Goal: Task Accomplishment & Management: Manage account settings

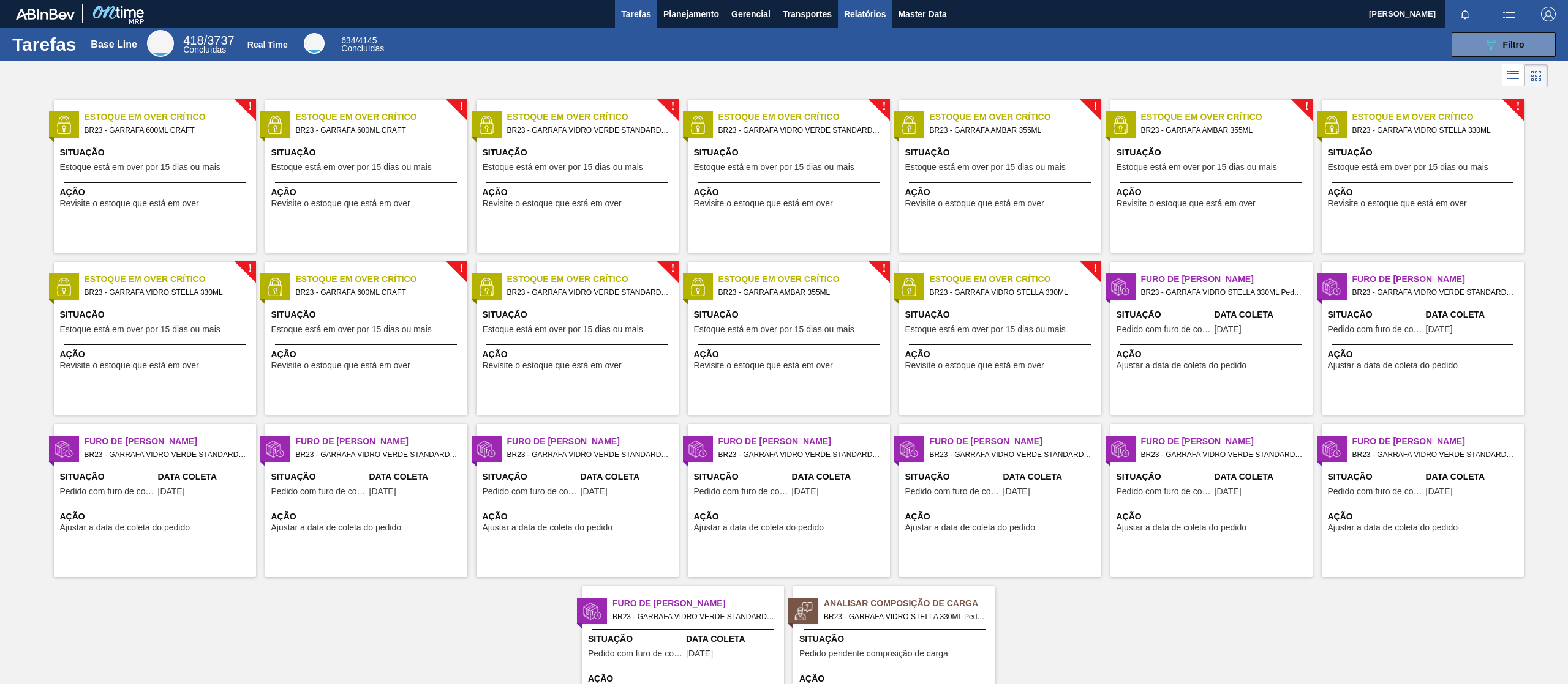
click at [853, 8] on span "Relatórios" at bounding box center [865, 14] width 42 height 15
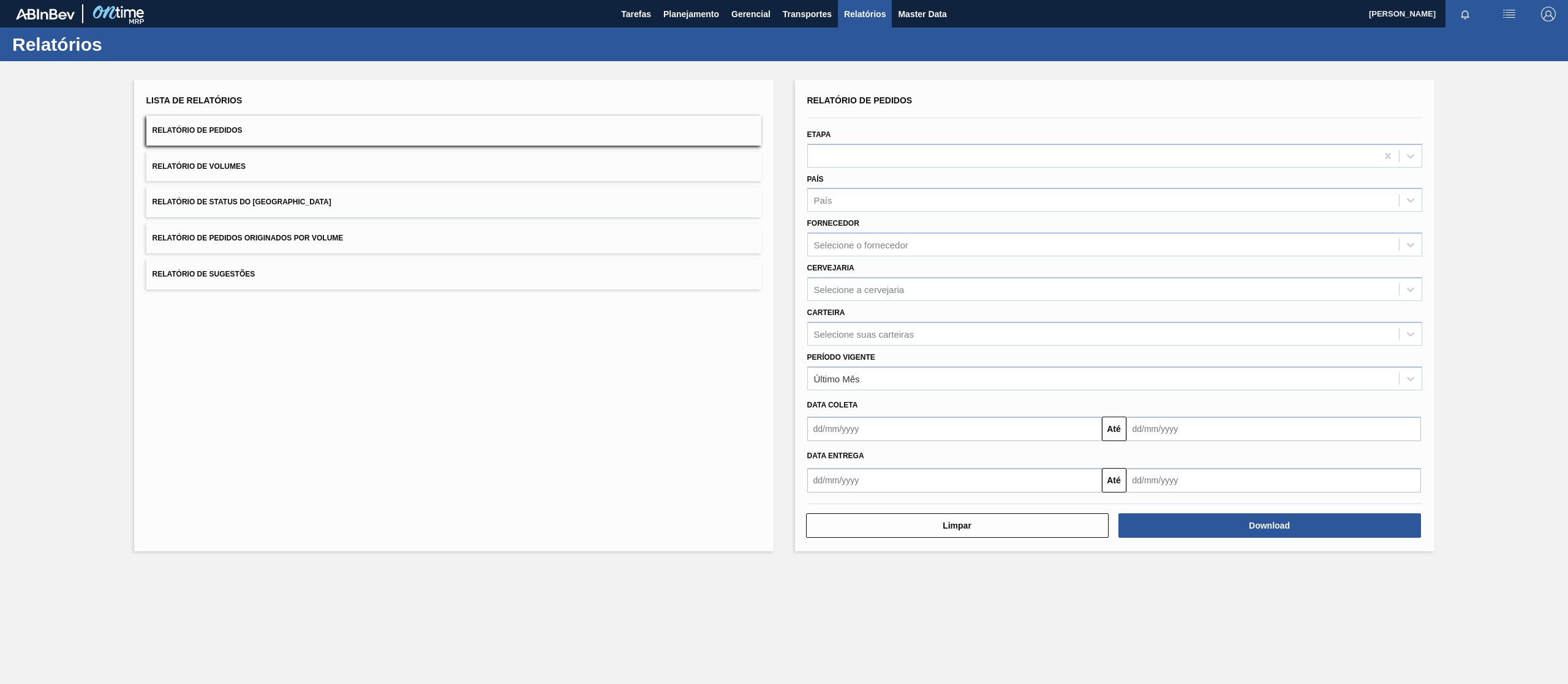
click at [336, 229] on button "Relatório de Pedidos Originados por Volume" at bounding box center [453, 238] width 615 height 30
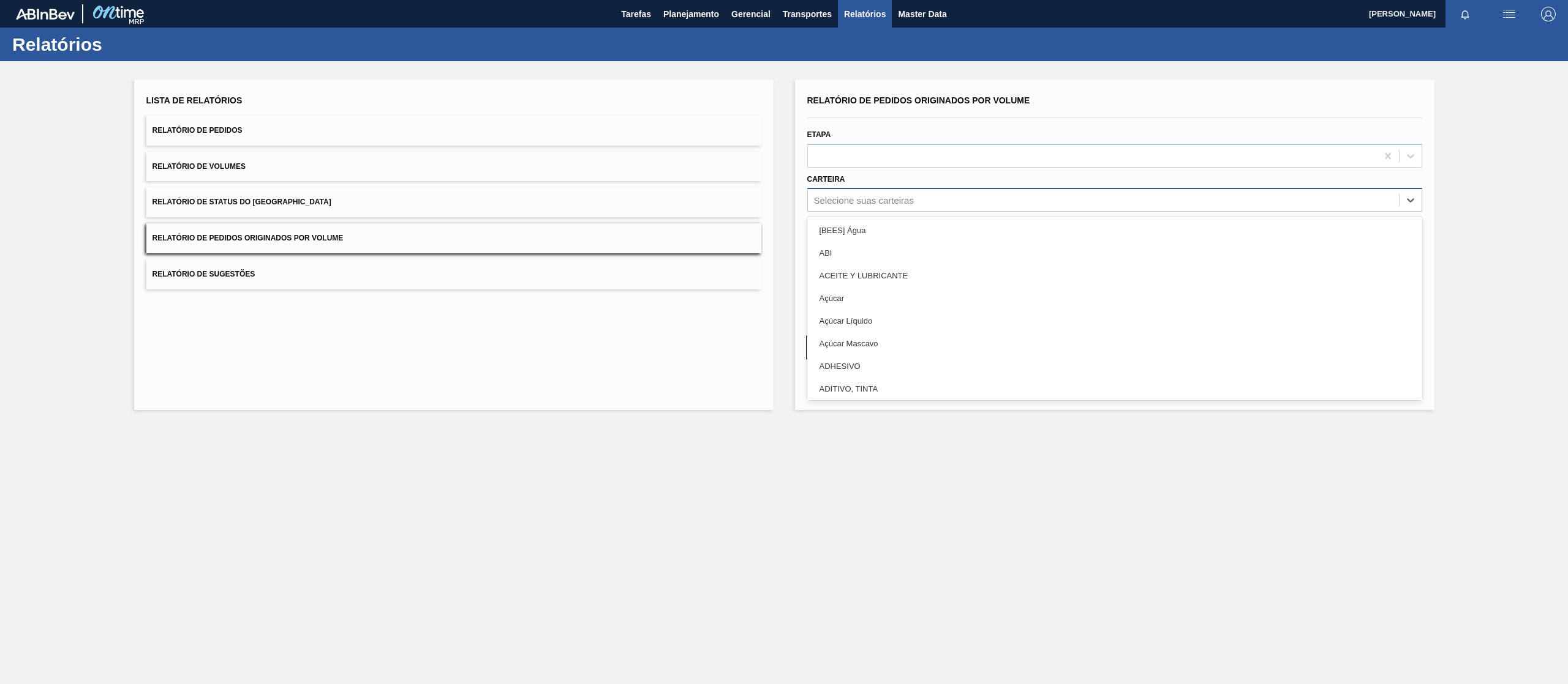
click at [874, 192] on div "Selecione suas carteiras" at bounding box center [1103, 200] width 591 height 18
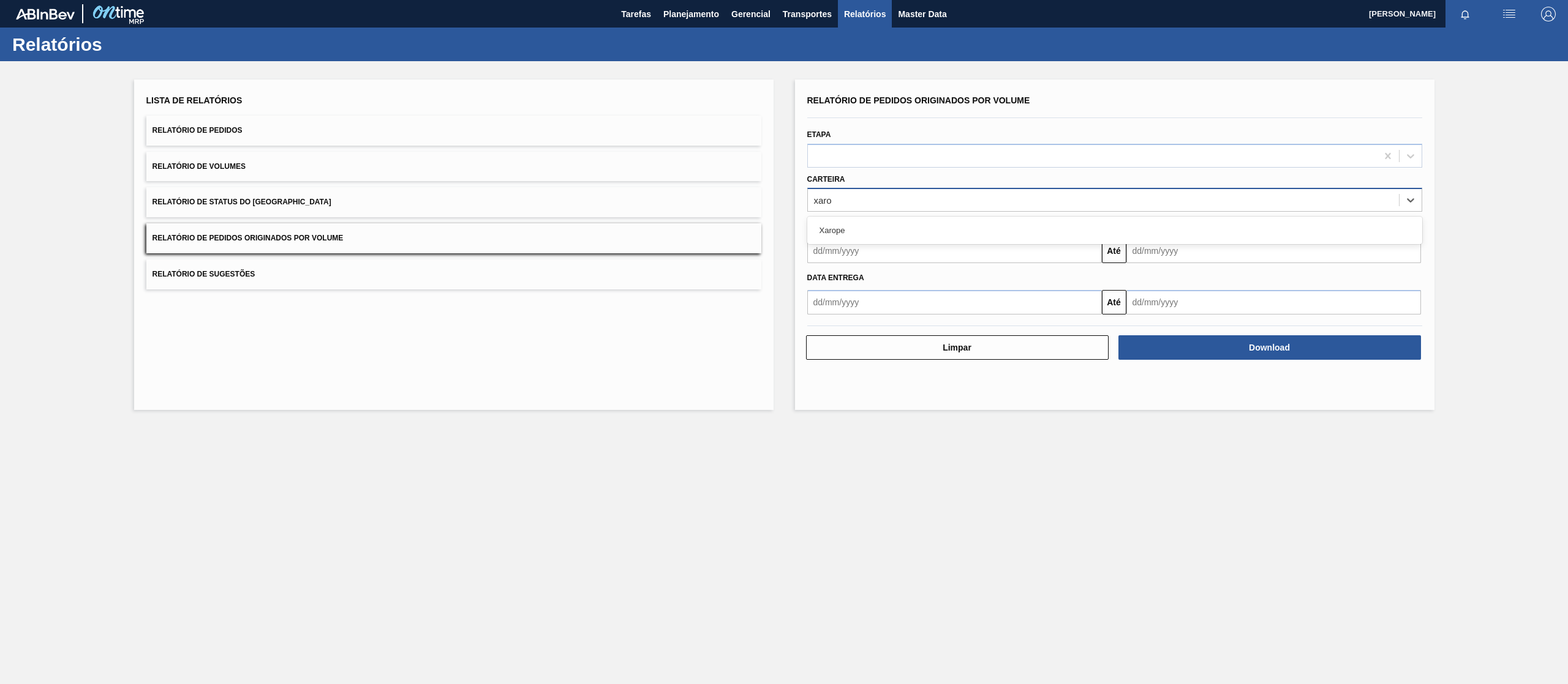
type input "xarop"
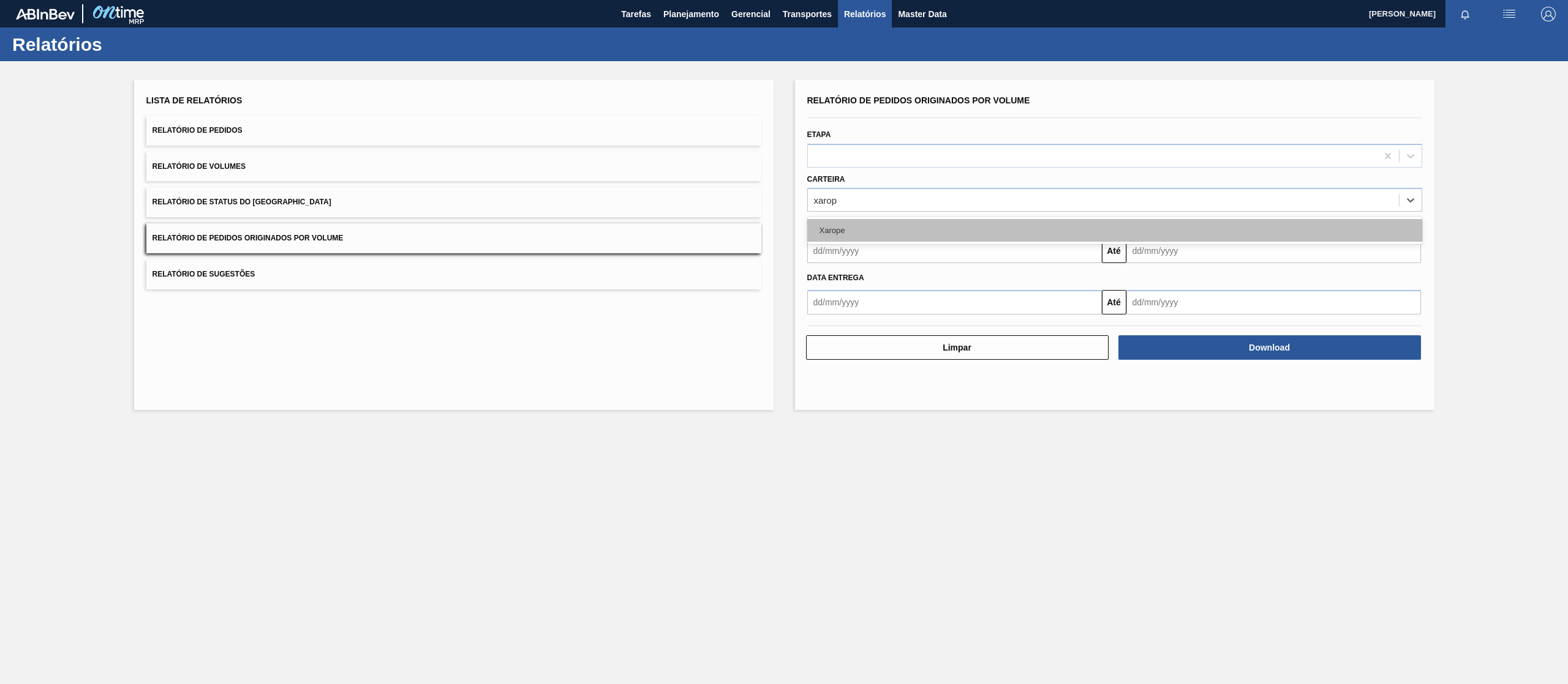
click at [846, 239] on div "Xarope" at bounding box center [1115, 230] width 615 height 23
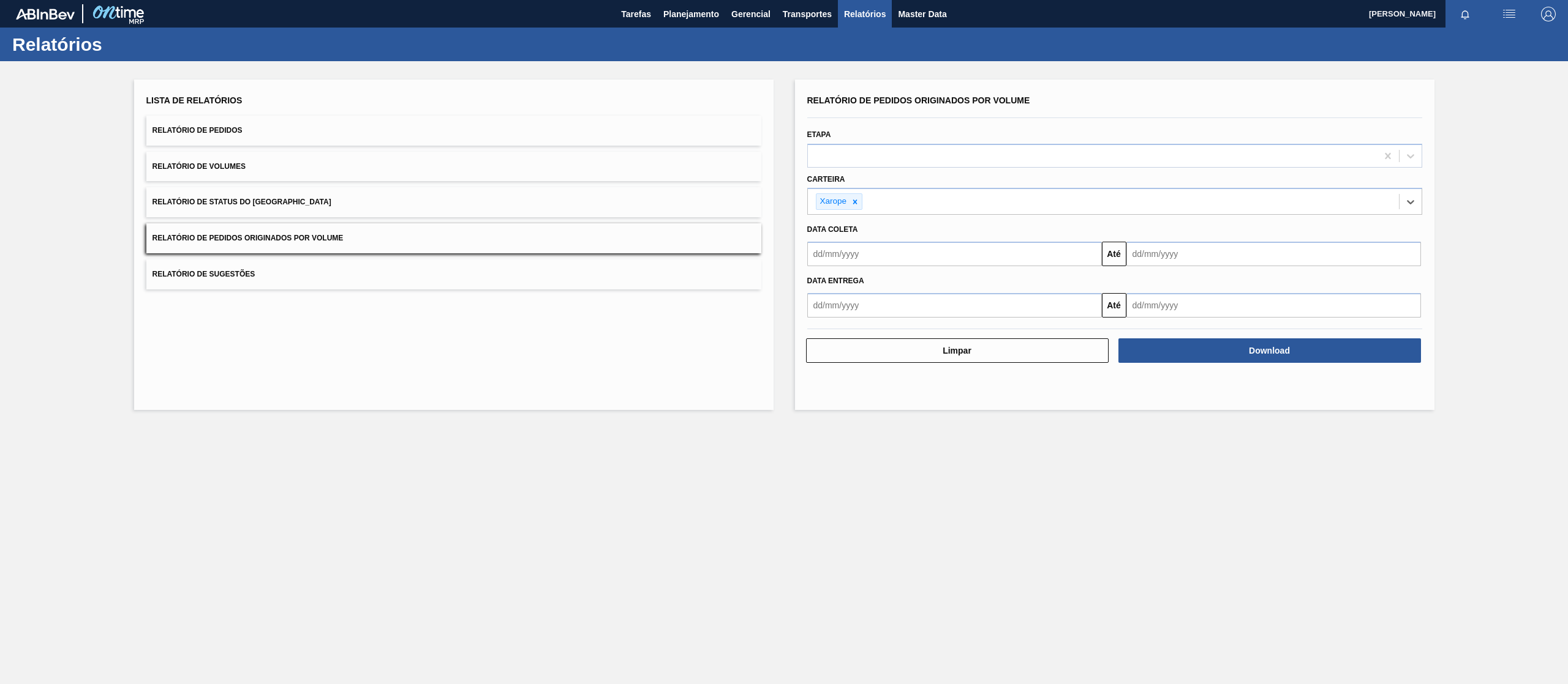
click at [846, 244] on input "text" at bounding box center [955, 253] width 295 height 24
click at [848, 284] on div "setembro 2025" at bounding box center [881, 283] width 147 height 10
click at [838, 320] on div "1" at bounding box center [841, 323] width 17 height 17
type input "01/09/2025"
click at [1186, 254] on input "text" at bounding box center [1273, 253] width 295 height 24
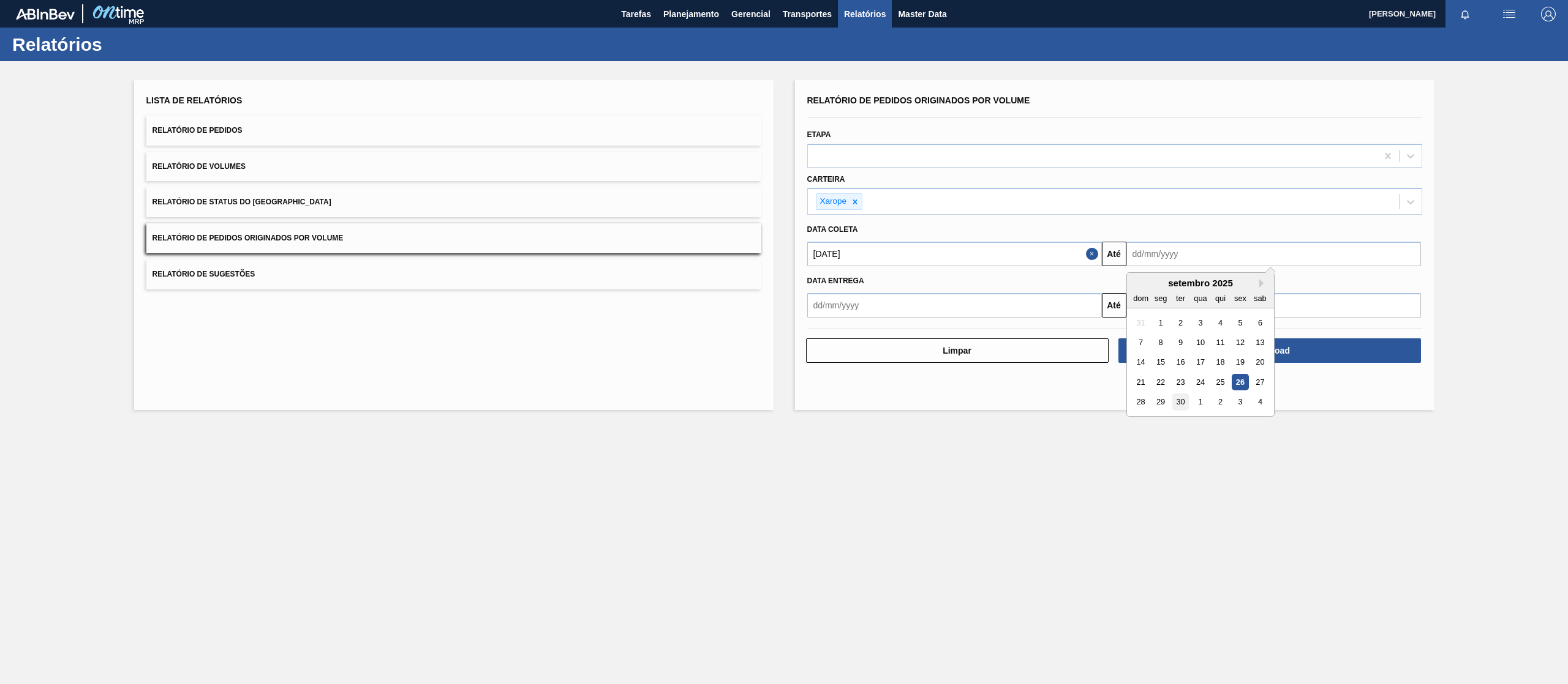
click at [1184, 406] on div "30" at bounding box center [1180, 402] width 17 height 17
type input "[DATE]"
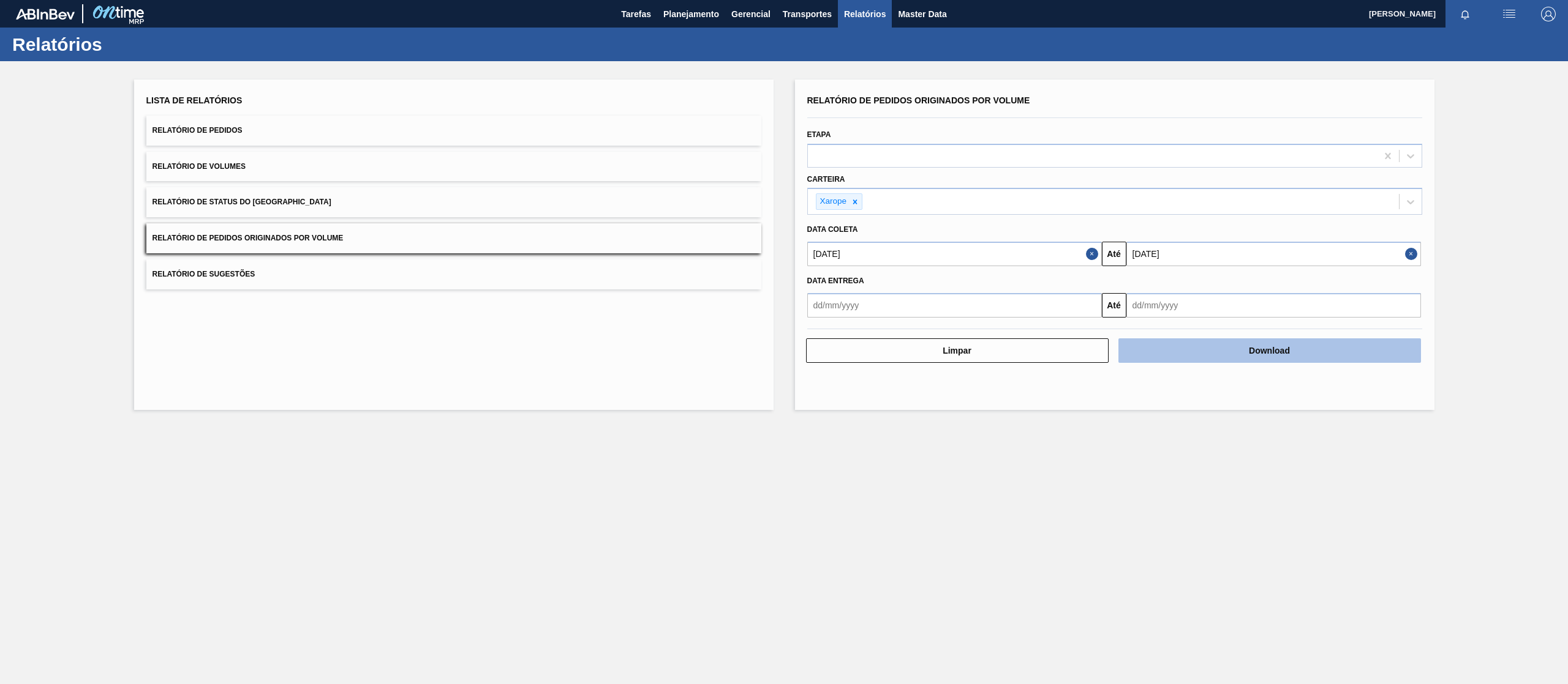
click at [1184, 356] on button "Download" at bounding box center [1269, 350] width 303 height 24
drag, startPoint x: 1417, startPoint y: 428, endPoint x: 1267, endPoint y: 394, distance: 153.8
click at [1417, 428] on main "Tarefas Planejamento Gerencial Transportes Relatórios Master Data Joice Silva P…" at bounding box center [784, 342] width 1568 height 684
click at [1246, 352] on button "Download" at bounding box center [1269, 350] width 303 height 24
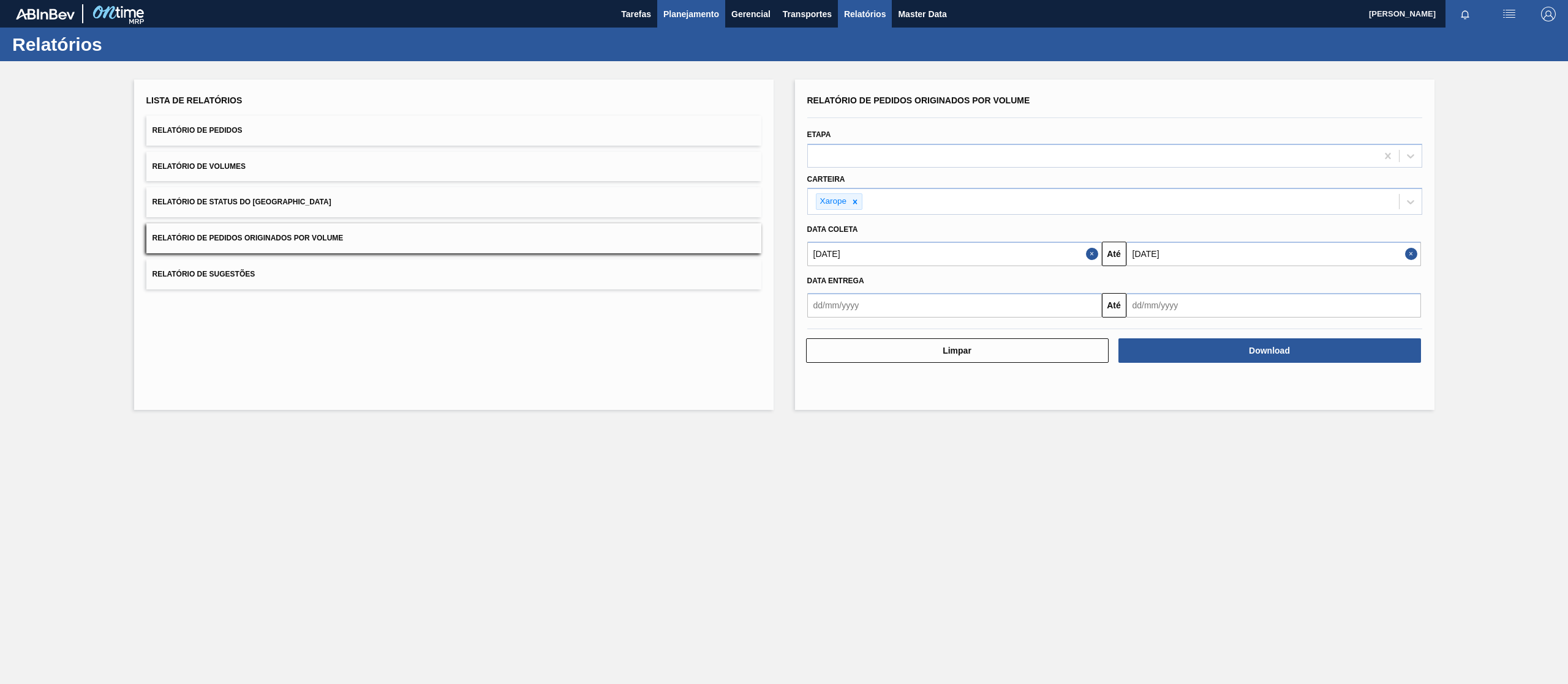
click at [687, 16] on span "Planejamento" at bounding box center [691, 14] width 56 height 15
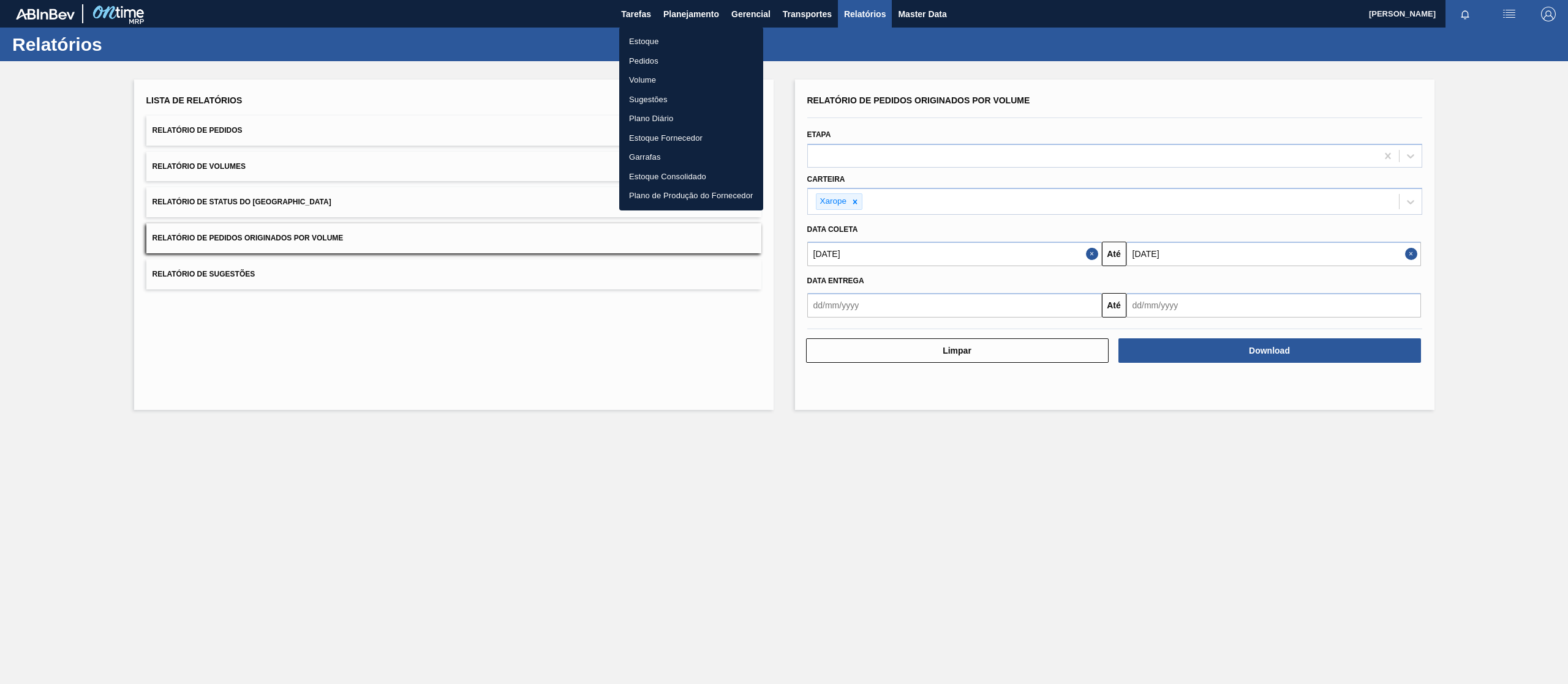
click at [675, 63] on li "Pedidos" at bounding box center [691, 60] width 144 height 19
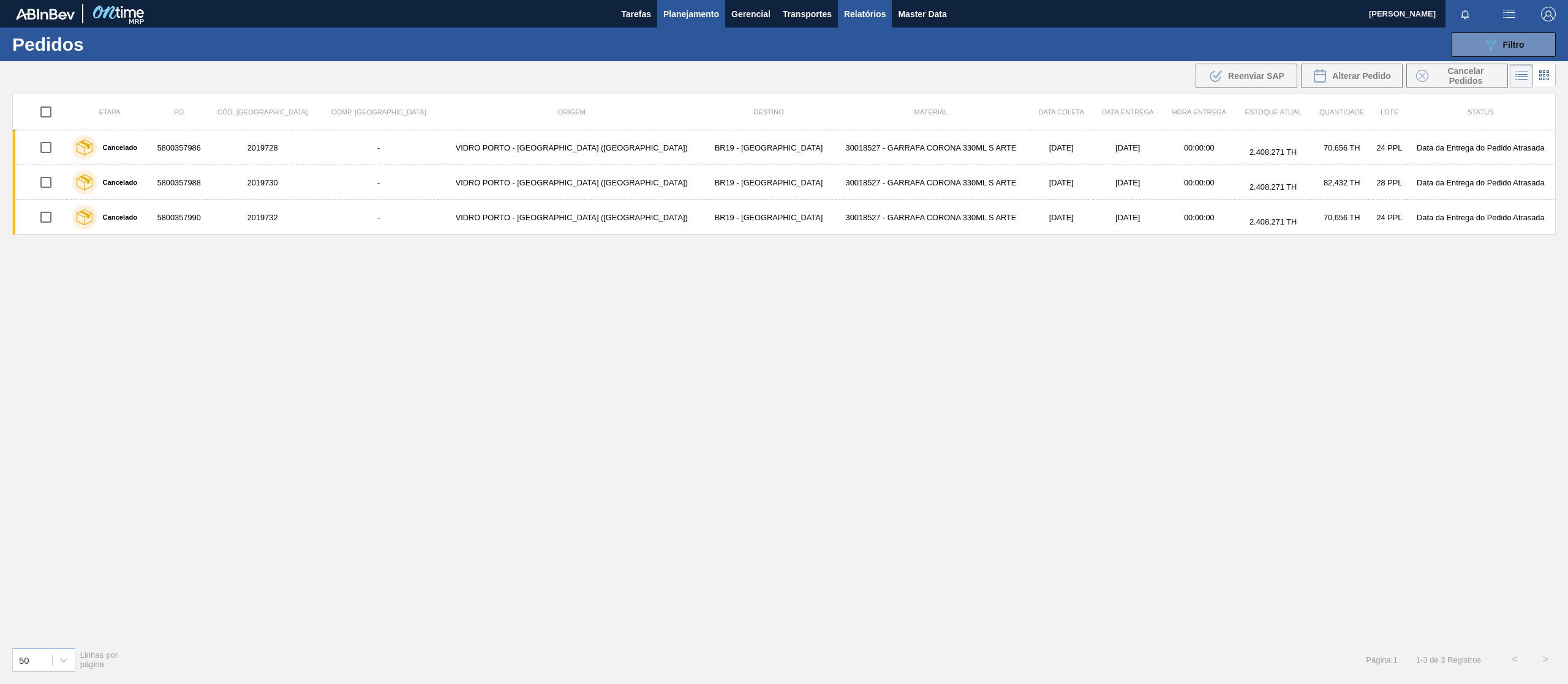
click at [863, 19] on span "Relatórios" at bounding box center [865, 14] width 42 height 15
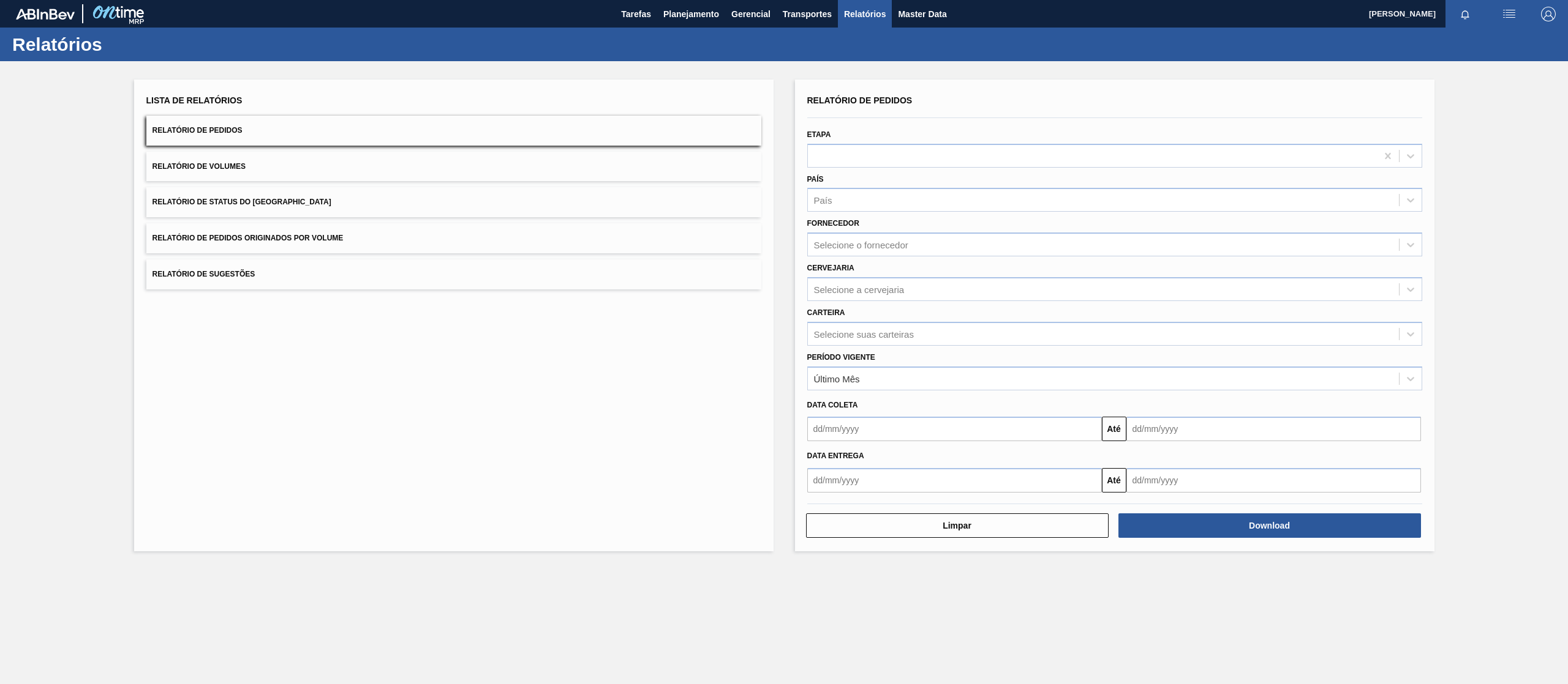
click at [287, 234] on span "Relatório de Pedidos Originados por Volume" at bounding box center [248, 238] width 191 height 8
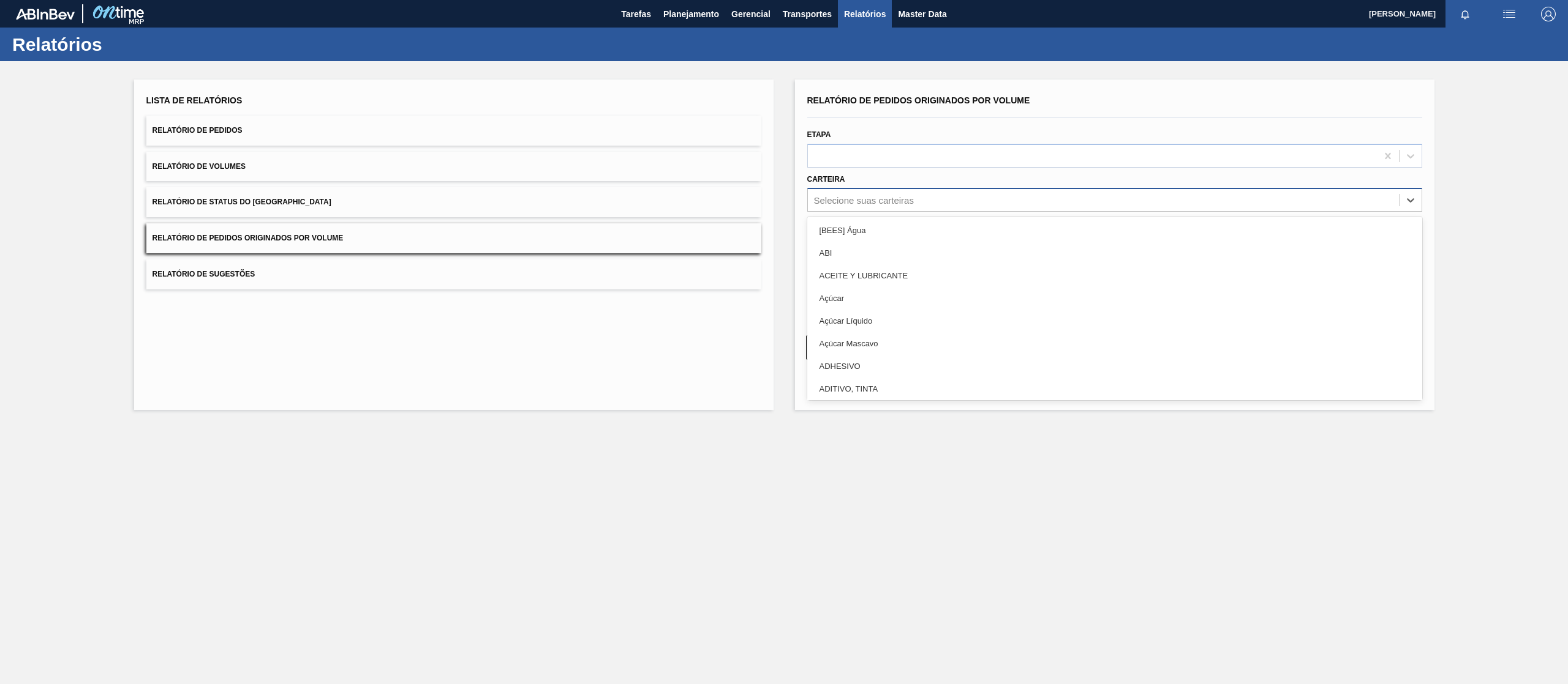
click at [912, 205] on div "Selecione suas carteiras" at bounding box center [1103, 200] width 591 height 18
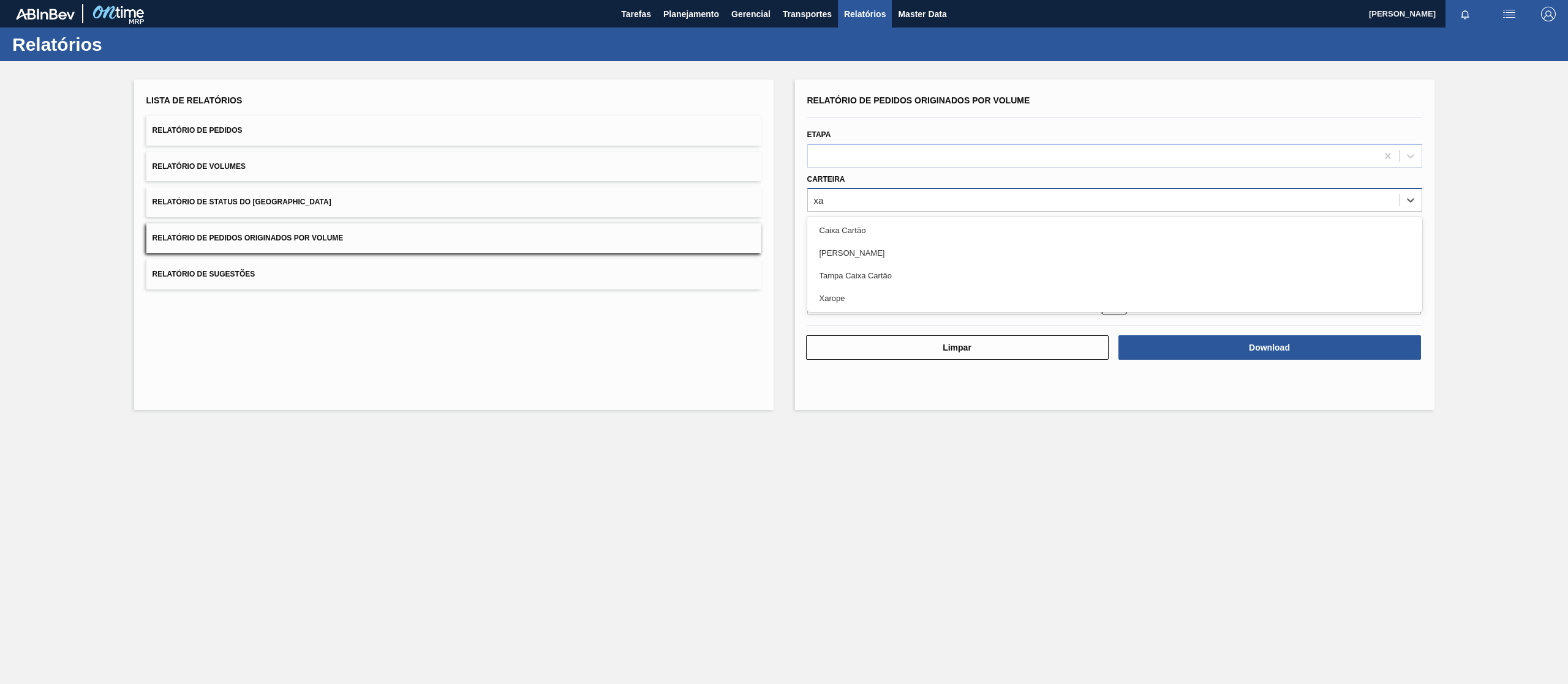
type input "xar"
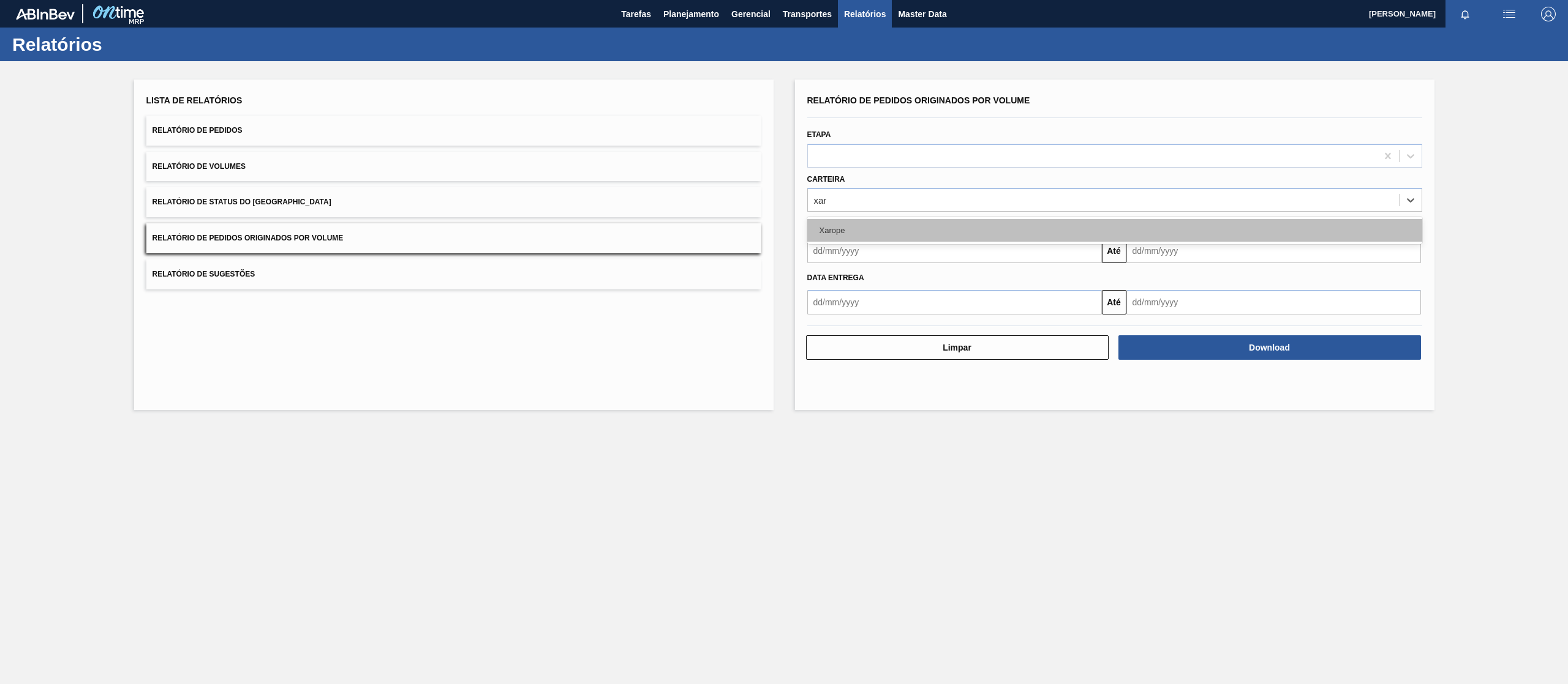
click at [844, 227] on div "Xarope" at bounding box center [1115, 230] width 615 height 23
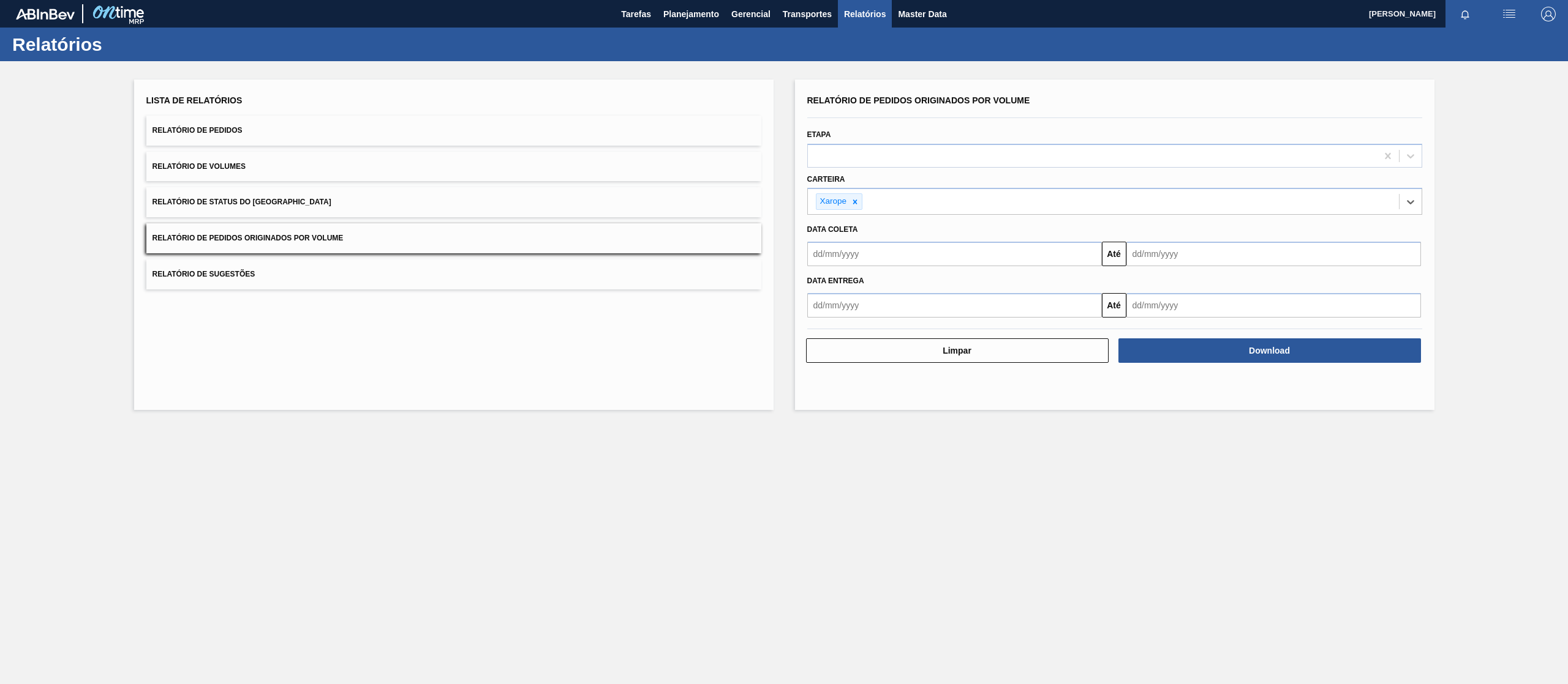
click at [906, 250] on input "text" at bounding box center [955, 253] width 295 height 24
click at [895, 452] on main "Tarefas Planejamento Gerencial Transportes Relatórios Master Data Joice Silva P…" at bounding box center [784, 342] width 1568 height 684
drag, startPoint x: 946, startPoint y: 273, endPoint x: 940, endPoint y: 269, distance: 7.2
click at [945, 273] on div "Data entrega" at bounding box center [1115, 281] width 625 height 18
click at [929, 251] on input "text" at bounding box center [955, 253] width 295 height 24
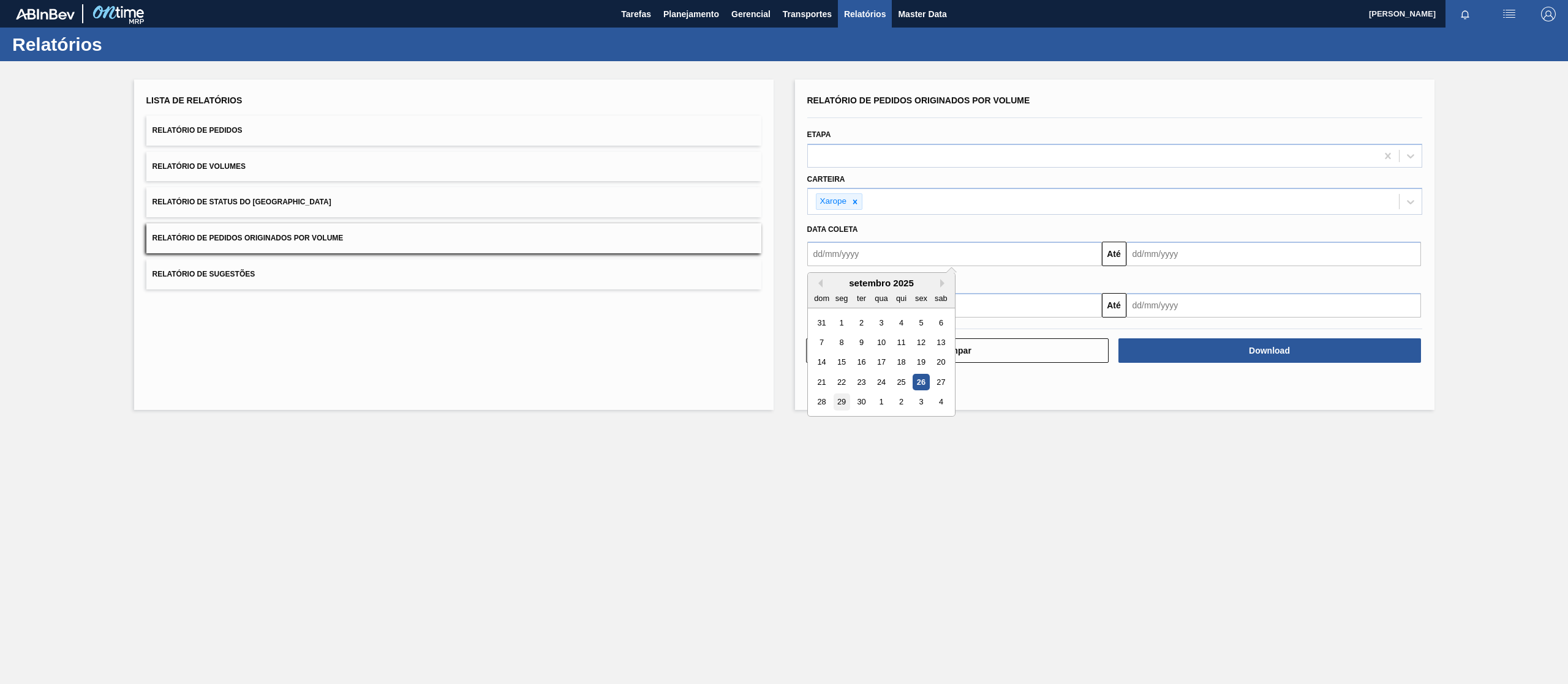
click at [839, 407] on div "29" at bounding box center [841, 402] width 17 height 17
type input "[DATE]"
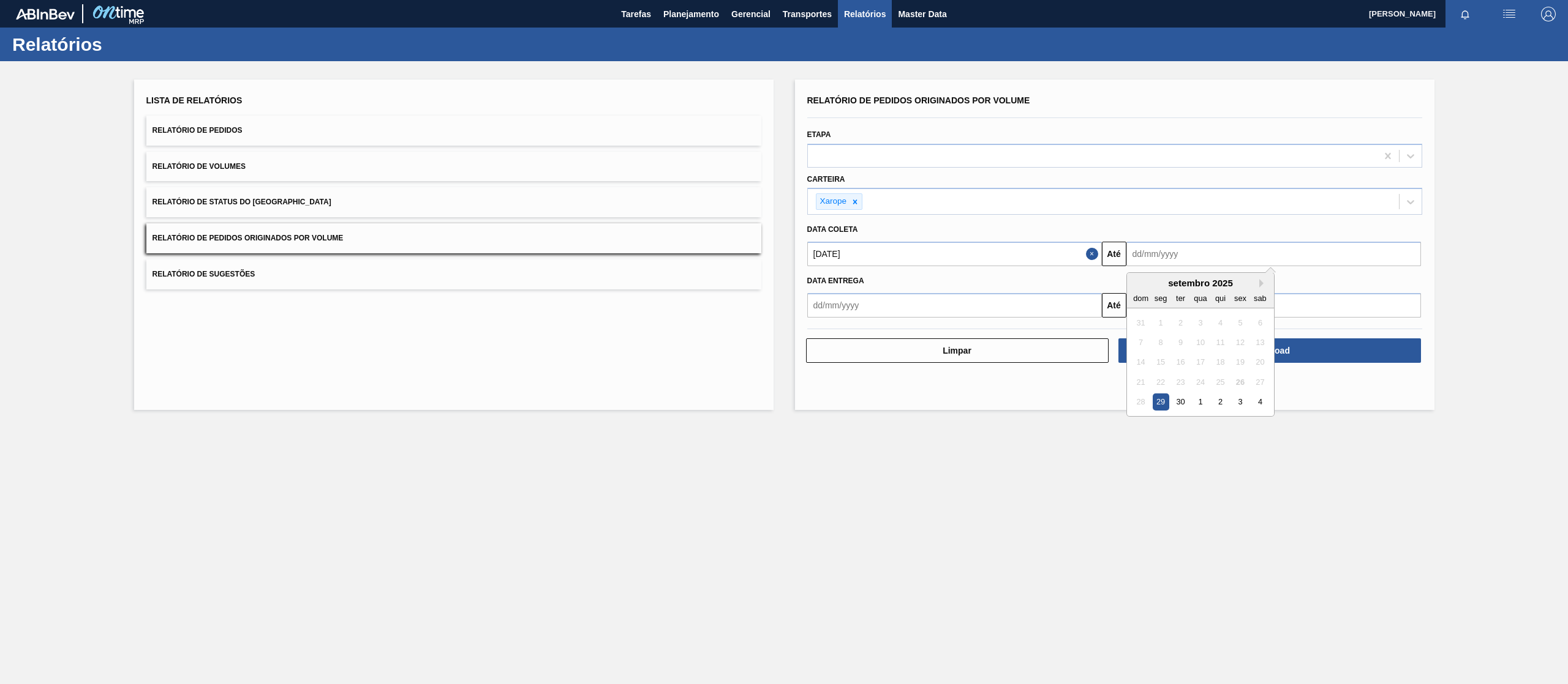
click at [1218, 259] on input "text" at bounding box center [1273, 253] width 295 height 24
click at [1218, 497] on main "Tarefas Planejamento Gerencial Transportes Relatórios Master Data Joice Silva P…" at bounding box center [784, 342] width 1568 height 684
click at [1269, 245] on input "text" at bounding box center [1273, 253] width 295 height 24
click at [1181, 294] on div "ter" at bounding box center [1180, 299] width 17 height 17
click at [1260, 288] on div "dom seg ter qua qui sex sab" at bounding box center [1201, 298] width 147 height 19
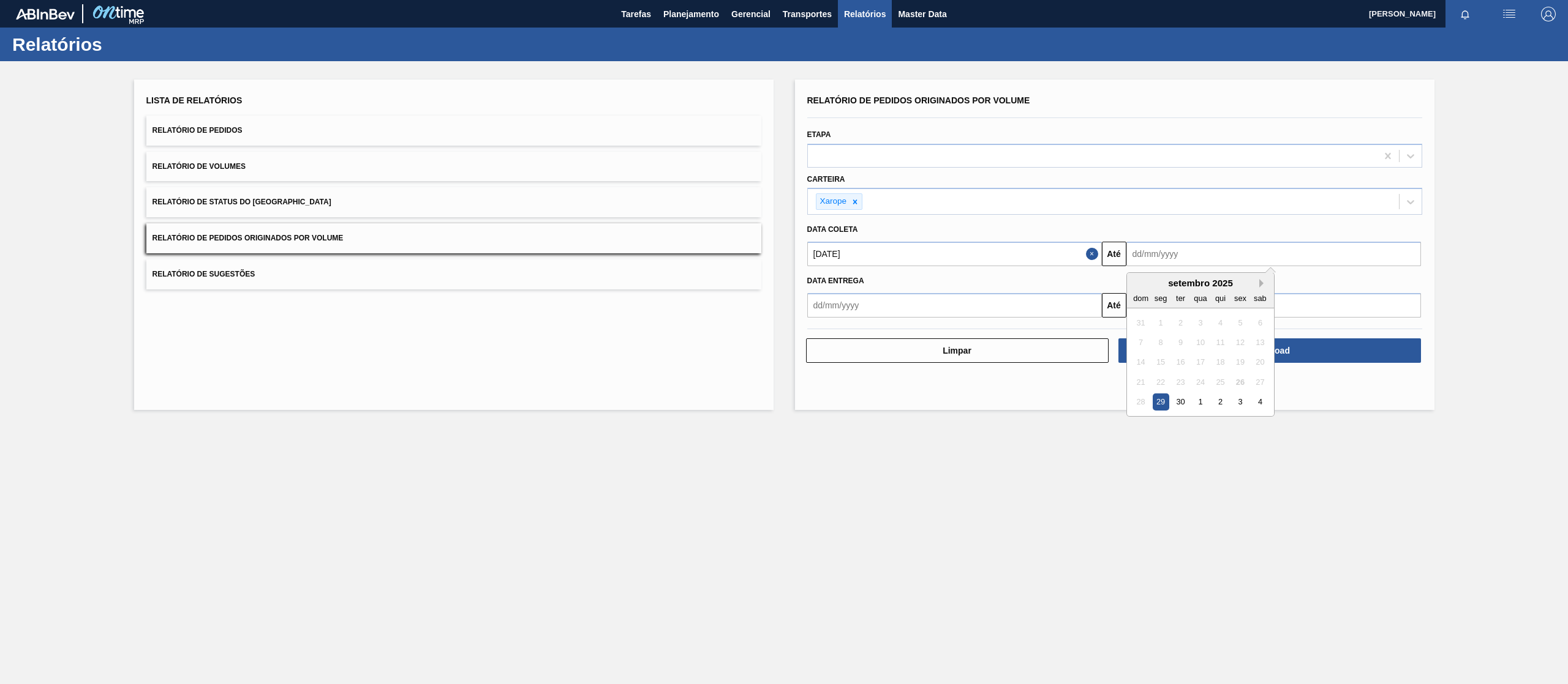
click at [1262, 281] on button "Next Month" at bounding box center [1263, 283] width 8 height 8
click at [1223, 399] on div "30" at bounding box center [1220, 402] width 17 height 17
type input "30/10/2025"
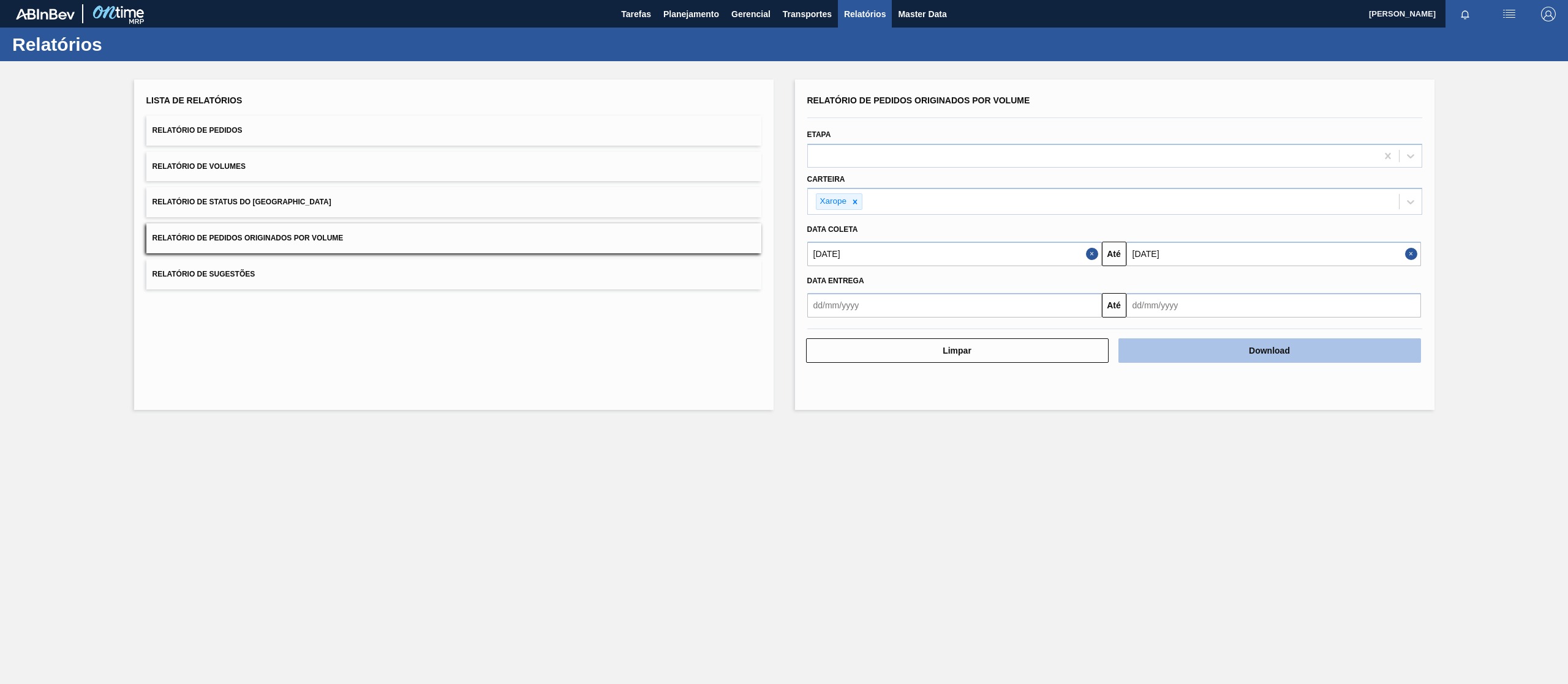
click at [1242, 350] on button "Download" at bounding box center [1269, 350] width 303 height 24
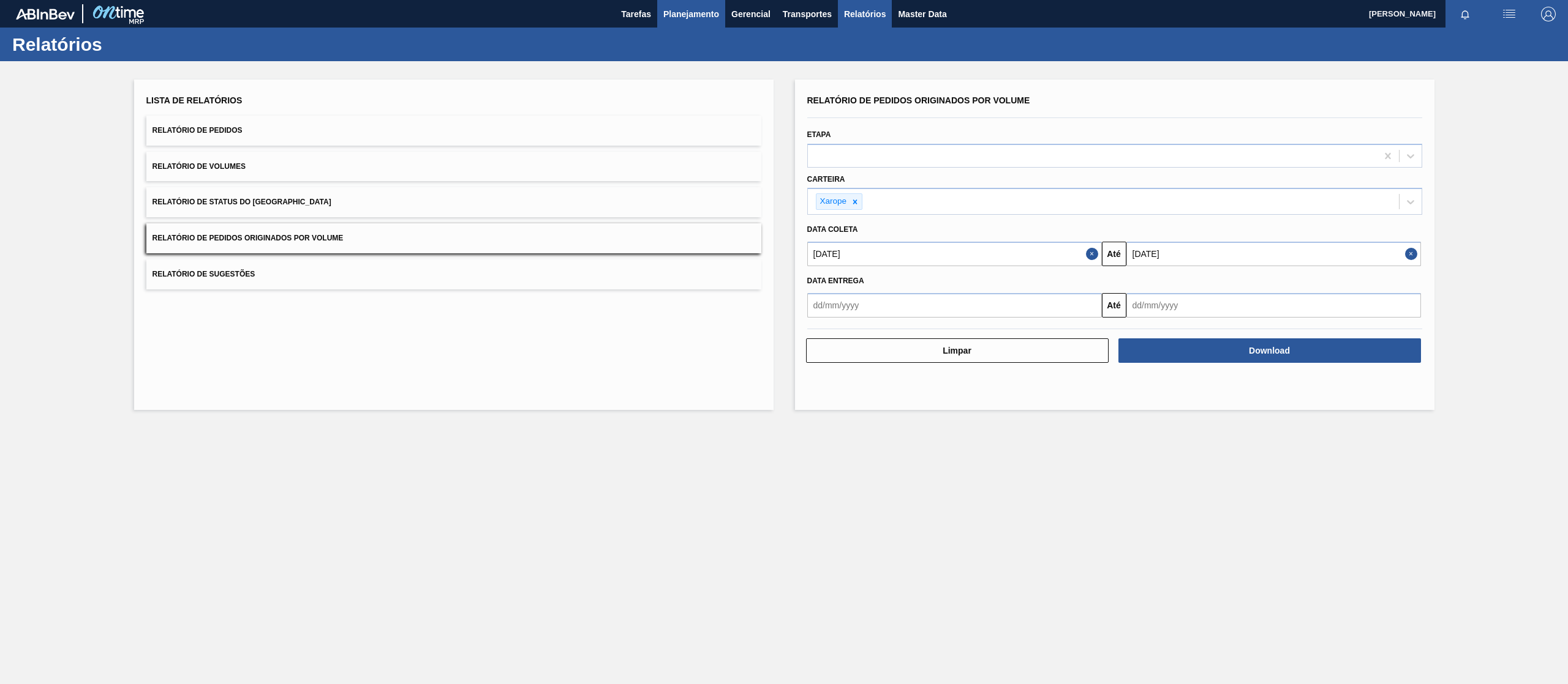
click at [705, 18] on span "Planejamento" at bounding box center [691, 14] width 56 height 15
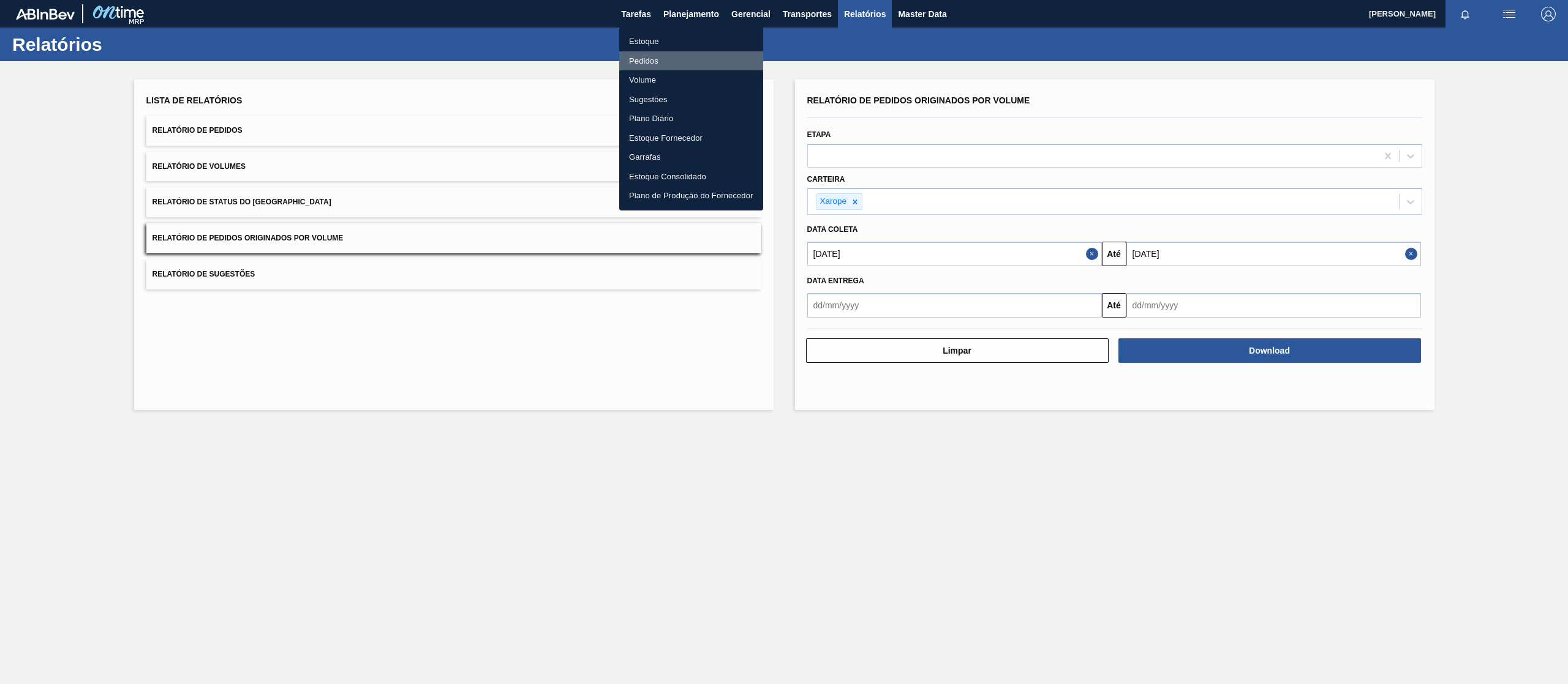
click at [650, 56] on li "Pedidos" at bounding box center [691, 60] width 144 height 19
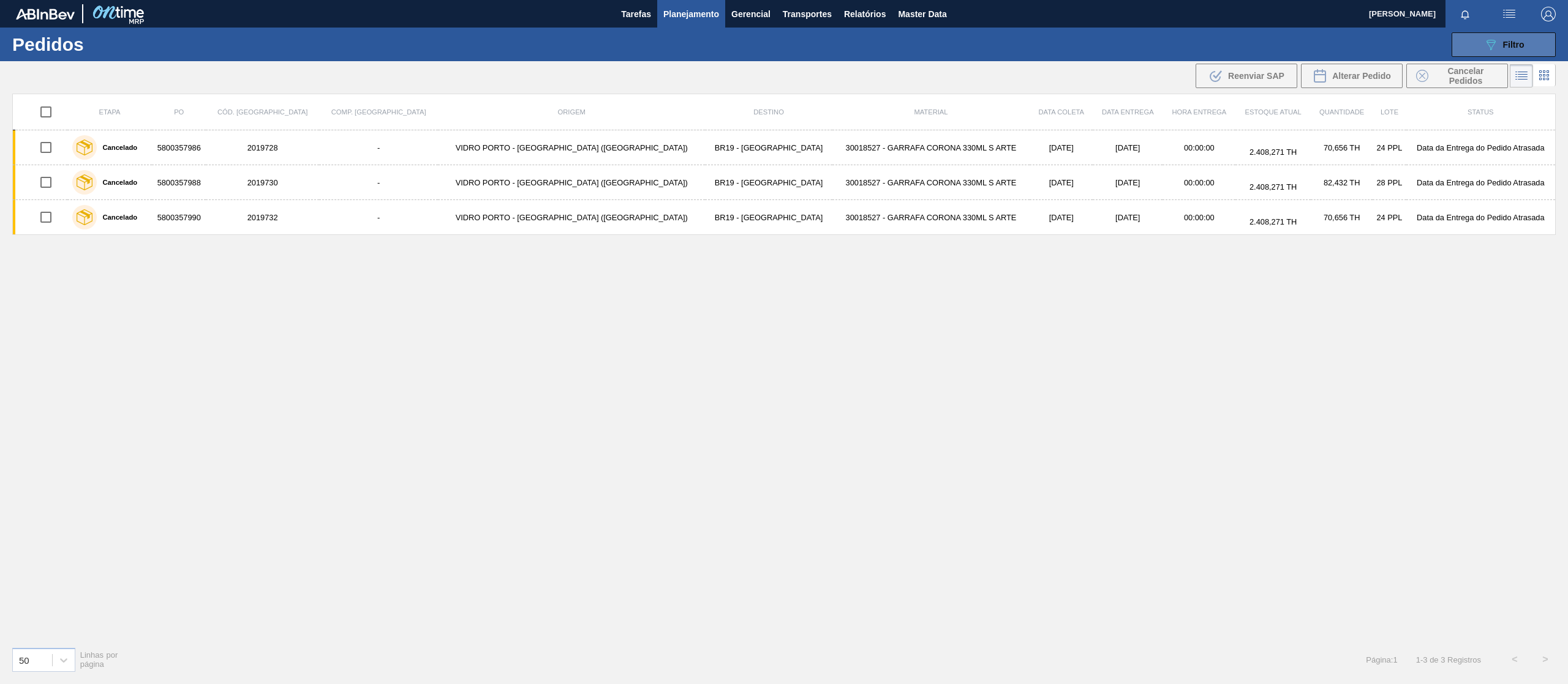
click at [1487, 48] on icon "089F7B8B-B2A5-4AFE-B5C0-19BA573D28AC" at bounding box center [1491, 45] width 15 height 15
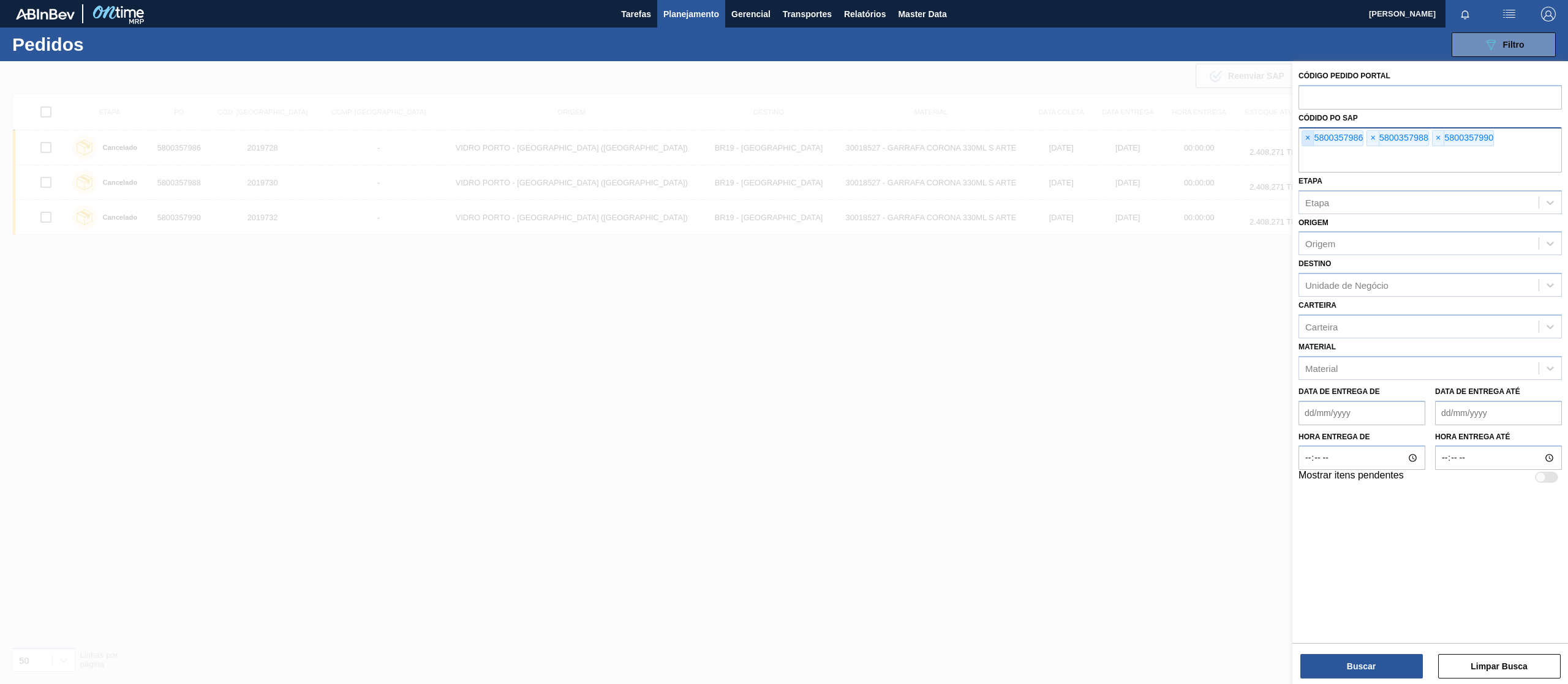
click at [1304, 137] on span "×" at bounding box center [1308, 139] width 12 height 15
click at [1309, 140] on span "×" at bounding box center [1308, 139] width 12 height 15
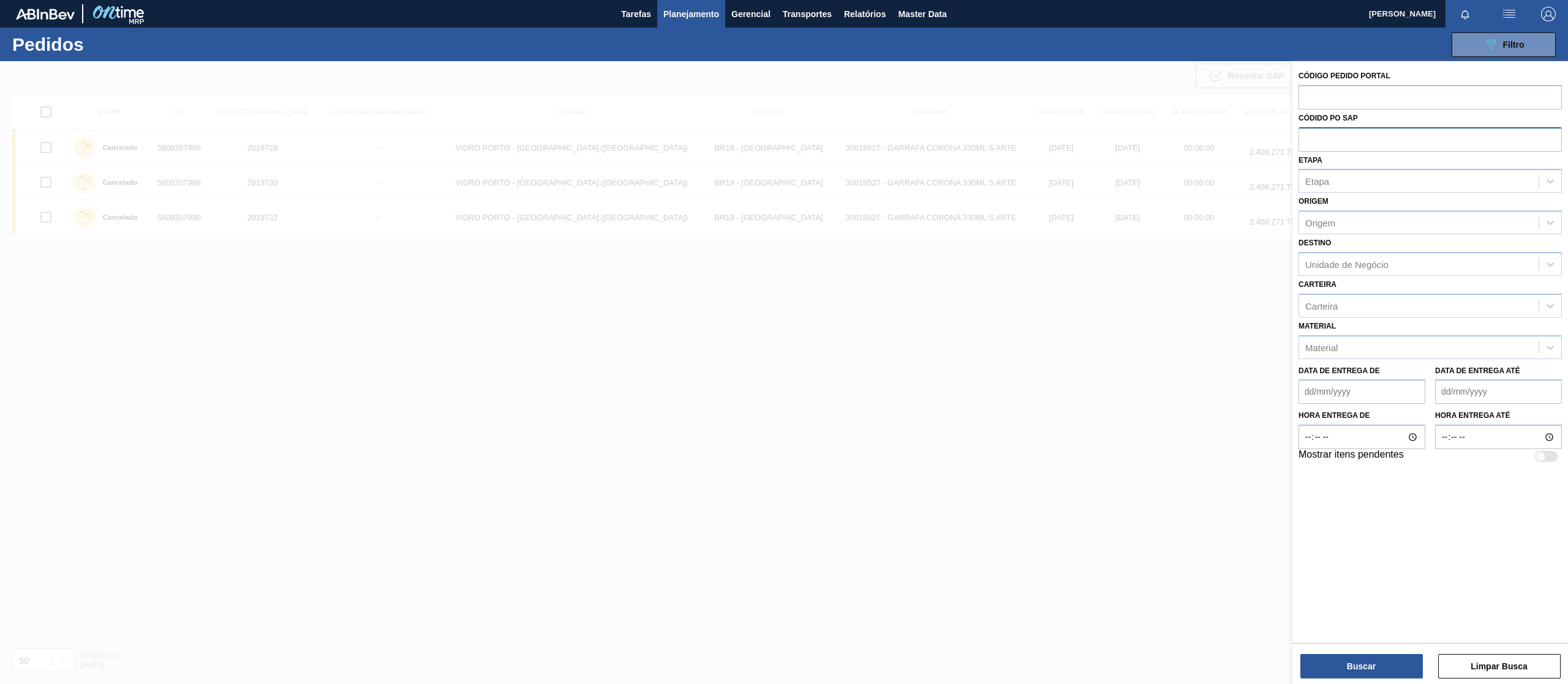
paste input "text"
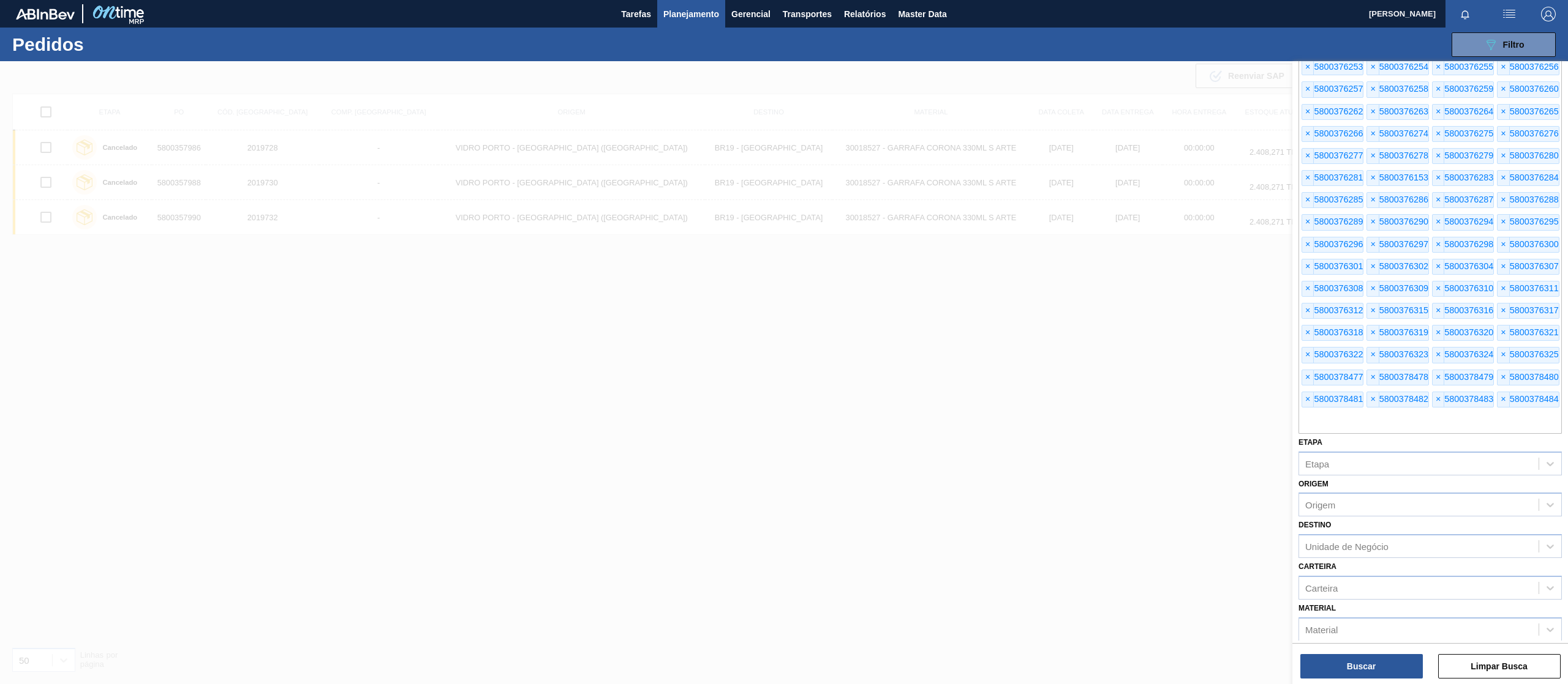
scroll to position [638, 0]
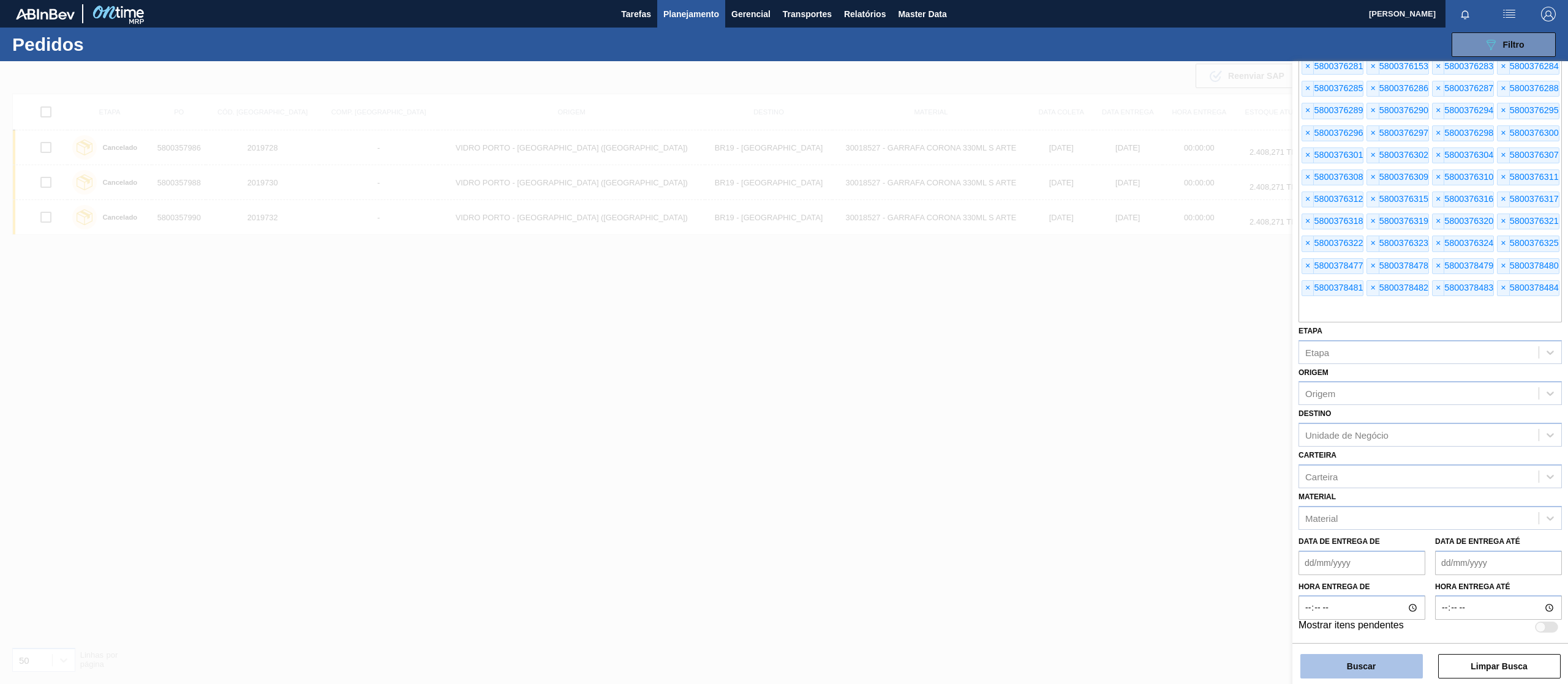
click at [1367, 665] on button "Buscar" at bounding box center [1361, 666] width 122 height 24
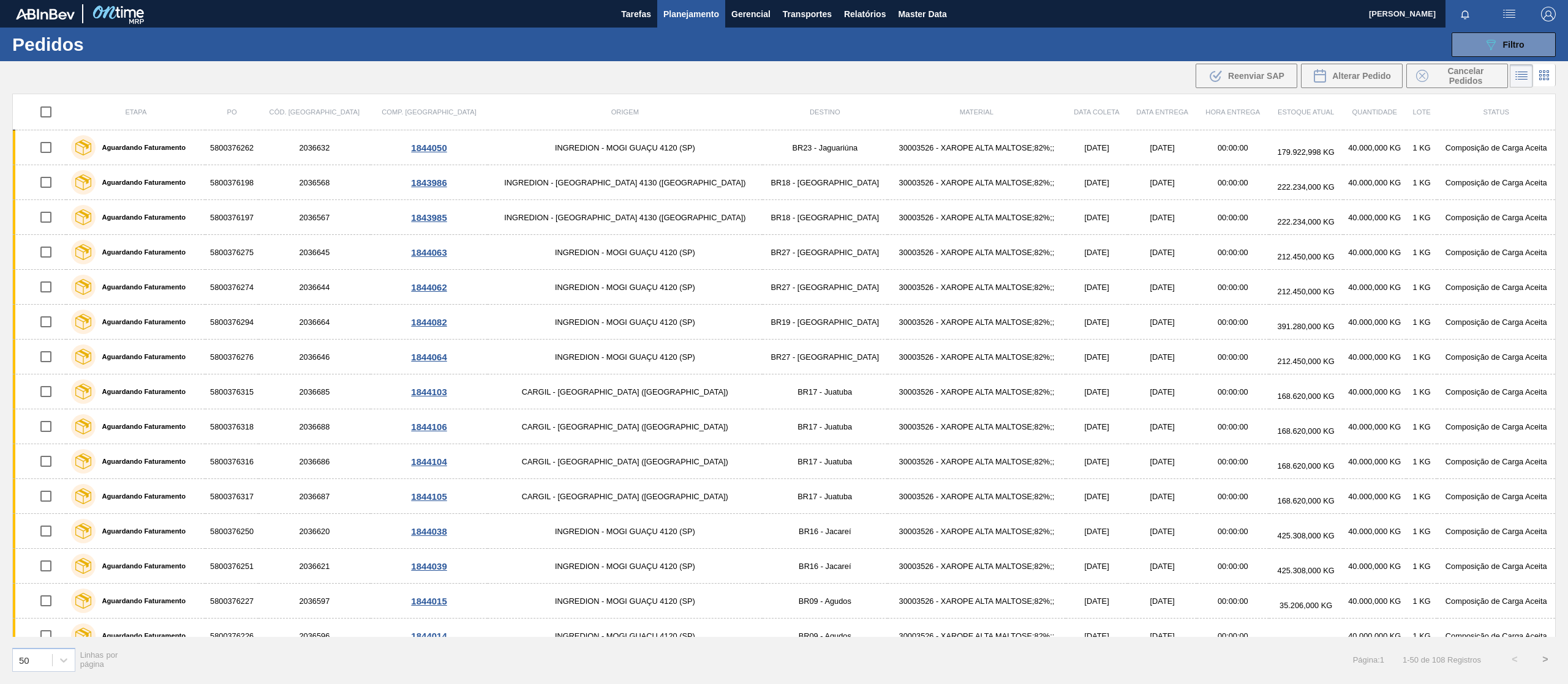
click at [53, 115] on input "checkbox" at bounding box center [46, 112] width 26 height 26
checkbox input "true"
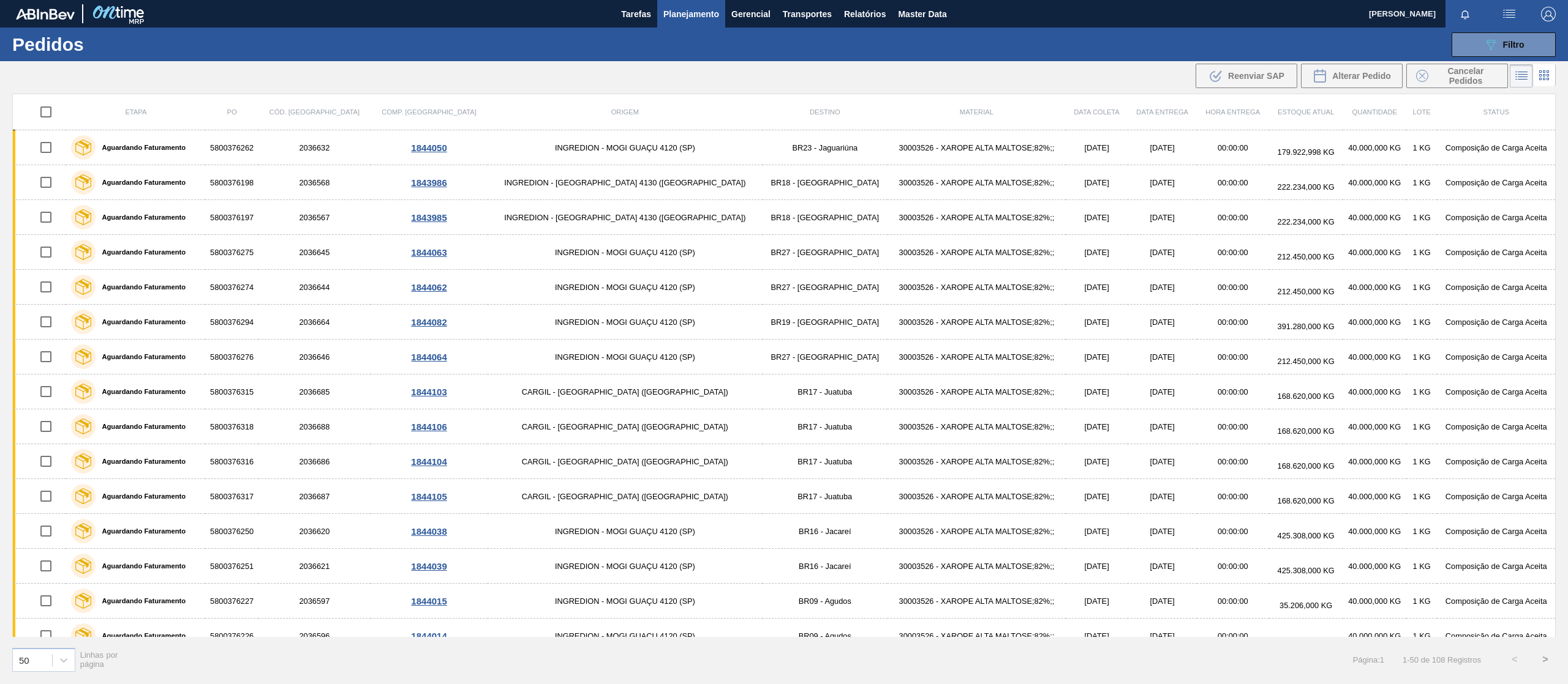
checkbox input "true"
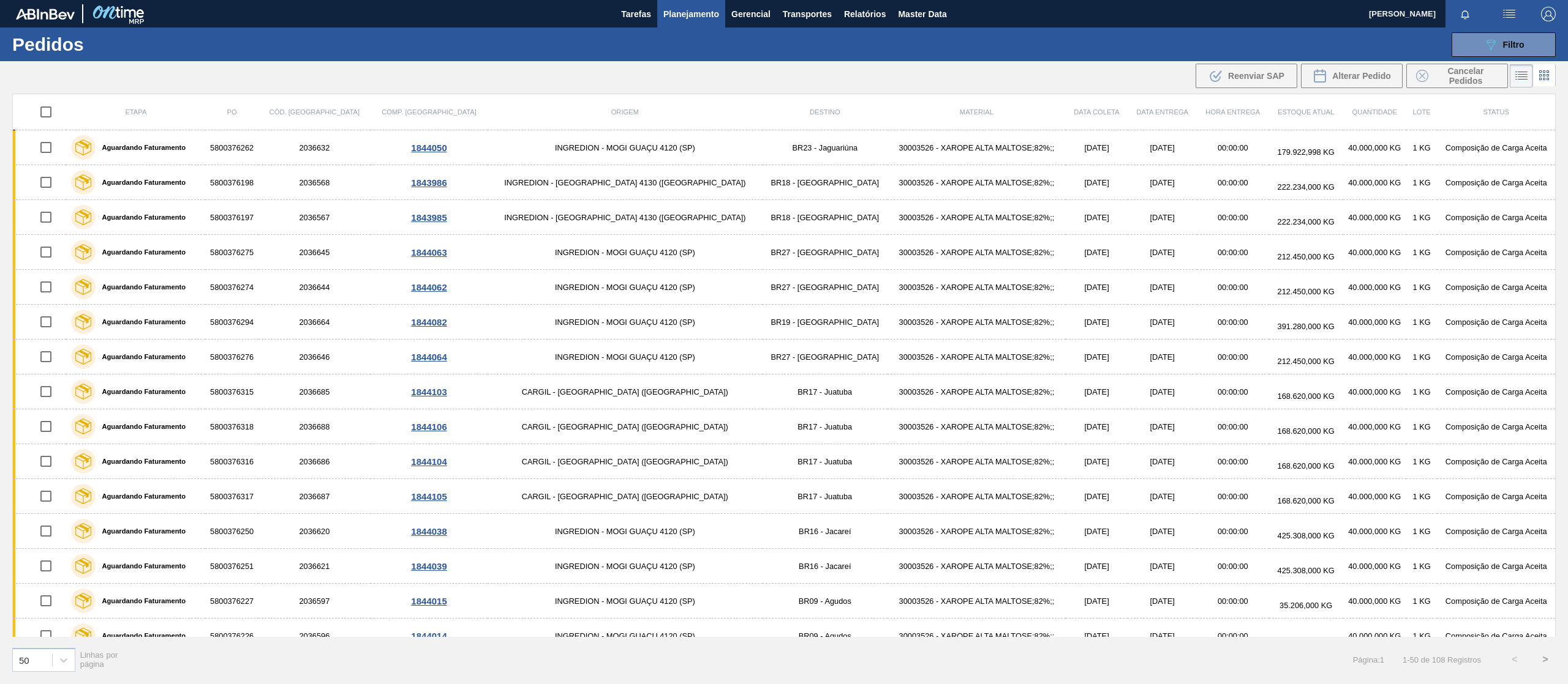
checkbox input "true"
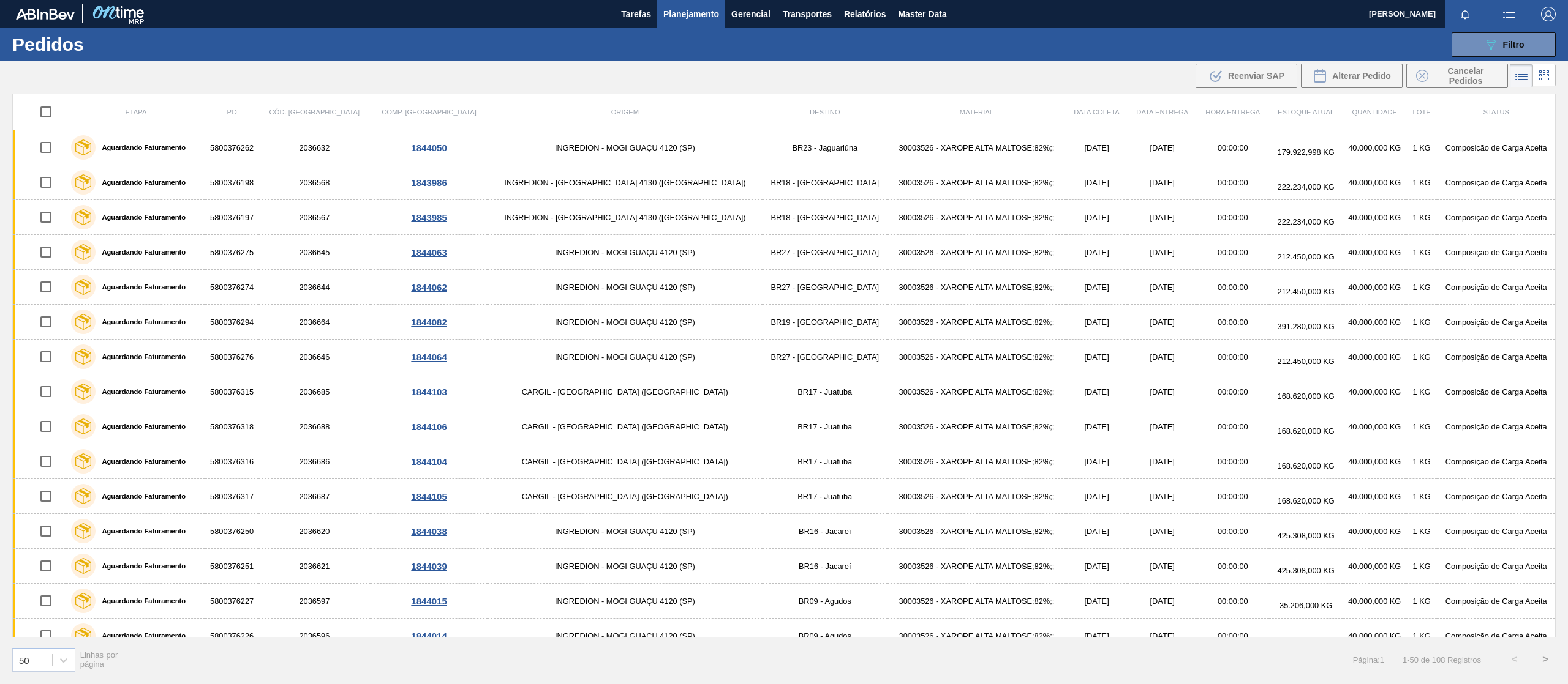
checkbox input "true"
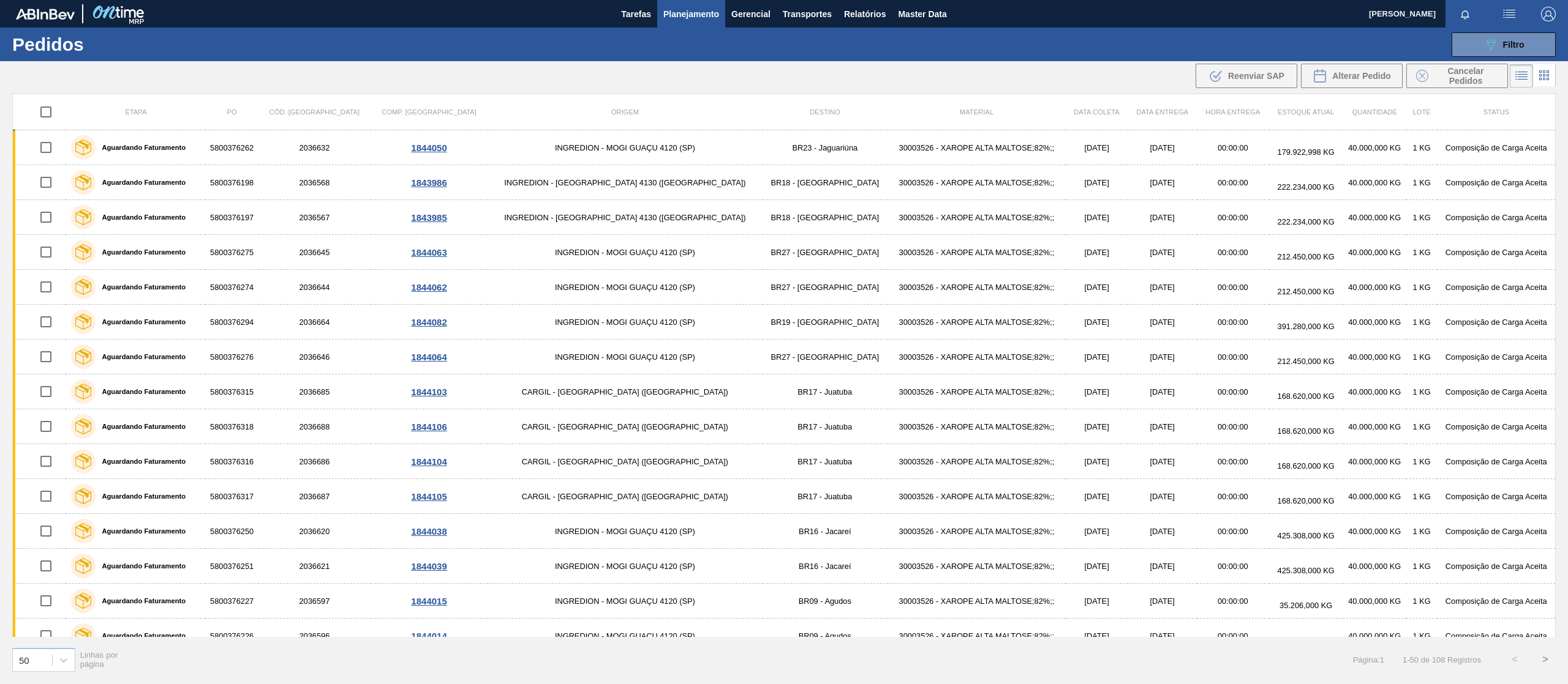
checkbox input "true"
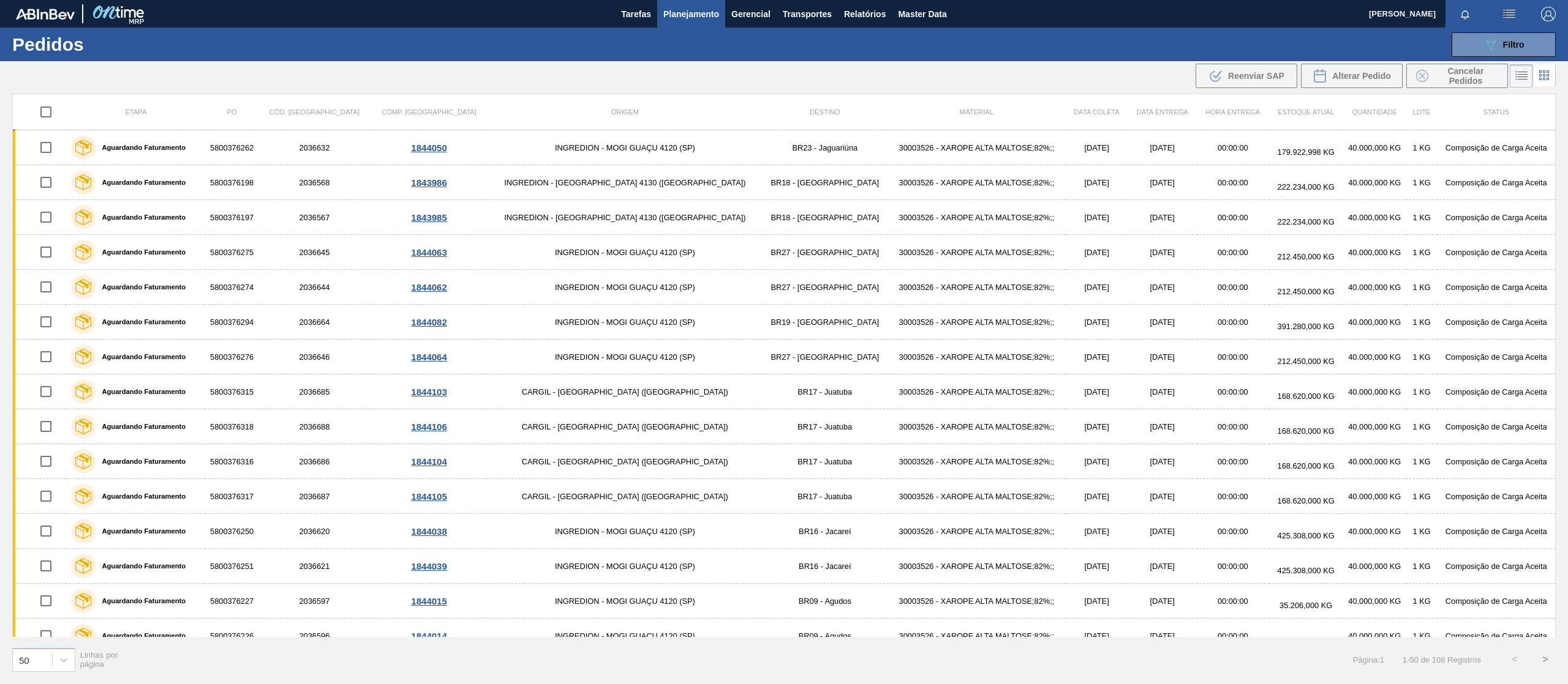
checkbox input "true"
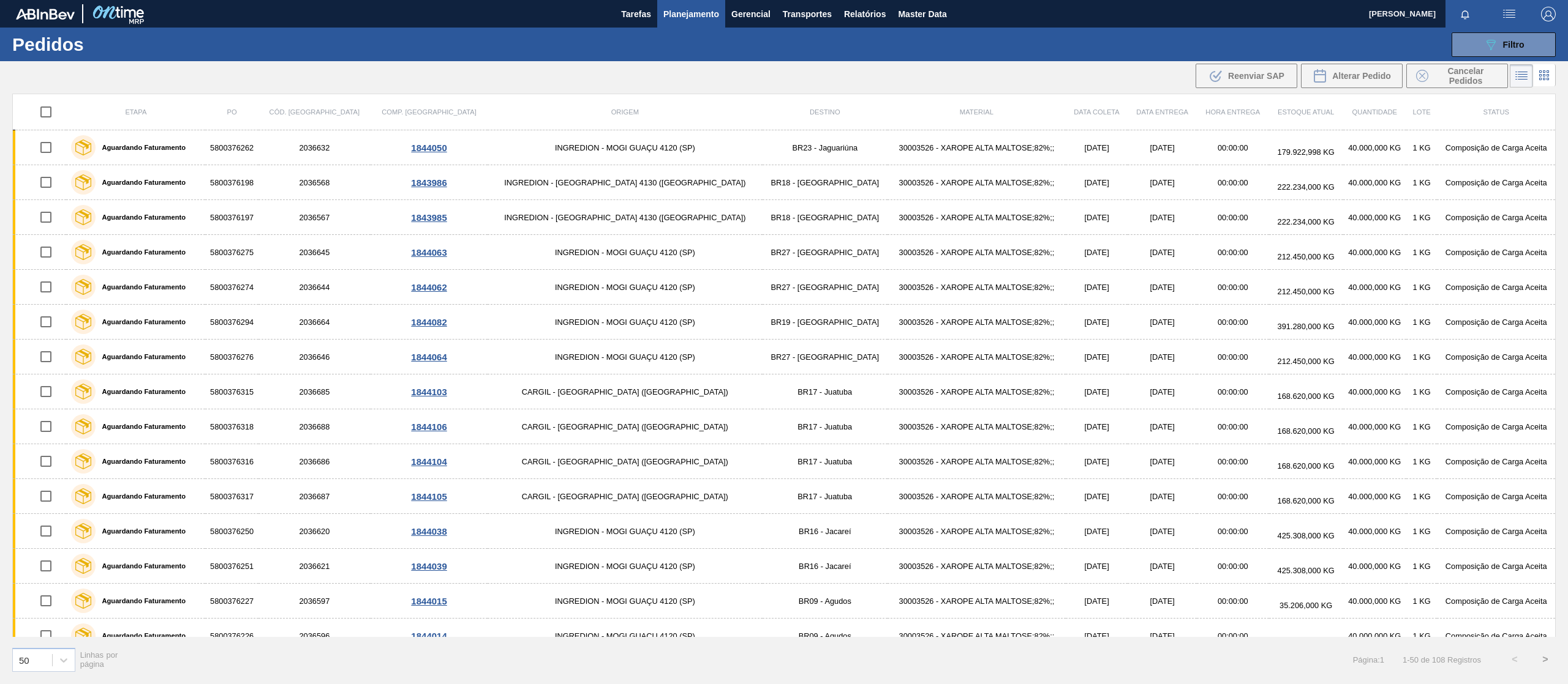
checkbox input "true"
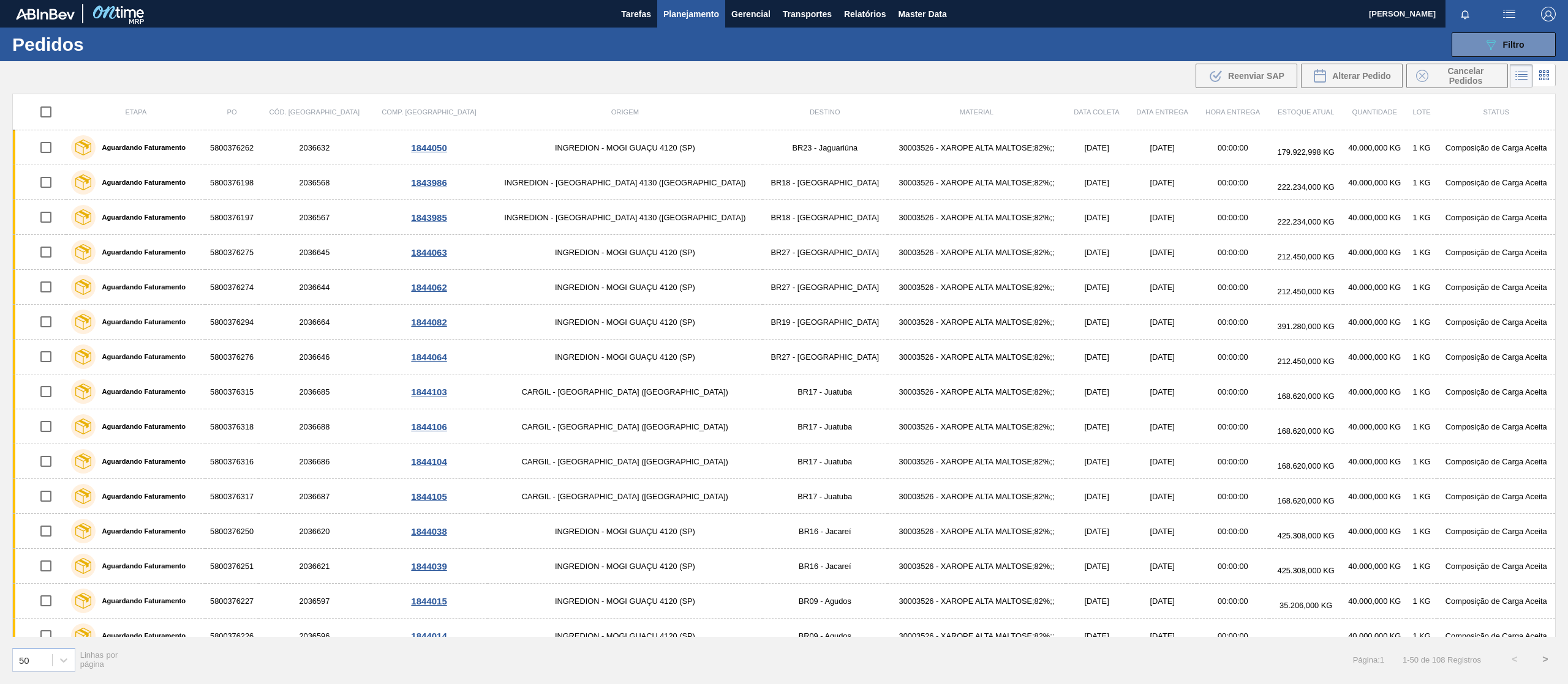
checkbox input "true"
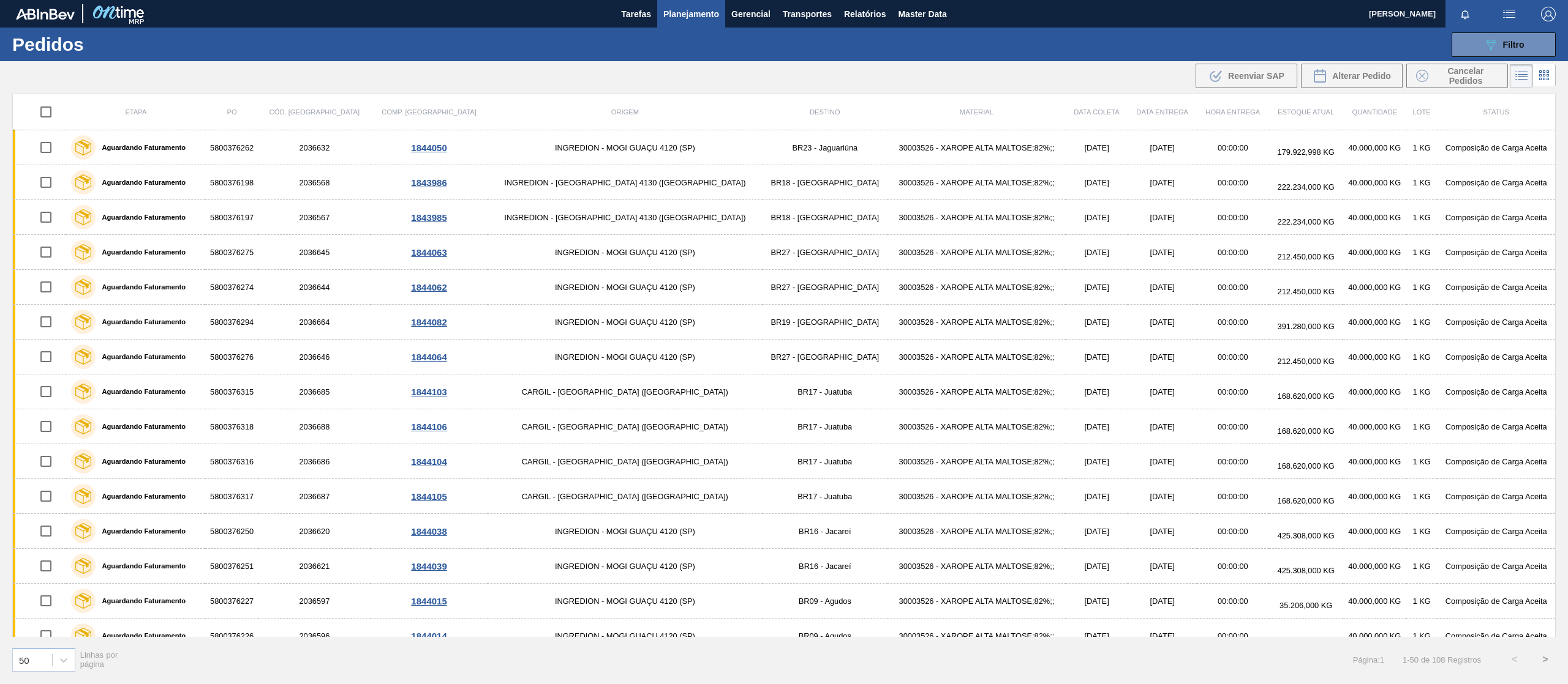
checkbox input "true"
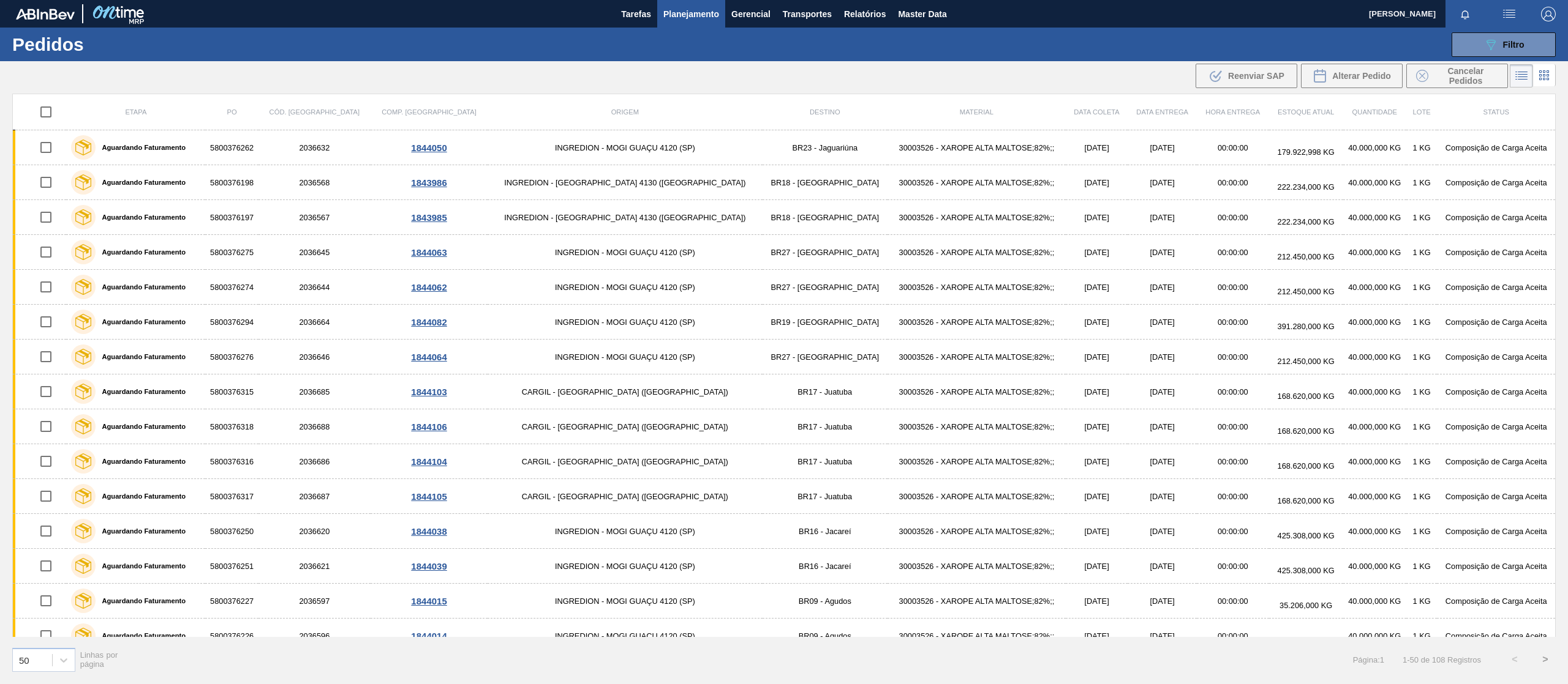
checkbox input "true"
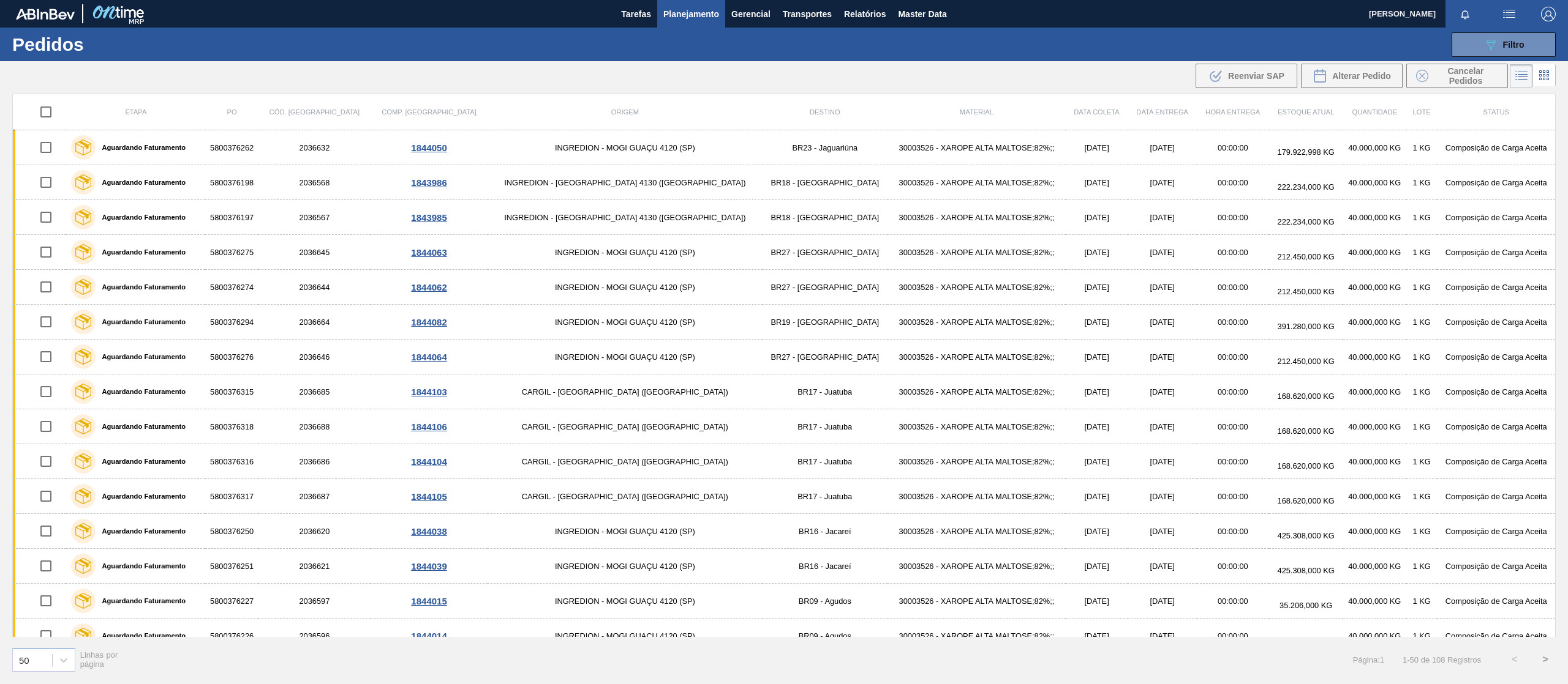
checkbox input "true"
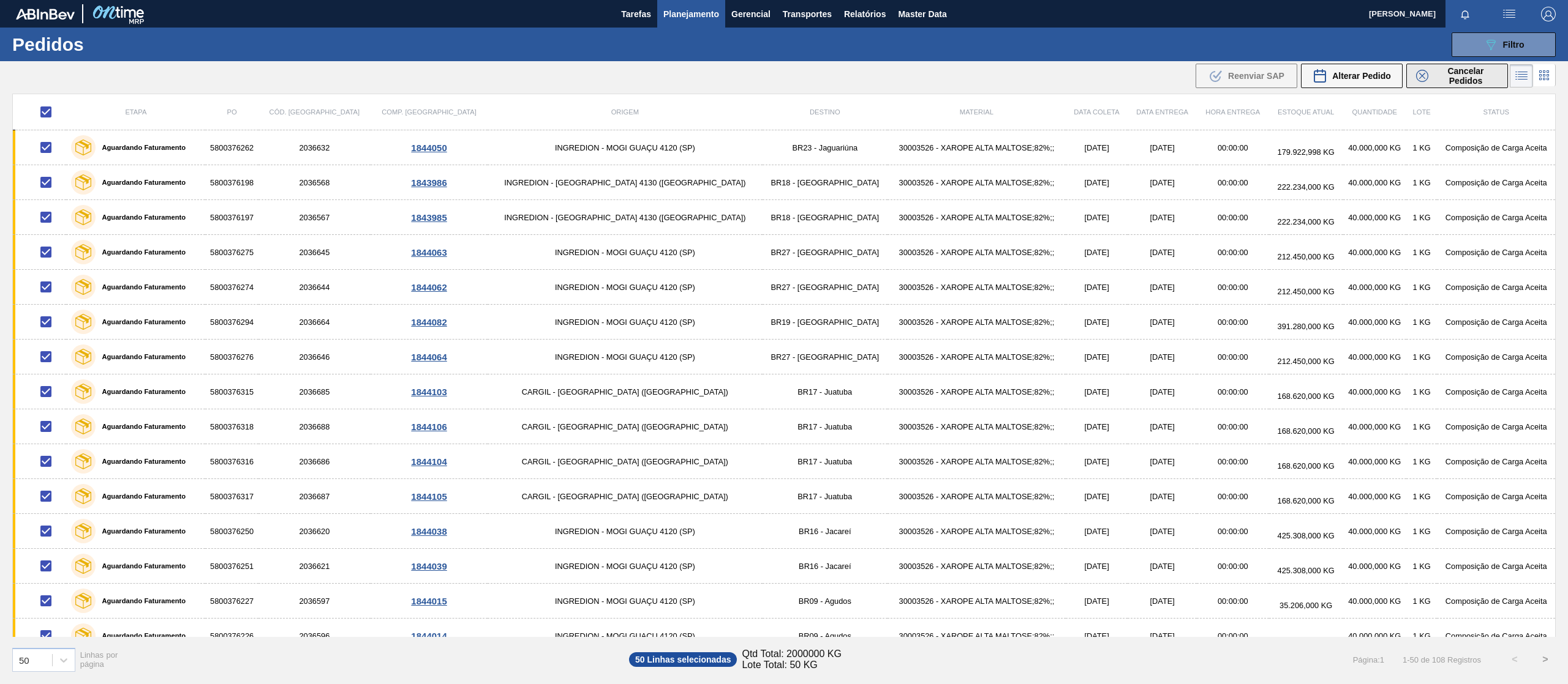
click at [1466, 77] on span "Cancelar Pedidos" at bounding box center [1466, 75] width 65 height 19
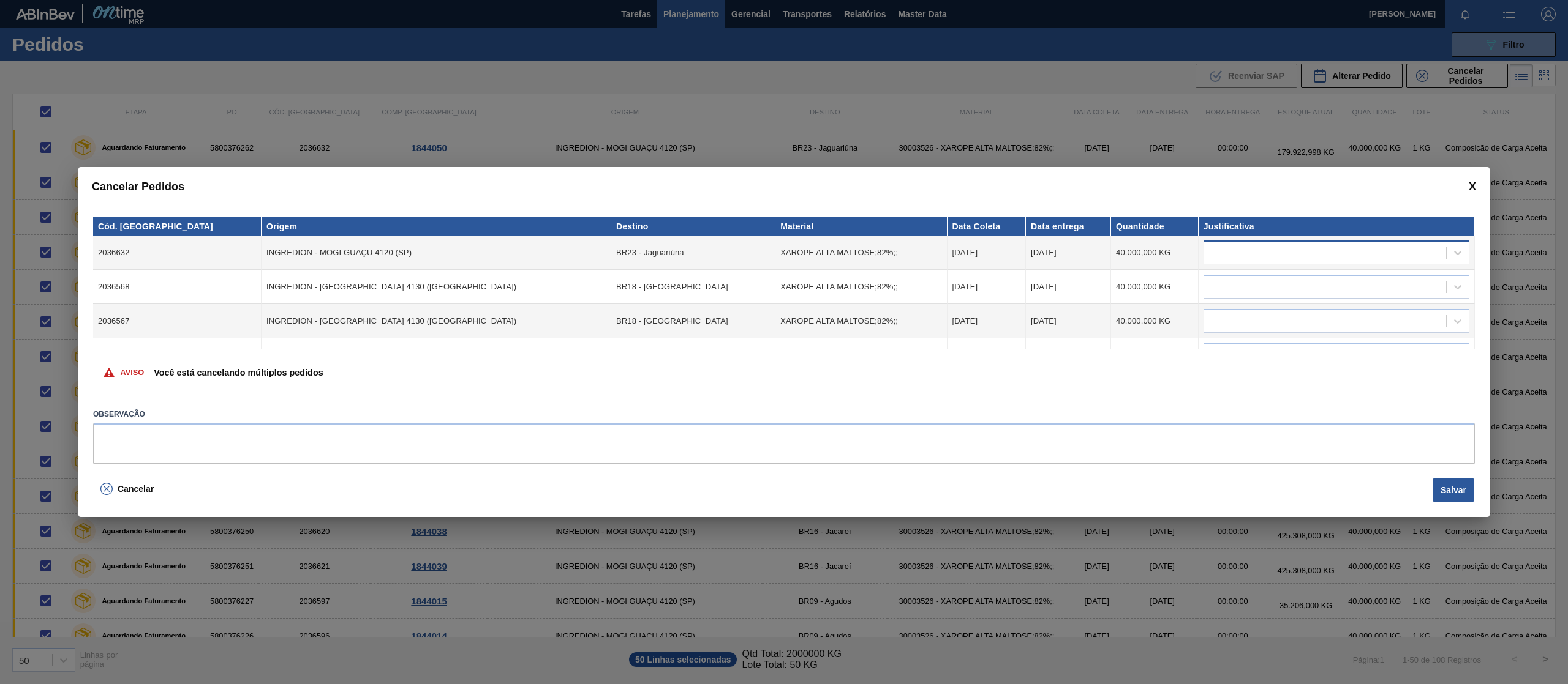
click at [1278, 249] on div at bounding box center [1325, 253] width 242 height 18
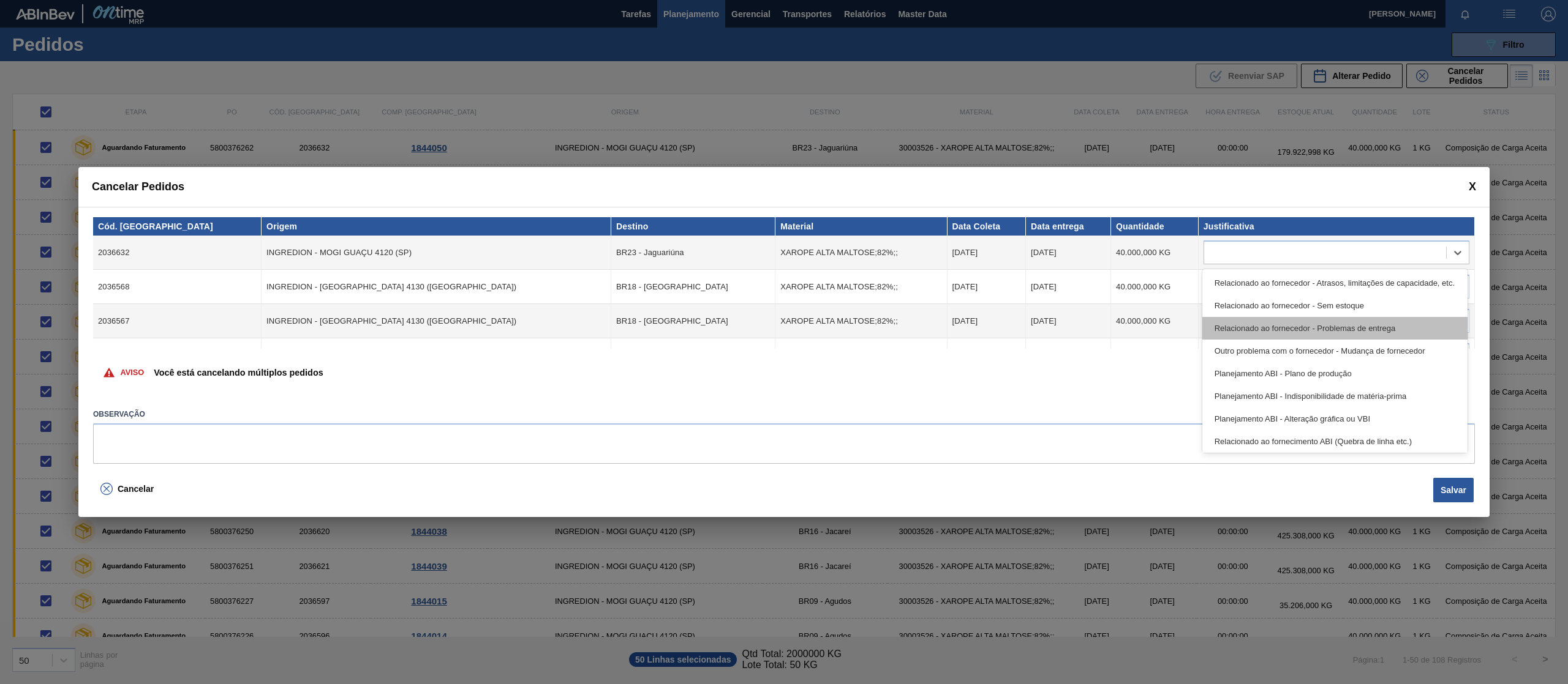
click at [1289, 321] on div "Relacionado ao fornecedor - Problemas de entrega" at bounding box center [1335, 328] width 265 height 23
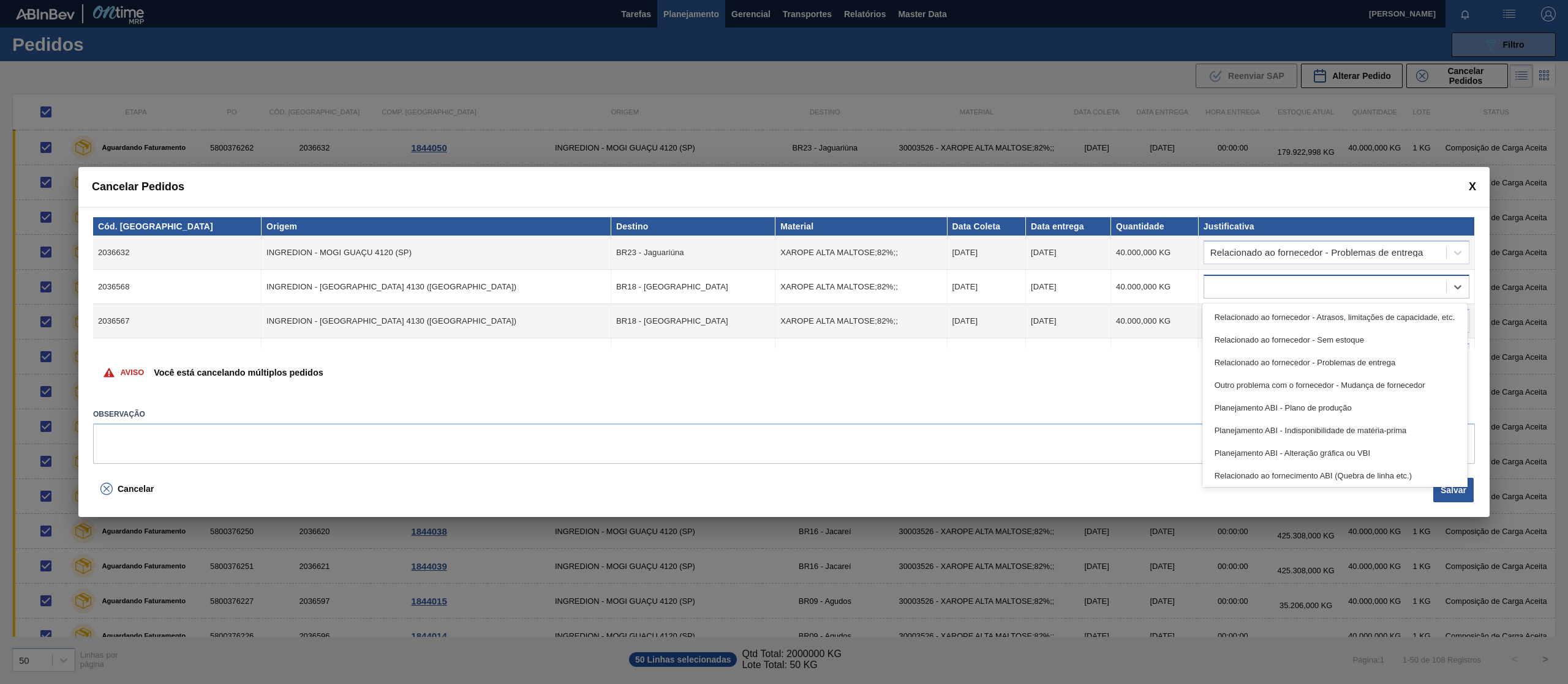
click at [1296, 275] on div at bounding box center [1336, 287] width 266 height 24
click at [1292, 360] on div "Relacionado ao fornecedor - Problemas de entrega" at bounding box center [1335, 362] width 265 height 23
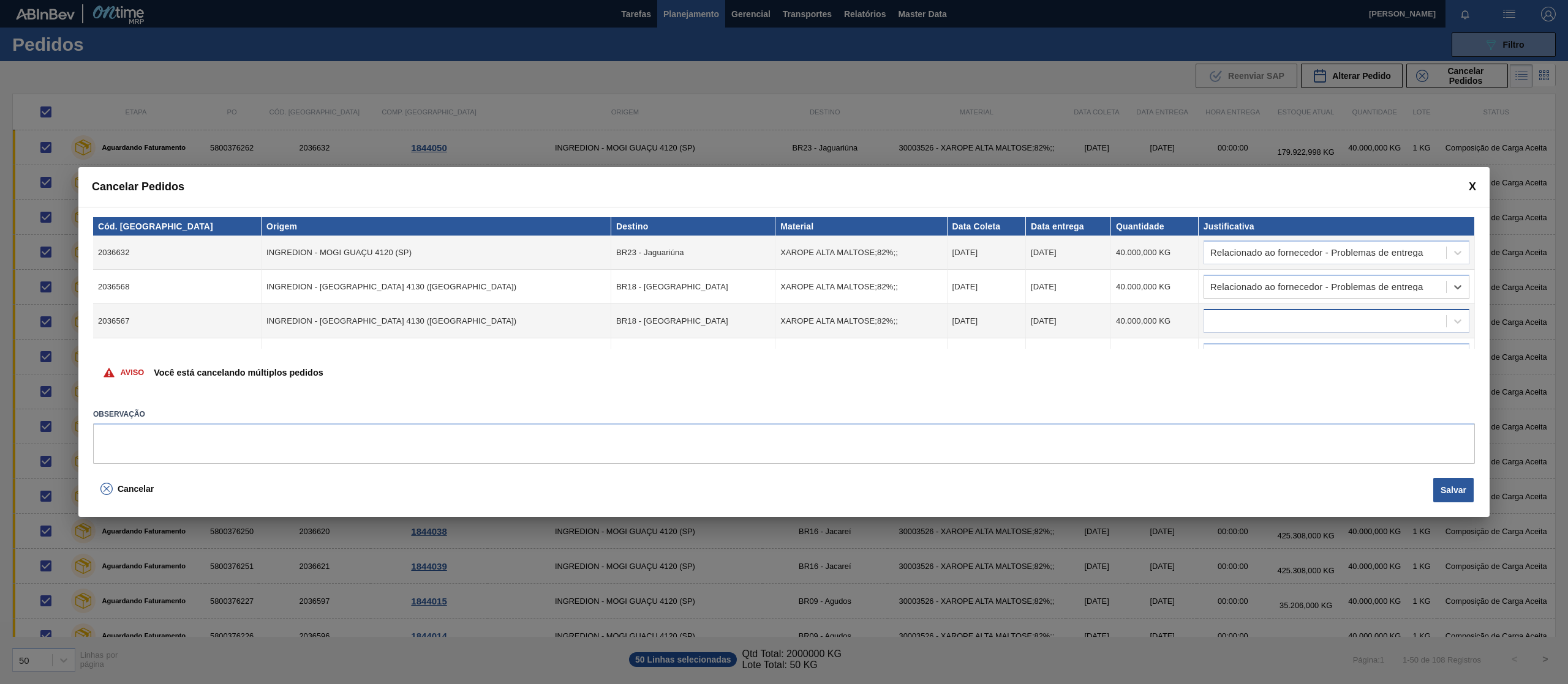
click at [1292, 329] on div at bounding box center [1336, 321] width 266 height 24
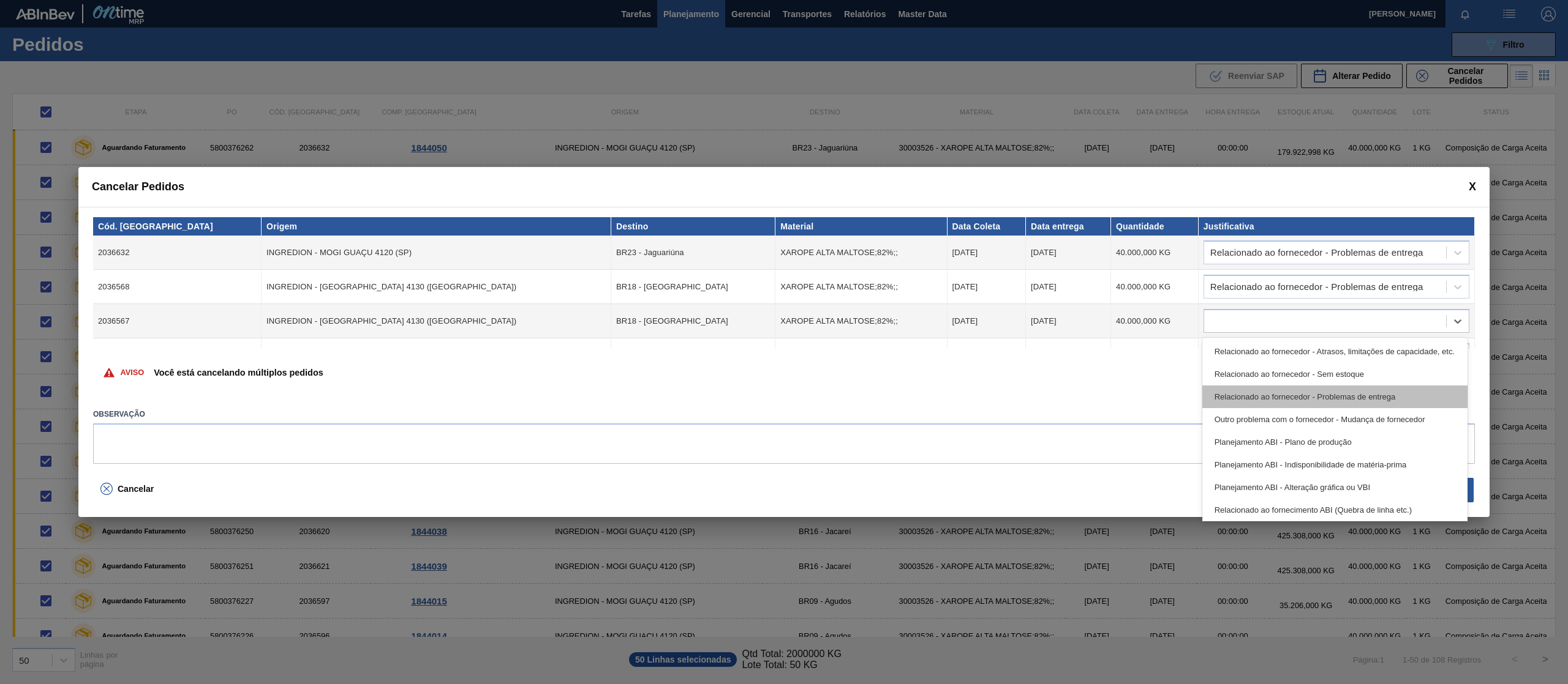
click at [1286, 390] on div "Relacionado ao fornecedor - Problemas de entrega" at bounding box center [1335, 396] width 265 height 23
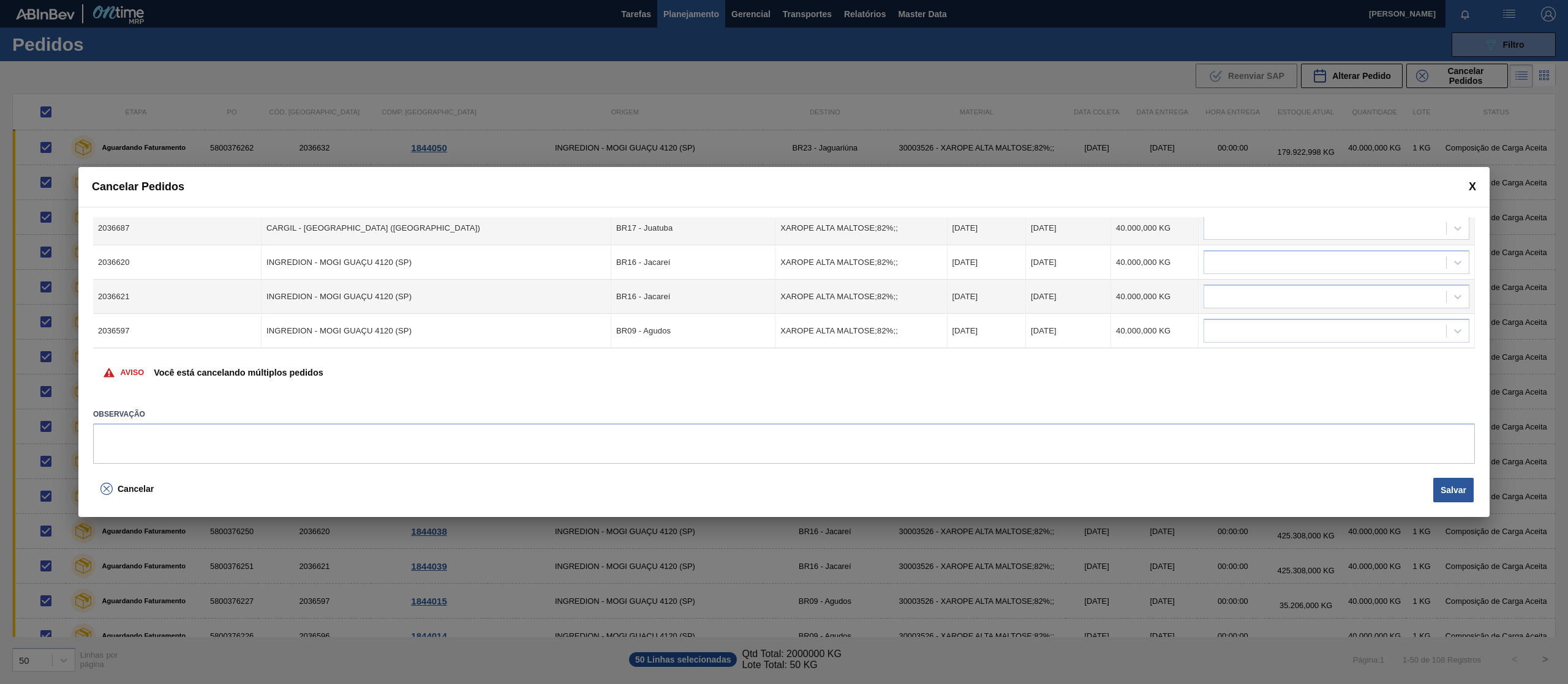
scroll to position [0, 0]
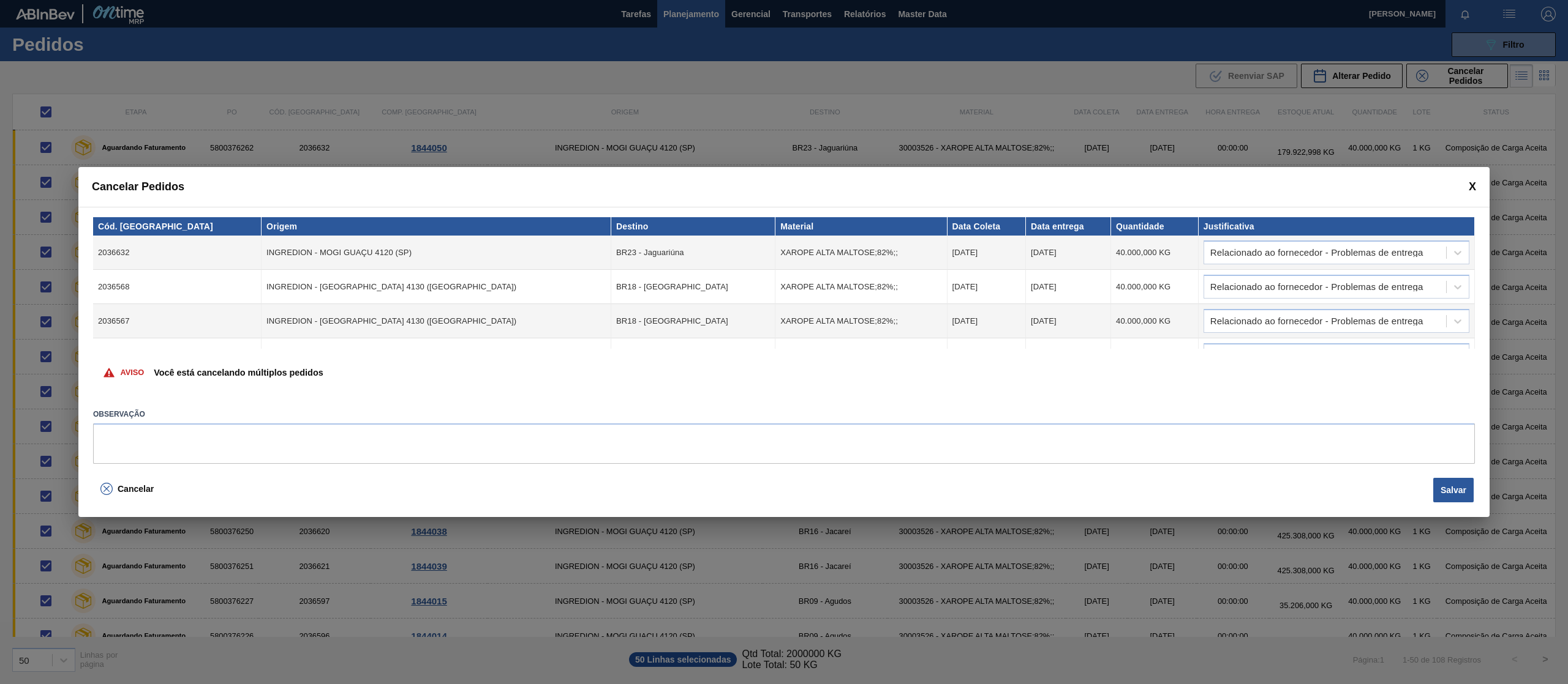
drag, startPoint x: 1471, startPoint y: 225, endPoint x: 1471, endPoint y: 234, distance: 9.0
click at [1471, 234] on th "Justificativa" at bounding box center [1336, 227] width 276 height 18
click at [1472, 227] on th "Justificativa" at bounding box center [1336, 227] width 276 height 18
drag, startPoint x: 1471, startPoint y: 222, endPoint x: 1470, endPoint y: 237, distance: 15.0
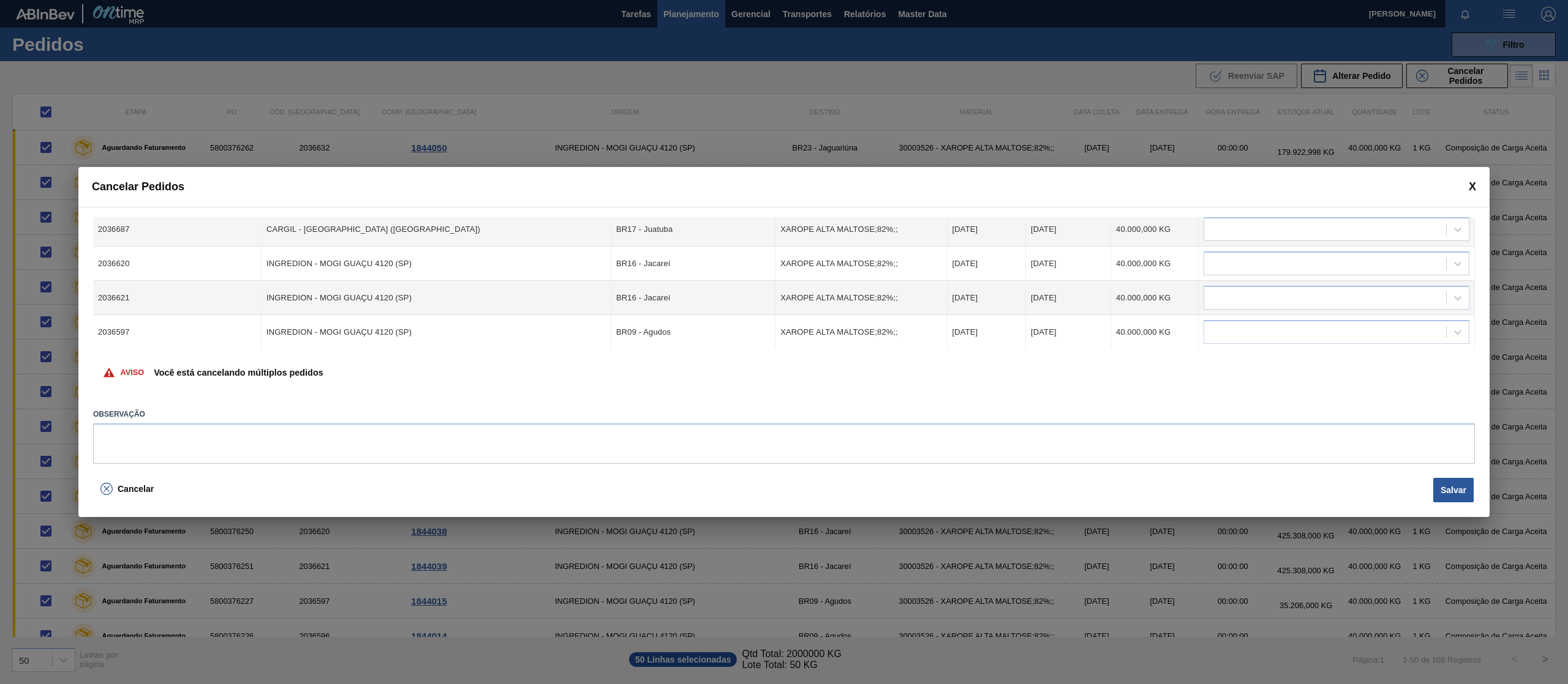
scroll to position [367, 0]
click at [1312, 224] on div at bounding box center [1325, 228] width 242 height 18
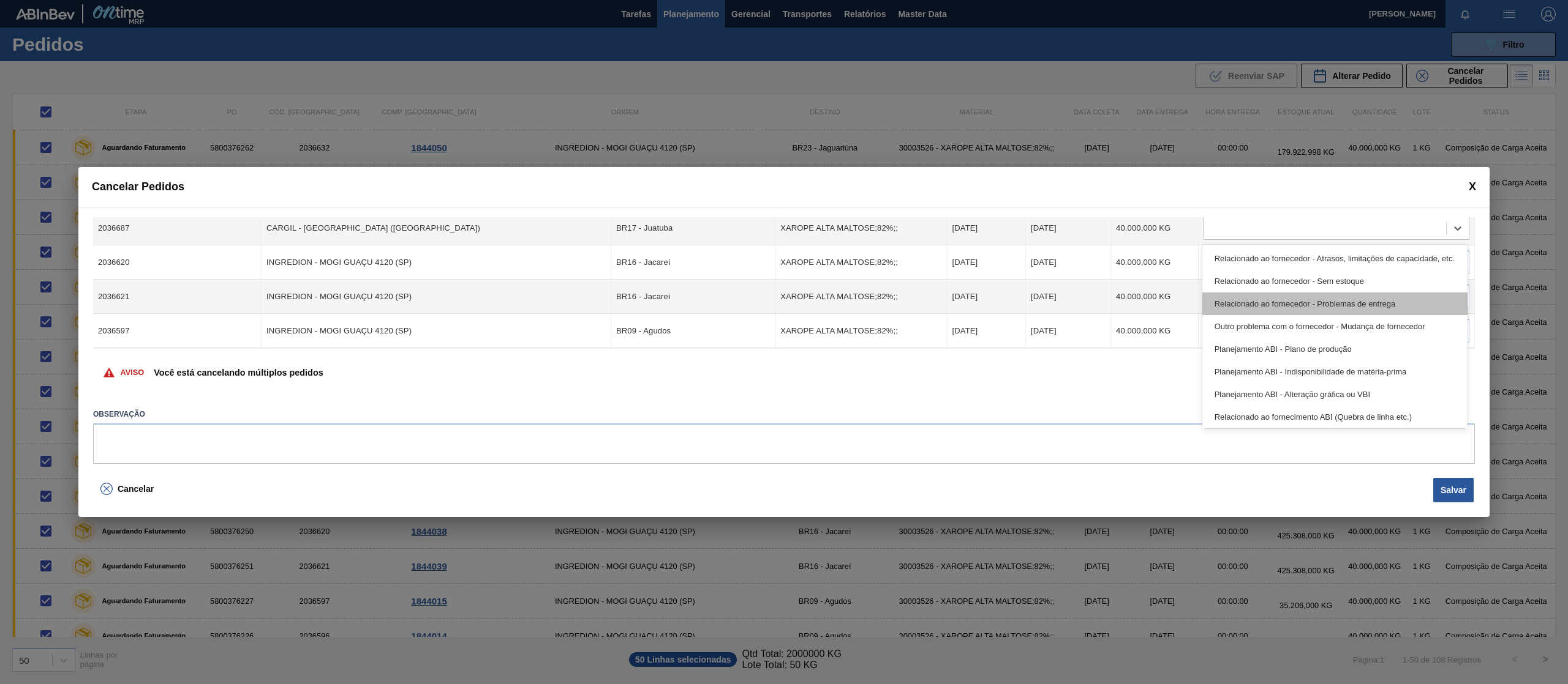
click at [1315, 309] on div "Relacionado ao fornecedor - Problemas de entrega" at bounding box center [1335, 304] width 265 height 23
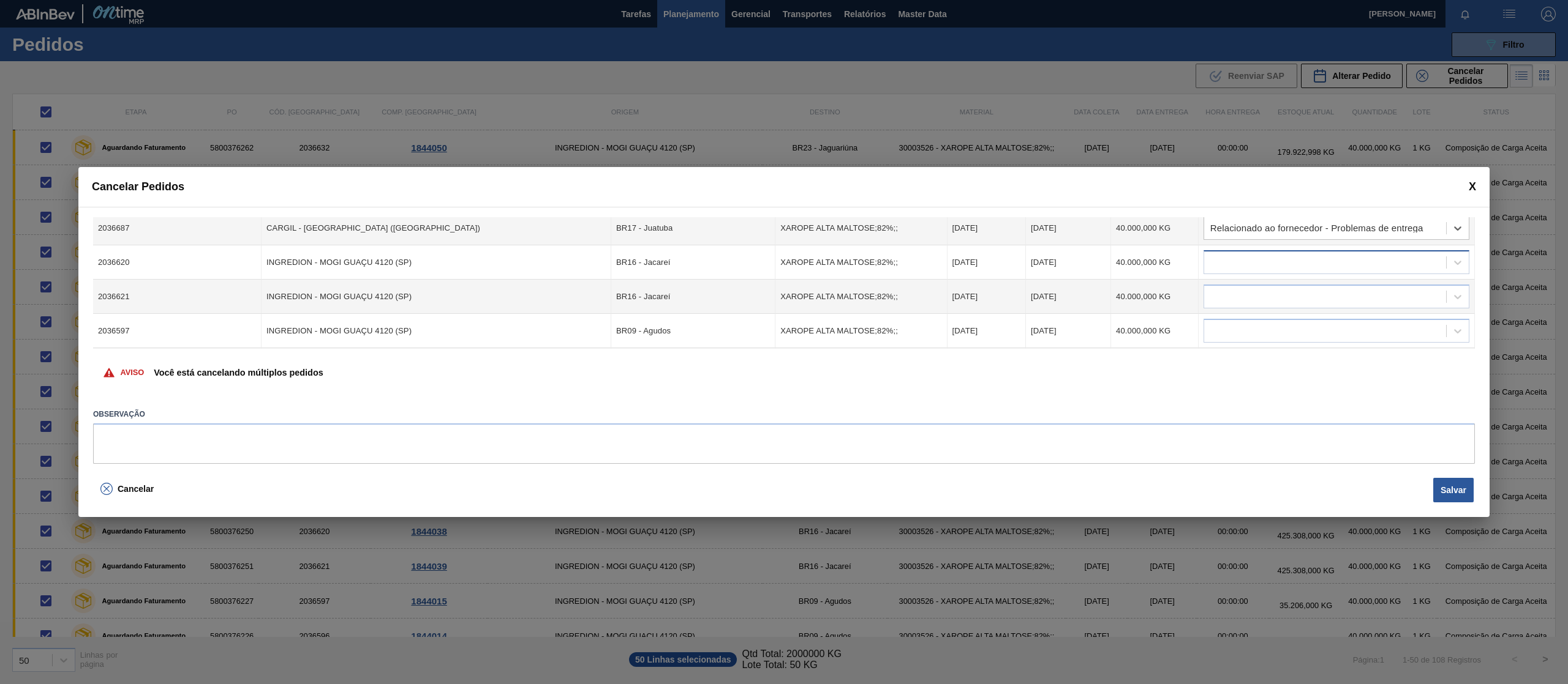
click at [1292, 266] on div at bounding box center [1325, 263] width 242 height 18
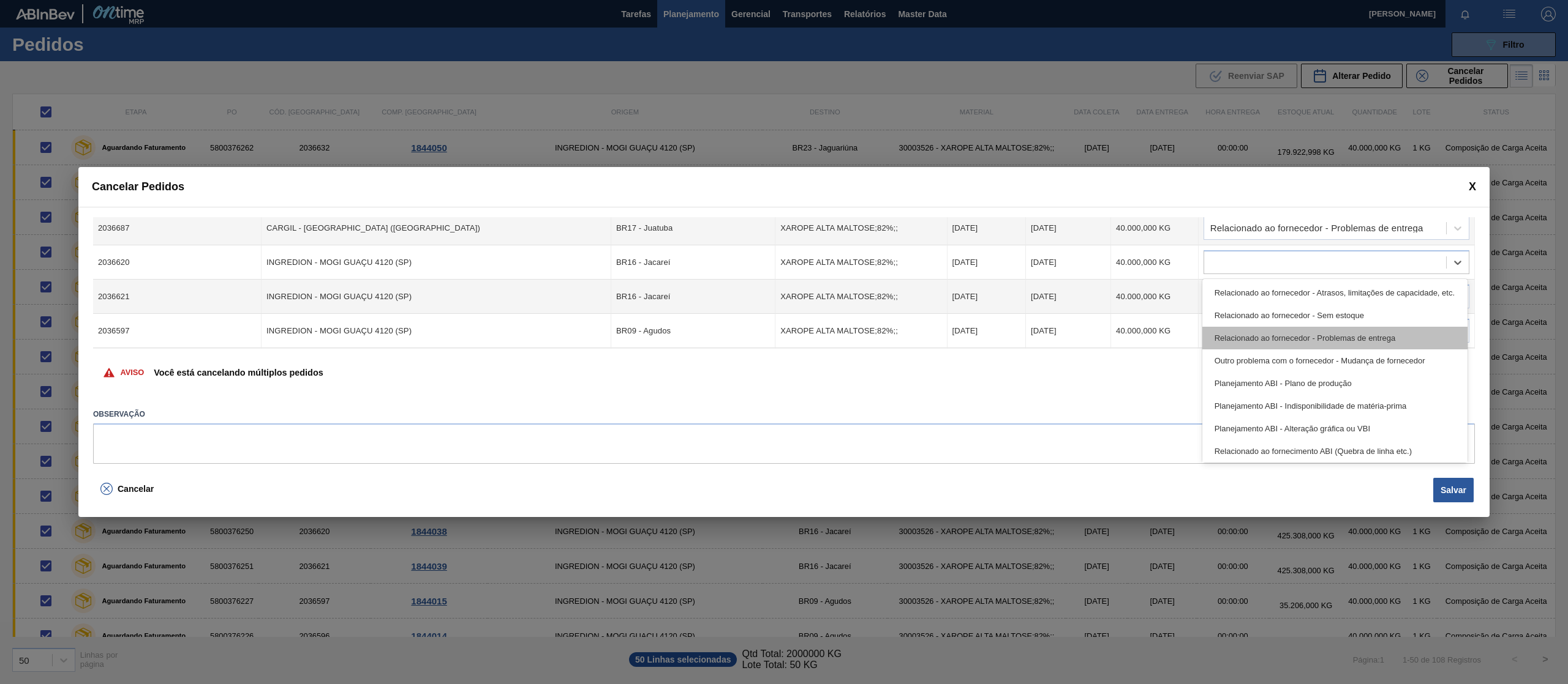
click at [1294, 334] on div "Relacionado ao fornecedor - Problemas de entrega" at bounding box center [1335, 338] width 265 height 23
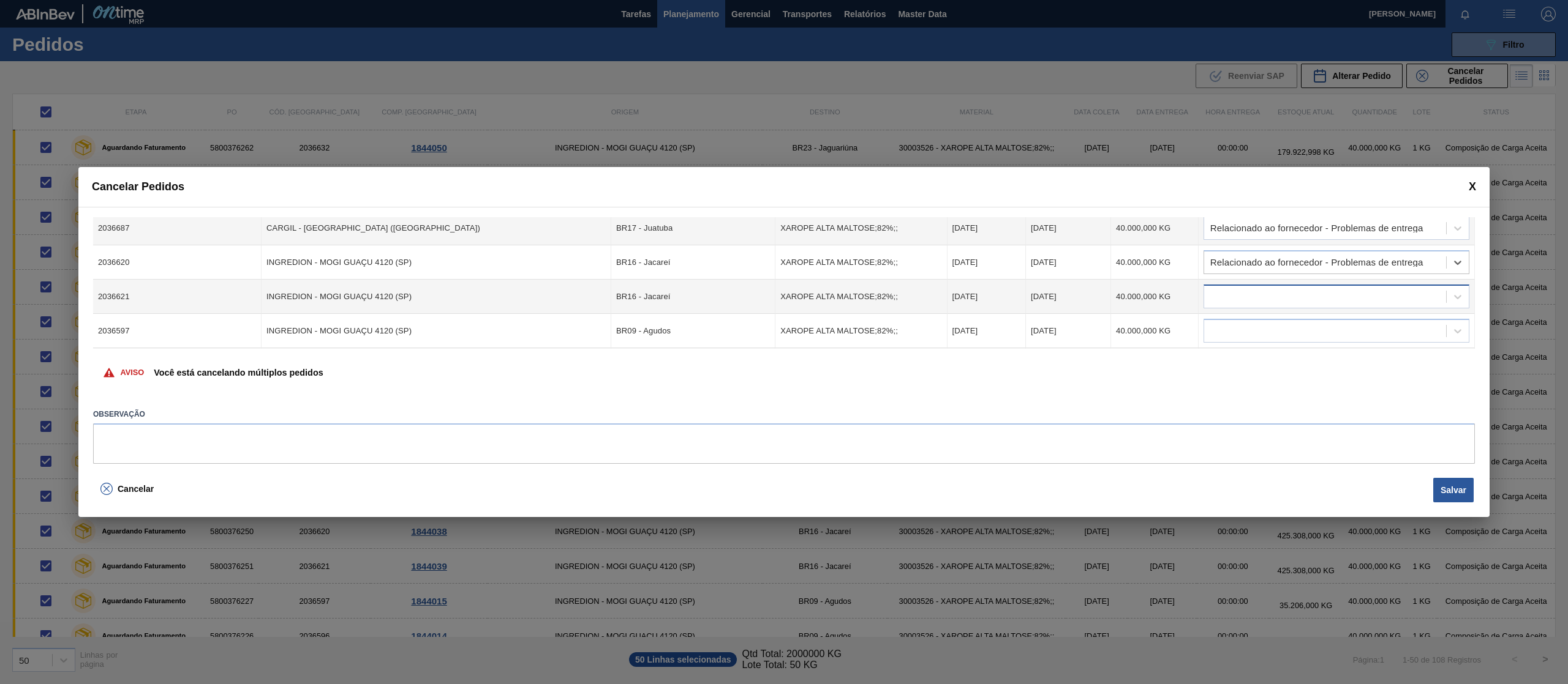
click at [1289, 300] on div at bounding box center [1325, 297] width 242 height 18
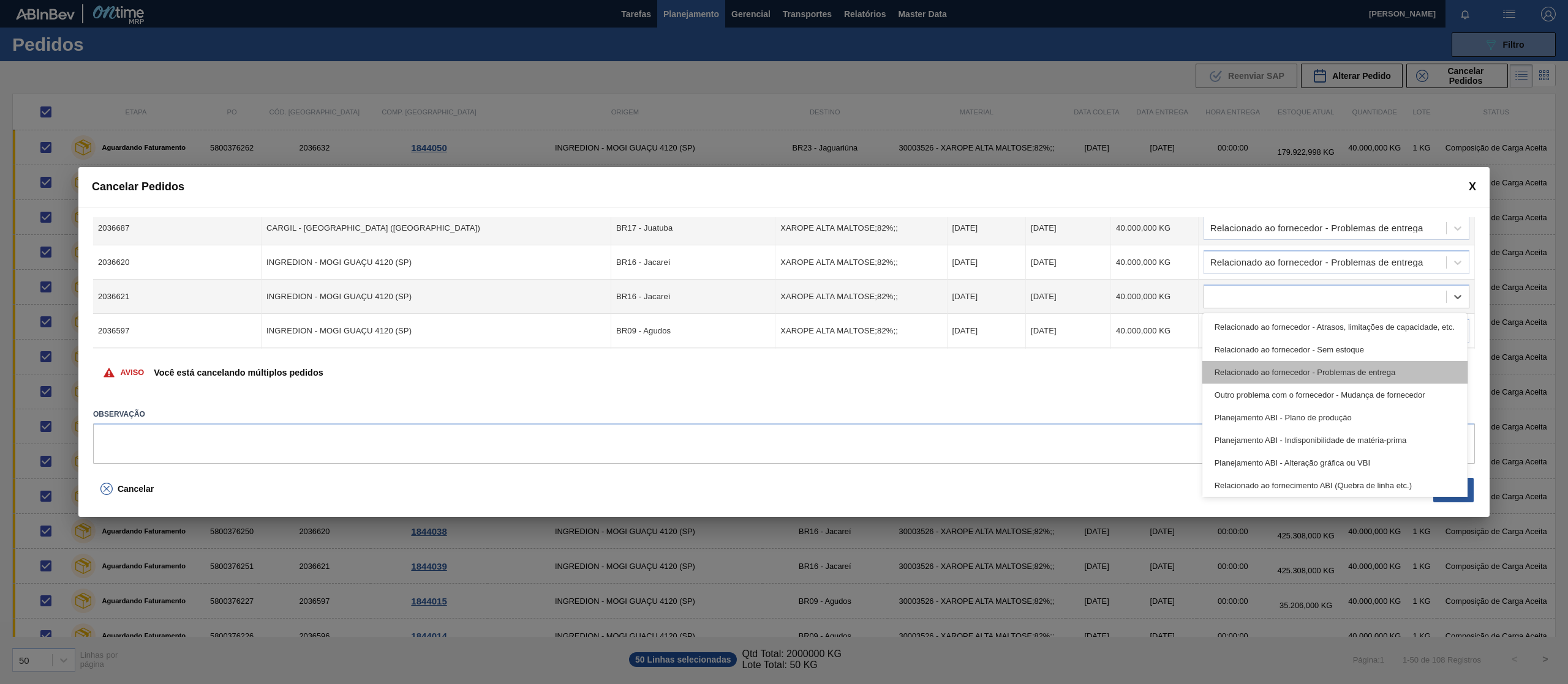
click at [1299, 370] on div "Relacionado ao fornecedor - Problemas de entrega" at bounding box center [1335, 372] width 265 height 23
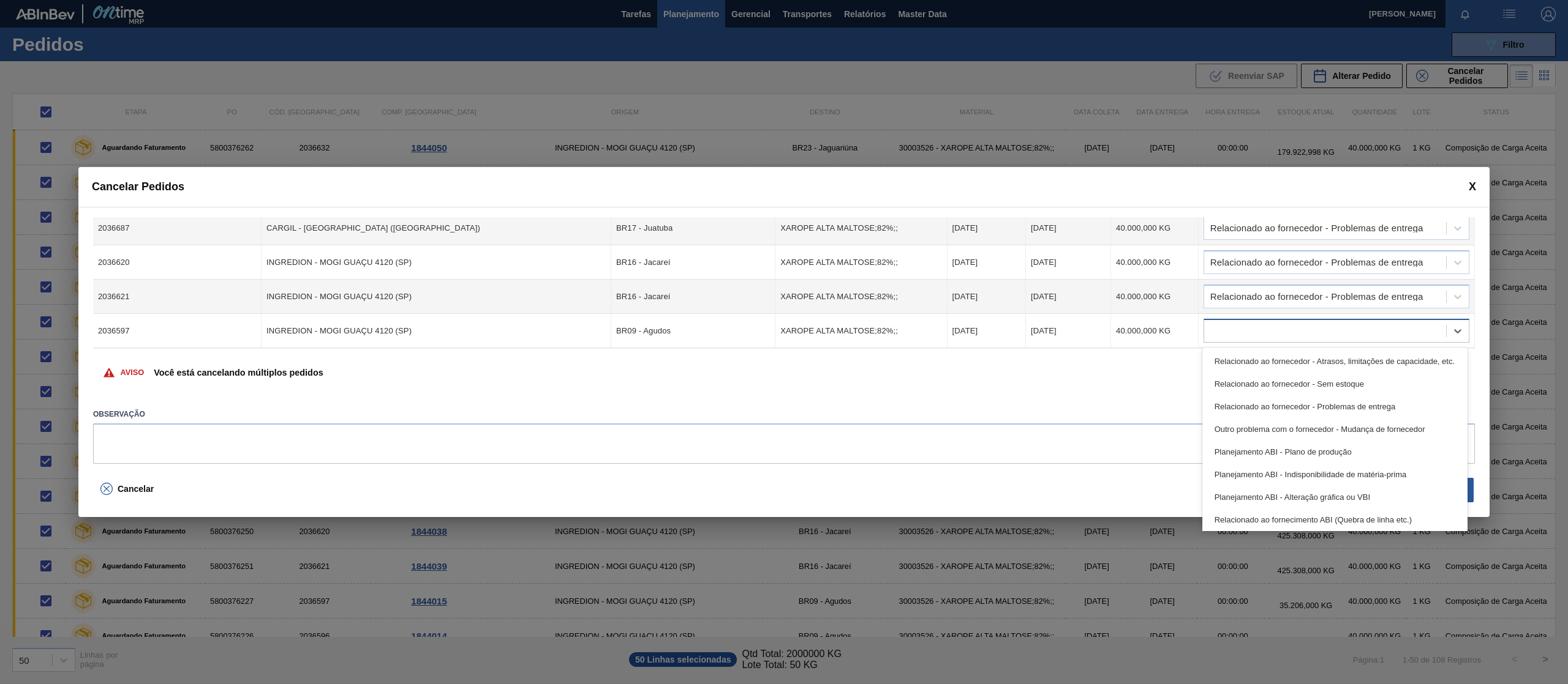
click at [1292, 333] on div at bounding box center [1325, 331] width 242 height 18
click at [1301, 399] on div "Relacionado ao fornecedor - Problemas de entrega" at bounding box center [1335, 406] width 265 height 23
click at [1296, 399] on div "Relacionado ao fornecedor - Problemas de entrega" at bounding box center [1335, 406] width 265 height 23
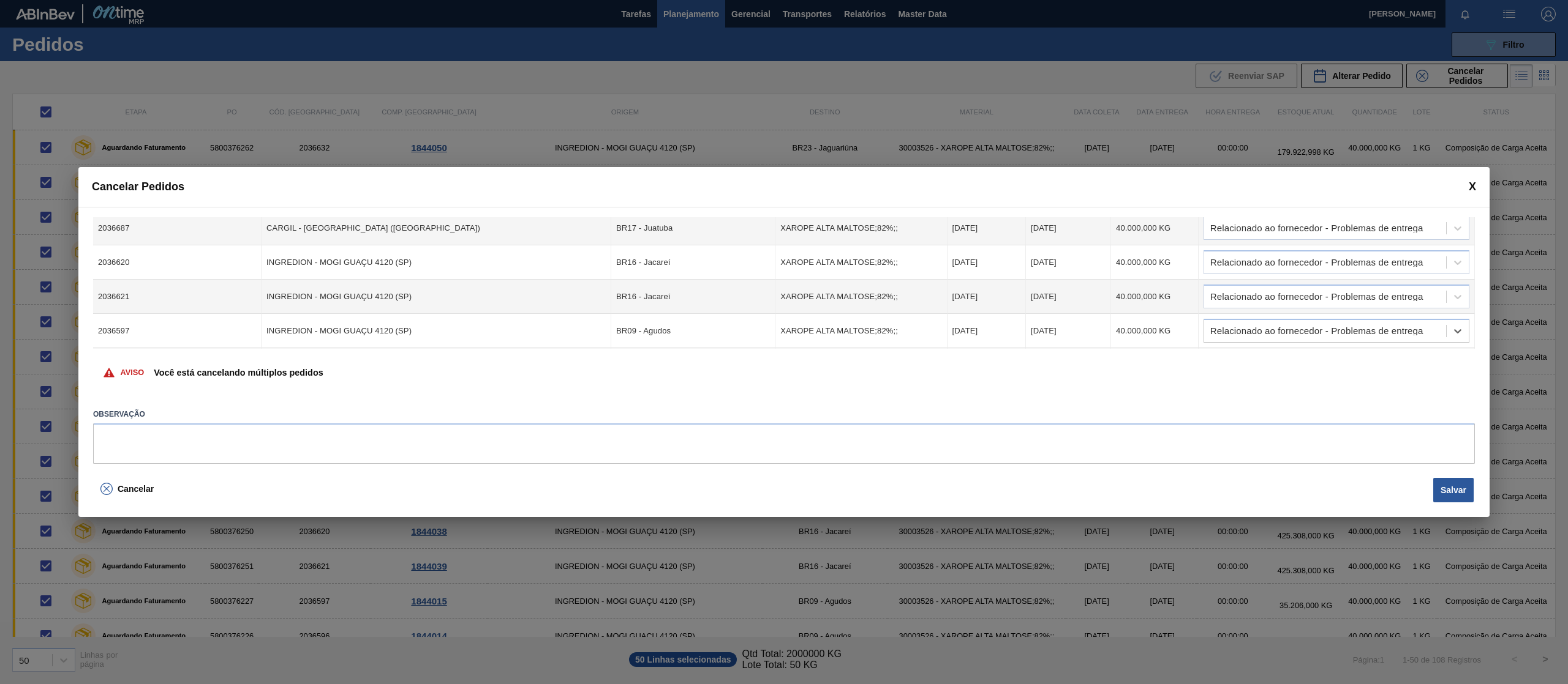
scroll to position [734, 0]
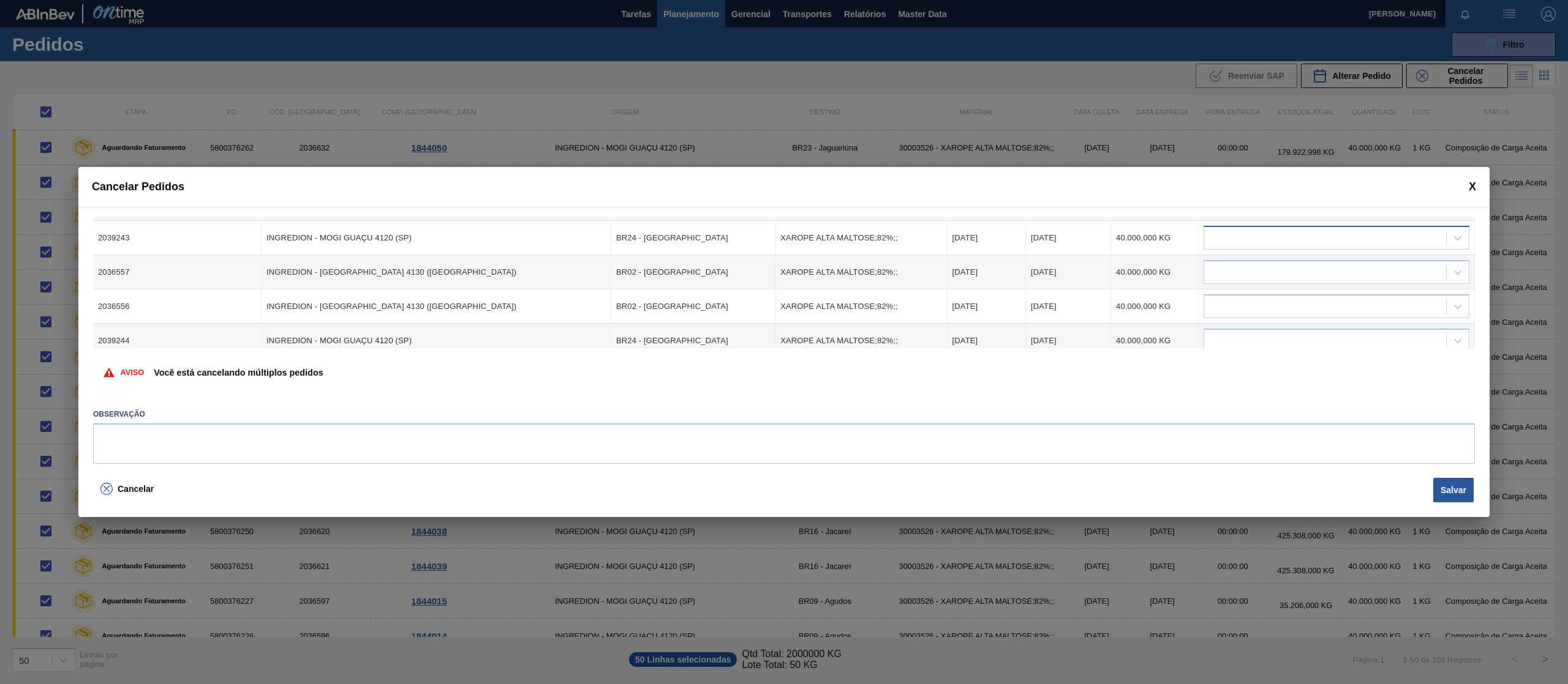
click at [1277, 232] on div at bounding box center [1325, 237] width 242 height 18
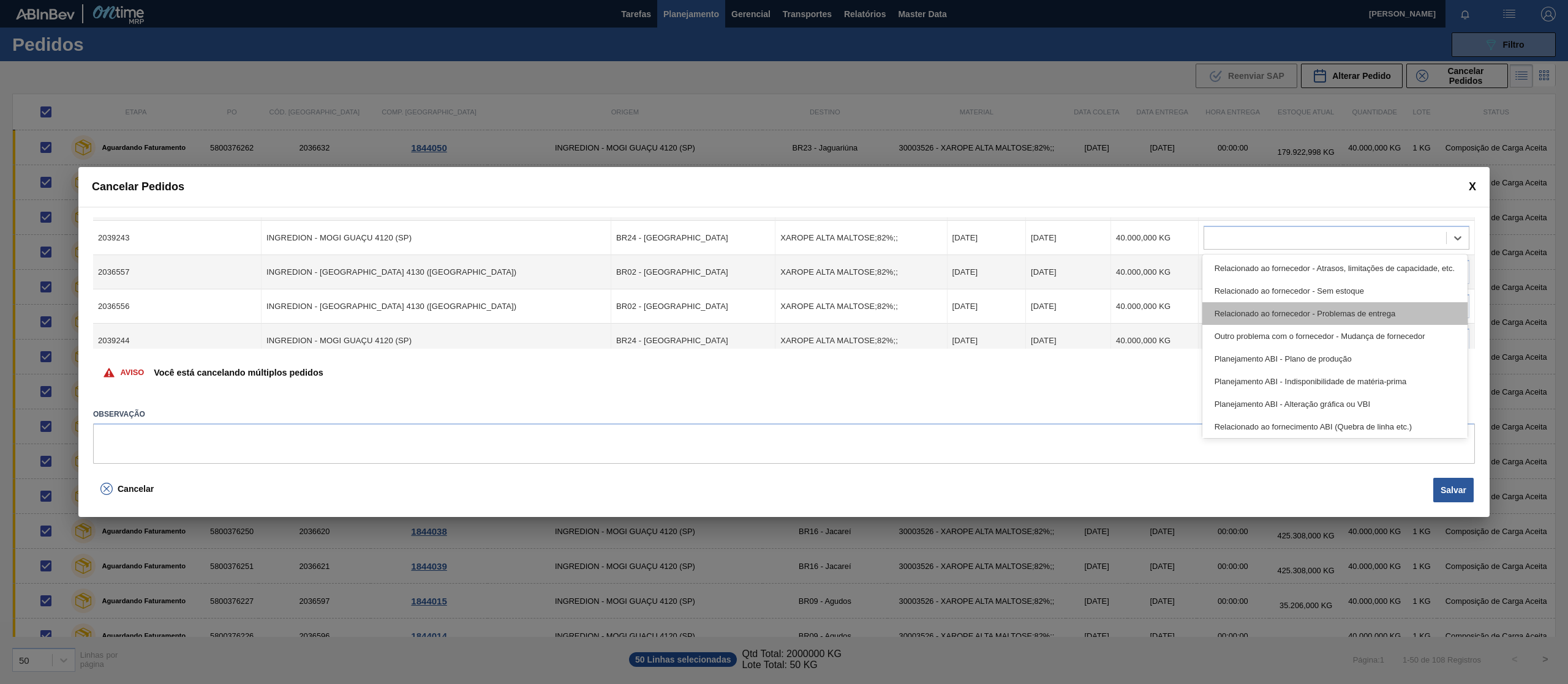
click at [1310, 316] on div "Relacionado ao fornecedor - Problemas de entrega" at bounding box center [1335, 314] width 265 height 23
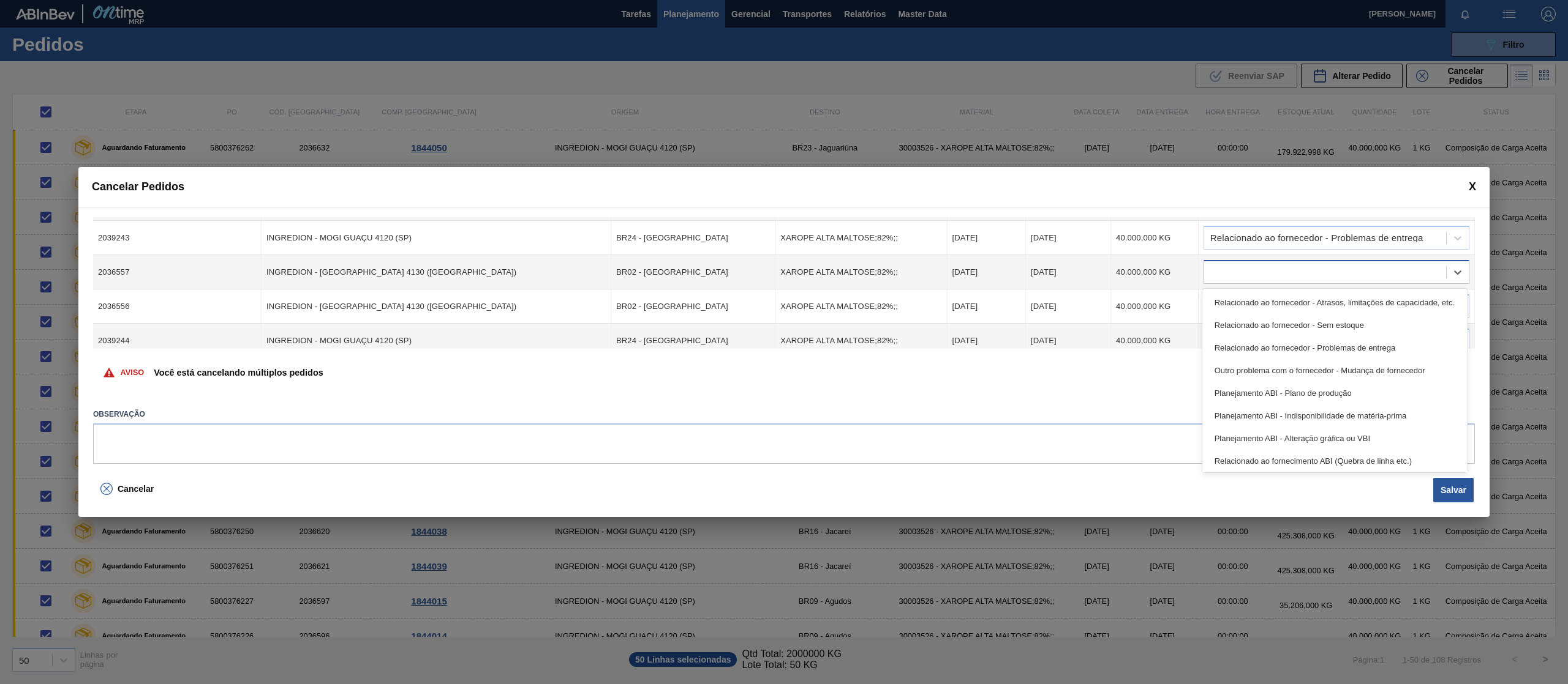
click at [1267, 274] on div at bounding box center [1325, 272] width 242 height 18
click at [1309, 345] on div "Relacionado ao fornecedor - Problemas de entrega" at bounding box center [1335, 348] width 265 height 23
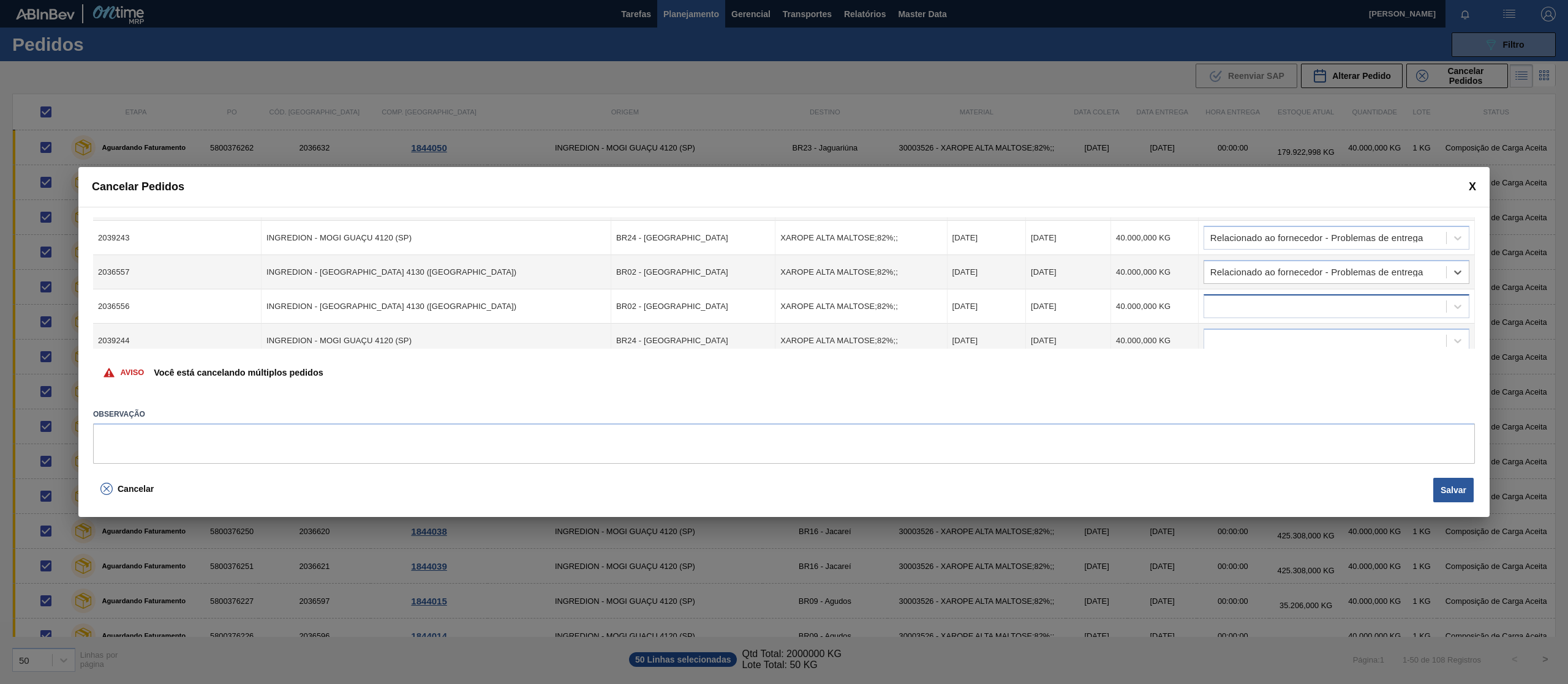
click at [1296, 298] on div at bounding box center [1325, 306] width 242 height 18
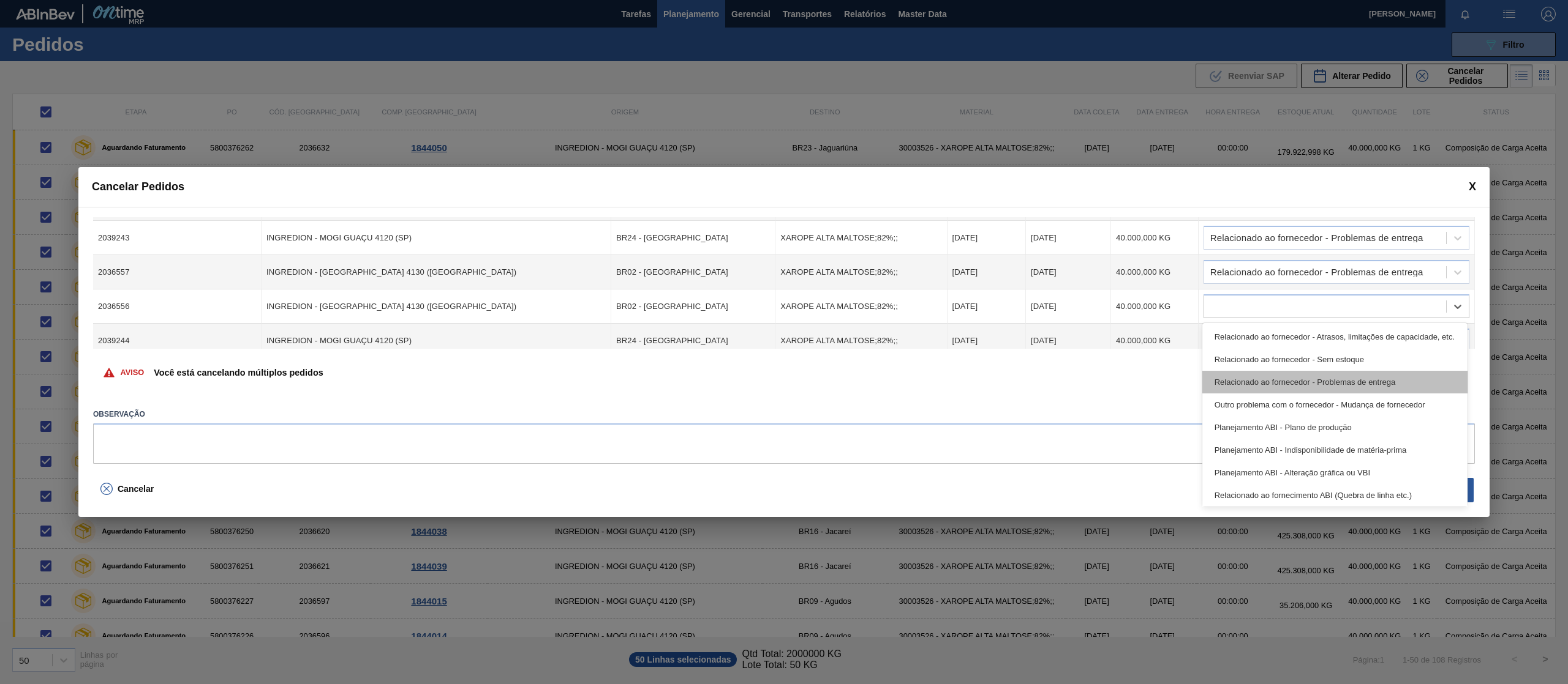
click at [1320, 376] on div "Relacionado ao fornecedor - Problemas de entrega" at bounding box center [1335, 382] width 265 height 23
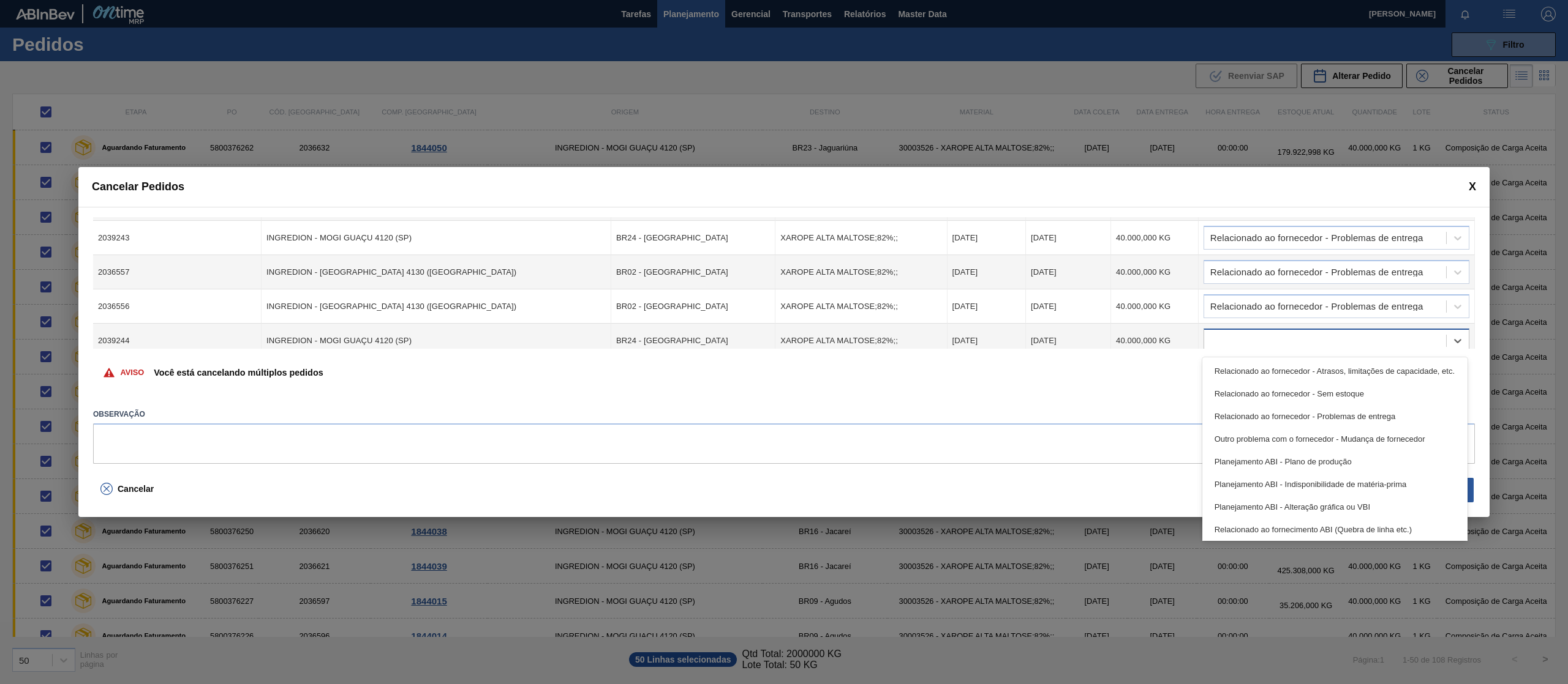
click at [1297, 346] on div at bounding box center [1325, 340] width 242 height 18
click at [1319, 421] on div "Relacionado ao fornecedor - Problemas de entrega" at bounding box center [1335, 416] width 265 height 23
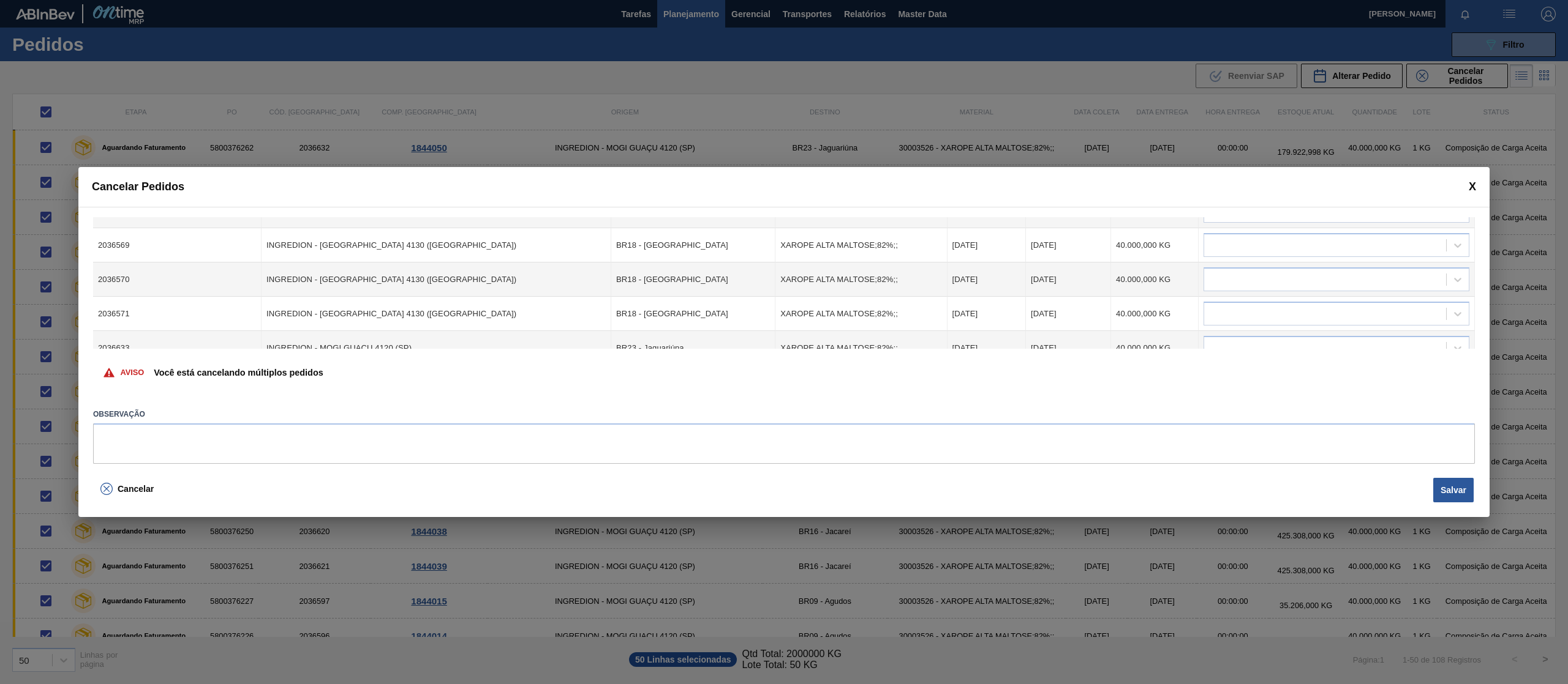
scroll to position [875, 0]
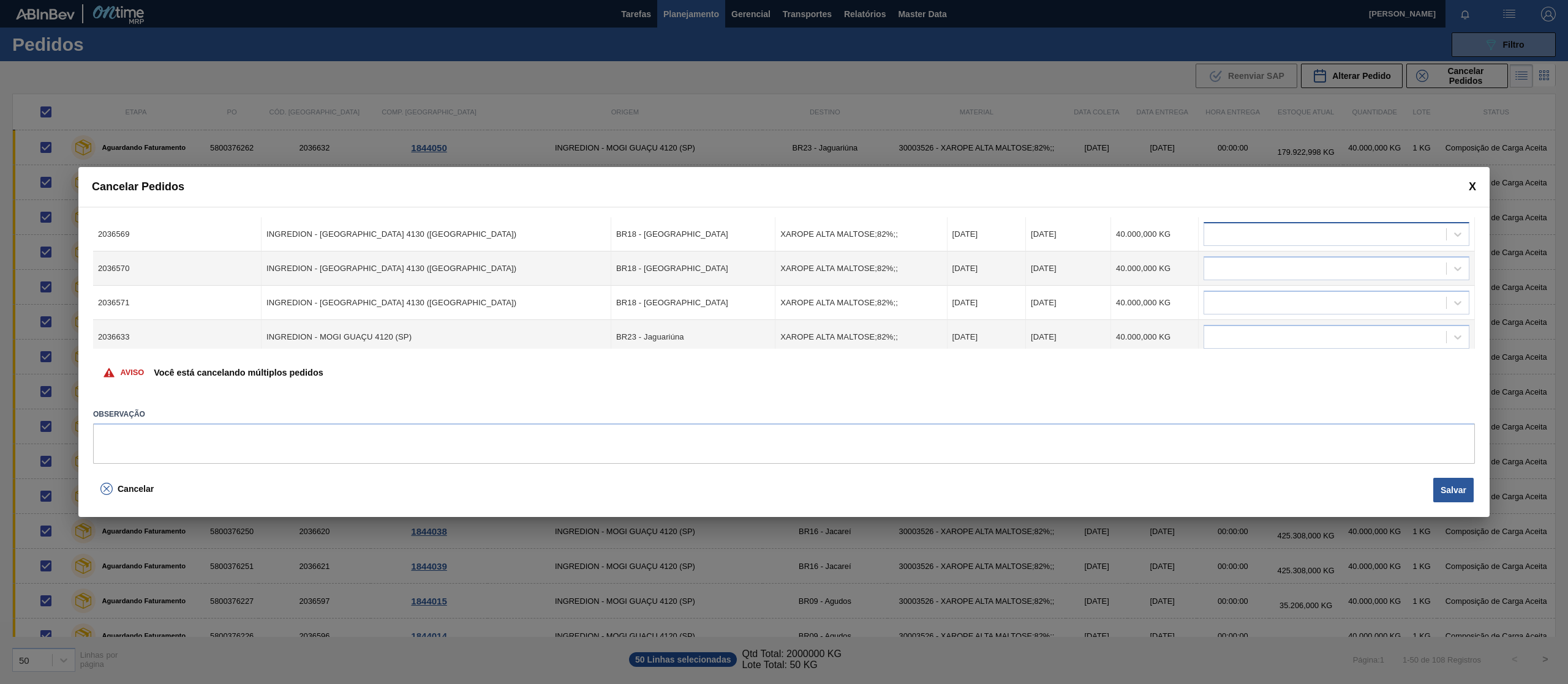
click at [1343, 238] on div at bounding box center [1325, 234] width 242 height 18
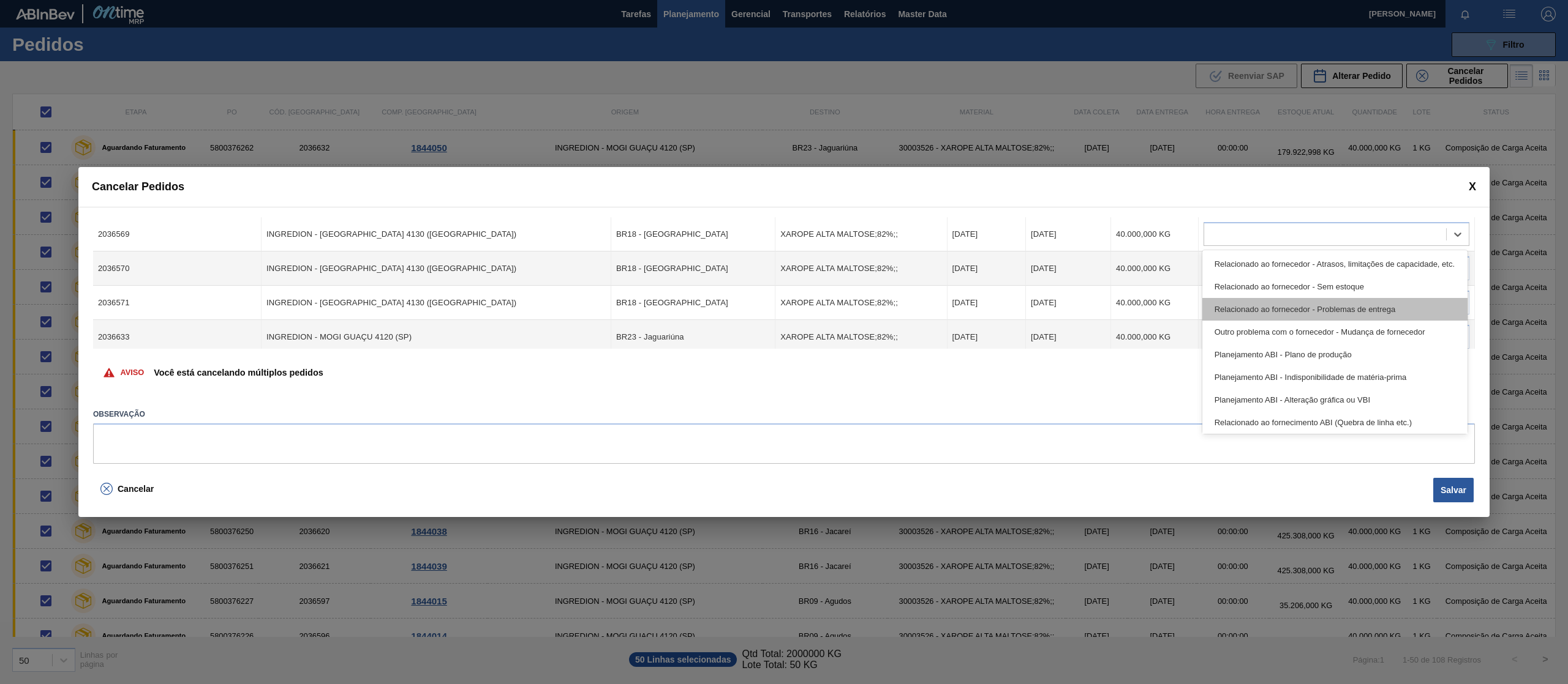
click at [1326, 311] on div "Relacionado ao fornecedor - Problemas de entrega" at bounding box center [1335, 309] width 265 height 23
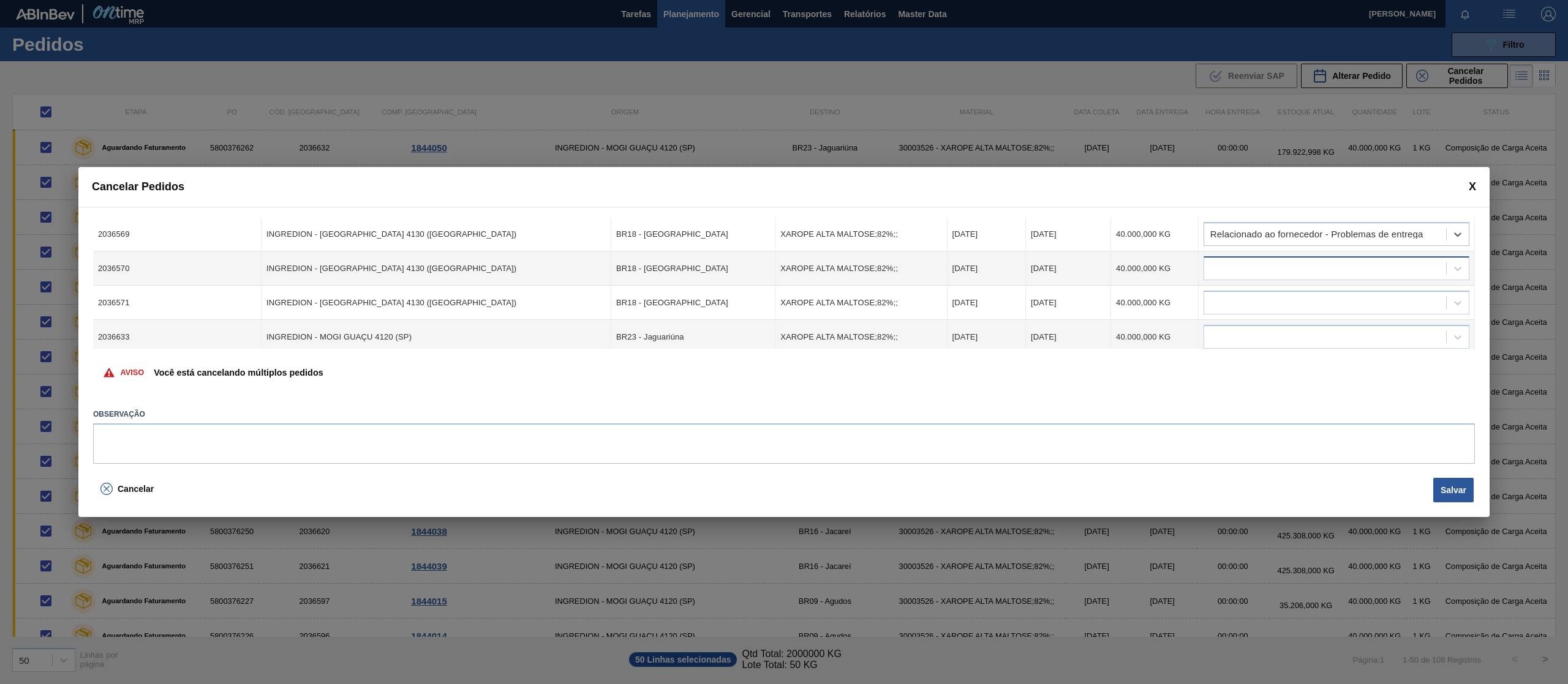
click at [1308, 266] on div at bounding box center [1325, 268] width 242 height 18
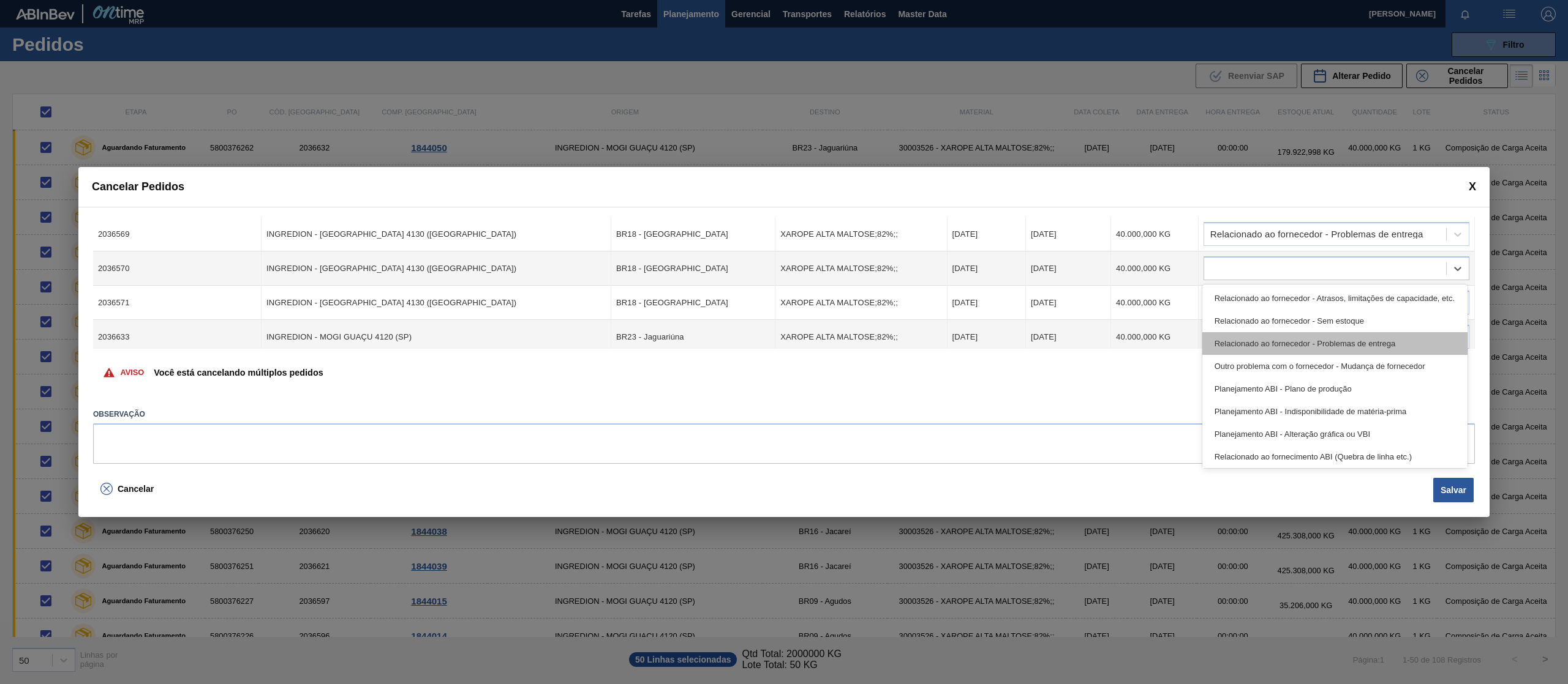
click at [1301, 341] on div "Relacionado ao fornecedor - Problemas de entrega" at bounding box center [1335, 343] width 265 height 23
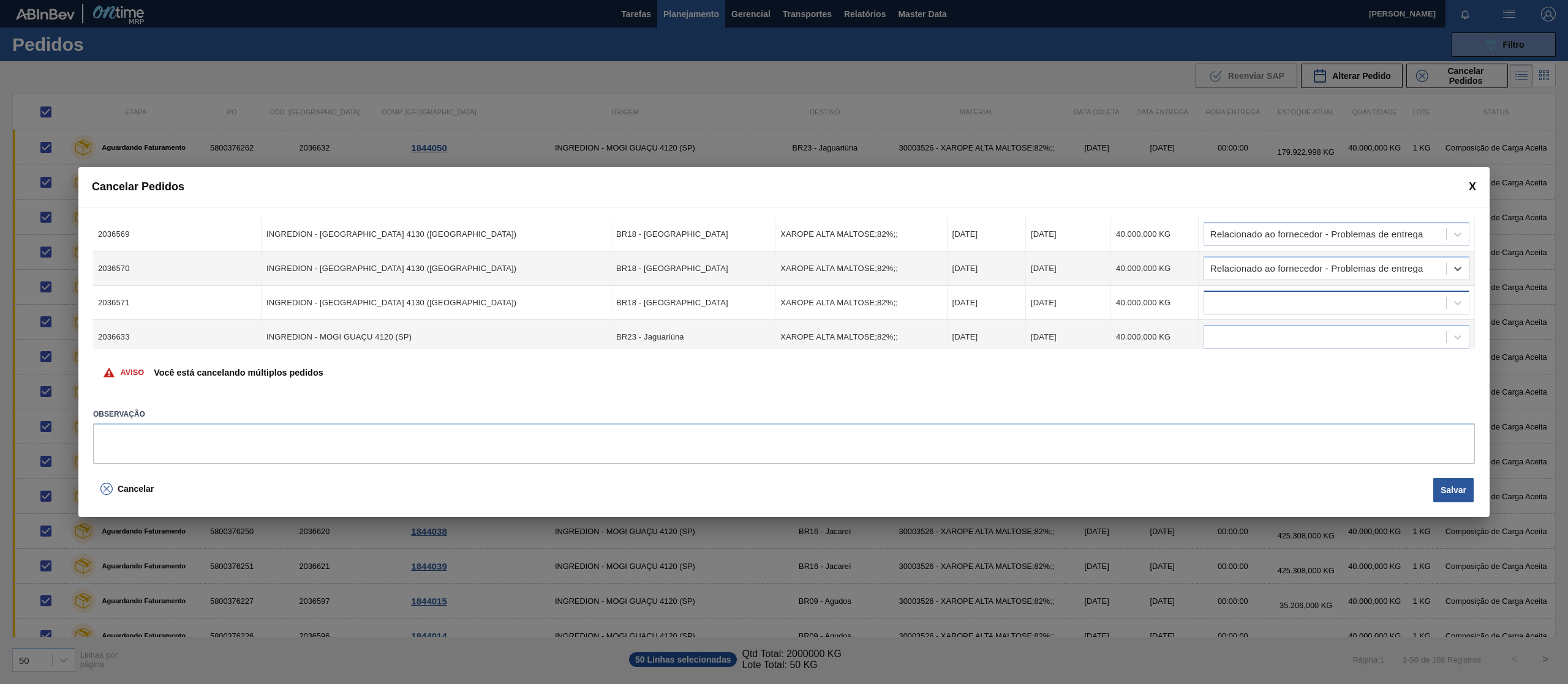
click at [1294, 300] on div at bounding box center [1325, 303] width 242 height 18
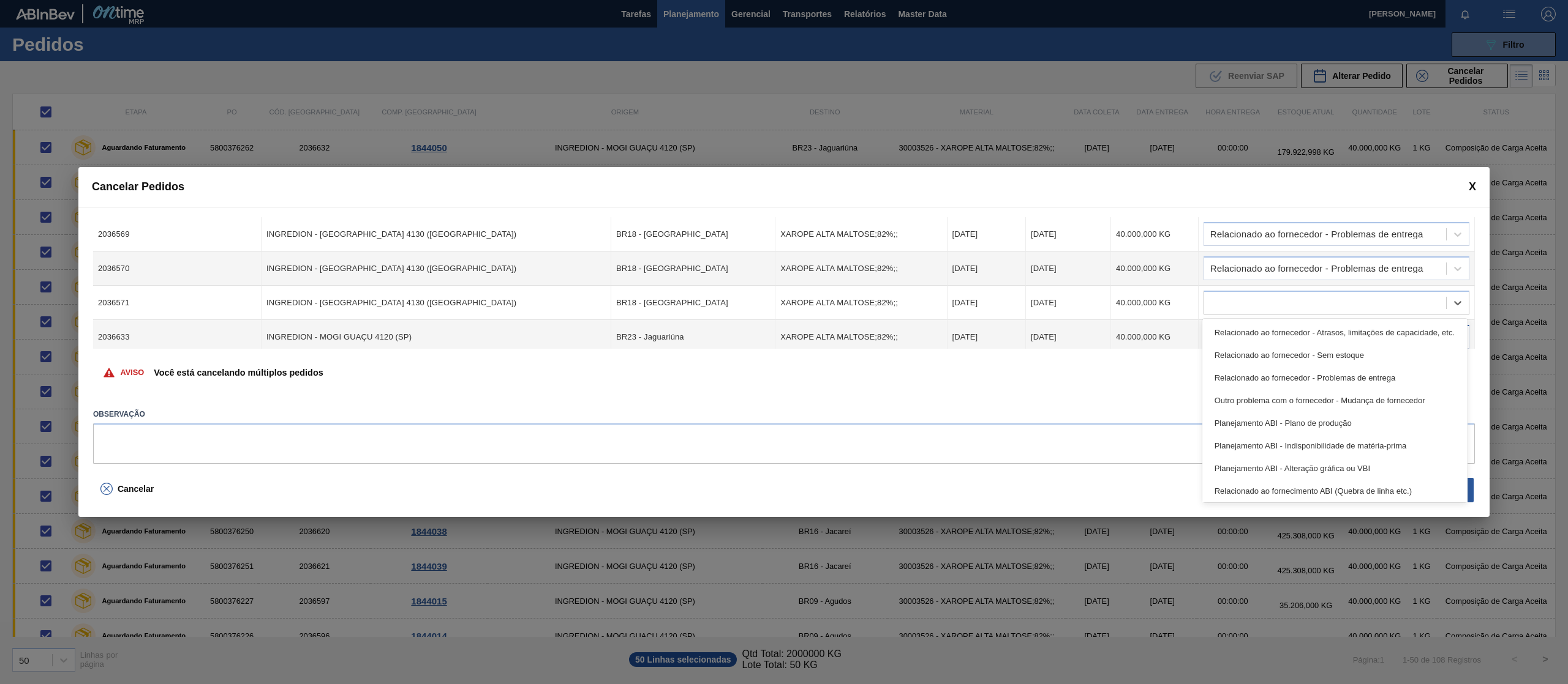
drag, startPoint x: 1311, startPoint y: 369, endPoint x: 1299, endPoint y: 345, distance: 26.8
click at [1310, 369] on div "Relacionado ao fornecedor - Problemas de entrega" at bounding box center [1335, 377] width 265 height 23
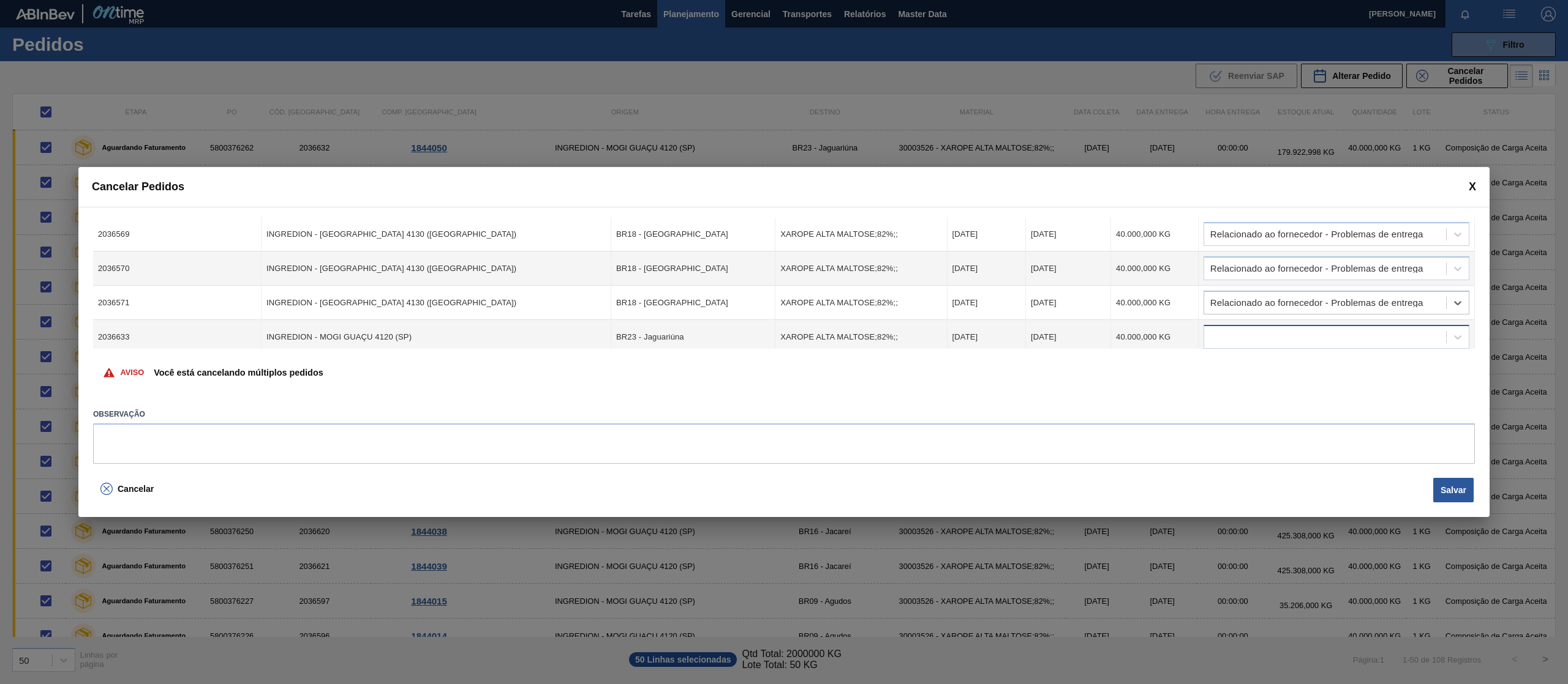
click at [1289, 329] on div at bounding box center [1325, 337] width 242 height 18
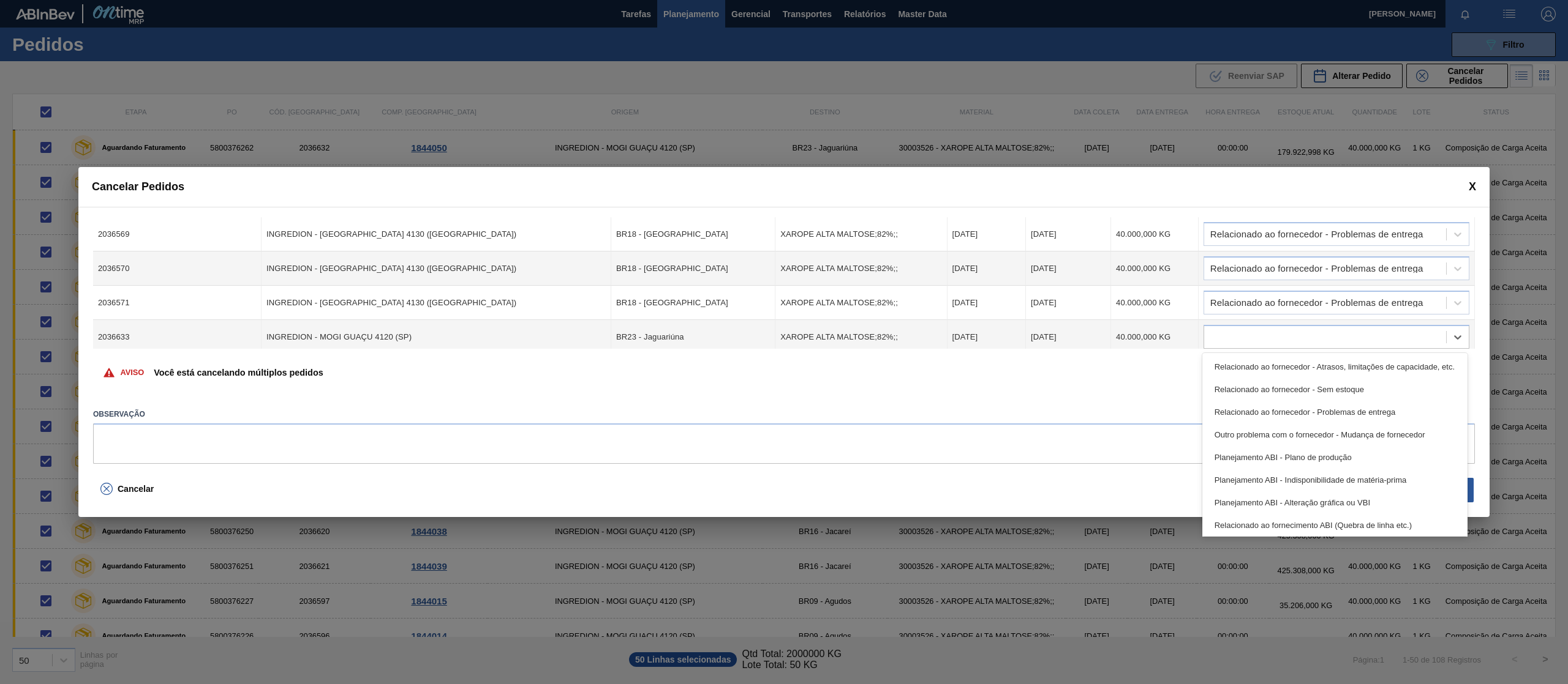
drag, startPoint x: 1307, startPoint y: 411, endPoint x: 1346, endPoint y: 387, distance: 45.8
click at [1305, 411] on div "Relacionado ao fornecedor - Problemas de entrega" at bounding box center [1335, 411] width 265 height 23
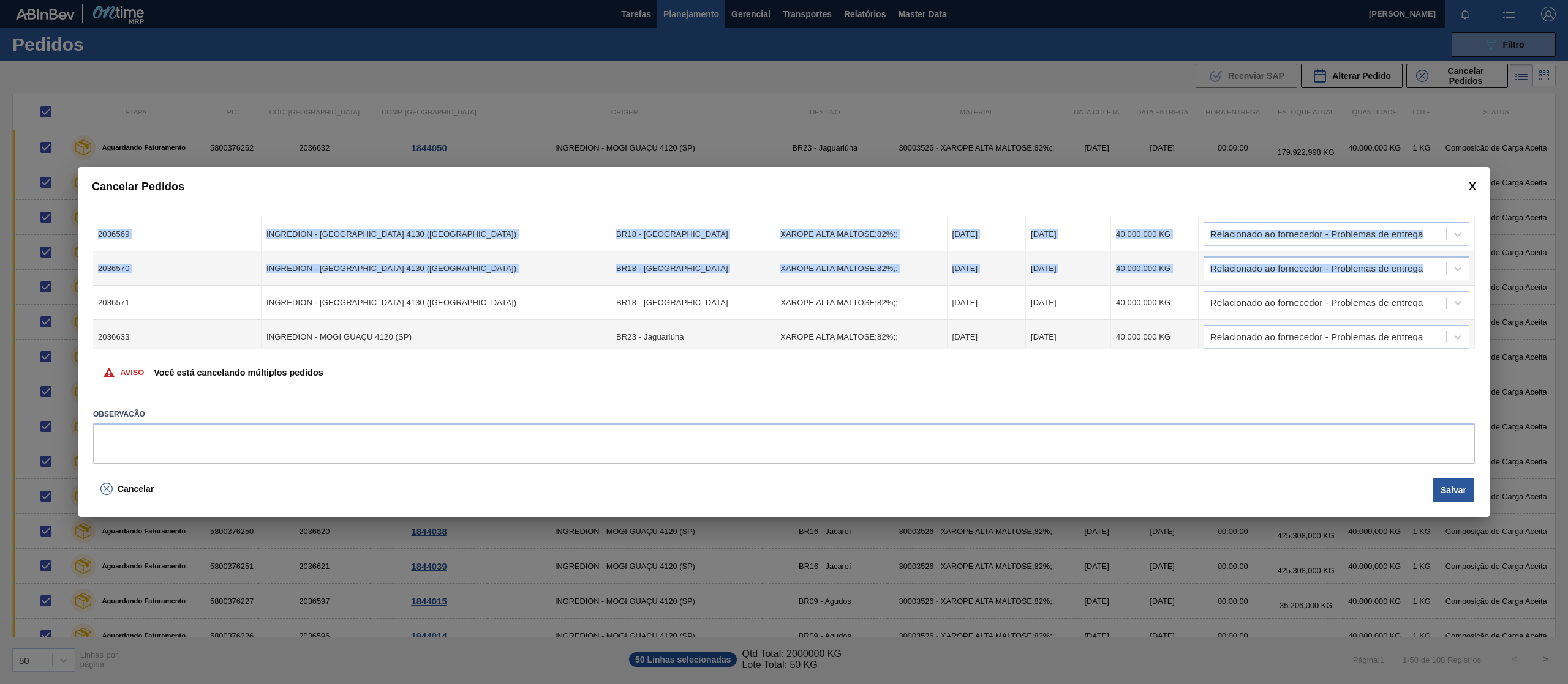
drag, startPoint x: 1473, startPoint y: 281, endPoint x: 1473, endPoint y: 293, distance: 12.0
click at [1473, 293] on div "Cód. Pedido Origem Destino Material Data Coleta Data entrega Quantidade Justifi…" at bounding box center [783, 283] width 1381 height 131
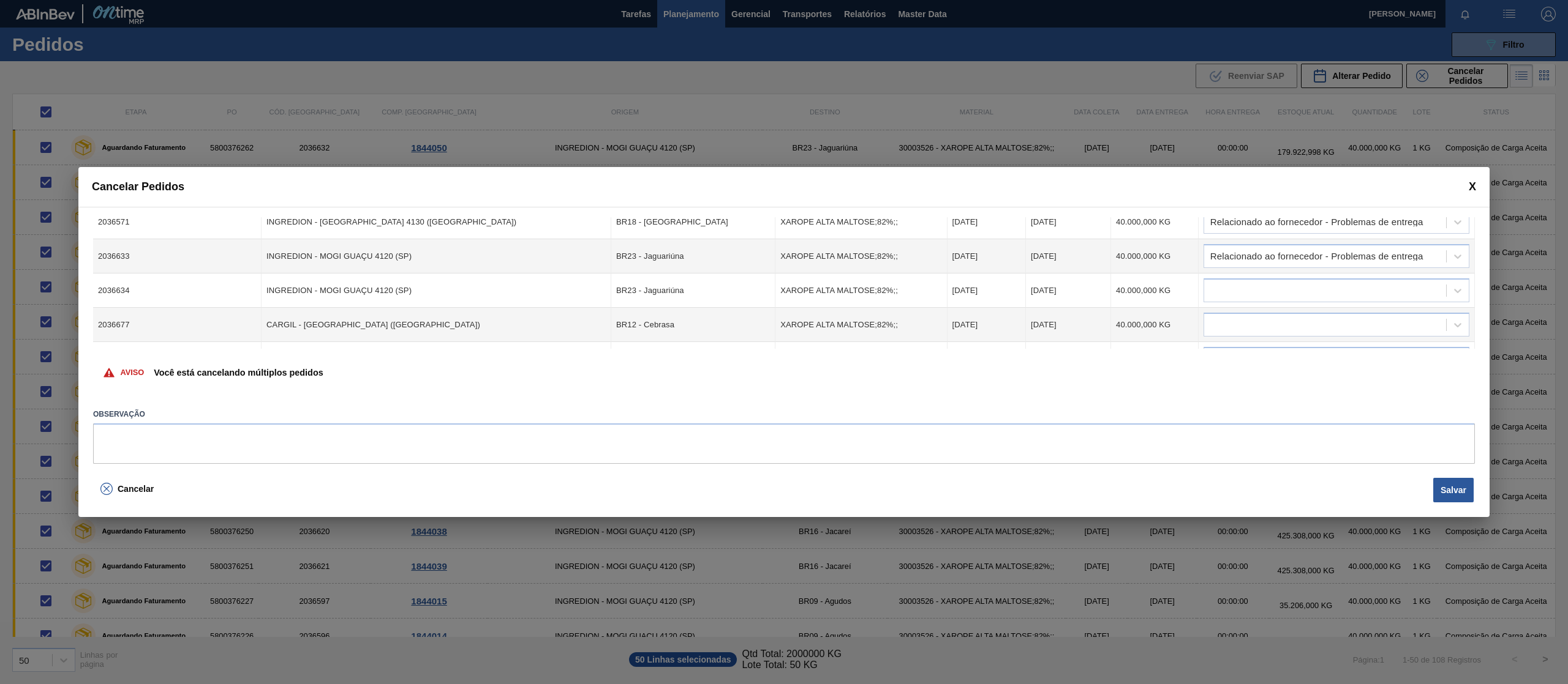
scroll to position [967, 0]
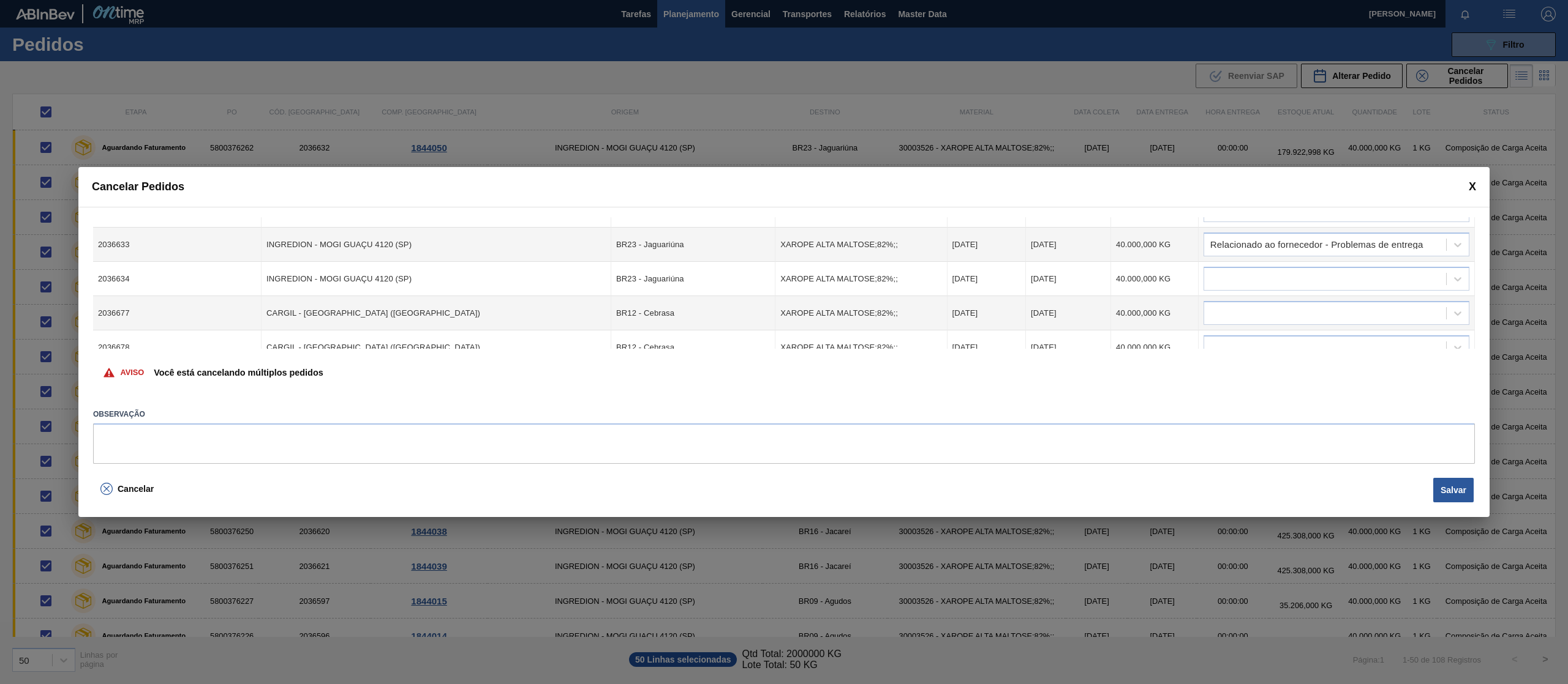
click at [1383, 266] on td at bounding box center [1336, 278] width 276 height 34
click at [1381, 270] on div at bounding box center [1325, 278] width 242 height 18
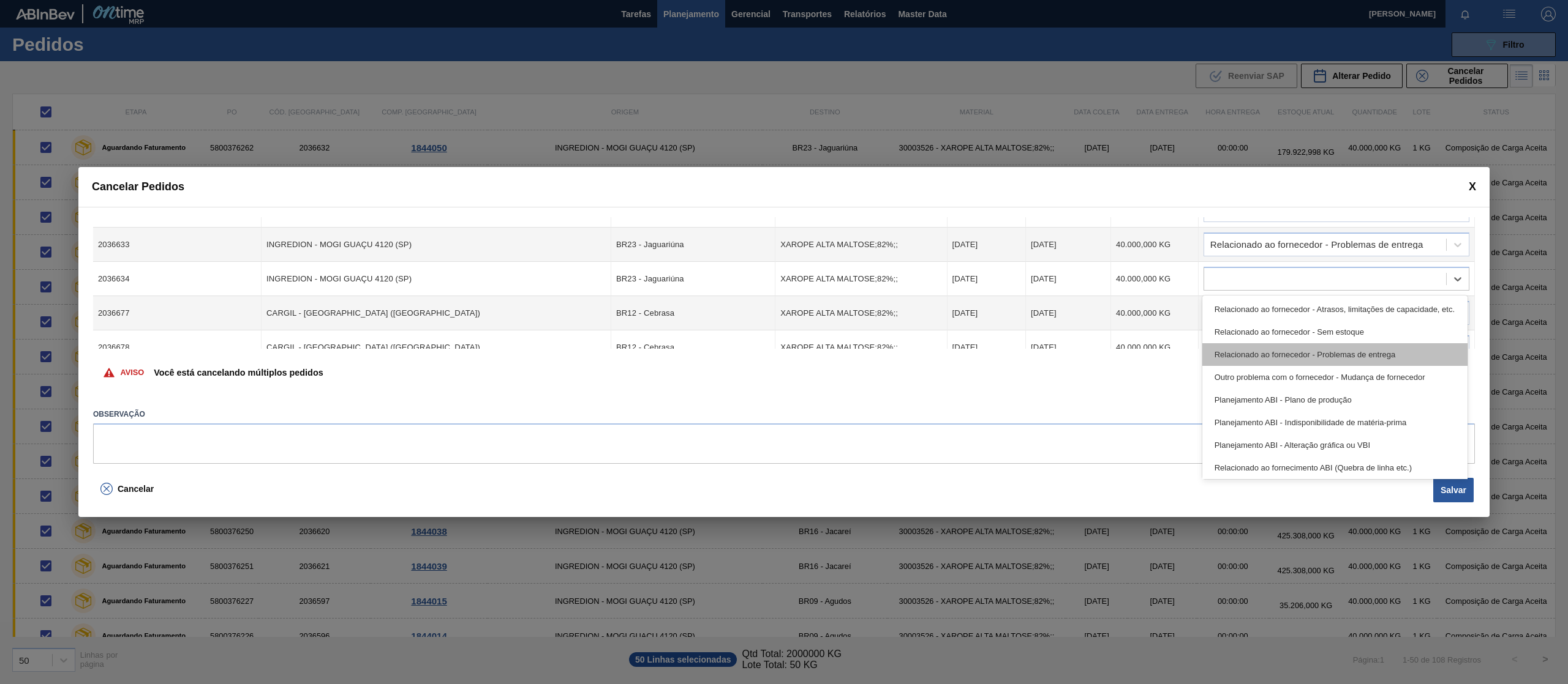
click at [1350, 357] on div "Relacionado ao fornecedor - Problemas de entrega" at bounding box center [1335, 355] width 265 height 23
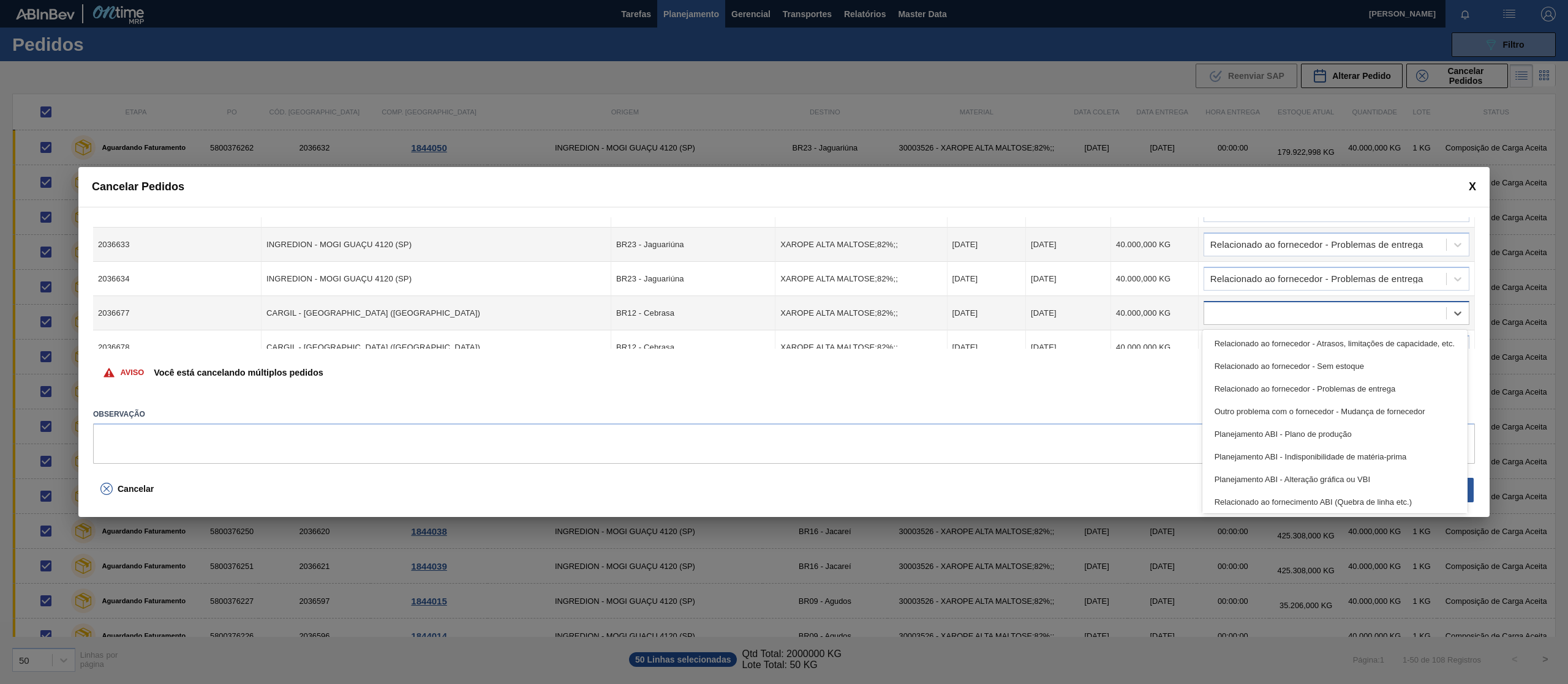
click at [1339, 319] on div at bounding box center [1325, 313] width 242 height 18
click at [1324, 380] on div "Relacionado ao fornecedor - Problemas de entrega" at bounding box center [1335, 389] width 265 height 23
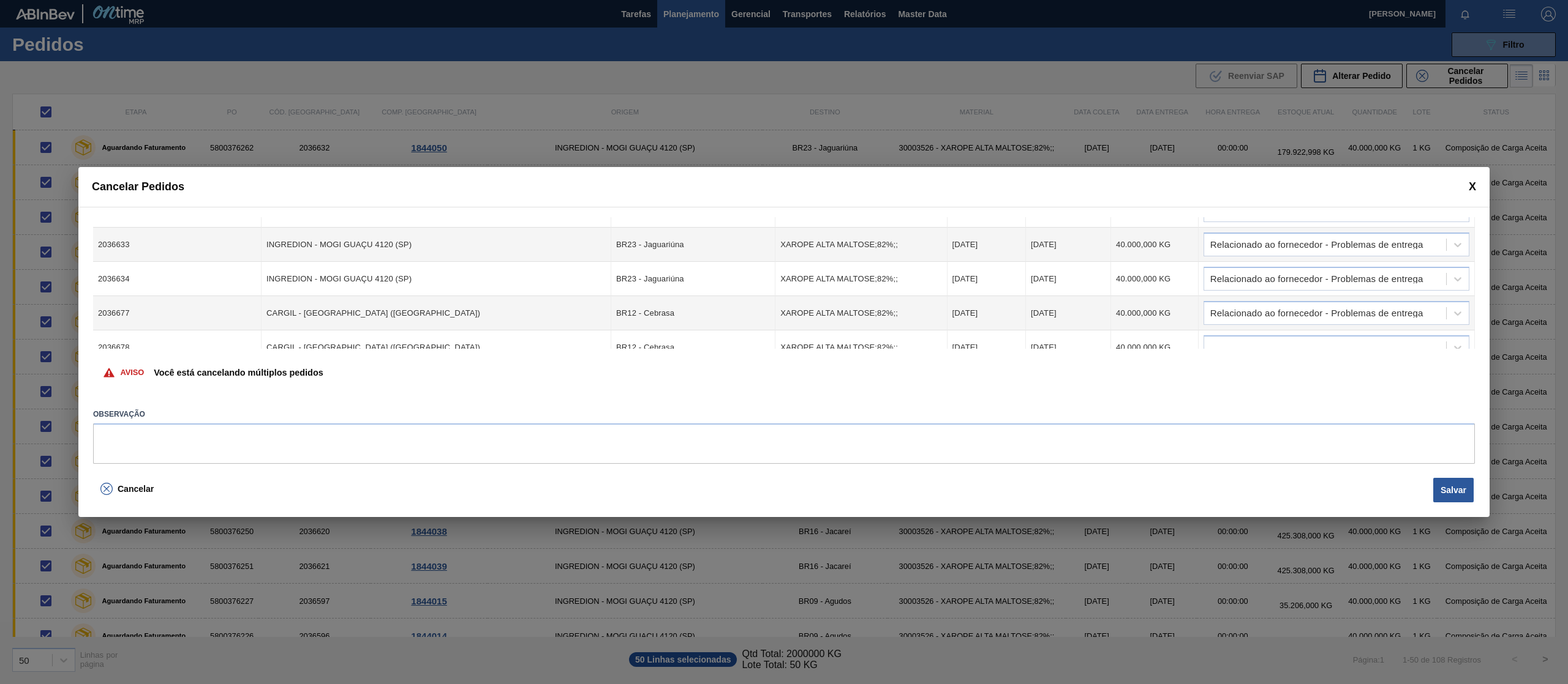
click at [1475, 294] on div "Cód. Pedido Origem Destino Material Data Coleta Data entrega Quantidade Justifi…" at bounding box center [784, 339] width 1411 height 267
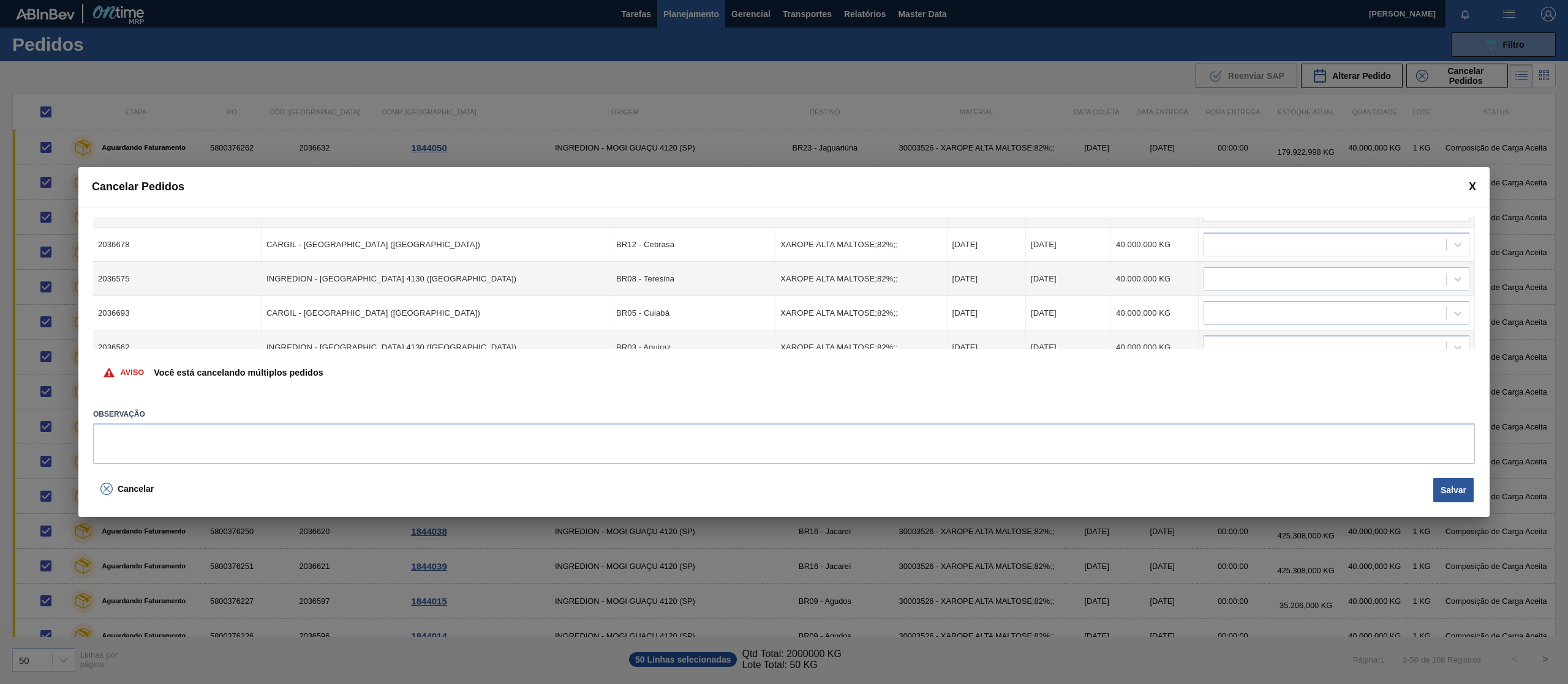
scroll to position [1083, 0]
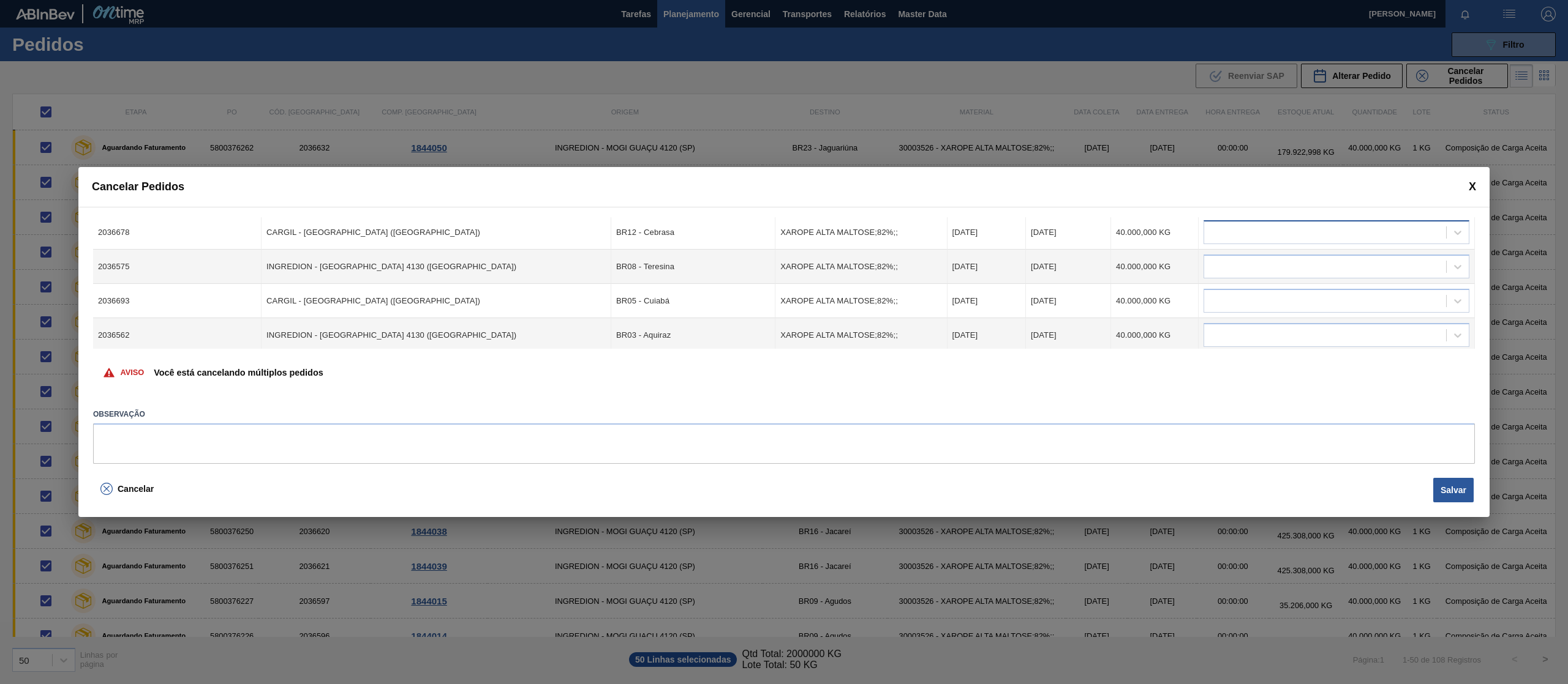
click at [1381, 234] on div at bounding box center [1325, 232] width 242 height 18
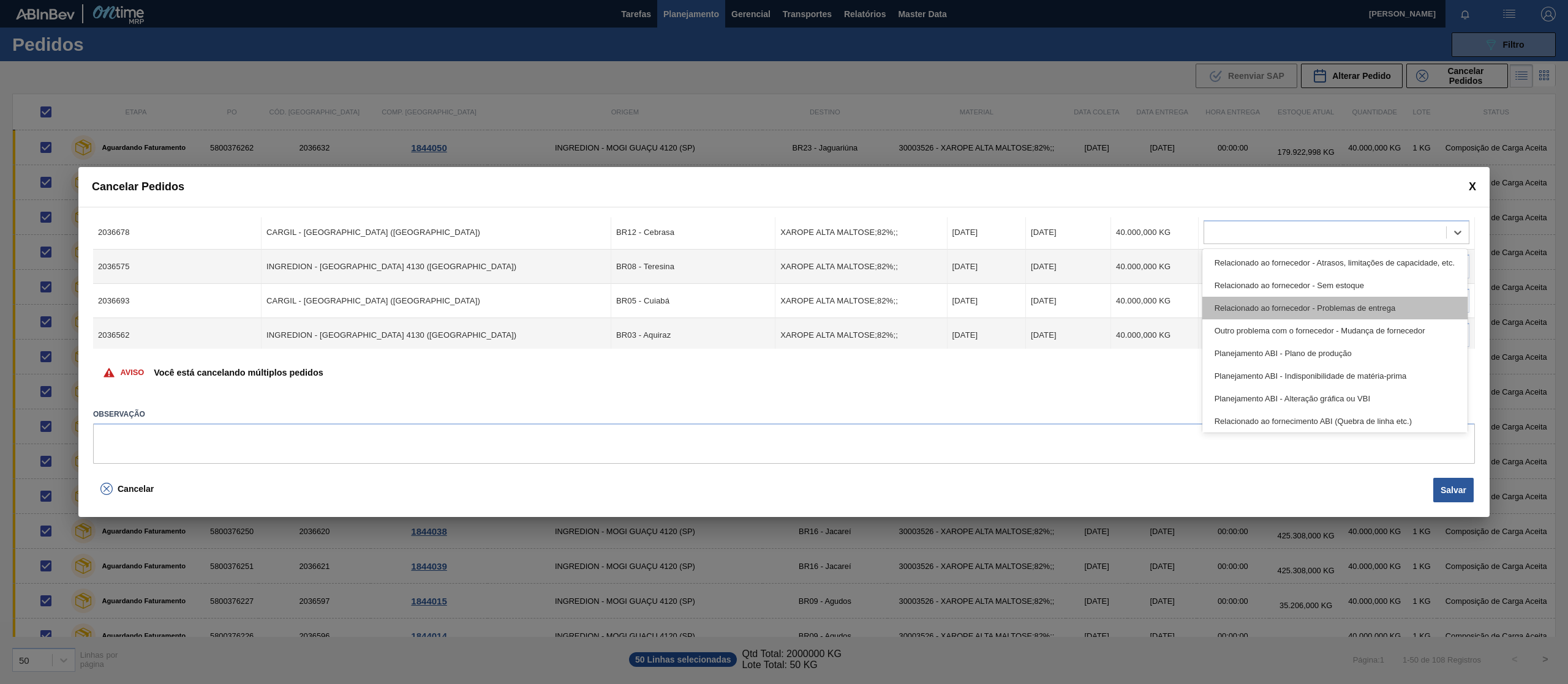
click at [1355, 305] on div "Relacionado ao fornecedor - Problemas de entrega" at bounding box center [1335, 308] width 265 height 23
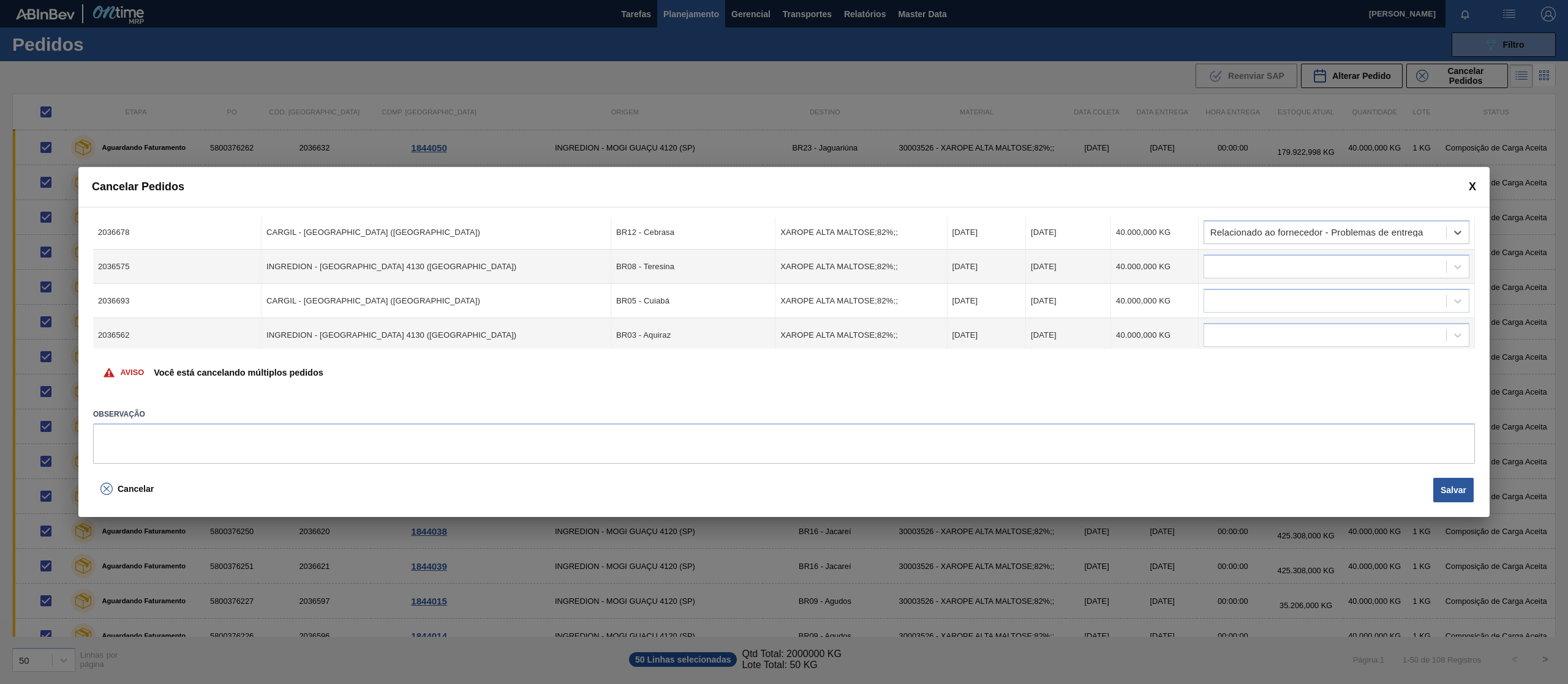
click at [1339, 275] on div at bounding box center [1336, 266] width 266 height 24
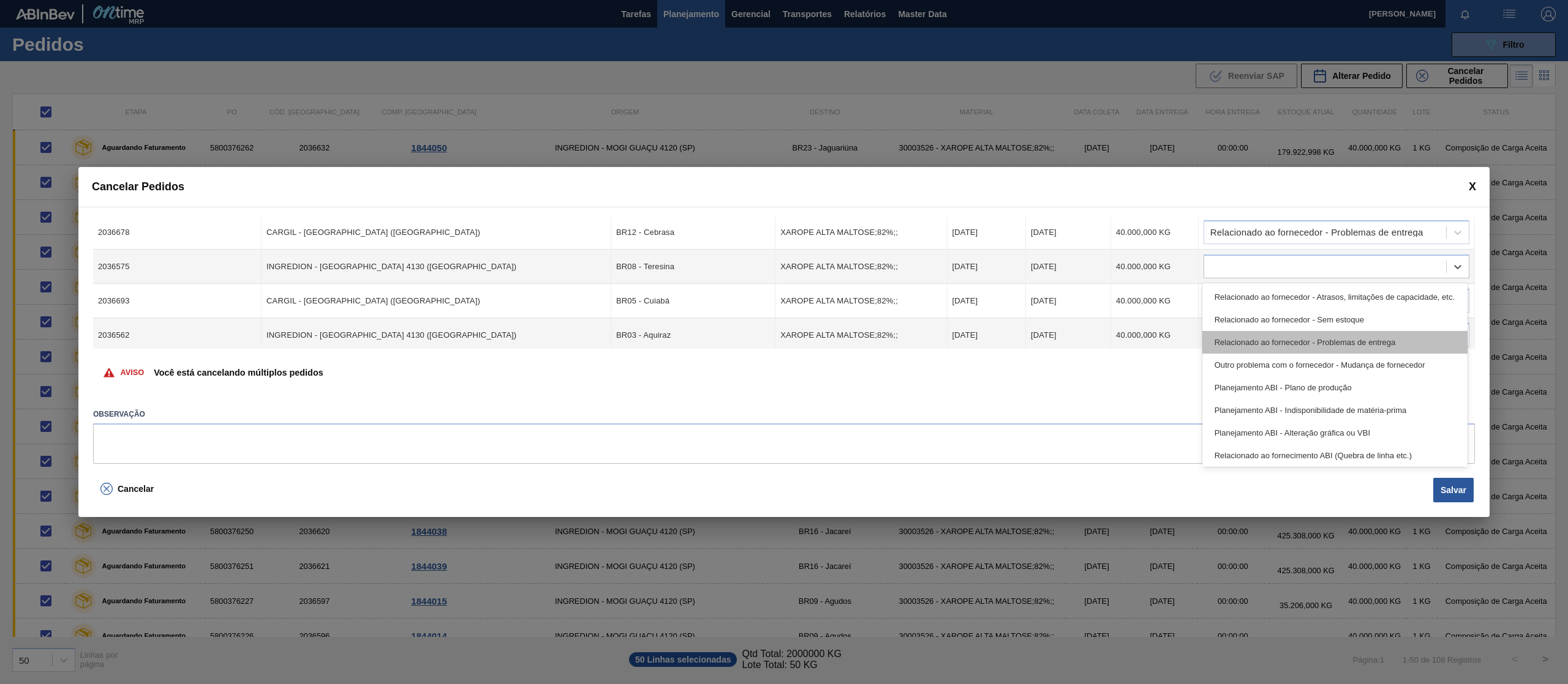
click at [1341, 340] on div "Relacionado ao fornecedor - Problemas de entrega" at bounding box center [1335, 342] width 265 height 23
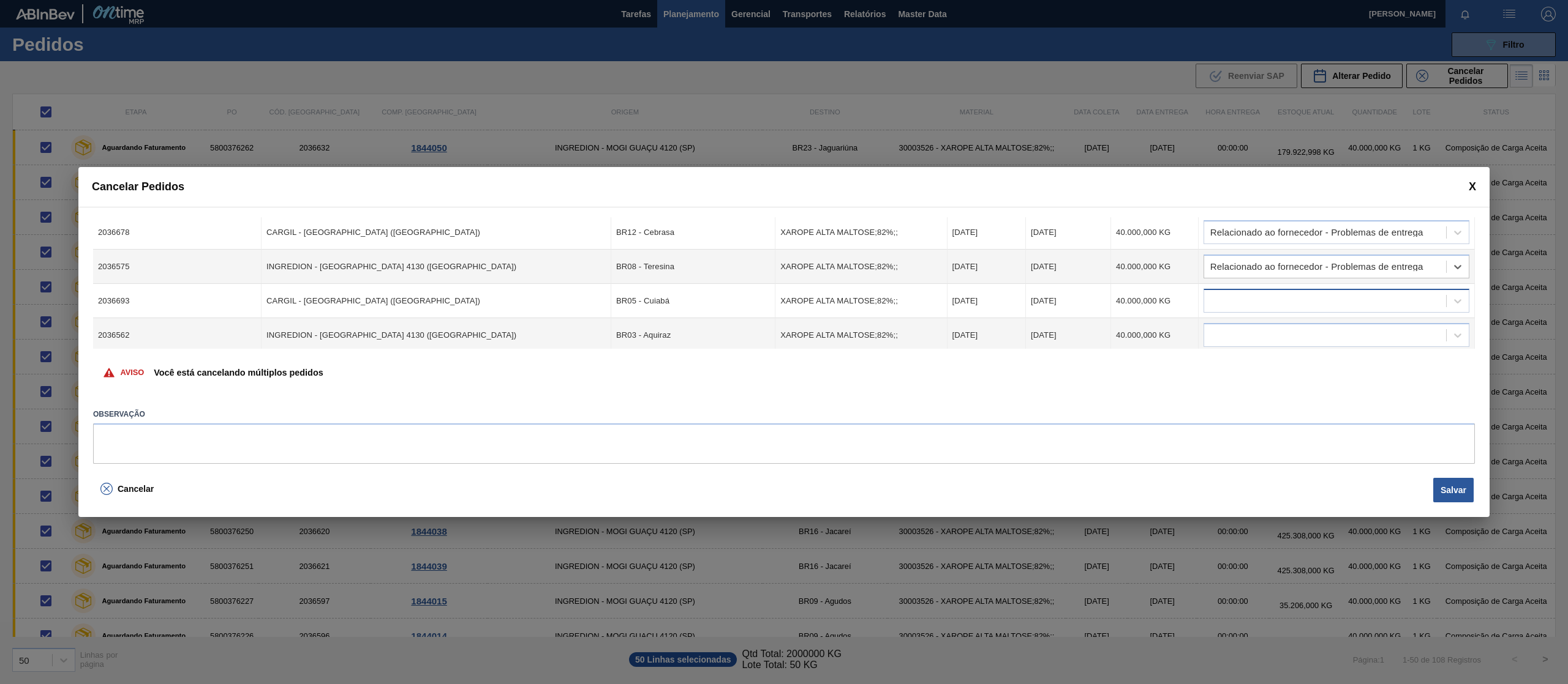
click at [1335, 300] on div at bounding box center [1325, 301] width 242 height 18
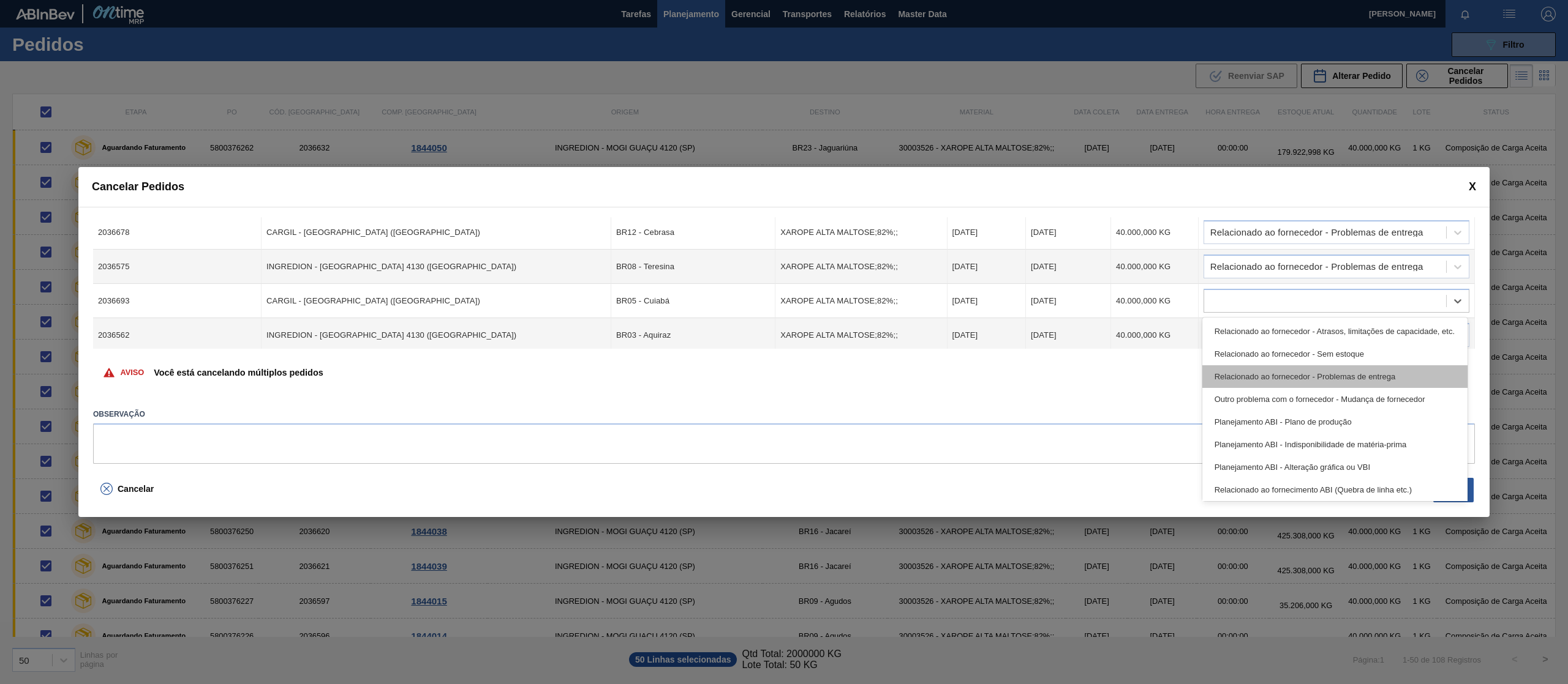
click at [1337, 369] on div "Relacionado ao fornecedor - Problemas de entrega" at bounding box center [1335, 376] width 265 height 23
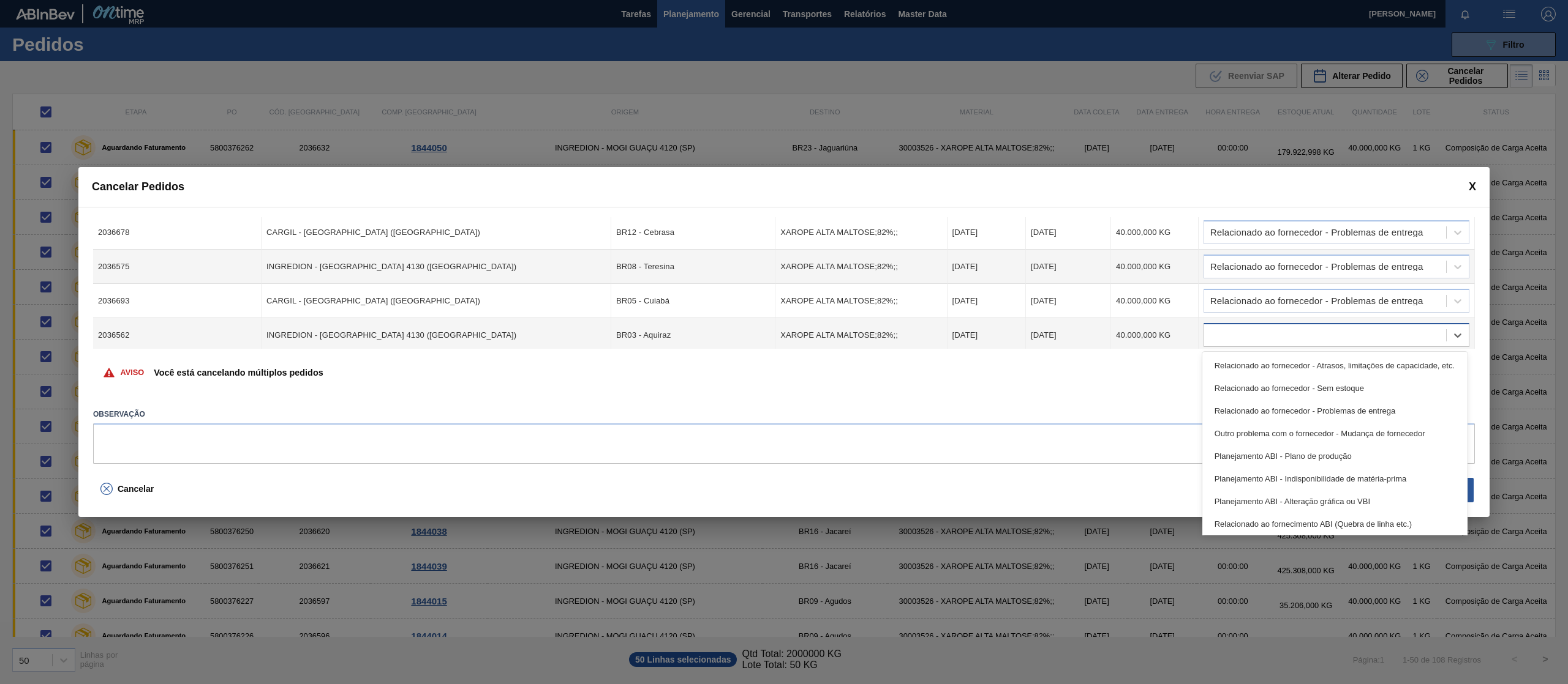
click at [1339, 334] on div at bounding box center [1325, 335] width 242 height 18
click at [1333, 411] on div "Relacionado ao fornecedor - Problemas de entrega" at bounding box center [1335, 411] width 265 height 23
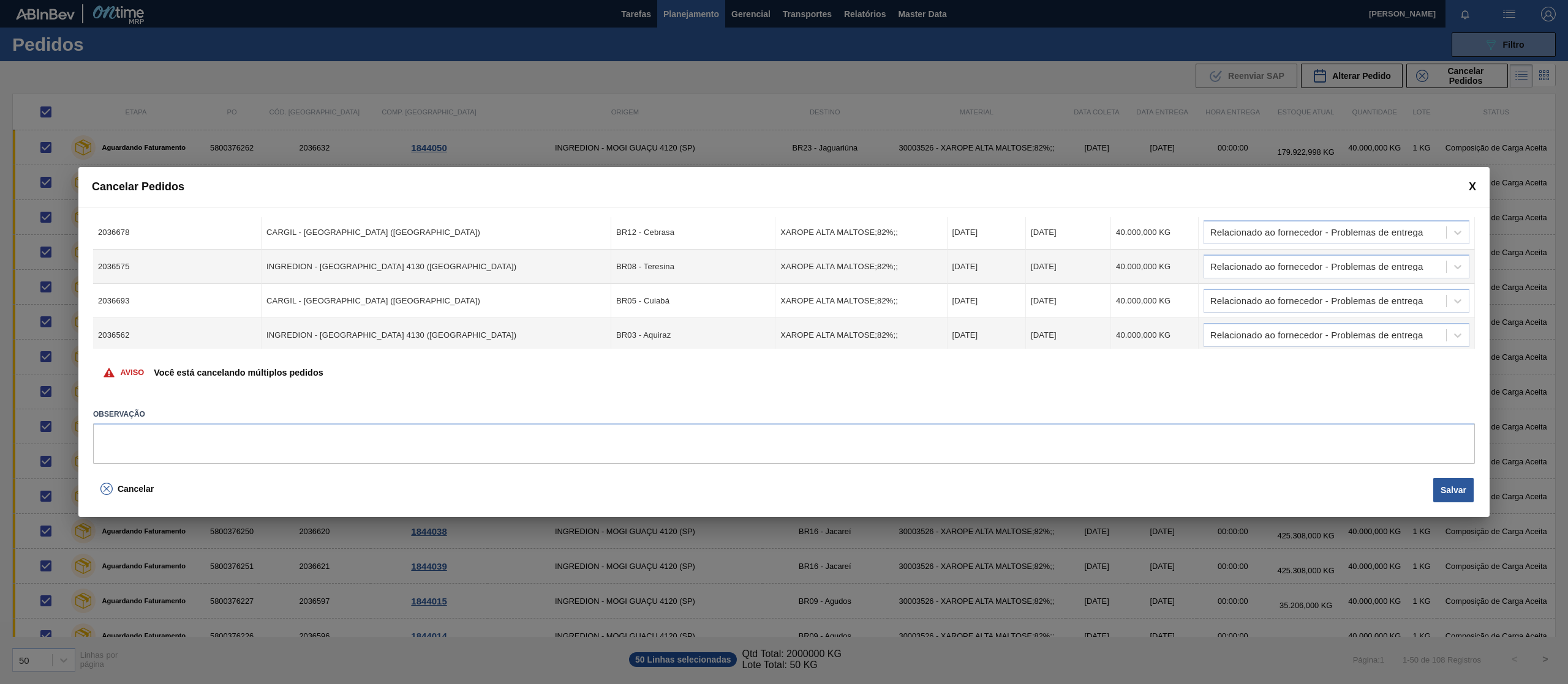
click at [1473, 309] on div "Cód. Pedido Origem Destino Material Data Coleta Data entrega Quantidade Justifi…" at bounding box center [784, 339] width 1411 height 267
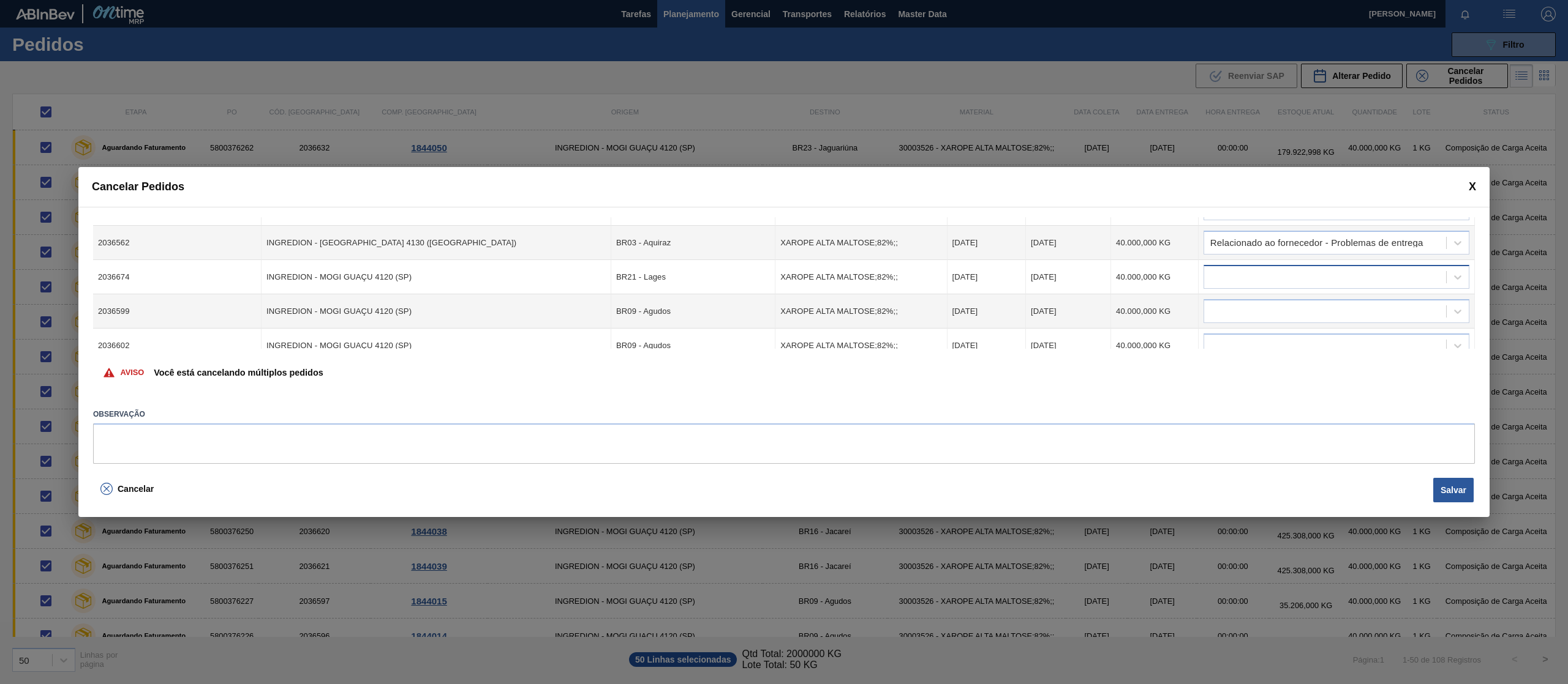
drag, startPoint x: 1373, startPoint y: 279, endPoint x: 1367, endPoint y: 290, distance: 12.5
click at [1372, 279] on div at bounding box center [1325, 277] width 242 height 18
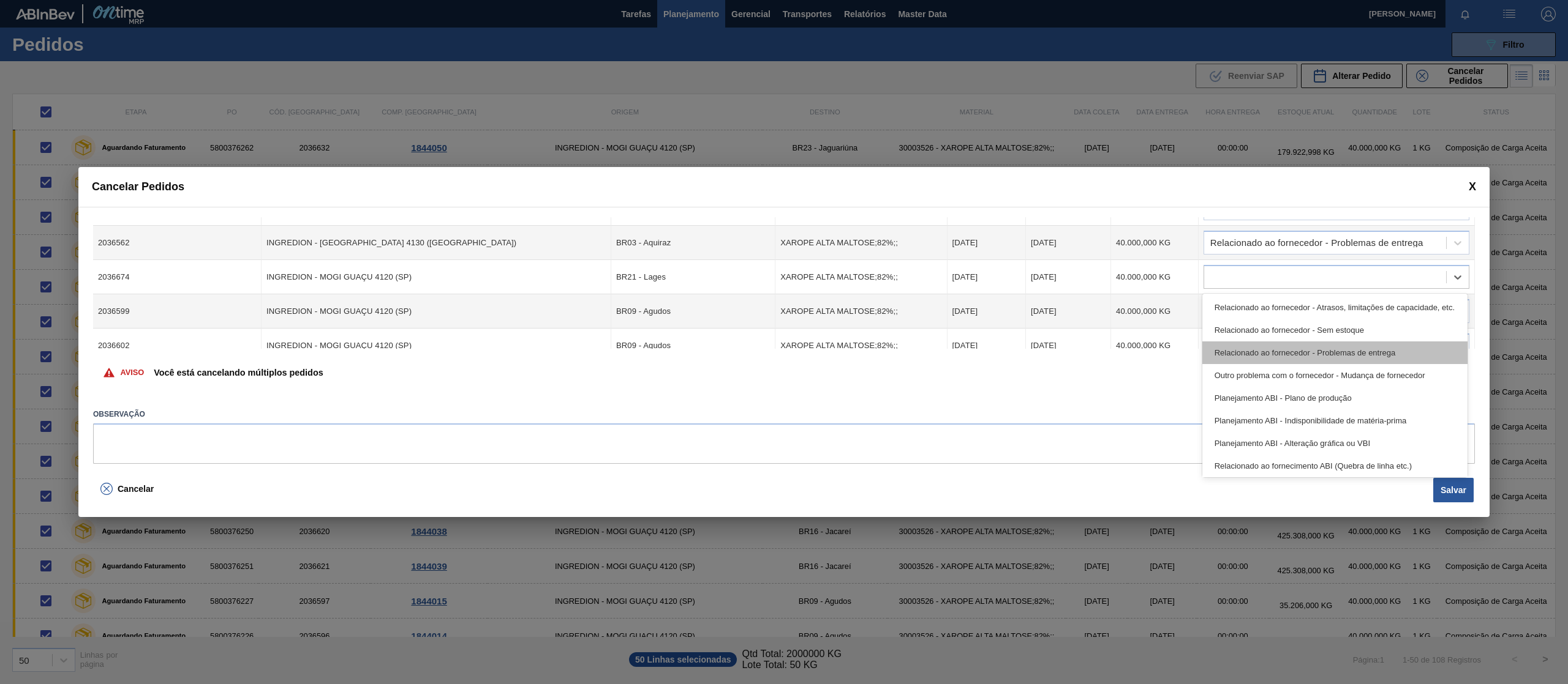
click at [1341, 344] on div "Relacionado ao fornecedor - Problemas de entrega" at bounding box center [1335, 352] width 265 height 23
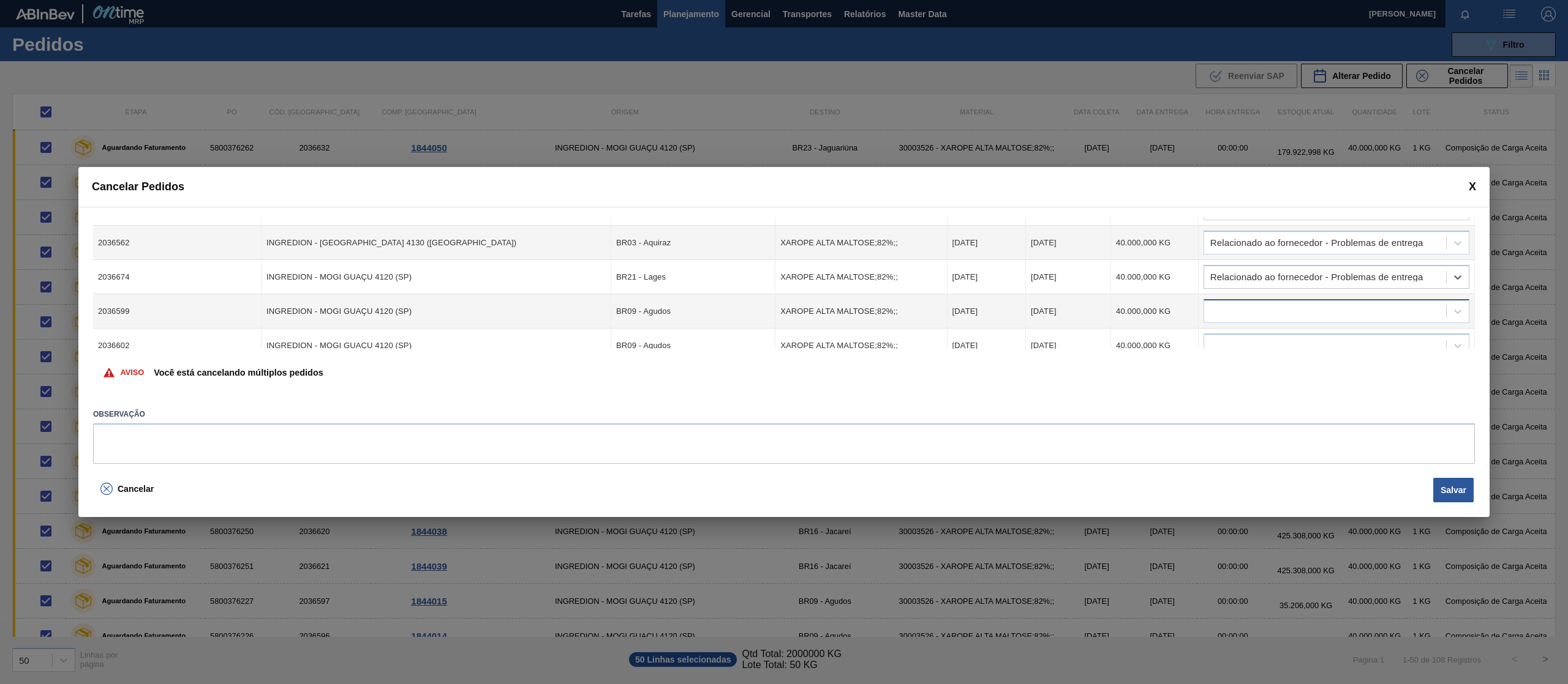
drag, startPoint x: 1319, startPoint y: 306, endPoint x: 1333, endPoint y: 322, distance: 21.3
click at [1319, 307] on div at bounding box center [1325, 311] width 242 height 18
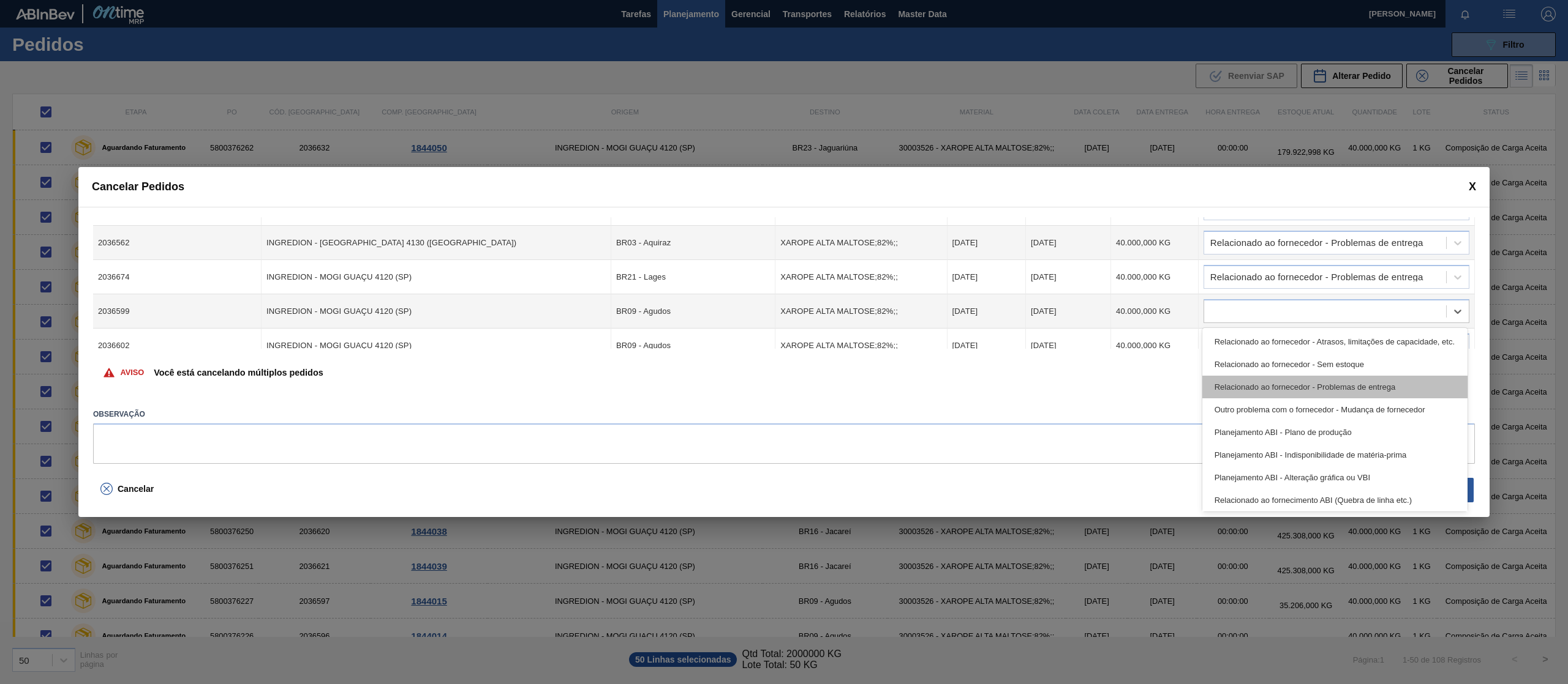
click at [1331, 381] on div "Relacionado ao fornecedor - Problemas de entrega" at bounding box center [1335, 386] width 265 height 23
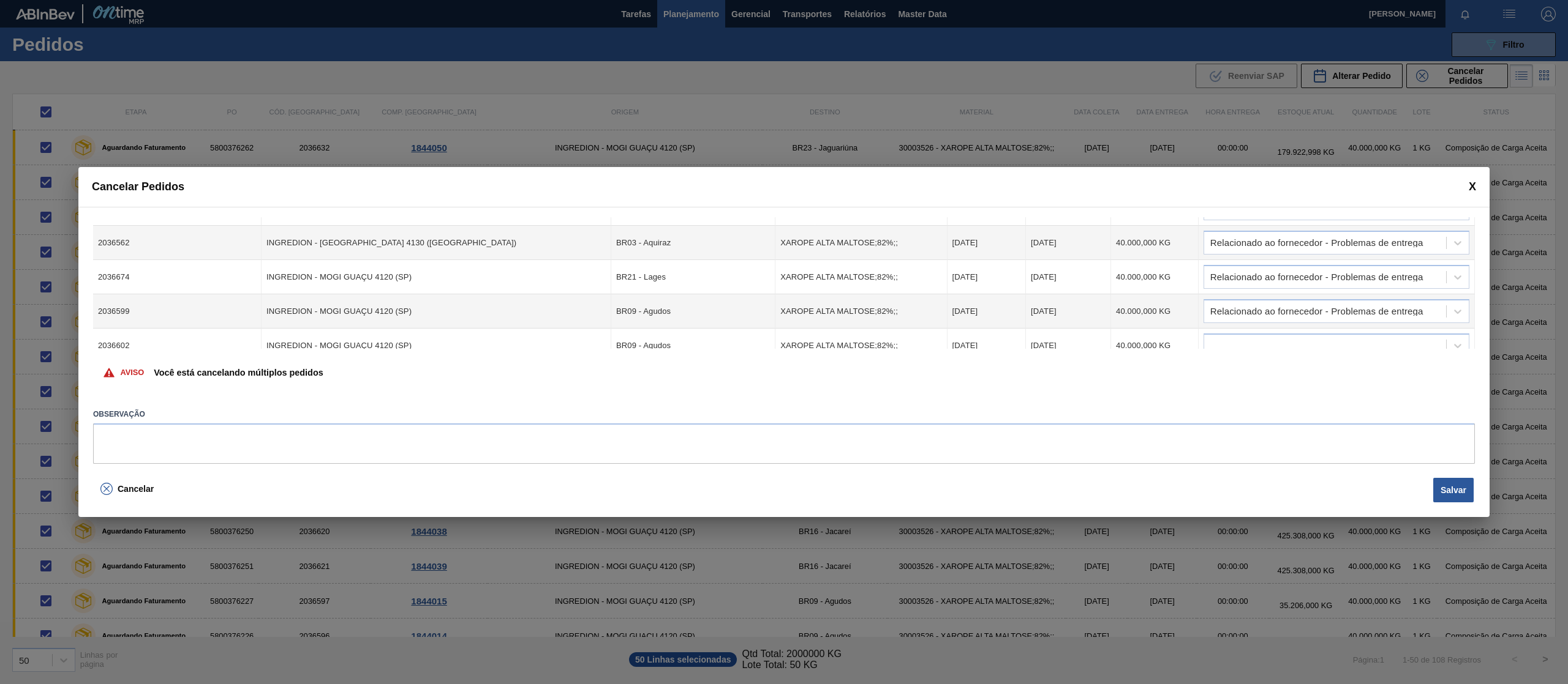
click at [1475, 313] on div "Cód. Pedido Origem Destino Material Data Coleta Data entrega Quantidade Justifi…" at bounding box center [784, 339] width 1411 height 267
drag, startPoint x: 1475, startPoint y: 308, endPoint x: 1475, endPoint y: 319, distance: 11.0
click at [1475, 319] on div "Cód. Pedido Origem Destino Material Data Coleta Data entrega Quantidade Justifi…" at bounding box center [784, 339] width 1411 height 267
drag, startPoint x: 1473, startPoint y: 312, endPoint x: 1472, endPoint y: 320, distance: 8.1
click at [1472, 320] on td "Relacionado ao fornecedor - Problemas de entrega" at bounding box center [1336, 311] width 276 height 34
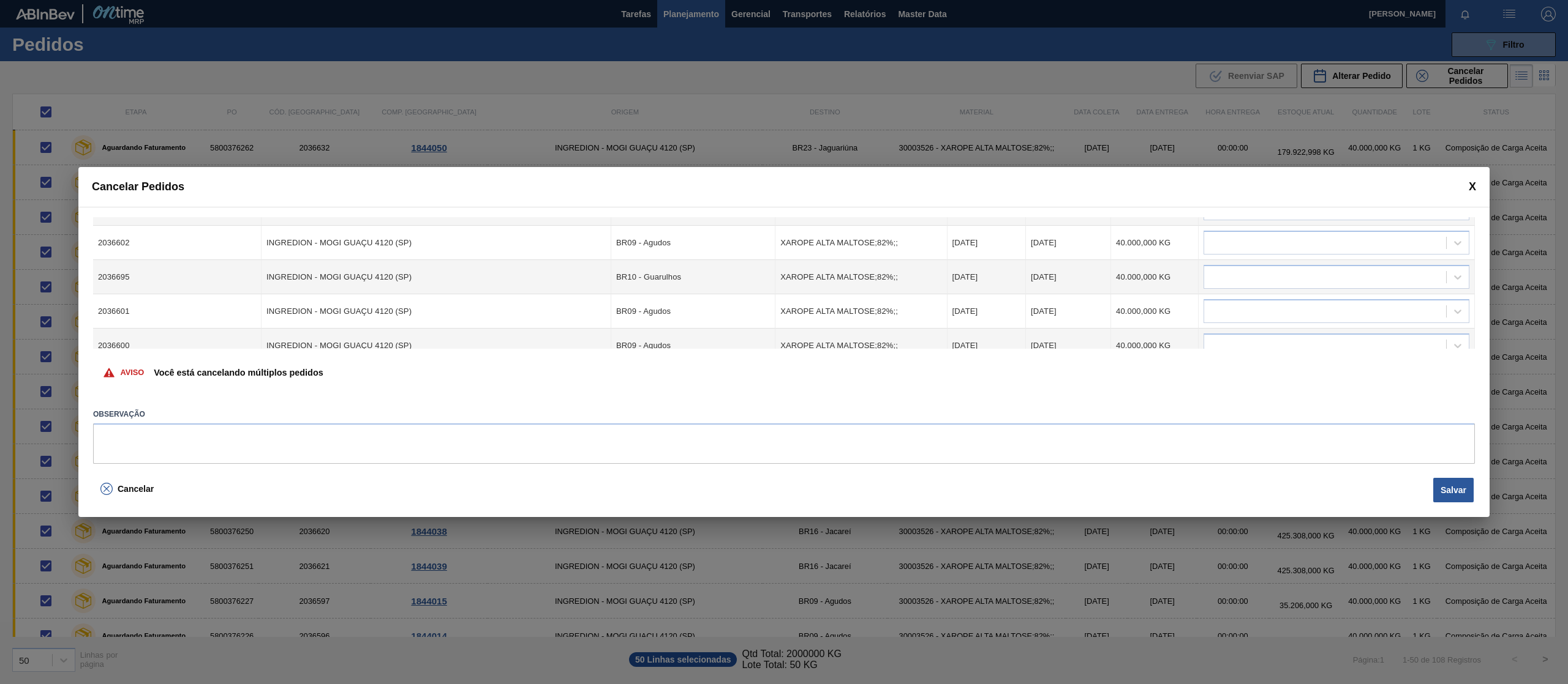
scroll to position [1256, 0]
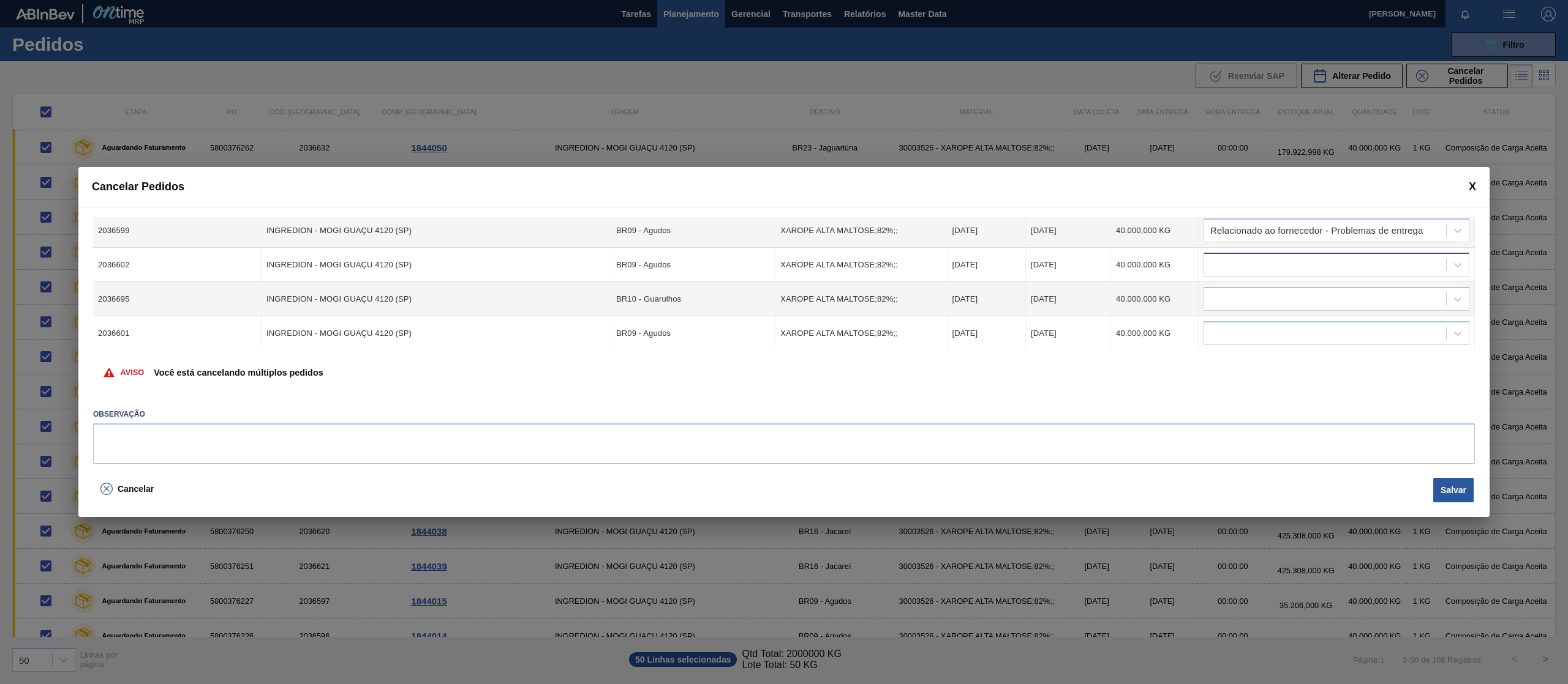
click at [1365, 268] on div at bounding box center [1325, 265] width 242 height 18
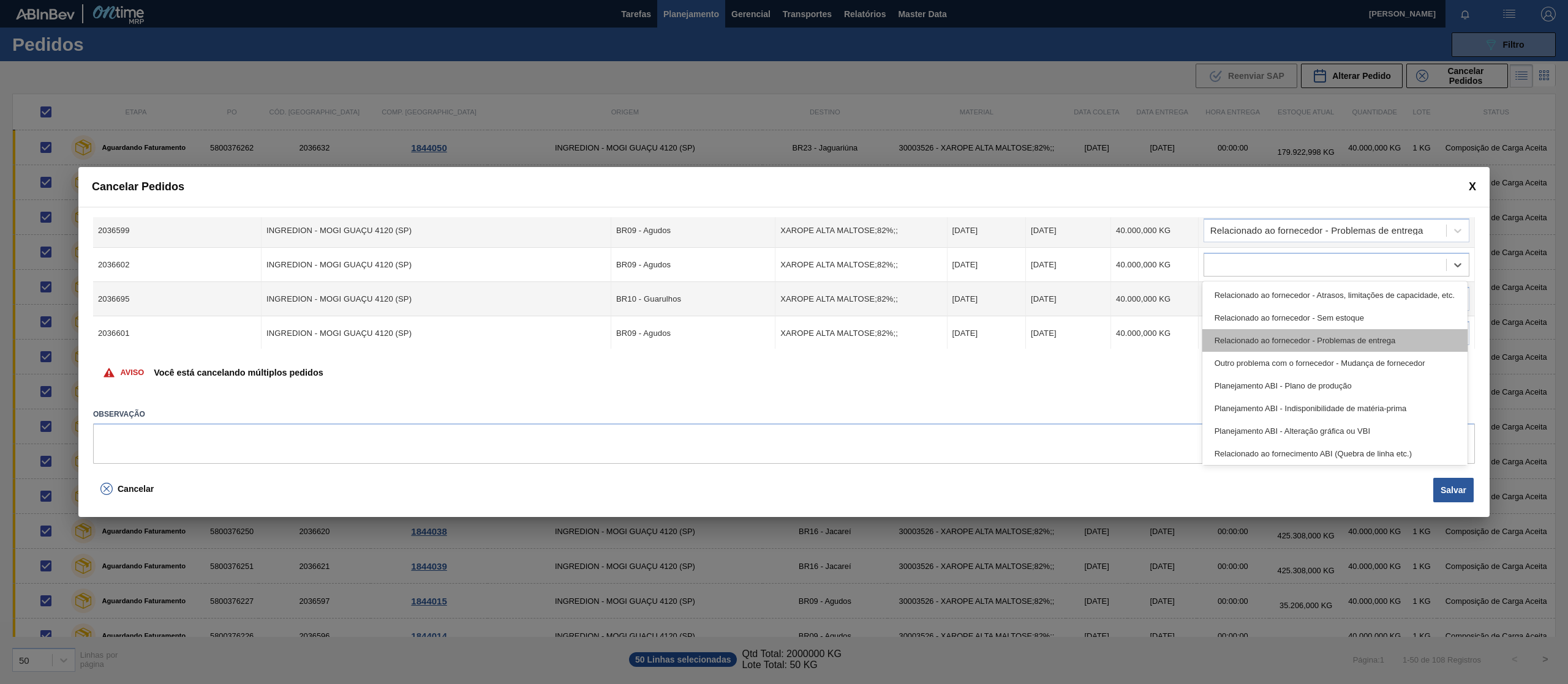
click at [1357, 335] on div "Relacionado ao fornecedor - Problemas de entrega" at bounding box center [1335, 340] width 265 height 23
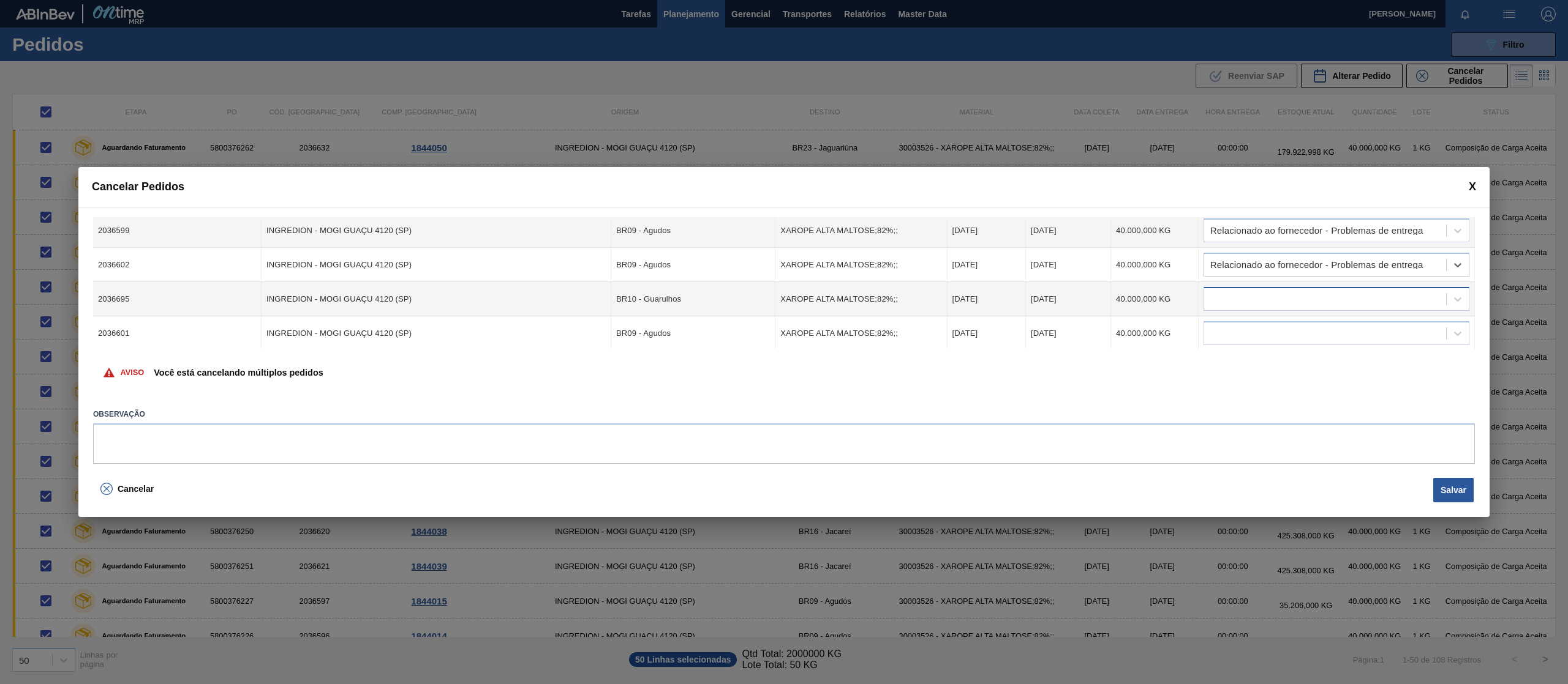
click at [1350, 298] on div at bounding box center [1325, 299] width 242 height 18
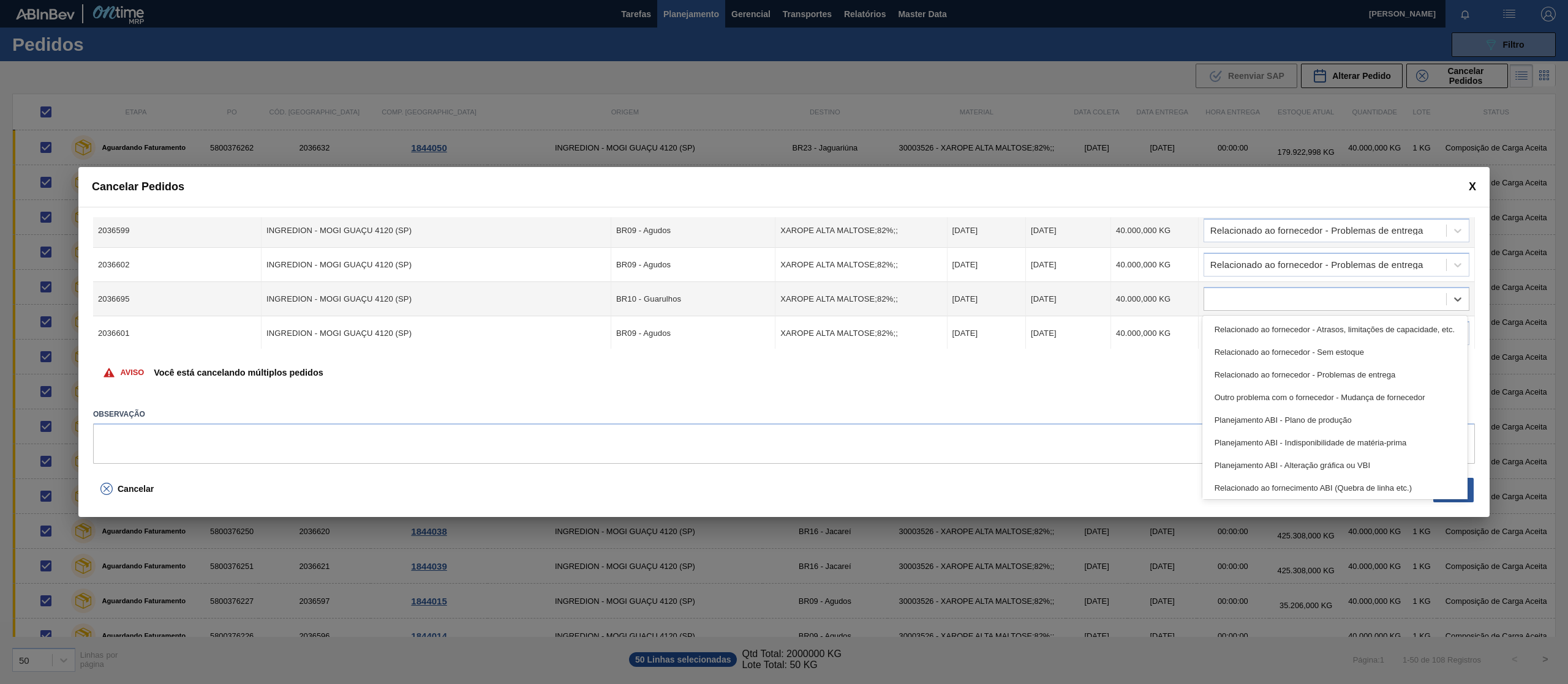
click at [1357, 369] on div "Relacionado ao fornecedor - Problemas de entrega" at bounding box center [1335, 375] width 265 height 23
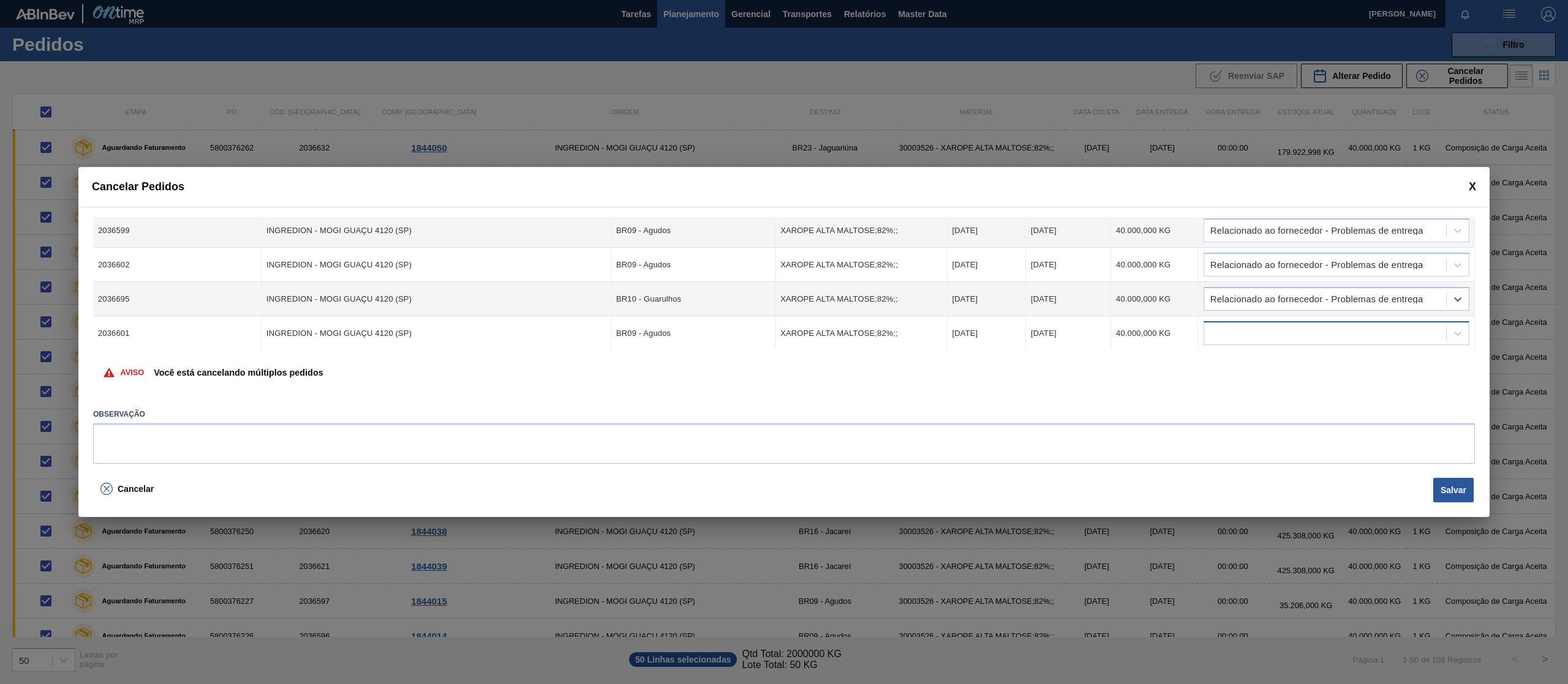
click at [1367, 332] on div at bounding box center [1325, 334] width 242 height 18
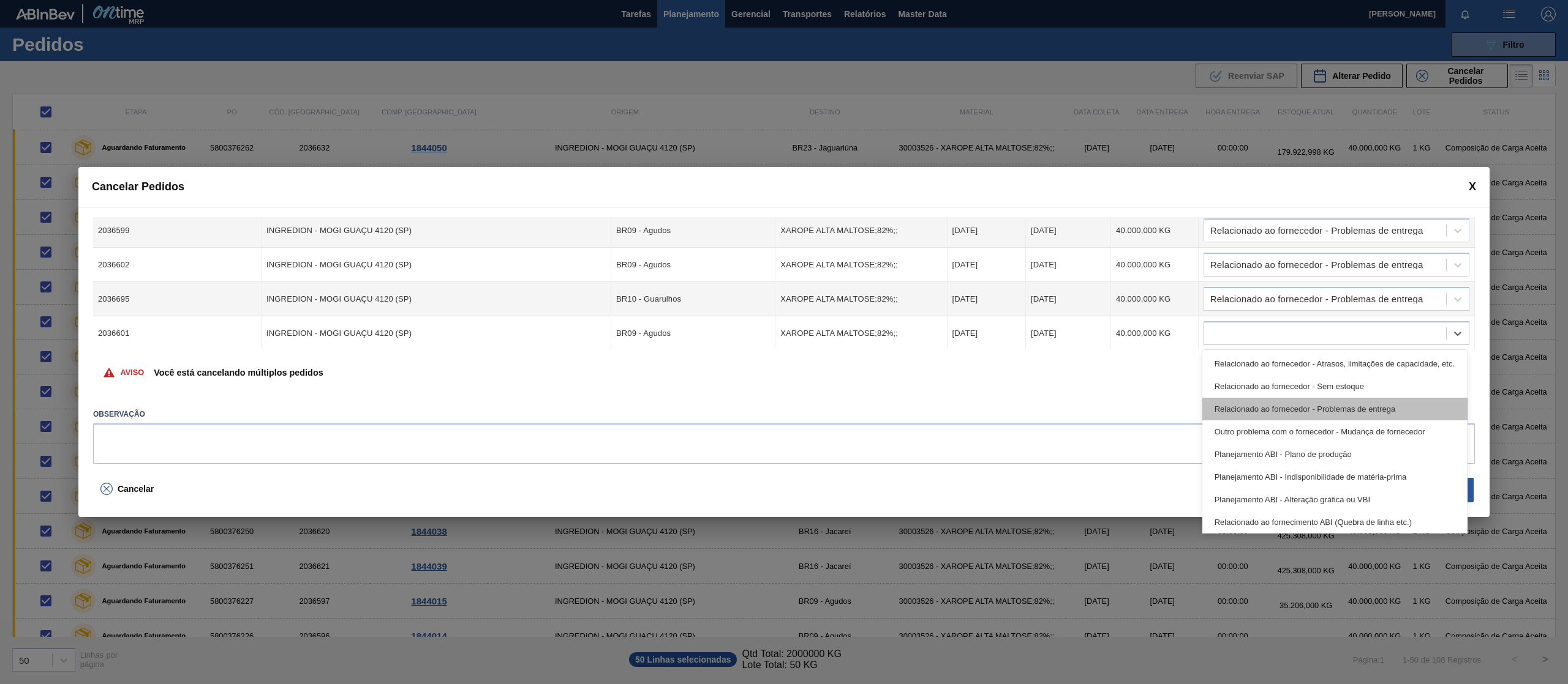
click at [1360, 401] on div "Relacionado ao fornecedor - Problemas de entrega" at bounding box center [1335, 409] width 265 height 23
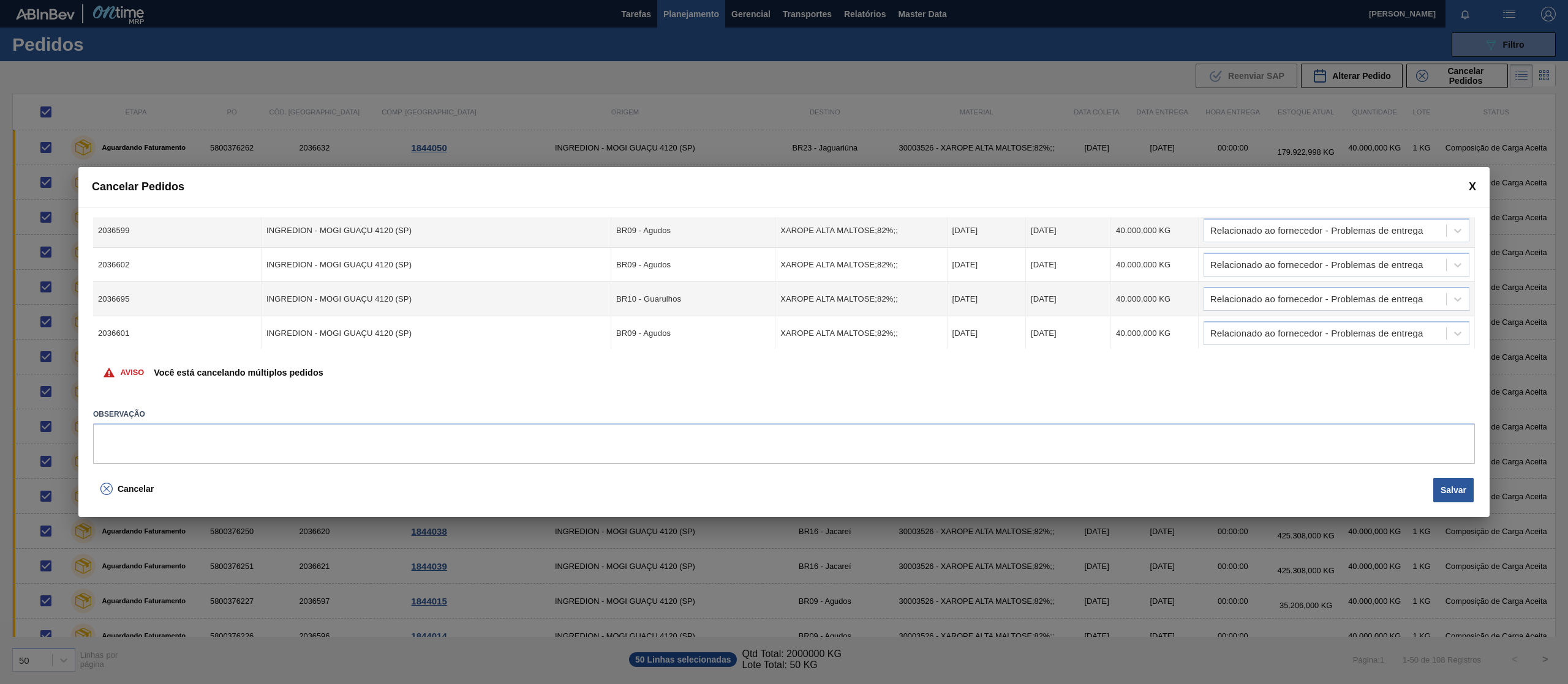
click at [1473, 314] on div "Cód. Pedido Origem Destino Material Data Coleta Data entrega Quantidade Justifi…" at bounding box center [783, 283] width 1381 height 131
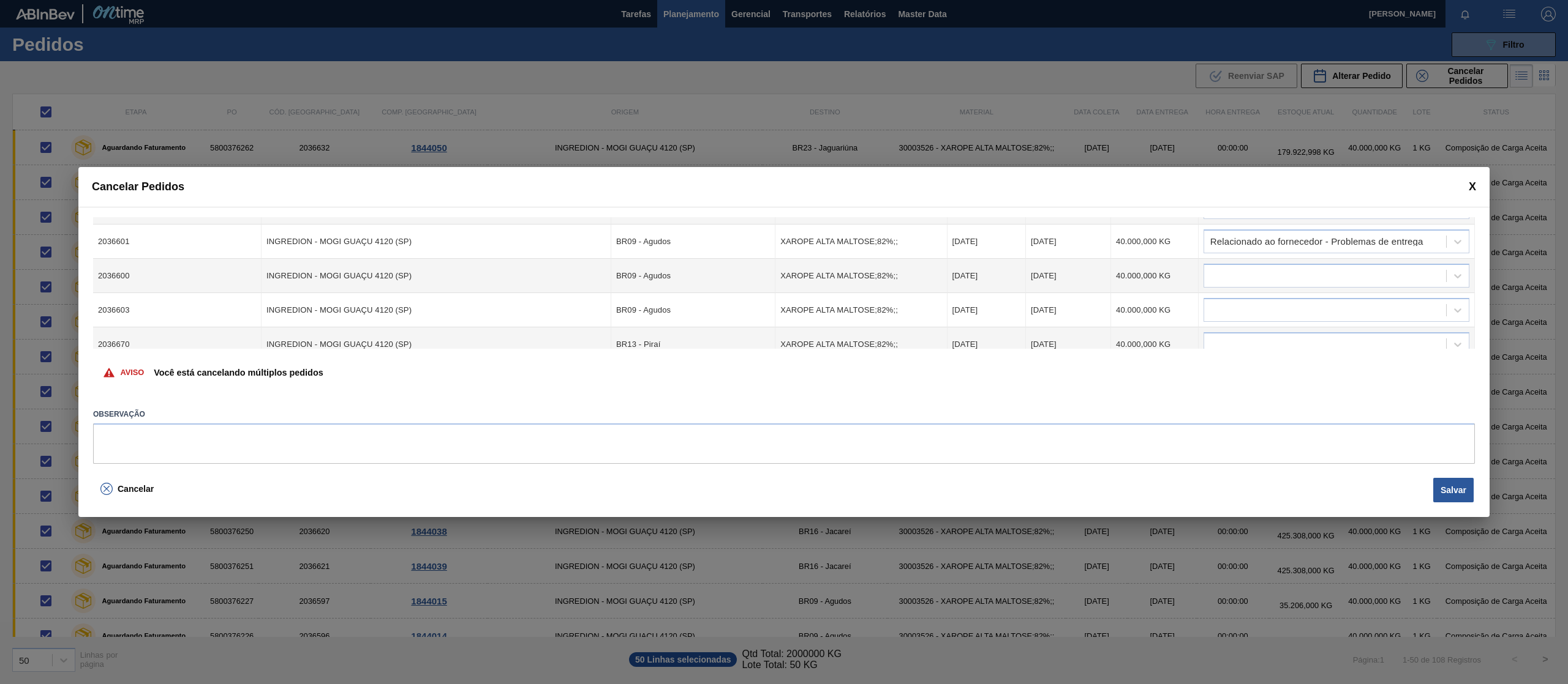
scroll to position [1394, 0]
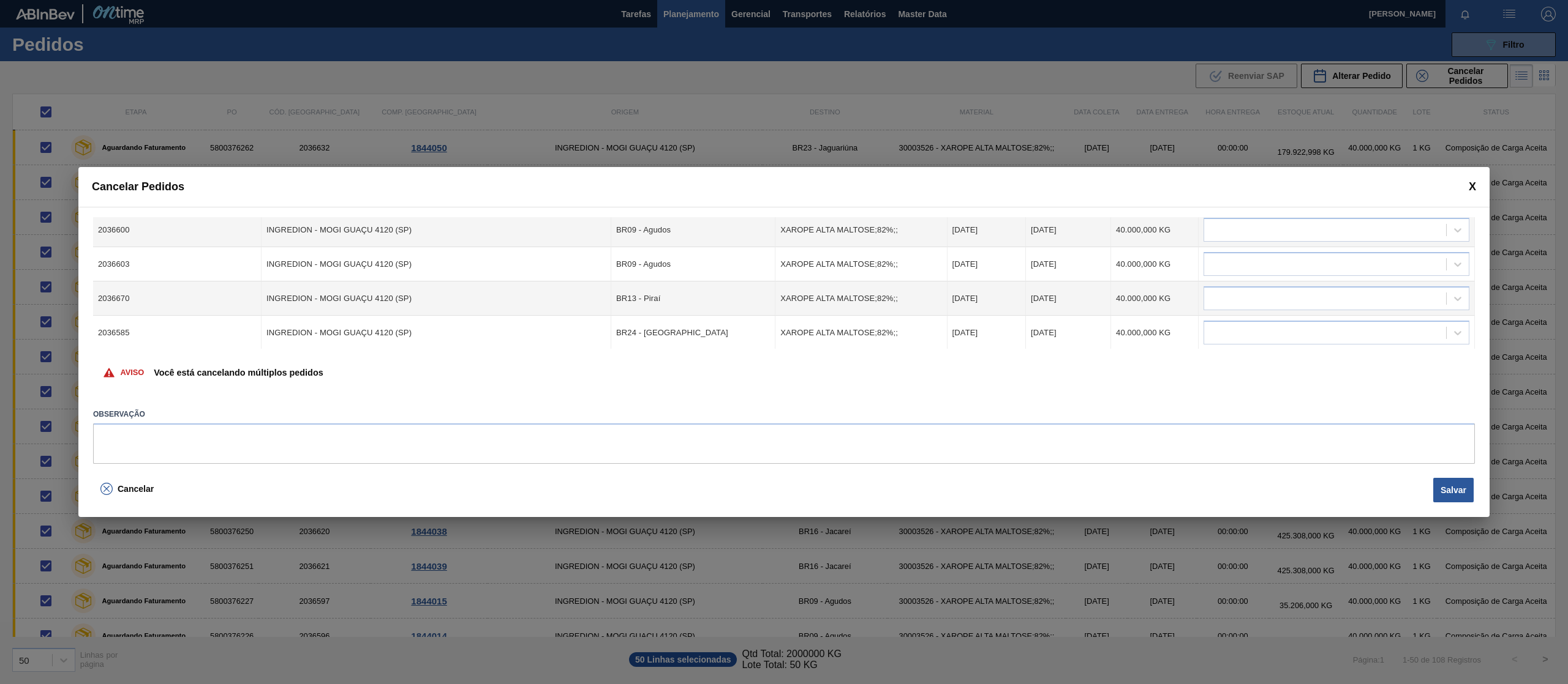
click at [1416, 241] on div at bounding box center [1336, 230] width 266 height 24
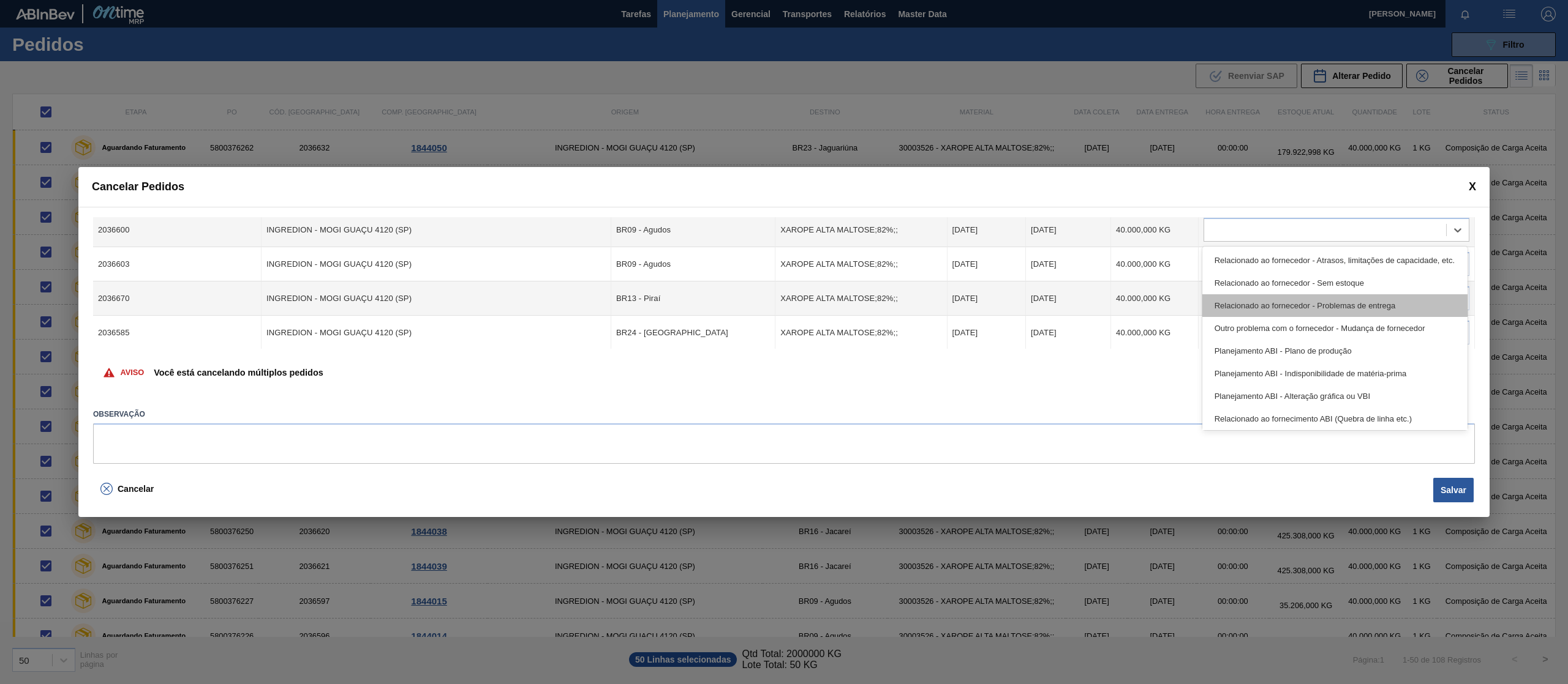
click at [1387, 305] on div "Relacionado ao fornecedor - Problemas de entrega" at bounding box center [1335, 305] width 265 height 23
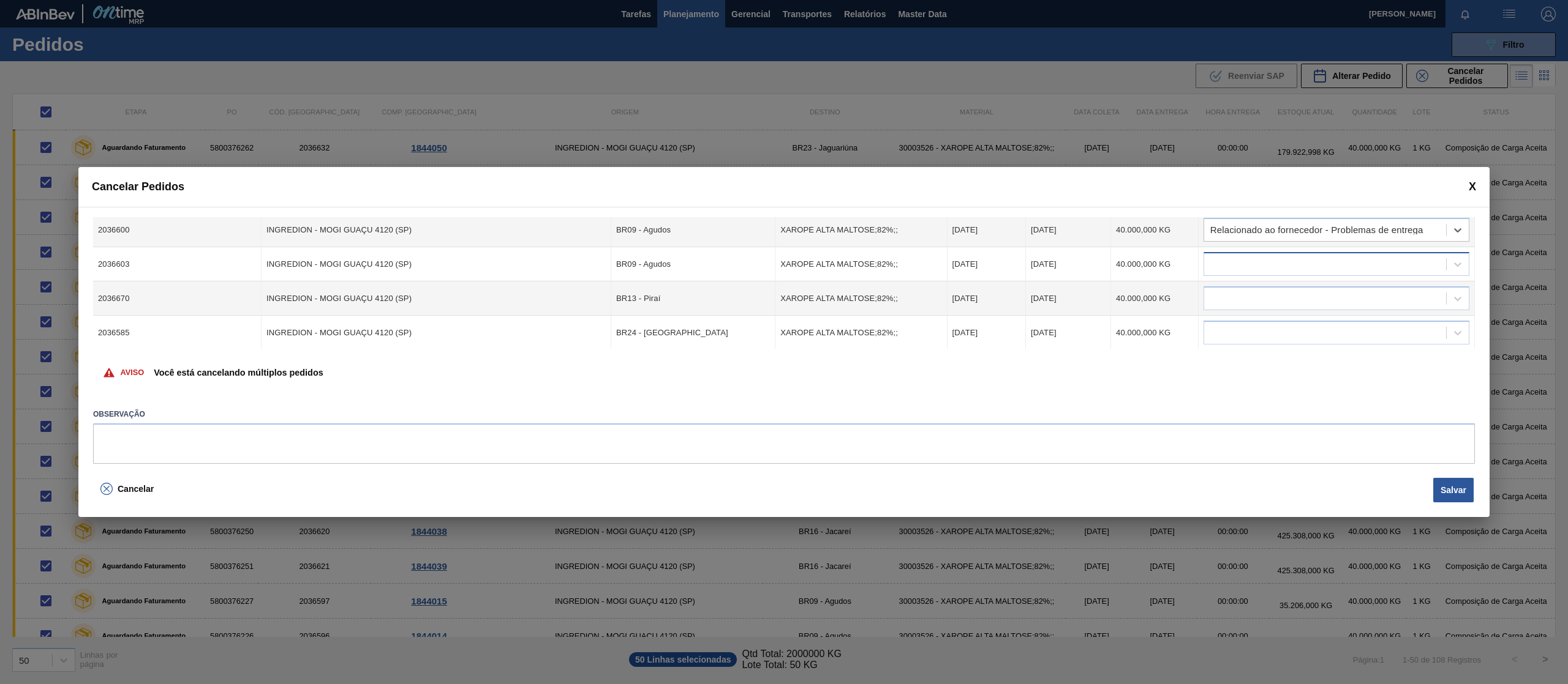
click at [1373, 259] on div at bounding box center [1325, 264] width 242 height 18
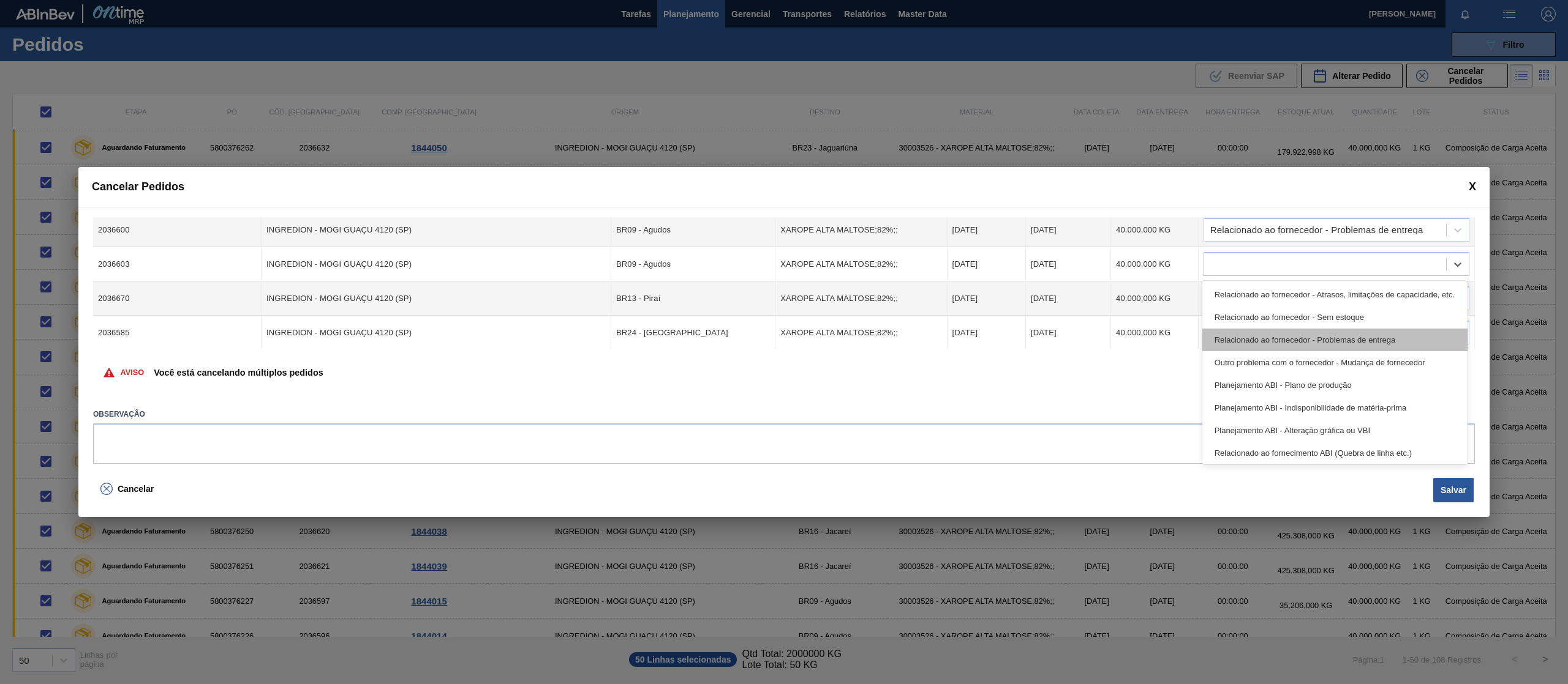
click at [1396, 334] on div "Relacionado ao fornecedor - Problemas de entrega" at bounding box center [1335, 339] width 265 height 23
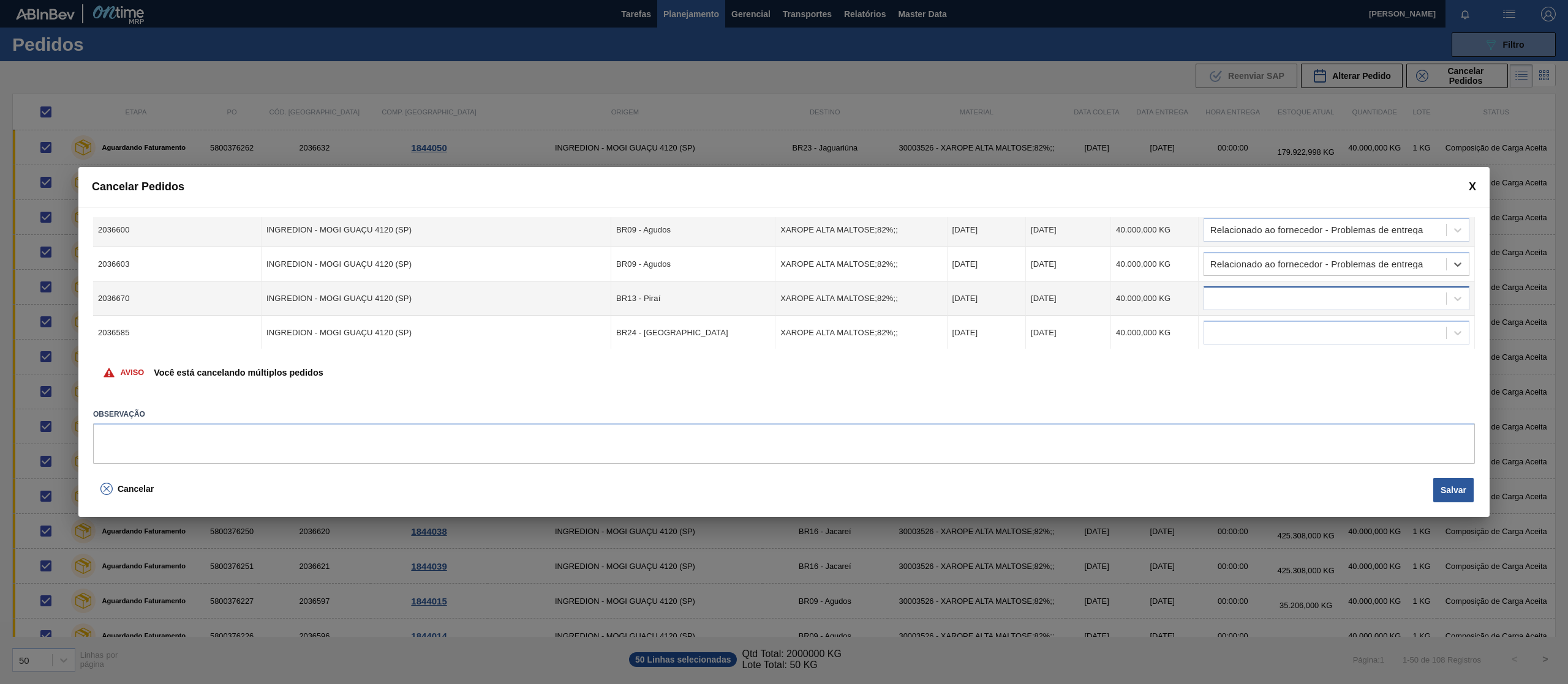
click at [1373, 298] on div at bounding box center [1325, 299] width 242 height 18
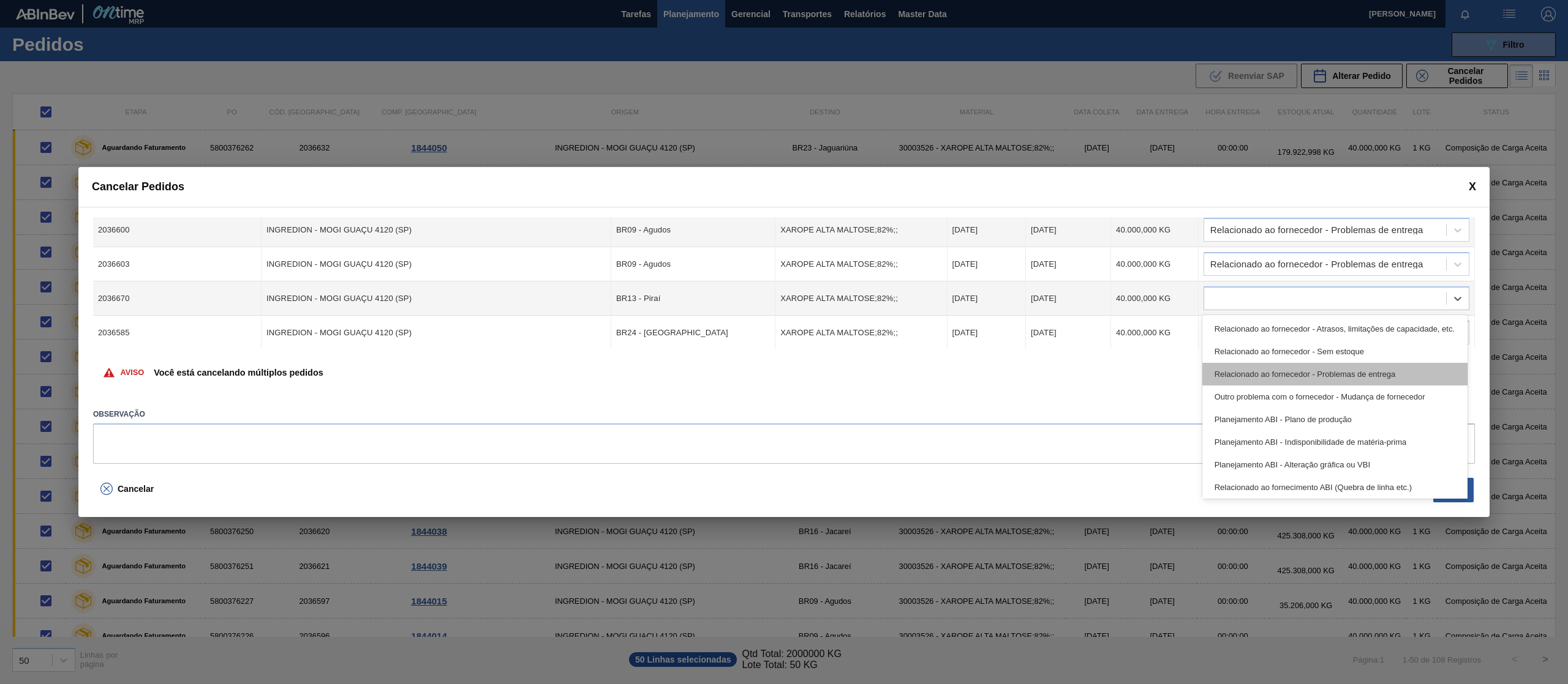
click at [1387, 375] on div "Relacionado ao fornecedor - Problemas de entrega" at bounding box center [1335, 374] width 265 height 23
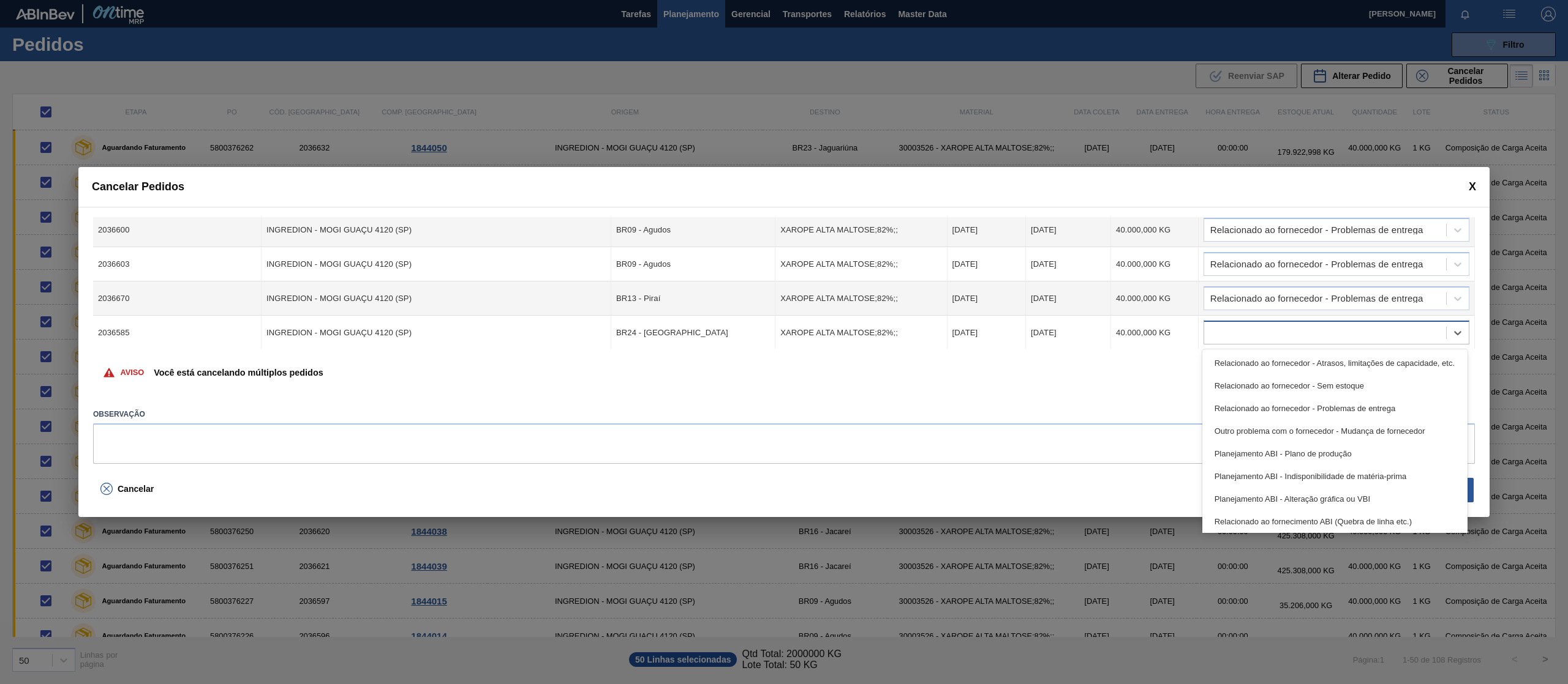
click at [1360, 334] on div at bounding box center [1325, 333] width 242 height 18
click at [1380, 404] on div "Relacionado ao fornecedor - Problemas de entrega" at bounding box center [1335, 408] width 265 height 23
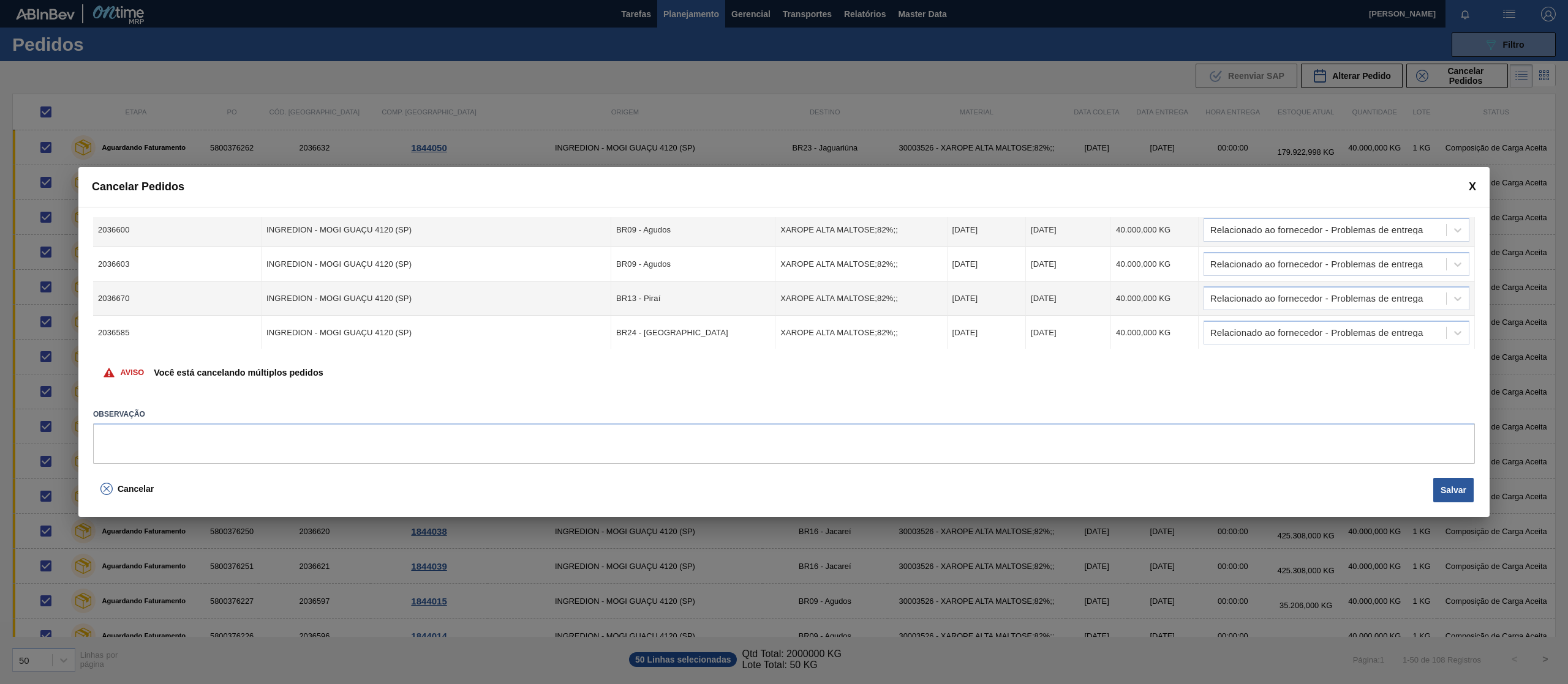
click at [1474, 320] on div "Cód. Pedido Origem Destino Material Data Coleta Data entrega Quantidade Justifi…" at bounding box center [784, 339] width 1411 height 267
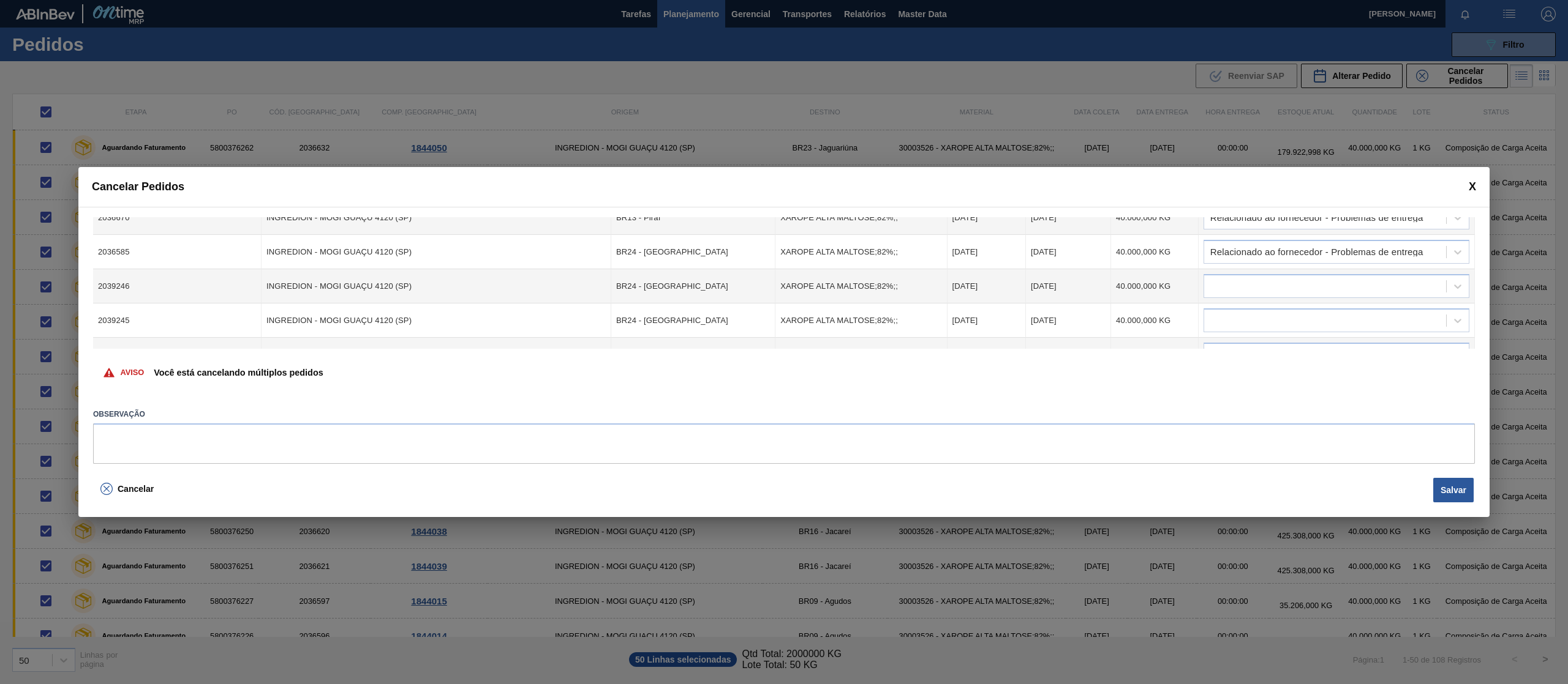
scroll to position [1462, 0]
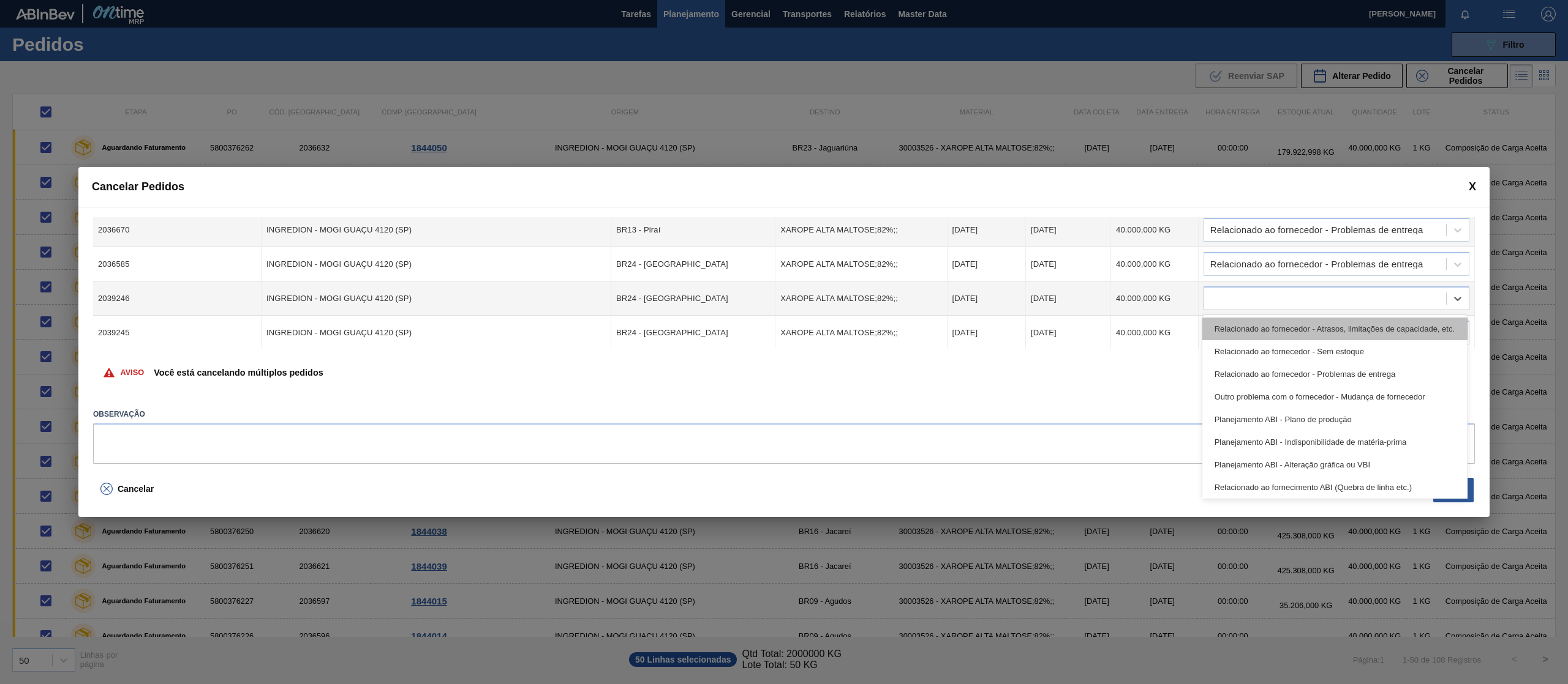
drag, startPoint x: 1390, startPoint y: 300, endPoint x: 1394, endPoint y: 334, distance: 34.2
click at [1390, 300] on div at bounding box center [1325, 299] width 242 height 18
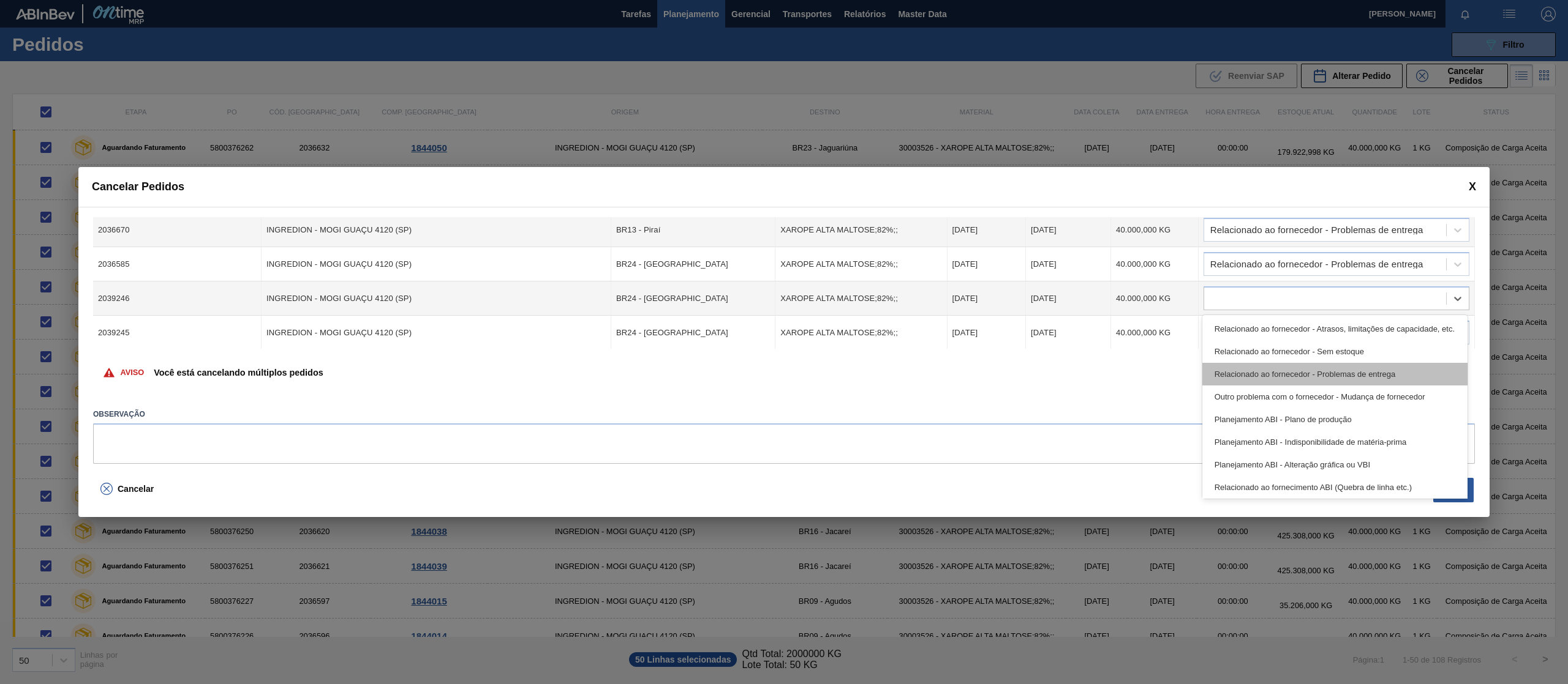
click at [1386, 369] on div "Relacionado ao fornecedor - Problemas de entrega" at bounding box center [1335, 374] width 265 height 23
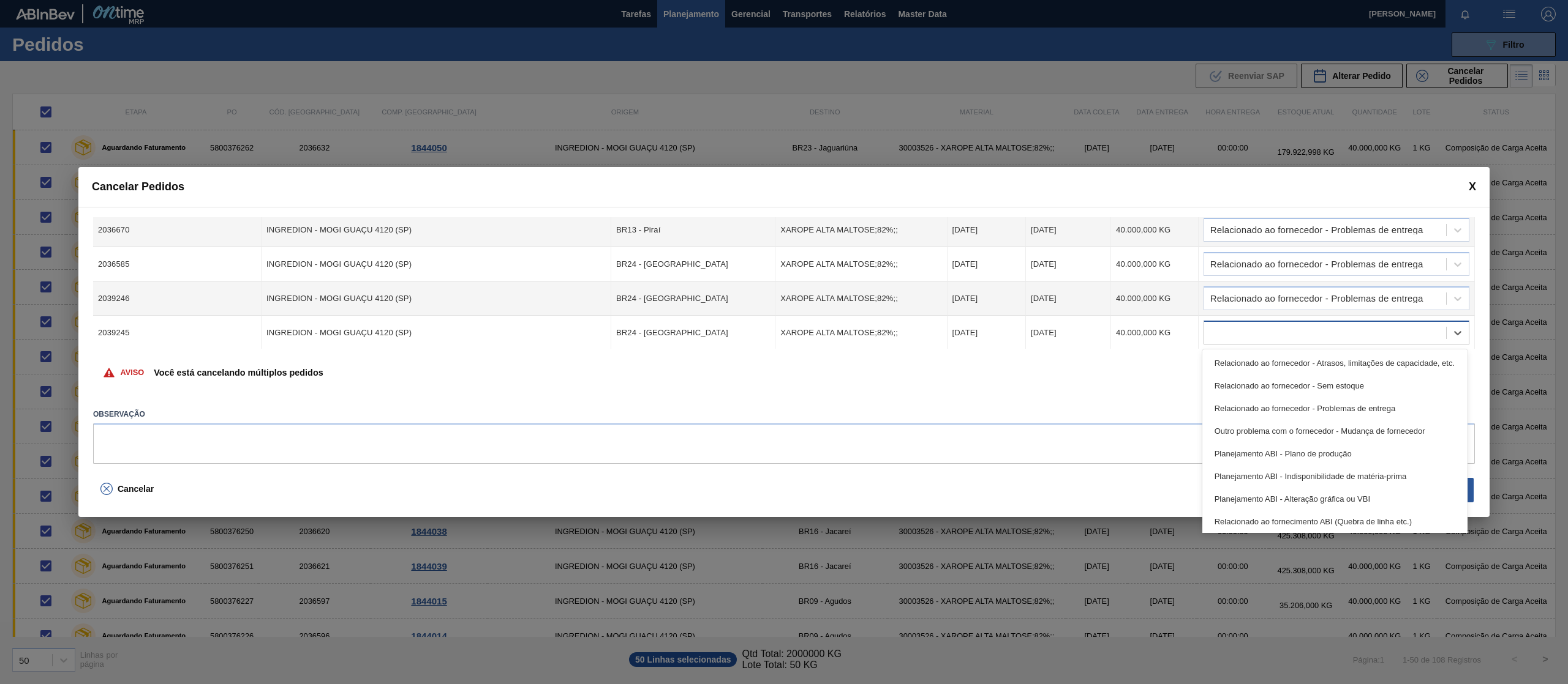
click at [1385, 337] on div at bounding box center [1325, 333] width 242 height 18
click at [1385, 401] on div "Relacionado ao fornecedor - Problemas de entrega" at bounding box center [1335, 408] width 265 height 23
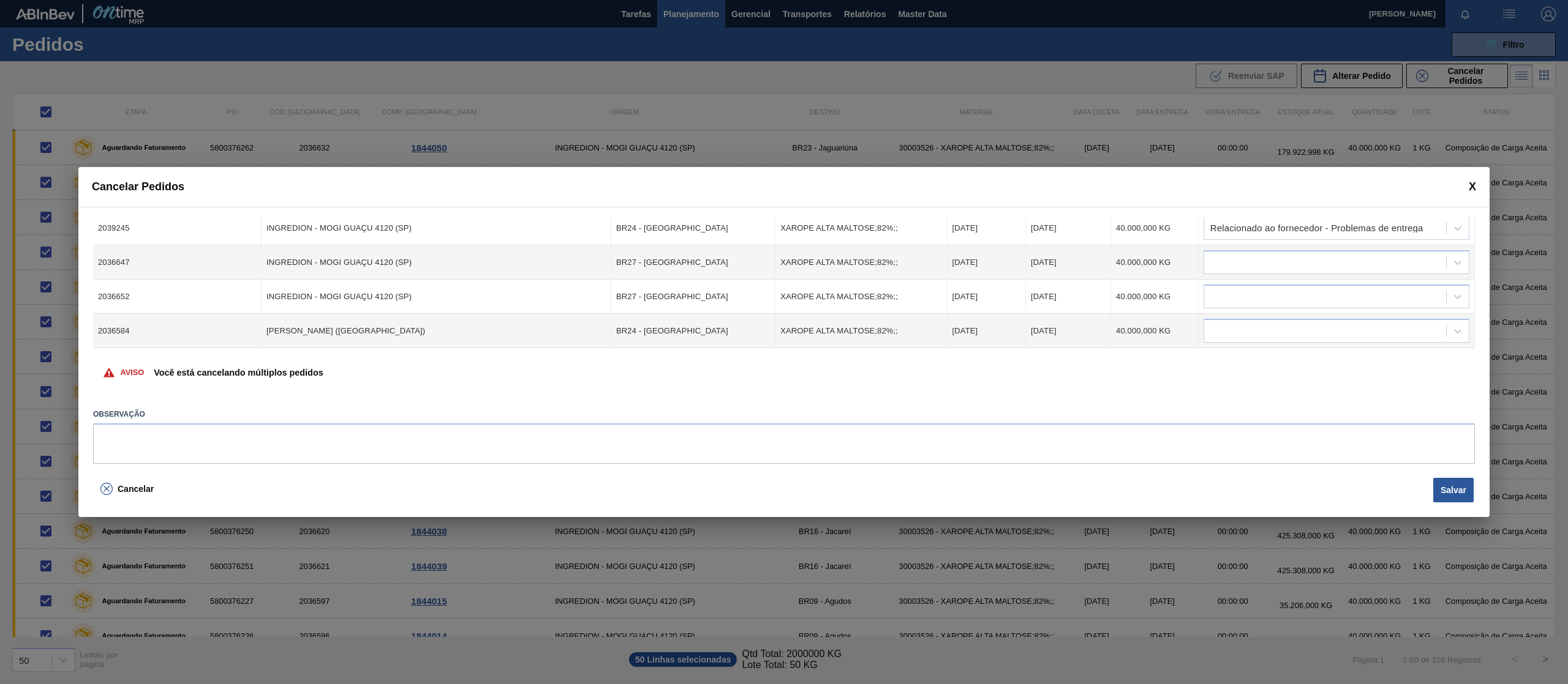
scroll to position [1600, 0]
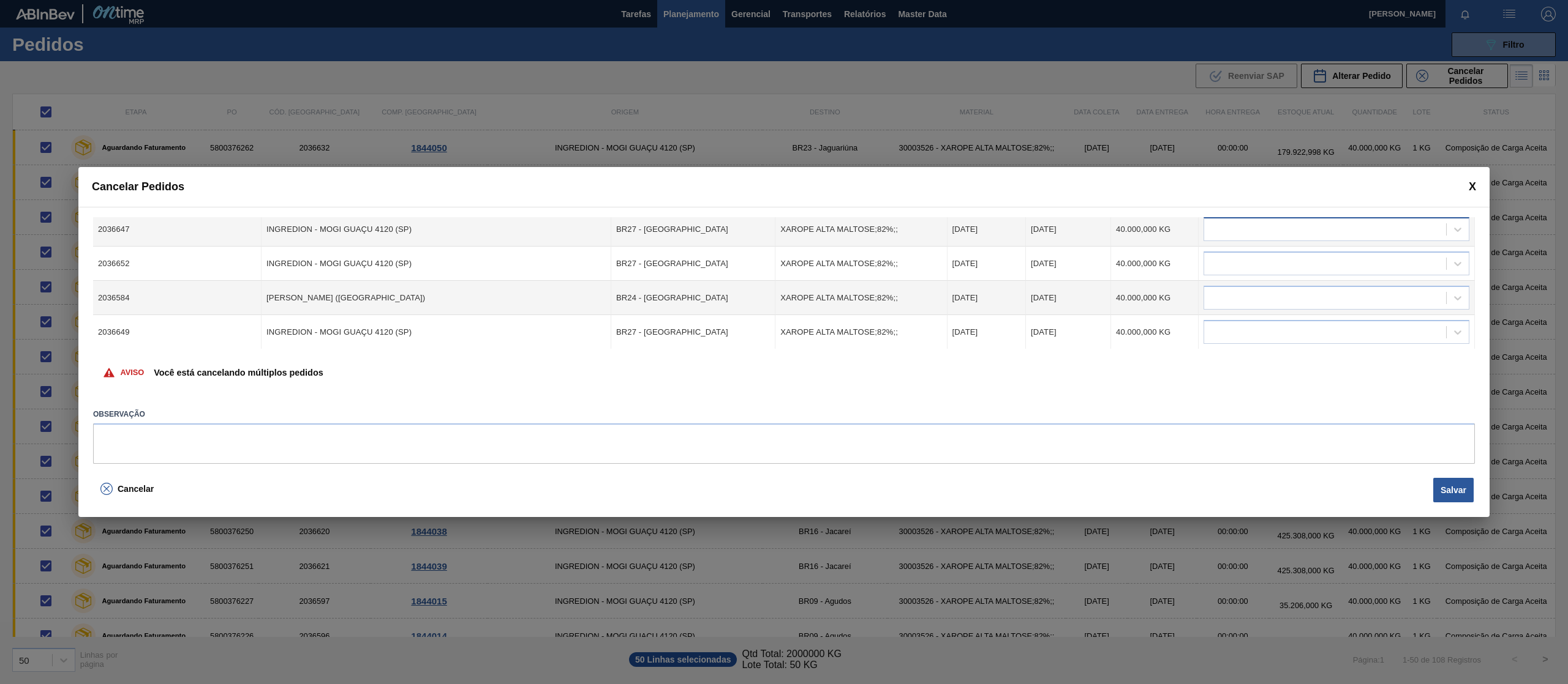
click at [1386, 221] on div at bounding box center [1325, 229] width 242 height 18
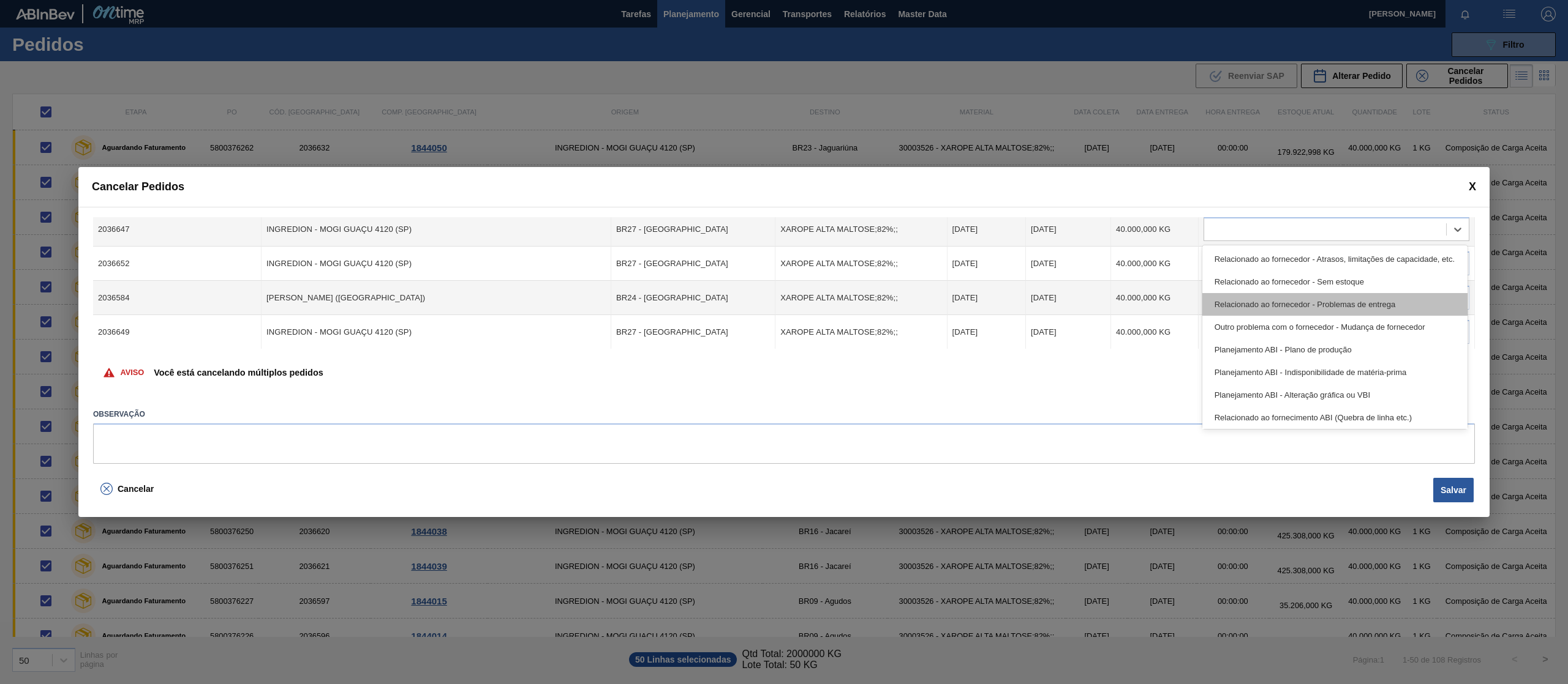
click at [1370, 309] on div "Relacionado ao fornecedor - Problemas de entrega" at bounding box center [1335, 304] width 265 height 23
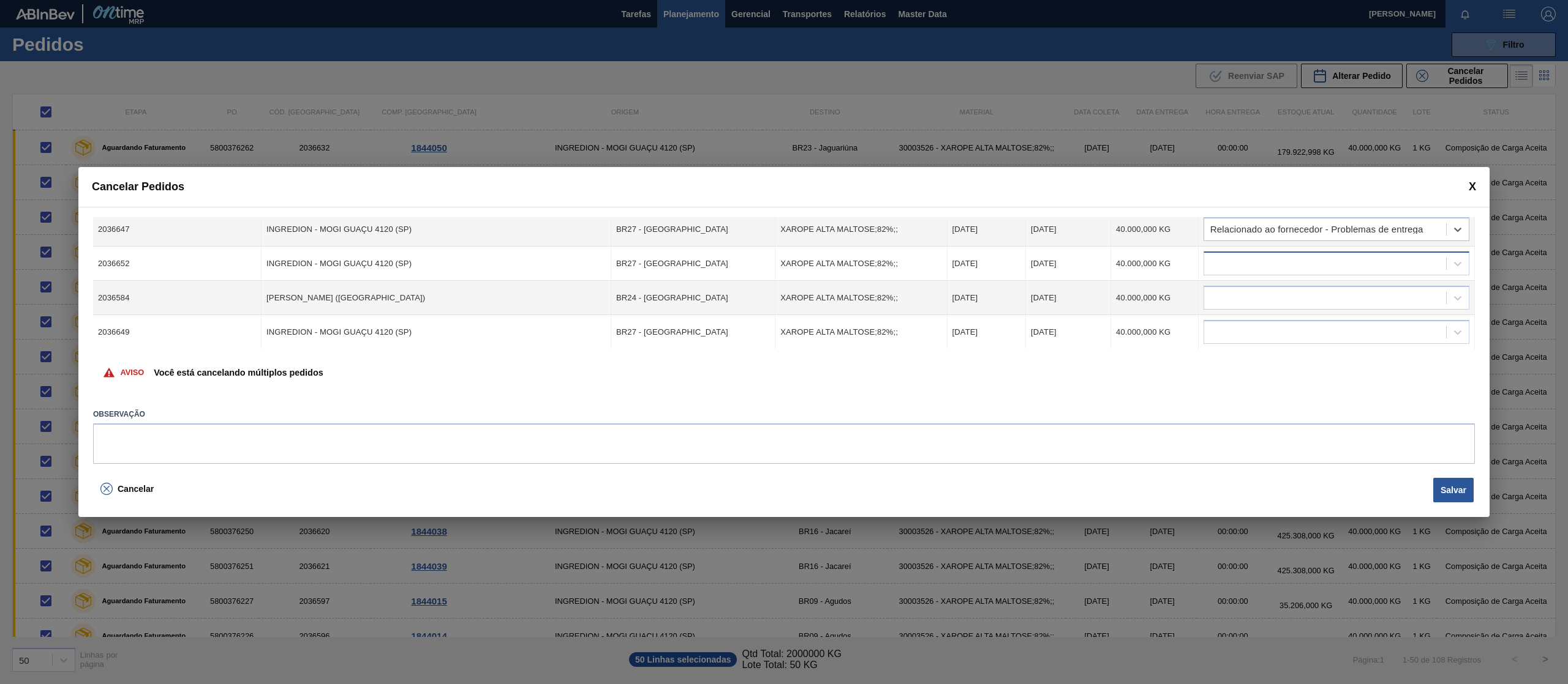
click at [1378, 270] on div at bounding box center [1325, 263] width 242 height 18
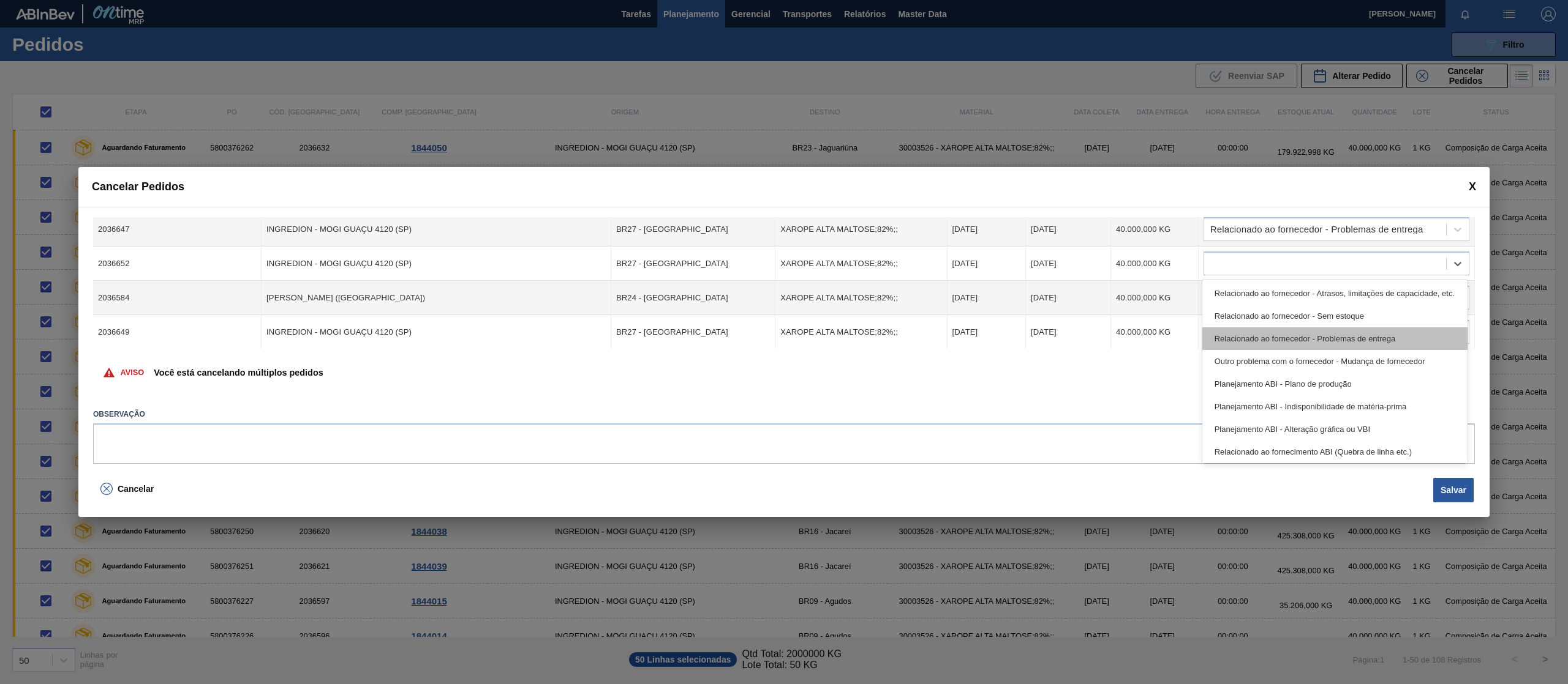
click at [1362, 332] on div "Relacionado ao fornecedor - Problemas de entrega" at bounding box center [1335, 339] width 265 height 23
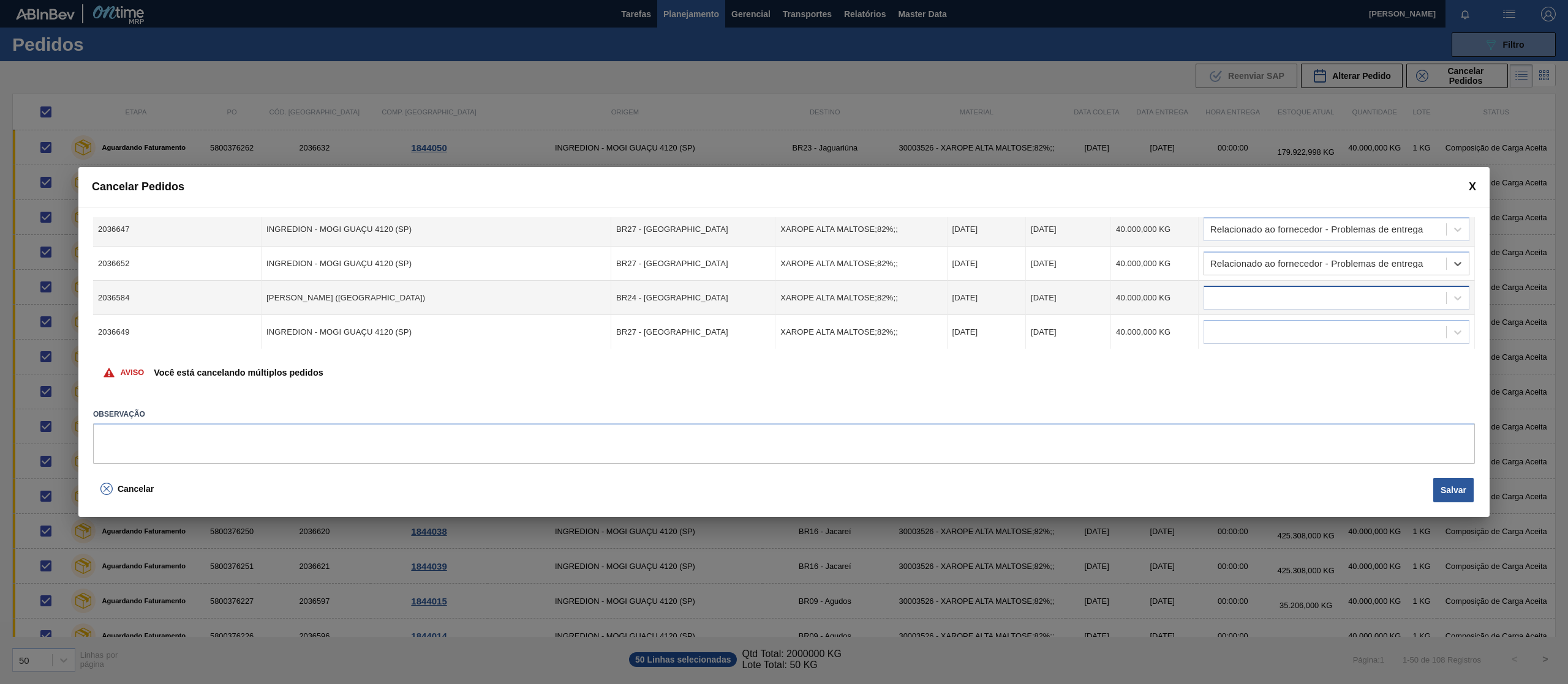
drag, startPoint x: 1358, startPoint y: 298, endPoint x: 1353, endPoint y: 307, distance: 10.3
click at [1358, 296] on div at bounding box center [1325, 298] width 242 height 18
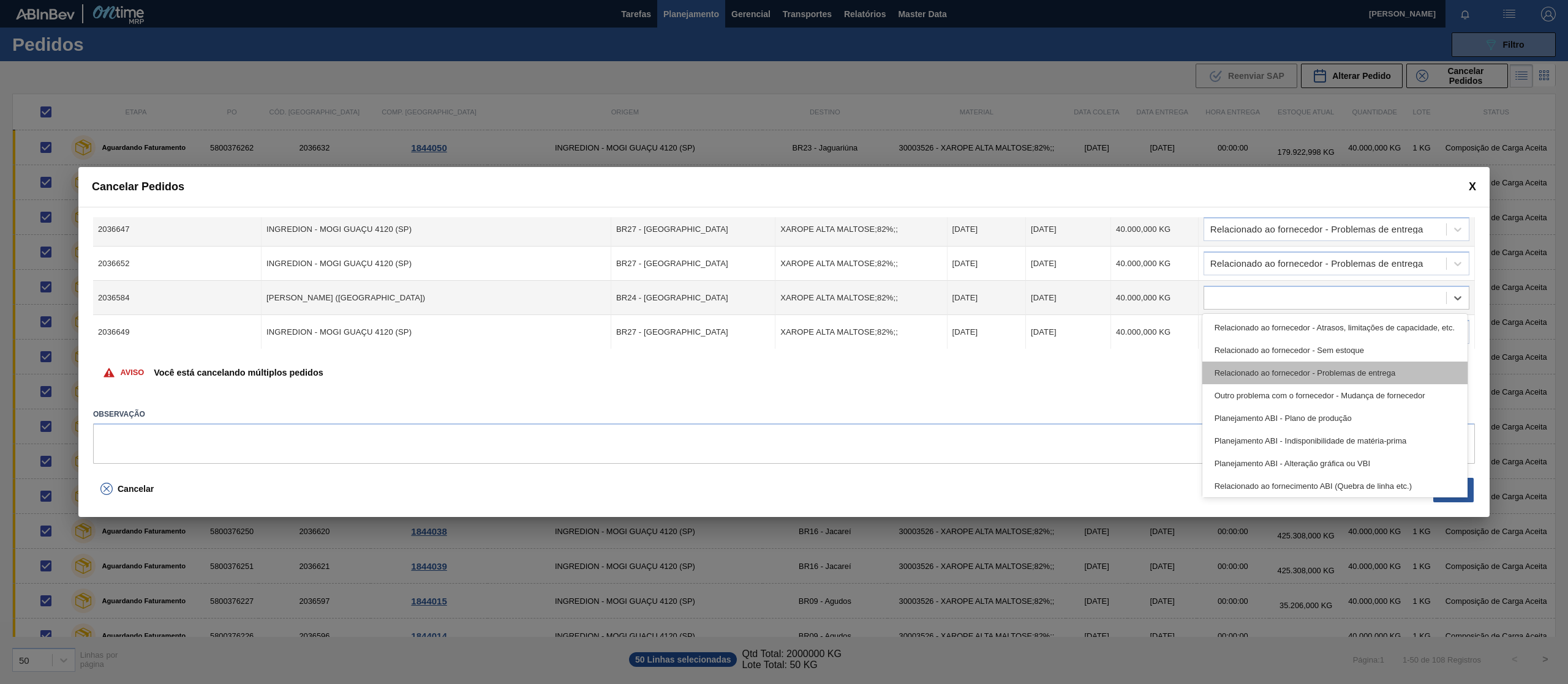
click at [1367, 370] on div "Relacionado ao fornecedor - Problemas de entrega" at bounding box center [1335, 373] width 265 height 23
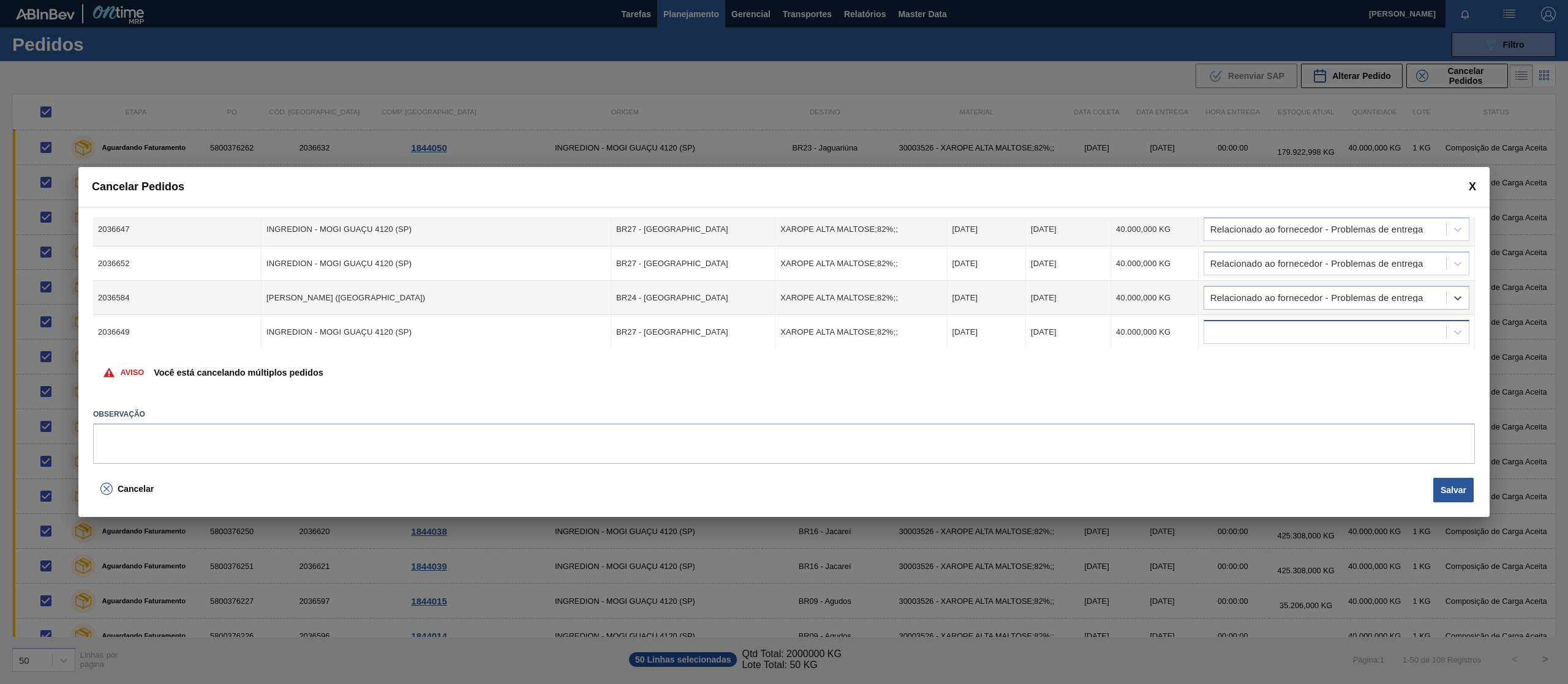
click at [1370, 341] on div at bounding box center [1336, 332] width 266 height 24
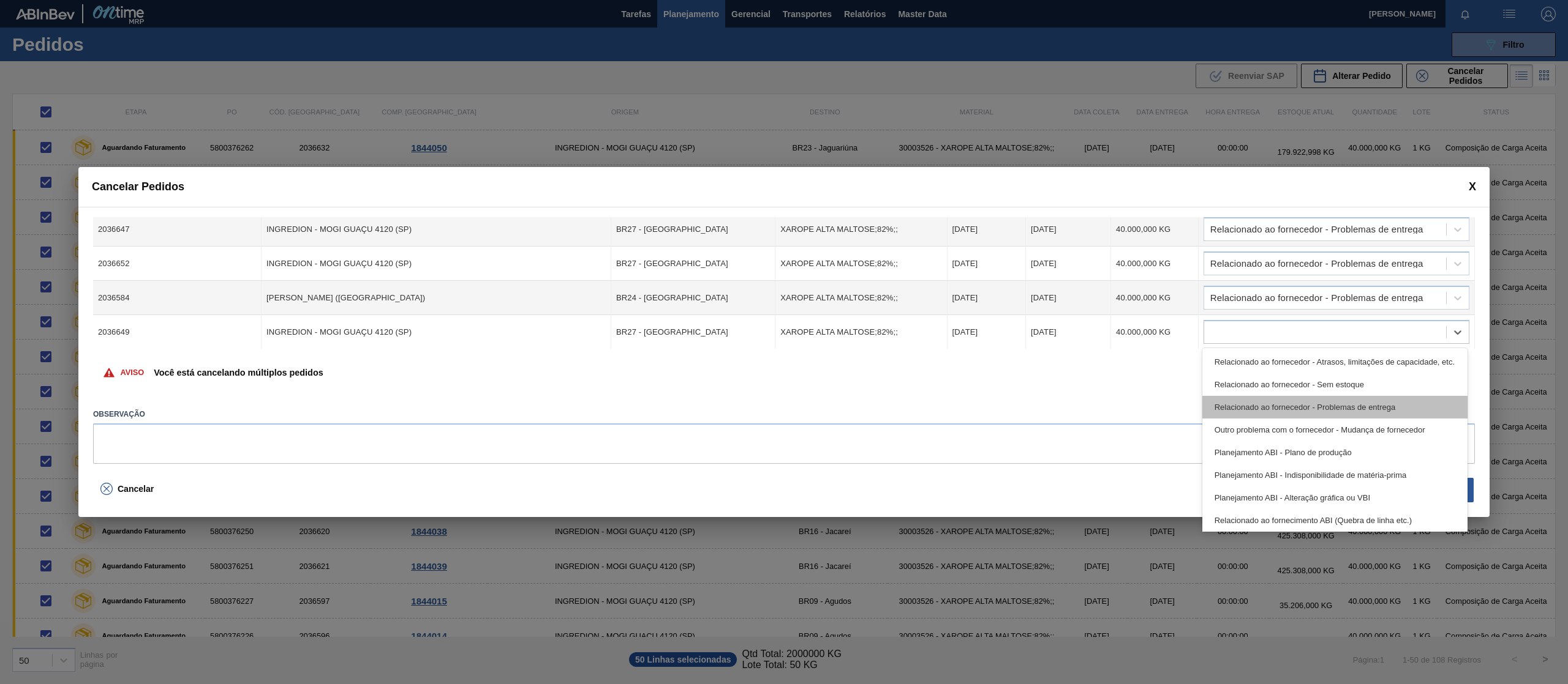
click at [1381, 403] on div "Relacionado ao fornecedor - Problemas de entrega" at bounding box center [1335, 407] width 265 height 23
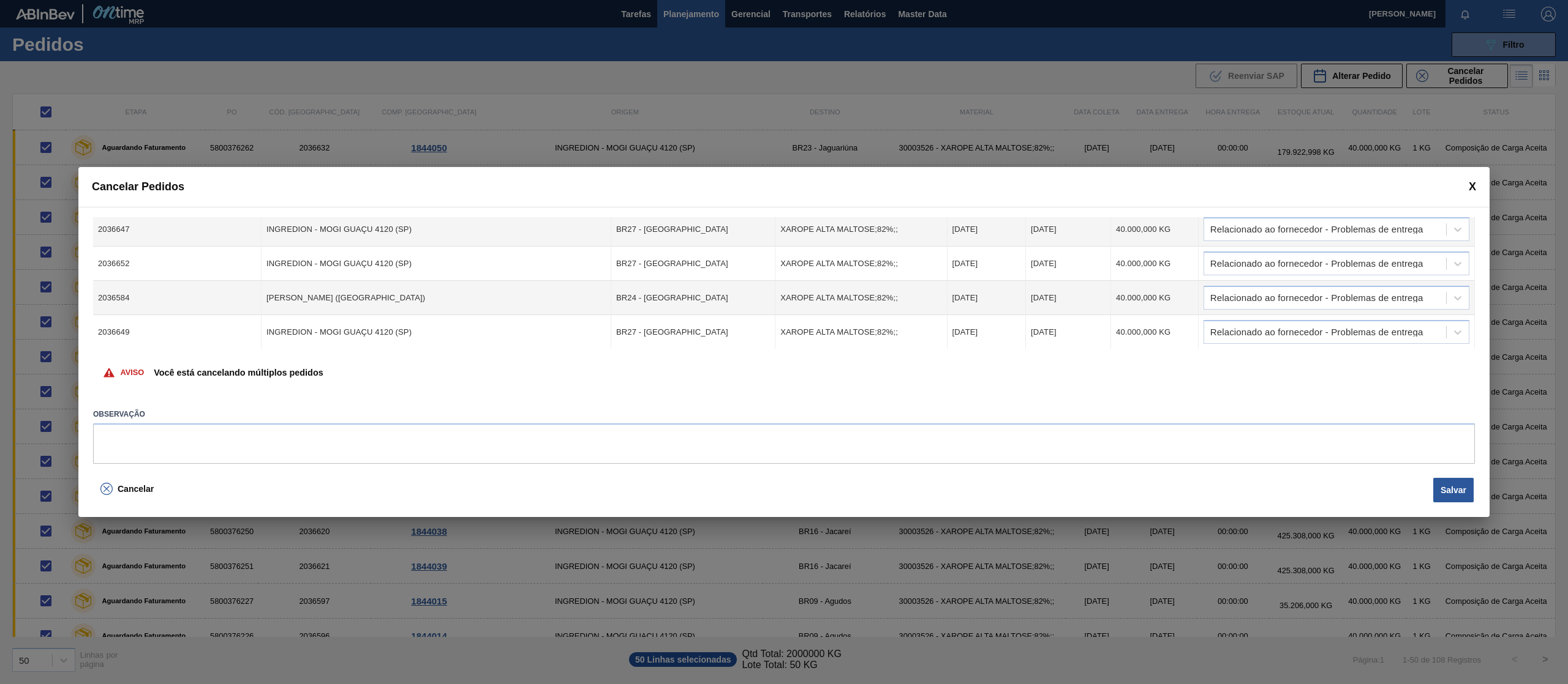
drag, startPoint x: 1471, startPoint y: 334, endPoint x: 1473, endPoint y: 343, distance: 9.2
click at [1473, 343] on div "Cód. Pedido Origem Destino Material Data Coleta Data entrega Quantidade Justifi…" at bounding box center [783, 283] width 1381 height 131
drag, startPoint x: 1474, startPoint y: 345, endPoint x: 1477, endPoint y: 256, distance: 89.1
click at [1477, 256] on div "Cód. Pedido Origem Destino Material Data Coleta Data entrega Quantidade Justifi…" at bounding box center [784, 339] width 1411 height 267
click at [410, 420] on label "Observação" at bounding box center [783, 414] width 1381 height 18
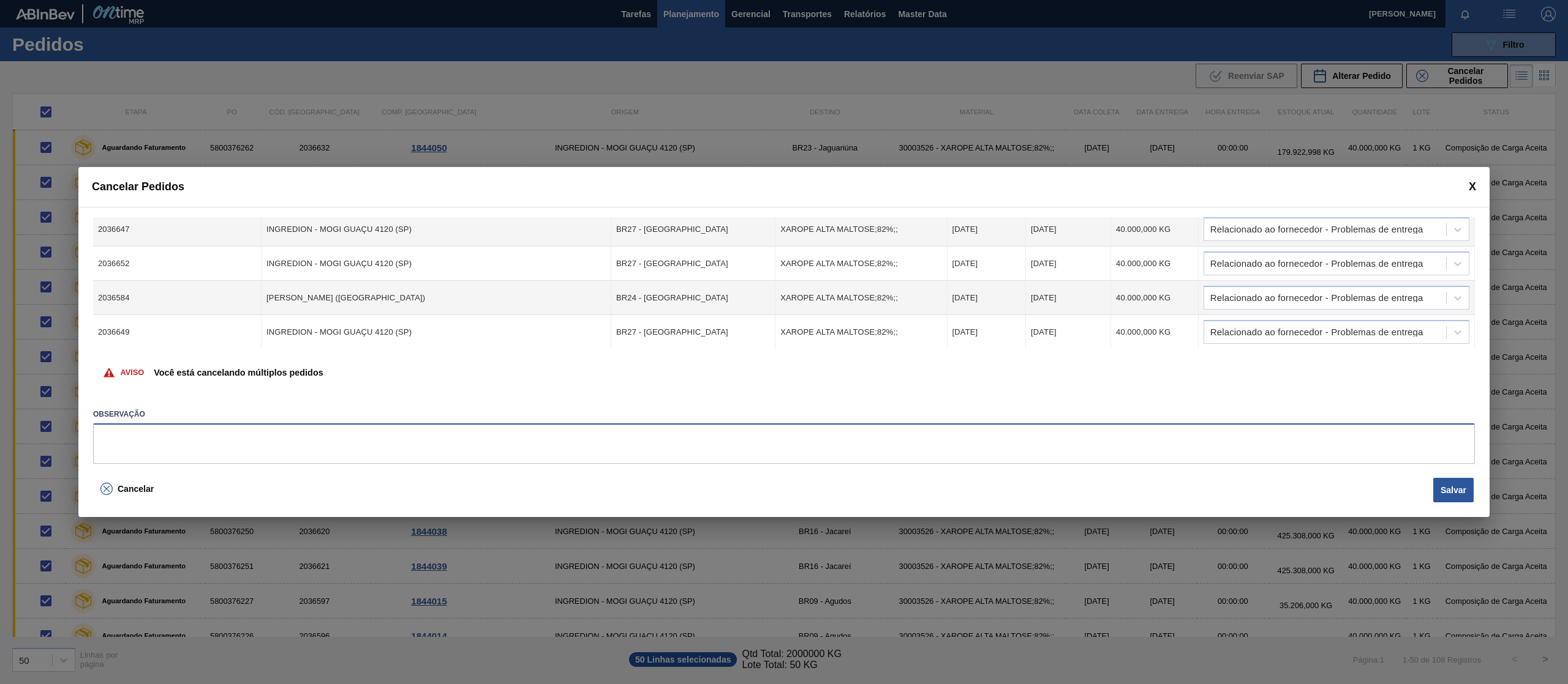
click at [381, 436] on textarea at bounding box center [783, 443] width 1381 height 40
type textarea "ajuste portal"
click at [1456, 487] on button "Salvar" at bounding box center [1453, 490] width 40 height 24
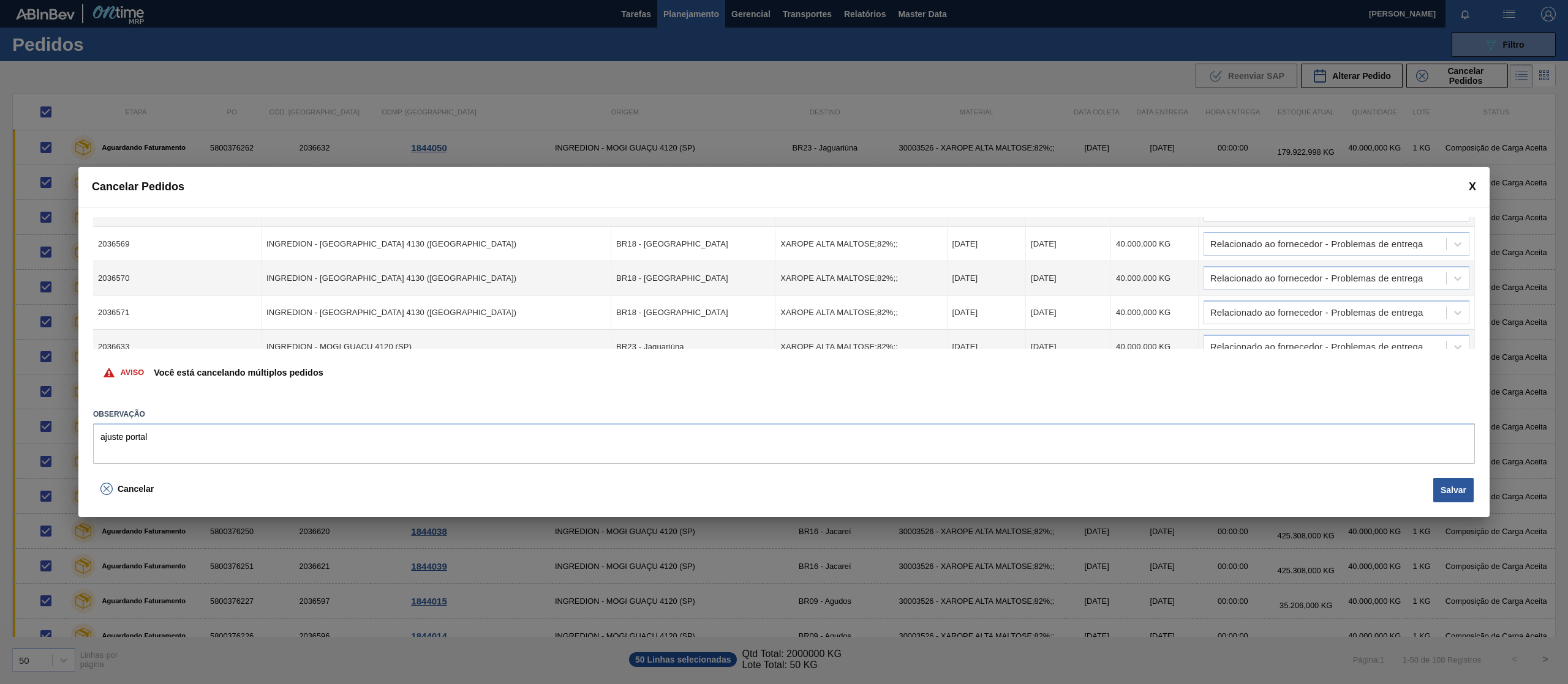
scroll to position [498, 0]
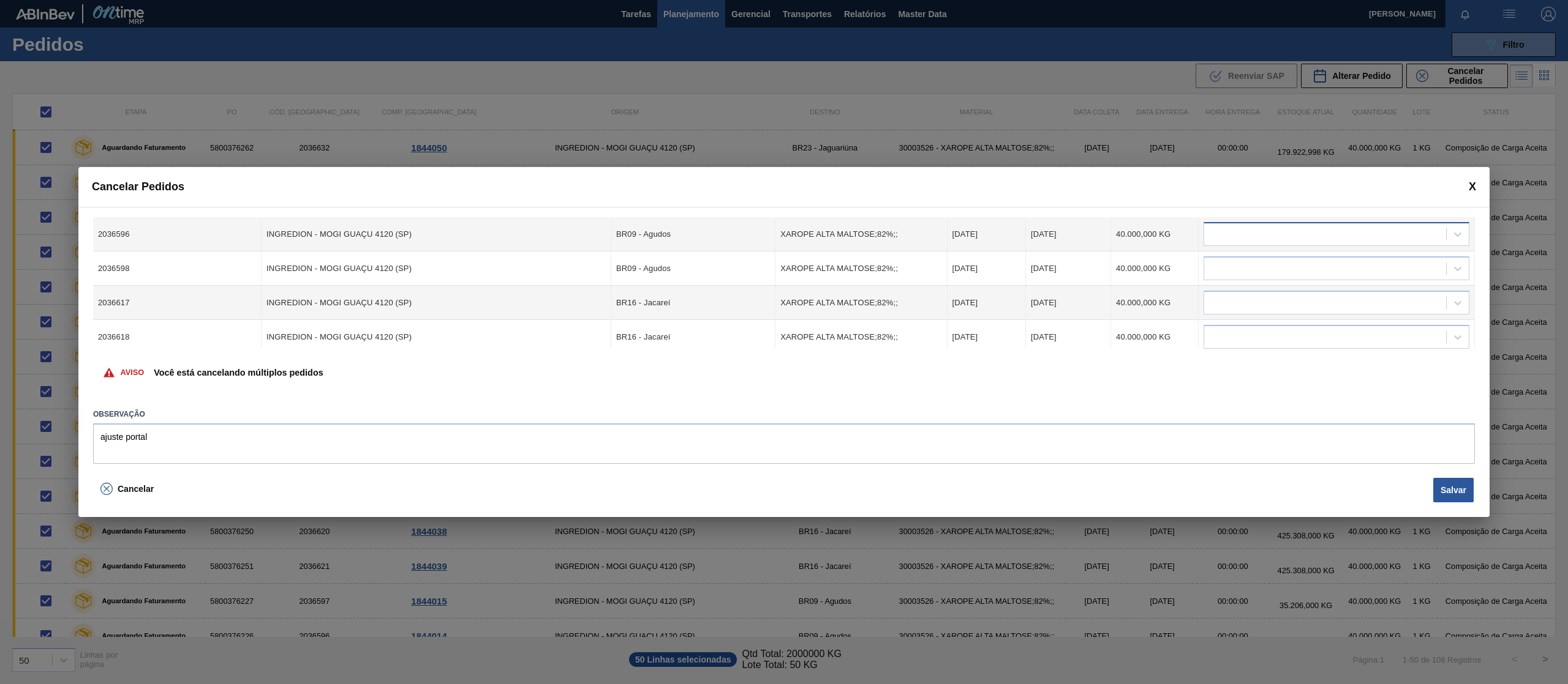
click at [1230, 237] on div at bounding box center [1325, 234] width 242 height 18
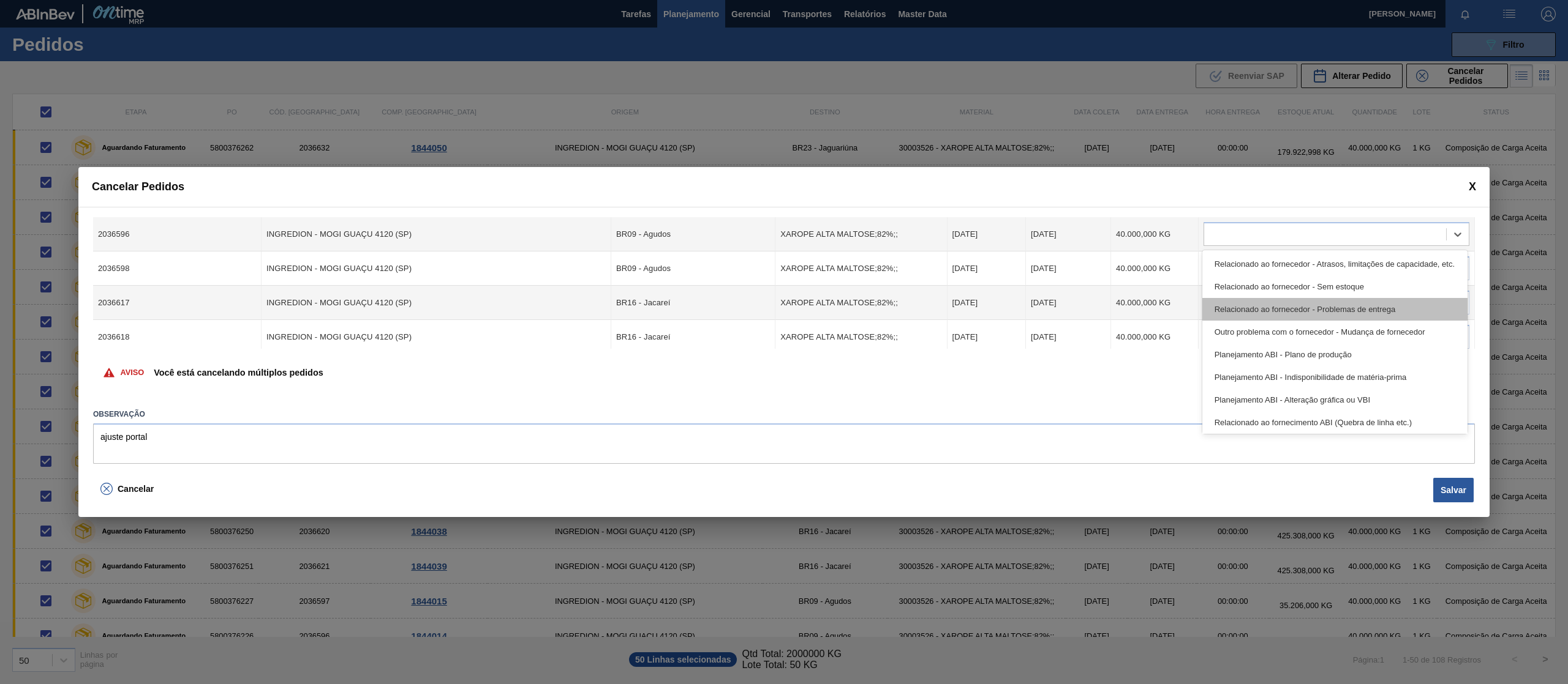
click at [1254, 304] on div "Relacionado ao fornecedor - Problemas de entrega" at bounding box center [1335, 309] width 265 height 23
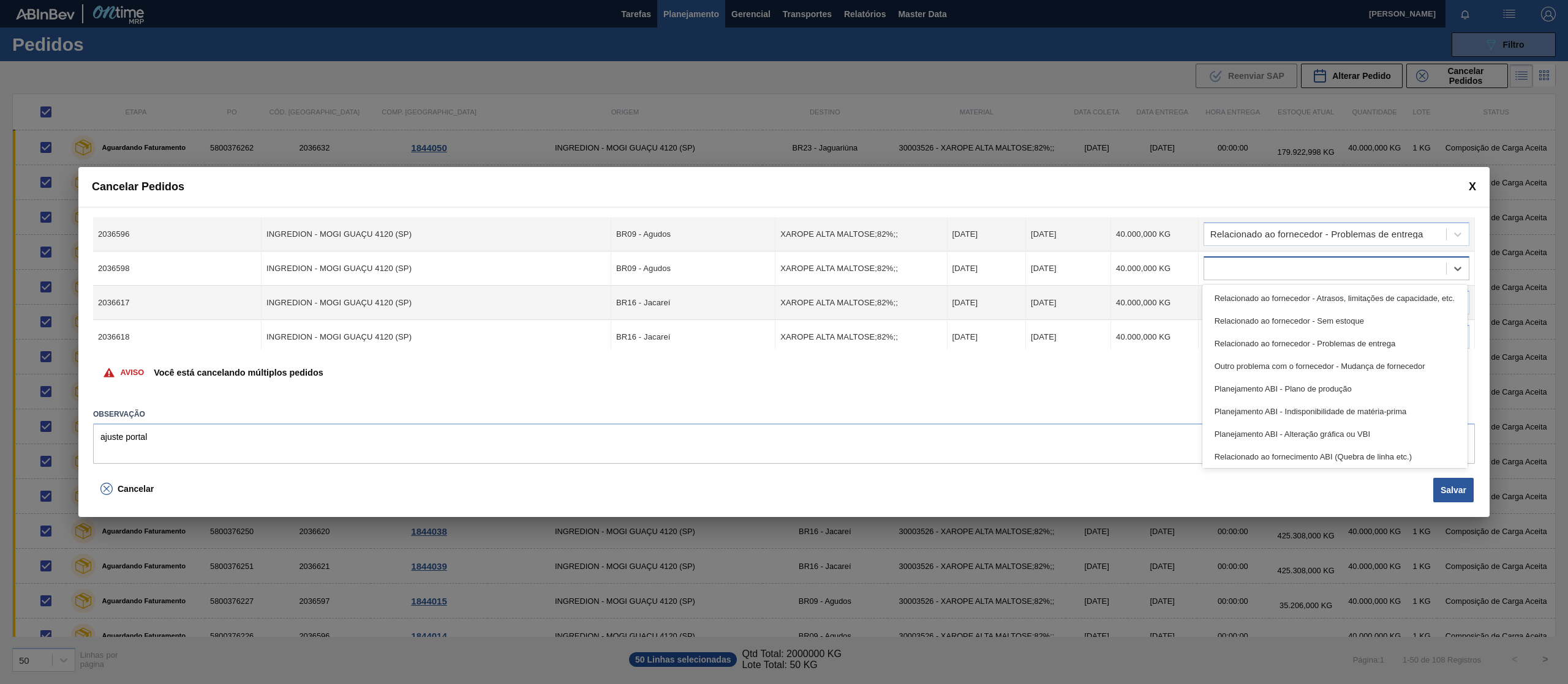
click at [1255, 266] on div at bounding box center [1325, 268] width 242 height 18
click at [1265, 341] on div "Relacionado ao fornecedor - Problemas de entrega" at bounding box center [1335, 343] width 265 height 23
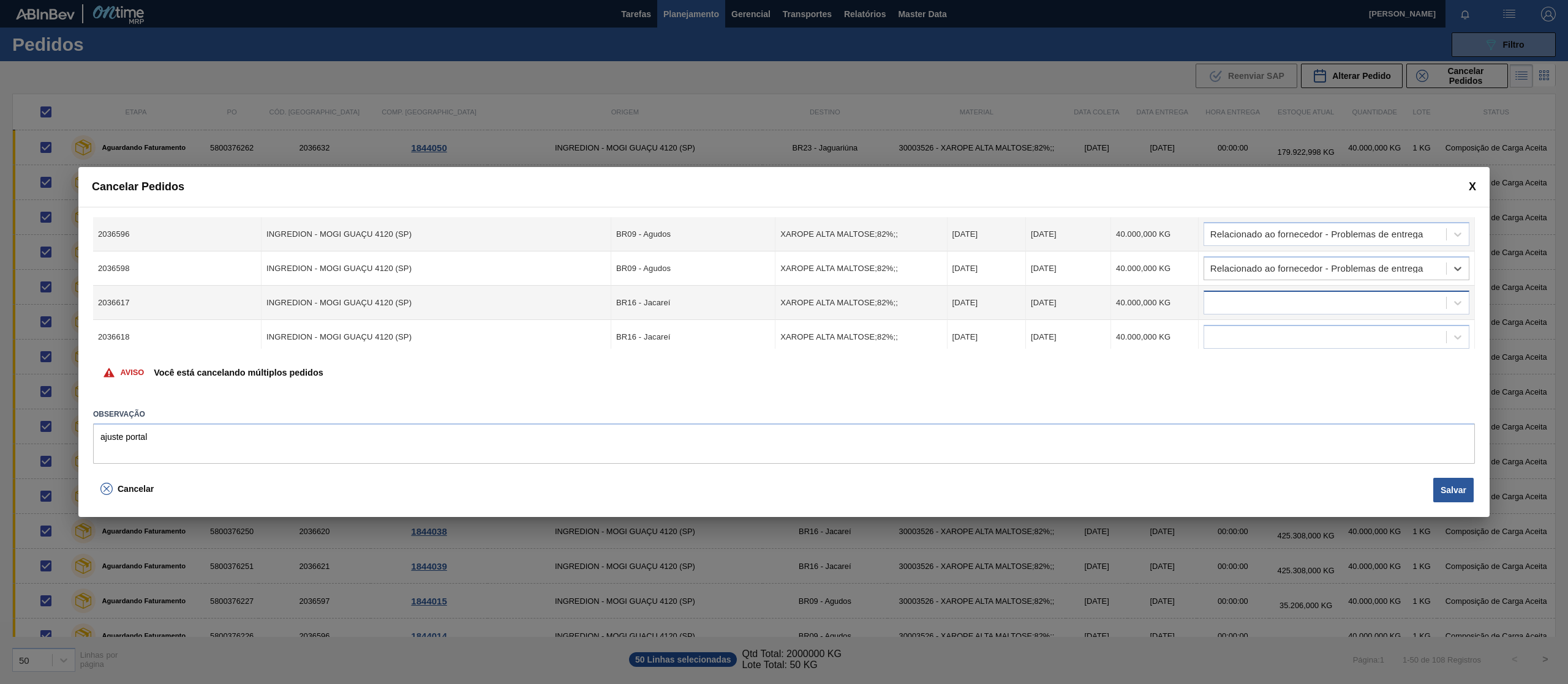
click at [1268, 310] on div at bounding box center [1325, 303] width 242 height 18
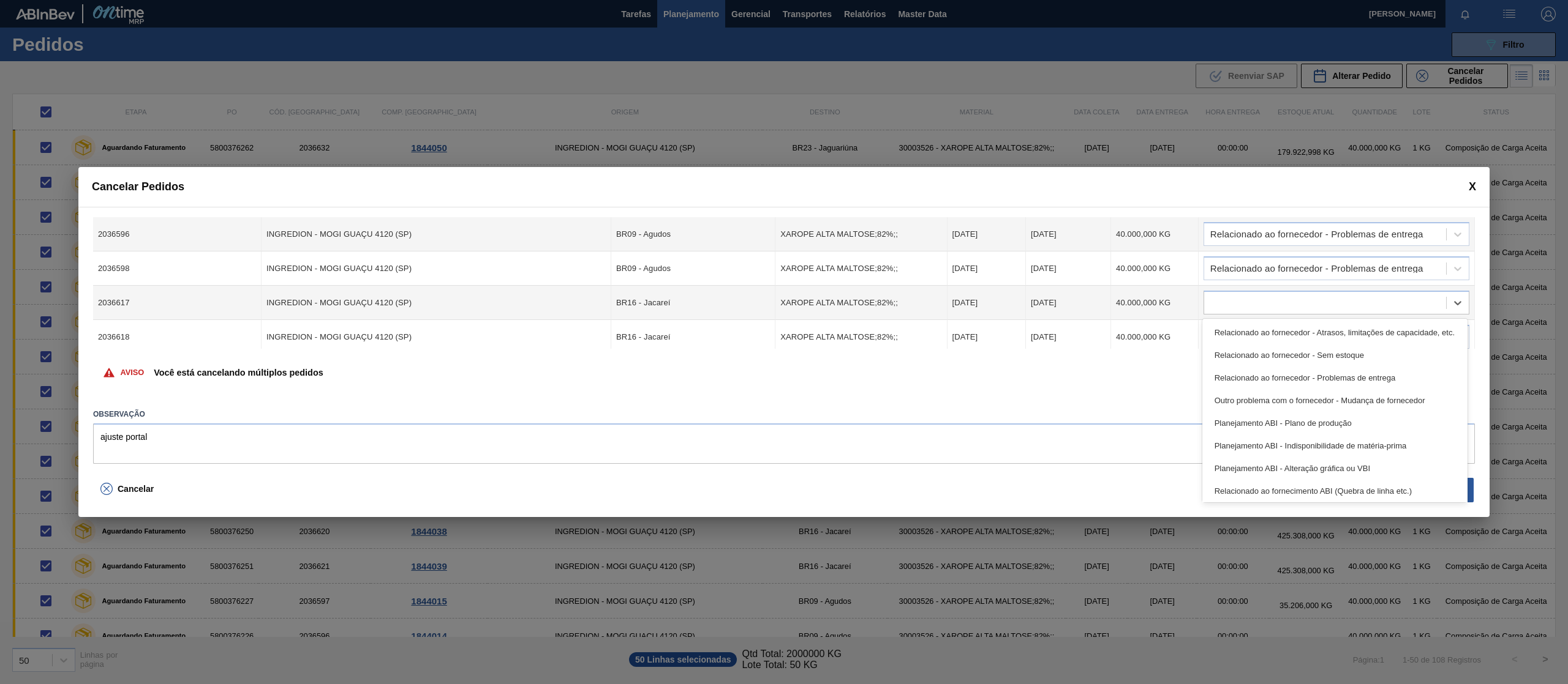
click at [1286, 378] on div "Relacionado ao fornecedor - Problemas de entrega" at bounding box center [1335, 377] width 265 height 23
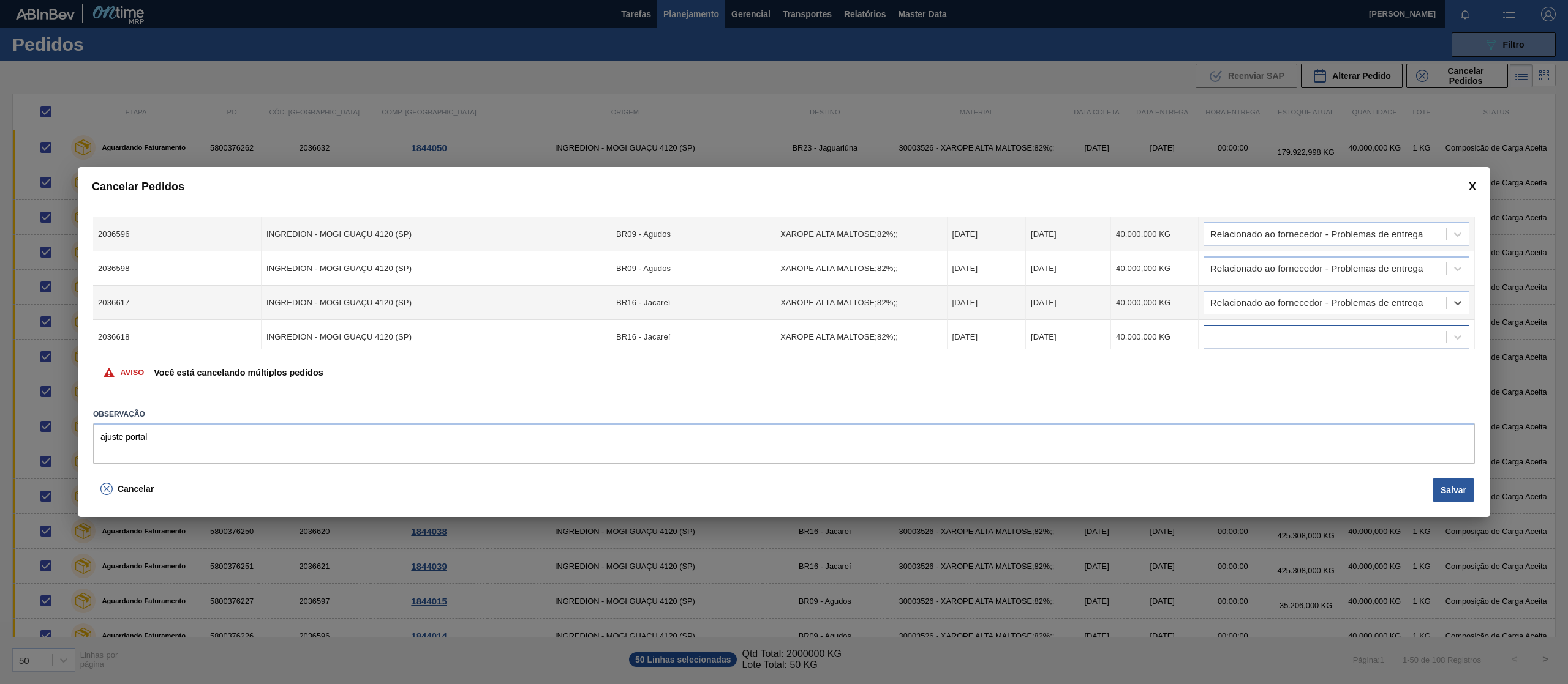
click at [1287, 334] on div at bounding box center [1325, 337] width 242 height 18
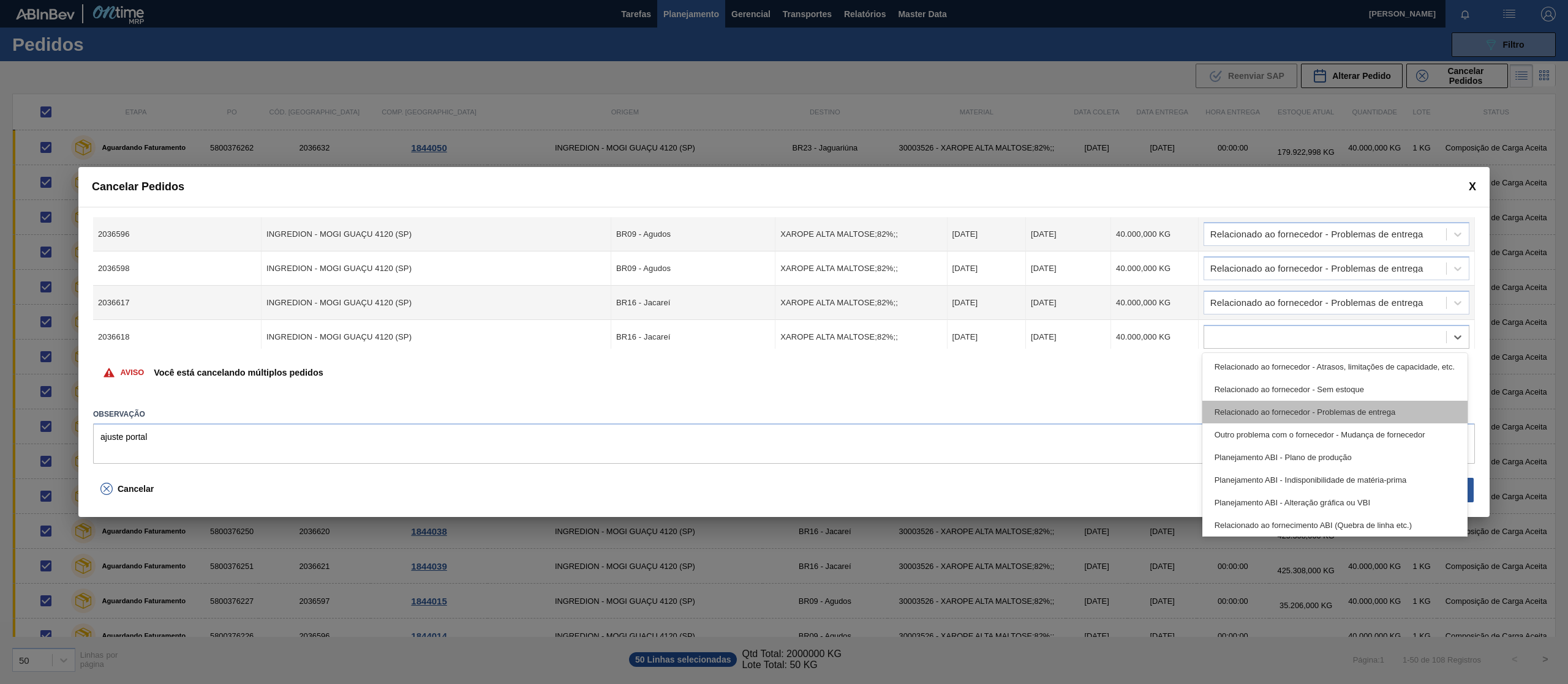
click at [1301, 412] on div "Relacionado ao fornecedor - Problemas de entrega" at bounding box center [1335, 411] width 265 height 23
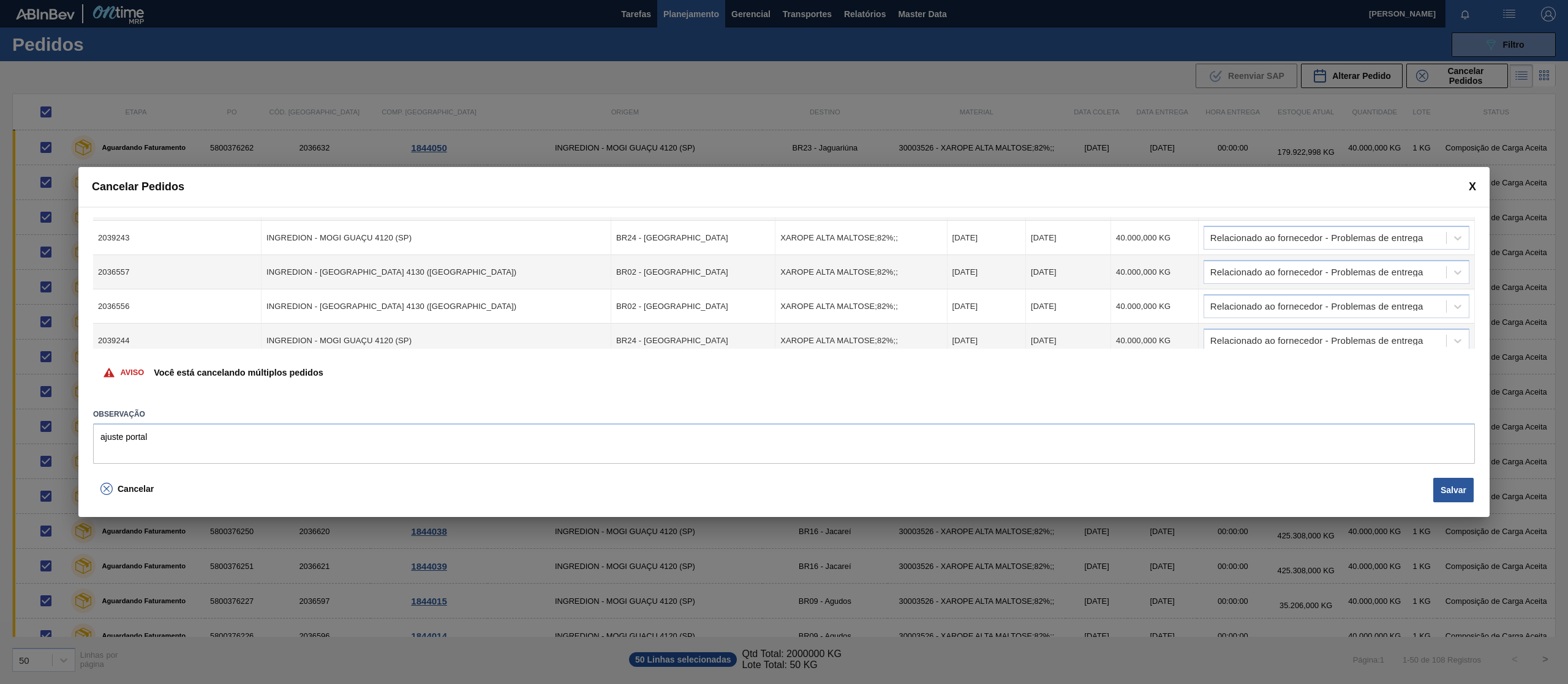
scroll to position [1469, 0]
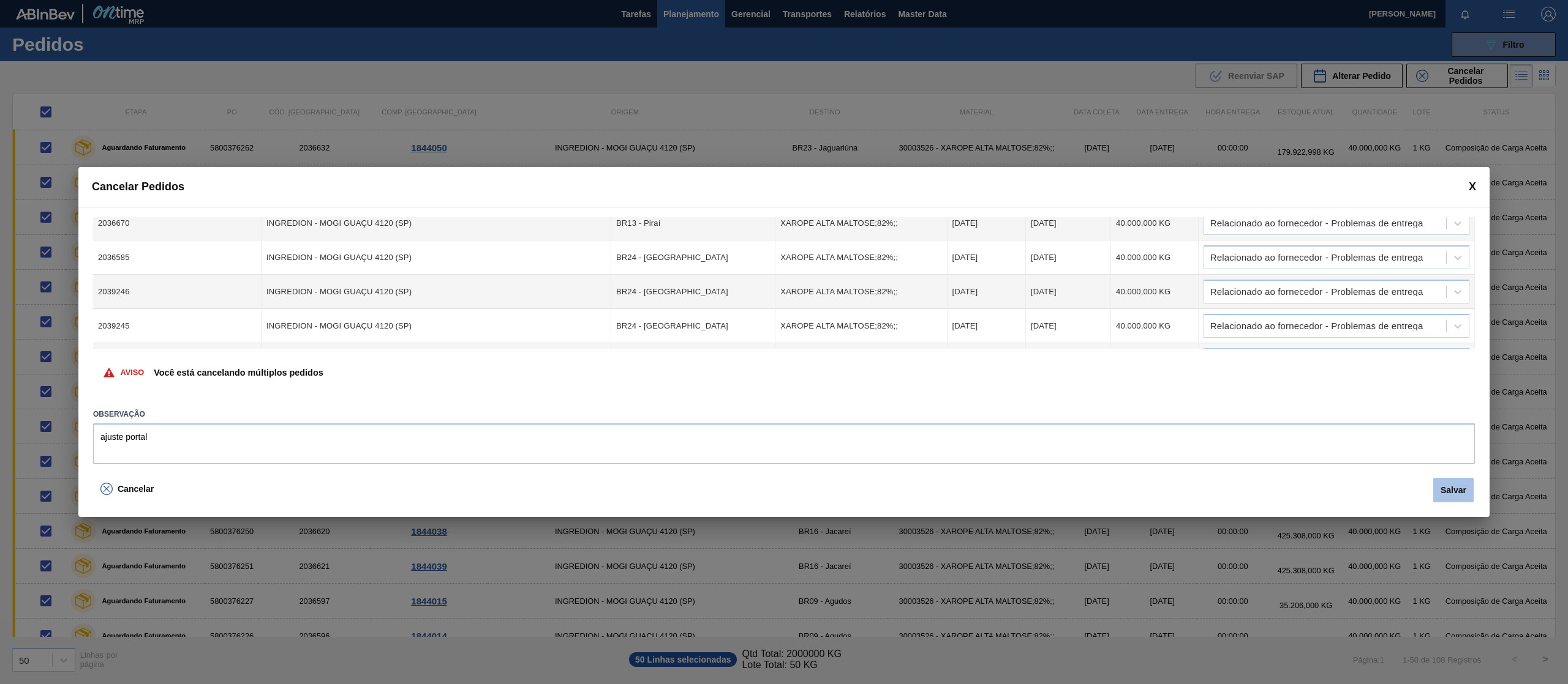
click at [1439, 496] on button "Salvar" at bounding box center [1453, 490] width 40 height 24
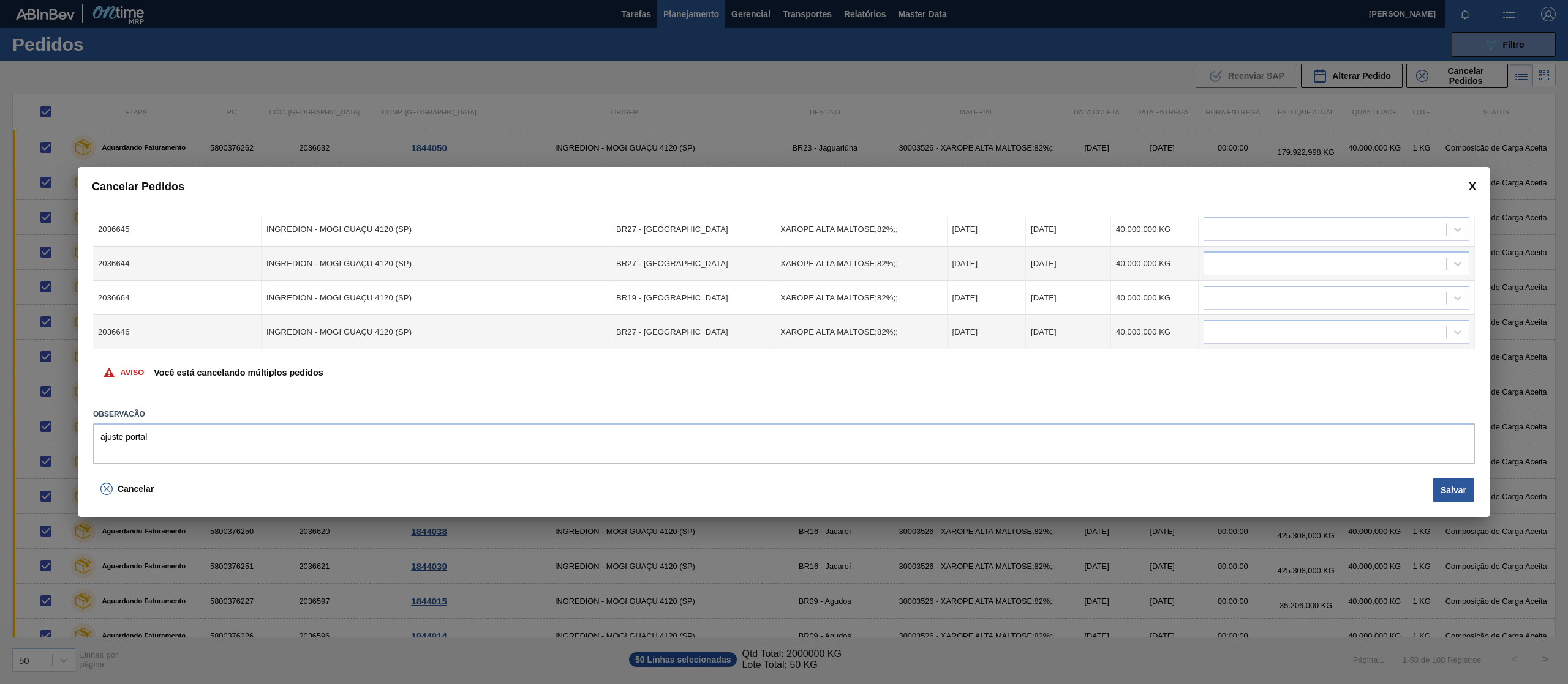
scroll to position [57, 0]
click at [1404, 294] on div at bounding box center [1325, 299] width 242 height 18
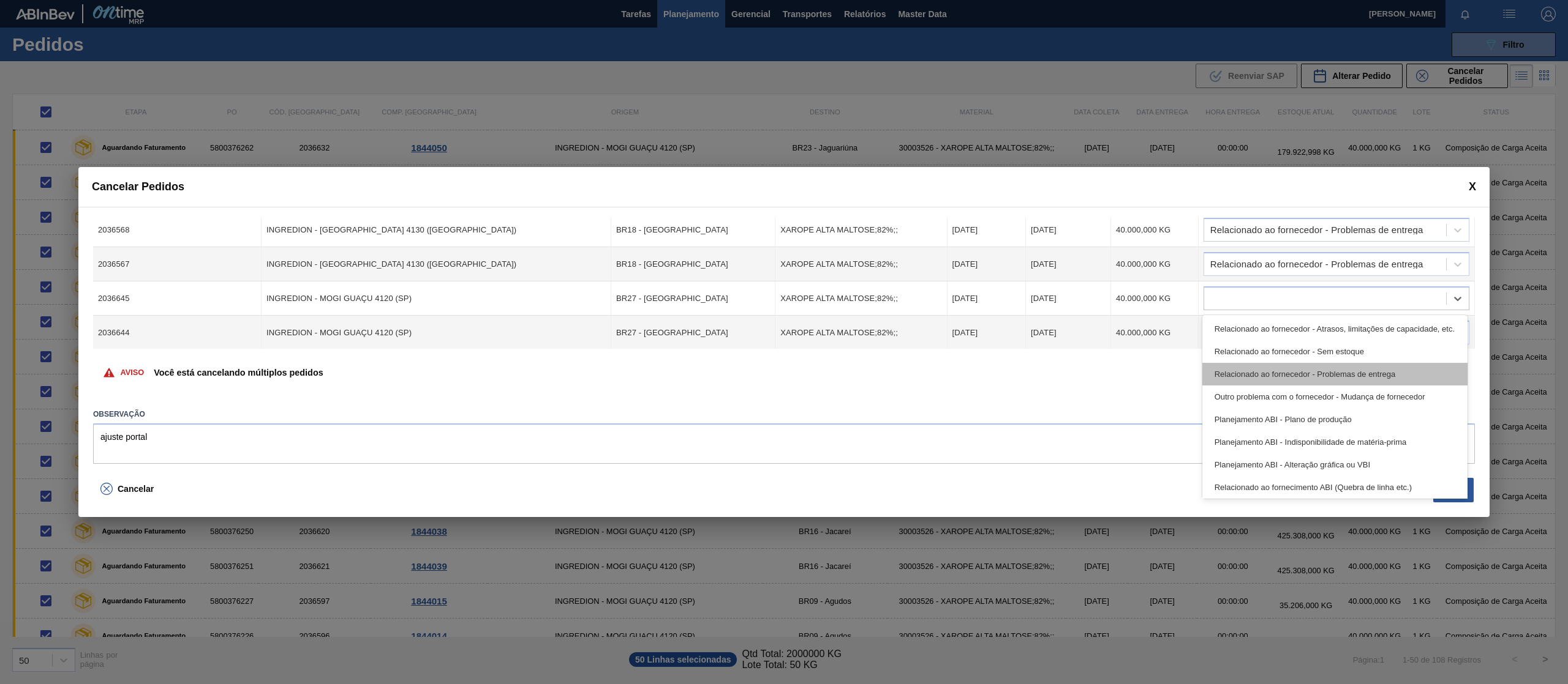
click at [1385, 365] on div "Relacionado ao fornecedor - Problemas de entrega" at bounding box center [1335, 374] width 265 height 23
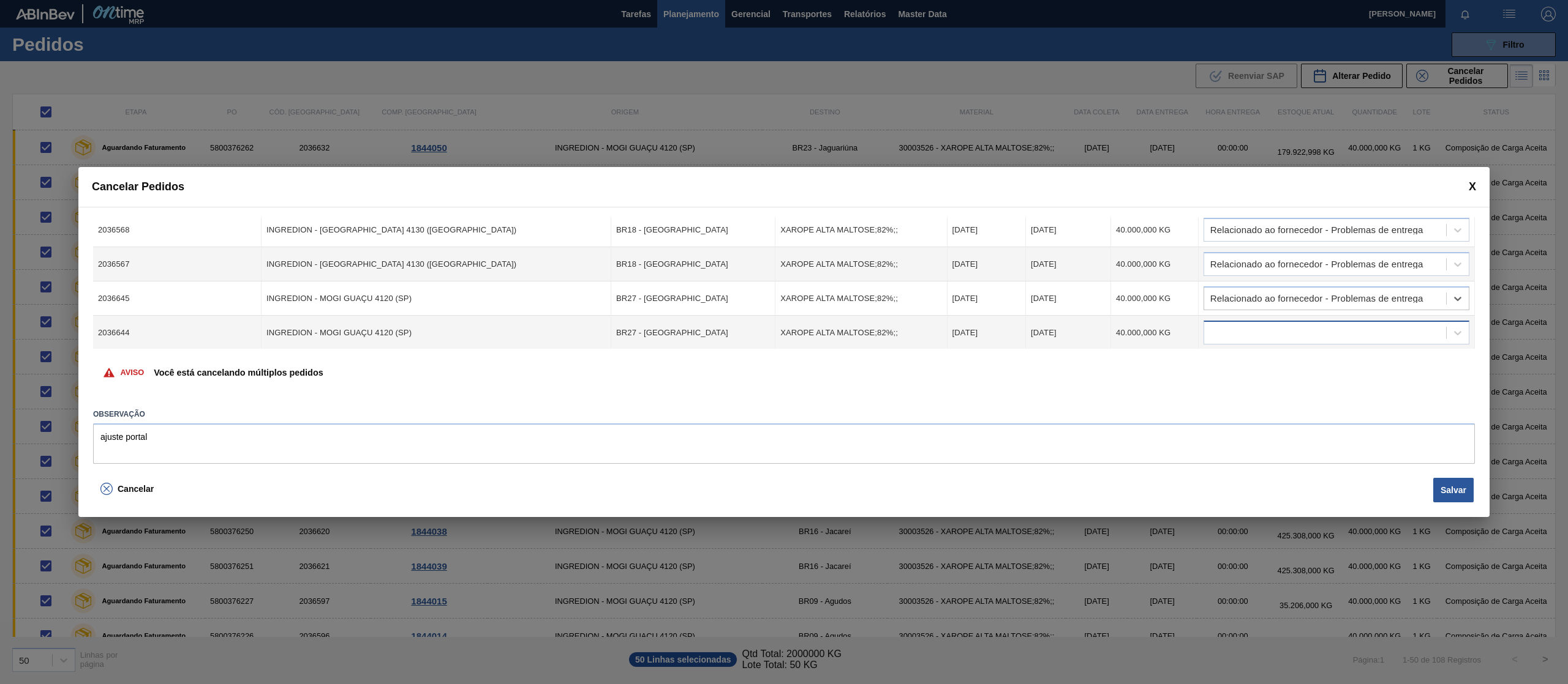
click at [1387, 339] on div at bounding box center [1325, 333] width 242 height 18
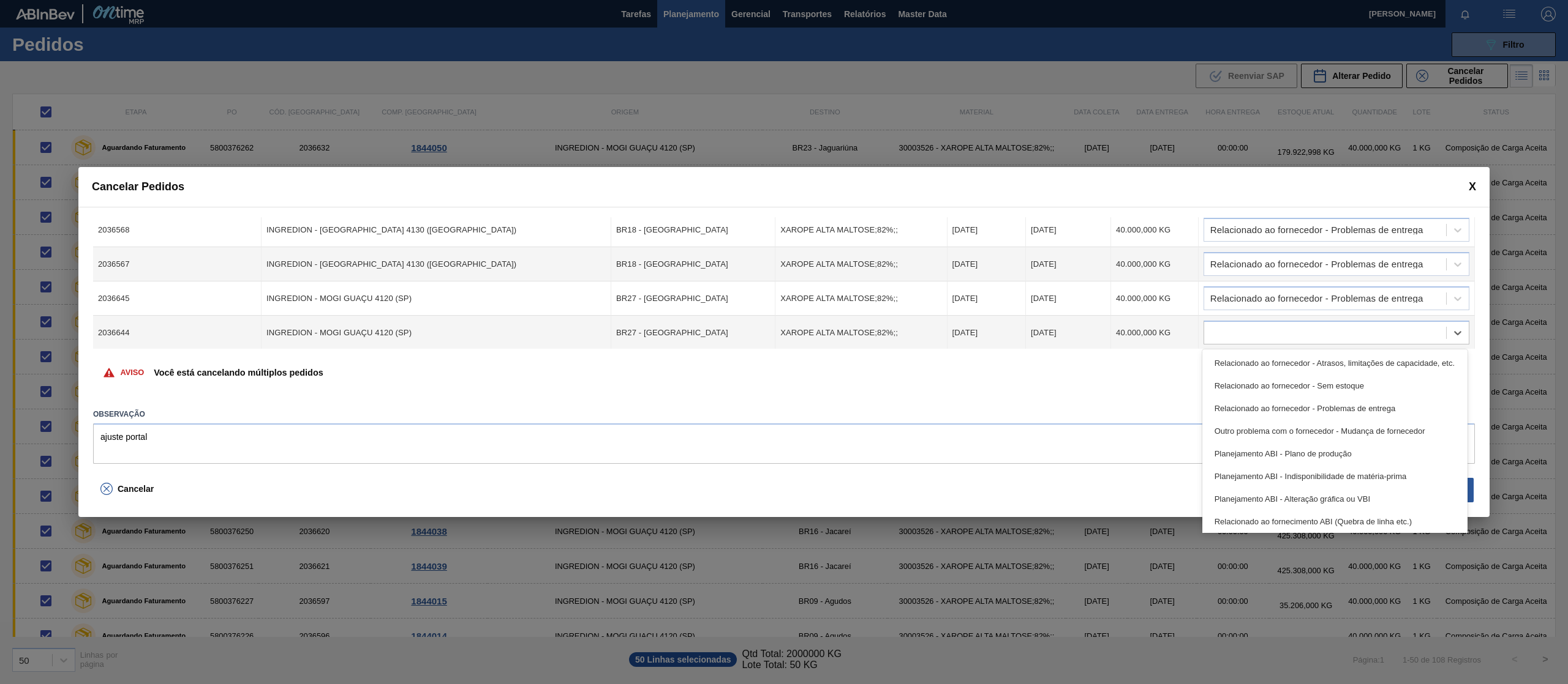
click at [1394, 406] on div "Relacionado ao fornecedor - Problemas de entrega" at bounding box center [1335, 408] width 265 height 23
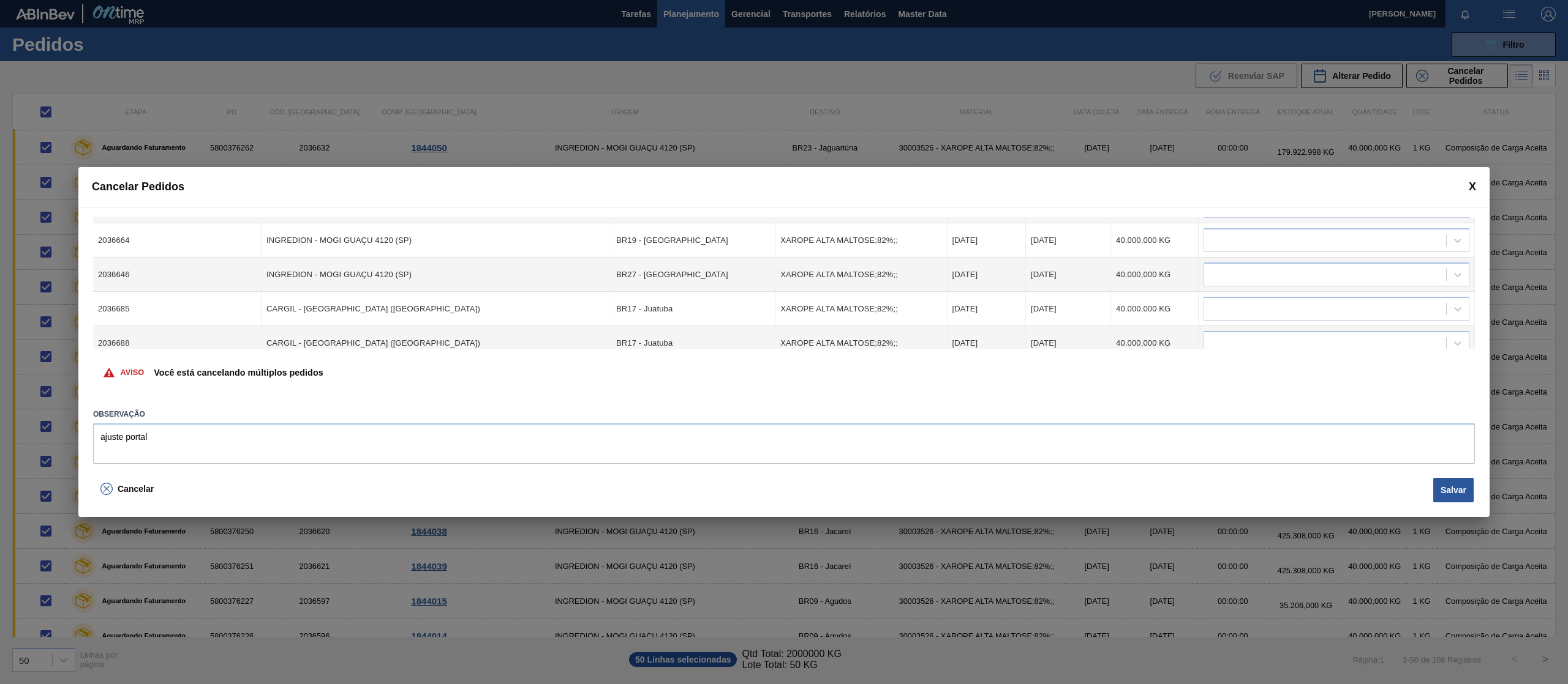
scroll to position [196, 0]
click at [1417, 234] on div at bounding box center [1325, 228] width 242 height 18
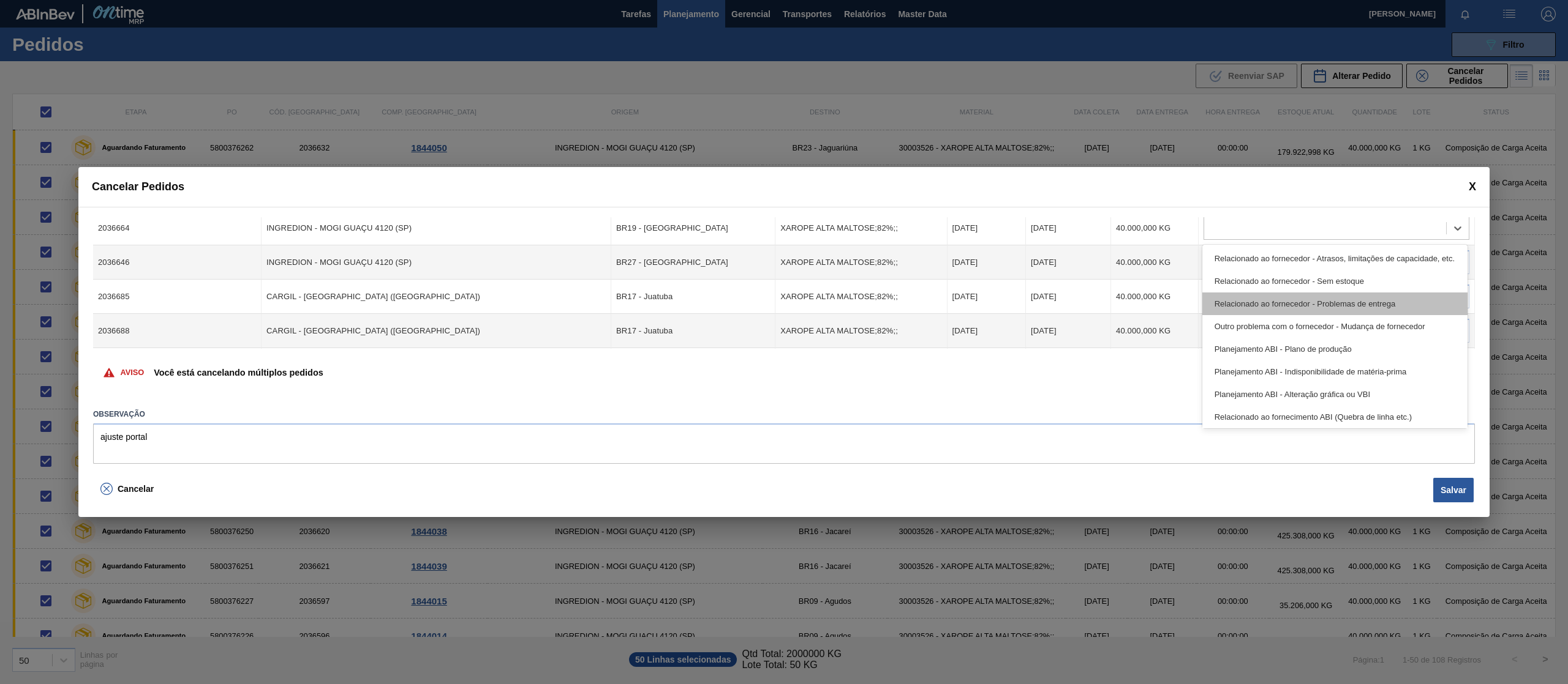
click at [1390, 306] on div "Relacionado ao fornecedor - Problemas de entrega" at bounding box center [1335, 304] width 265 height 23
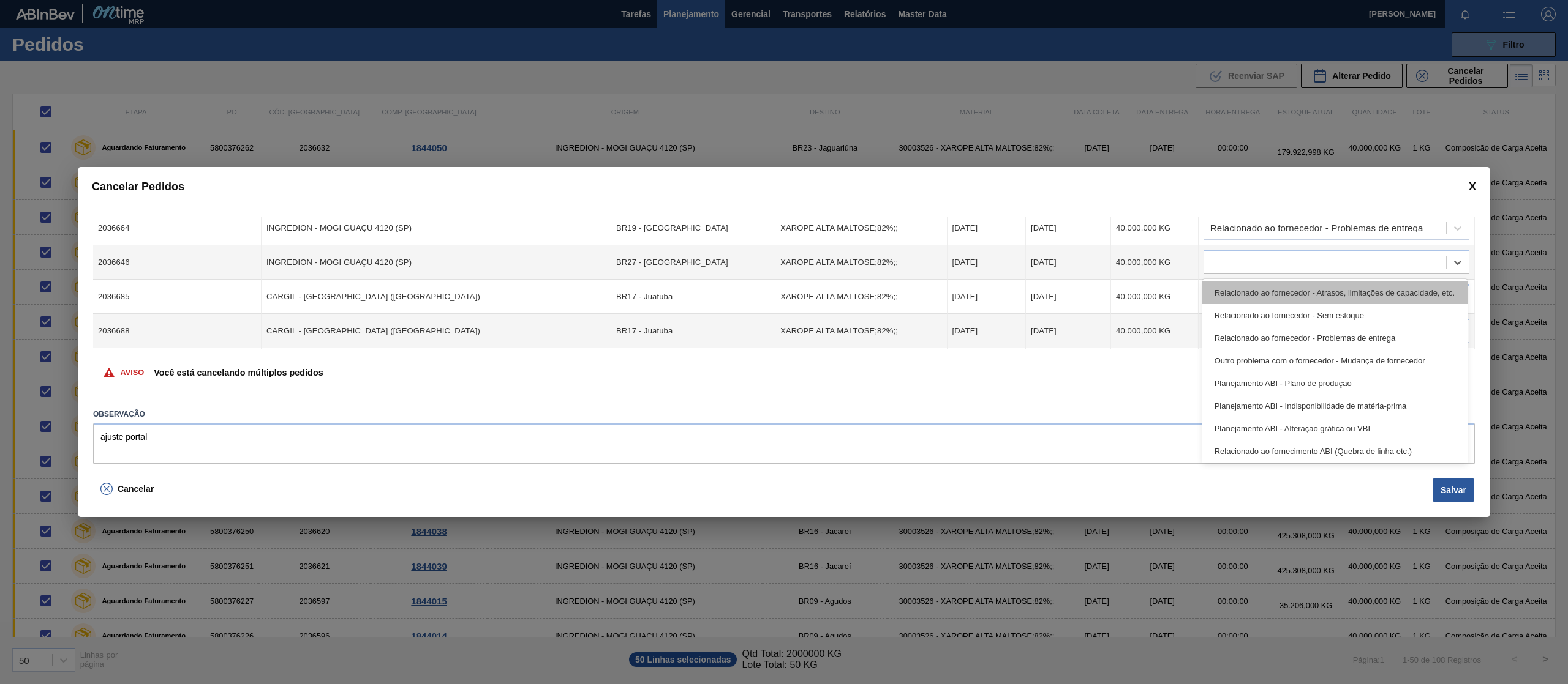
drag, startPoint x: 1390, startPoint y: 263, endPoint x: 1396, endPoint y: 290, distance: 27.7
click at [1390, 263] on div at bounding box center [1325, 263] width 242 height 18
click at [1387, 332] on div "Relacionado ao fornecedor - Problemas de entrega" at bounding box center [1335, 338] width 265 height 23
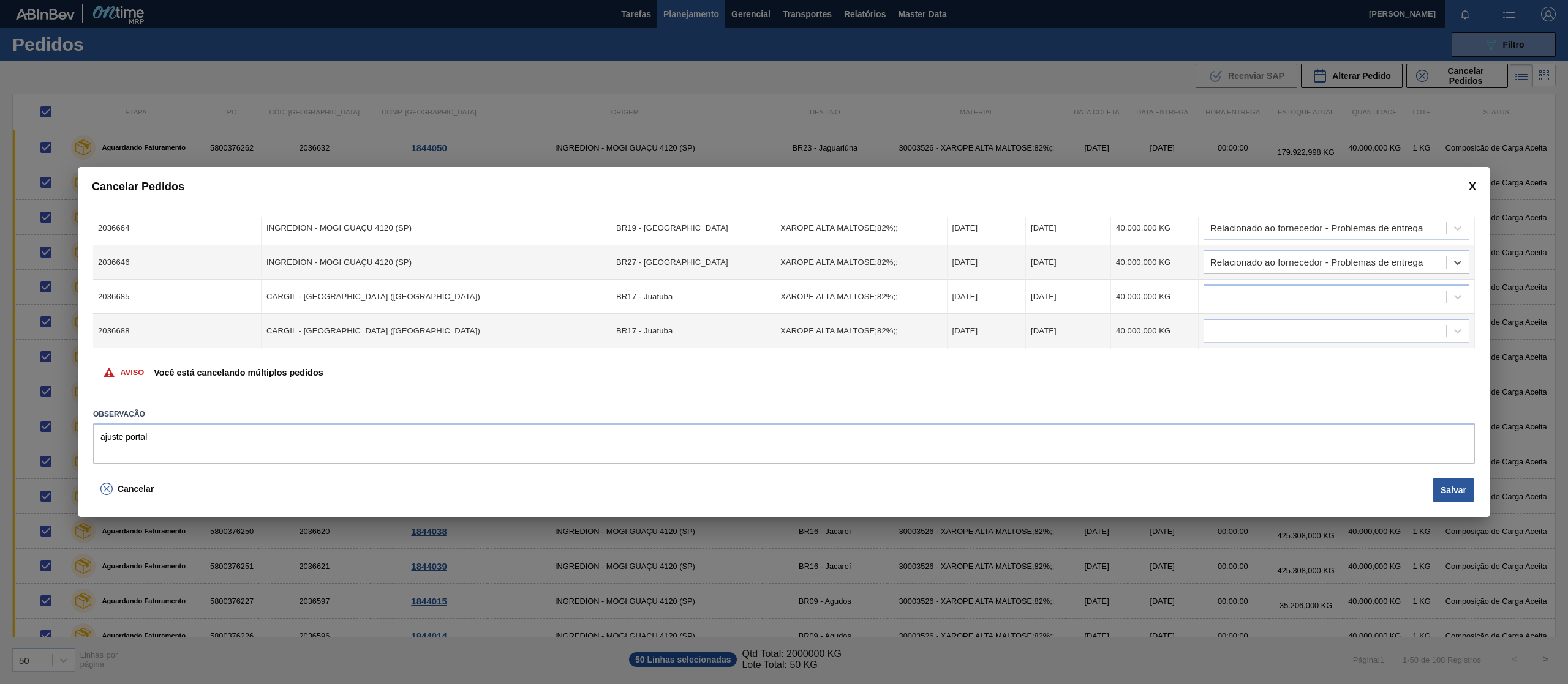
click at [1371, 311] on td at bounding box center [1336, 296] width 276 height 34
click at [1371, 298] on div at bounding box center [1325, 297] width 242 height 18
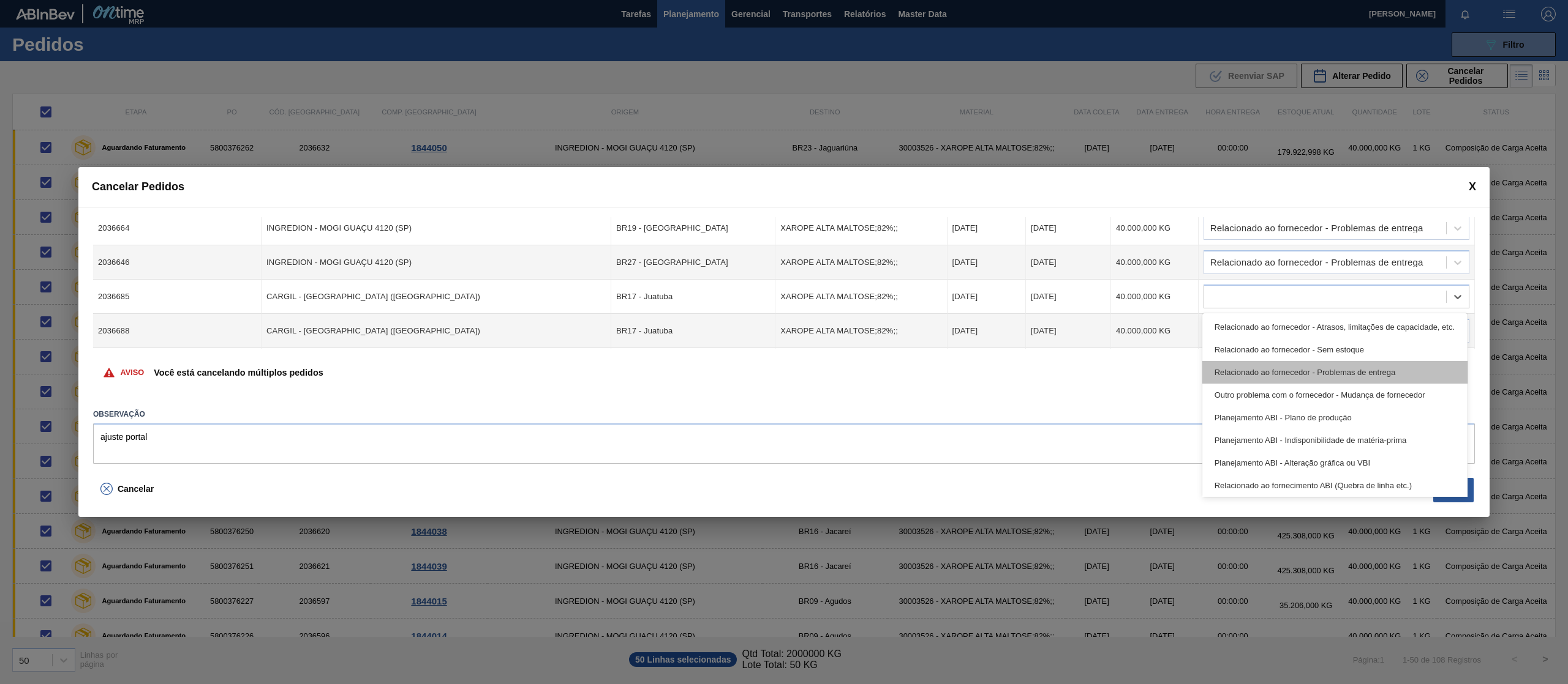
click at [1378, 364] on div "Relacionado ao fornecedor - Problemas de entrega" at bounding box center [1335, 372] width 265 height 23
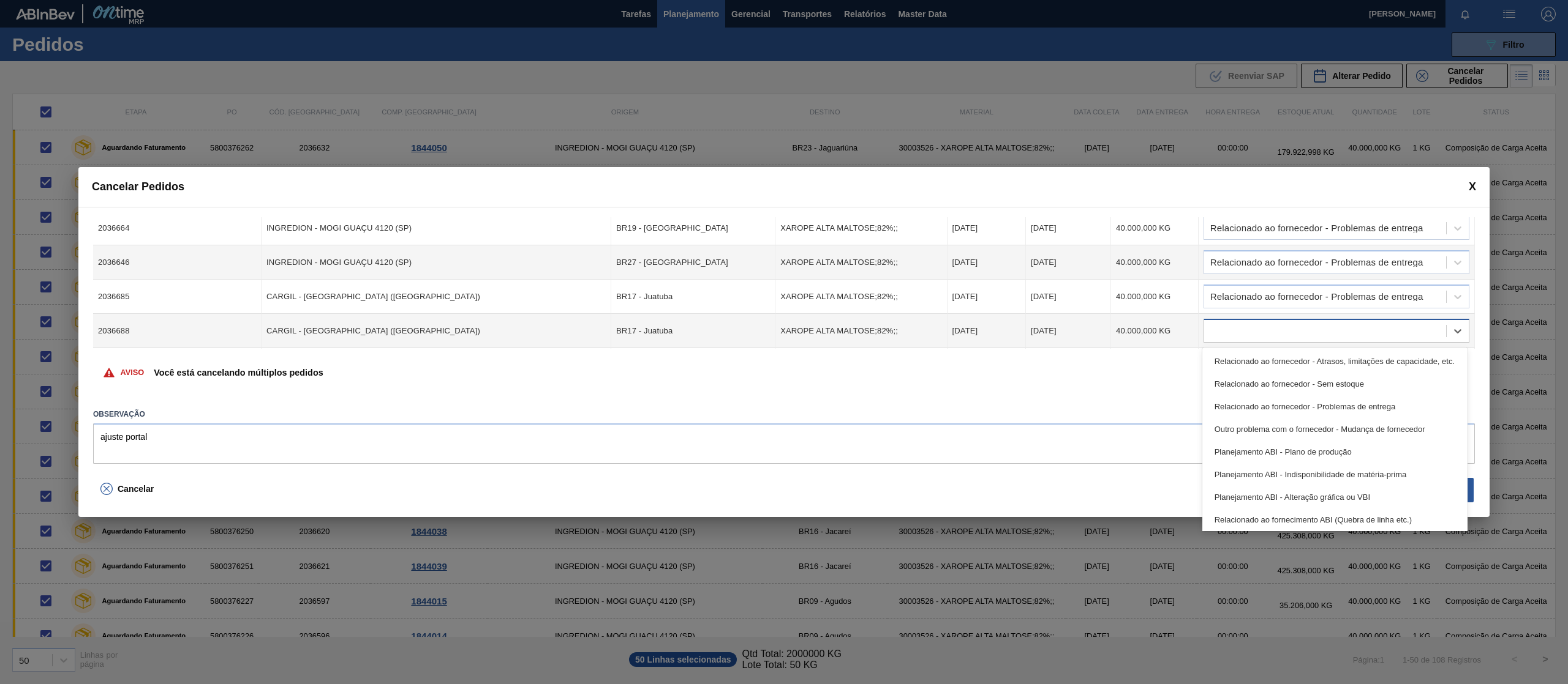
click at [1392, 337] on div at bounding box center [1325, 331] width 242 height 18
click at [1404, 406] on div "Relacionado ao fornecedor - Problemas de entrega" at bounding box center [1335, 406] width 265 height 23
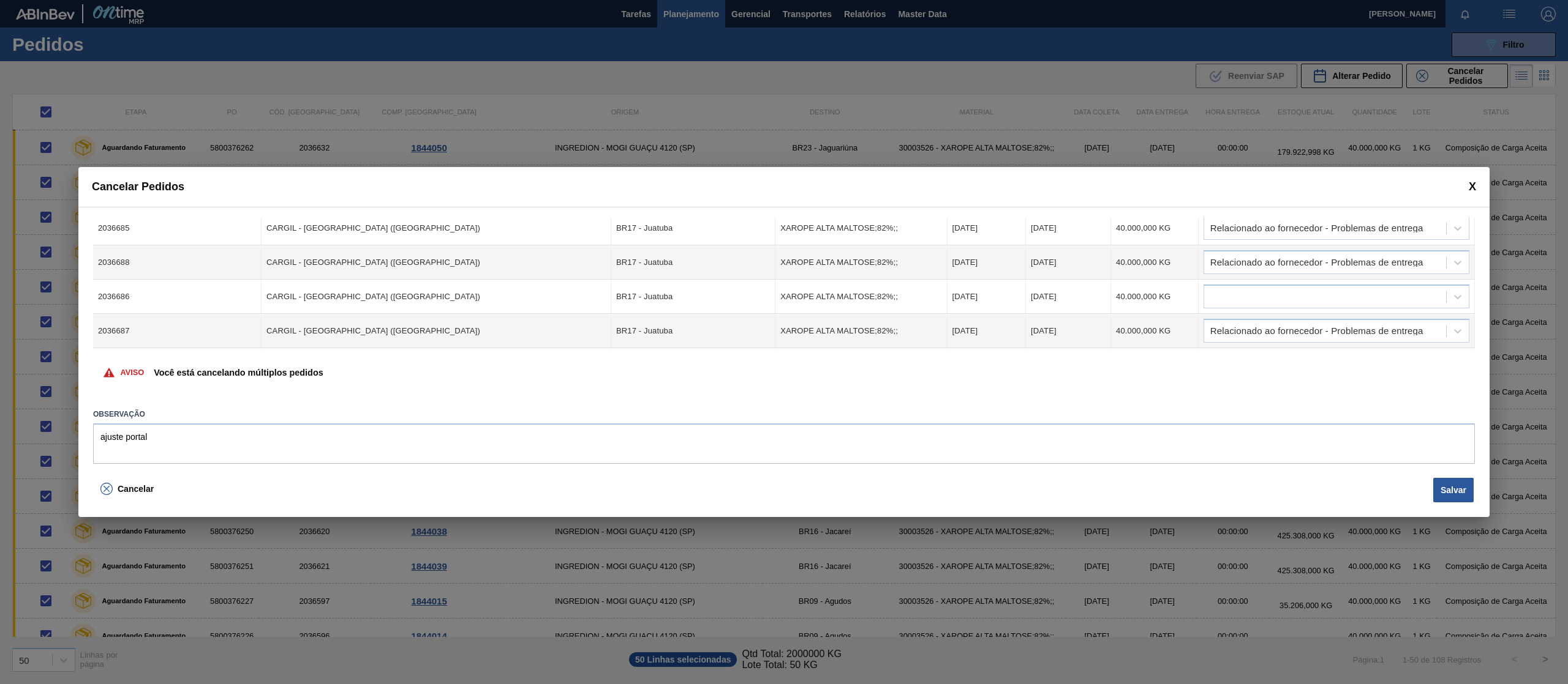
scroll to position [288, 0]
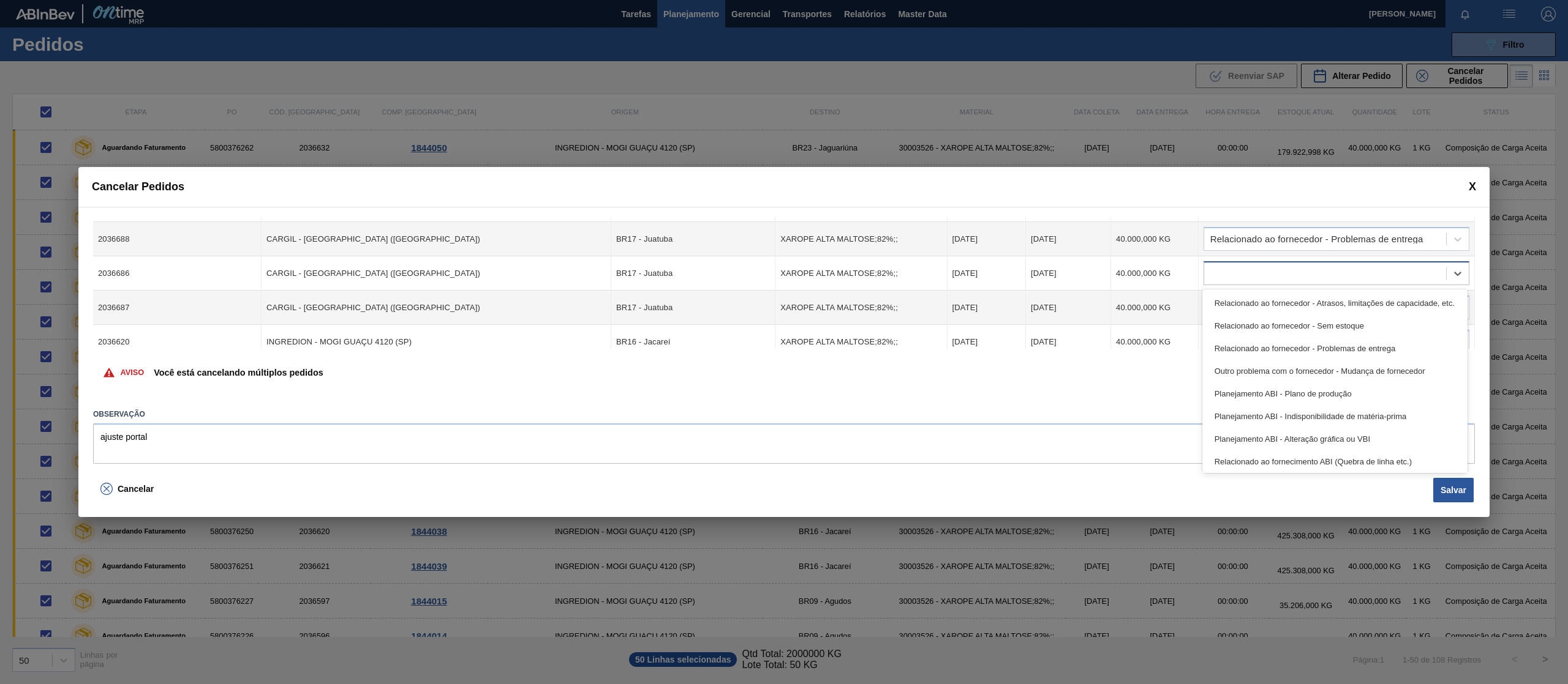
click at [1419, 265] on div at bounding box center [1325, 273] width 242 height 18
click at [1406, 345] on div "Relacionado ao fornecedor - Problemas de entrega" at bounding box center [1335, 348] width 265 height 23
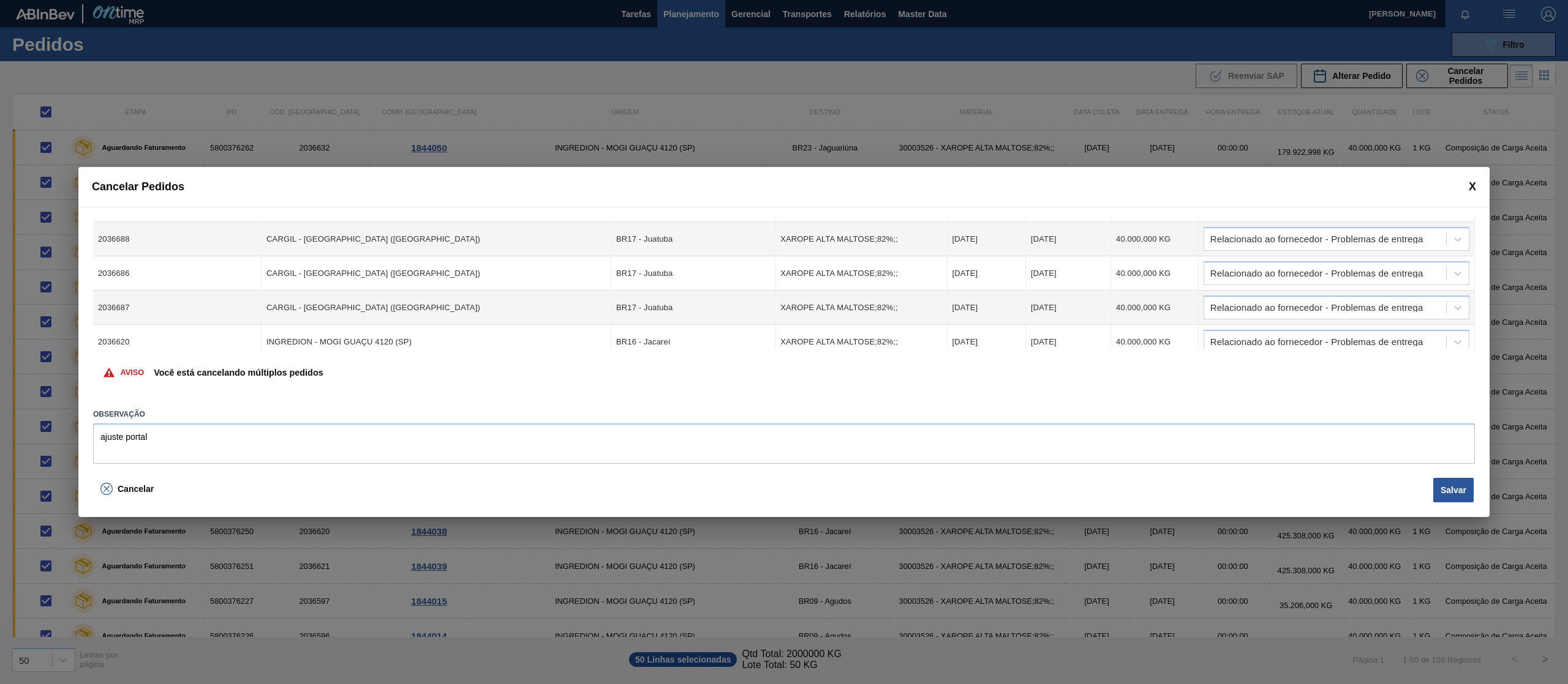
drag, startPoint x: 1474, startPoint y: 242, endPoint x: 1475, endPoint y: 259, distance: 17.0
click at [1475, 259] on div "Cód. Pedido Origem Destino Material Data Coleta Data entrega Quantidade Justifi…" at bounding box center [784, 339] width 1411 height 267
drag, startPoint x: 1473, startPoint y: 245, endPoint x: 1474, endPoint y: 257, distance: 12.0
click at [1474, 257] on div "Cód. Pedido Origem Destino Material Data Coleta Data entrega Quantidade Justifi…" at bounding box center [784, 339] width 1411 height 267
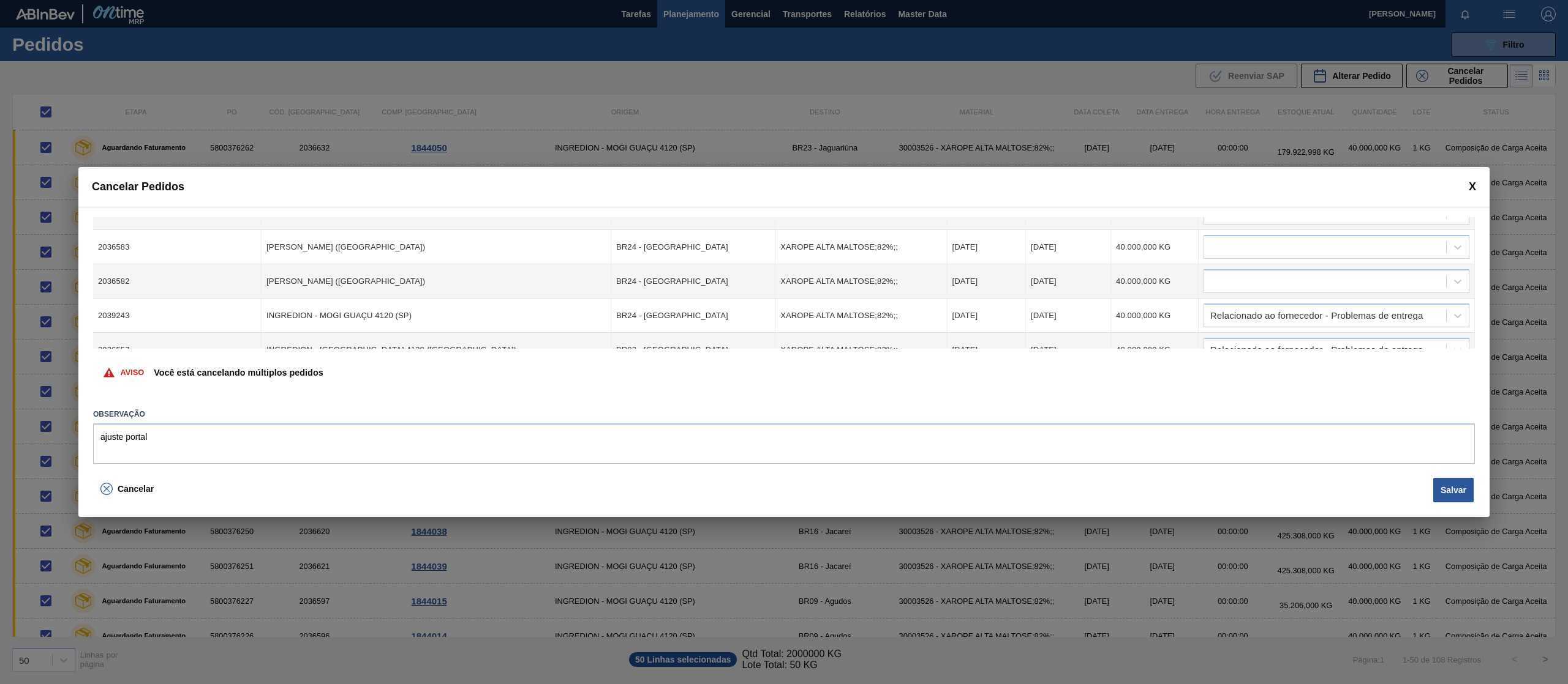
scroll to position [633, 0]
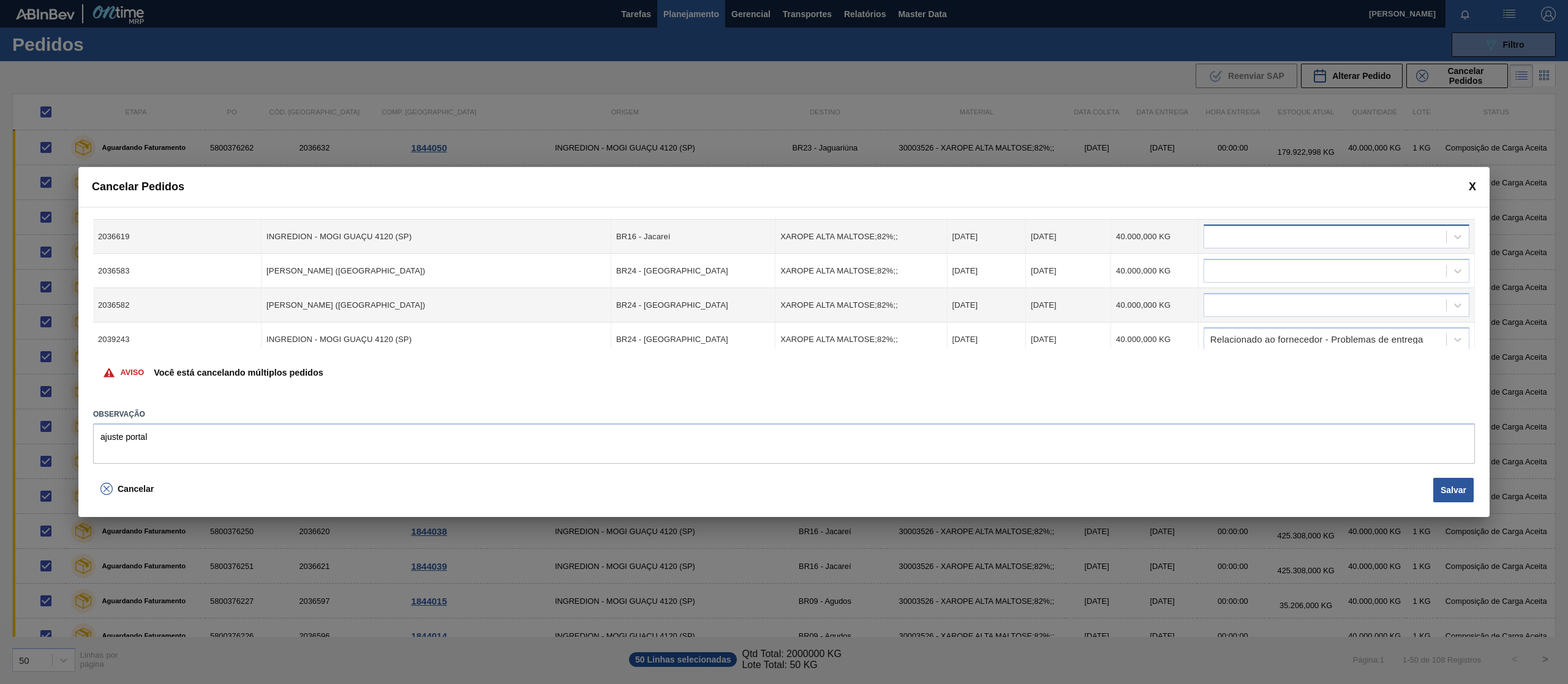
click at [1384, 237] on div at bounding box center [1325, 237] width 242 height 18
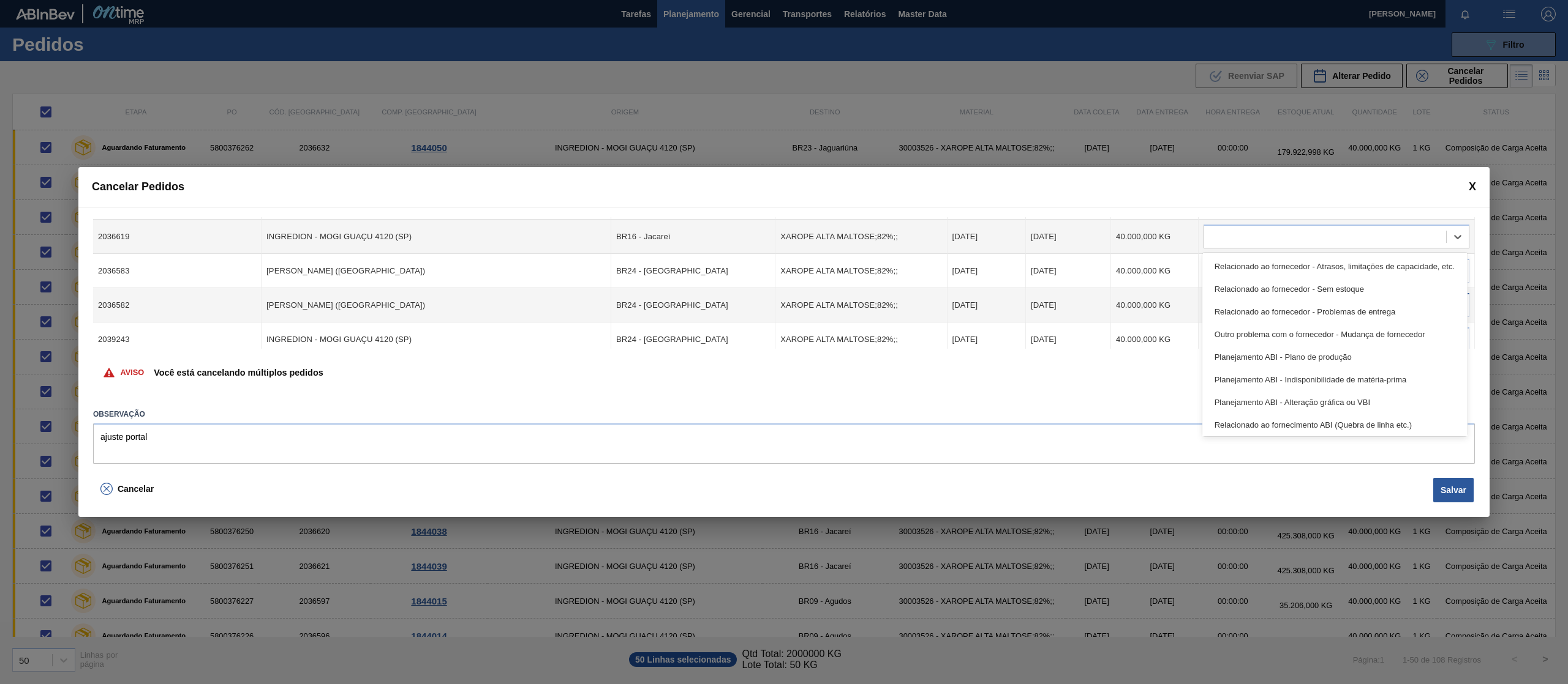
click at [1378, 310] on div "Relacionado ao fornecedor - Problemas de entrega" at bounding box center [1335, 311] width 265 height 23
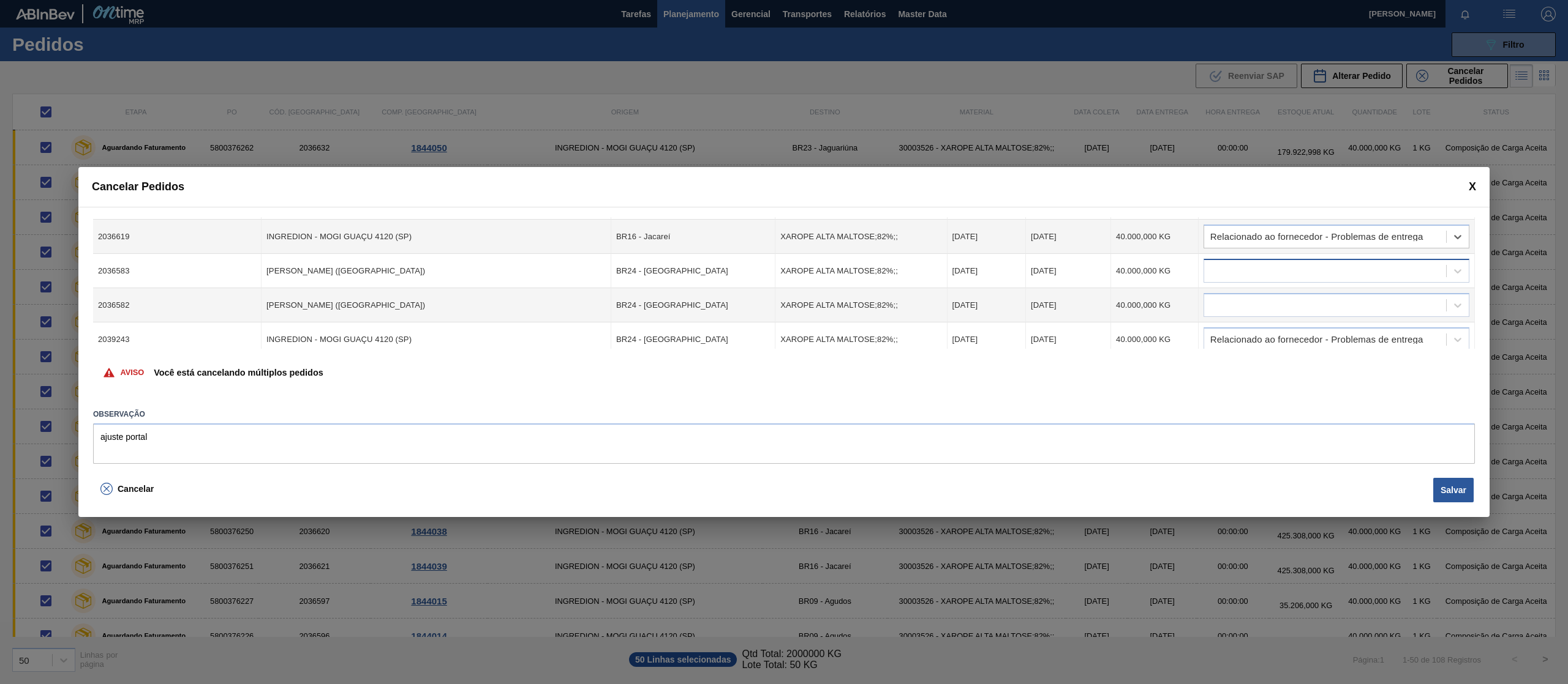
click at [1378, 266] on div at bounding box center [1325, 271] width 242 height 18
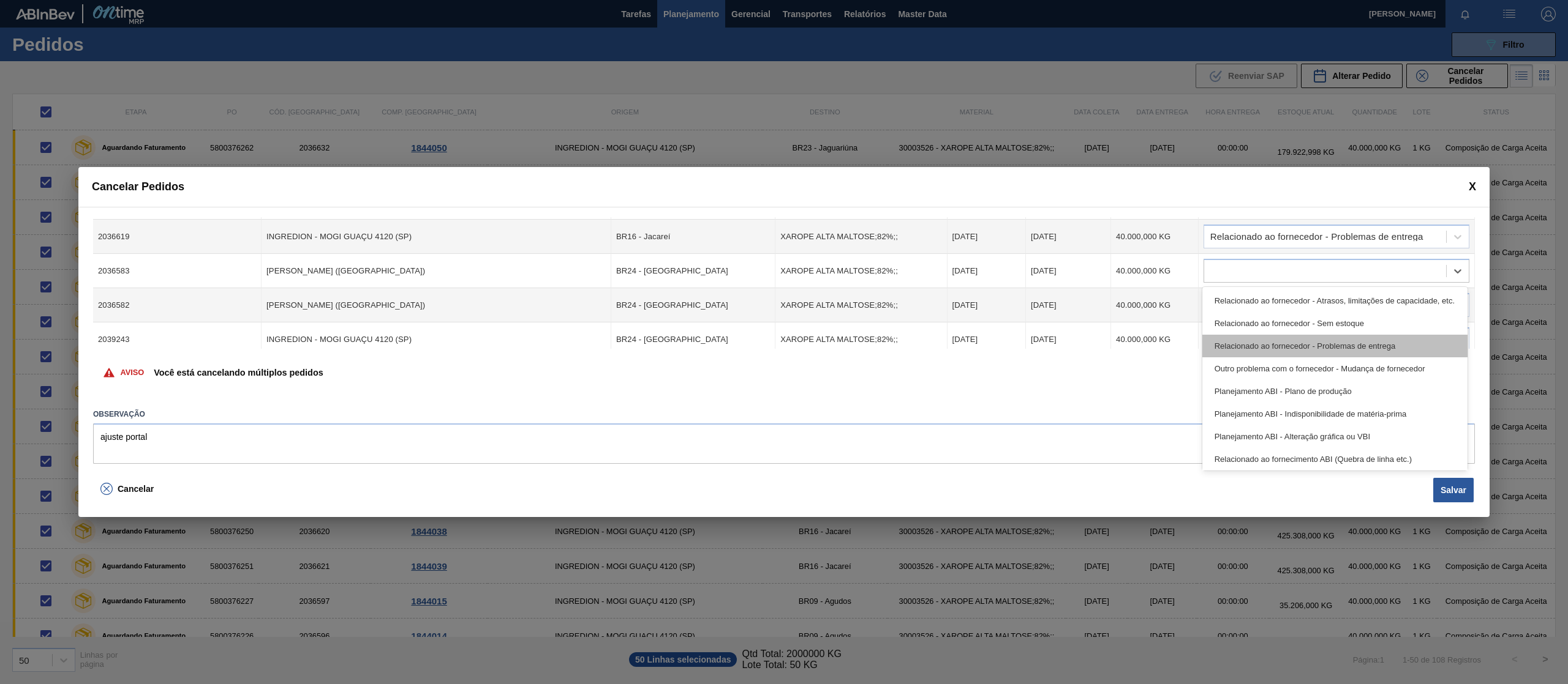
click at [1381, 339] on div "Relacionado ao fornecedor - Problemas de entrega" at bounding box center [1335, 345] width 265 height 23
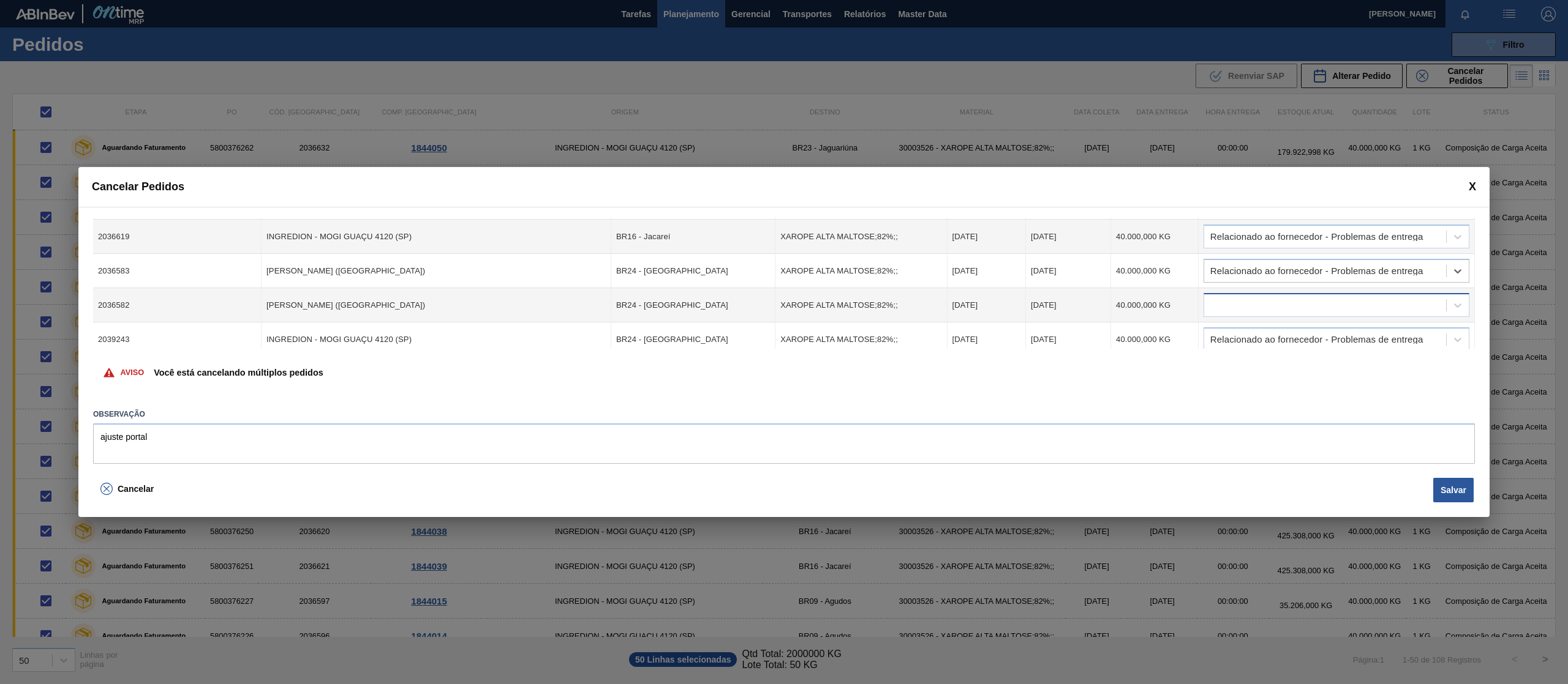
click at [1375, 299] on div at bounding box center [1325, 305] width 242 height 18
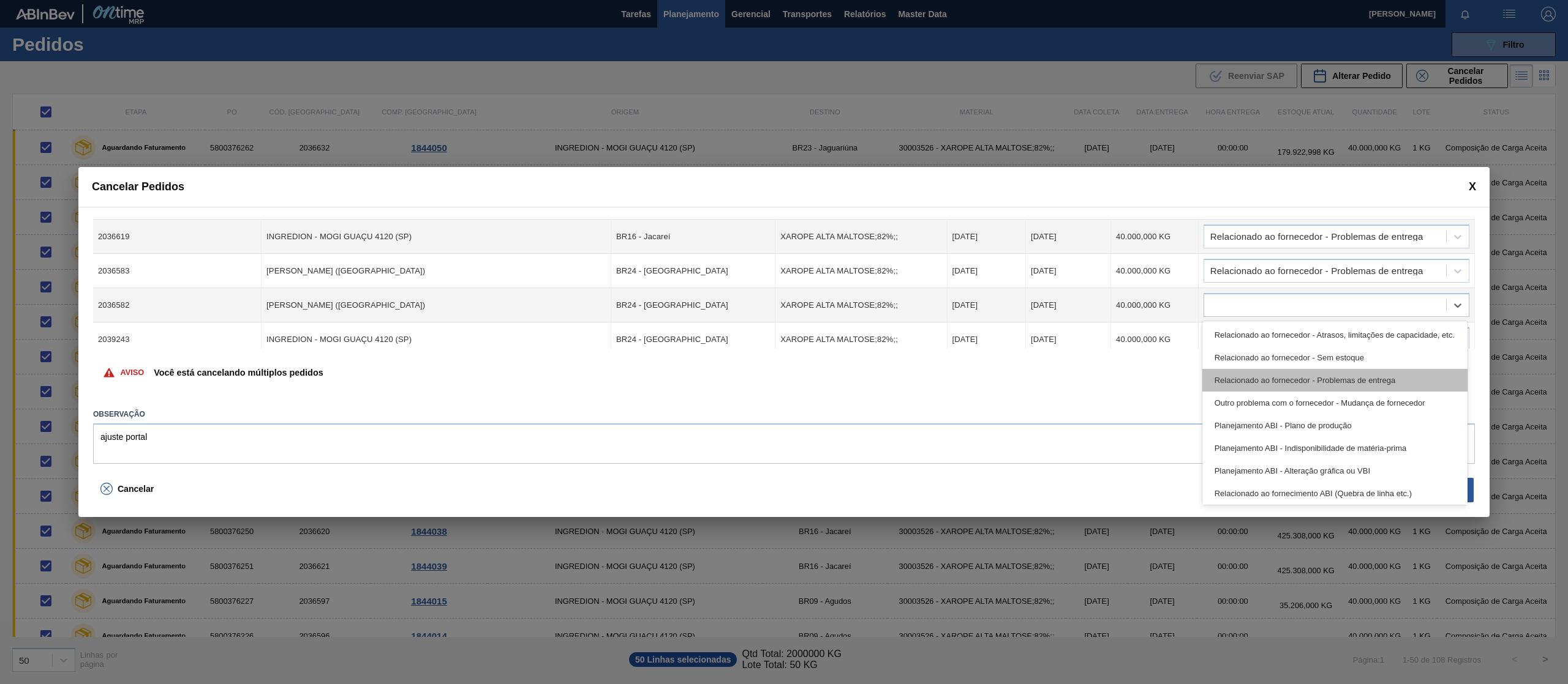
click at [1396, 375] on div "Relacionado ao fornecedor - Problemas de entrega" at bounding box center [1335, 380] width 265 height 23
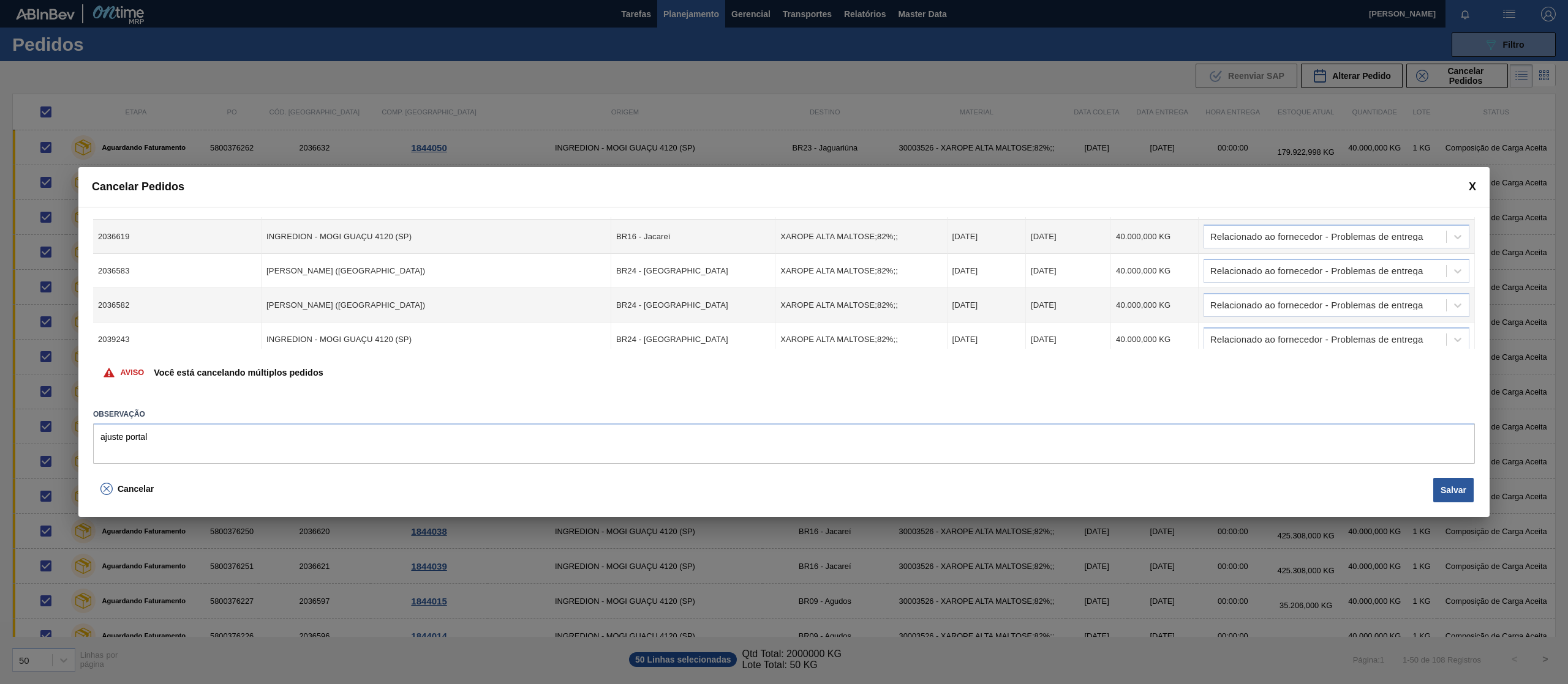
click at [1476, 269] on div "Cód. Pedido Origem Destino Material Data Coleta Data entrega Quantidade Justifi…" at bounding box center [784, 339] width 1411 height 267
click at [1455, 484] on button "Salvar" at bounding box center [1453, 490] width 40 height 24
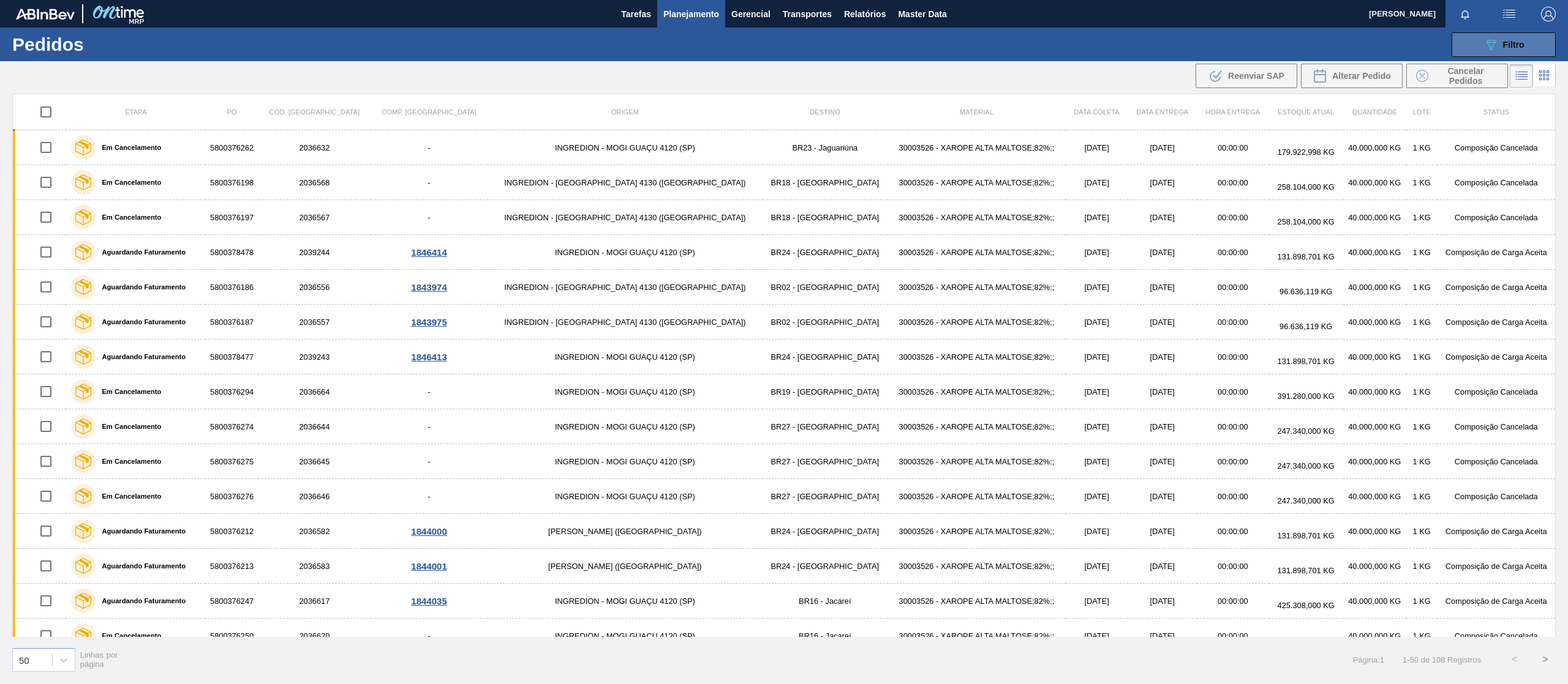
click at [1502, 42] on div "089F7B8B-B2A5-4AFE-B5C0-19BA573D28AC Filtro" at bounding box center [1504, 45] width 41 height 15
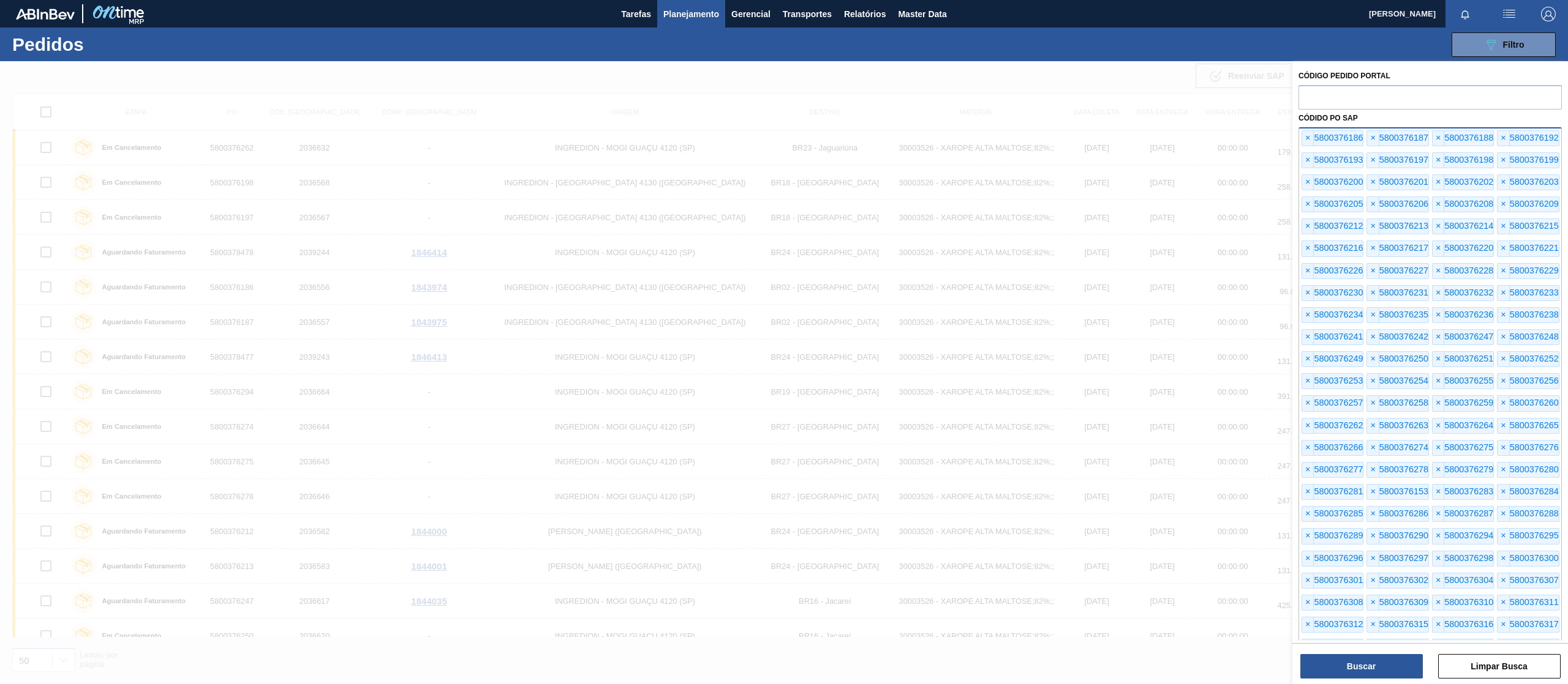
scroll to position [638, 0]
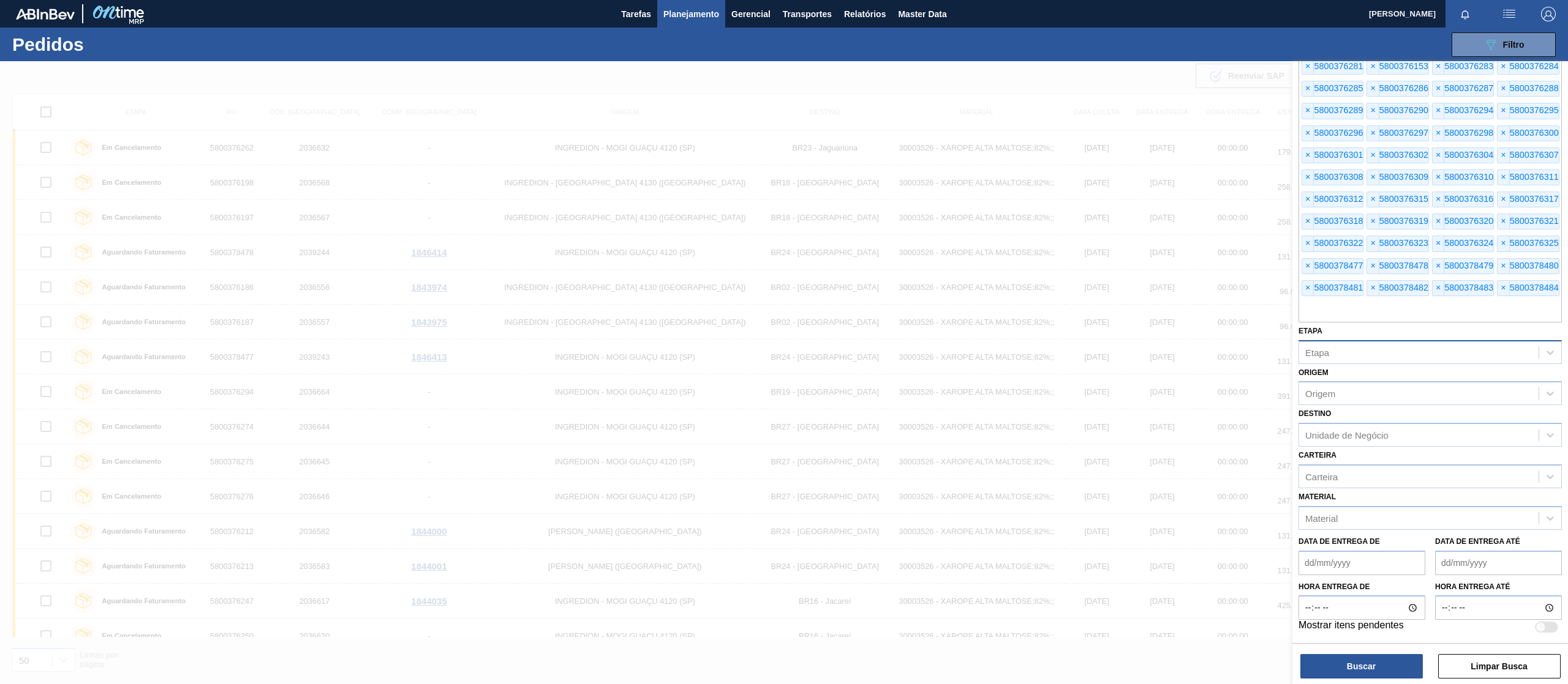
click at [1353, 353] on div "Etapa" at bounding box center [1418, 352] width 239 height 18
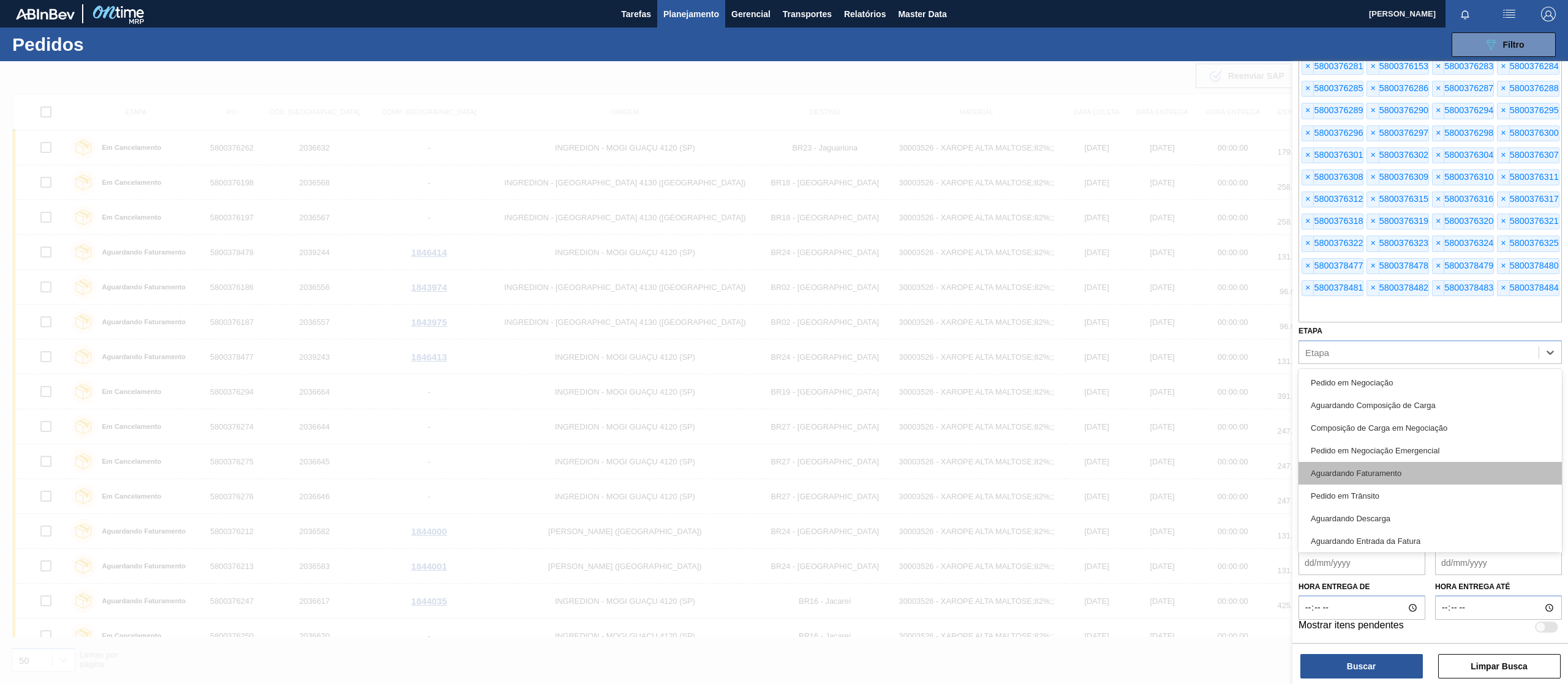
click at [1390, 482] on div "Aguardando Faturamento" at bounding box center [1430, 473] width 264 height 23
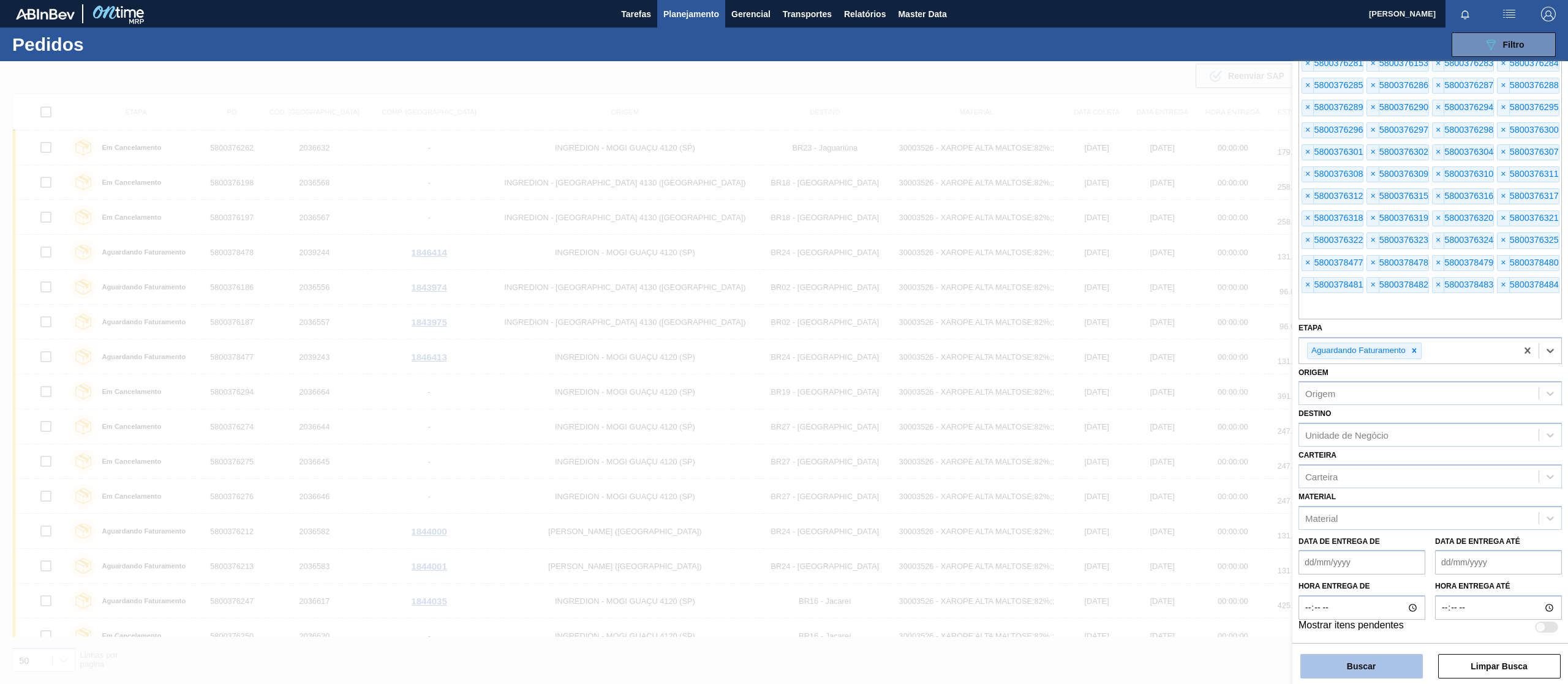
click at [1371, 667] on button "Buscar" at bounding box center [1361, 666] width 122 height 24
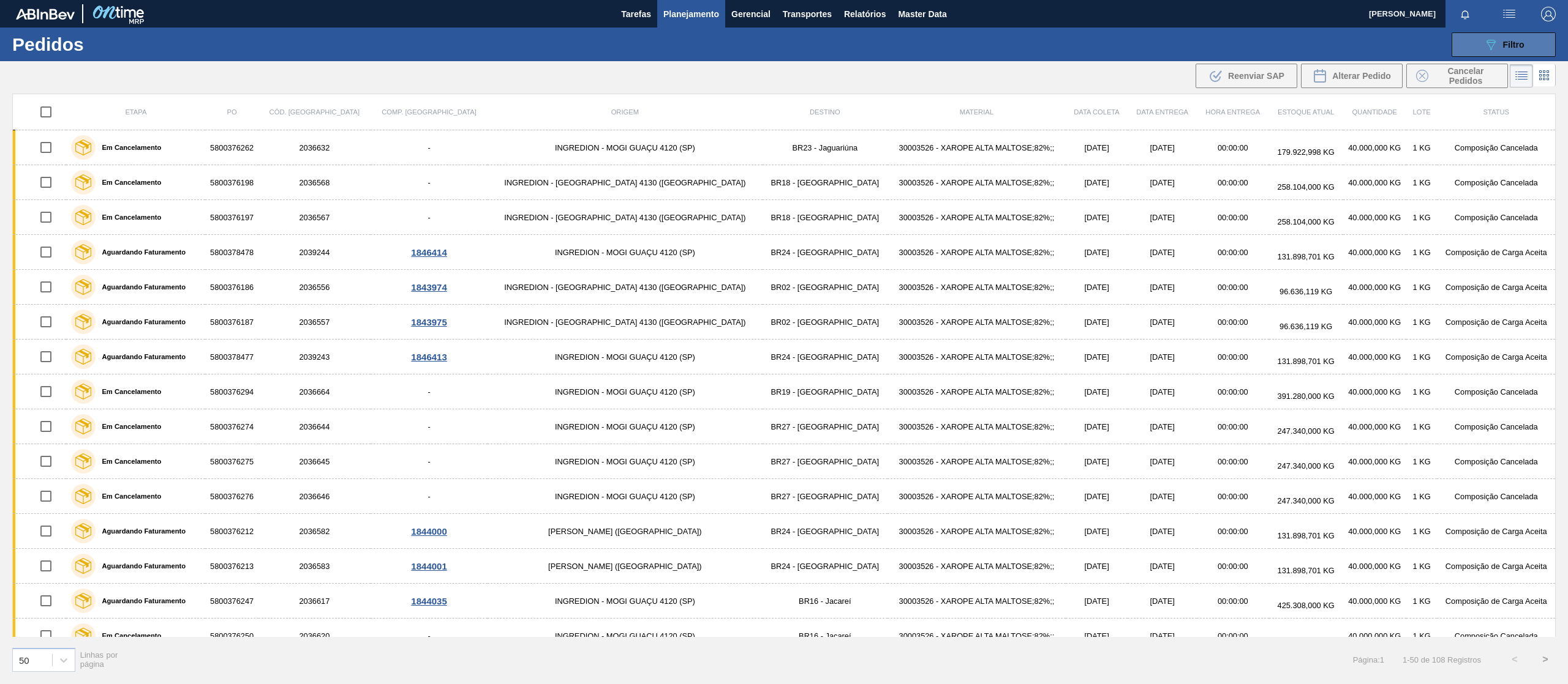
click at [1522, 33] on button "089F7B8B-B2A5-4AFE-B5C0-19BA573D28AC Filtro" at bounding box center [1504, 44] width 104 height 24
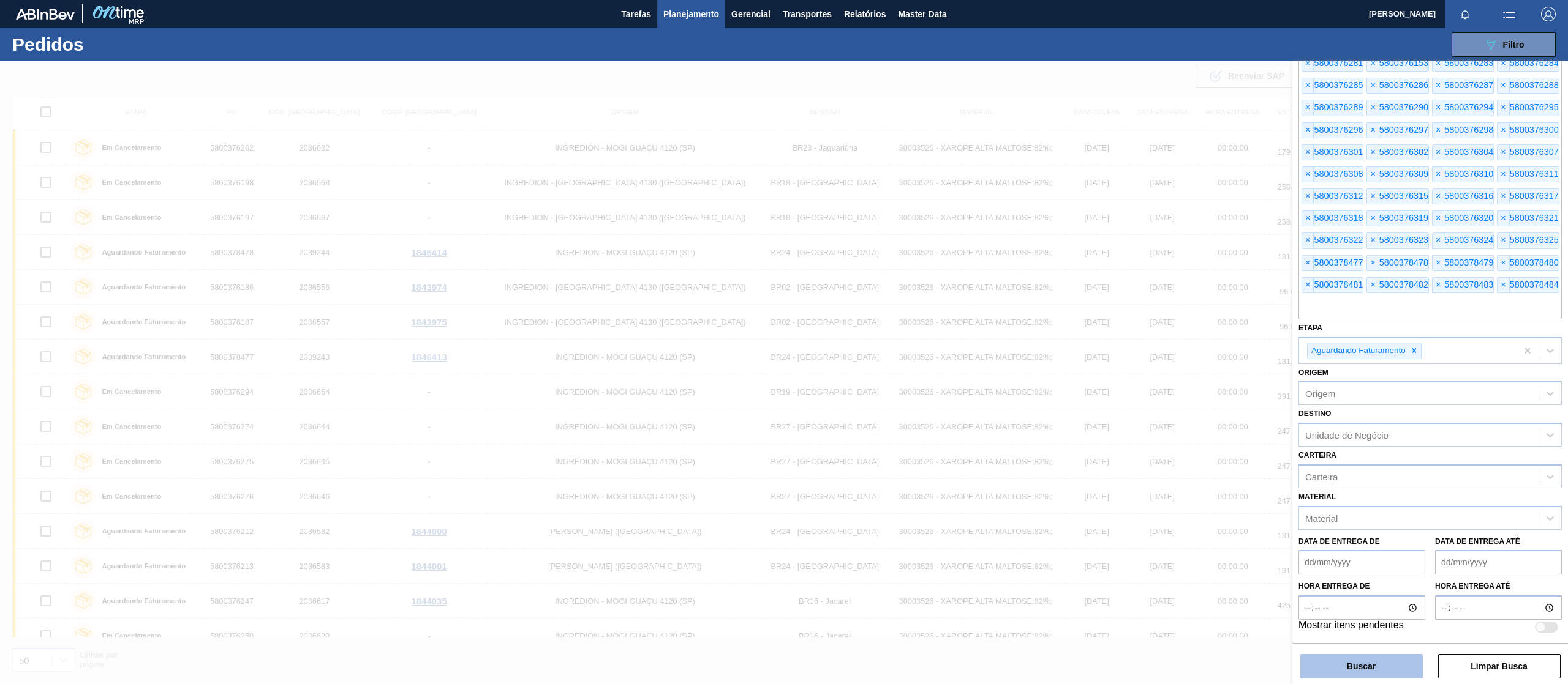
click at [1395, 668] on button "Buscar" at bounding box center [1361, 666] width 122 height 24
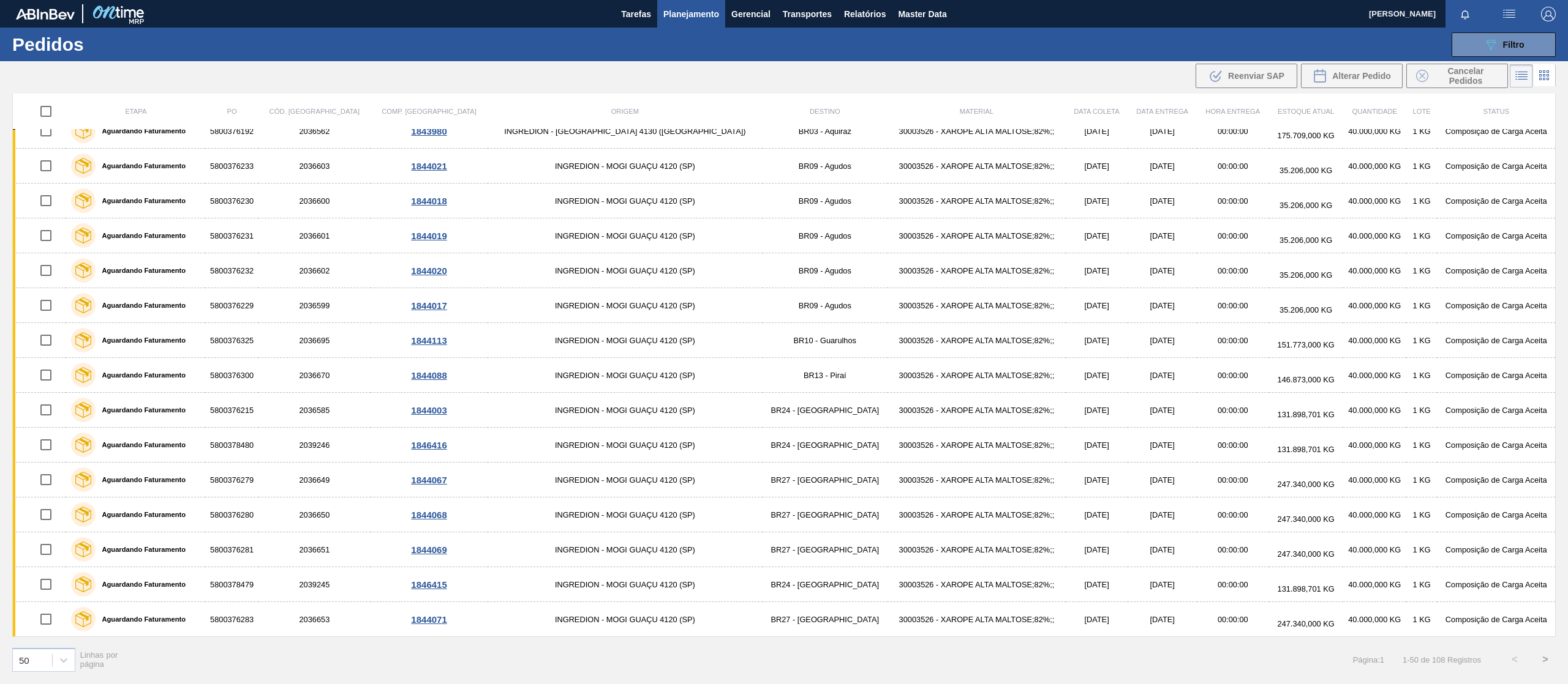
scroll to position [145, 0]
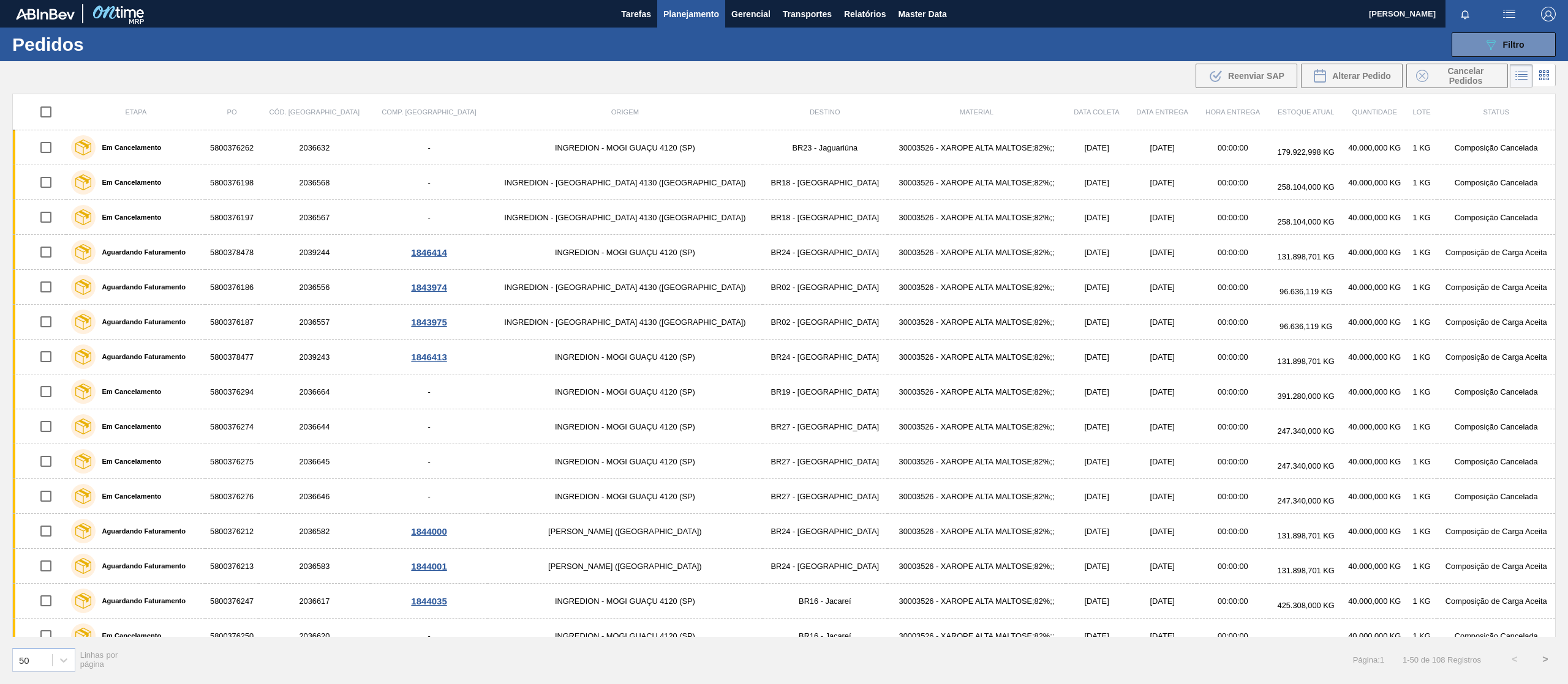
click at [43, 110] on input "checkbox" at bounding box center [46, 112] width 26 height 26
checkbox input "true"
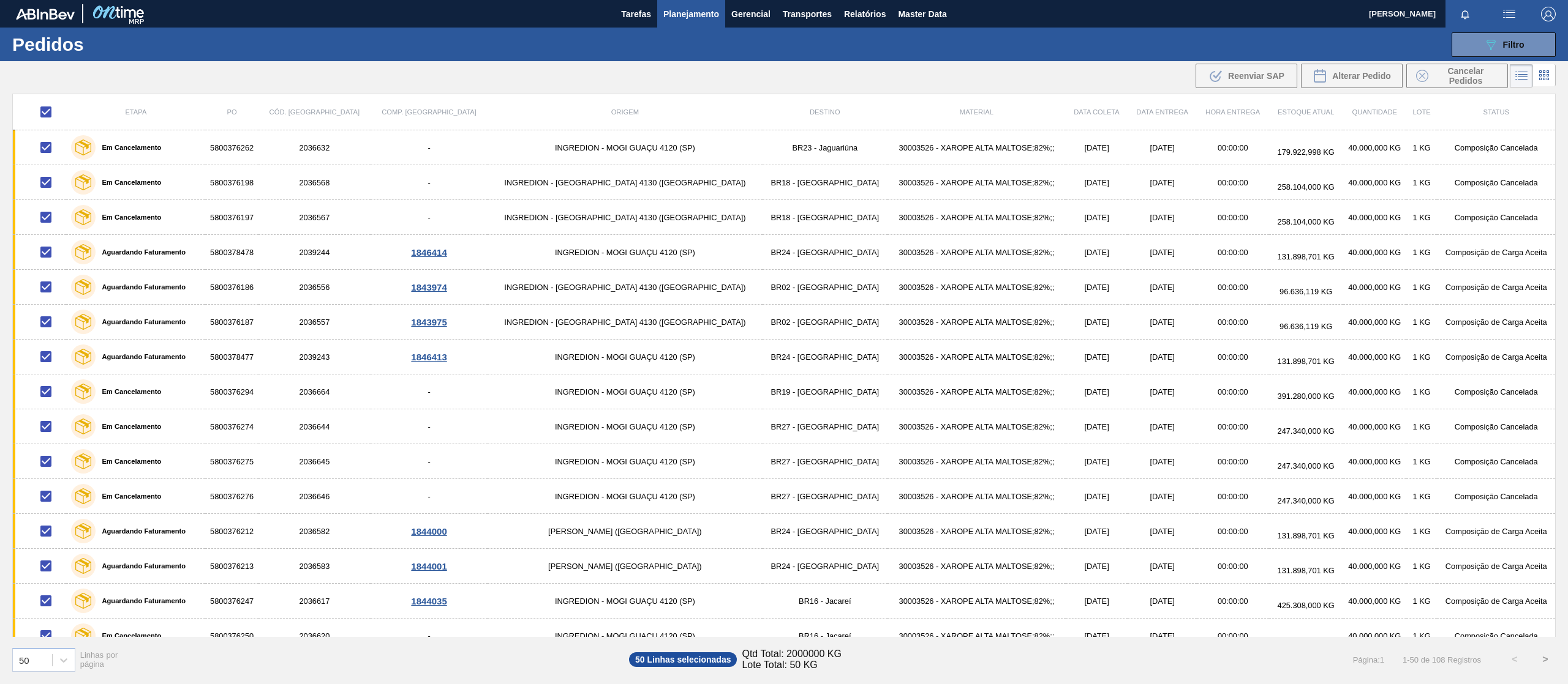
checkbox input "true"
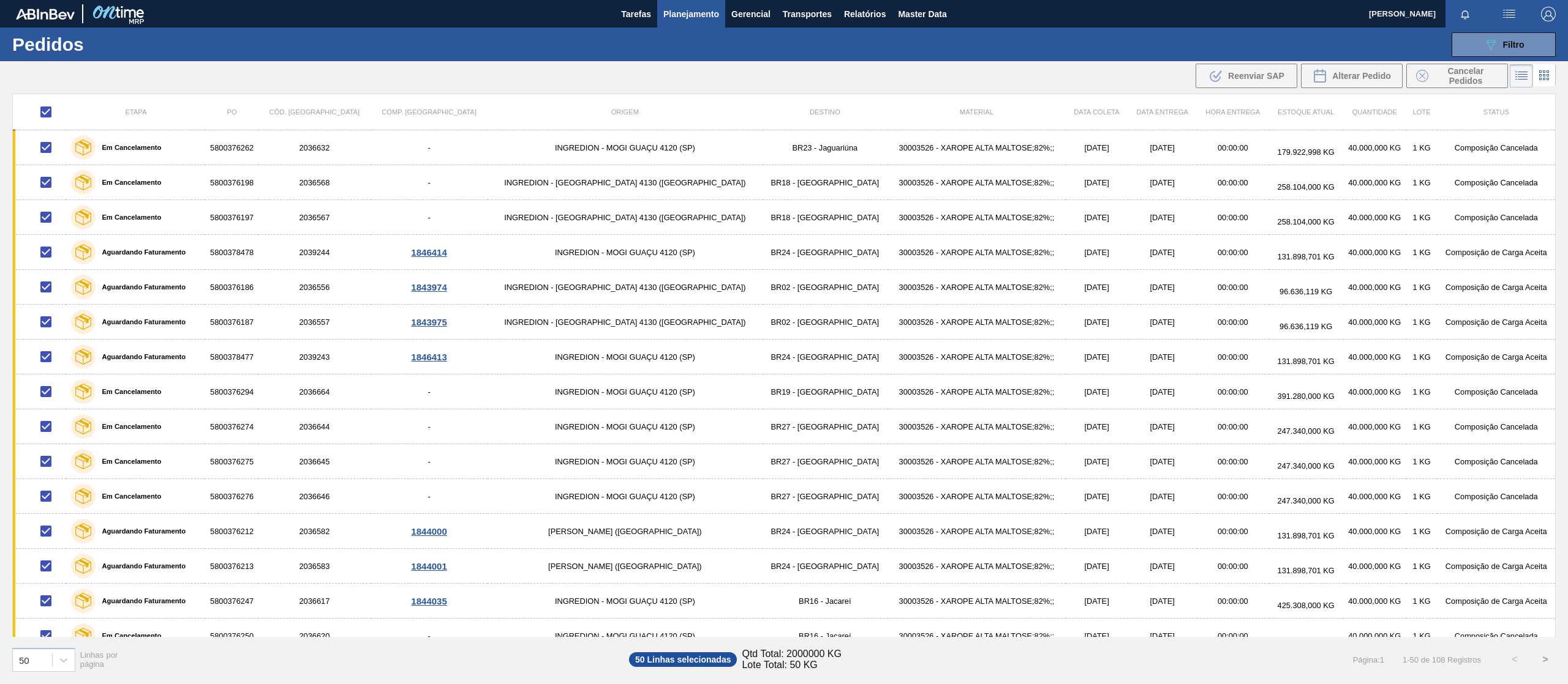
checkbox input "true"
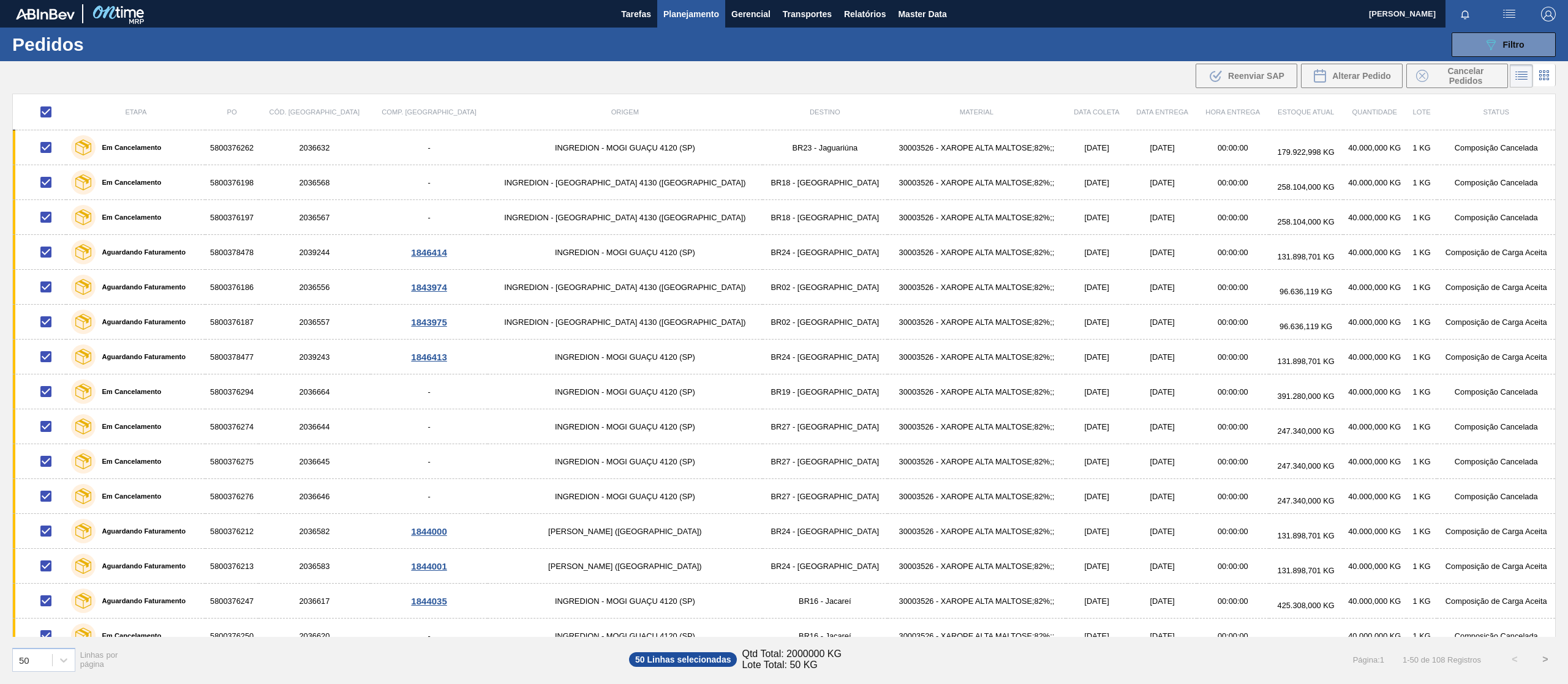
checkbox input "true"
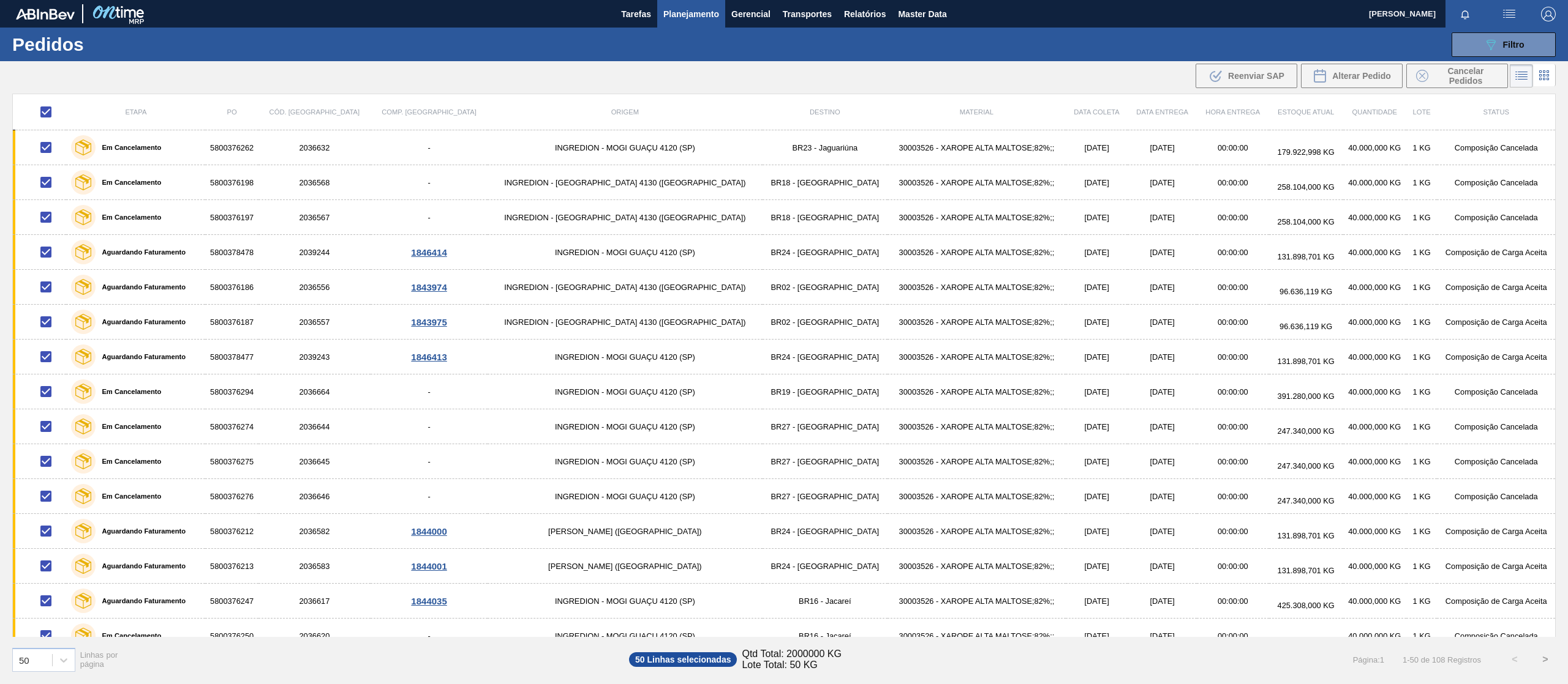
checkbox input "true"
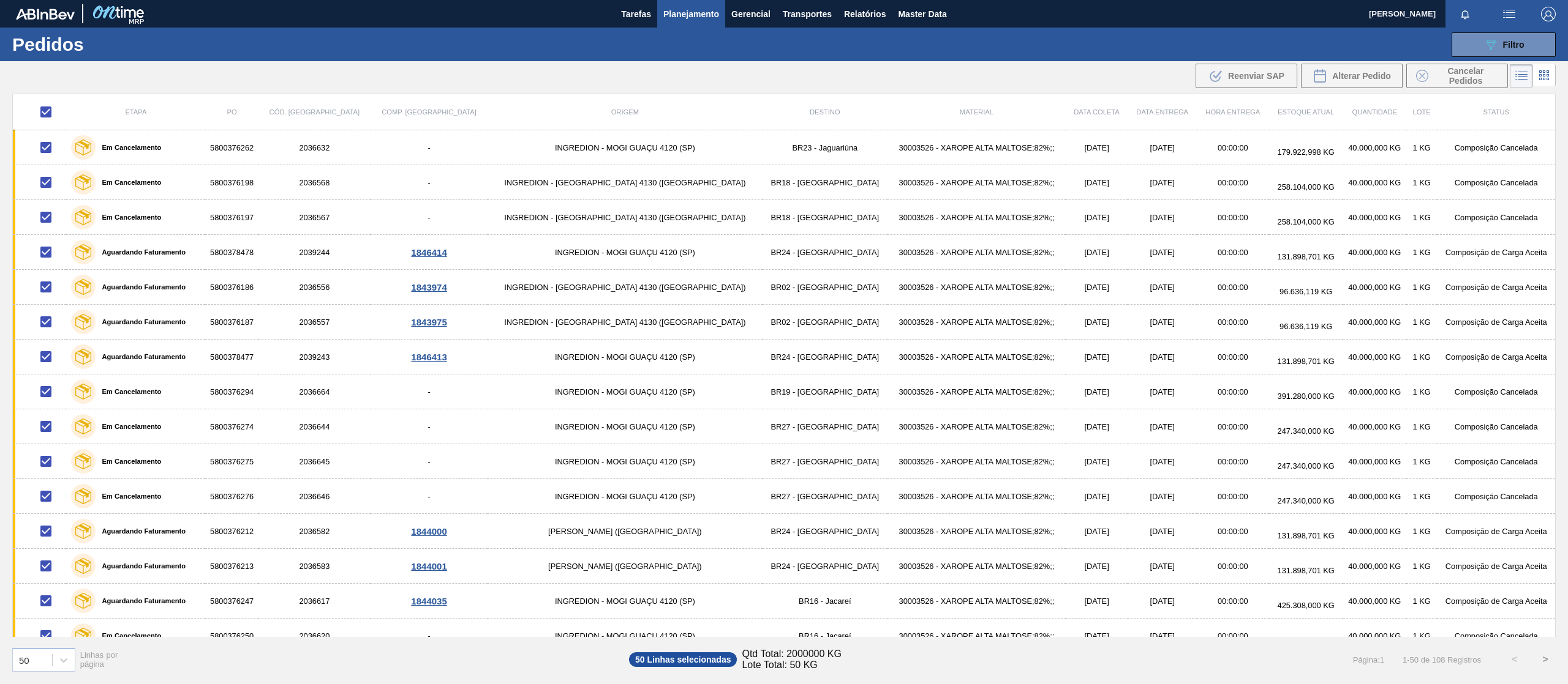
checkbox input "true"
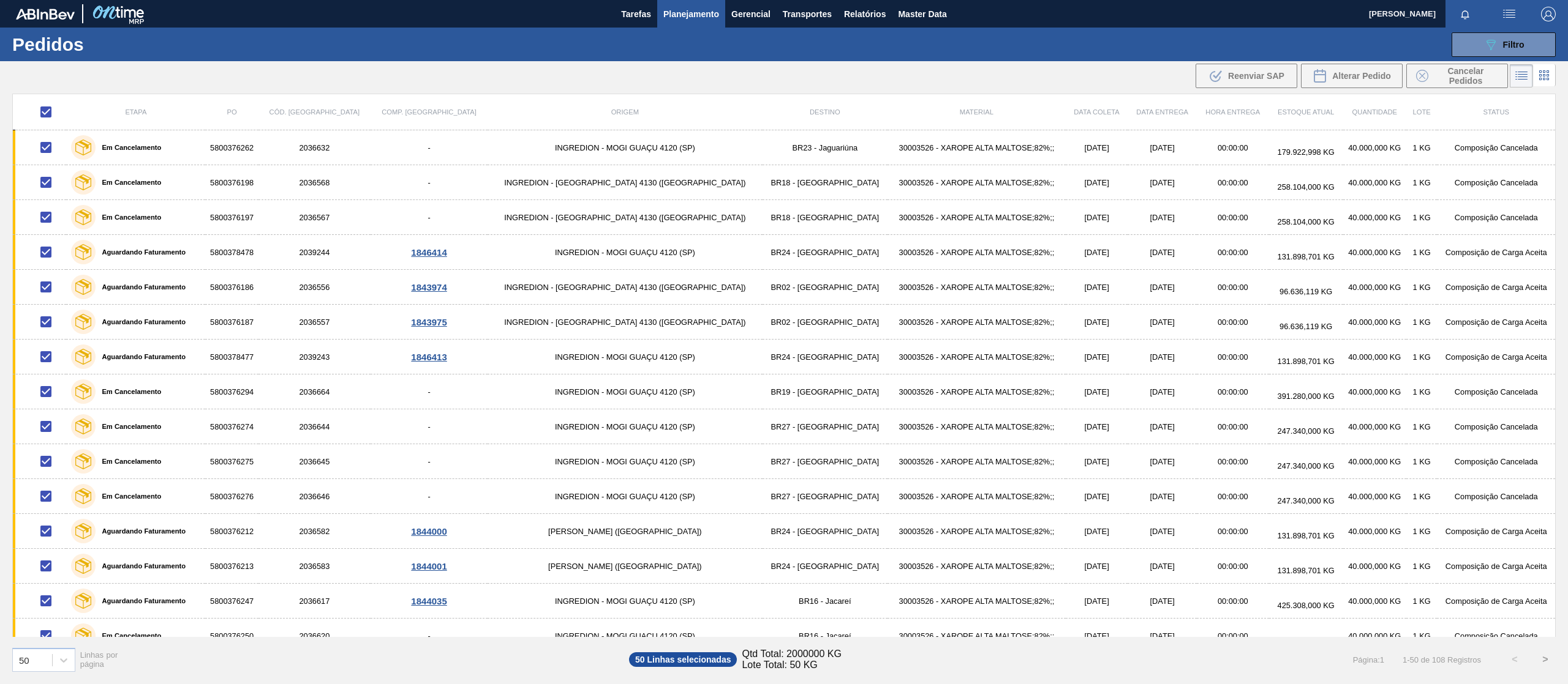
checkbox input "true"
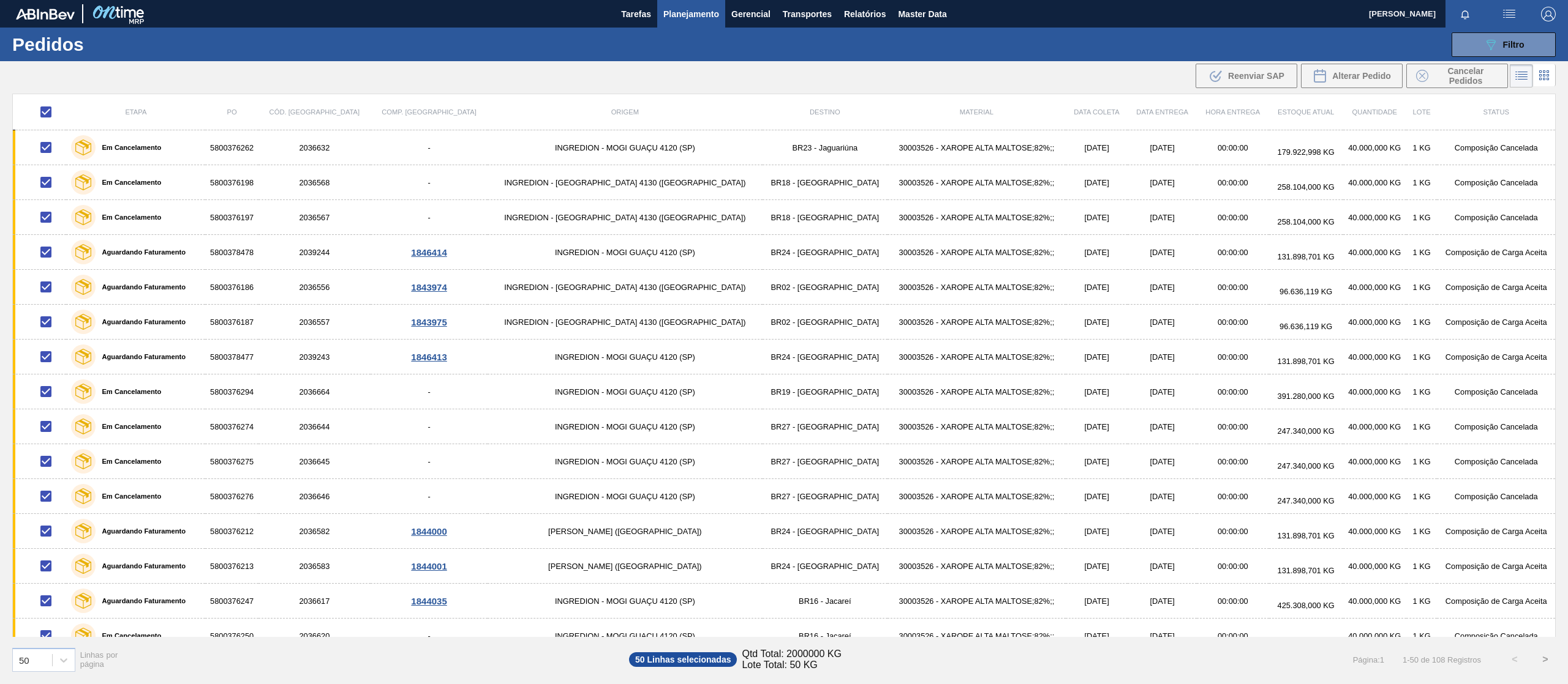
checkbox input "true"
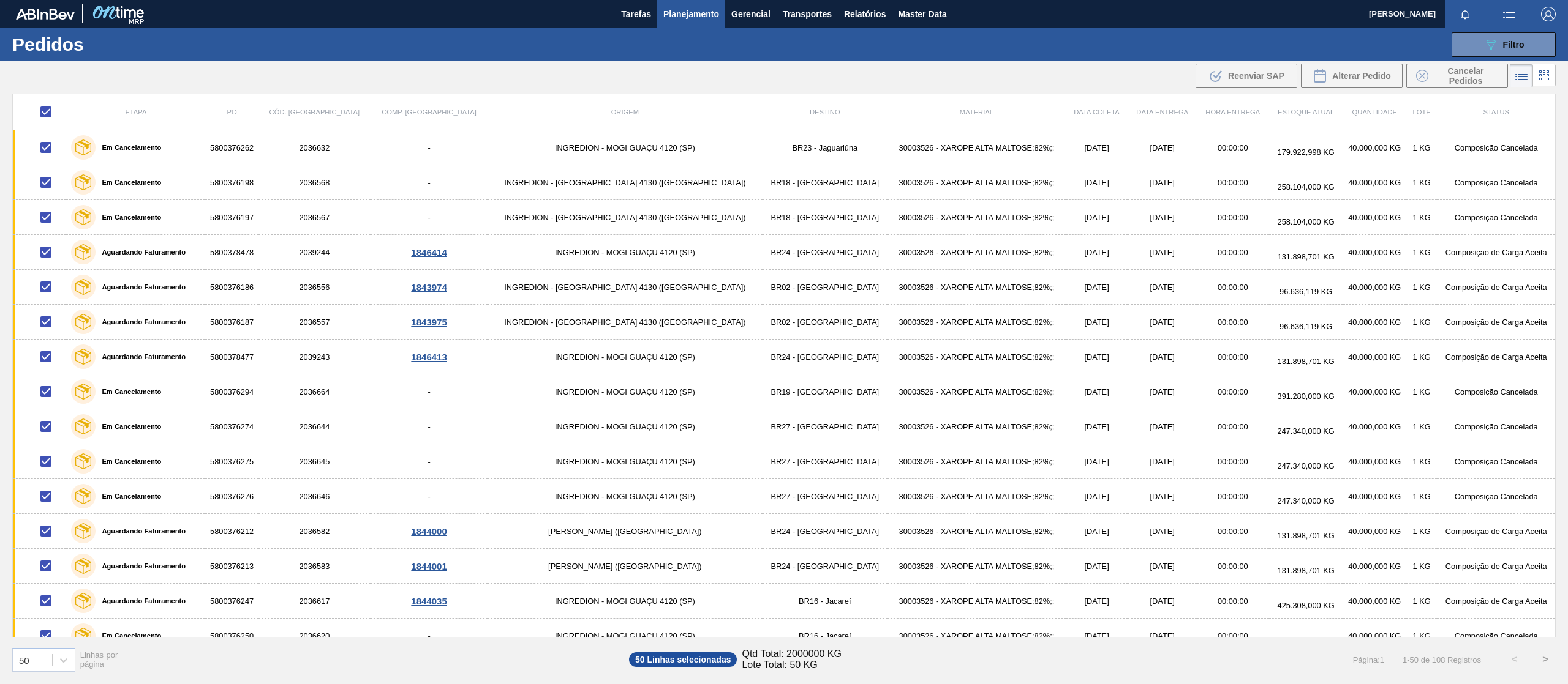
checkbox input "true"
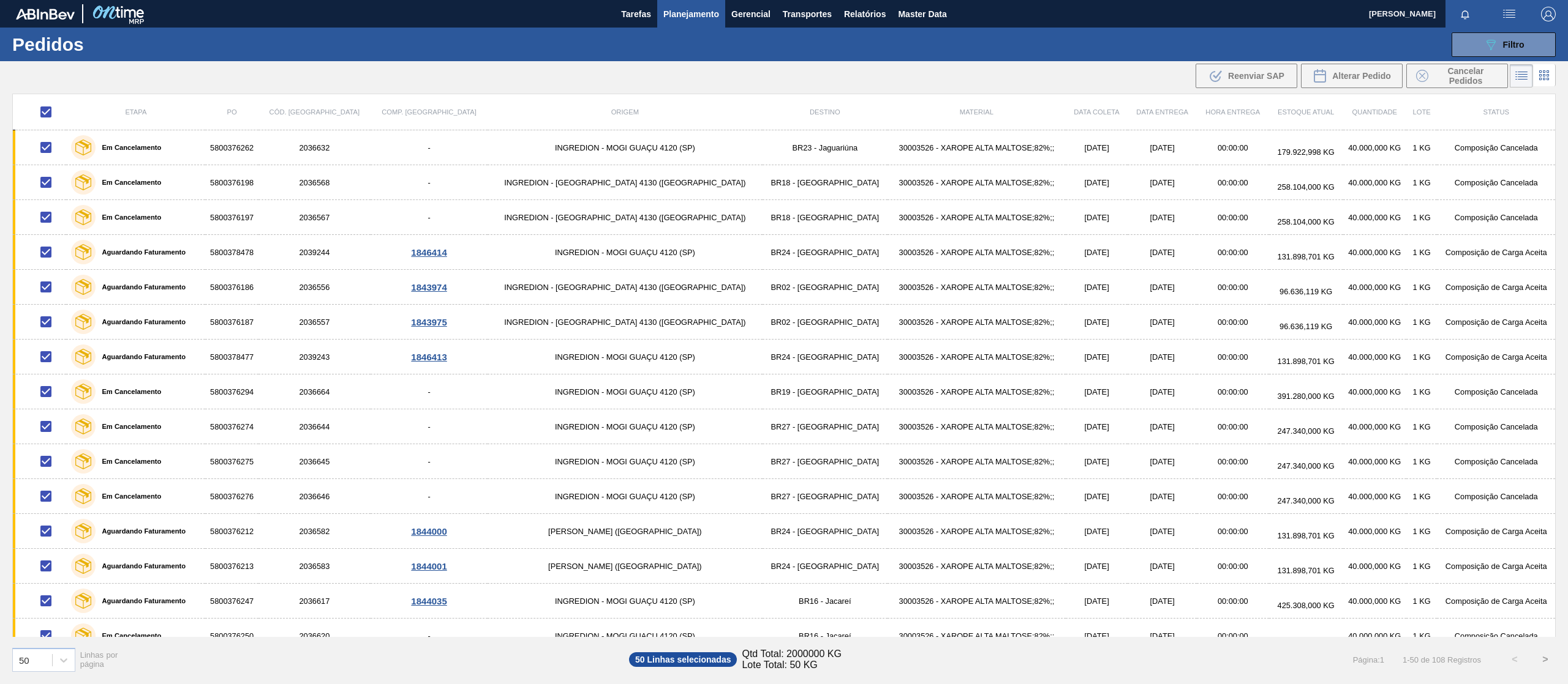
checkbox input "true"
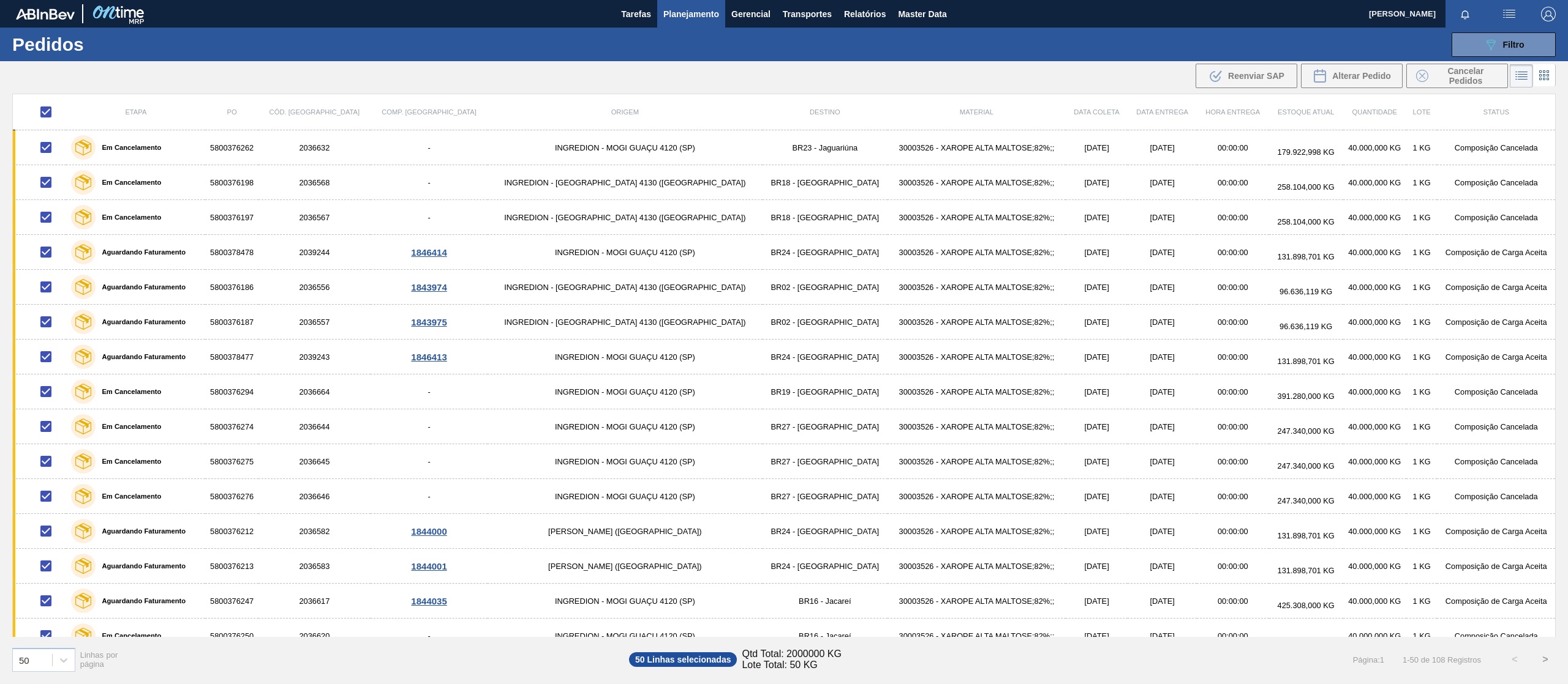
checkbox input "true"
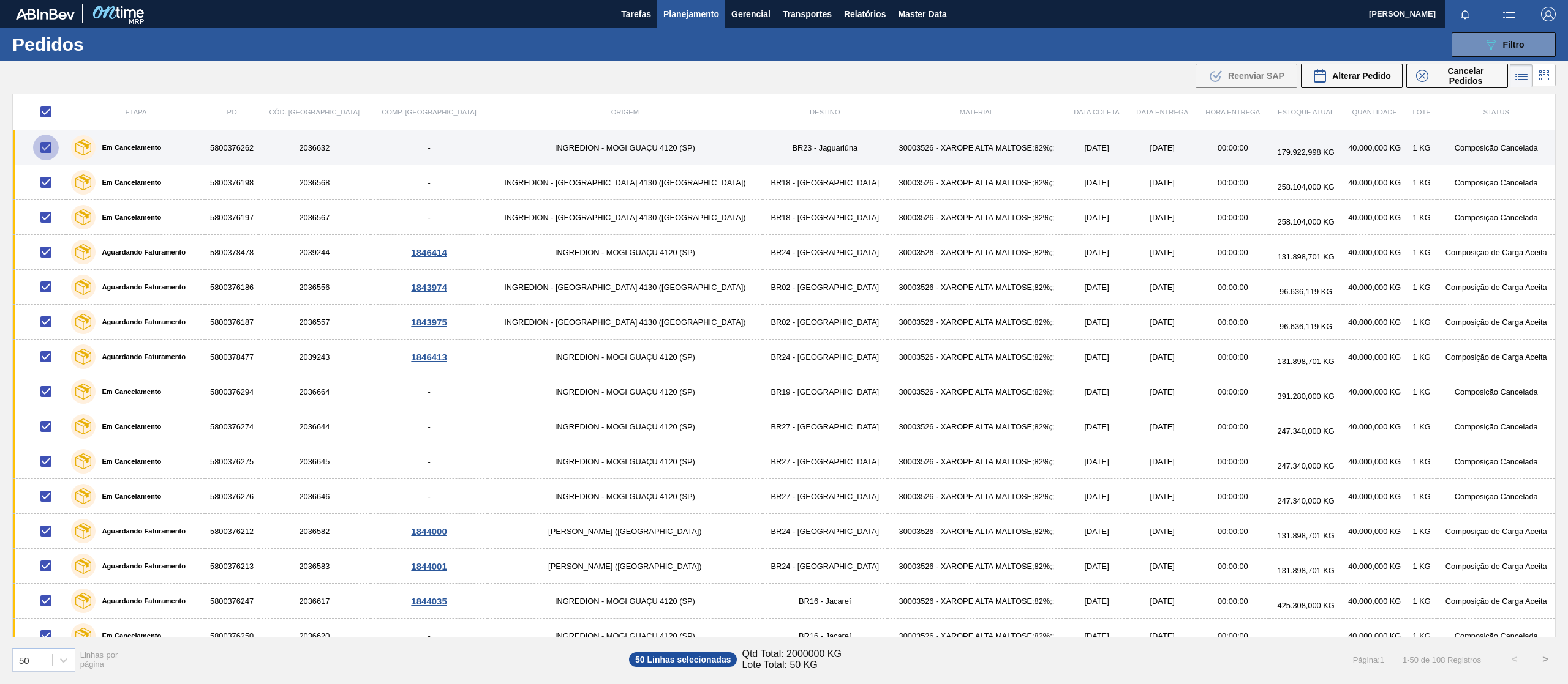
click at [48, 156] on input "checkbox" at bounding box center [46, 147] width 26 height 26
checkbox input "false"
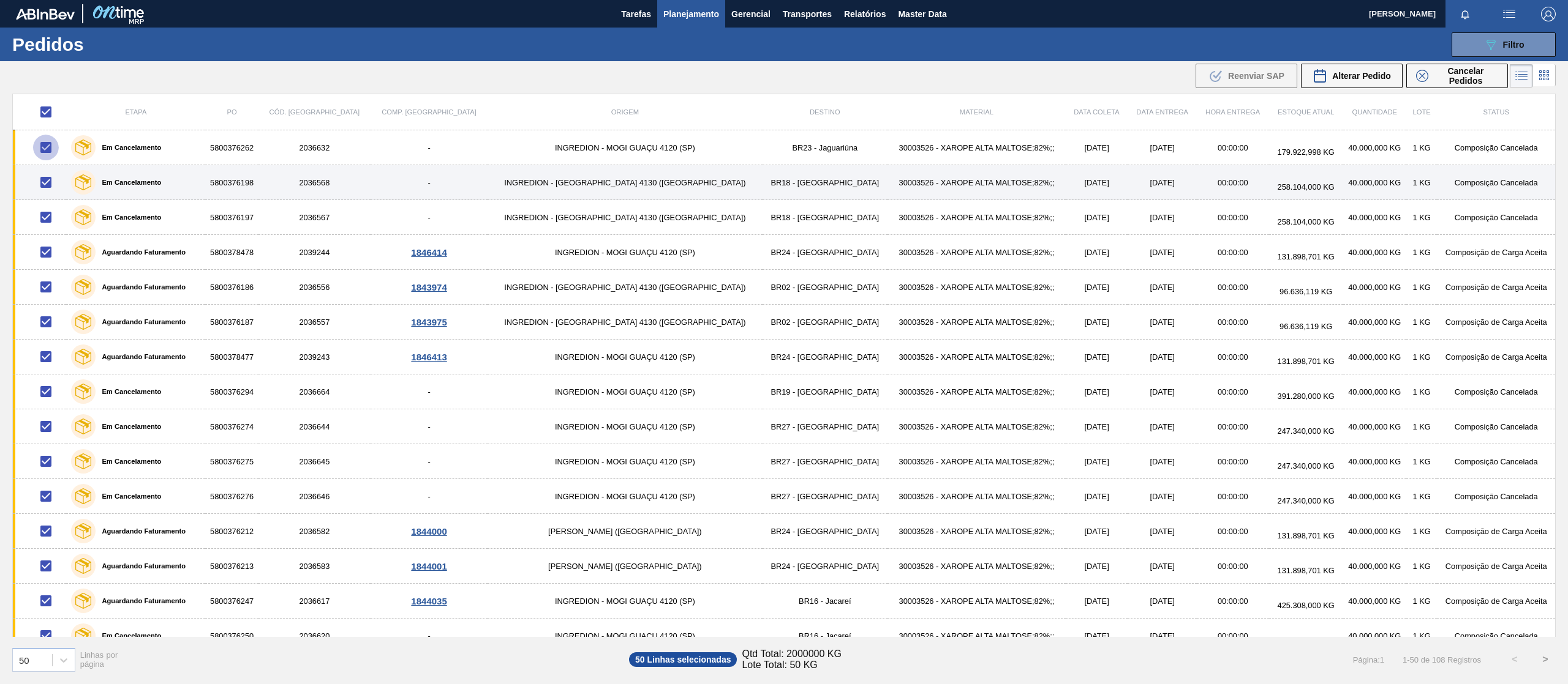
checkbox input "false"
click at [50, 174] on input "checkbox" at bounding box center [46, 182] width 26 height 26
checkbox input "false"
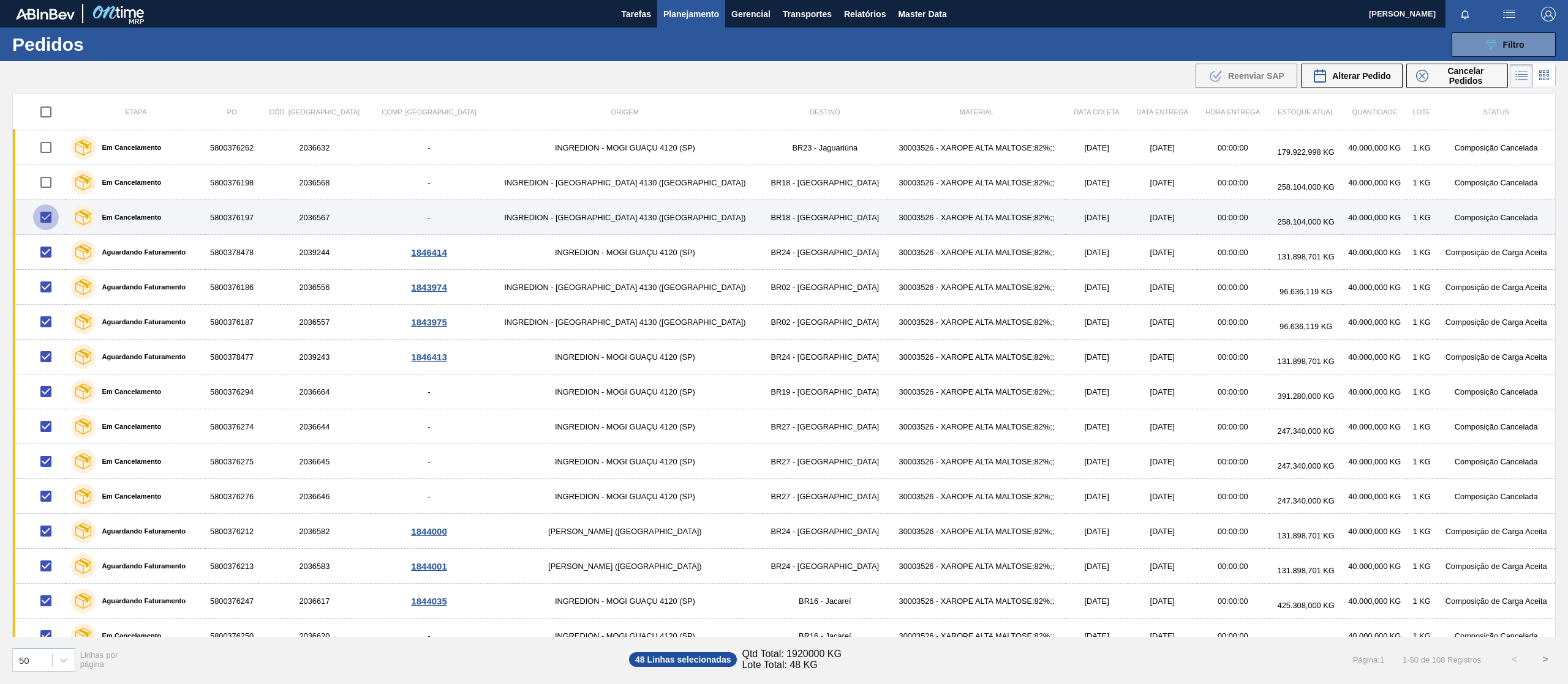
drag, startPoint x: 52, startPoint y: 213, endPoint x: 55, endPoint y: 227, distance: 14.3
click at [52, 215] on input "checkbox" at bounding box center [46, 217] width 26 height 26
checkbox input "false"
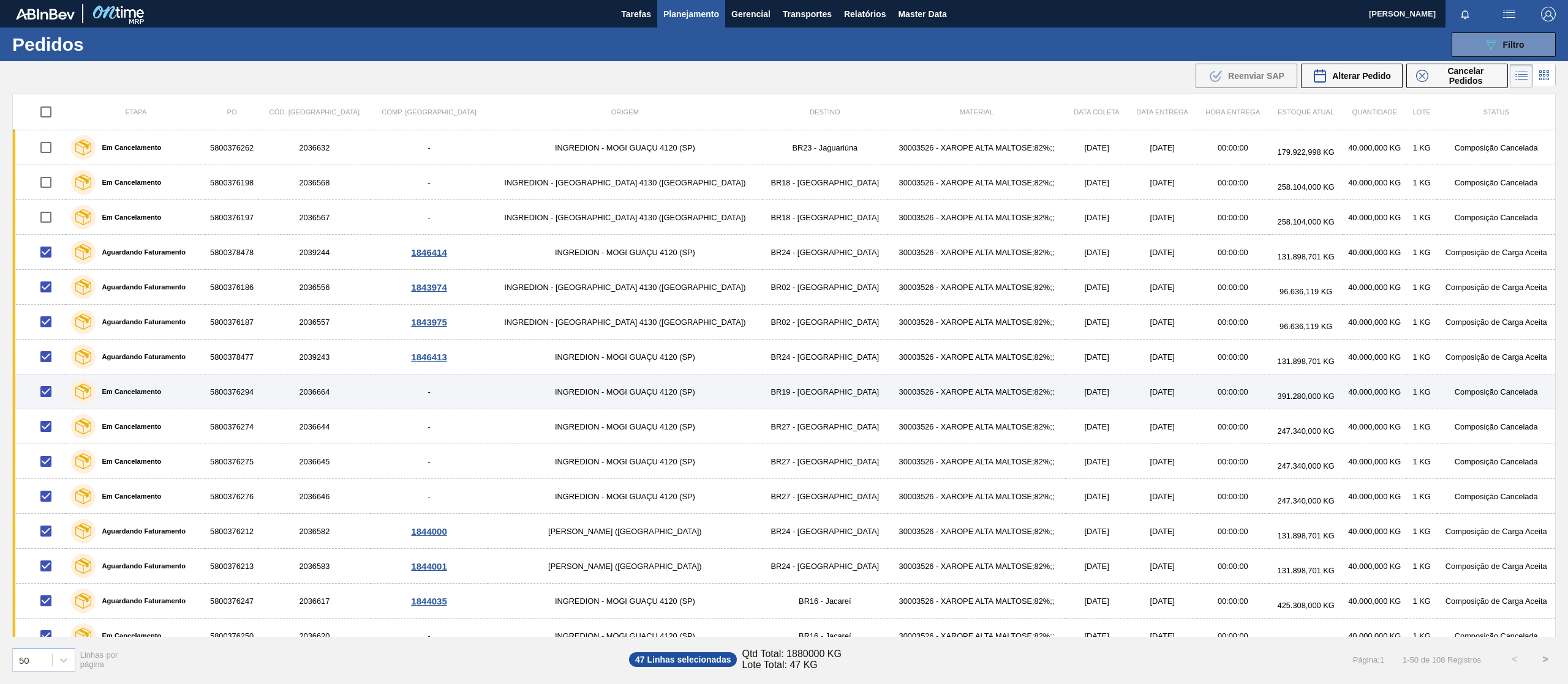
click at [50, 396] on input "checkbox" at bounding box center [46, 391] width 26 height 26
checkbox input "false"
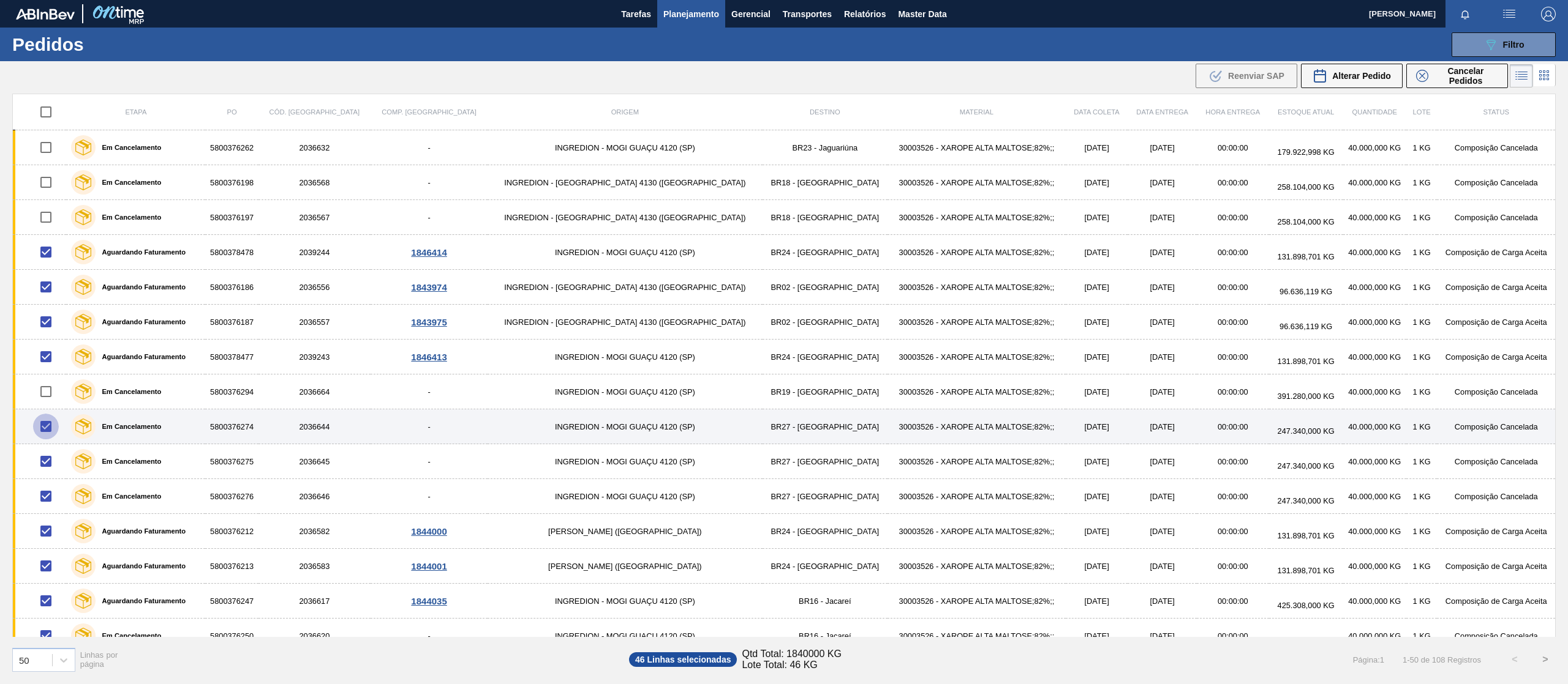
click at [49, 432] on input "checkbox" at bounding box center [46, 426] width 26 height 26
checkbox input "false"
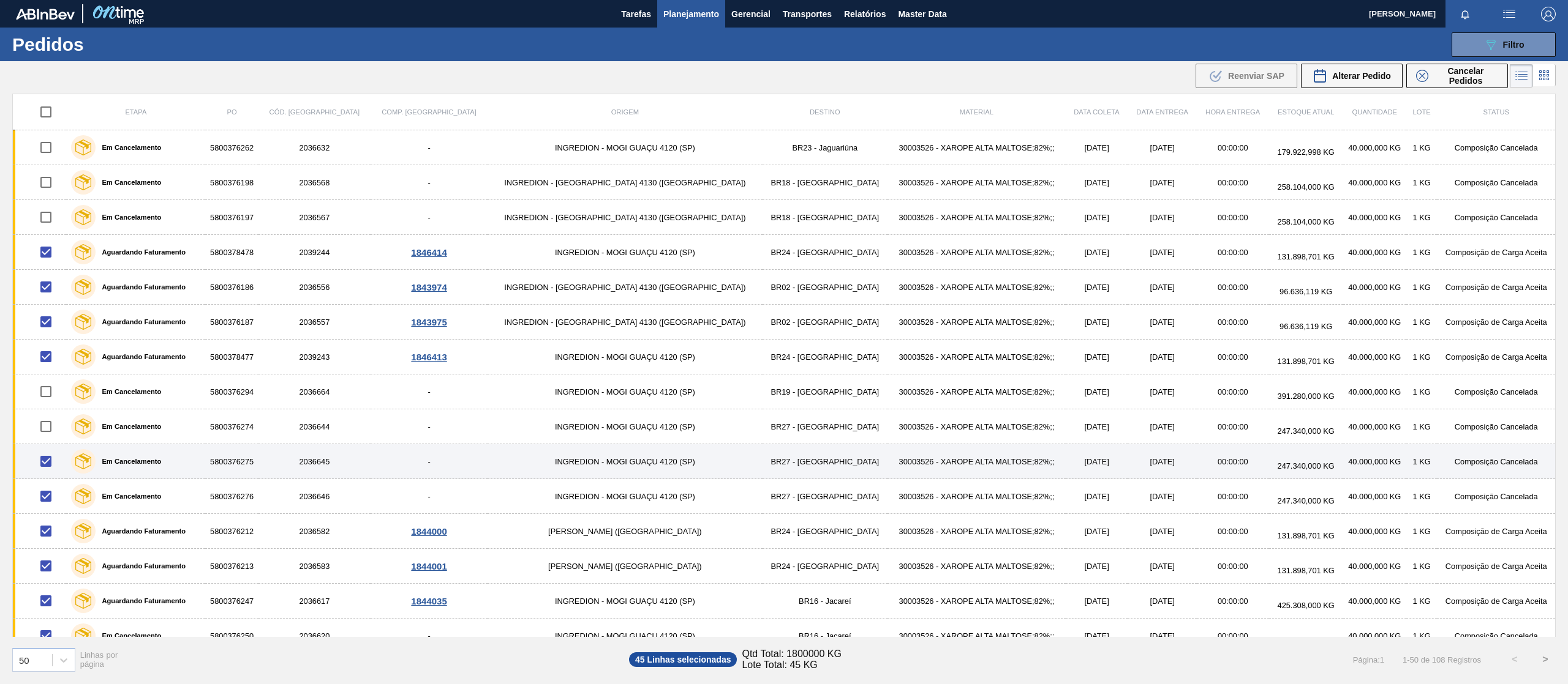
click at [50, 460] on input "checkbox" at bounding box center [46, 461] width 26 height 26
checkbox input "false"
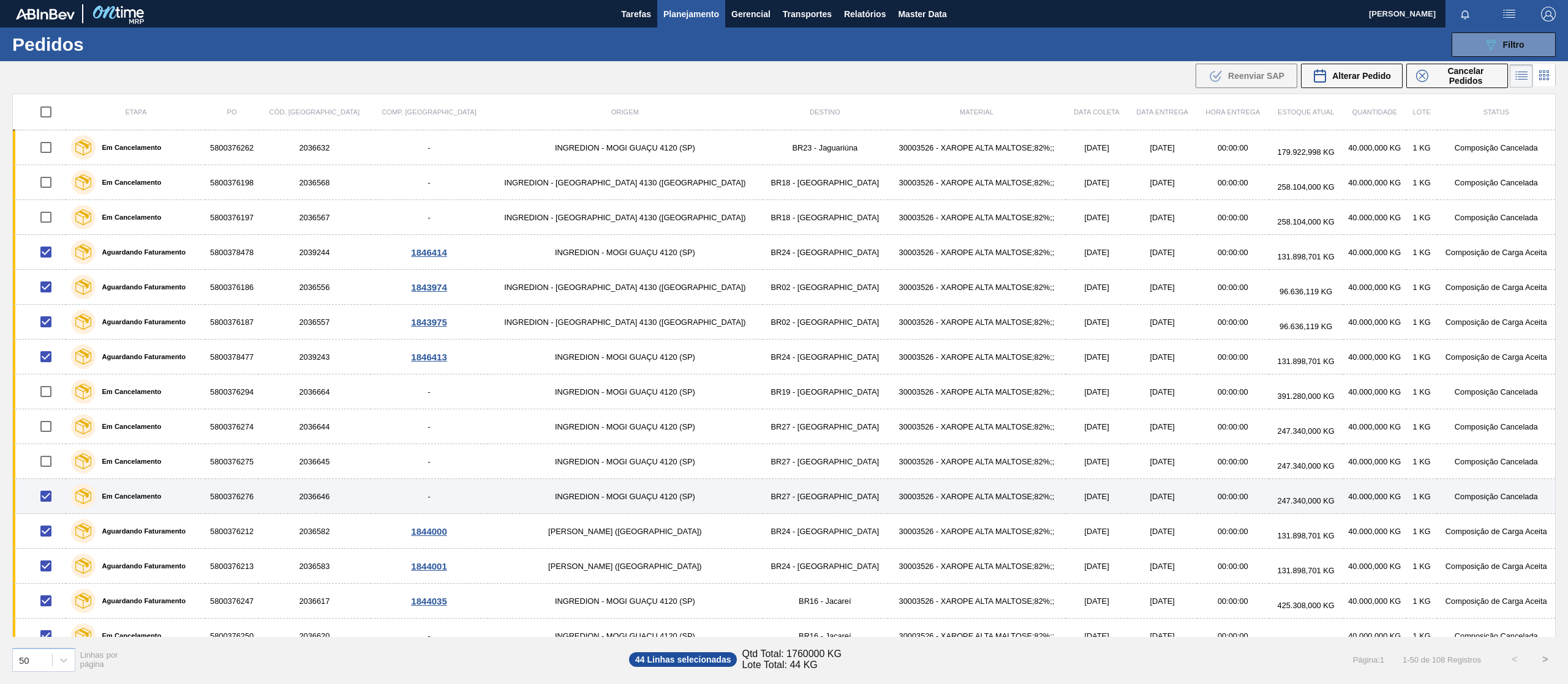
click at [45, 484] on td at bounding box center [39, 497] width 54 height 35
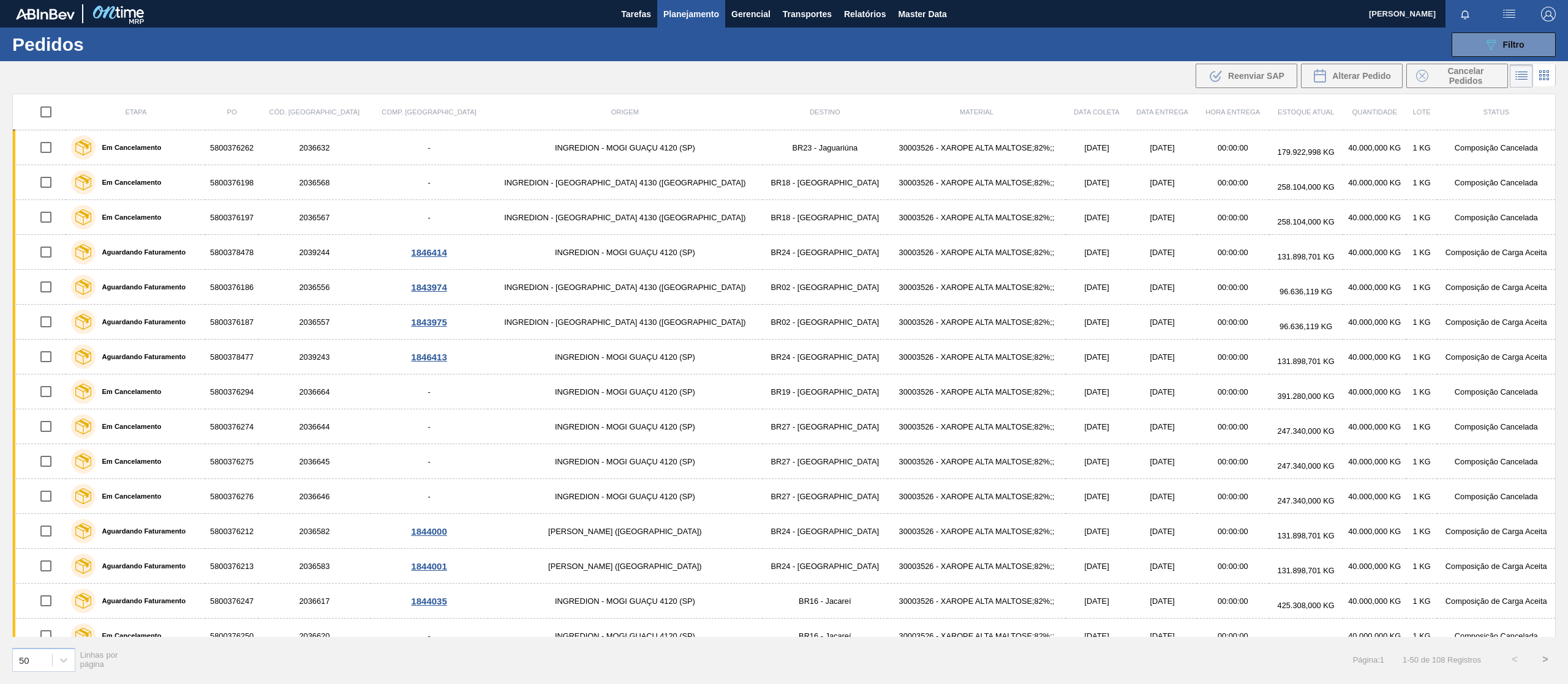
click at [52, 114] on input "checkbox" at bounding box center [46, 112] width 26 height 26
checkbox input "true"
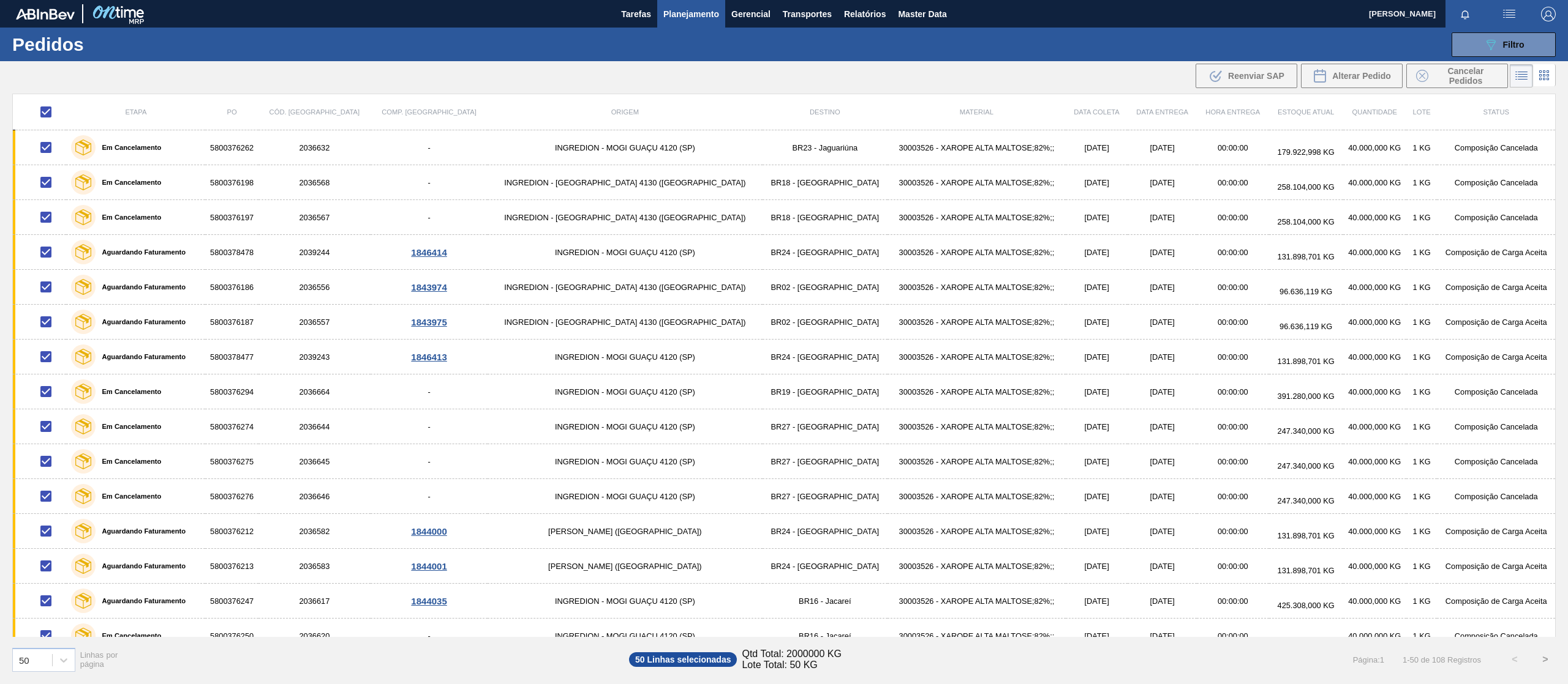
checkbox input "true"
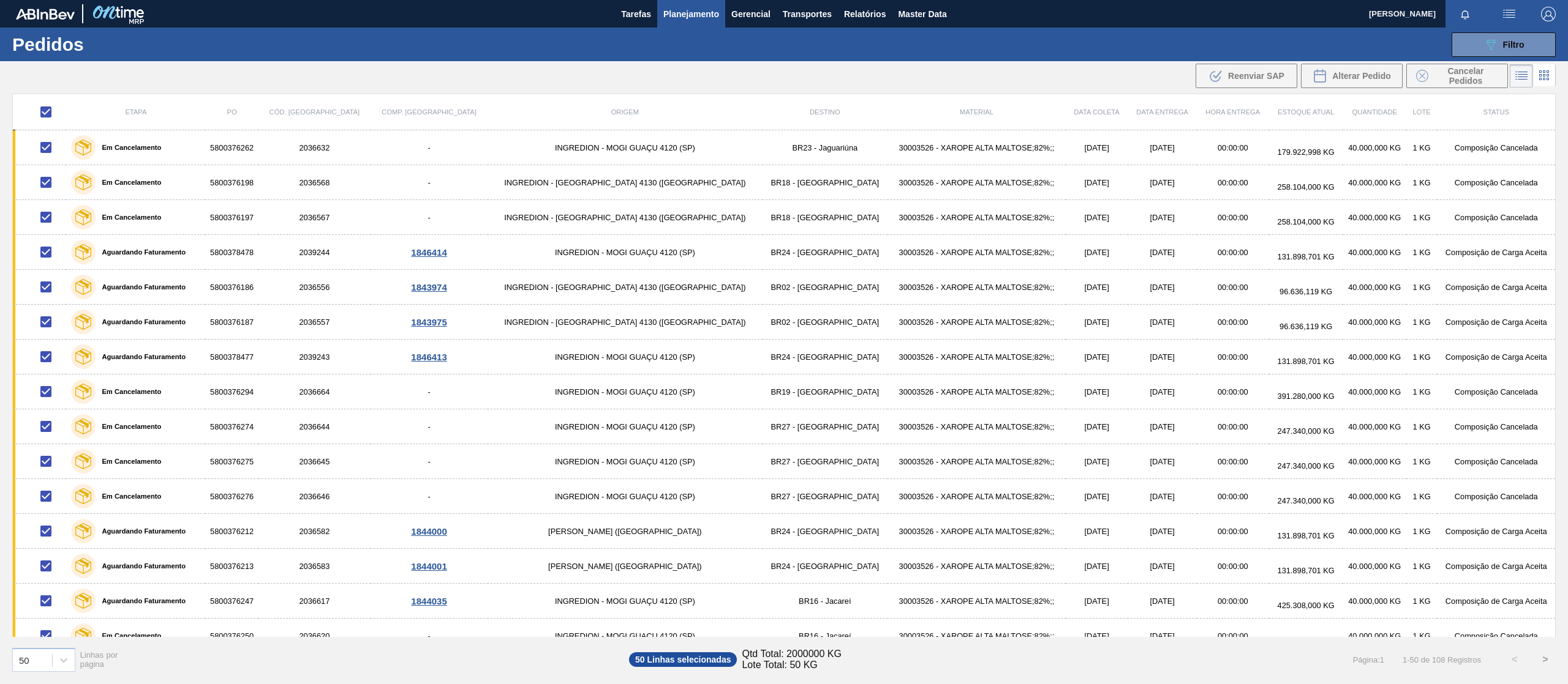
checkbox input "true"
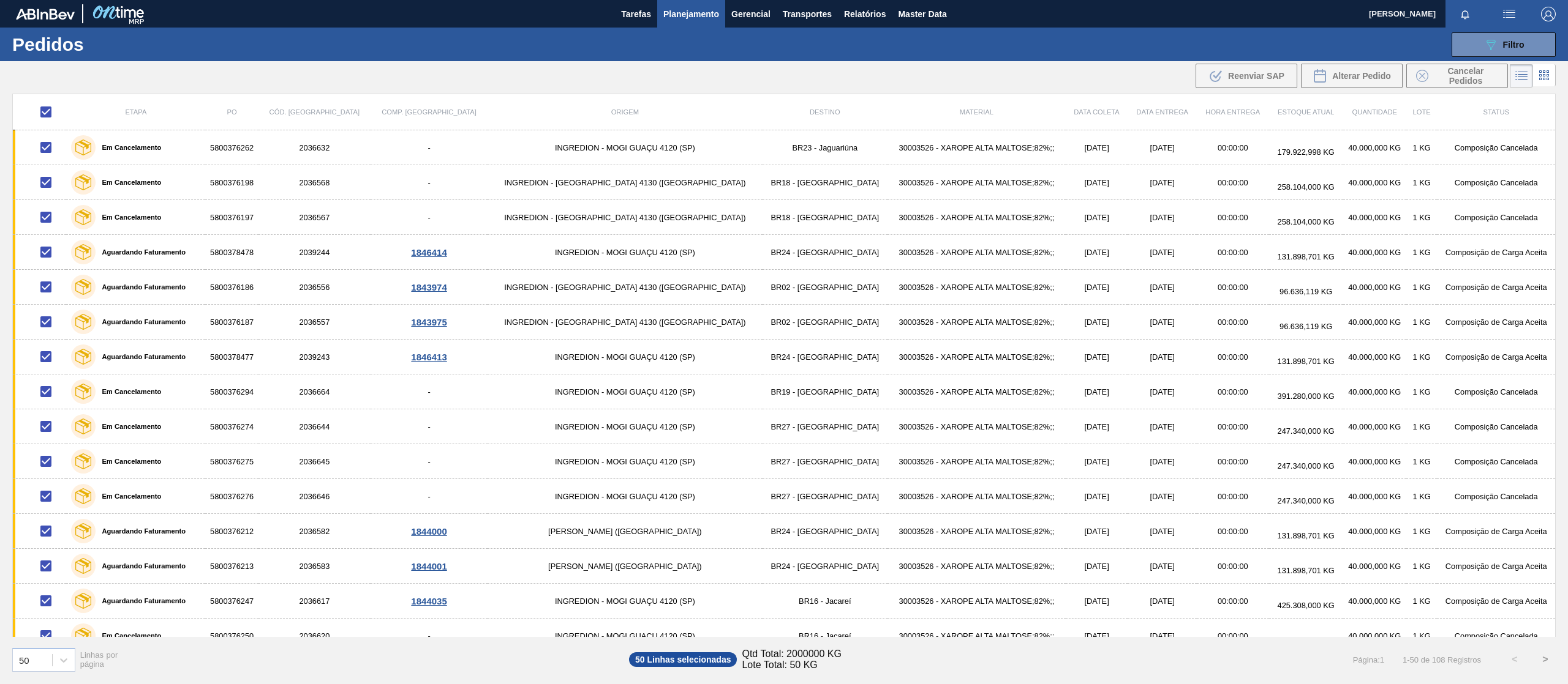
checkbox input "true"
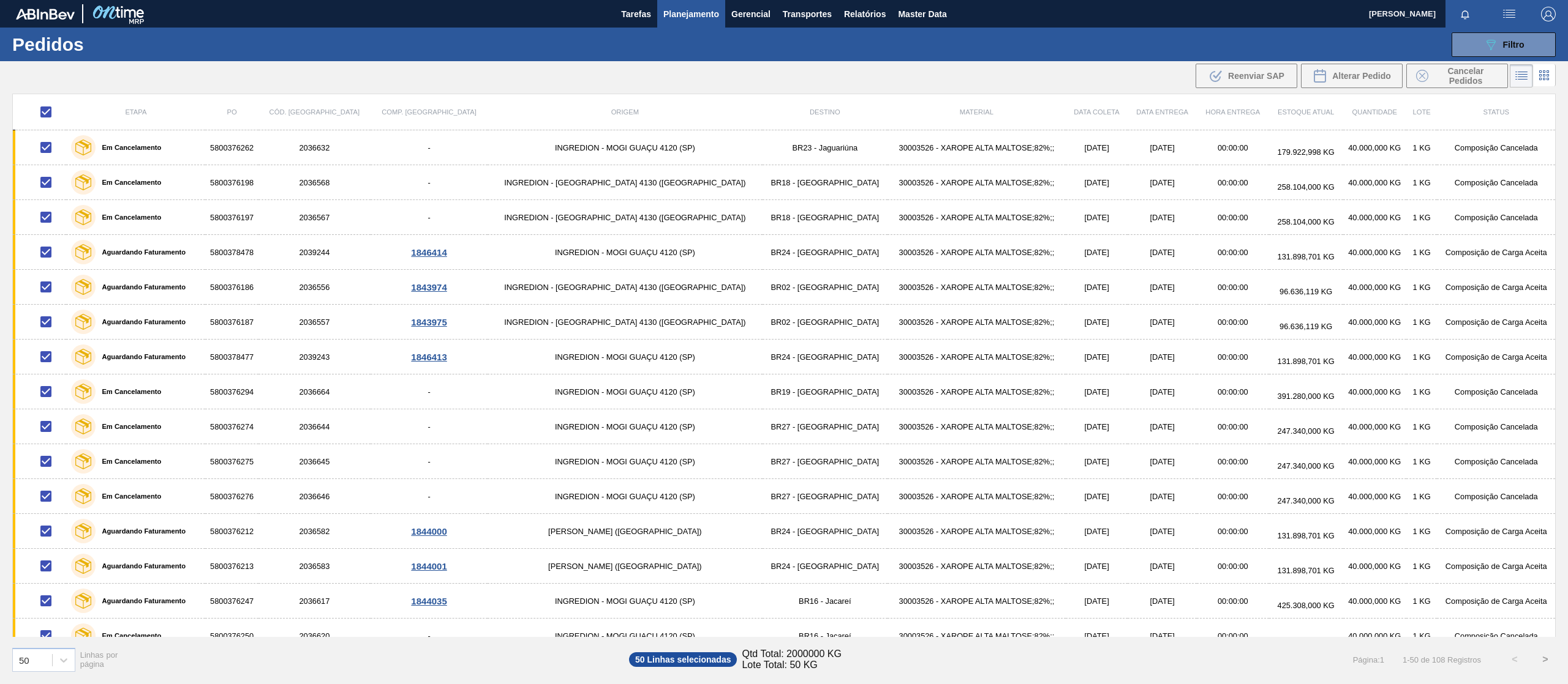
checkbox input "true"
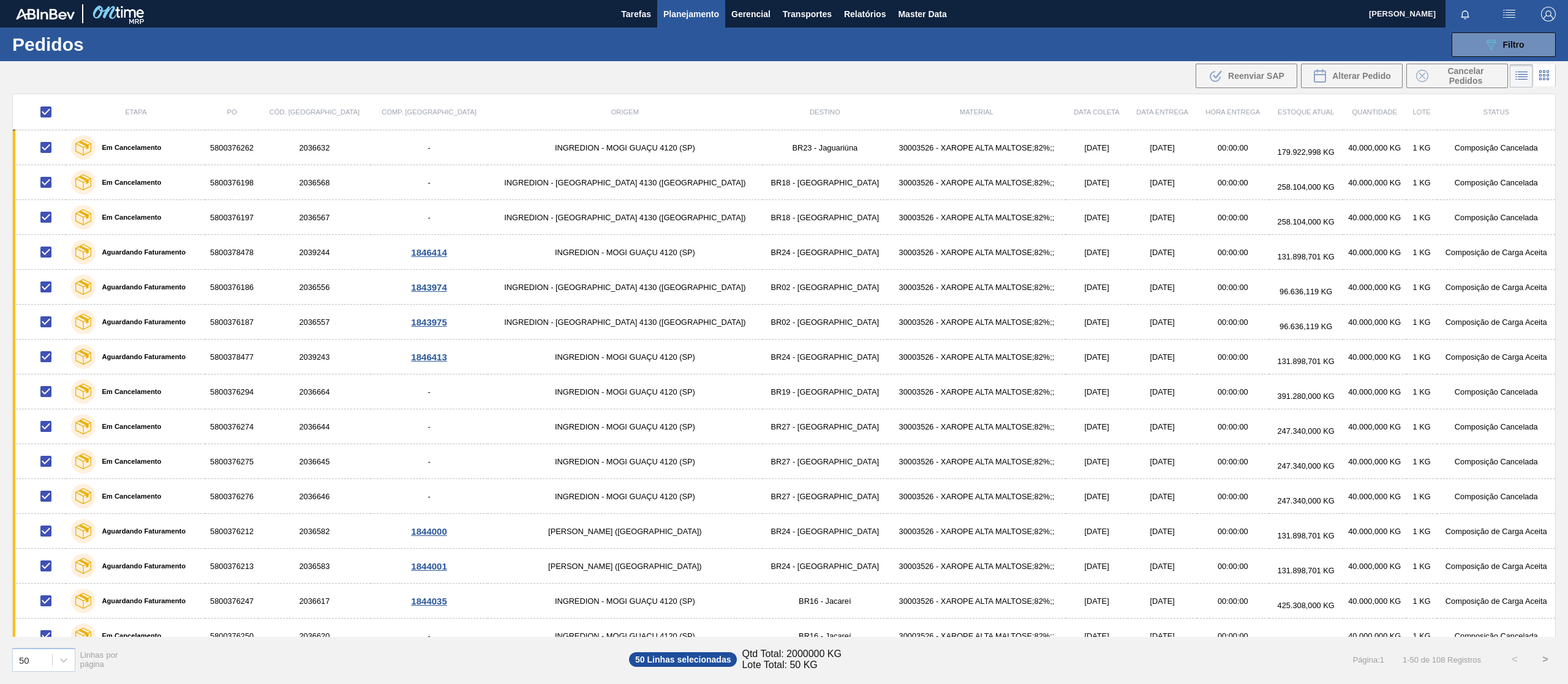
checkbox input "true"
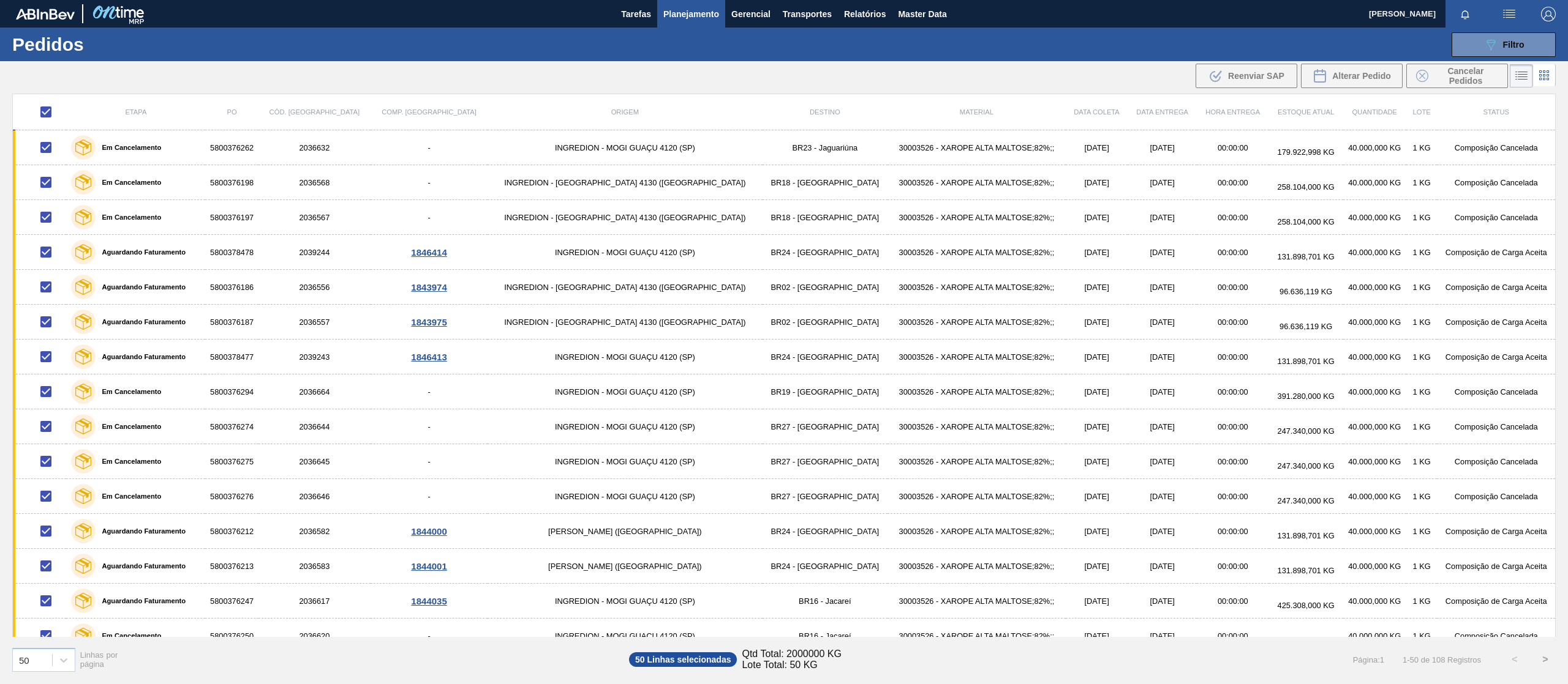
checkbox input "true"
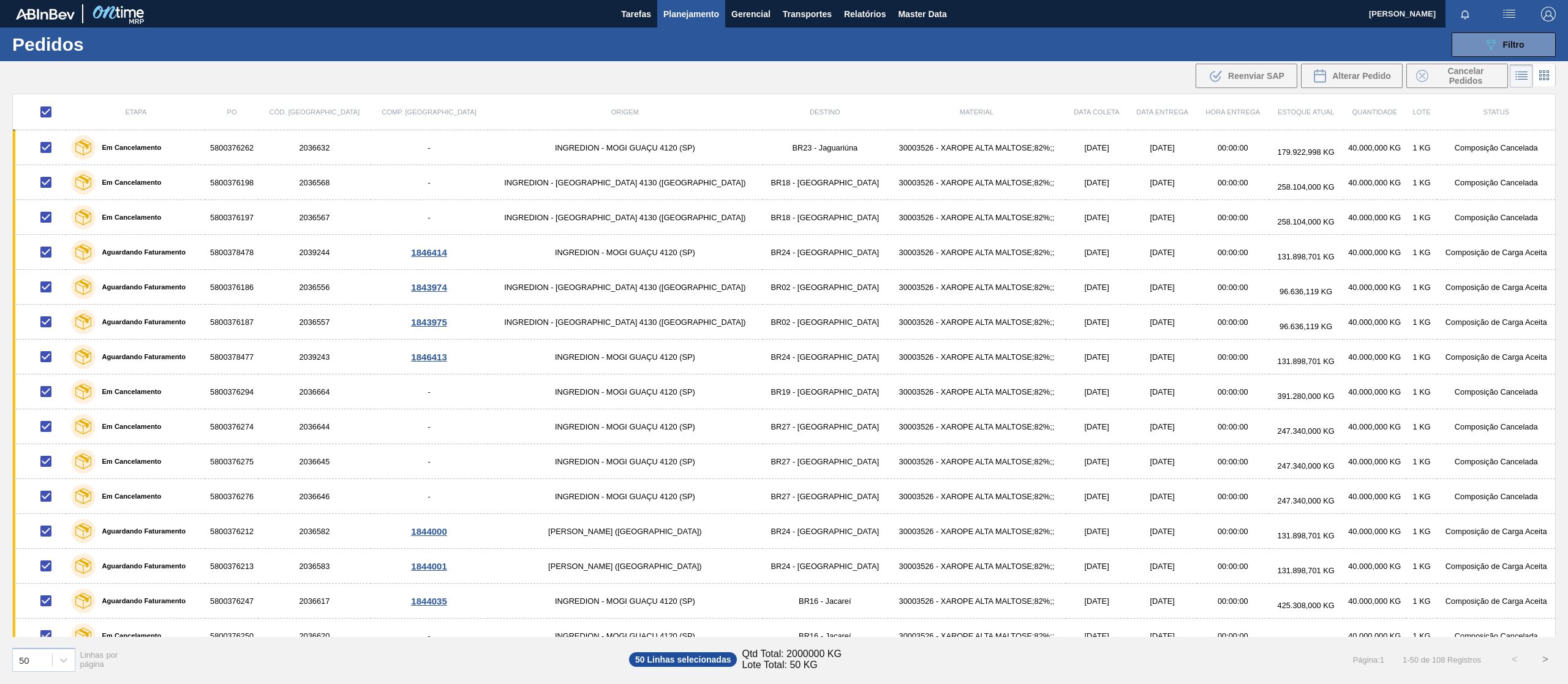
checkbox input "true"
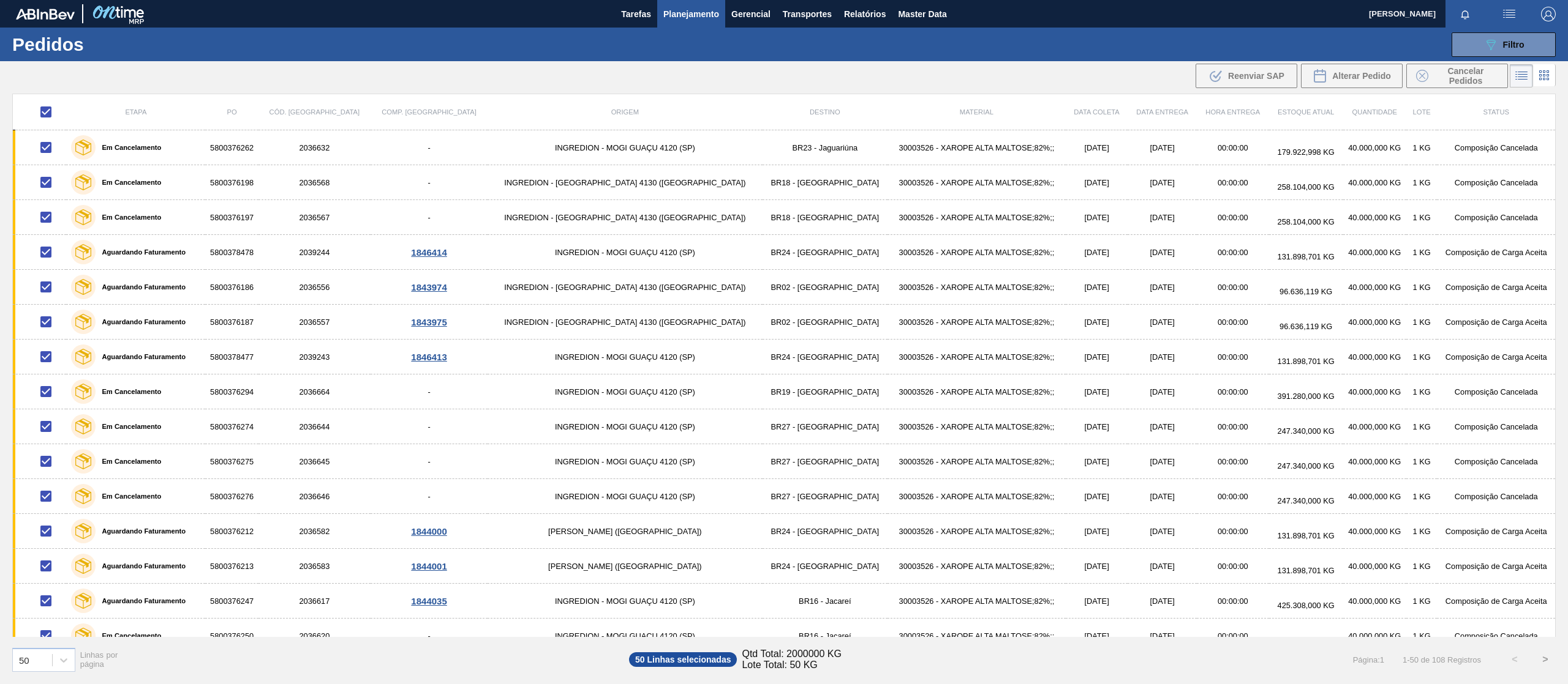
checkbox input "true"
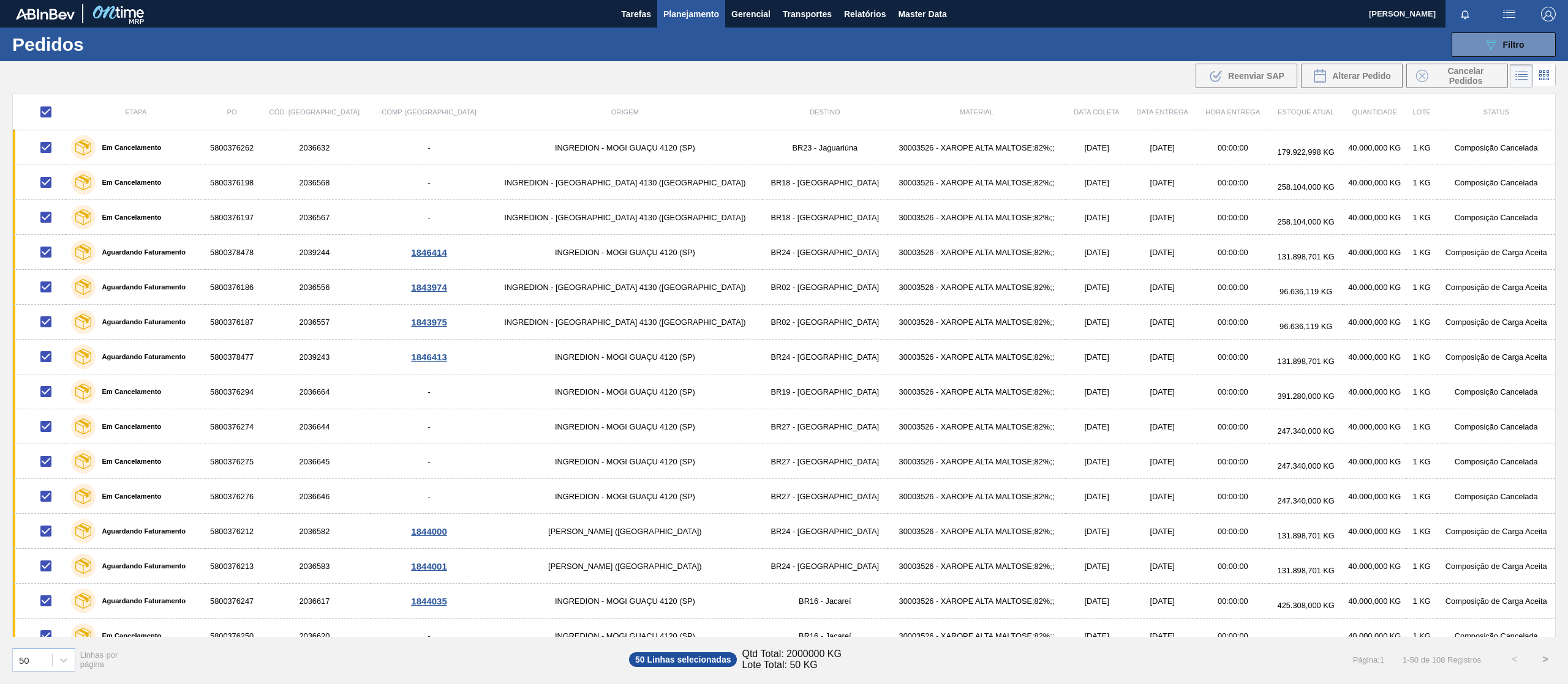
checkbox input "true"
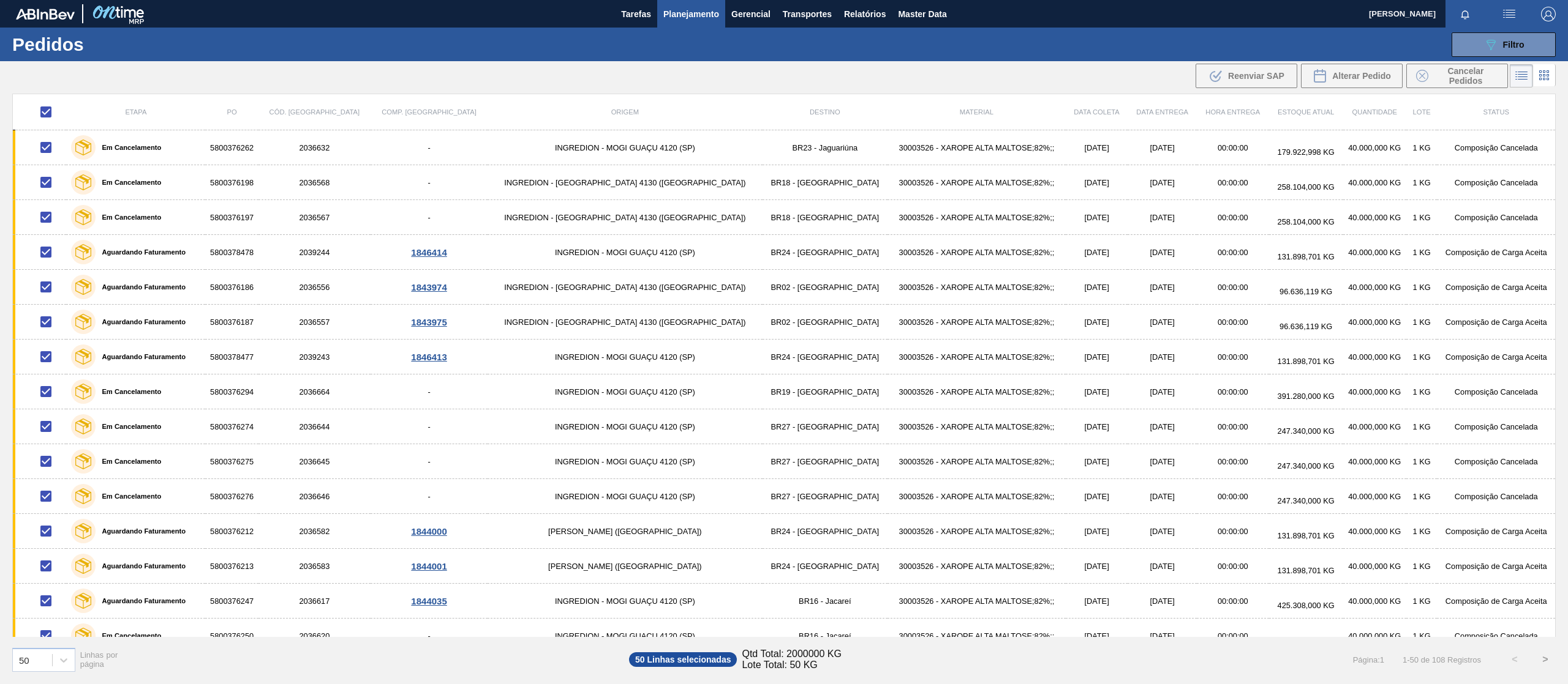
checkbox input "true"
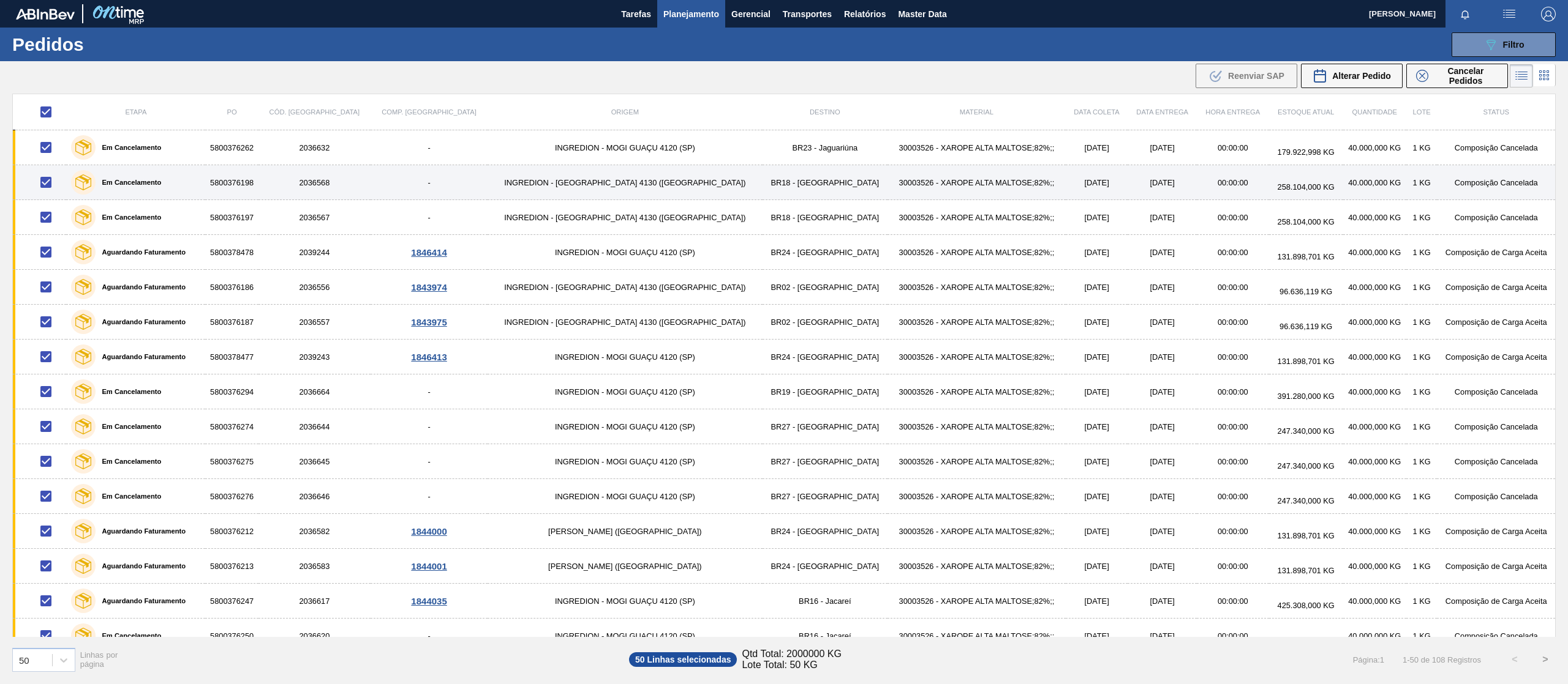
click at [47, 151] on input "checkbox" at bounding box center [46, 147] width 26 height 26
checkbox input "false"
click at [45, 186] on input "checkbox" at bounding box center [46, 182] width 26 height 26
checkbox input "false"
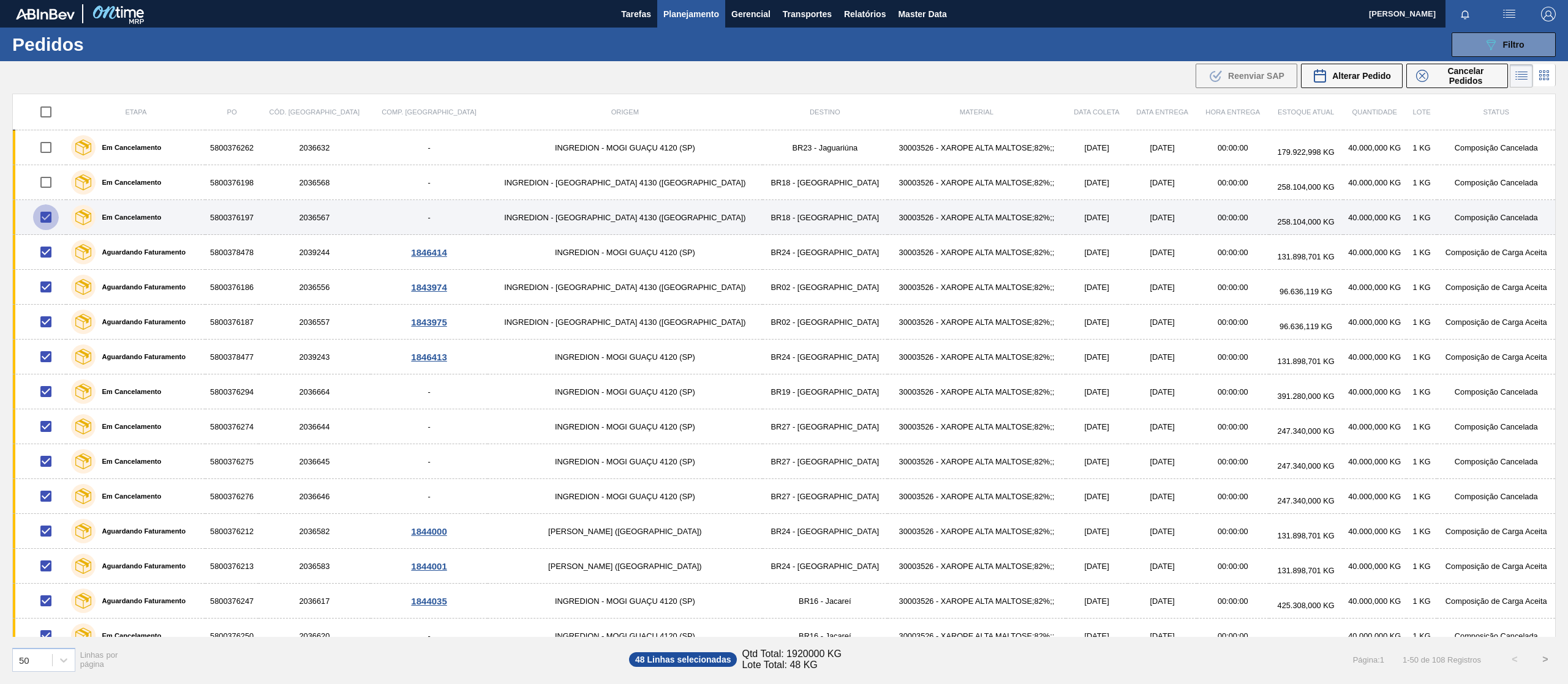
click at [52, 222] on input "checkbox" at bounding box center [46, 217] width 26 height 26
checkbox input "false"
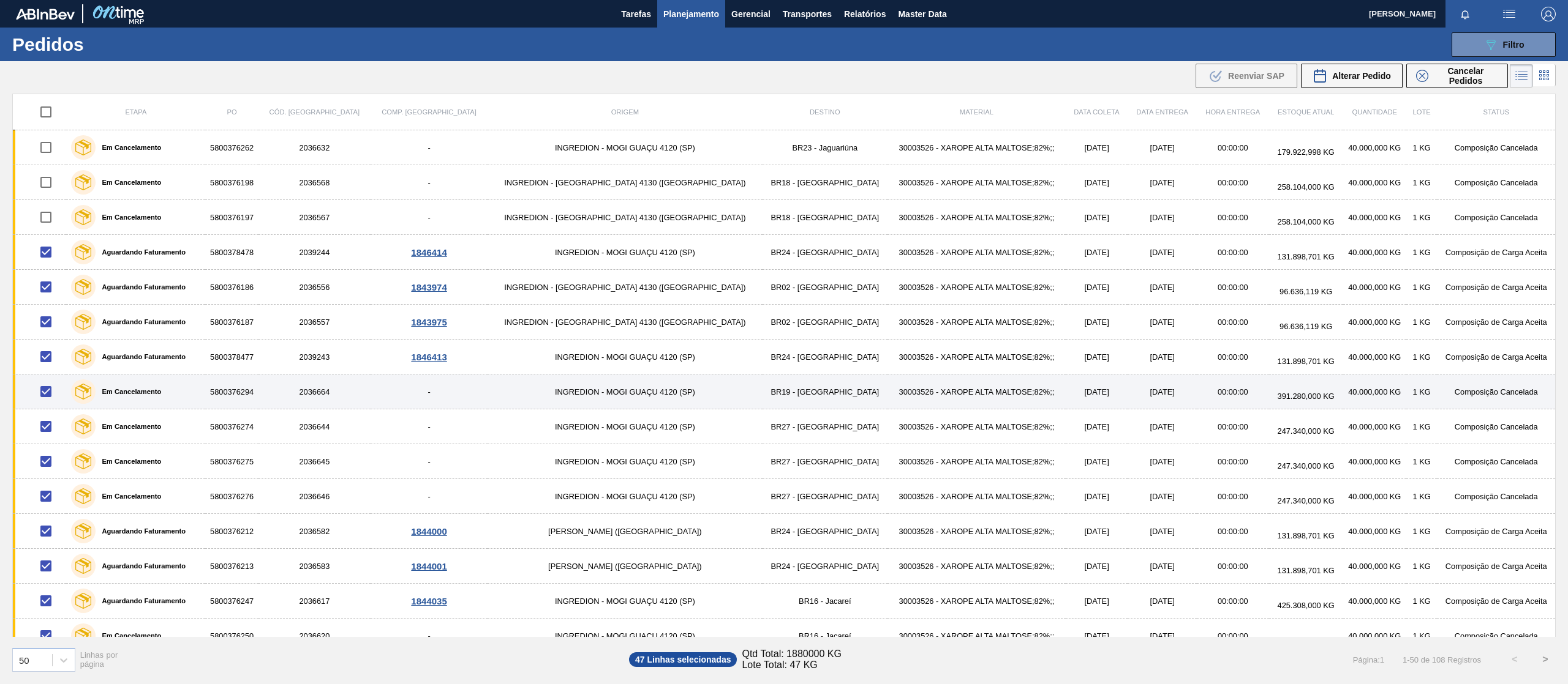
click at [51, 403] on input "checkbox" at bounding box center [46, 391] width 26 height 26
checkbox input "false"
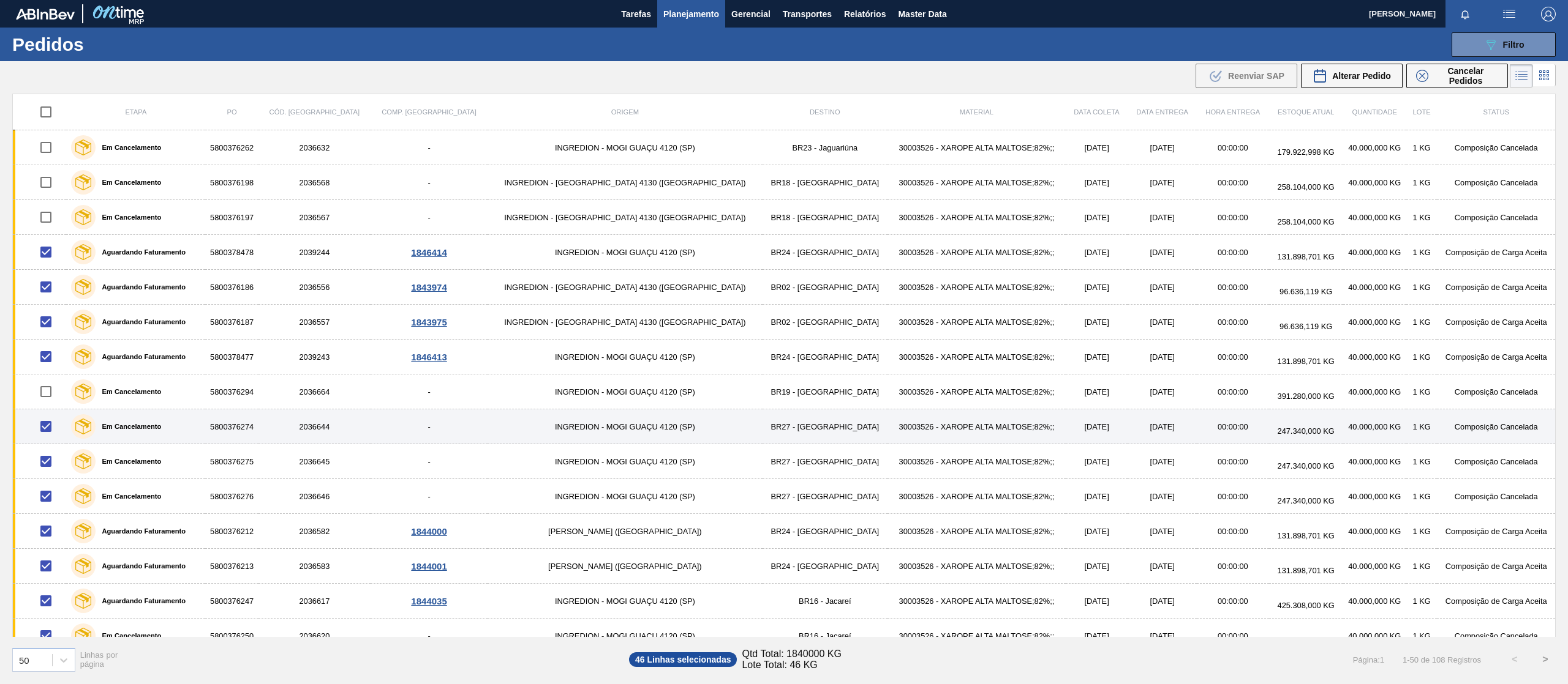
click at [53, 431] on input "checkbox" at bounding box center [46, 426] width 26 height 26
checkbox input "false"
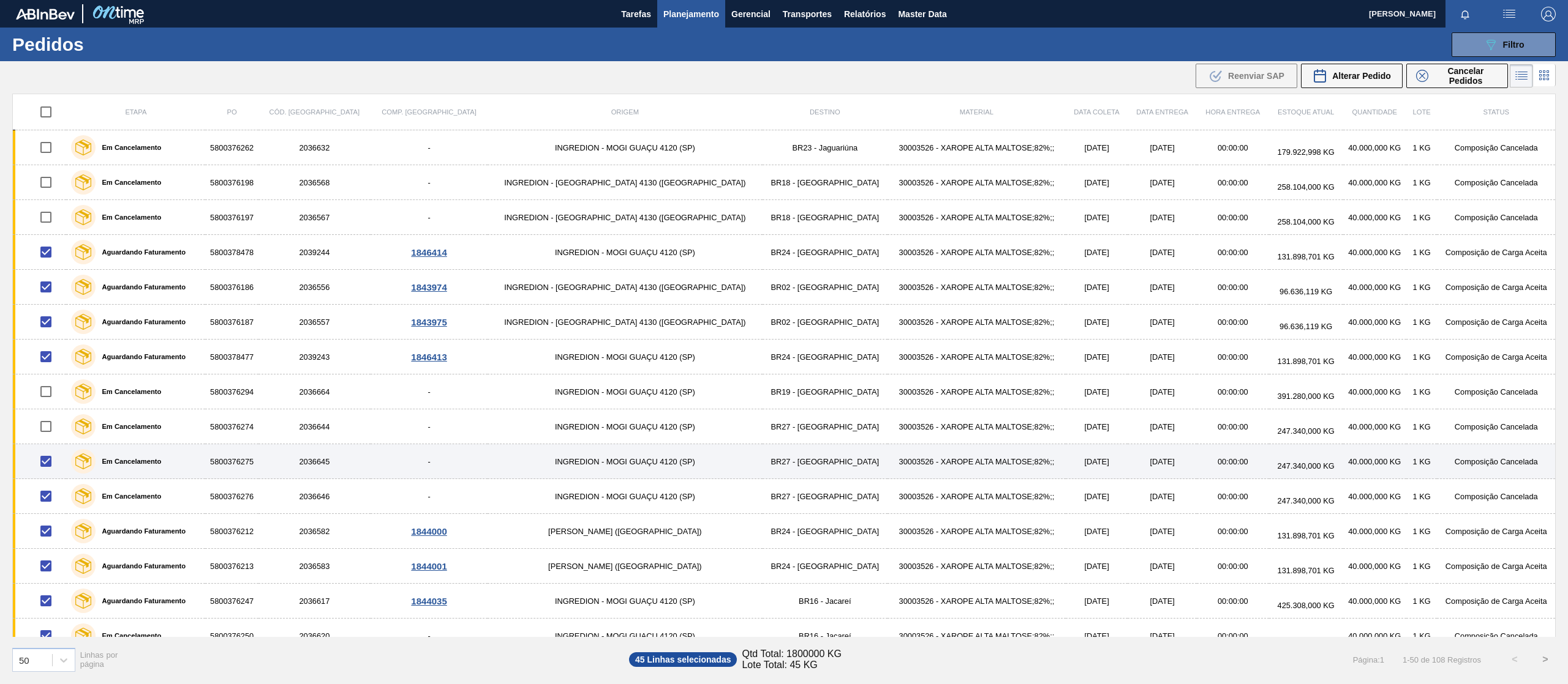
click at [49, 457] on input "checkbox" at bounding box center [46, 461] width 26 height 26
checkbox input "false"
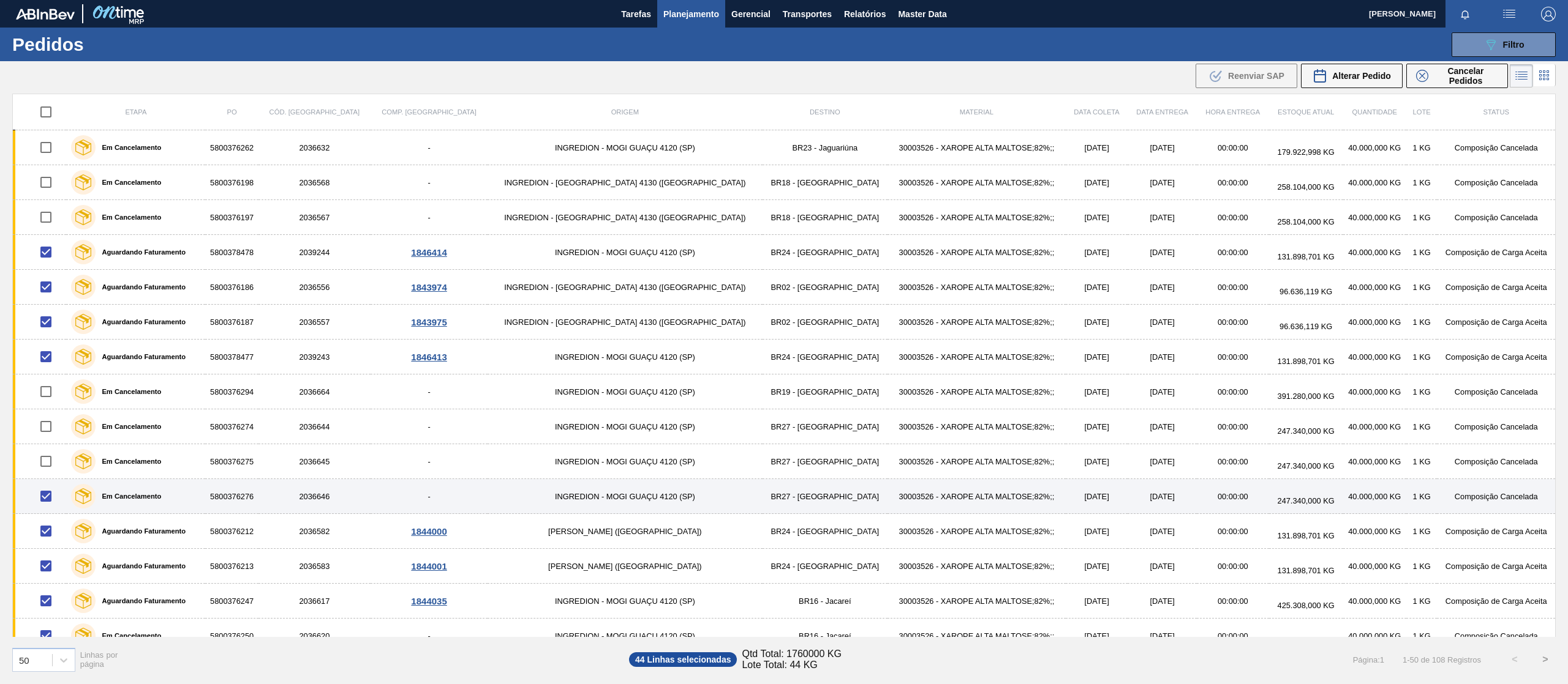
click at [50, 507] on input "checkbox" at bounding box center [46, 496] width 26 height 26
checkbox input "false"
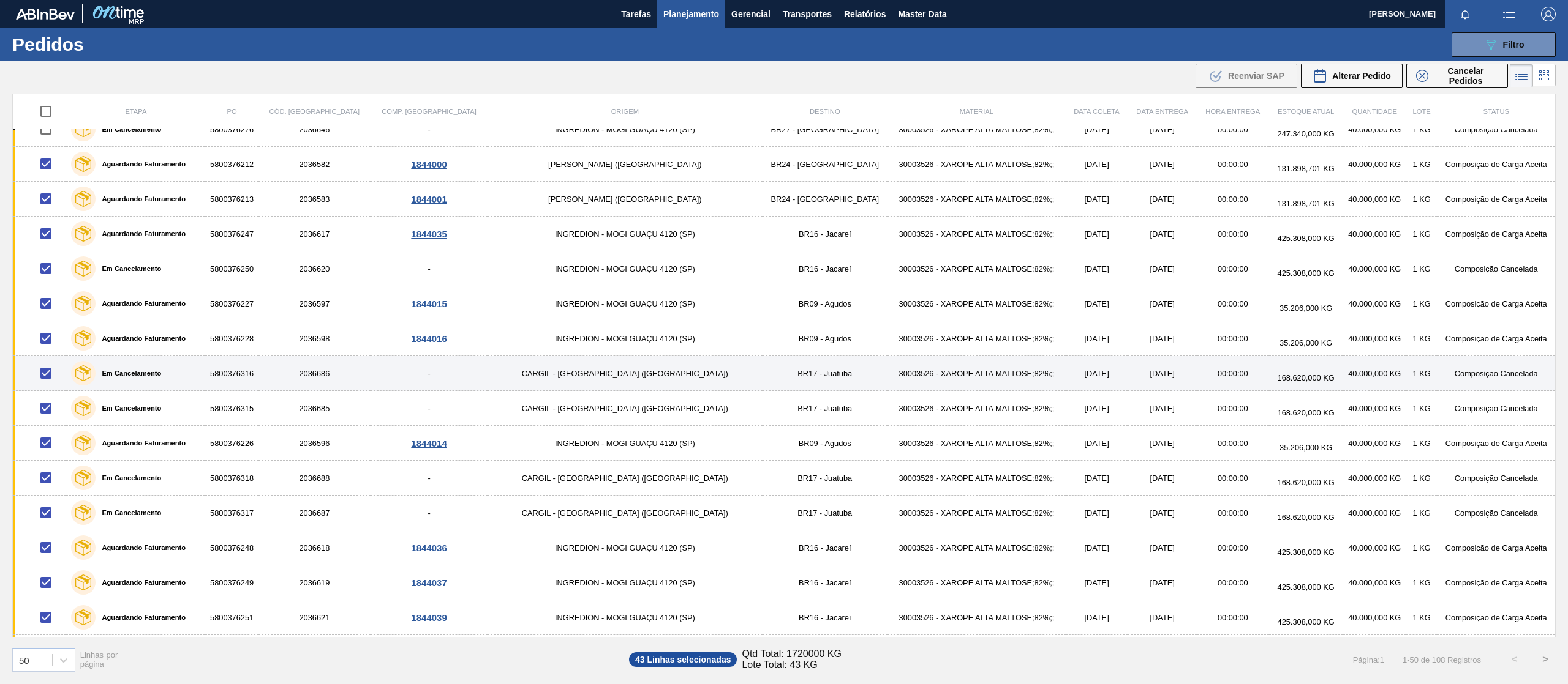
drag, startPoint x: 44, startPoint y: 378, endPoint x: 49, endPoint y: 383, distance: 7.1
click at [45, 380] on input "checkbox" at bounding box center [46, 373] width 26 height 26
checkbox input "false"
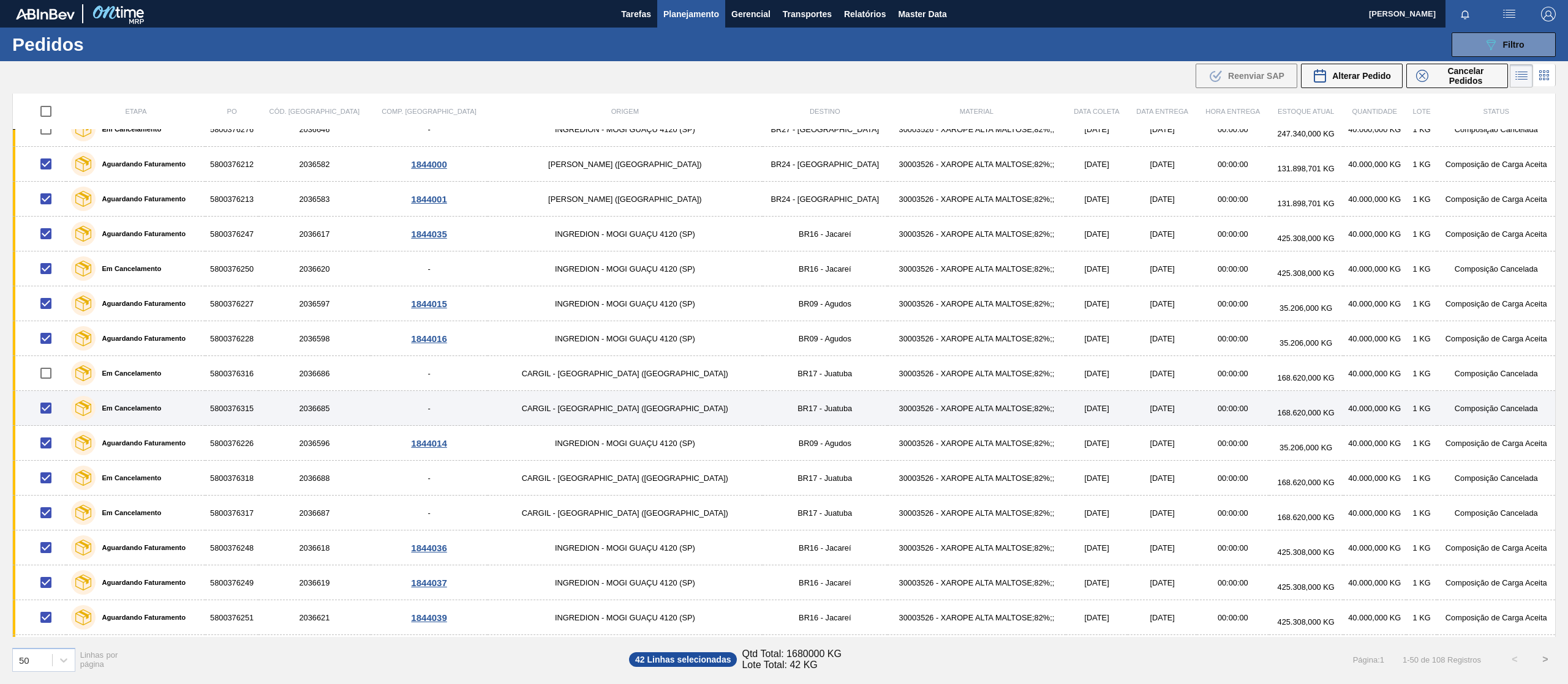
click at [44, 417] on input "checkbox" at bounding box center [46, 408] width 26 height 26
checkbox input "false"
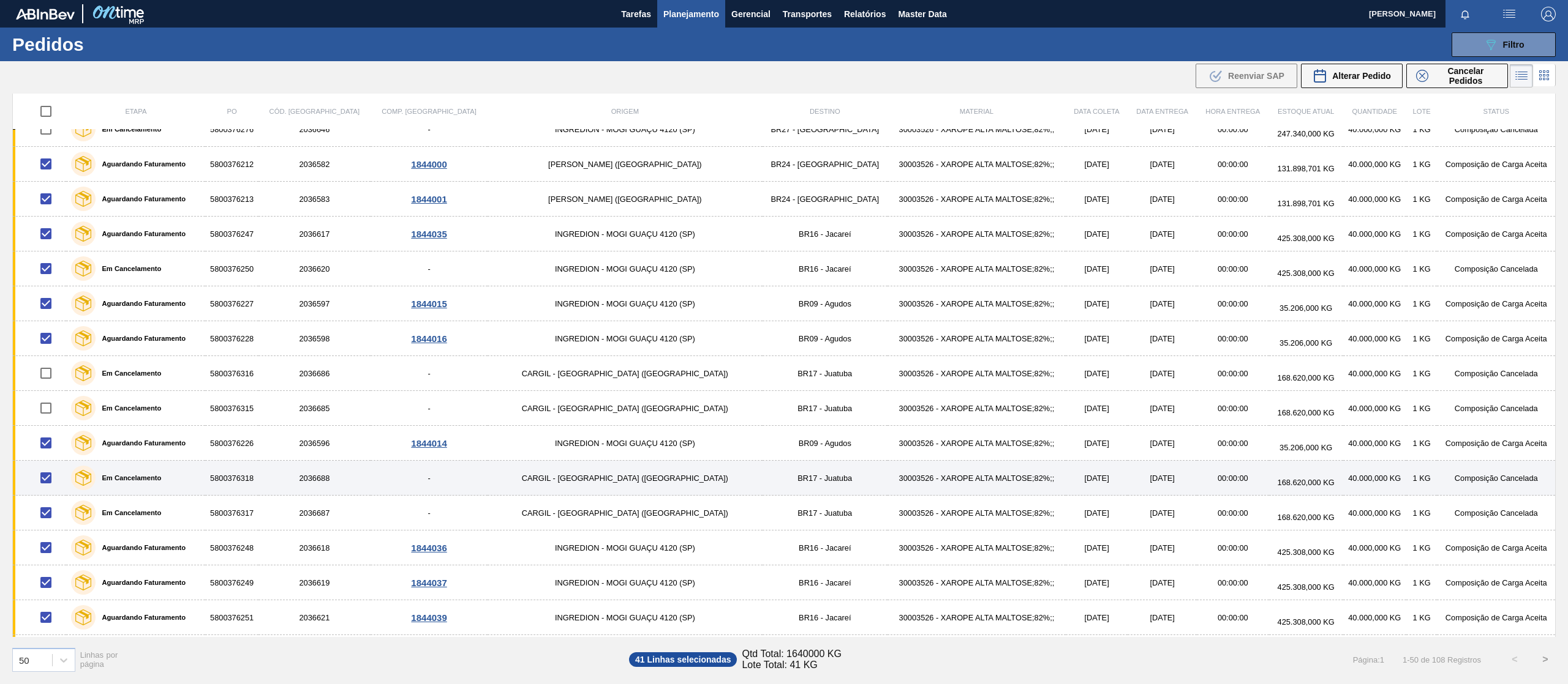
click at [53, 491] on input "checkbox" at bounding box center [46, 477] width 26 height 26
checkbox input "false"
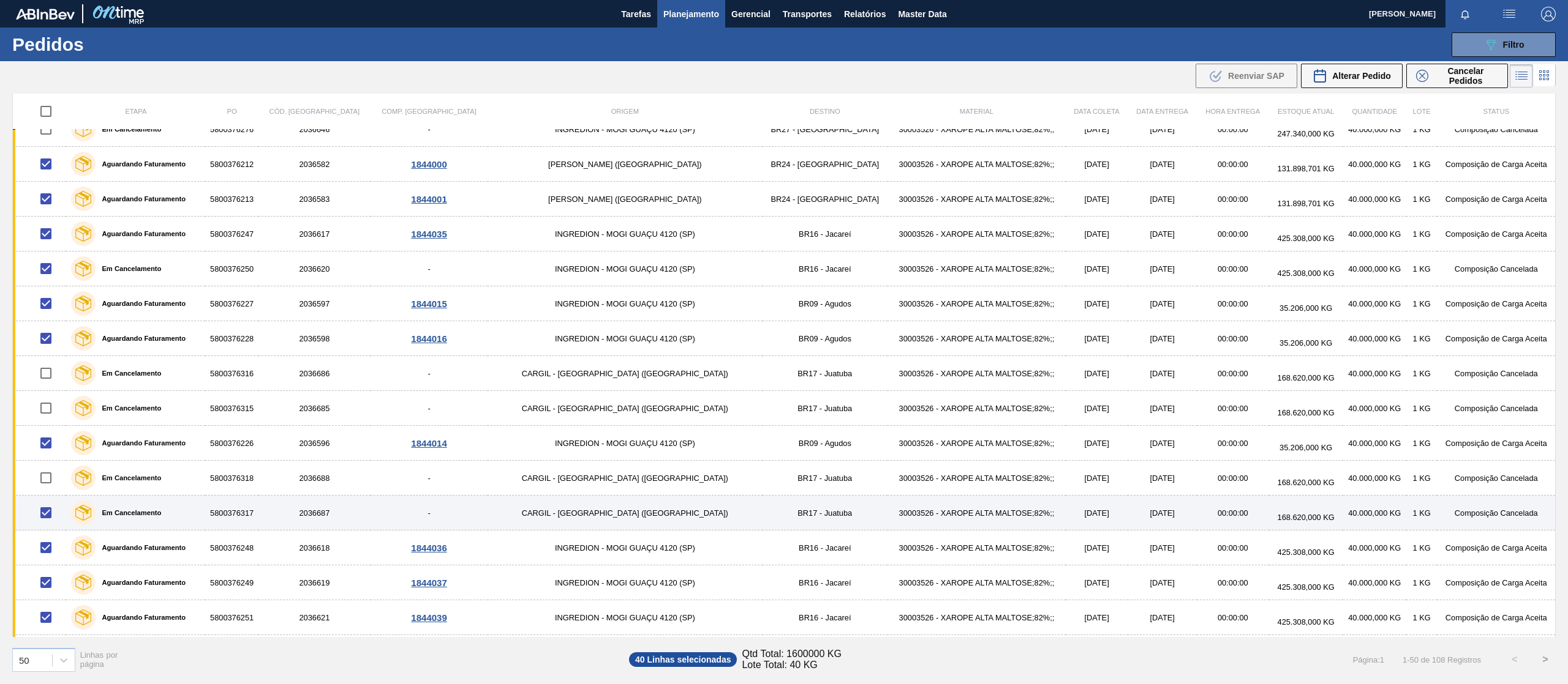
click at [54, 519] on input "checkbox" at bounding box center [46, 513] width 26 height 26
checkbox input "false"
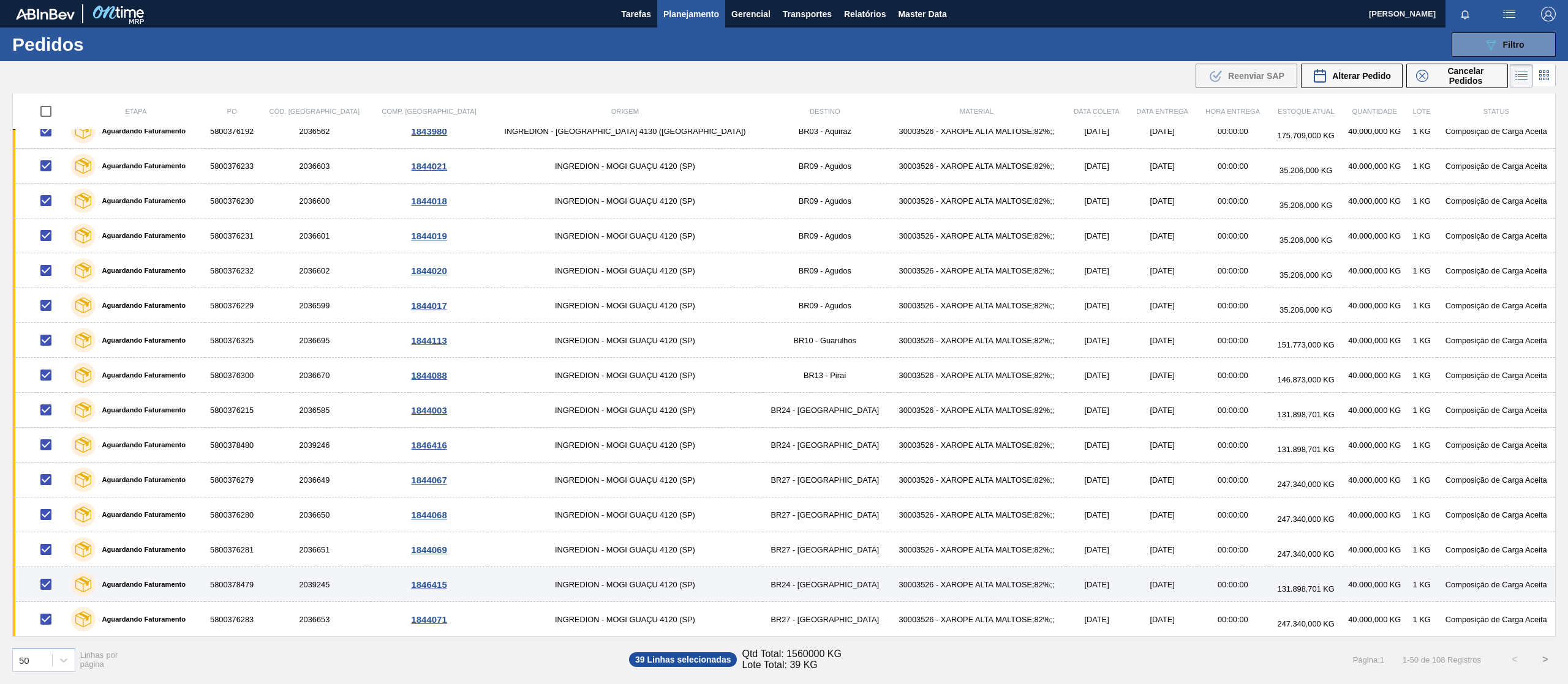
scroll to position [0, 0]
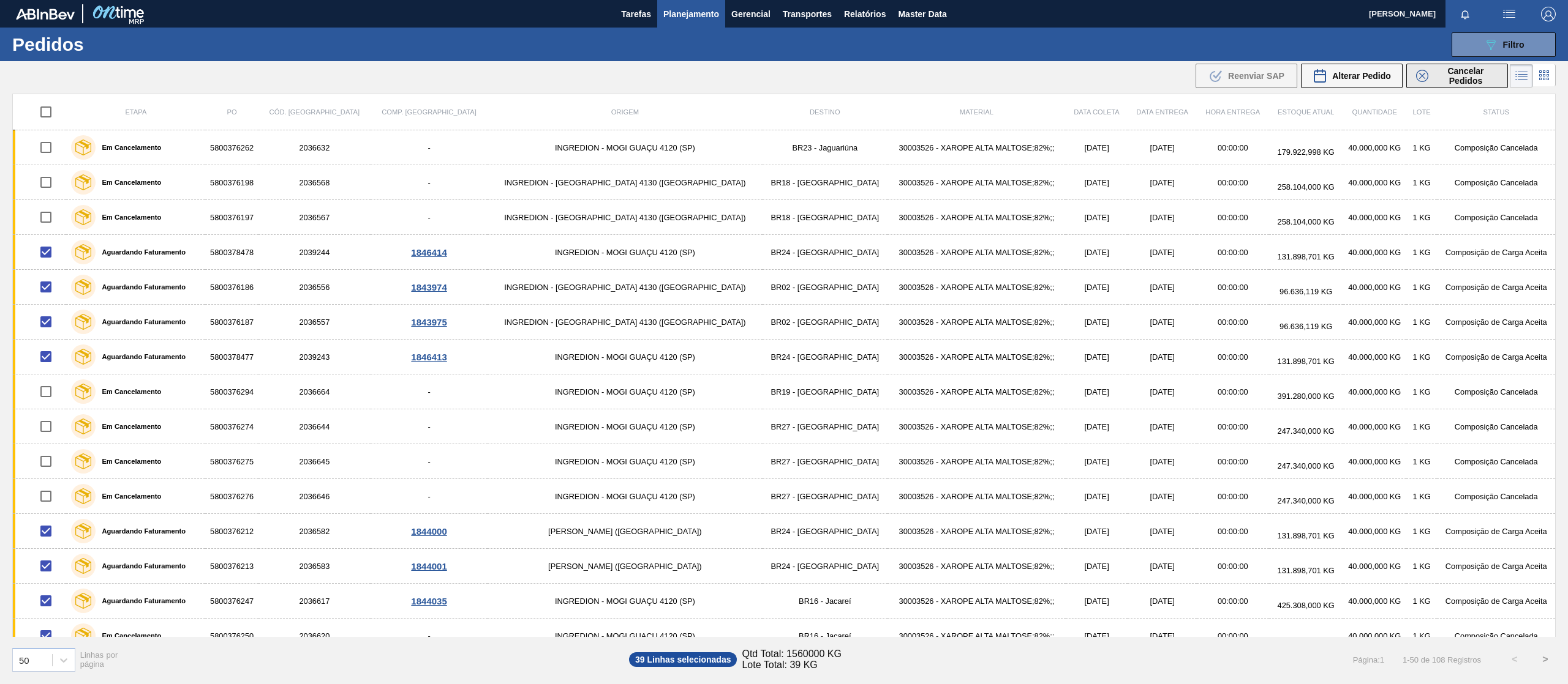
click at [1433, 73] on span "Cancelar Pedidos" at bounding box center [1466, 75] width 65 height 19
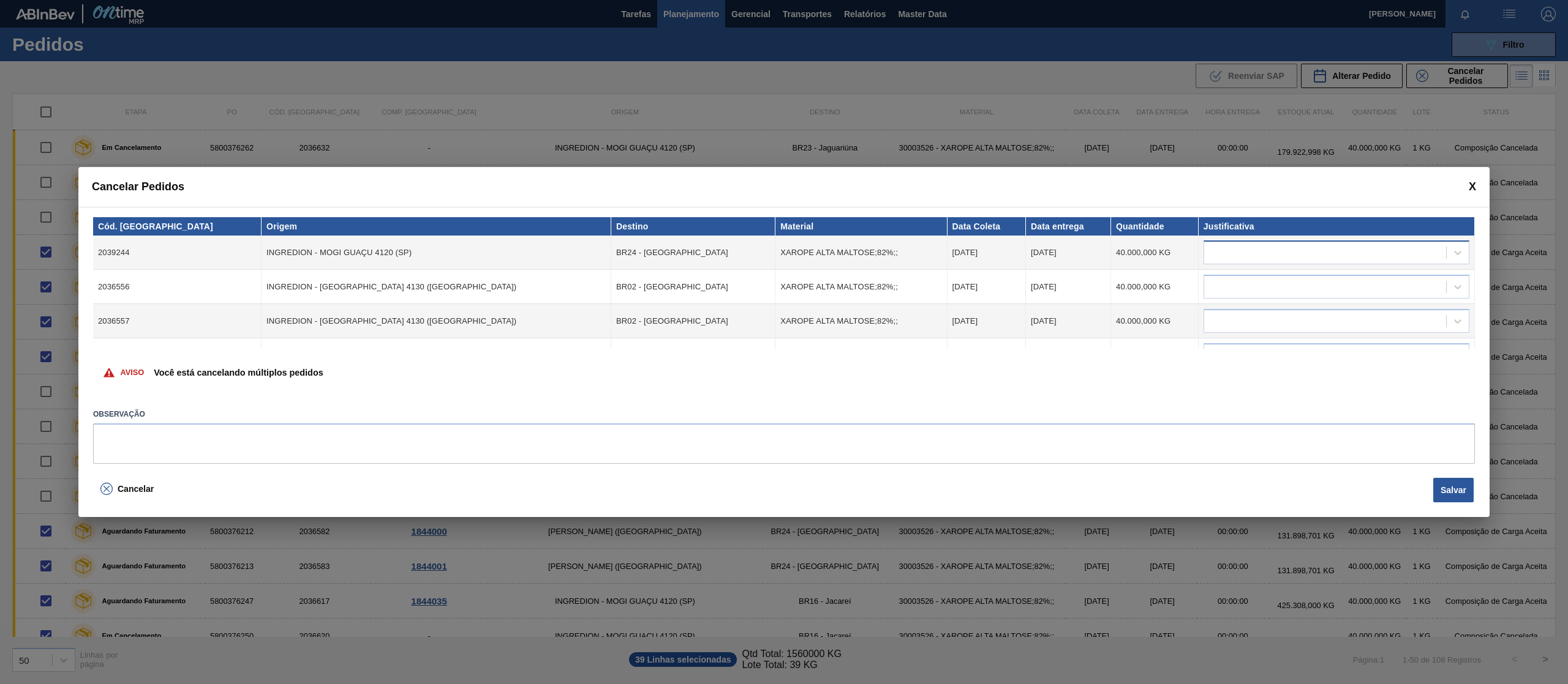
click at [1273, 262] on div at bounding box center [1336, 253] width 266 height 24
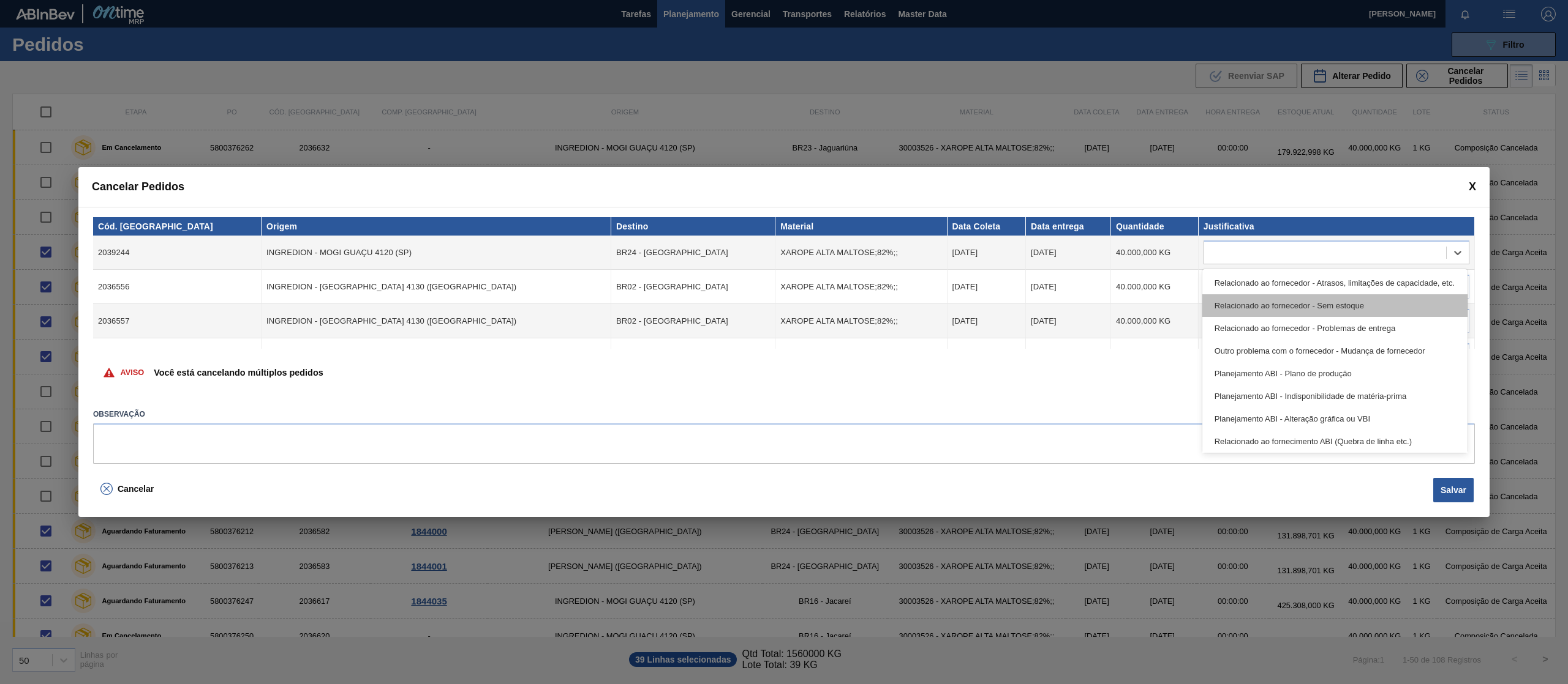
click at [1270, 303] on div "Relacionado ao fornecedor - Sem estoque" at bounding box center [1335, 305] width 265 height 23
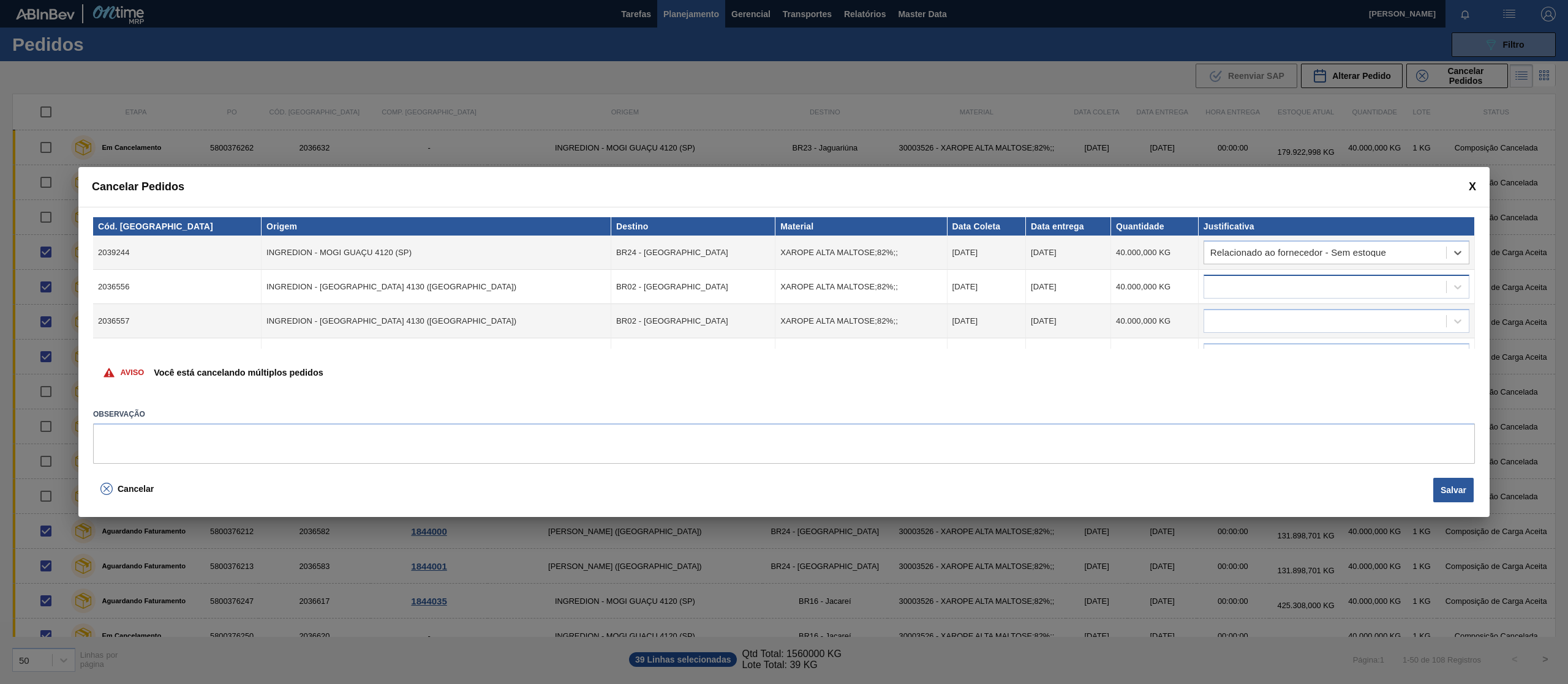
click at [1269, 290] on div at bounding box center [1325, 287] width 242 height 18
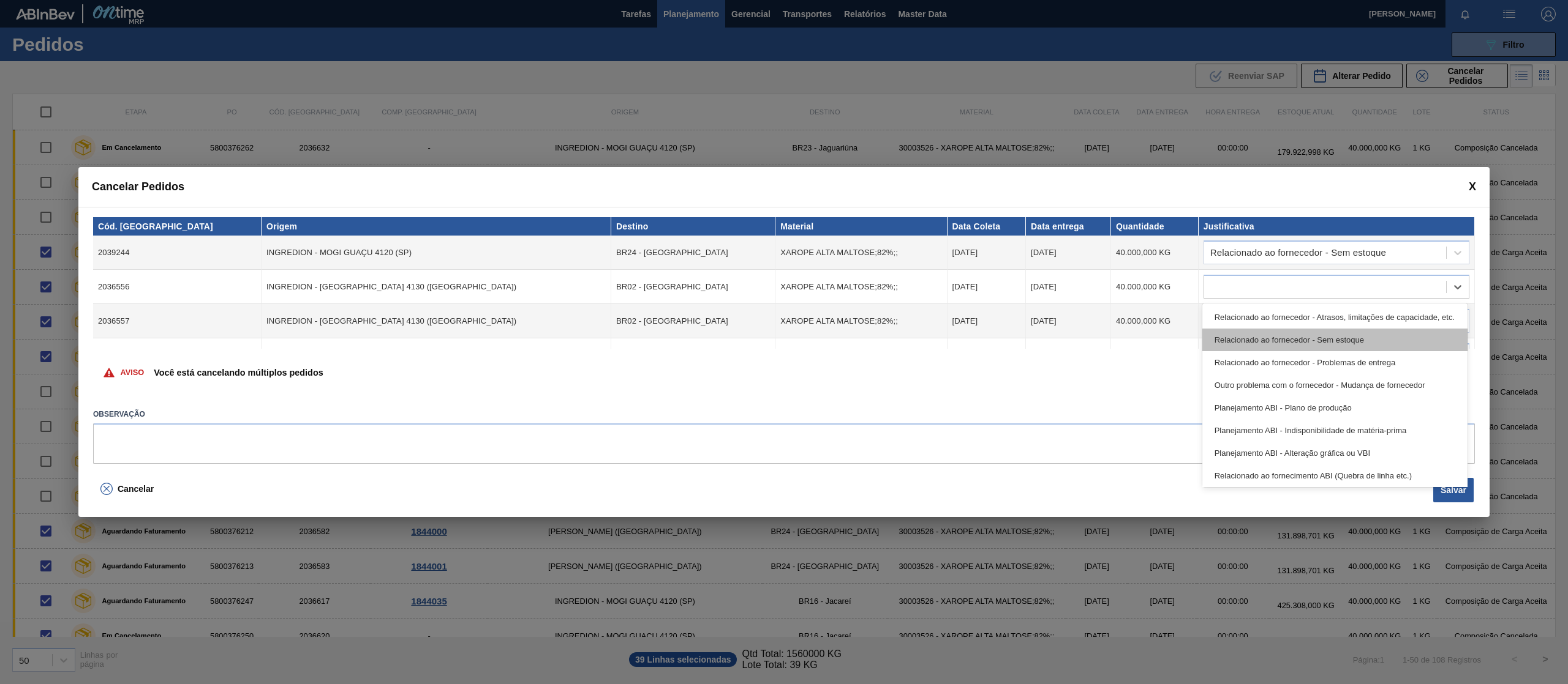
click at [1265, 337] on div "Relacionado ao fornecedor - Sem estoque" at bounding box center [1335, 339] width 265 height 23
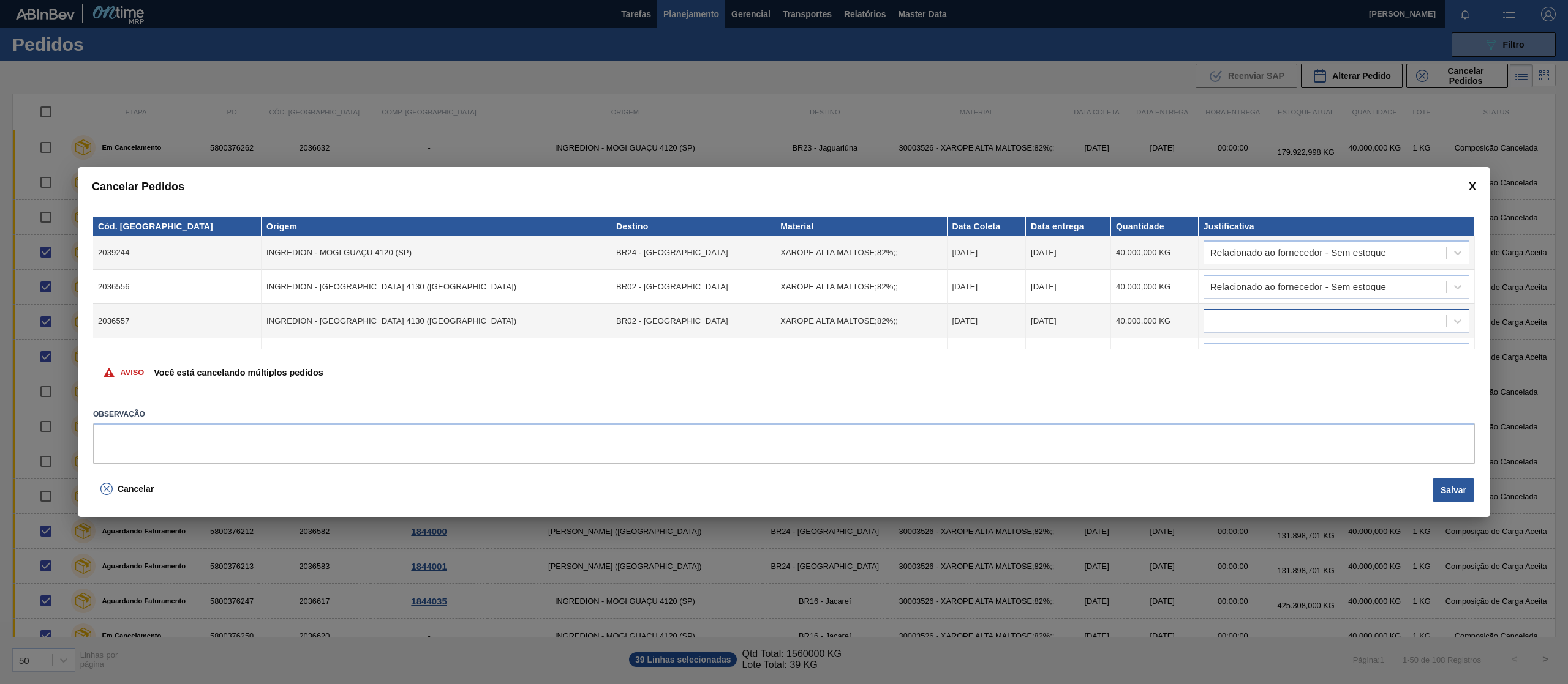
click at [1275, 306] on td at bounding box center [1336, 321] width 276 height 34
click at [1279, 319] on div at bounding box center [1325, 321] width 242 height 18
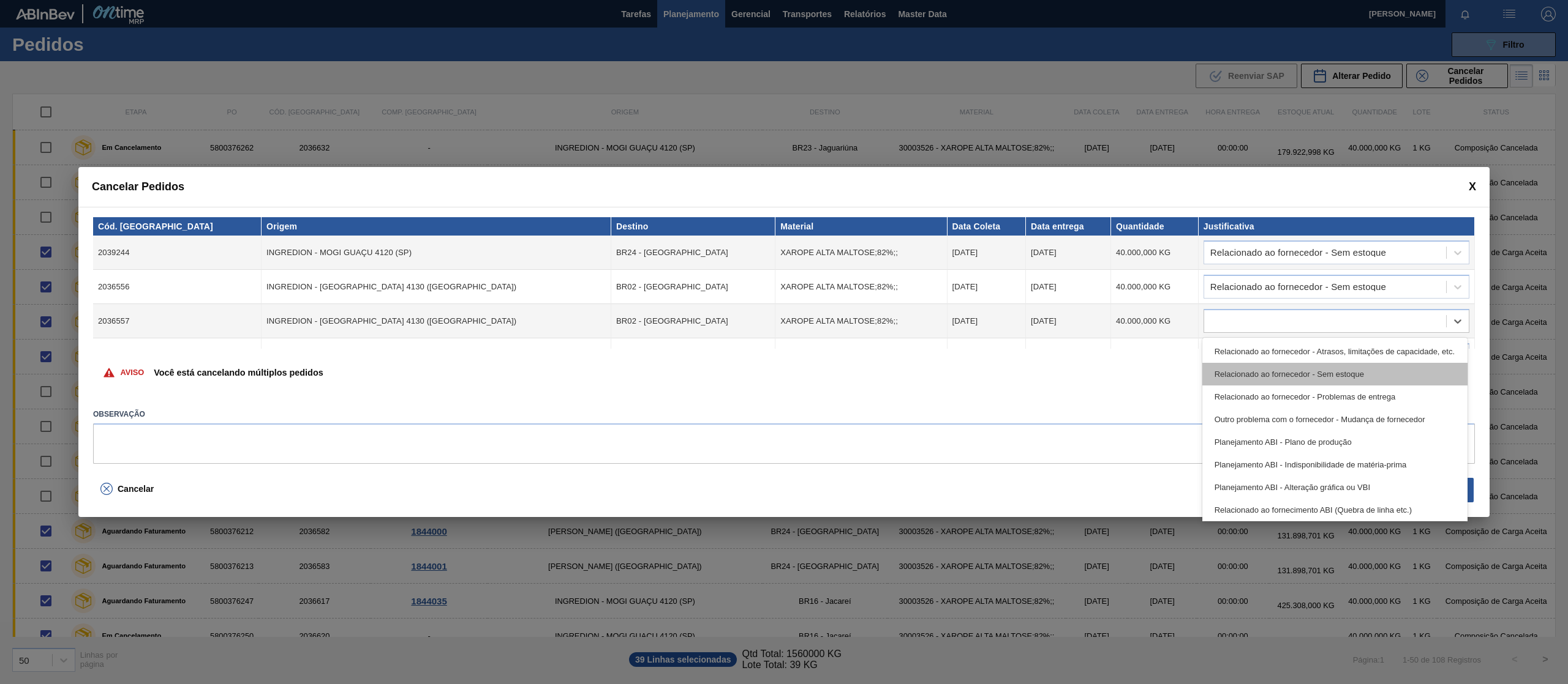
click at [1294, 366] on div "Relacionado ao fornecedor - Sem estoque" at bounding box center [1335, 374] width 265 height 23
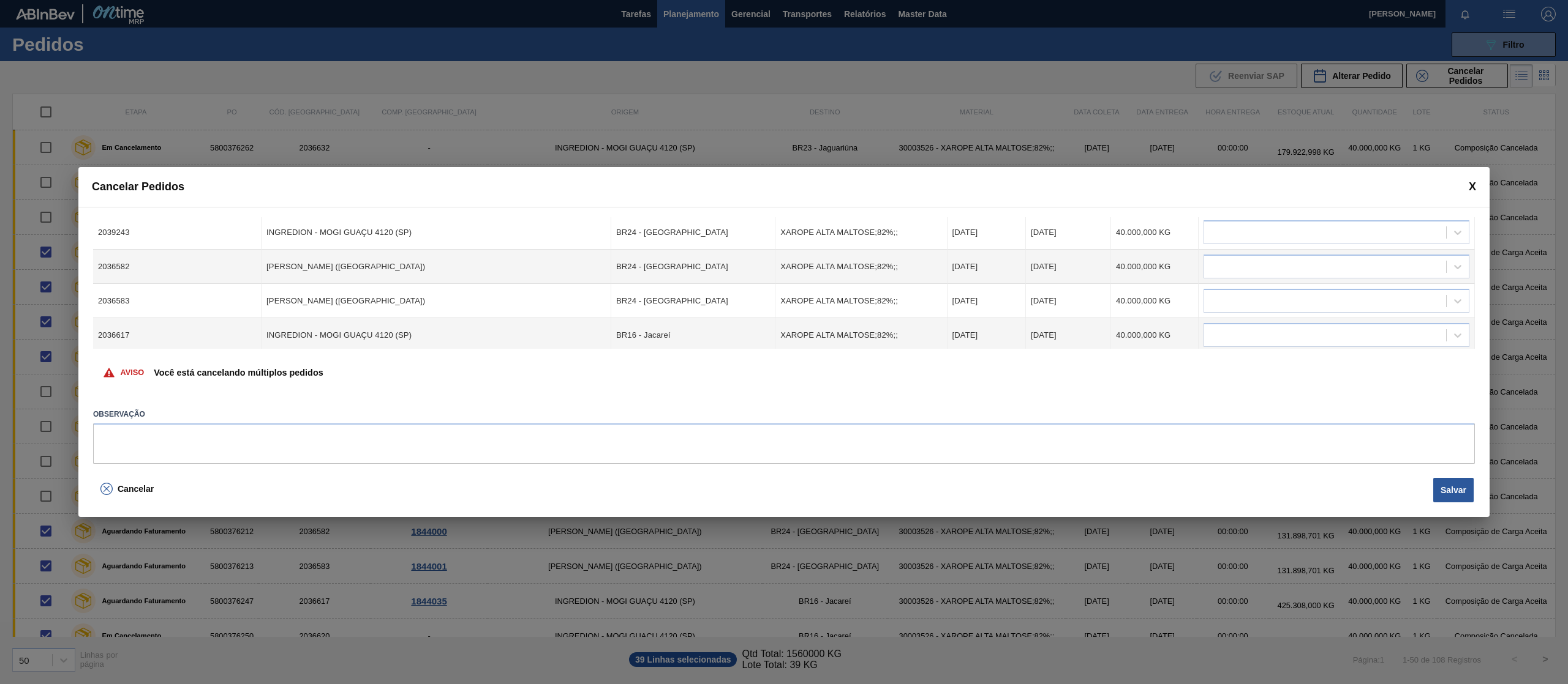
scroll to position [105, 0]
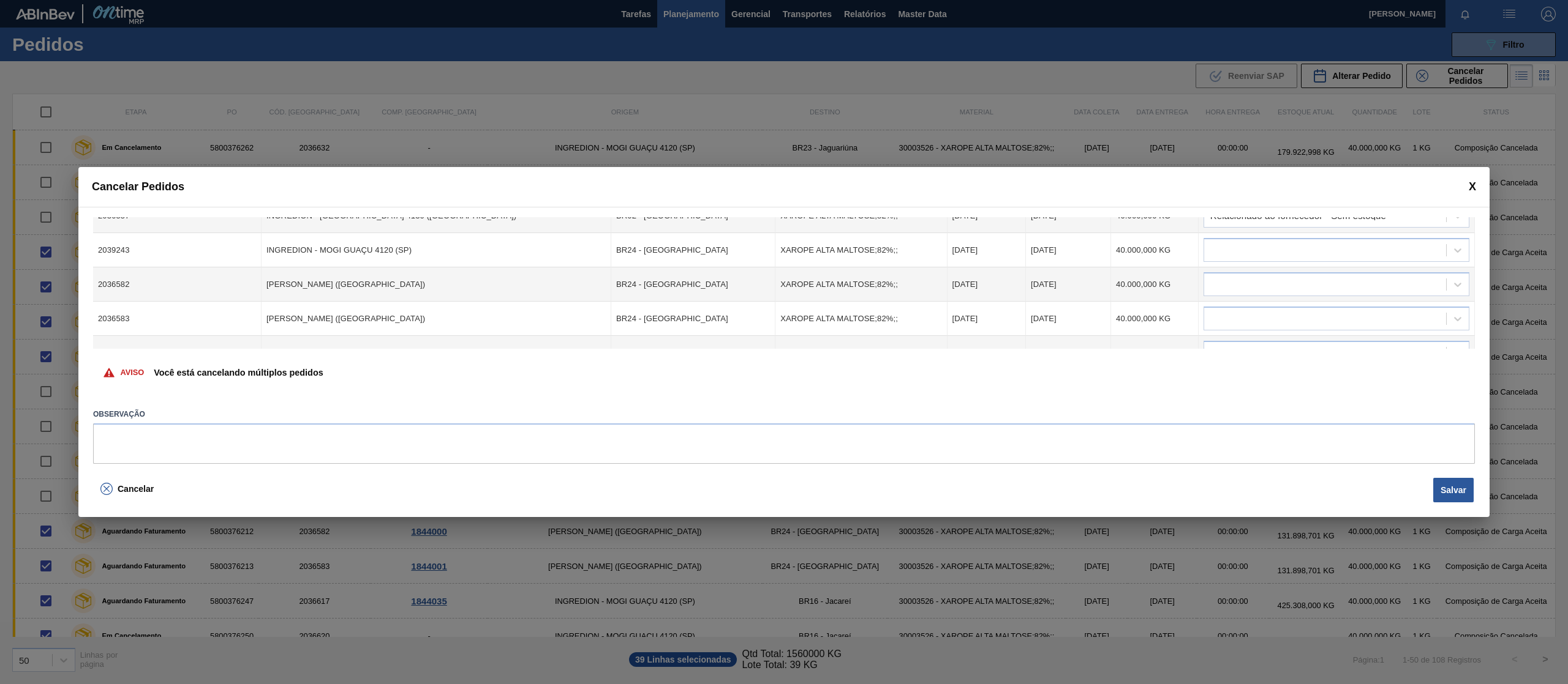
click at [1381, 237] on td at bounding box center [1336, 250] width 276 height 34
click at [1370, 268] on td at bounding box center [1336, 284] width 276 height 34
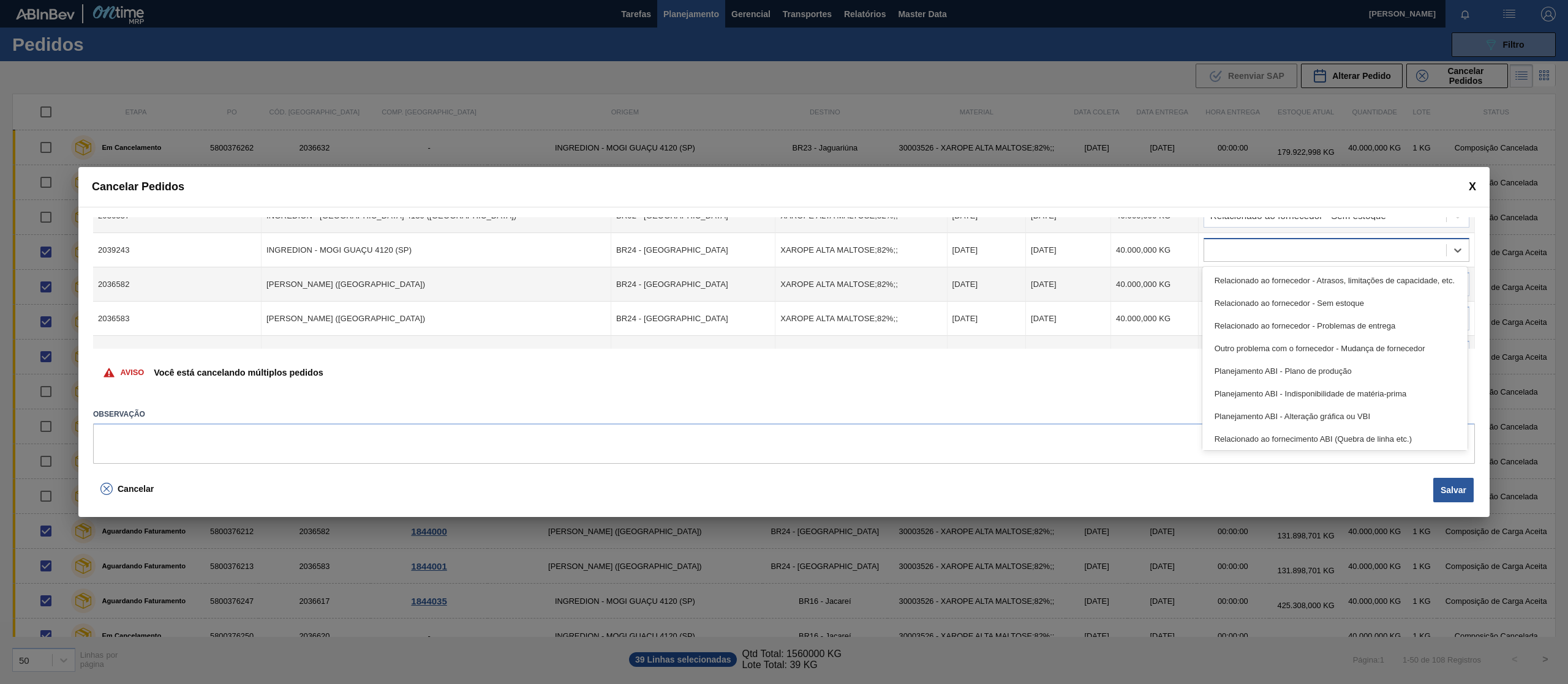
click at [1363, 254] on div at bounding box center [1325, 250] width 242 height 18
click at [1347, 296] on div "Relacionado ao fornecedor - Sem estoque" at bounding box center [1335, 303] width 265 height 23
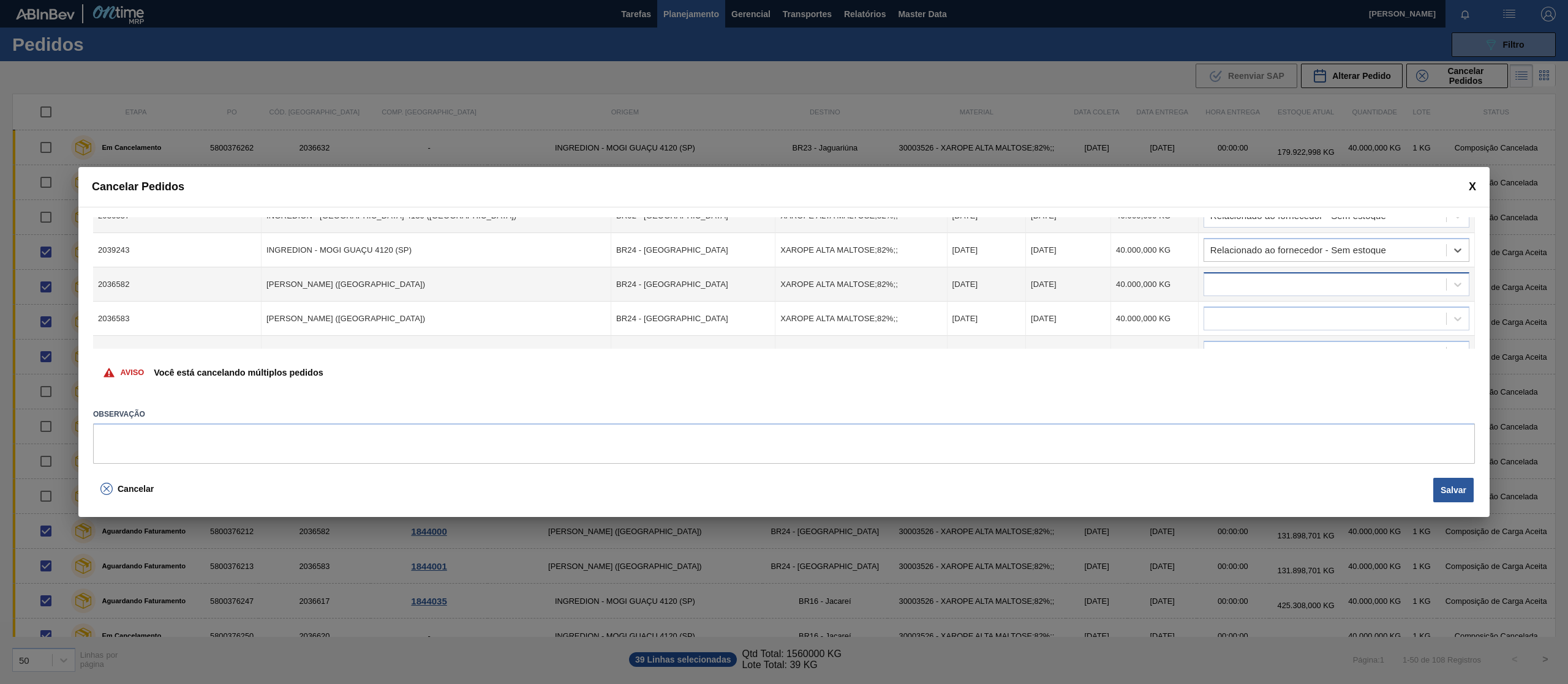
click at [1326, 293] on div at bounding box center [1325, 284] width 242 height 18
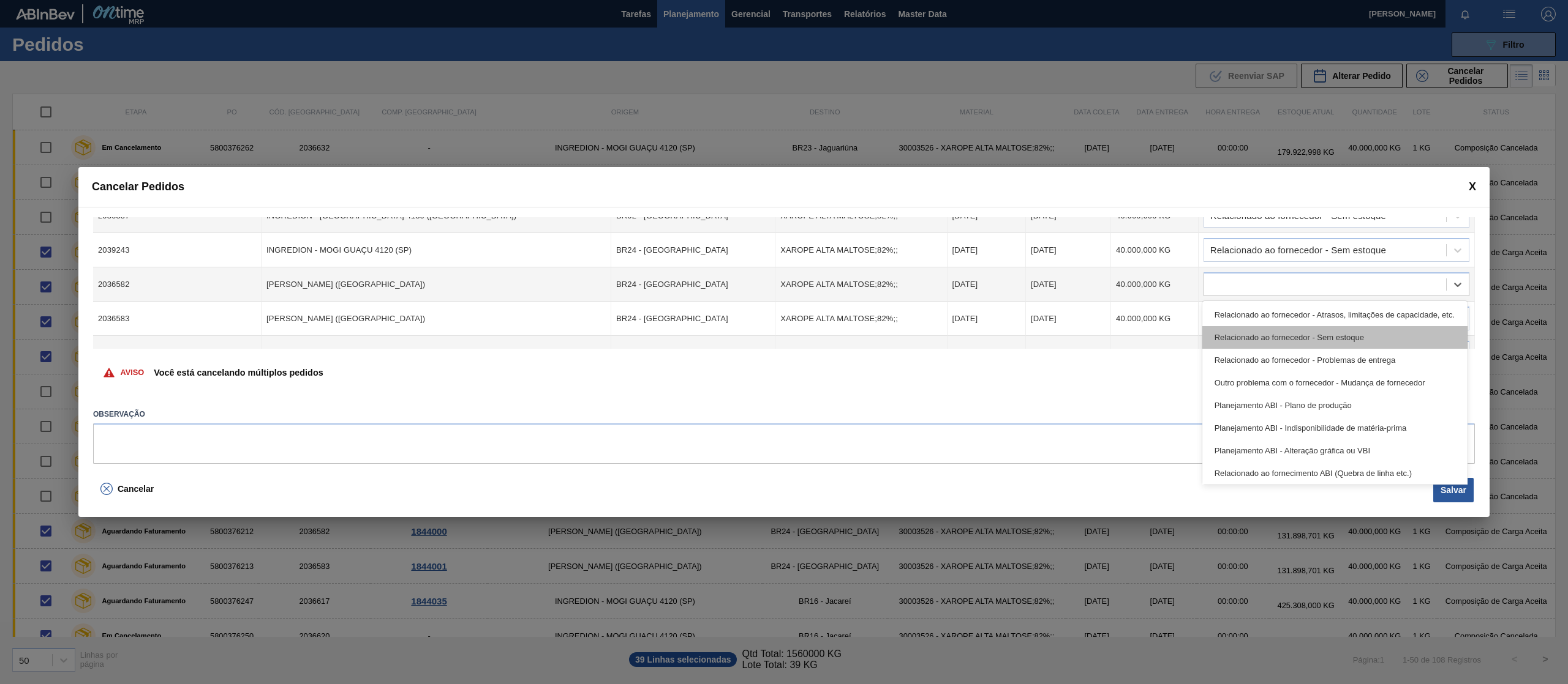
click at [1314, 332] on div "Relacionado ao fornecedor - Sem estoque" at bounding box center [1335, 337] width 265 height 23
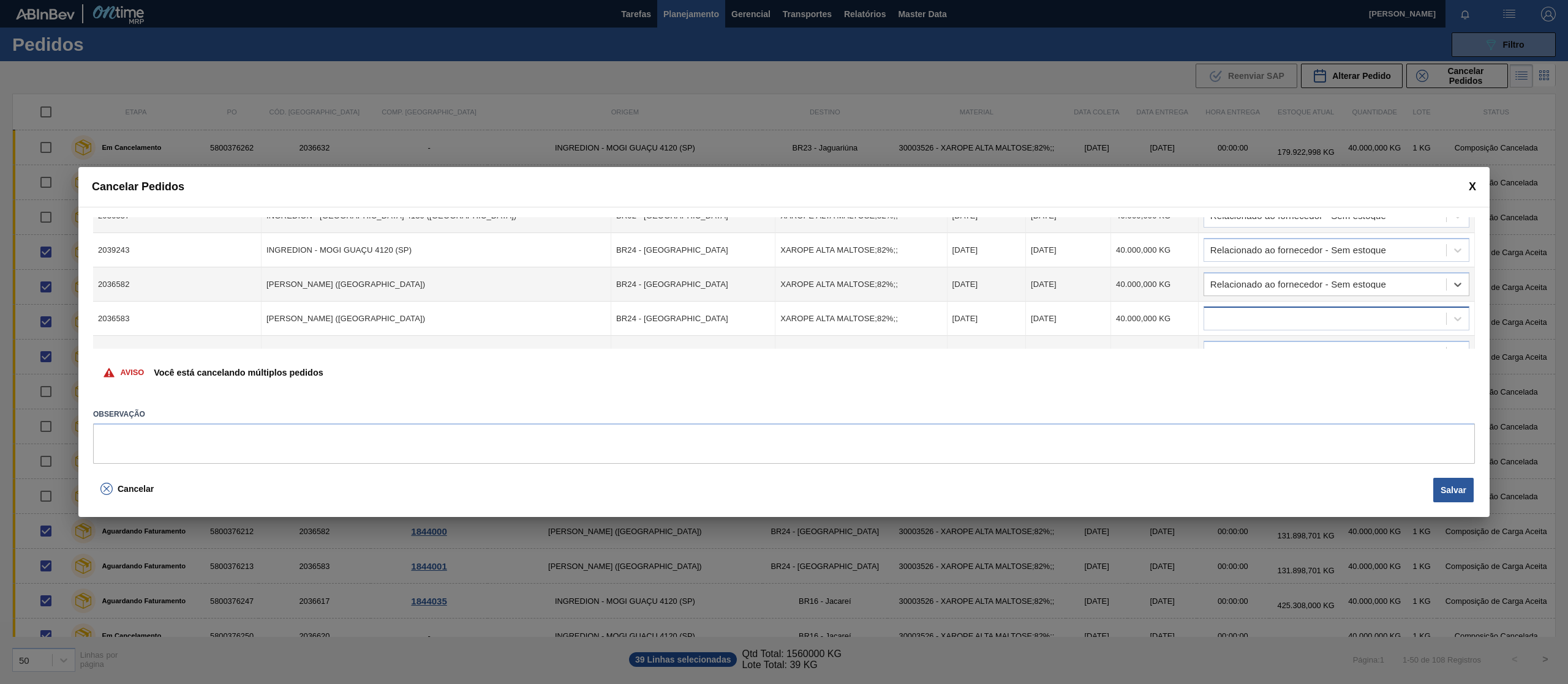
click at [1292, 320] on div at bounding box center [1325, 319] width 242 height 18
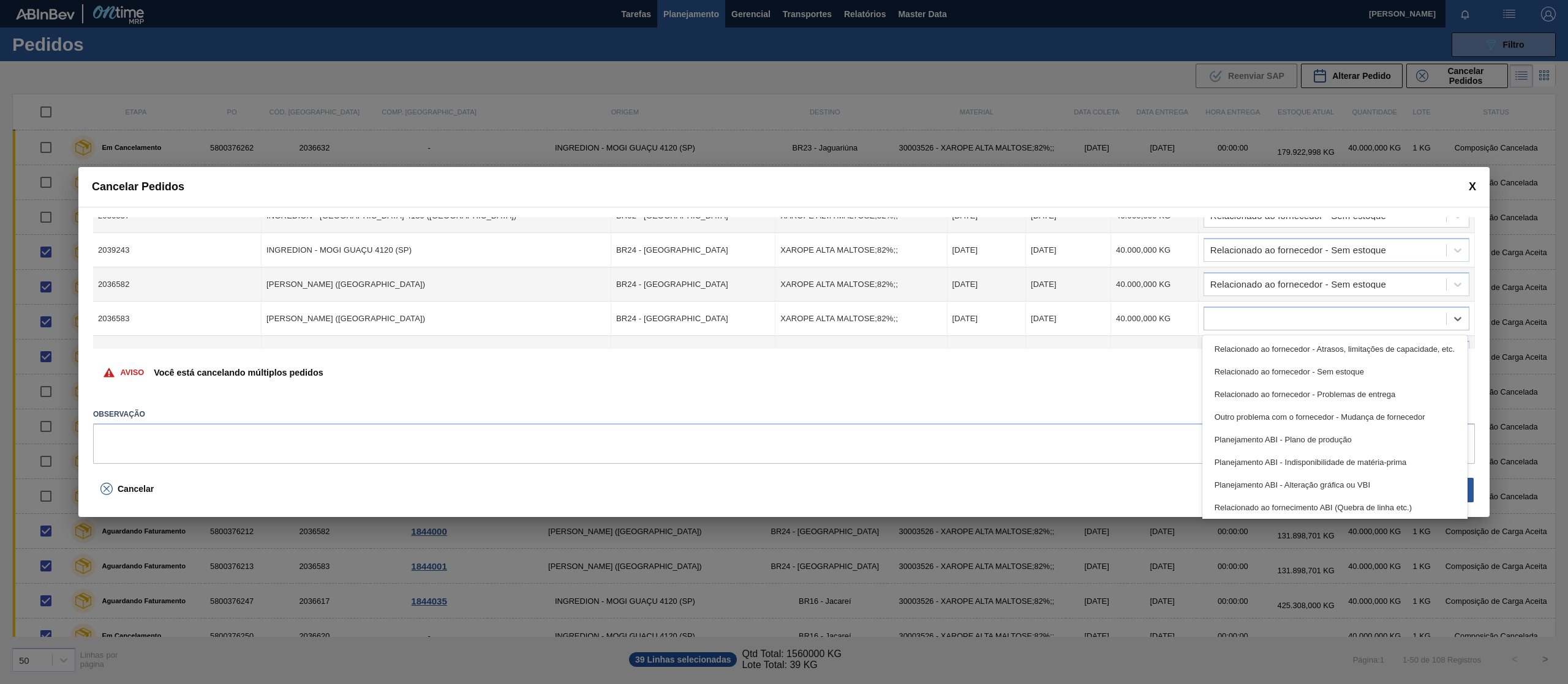
drag, startPoint x: 1305, startPoint y: 366, endPoint x: 1422, endPoint y: 334, distance: 121.3
click at [1305, 367] on div "Relacionado ao fornecedor - Sem estoque" at bounding box center [1335, 371] width 265 height 23
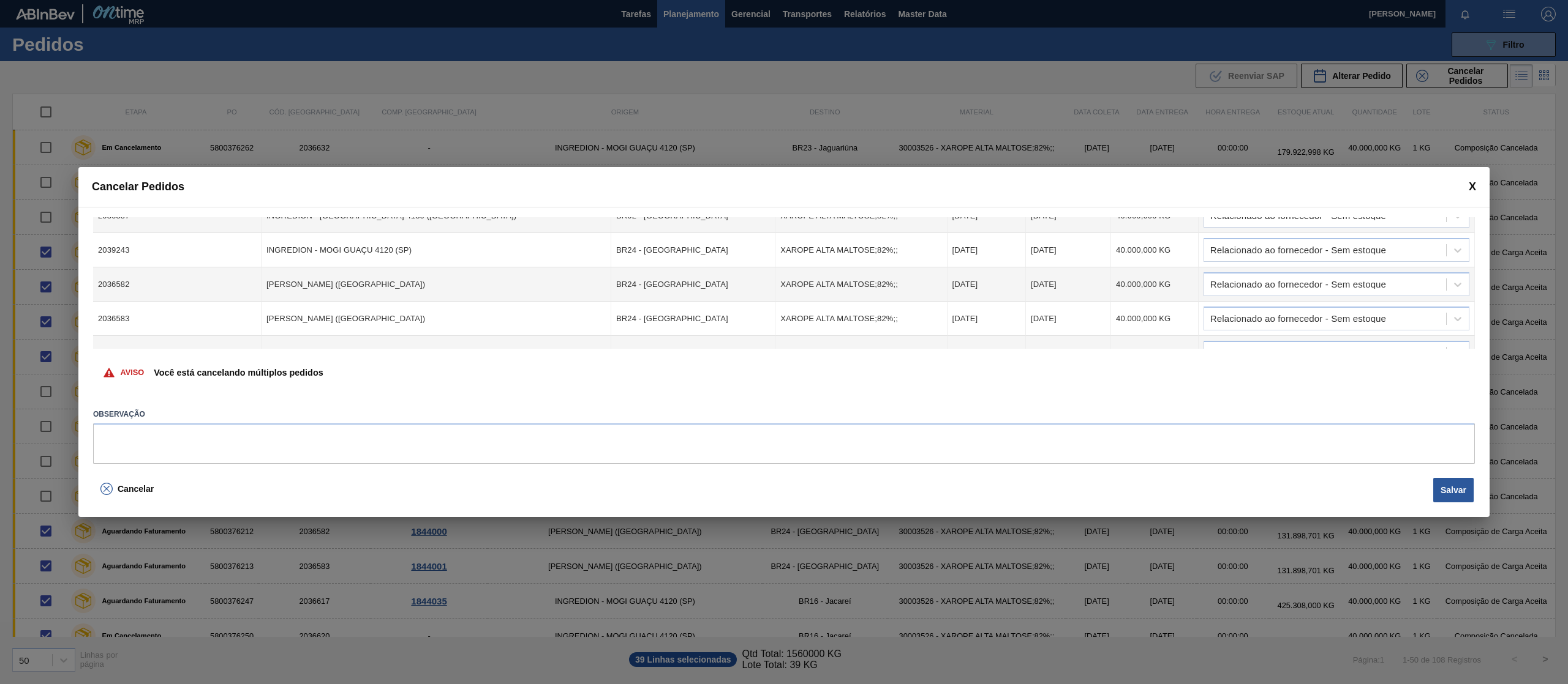
click at [1474, 238] on div "Cód. Pedido Origem Destino Material Data Coleta Data entrega Quantidade Justifi…" at bounding box center [784, 339] width 1411 height 267
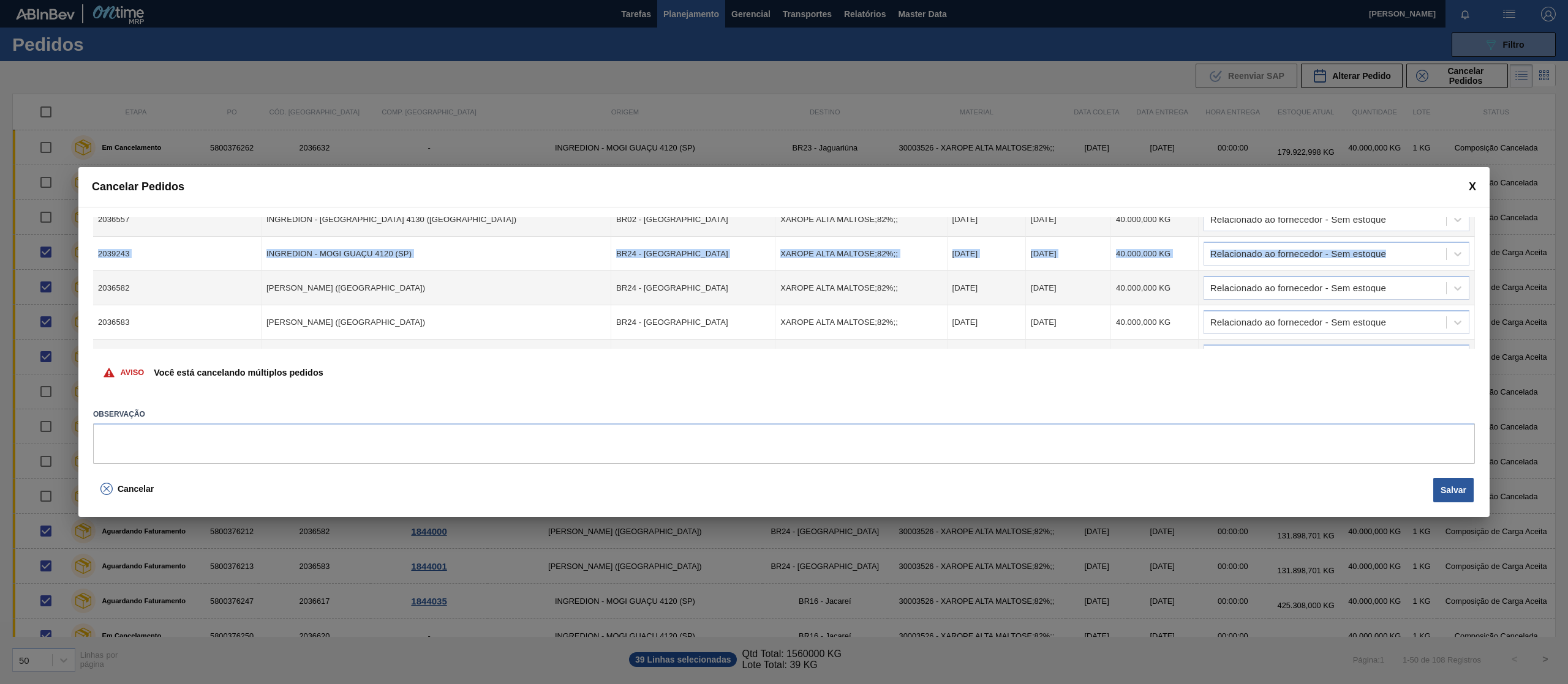
drag, startPoint x: 1473, startPoint y: 232, endPoint x: 1472, endPoint y: 239, distance: 7.1
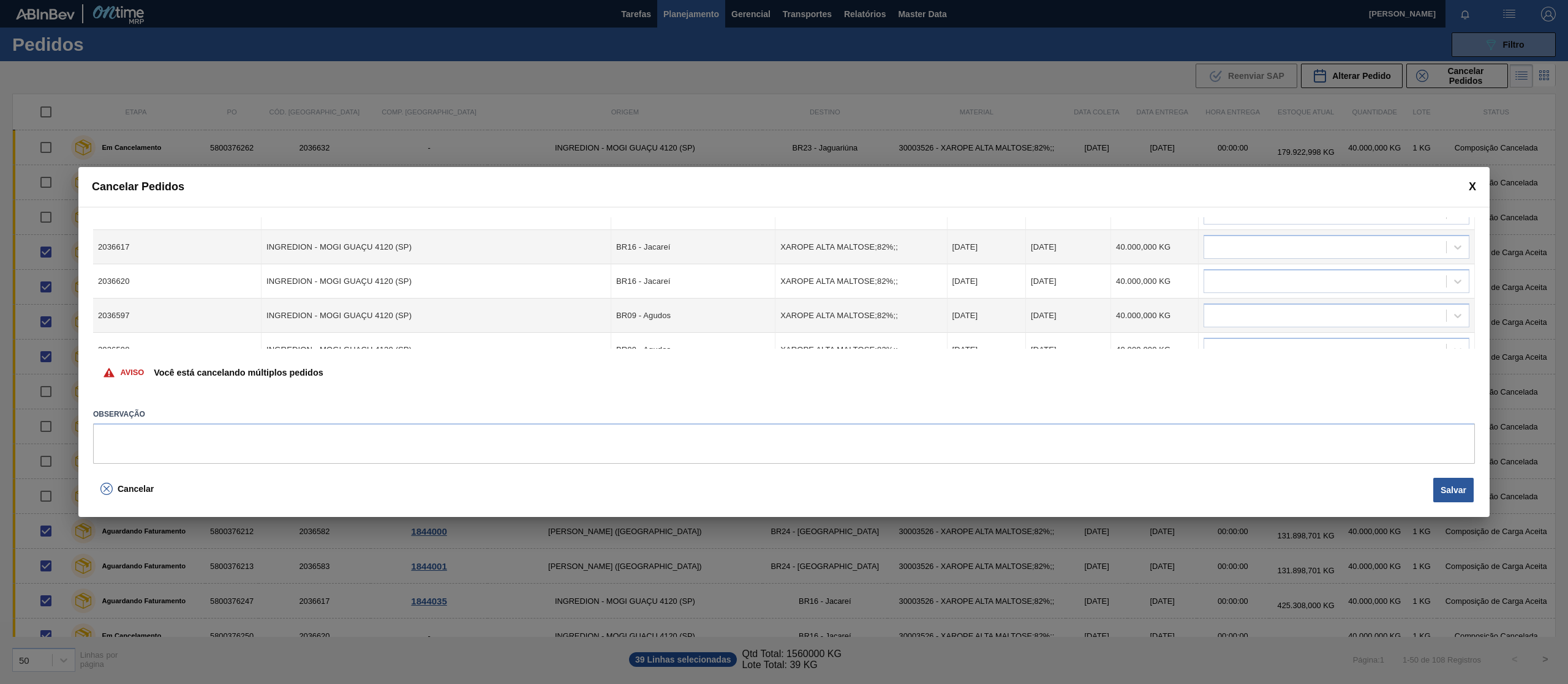
scroll to position [229, 0]
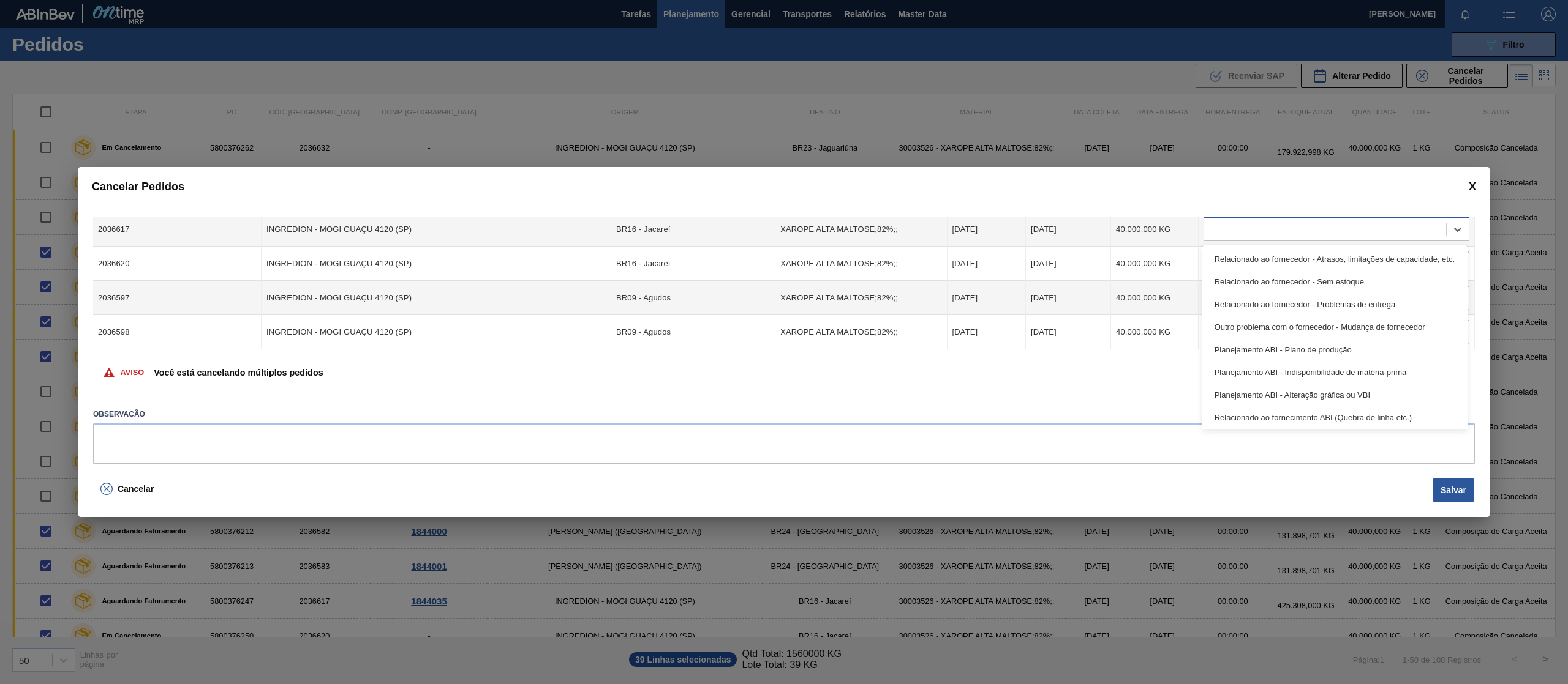
click at [1301, 218] on div at bounding box center [1336, 229] width 266 height 24
click at [1314, 280] on div "Relacionado ao fornecedor - Sem estoque" at bounding box center [1335, 281] width 265 height 23
click at [1313, 269] on div at bounding box center [1325, 263] width 242 height 18
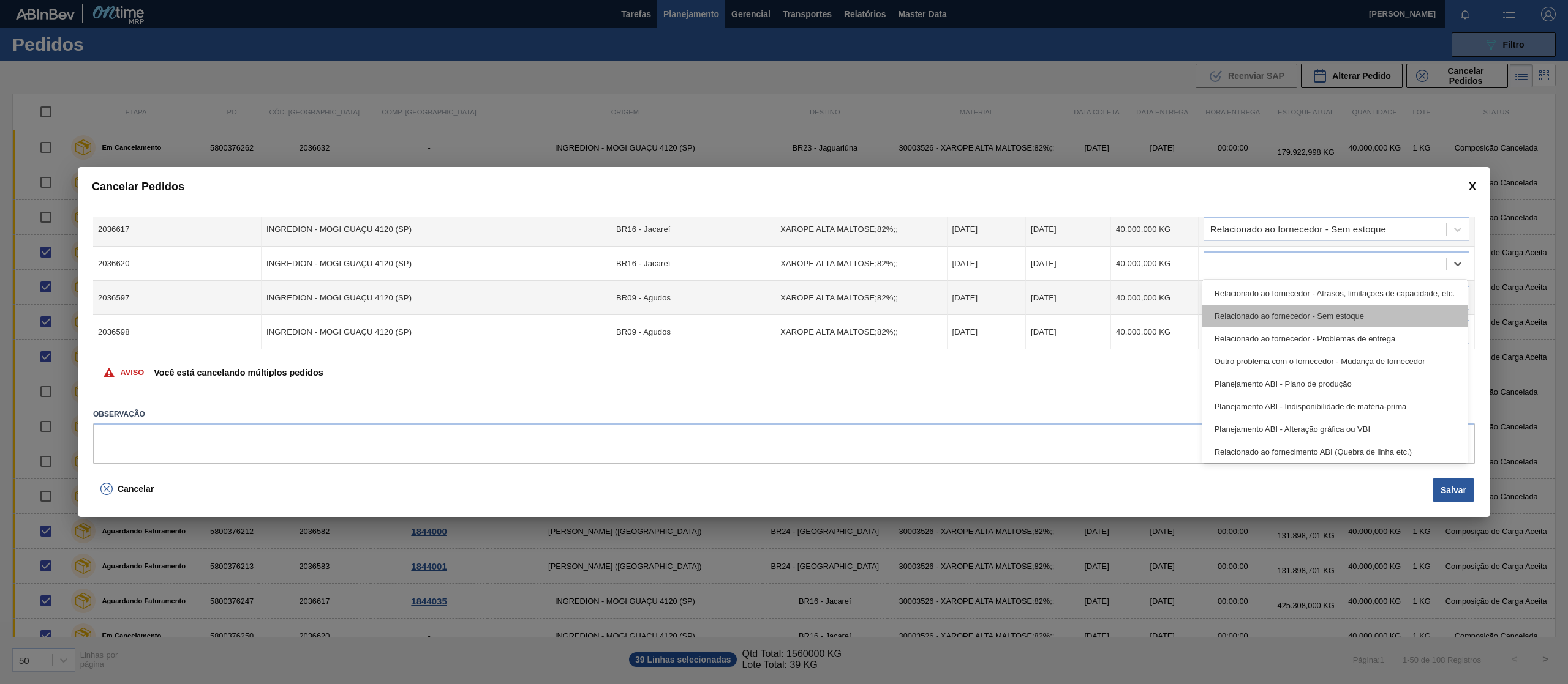
click at [1306, 317] on div "Relacionado ao fornecedor - Sem estoque" at bounding box center [1335, 315] width 265 height 23
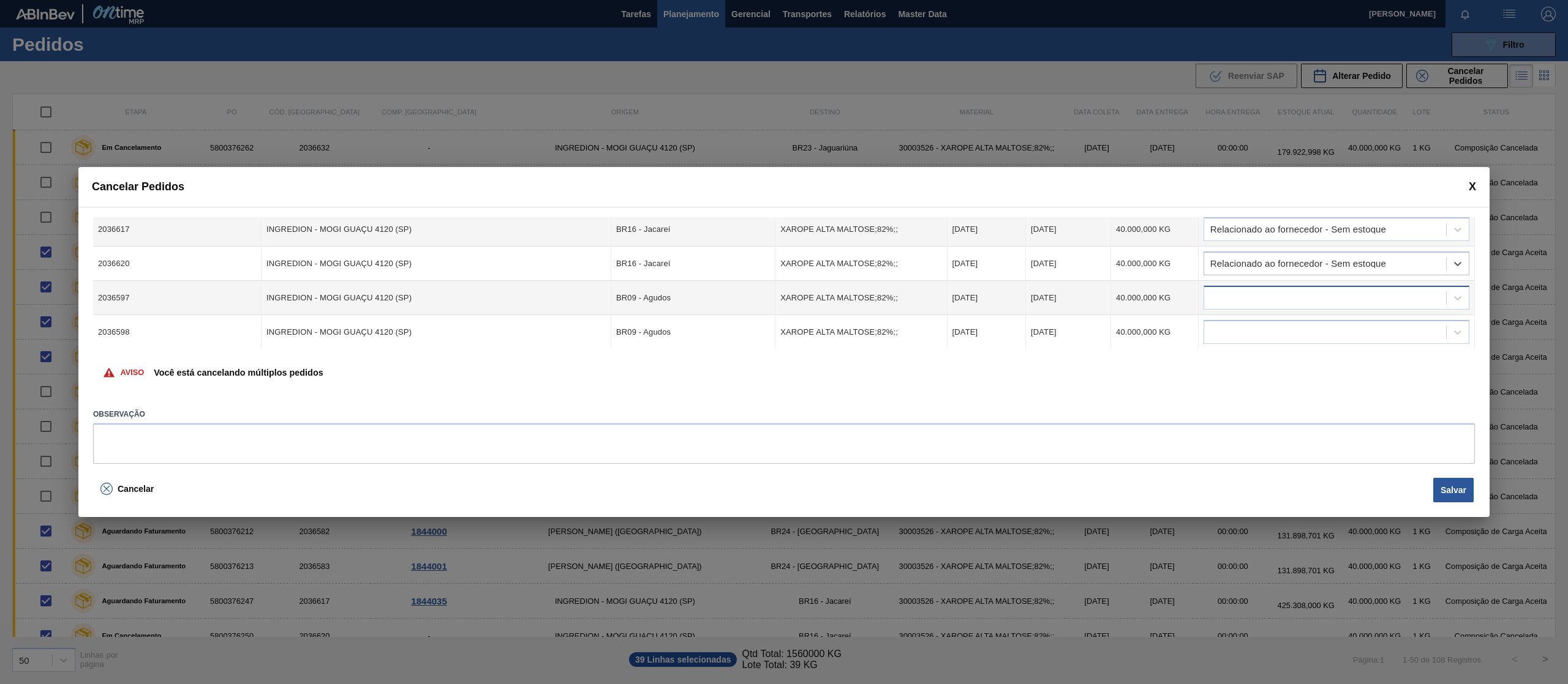
click at [1308, 296] on div at bounding box center [1325, 298] width 242 height 18
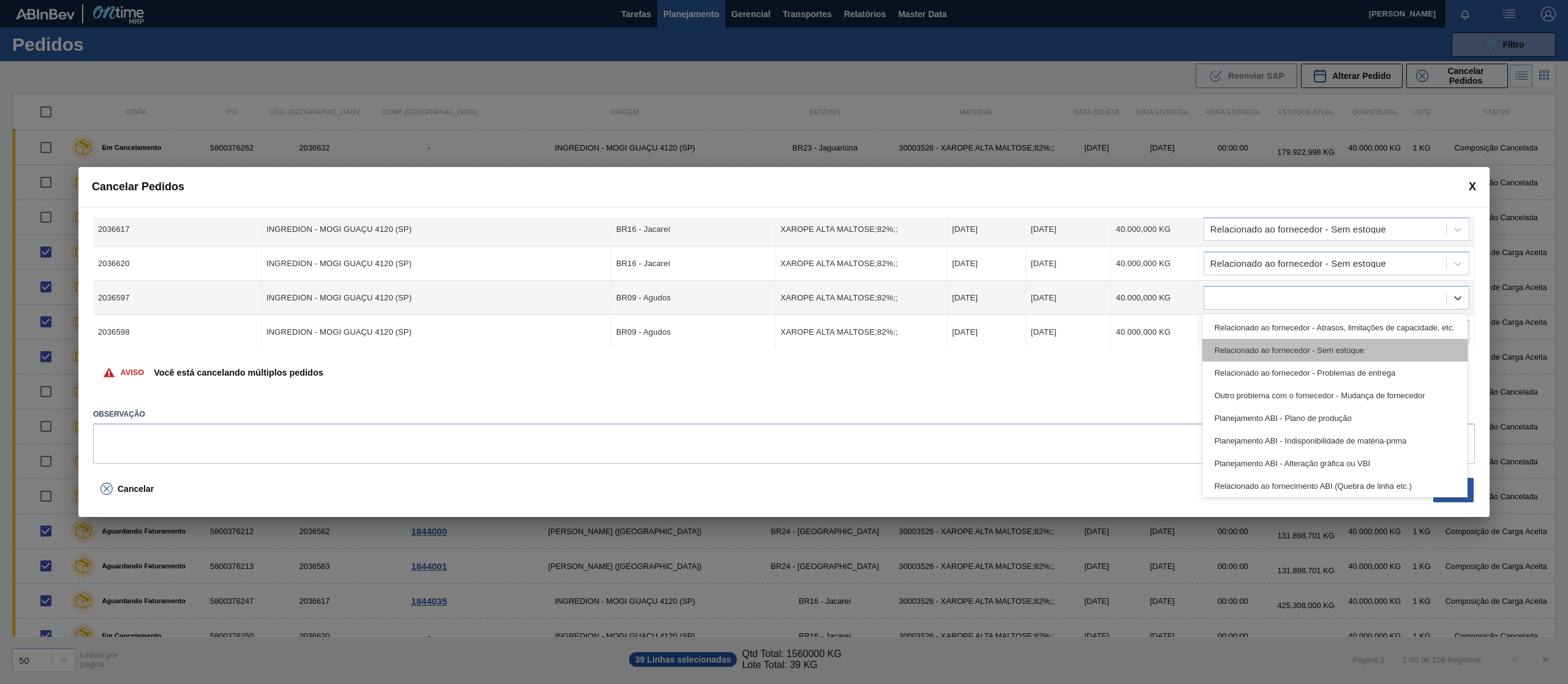
click at [1316, 351] on div "Relacionado ao fornecedor - Sem estoque" at bounding box center [1335, 350] width 265 height 23
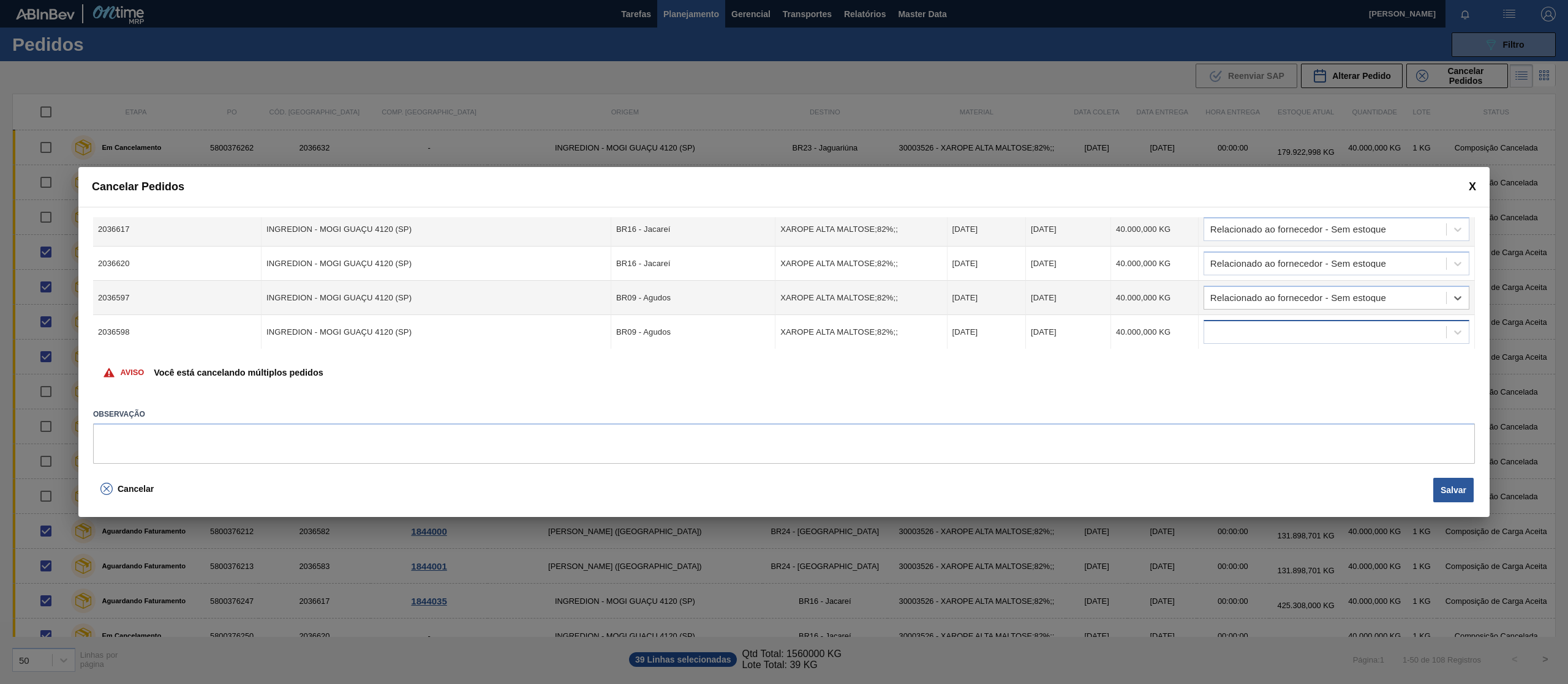
click at [1313, 335] on div at bounding box center [1325, 332] width 242 height 18
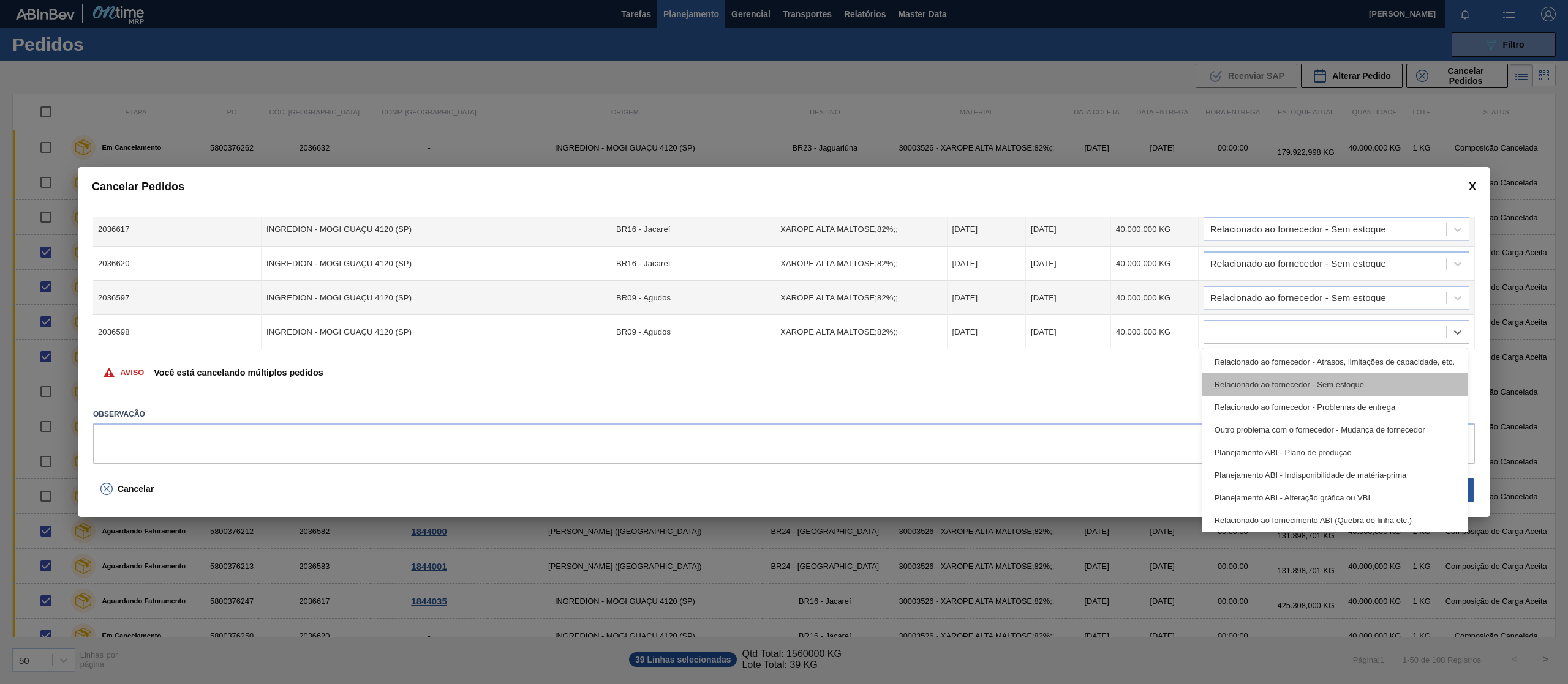
click at [1320, 385] on div "Relacionado ao fornecedor - Sem estoque" at bounding box center [1335, 384] width 265 height 23
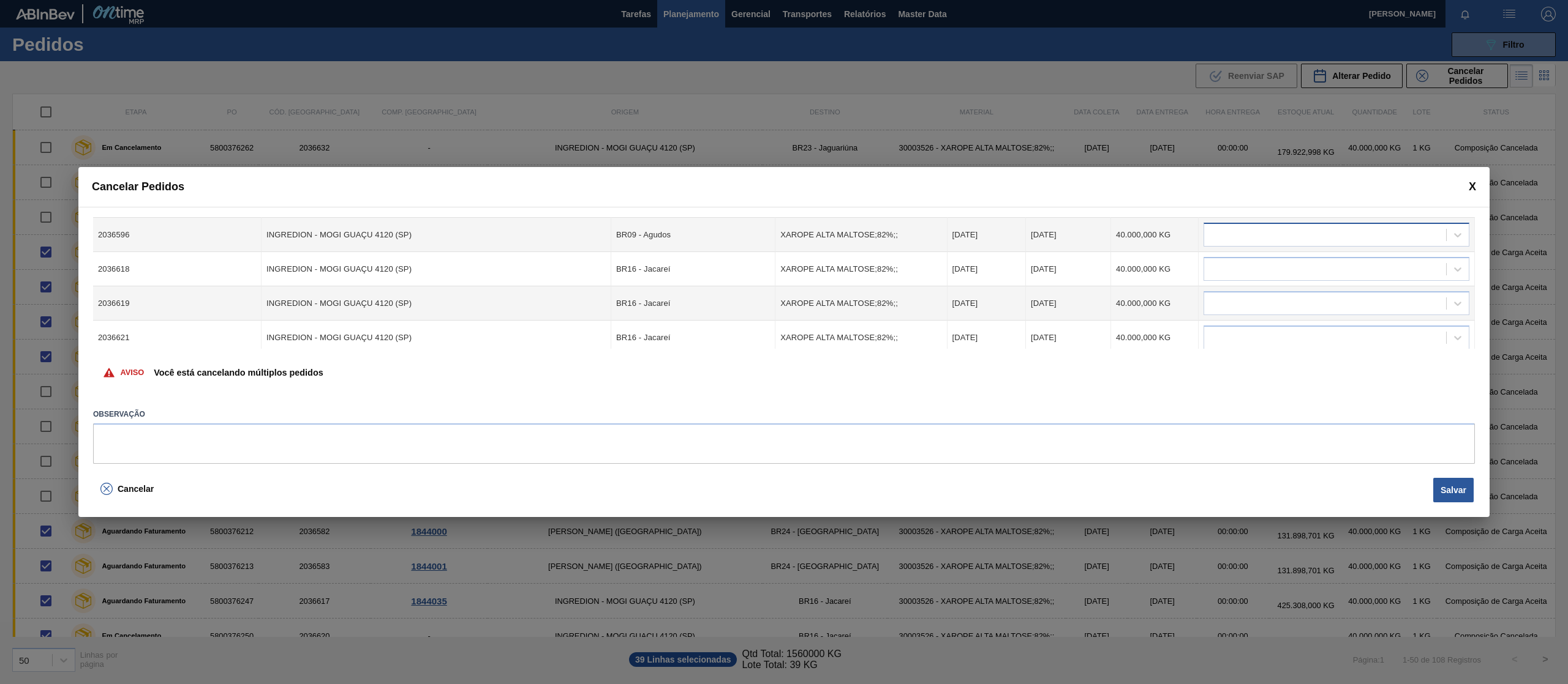
scroll to position [370, 0]
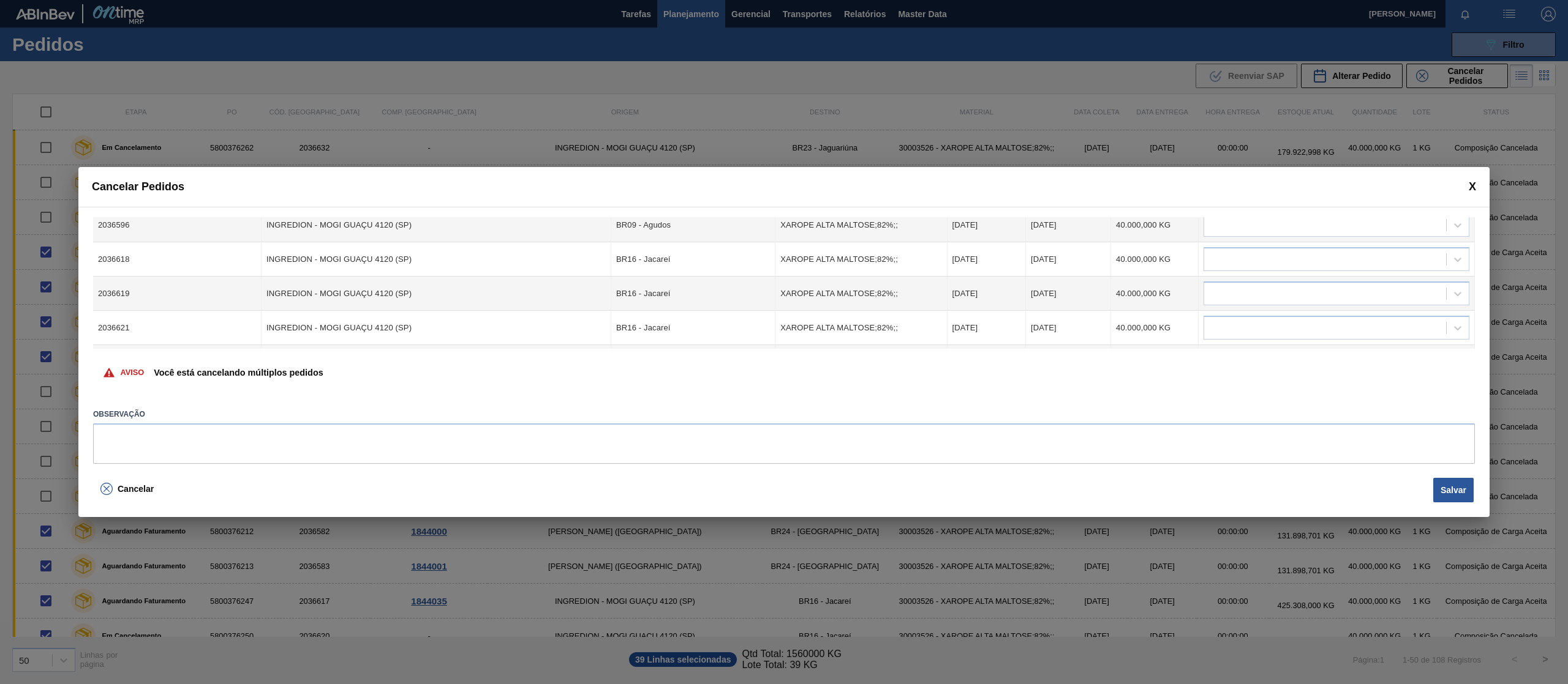
click at [1357, 232] on div at bounding box center [1325, 225] width 242 height 18
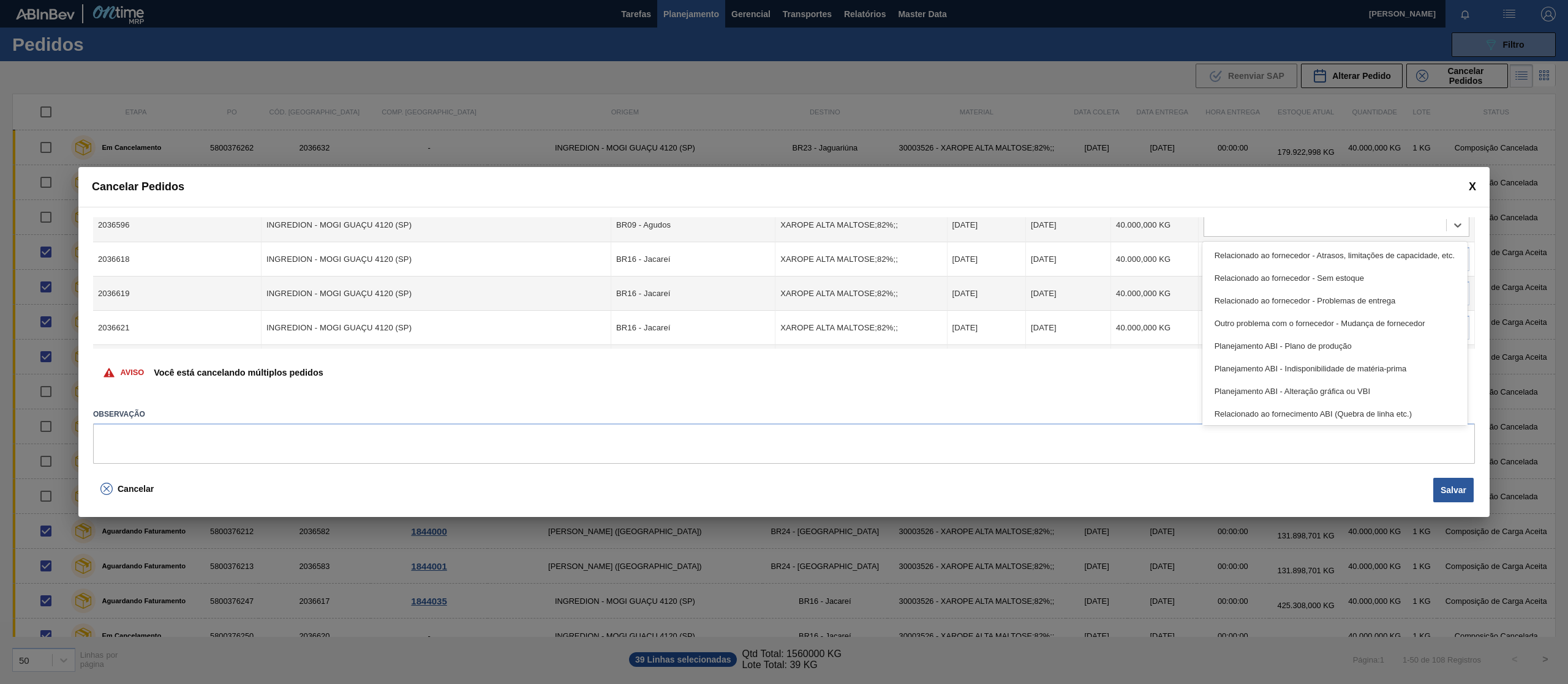
click at [1326, 274] on div "Relacionado ao fornecedor - Sem estoque" at bounding box center [1335, 278] width 265 height 23
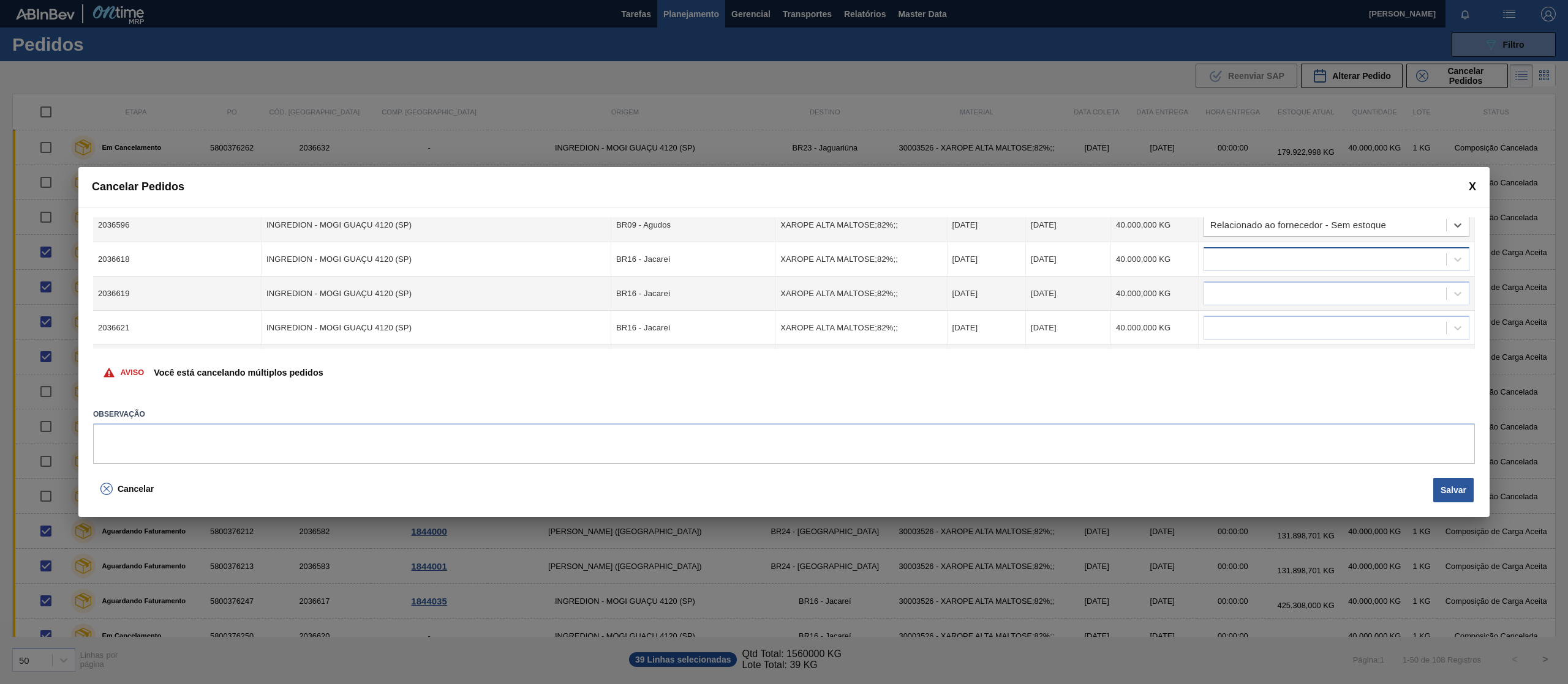
click at [1328, 251] on div at bounding box center [1325, 259] width 242 height 18
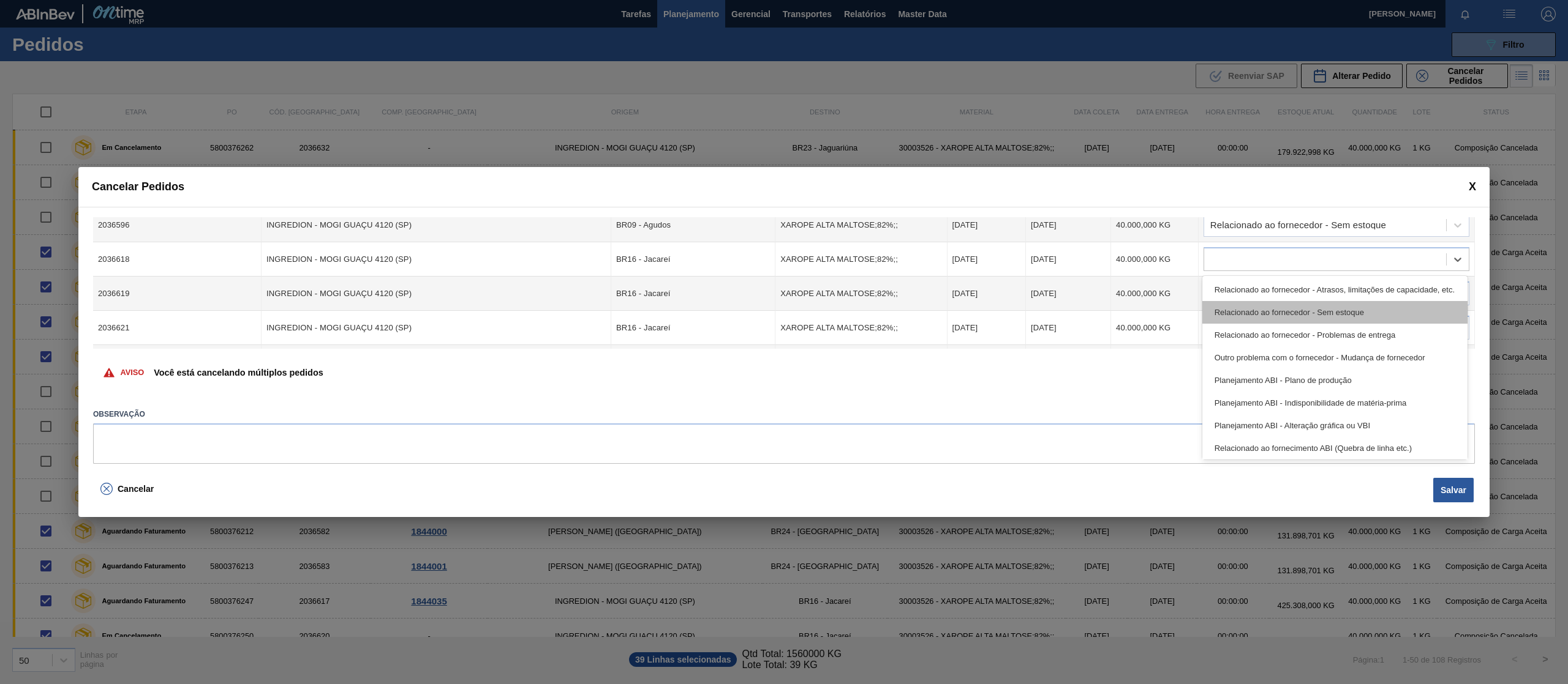
click at [1338, 314] on div "Relacionado ao fornecedor - Sem estoque" at bounding box center [1335, 312] width 265 height 23
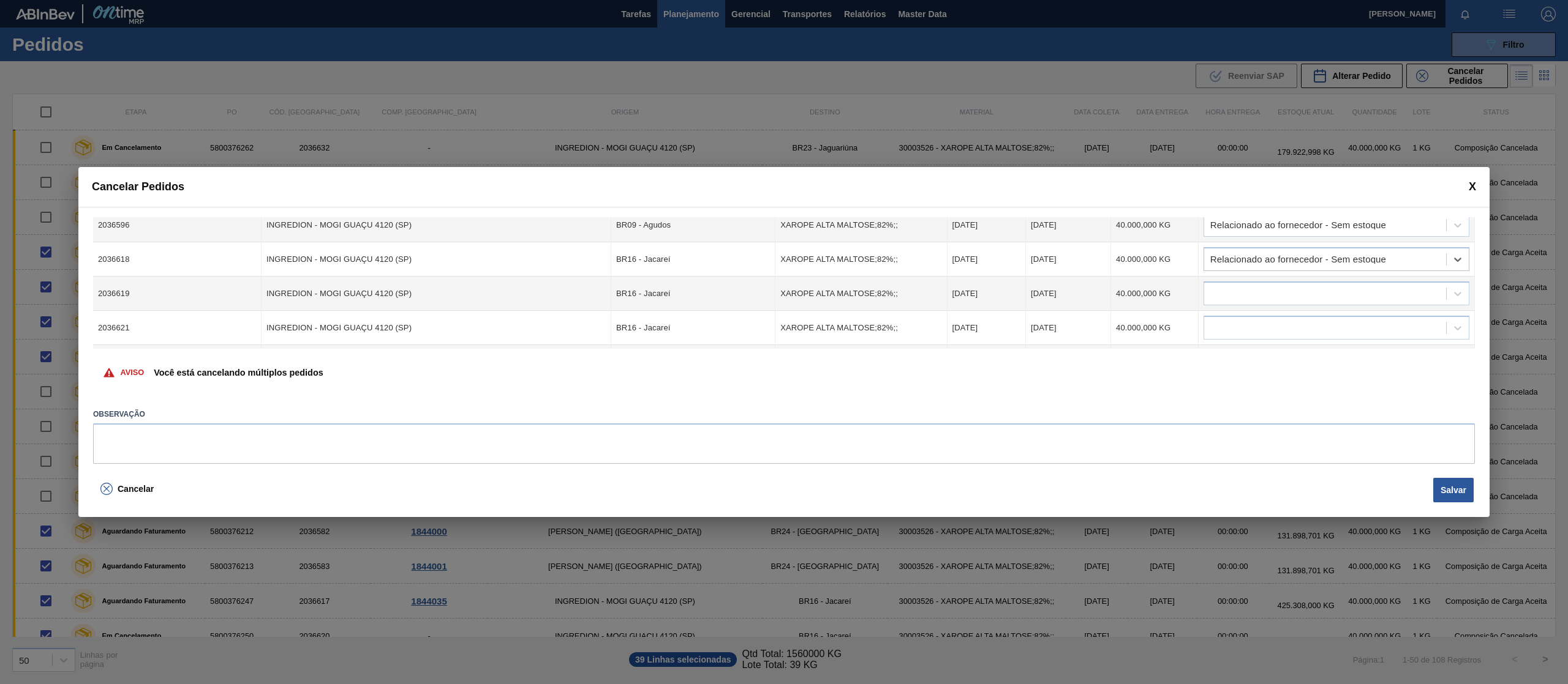
click at [1323, 278] on td at bounding box center [1336, 294] width 276 height 34
click at [1324, 291] on div at bounding box center [1325, 294] width 242 height 18
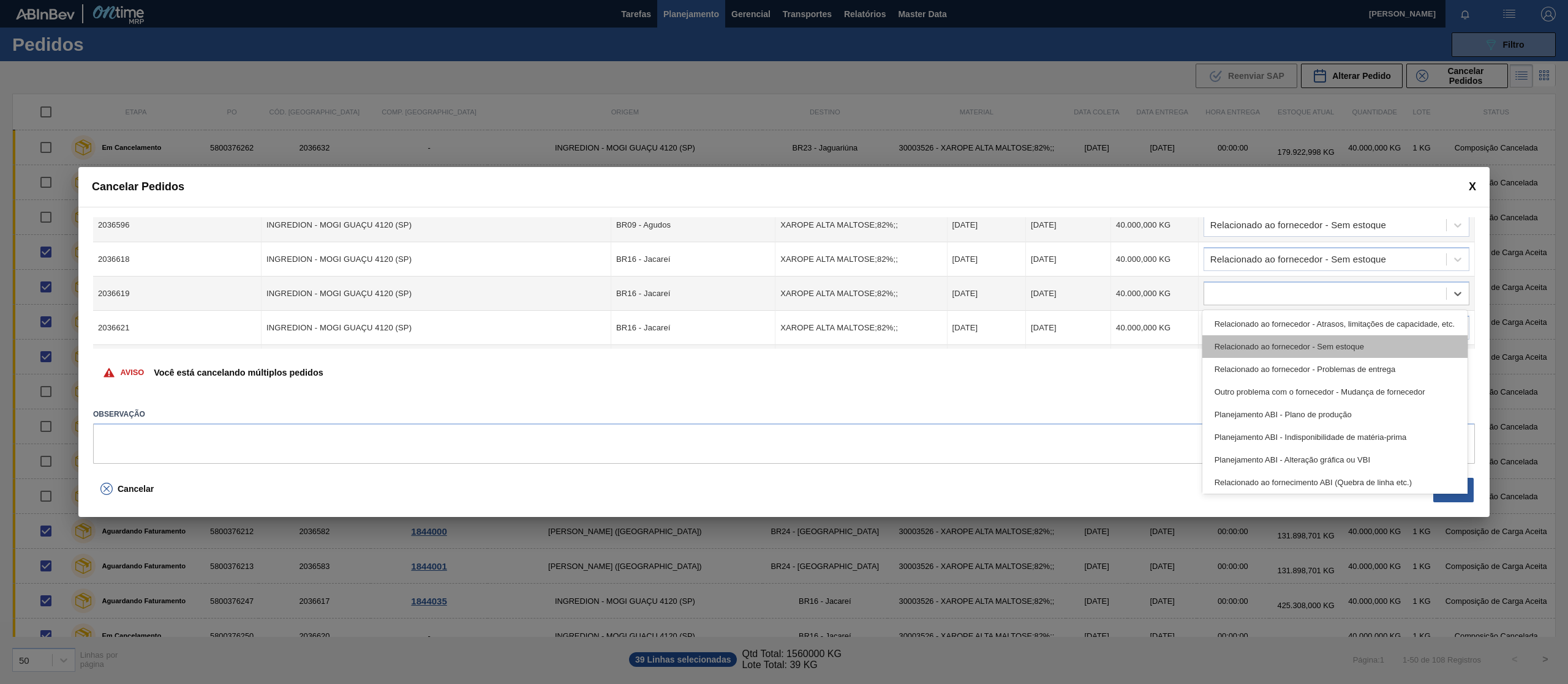
click at [1319, 339] on div "Relacionado ao fornecedor - Sem estoque" at bounding box center [1335, 346] width 265 height 23
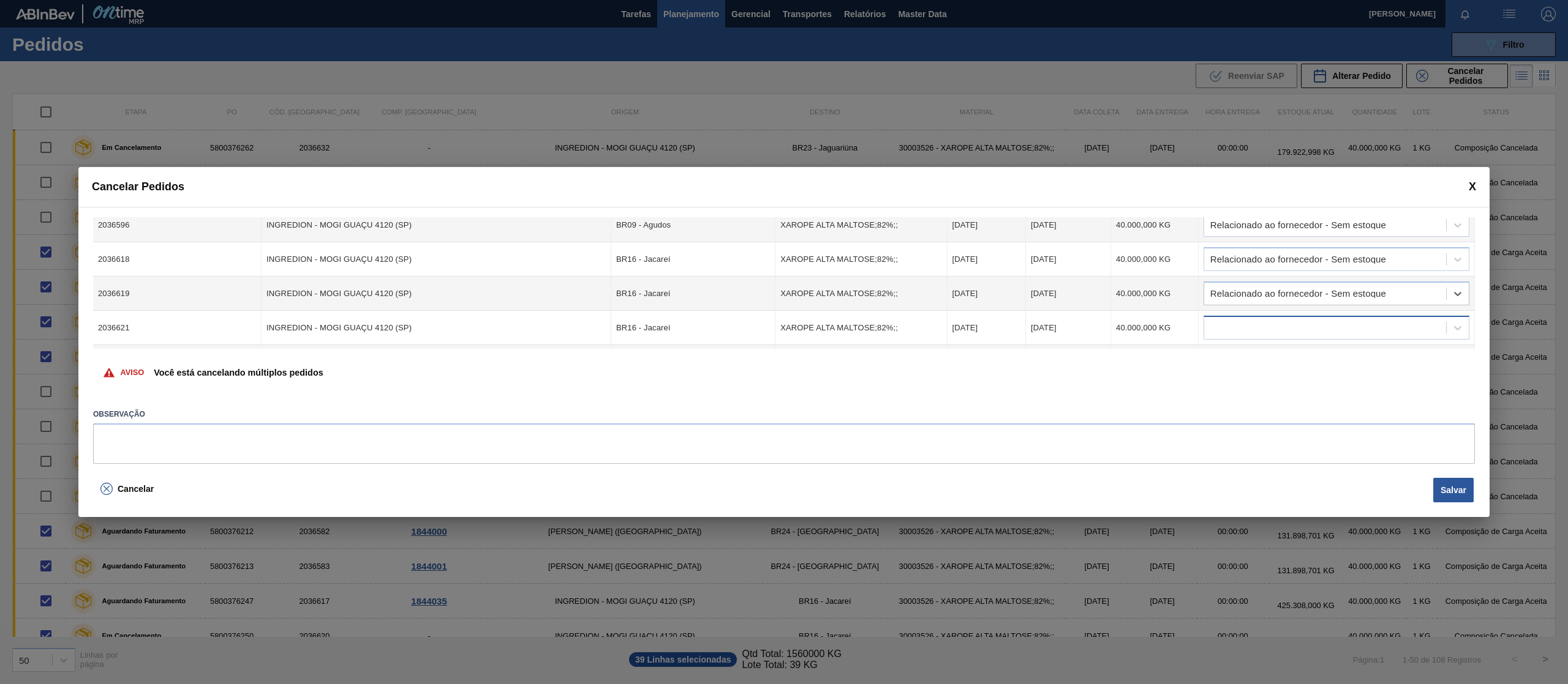
click at [1323, 334] on div at bounding box center [1325, 328] width 242 height 18
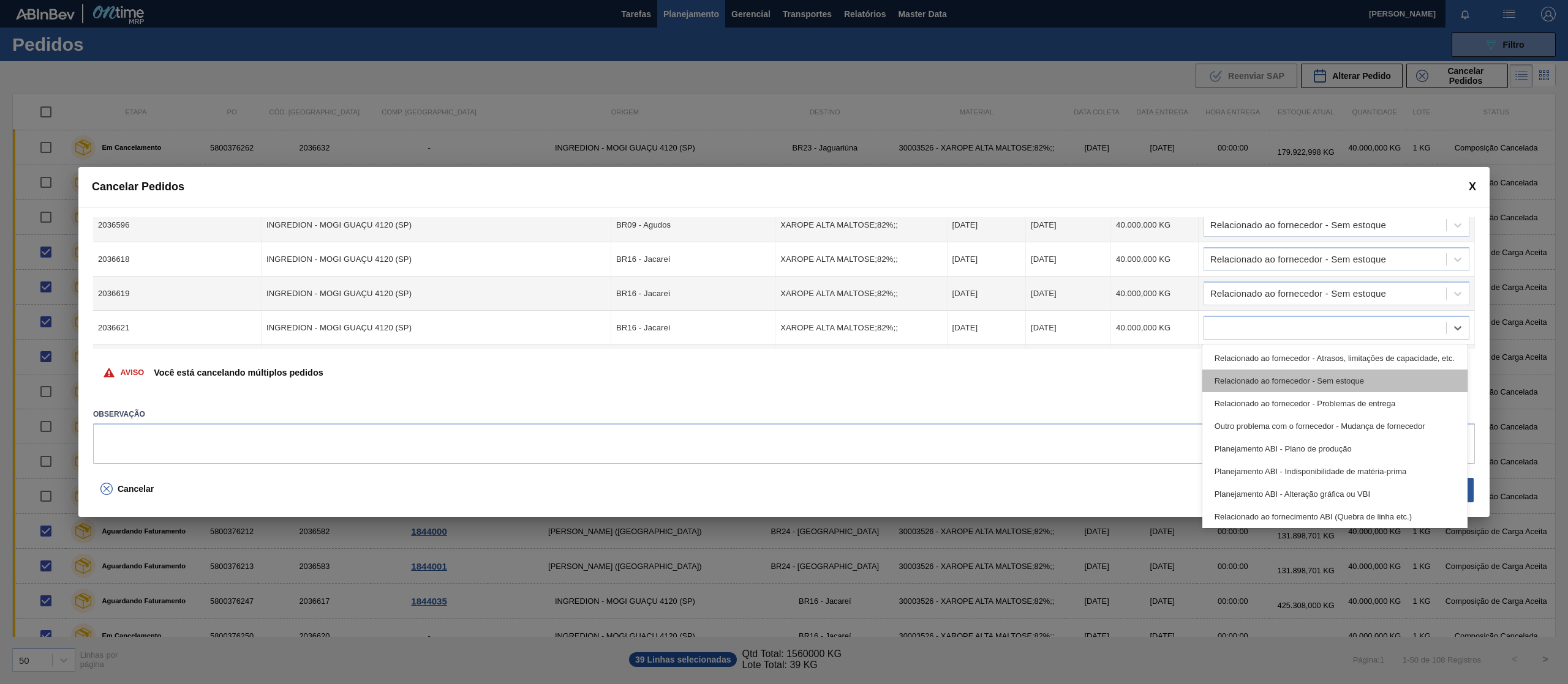
click at [1324, 376] on div "Relacionado ao fornecedor - Sem estoque" at bounding box center [1335, 380] width 265 height 23
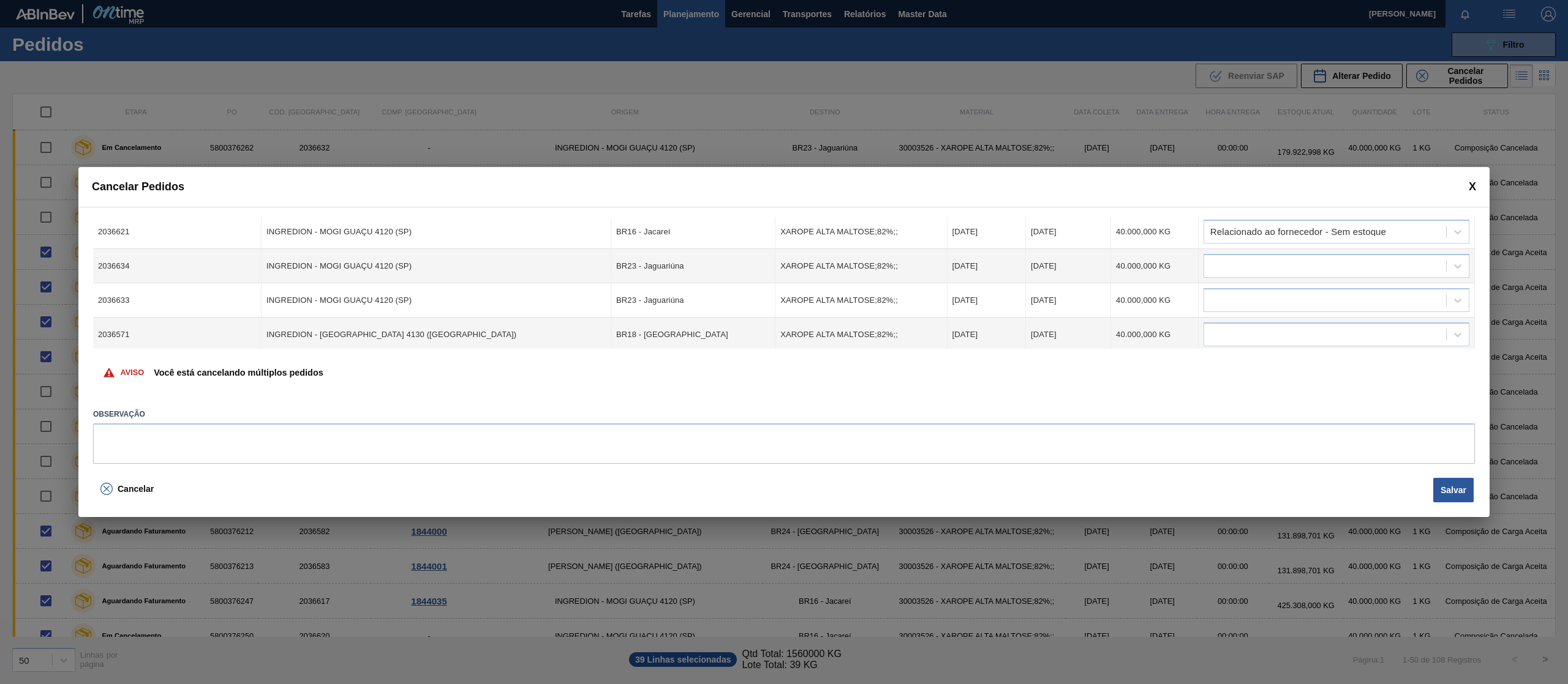
scroll to position [475, 0]
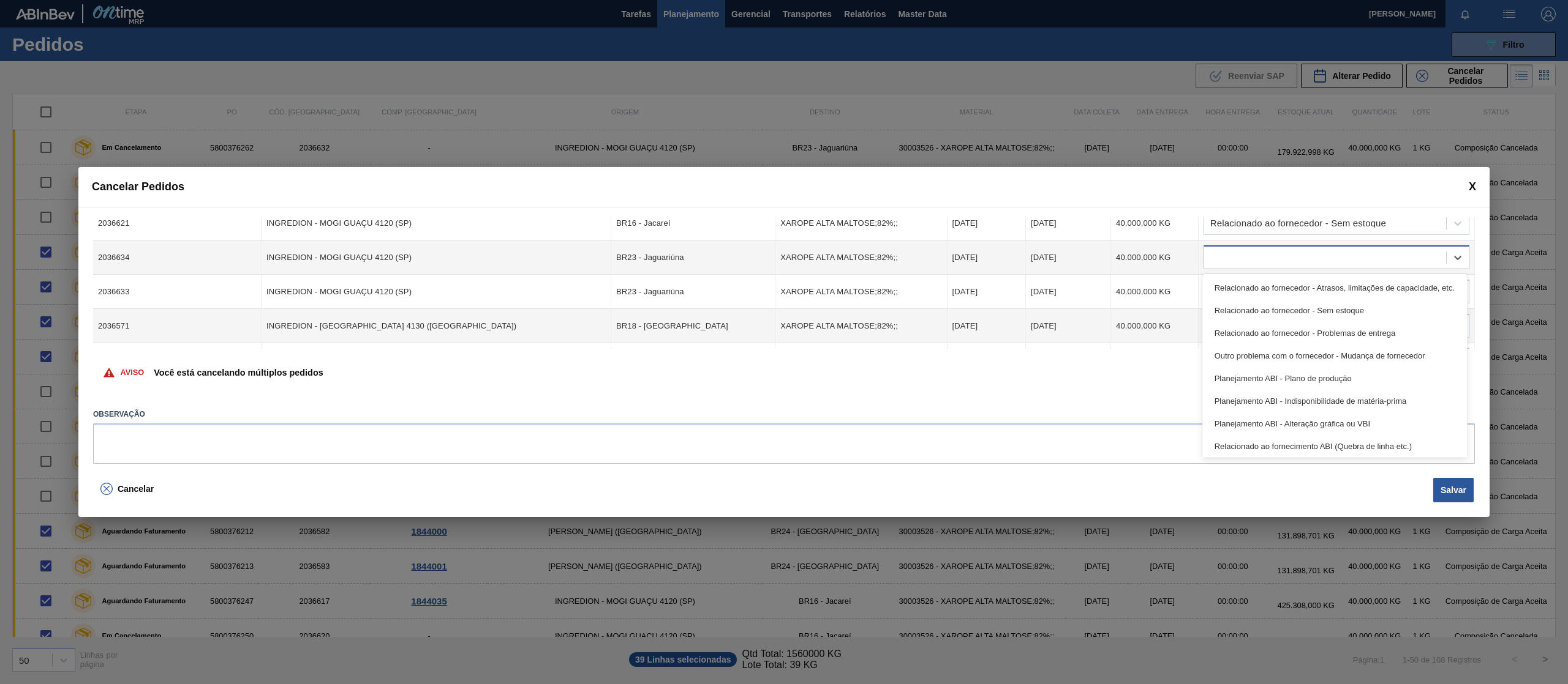
click at [1328, 263] on div at bounding box center [1325, 258] width 242 height 18
click at [1333, 310] on div "Relacionado ao fornecedor - Sem estoque" at bounding box center [1335, 310] width 265 height 23
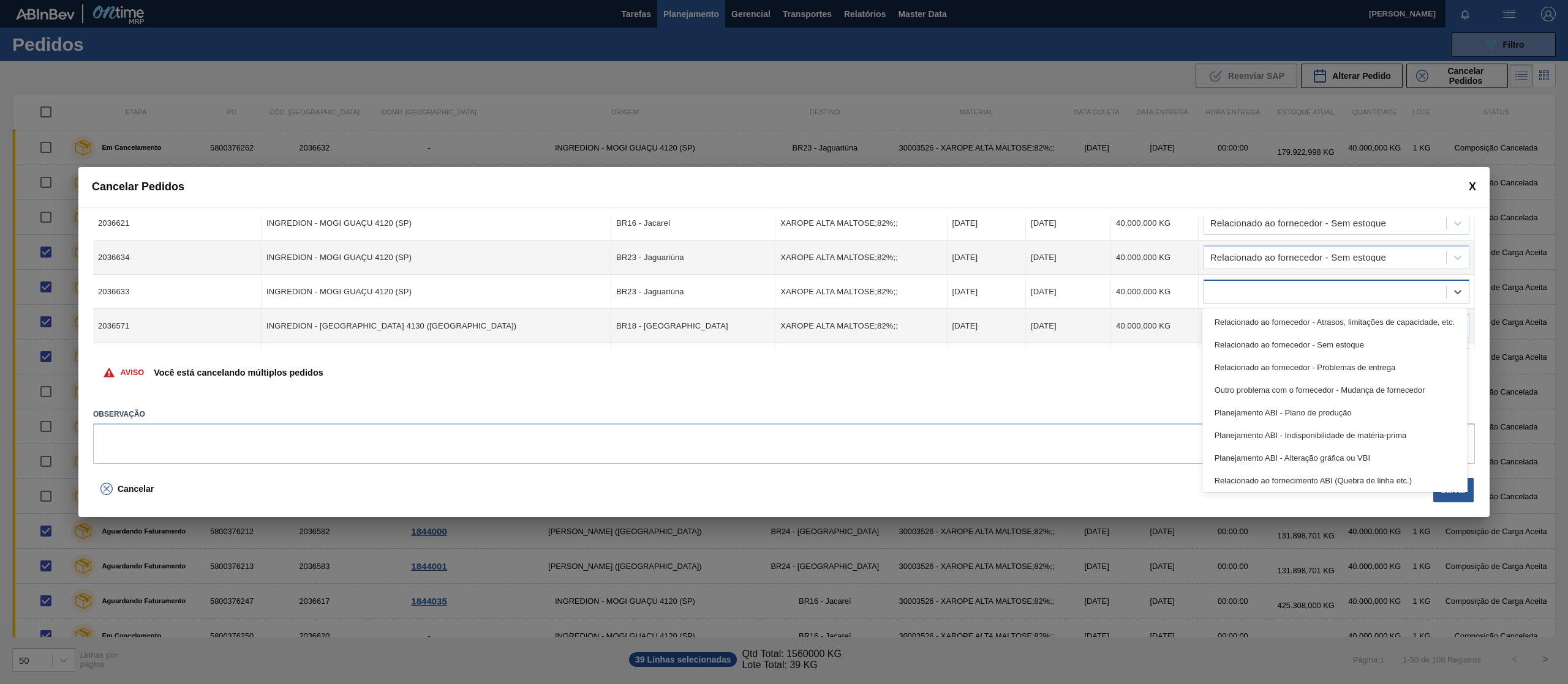
click at [1333, 286] on div at bounding box center [1325, 292] width 242 height 18
click at [1340, 343] on div "Relacionado ao fornecedor - Sem estoque" at bounding box center [1335, 345] width 265 height 23
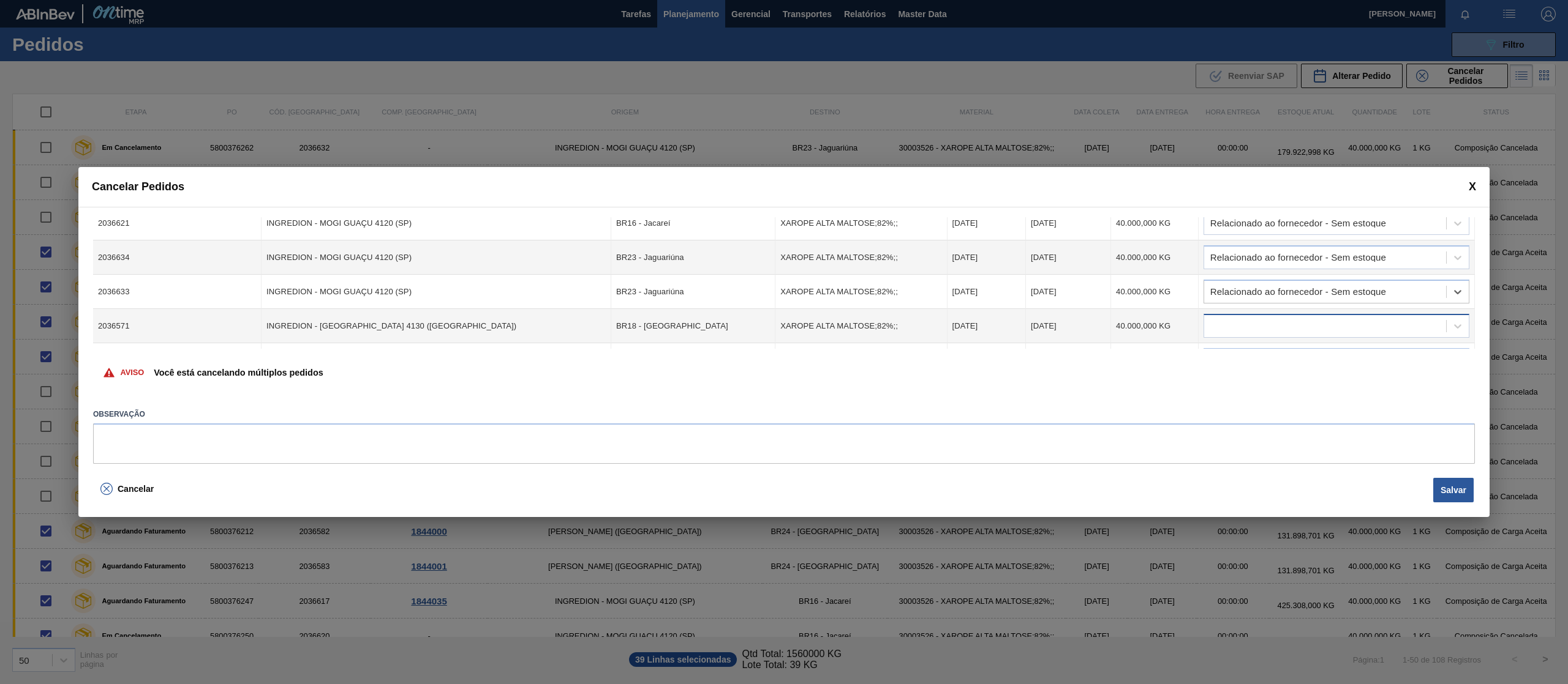
click at [1337, 314] on div at bounding box center [1336, 325] width 266 height 24
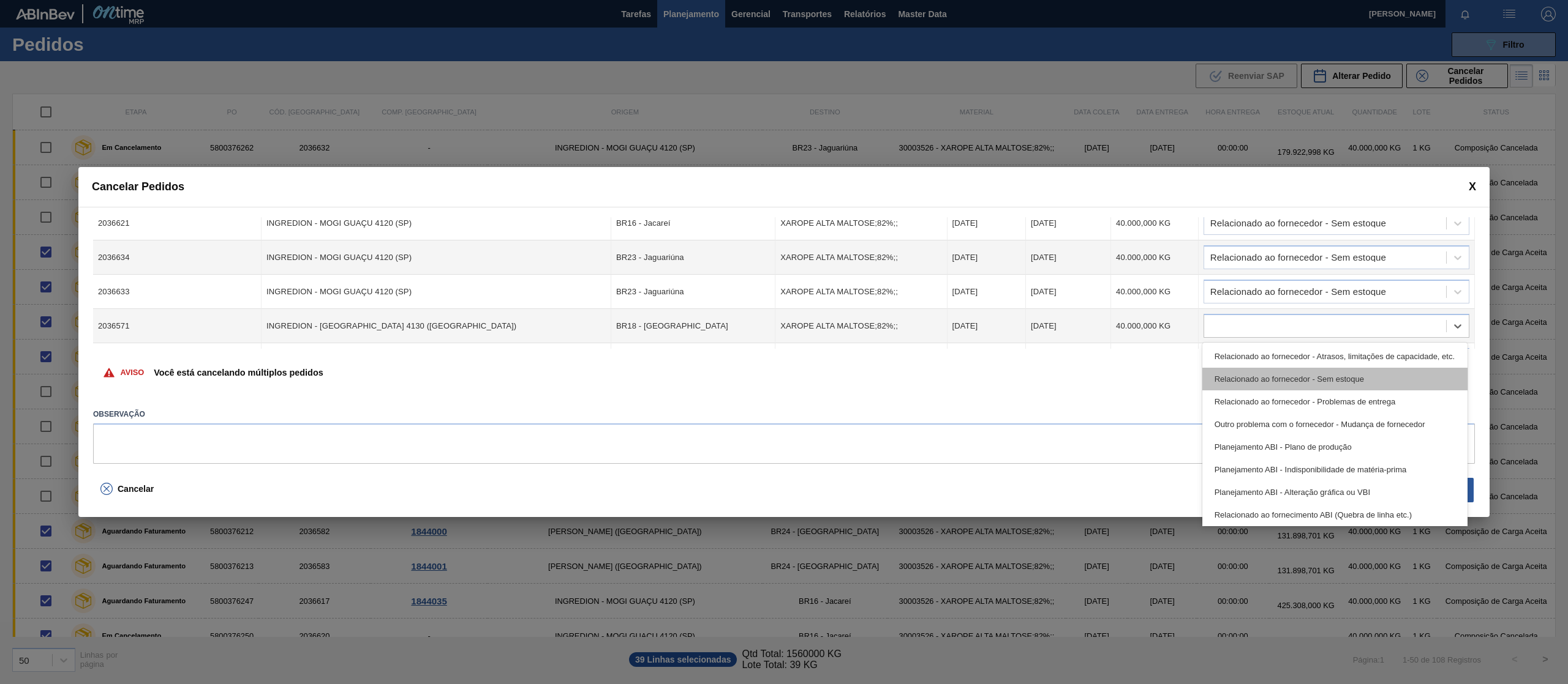
click at [1335, 372] on div "Relacionado ao fornecedor - Sem estoque" at bounding box center [1335, 379] width 265 height 23
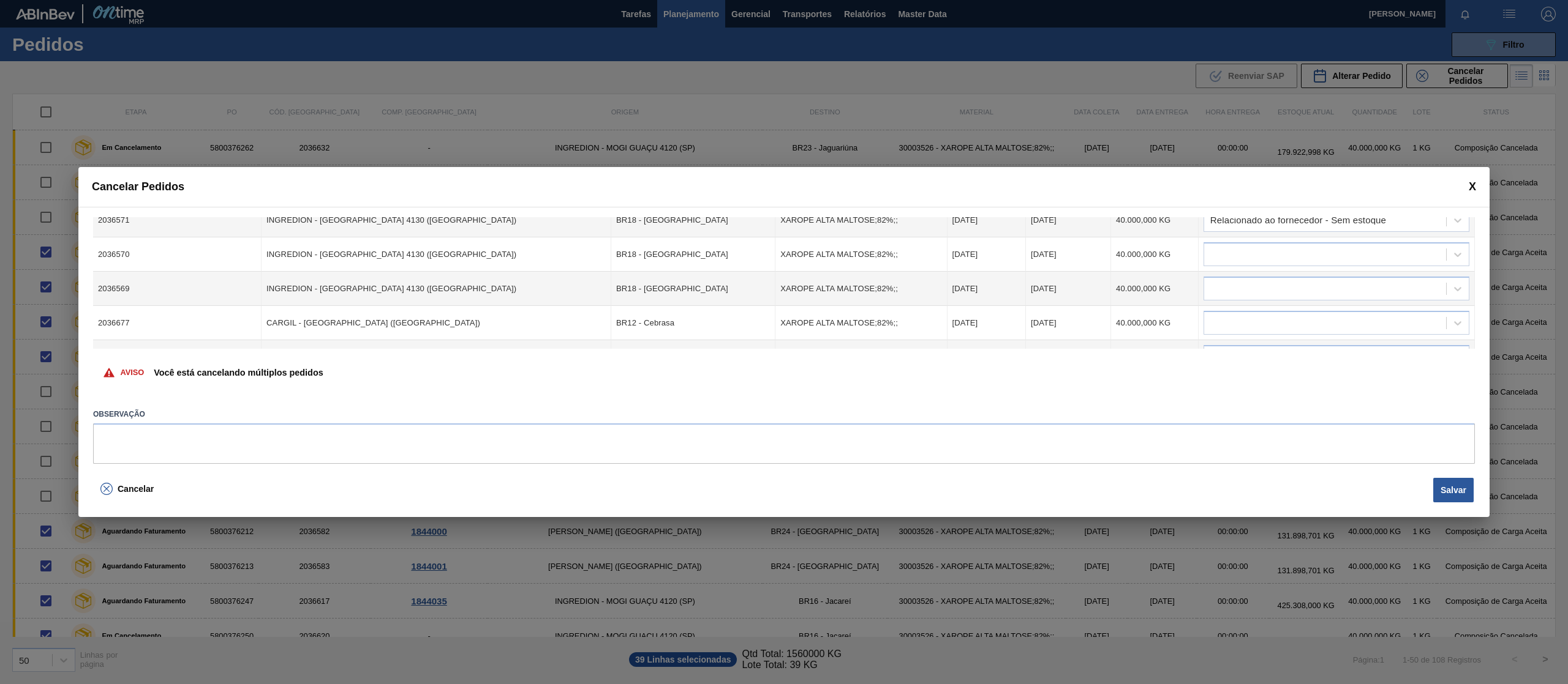
scroll to position [590, 0]
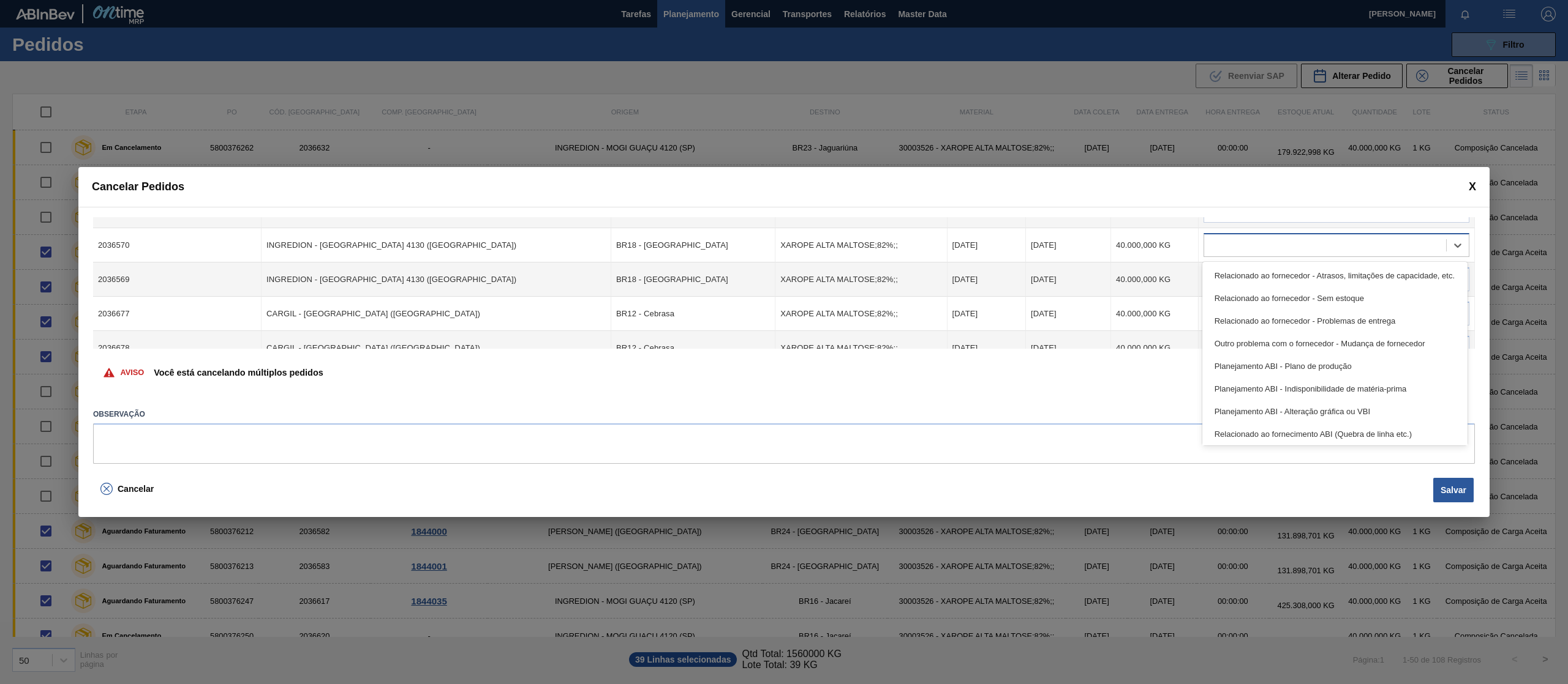
click at [1371, 248] on div at bounding box center [1325, 245] width 242 height 18
click at [1347, 303] on div "Relacionado ao fornecedor - Sem estoque" at bounding box center [1335, 298] width 265 height 23
click at [1345, 286] on div at bounding box center [1325, 279] width 242 height 18
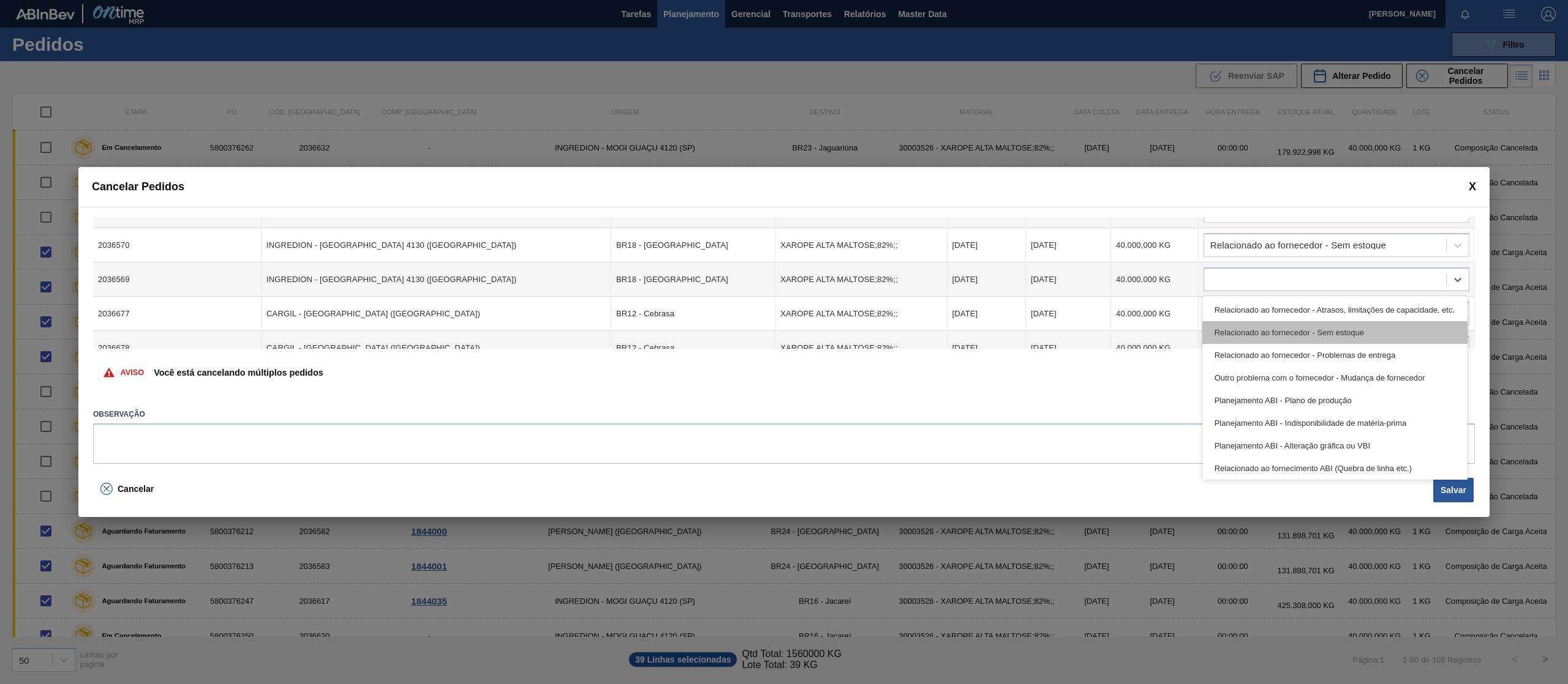
click at [1343, 334] on div "Relacionado ao fornecedor - Sem estoque" at bounding box center [1335, 332] width 265 height 23
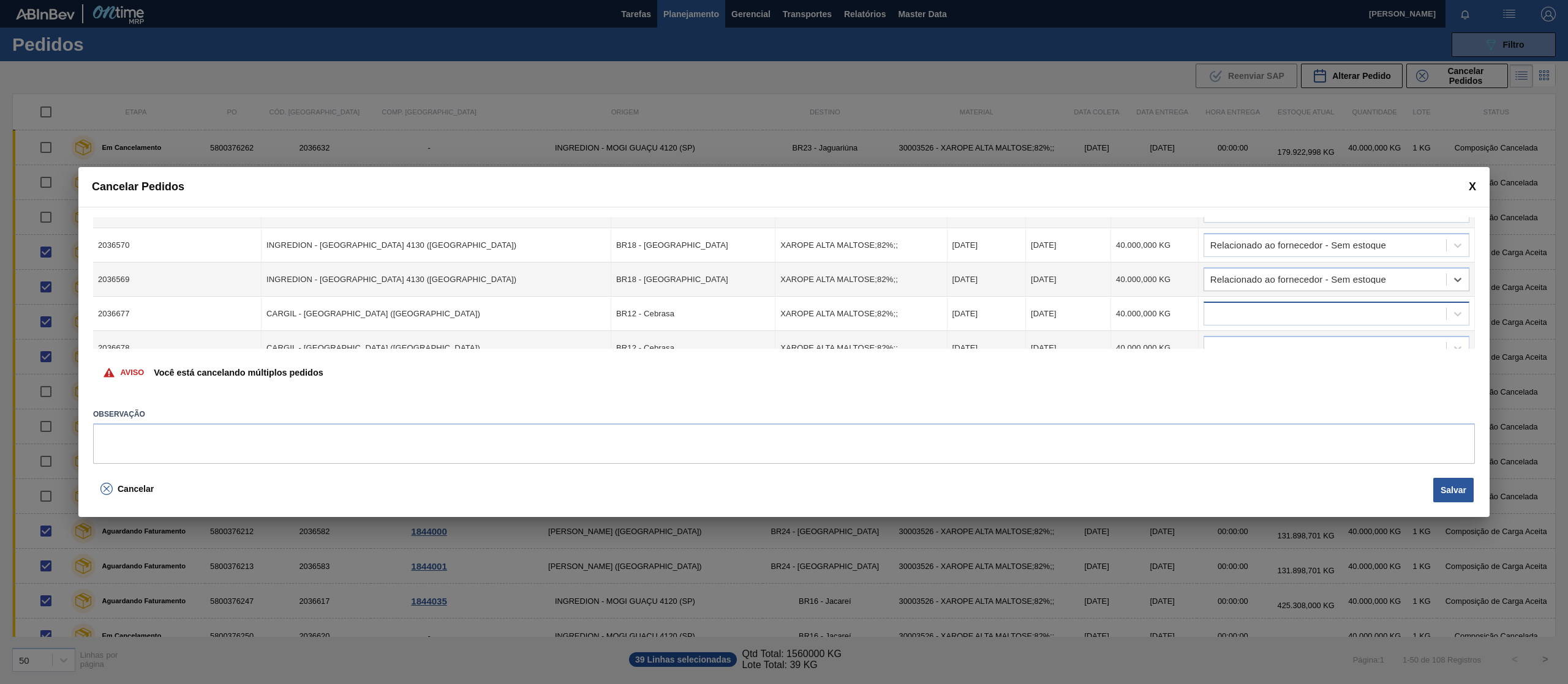
click at [1328, 302] on div at bounding box center [1336, 314] width 266 height 24
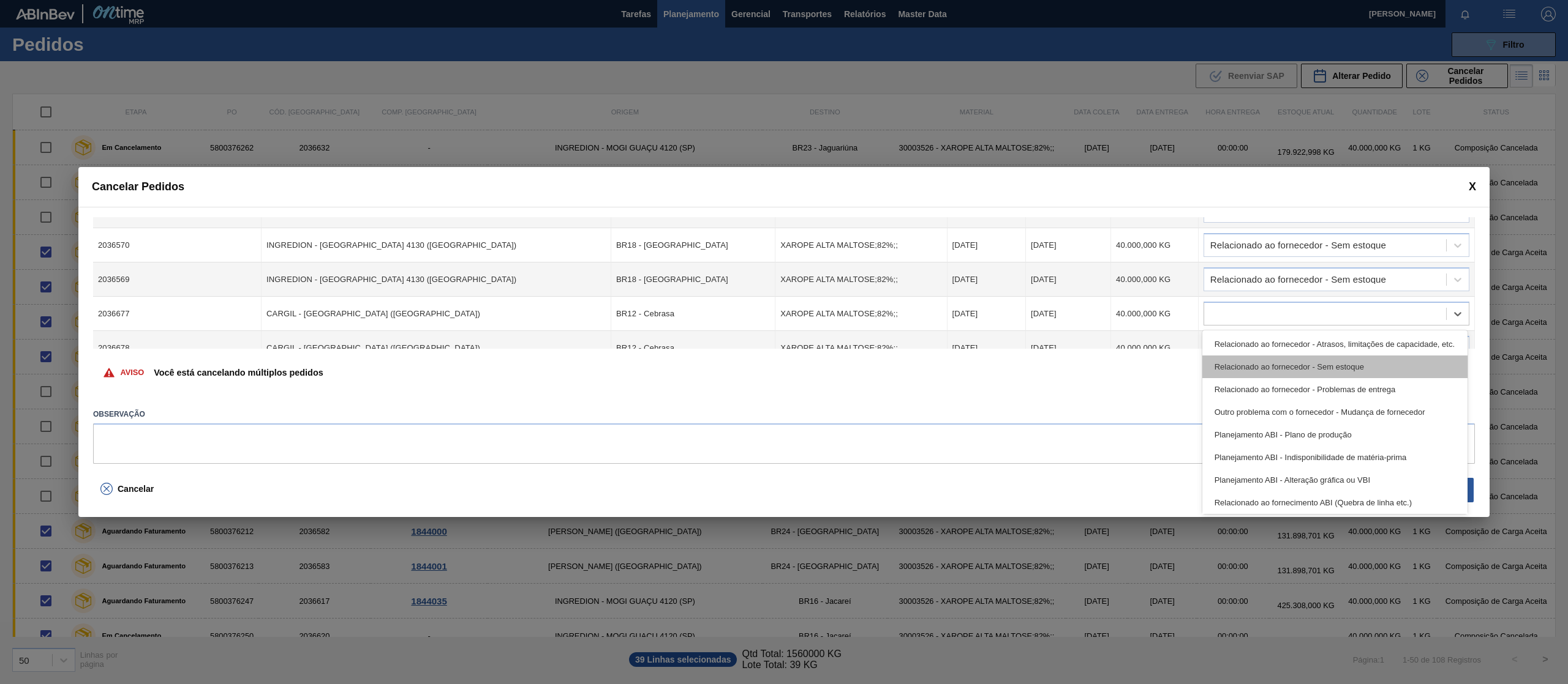
click at [1324, 360] on div "Relacionado ao fornecedor - Sem estoque" at bounding box center [1335, 366] width 265 height 23
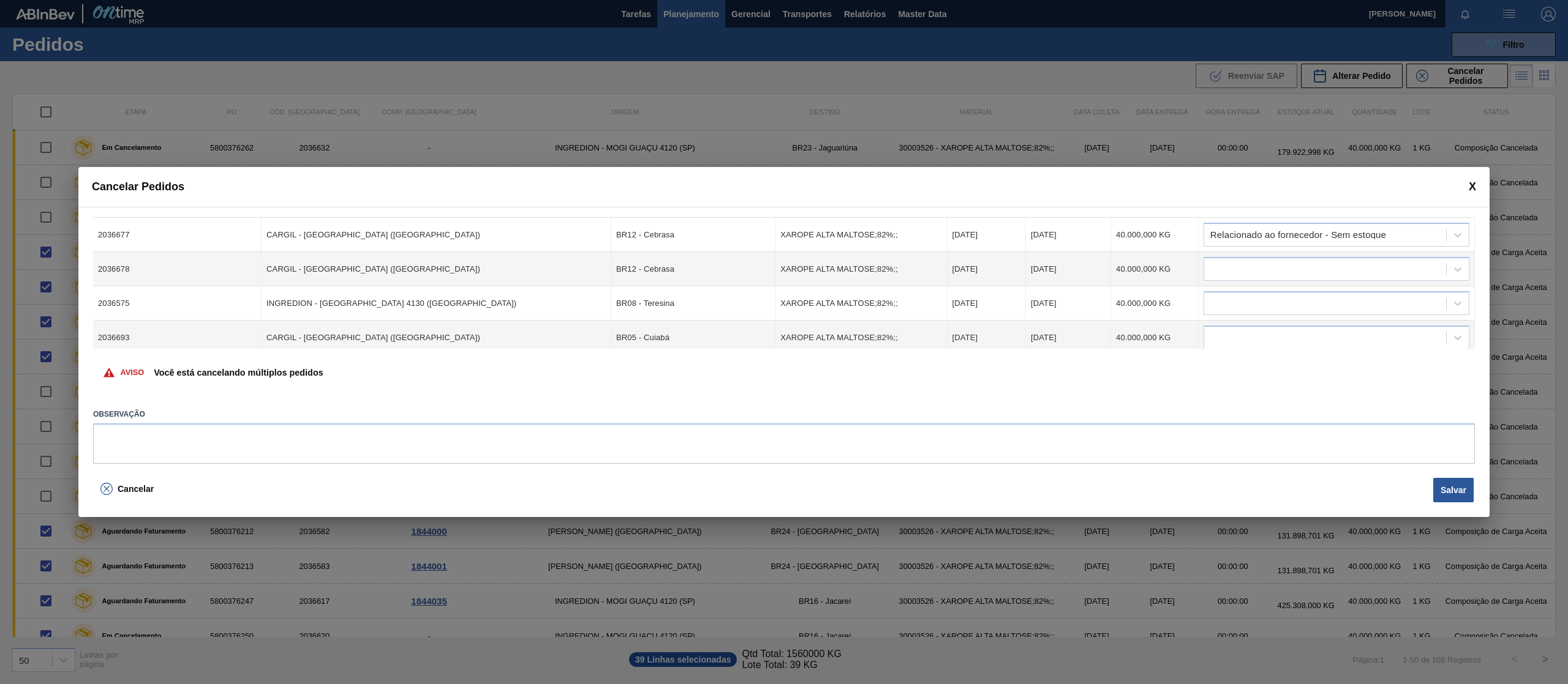
scroll to position [678, 0]
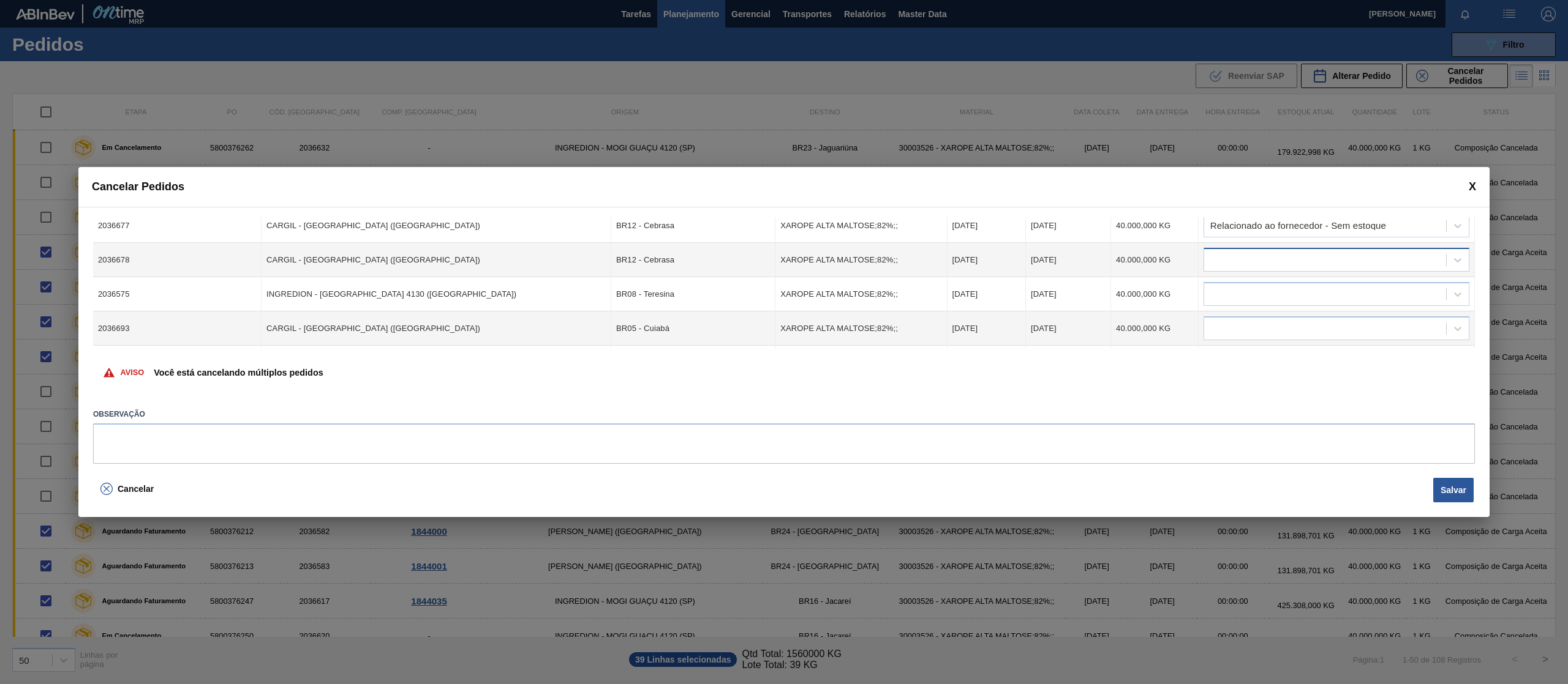
click at [1311, 254] on div at bounding box center [1325, 260] width 242 height 18
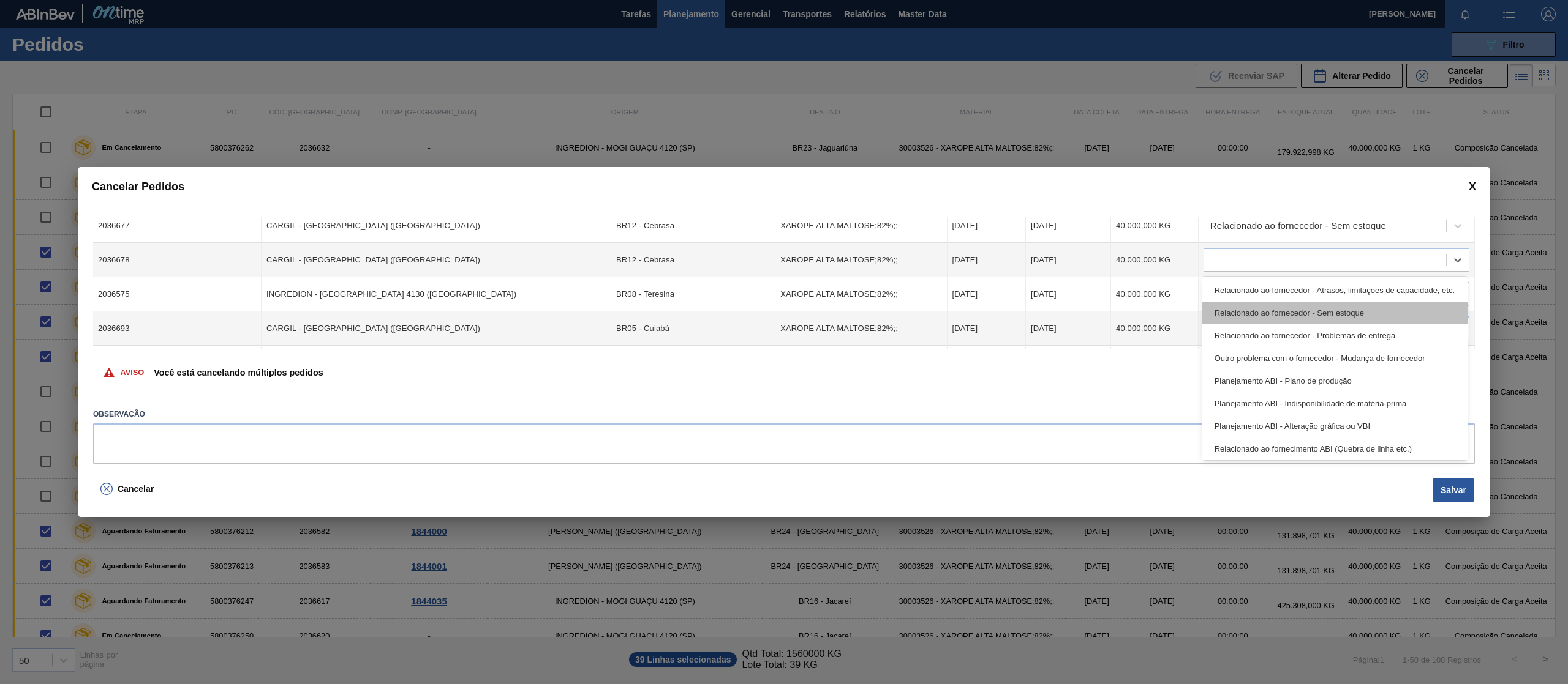
click at [1277, 314] on div "Relacionado ao fornecedor - Sem estoque" at bounding box center [1335, 313] width 265 height 23
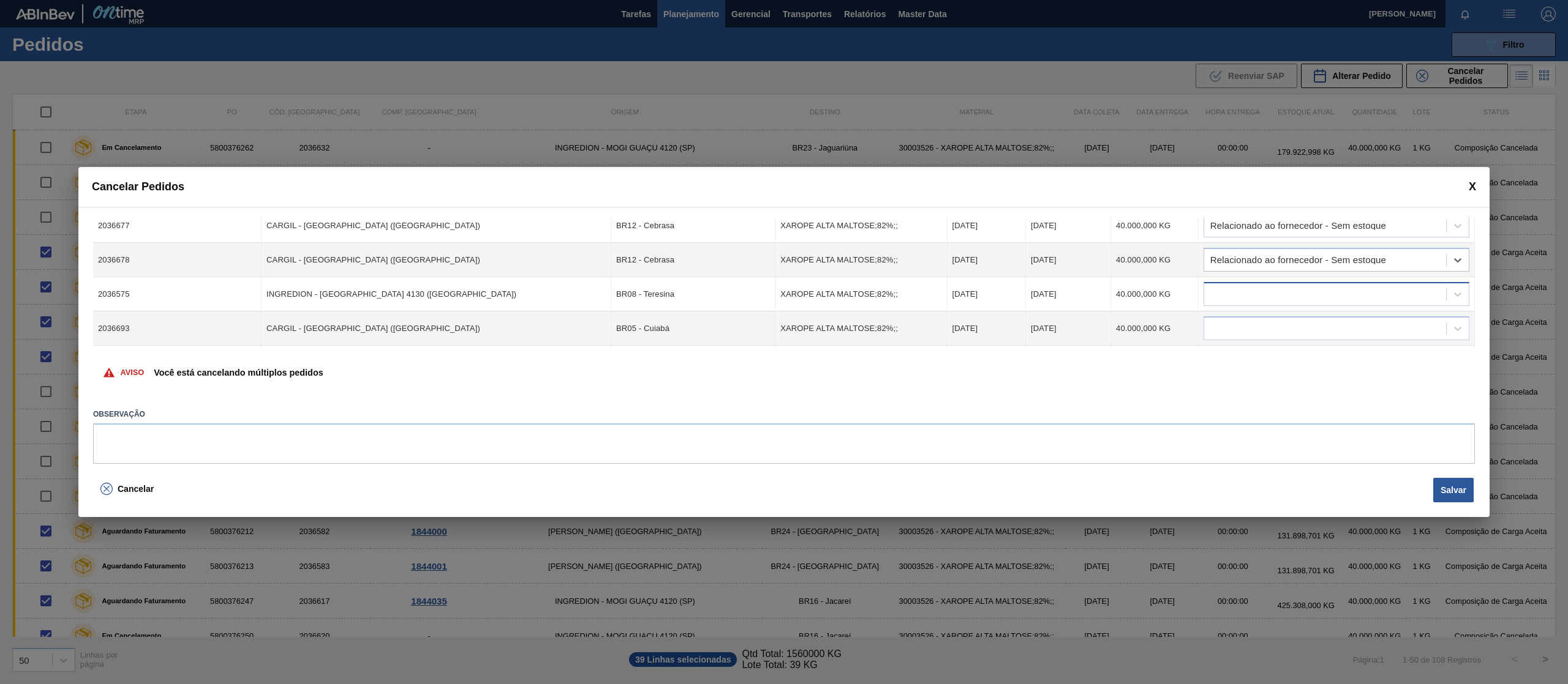
click at [1274, 295] on div at bounding box center [1325, 294] width 242 height 18
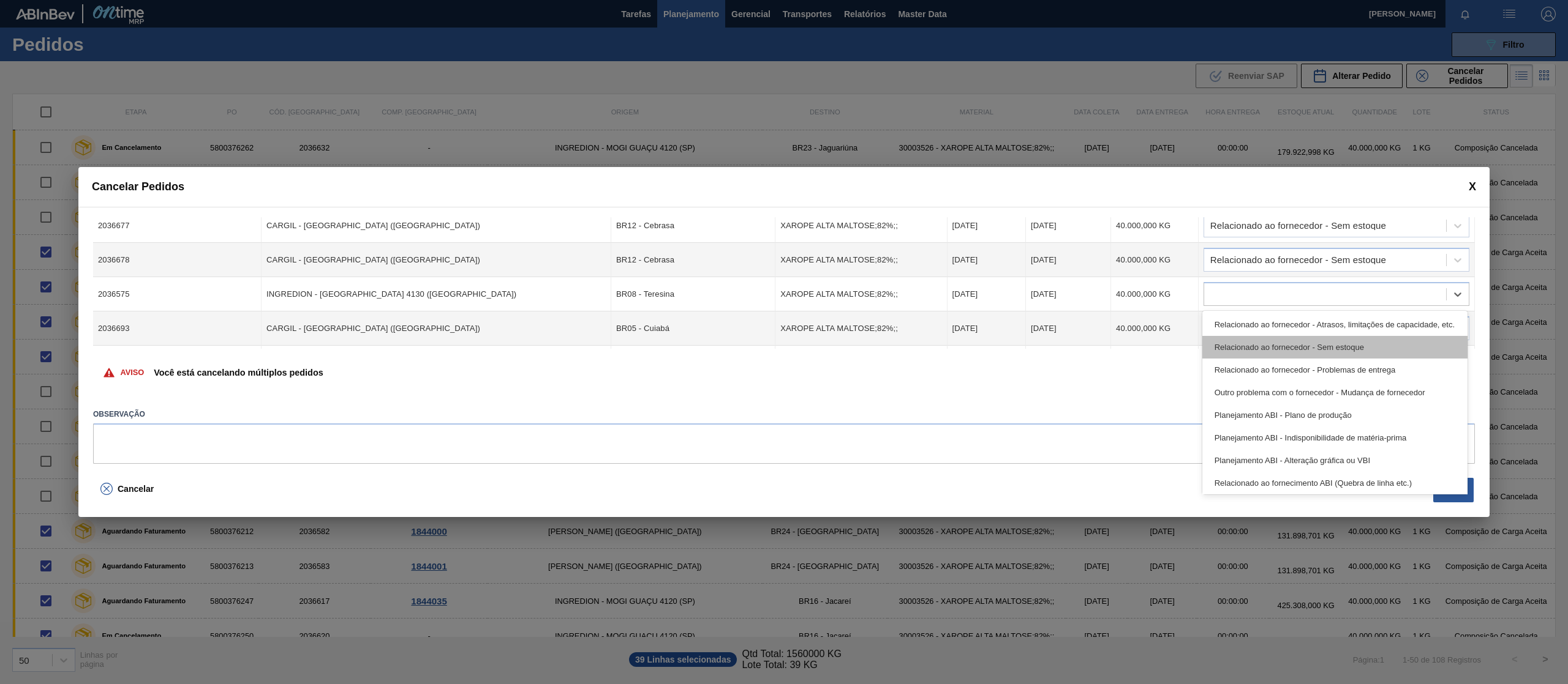
click at [1284, 347] on div "Relacionado ao fornecedor - Sem estoque" at bounding box center [1335, 347] width 265 height 23
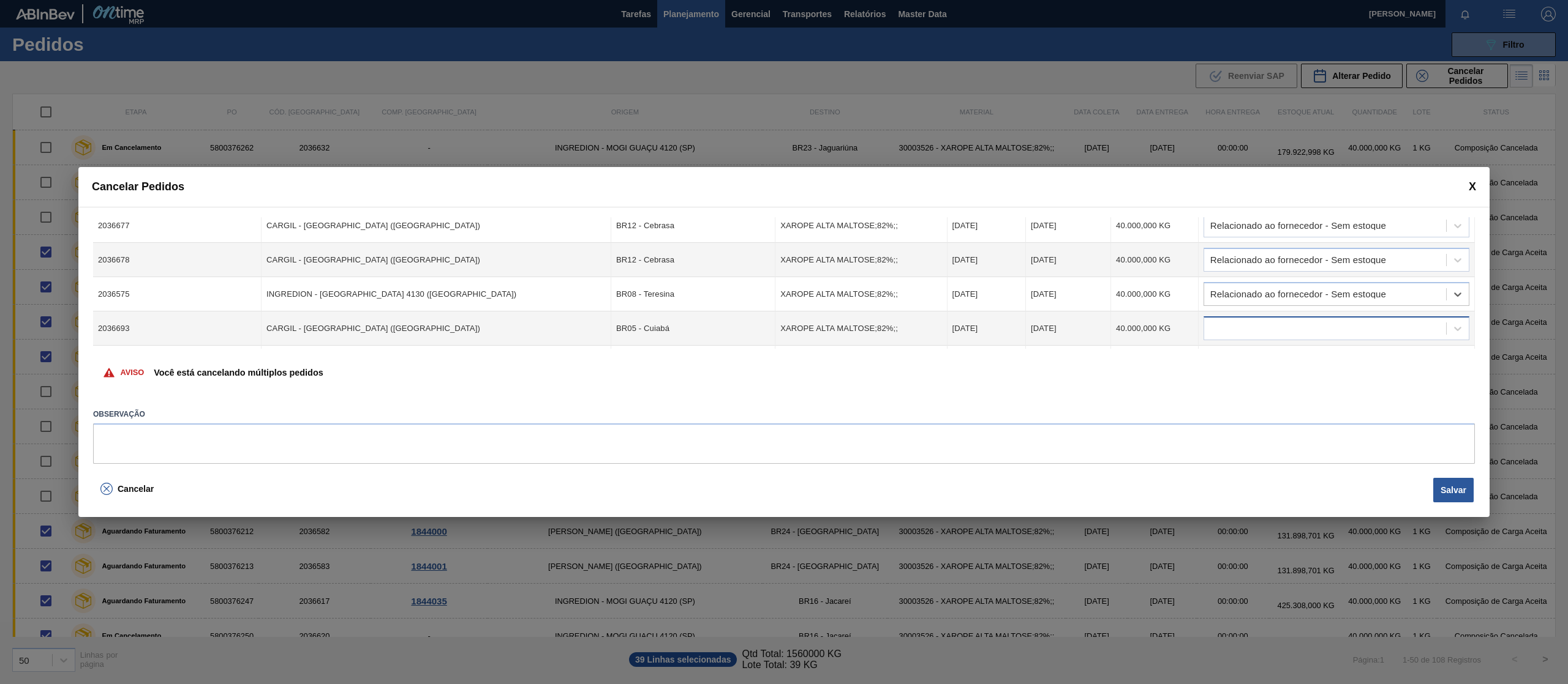
click at [1309, 320] on div at bounding box center [1325, 329] width 242 height 18
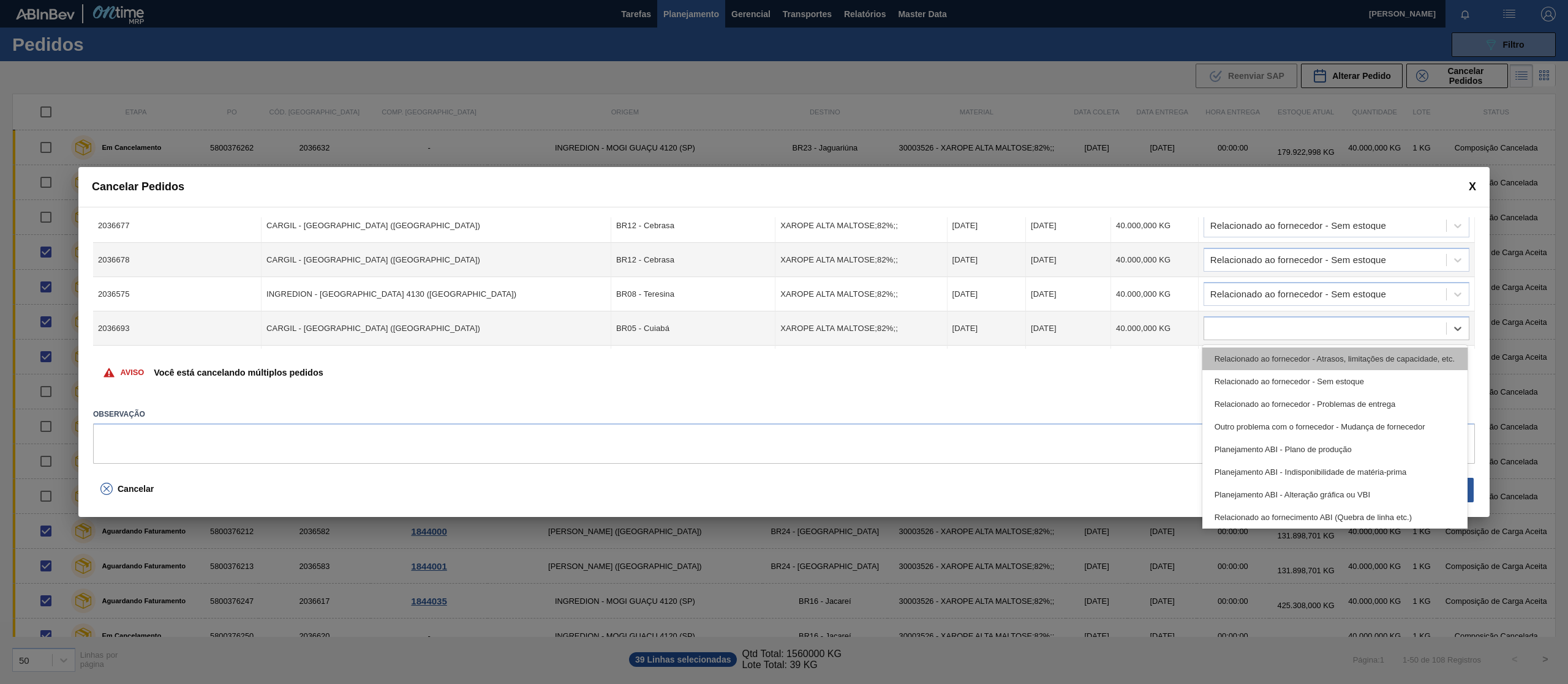
click at [1350, 366] on div "Relacionado ao fornecedor - Atrasos, limitações de capacidade, etc." at bounding box center [1335, 359] width 265 height 23
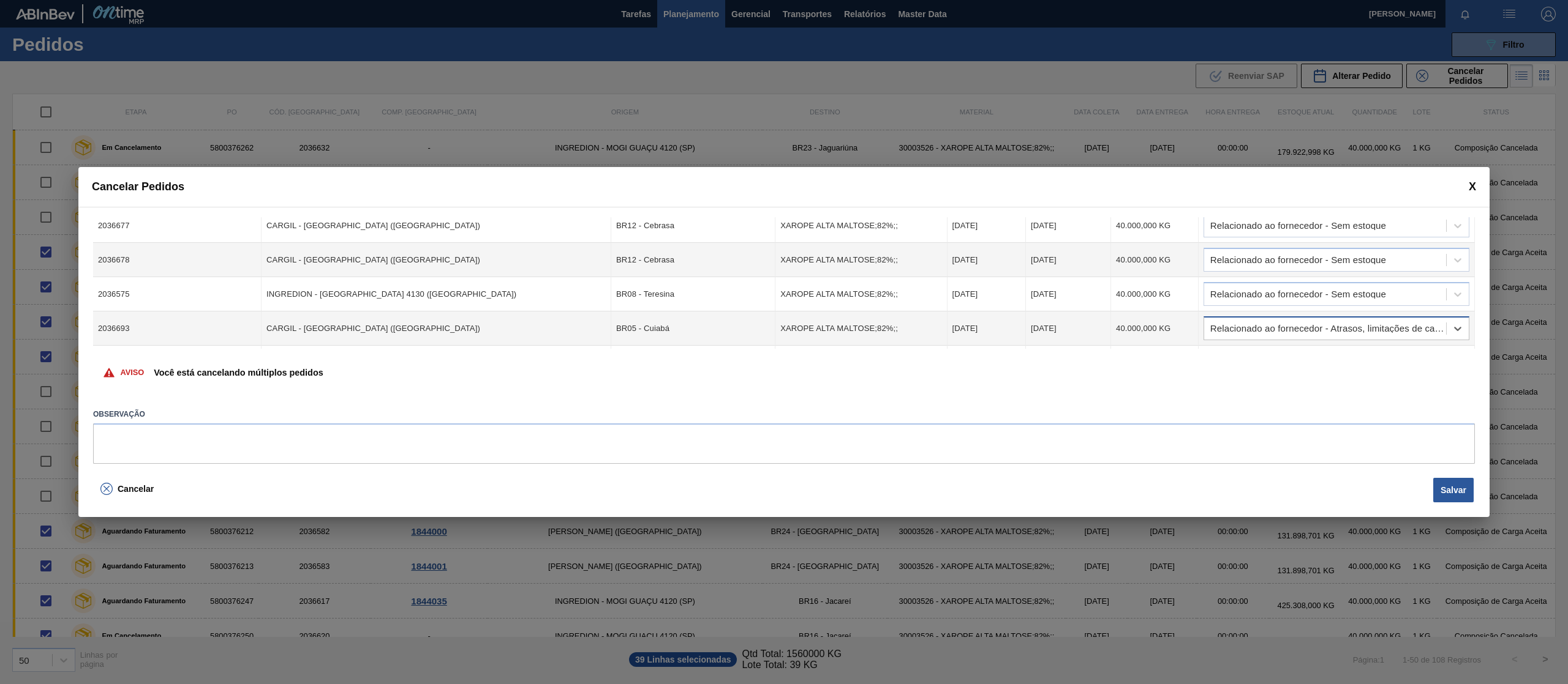
click at [1339, 335] on div "Relacionado ao fornecedor - Atrasos, limitações de capacidade, etc." at bounding box center [1325, 329] width 242 height 18
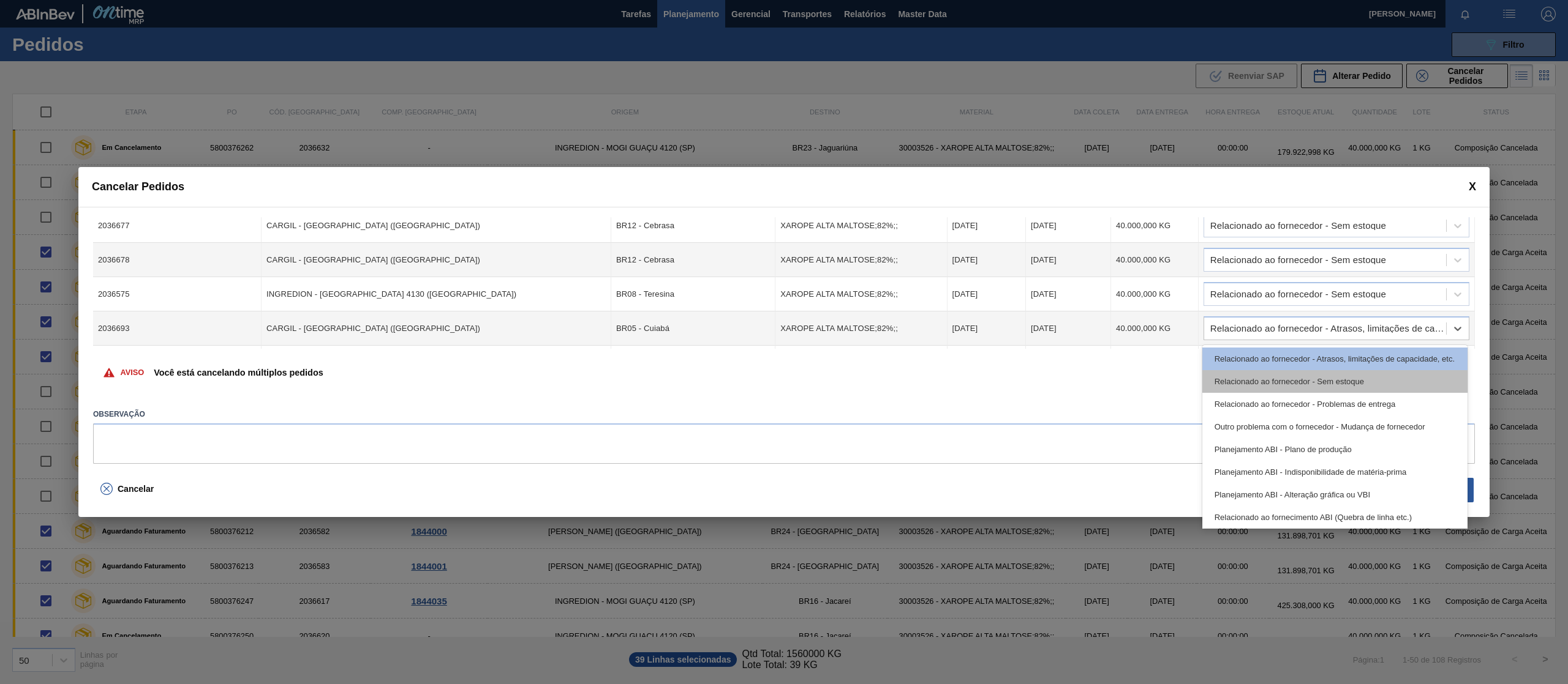
click at [1336, 385] on div "Relacionado ao fornecedor - Sem estoque" at bounding box center [1335, 381] width 265 height 23
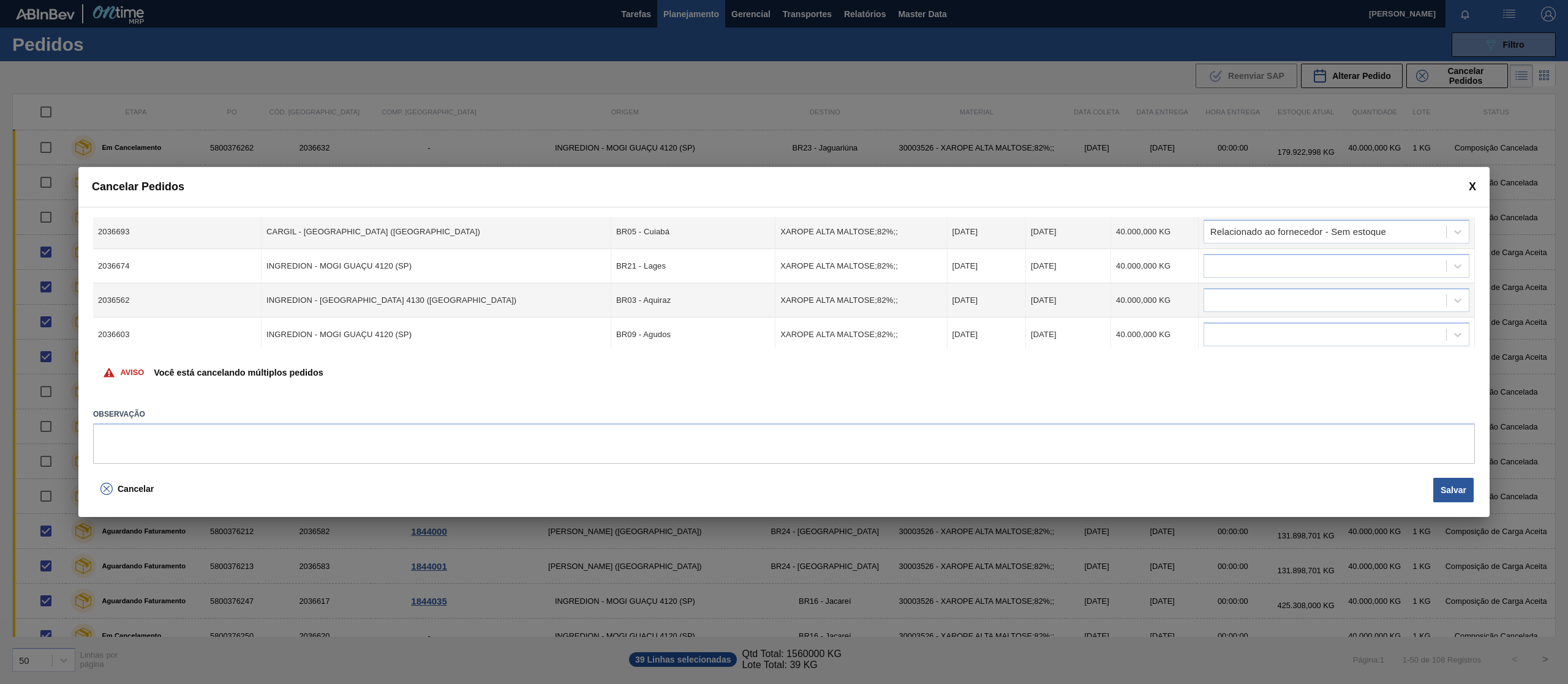
scroll to position [784, 0]
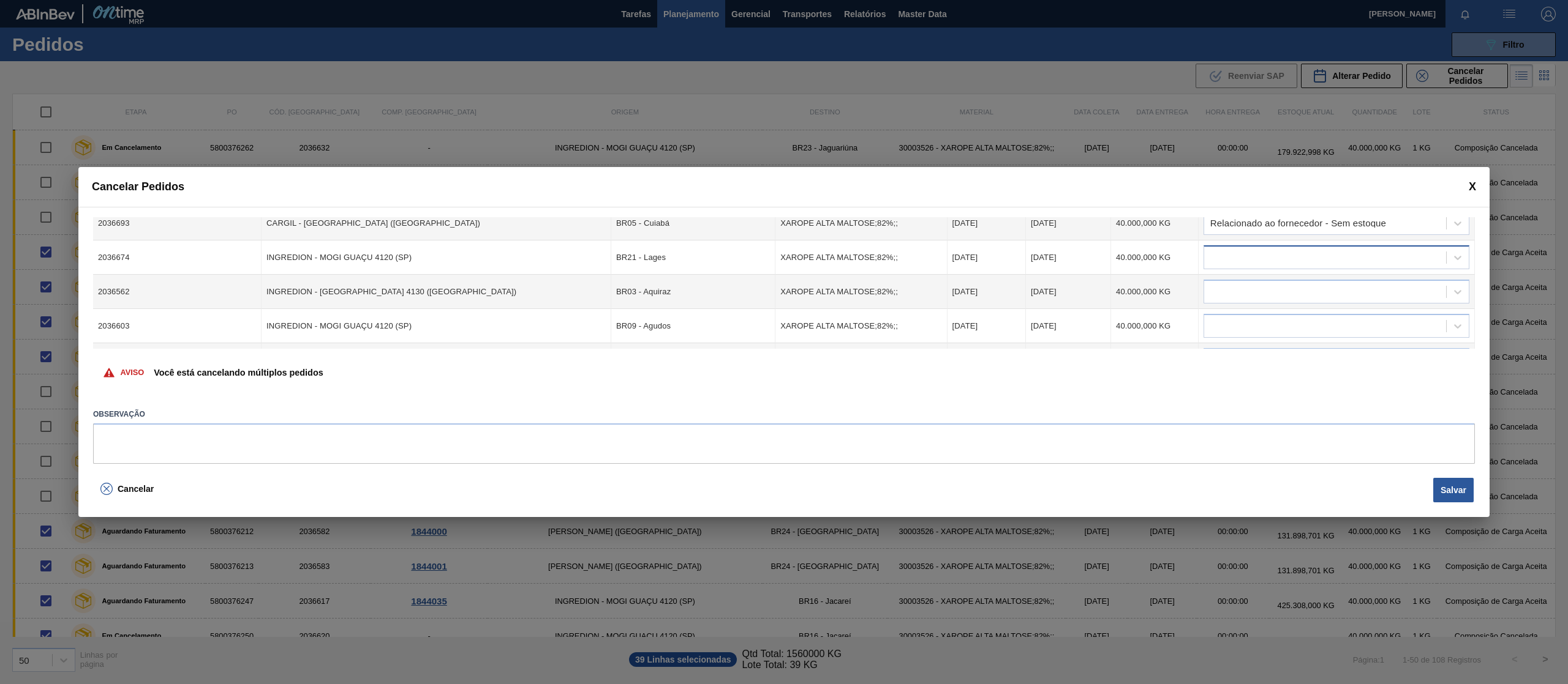
click at [1340, 253] on div at bounding box center [1325, 258] width 242 height 18
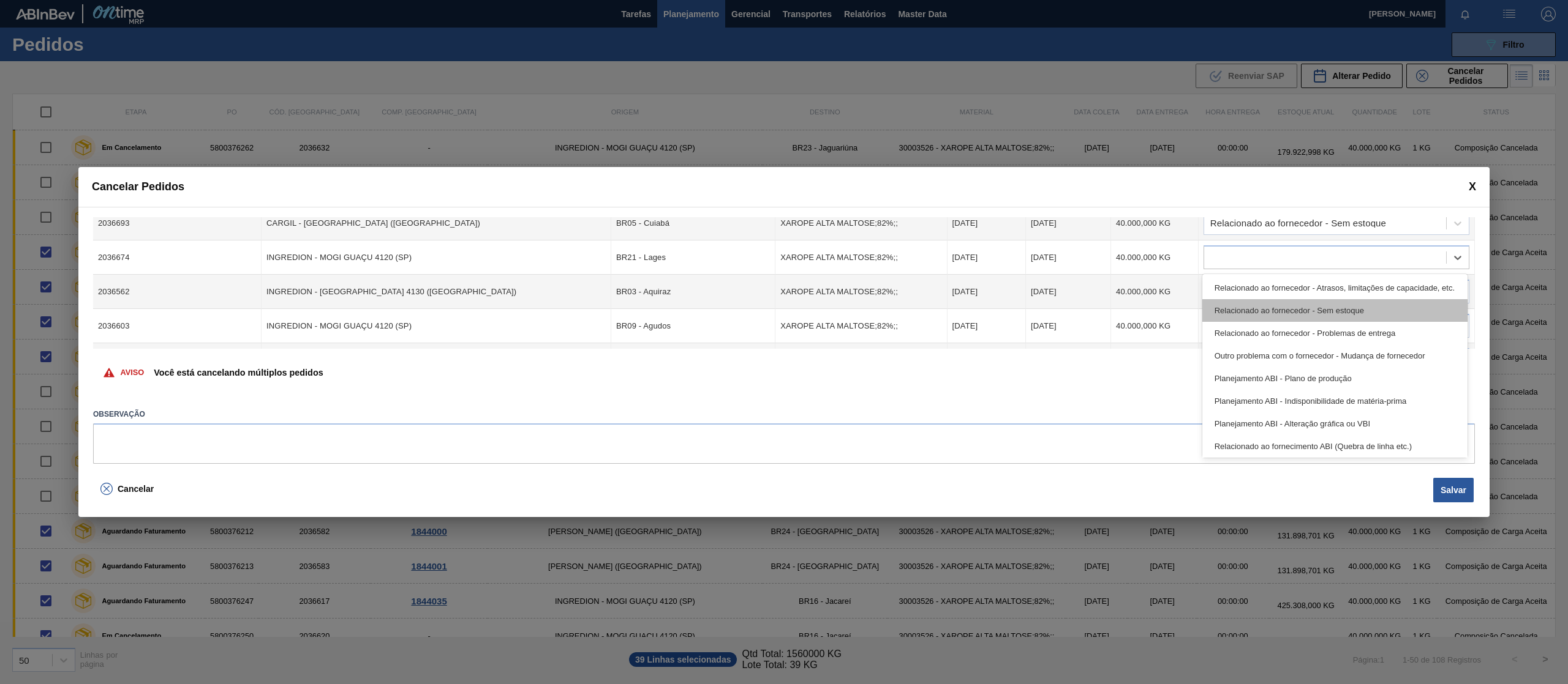
click at [1325, 308] on div "Relacionado ao fornecedor - Sem estoque" at bounding box center [1335, 310] width 265 height 23
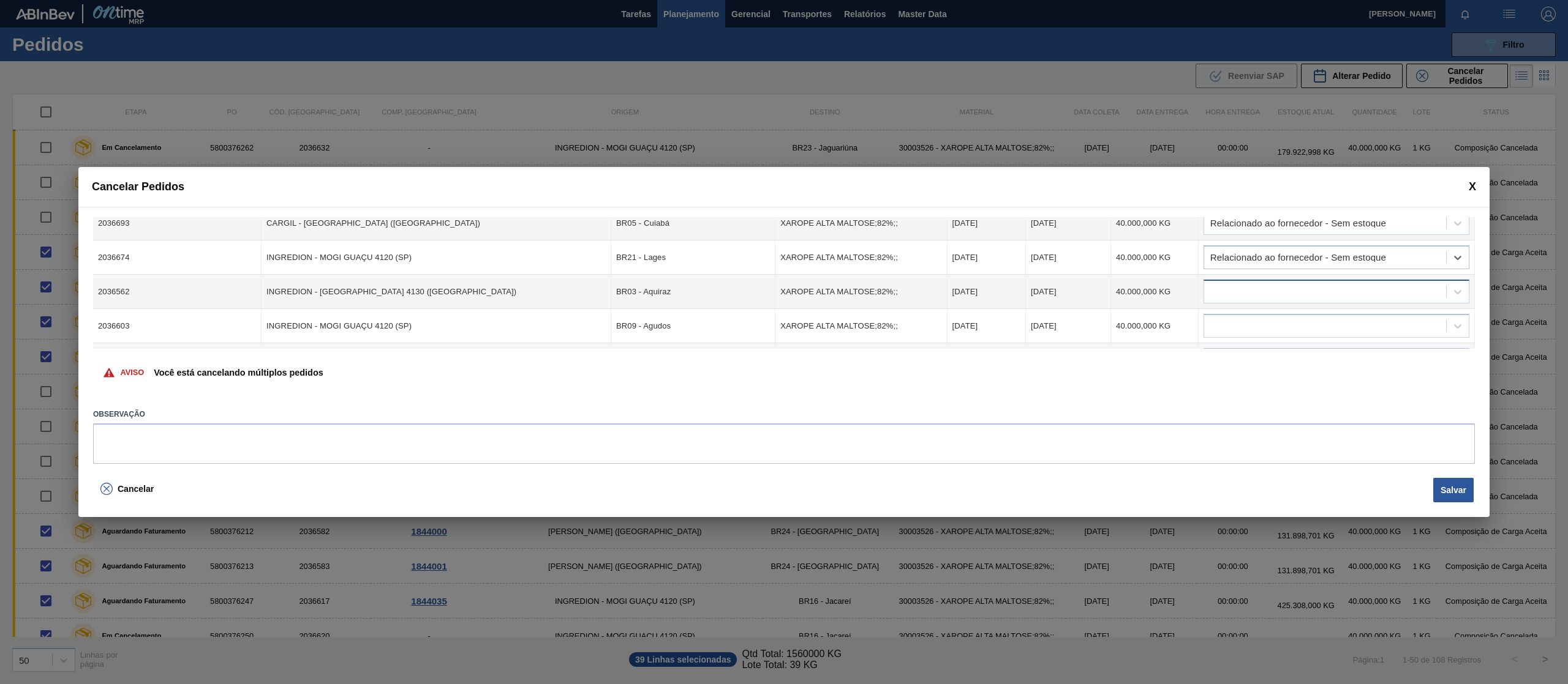
click at [1309, 291] on div at bounding box center [1325, 292] width 242 height 18
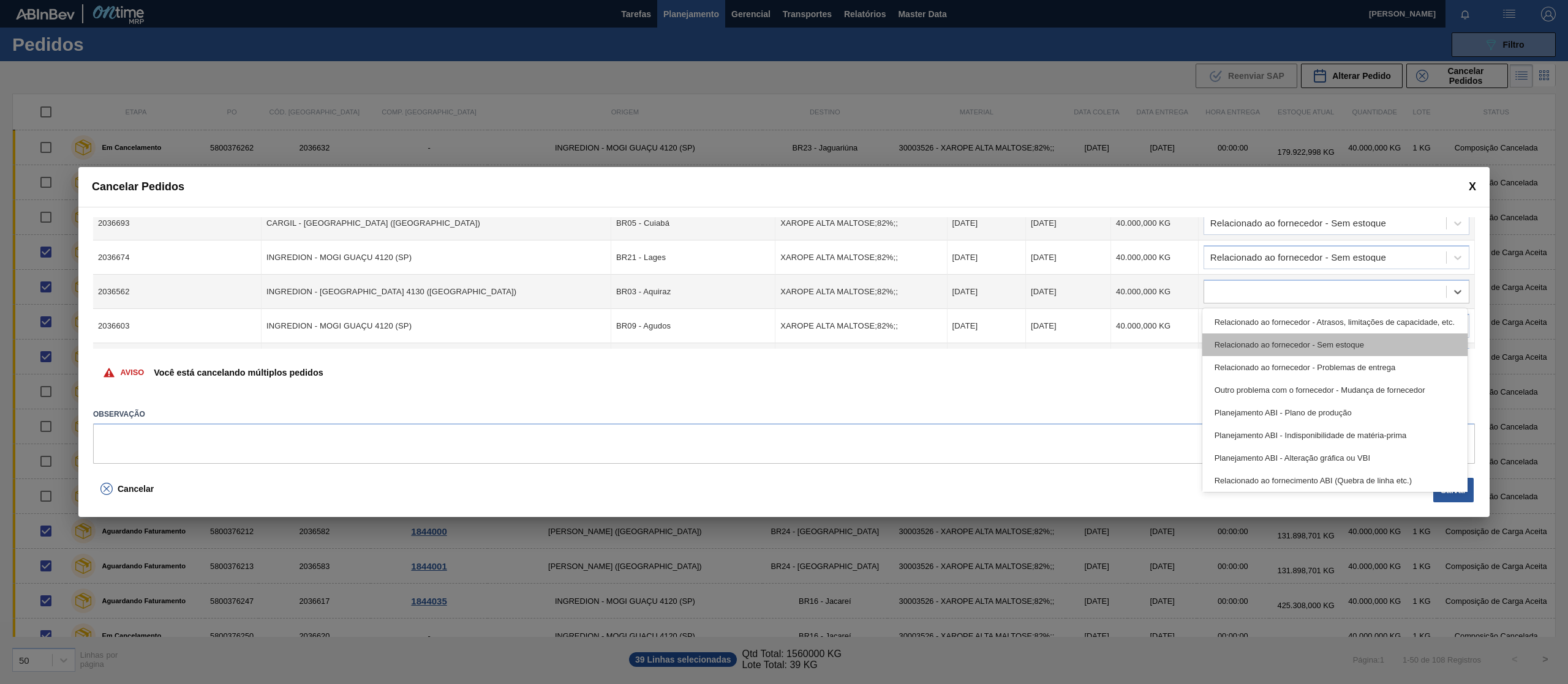
click at [1276, 342] on div "Relacionado ao fornecedor - Sem estoque" at bounding box center [1335, 345] width 265 height 23
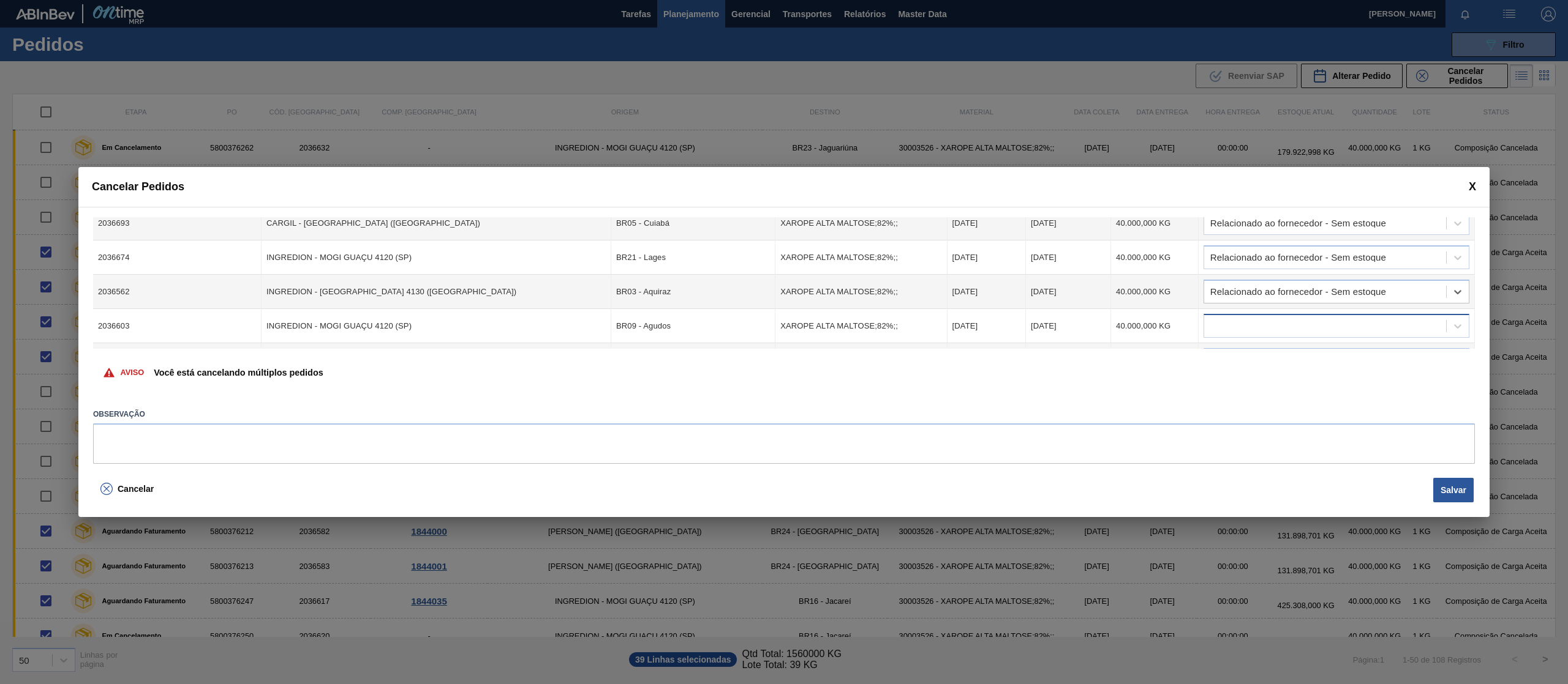
click at [1270, 323] on div at bounding box center [1325, 326] width 242 height 18
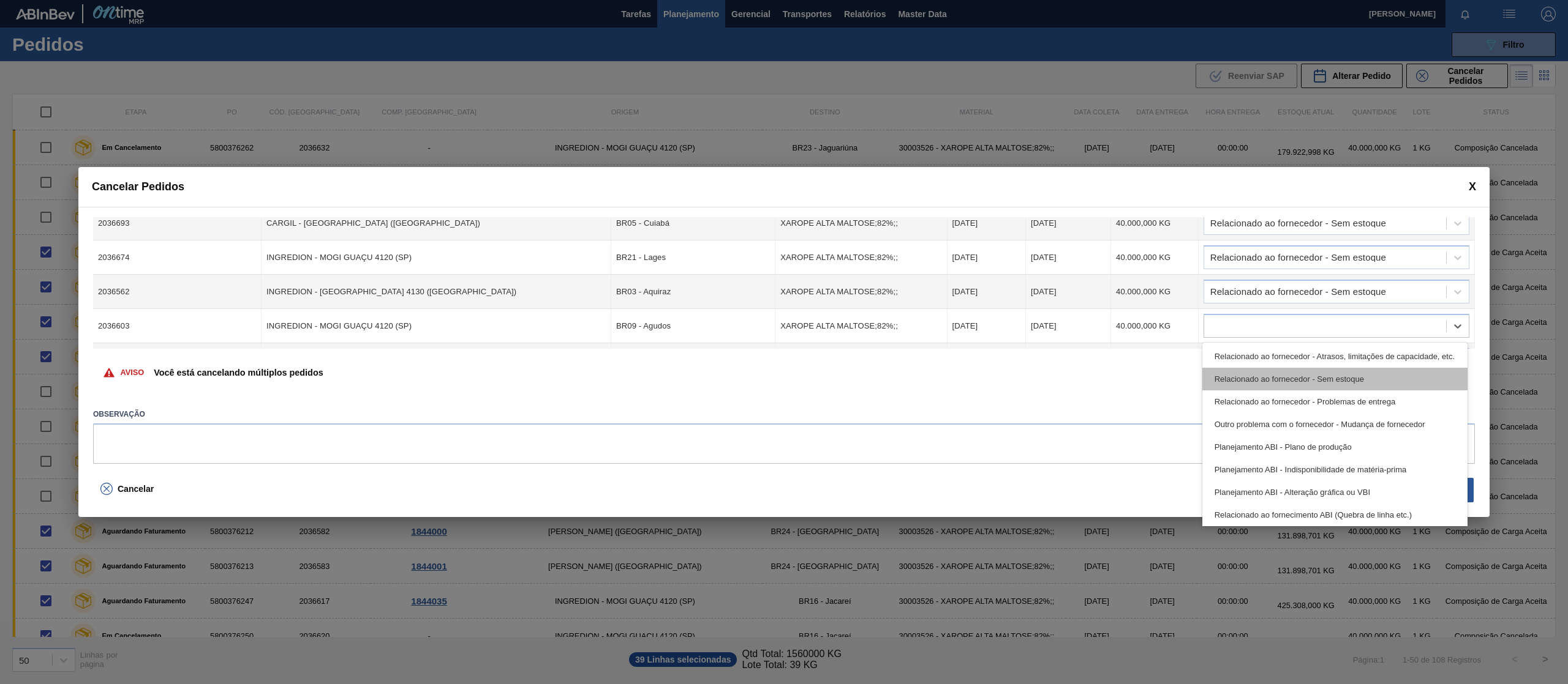
click at [1271, 377] on div "Relacionado ao fornecedor - Sem estoque" at bounding box center [1335, 379] width 265 height 23
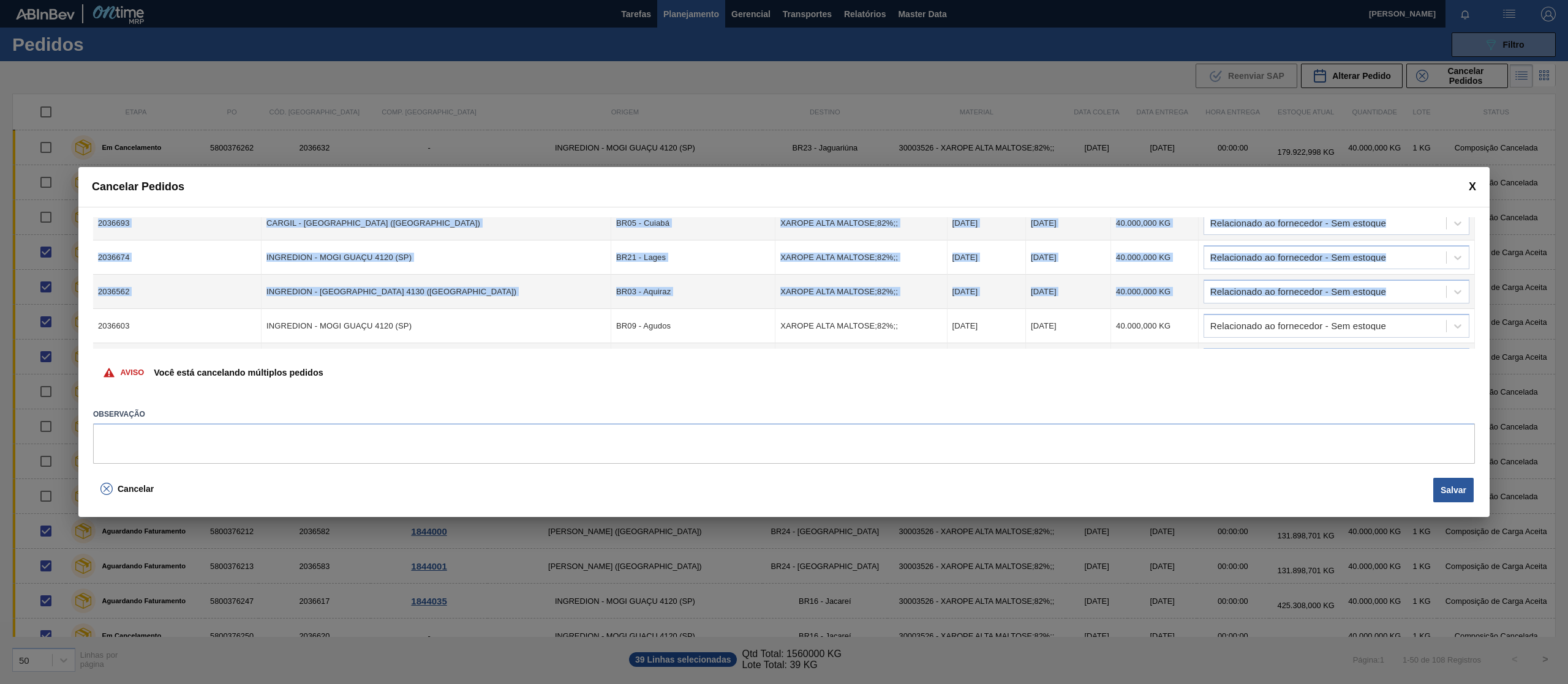
drag, startPoint x: 1472, startPoint y: 290, endPoint x: 1474, endPoint y: 300, distance: 10.2
click at [1474, 300] on div "Cód. Pedido Origem Destino Material Data Coleta Data entrega Quantidade Justifi…" at bounding box center [784, 339] width 1411 height 267
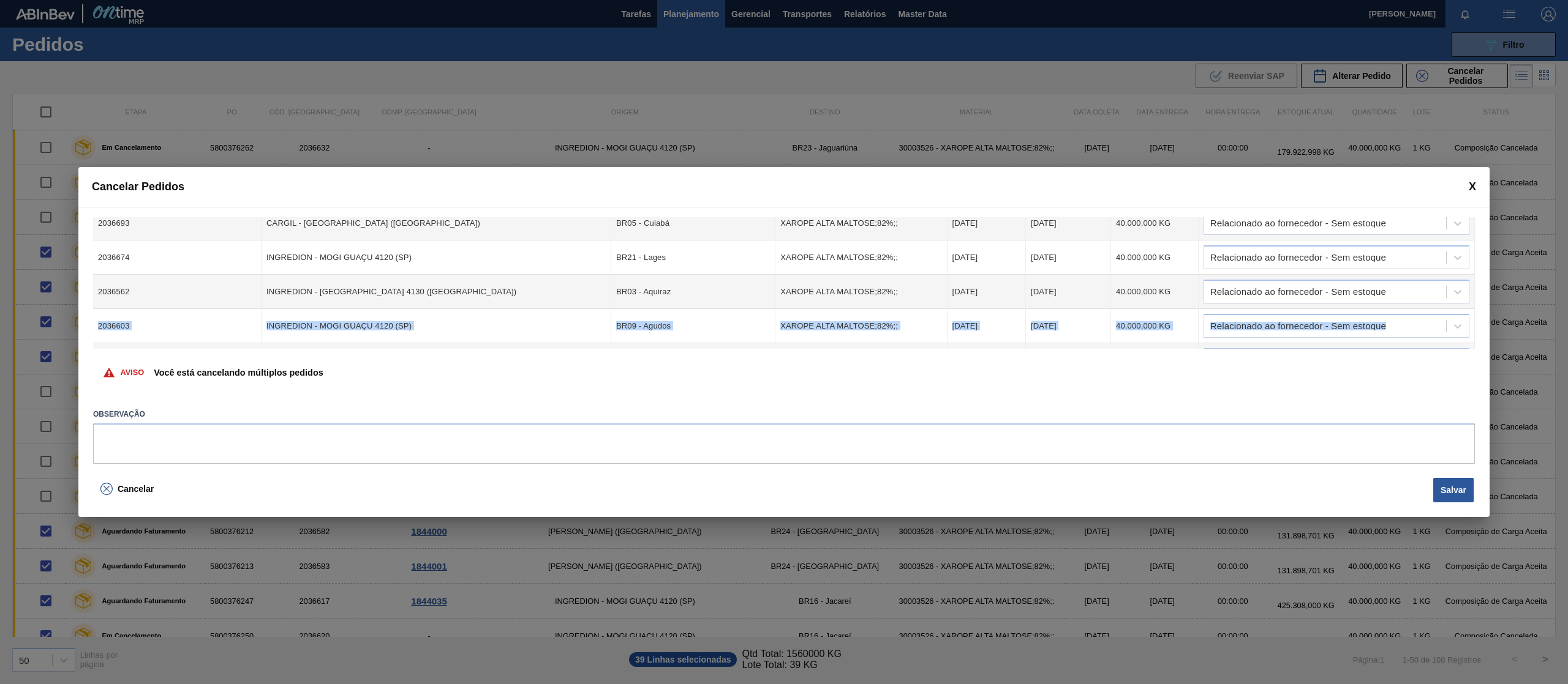
drag, startPoint x: 1472, startPoint y: 298, endPoint x: 1473, endPoint y: 311, distance: 13.0
click at [1473, 311] on div "Cód. Pedido Origem Destino Material Data Coleta Data entrega Quantidade Justifi…" at bounding box center [783, 283] width 1381 height 131
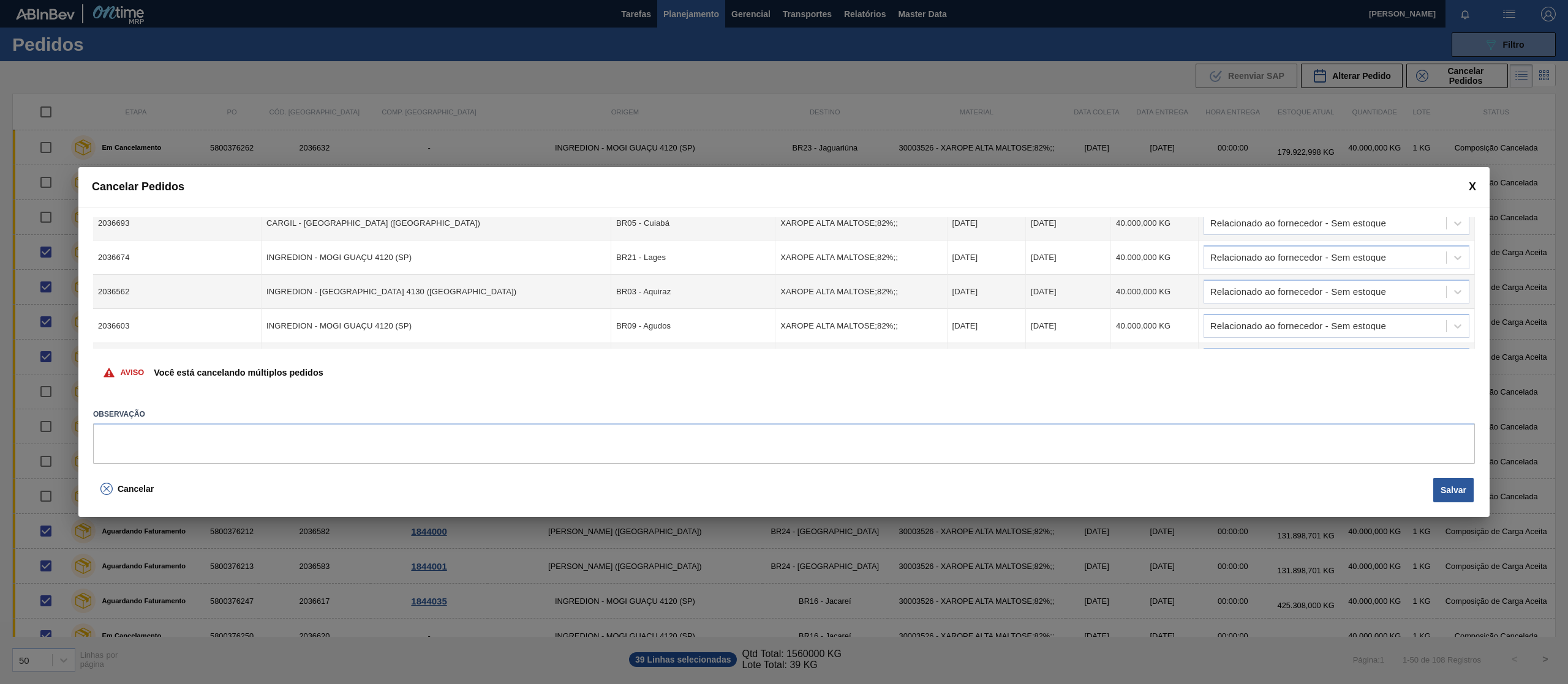
click at [1470, 307] on td "Relacionado ao fornecedor - Sem estoque" at bounding box center [1336, 292] width 276 height 34
click at [1475, 324] on div "Cód. Pedido Origem Destino Material Data Coleta Data entrega Quantidade Justifi…" at bounding box center [784, 339] width 1411 height 267
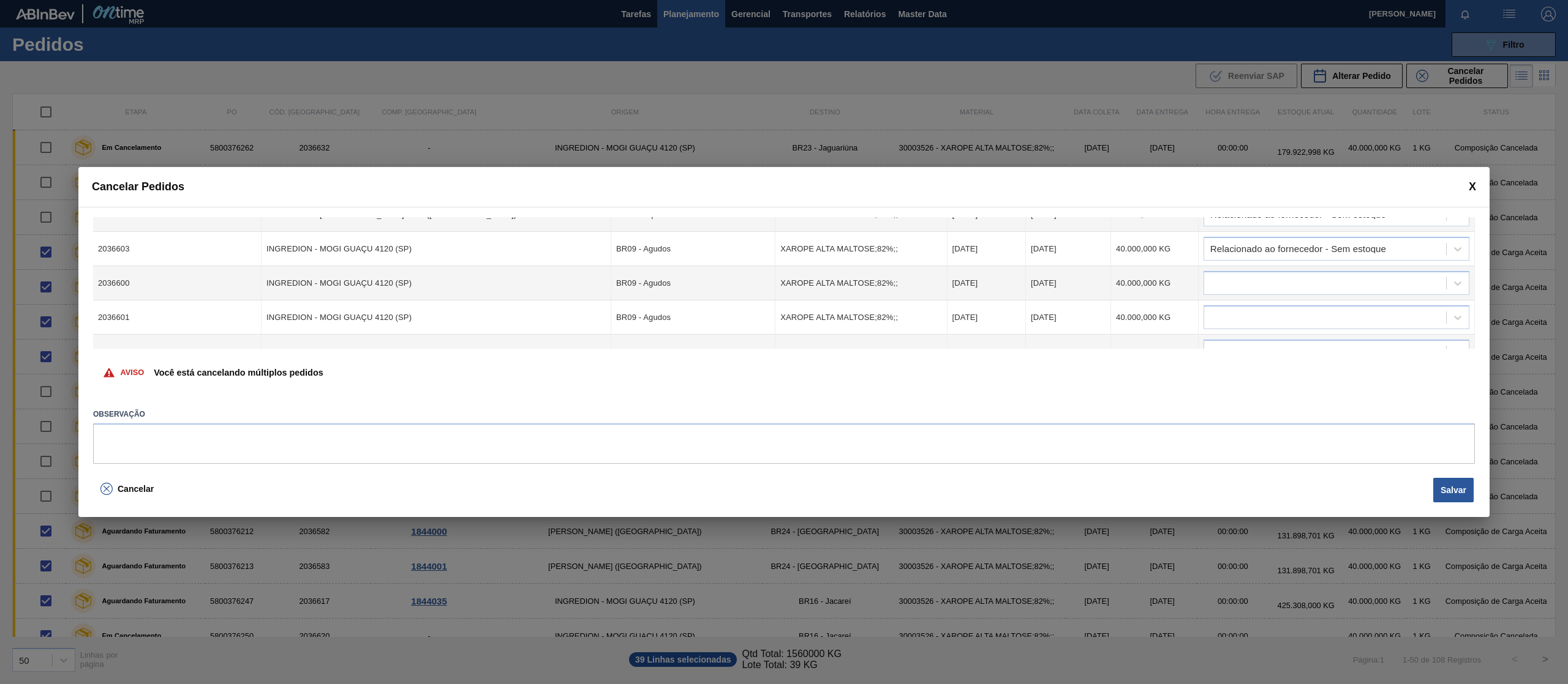
scroll to position [899, 0]
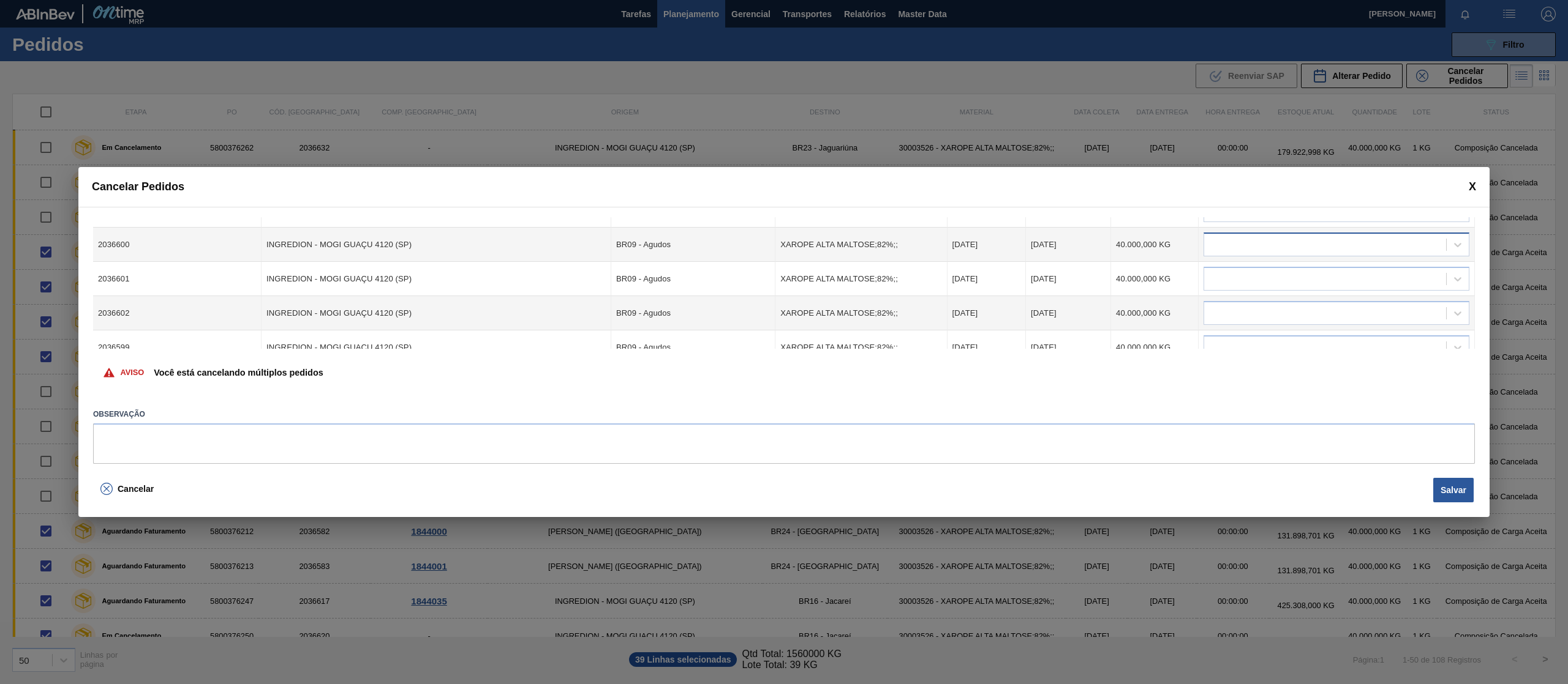
click at [1357, 237] on div at bounding box center [1325, 245] width 242 height 18
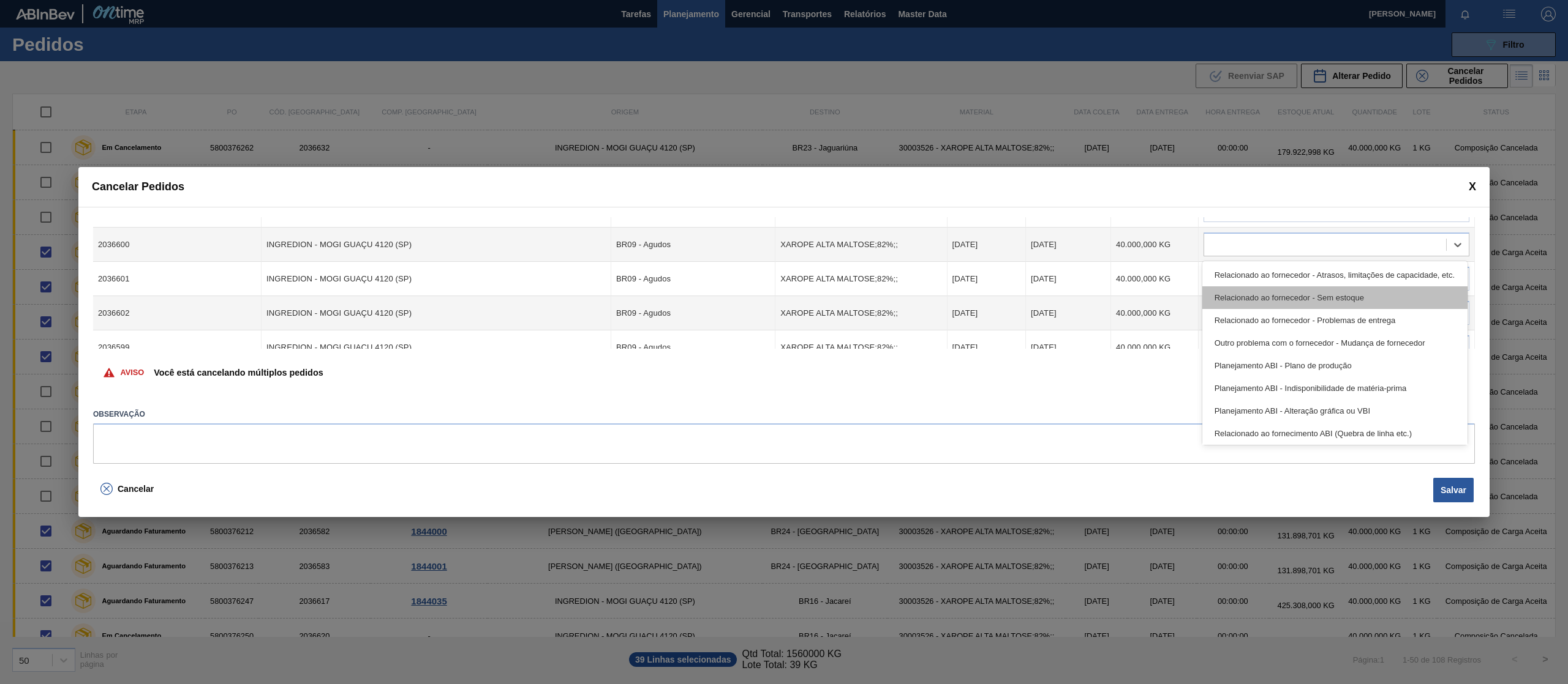
click at [1352, 300] on div "Relacionado ao fornecedor - Sem estoque" at bounding box center [1335, 298] width 265 height 23
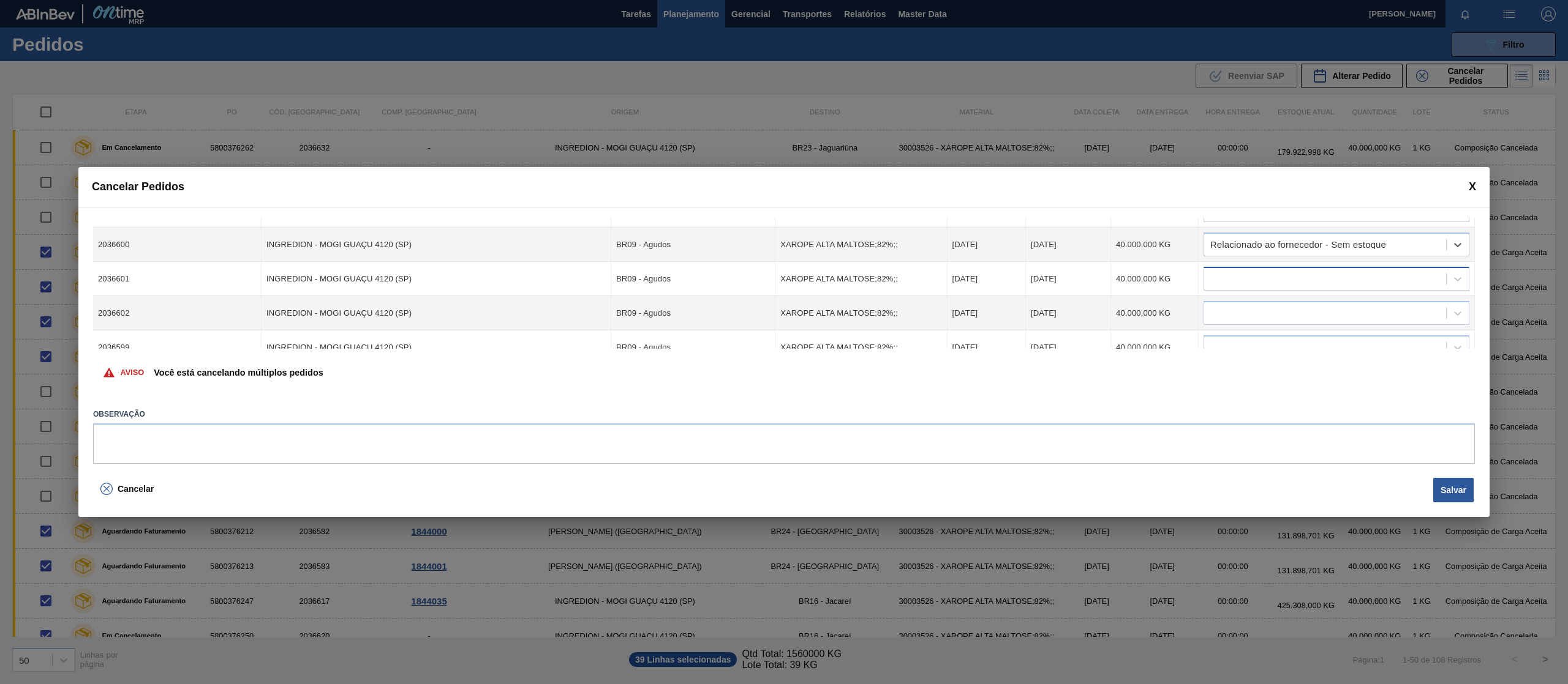
click at [1326, 276] on div at bounding box center [1325, 278] width 242 height 18
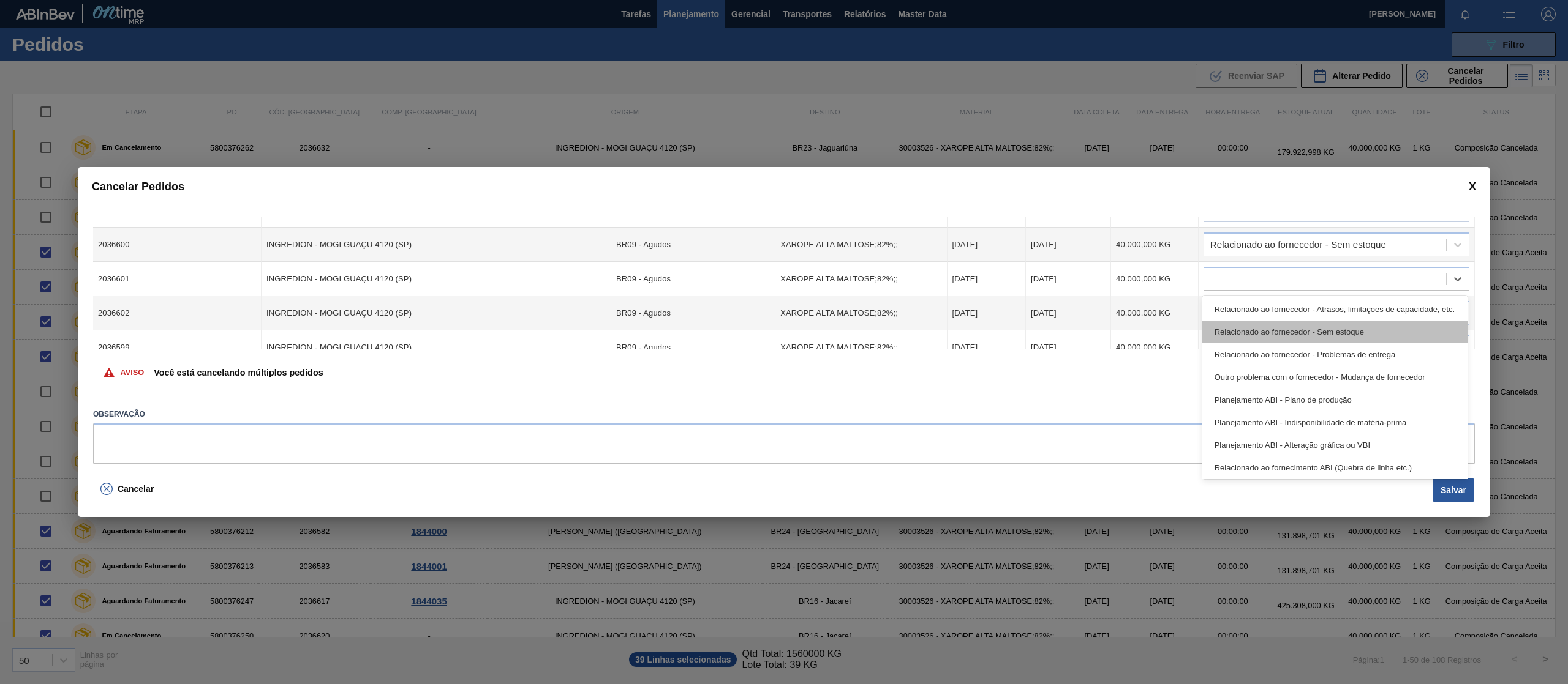
click at [1314, 328] on div "Relacionado ao fornecedor - Sem estoque" at bounding box center [1335, 332] width 265 height 23
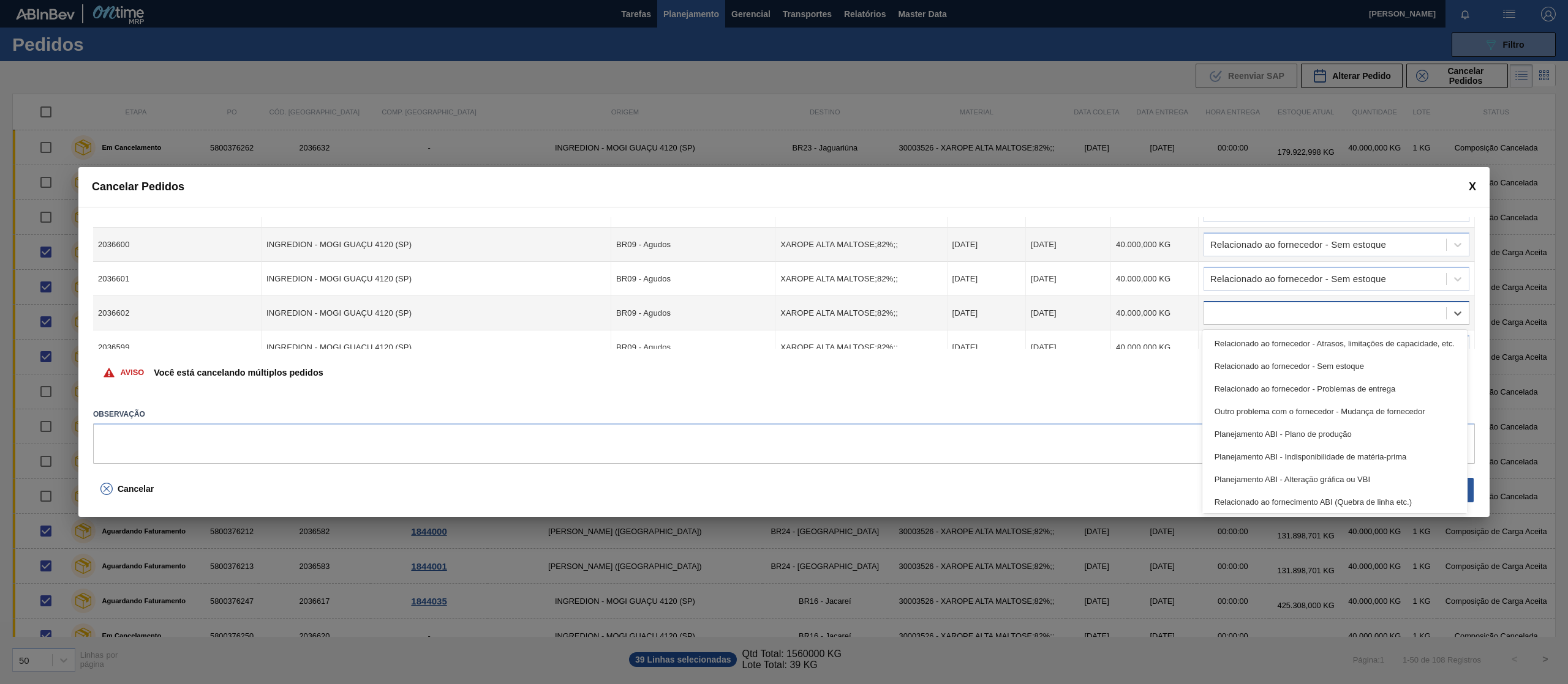
click at [1324, 313] on div at bounding box center [1325, 313] width 242 height 18
click at [1312, 362] on div "Relacionado ao fornecedor - Sem estoque" at bounding box center [1335, 366] width 265 height 23
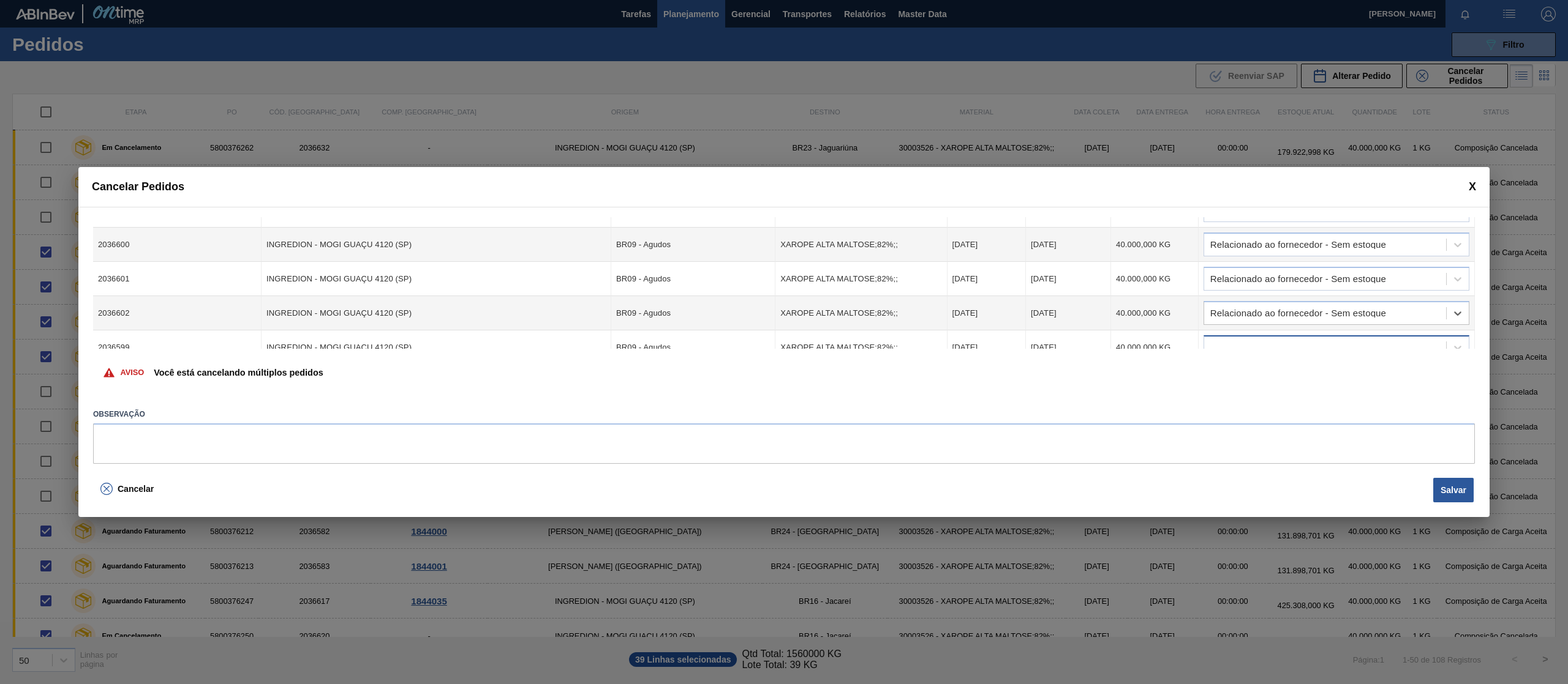
click at [1311, 345] on div at bounding box center [1325, 347] width 242 height 18
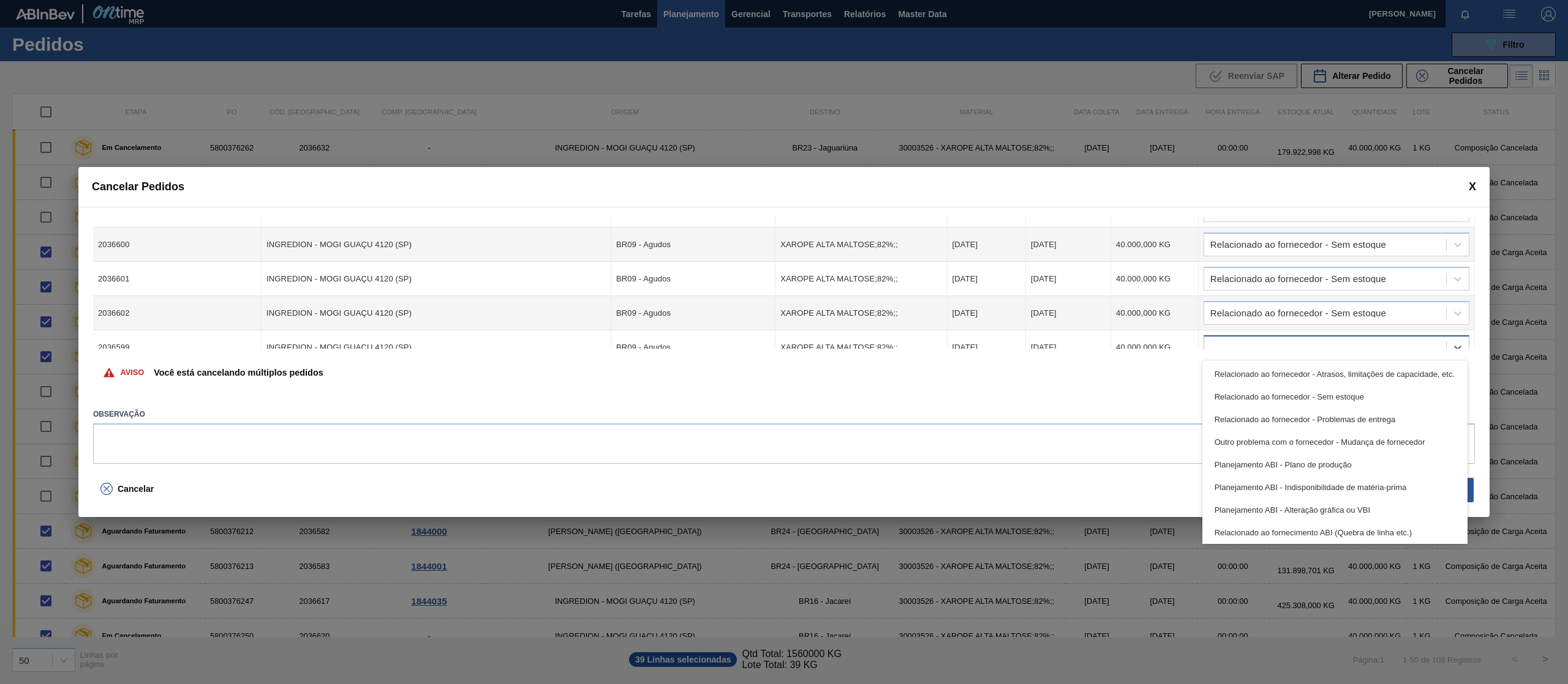
scroll to position [902, 0]
click at [1315, 394] on div "Relacionado ao fornecedor - Sem estoque" at bounding box center [1335, 396] width 265 height 23
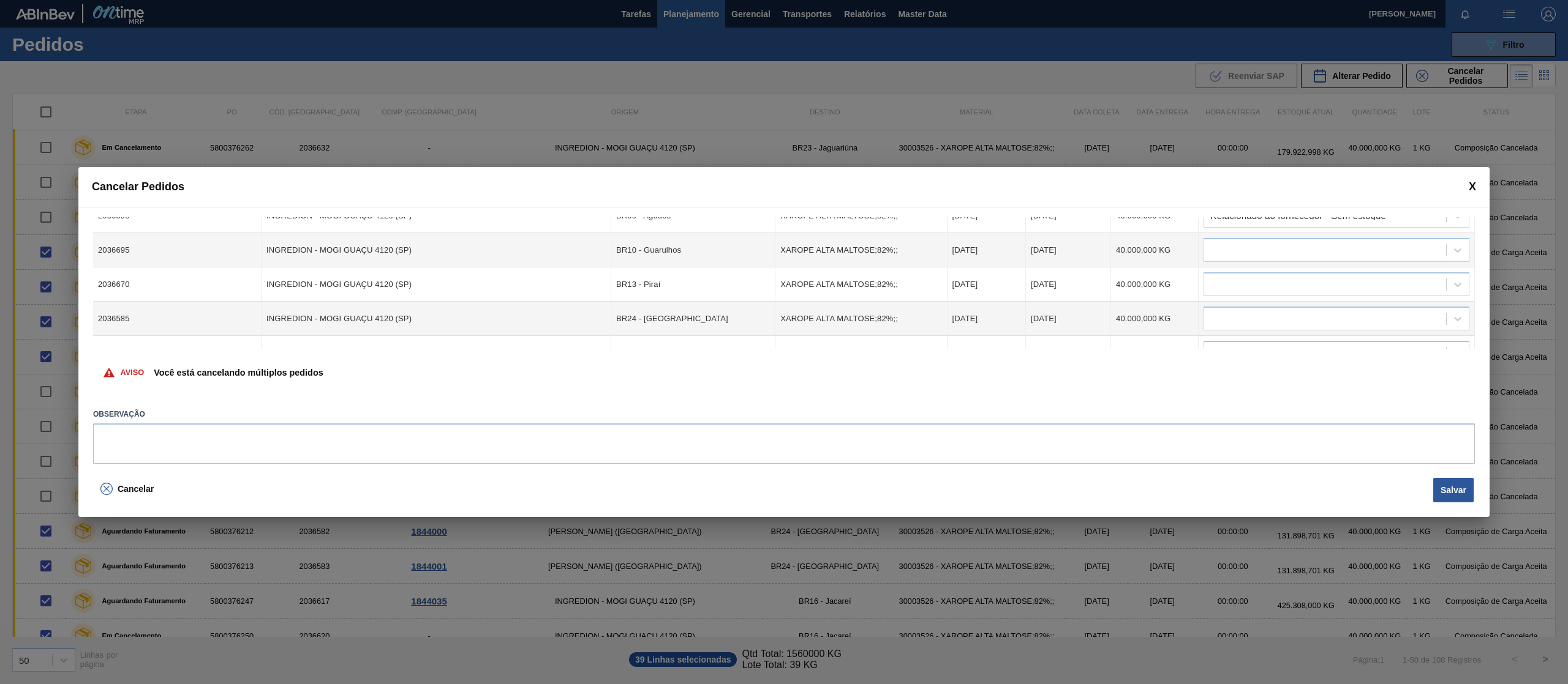
scroll to position [1039, 0]
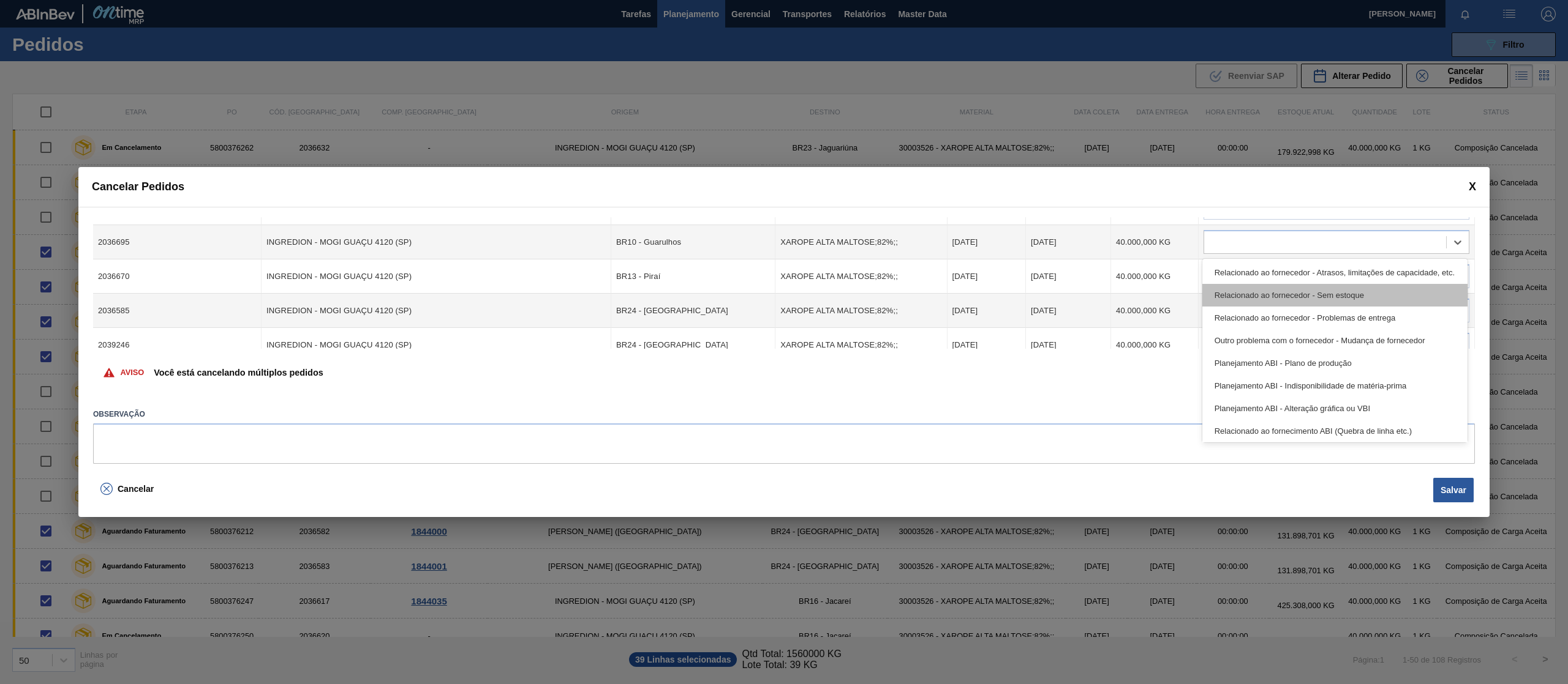
drag, startPoint x: 1353, startPoint y: 248, endPoint x: 1343, endPoint y: 291, distance: 44.1
click at [1353, 252] on div at bounding box center [1336, 242] width 266 height 24
click at [1337, 288] on div "Relacionado ao fornecedor - Sem estoque" at bounding box center [1335, 295] width 265 height 23
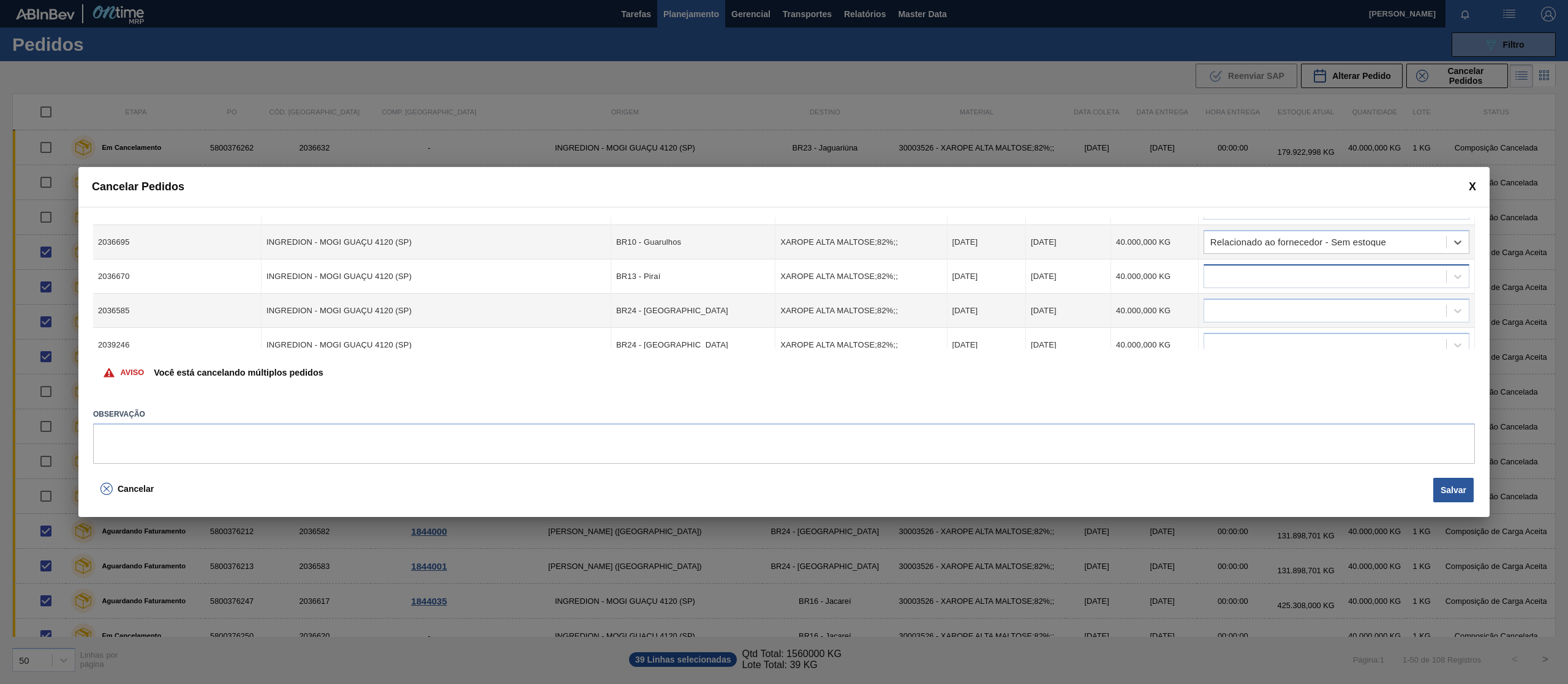
drag, startPoint x: 1326, startPoint y: 267, endPoint x: 1321, endPoint y: 278, distance: 12.1
click at [1324, 268] on div at bounding box center [1325, 277] width 242 height 18
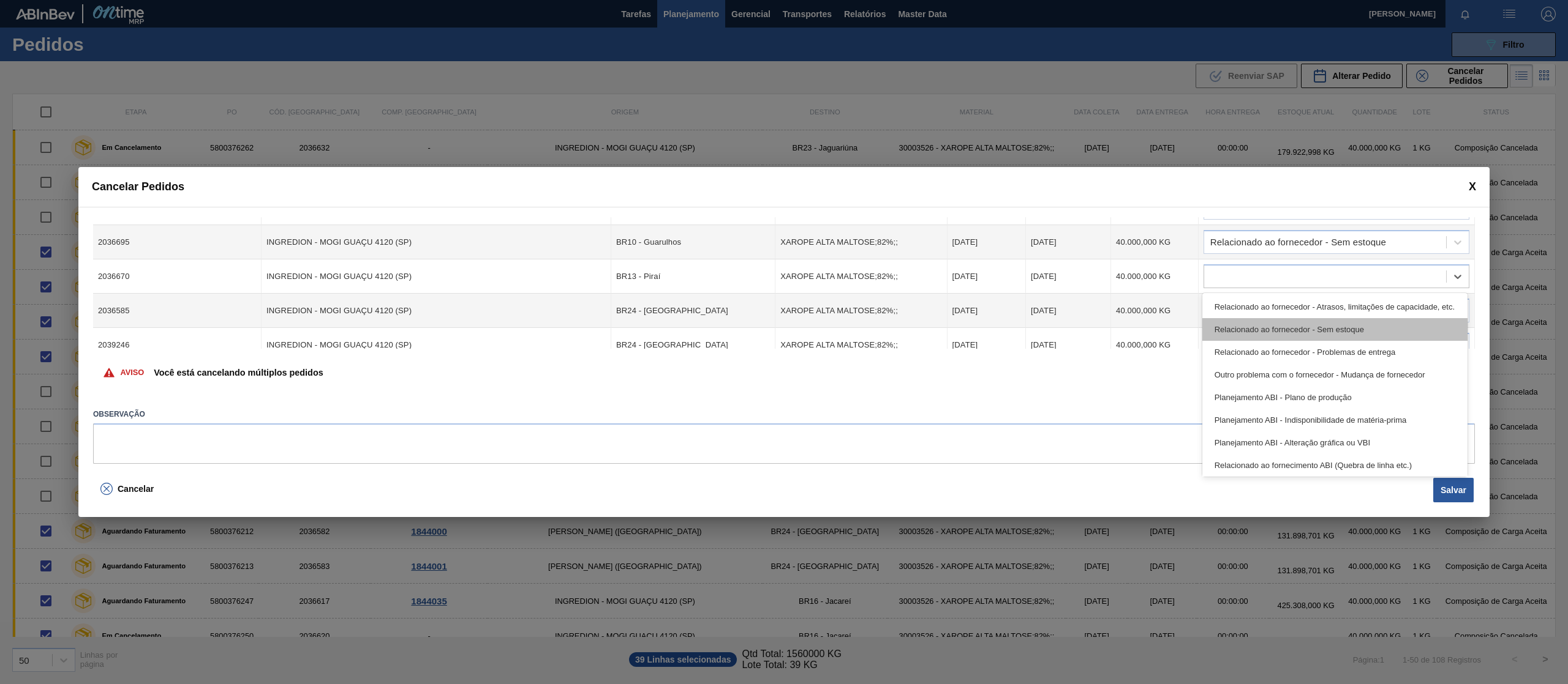
click at [1328, 328] on div "Relacionado ao fornecedor - Sem estoque" at bounding box center [1335, 329] width 265 height 23
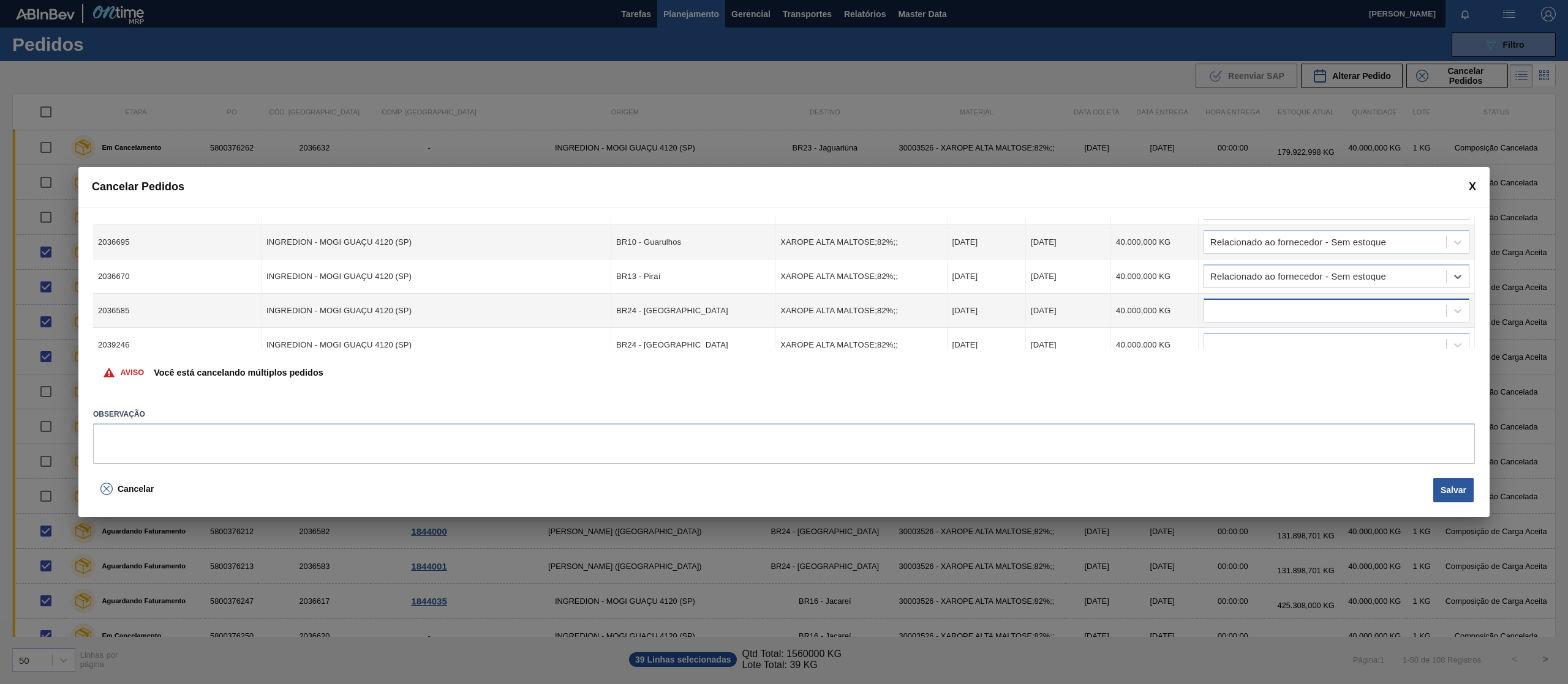
click at [1321, 319] on div at bounding box center [1325, 311] width 242 height 18
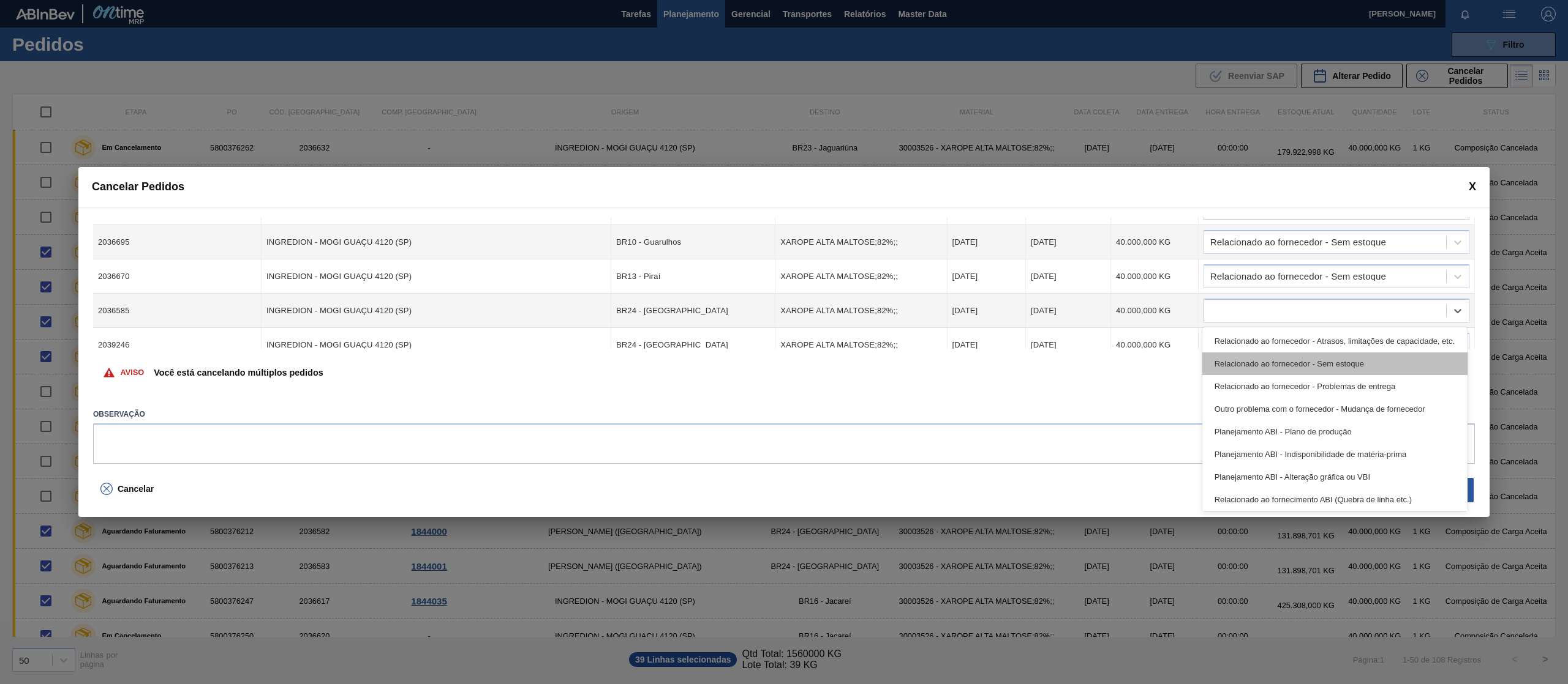
click at [1330, 364] on div "Relacionado ao fornecedor - Sem estoque" at bounding box center [1335, 364] width 265 height 23
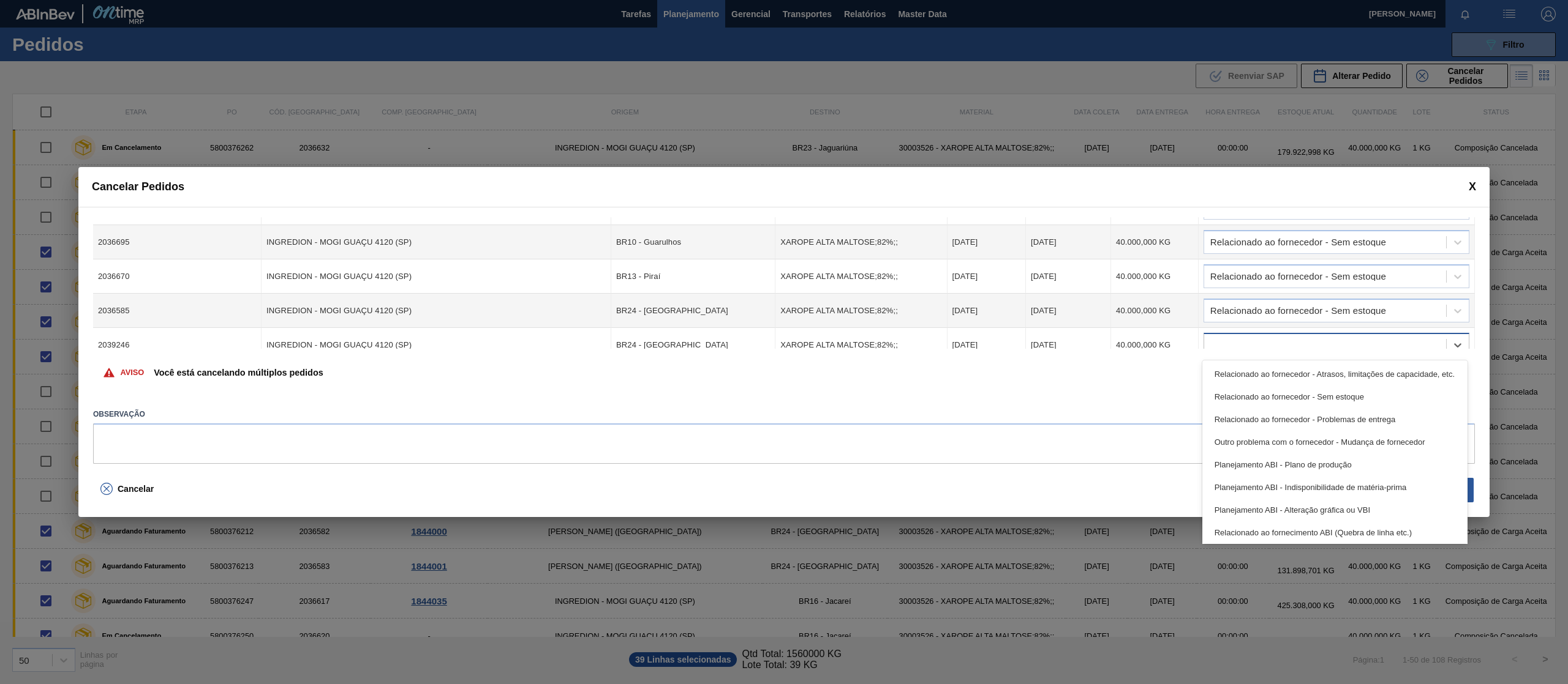
scroll to position [1039, 0]
click at [1324, 347] on div at bounding box center [1325, 345] width 242 height 18
click at [1333, 396] on div "Relacionado ao fornecedor - Sem estoque" at bounding box center [1335, 396] width 265 height 23
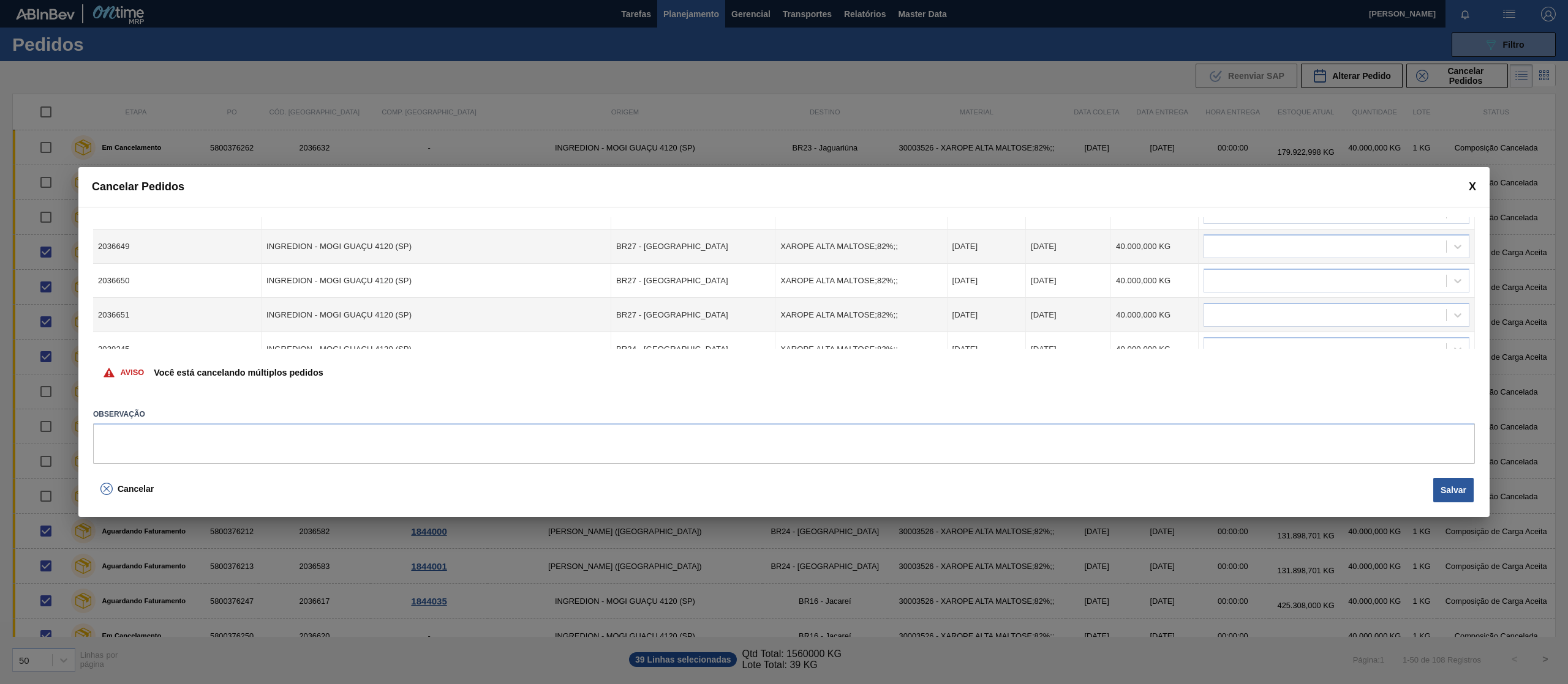
scroll to position [1215, 0]
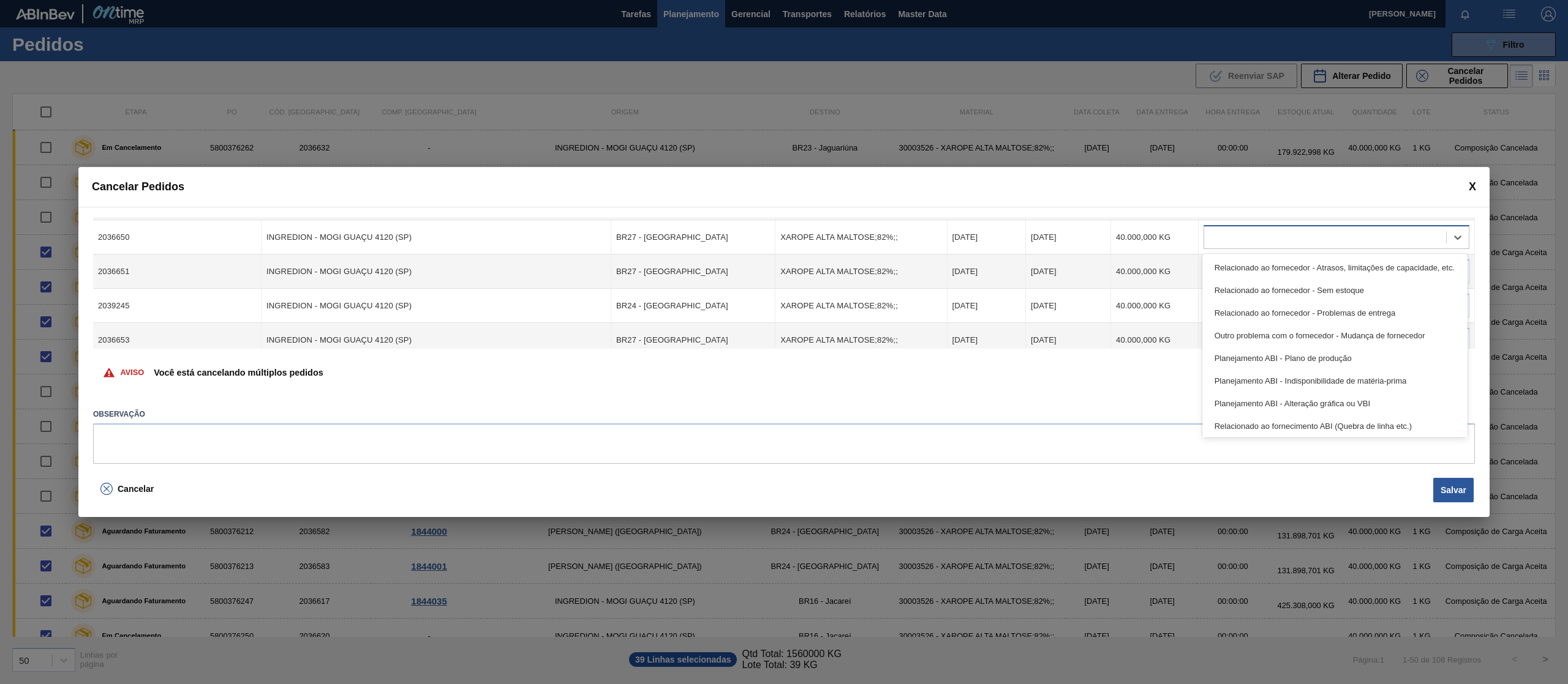
click at [1324, 232] on div at bounding box center [1325, 237] width 242 height 18
click at [1309, 290] on div "Relacionado ao fornecedor - Sem estoque" at bounding box center [1335, 290] width 265 height 23
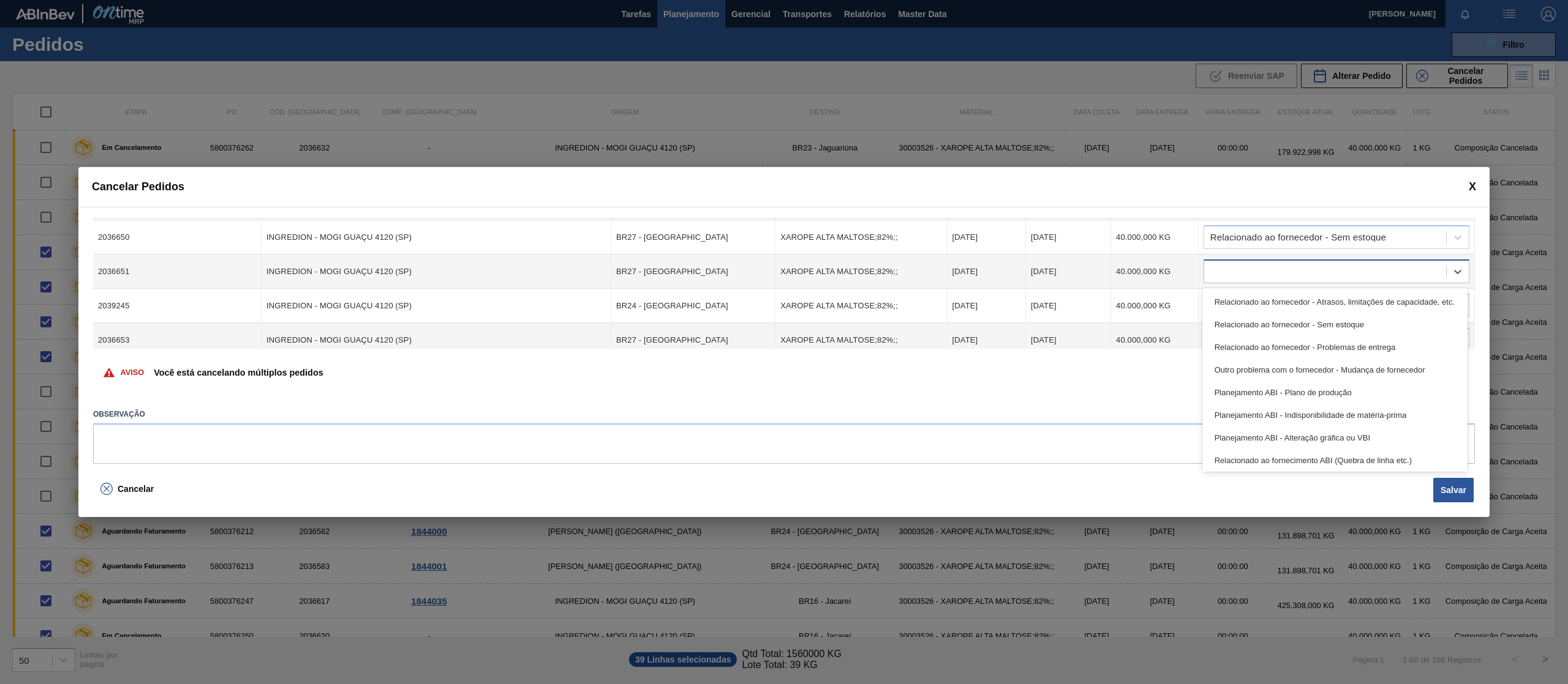
click at [1296, 279] on div at bounding box center [1325, 272] width 242 height 18
click at [1301, 319] on div "Relacionado ao fornecedor - Sem estoque" at bounding box center [1335, 324] width 265 height 23
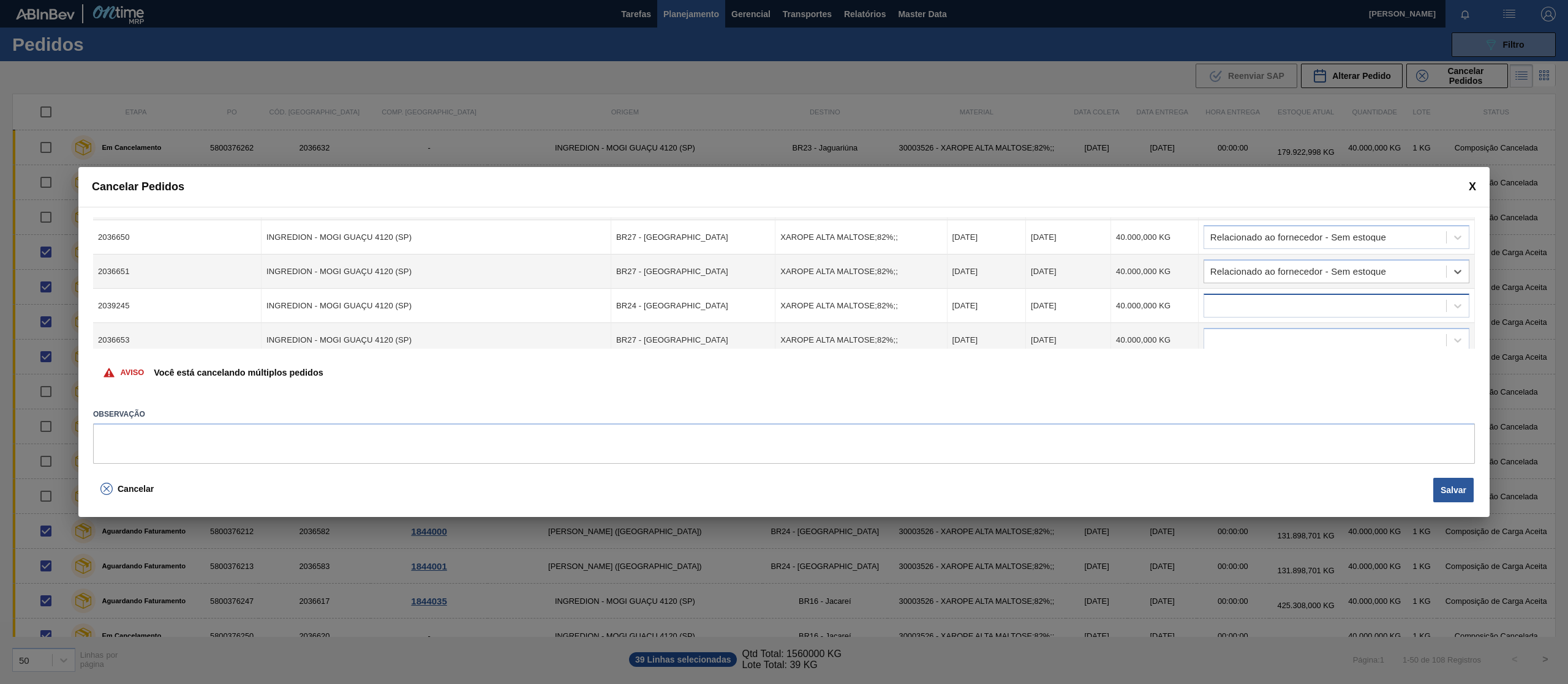
click at [1299, 315] on div at bounding box center [1336, 305] width 266 height 24
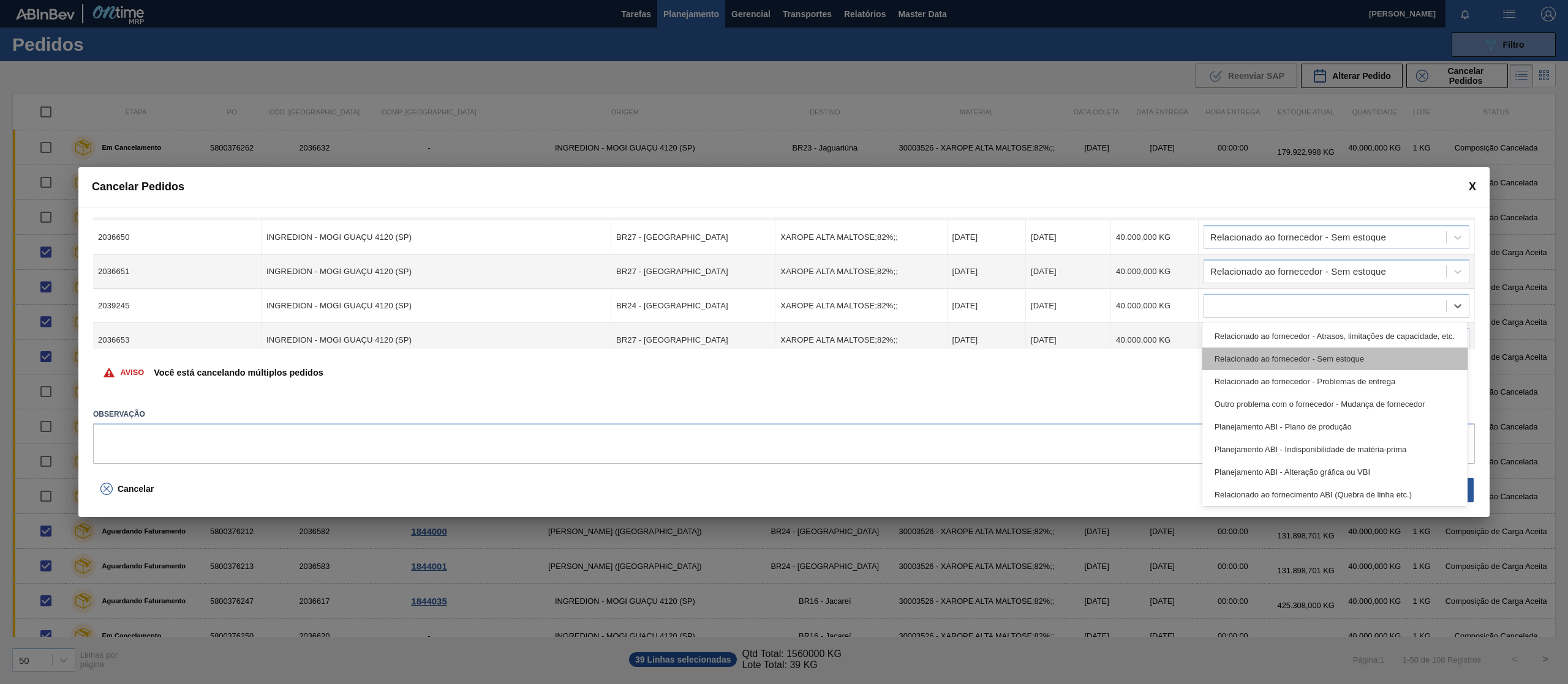
click at [1299, 354] on div "Relacionado ao fornecedor - Sem estoque" at bounding box center [1335, 359] width 265 height 23
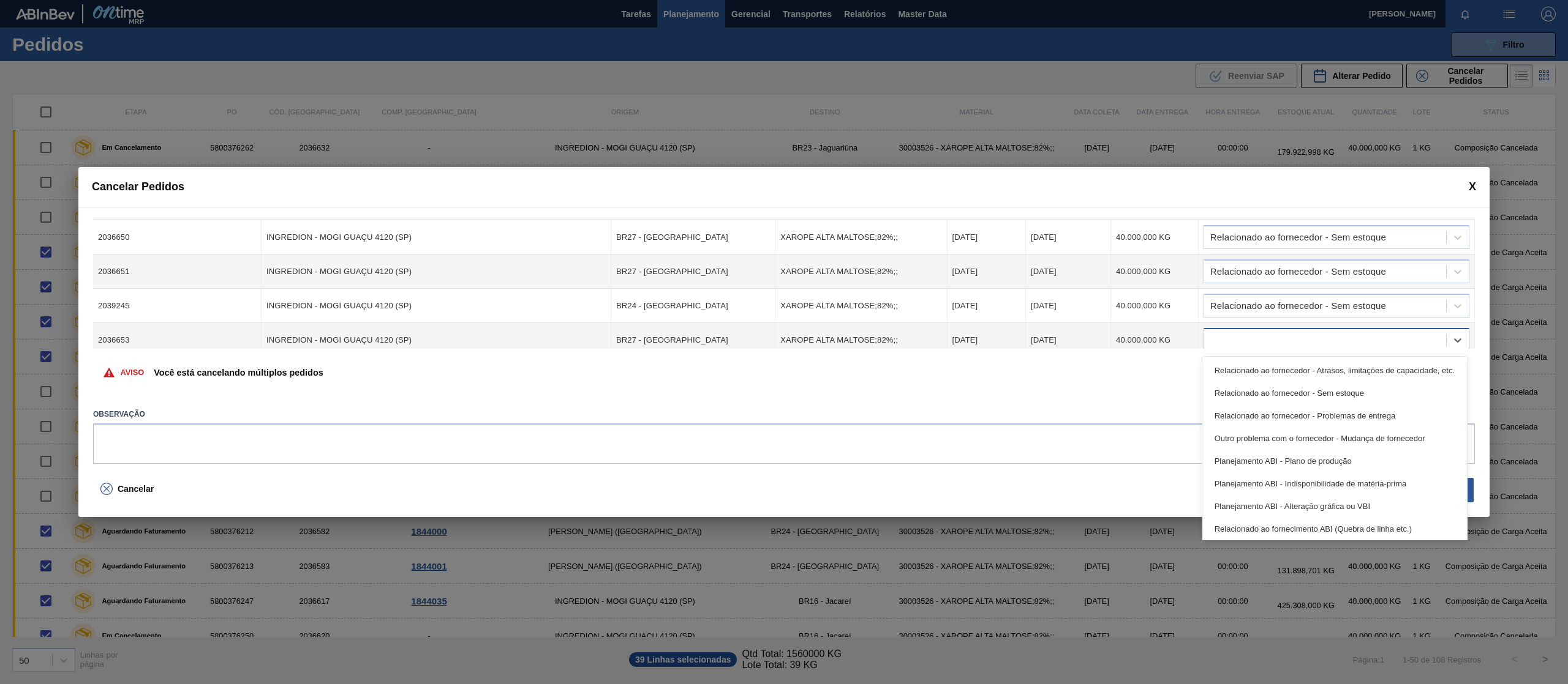
click at [1299, 337] on div at bounding box center [1325, 340] width 242 height 18
drag, startPoint x: 1326, startPoint y: 385, endPoint x: 1379, endPoint y: 372, distance: 54.6
click at [1325, 385] on div "Relacionado ao fornecedor - Sem estoque" at bounding box center [1335, 393] width 265 height 23
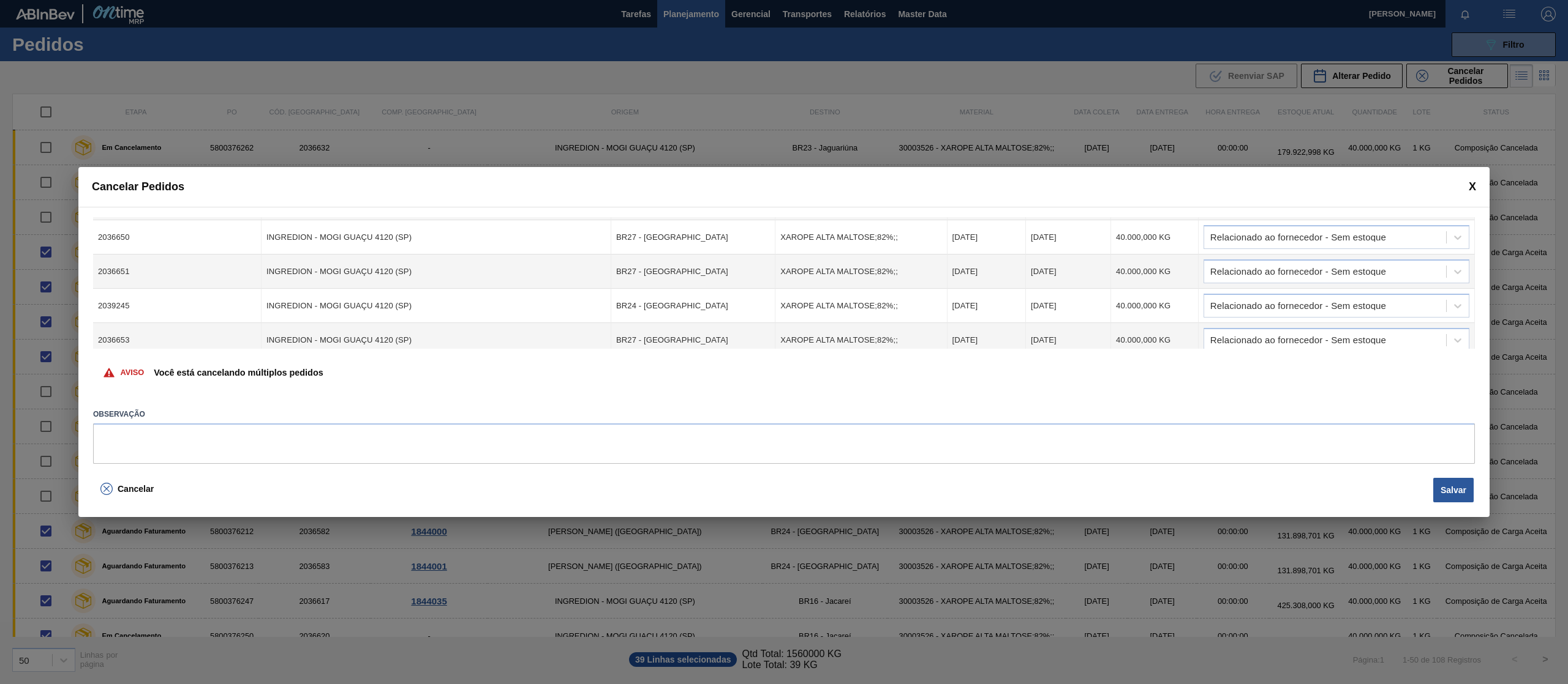
scroll to position [1223, 0]
drag, startPoint x: 1472, startPoint y: 339, endPoint x: 1468, endPoint y: 327, distance: 12.6
click at [1468, 327] on td "Relacionado ao fornecedor - Sem estoque" at bounding box center [1336, 332] width 276 height 34
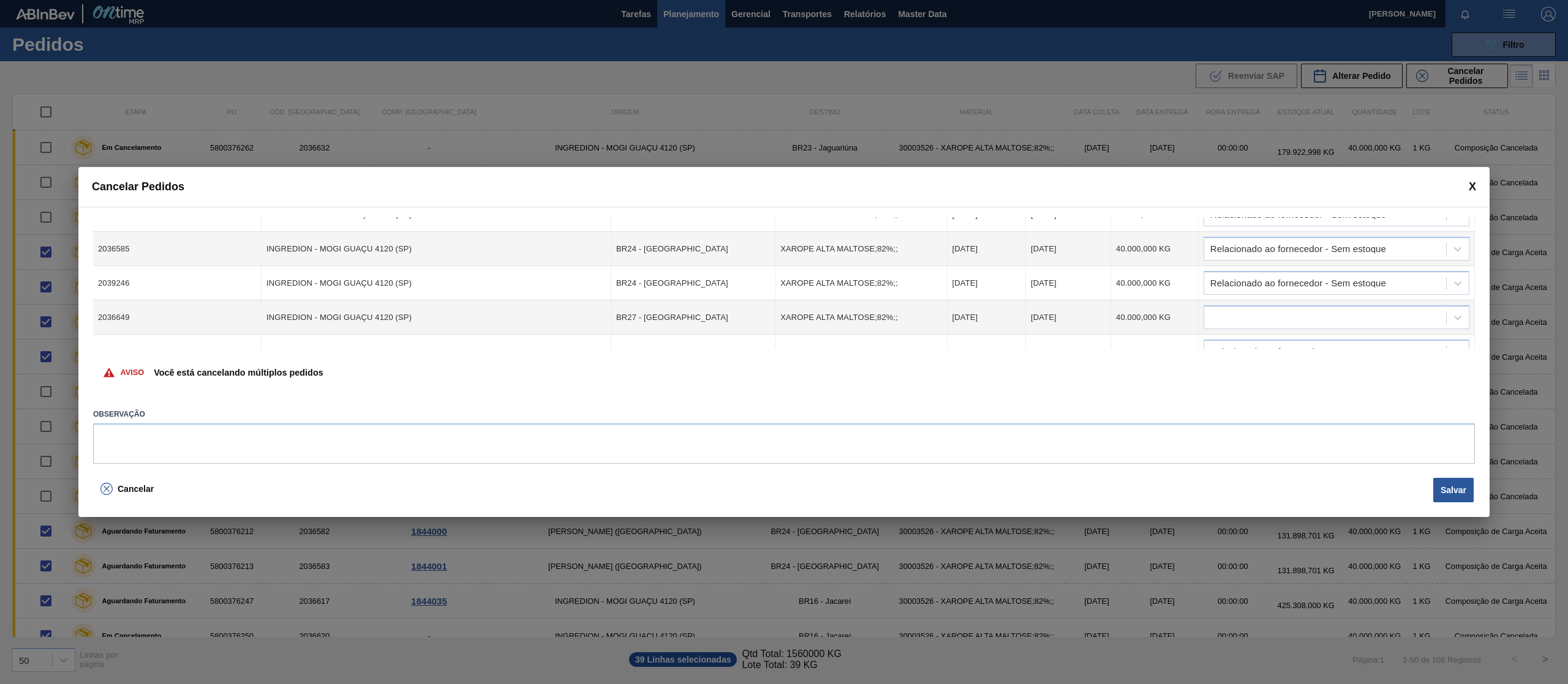
scroll to position [1110, 0]
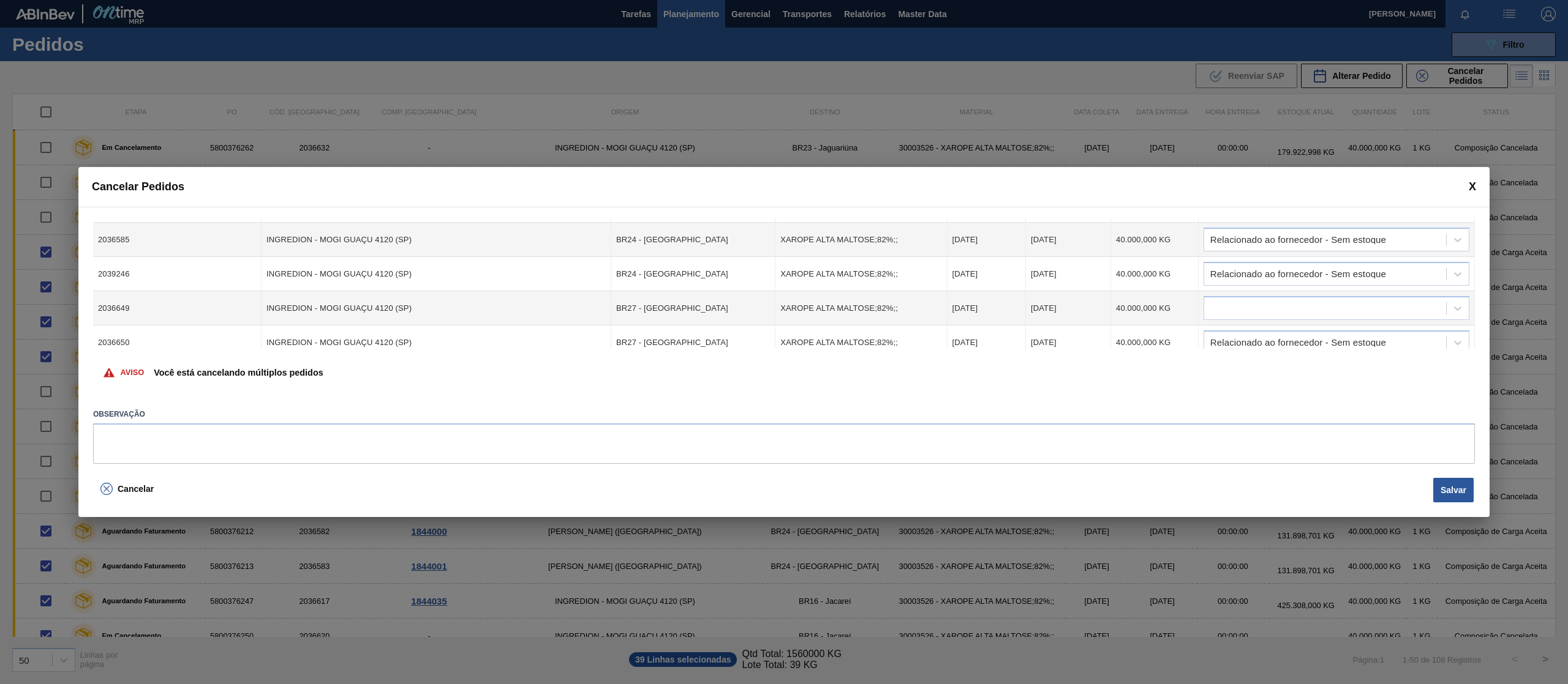
click at [1384, 295] on td at bounding box center [1336, 308] width 276 height 34
click at [1374, 306] on div at bounding box center [1325, 309] width 242 height 18
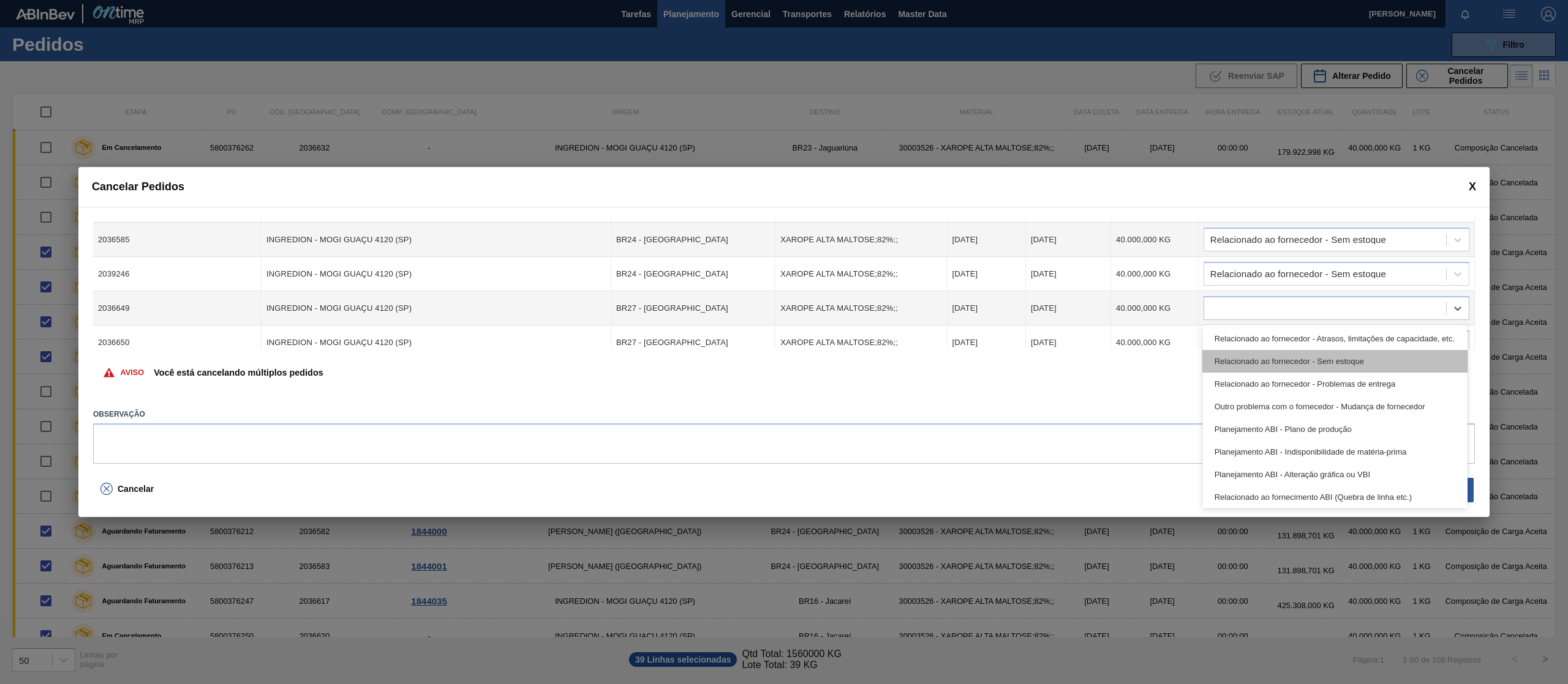
click at [1346, 353] on div "Relacionado ao fornecedor - Sem estoque" at bounding box center [1335, 361] width 265 height 23
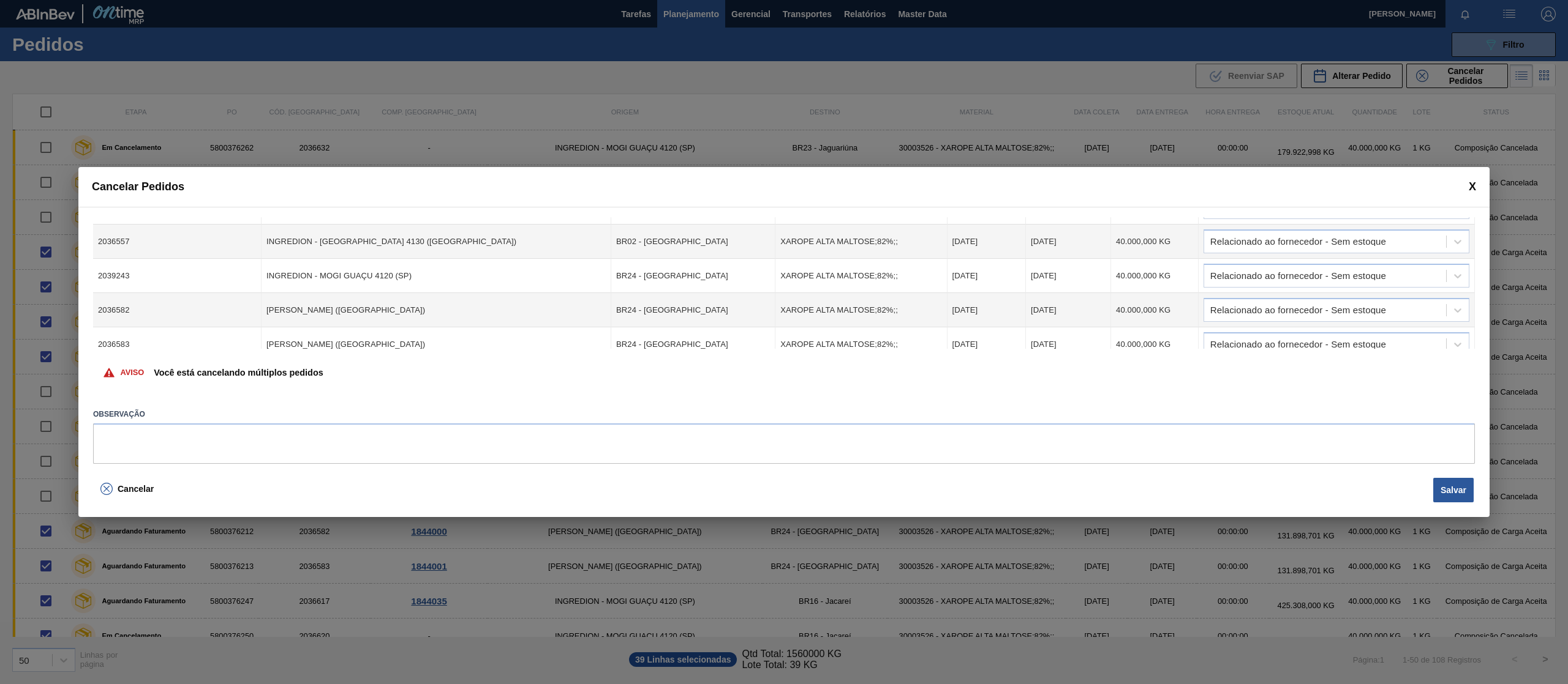
scroll to position [0, 0]
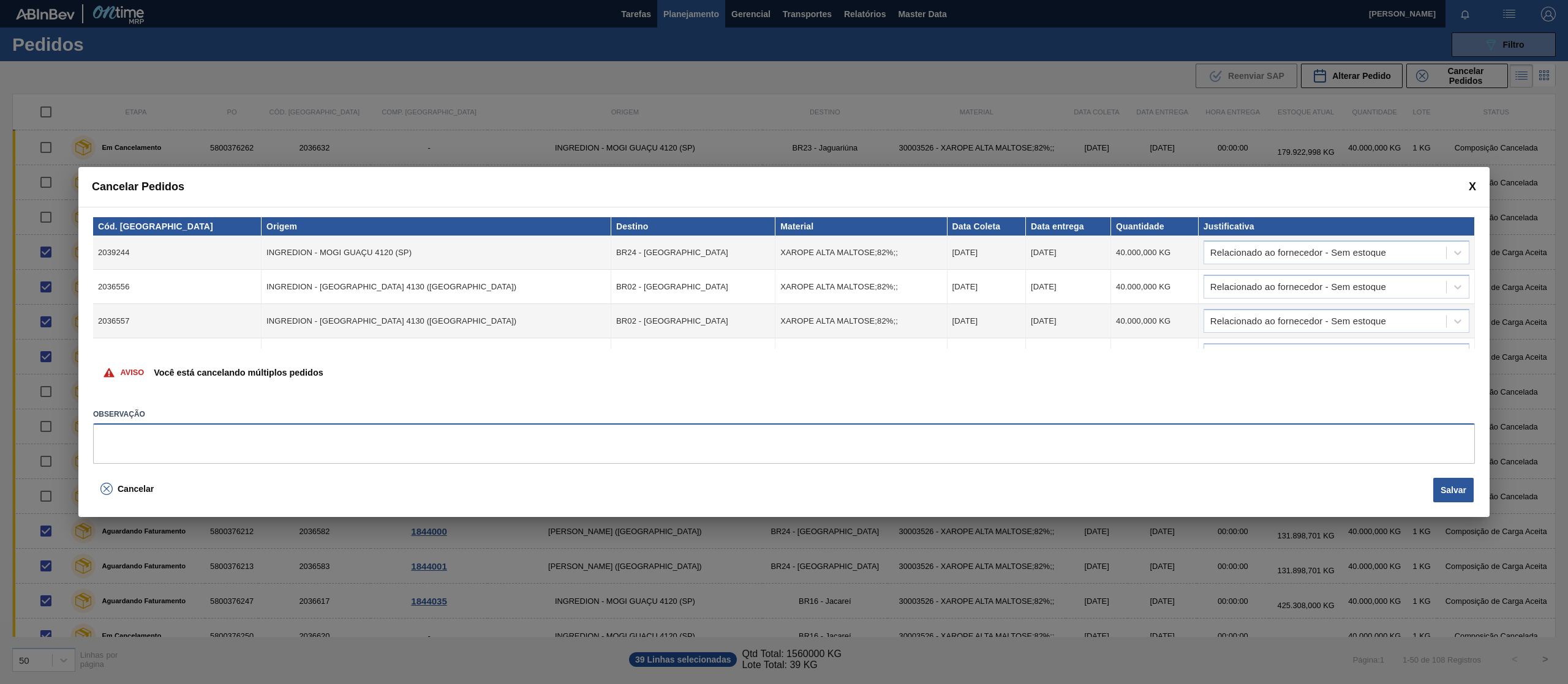
click at [307, 428] on textarea at bounding box center [783, 443] width 1381 height 40
type textarea "ajuste portal"
click at [1463, 496] on button "Salvar" at bounding box center [1453, 490] width 40 height 24
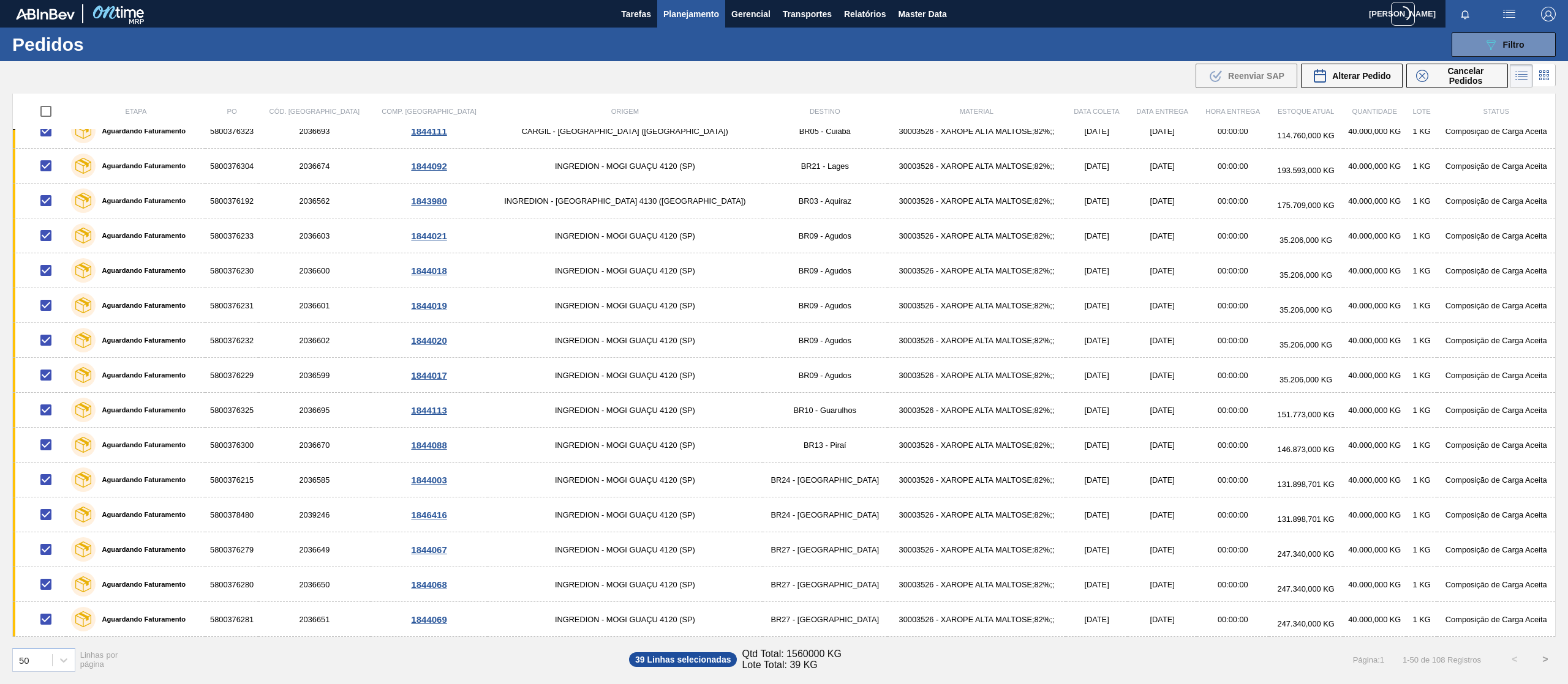
scroll to position [1248, 0]
checkbox input "false"
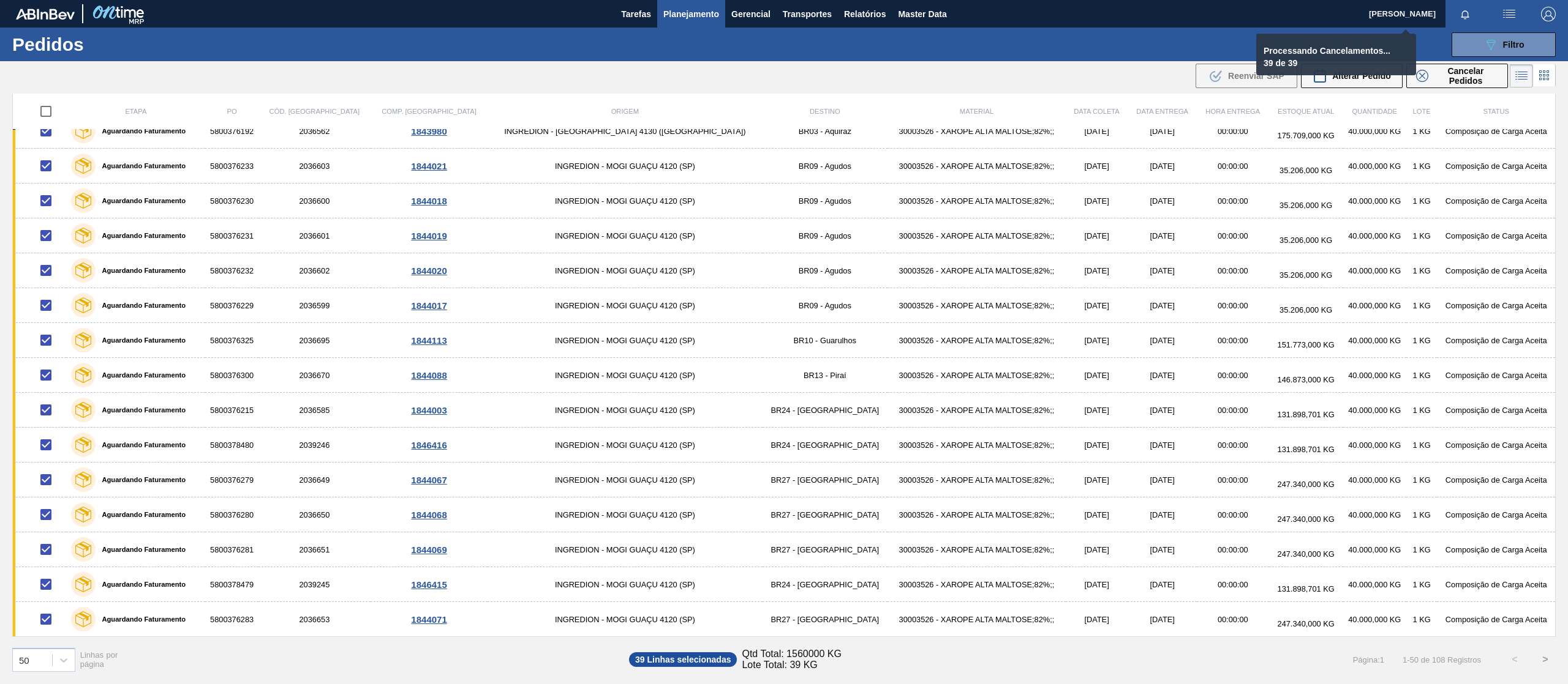
checkbox input "false"
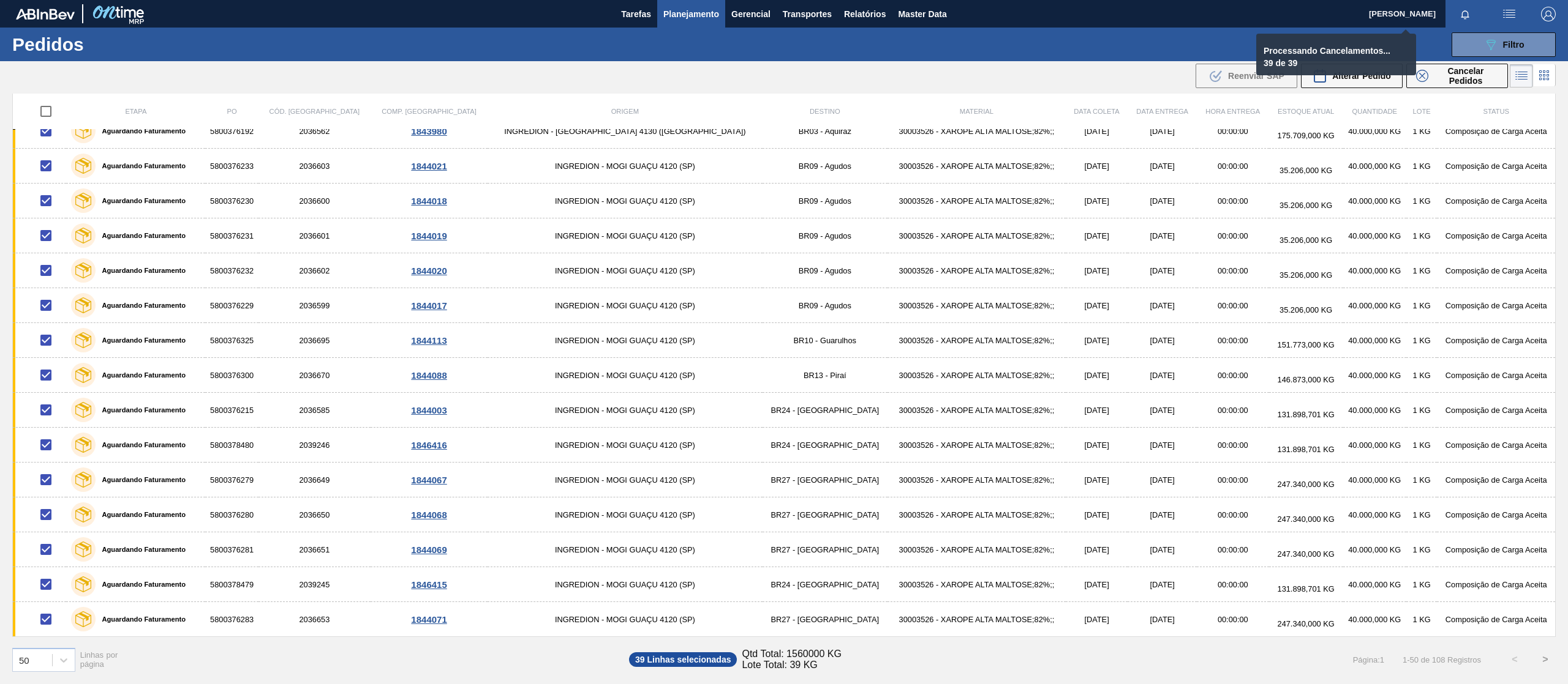
checkbox input "false"
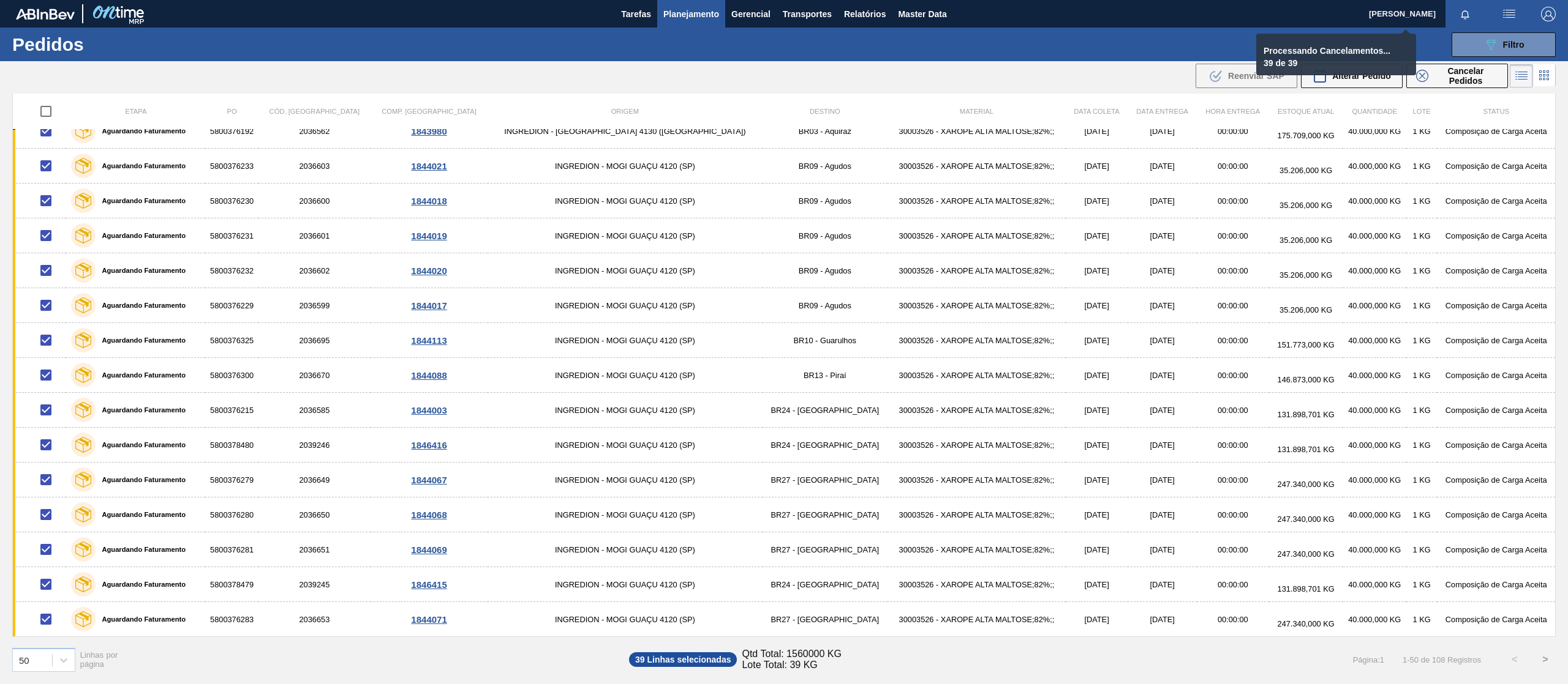
checkbox input "false"
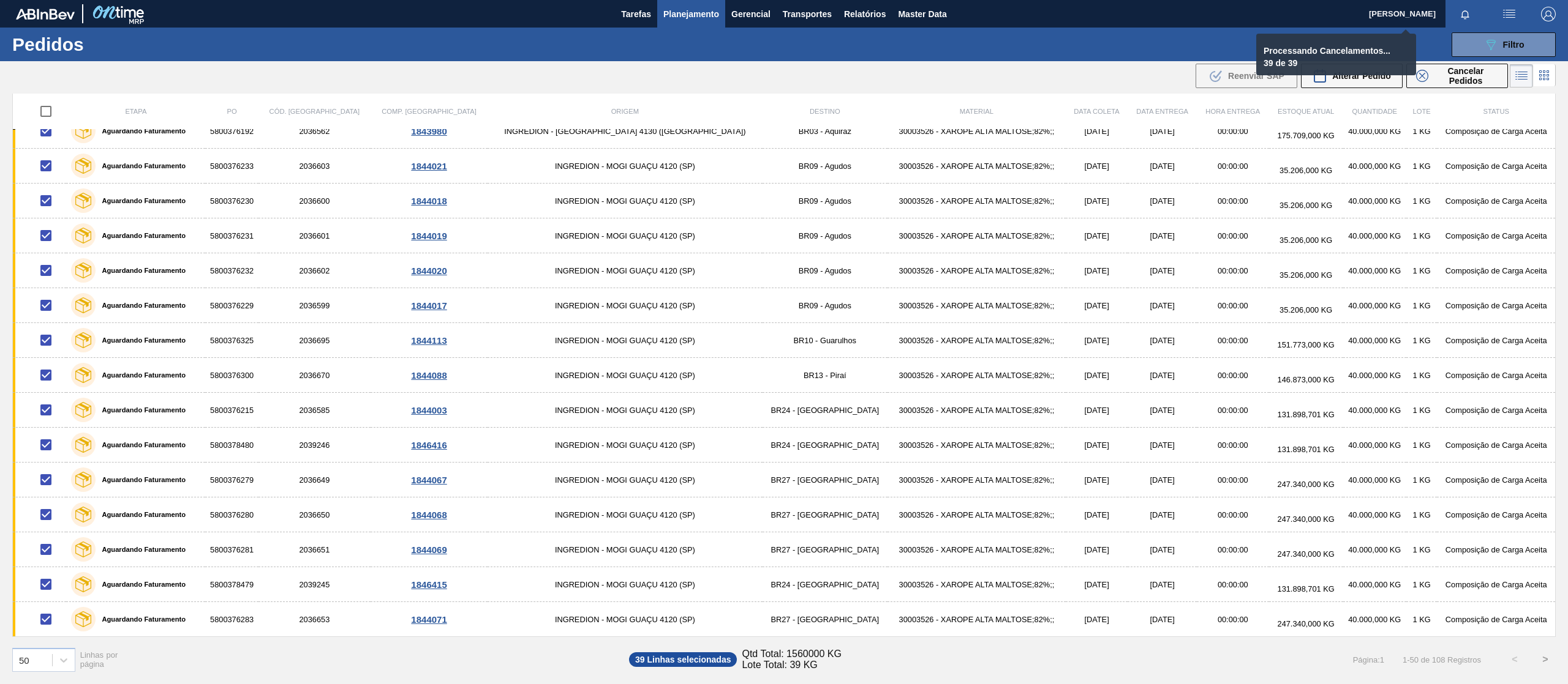
checkbox input "false"
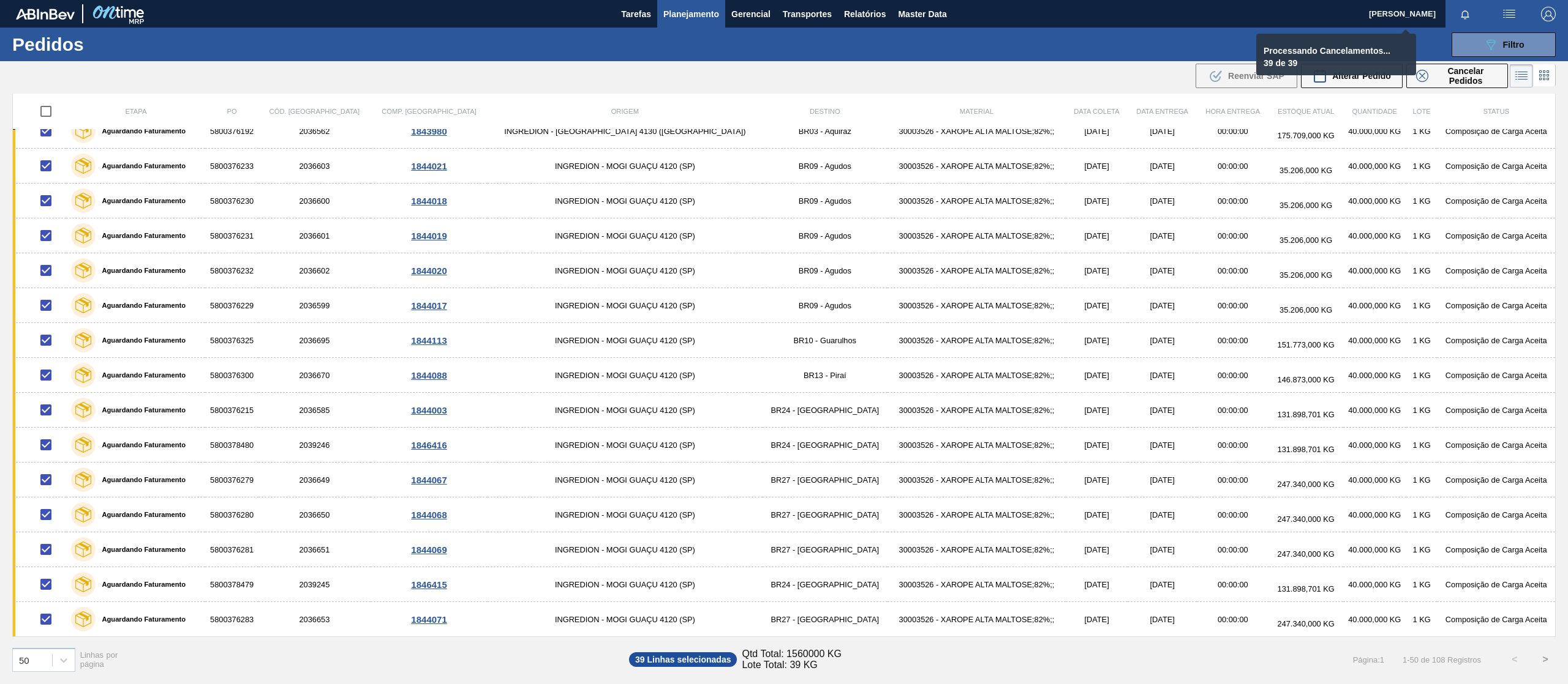
checkbox input "false"
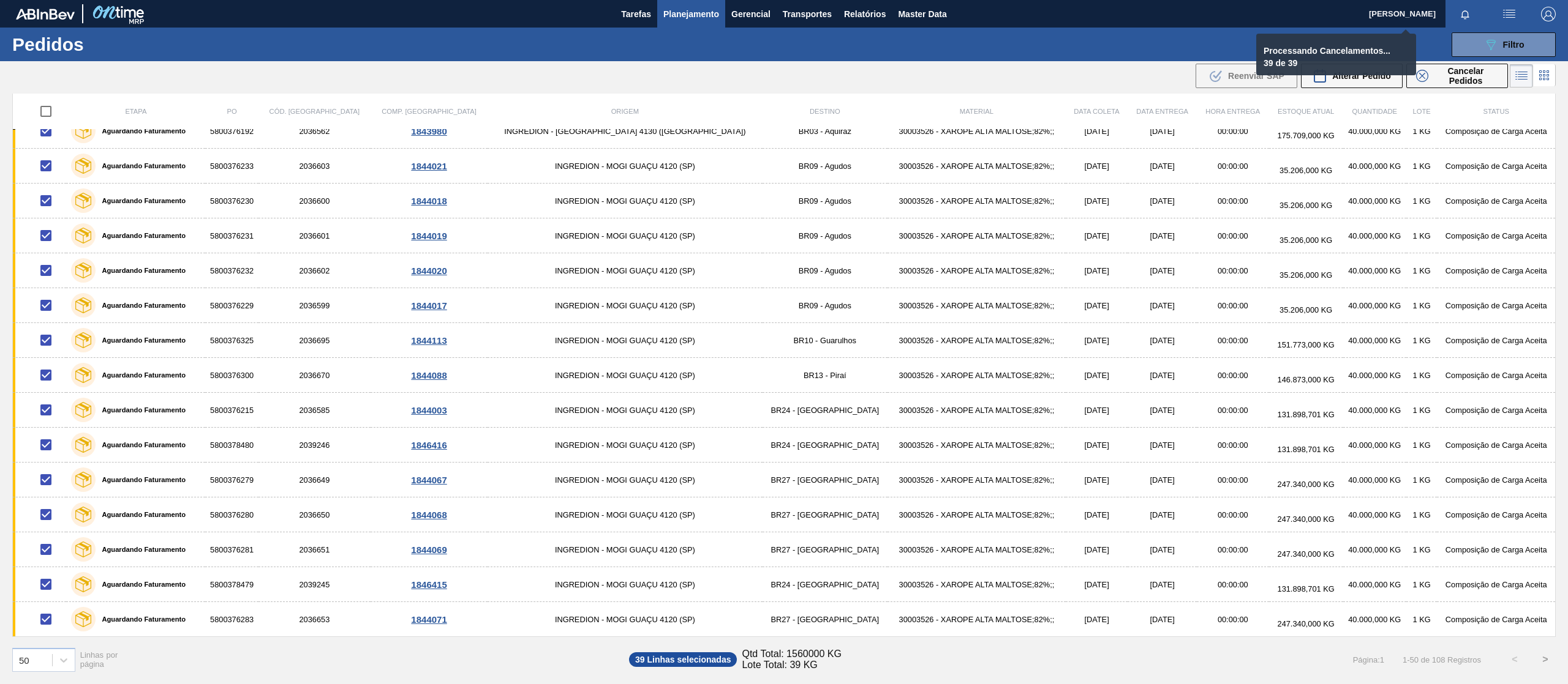
checkbox input "false"
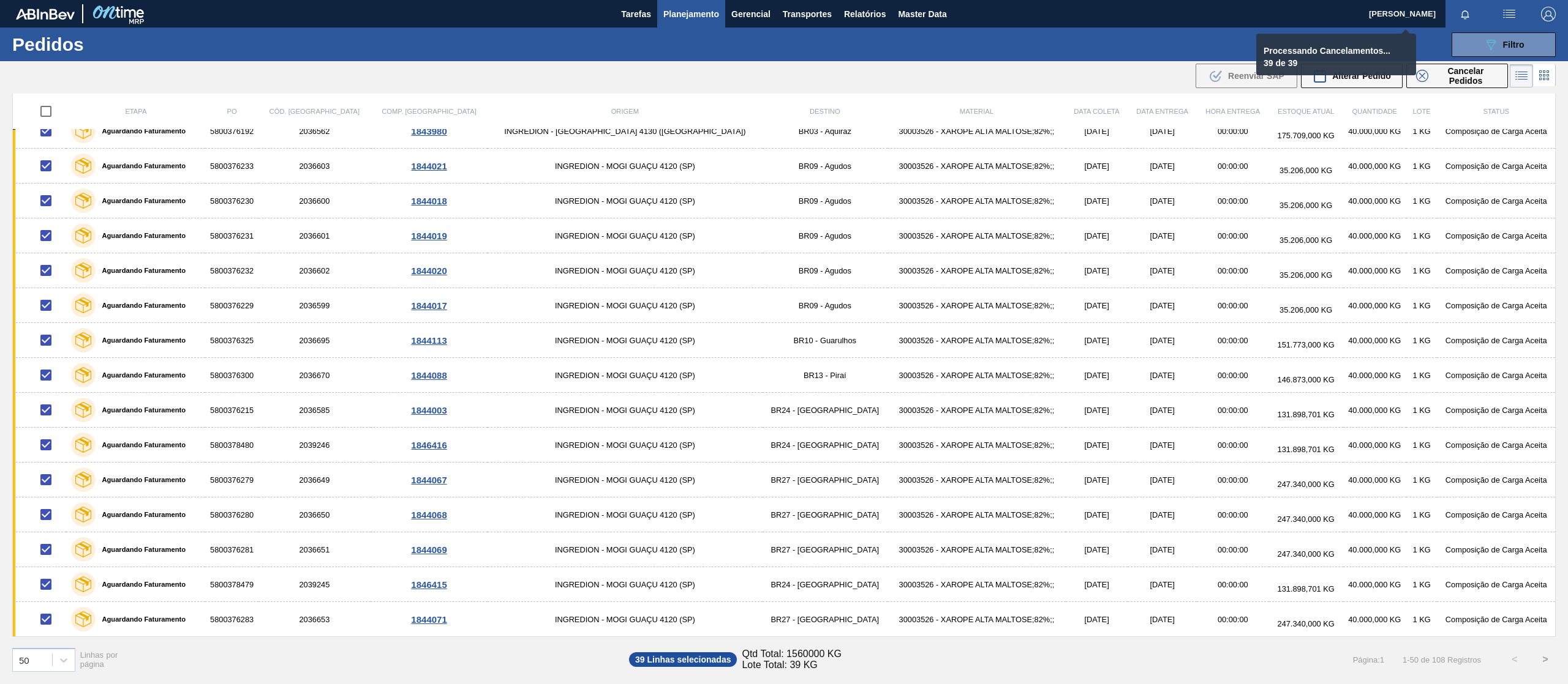
checkbox input "false"
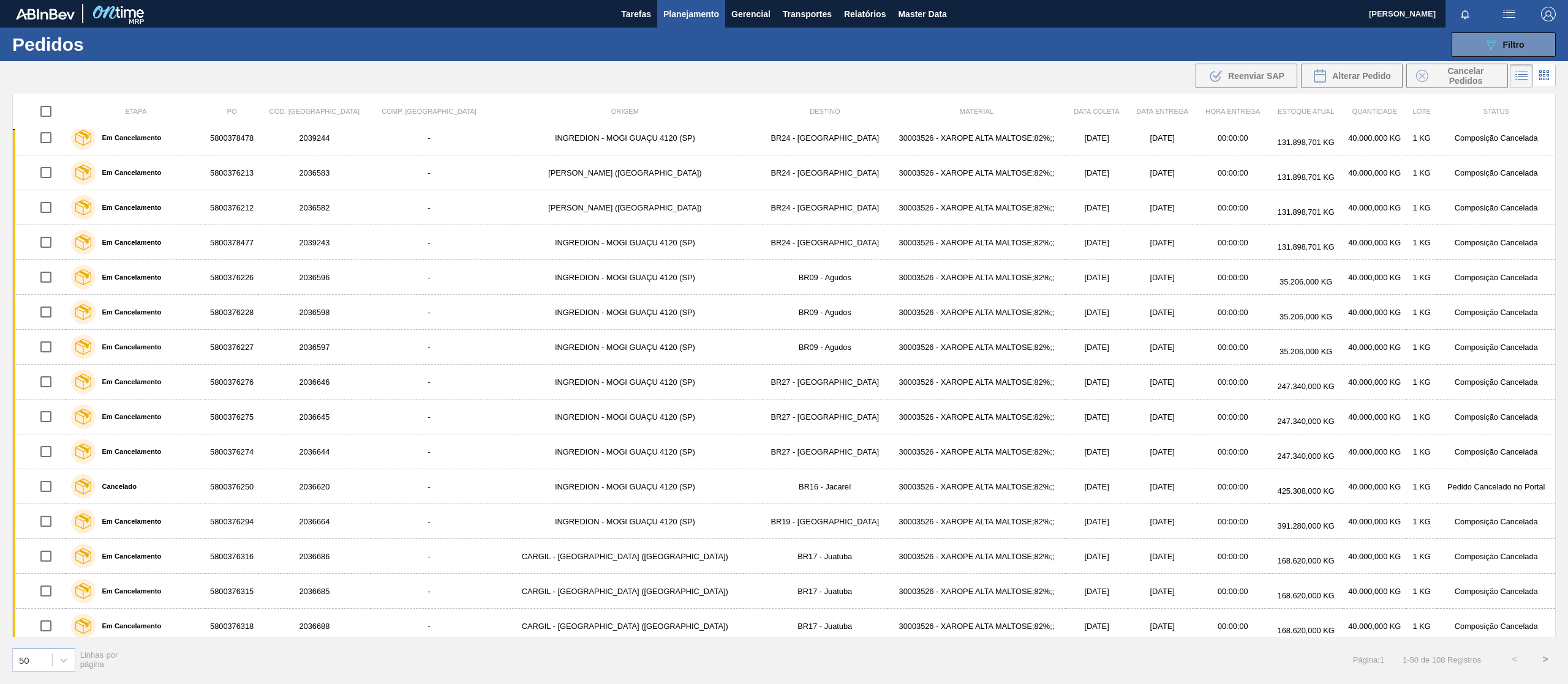
scroll to position [0, 0]
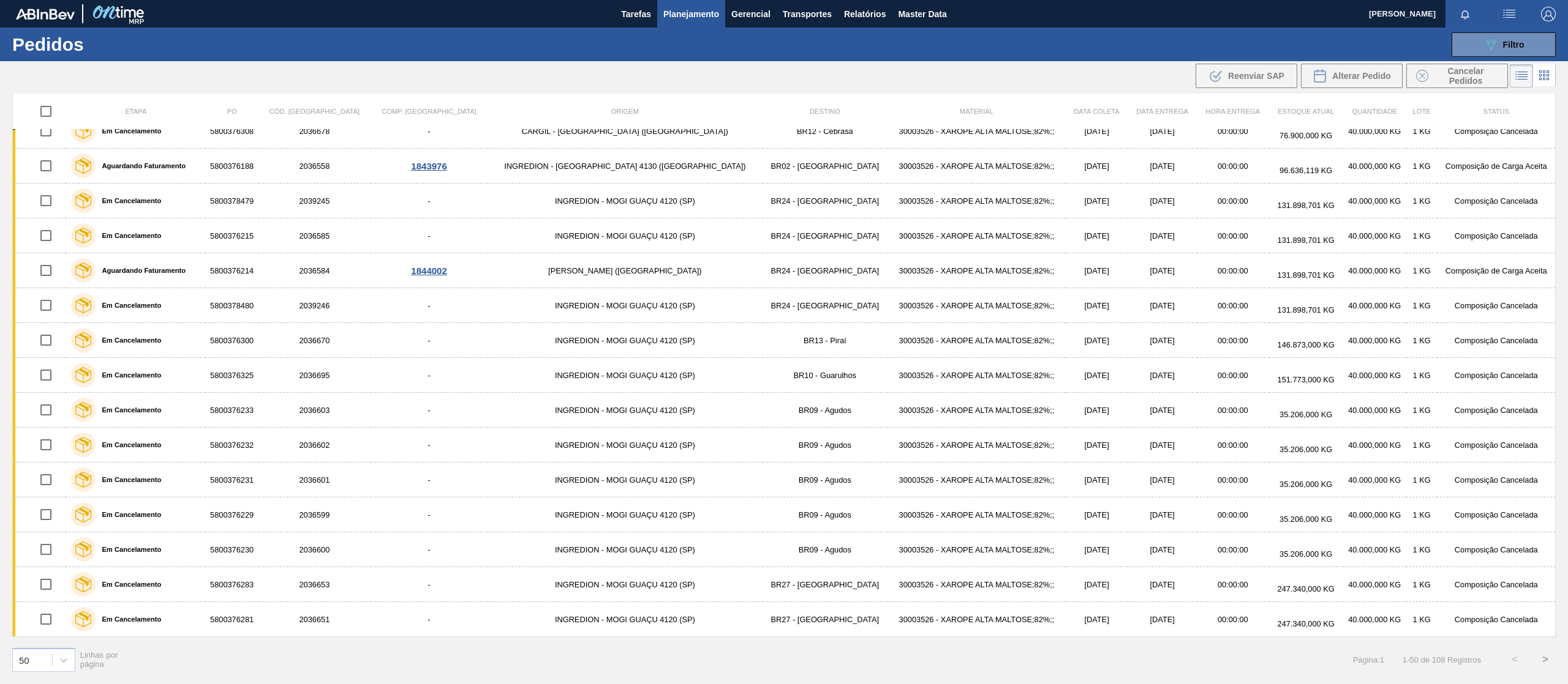
scroll to position [880, 0]
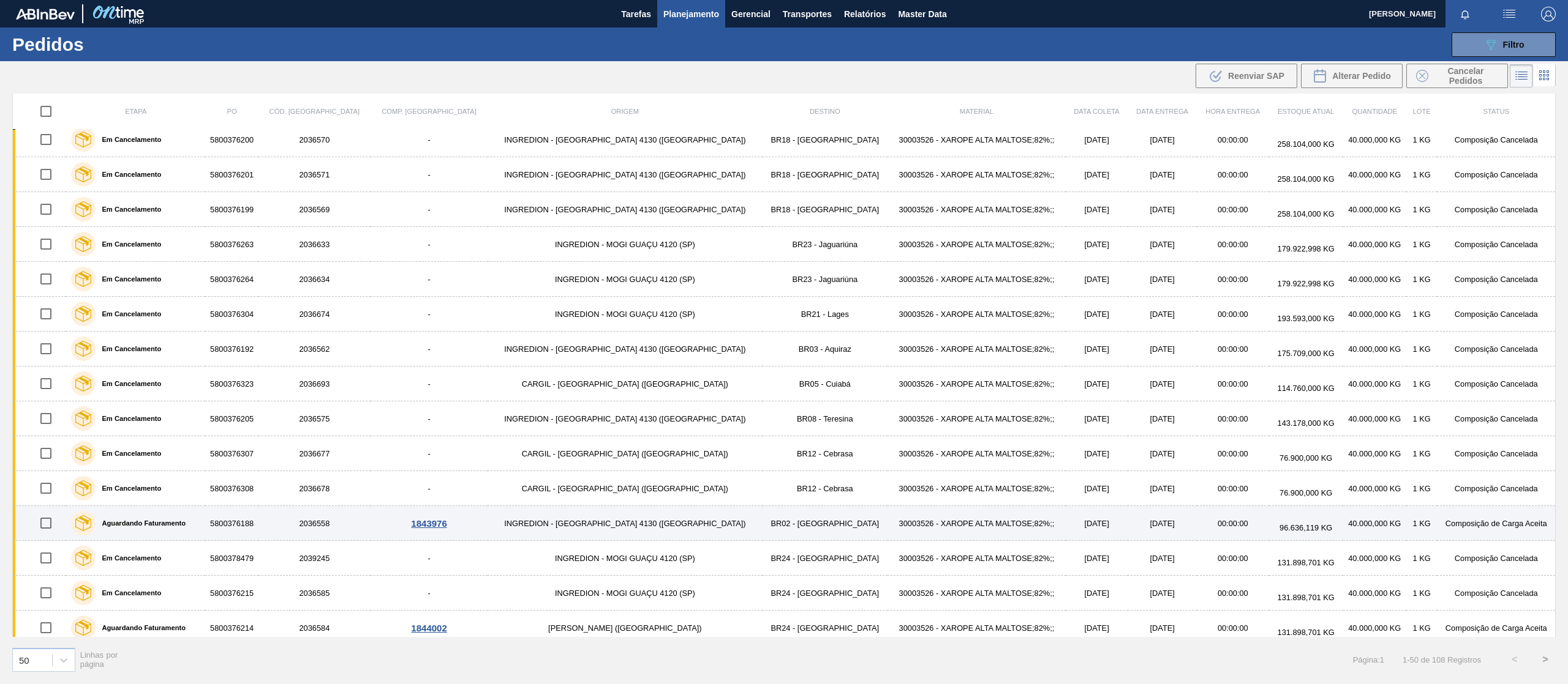
click at [53, 530] on input "checkbox" at bounding box center [46, 523] width 26 height 26
checkbox input "true"
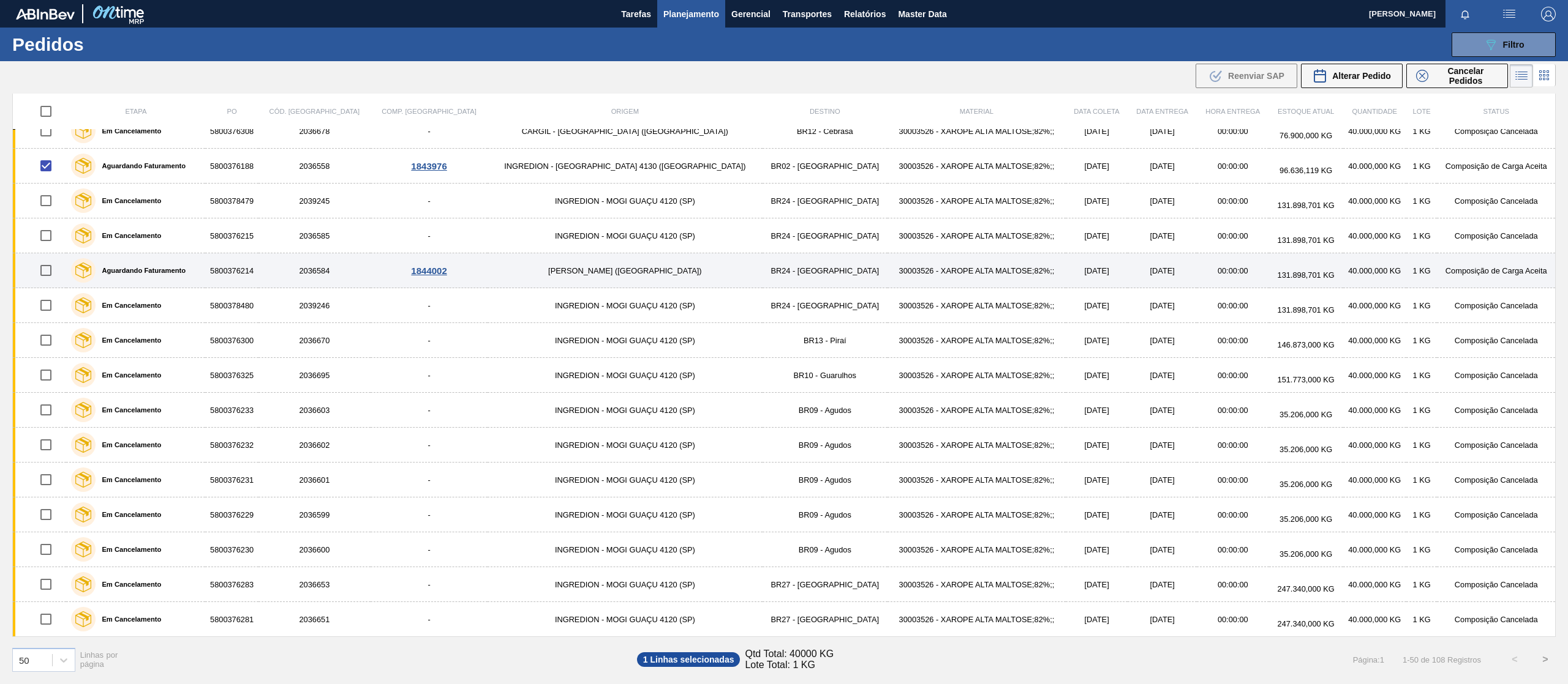
click at [49, 272] on input "checkbox" at bounding box center [46, 270] width 26 height 26
checkbox input "true"
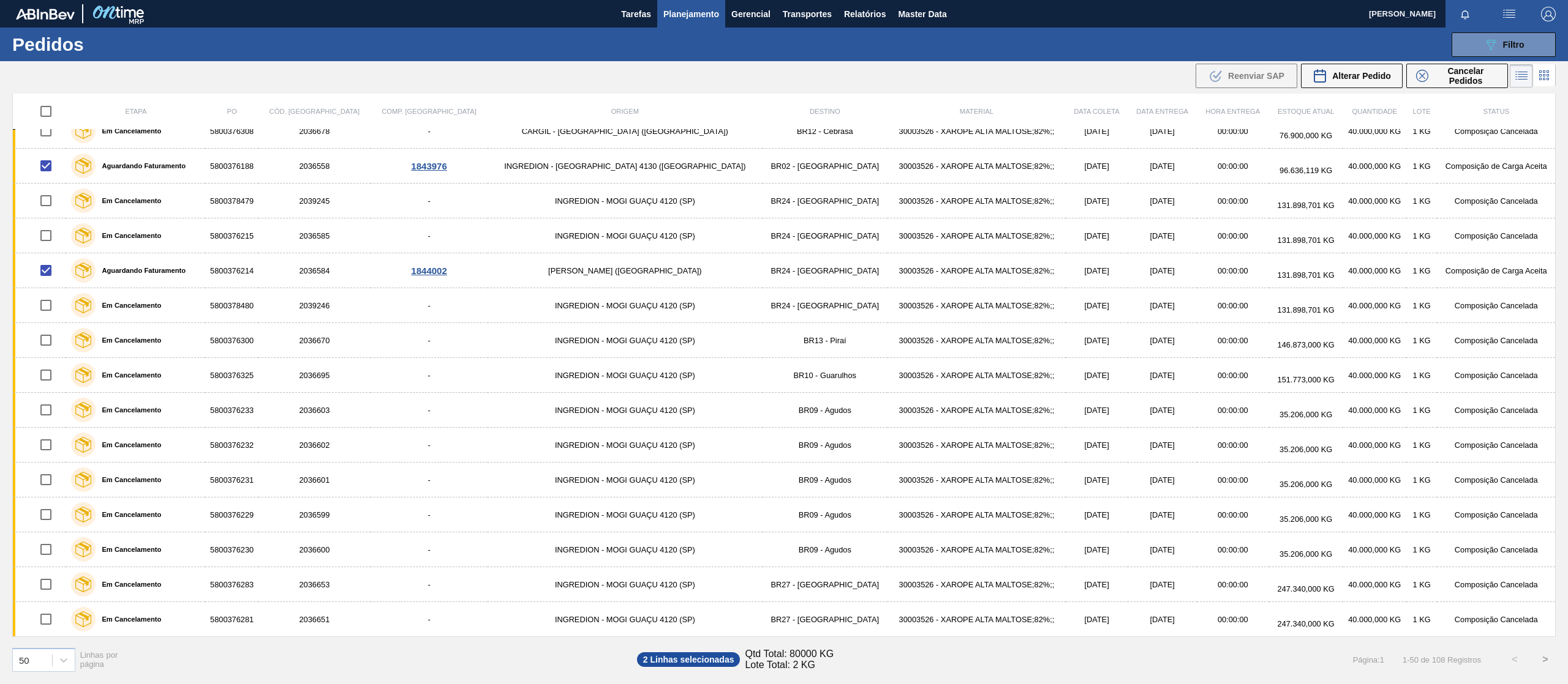
click at [1547, 663] on button ">" at bounding box center [1545, 660] width 31 height 31
checkbox input "false"
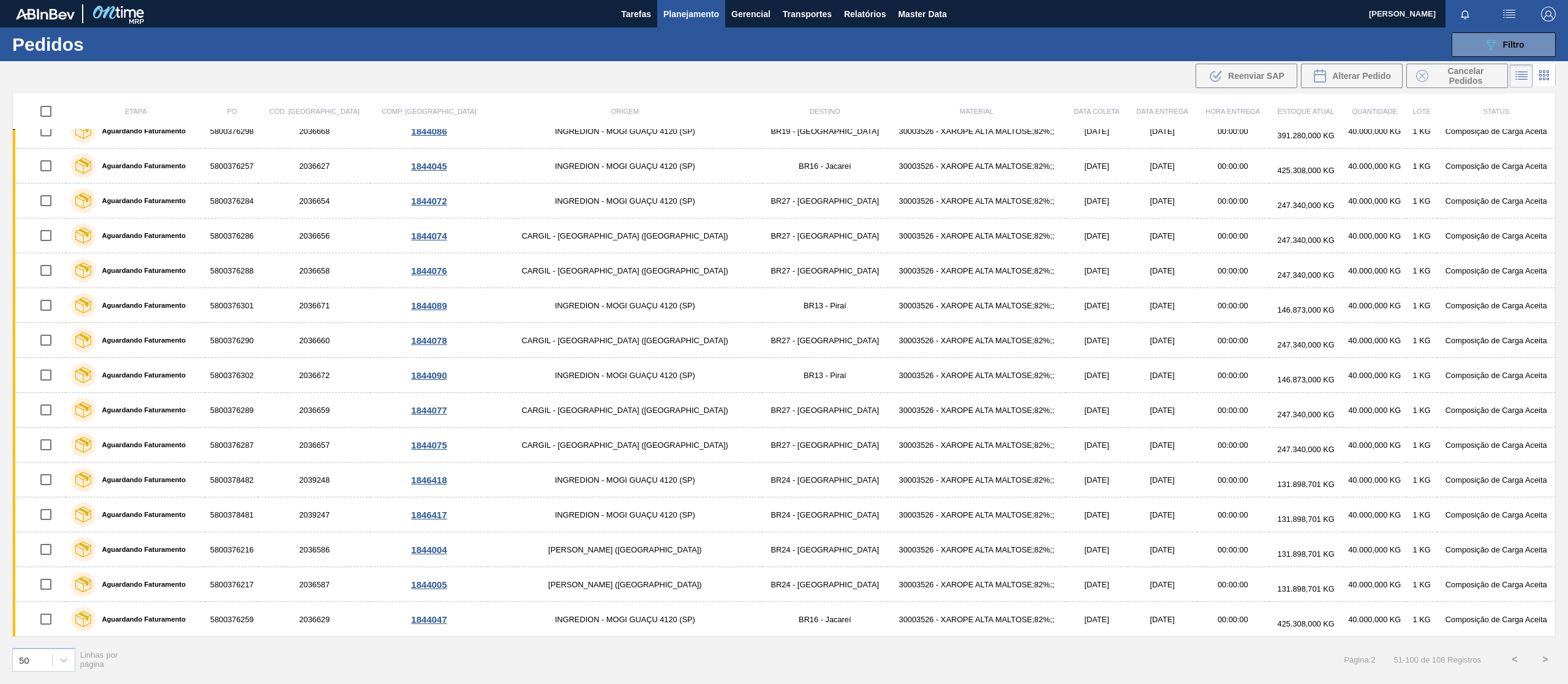
click at [50, 111] on input "checkbox" at bounding box center [46, 111] width 26 height 26
checkbox input "true"
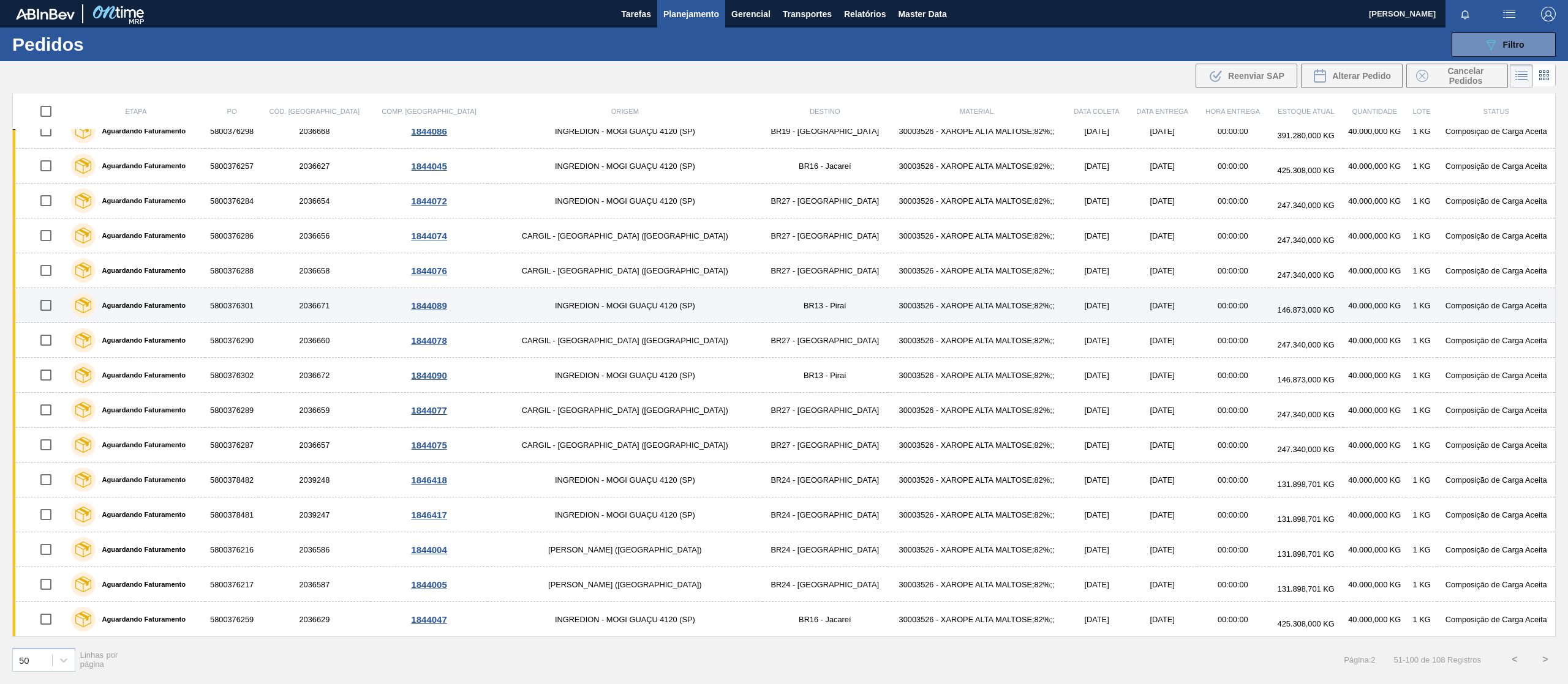
checkbox input "true"
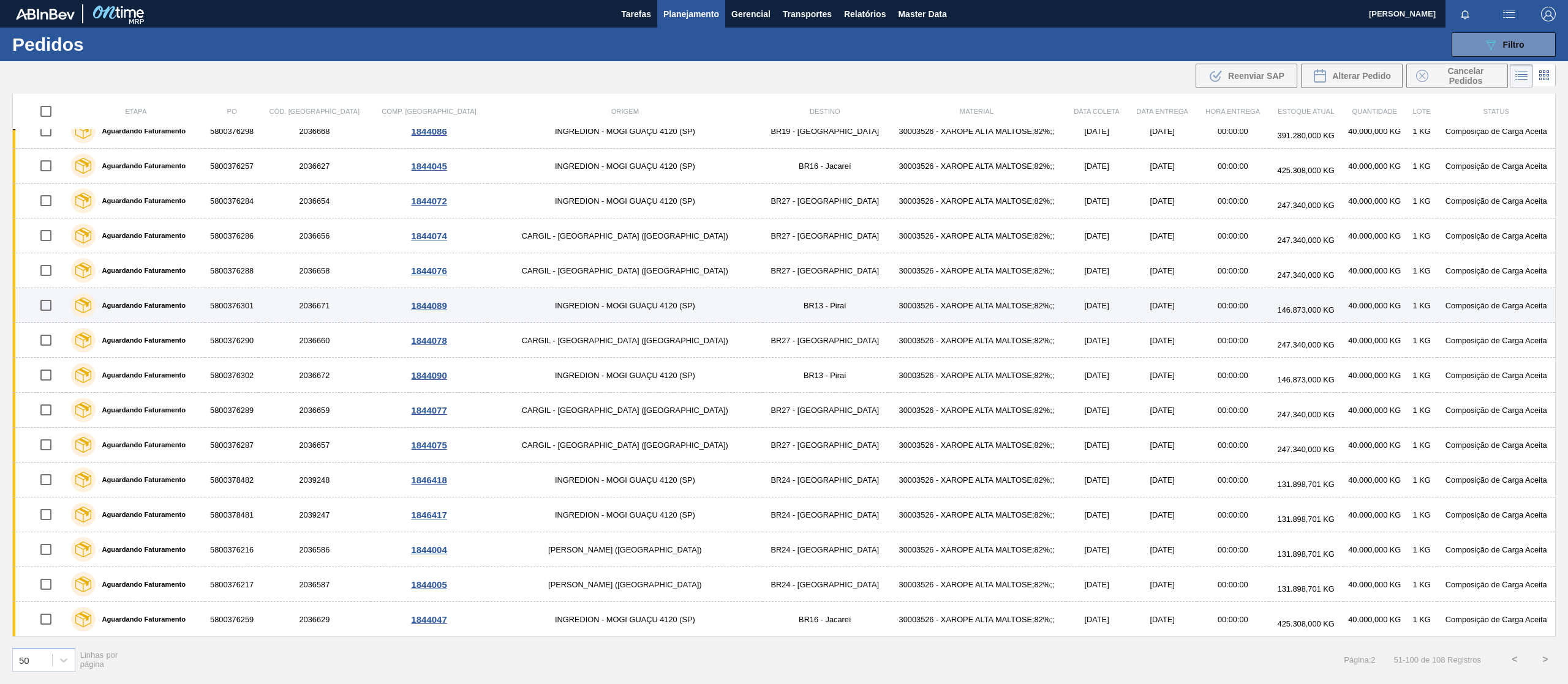
checkbox input "true"
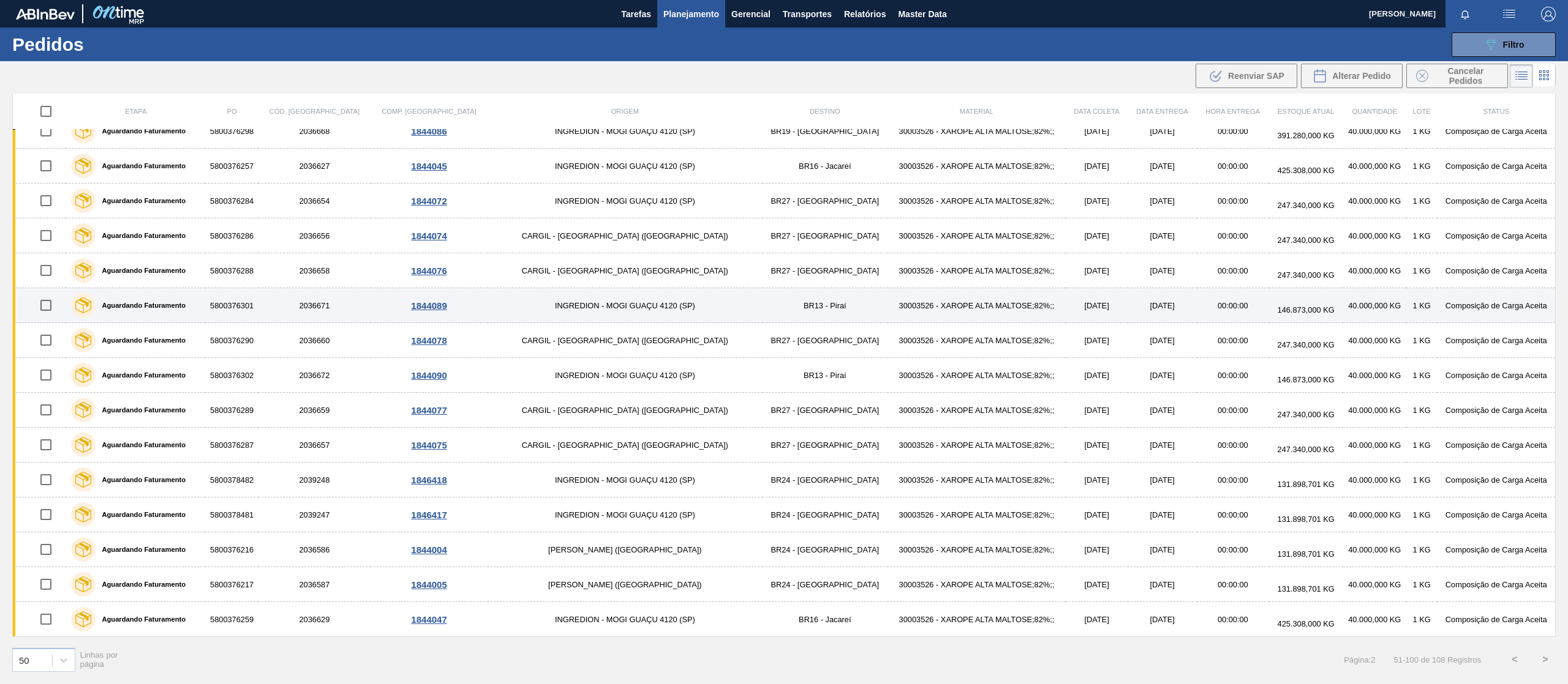
checkbox input "true"
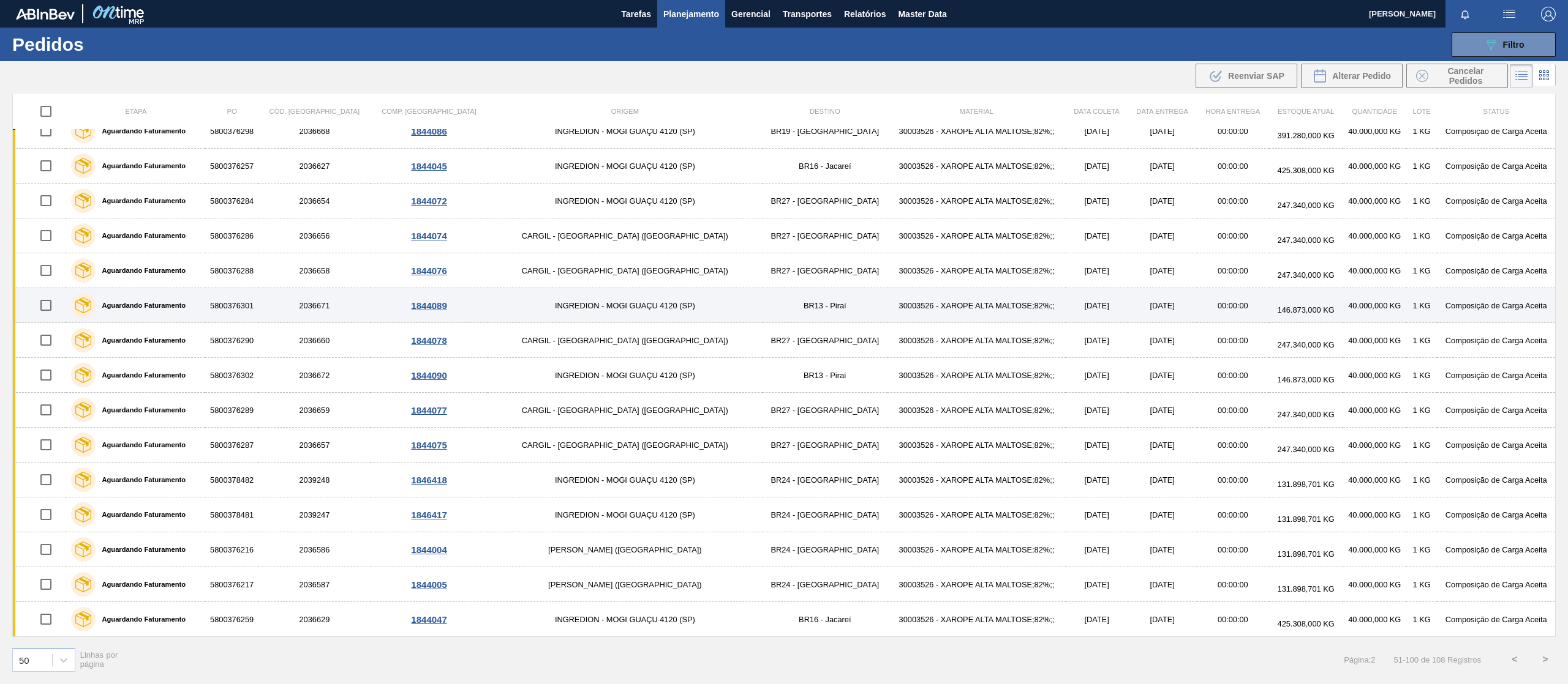
checkbox input "true"
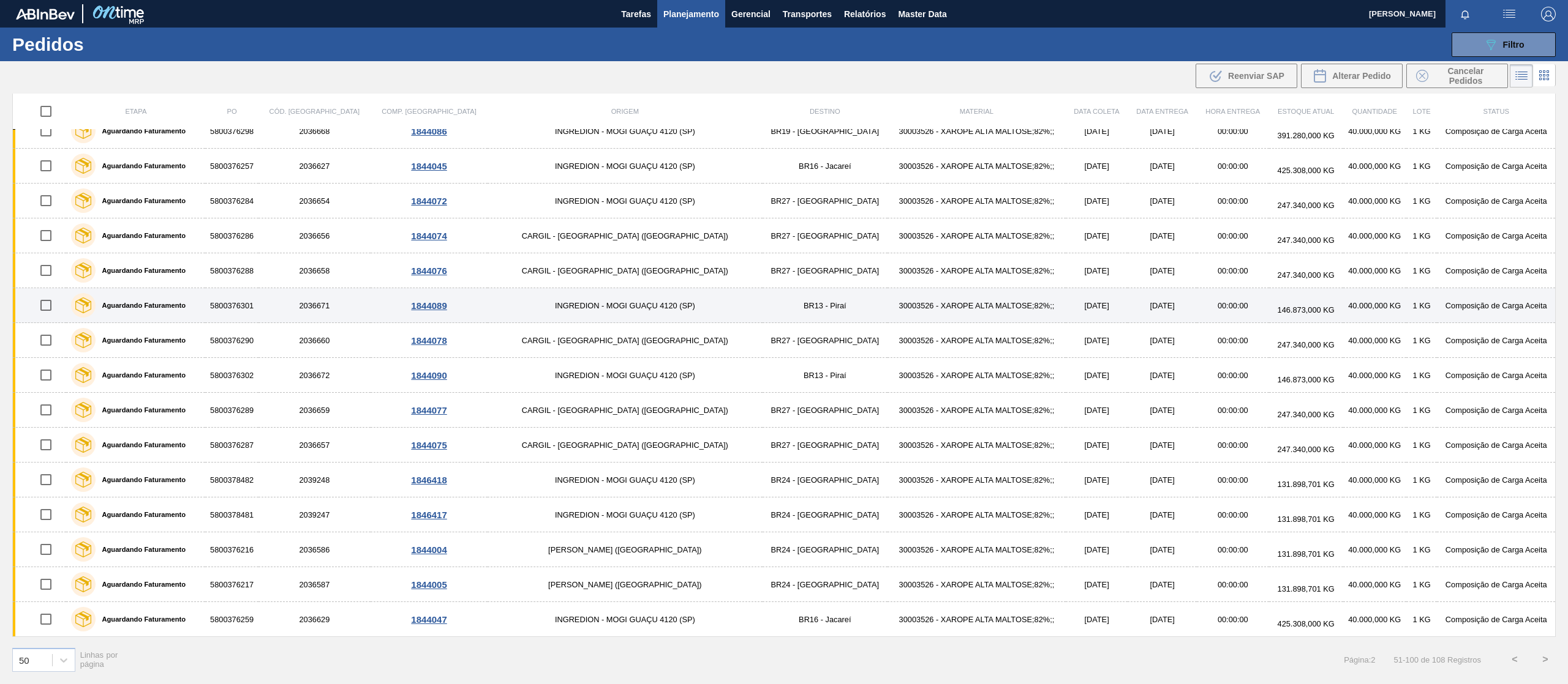
checkbox input "true"
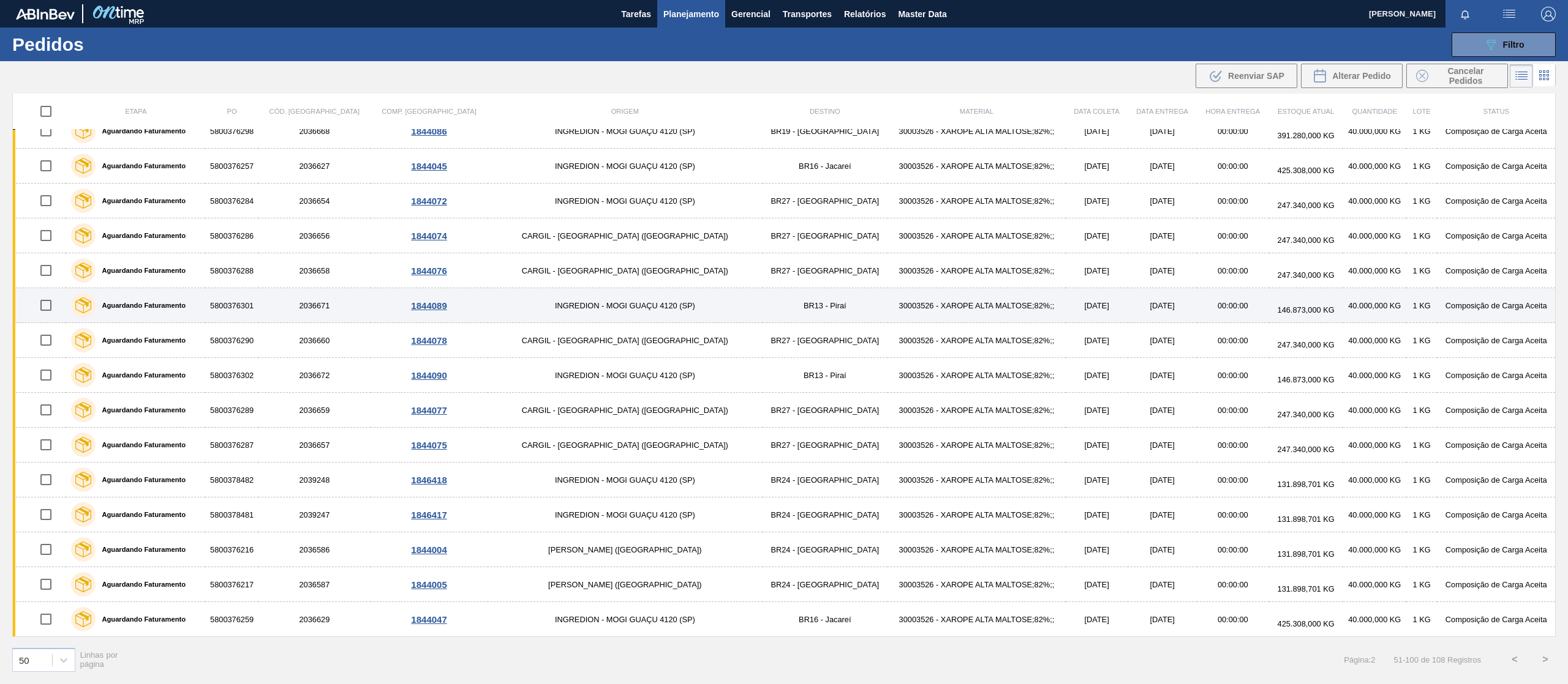
checkbox input "true"
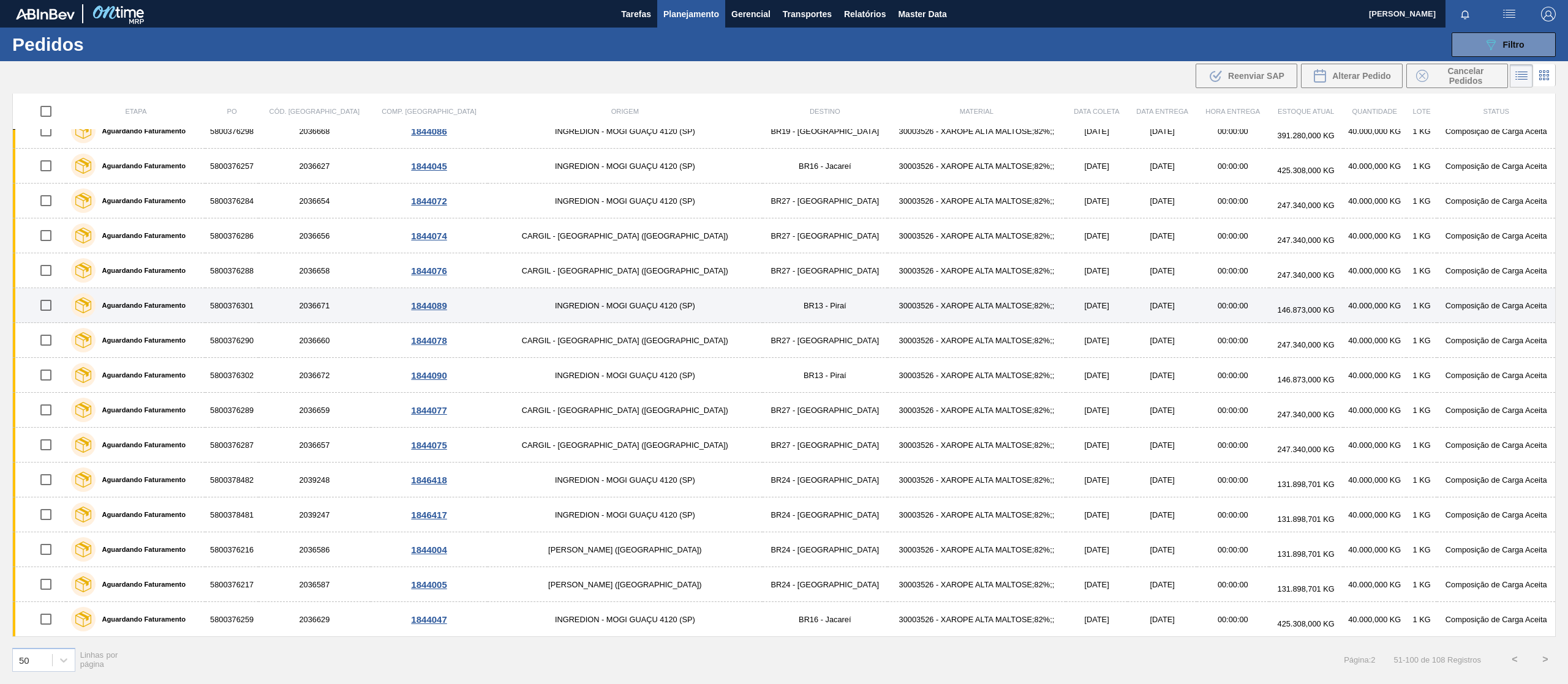
checkbox input "true"
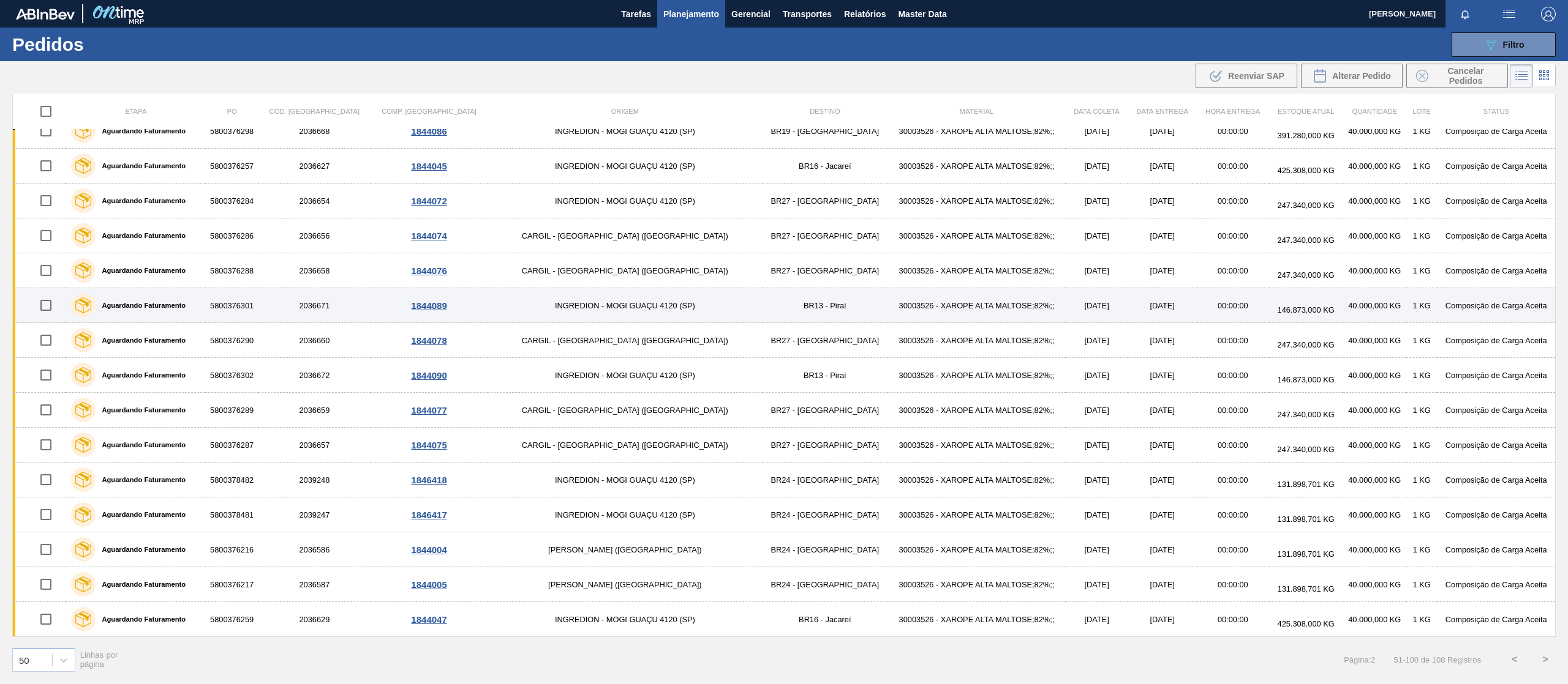
checkbox input "true"
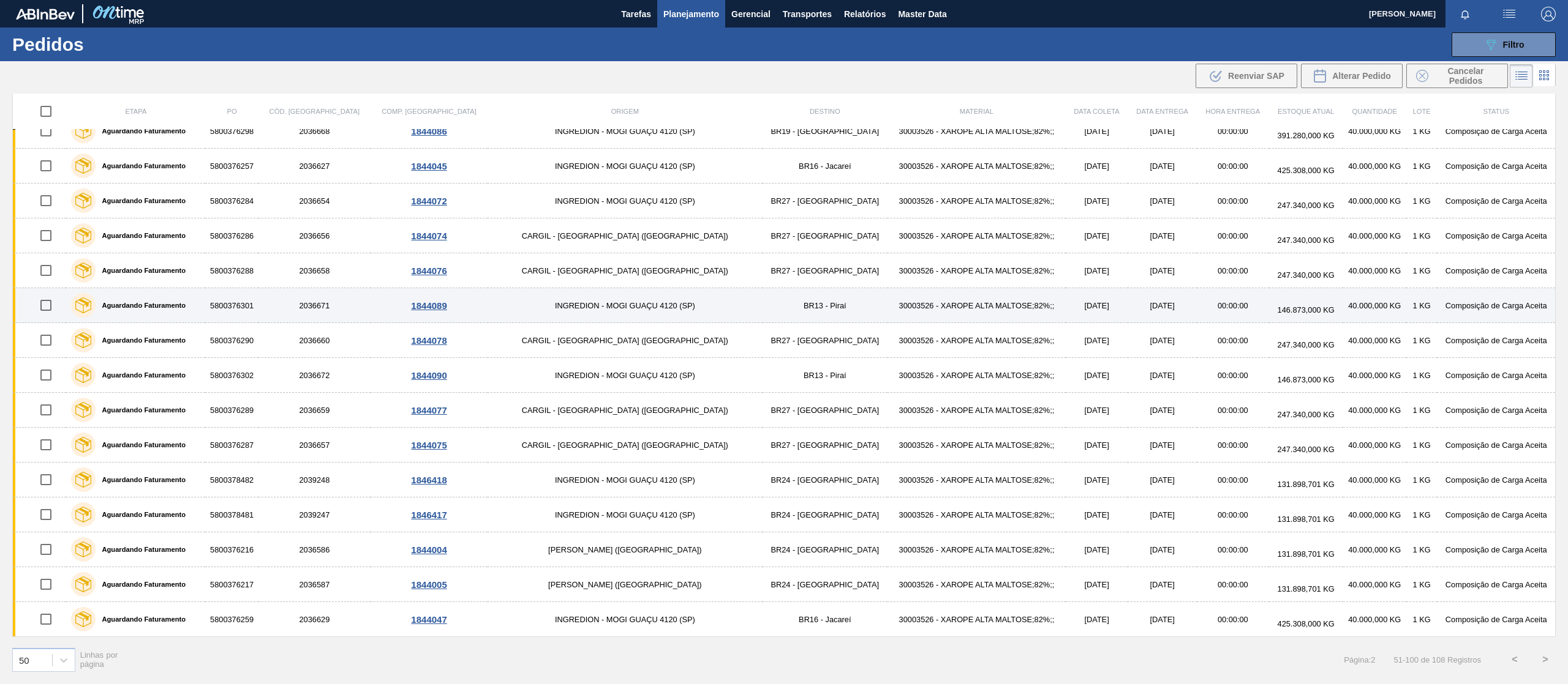
checkbox input "true"
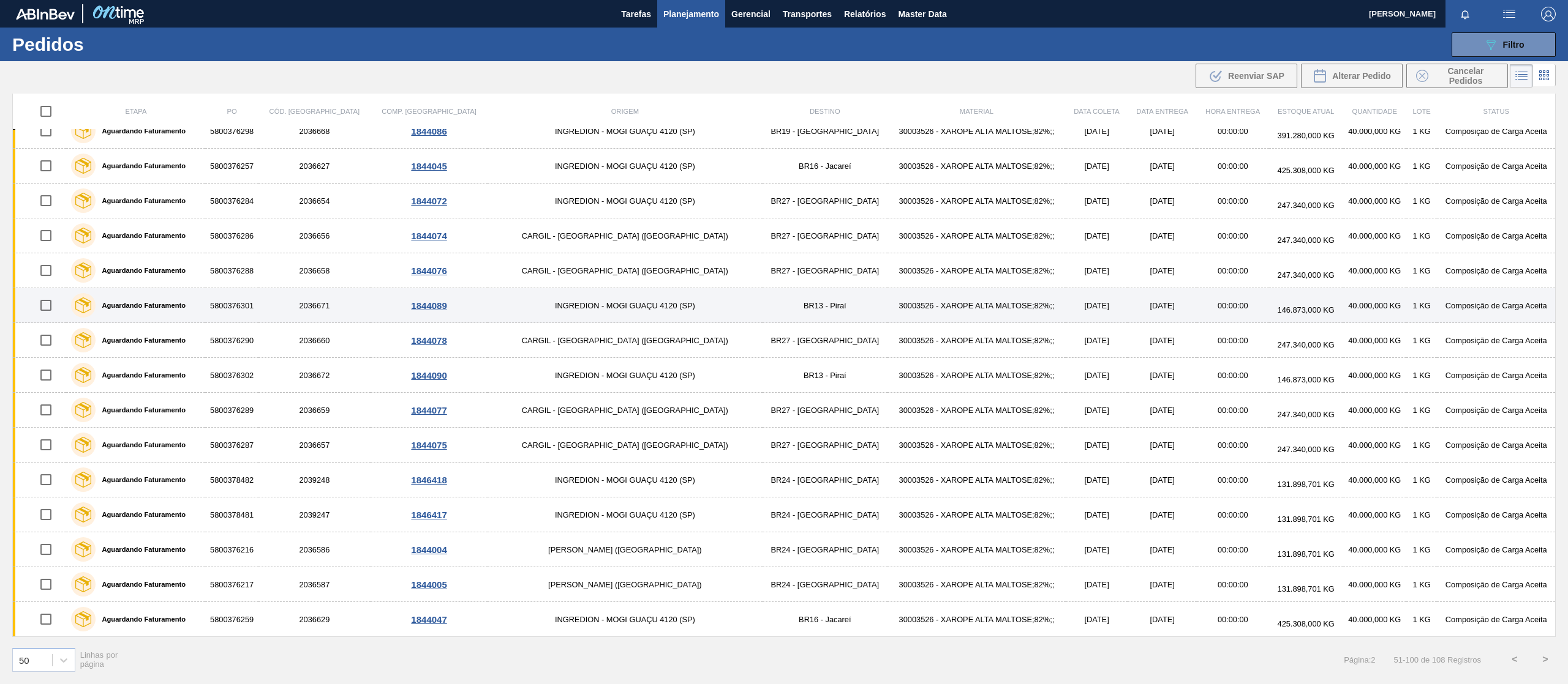
checkbox input "true"
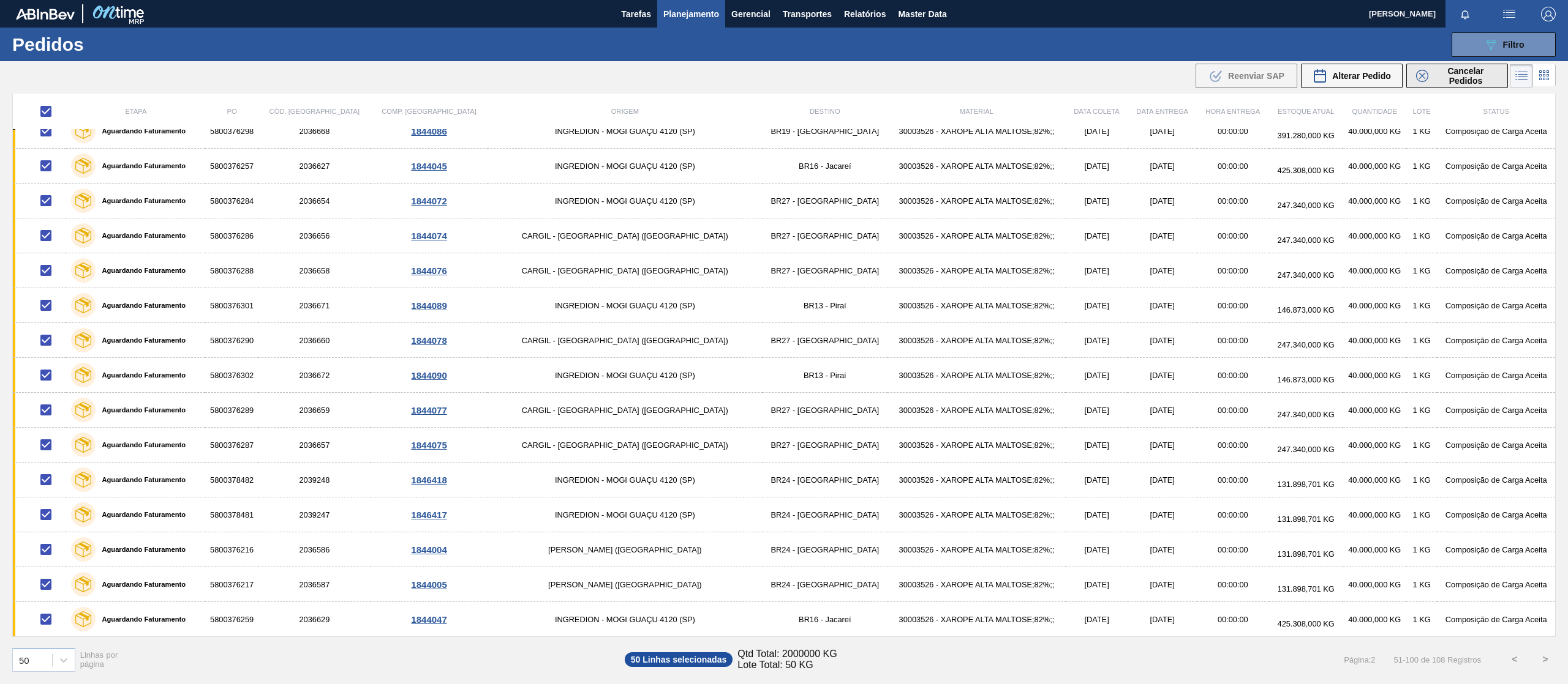
click at [1468, 83] on span "Cancelar Pedidos" at bounding box center [1466, 75] width 65 height 19
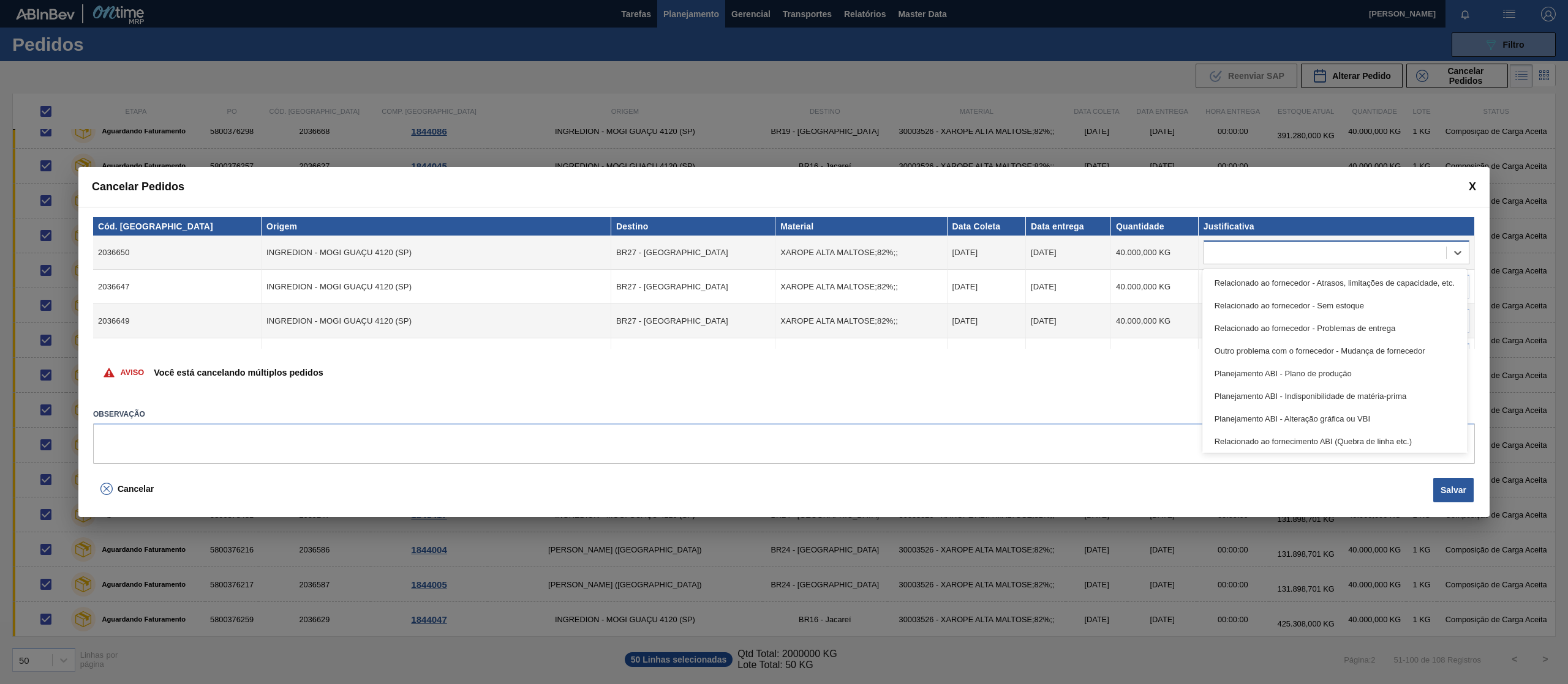
click at [1281, 248] on div at bounding box center [1325, 253] width 242 height 18
click at [1284, 294] on div "Relacionado ao fornecedor - Atrasos, limitações de capacidade, etc." at bounding box center [1335, 283] width 265 height 23
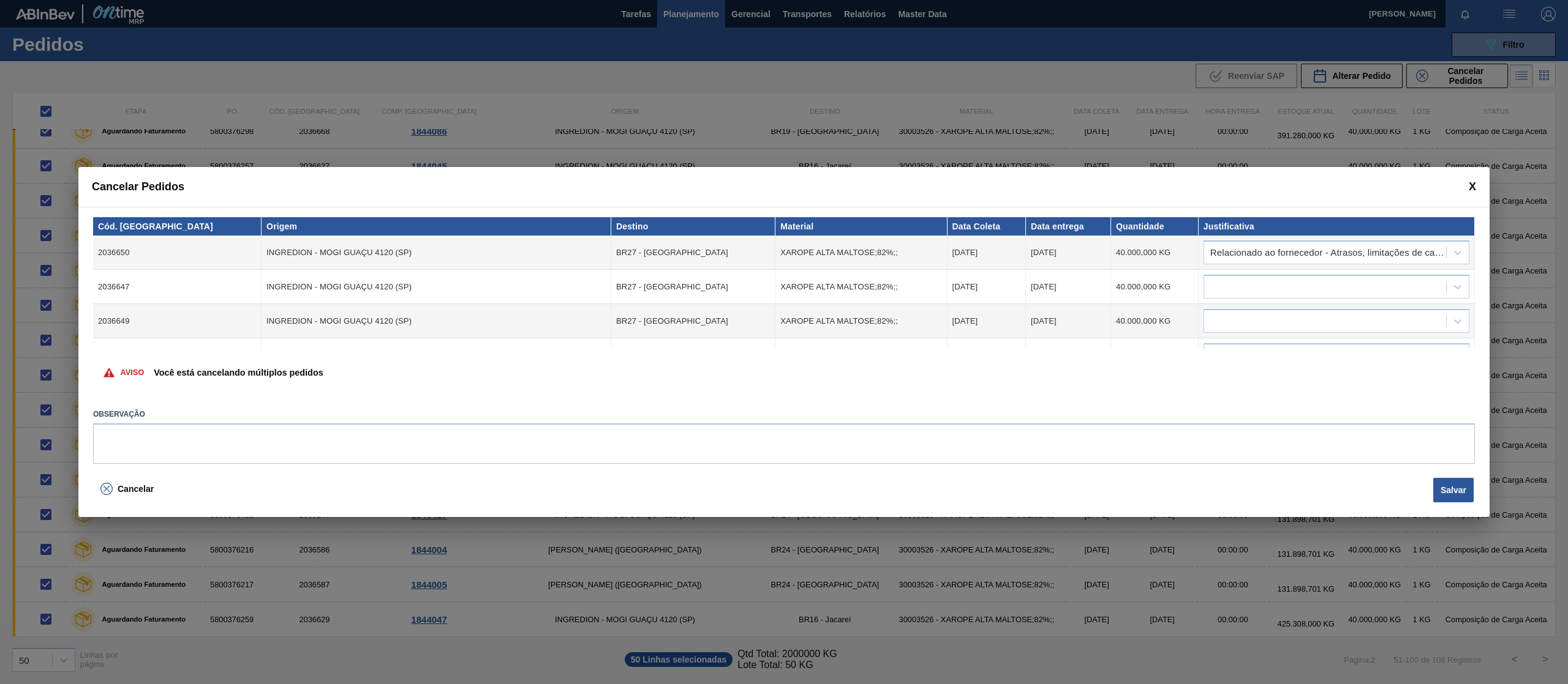
click at [1294, 268] on td "Relacionado ao fornecedor - Atrasos, limitações de capacidade, etc." at bounding box center [1336, 253] width 276 height 34
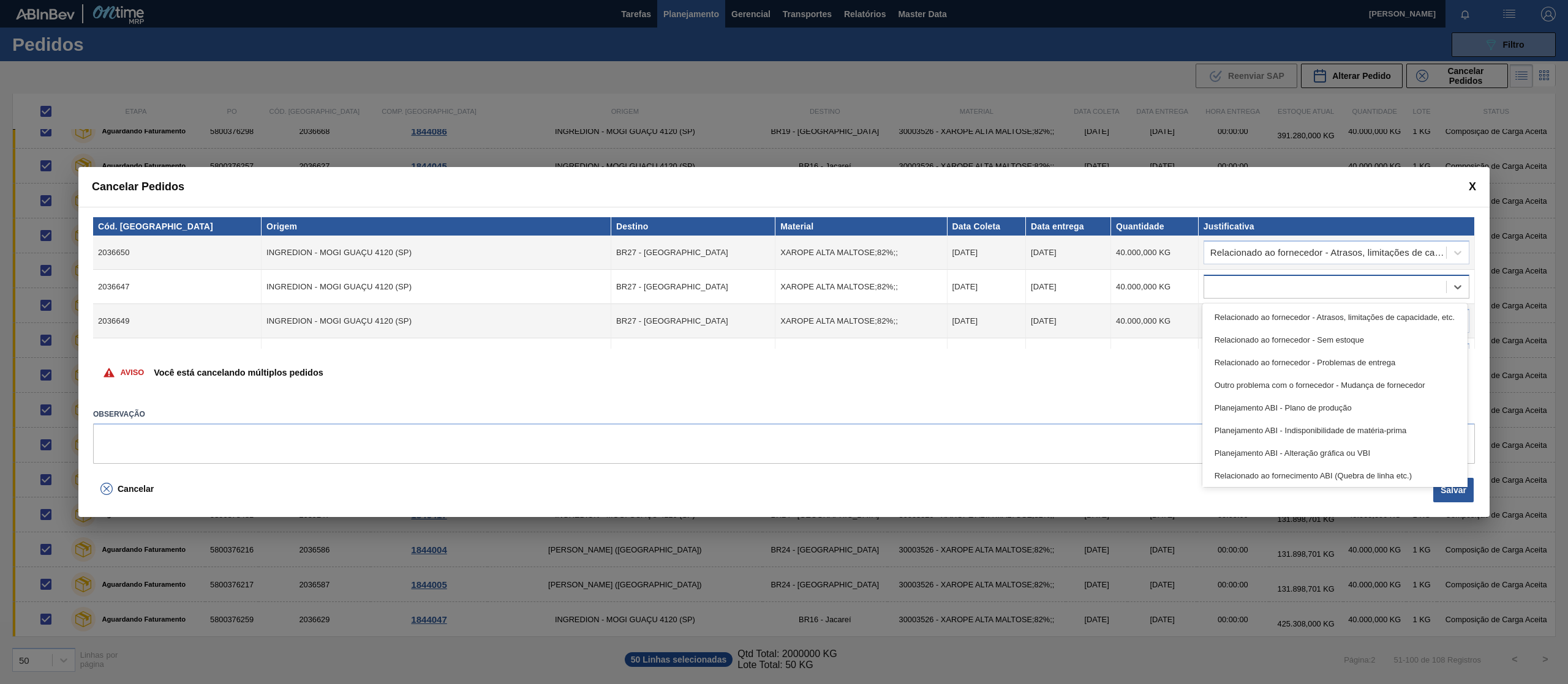
click at [1289, 281] on div at bounding box center [1325, 287] width 242 height 18
click at [1284, 317] on div "Relacionado ao fornecedor - Atrasos, limitações de capacidade, etc." at bounding box center [1335, 317] width 265 height 23
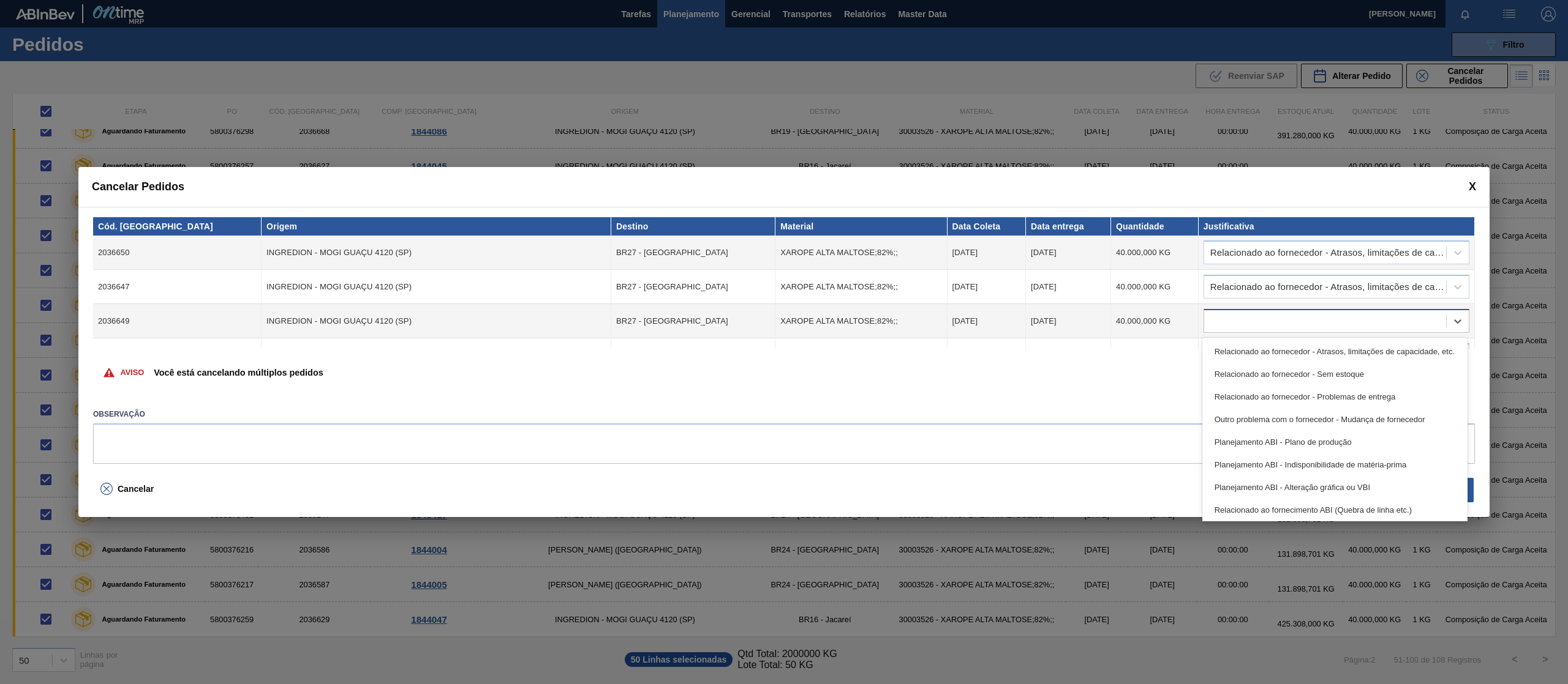
click at [1285, 309] on div at bounding box center [1336, 321] width 266 height 24
click at [1289, 355] on div "Relacionado ao fornecedor - Atrasos, limitações de capacidade, etc." at bounding box center [1335, 351] width 265 height 23
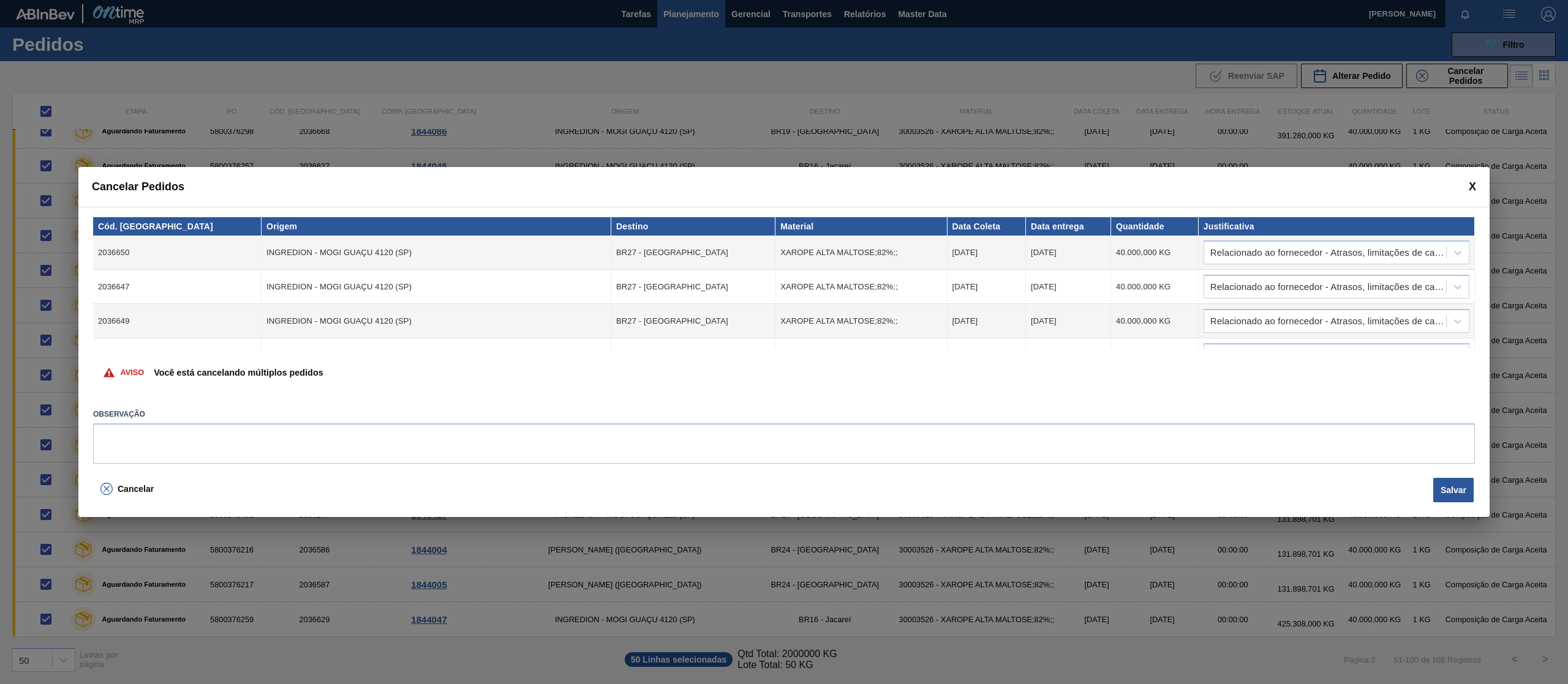
click at [1470, 225] on th "Justificativa" at bounding box center [1336, 227] width 276 height 18
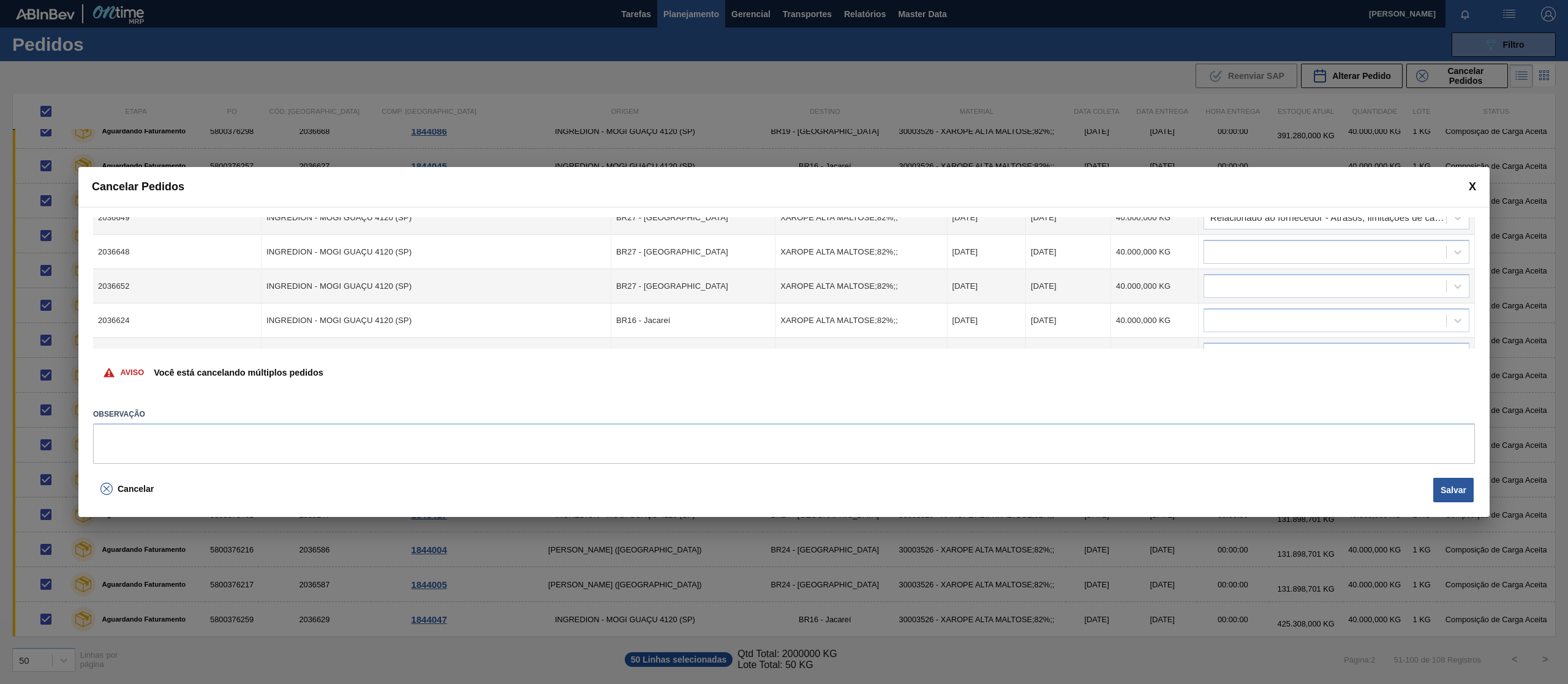
scroll to position [81, 0]
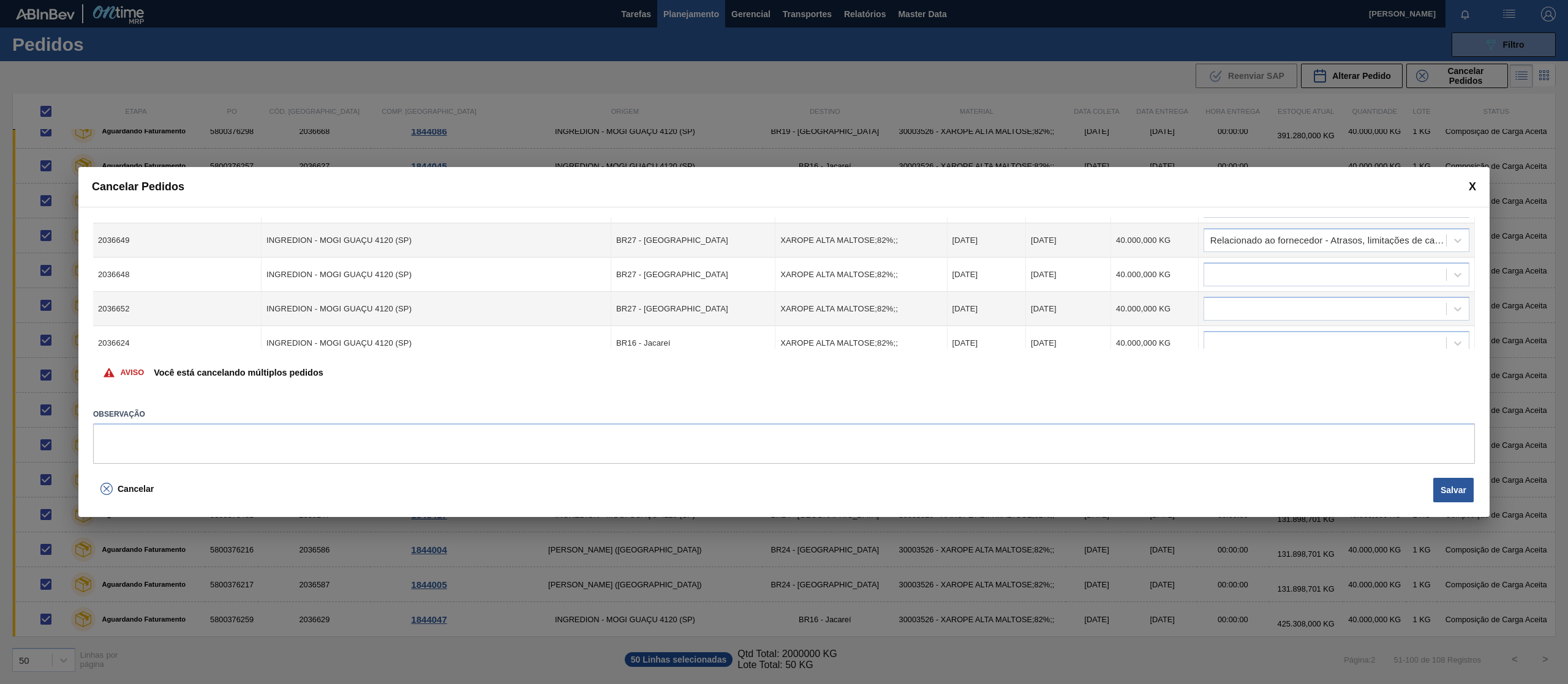
click at [1377, 262] on td at bounding box center [1336, 274] width 276 height 34
click at [1371, 273] on div at bounding box center [1325, 274] width 242 height 18
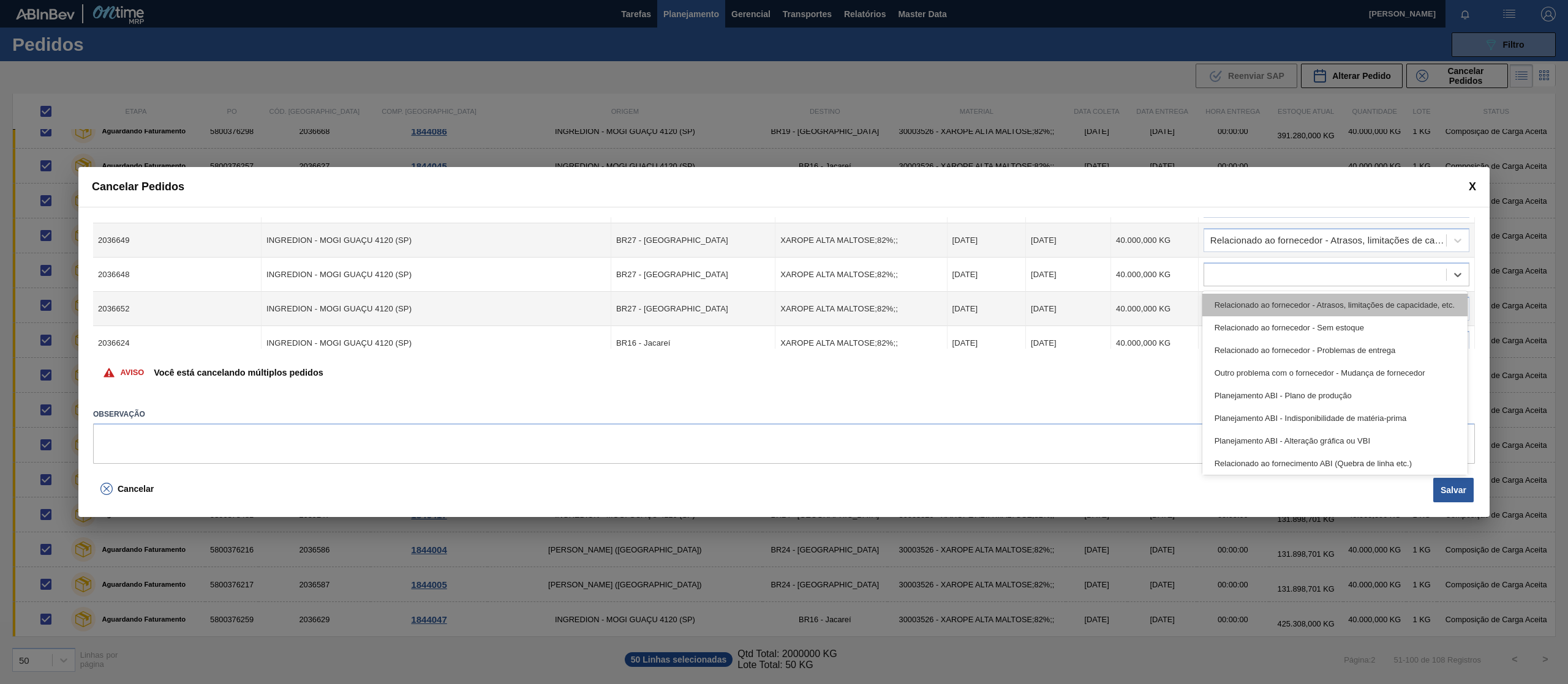
click at [1358, 303] on div "Relacionado ao fornecedor - Atrasos, limitações de capacidade, etc." at bounding box center [1335, 304] width 265 height 23
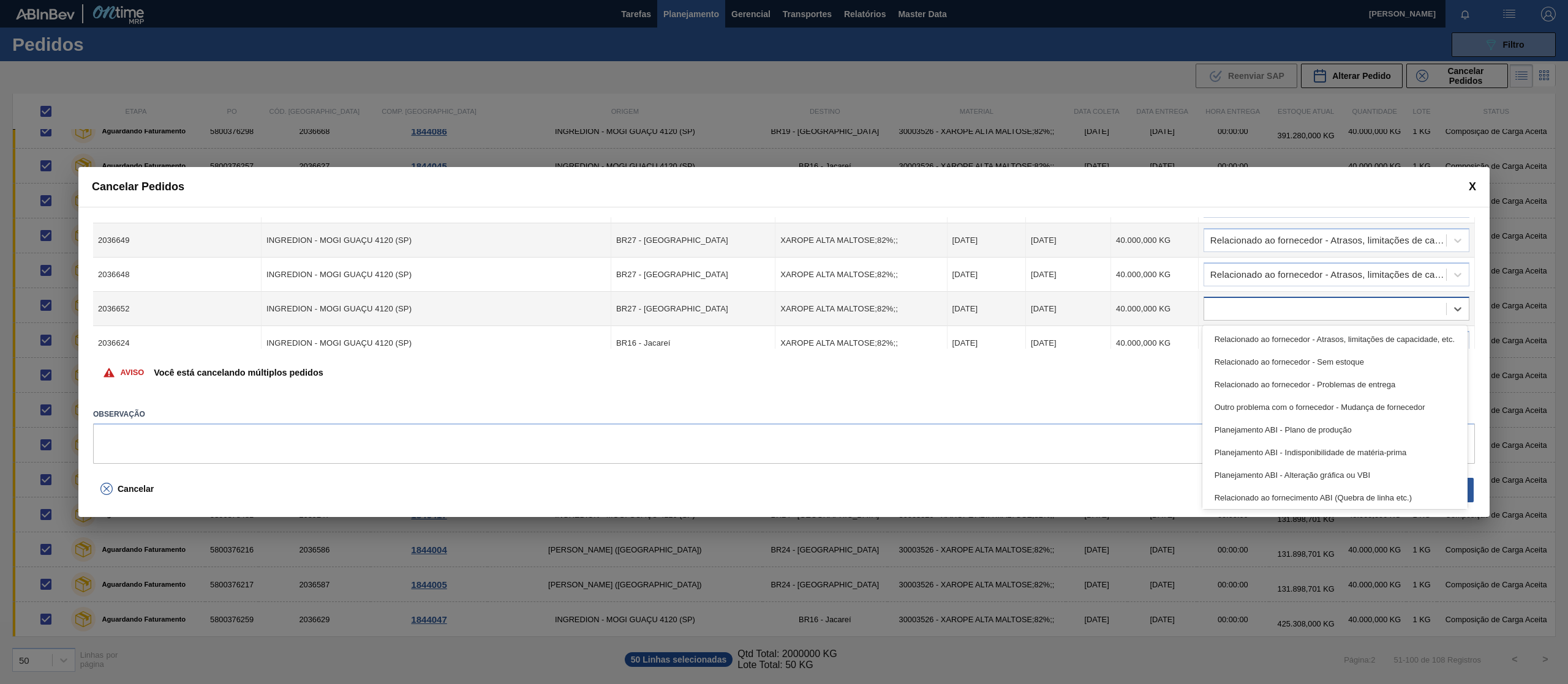
click at [1328, 309] on div at bounding box center [1325, 309] width 242 height 18
click at [1338, 333] on div "Relacionado ao fornecedor - Atrasos, limitações de capacidade, etc." at bounding box center [1335, 339] width 265 height 23
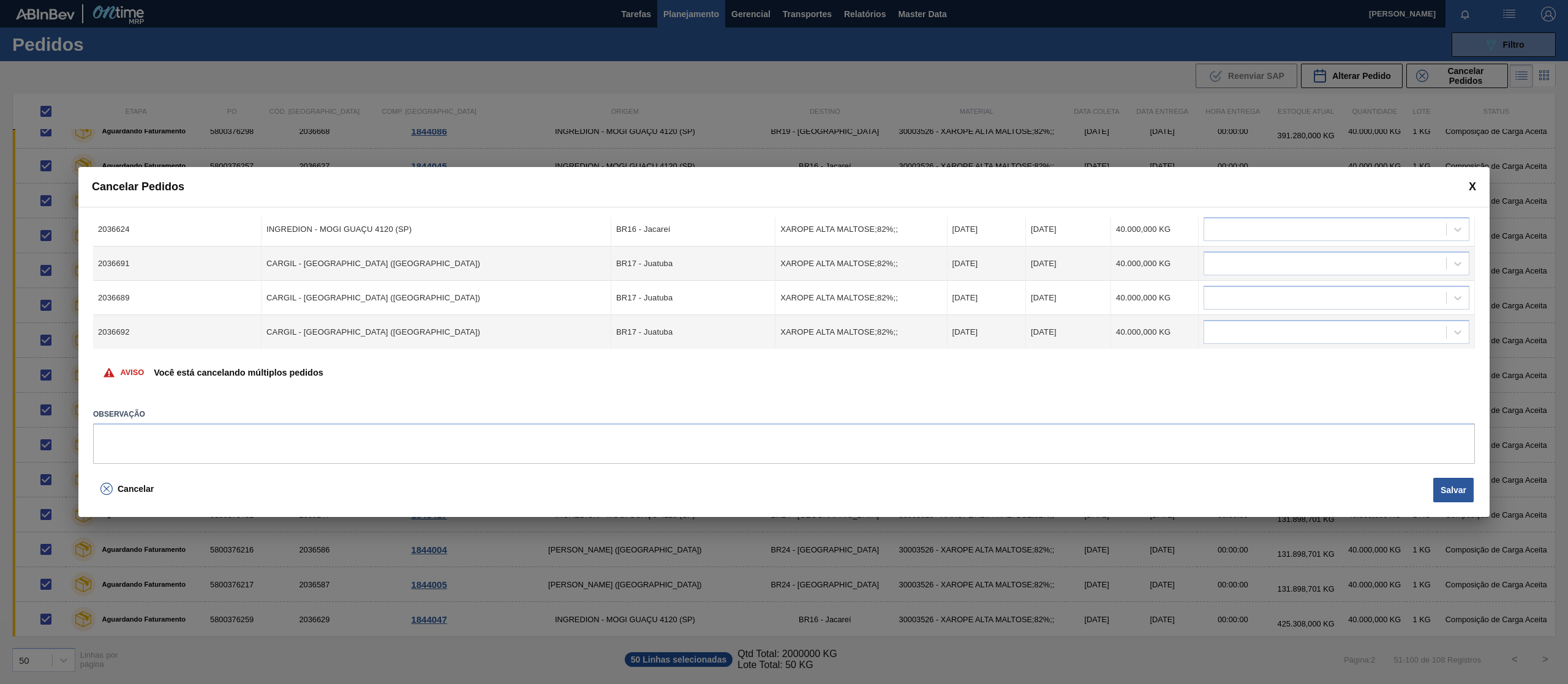
scroll to position [172, 0]
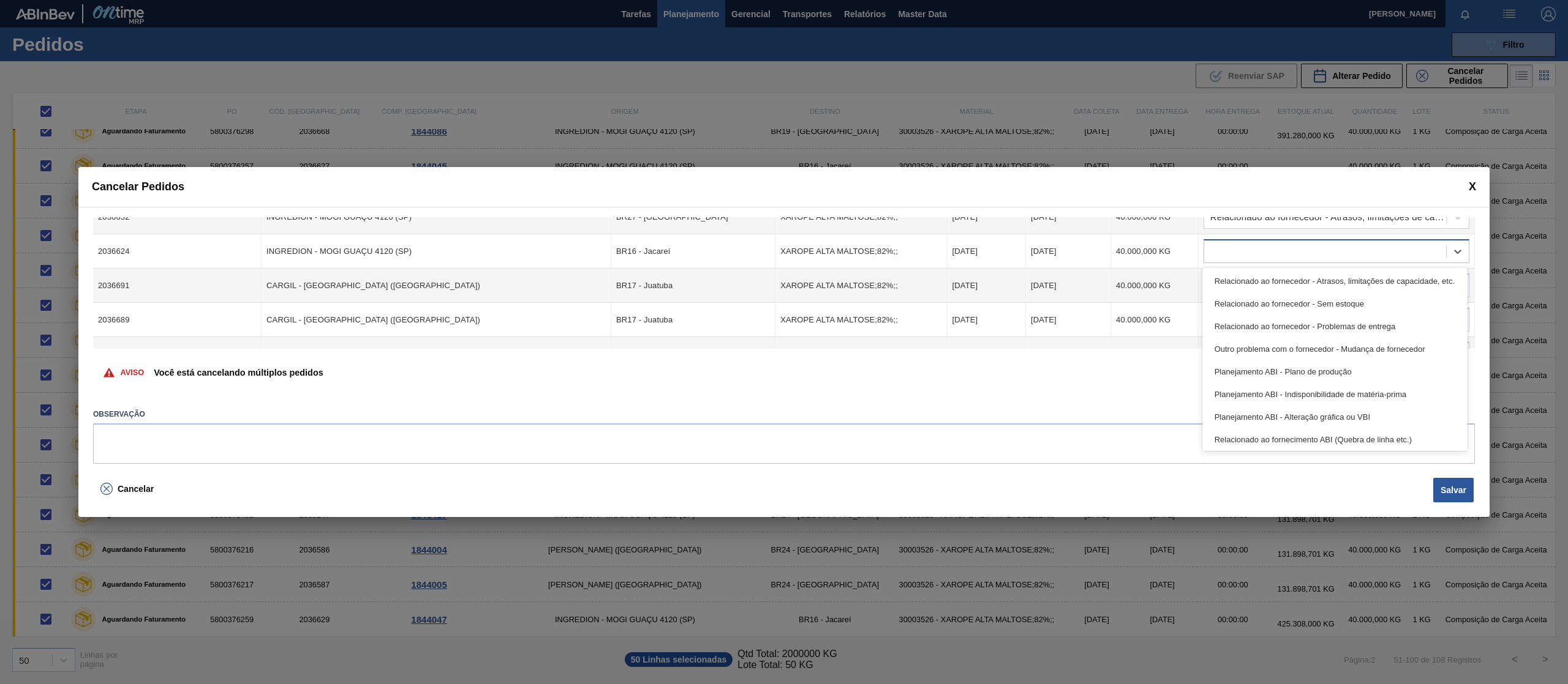
click at [1380, 253] on div at bounding box center [1325, 252] width 242 height 18
click at [1365, 284] on div "Relacionado ao fornecedor - Atrasos, limitações de capacidade, etc." at bounding box center [1335, 281] width 265 height 23
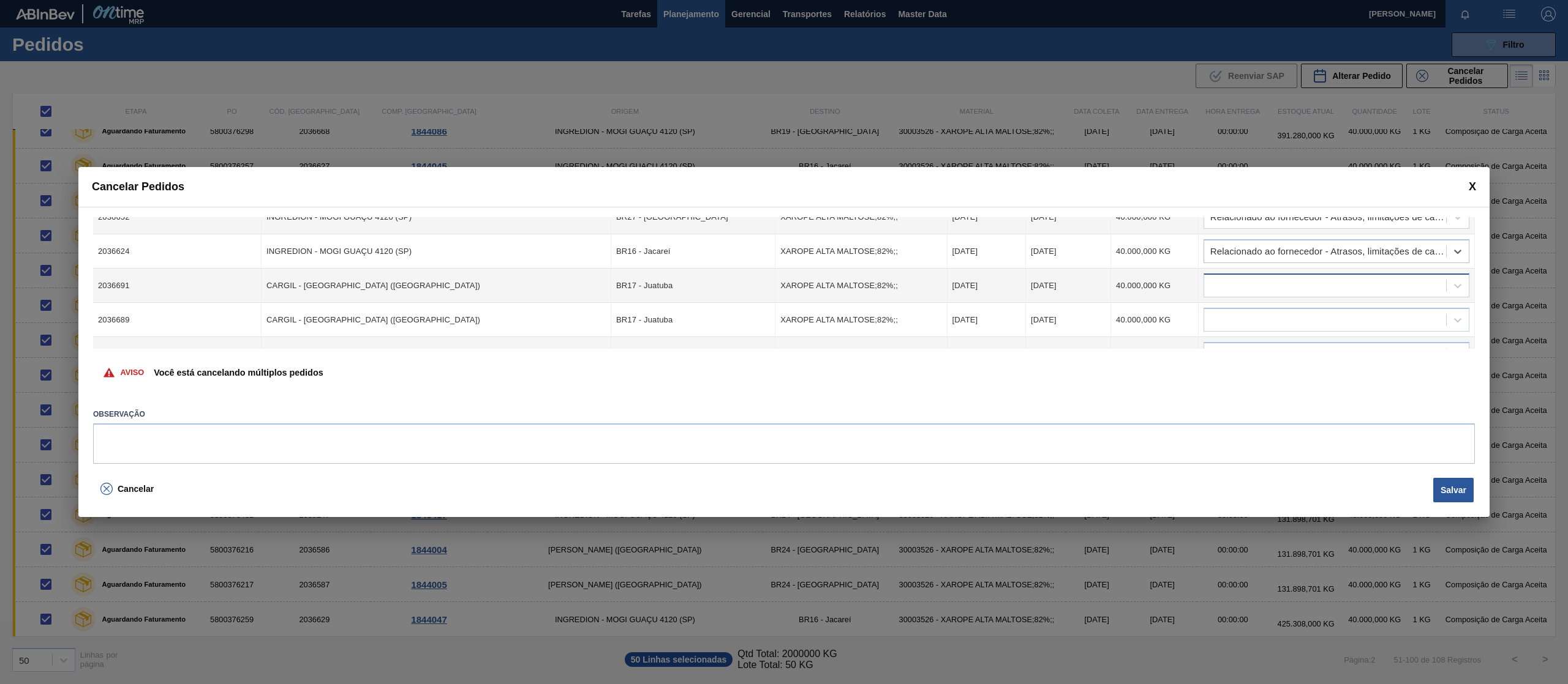
click at [1372, 278] on div at bounding box center [1325, 286] width 242 height 18
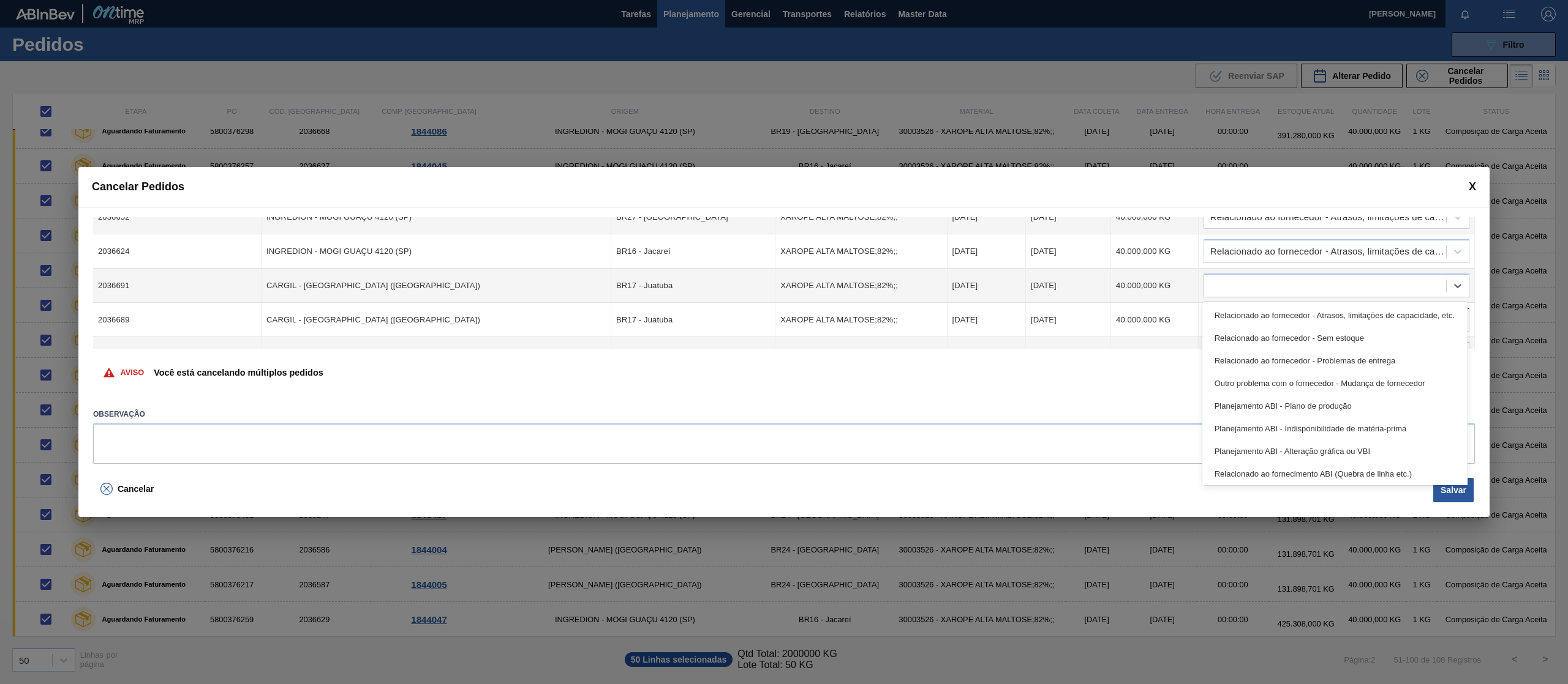
drag, startPoint x: 1326, startPoint y: 314, endPoint x: 1342, endPoint y: 323, distance: 18.4
click at [1325, 316] on div "Relacionado ao fornecedor - Atrasos, limitações de capacidade, etc." at bounding box center [1335, 315] width 265 height 23
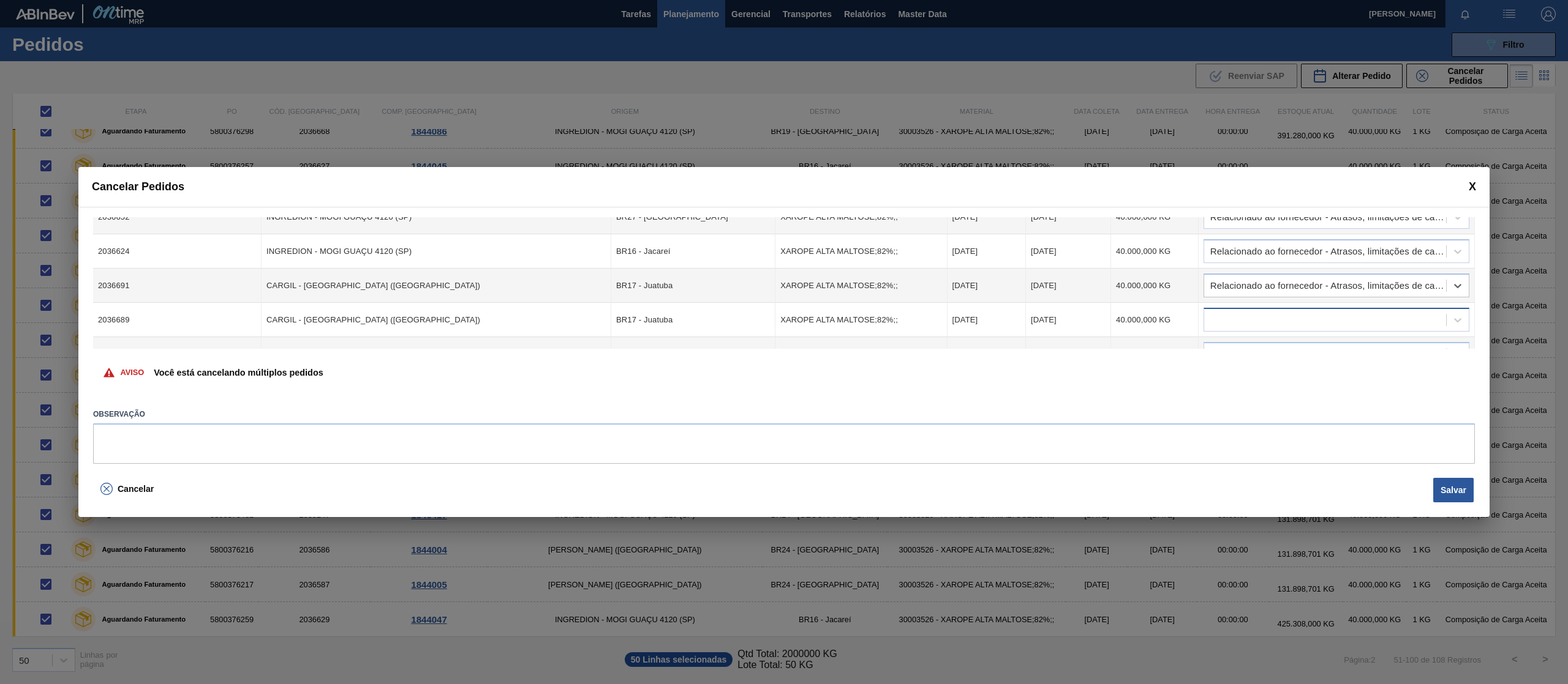
click at [1343, 314] on div at bounding box center [1325, 320] width 242 height 18
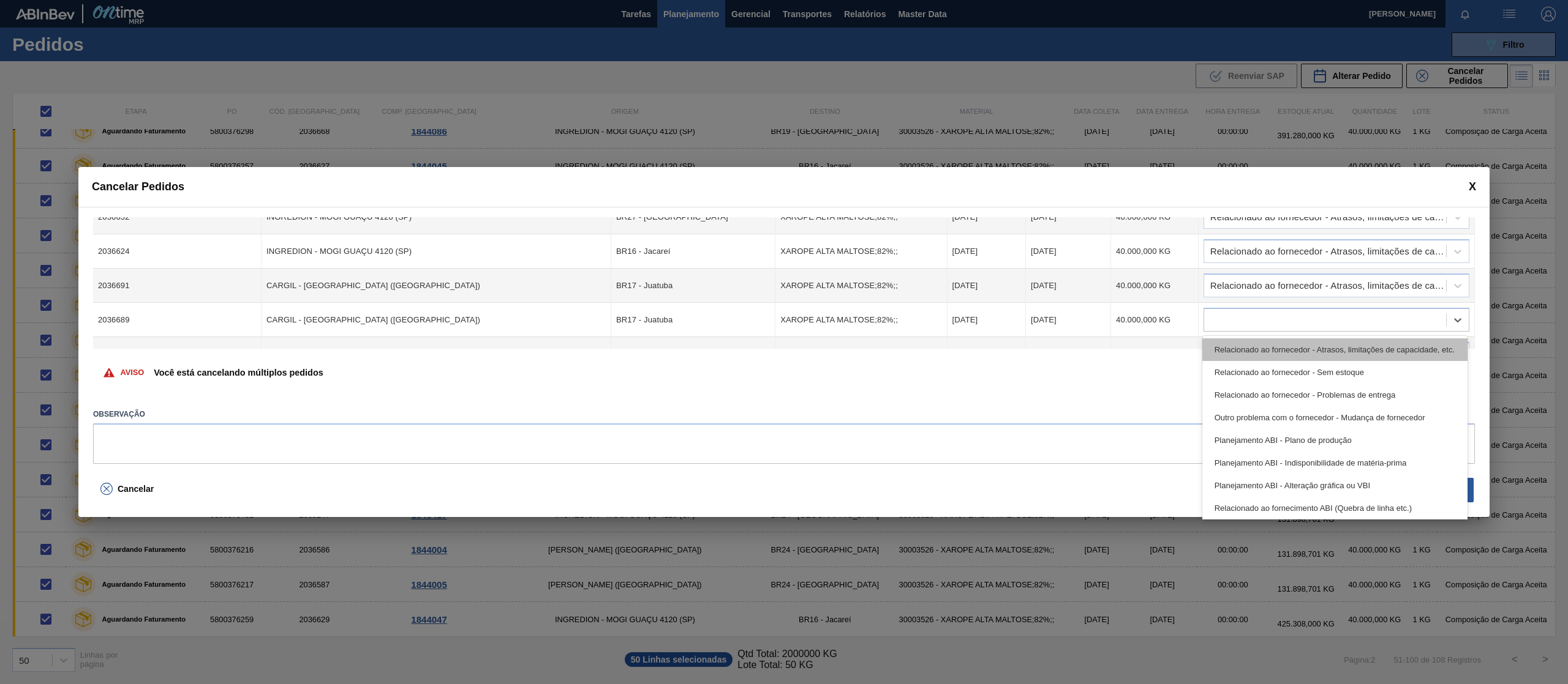
click at [1328, 345] on div "Relacionado ao fornecedor - Atrasos, limitações de capacidade, etc." at bounding box center [1335, 350] width 265 height 23
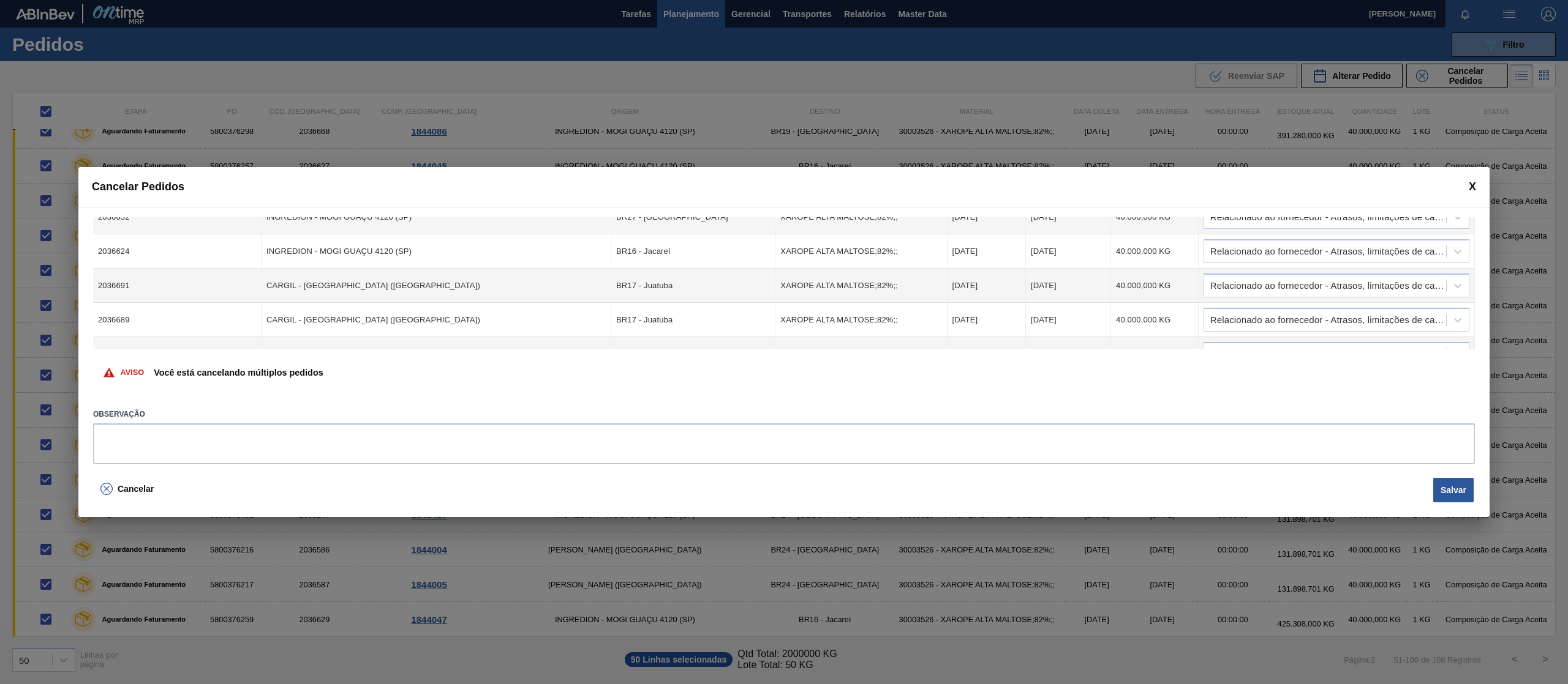
drag, startPoint x: 1475, startPoint y: 237, endPoint x: 1474, endPoint y: 244, distance: 7.1
click at [1474, 244] on div "Cód. Pedido Origem Destino Material Data Coleta Data entrega Quantidade Justifi…" at bounding box center [784, 339] width 1411 height 267
click at [1473, 244] on div "Cód. Pedido Origem Destino Material Data Coleta Data entrega Quantidade Justifi…" at bounding box center [784, 339] width 1411 height 267
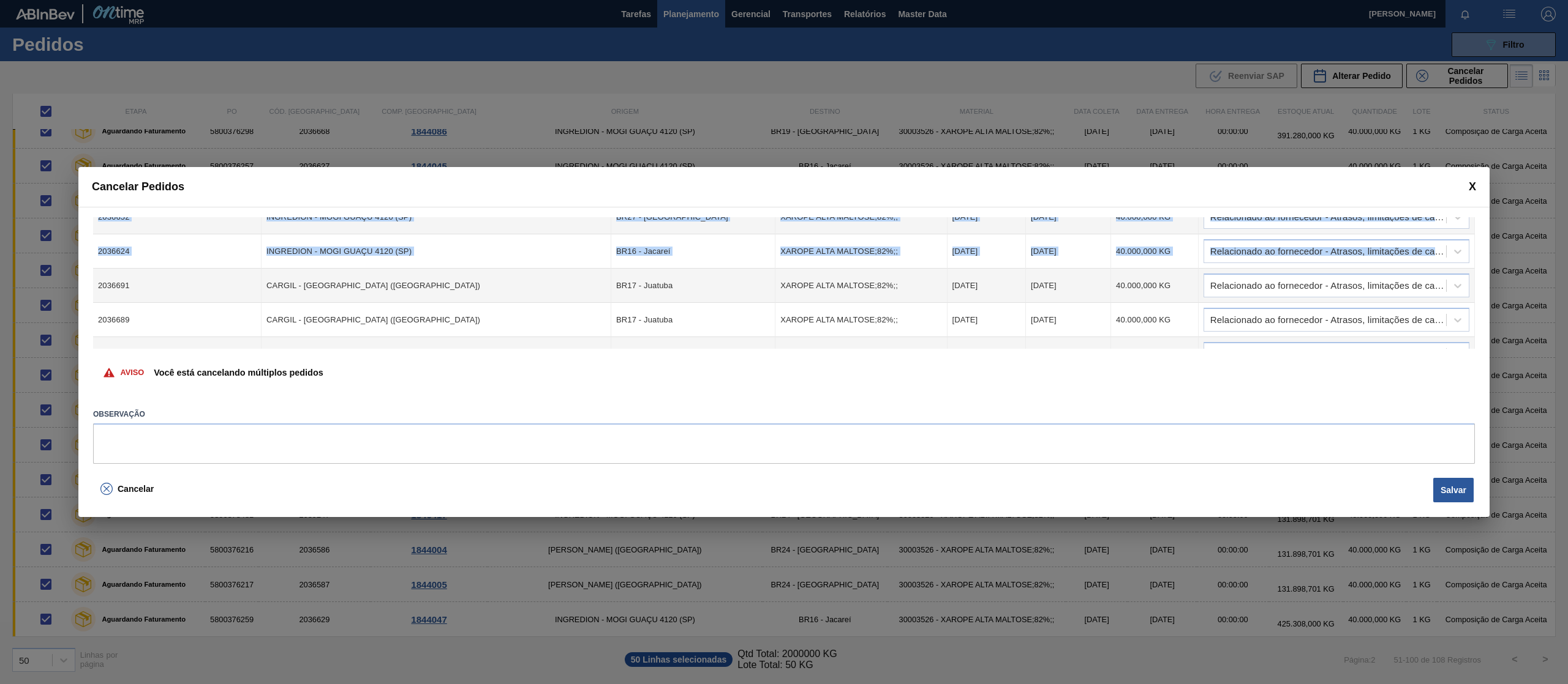
click at [1473, 240] on div "Cód. Pedido Origem Destino Material Data Coleta Data entrega Quantidade Justifi…" at bounding box center [783, 283] width 1381 height 131
drag, startPoint x: 1473, startPoint y: 235, endPoint x: 1475, endPoint y: 247, distance: 12.2
click at [1475, 247] on div "Cód. Pedido Origem Destino Material Data Coleta Data entrega Quantidade Justifi…" at bounding box center [784, 339] width 1411 height 267
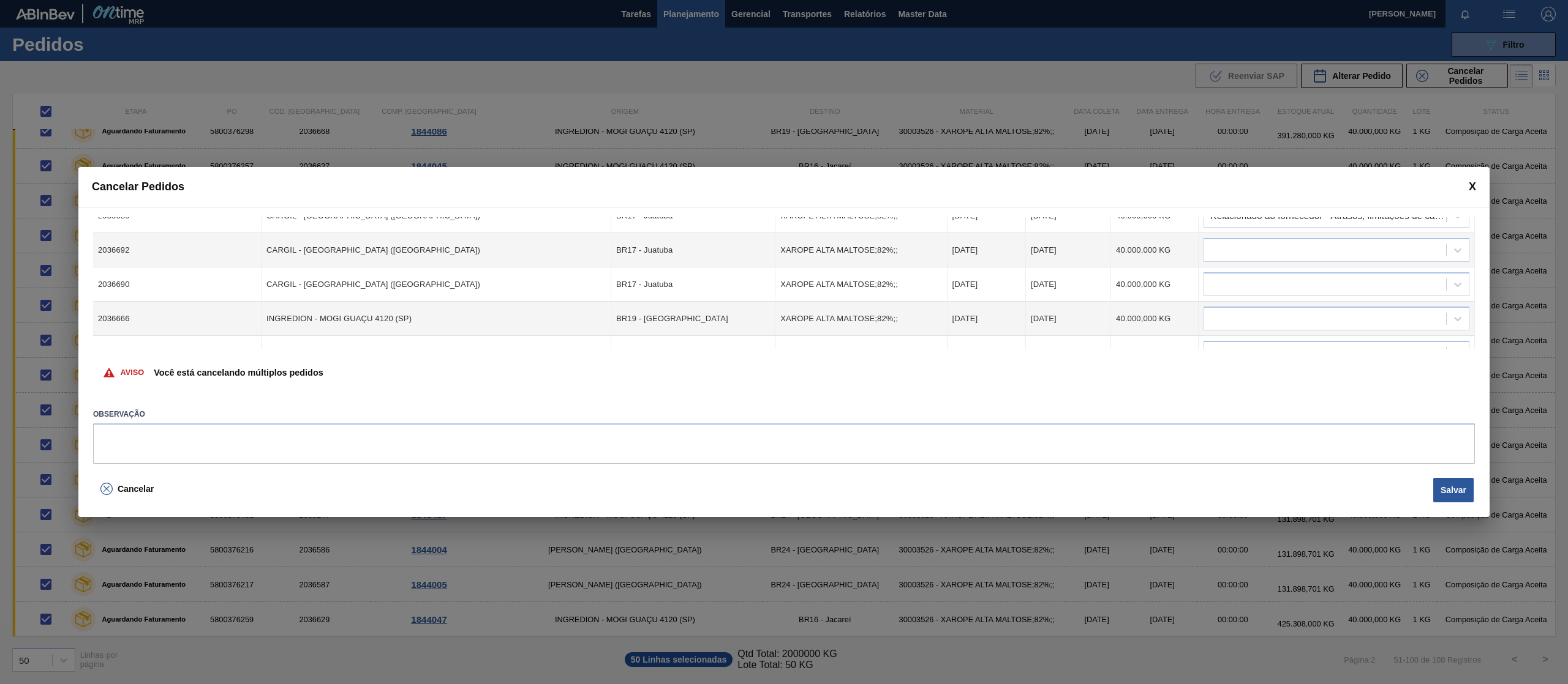
scroll to position [288, 0]
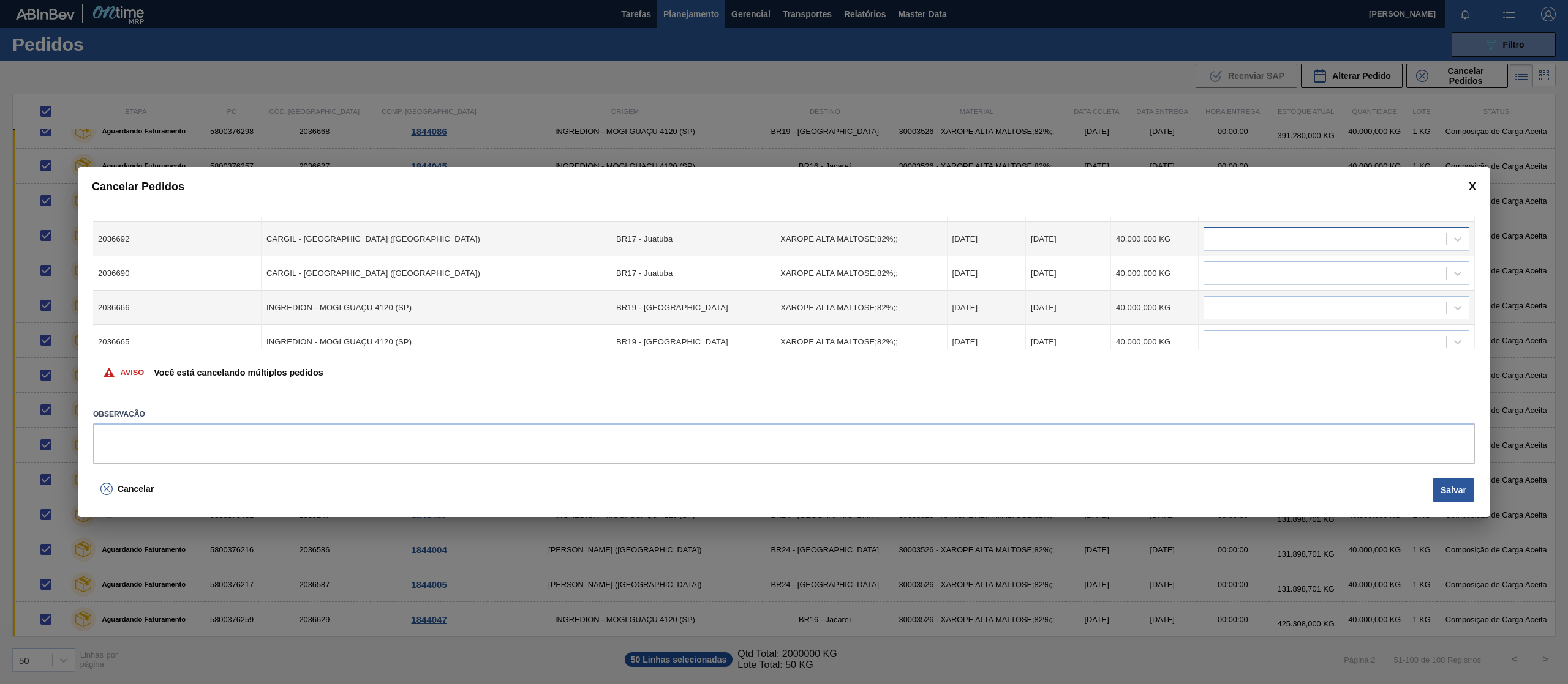
click at [1406, 240] on div at bounding box center [1325, 239] width 242 height 18
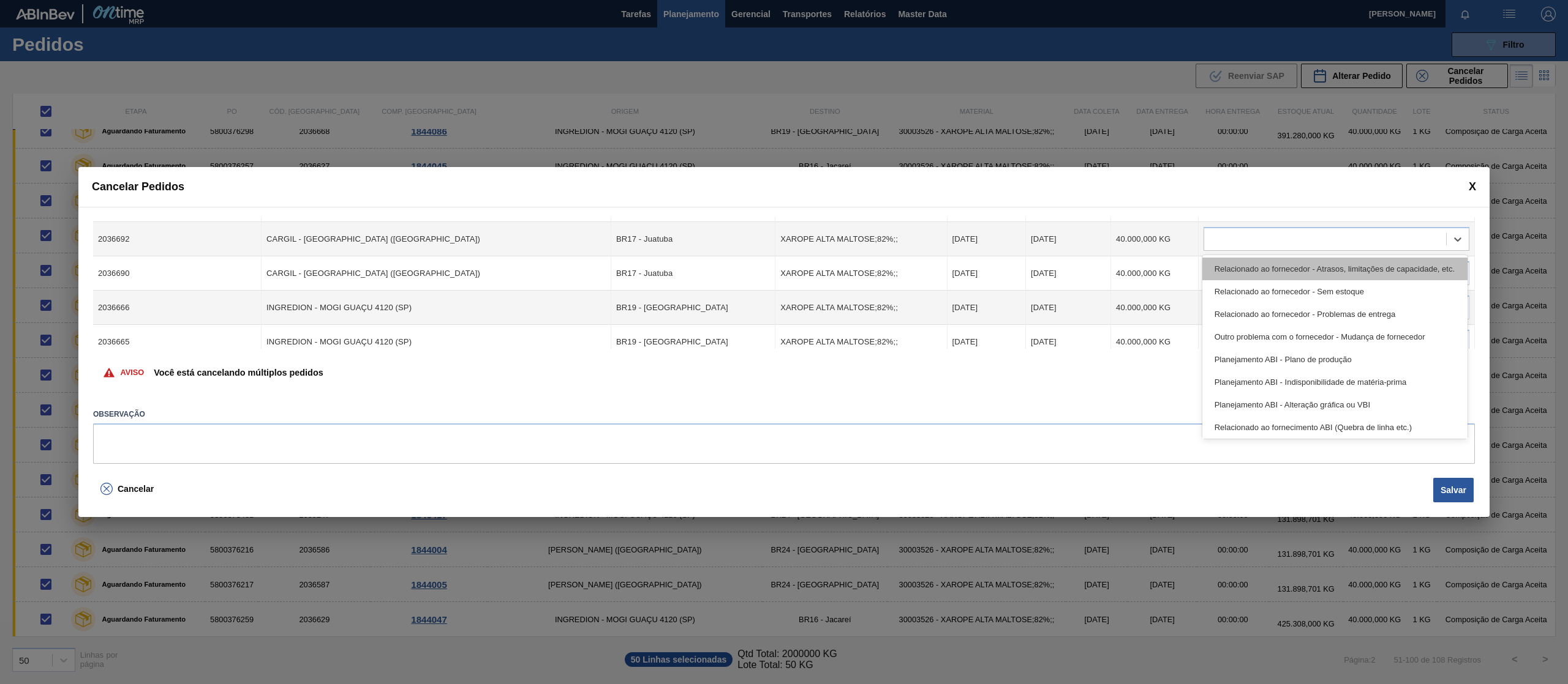
click at [1387, 269] on div "Relacionado ao fornecedor - Atrasos, limitações de capacidade, etc." at bounding box center [1335, 268] width 265 height 23
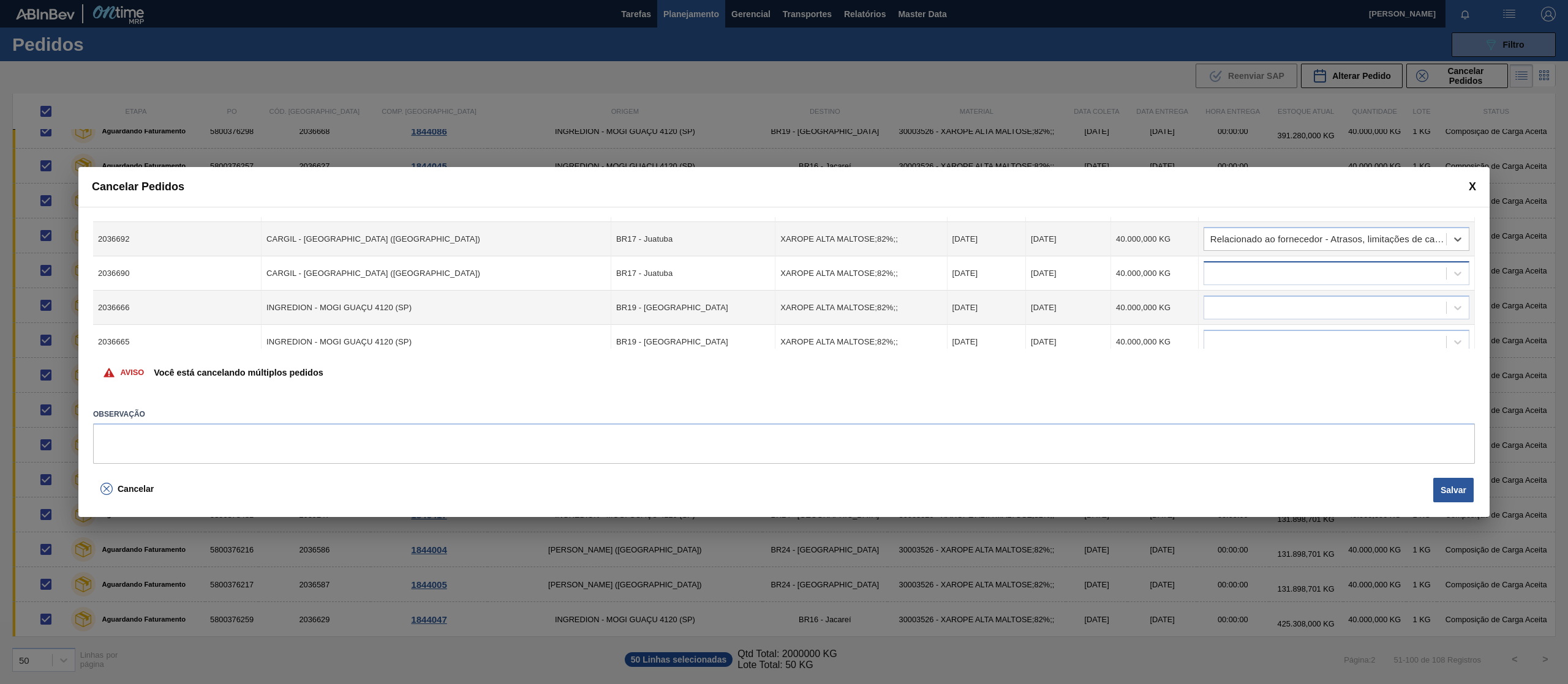
click at [1379, 268] on div at bounding box center [1325, 273] width 242 height 18
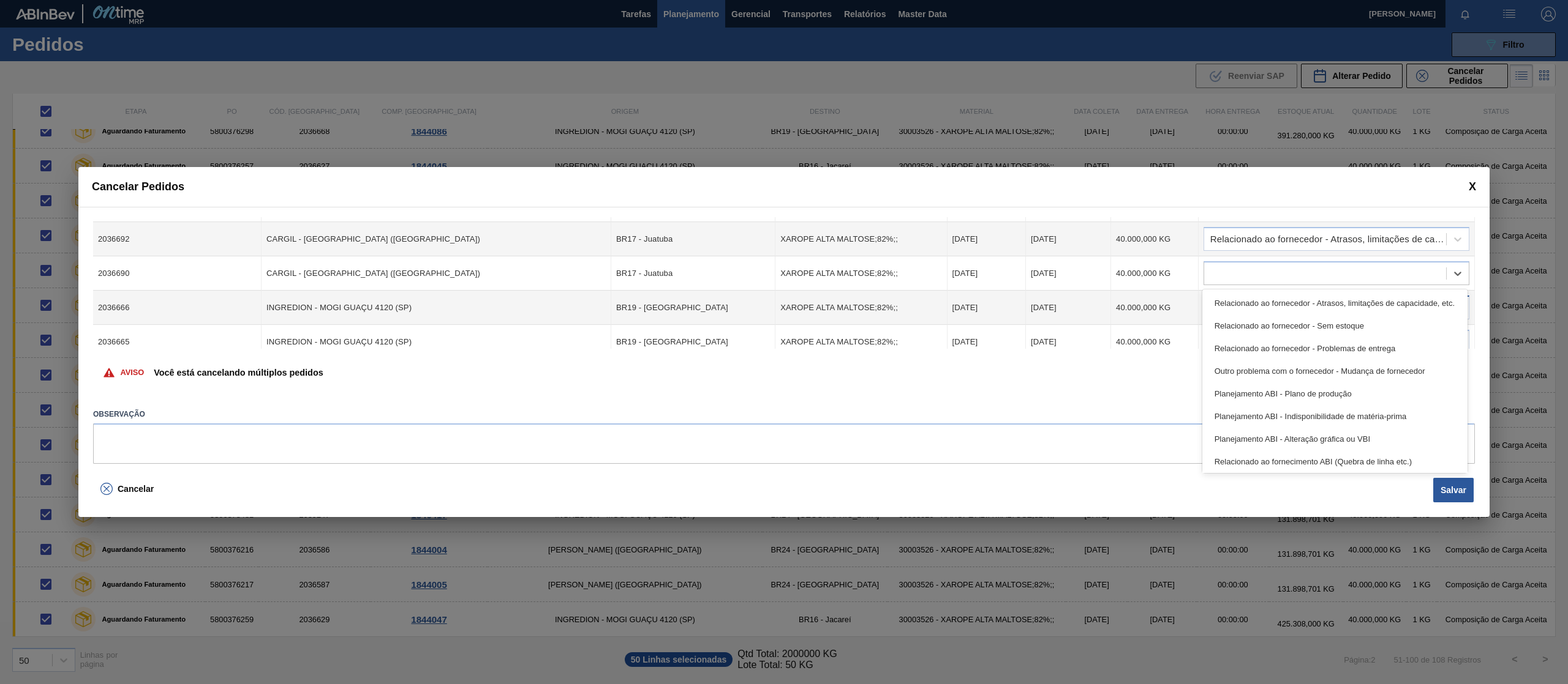
click at [1378, 294] on div "Relacionado ao fornecedor - Atrasos, limitações de capacidade, etc." at bounding box center [1335, 303] width 265 height 23
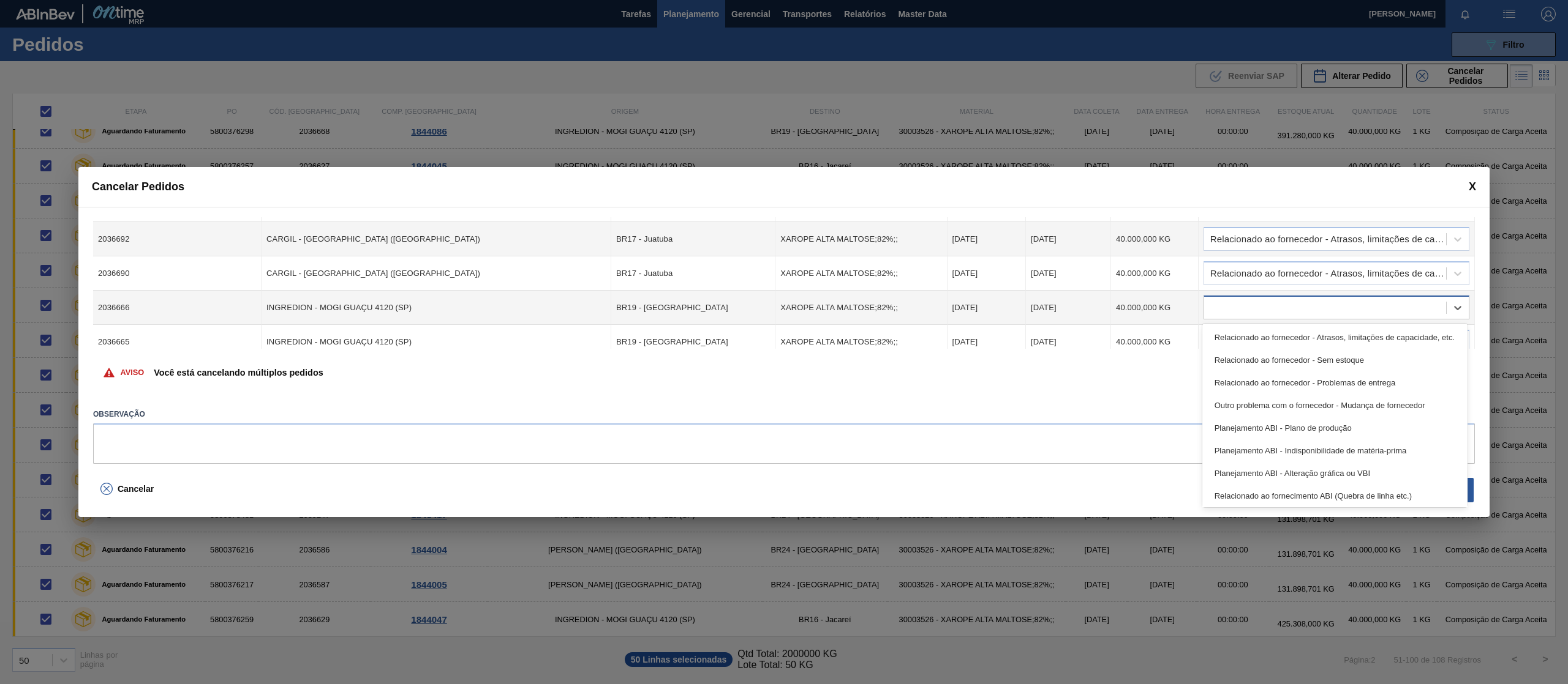
click at [1373, 300] on div at bounding box center [1325, 308] width 242 height 18
click at [1365, 337] on div "Relacionado ao fornecedor - Atrasos, limitações de capacidade, etc." at bounding box center [1335, 337] width 265 height 23
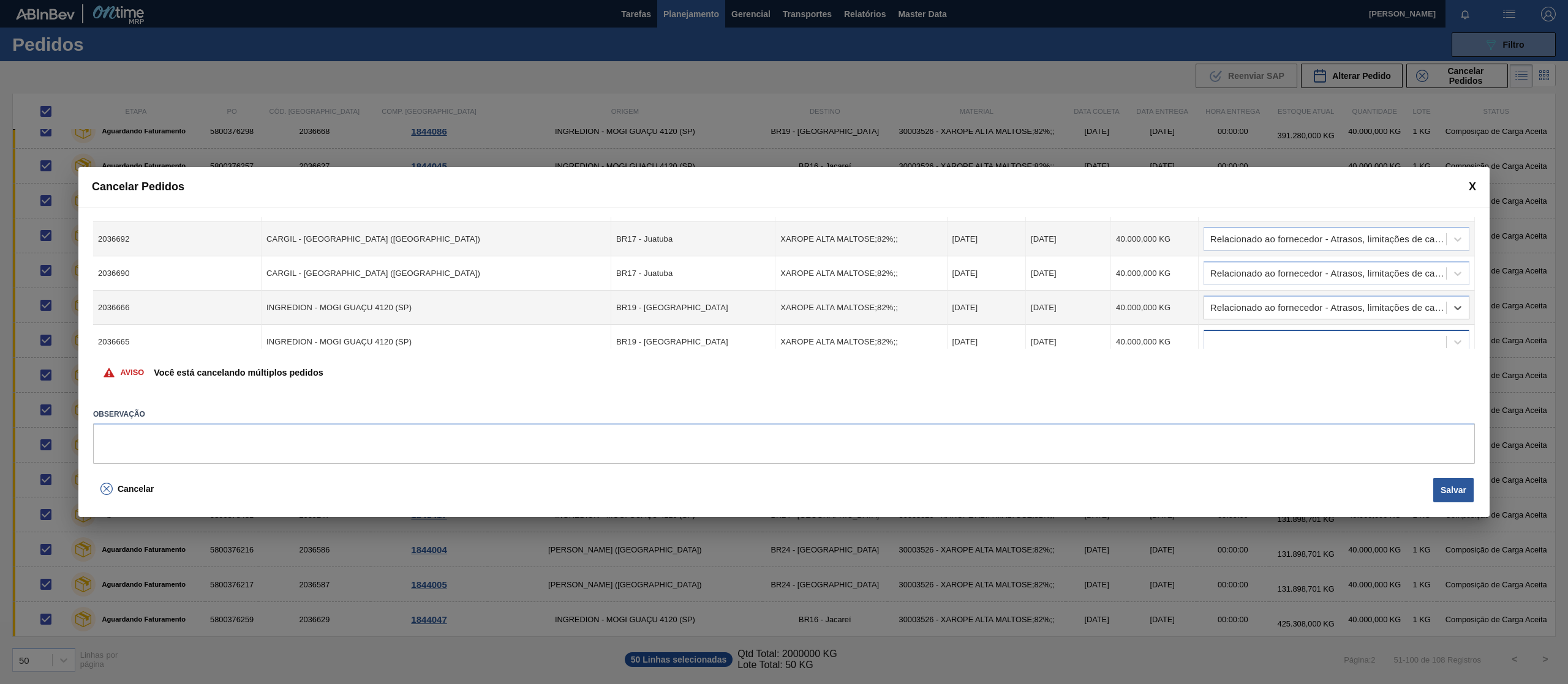
click at [1395, 334] on div at bounding box center [1325, 342] width 242 height 18
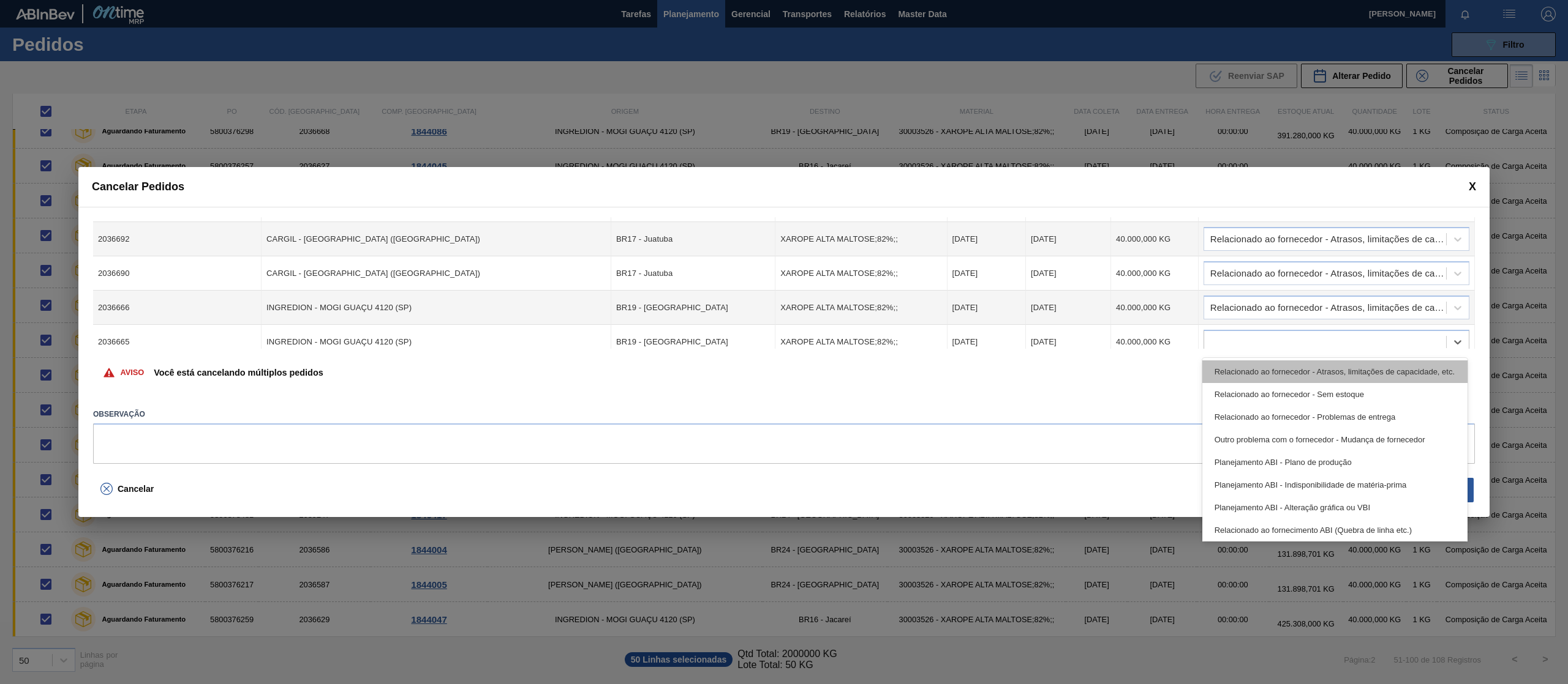
click at [1389, 367] on div "Relacionado ao fornecedor - Atrasos, limitações de capacidade, etc." at bounding box center [1335, 371] width 265 height 23
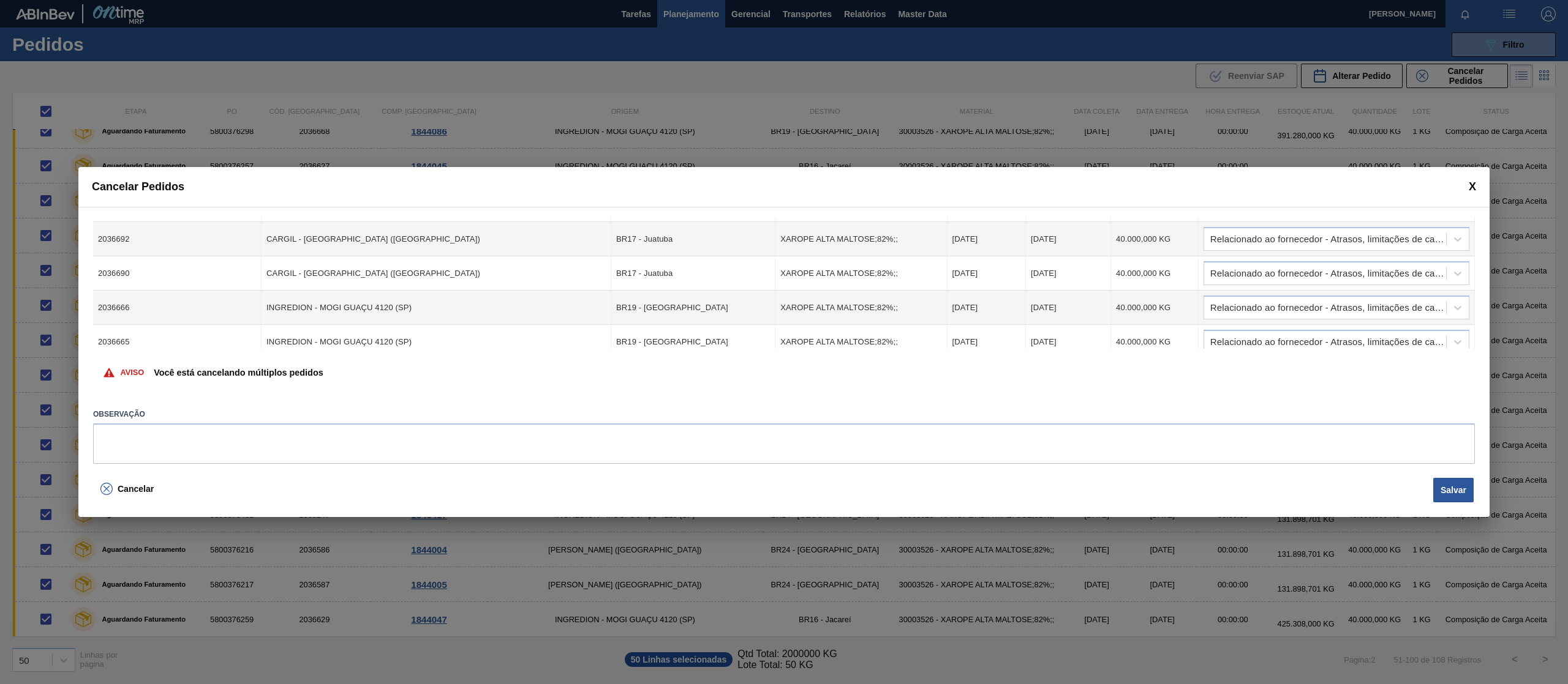
drag, startPoint x: 1474, startPoint y: 245, endPoint x: 1474, endPoint y: 253, distance: 8.0
click at [1474, 253] on div "Cód. Pedido Origem Destino Material Data Coleta Data entrega Quantidade Justifi…" at bounding box center [784, 339] width 1411 height 267
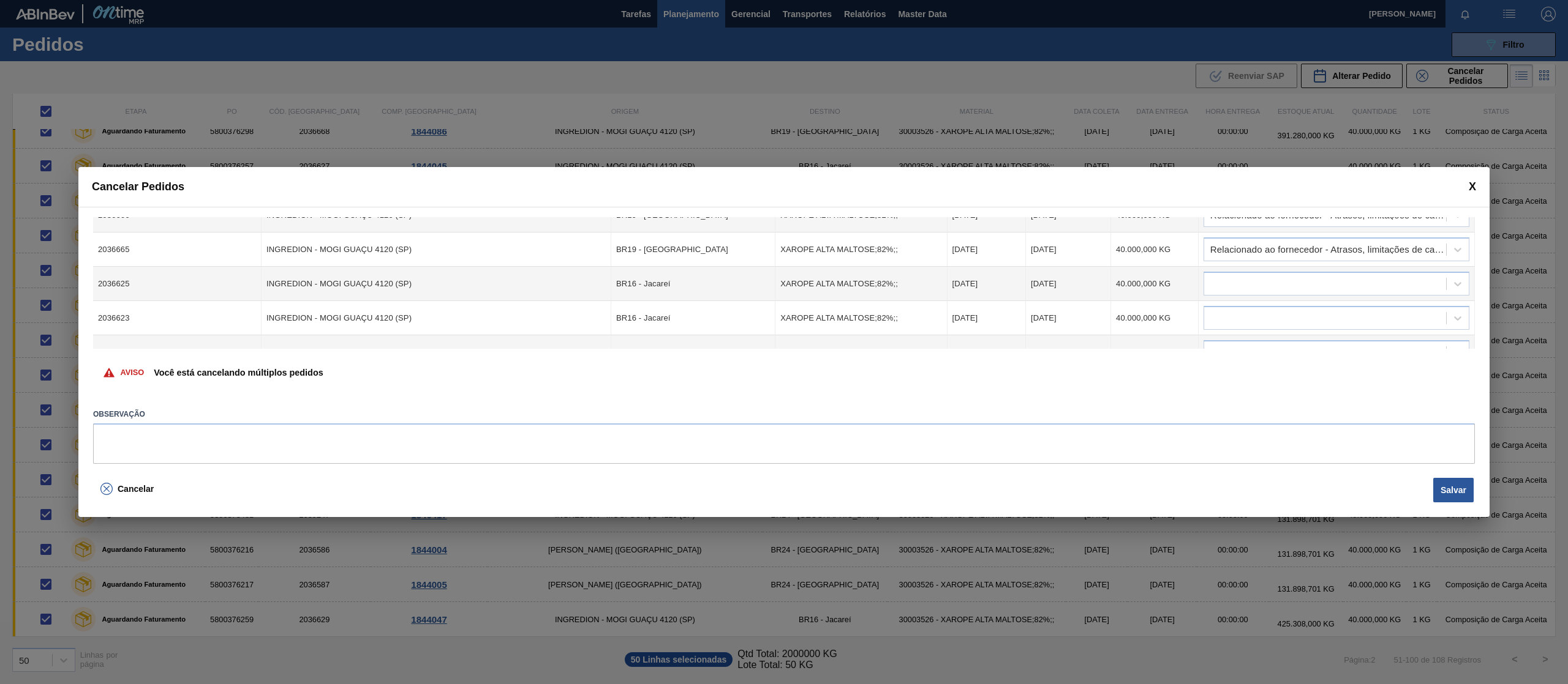
scroll to position [426, 0]
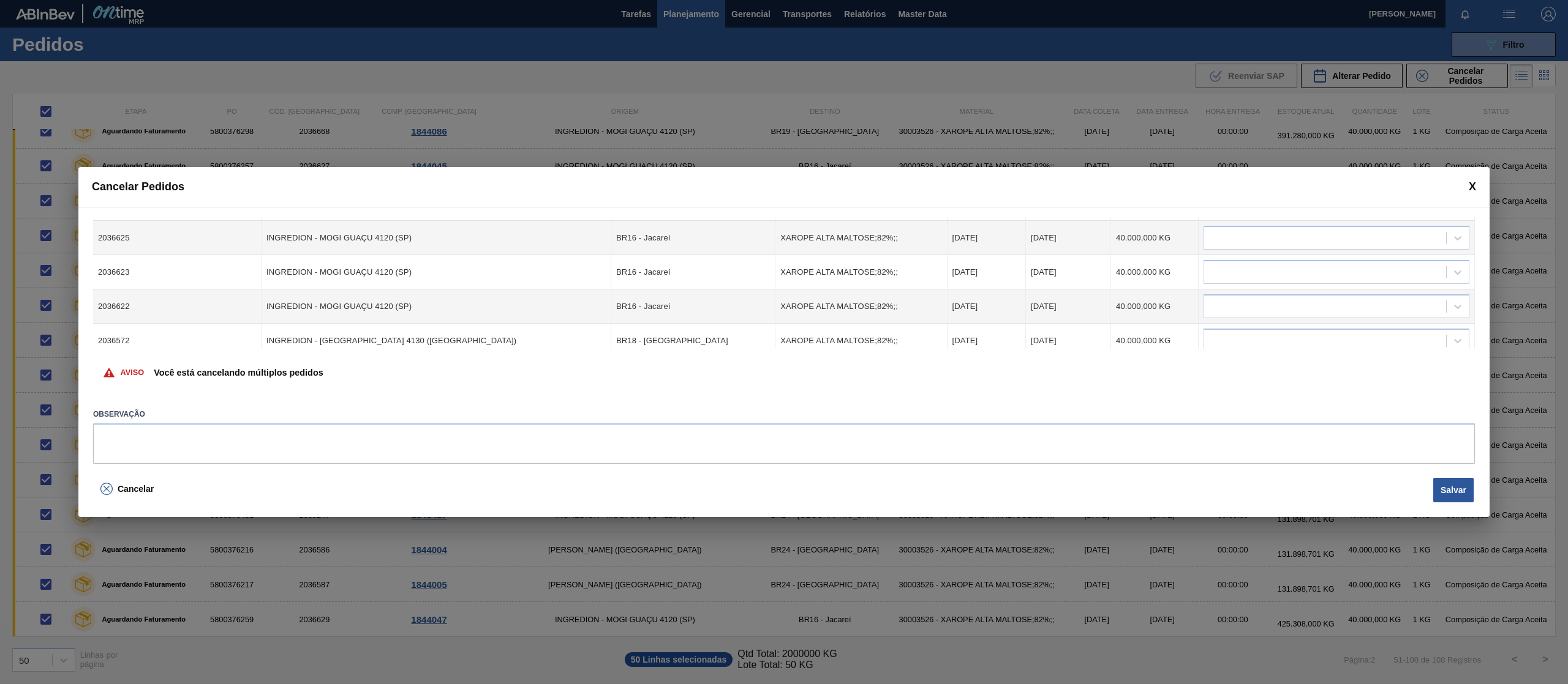
drag, startPoint x: 1420, startPoint y: 246, endPoint x: 1412, endPoint y: 253, distance: 10.6
click at [1418, 246] on div at bounding box center [1325, 237] width 242 height 18
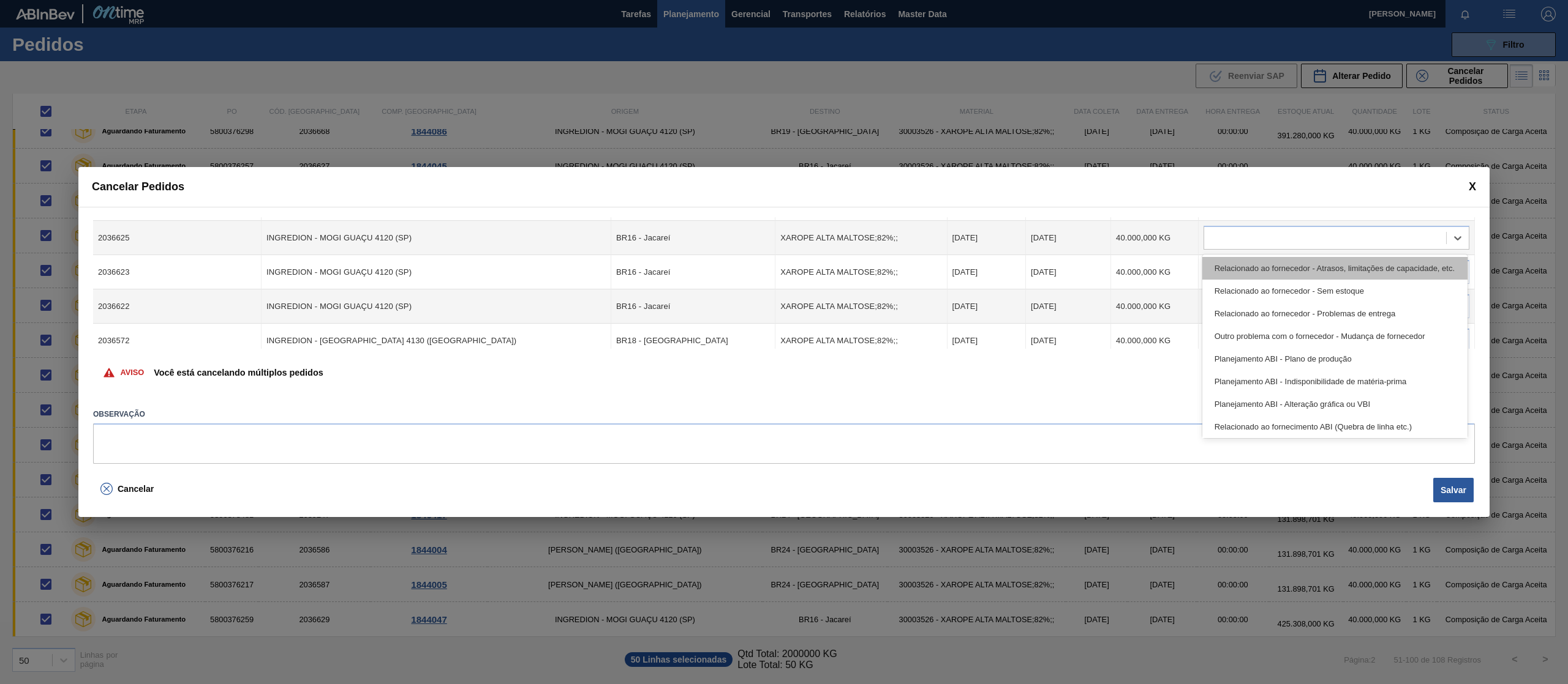
click at [1399, 268] on div "Relacionado ao fornecedor - Atrasos, limitações de capacidade, etc." at bounding box center [1335, 268] width 265 height 23
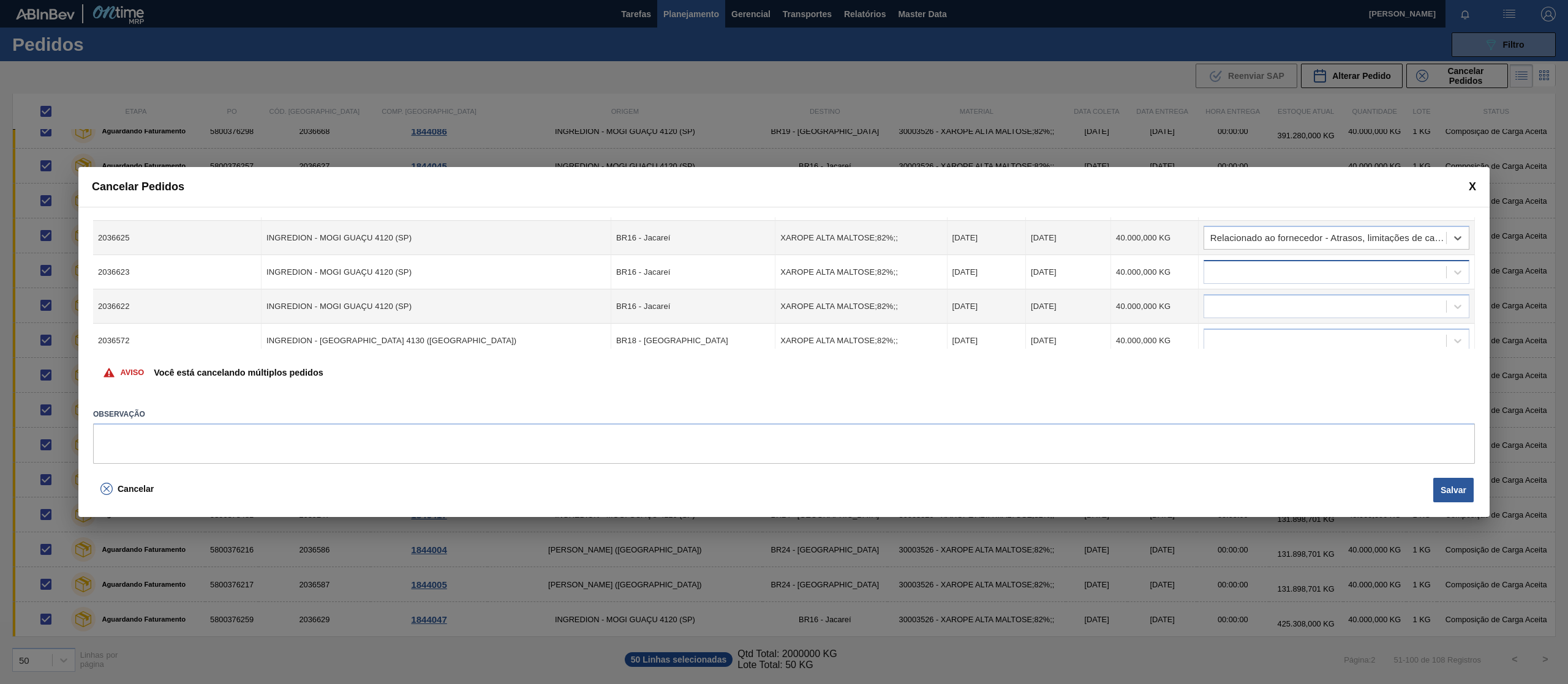
click at [1382, 271] on div at bounding box center [1325, 272] width 242 height 18
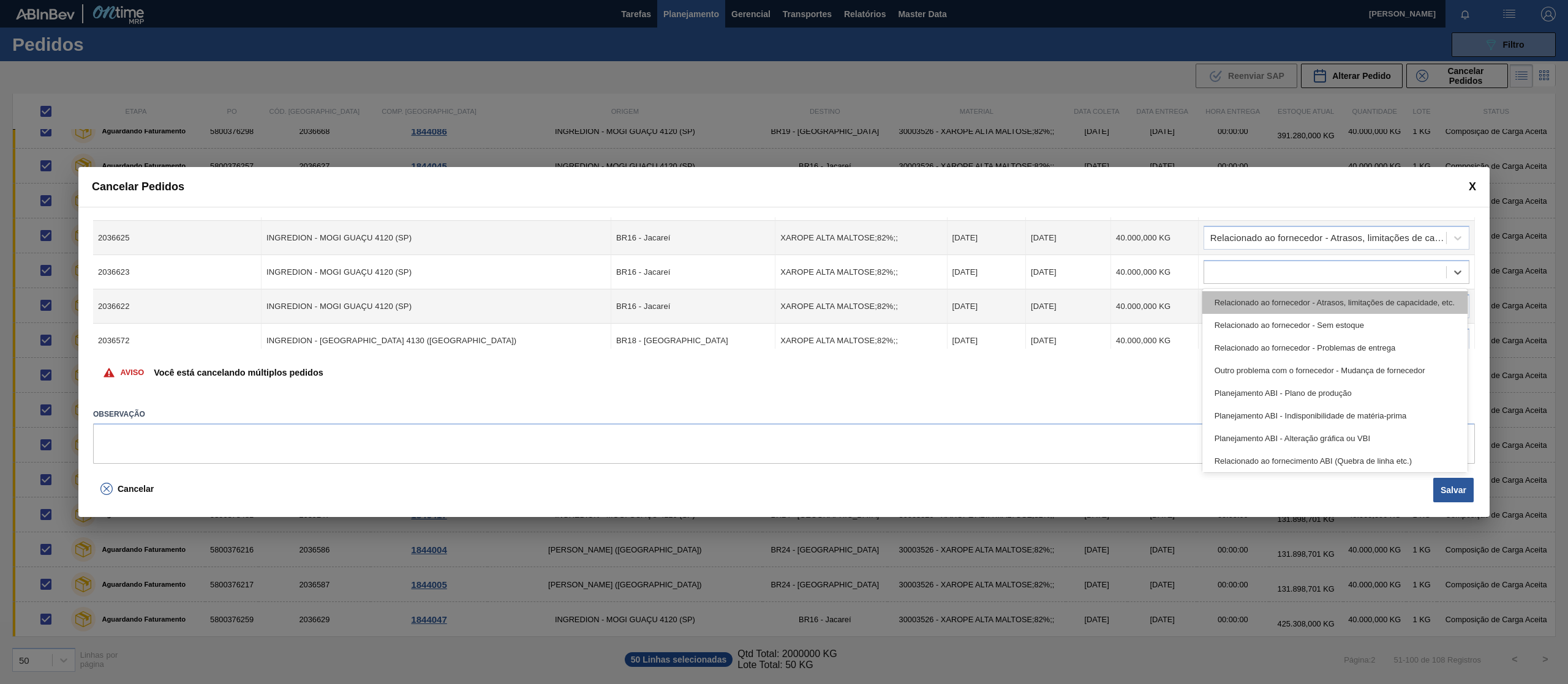
click at [1397, 298] on div "Relacionado ao fornecedor - Atrasos, limitações de capacidade, etc." at bounding box center [1335, 302] width 265 height 23
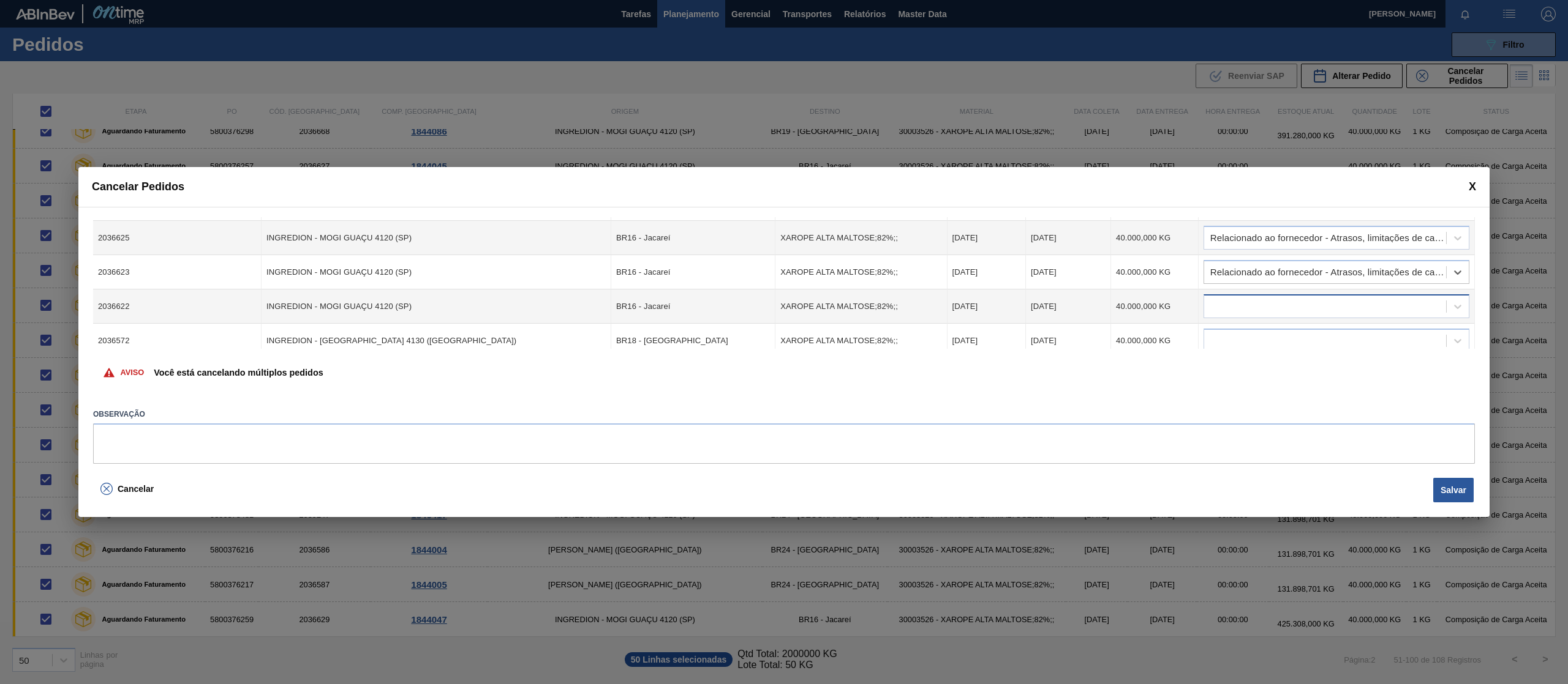
click at [1385, 301] on div at bounding box center [1325, 306] width 242 height 18
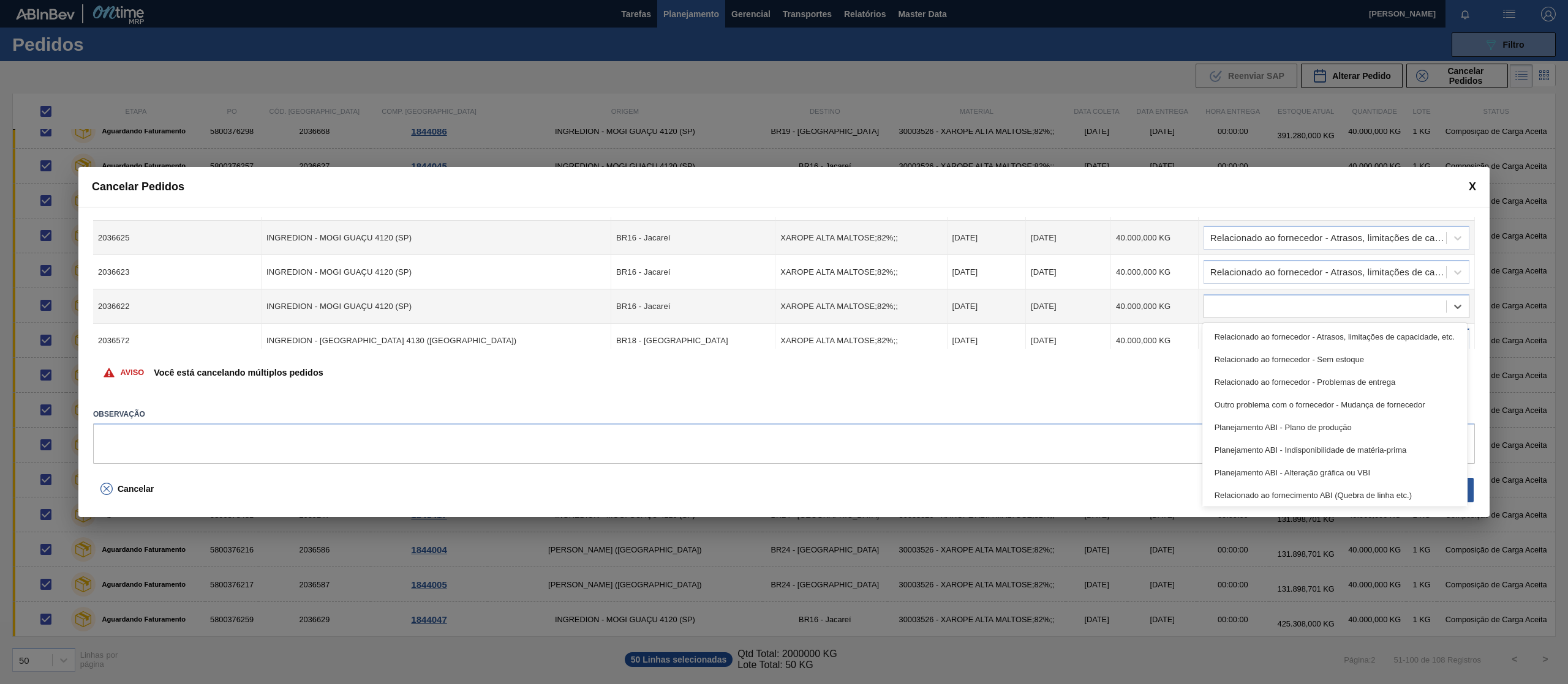
click at [1373, 332] on div "Relacionado ao fornecedor - Atrasos, limitações de capacidade, etc." at bounding box center [1335, 336] width 265 height 23
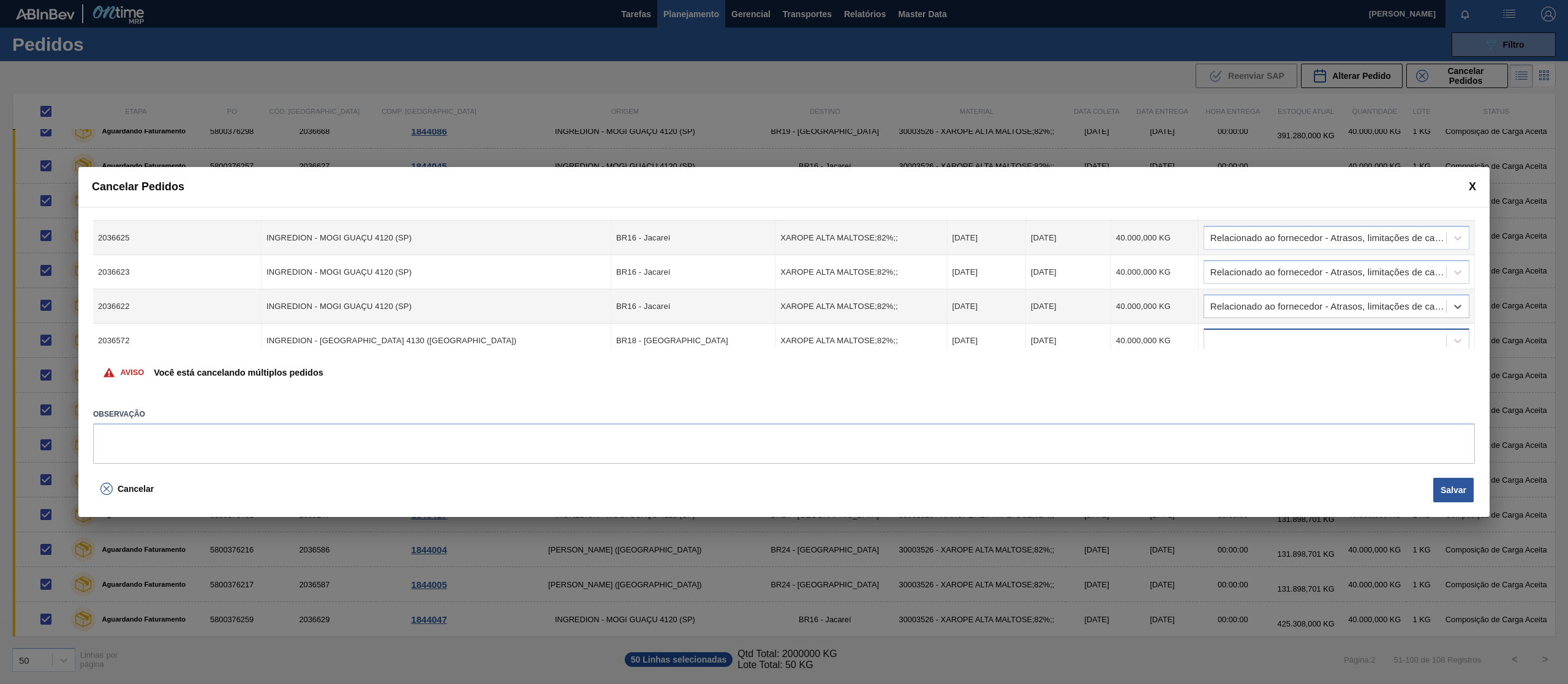
click at [1370, 337] on div at bounding box center [1325, 340] width 242 height 18
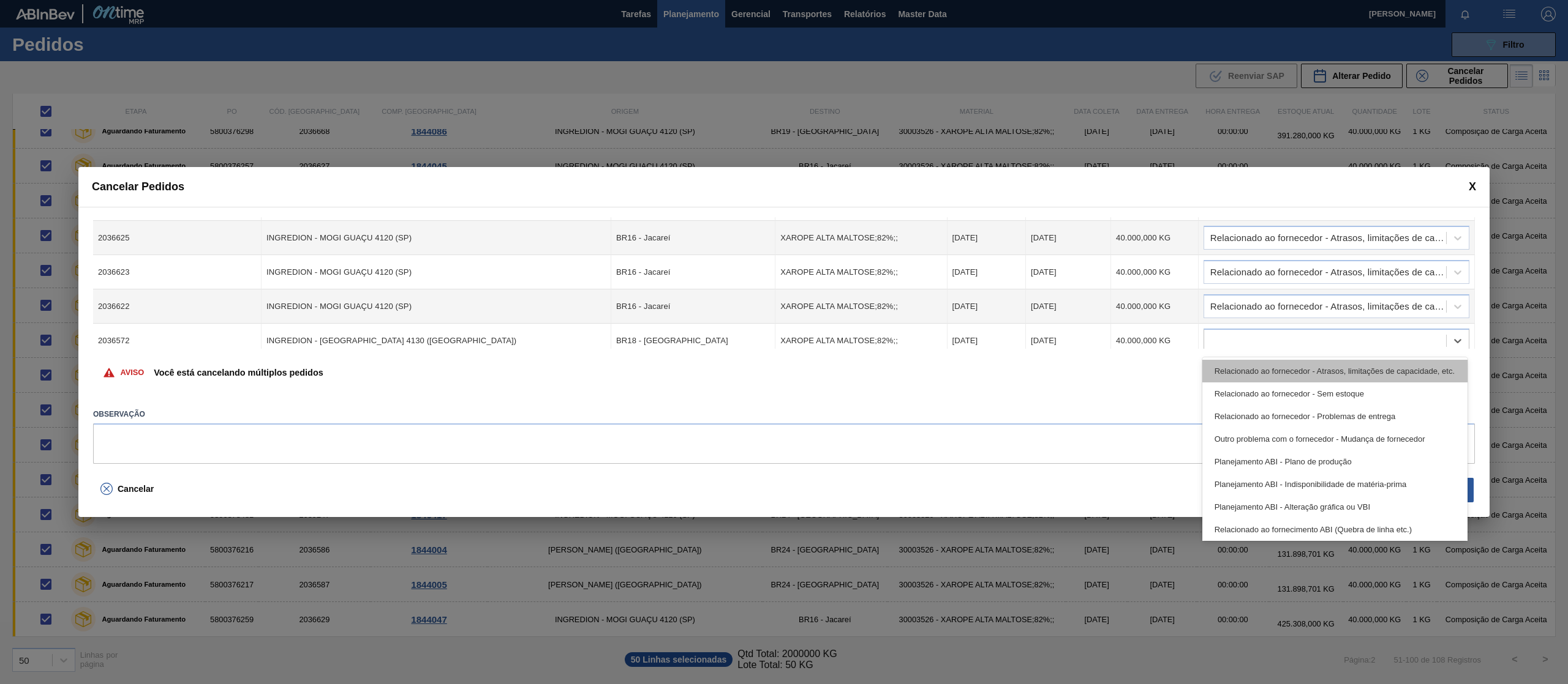
click at [1371, 366] on div "Relacionado ao fornecedor - Atrasos, limitações de capacidade, etc." at bounding box center [1335, 370] width 265 height 23
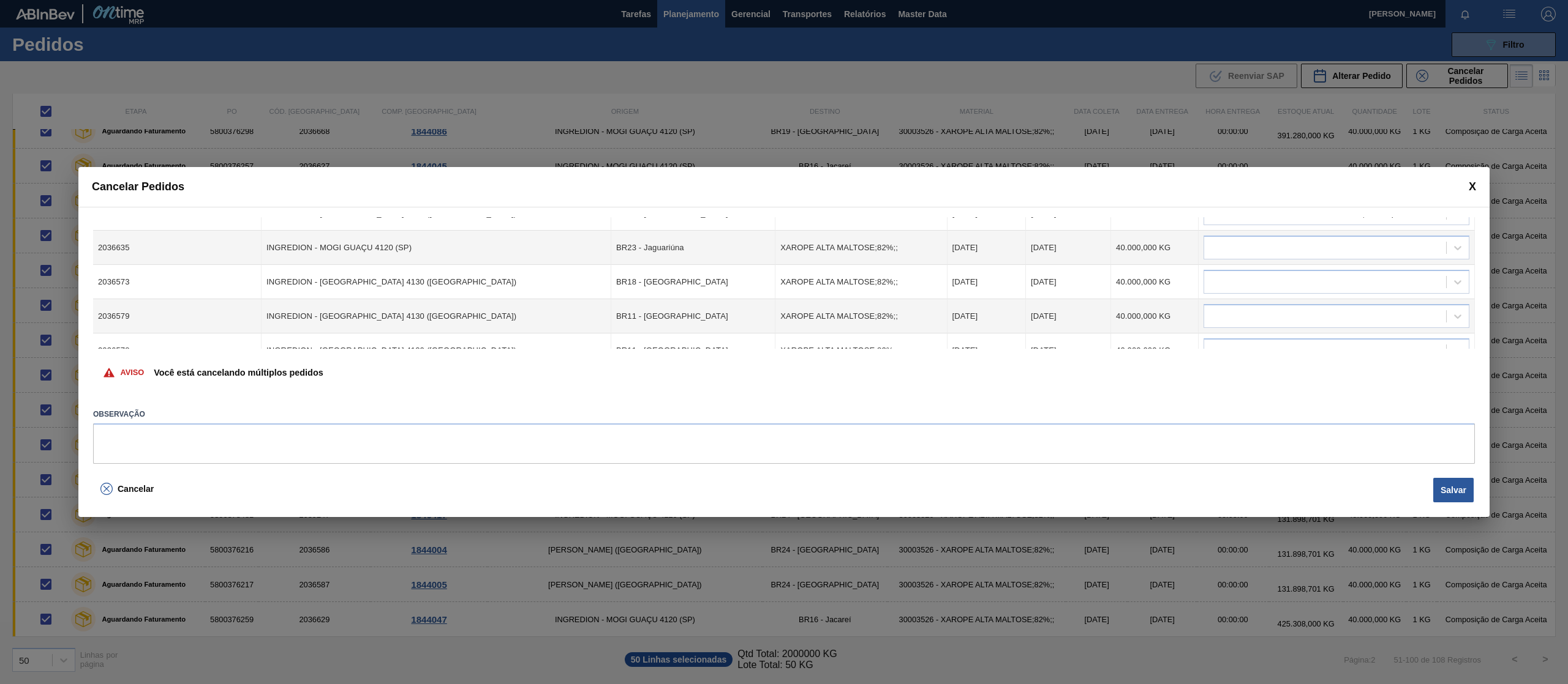
scroll to position [564, 0]
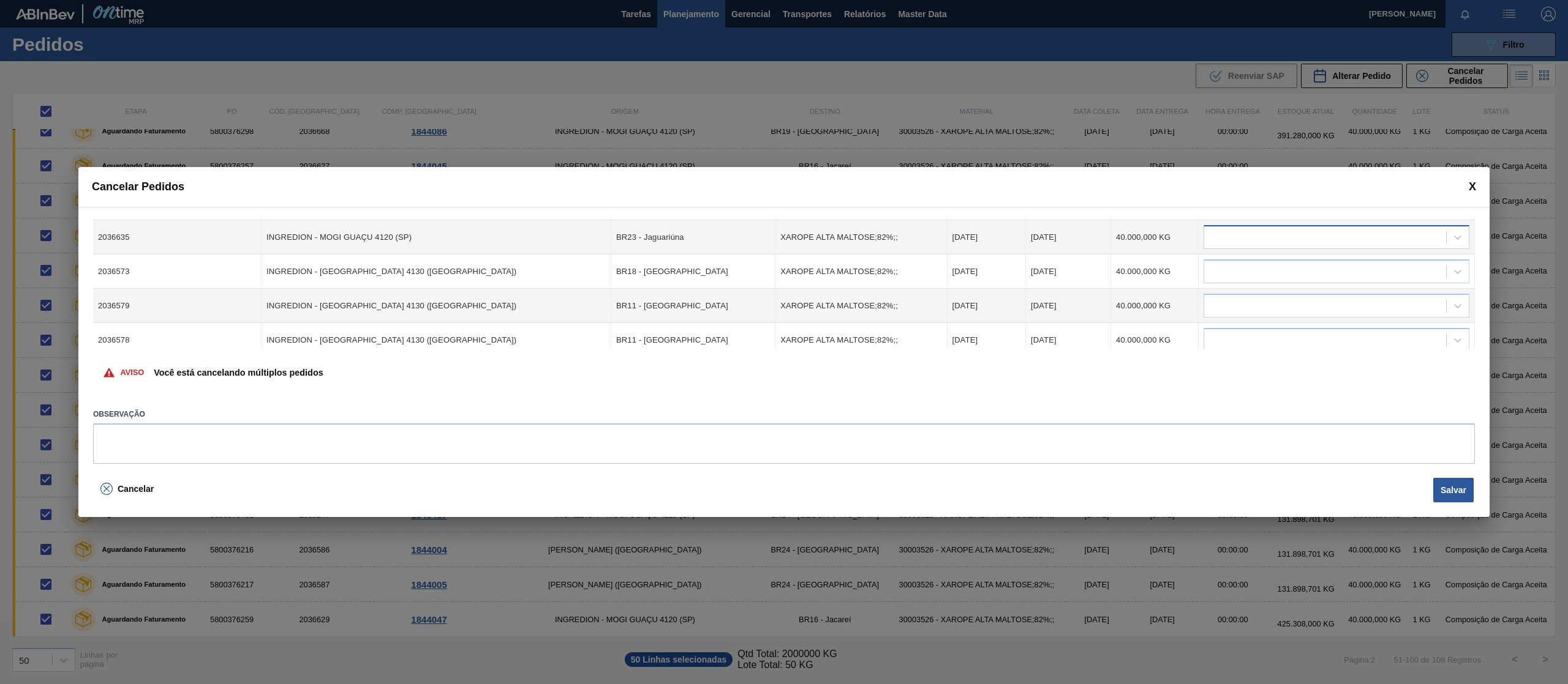
click at [1407, 246] on div at bounding box center [1336, 237] width 266 height 24
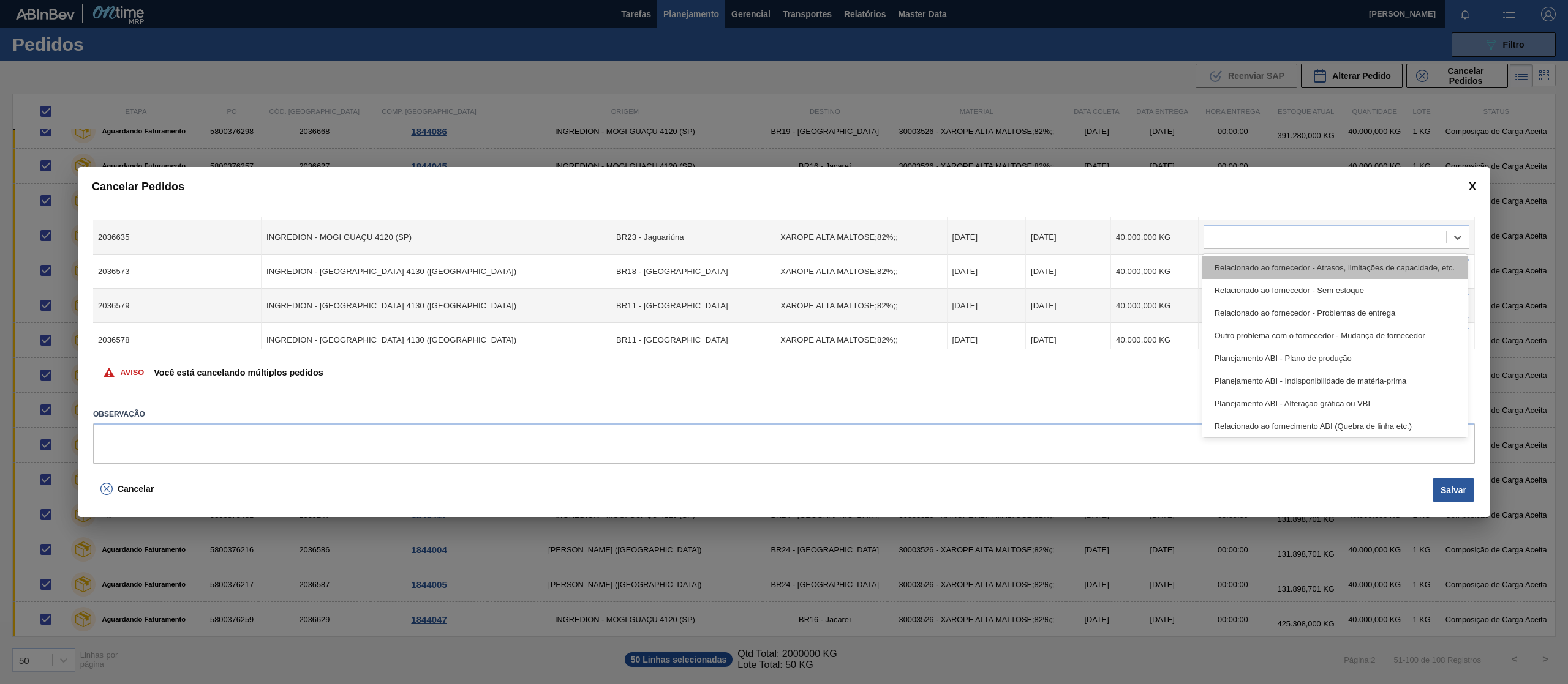
click at [1401, 263] on div "Relacionado ao fornecedor - Atrasos, limitações de capacidade, etc." at bounding box center [1335, 268] width 265 height 23
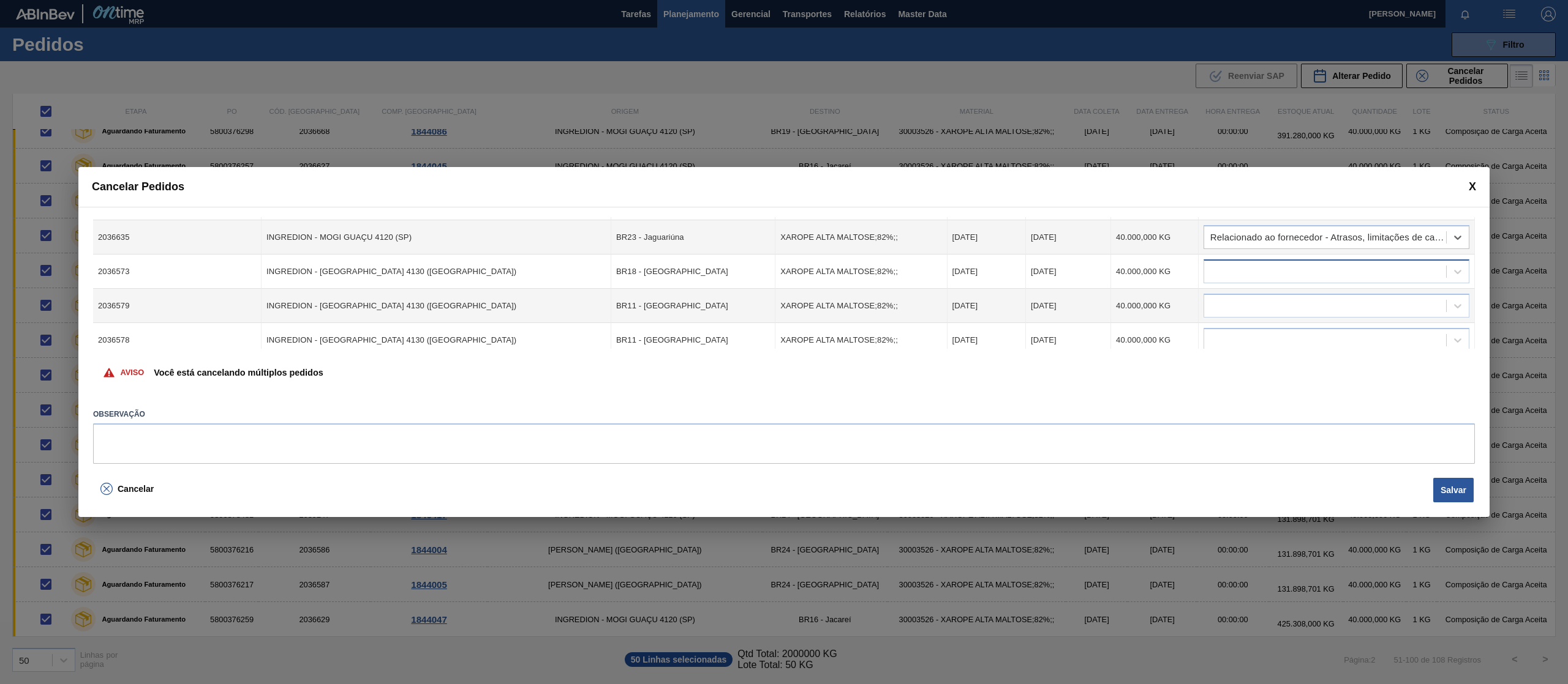
drag, startPoint x: 1390, startPoint y: 270, endPoint x: 1386, endPoint y: 276, distance: 7.2
click at [1389, 270] on div at bounding box center [1325, 272] width 242 height 18
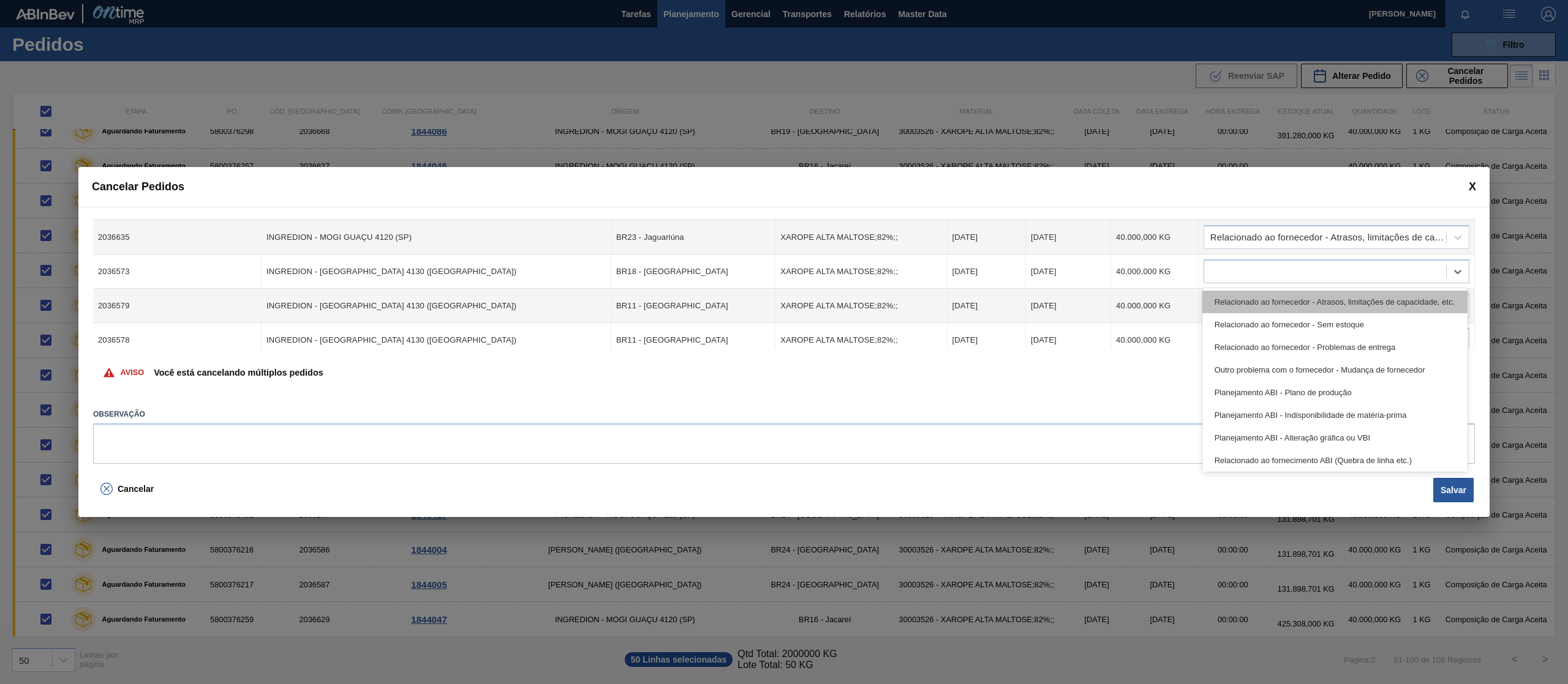
click at [1382, 303] on div "Relacionado ao fornecedor - Atrasos, limitações de capacidade, etc." at bounding box center [1335, 302] width 265 height 23
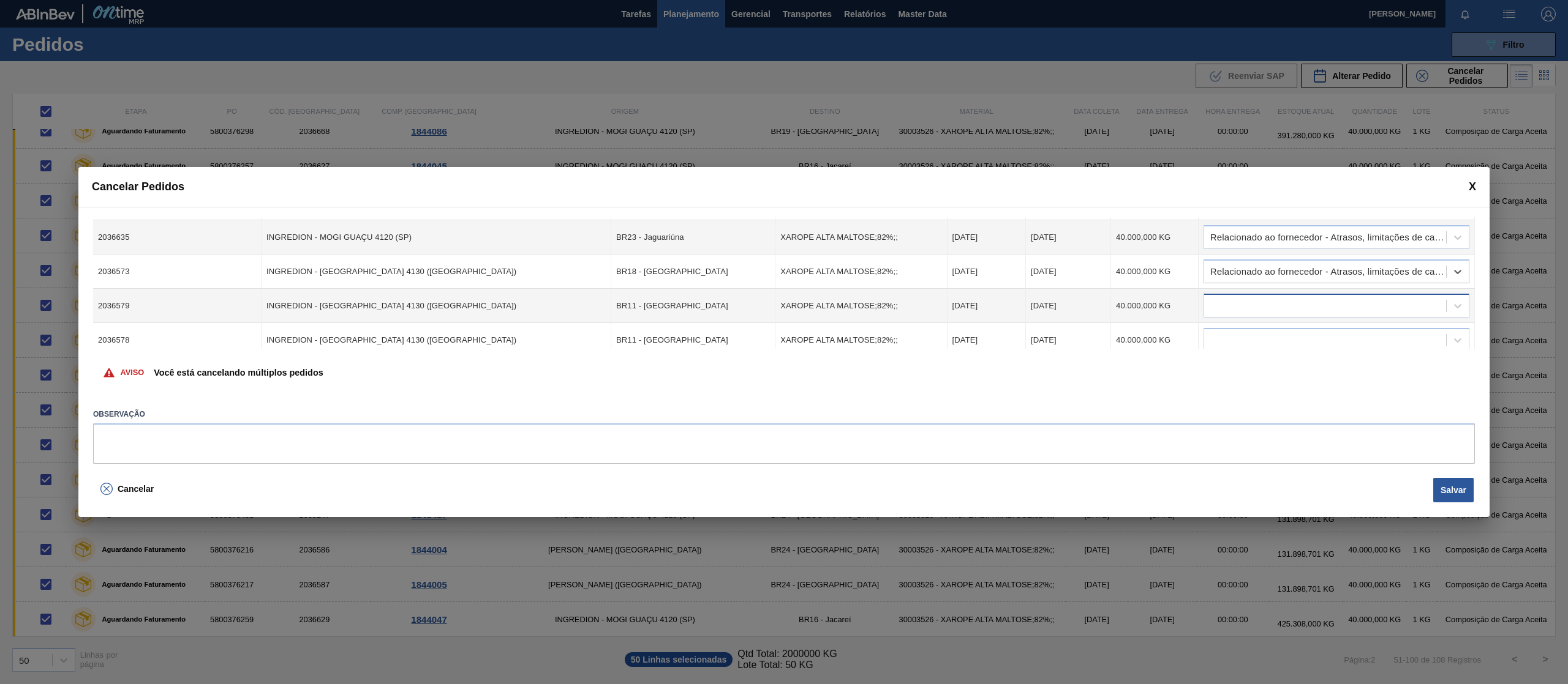
click at [1376, 305] on div at bounding box center [1325, 306] width 242 height 18
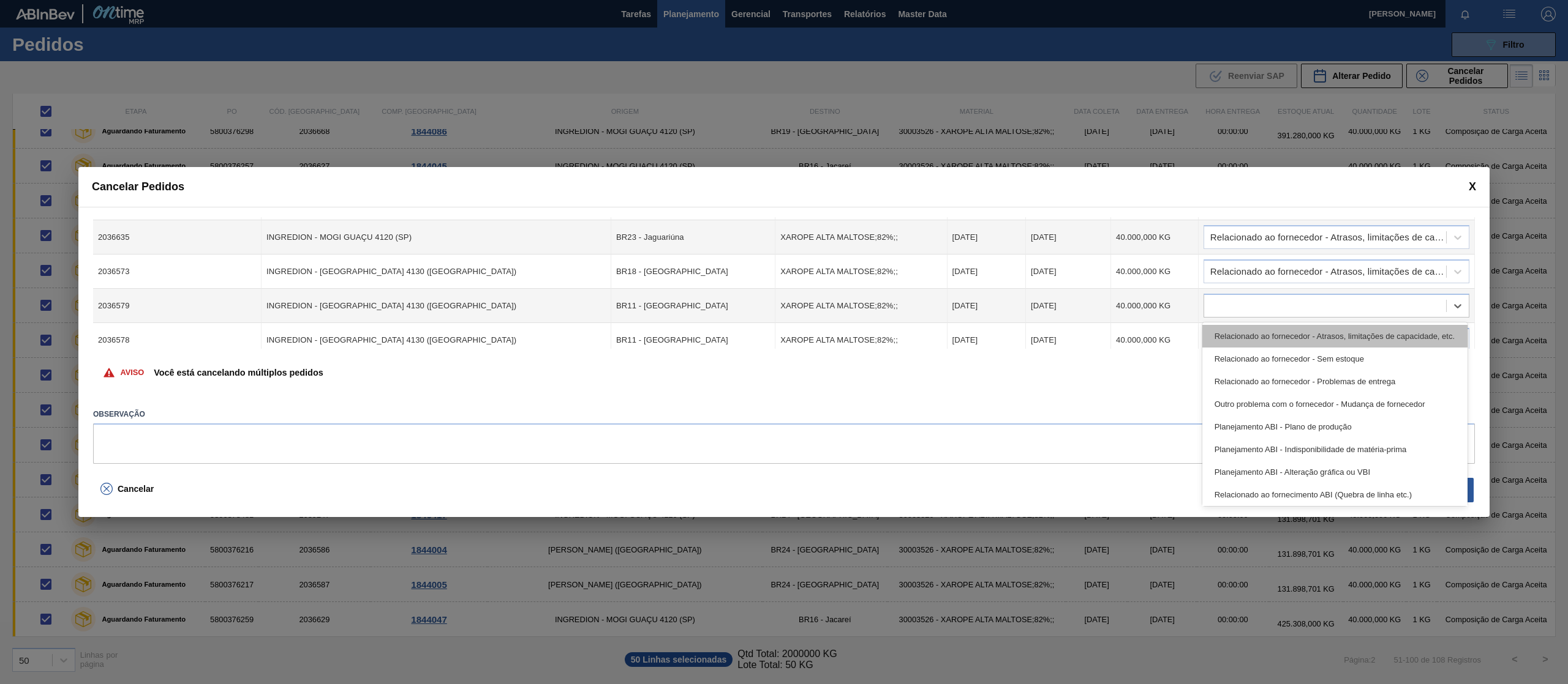
click at [1372, 333] on div "Relacionado ao fornecedor - Atrasos, limitações de capacidade, etc." at bounding box center [1335, 336] width 265 height 23
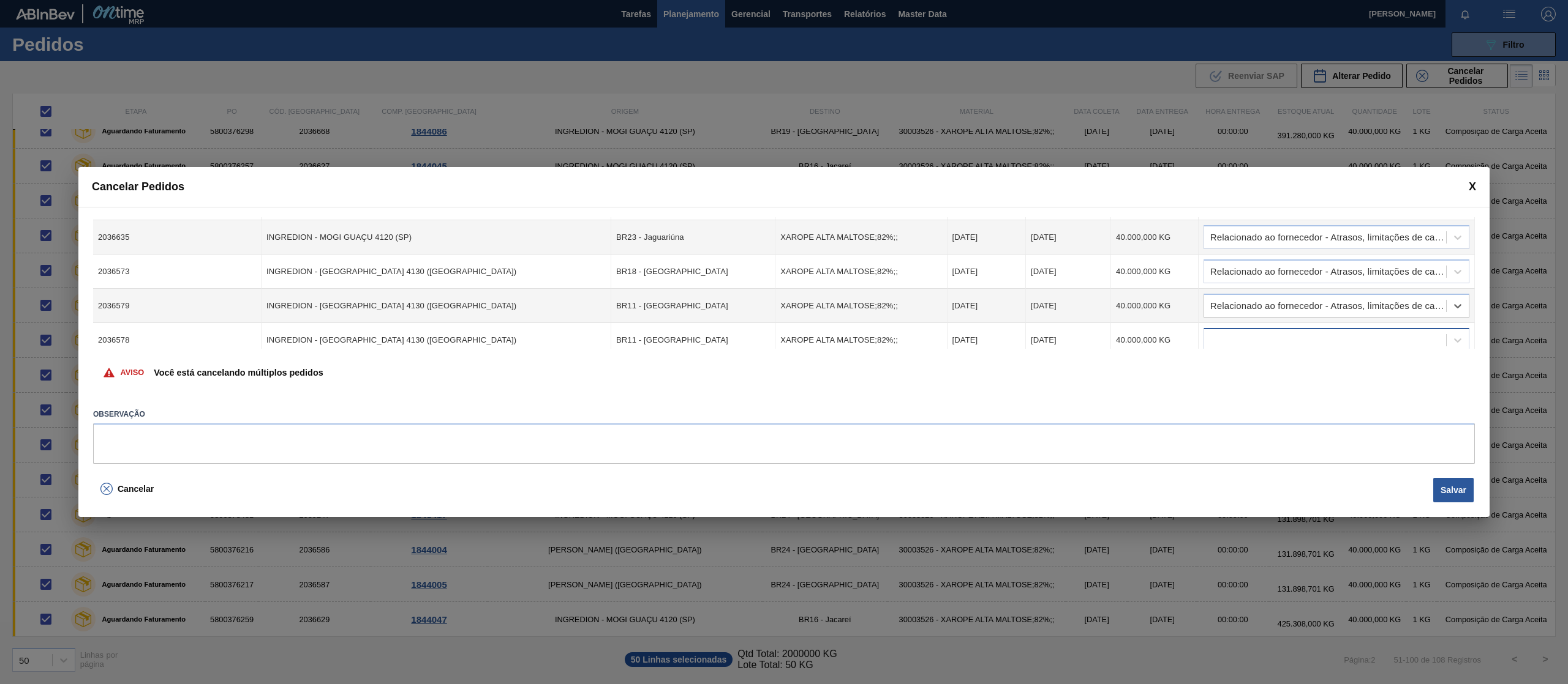
click at [1368, 334] on div at bounding box center [1325, 340] width 242 height 18
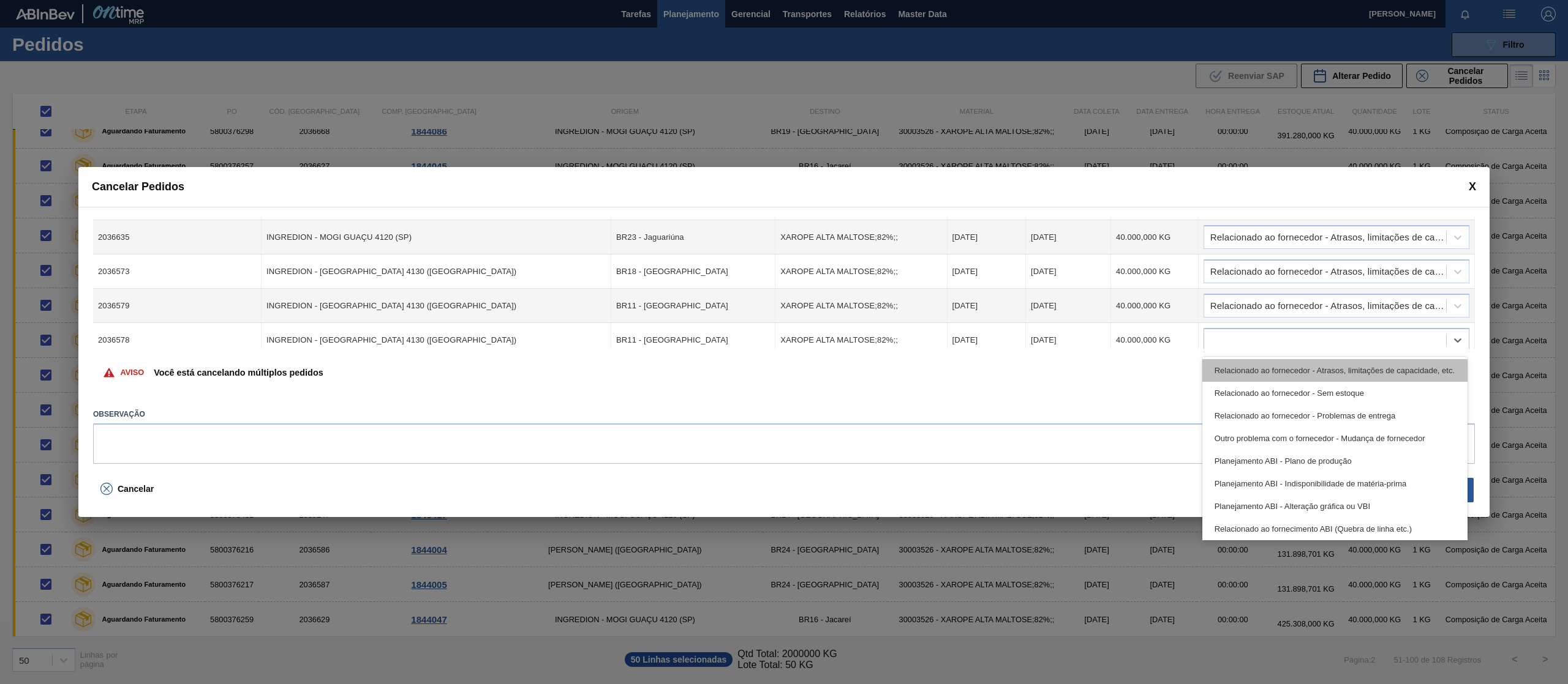
click at [1389, 369] on div "Relacionado ao fornecedor - Atrasos, limitações de capacidade, etc." at bounding box center [1335, 370] width 265 height 23
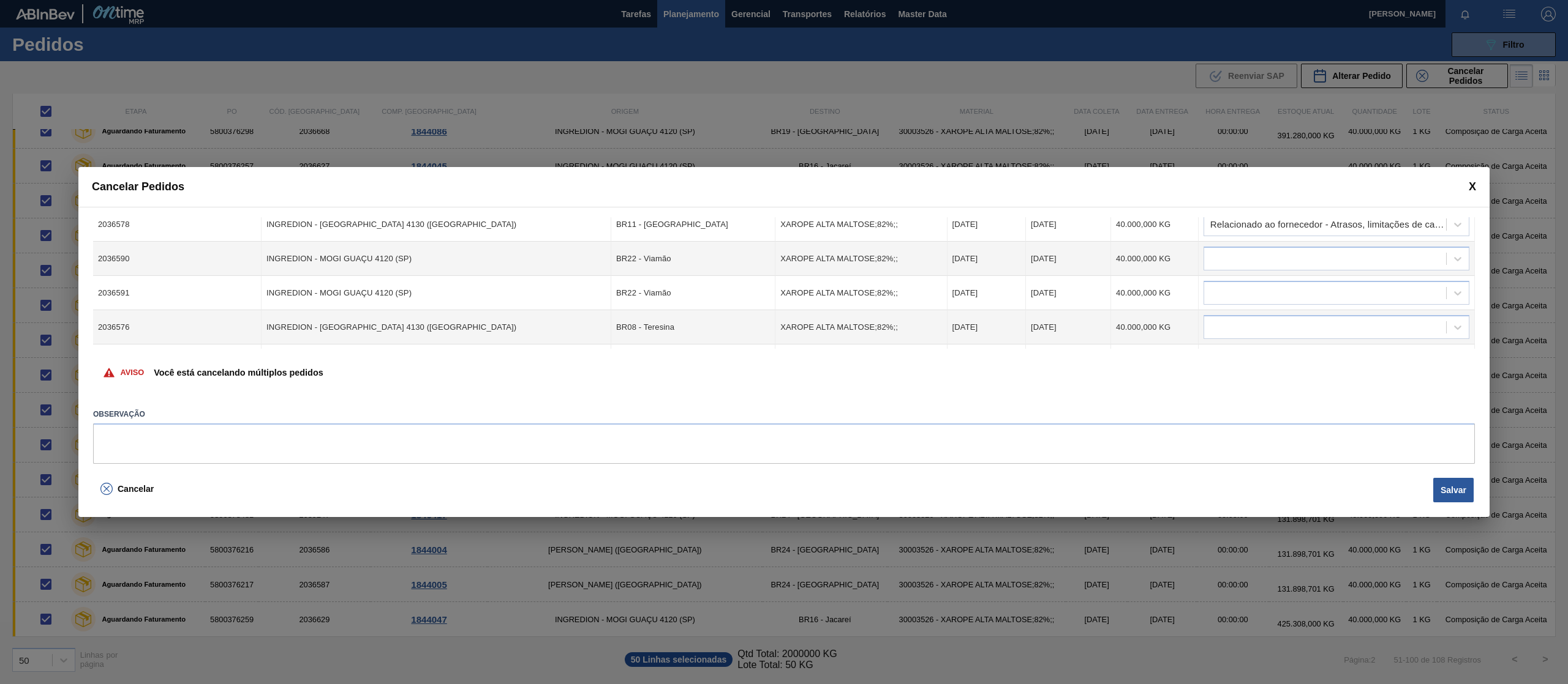
scroll to position [691, 0]
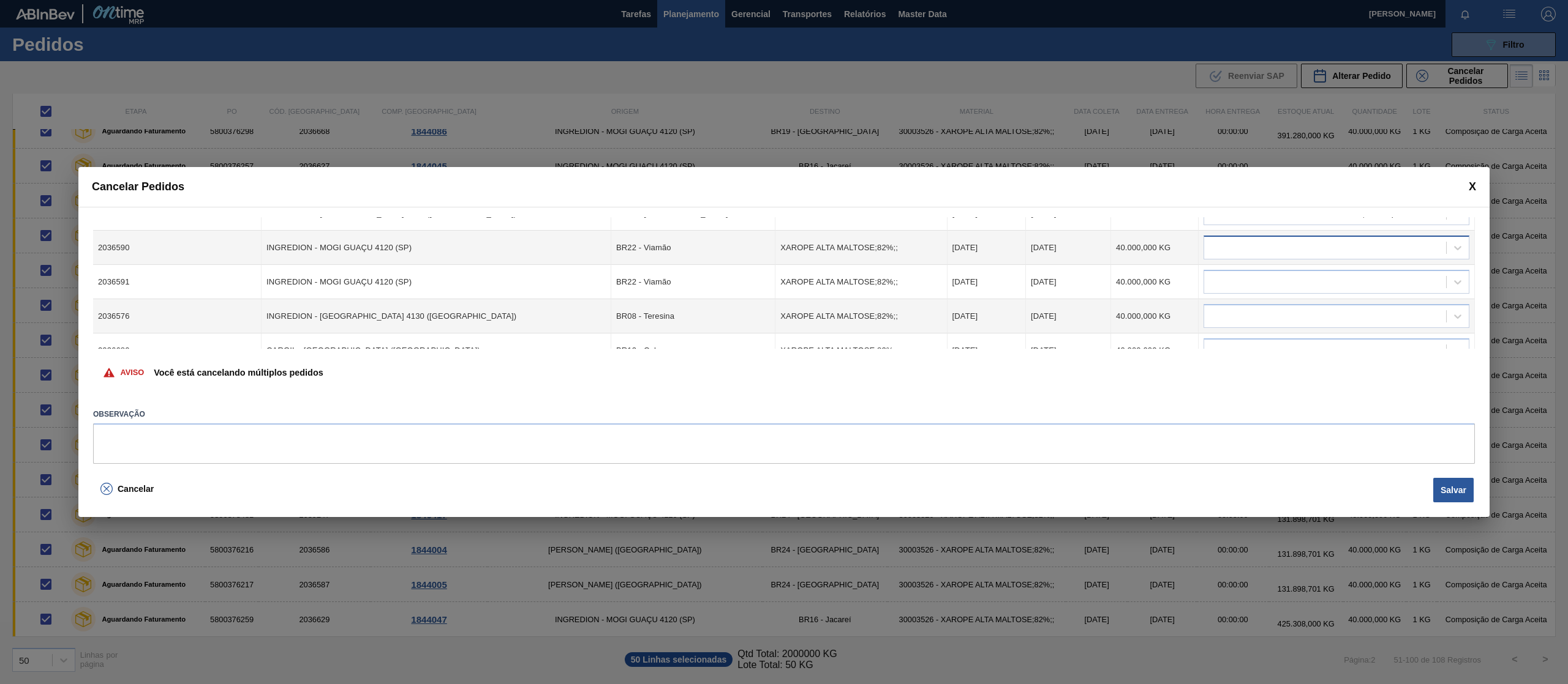
click at [1404, 252] on div at bounding box center [1325, 248] width 242 height 18
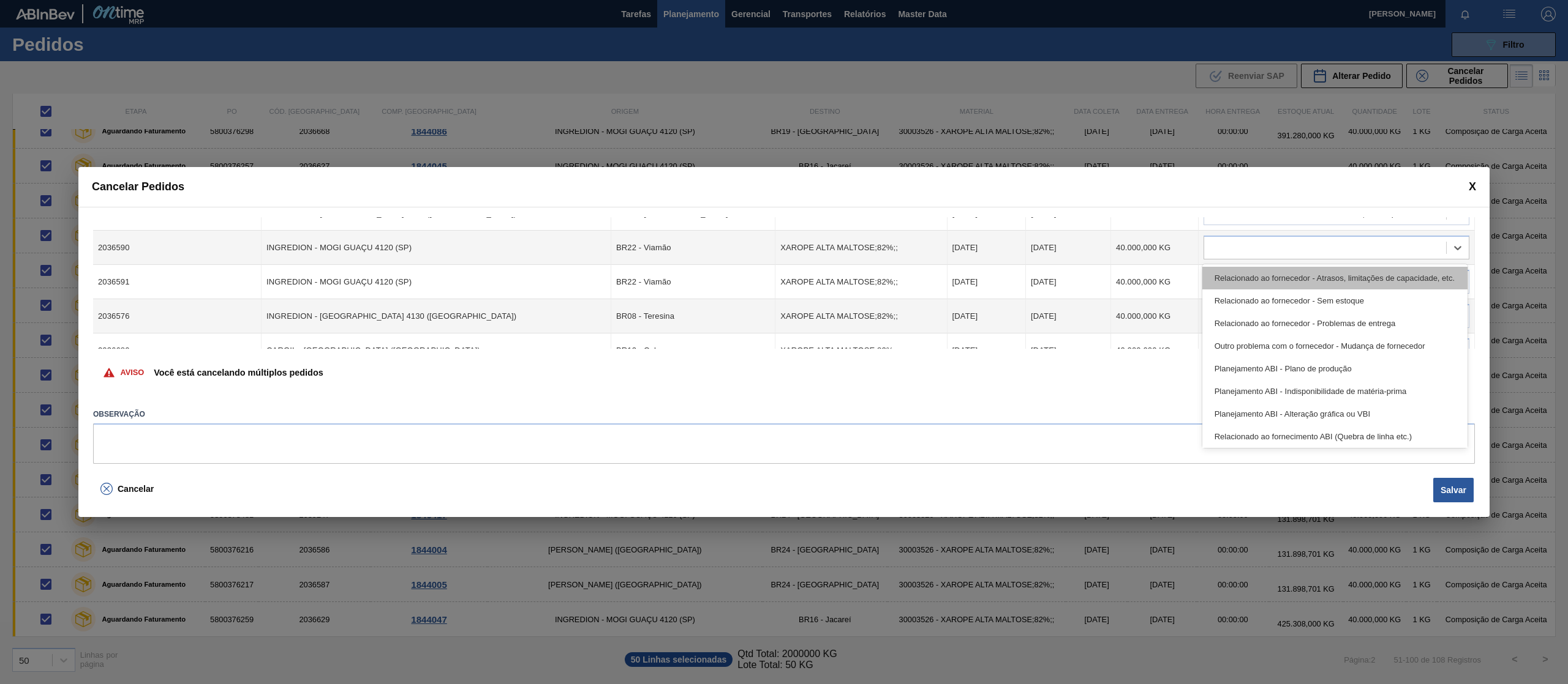
click at [1386, 283] on div "Relacionado ao fornecedor - Atrasos, limitações de capacidade, etc." at bounding box center [1335, 278] width 265 height 23
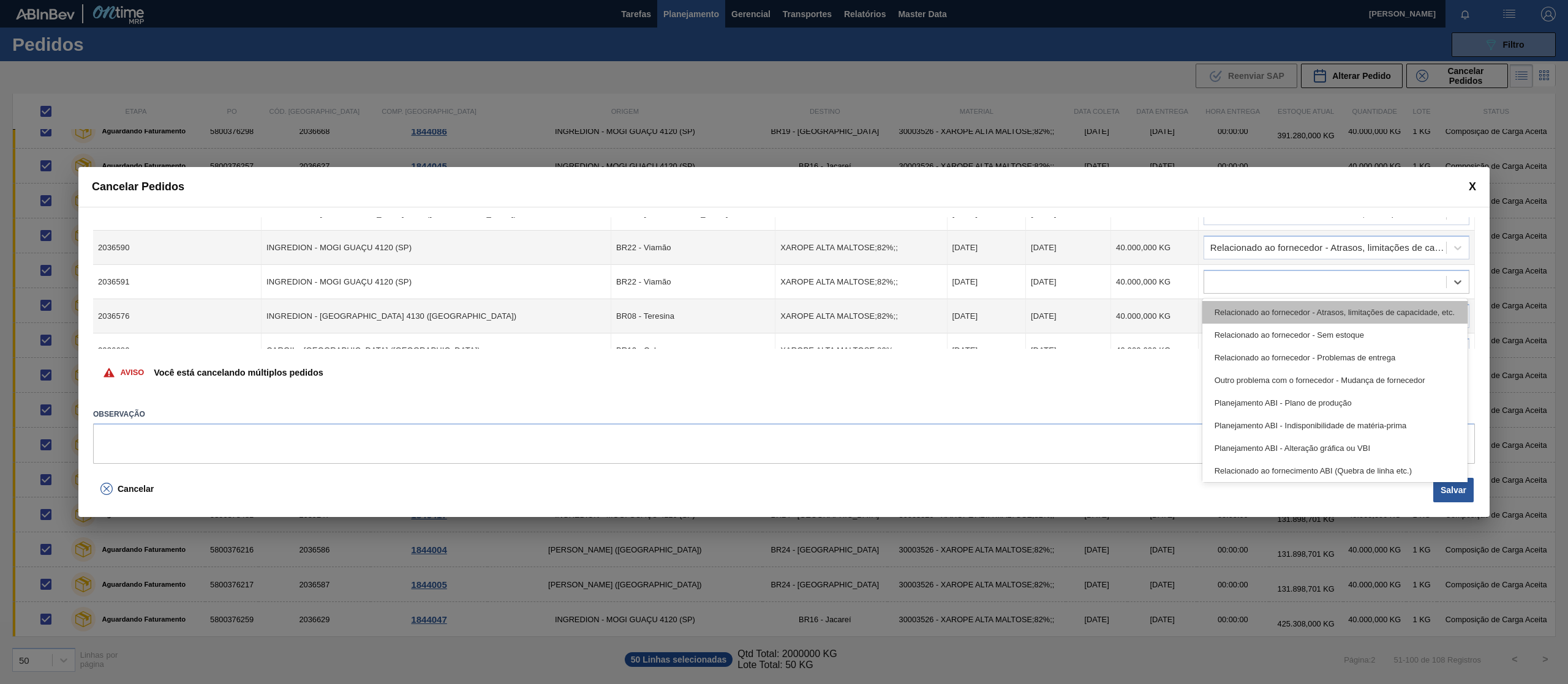
drag, startPoint x: 1386, startPoint y: 283, endPoint x: 1382, endPoint y: 303, distance: 20.4
click at [1386, 284] on div at bounding box center [1325, 282] width 242 height 18
click at [1381, 314] on div "Relacionado ao fornecedor - Atrasos, limitações de capacidade, etc." at bounding box center [1335, 312] width 265 height 23
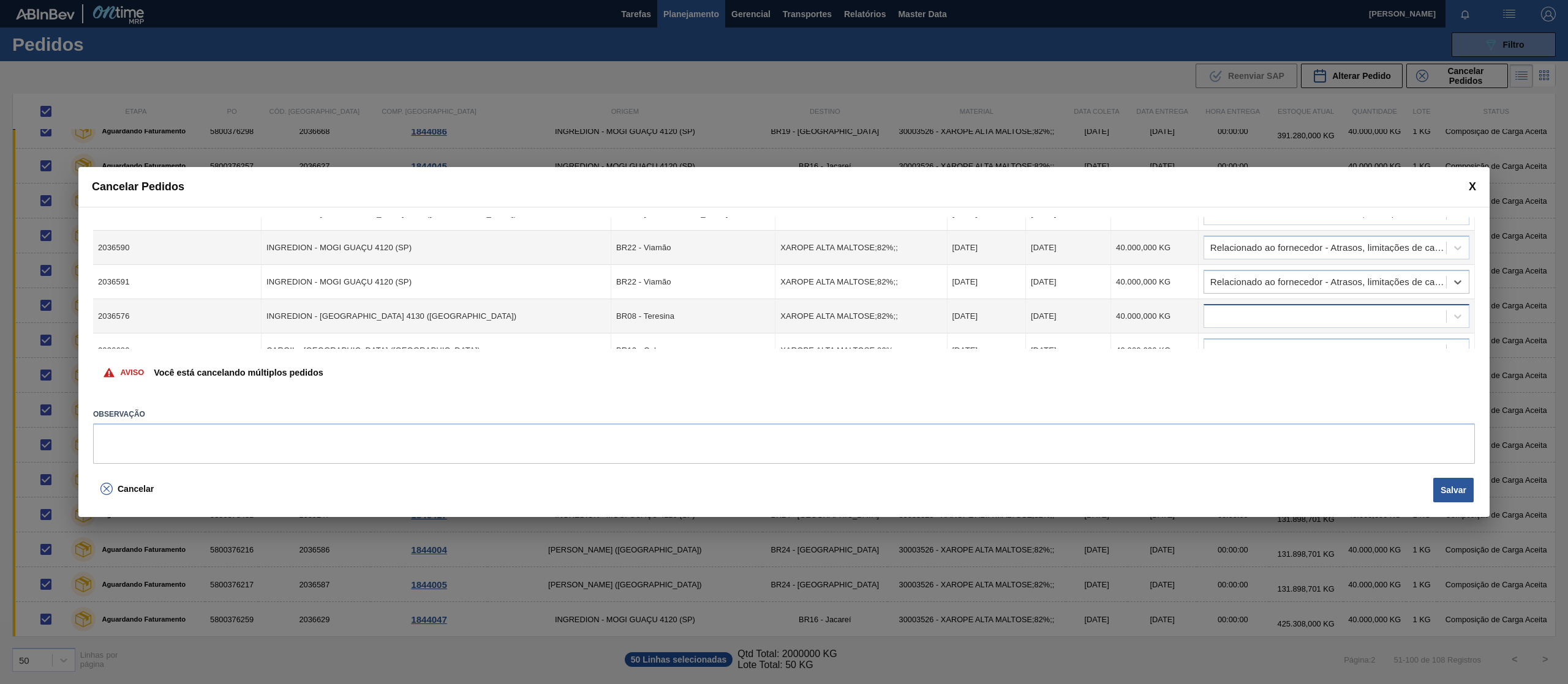
click at [1371, 312] on div at bounding box center [1325, 316] width 242 height 18
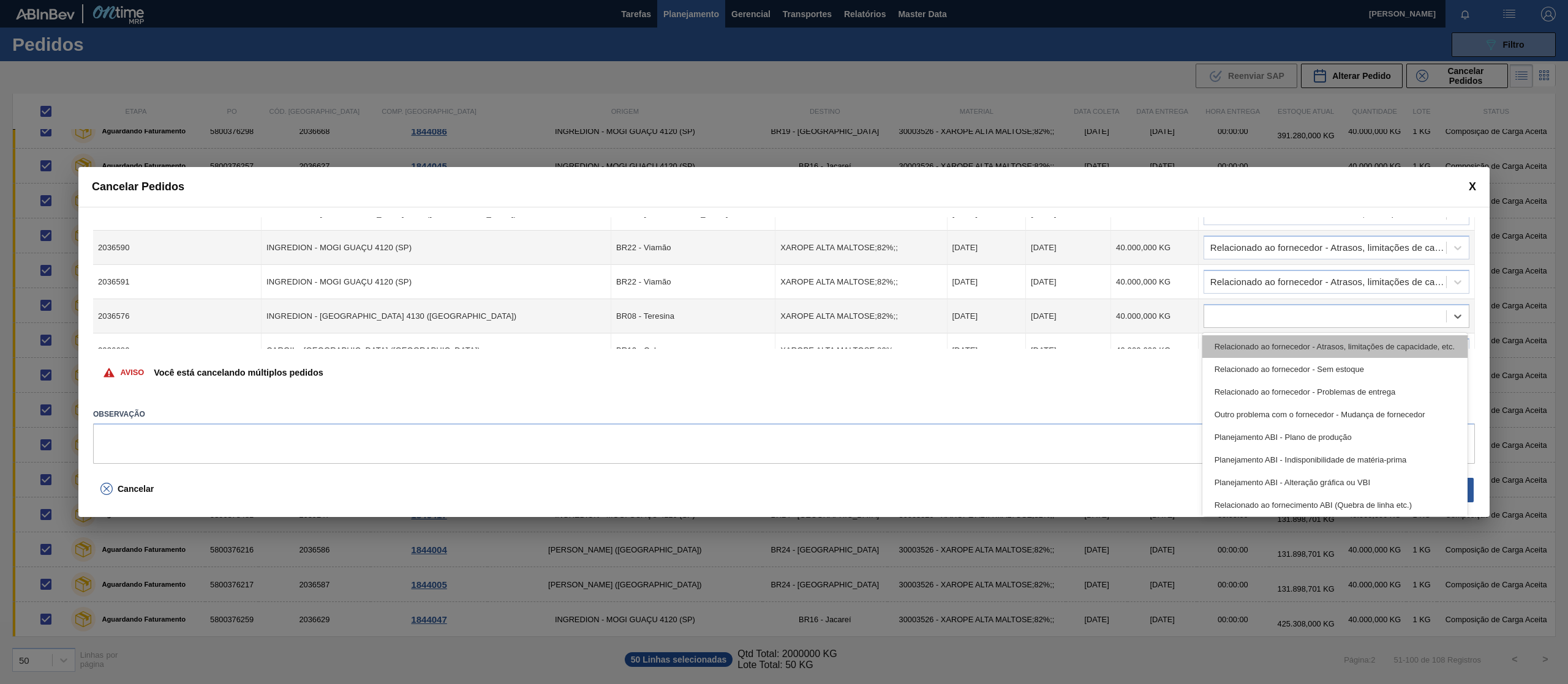
click at [1362, 341] on div "Relacionado ao fornecedor - Atrasos, limitações de capacidade, etc." at bounding box center [1335, 346] width 265 height 23
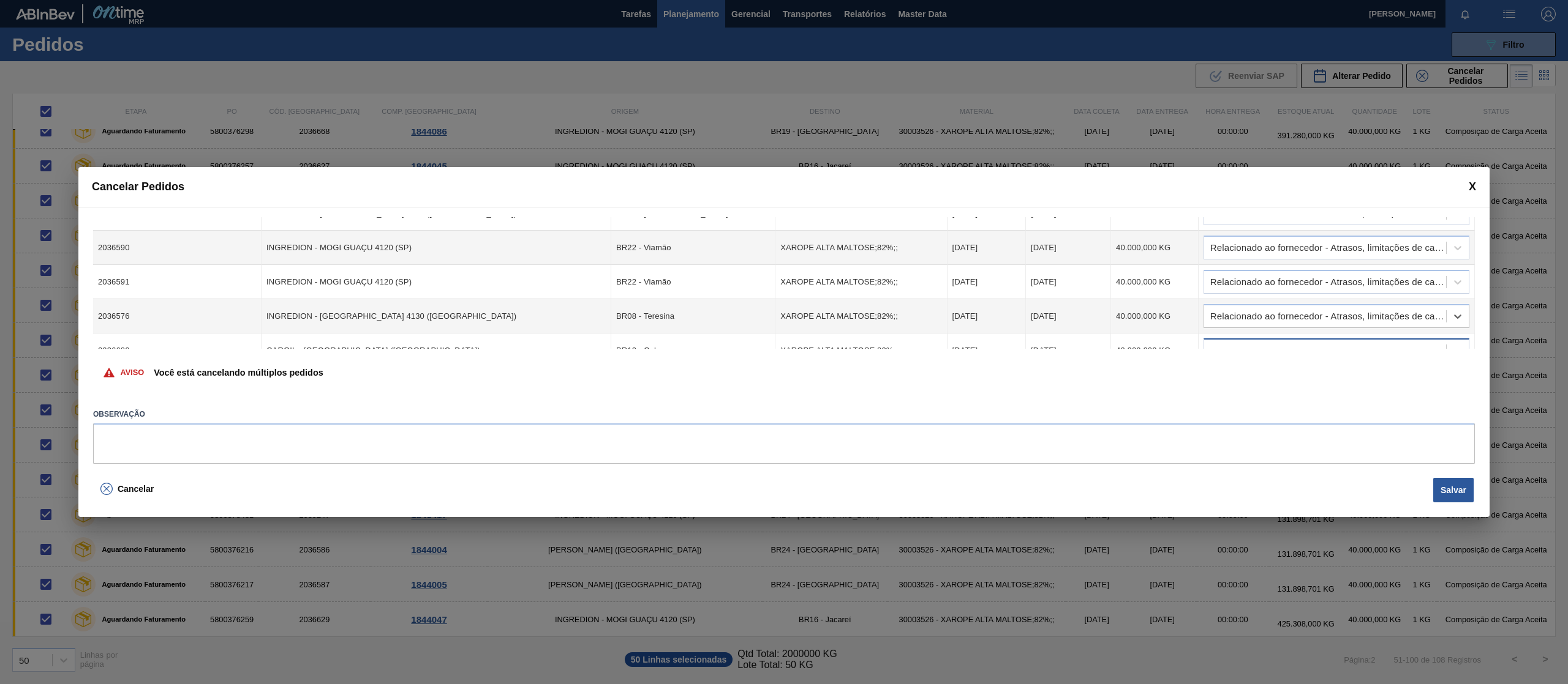
click at [1351, 344] on div at bounding box center [1325, 350] width 242 height 18
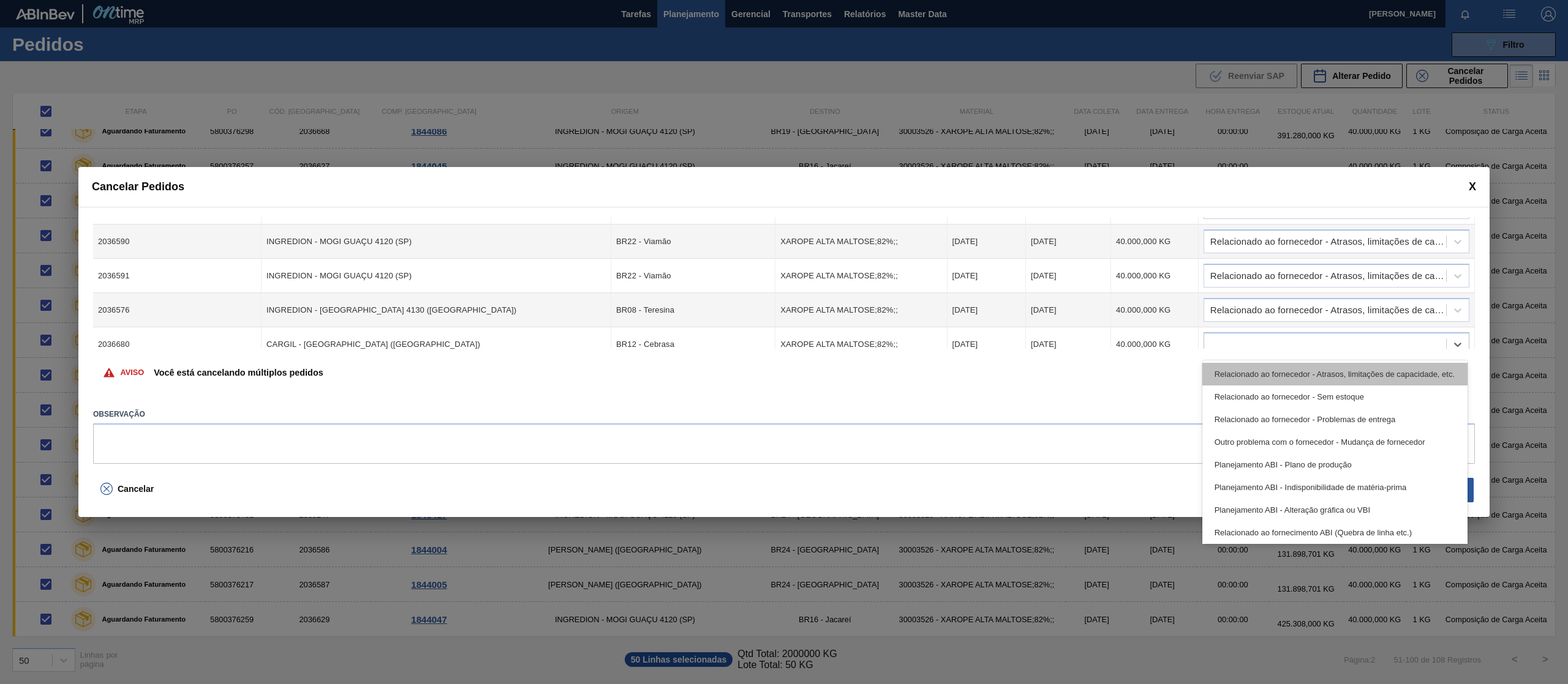
click at [1350, 371] on div "Relacionado ao fornecedor - Atrasos, limitações de capacidade, etc." at bounding box center [1335, 374] width 265 height 23
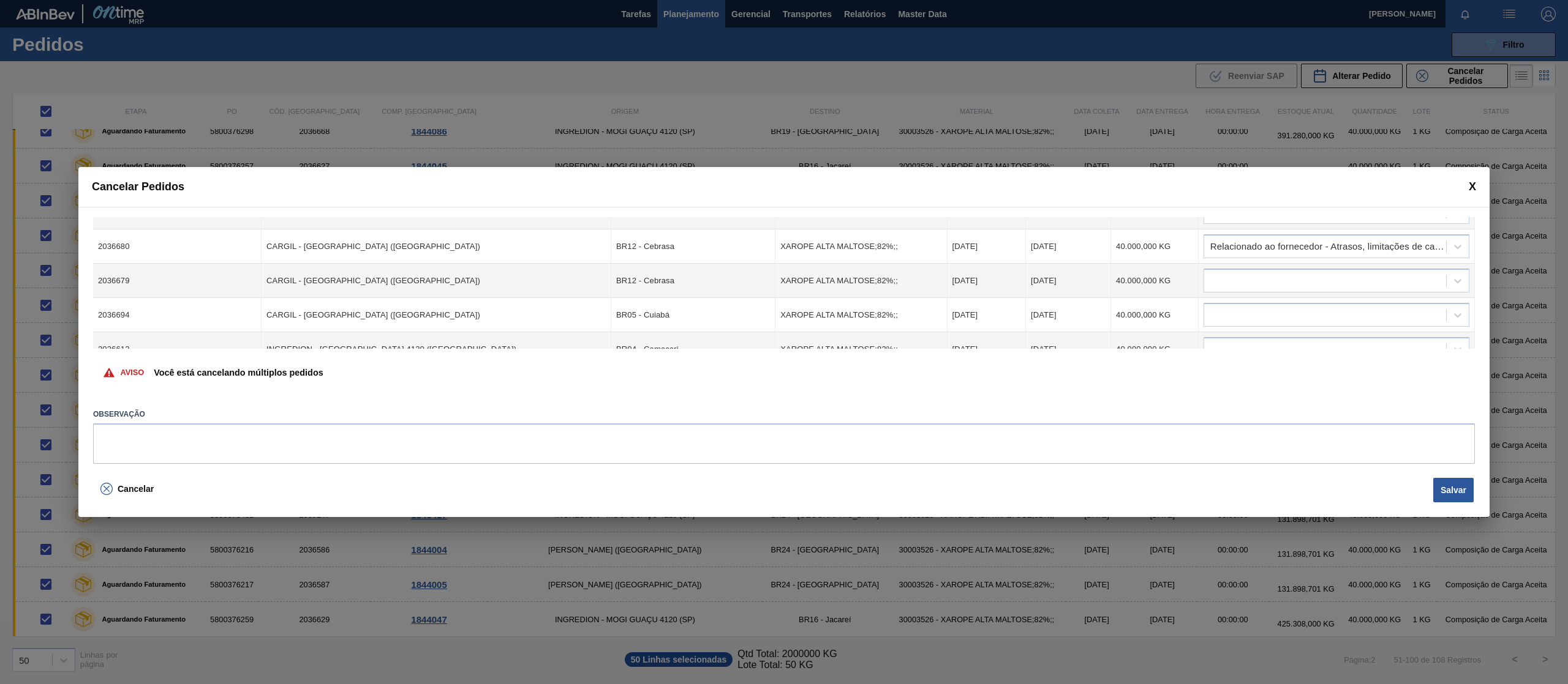
scroll to position [829, 0]
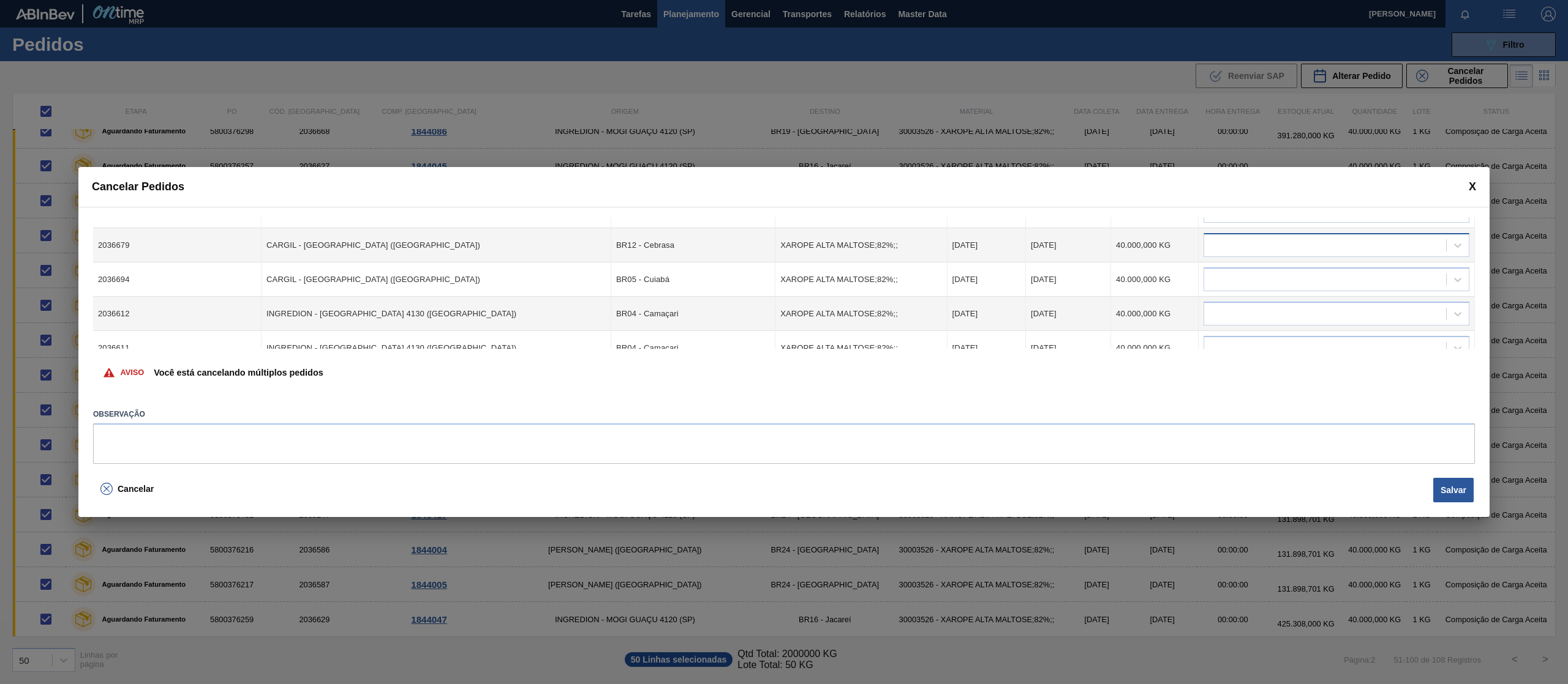
click at [1399, 245] on div at bounding box center [1325, 245] width 242 height 18
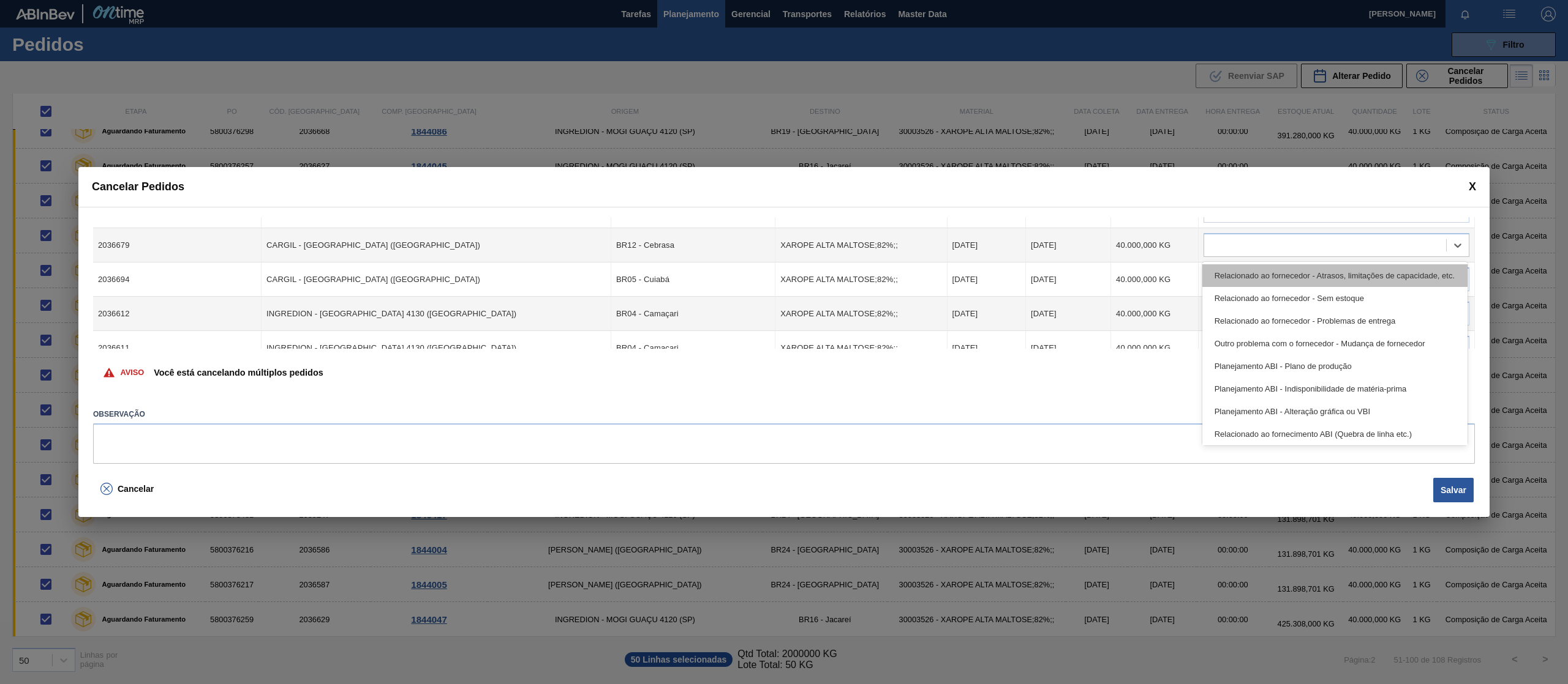
click at [1362, 268] on div "Relacionado ao fornecedor - Atrasos, limitações de capacidade, etc." at bounding box center [1335, 275] width 265 height 23
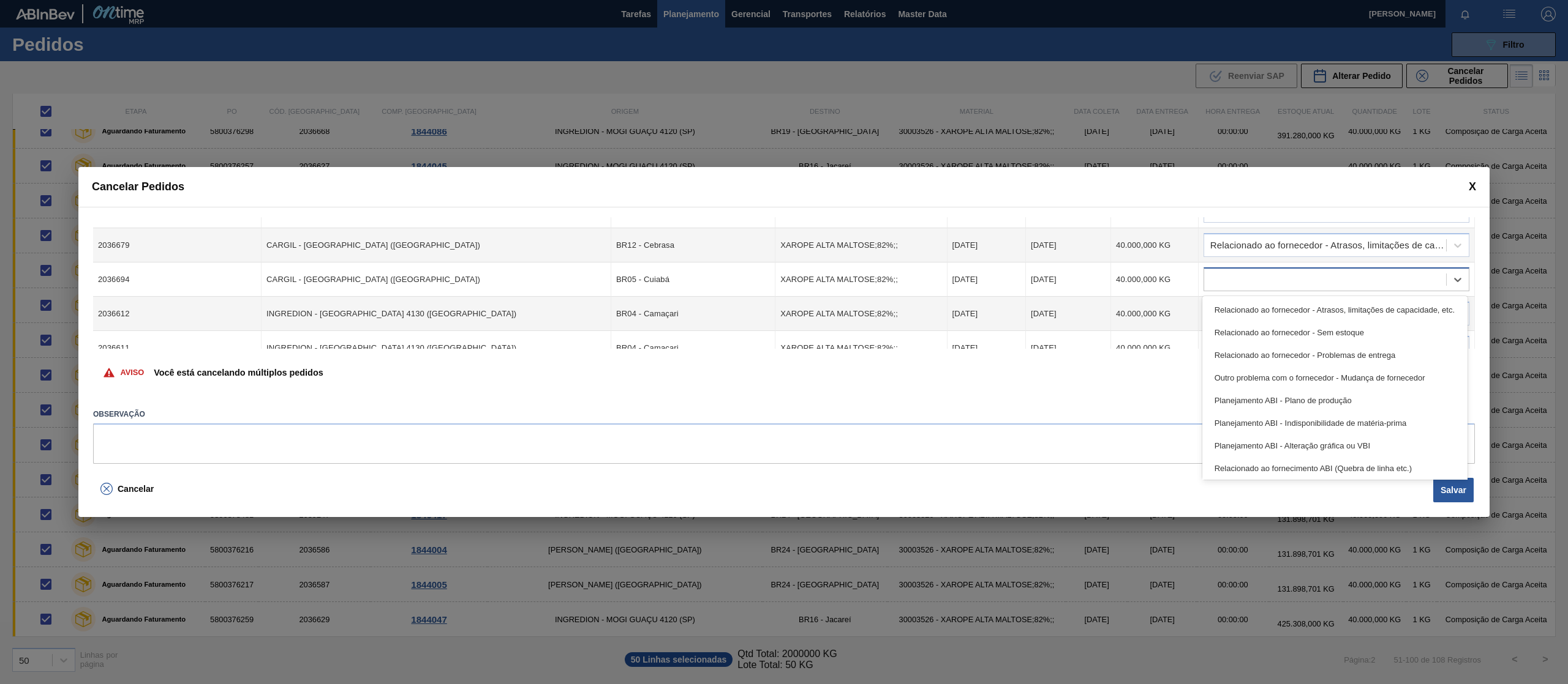
click at [1336, 281] on div at bounding box center [1325, 279] width 242 height 18
click at [1318, 307] on div "Relacionado ao fornecedor - Atrasos, limitações de capacidade, etc." at bounding box center [1335, 309] width 265 height 23
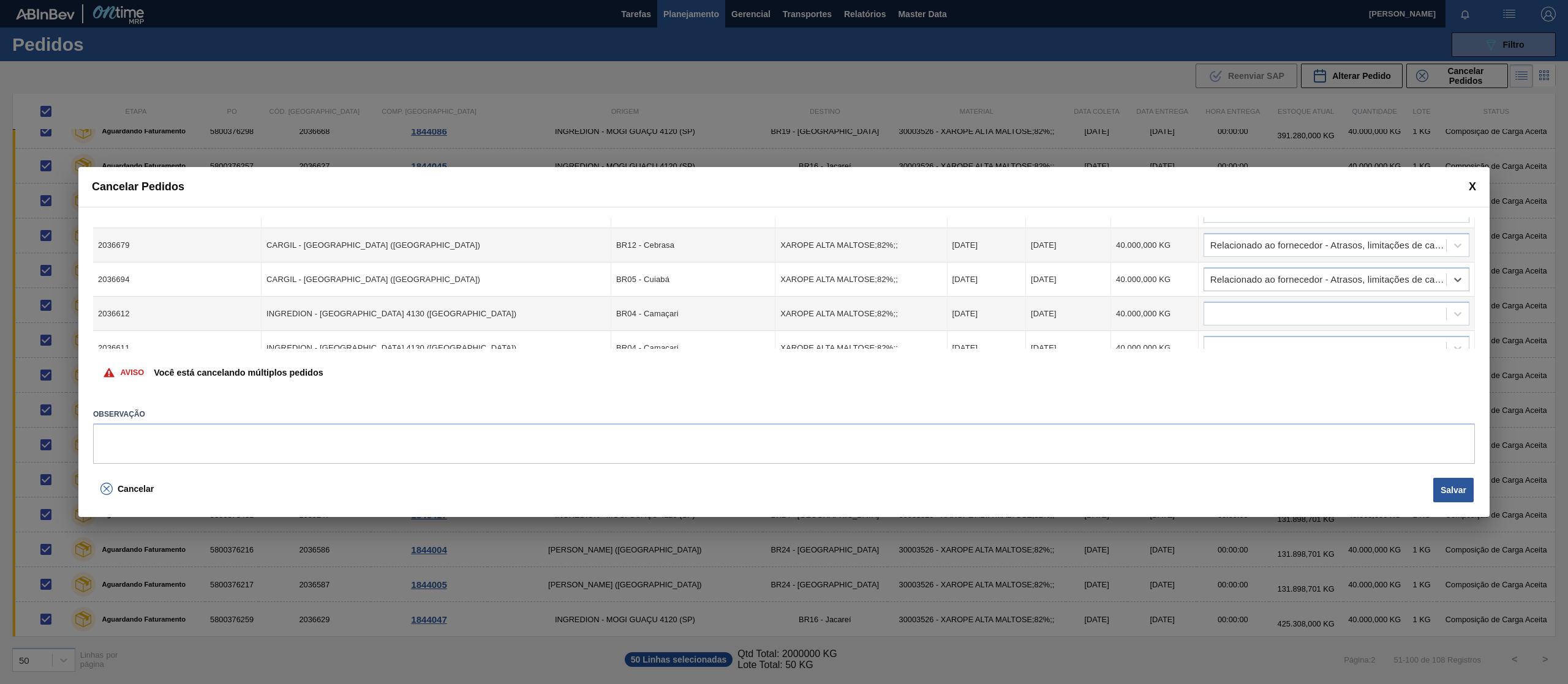
click at [1318, 307] on div at bounding box center [1325, 314] width 242 height 18
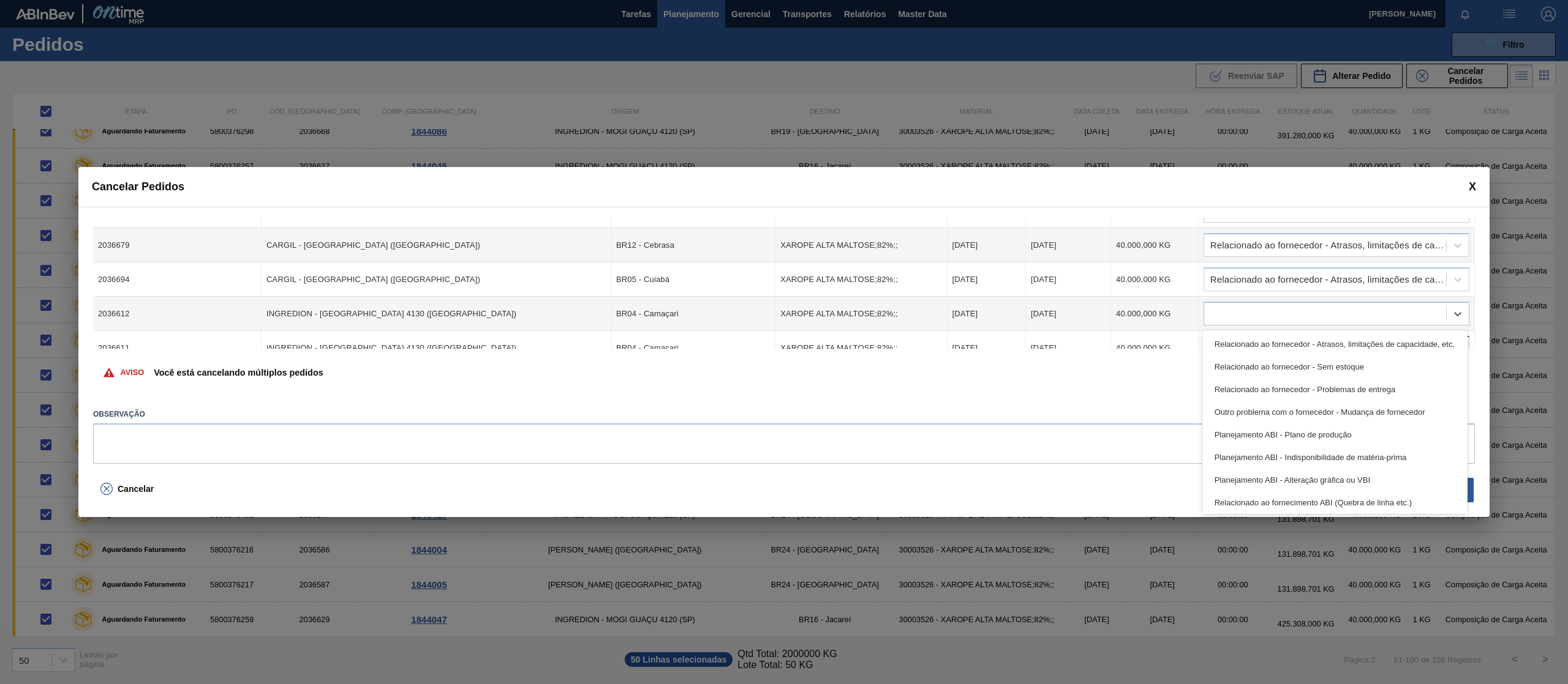
drag, startPoint x: 1313, startPoint y: 343, endPoint x: 1312, endPoint y: 349, distance: 6.1
click at [1313, 345] on div "Relacionado ao fornecedor - Atrasos, limitações de capacidade, etc." at bounding box center [1335, 344] width 265 height 23
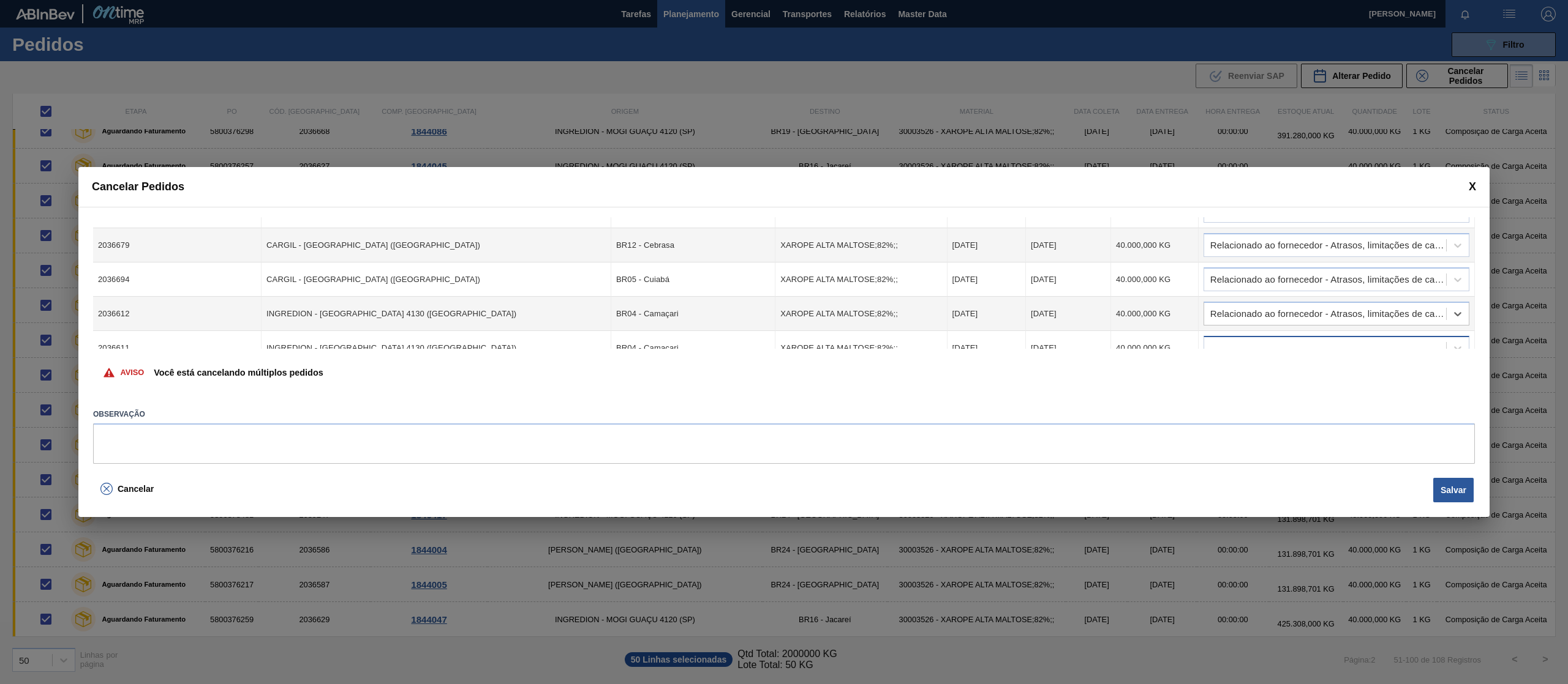
scroll to position [834, 0]
click at [1315, 339] on div at bounding box center [1325, 345] width 242 height 18
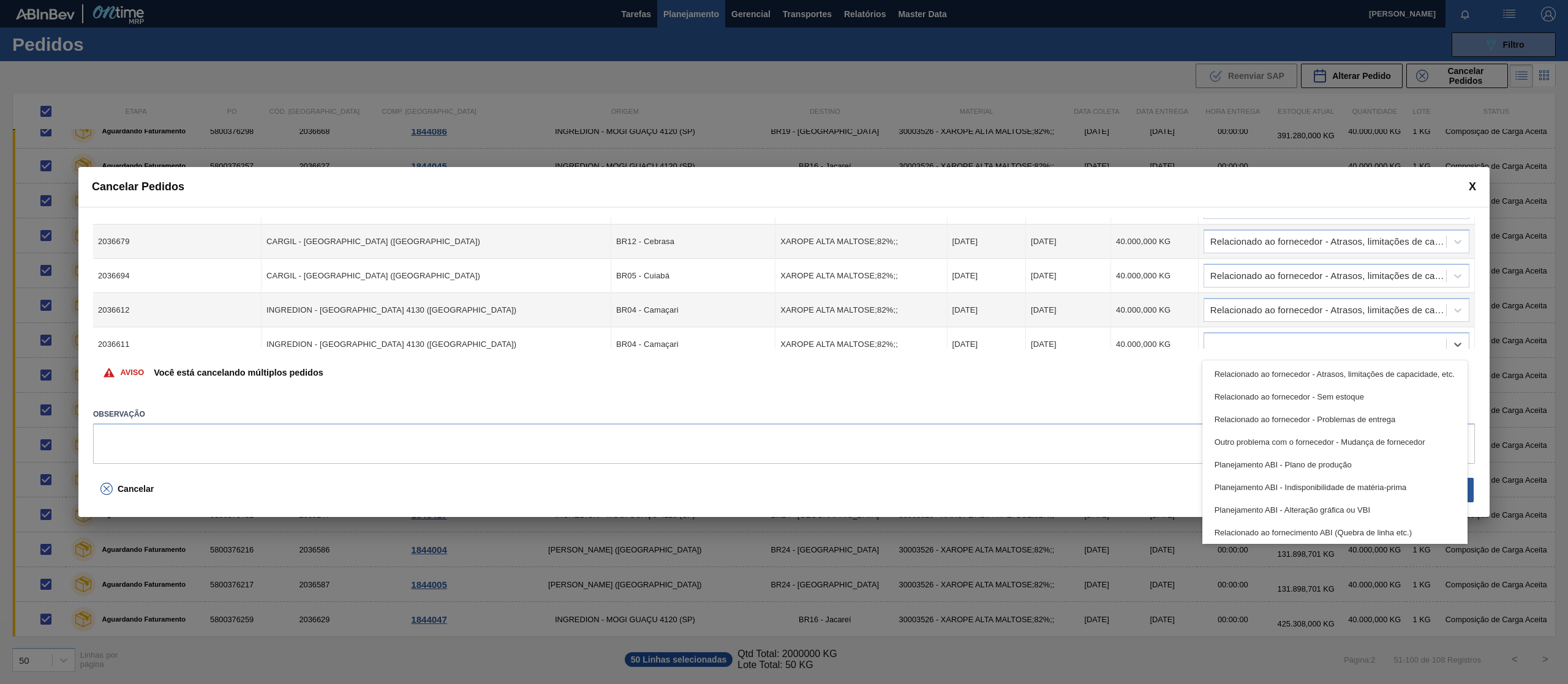
click at [1315, 365] on div "Relacionado ao fornecedor - Atrasos, limitações de capacidade, etc." at bounding box center [1335, 374] width 265 height 23
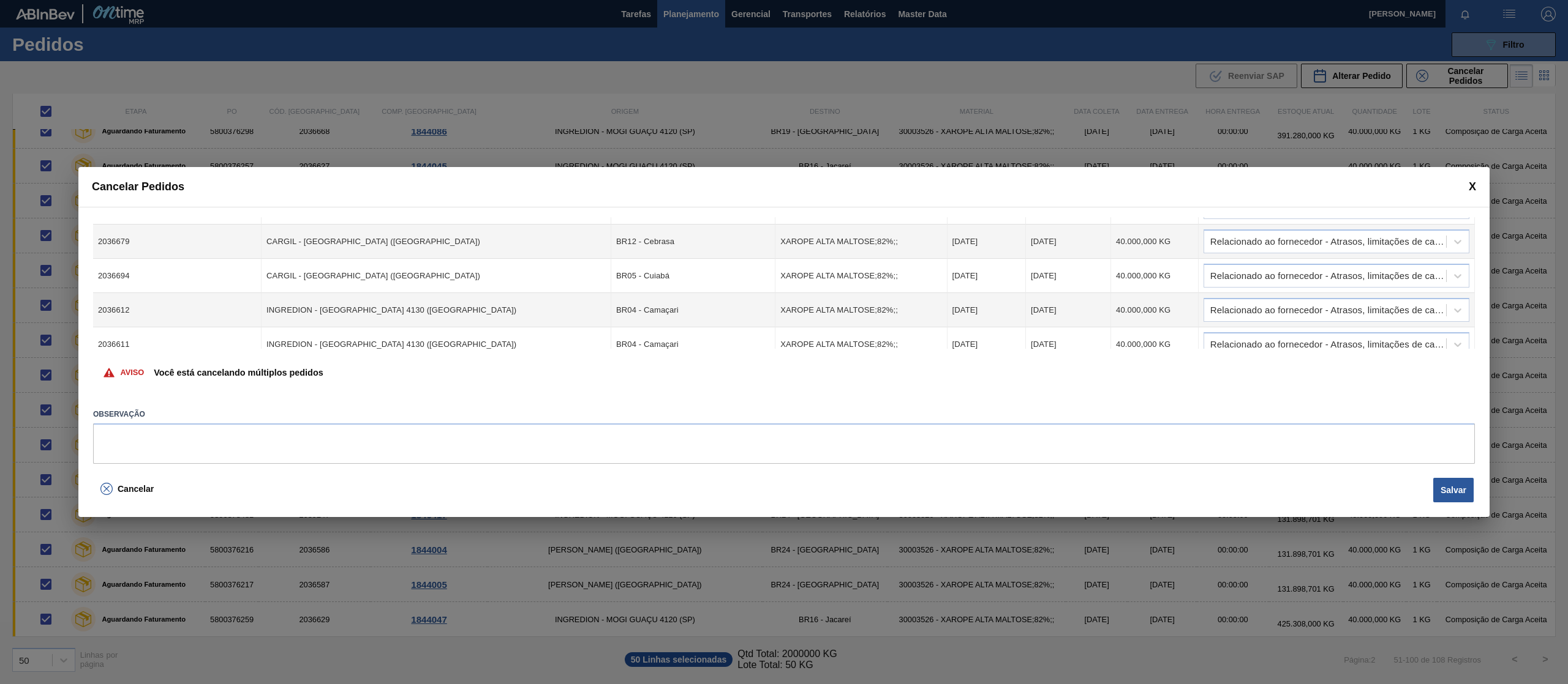
click at [1475, 288] on div "Cód. Pedido Origem Destino Material Data Coleta Data entrega Quantidade Justifi…" at bounding box center [784, 339] width 1411 height 267
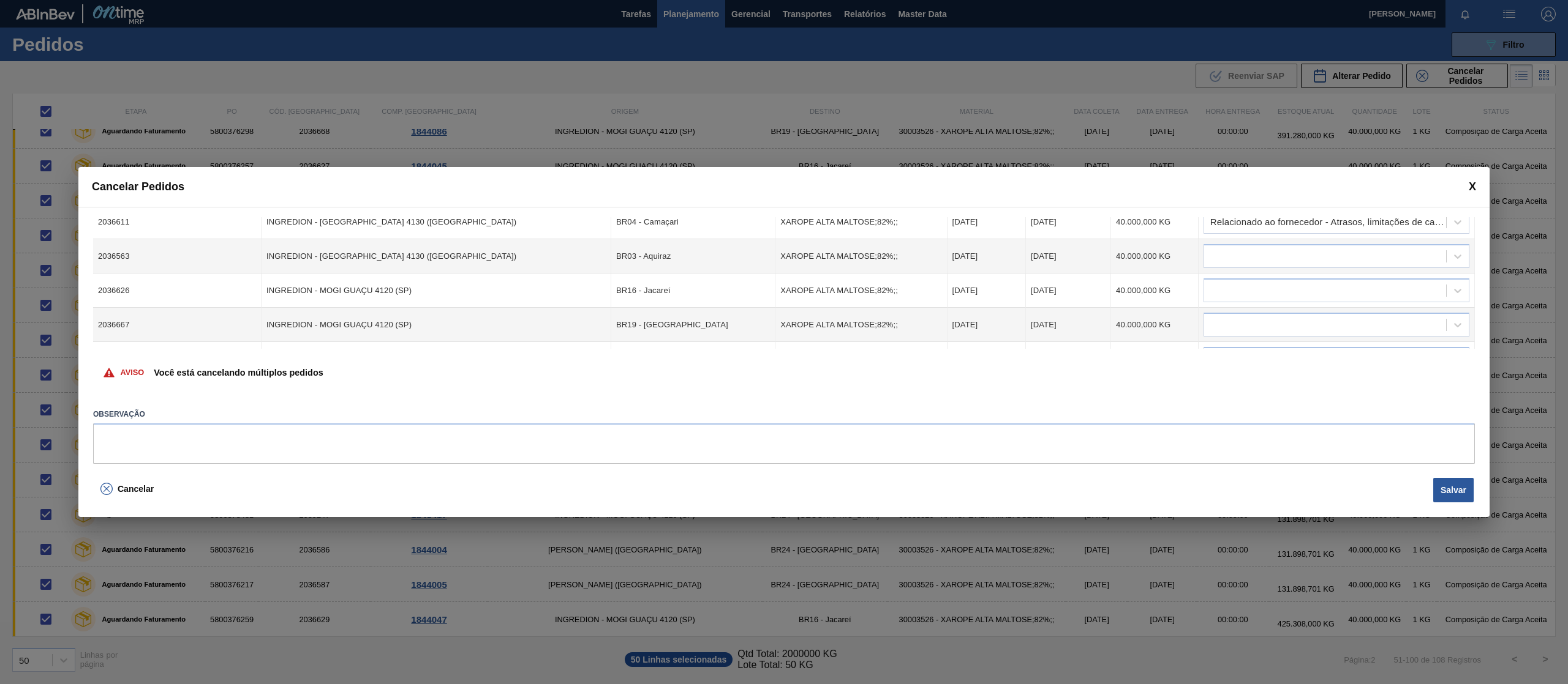
scroll to position [967, 0]
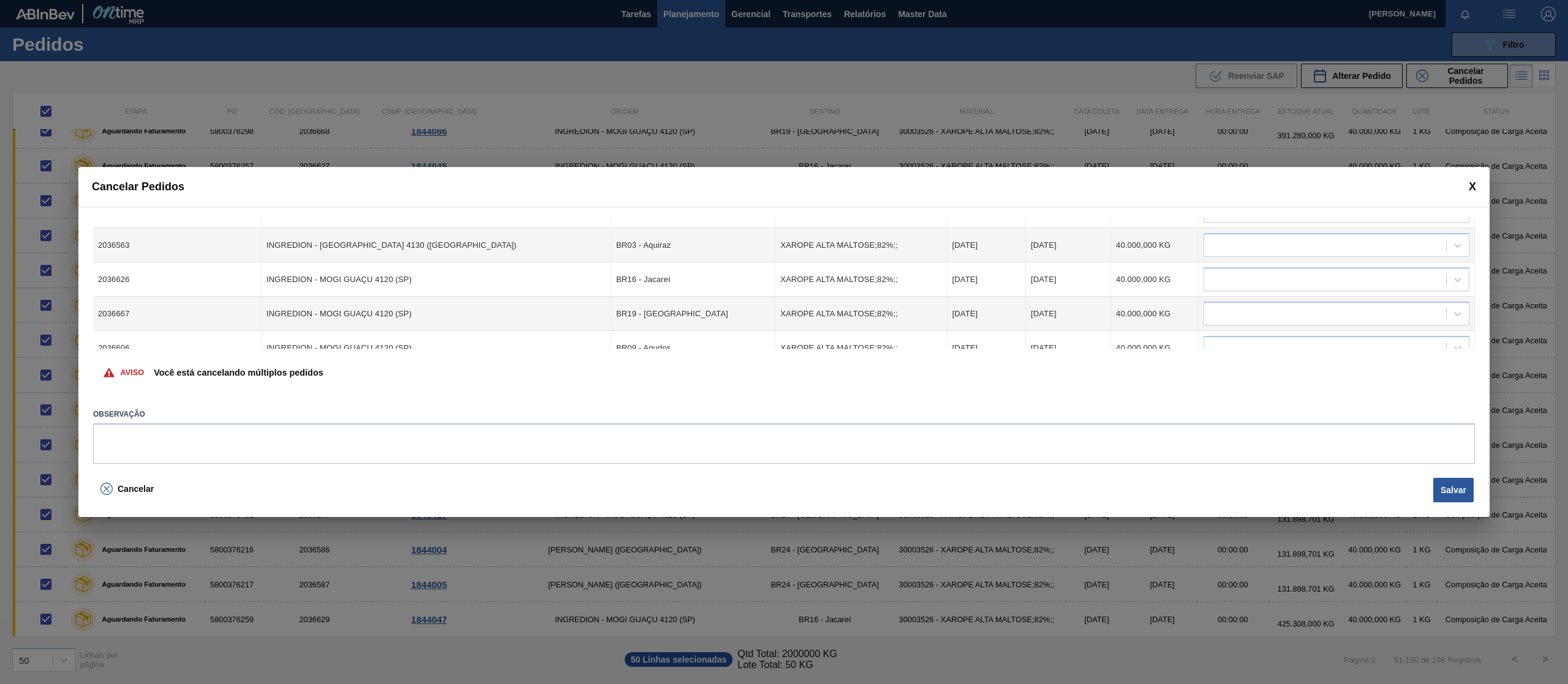
click at [1401, 259] on td at bounding box center [1336, 245] width 276 height 34
click at [1396, 250] on div at bounding box center [1325, 245] width 242 height 18
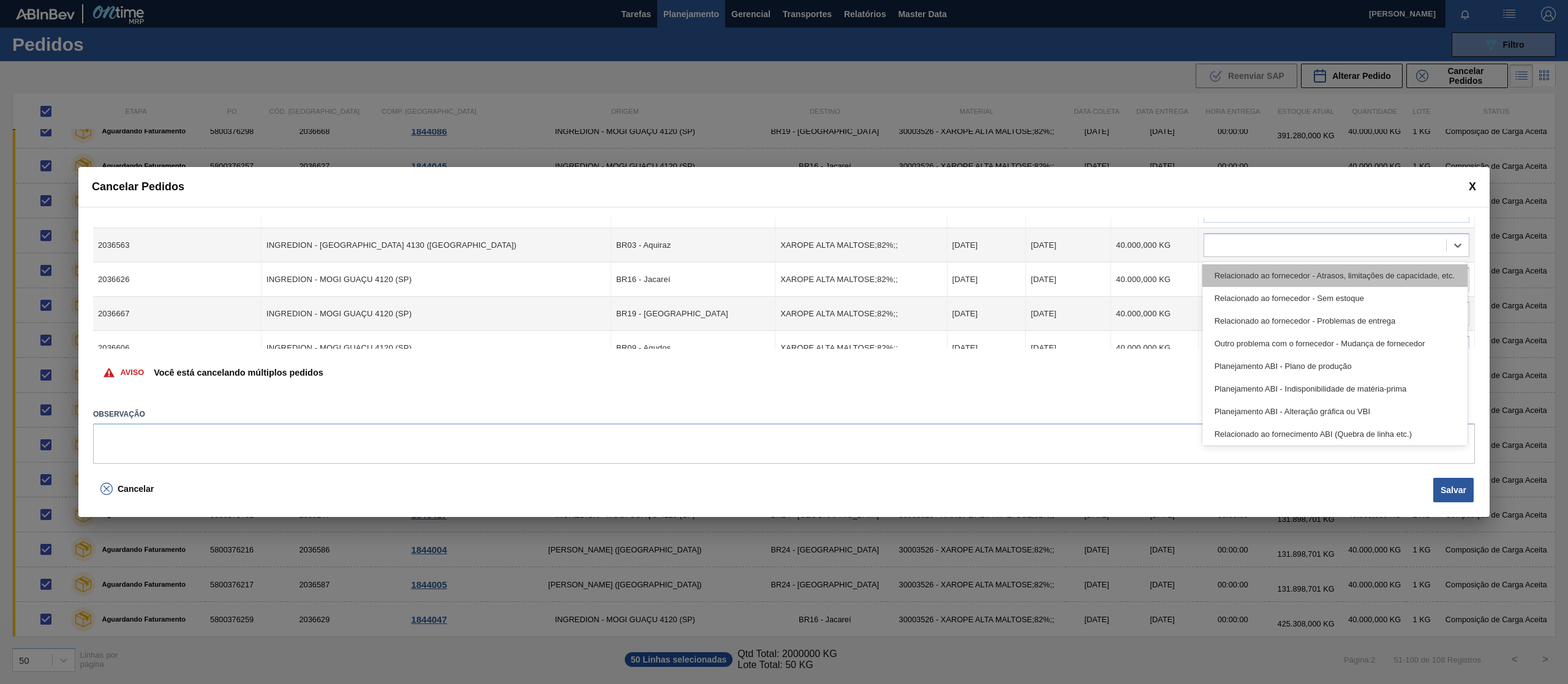
click at [1371, 275] on div "Relacionado ao fornecedor - Atrasos, limitações de capacidade, etc." at bounding box center [1335, 275] width 265 height 23
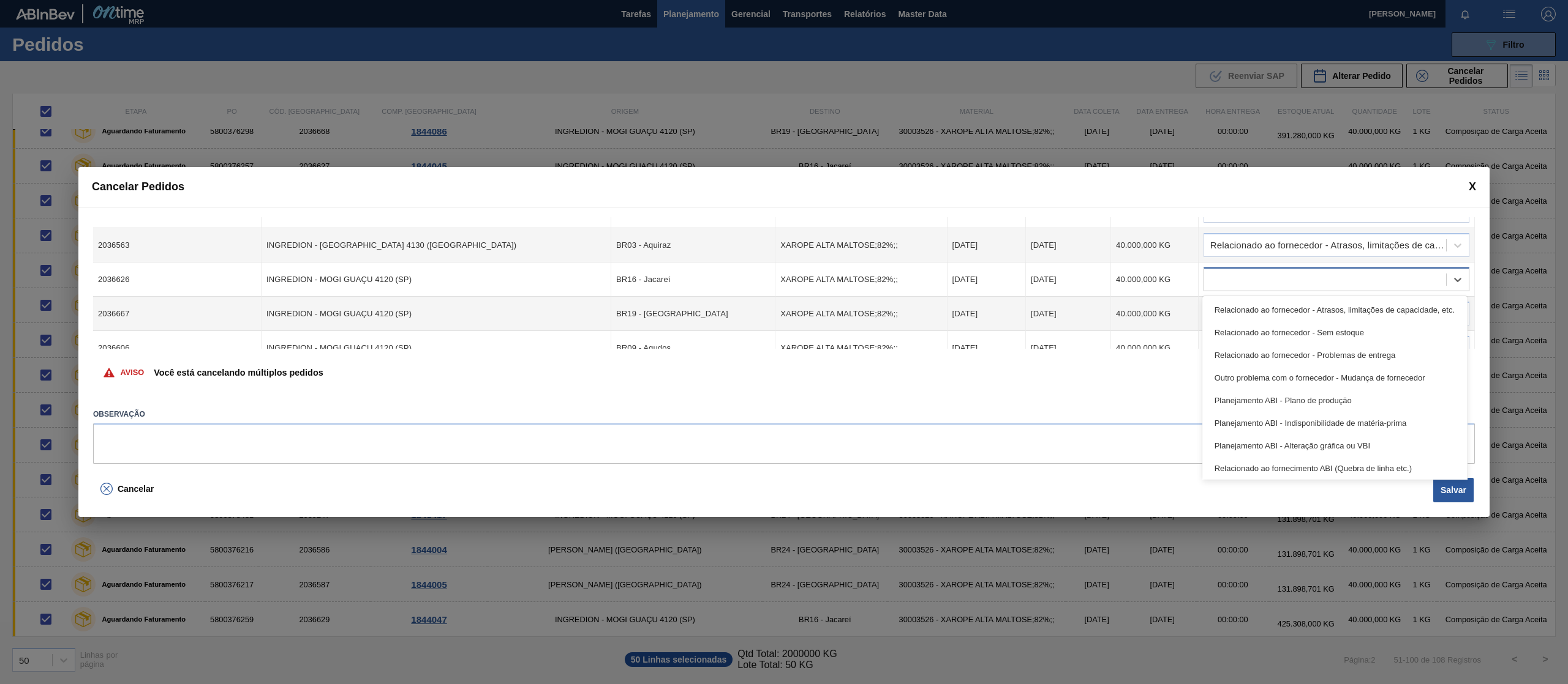
click at [1360, 283] on div at bounding box center [1325, 279] width 242 height 18
click at [1358, 311] on div "Relacionado ao fornecedor - Atrasos, limitações de capacidade, etc." at bounding box center [1335, 309] width 265 height 23
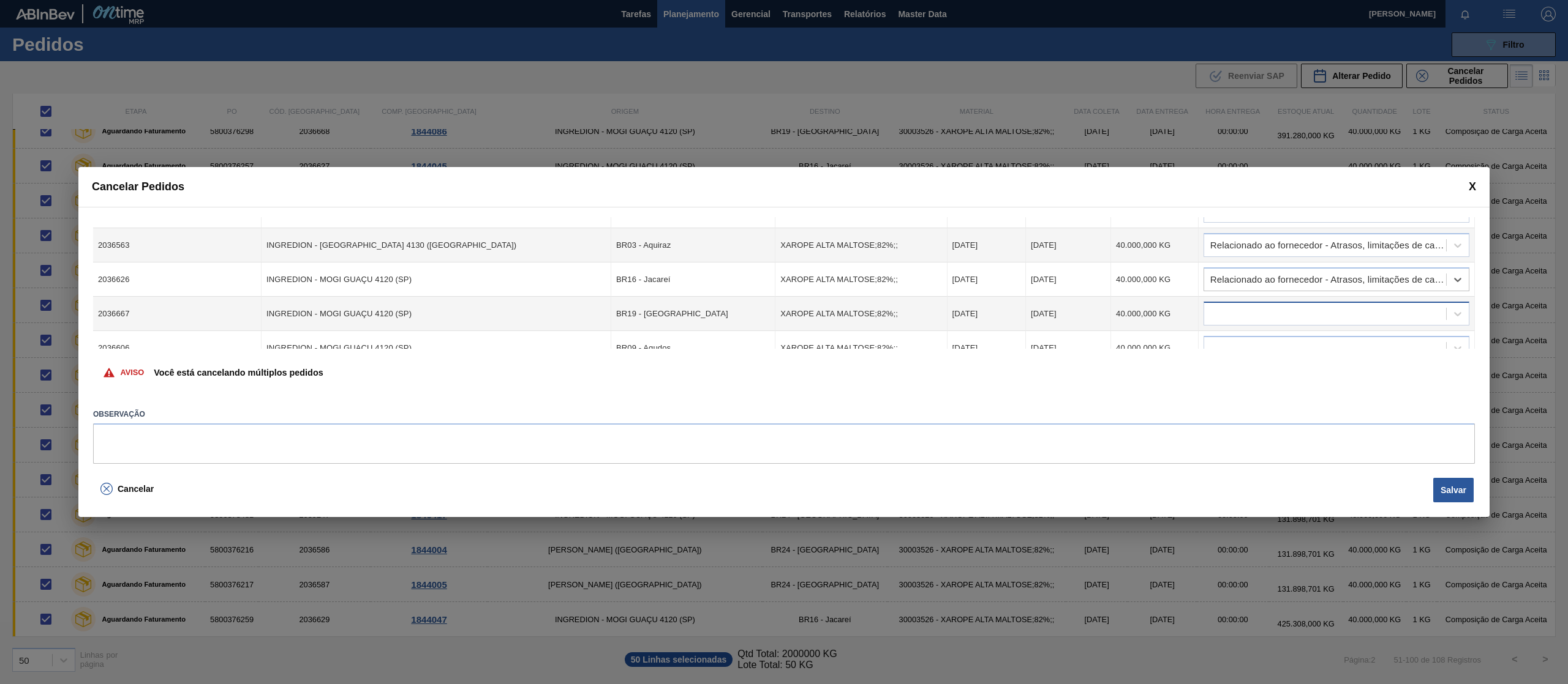
click at [1355, 304] on div at bounding box center [1336, 314] width 266 height 24
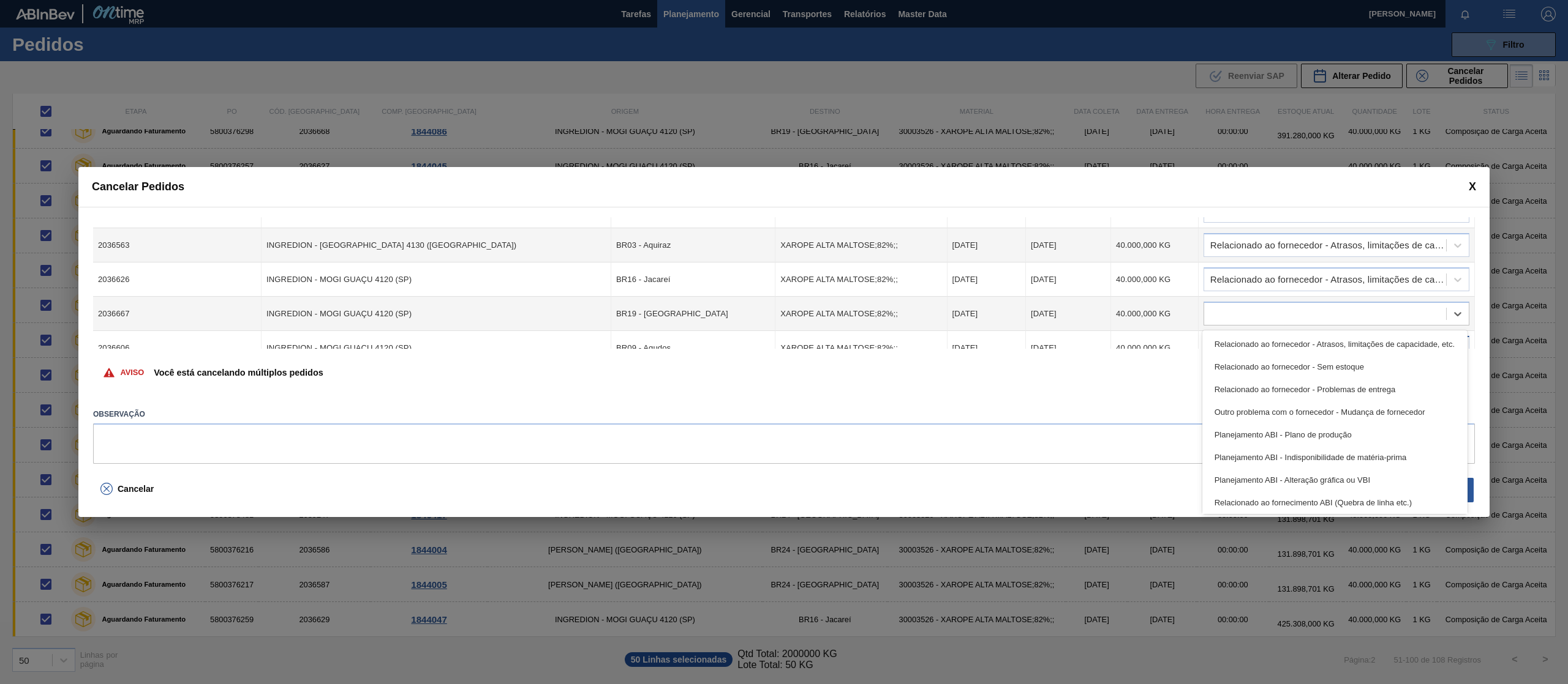
click at [1358, 340] on div "Relacionado ao fornecedor - Atrasos, limitações de capacidade, etc." at bounding box center [1335, 344] width 265 height 23
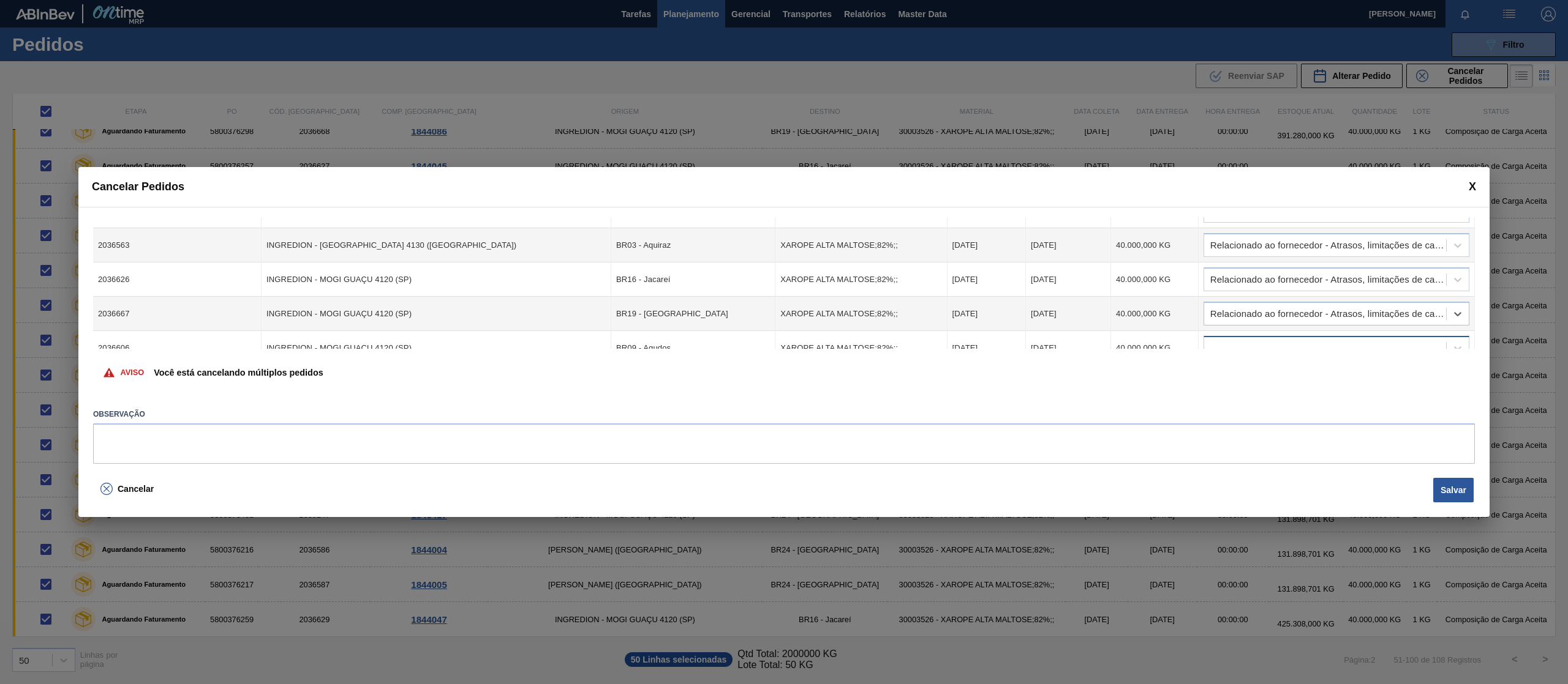
click at [1407, 340] on div at bounding box center [1325, 348] width 242 height 18
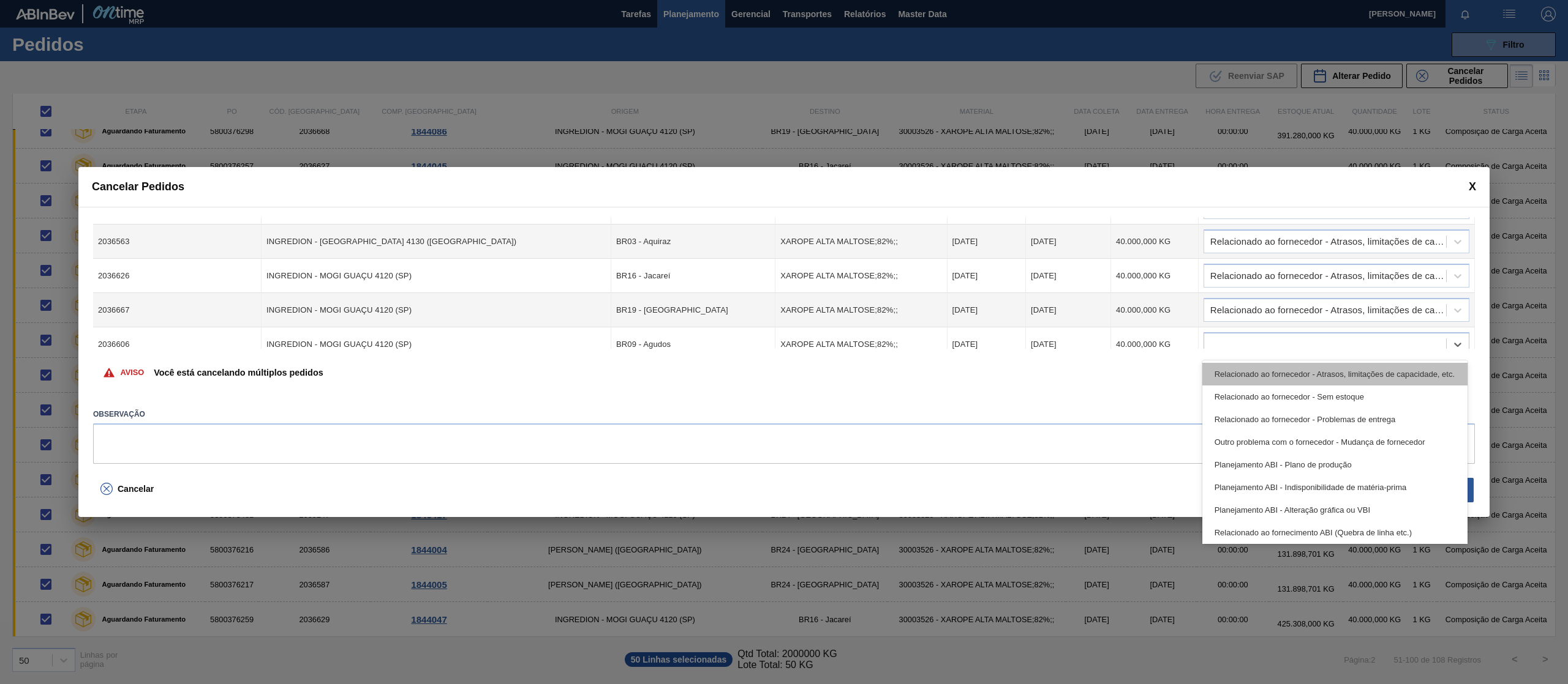
click at [1386, 365] on div "Relacionado ao fornecedor - Atrasos, limitações de capacidade, etc." at bounding box center [1335, 374] width 265 height 23
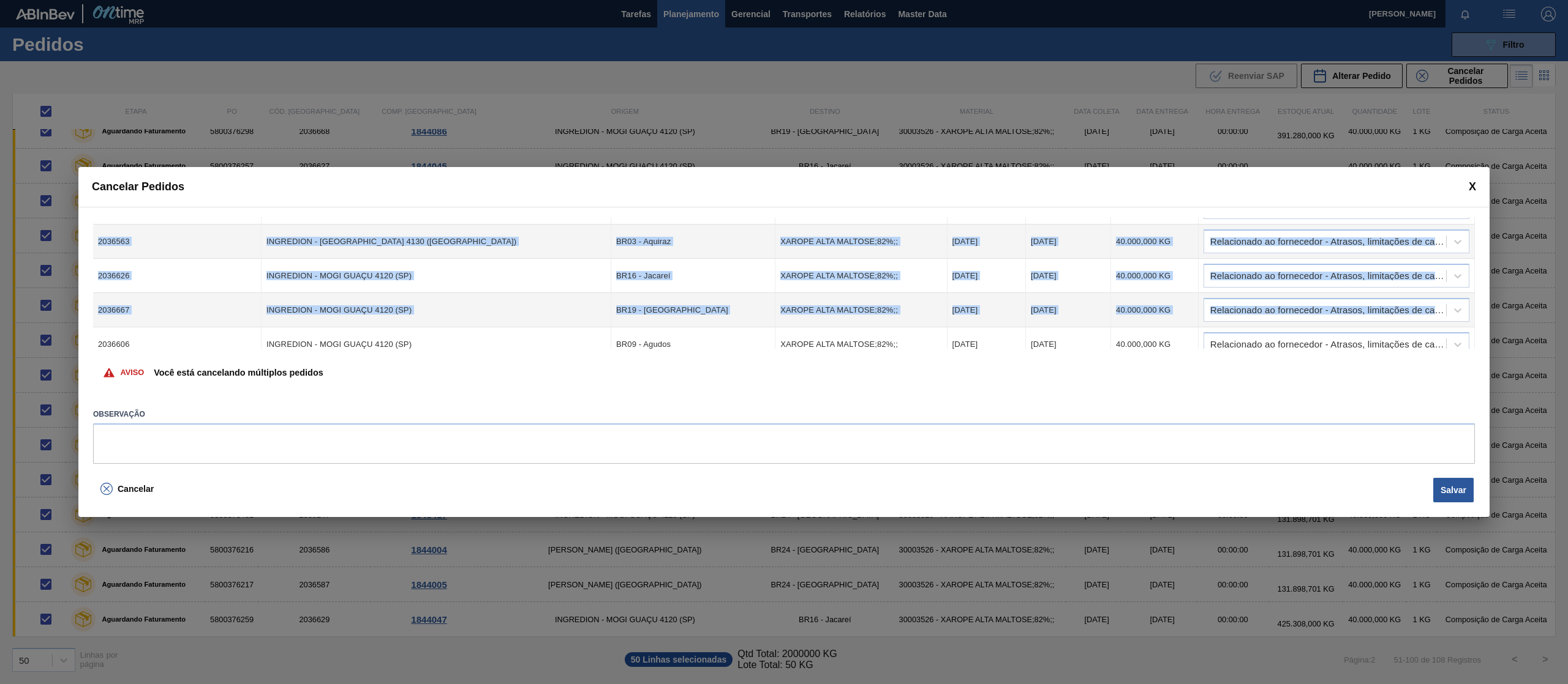
drag, startPoint x: 1474, startPoint y: 296, endPoint x: 1471, endPoint y: 303, distance: 7.6
click at [1471, 303] on div "Cód. Pedido Origem Destino Material Data Coleta Data entrega Quantidade Justifi…" at bounding box center [784, 339] width 1411 height 267
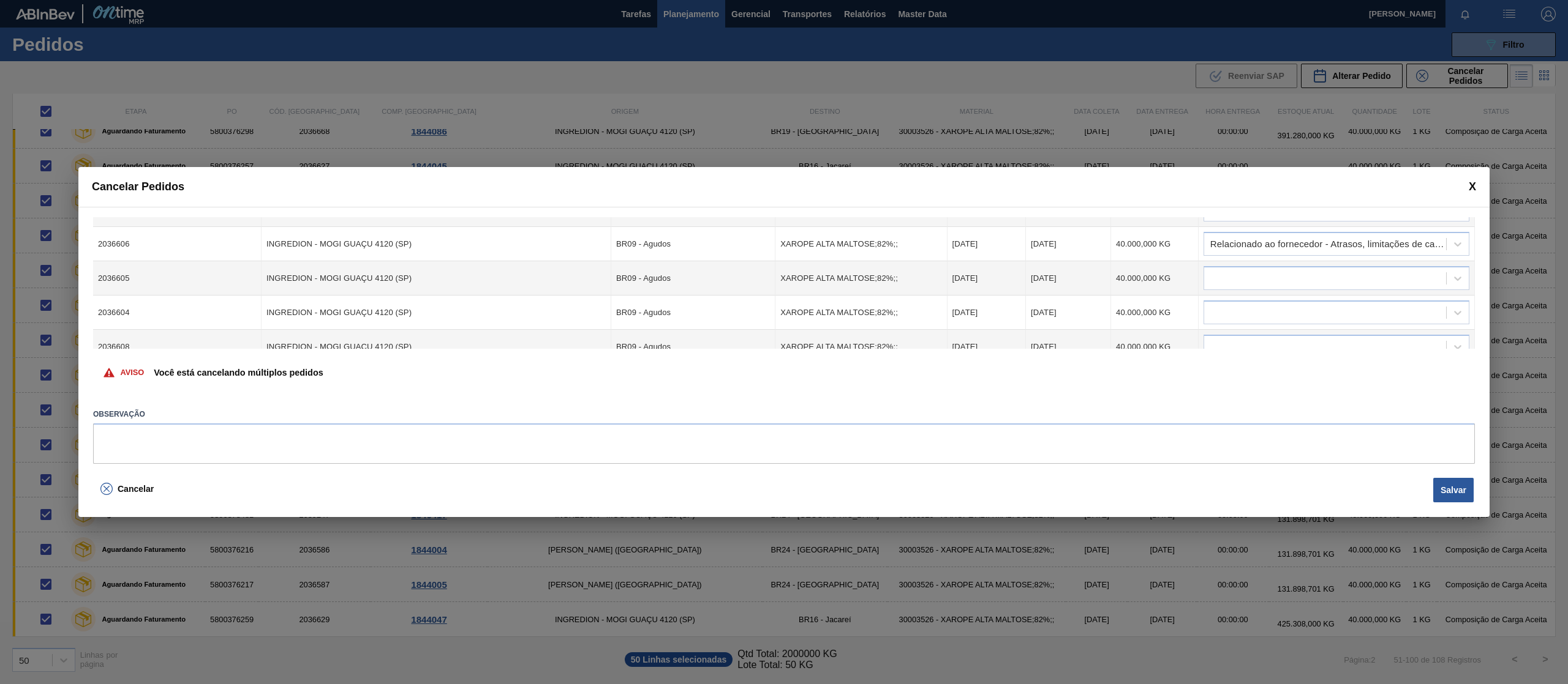
scroll to position [1129, 0]
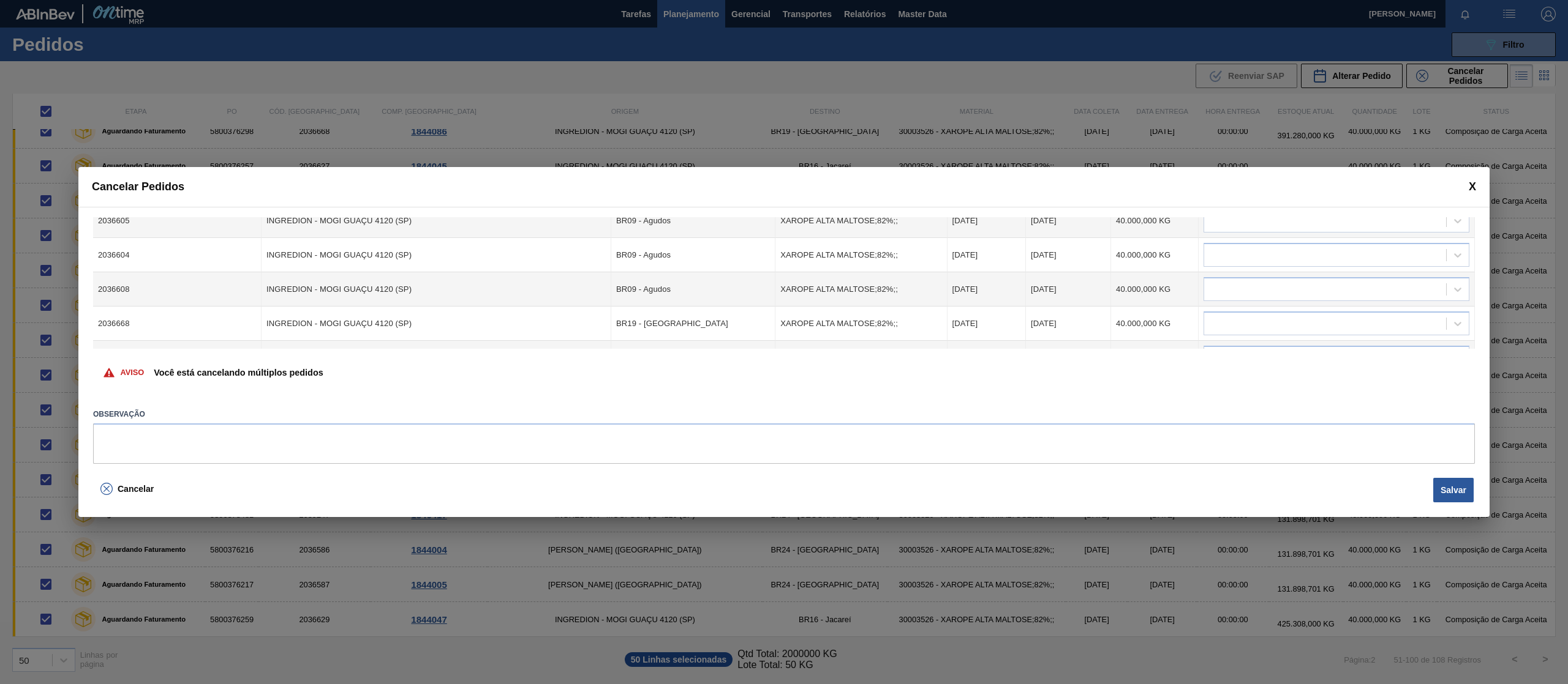
click at [1381, 225] on div at bounding box center [1325, 221] width 242 height 18
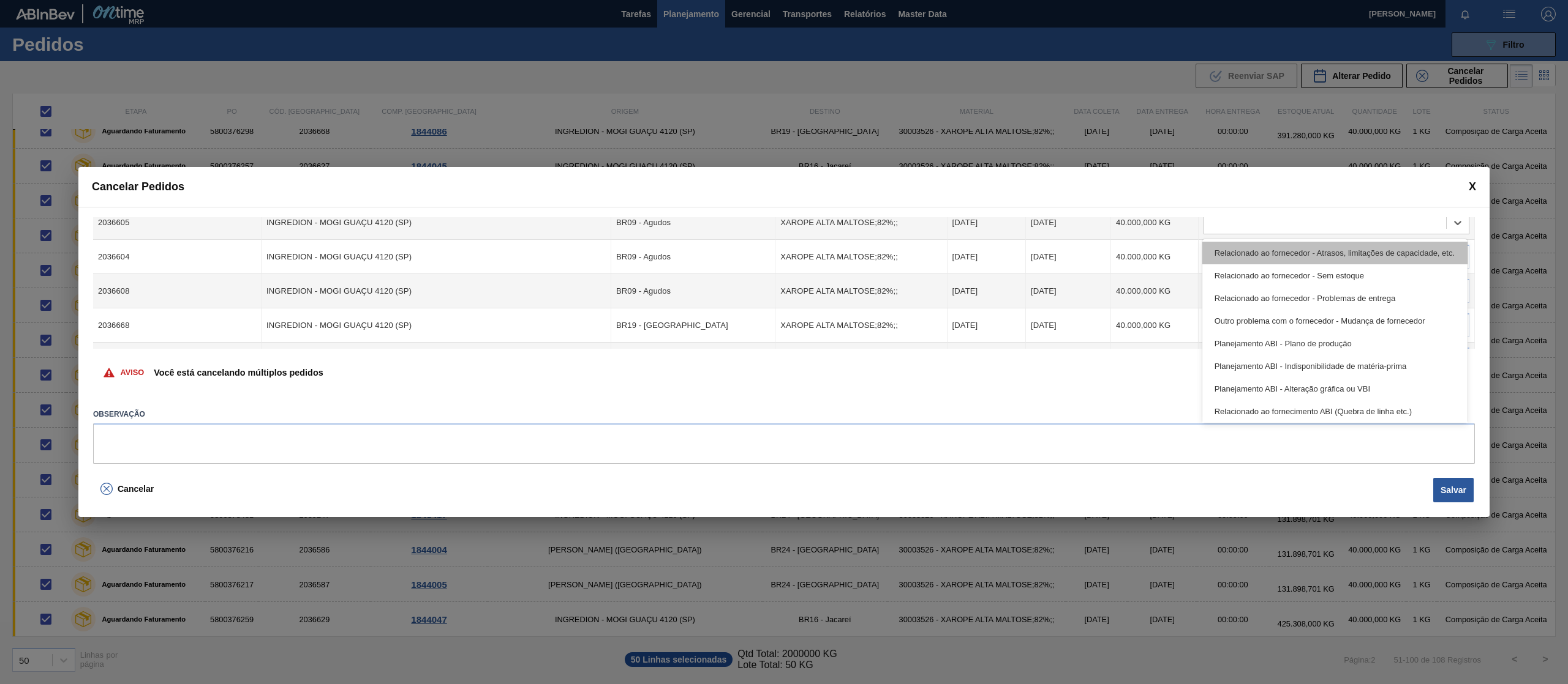
click at [1381, 254] on div "Relacionado ao fornecedor - Atrasos, limitações de capacidade, etc." at bounding box center [1335, 253] width 265 height 23
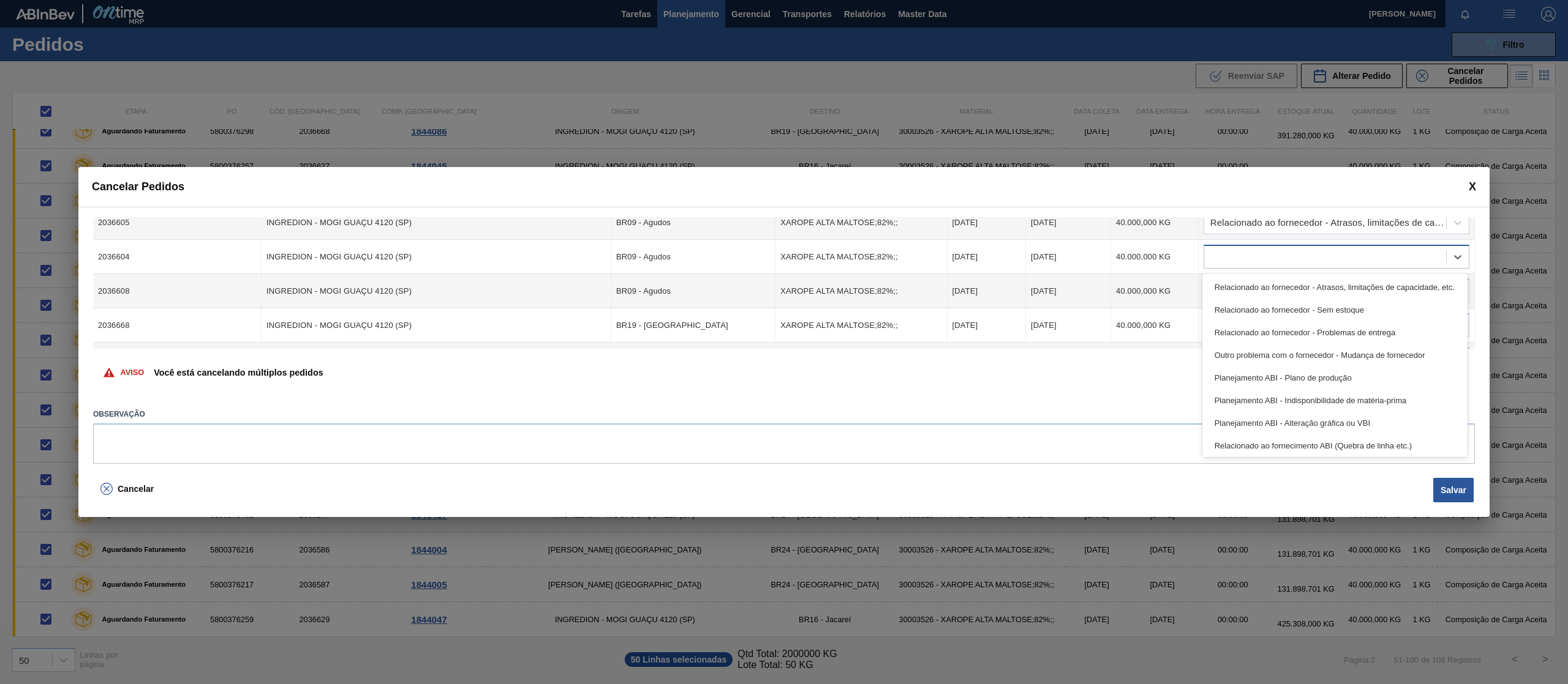
click at [1370, 263] on div at bounding box center [1325, 257] width 242 height 18
drag, startPoint x: 1358, startPoint y: 288, endPoint x: 1355, endPoint y: 295, distance: 7.6
click at [1358, 288] on div "Relacionado ao fornecedor - Atrasos, limitações de capacidade, etc." at bounding box center [1335, 287] width 265 height 23
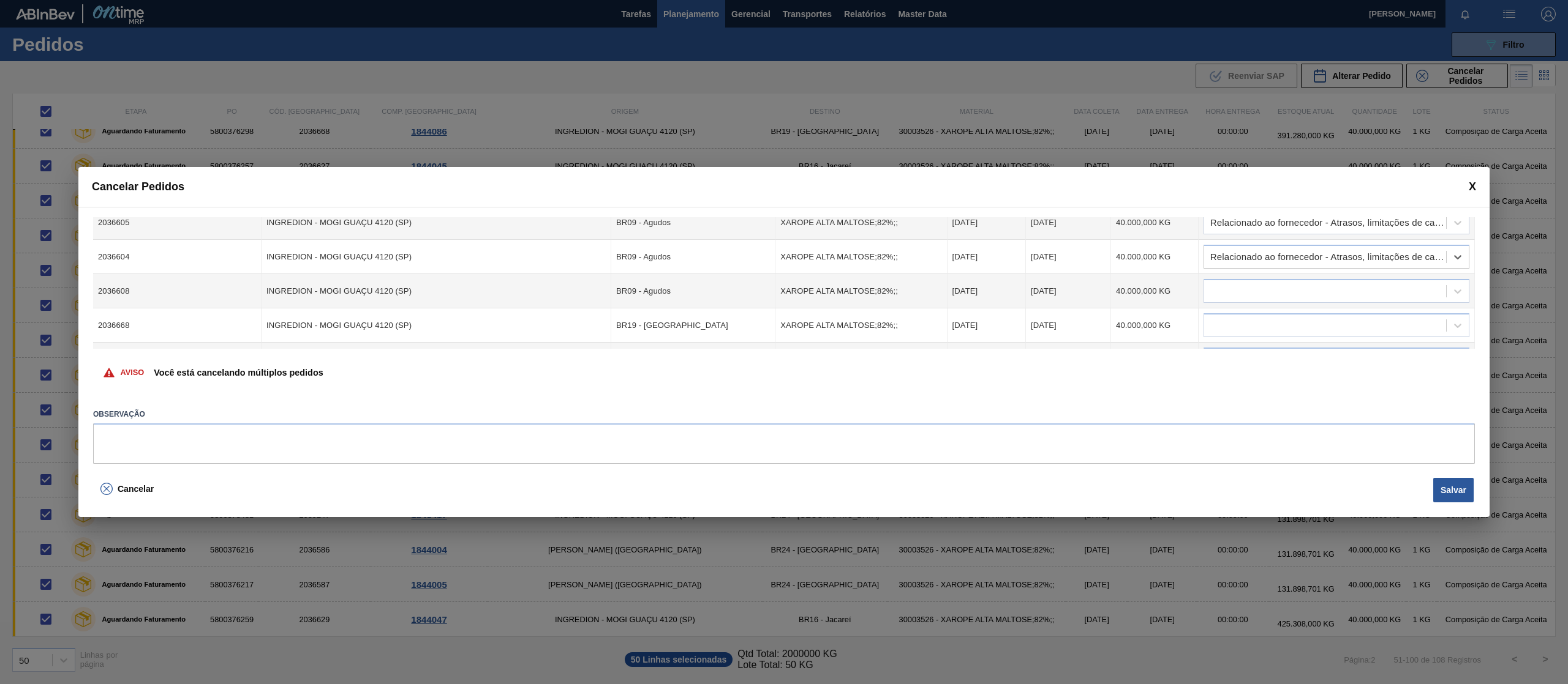
drag, startPoint x: 1347, startPoint y: 286, endPoint x: 1345, endPoint y: 305, distance: 19.1
click at [1348, 286] on div at bounding box center [1325, 291] width 242 height 18
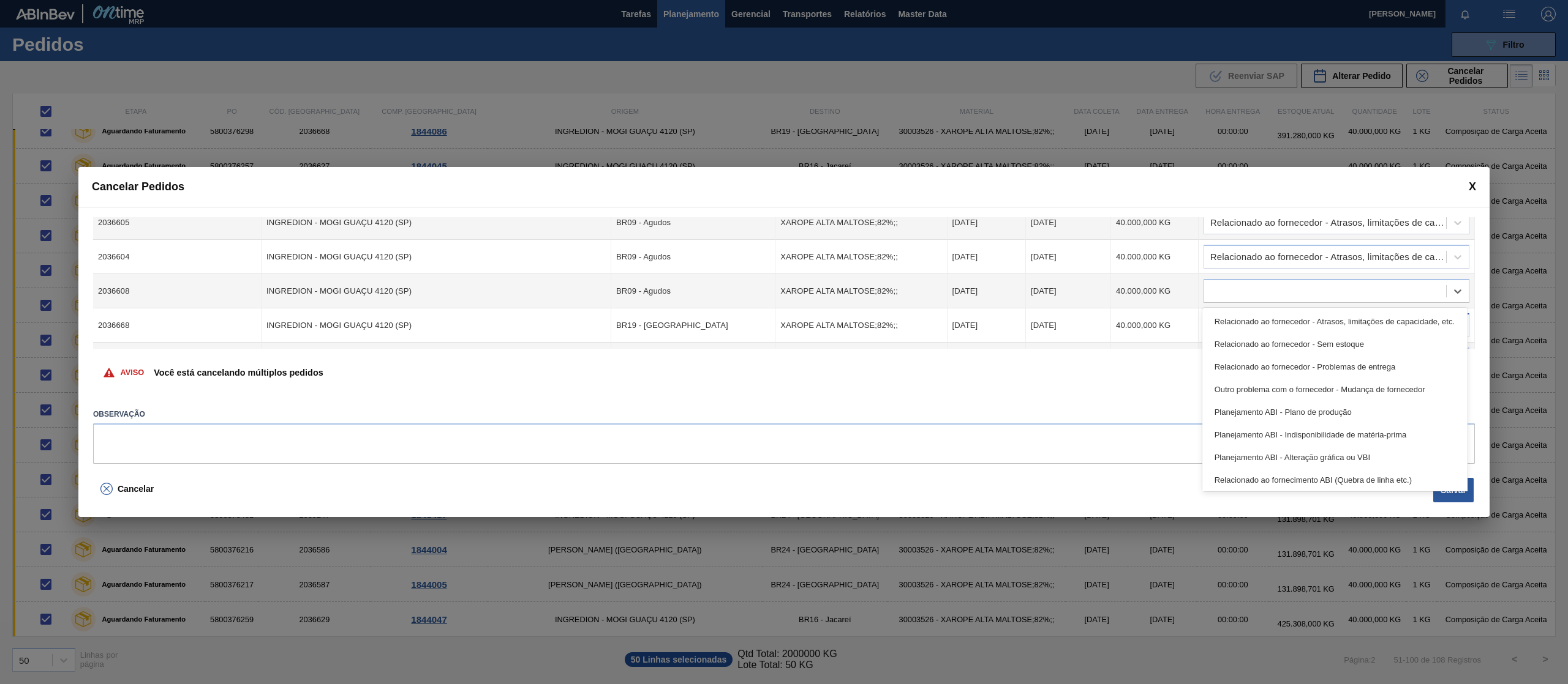
click at [1340, 317] on div "Relacionado ao fornecedor - Atrasos, limitações de capacidade, etc." at bounding box center [1335, 321] width 265 height 23
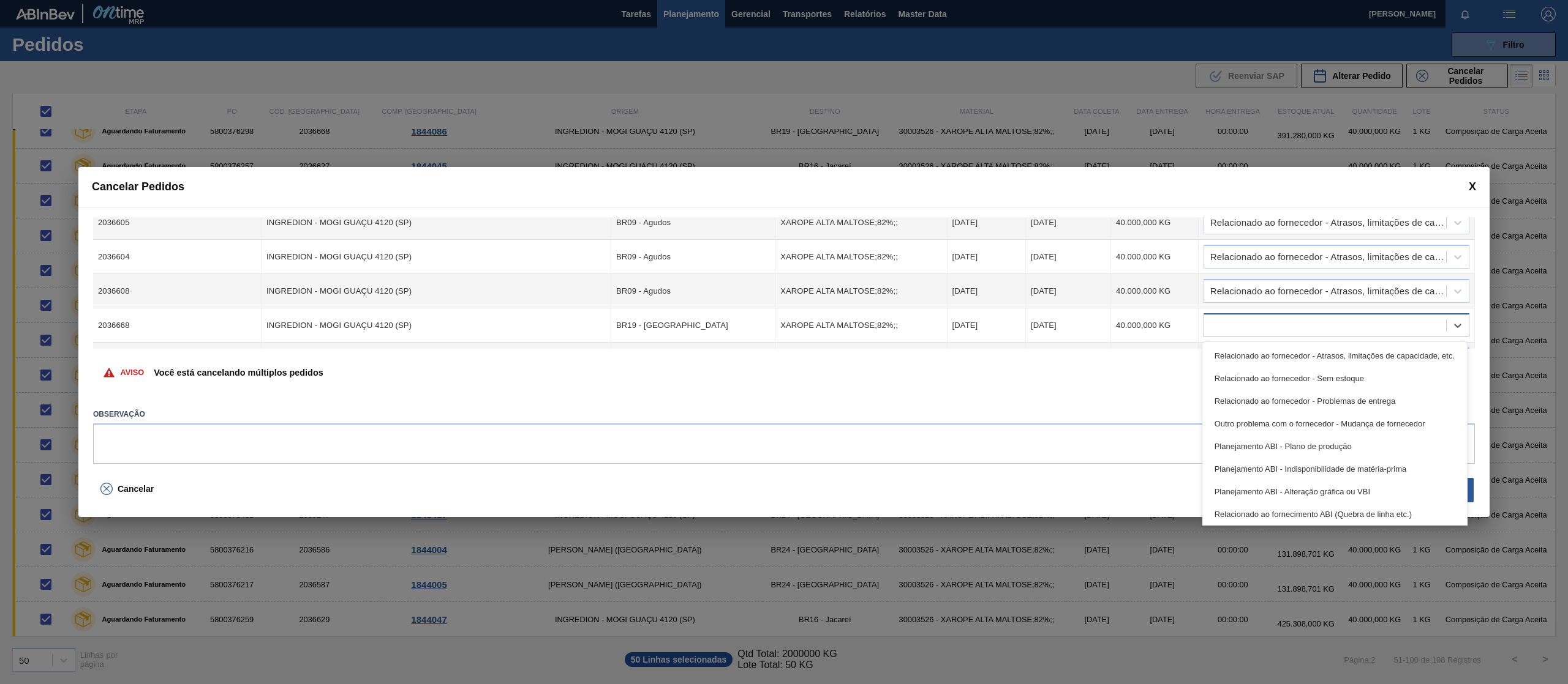
click at [1339, 323] on div at bounding box center [1325, 325] width 242 height 18
click at [1333, 354] on div "Relacionado ao fornecedor - Atrasos, limitações de capacidade, etc." at bounding box center [1335, 355] width 265 height 23
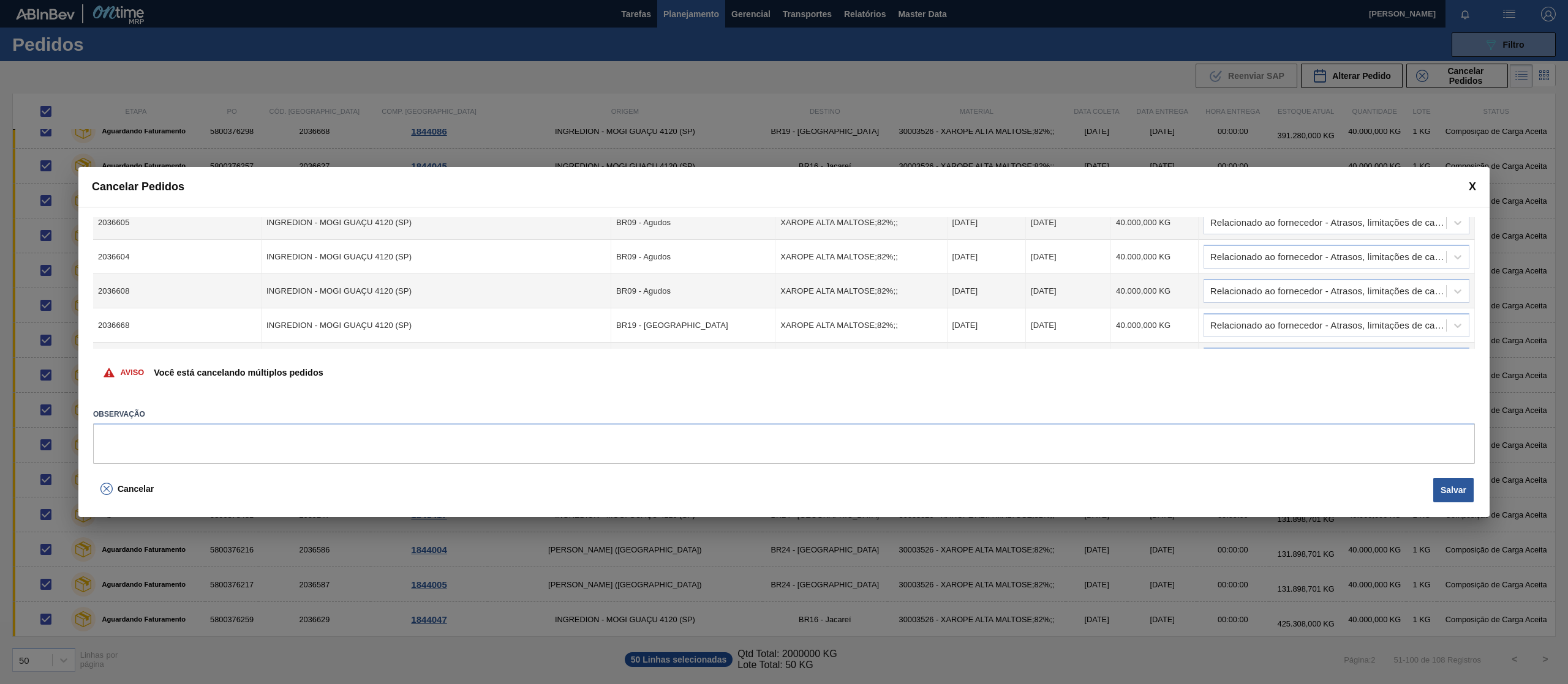
click at [1475, 306] on div "Cód. Pedido Origem Destino Material Data Coleta Data entrega Quantidade Justifi…" at bounding box center [784, 339] width 1411 height 267
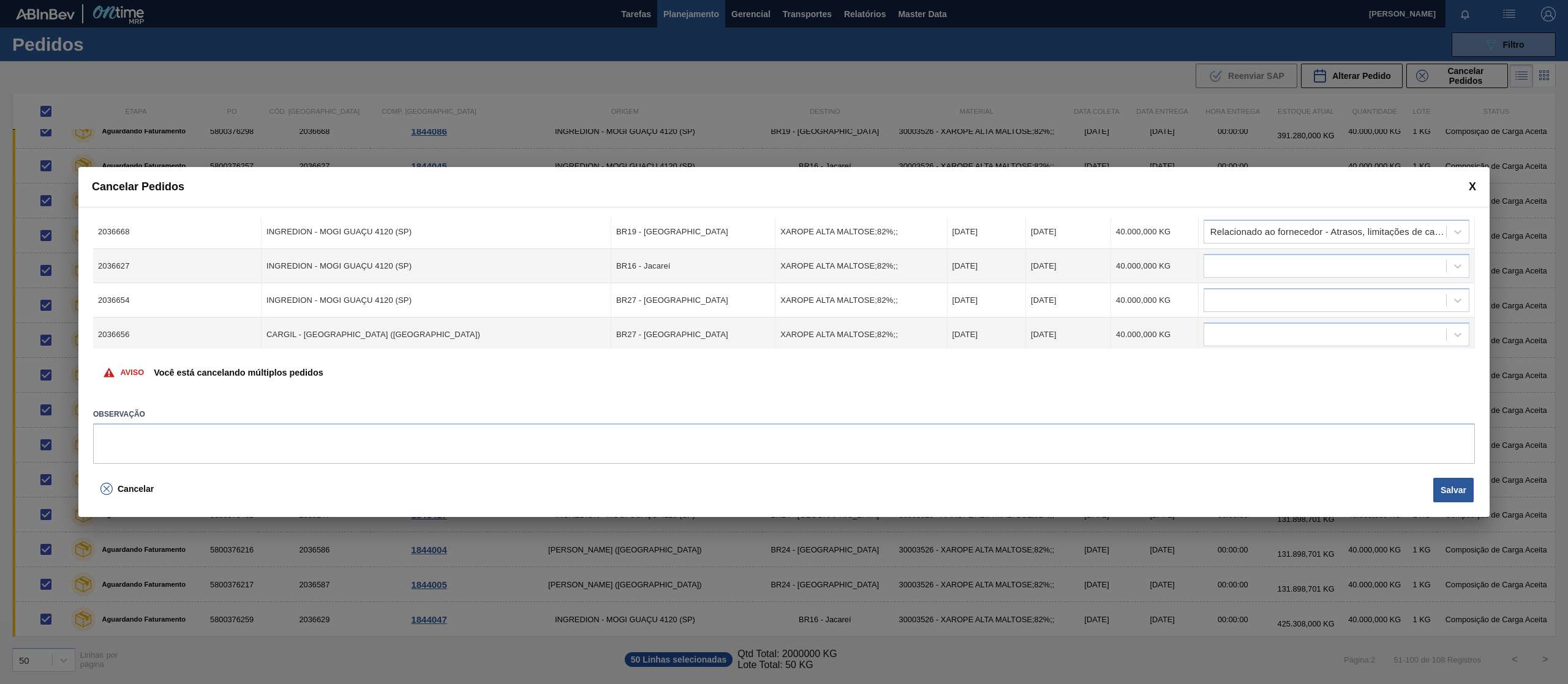
scroll to position [1233, 0]
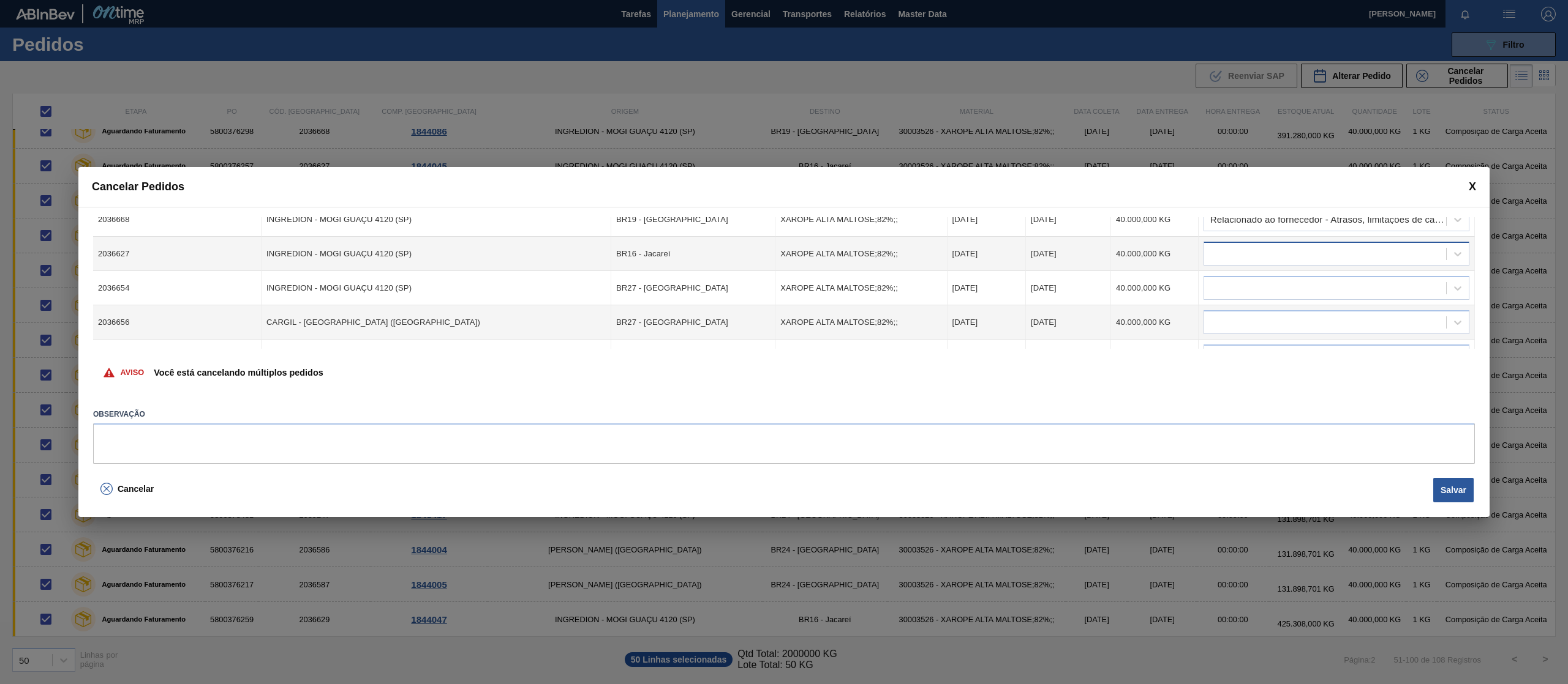
click at [1371, 262] on div at bounding box center [1325, 253] width 242 height 18
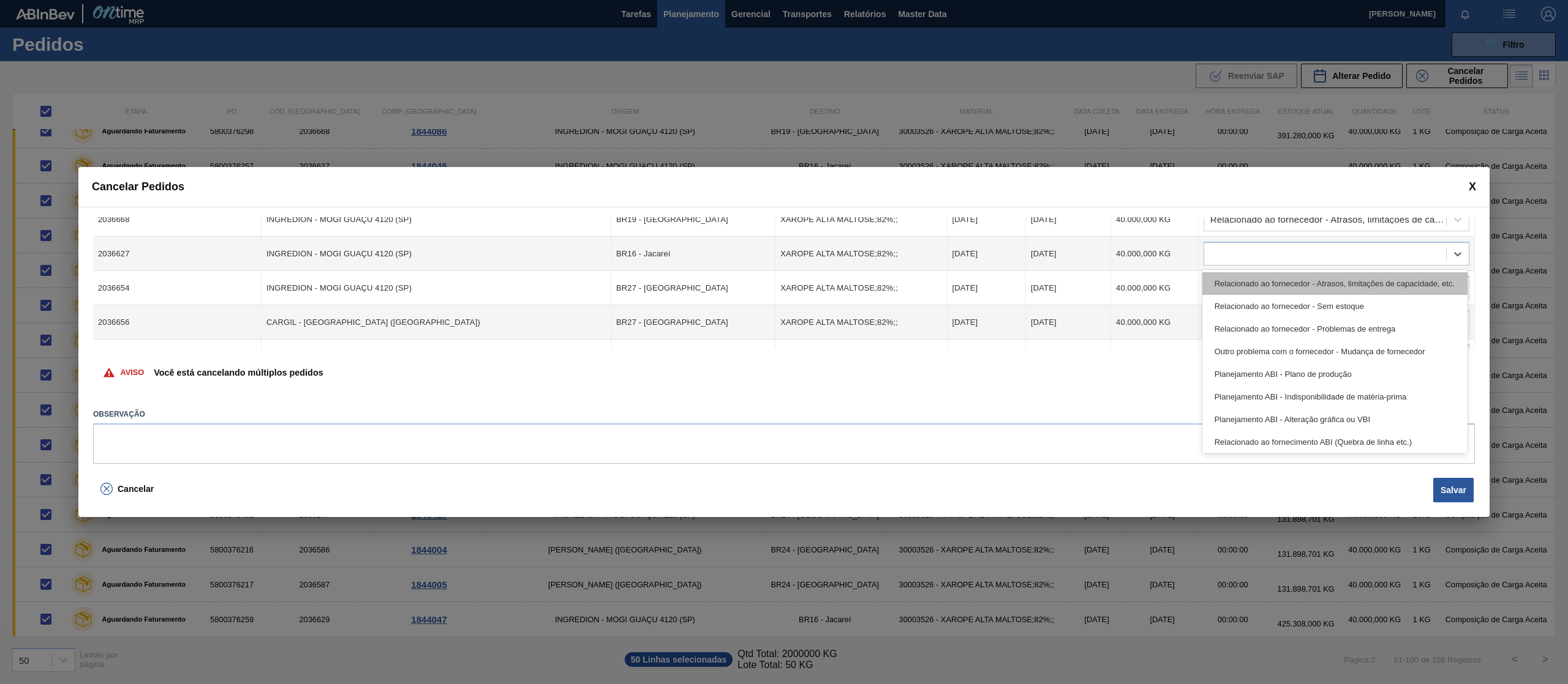
click at [1353, 281] on div "Relacionado ao fornecedor - Atrasos, limitações de capacidade, etc." at bounding box center [1335, 283] width 265 height 23
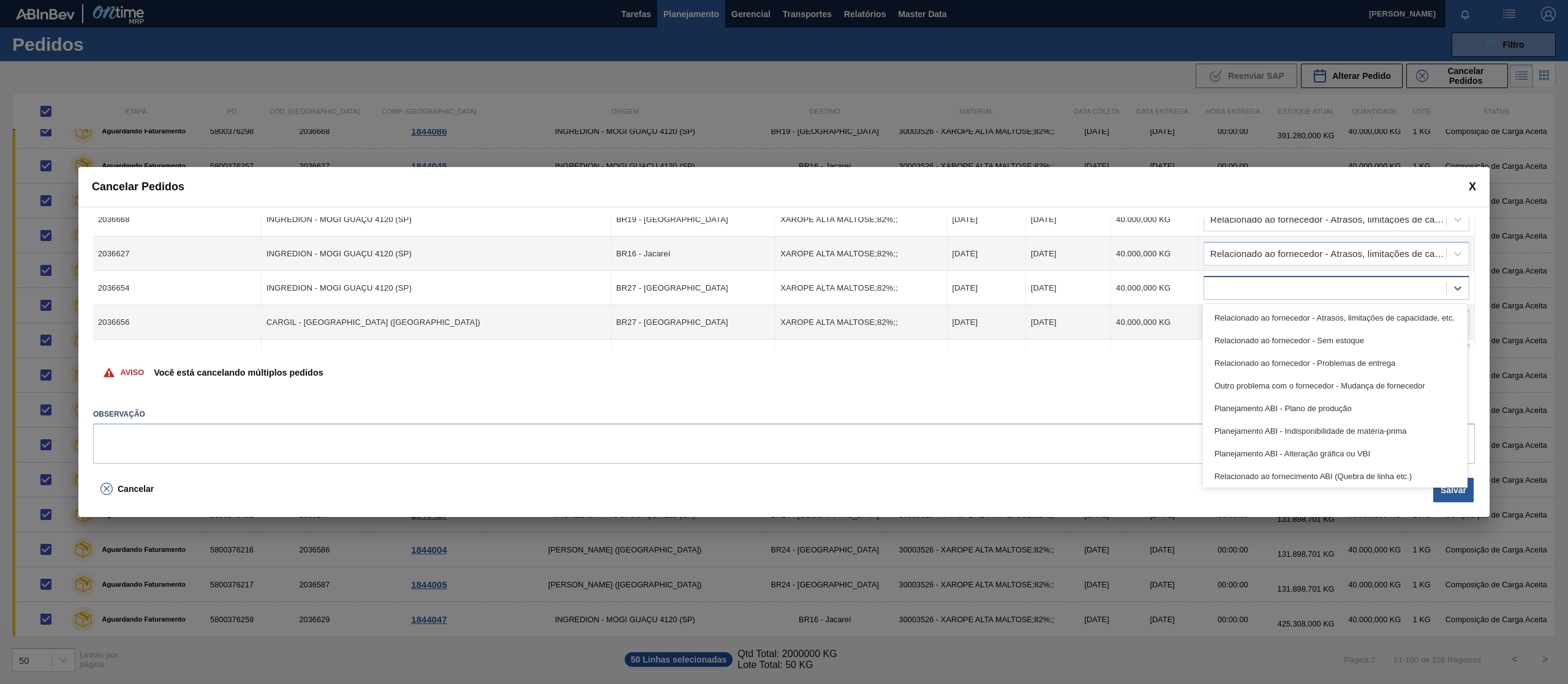
click at [1347, 294] on div at bounding box center [1325, 288] width 242 height 18
click at [1318, 321] on div "Relacionado ao fornecedor - Atrasos, limitações de capacidade, etc." at bounding box center [1335, 318] width 265 height 23
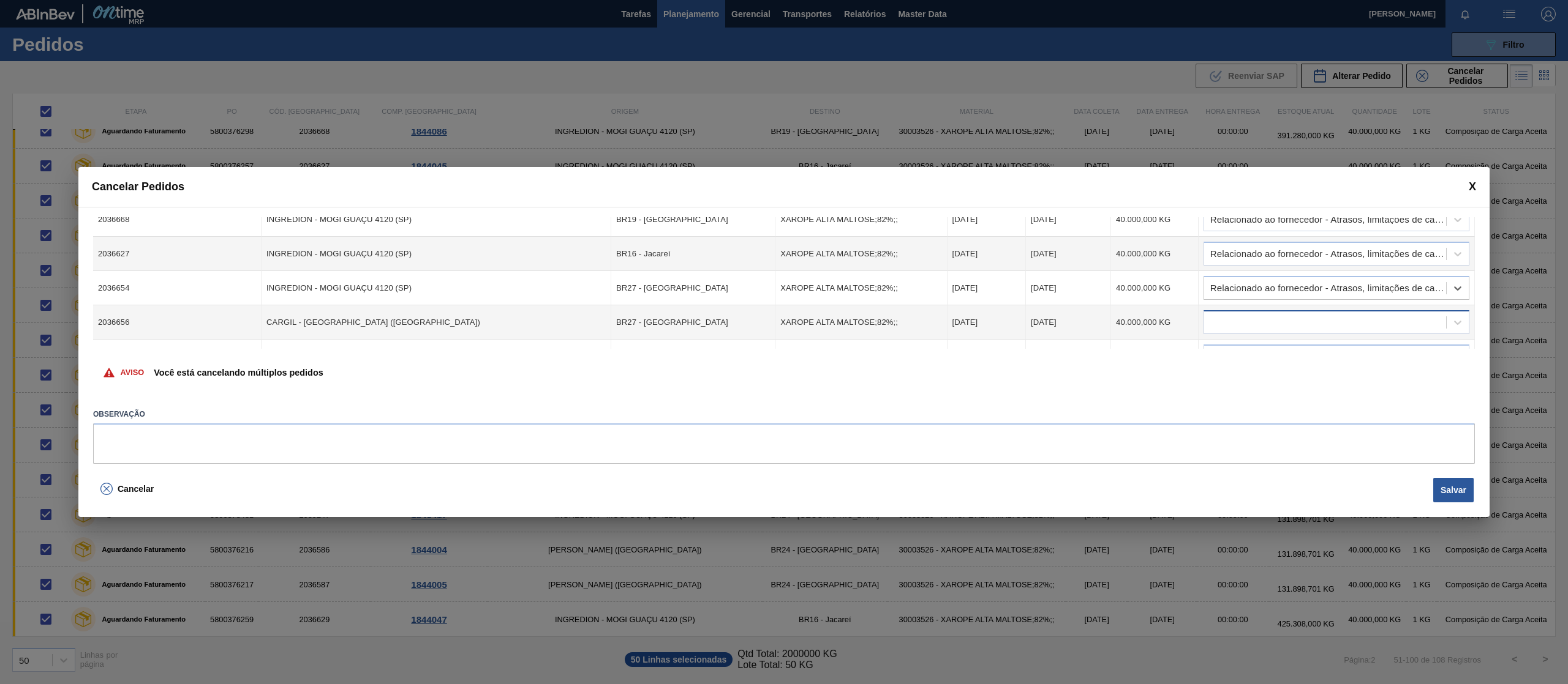
click at [1307, 319] on div at bounding box center [1325, 322] width 242 height 18
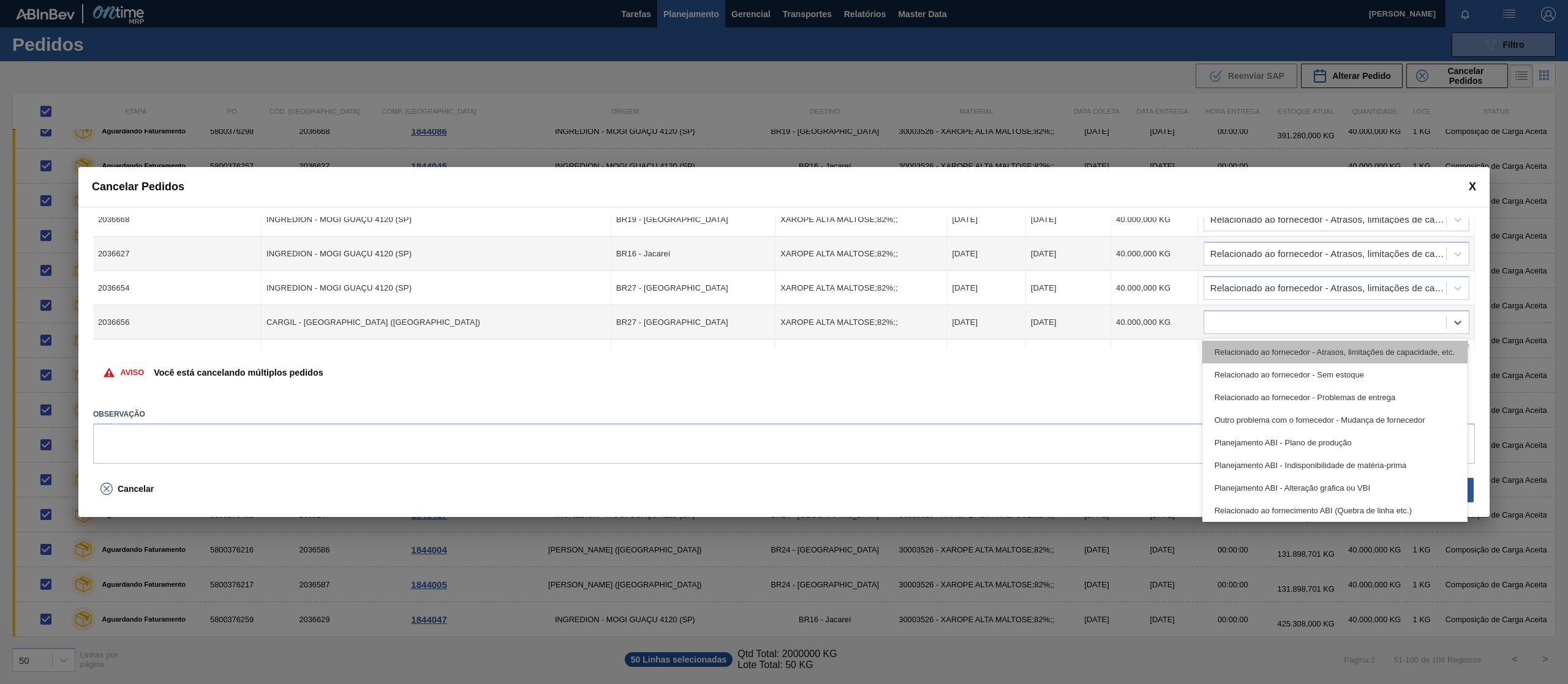
click at [1318, 350] on div "Relacionado ao fornecedor - Atrasos, limitações de capacidade, etc." at bounding box center [1335, 352] width 265 height 23
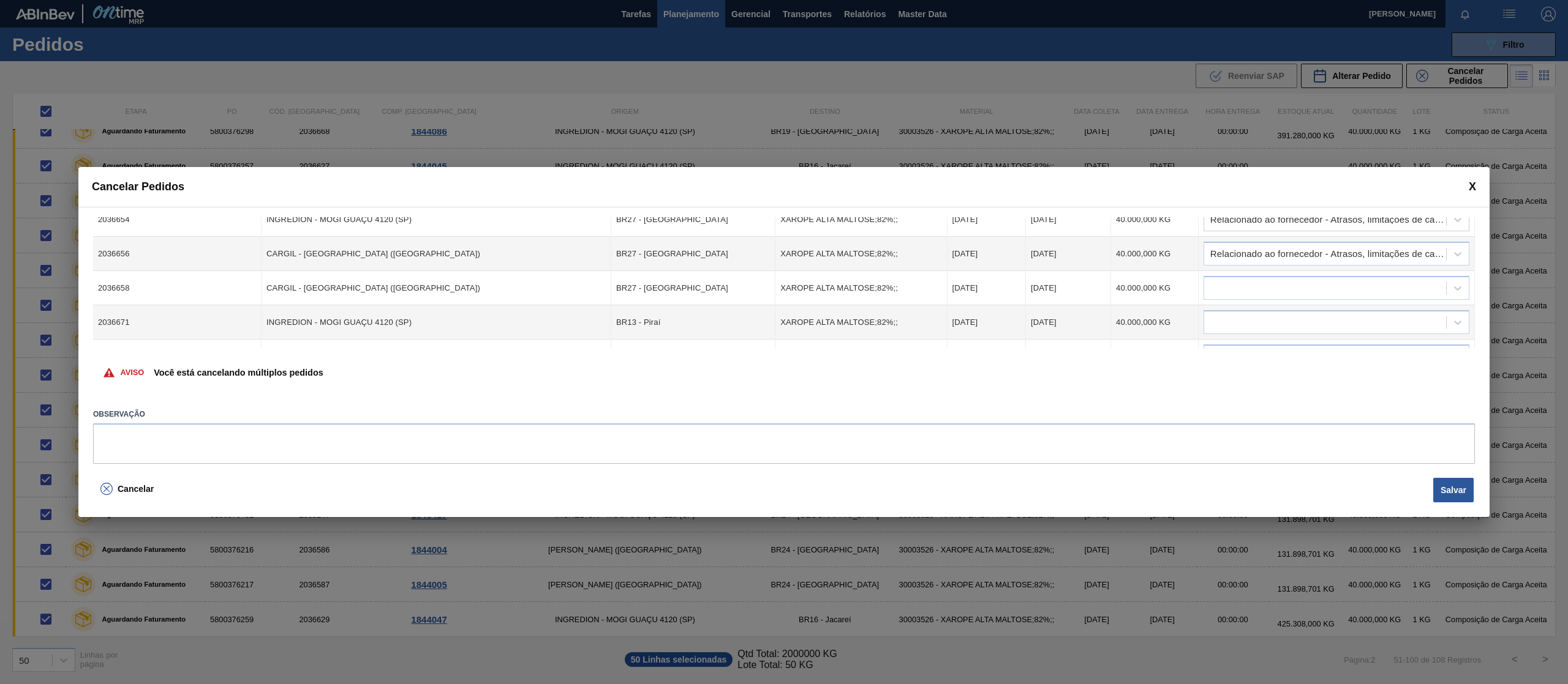
scroll to position [1336, 0]
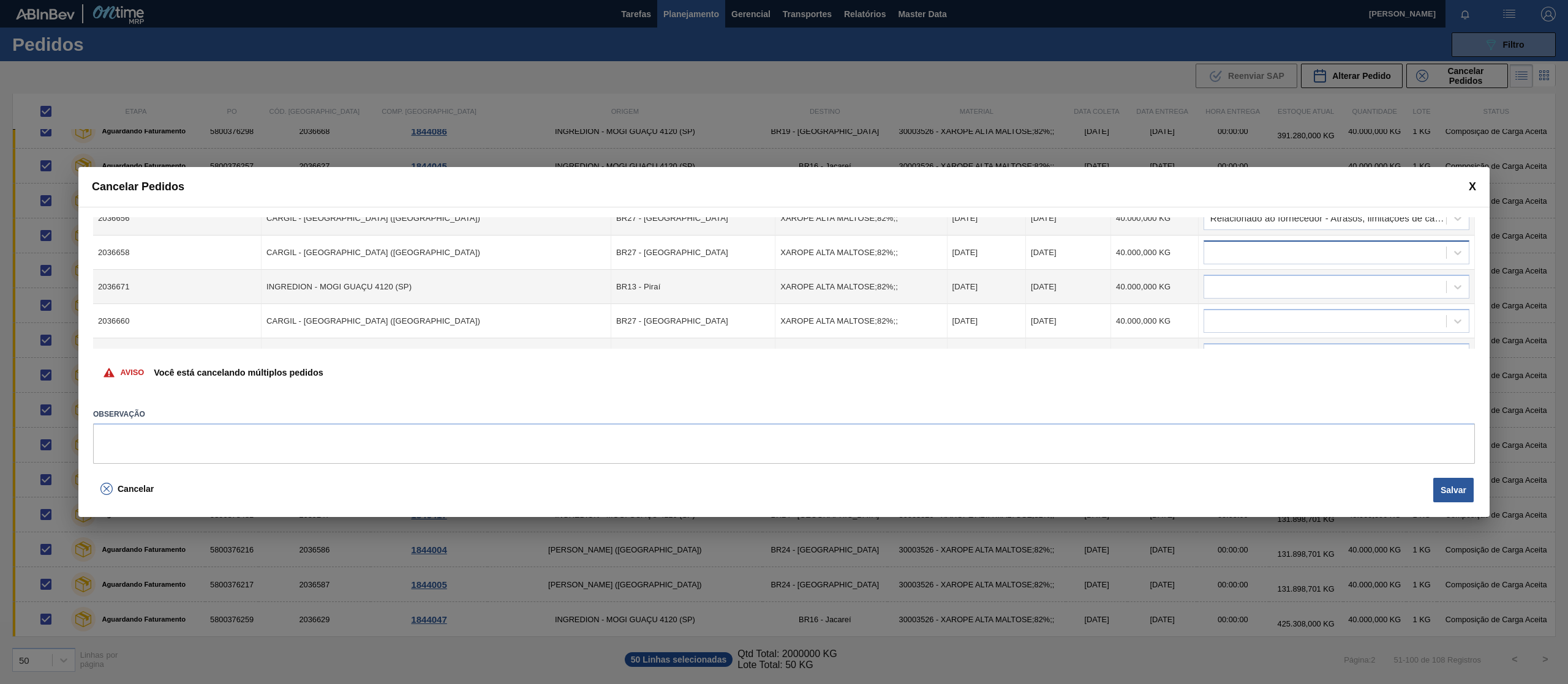
click at [1405, 261] on div at bounding box center [1325, 253] width 242 height 18
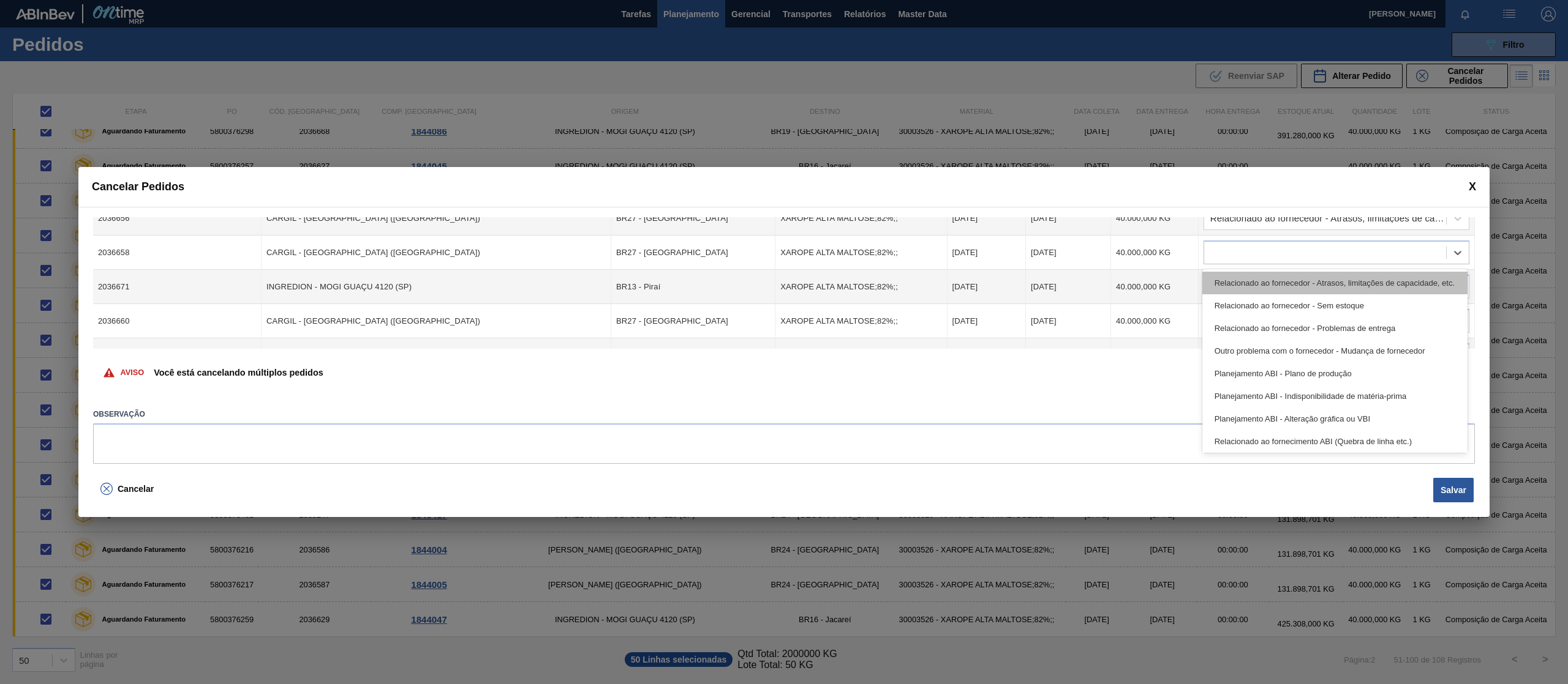
click at [1395, 283] on div "Relacionado ao fornecedor - Atrasos, limitações de capacidade, etc." at bounding box center [1335, 283] width 265 height 23
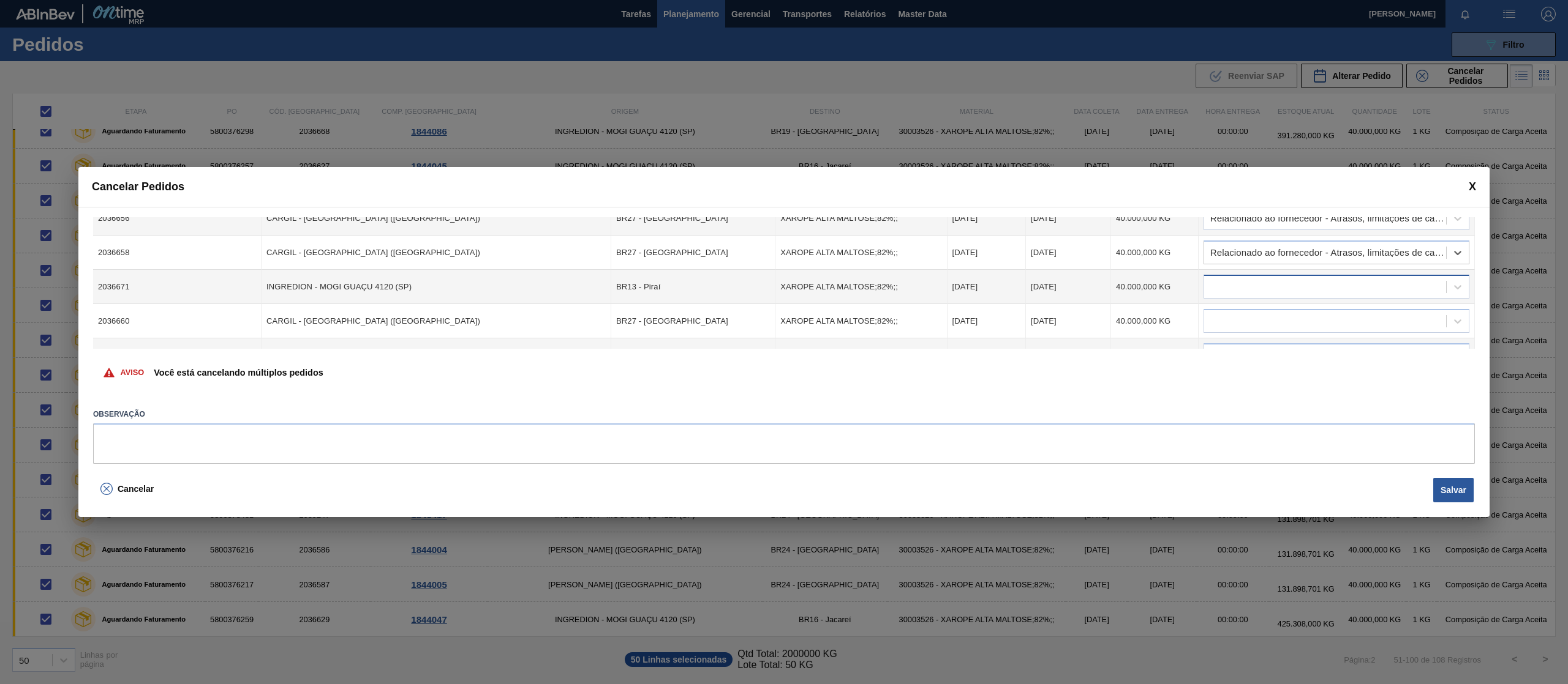
click at [1380, 284] on div at bounding box center [1325, 287] width 242 height 18
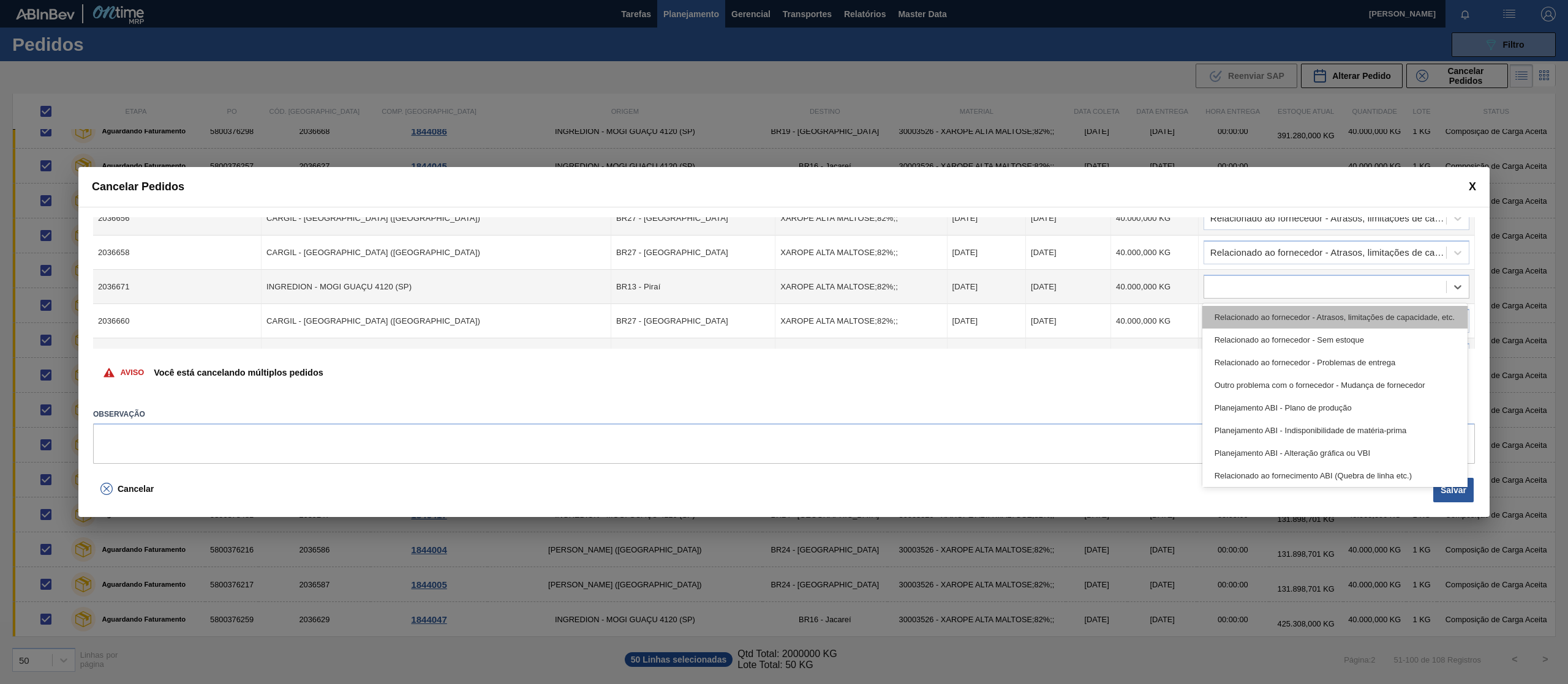
click at [1370, 312] on div "Relacionado ao fornecedor - Atrasos, limitações de capacidade, etc." at bounding box center [1335, 317] width 265 height 23
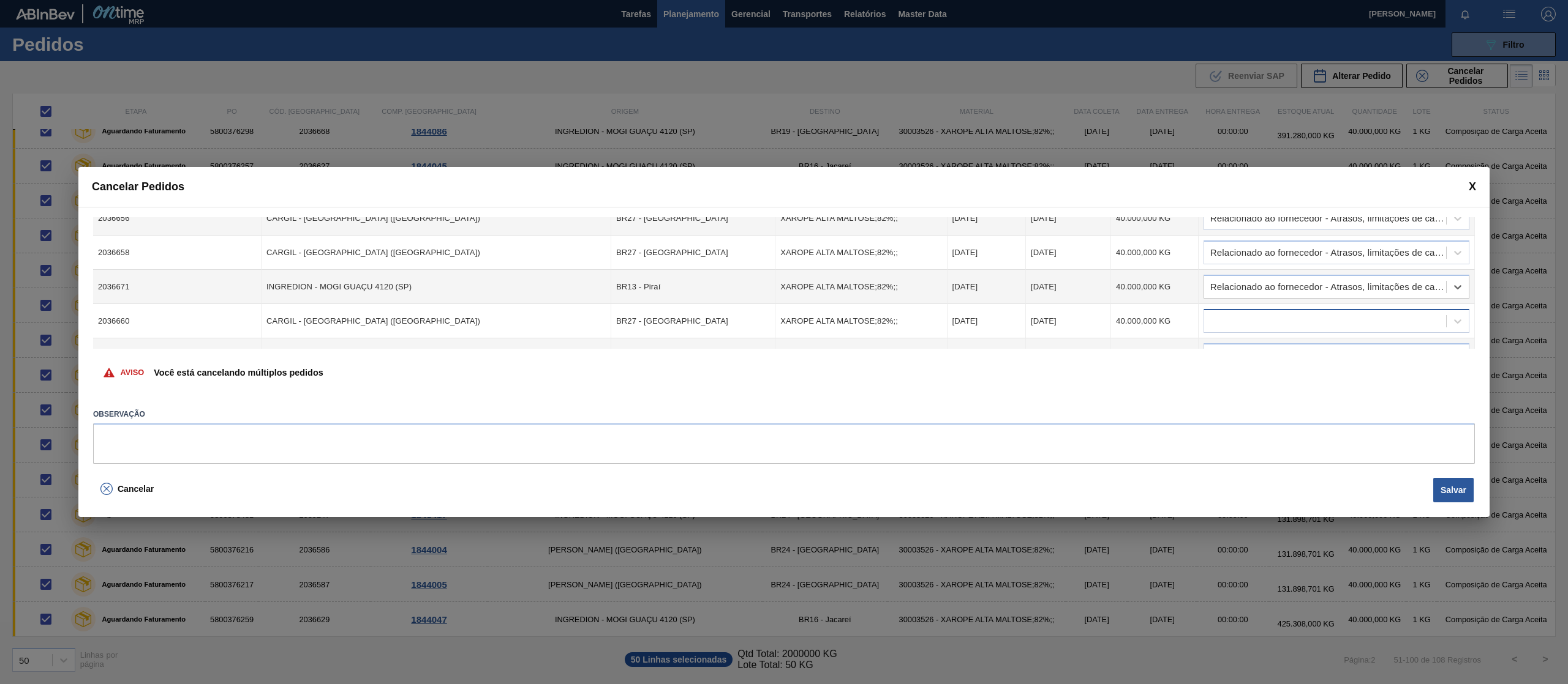
click at [1358, 319] on div at bounding box center [1325, 321] width 242 height 18
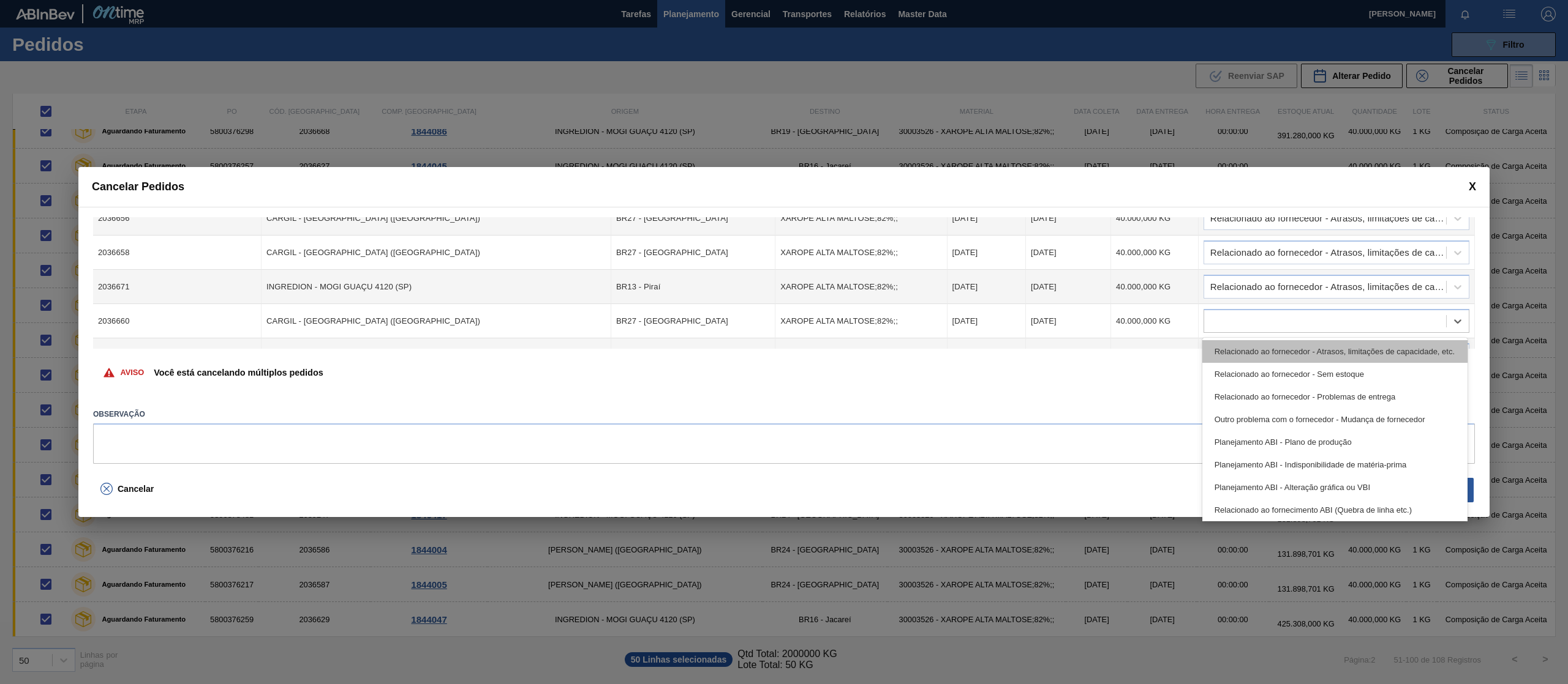
click at [1357, 348] on div "Relacionado ao fornecedor - Atrasos, limitações de capacidade, etc." at bounding box center [1335, 351] width 265 height 23
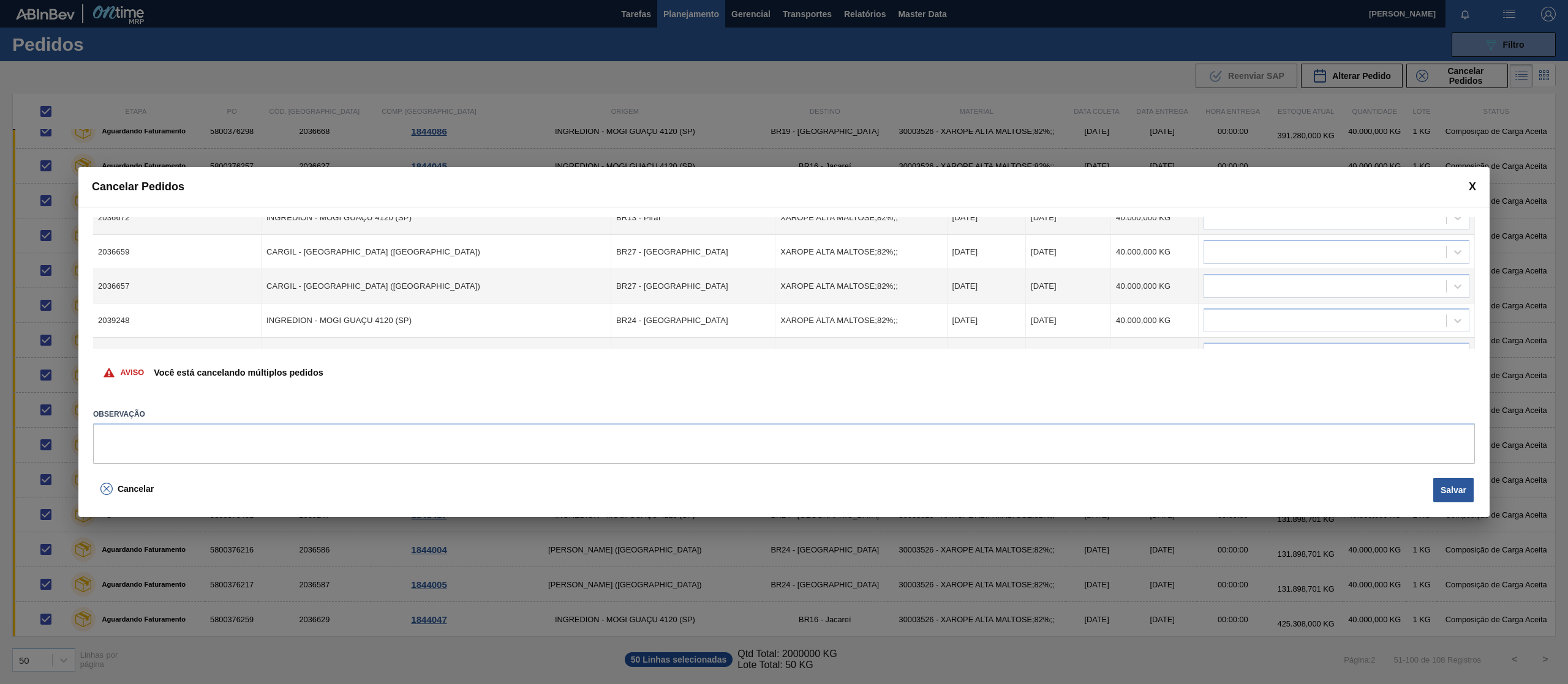
click at [1395, 219] on div at bounding box center [1325, 217] width 242 height 18
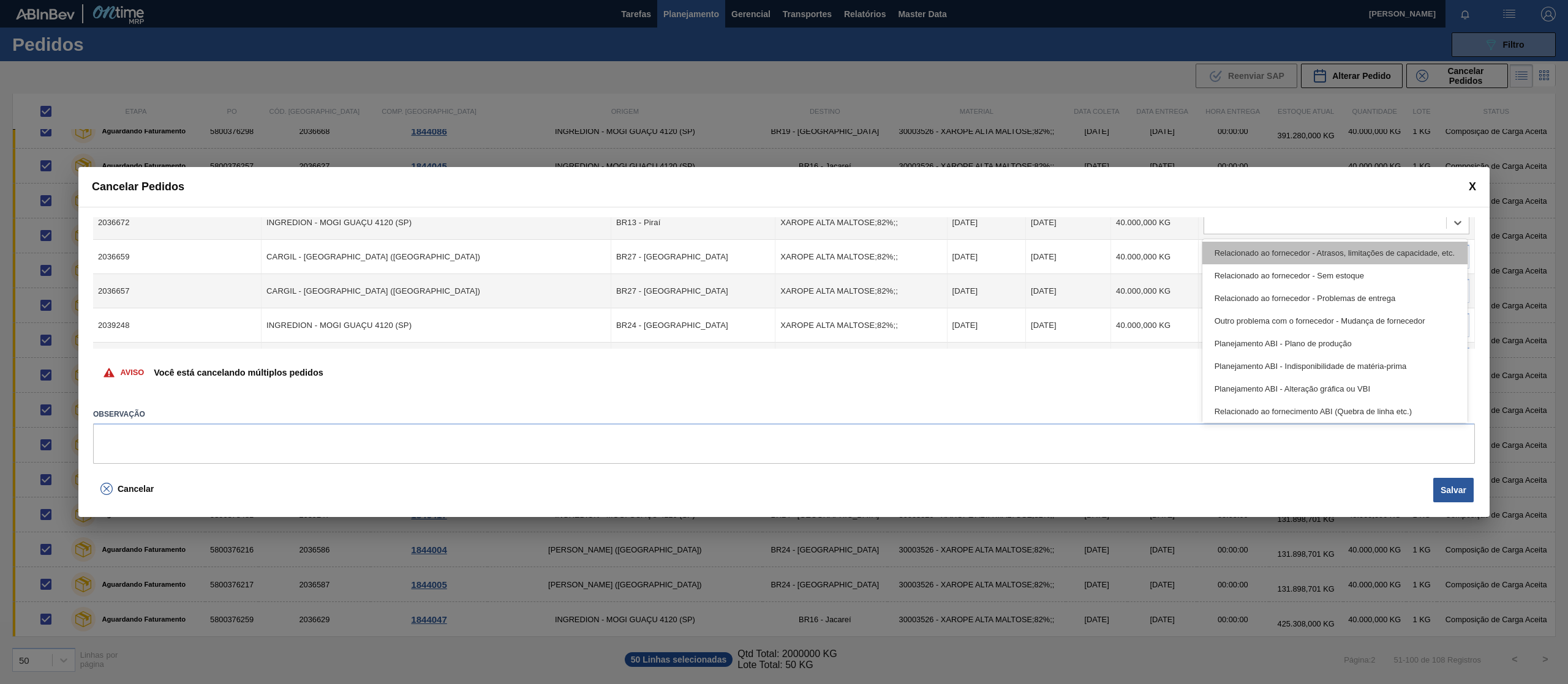
click at [1395, 248] on div "Relacionado ao fornecedor - Atrasos, limitações de capacidade, etc." at bounding box center [1335, 253] width 265 height 23
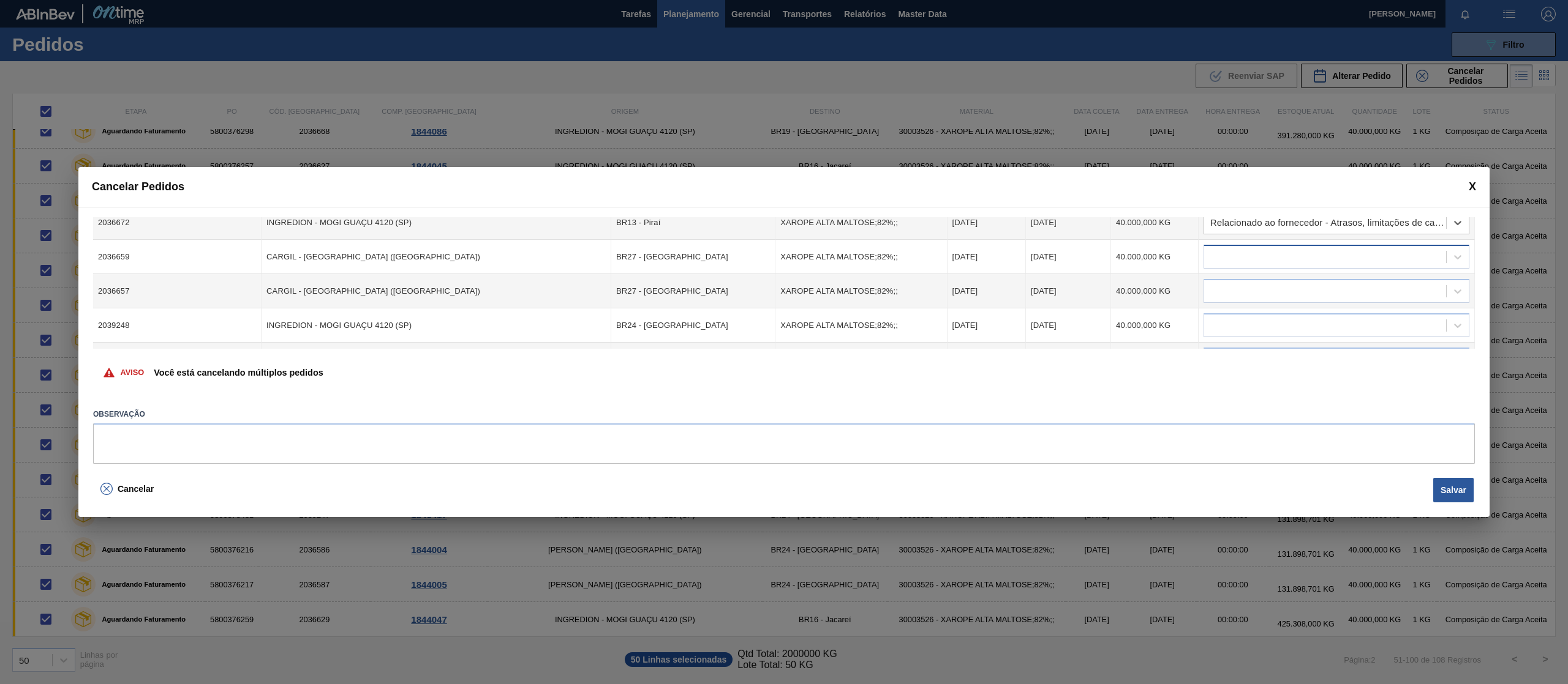
click at [1390, 259] on div at bounding box center [1325, 257] width 242 height 18
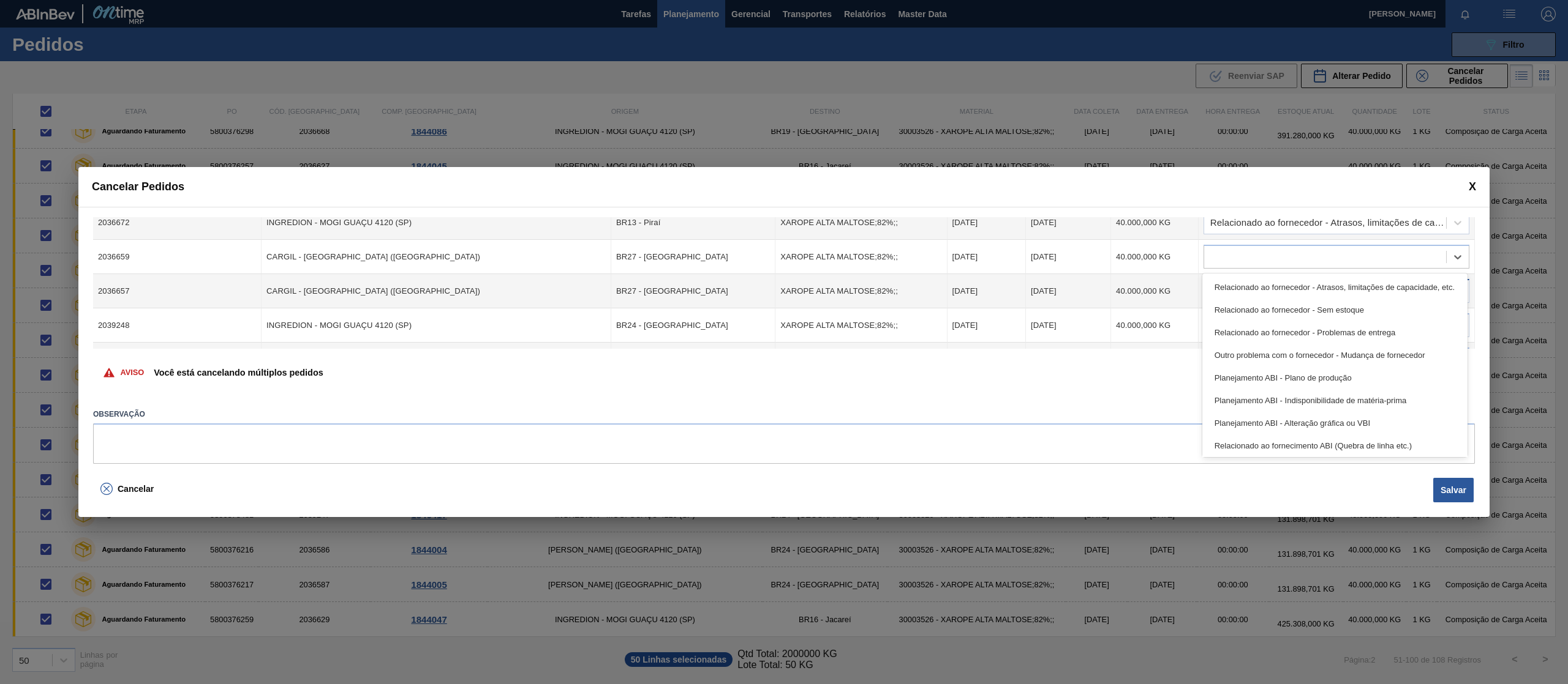
click at [1381, 287] on div "Relacionado ao fornecedor - Atrasos, limitações de capacidade, etc." at bounding box center [1335, 287] width 265 height 23
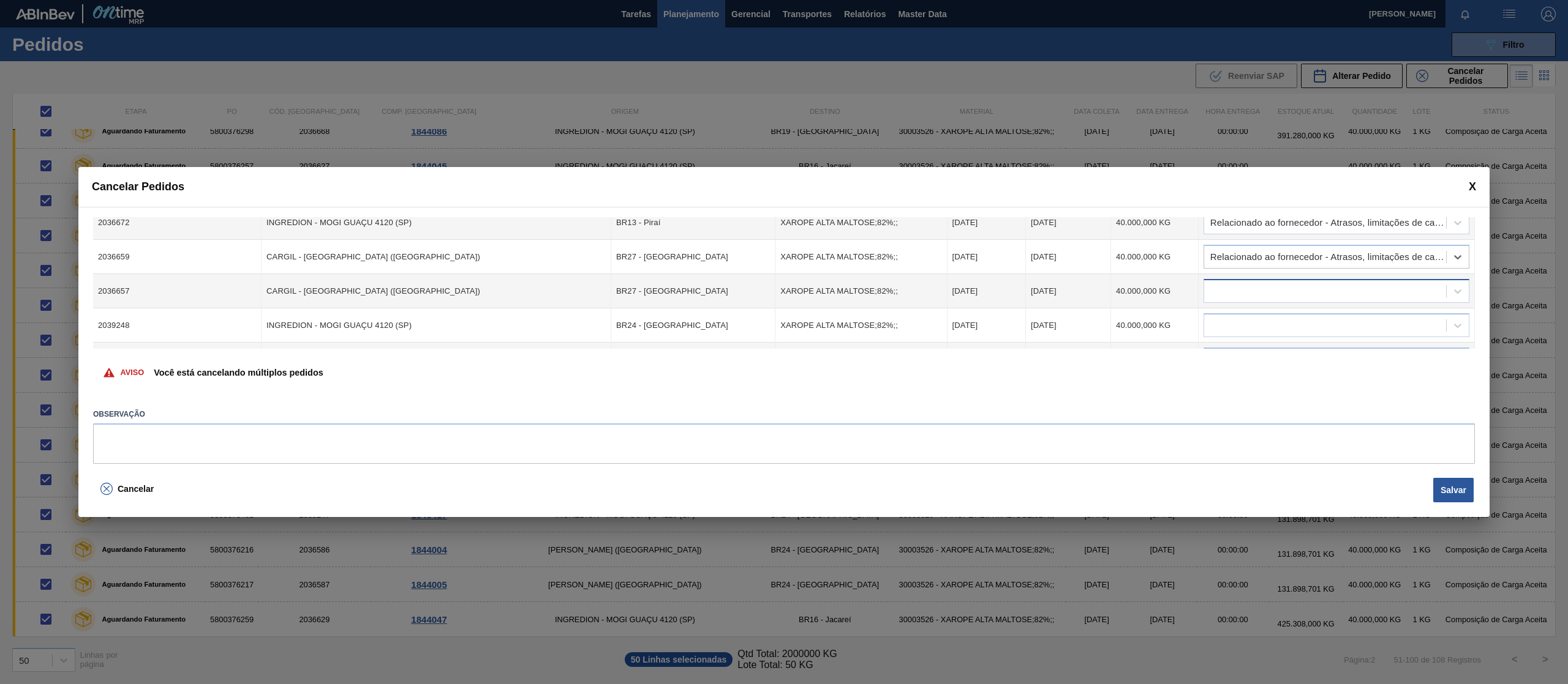
click at [1378, 295] on div at bounding box center [1325, 291] width 242 height 18
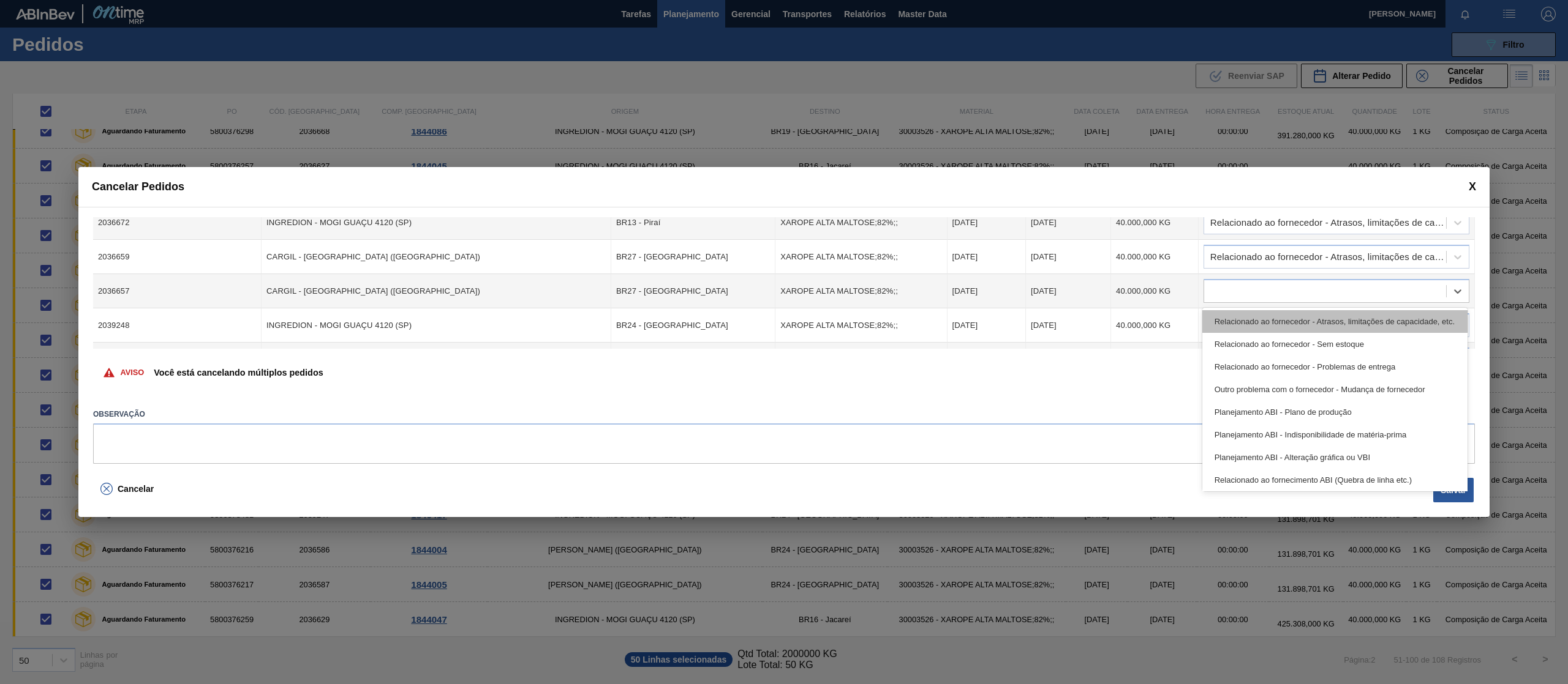
click at [1371, 316] on div "Relacionado ao fornecedor - Atrasos, limitações de capacidade, etc." at bounding box center [1335, 321] width 265 height 23
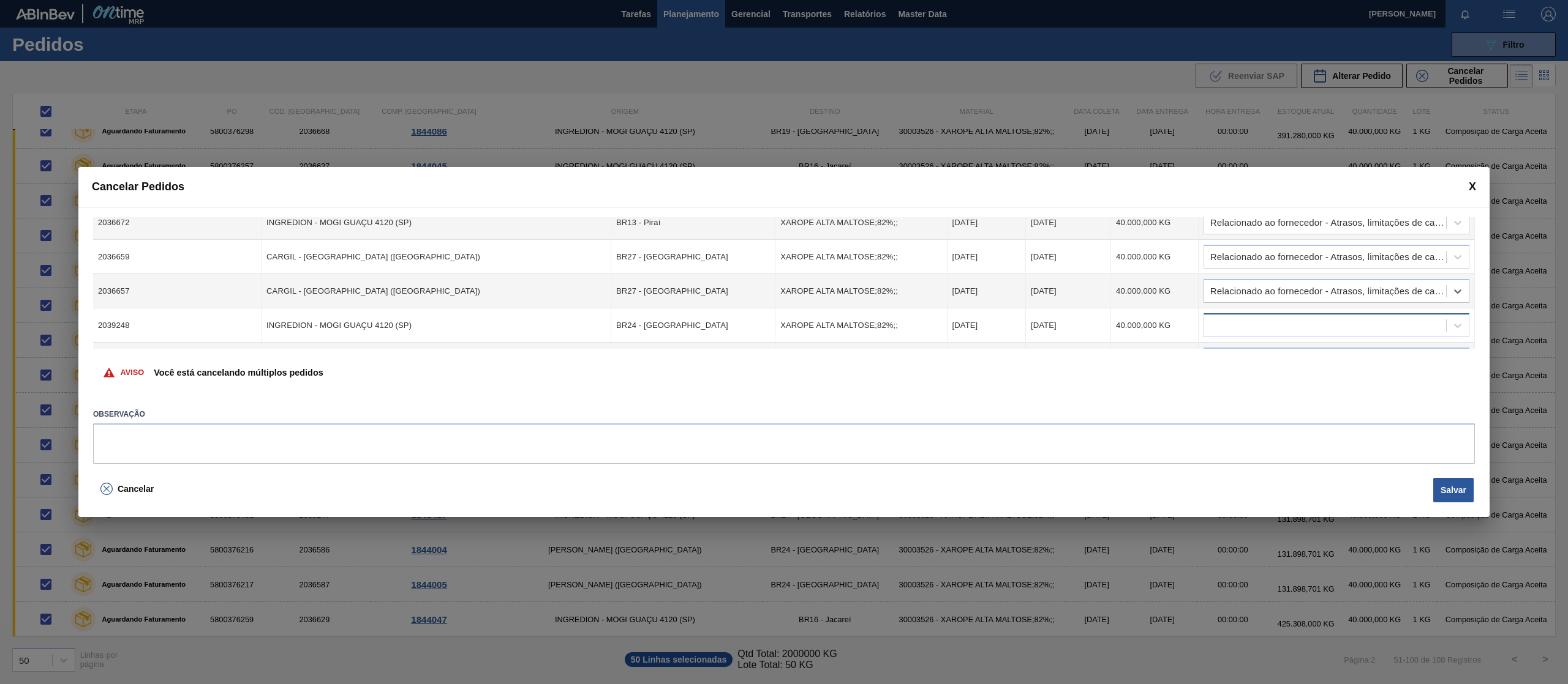
click at [1362, 328] on div at bounding box center [1325, 325] width 242 height 18
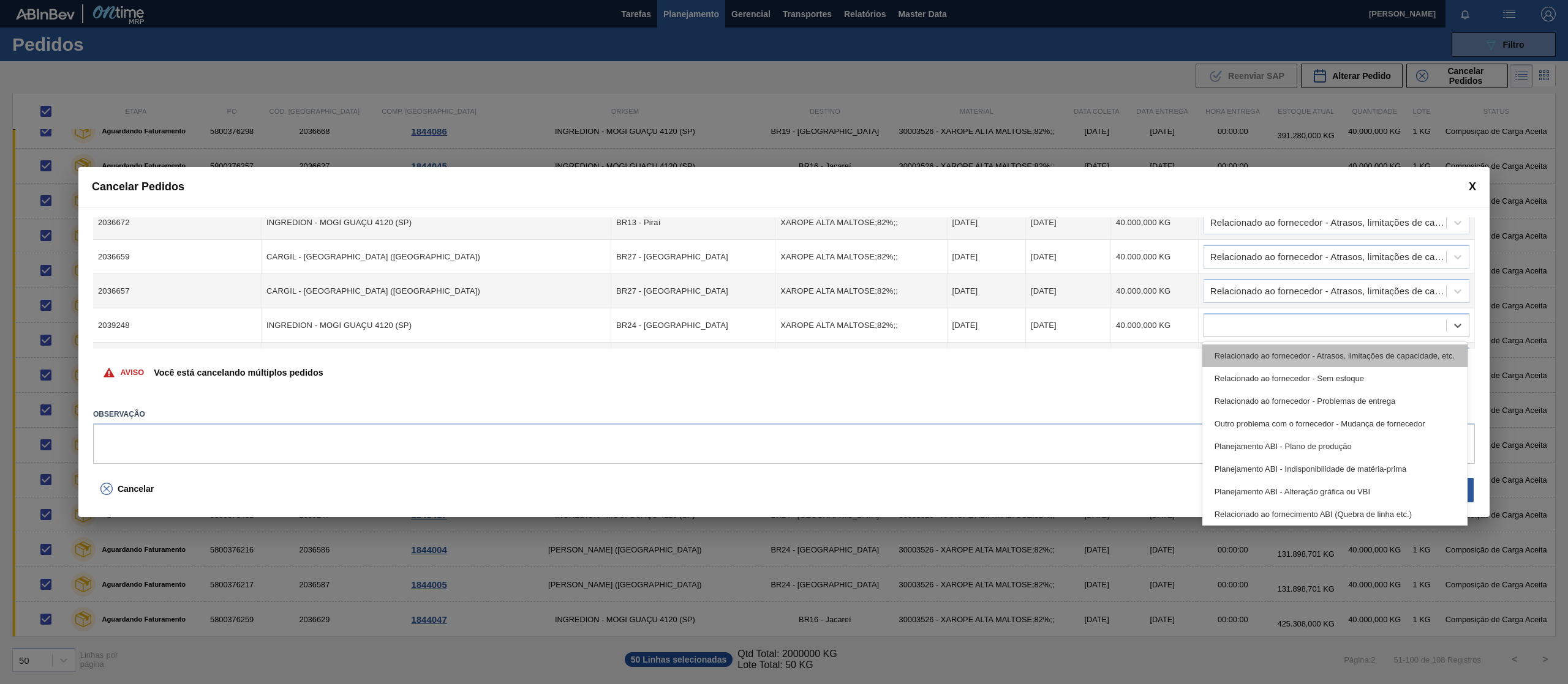
click at [1358, 352] on div "Relacionado ao fornecedor - Atrasos, limitações de capacidade, etc." at bounding box center [1335, 355] width 265 height 23
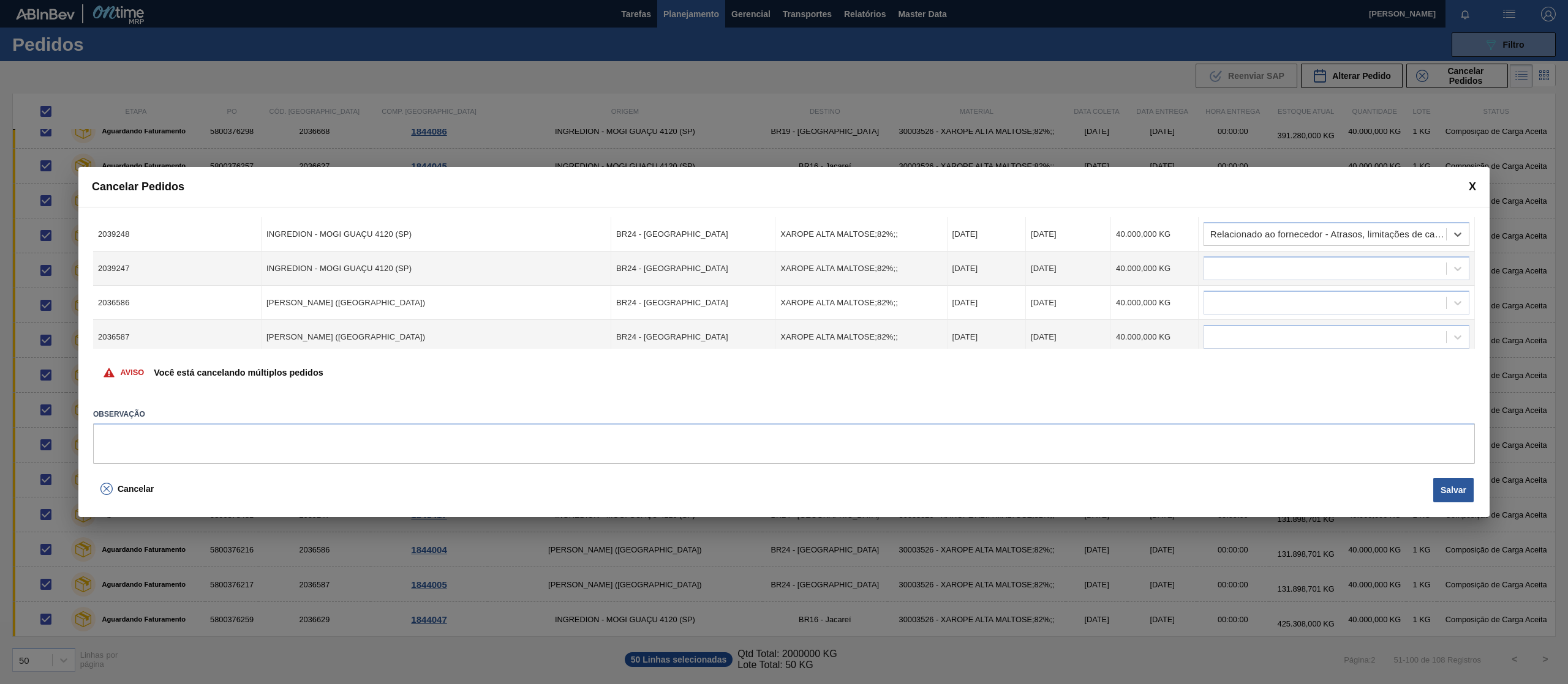
scroll to position [1600, 0]
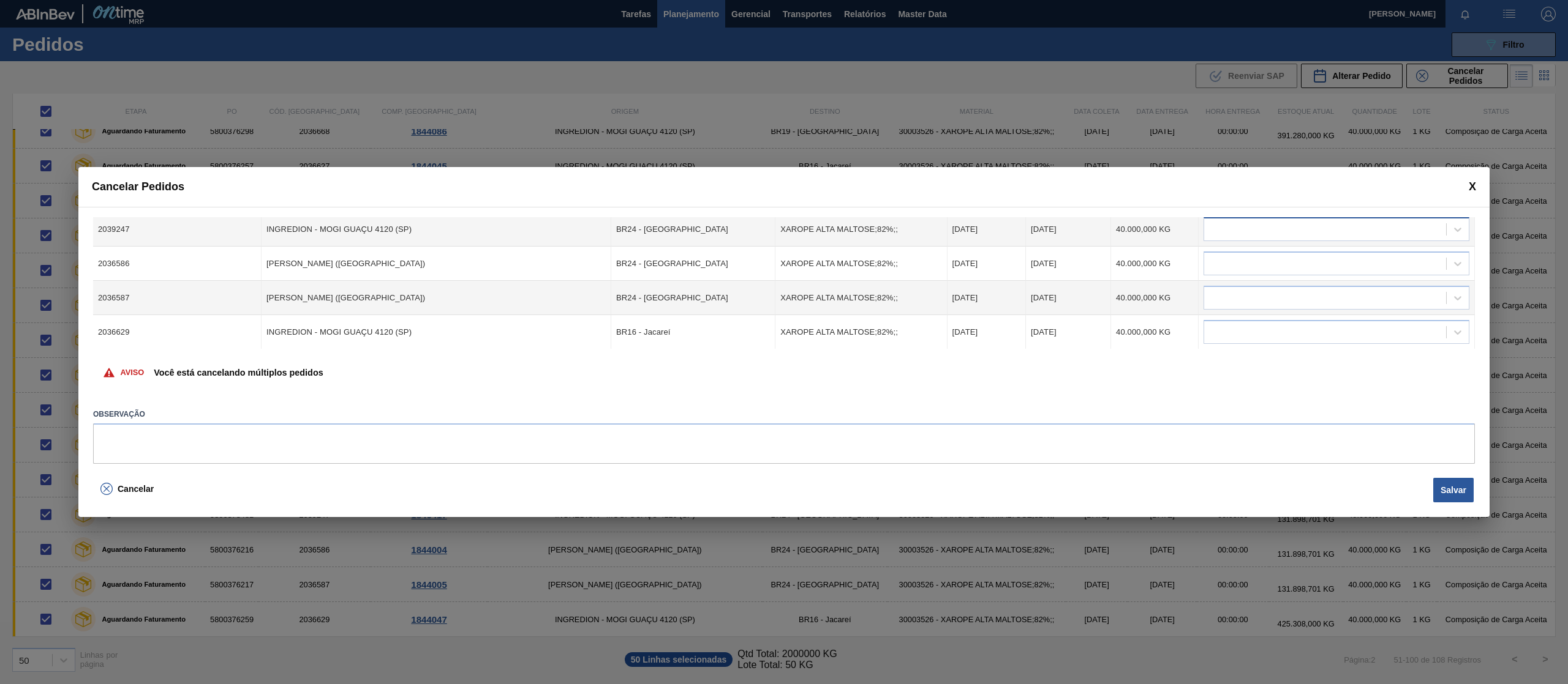
click at [1373, 229] on div at bounding box center [1325, 229] width 242 height 18
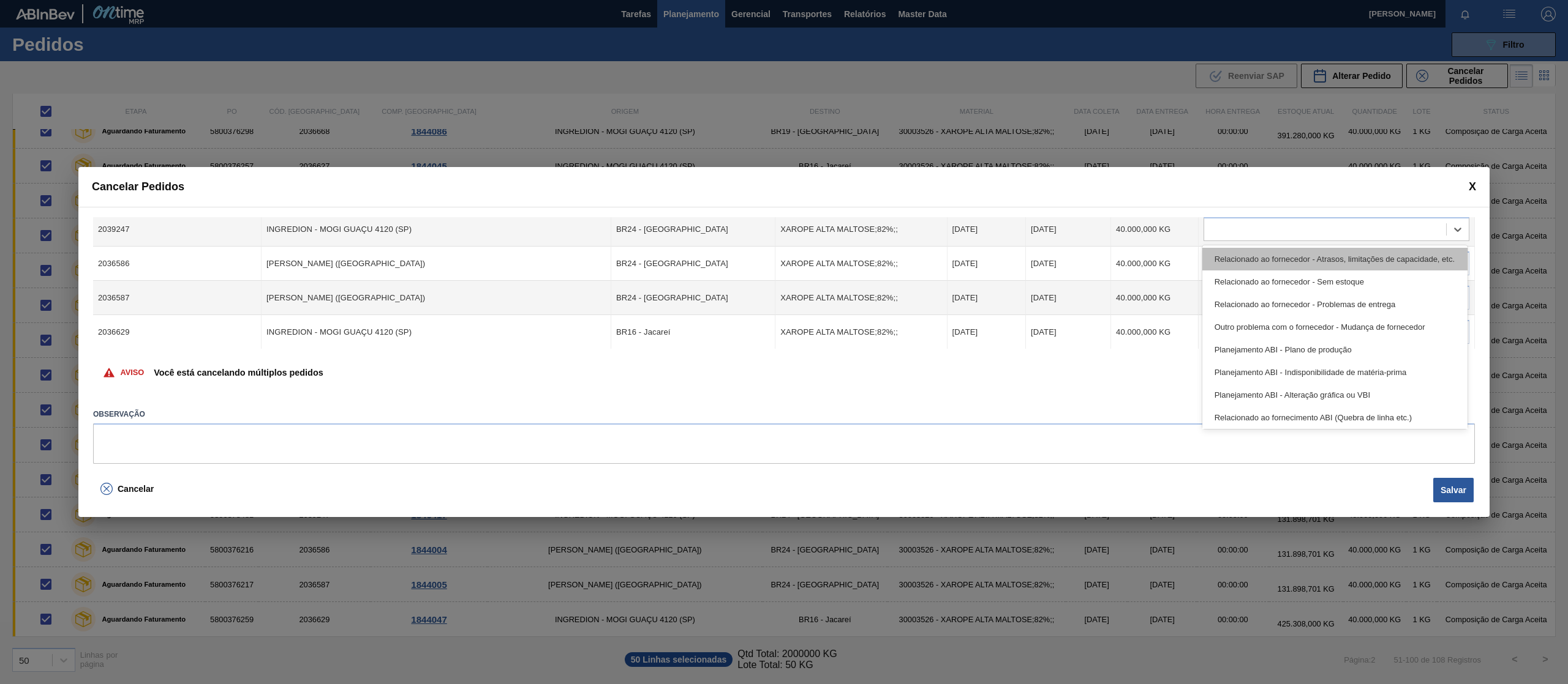
click at [1375, 254] on div "Relacionado ao fornecedor - Atrasos, limitações de capacidade, etc." at bounding box center [1335, 258] width 265 height 23
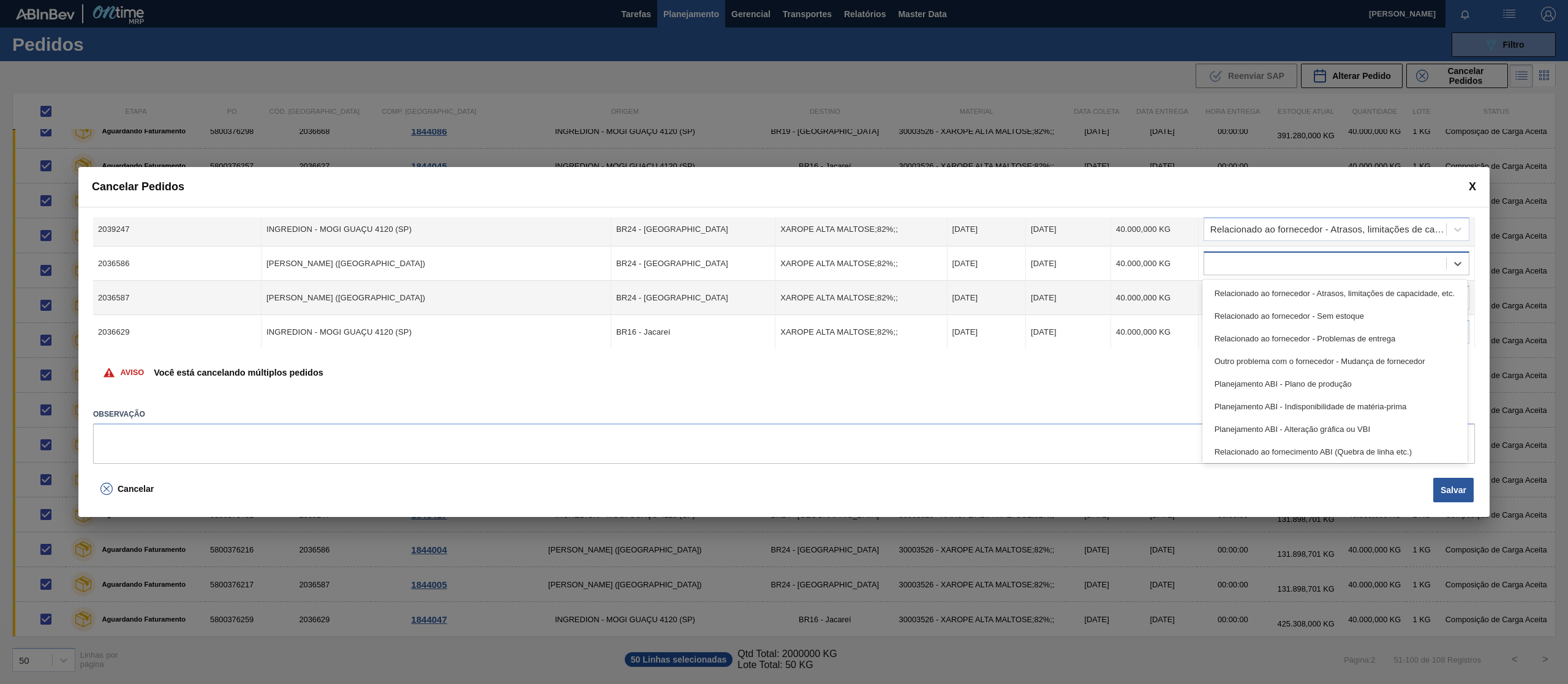
click at [1366, 270] on div at bounding box center [1325, 263] width 242 height 18
click at [1362, 295] on div "Relacionado ao fornecedor - Atrasos, limitações de capacidade, etc." at bounding box center [1335, 293] width 265 height 23
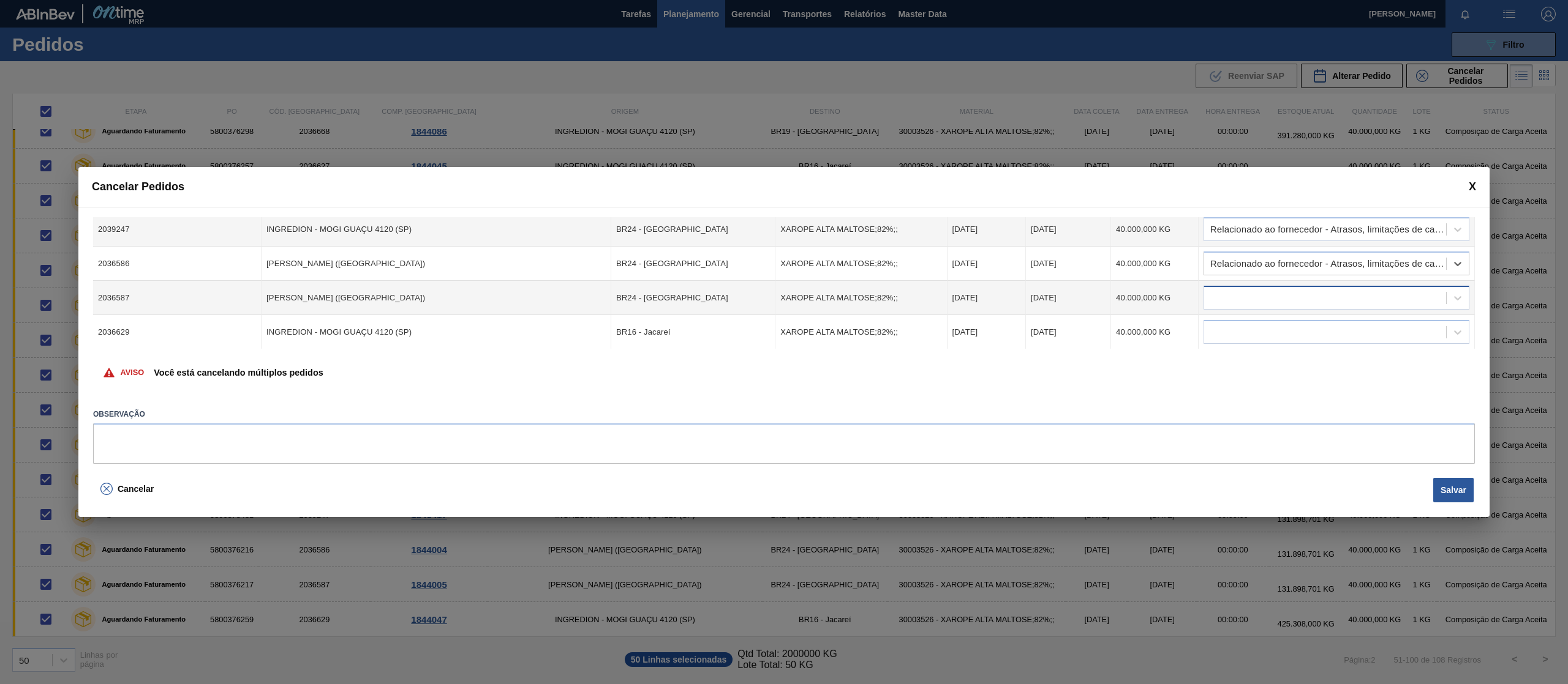
drag, startPoint x: 1362, startPoint y: 298, endPoint x: 1360, endPoint y: 307, distance: 9.2
click at [1362, 300] on div at bounding box center [1325, 298] width 242 height 18
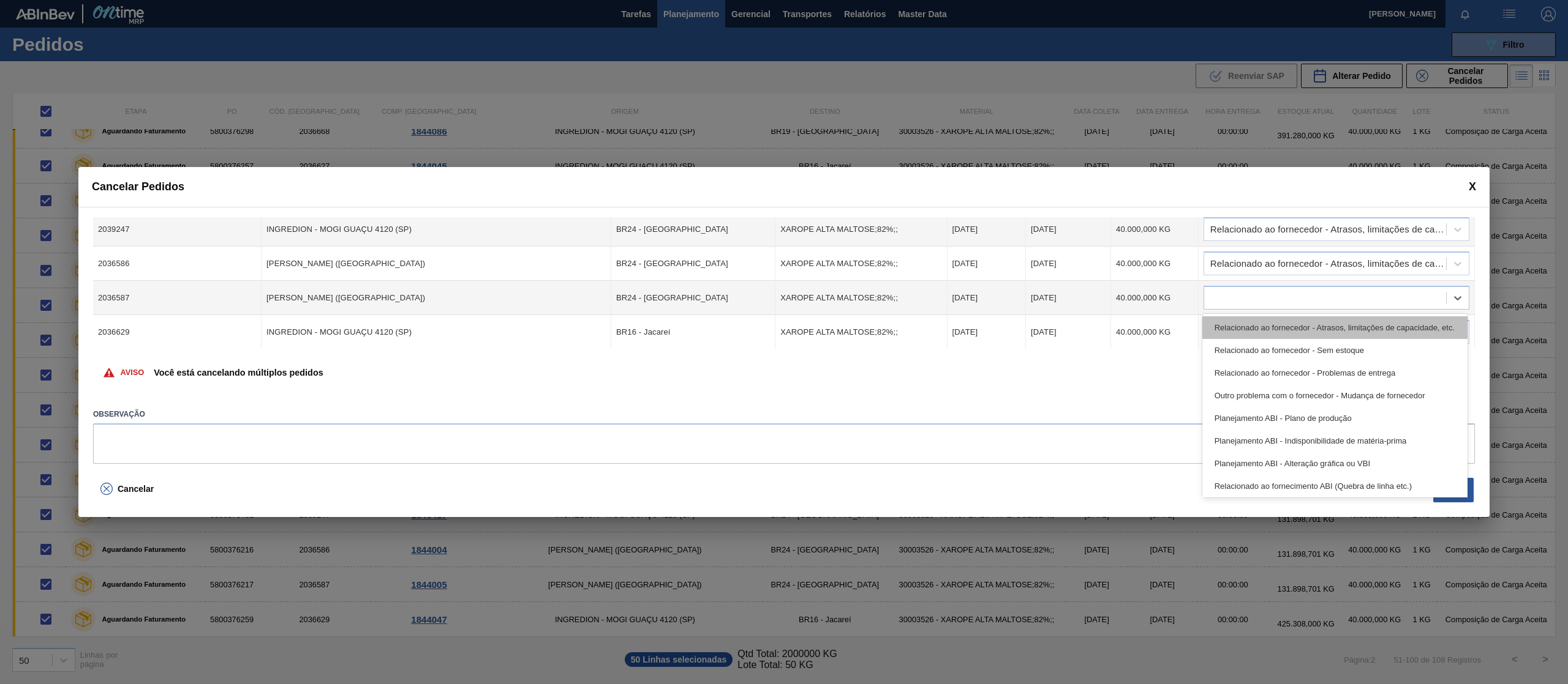
click at [1360, 320] on div "Relacionado ao fornecedor - Atrasos, limitações de capacidade, etc." at bounding box center [1335, 327] width 265 height 23
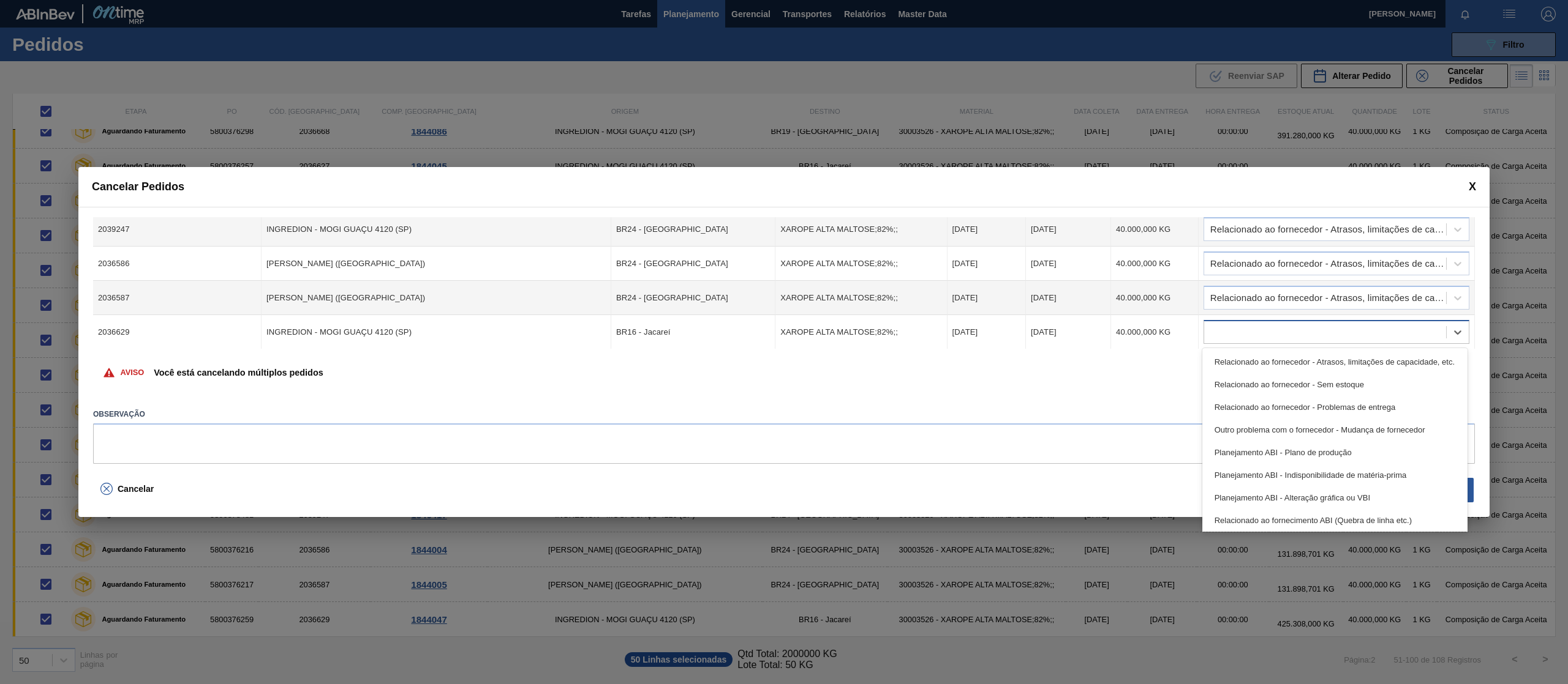
click at [1353, 332] on div at bounding box center [1325, 332] width 242 height 18
click at [1353, 352] on div "Relacionado ao fornecedor - Atrasos, limitações de capacidade, etc." at bounding box center [1335, 361] width 265 height 23
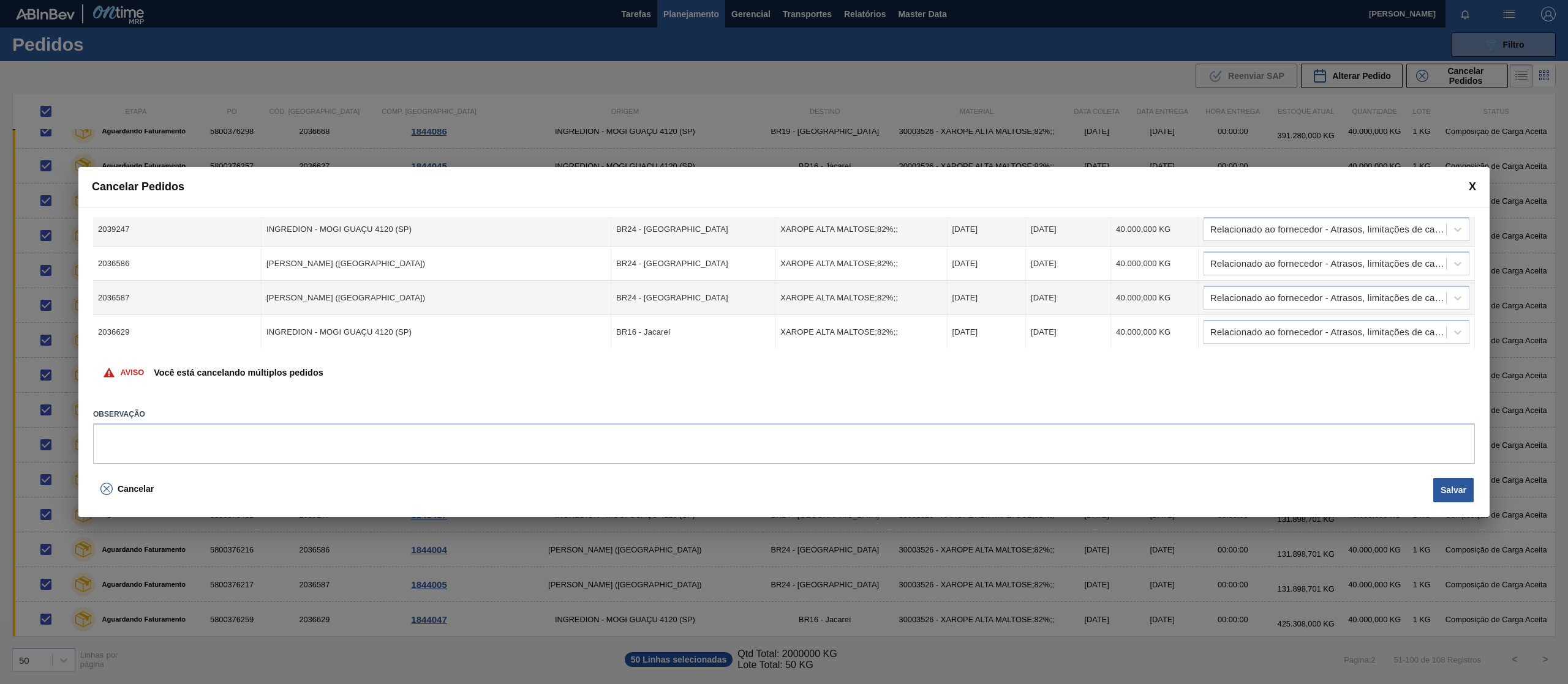
drag, startPoint x: 1475, startPoint y: 334, endPoint x: 1475, endPoint y: 345, distance: 11.0
click at [1475, 345] on div "Cód. Pedido Origem Destino Material Data Coleta Data entrega Quantidade Justifi…" at bounding box center [784, 339] width 1411 height 267
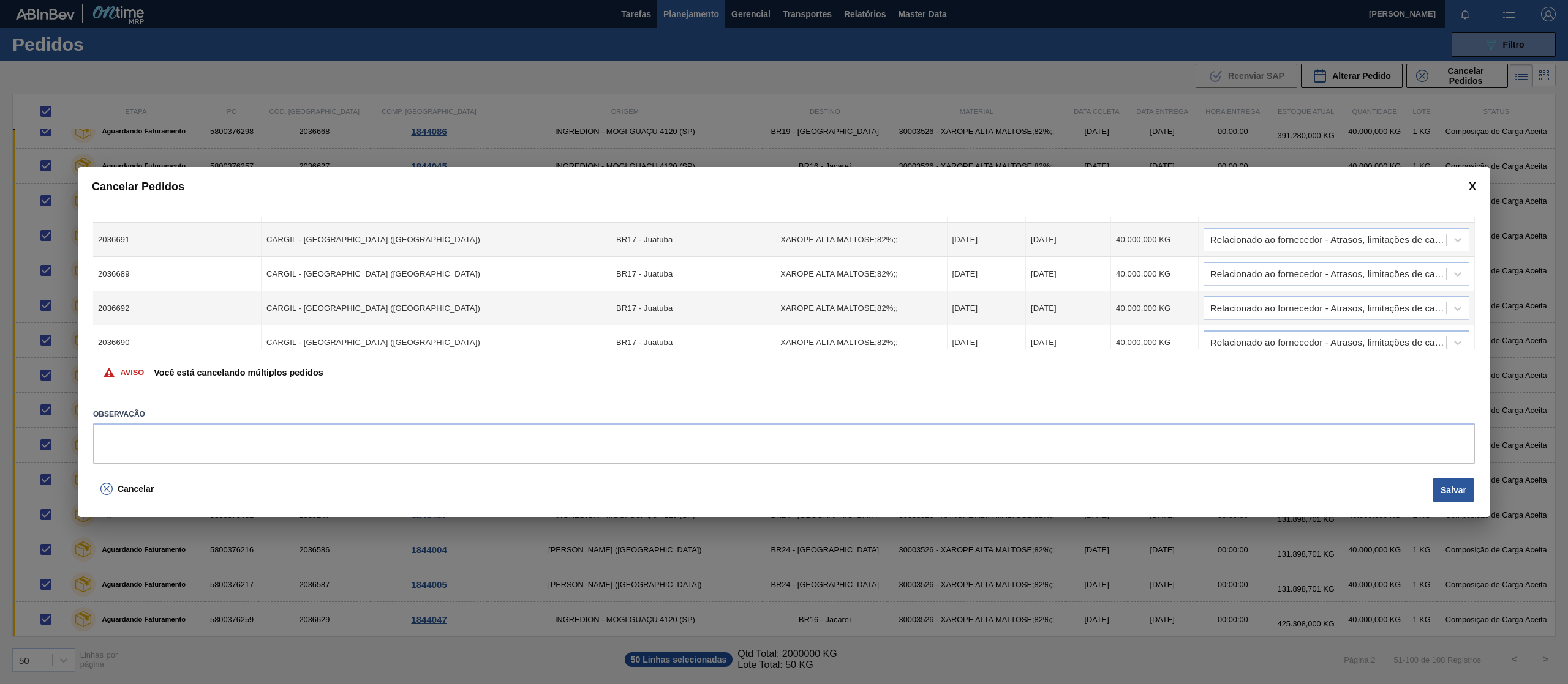
scroll to position [0, 0]
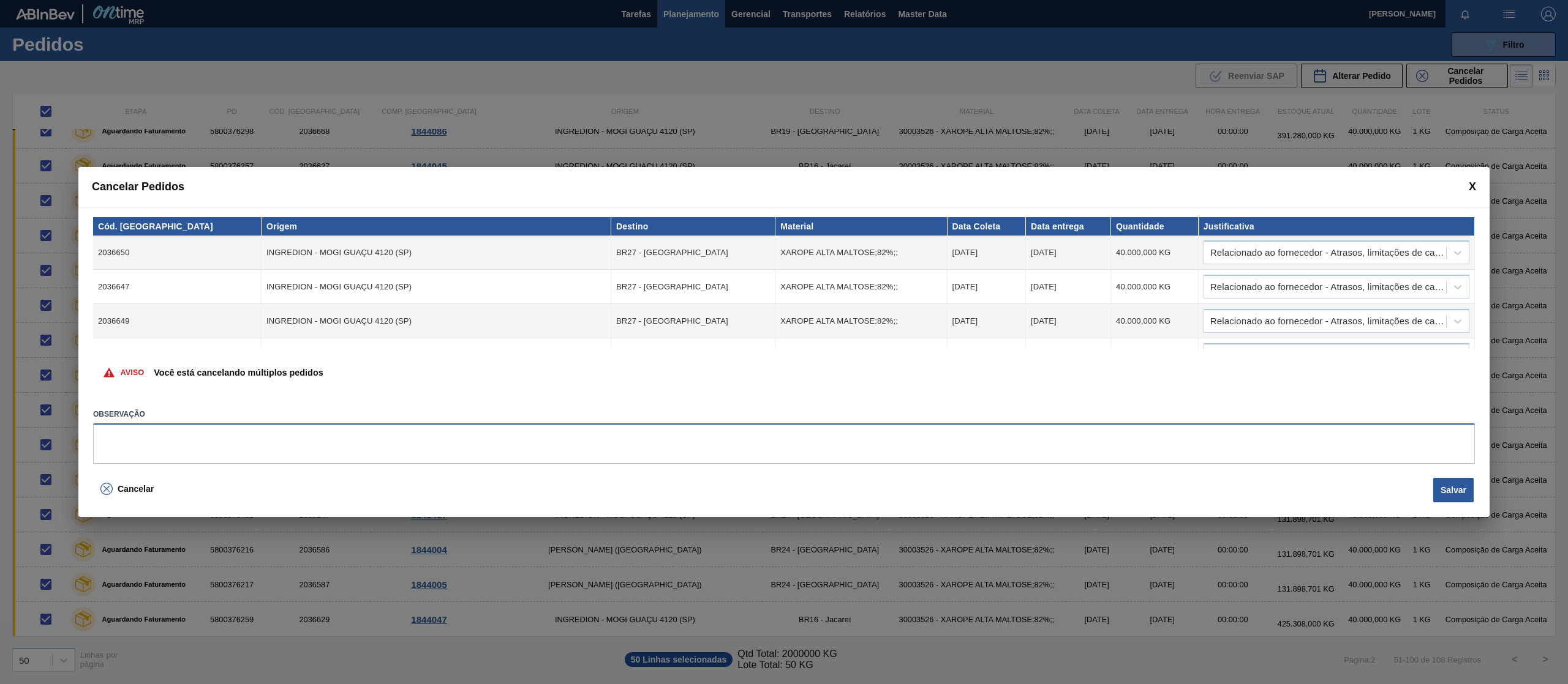
click at [560, 446] on textarea at bounding box center [783, 443] width 1381 height 40
type textarea "padrão"
click at [1448, 494] on button "Salvar" at bounding box center [1453, 490] width 40 height 24
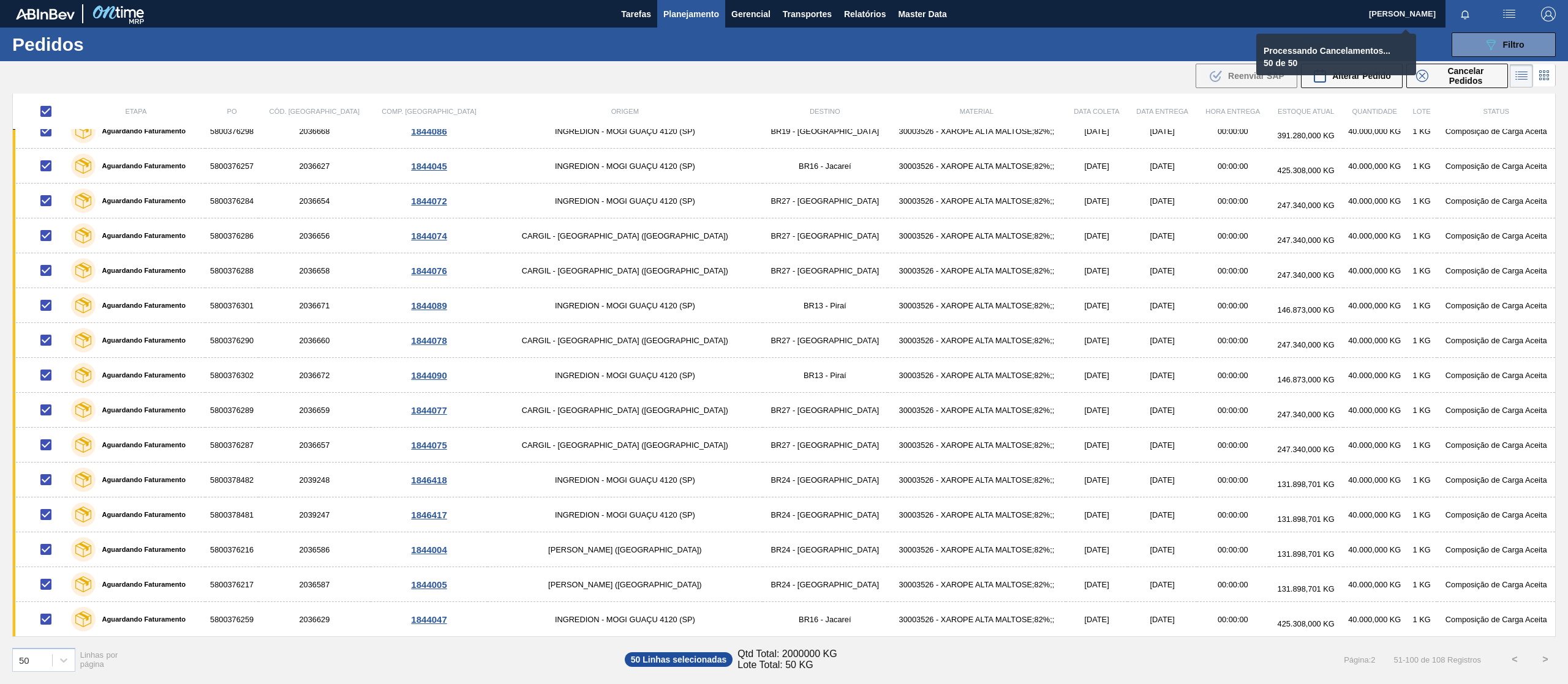
checkbox input "false"
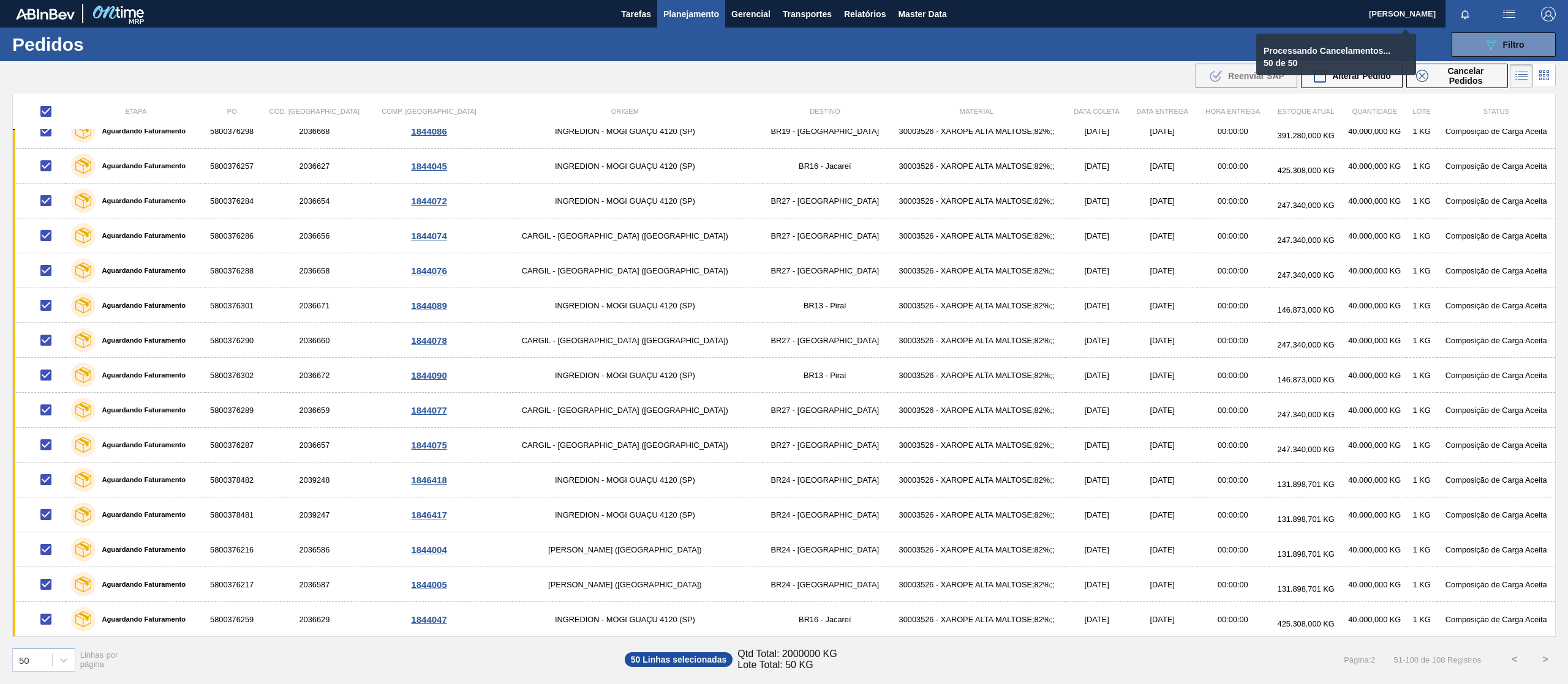
checkbox input "false"
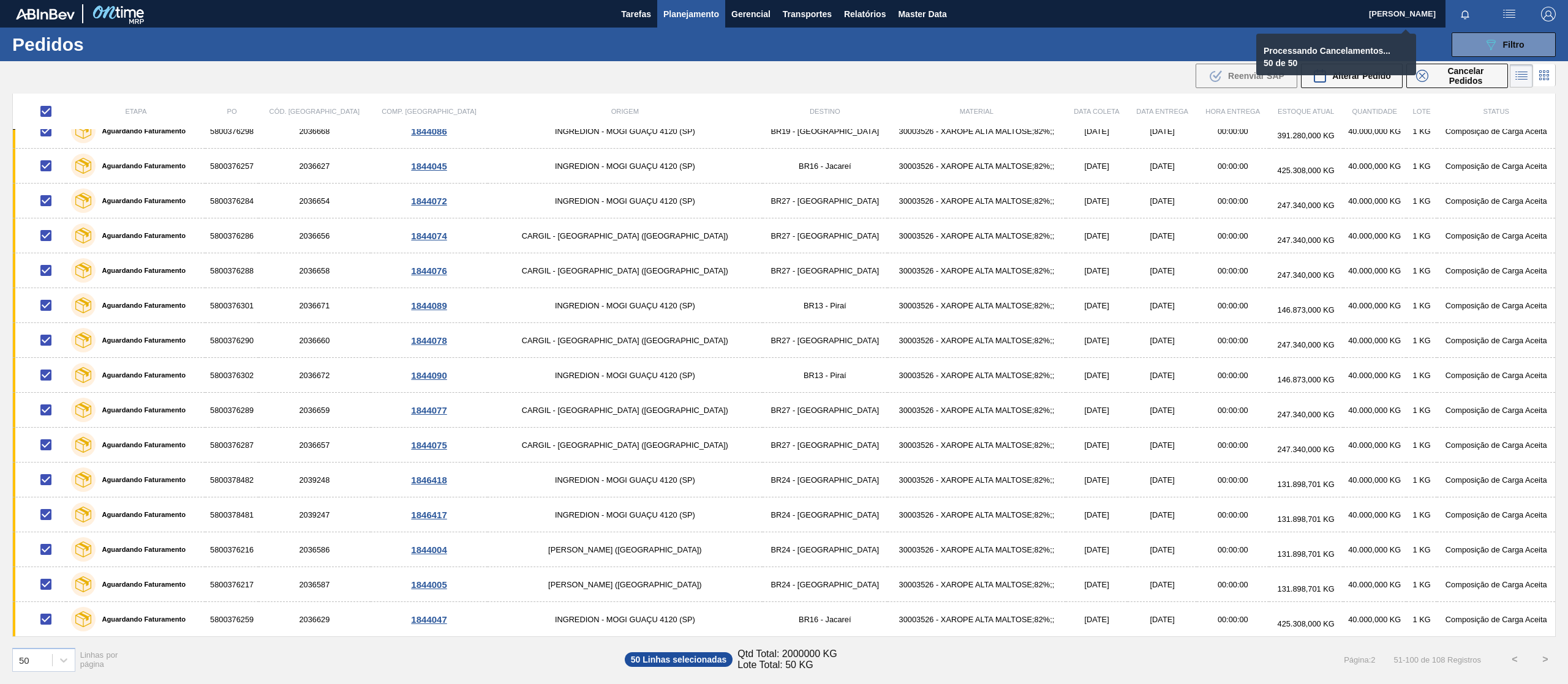
checkbox input "false"
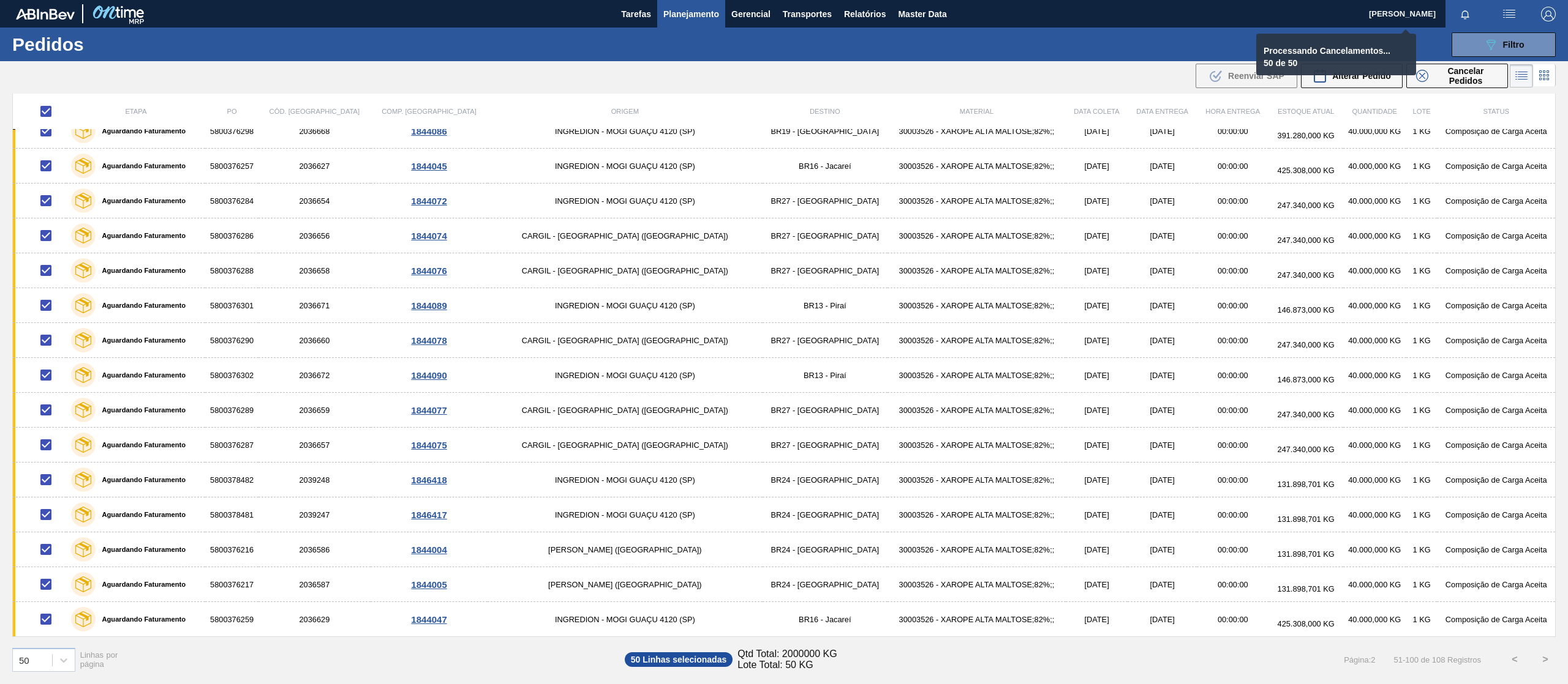
checkbox input "false"
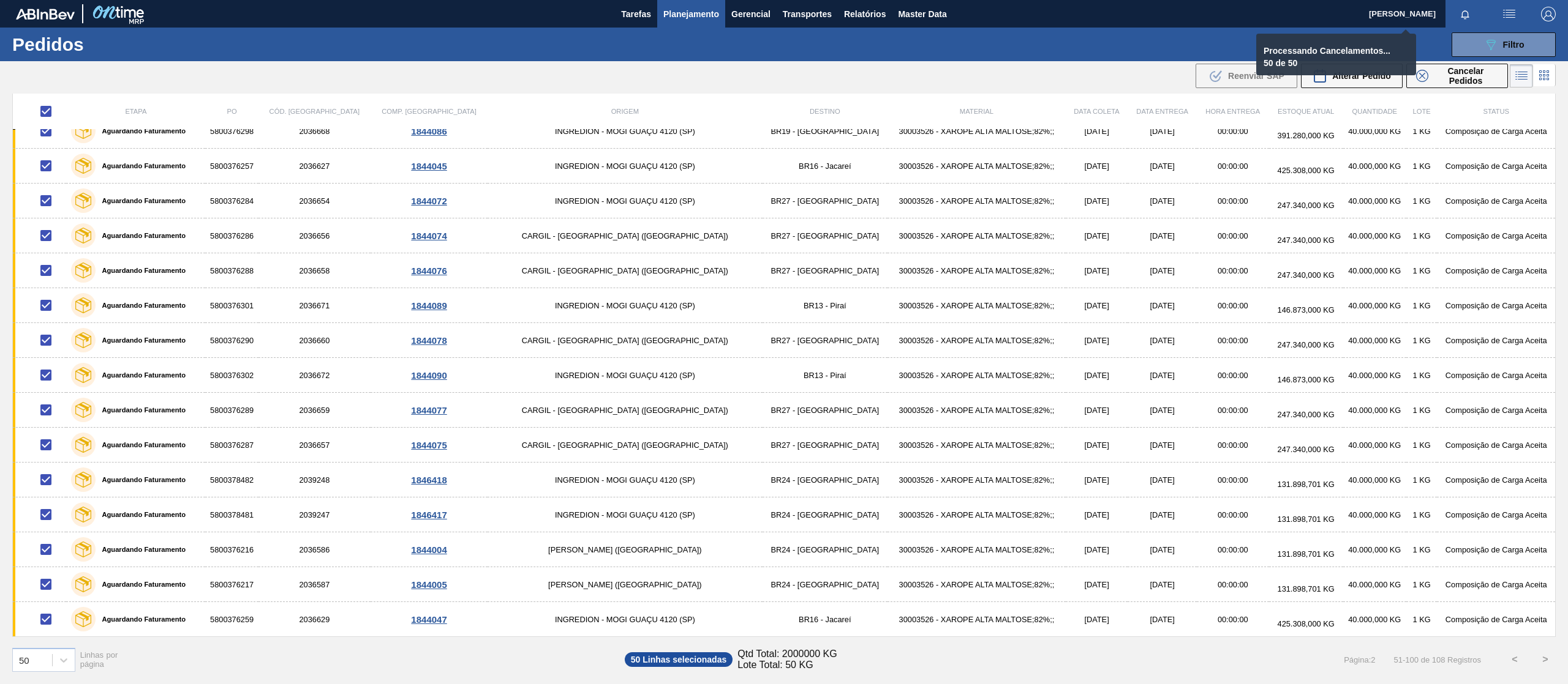
checkbox input "false"
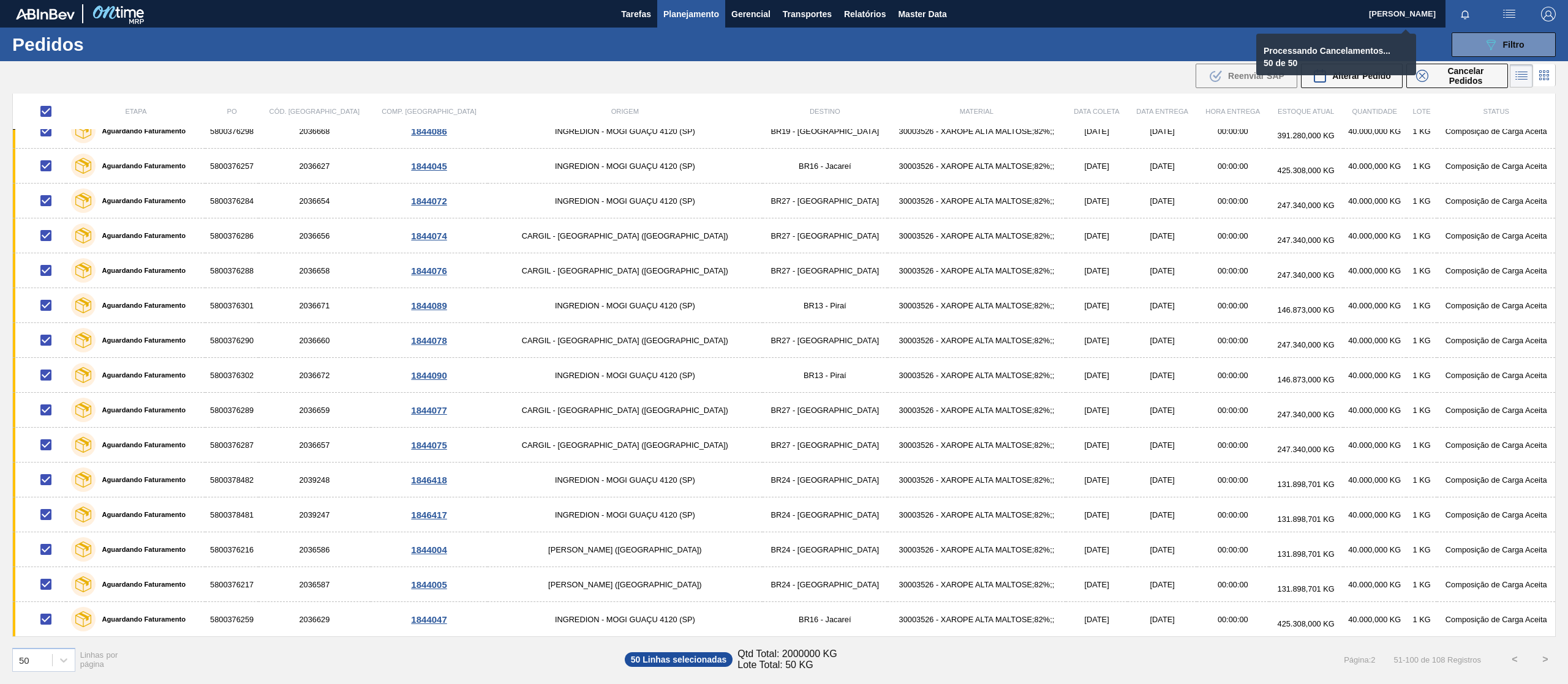
checkbox input "false"
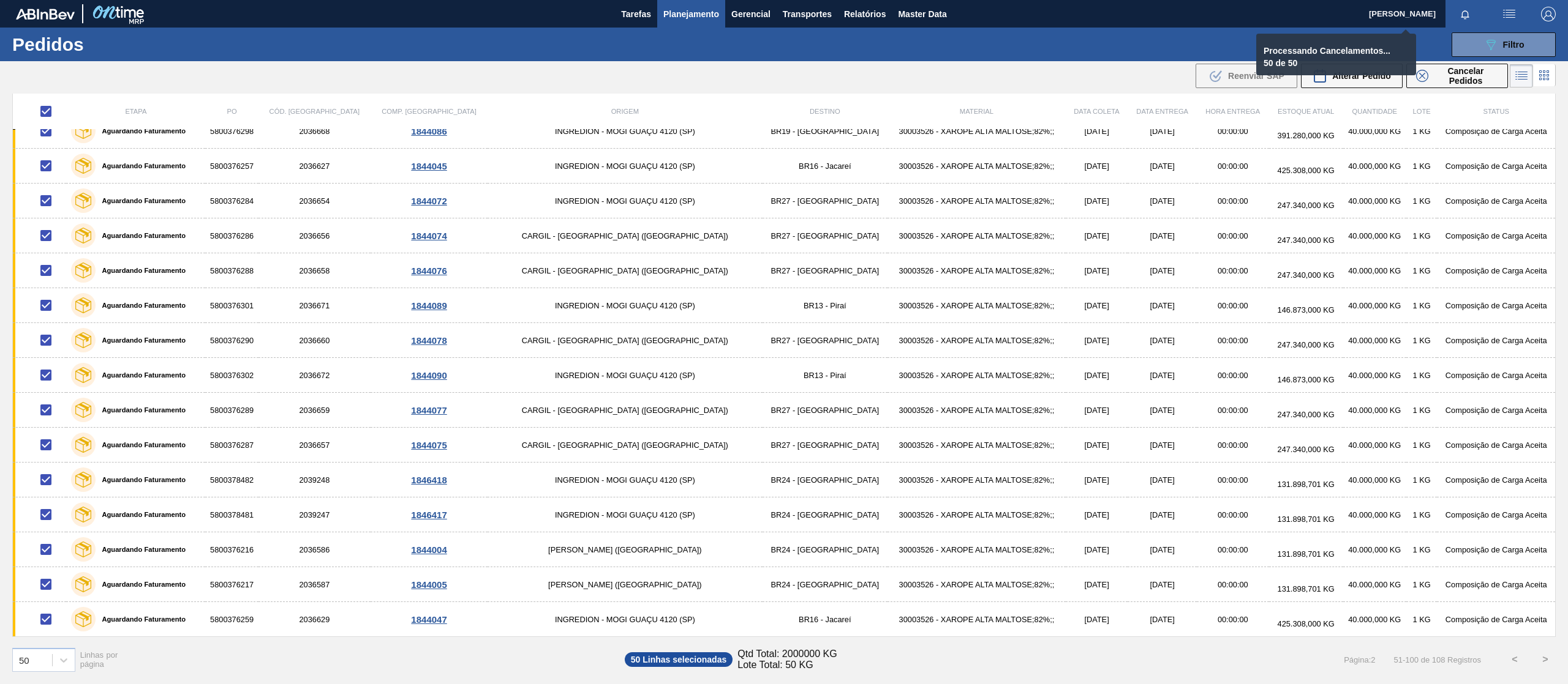
checkbox input "false"
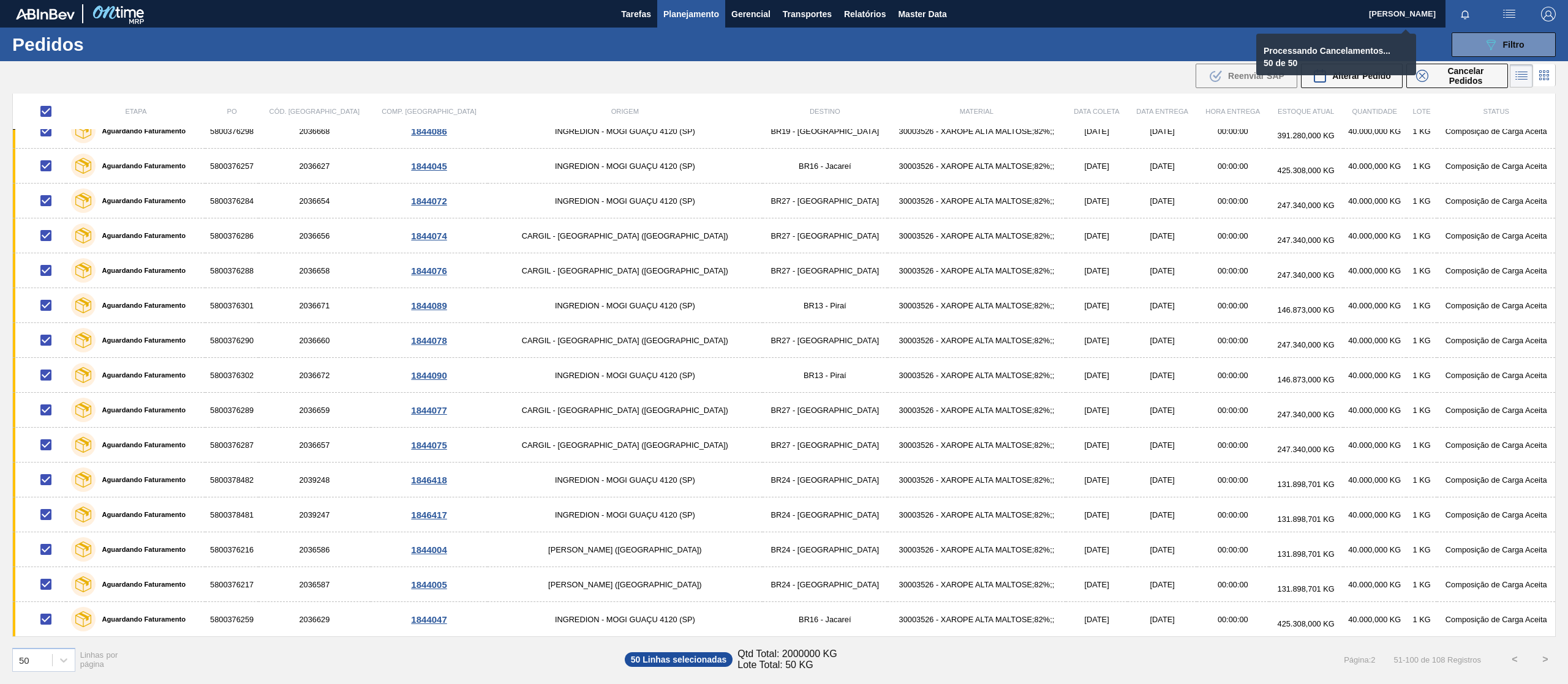
checkbox input "false"
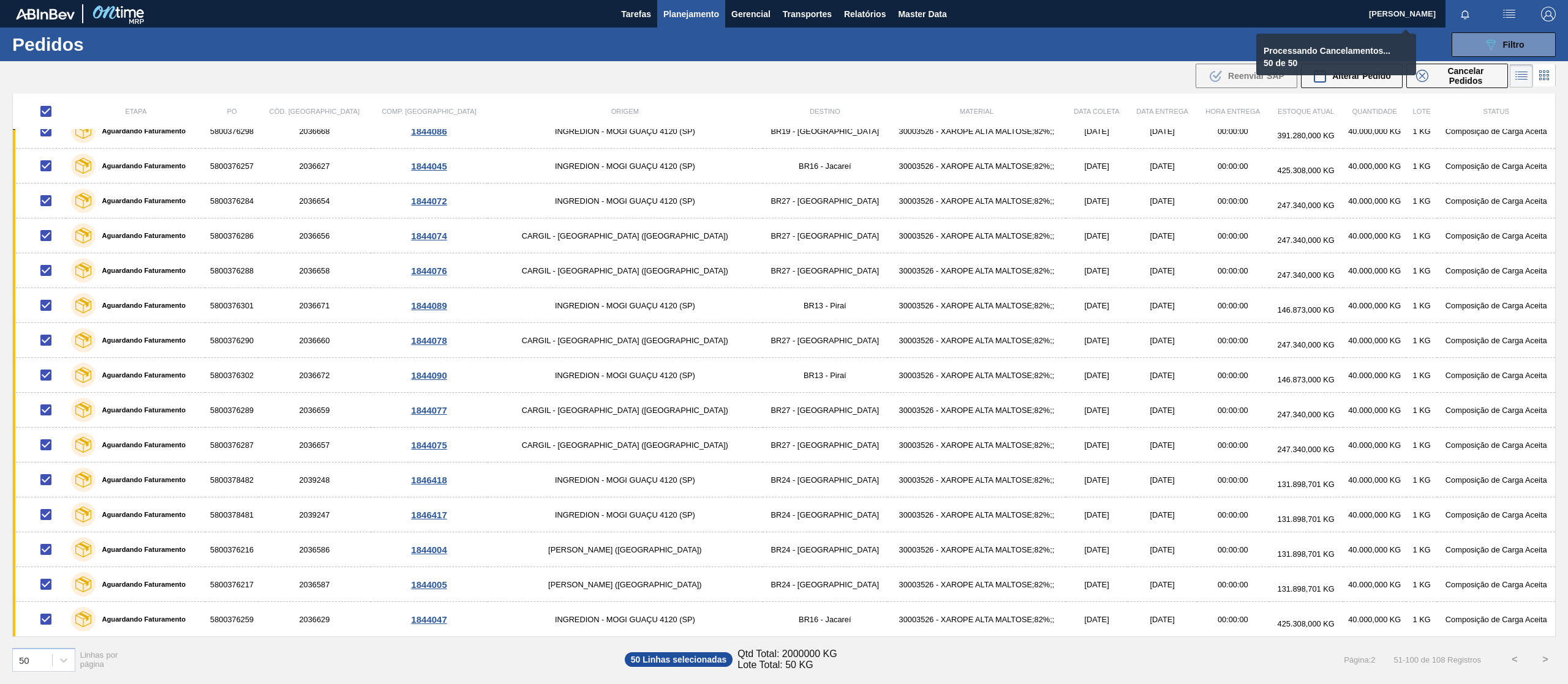
checkbox input "false"
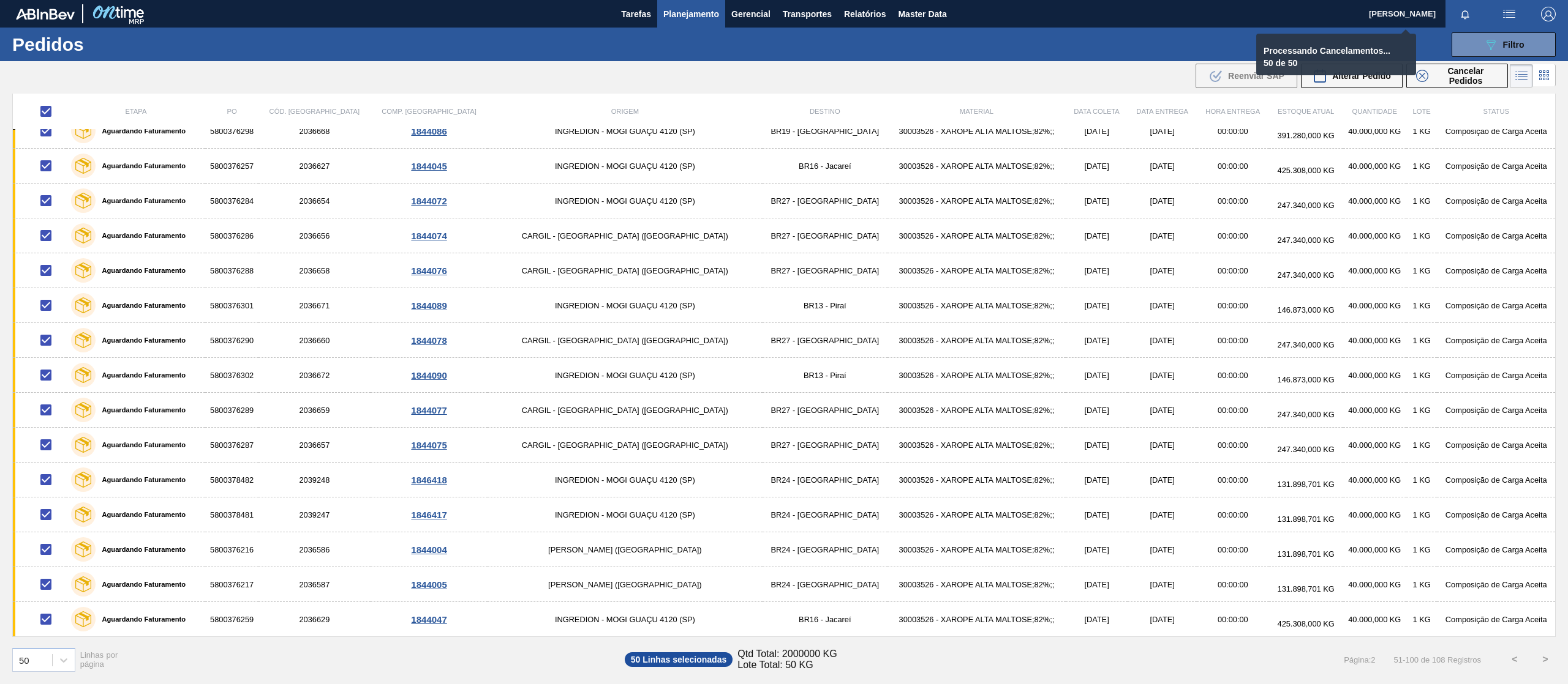
checkbox input "false"
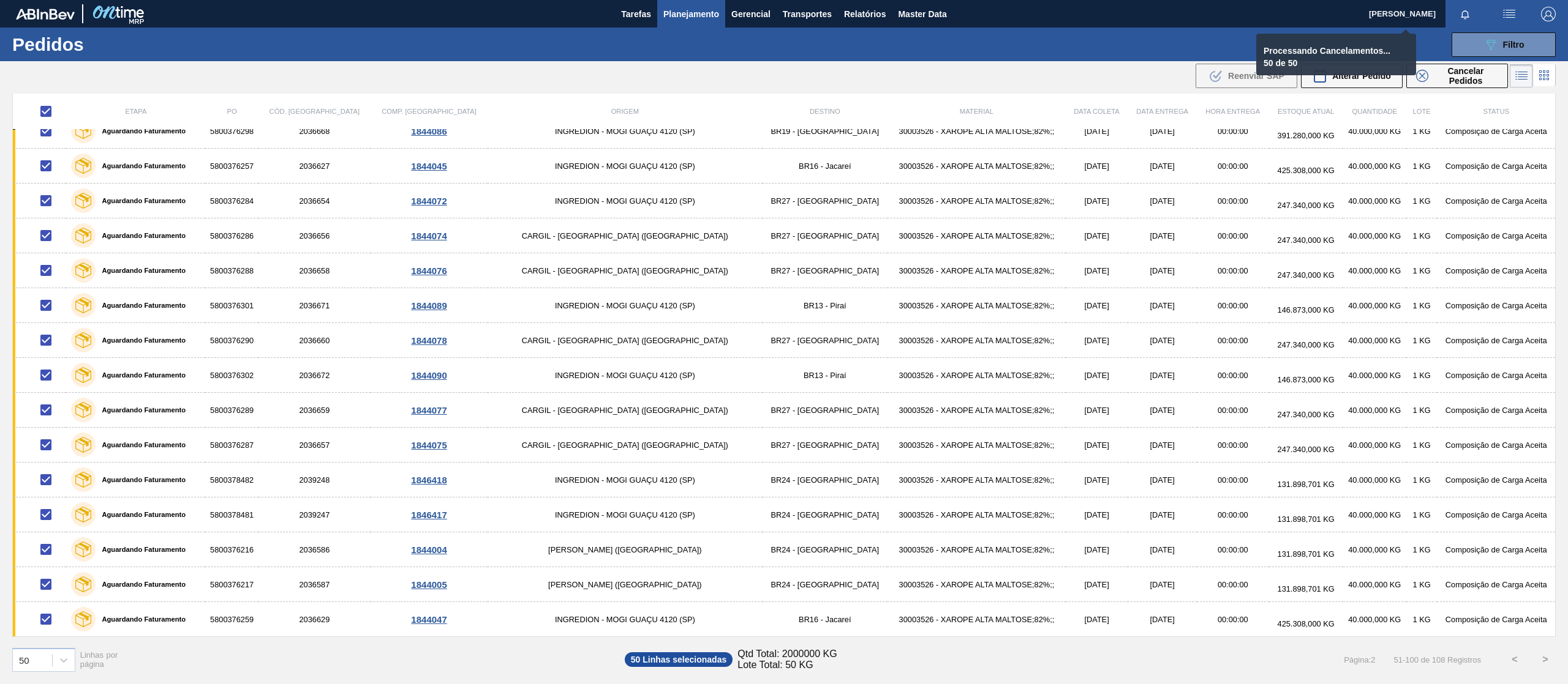
checkbox input "false"
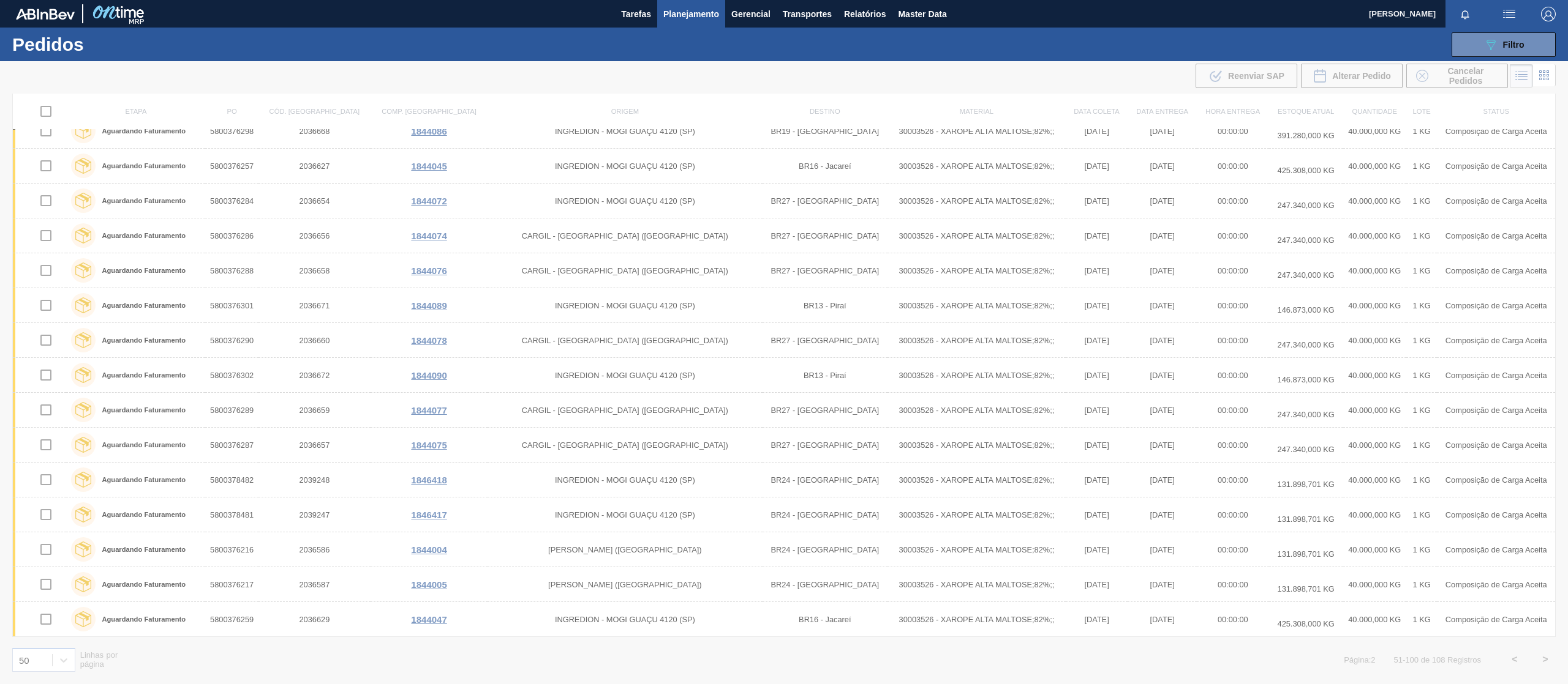
scroll to position [651, 0]
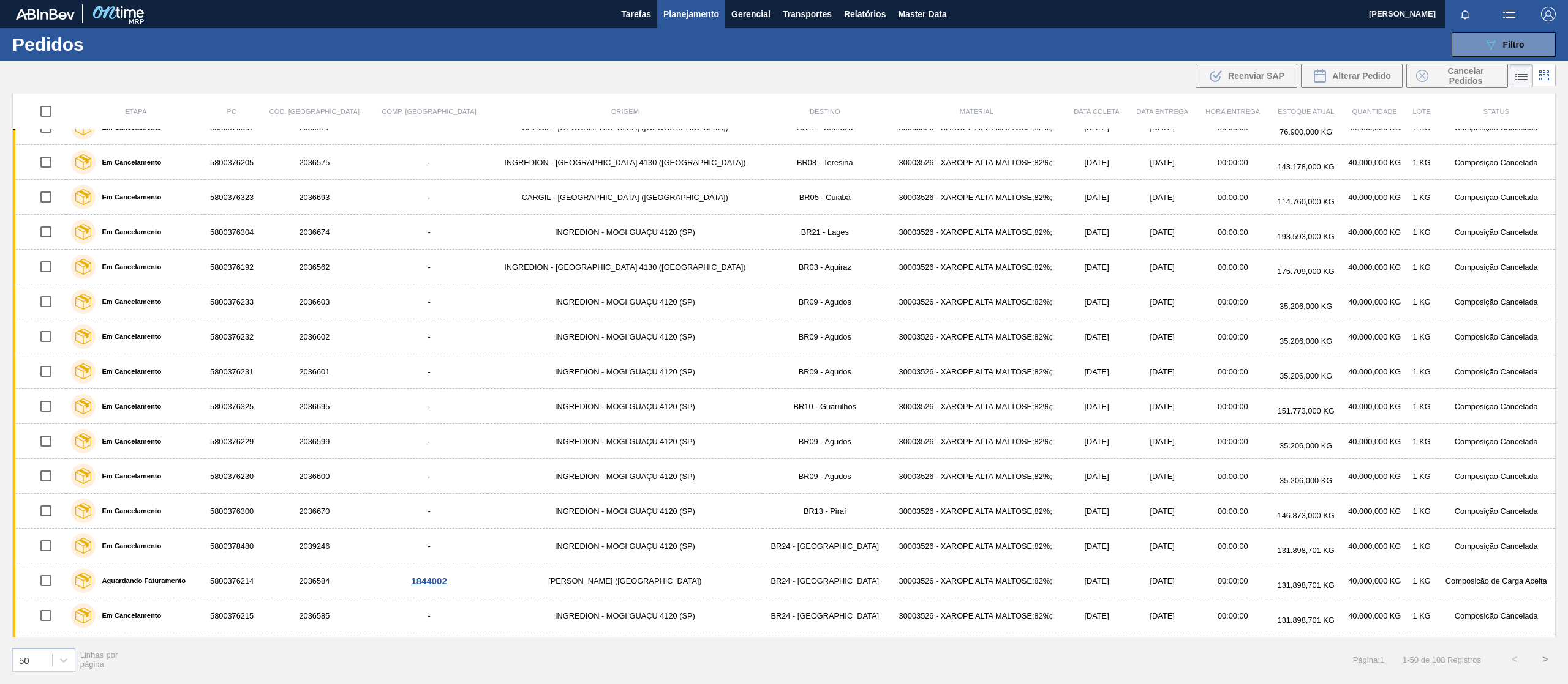
scroll to position [1248, 0]
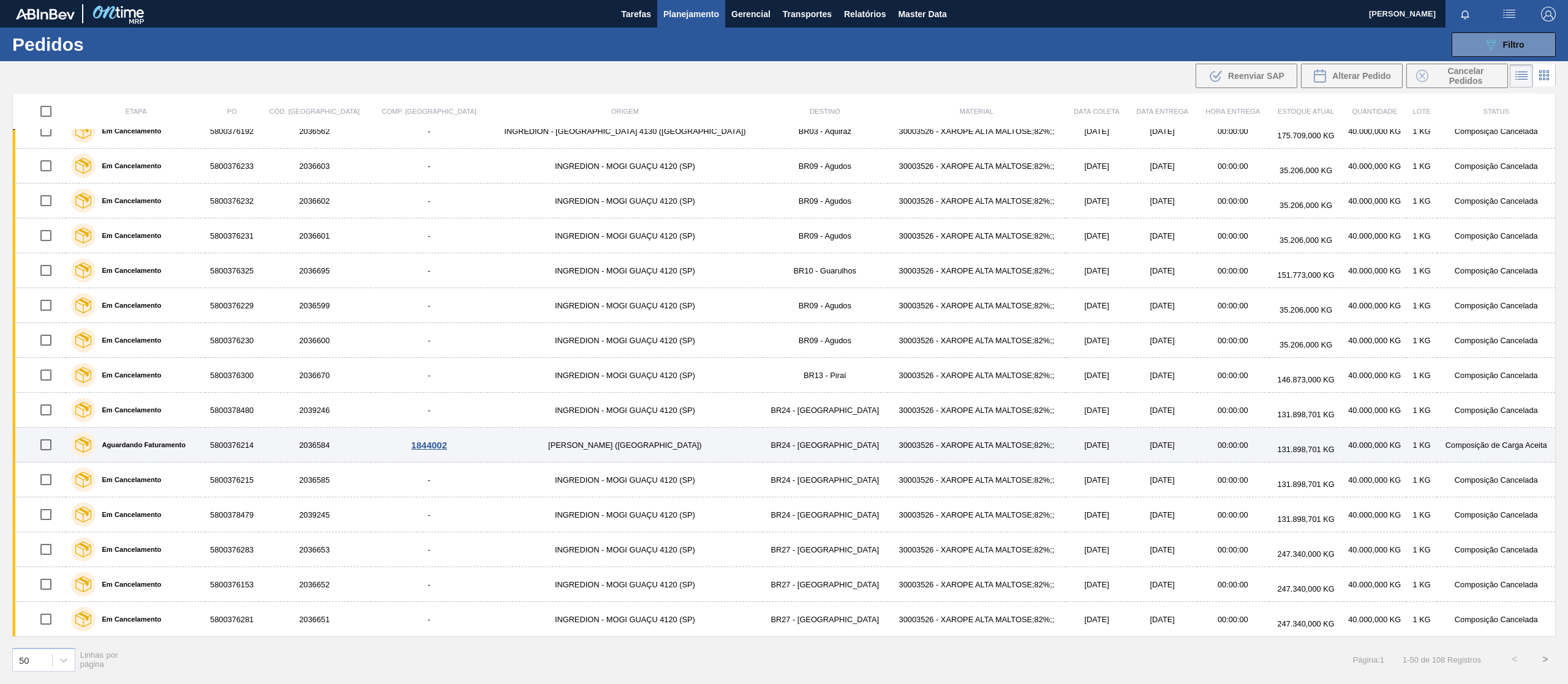
click at [49, 443] on input "checkbox" at bounding box center [46, 445] width 26 height 26
checkbox input "true"
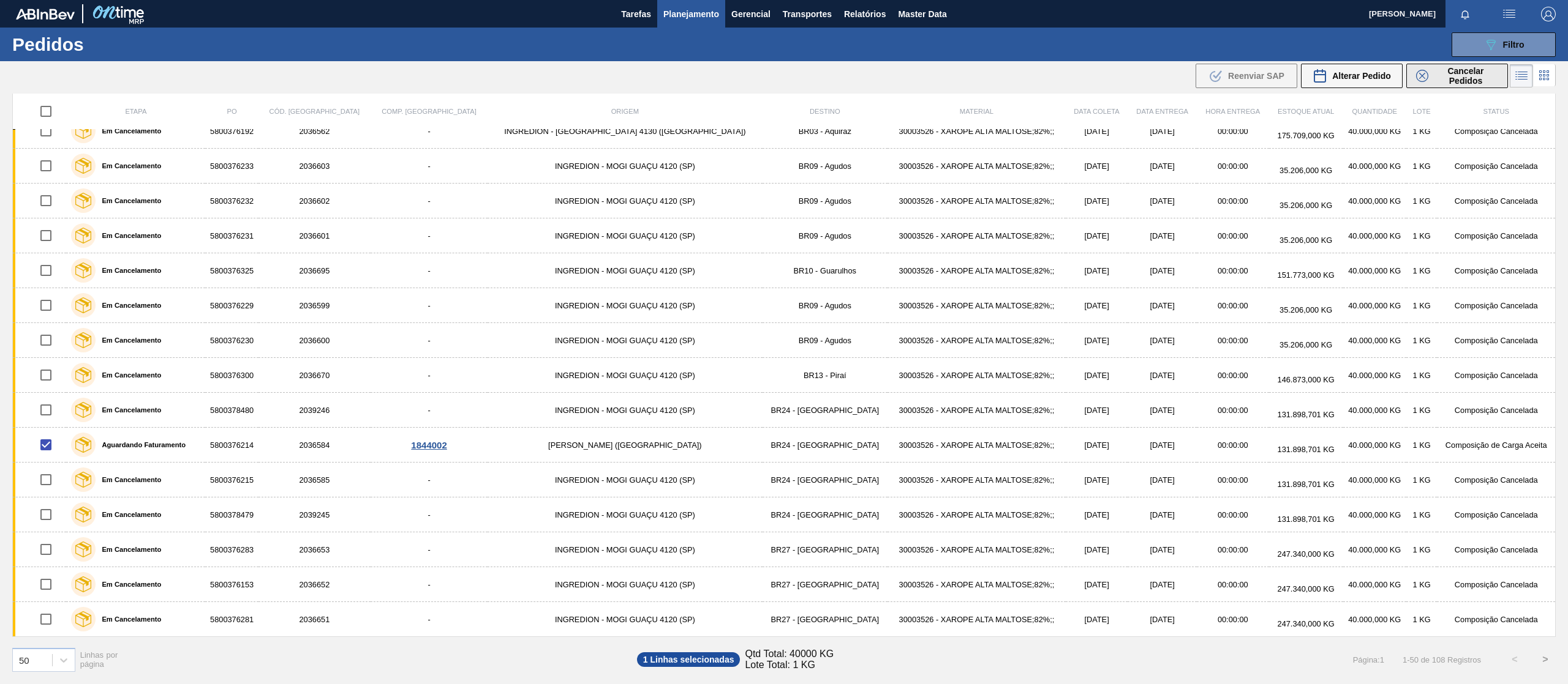
click at [1458, 79] on span "Cancelar Pedidos" at bounding box center [1466, 75] width 65 height 19
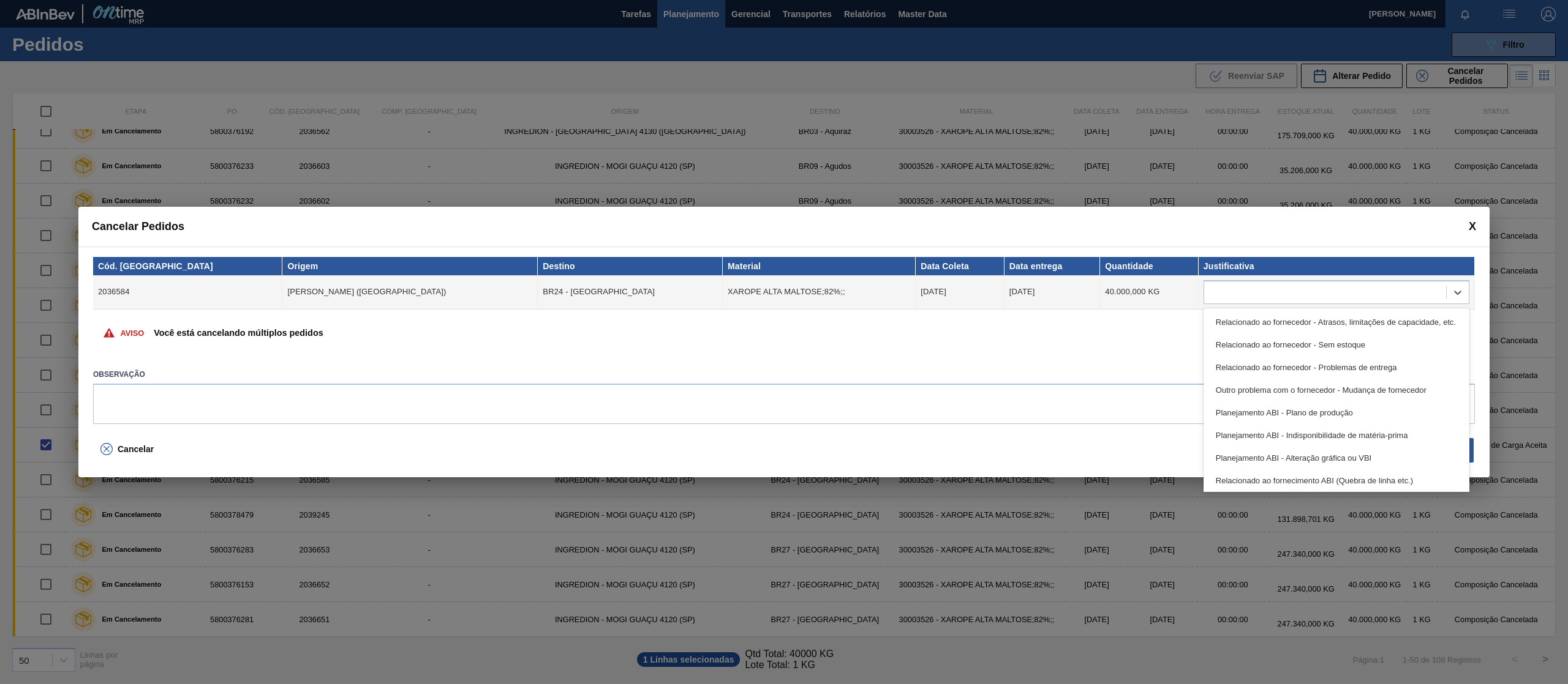
drag, startPoint x: 1240, startPoint y: 287, endPoint x: 1257, endPoint y: 309, distance: 27.8
click at [1239, 288] on div at bounding box center [1325, 292] width 242 height 18
click at [1287, 347] on div "Relacionado ao fornecedor - Sem estoque" at bounding box center [1336, 345] width 266 height 23
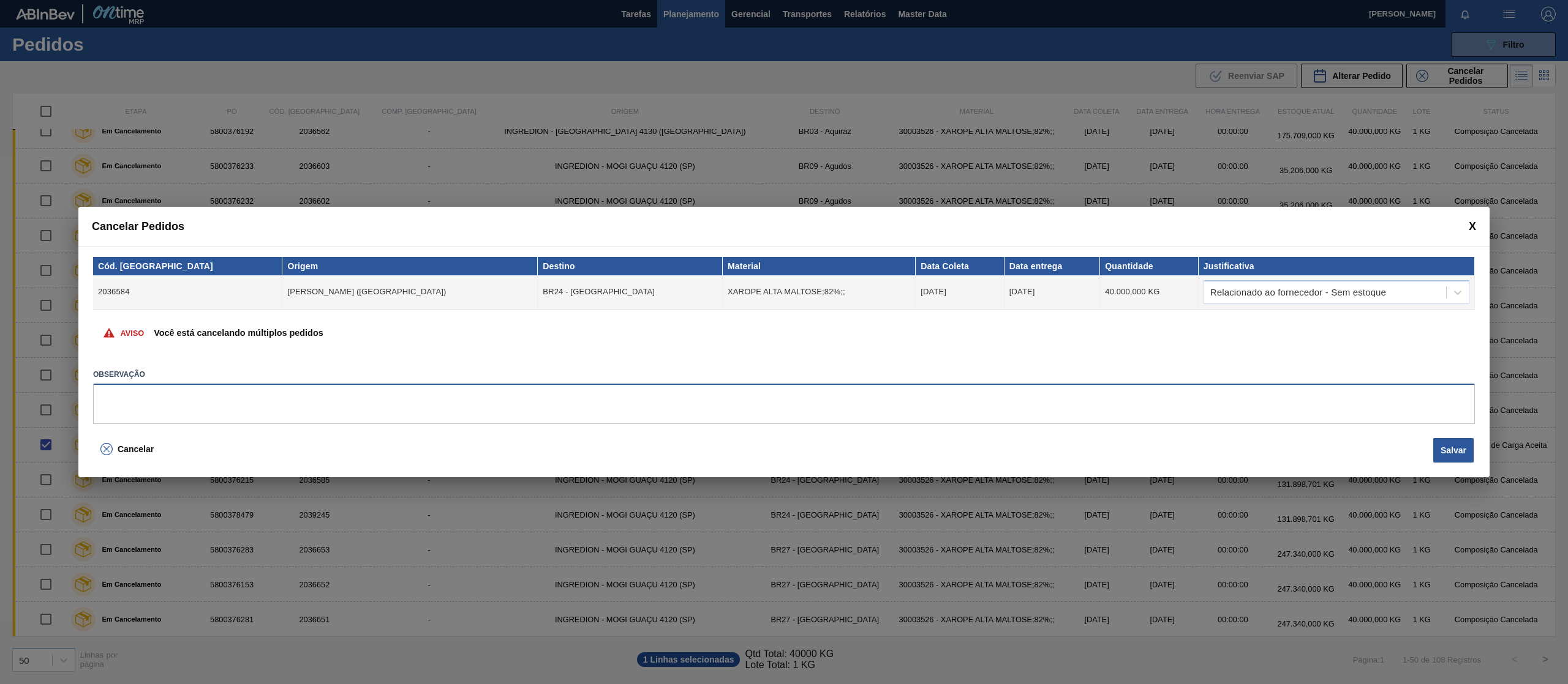
click at [959, 406] on textarea at bounding box center [783, 404] width 1381 height 40
type textarea "ooo"
click at [1463, 455] on button "Salvar" at bounding box center [1453, 450] width 40 height 24
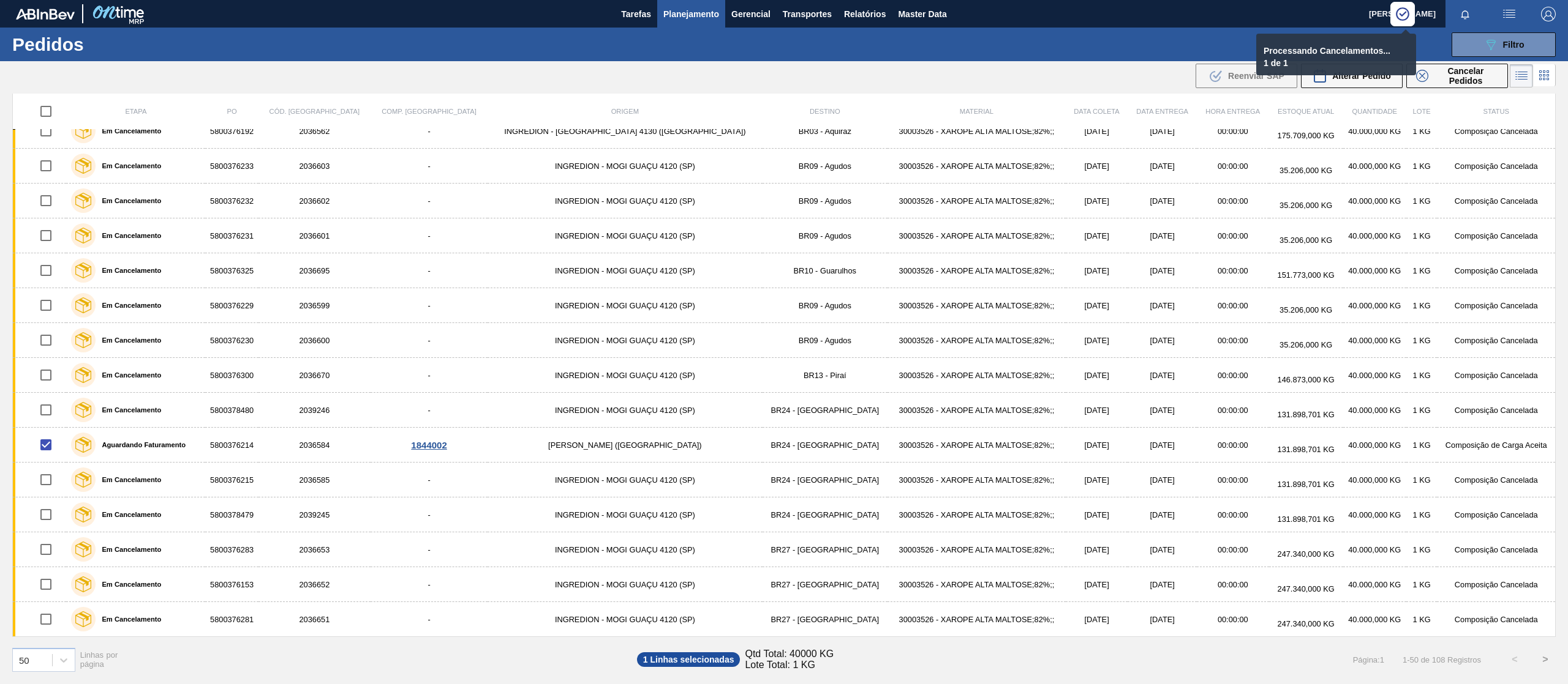
click at [1546, 663] on button ">" at bounding box center [1545, 660] width 31 height 31
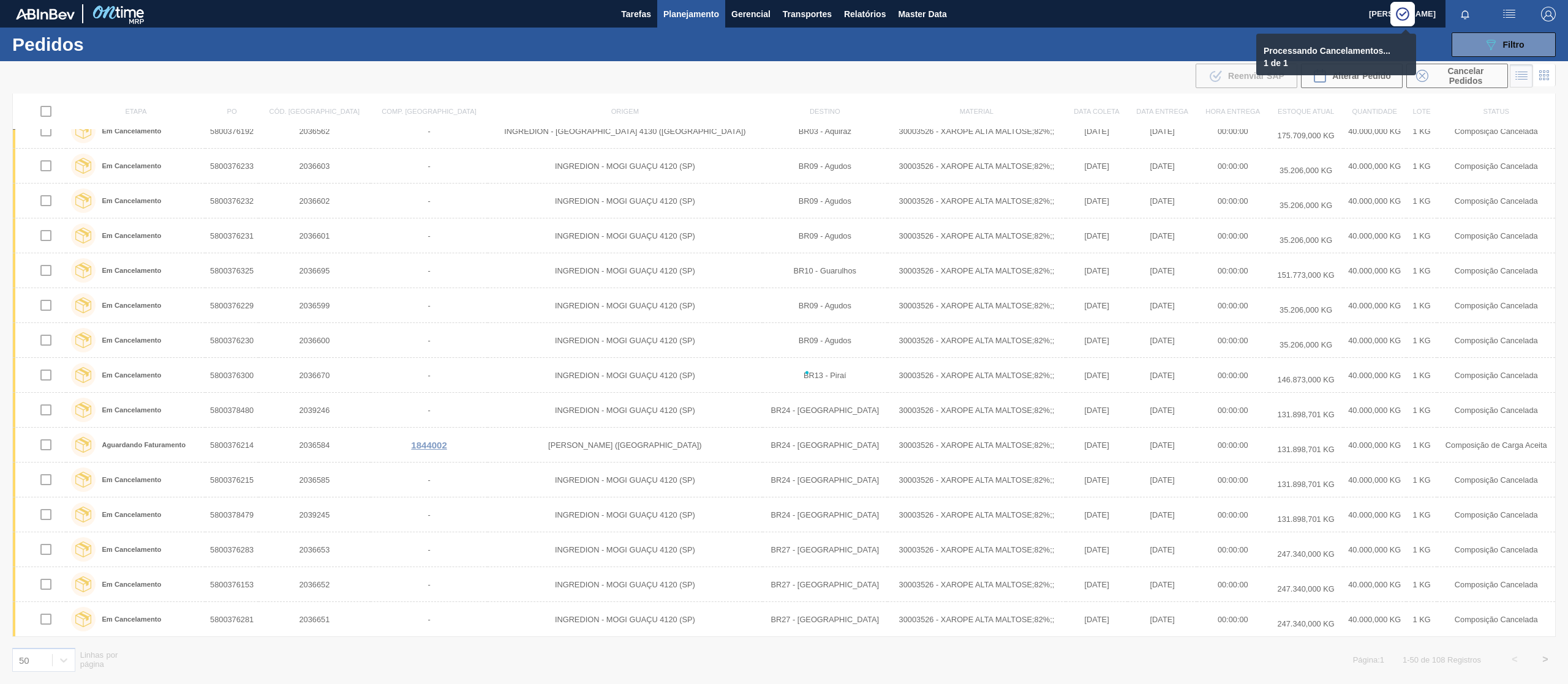
checkbox input "false"
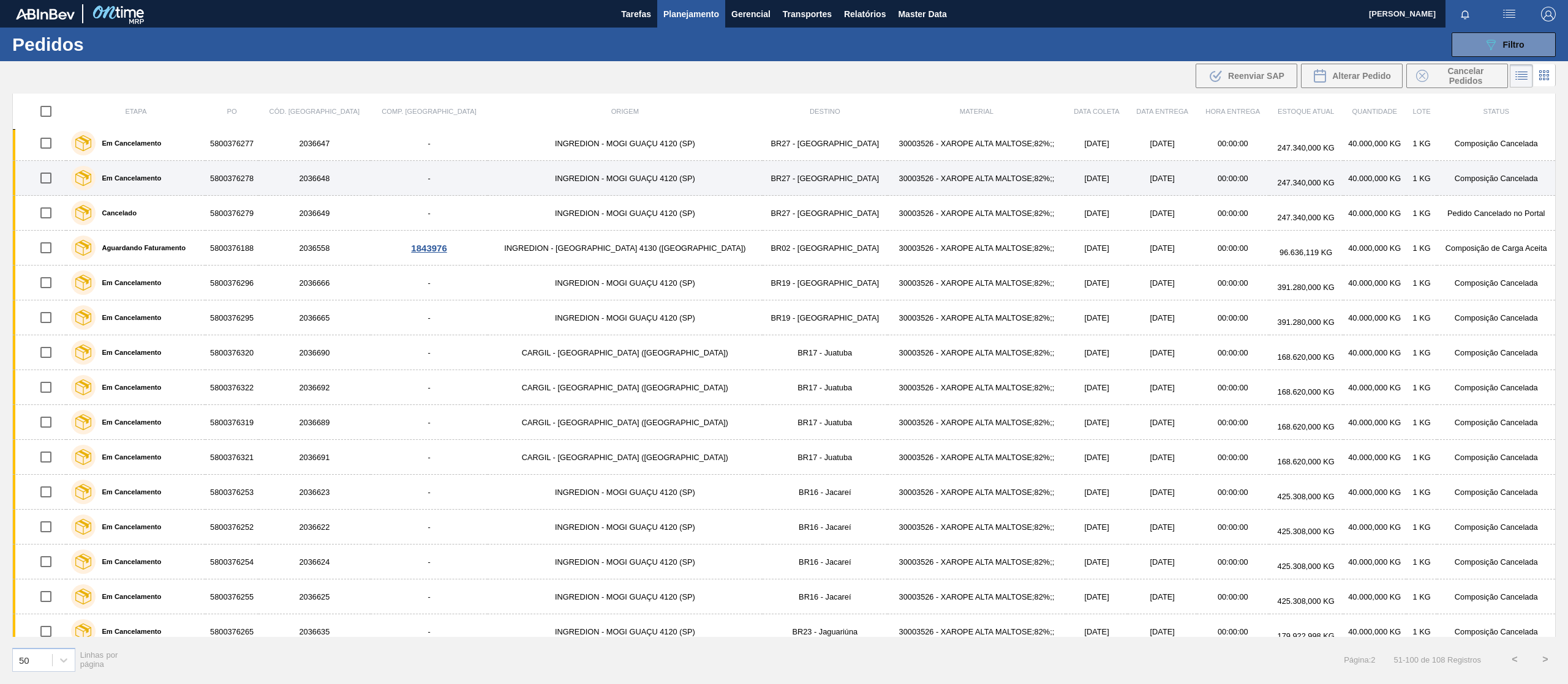
scroll to position [0, 0]
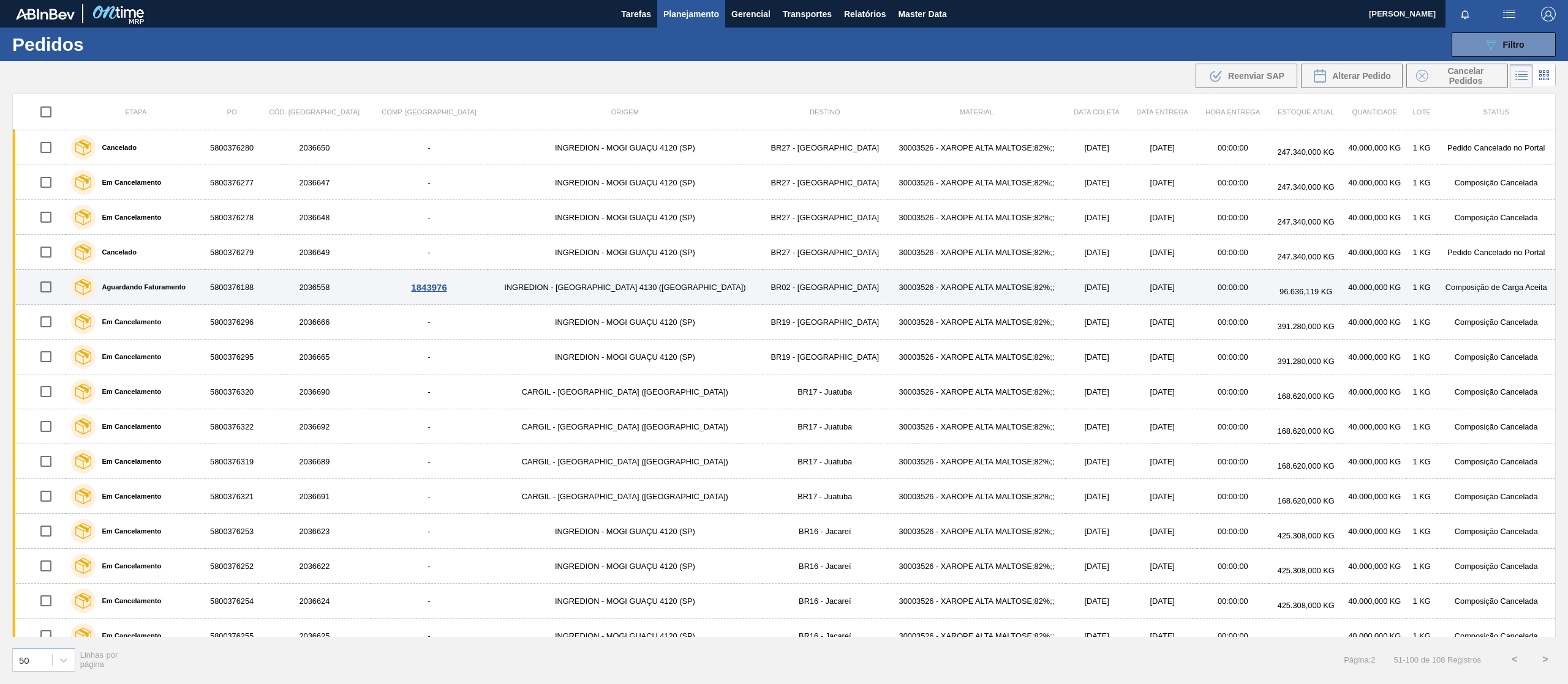
click at [49, 291] on input "checkbox" at bounding box center [46, 287] width 26 height 26
checkbox input "true"
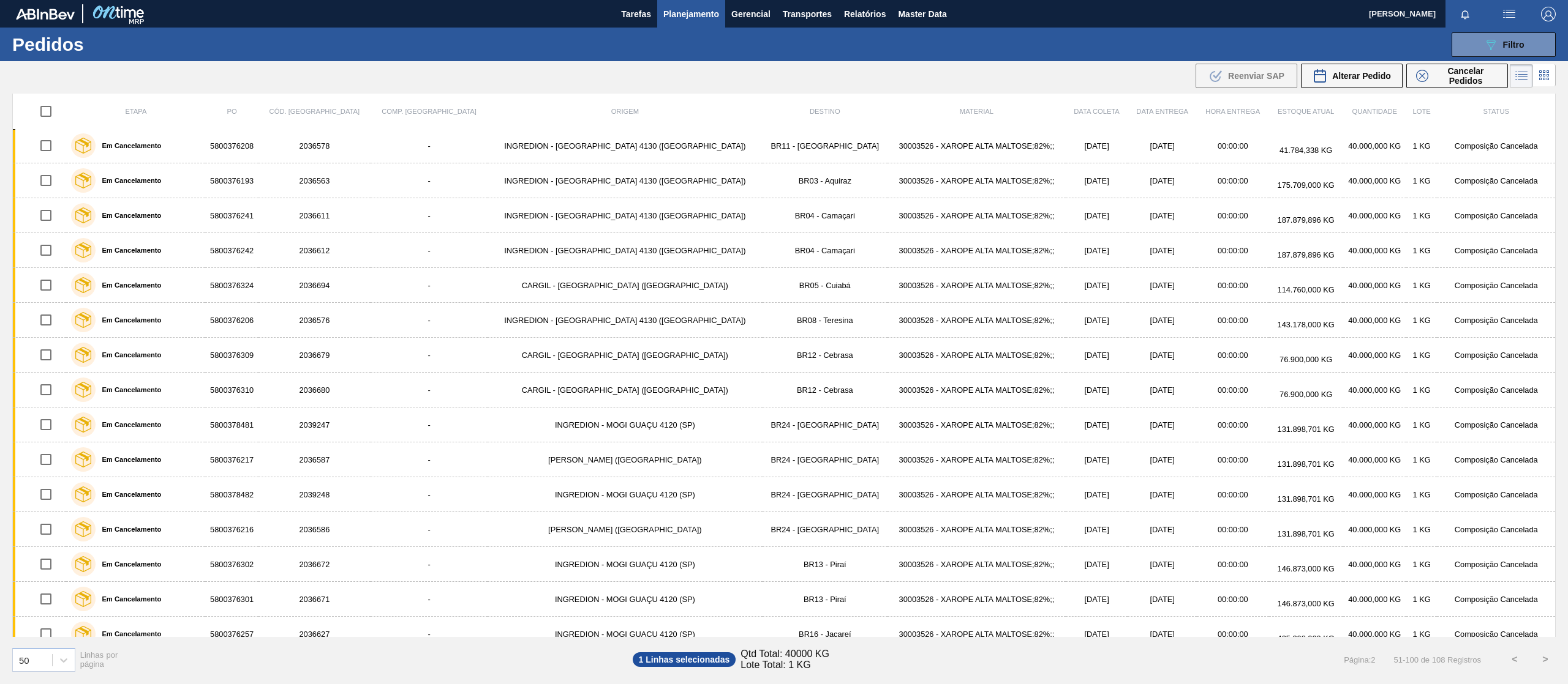
scroll to position [1101, 0]
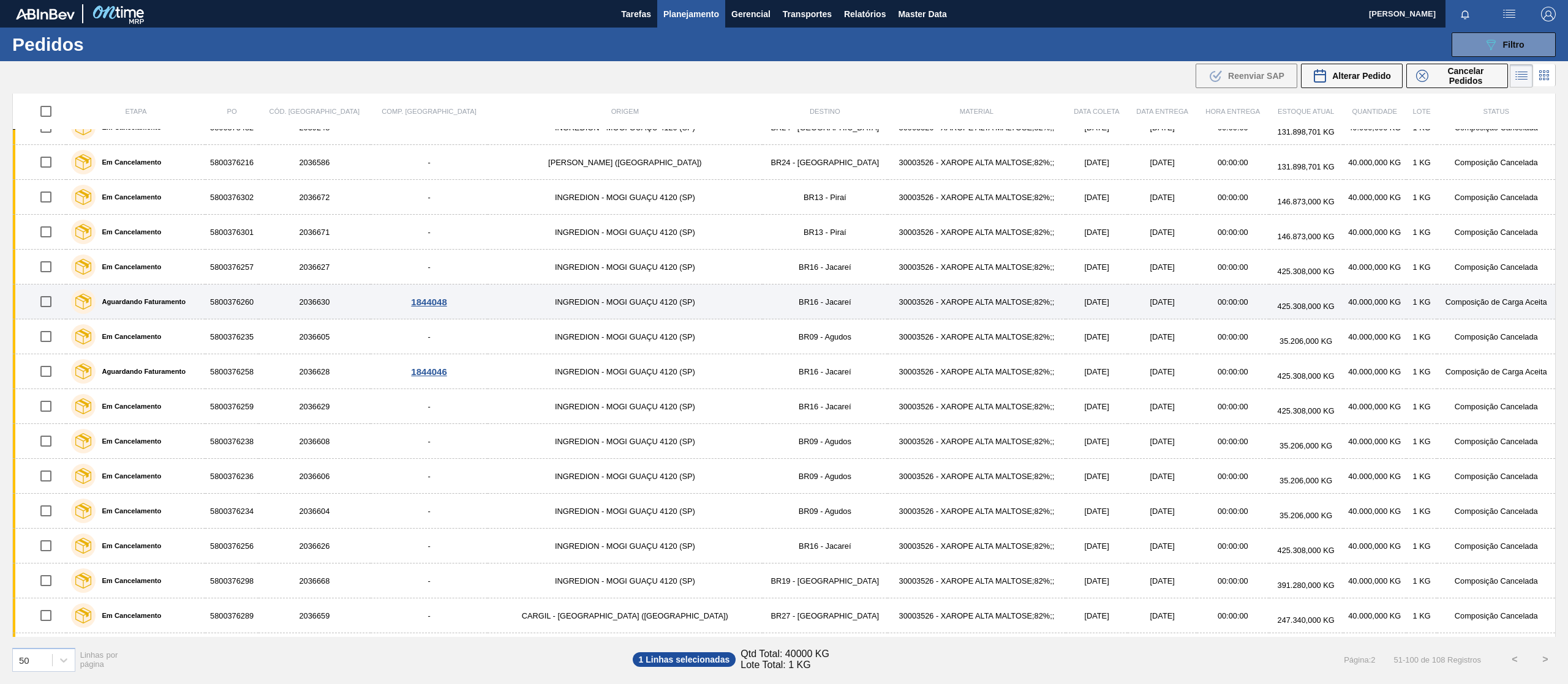
click at [52, 313] on input "checkbox" at bounding box center [46, 301] width 26 height 26
checkbox input "true"
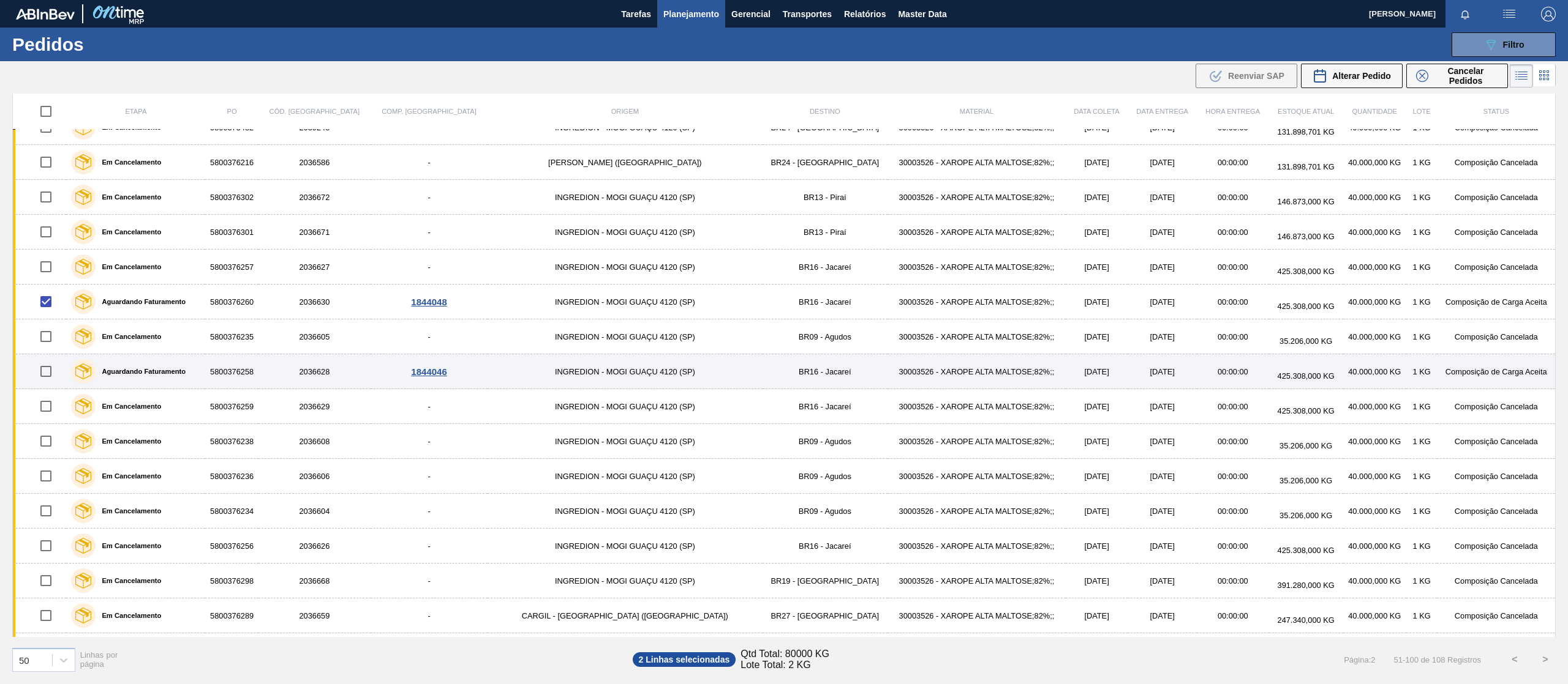
click at [53, 375] on input "checkbox" at bounding box center [46, 371] width 26 height 26
checkbox input "true"
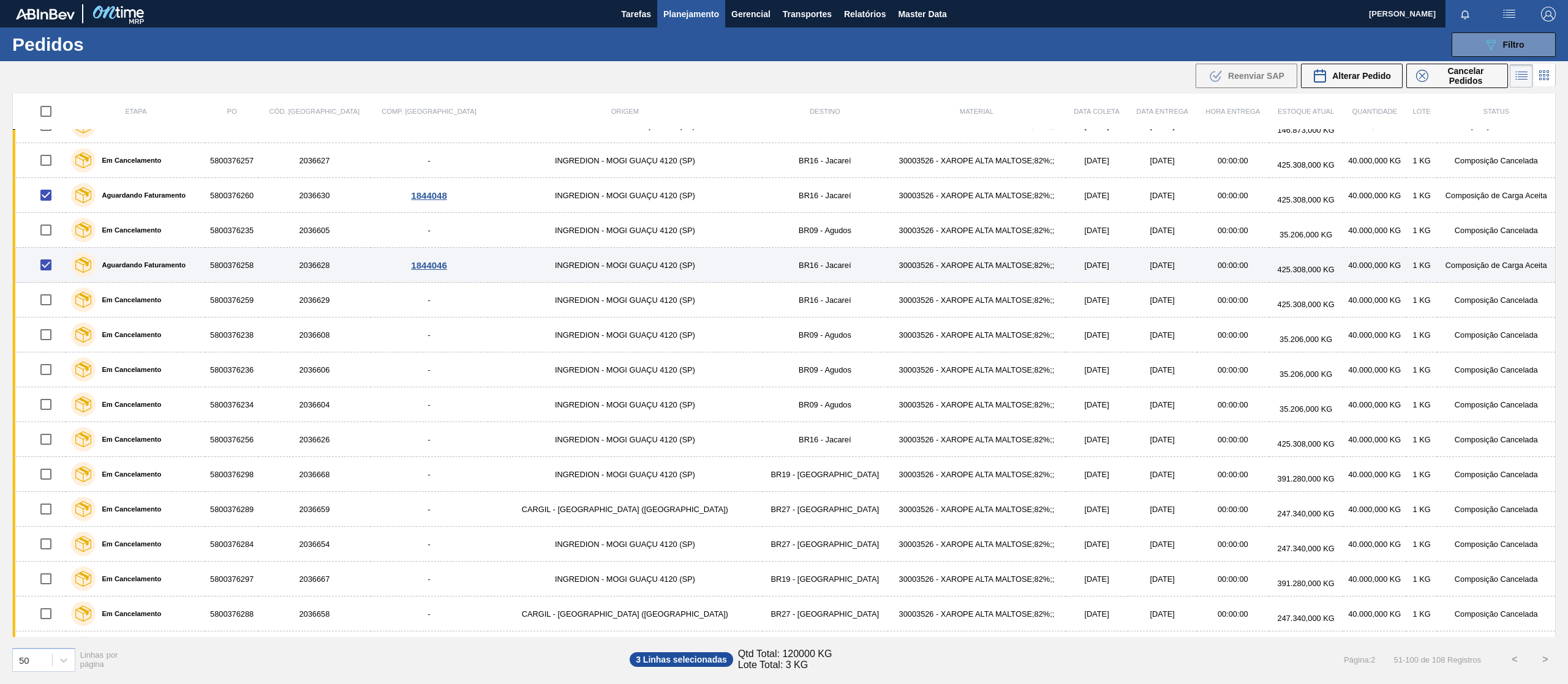
scroll to position [1248, 0]
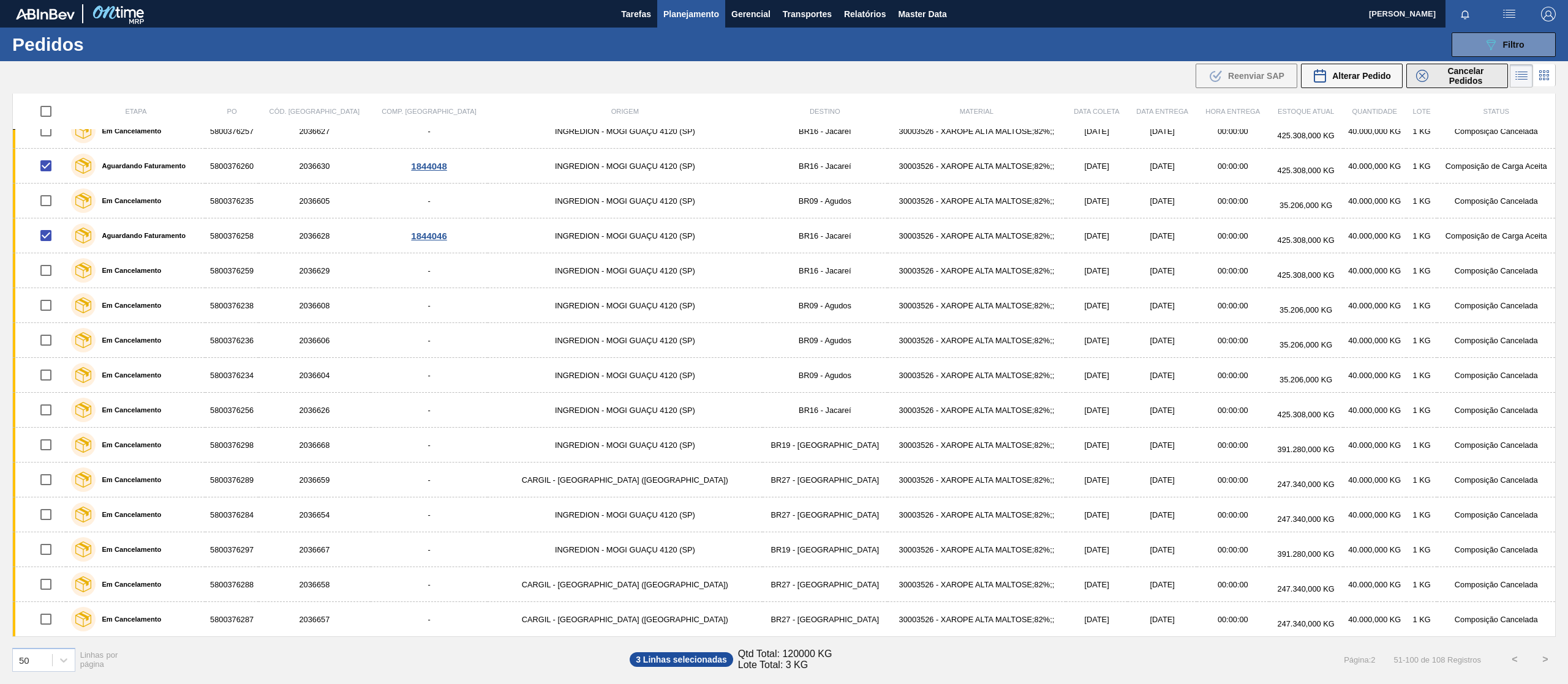
click at [1473, 68] on span "Cancelar Pedidos" at bounding box center [1466, 75] width 65 height 19
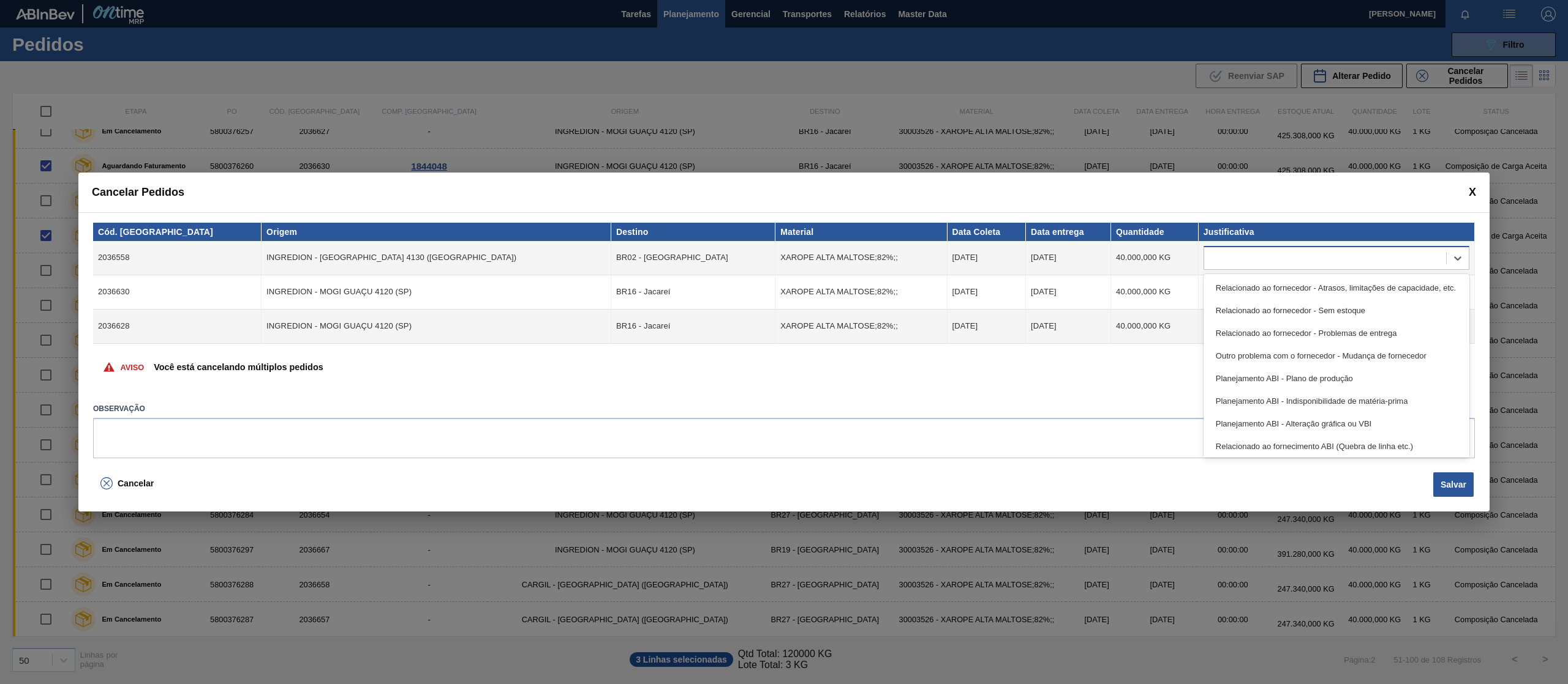
click at [1264, 256] on div at bounding box center [1325, 258] width 242 height 18
click at [1259, 287] on div "Relacionado ao fornecedor - Atrasos, limitações de capacidade, etc." at bounding box center [1336, 288] width 266 height 23
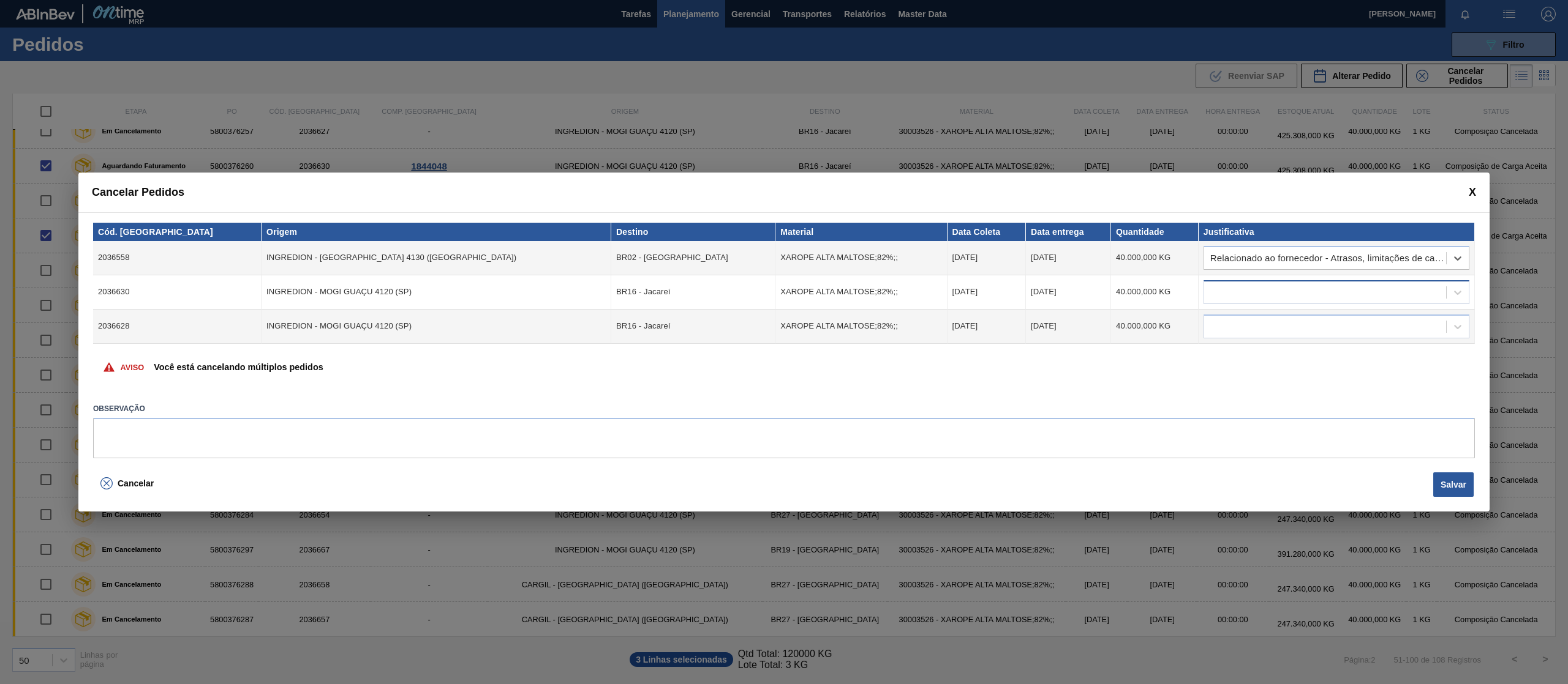
click at [1259, 283] on div at bounding box center [1325, 292] width 242 height 18
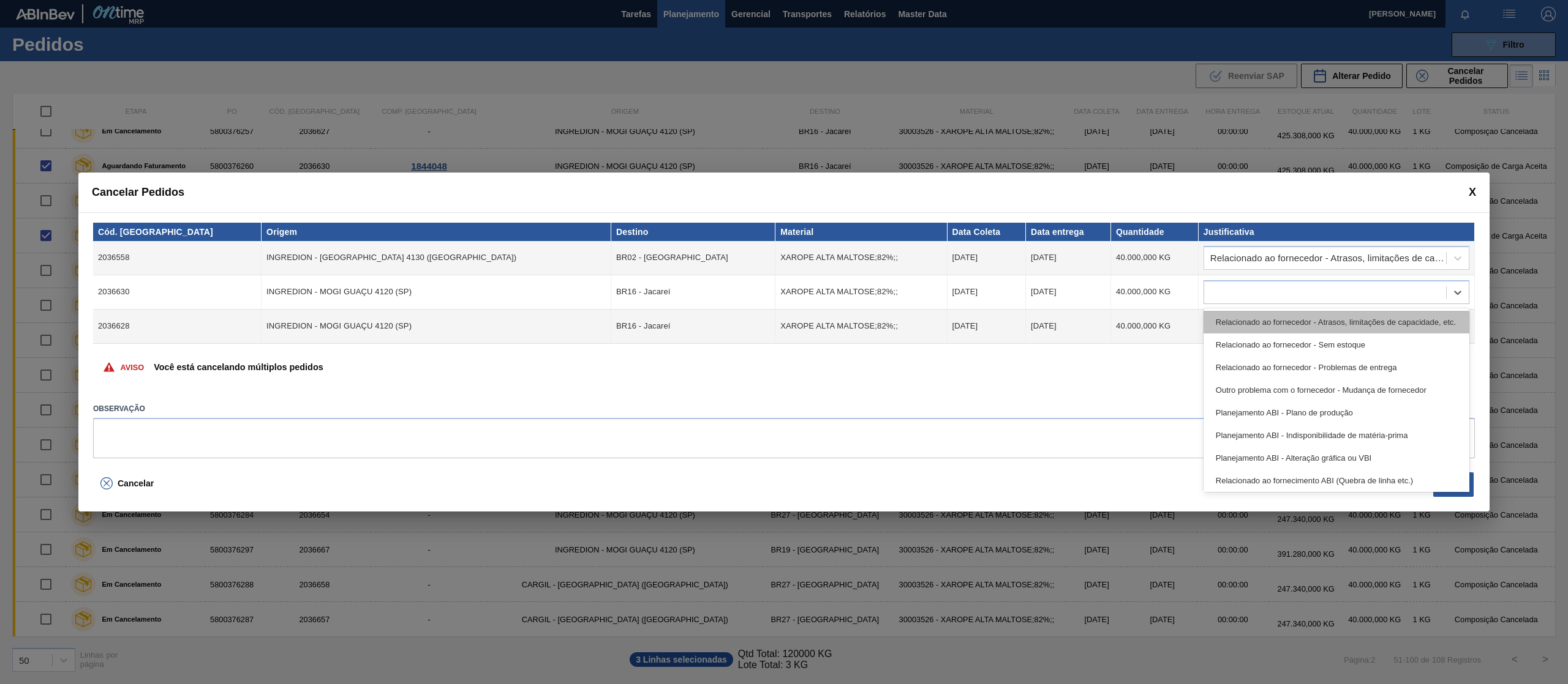
click at [1253, 319] on div "Relacionado ao fornecedor - Atrasos, limitações de capacidade, etc." at bounding box center [1336, 322] width 266 height 23
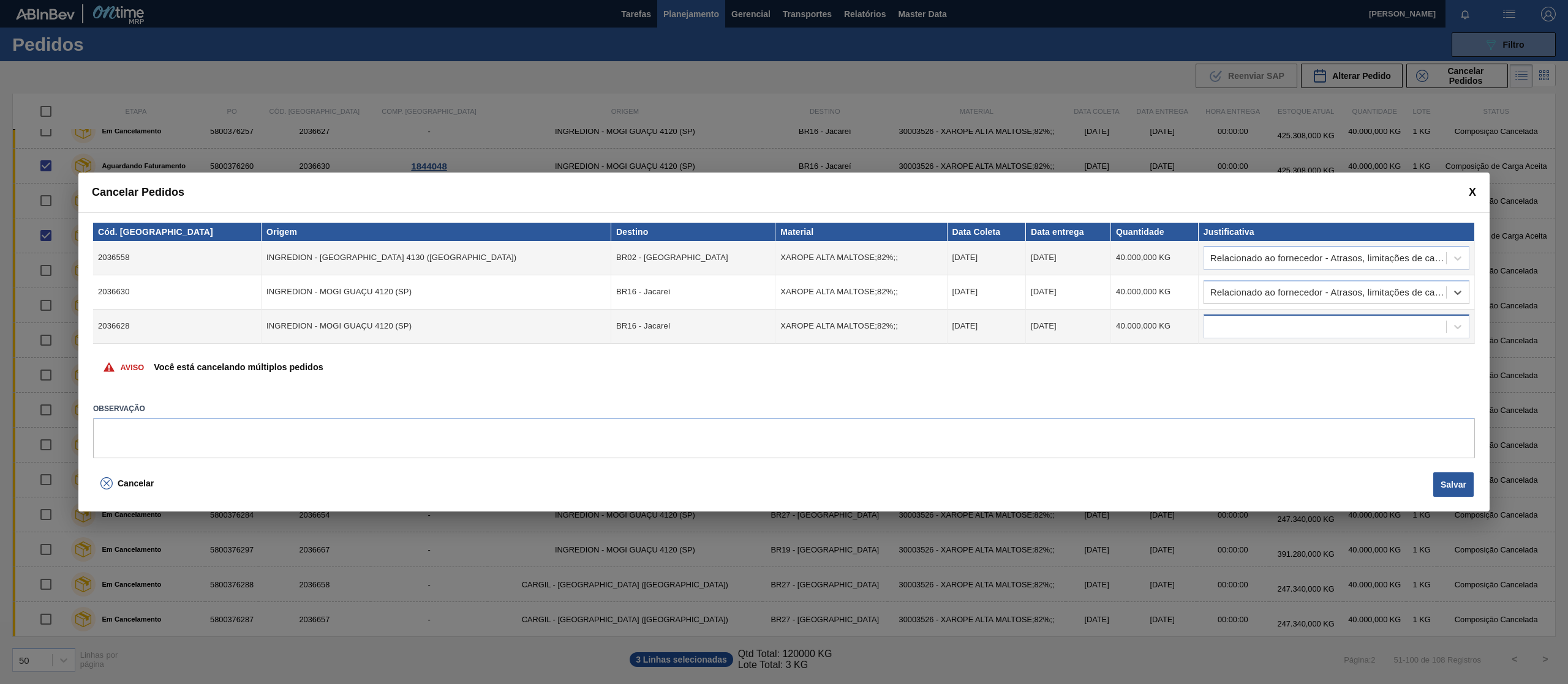
drag, startPoint x: 1250, startPoint y: 329, endPoint x: 1249, endPoint y: 337, distance: 8.1
click at [1250, 330] on div at bounding box center [1325, 326] width 242 height 18
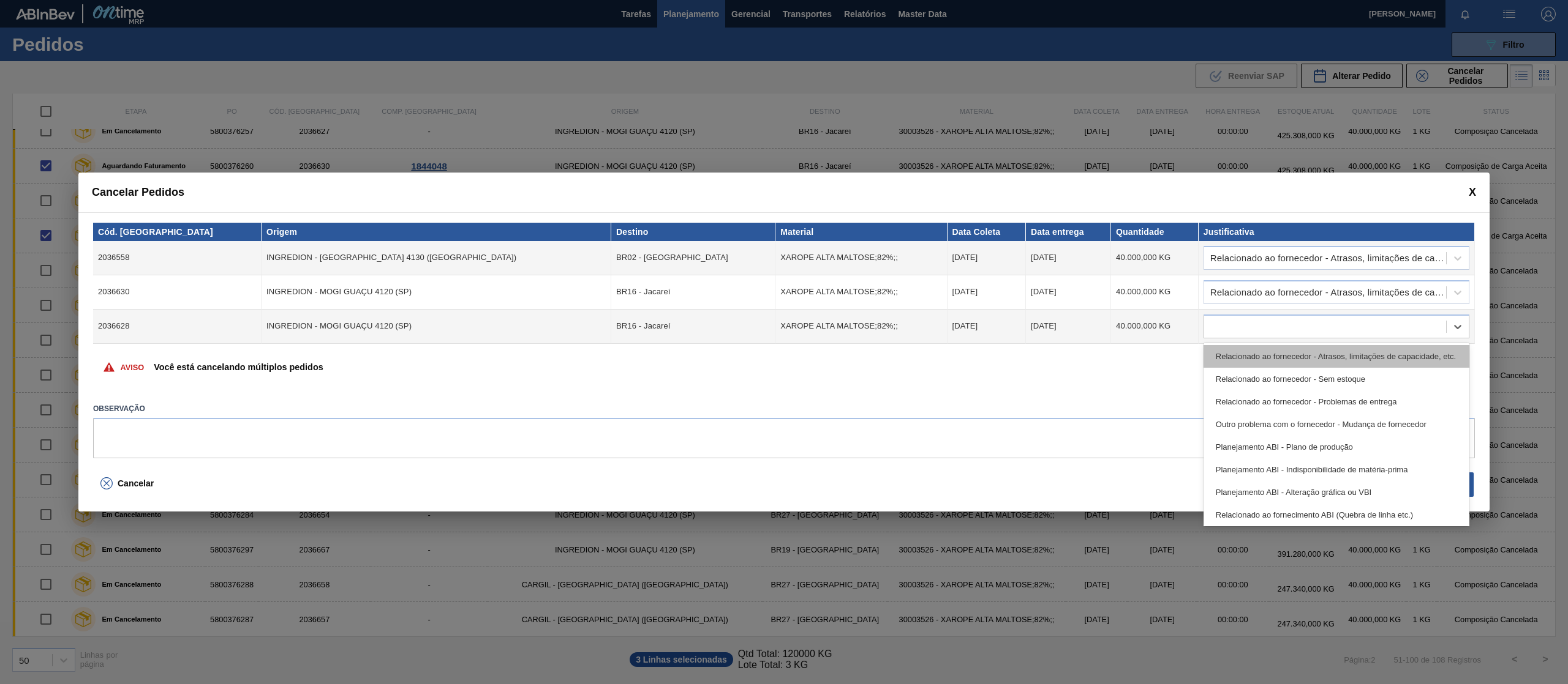
click at [1249, 357] on div "Relacionado ao fornecedor - Atrasos, limitações de capacidade, etc." at bounding box center [1336, 356] width 266 height 23
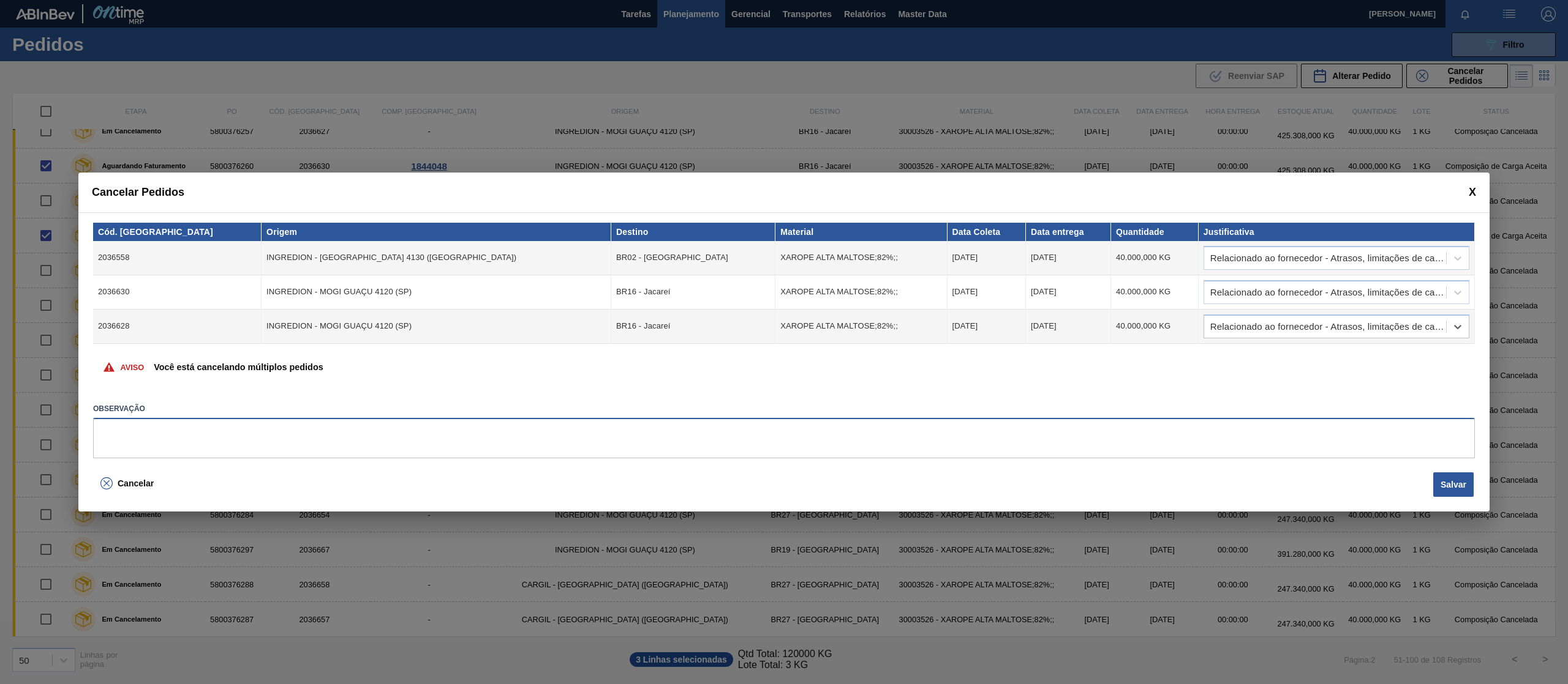
click at [476, 427] on textarea at bounding box center [783, 438] width 1381 height 40
type textarea "okkkk"
click at [1458, 488] on button "Salvar" at bounding box center [1453, 484] width 40 height 24
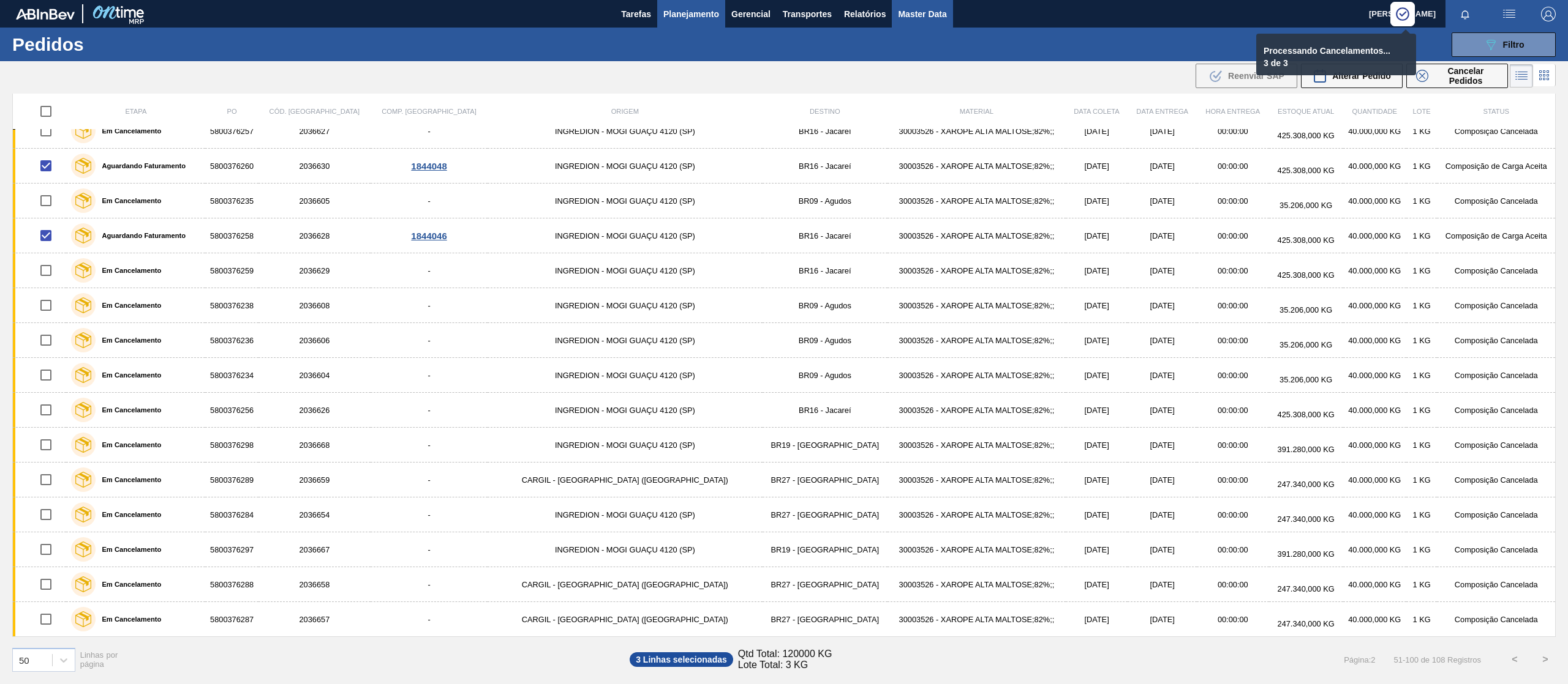
click at [892, 9] on button "Master Data" at bounding box center [922, 13] width 60 height 28
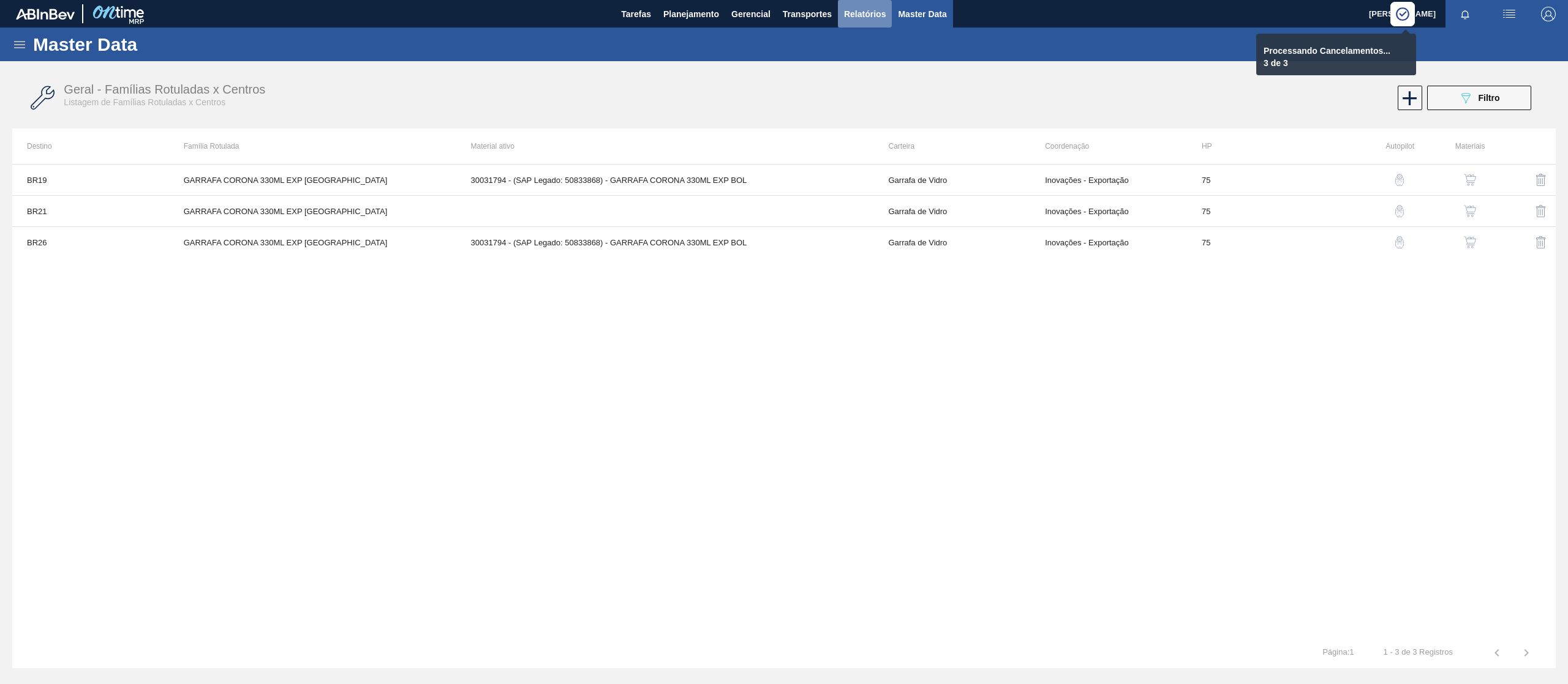
drag, startPoint x: 883, startPoint y: 10, endPoint x: 888, endPoint y: 19, distance: 10.3
click at [882, 10] on span "Relatórios" at bounding box center [865, 14] width 42 height 15
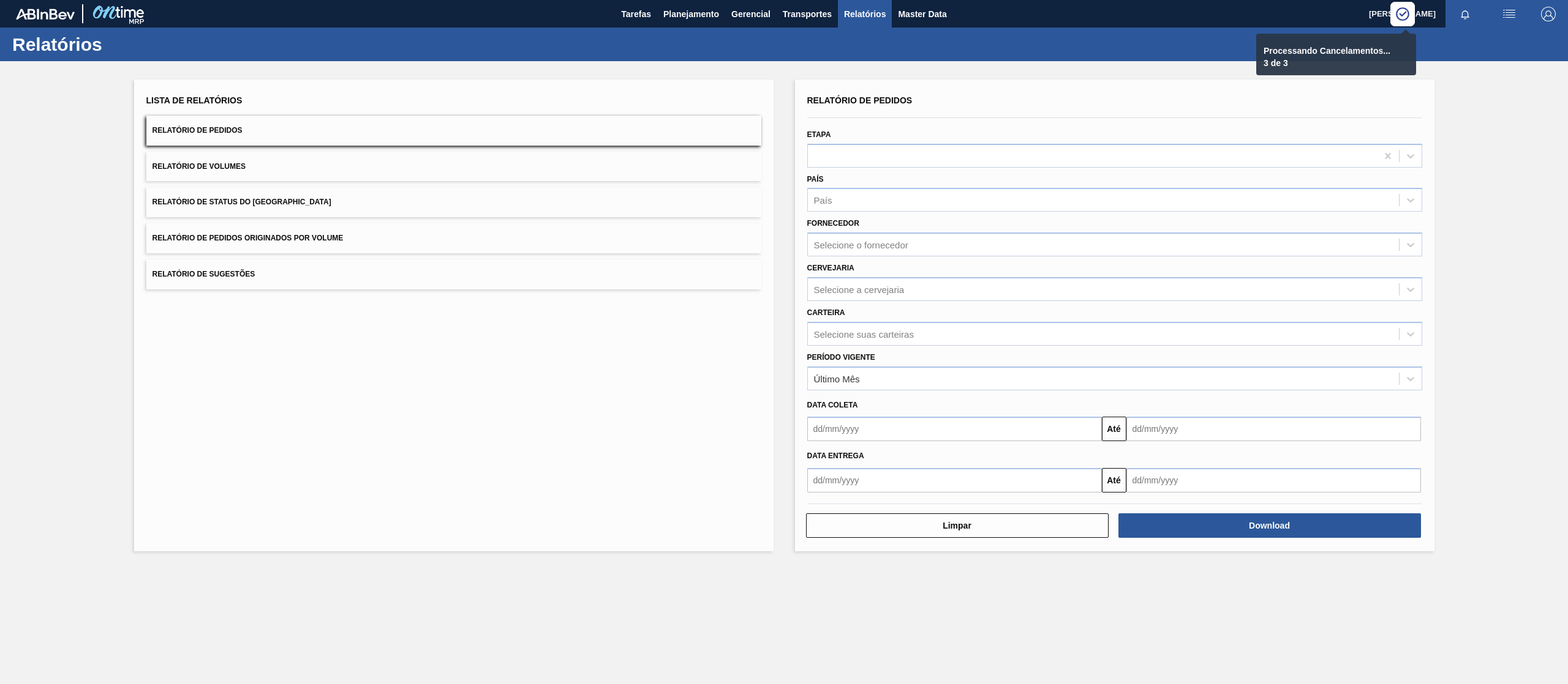
click at [407, 243] on button "Relatório de Pedidos Originados por Volume" at bounding box center [453, 238] width 615 height 30
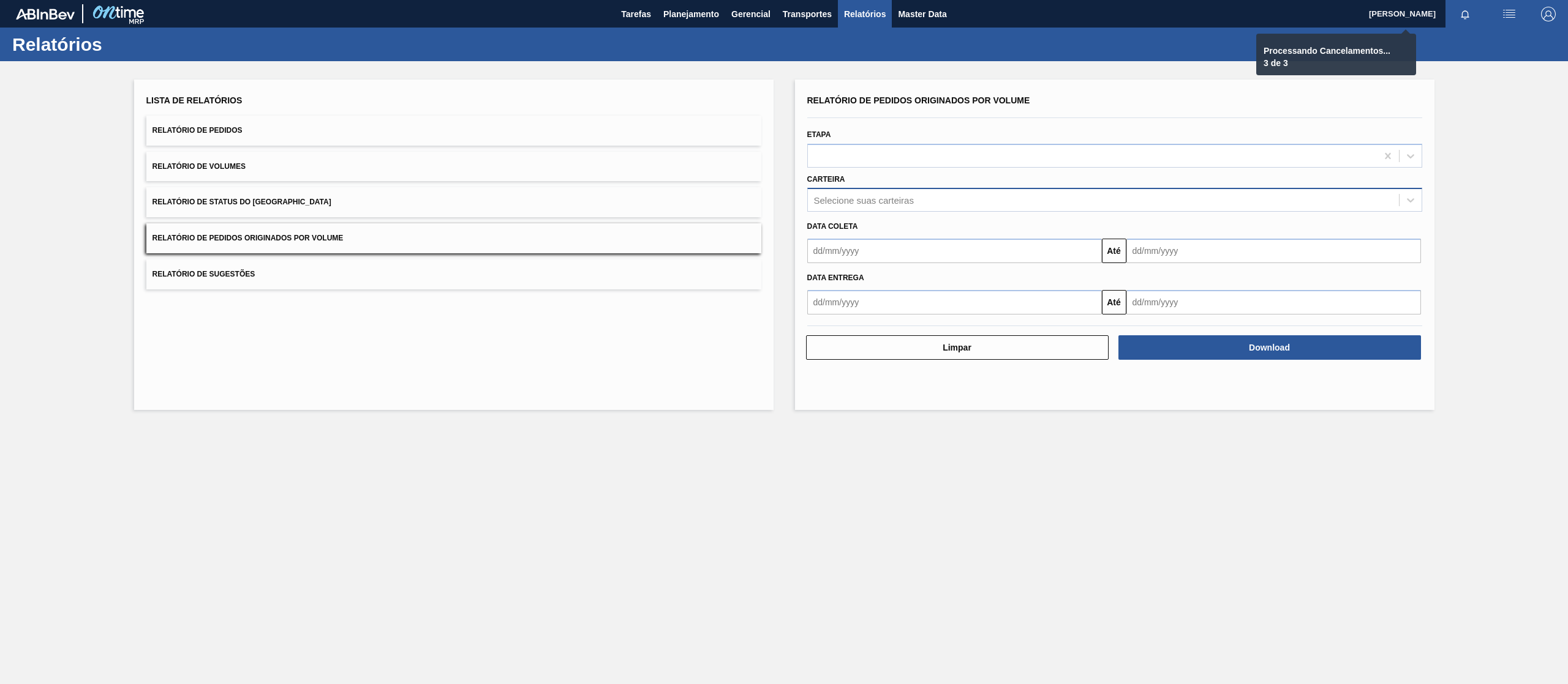
click at [902, 202] on div "Selecione suas carteiras" at bounding box center [863, 200] width 100 height 10
type input "xarop"
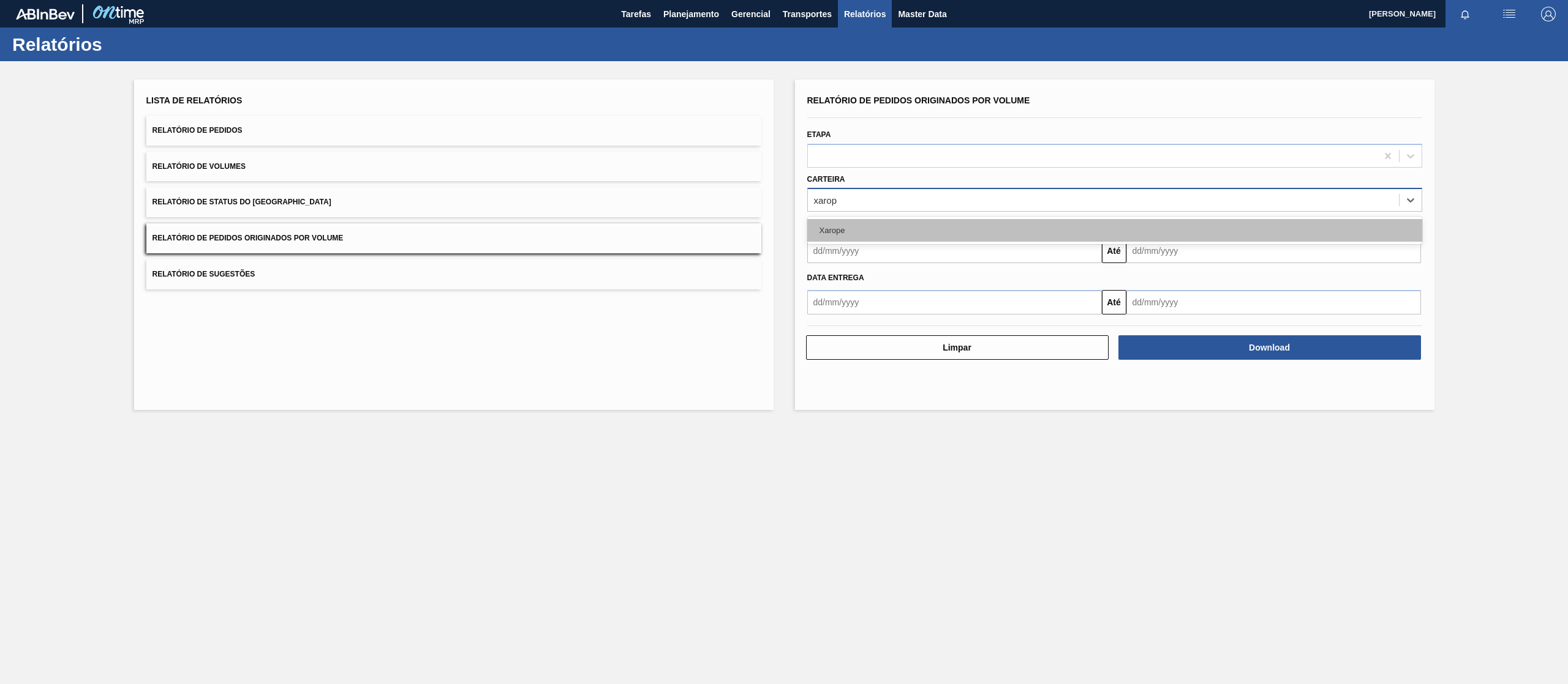
click at [870, 230] on div "Xarope" at bounding box center [1115, 230] width 615 height 23
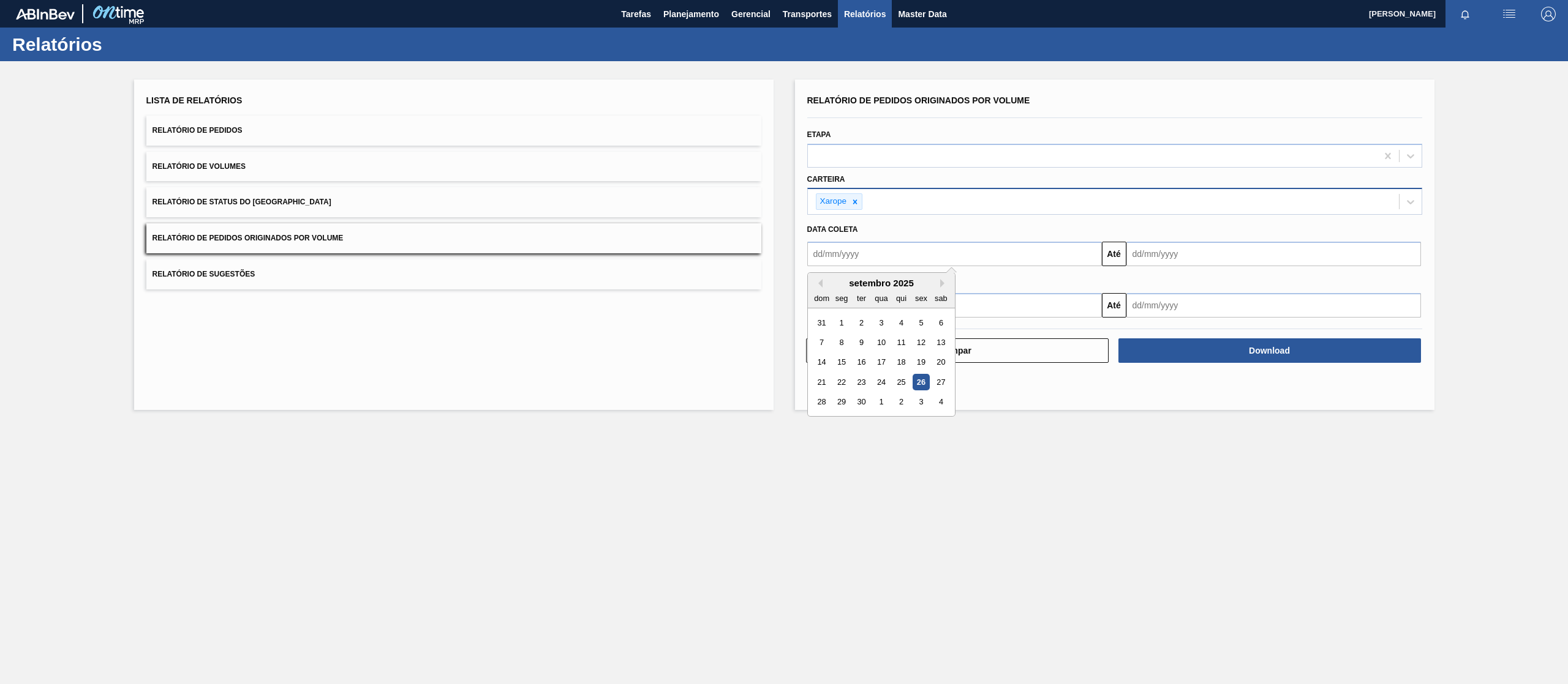
drag, startPoint x: 898, startPoint y: 245, endPoint x: 896, endPoint y: 256, distance: 11.2
click at [898, 245] on input "text" at bounding box center [955, 253] width 295 height 24
drag, startPoint x: 838, startPoint y: 319, endPoint x: 915, endPoint y: 300, distance: 79.3
click at [838, 319] on div "1" at bounding box center [841, 323] width 17 height 17
click at [1202, 254] on input "text" at bounding box center [1273, 253] width 295 height 24
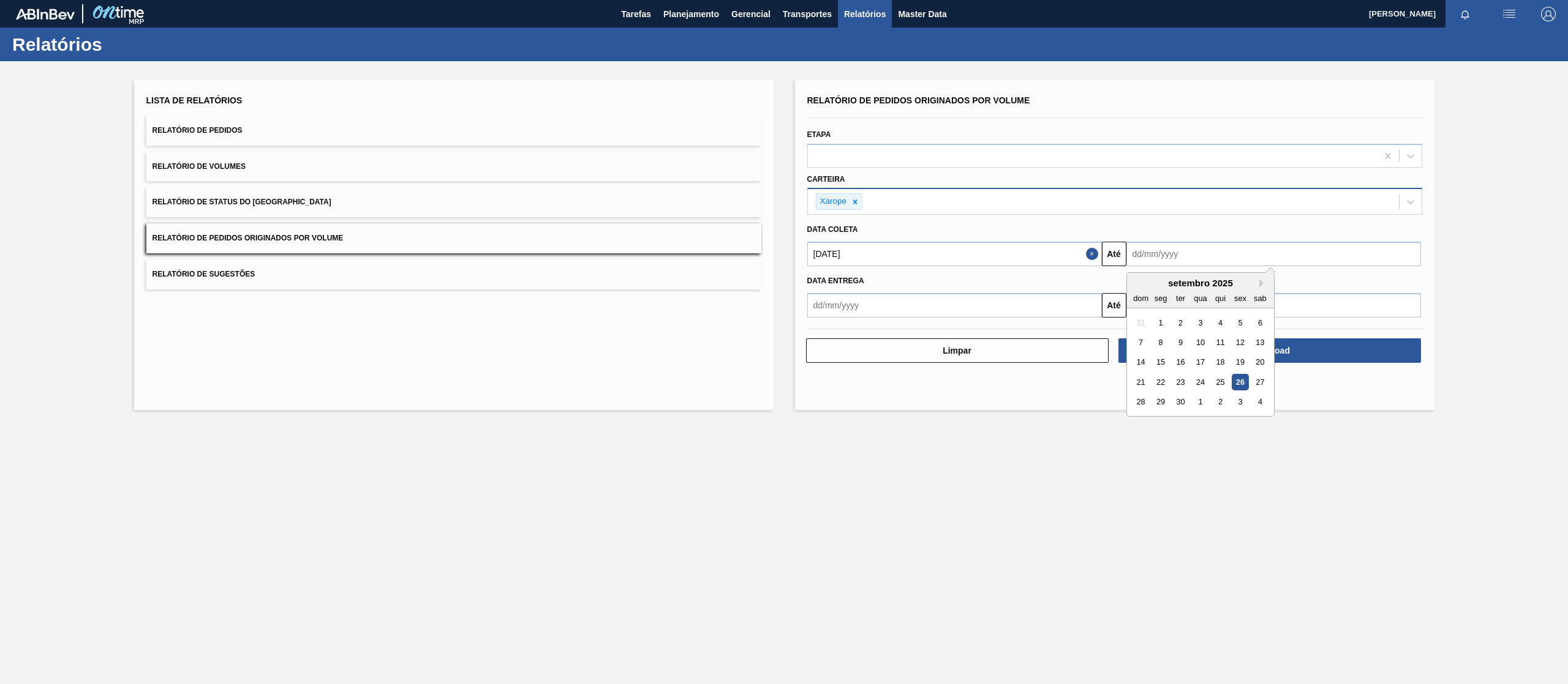
click at [1500, 389] on div "Lista de Relatórios Relatório de Pedidos Relatório de Volumes Relatório de Stat…" at bounding box center [784, 242] width 1568 height 364
click at [997, 257] on input "[DATE]" at bounding box center [955, 253] width 295 height 24
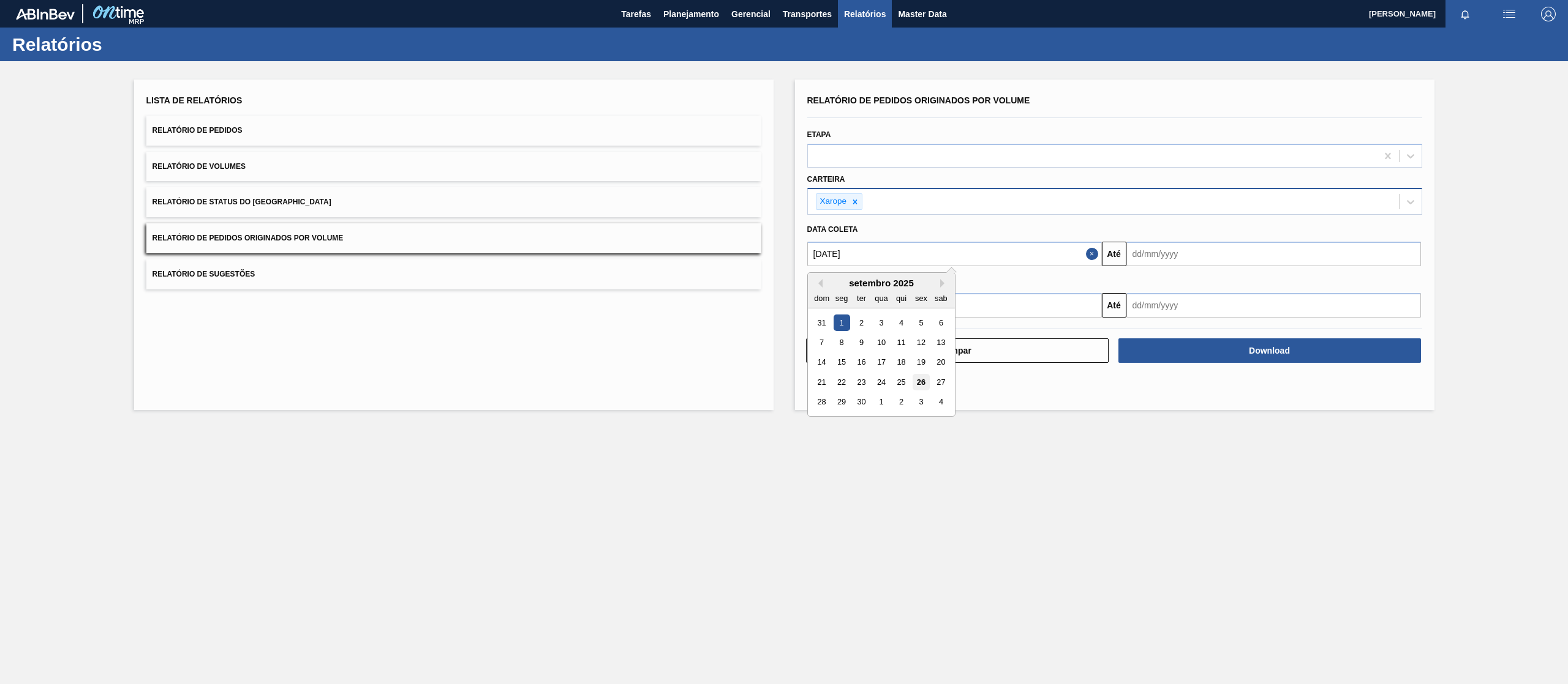
click at [921, 379] on div "26" at bounding box center [921, 382] width 17 height 17
type input "[DATE]"
click at [1184, 237] on div "Data coleta" at bounding box center [1115, 229] width 625 height 18
click at [1201, 259] on input "text" at bounding box center [1273, 253] width 295 height 24
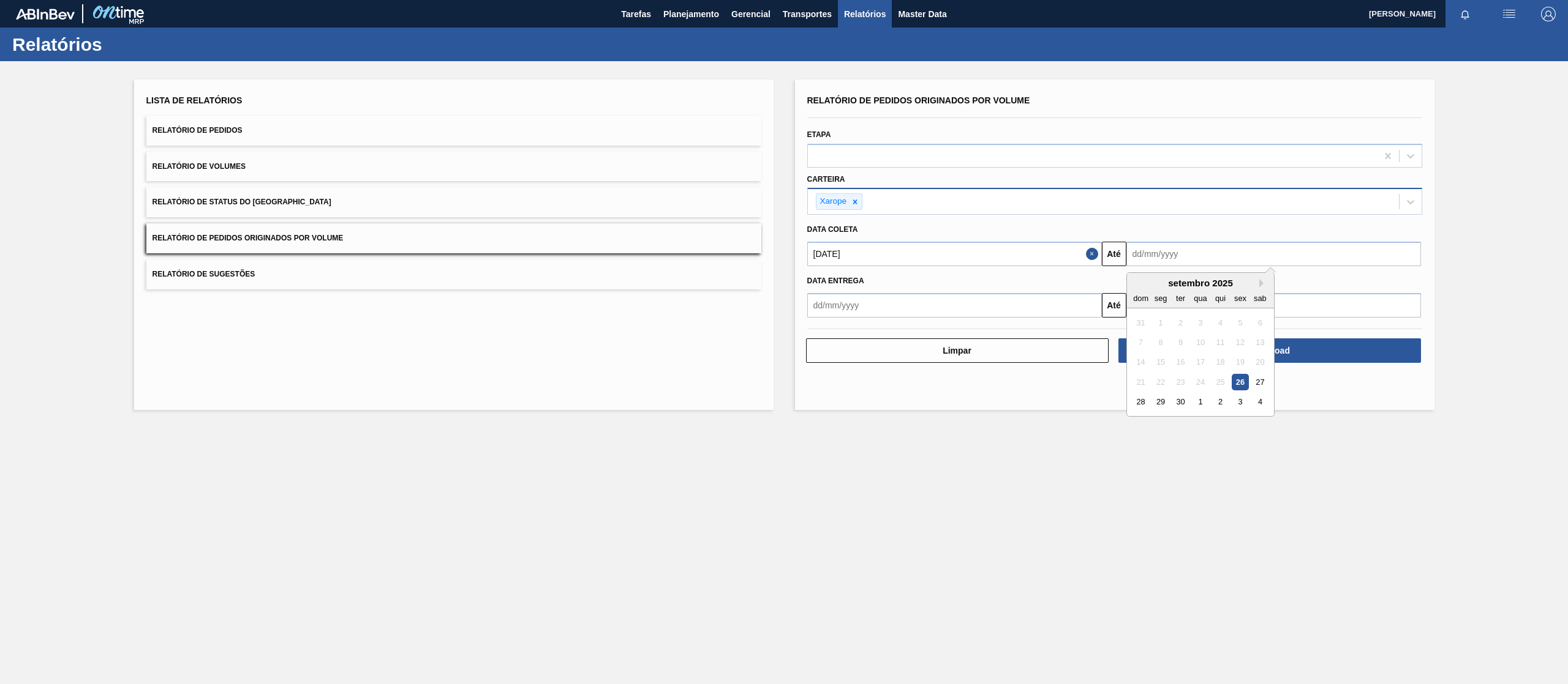
click at [1204, 452] on main "Tarefas Planejamento Gerencial Transportes Relatórios Master Data [PERSON_NAME]…" at bounding box center [784, 342] width 1568 height 684
drag, startPoint x: 1287, startPoint y: 259, endPoint x: 1304, endPoint y: 266, distance: 18.4
click at [1287, 259] on input "text" at bounding box center [1273, 253] width 295 height 24
click at [1263, 286] on button "Next Month" at bounding box center [1263, 283] width 8 height 8
click at [1217, 401] on div "30" at bounding box center [1220, 402] width 17 height 17
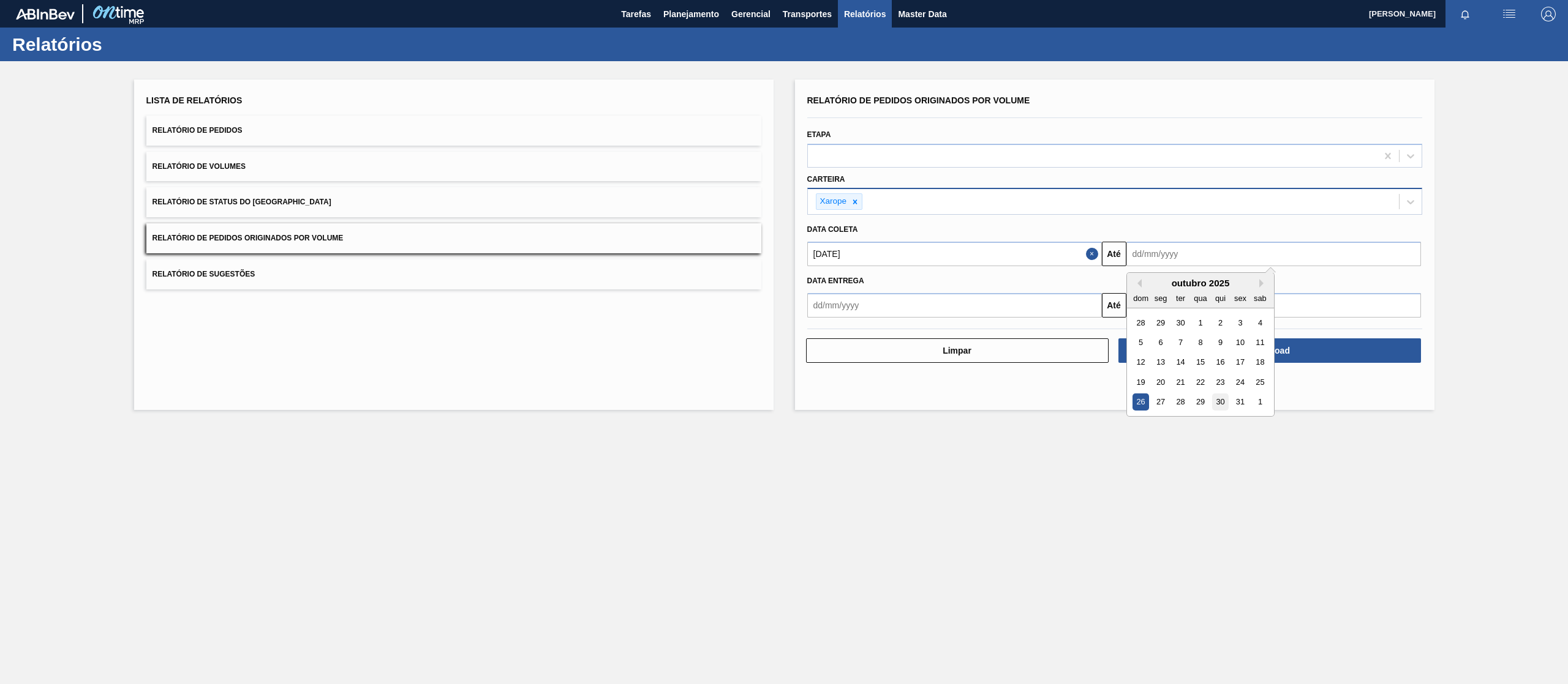
type input "[DATE]"
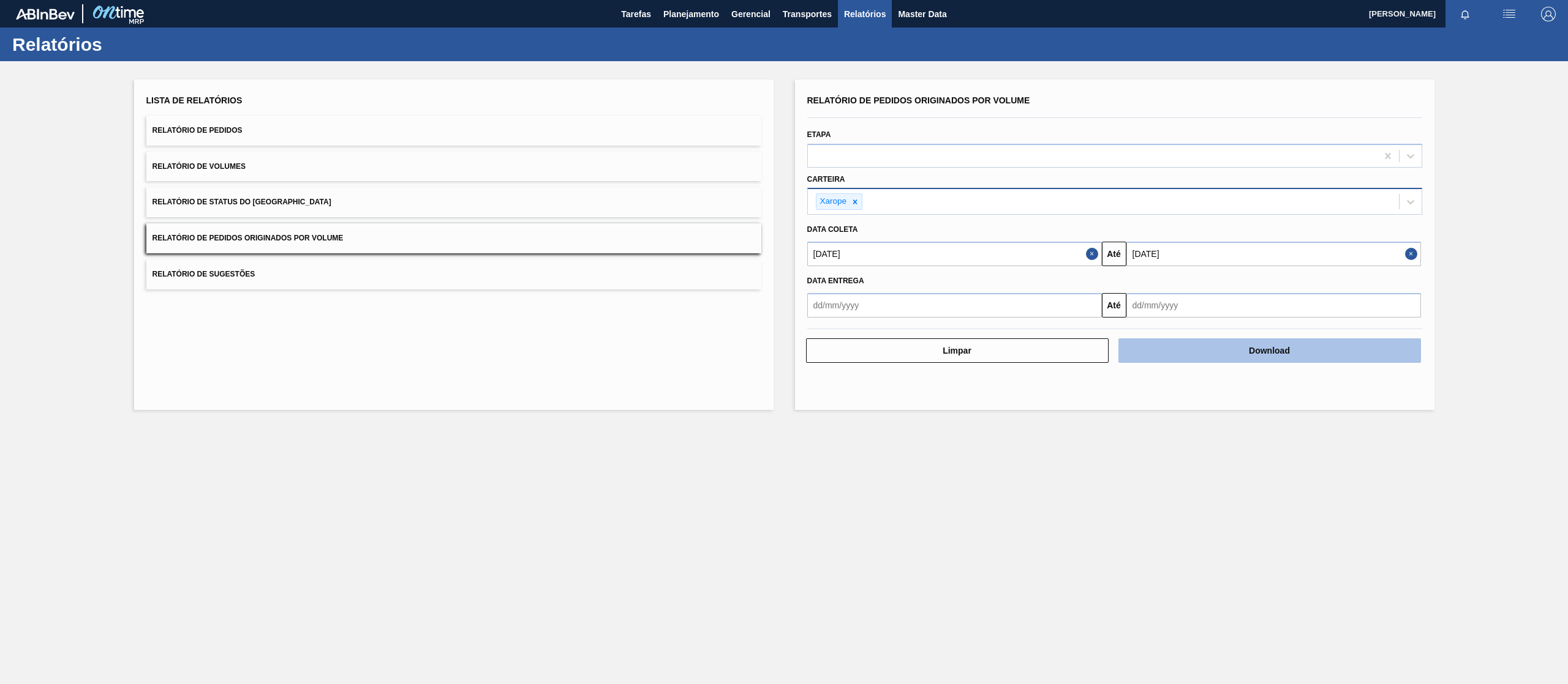
click at [1264, 344] on button "Download" at bounding box center [1269, 350] width 303 height 24
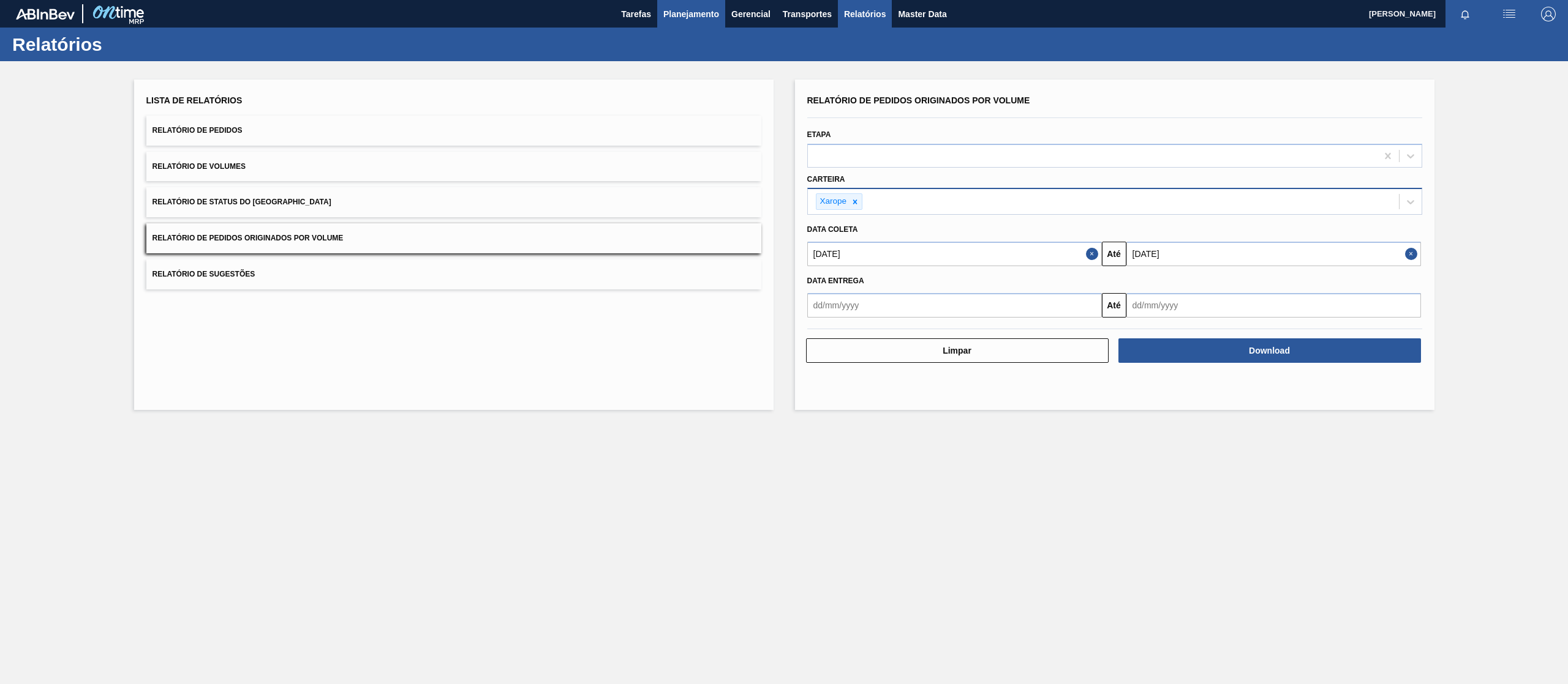
click at [686, 17] on span "Planejamento" at bounding box center [691, 14] width 56 height 15
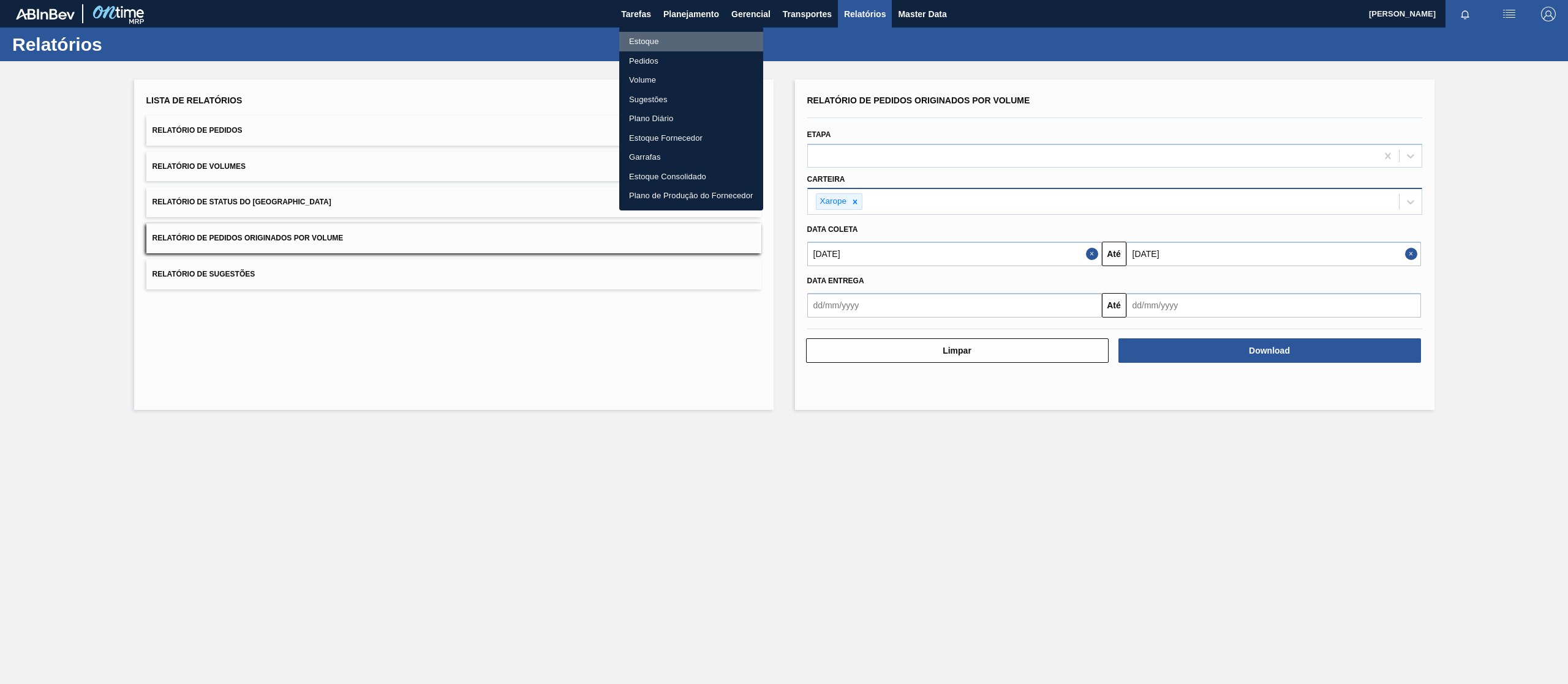
click at [662, 48] on li "Estoque" at bounding box center [691, 41] width 144 height 19
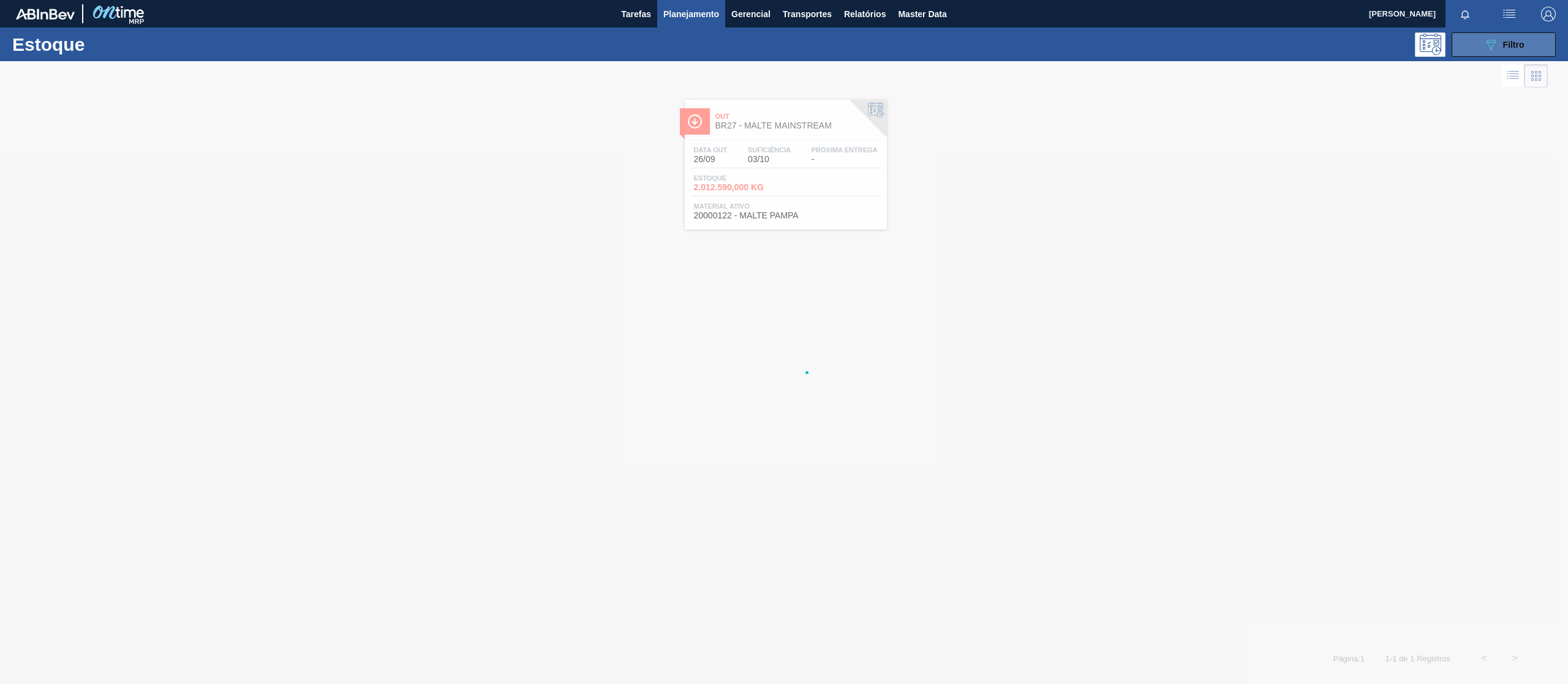
click at [1498, 44] on div "089F7B8B-B2A5-4AFE-B5C0-19BA573D28AC Filtro" at bounding box center [1504, 45] width 41 height 15
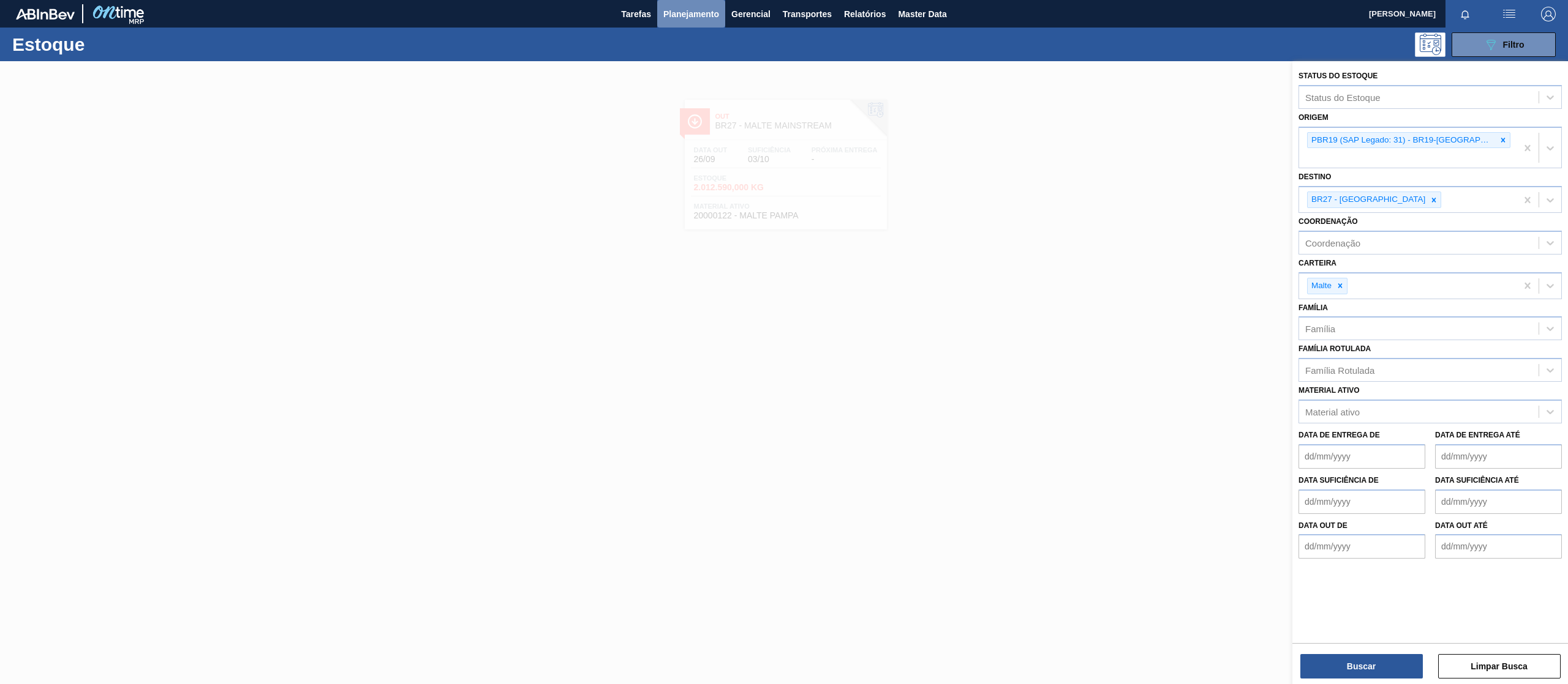
click at [694, 17] on span "Planejamento" at bounding box center [691, 14] width 56 height 15
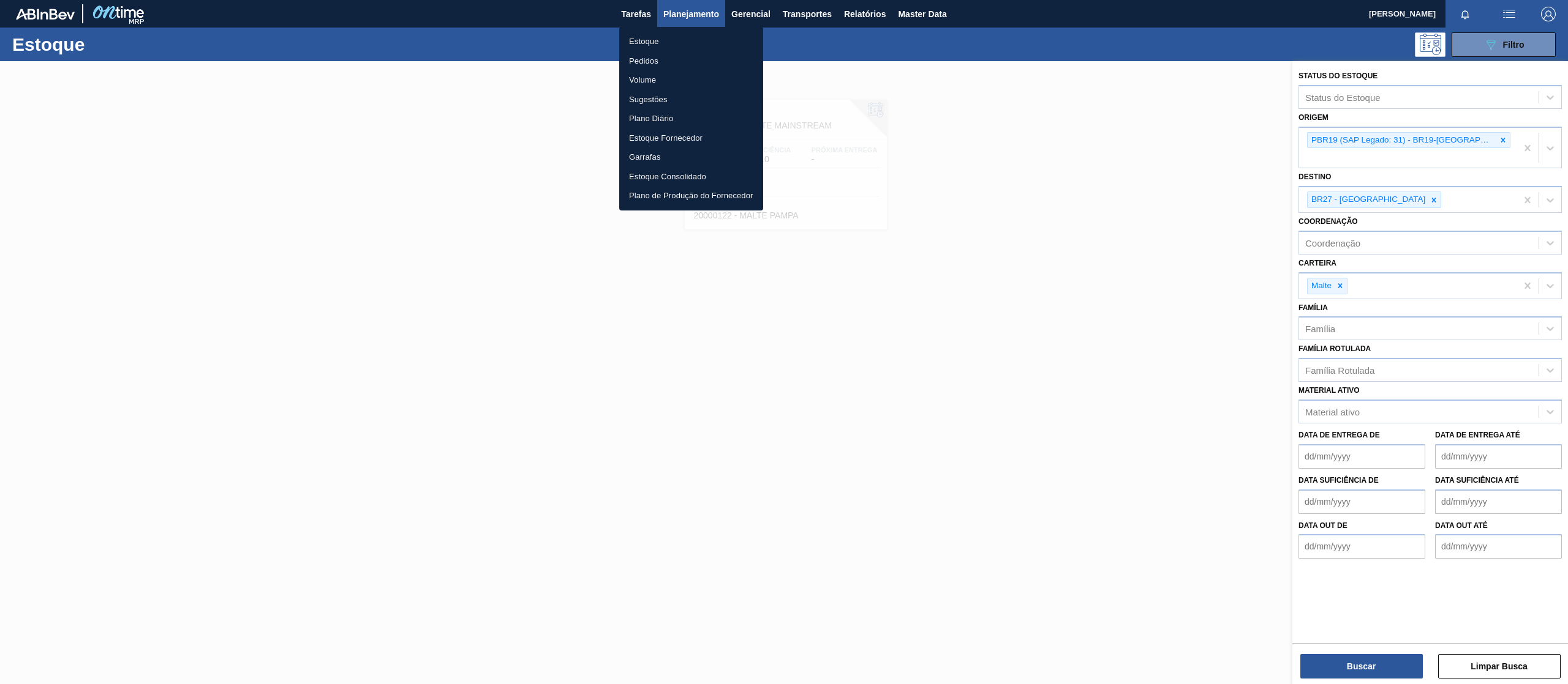
click at [643, 60] on li "Pedidos" at bounding box center [691, 60] width 144 height 19
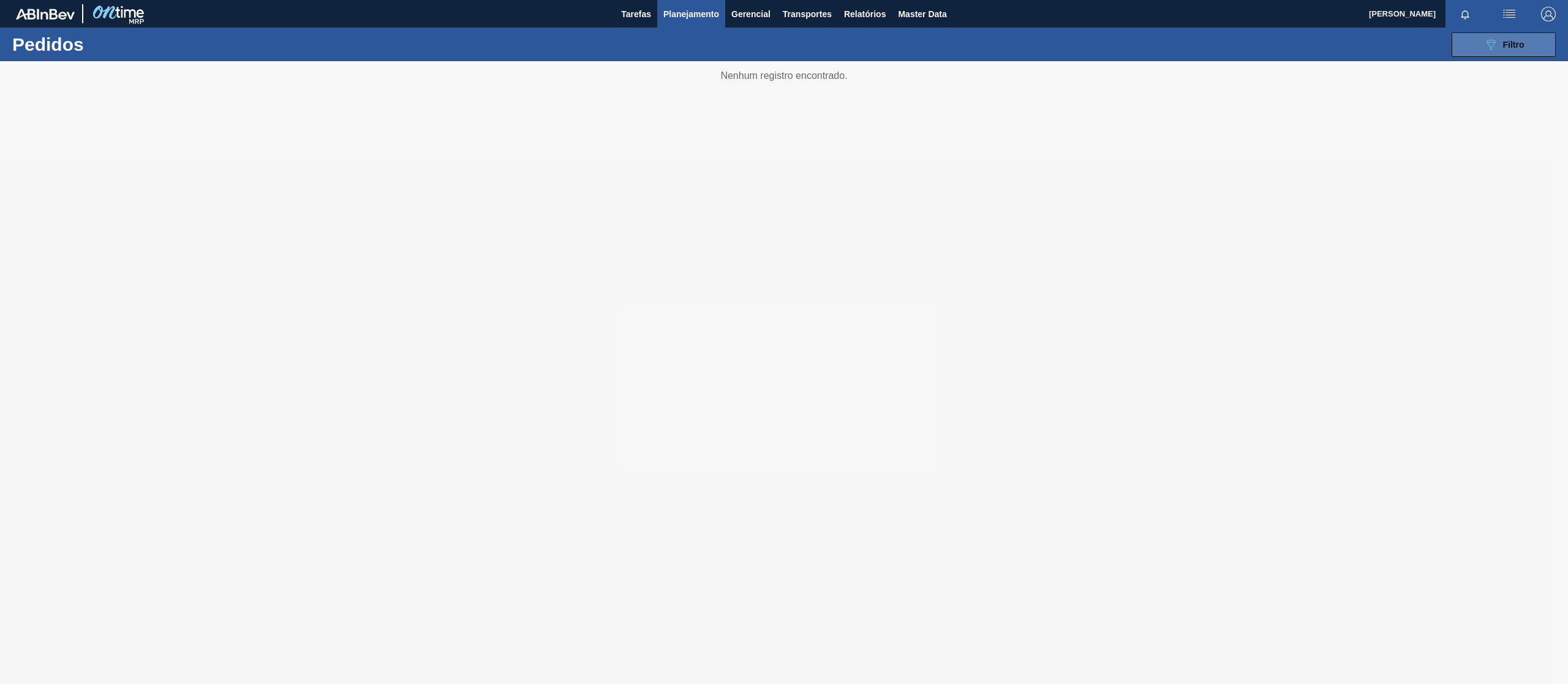
click at [1490, 51] on button "089F7B8B-B2A5-4AFE-B5C0-19BA573D28AC Filtro" at bounding box center [1504, 44] width 104 height 24
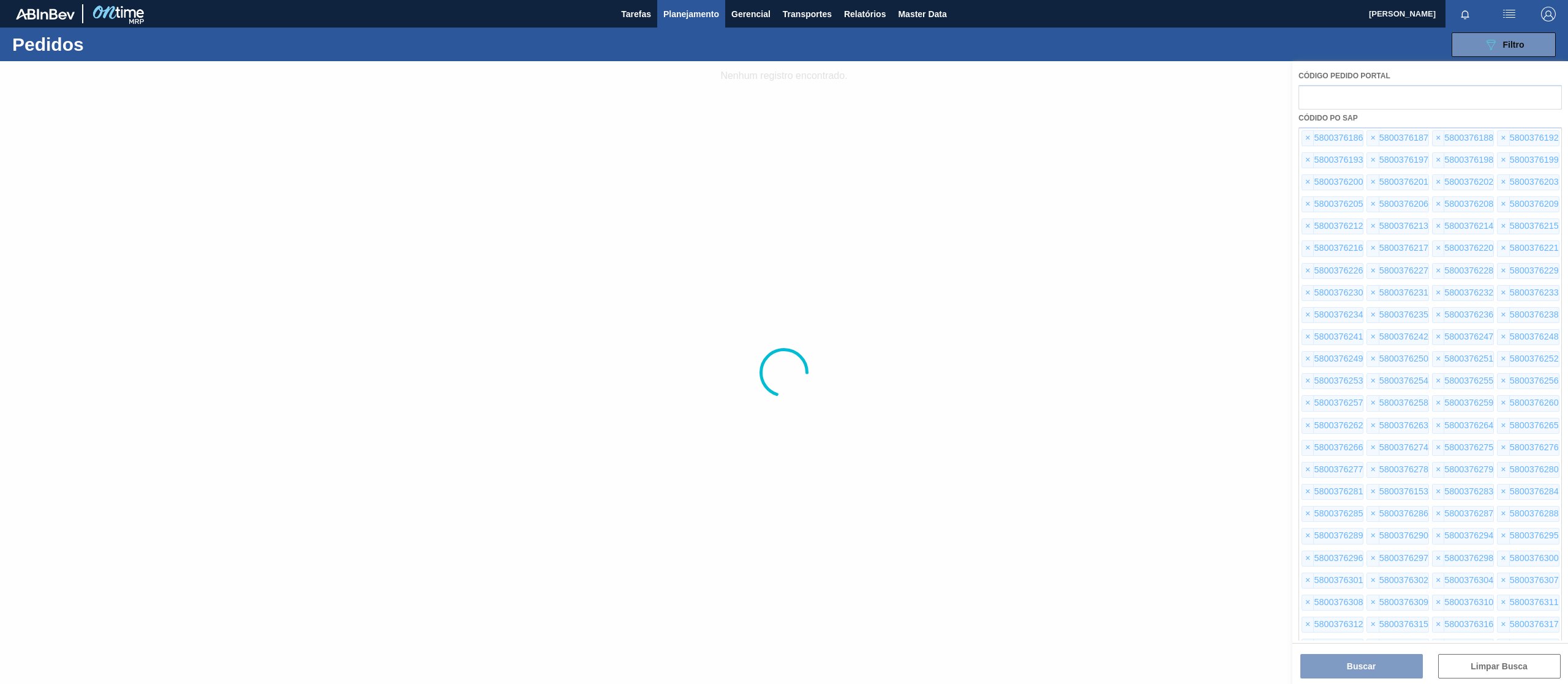
click at [1508, 672] on div at bounding box center [784, 372] width 1568 height 623
click at [1509, 666] on div at bounding box center [784, 372] width 1568 height 623
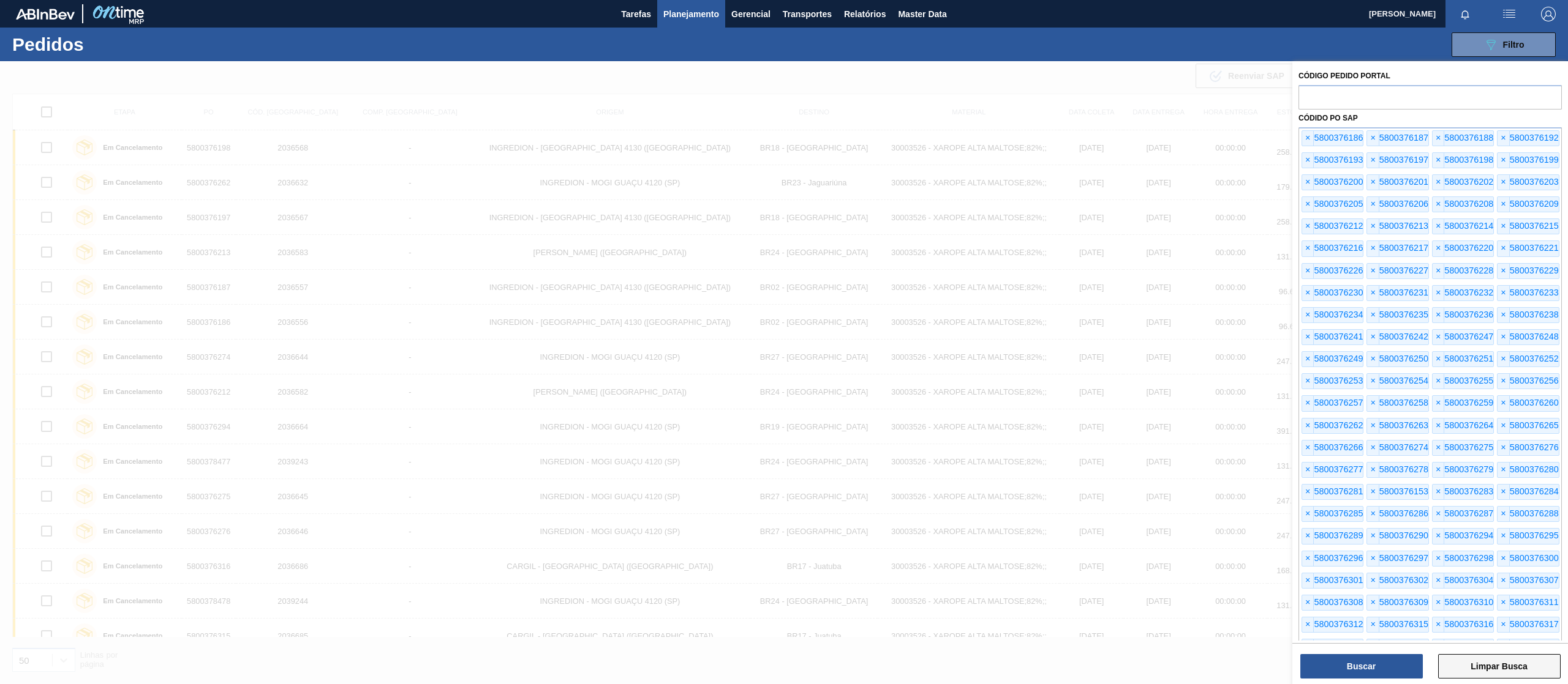
drag, startPoint x: 1514, startPoint y: 667, endPoint x: 1508, endPoint y: 670, distance: 6.7
click at [1515, 667] on button "Limpar Busca" at bounding box center [1499, 666] width 122 height 24
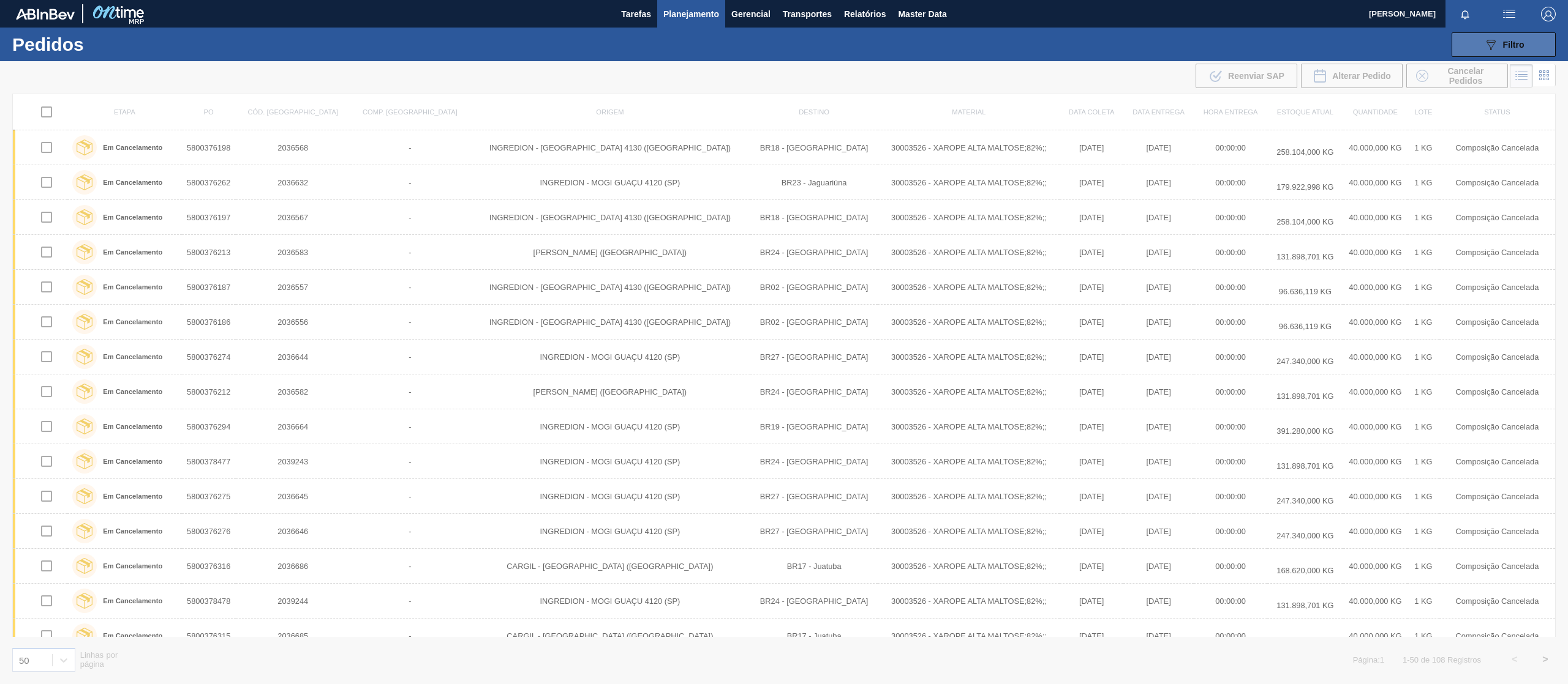
click at [1493, 33] on button "089F7B8B-B2A5-4AFE-B5C0-19BA573D28AC Filtro" at bounding box center [1504, 44] width 104 height 24
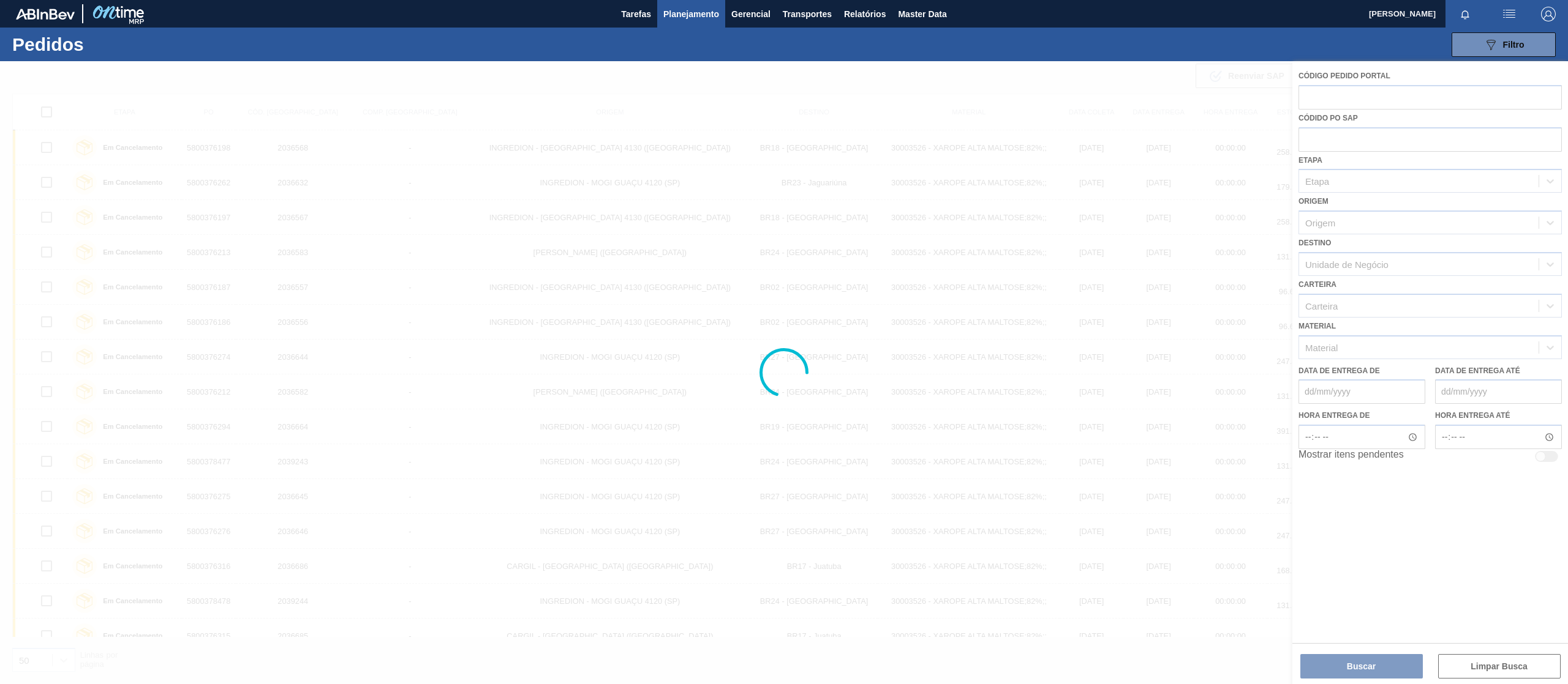
click at [1340, 98] on div at bounding box center [784, 372] width 1568 height 623
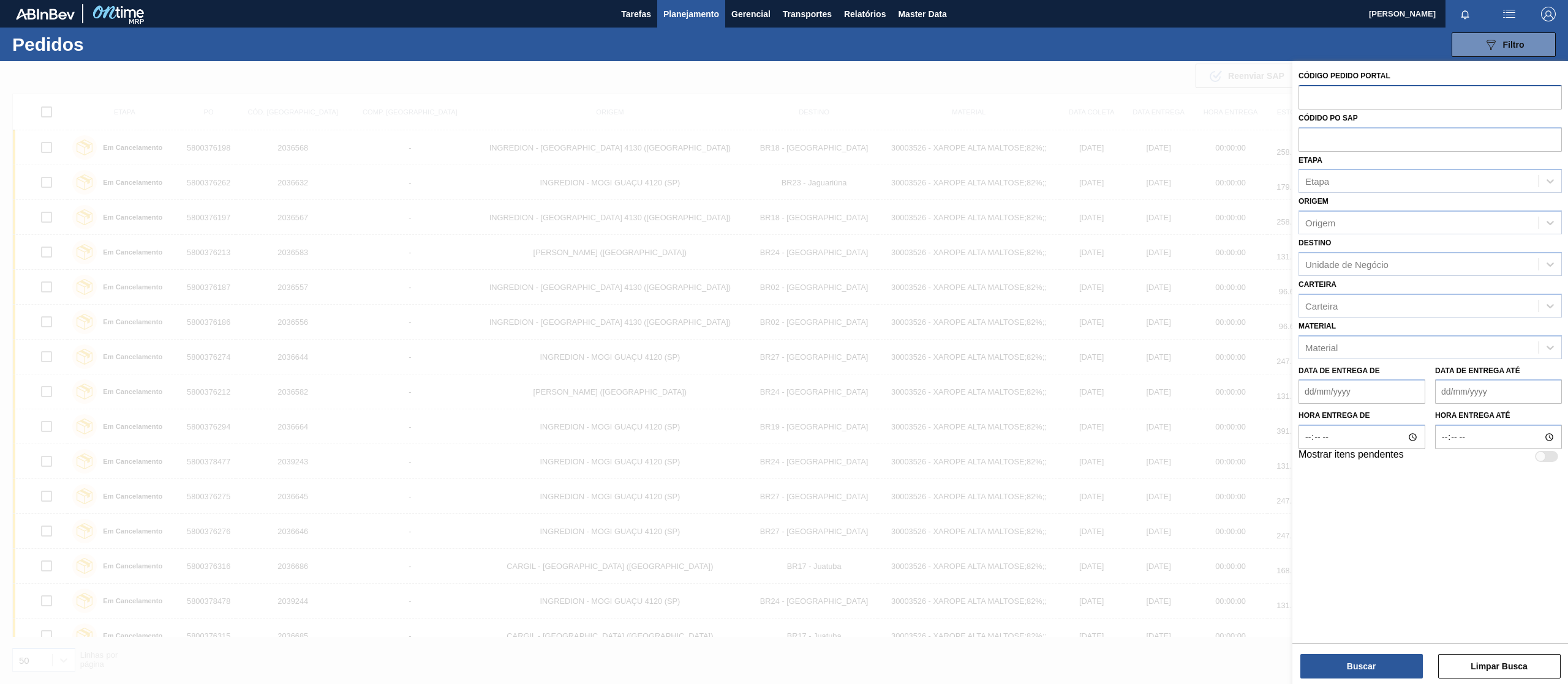
click at [1343, 95] on input "text" at bounding box center [1430, 97] width 264 height 23
paste input "text"
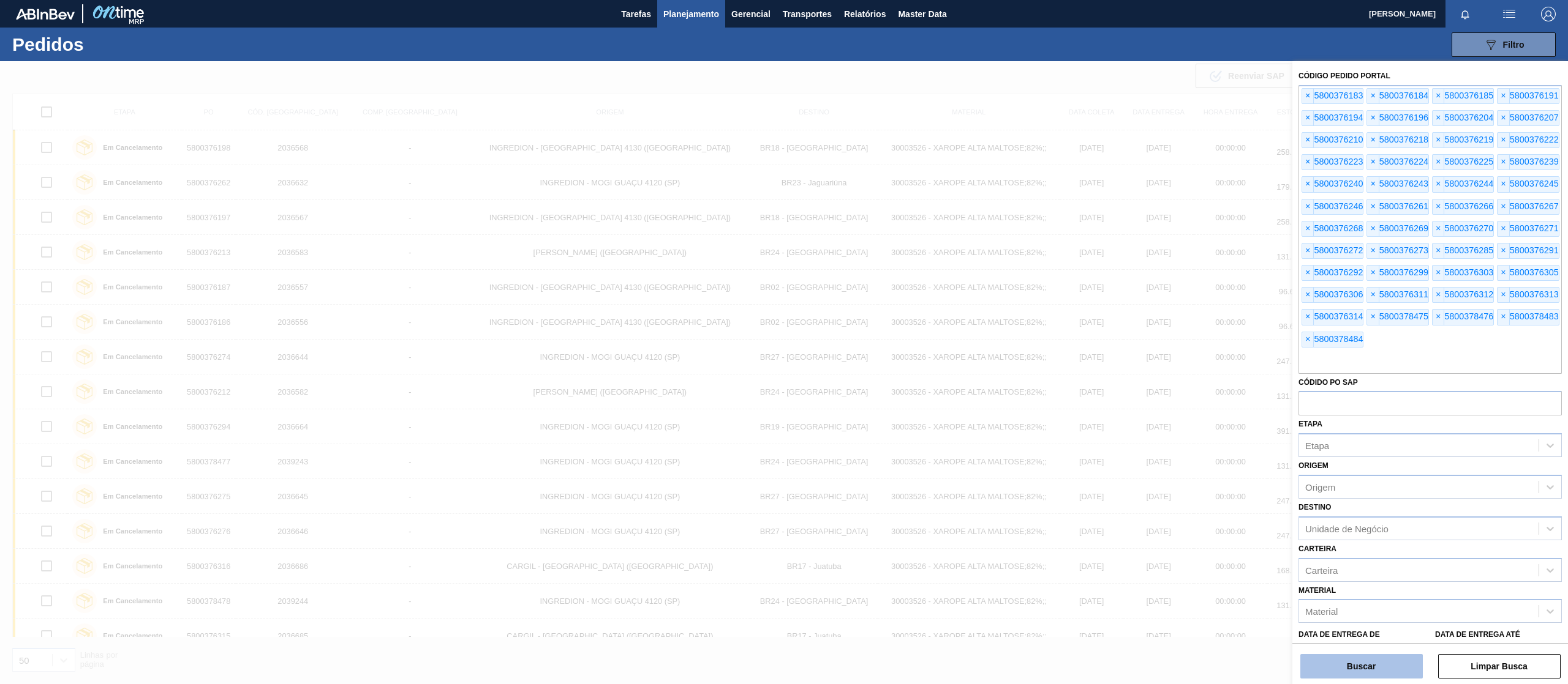
click at [1368, 660] on button "Buscar" at bounding box center [1361, 666] width 122 height 24
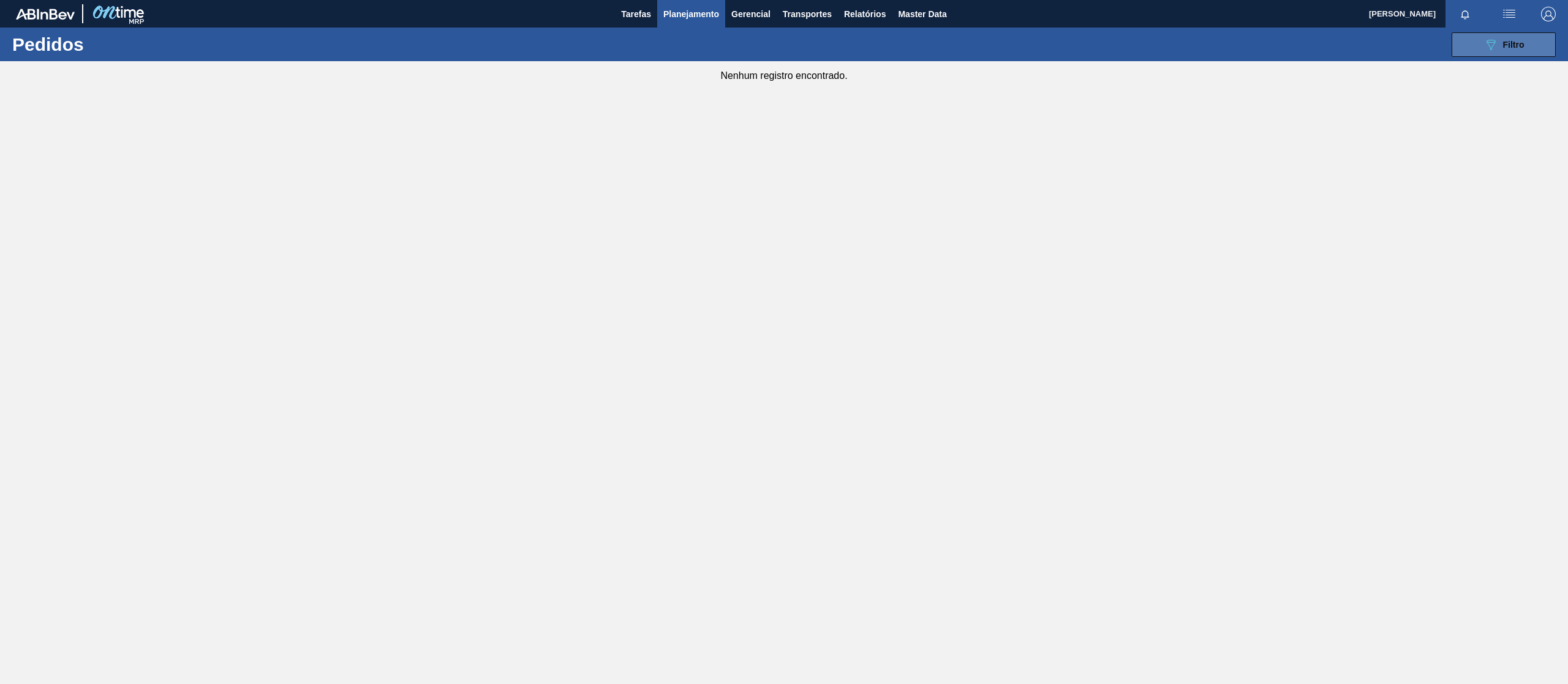
click at [1499, 45] on div "089F7B8B-B2A5-4AFE-B5C0-19BA573D28AC Filtro" at bounding box center [1504, 45] width 41 height 15
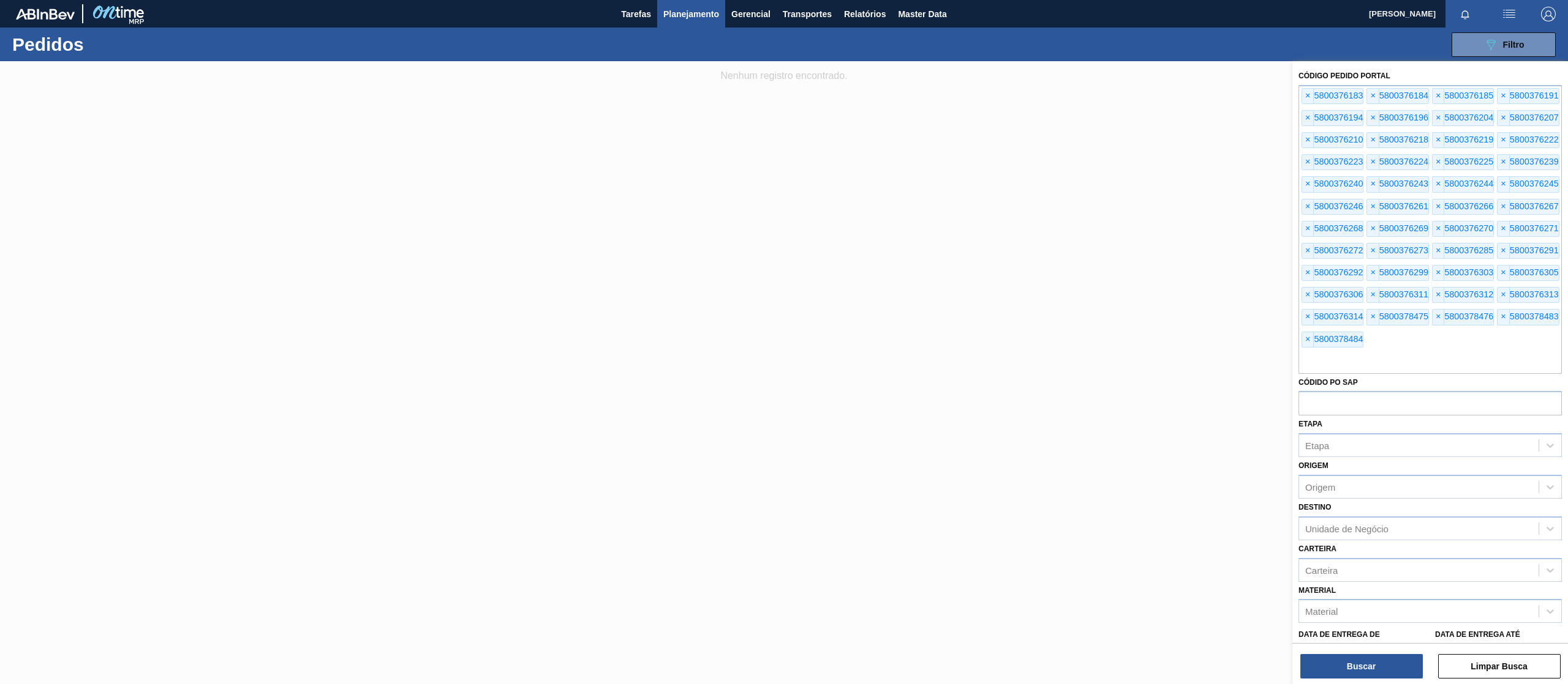
scroll to position [165, 0]
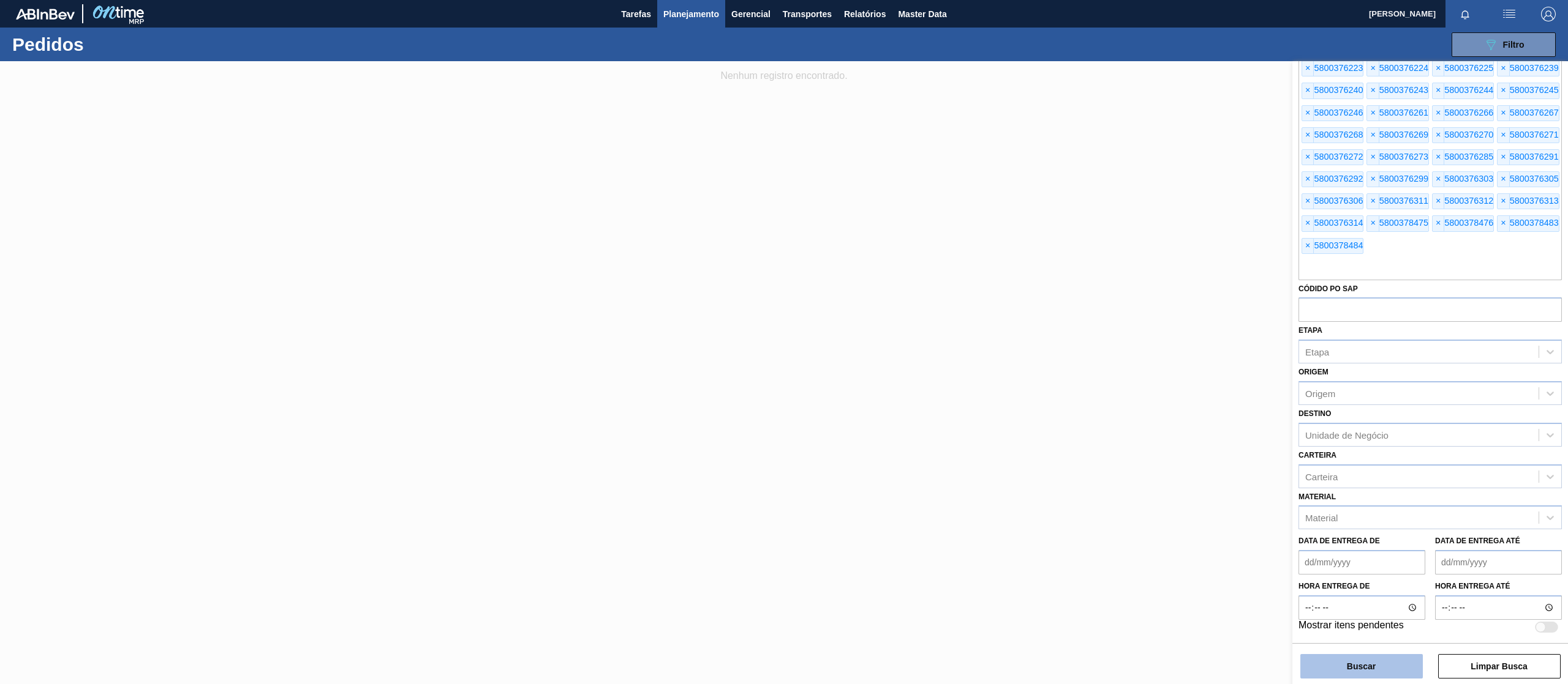
click at [1368, 661] on button "Buscar" at bounding box center [1361, 666] width 122 height 24
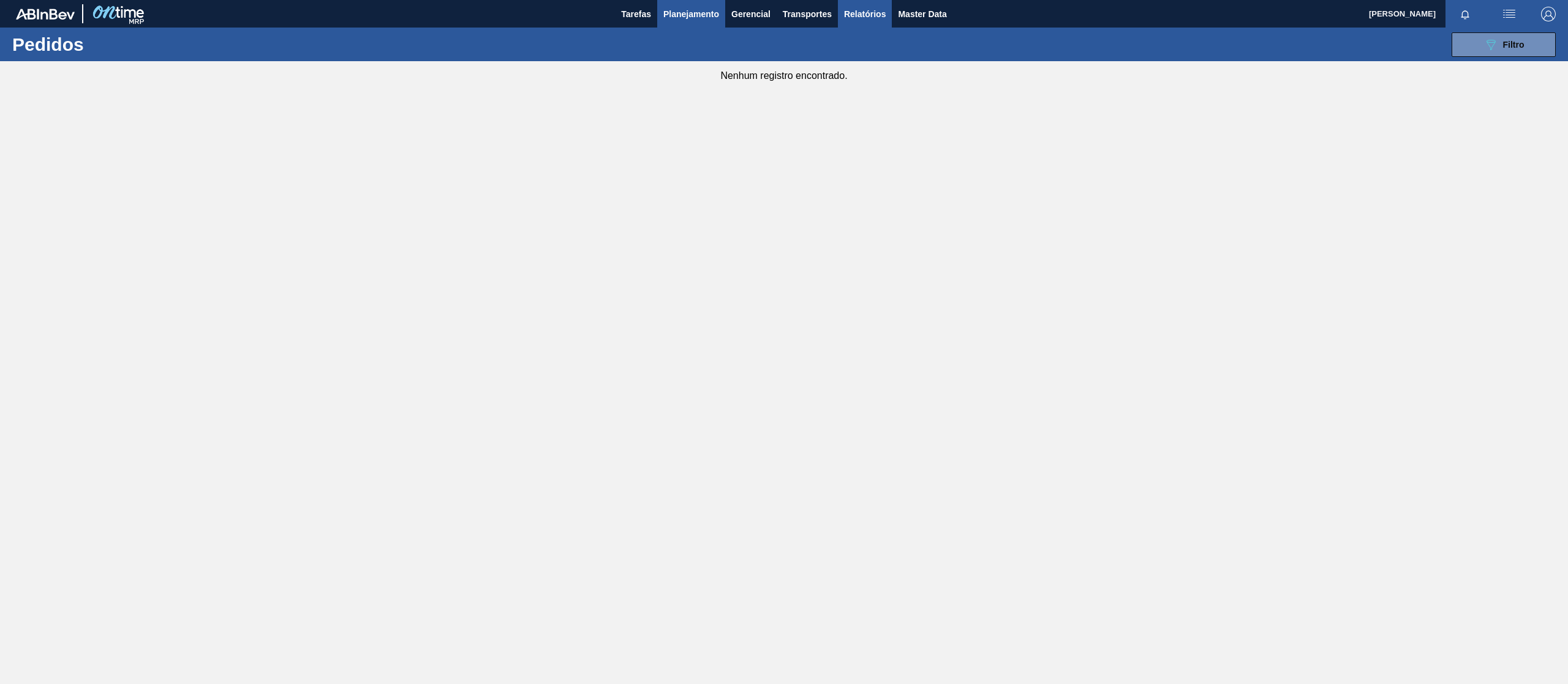
click at [870, 8] on span "Relatórios" at bounding box center [865, 14] width 42 height 15
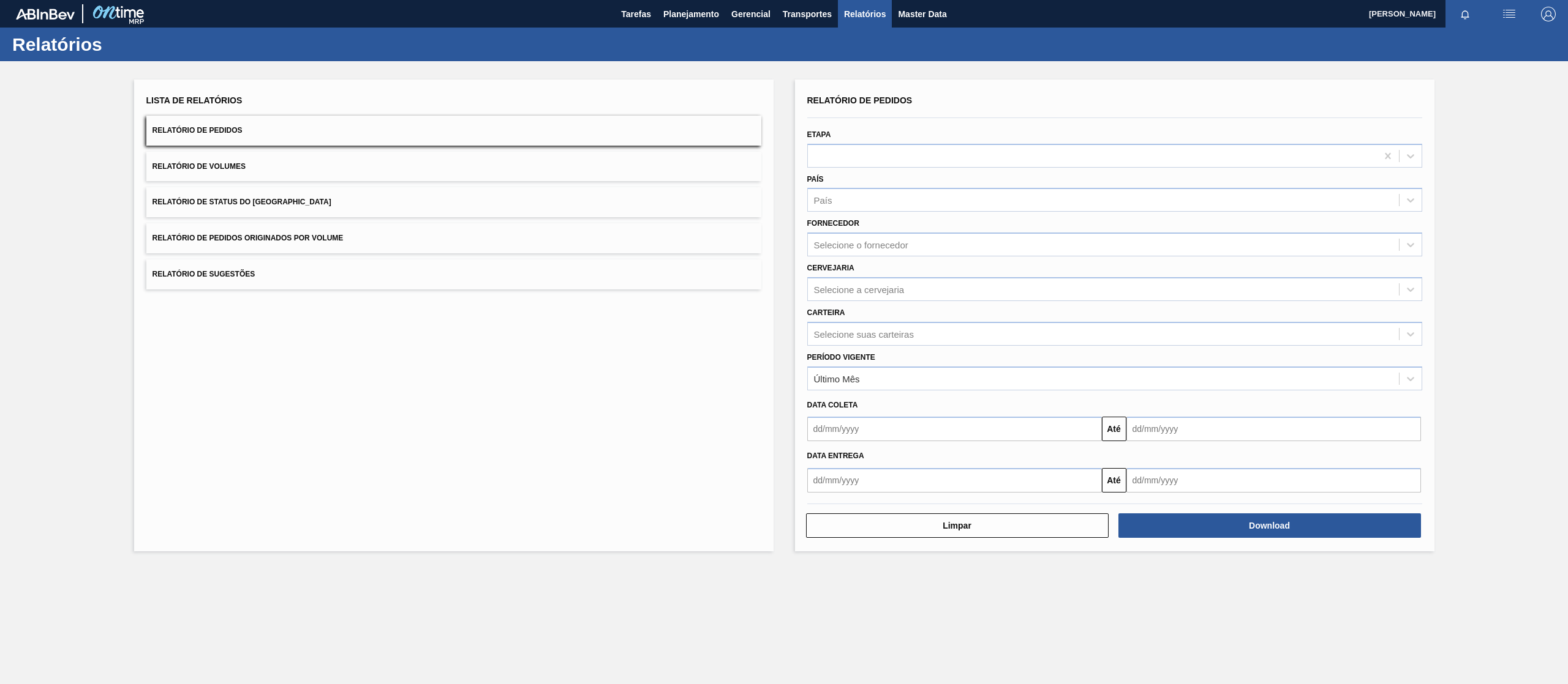
click at [400, 232] on button "Relatório de Pedidos Originados por Volume" at bounding box center [453, 238] width 615 height 30
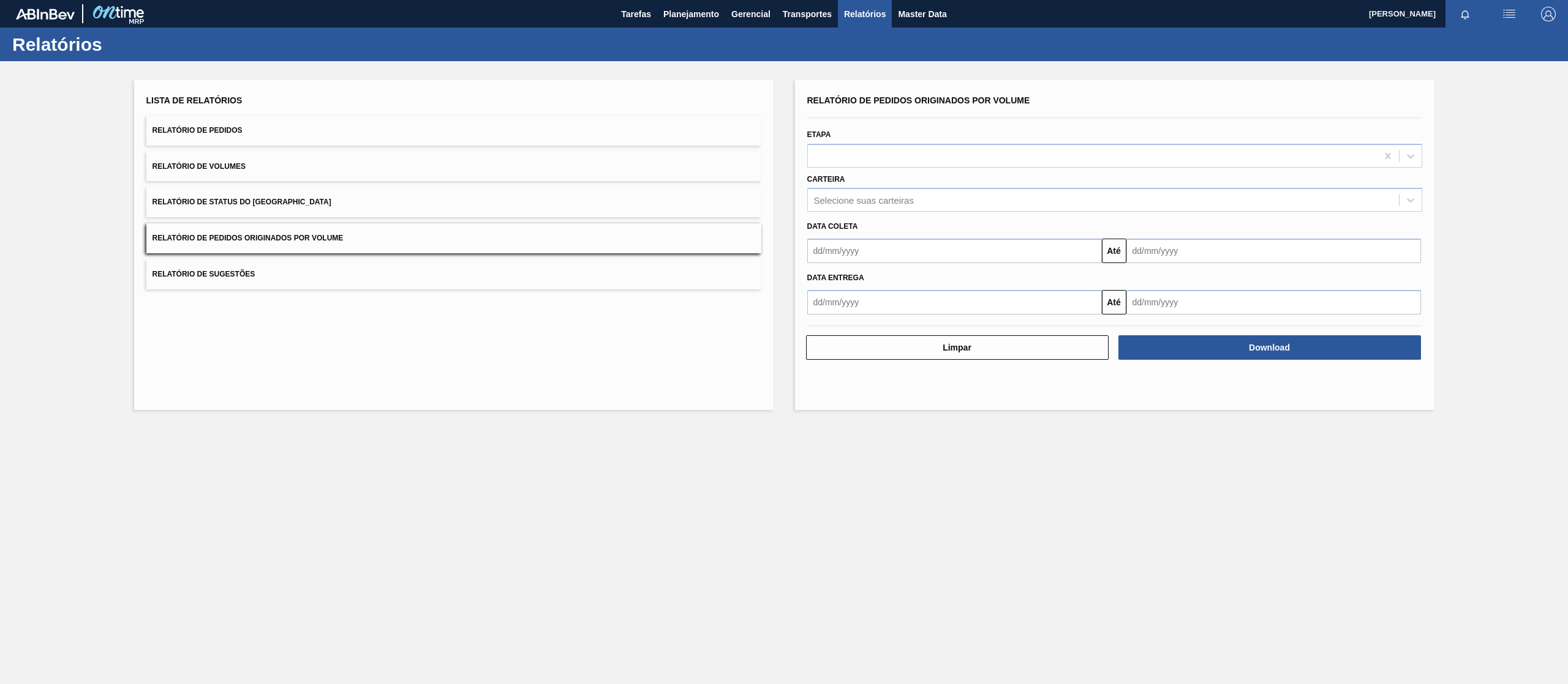
click at [909, 244] on input "text" at bounding box center [955, 250] width 295 height 24
click at [920, 377] on div "26" at bounding box center [921, 380] width 17 height 17
type input "[DATE]"
click at [1189, 250] on input "text" at bounding box center [1273, 250] width 295 height 24
click at [1262, 273] on div "setembro 2025 dom seg ter qua qui sex sab" at bounding box center [1201, 288] width 147 height 35
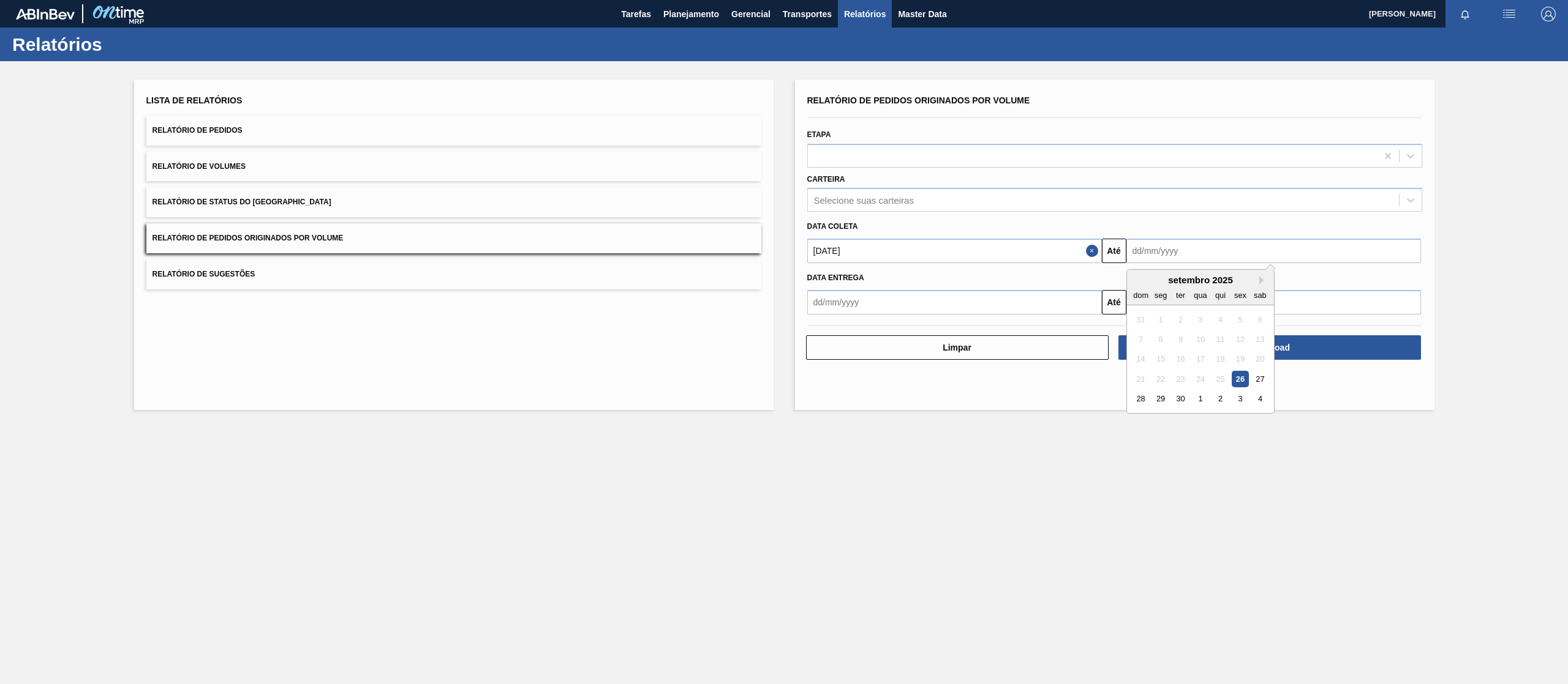
click at [1265, 285] on div "dom seg ter qua qui sex sab" at bounding box center [1201, 294] width 147 height 19
click at [1262, 280] on button "Next Month" at bounding box center [1263, 280] width 8 height 8
click at [1238, 396] on div "31" at bounding box center [1240, 400] width 17 height 17
type input "[DATE]"
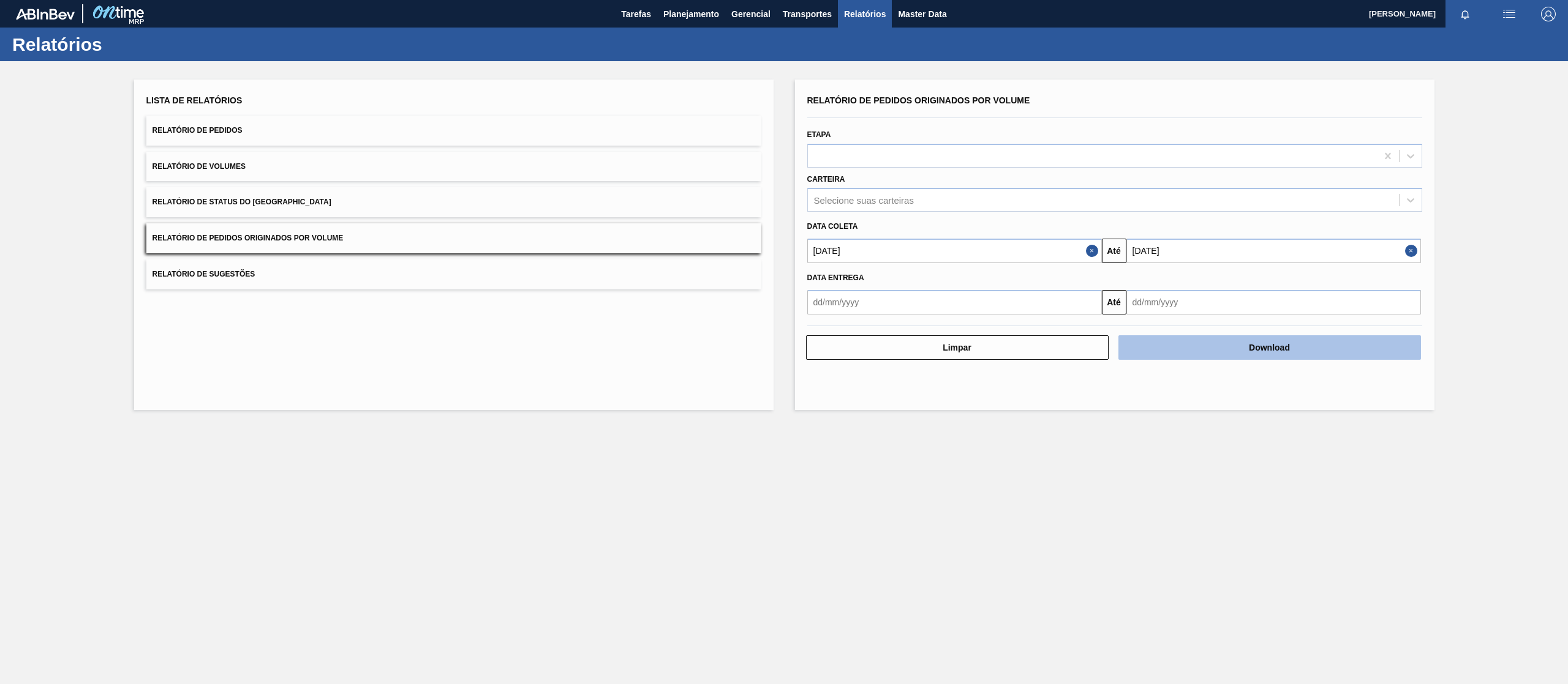
click at [1315, 342] on button "Download" at bounding box center [1269, 347] width 303 height 24
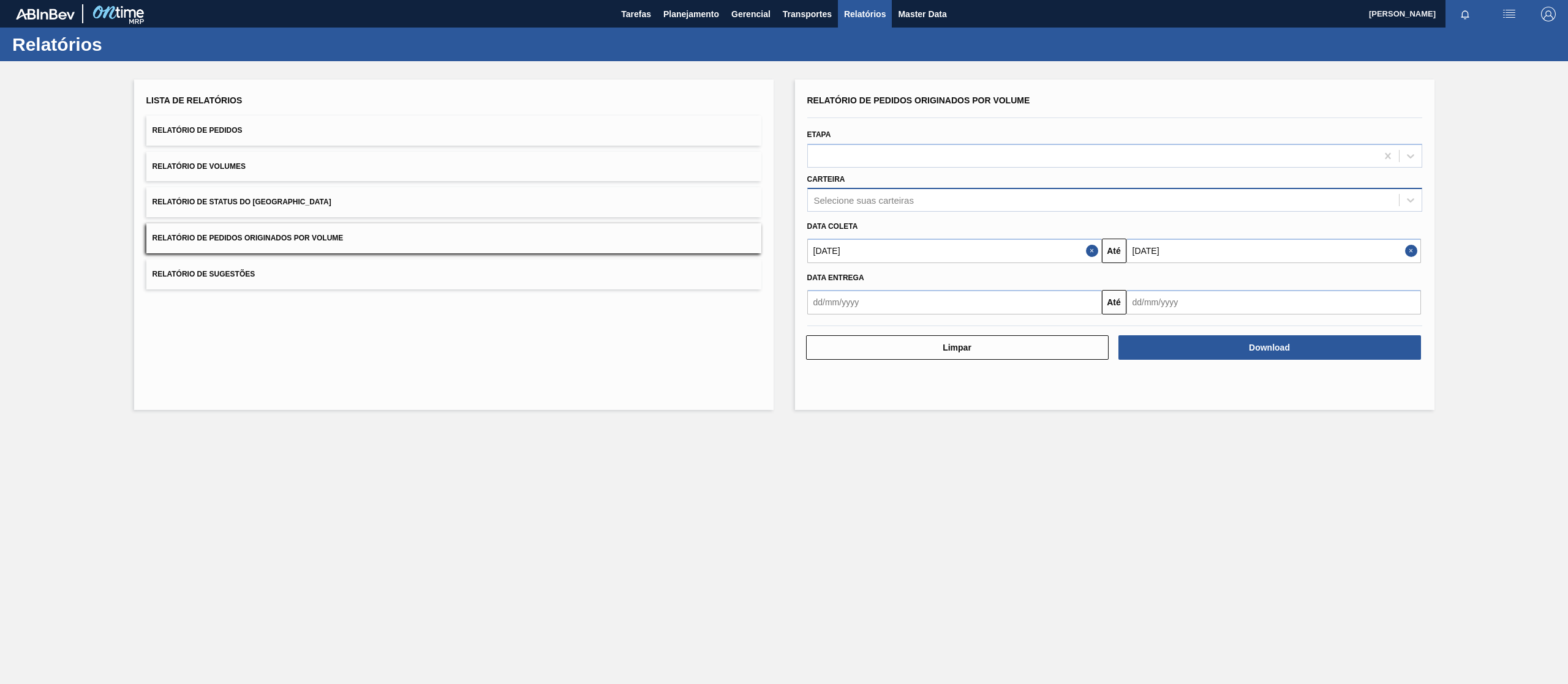
click at [904, 197] on div "Selecione suas carteiras" at bounding box center [863, 200] width 100 height 10
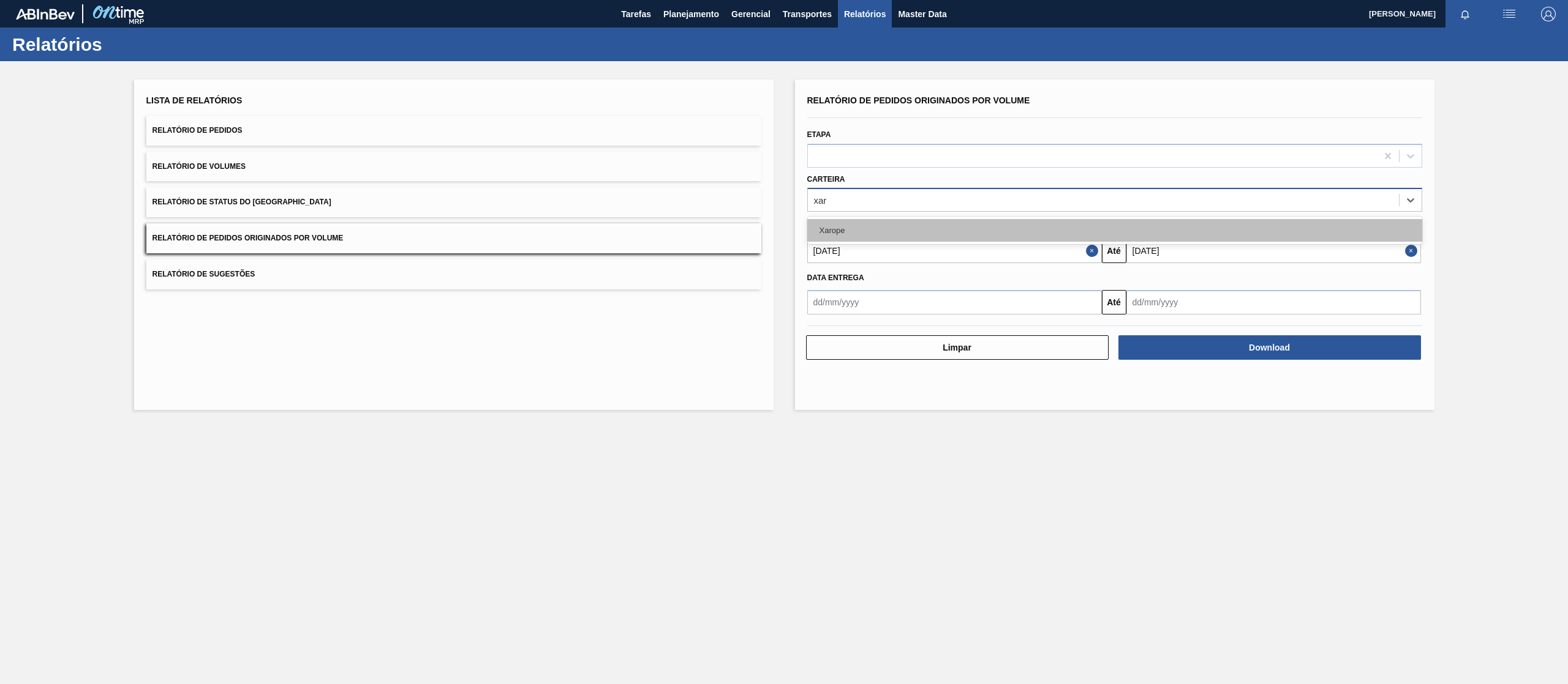
type input "xaro"
click at [919, 220] on div "Xarope" at bounding box center [1115, 230] width 615 height 23
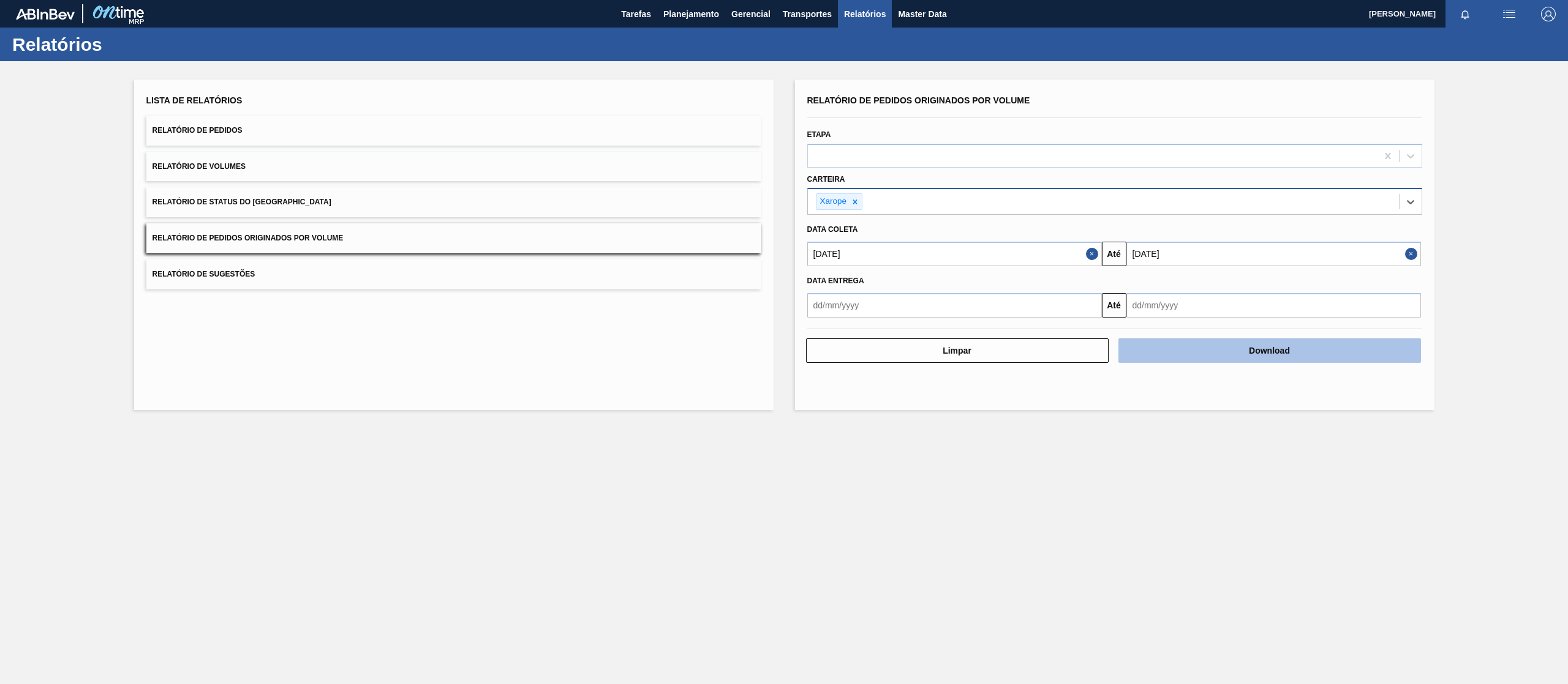
click at [1241, 340] on button "Download" at bounding box center [1269, 350] width 303 height 24
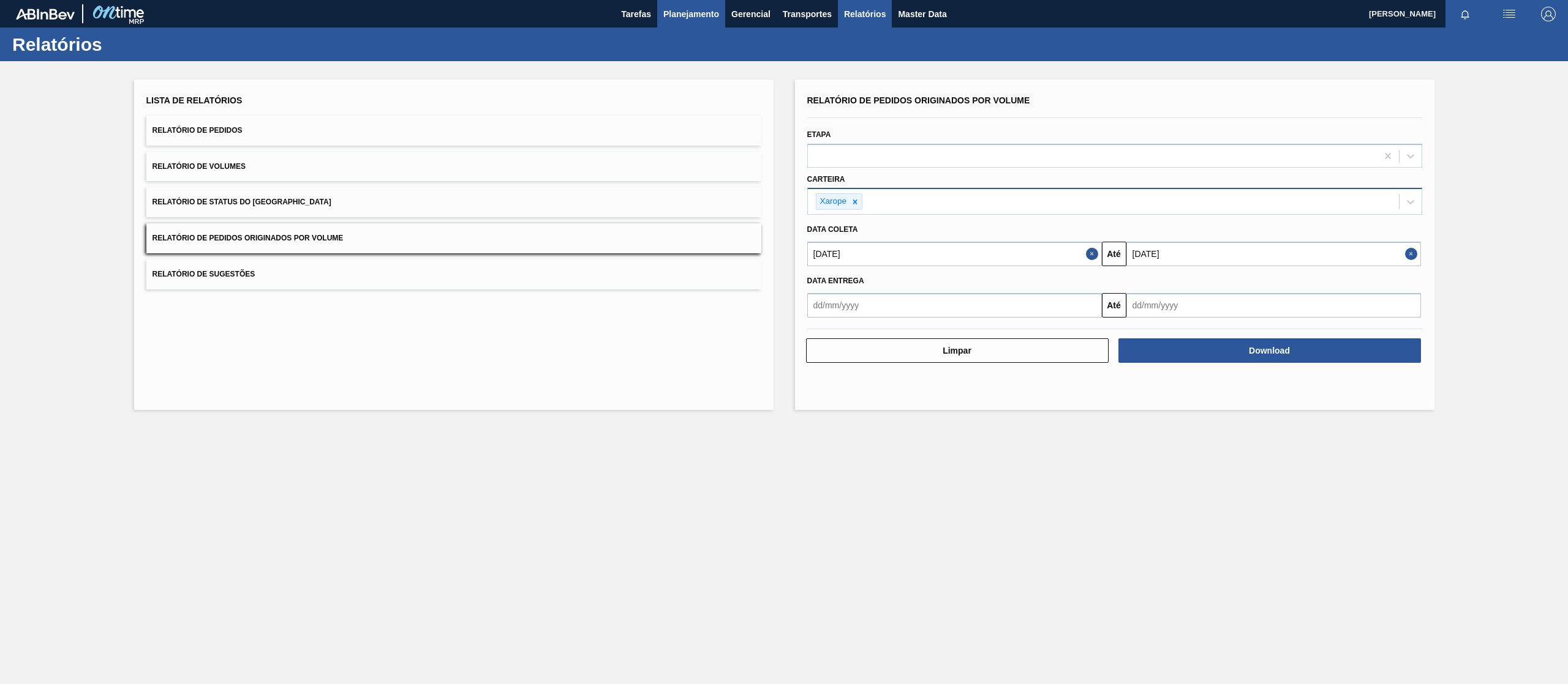
click at [691, 13] on span "Planejamento" at bounding box center [691, 14] width 56 height 15
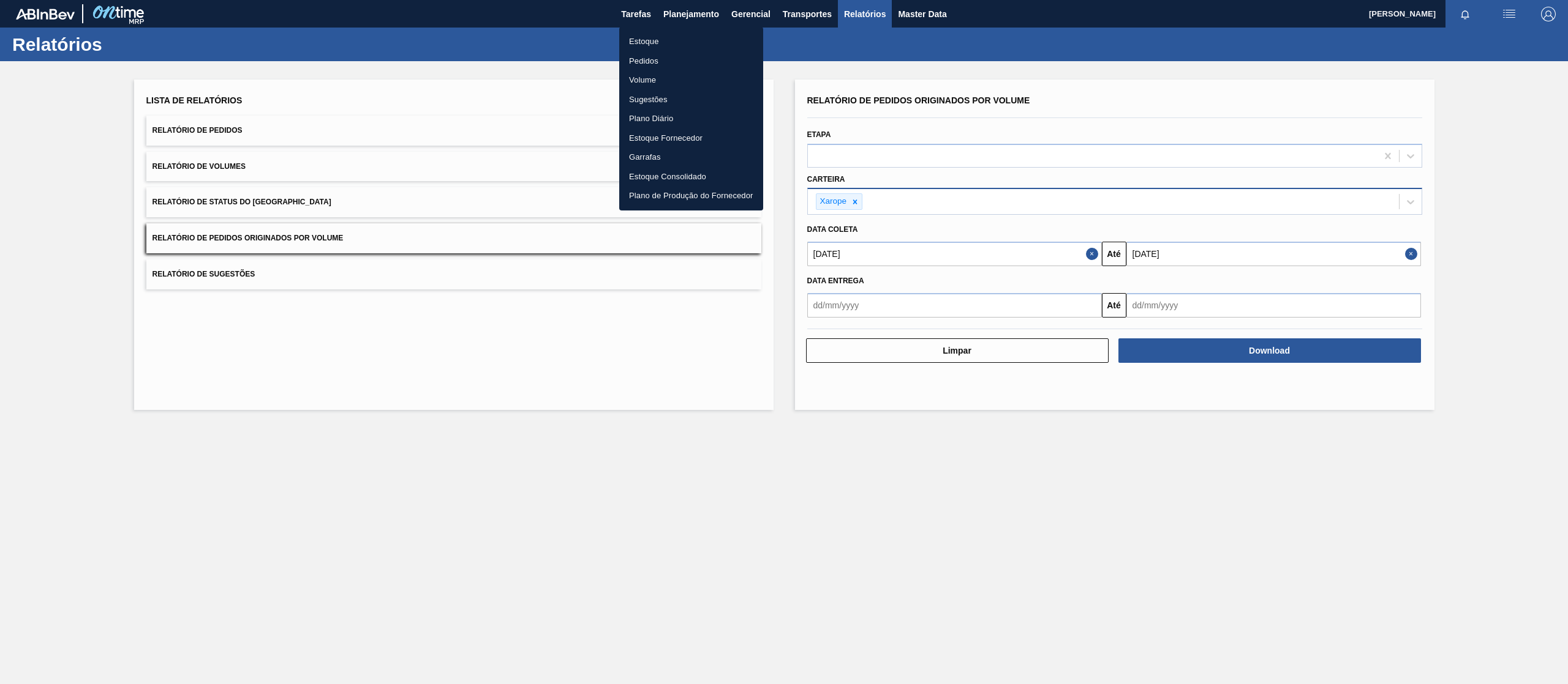
click at [657, 64] on li "Pedidos" at bounding box center [691, 60] width 144 height 19
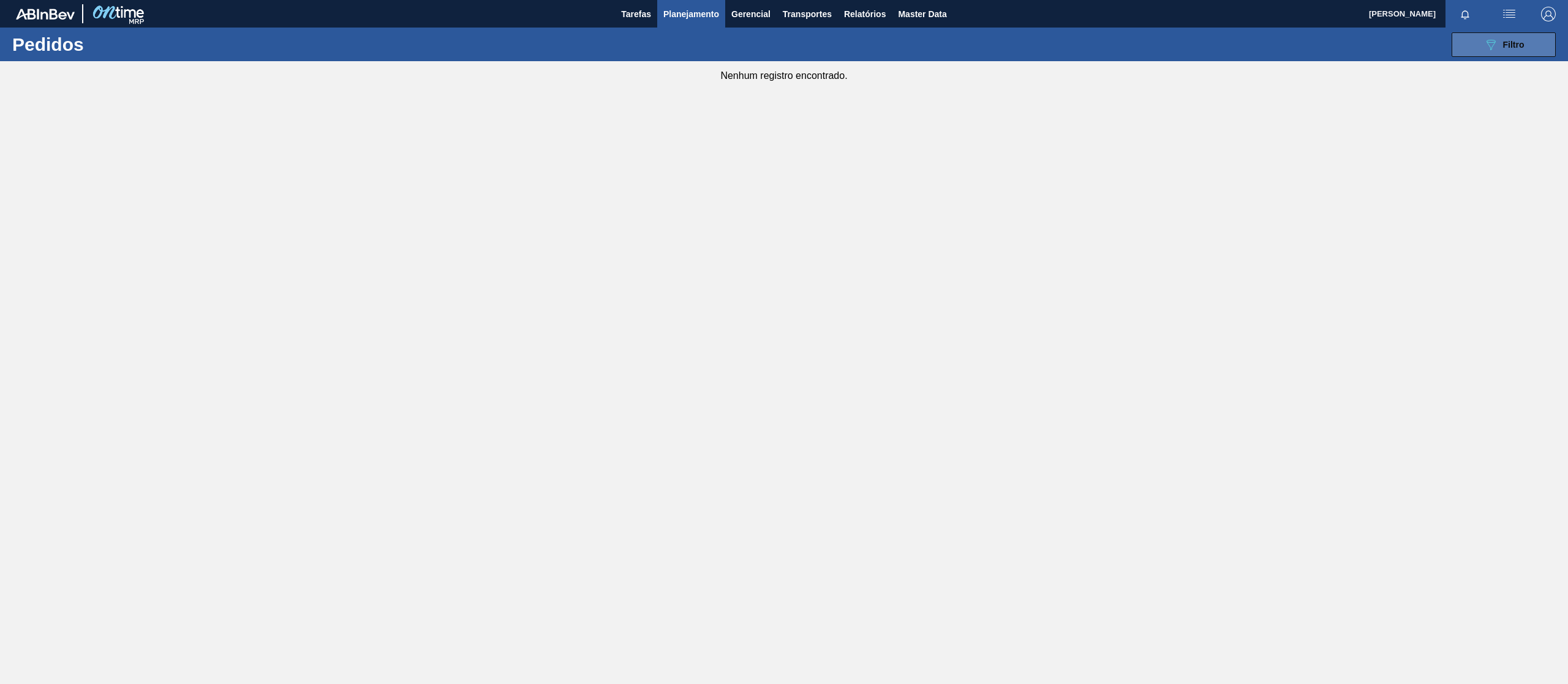
click at [1503, 43] on span "Filtro" at bounding box center [1514, 45] width 22 height 10
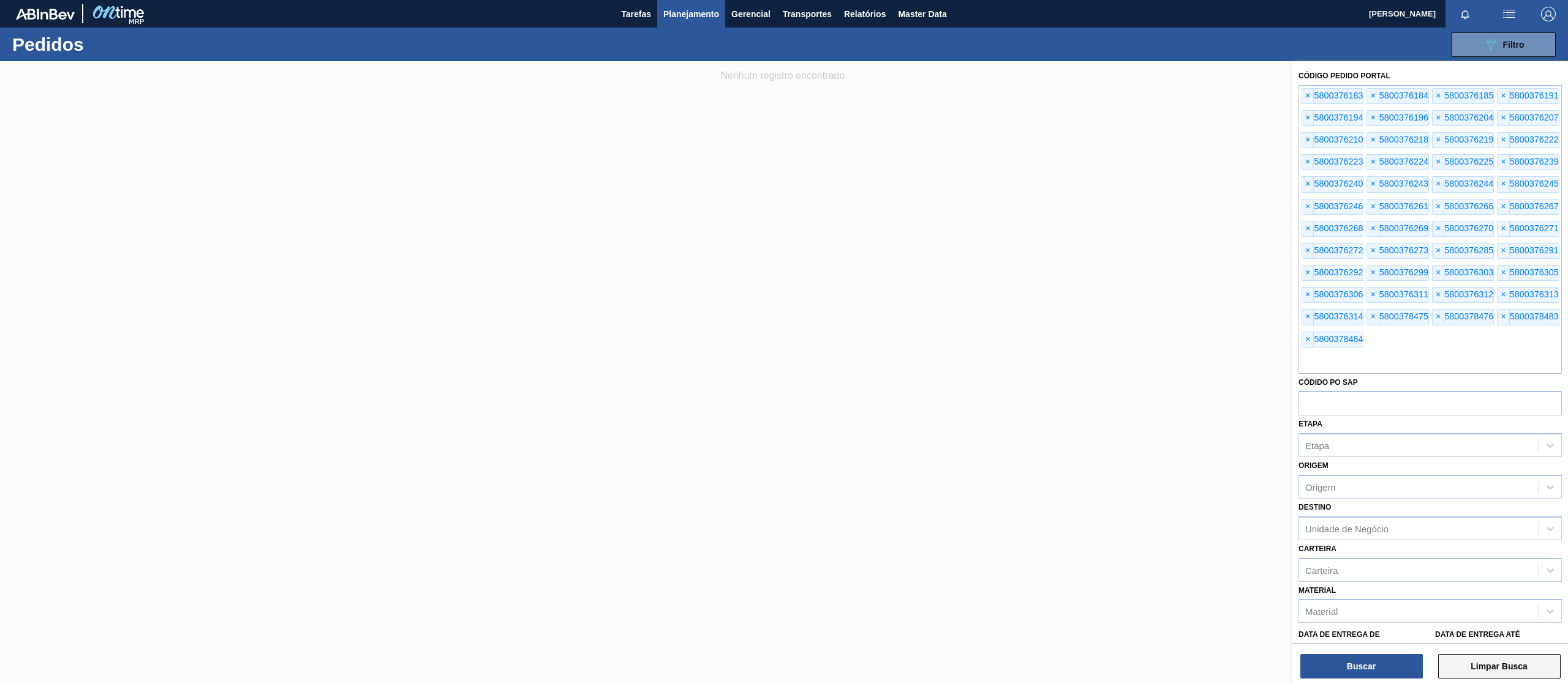
click at [1489, 661] on button "Limpar Busca" at bounding box center [1499, 666] width 122 height 24
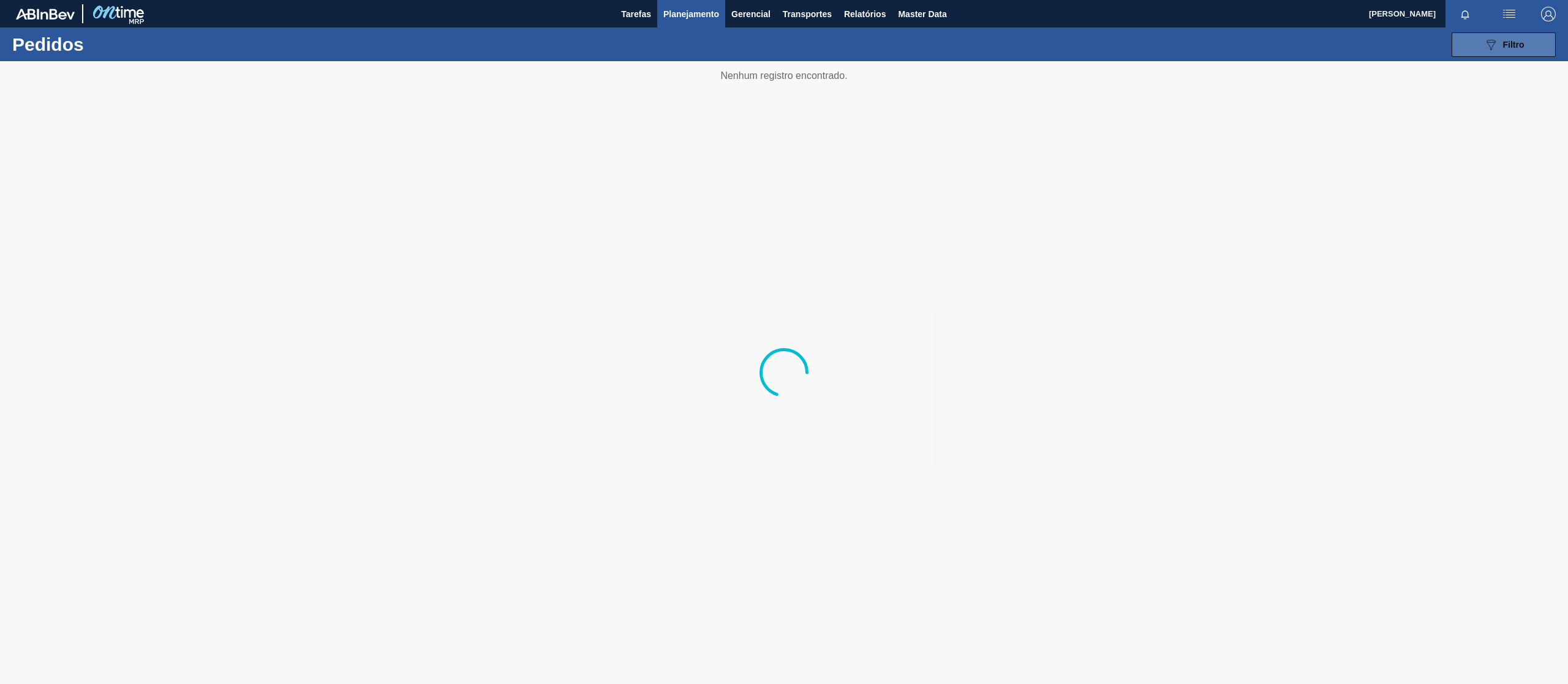
click at [1492, 43] on icon "089F7B8B-B2A5-4AFE-B5C0-19BA573D28AC" at bounding box center [1491, 45] width 15 height 15
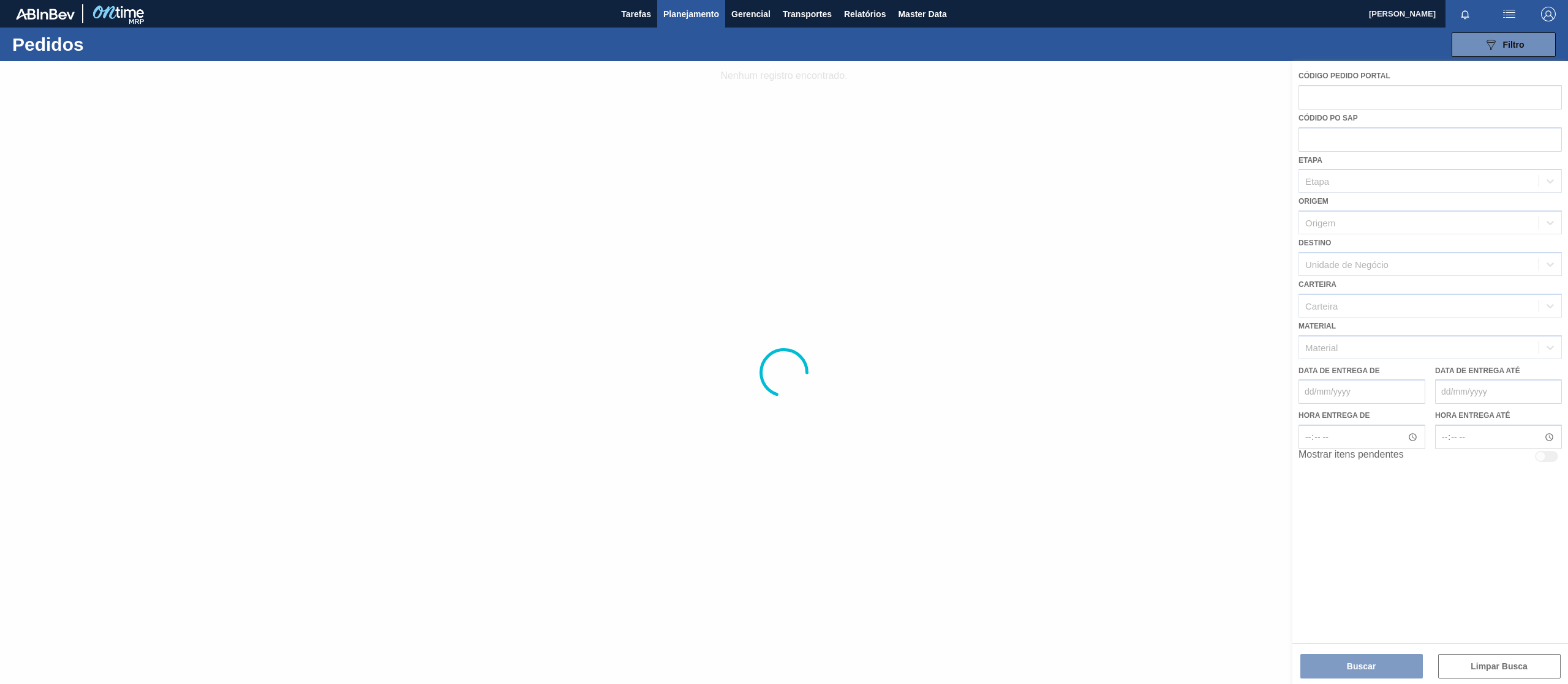
click at [1344, 88] on div at bounding box center [784, 372] width 1568 height 623
click at [1340, 94] on div at bounding box center [784, 372] width 1568 height 623
click at [1339, 95] on div at bounding box center [784, 372] width 1568 height 623
click at [1340, 100] on div at bounding box center [784, 372] width 1568 height 623
click at [1362, 98] on div at bounding box center [784, 372] width 1568 height 623
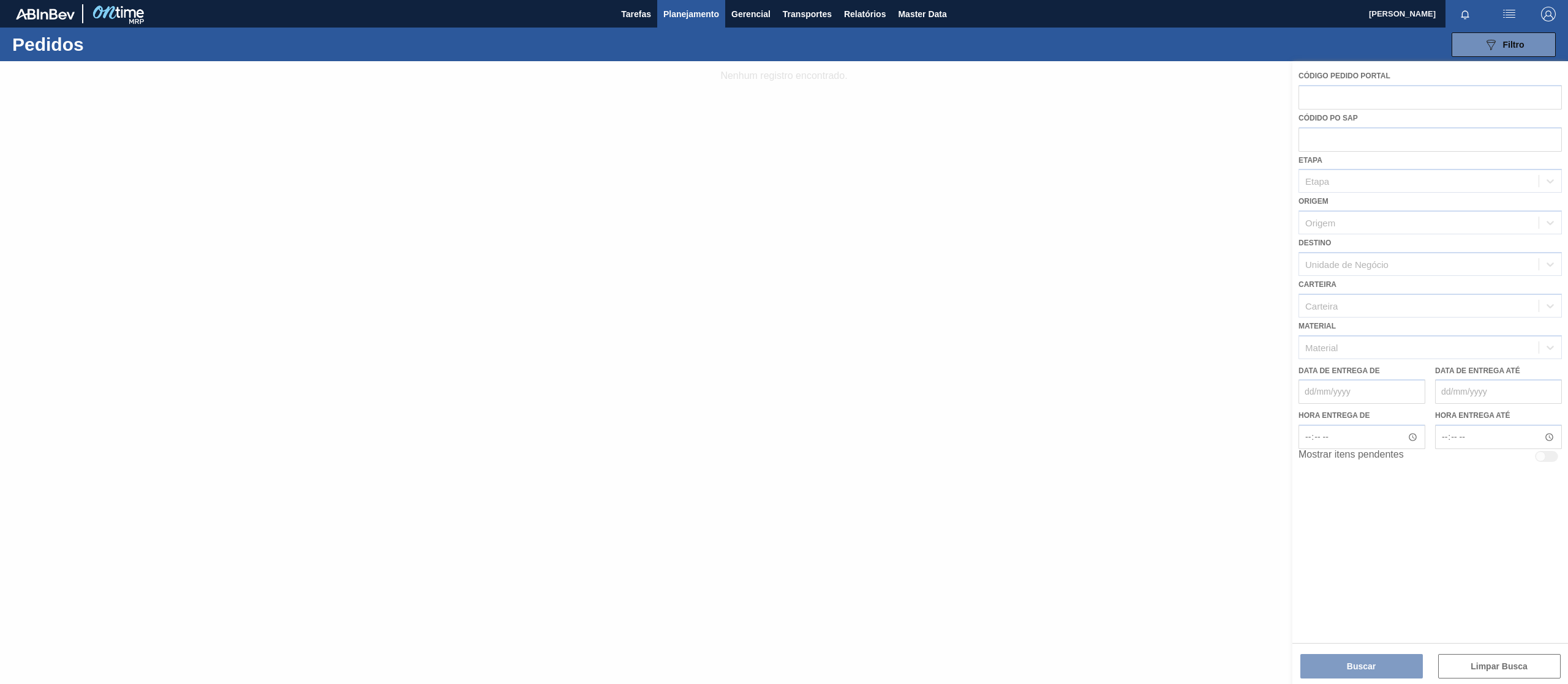
click at [1350, 98] on div at bounding box center [784, 372] width 1568 height 623
click at [1336, 101] on div at bounding box center [784, 372] width 1568 height 623
click at [1349, 100] on div at bounding box center [784, 372] width 1568 height 623
click at [1344, 97] on div at bounding box center [784, 372] width 1568 height 623
click at [1346, 102] on div at bounding box center [784, 372] width 1568 height 623
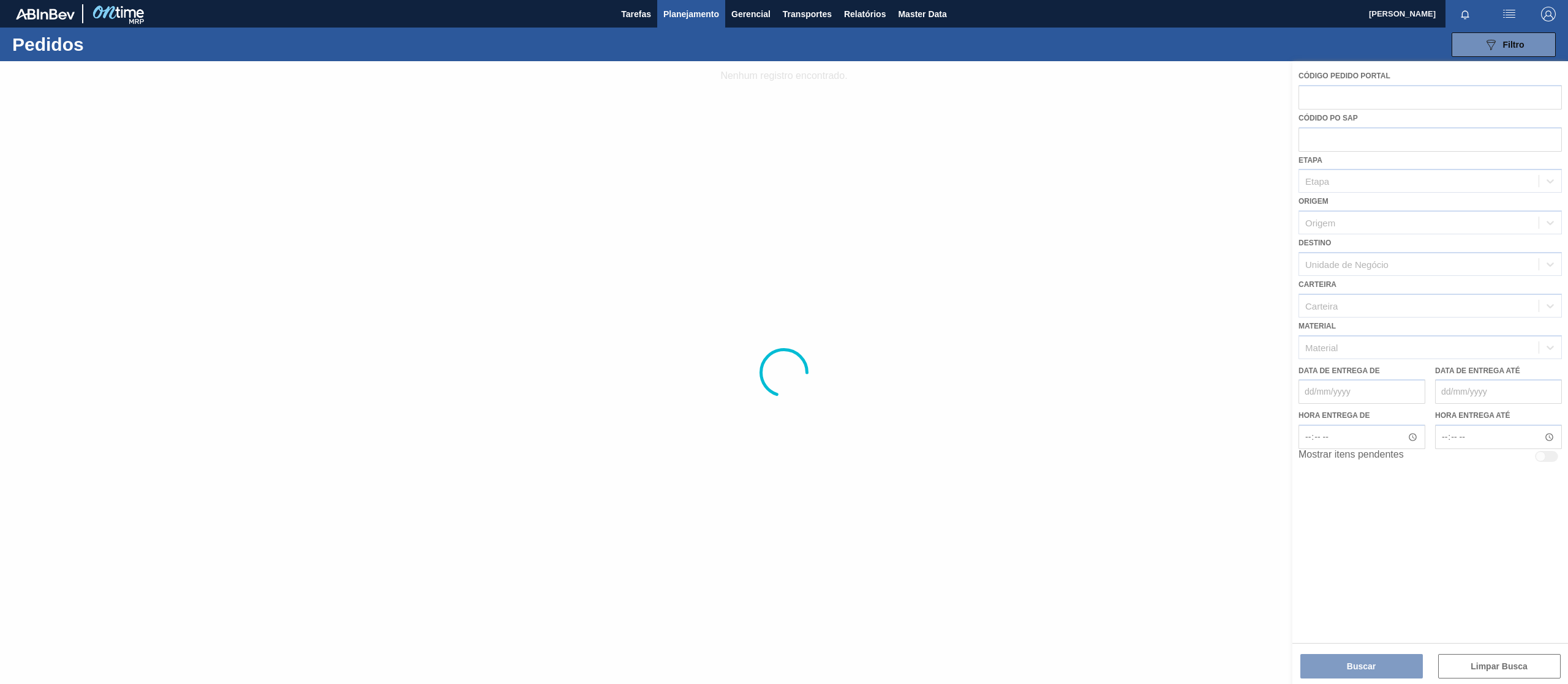
click at [1344, 97] on div at bounding box center [784, 372] width 1568 height 623
click at [1371, 90] on div at bounding box center [784, 372] width 1568 height 623
click at [671, 12] on span "Planejamento" at bounding box center [691, 14] width 56 height 15
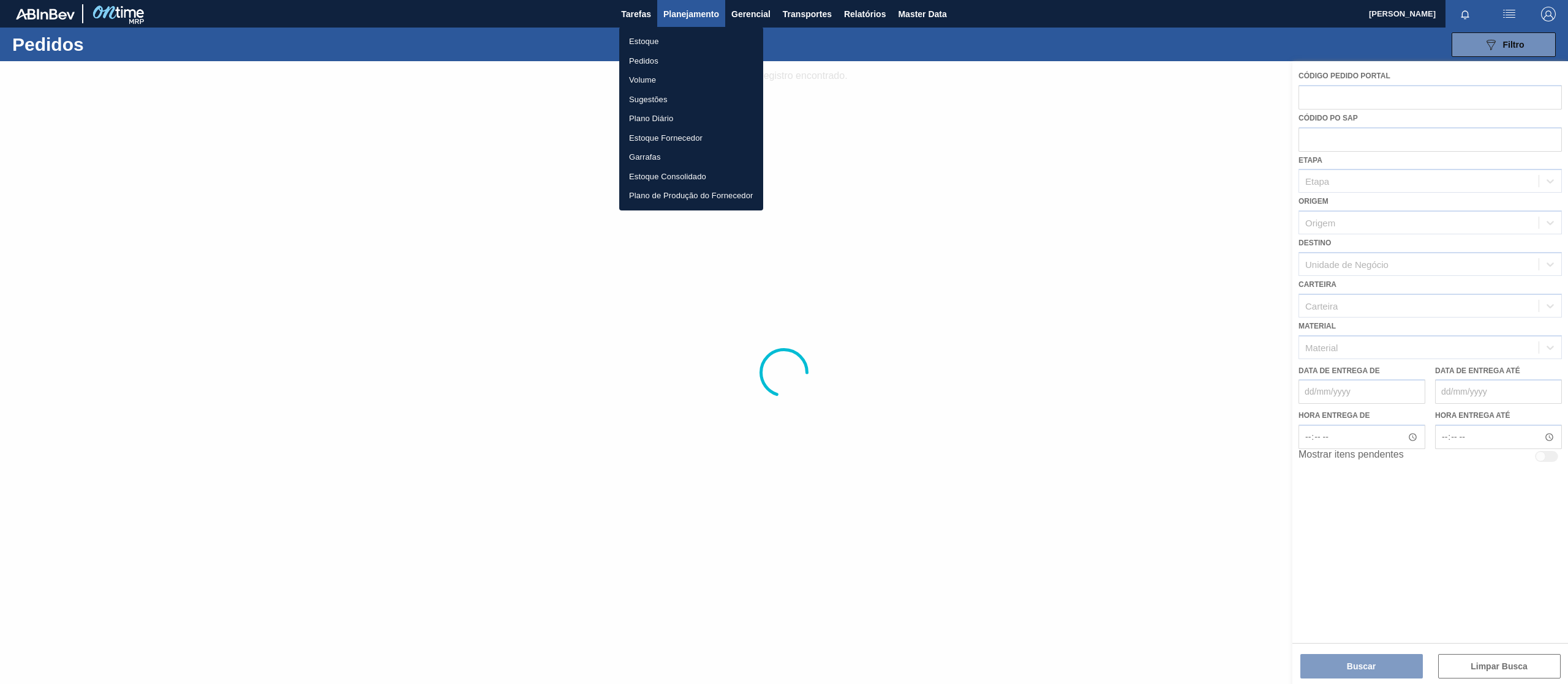
click at [643, 61] on li "Pedidos" at bounding box center [691, 60] width 144 height 19
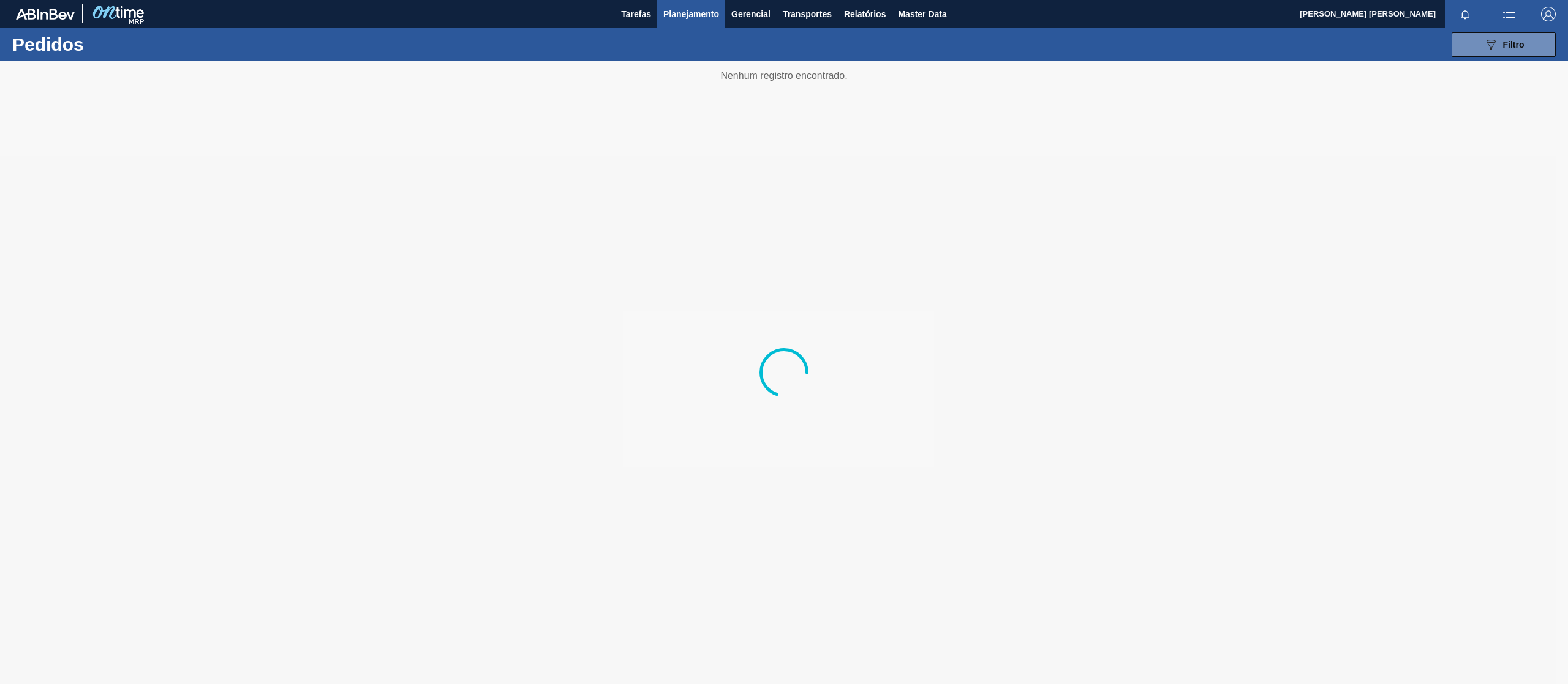
click at [686, 10] on span "Planejamento" at bounding box center [691, 14] width 56 height 15
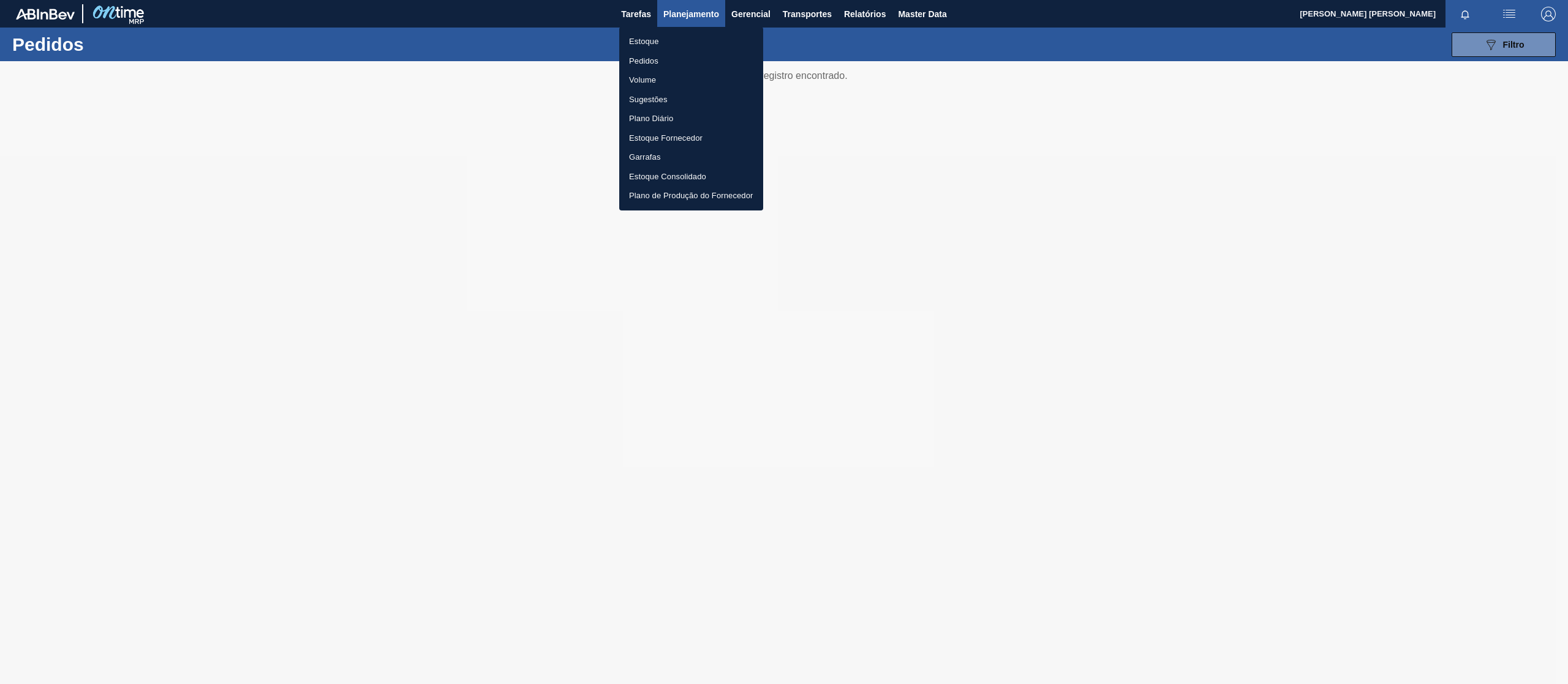
click at [650, 63] on li "Pedidos" at bounding box center [691, 60] width 144 height 19
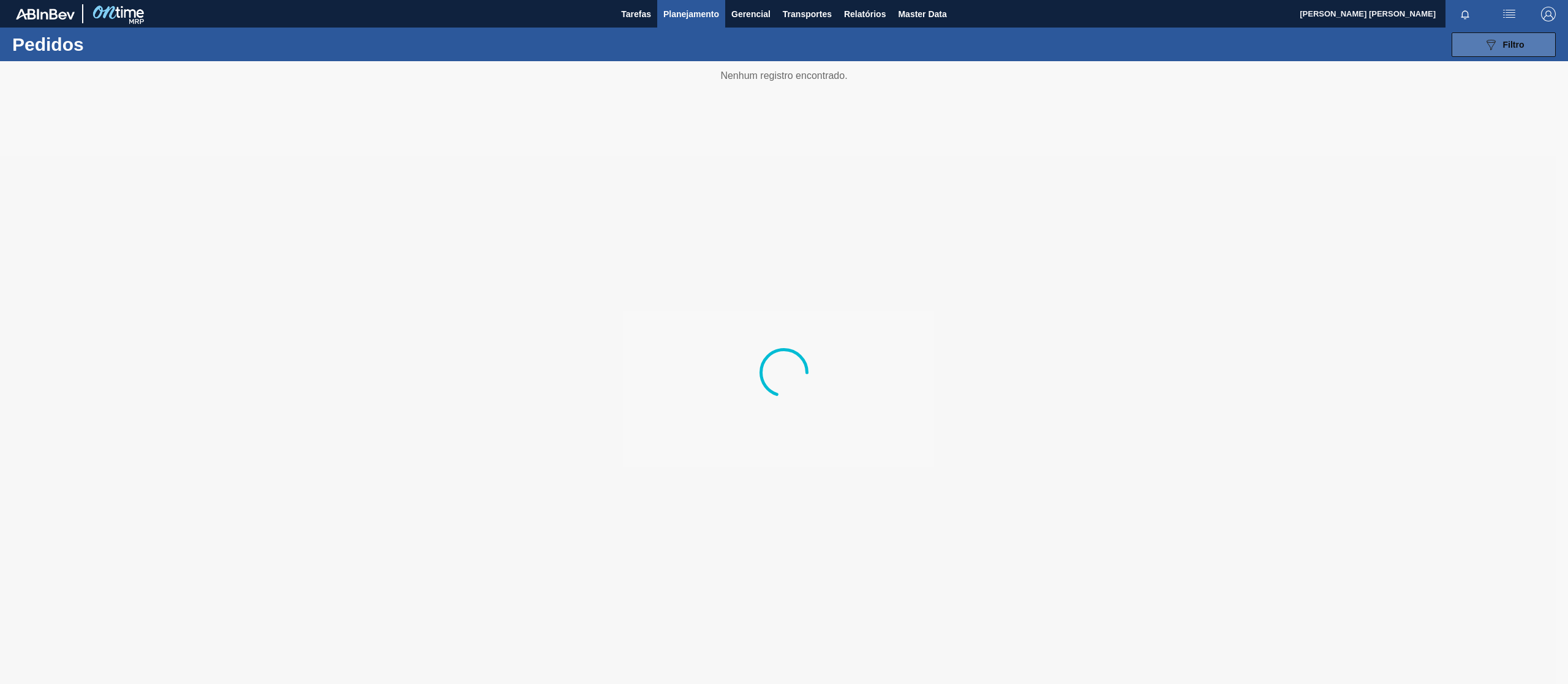
click at [1465, 38] on button "089F7B8B-B2A5-4AFE-B5C0-19BA573D28AC Filtro" at bounding box center [1504, 44] width 104 height 24
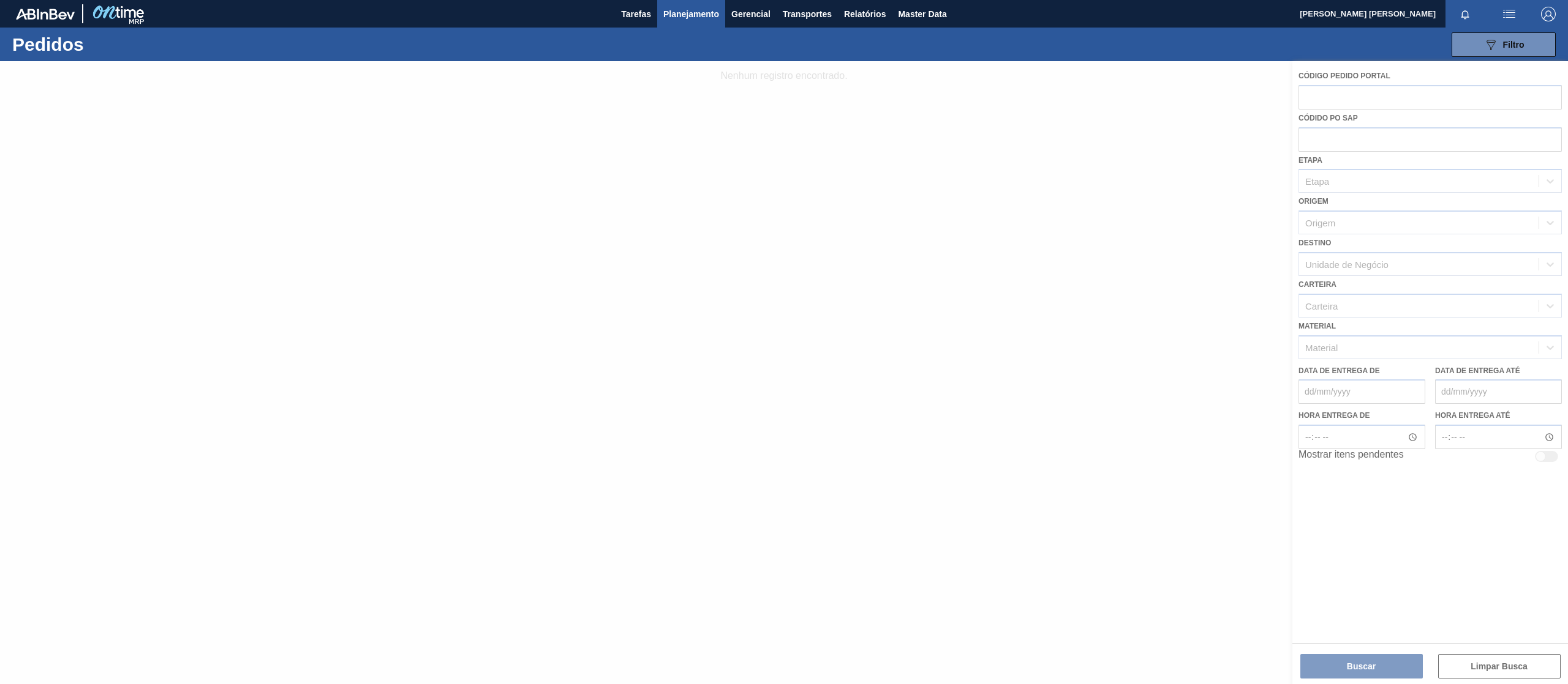
click at [1341, 94] on div at bounding box center [784, 372] width 1568 height 623
click at [1341, 97] on div at bounding box center [784, 372] width 1568 height 623
click at [1341, 100] on div at bounding box center [784, 372] width 1568 height 623
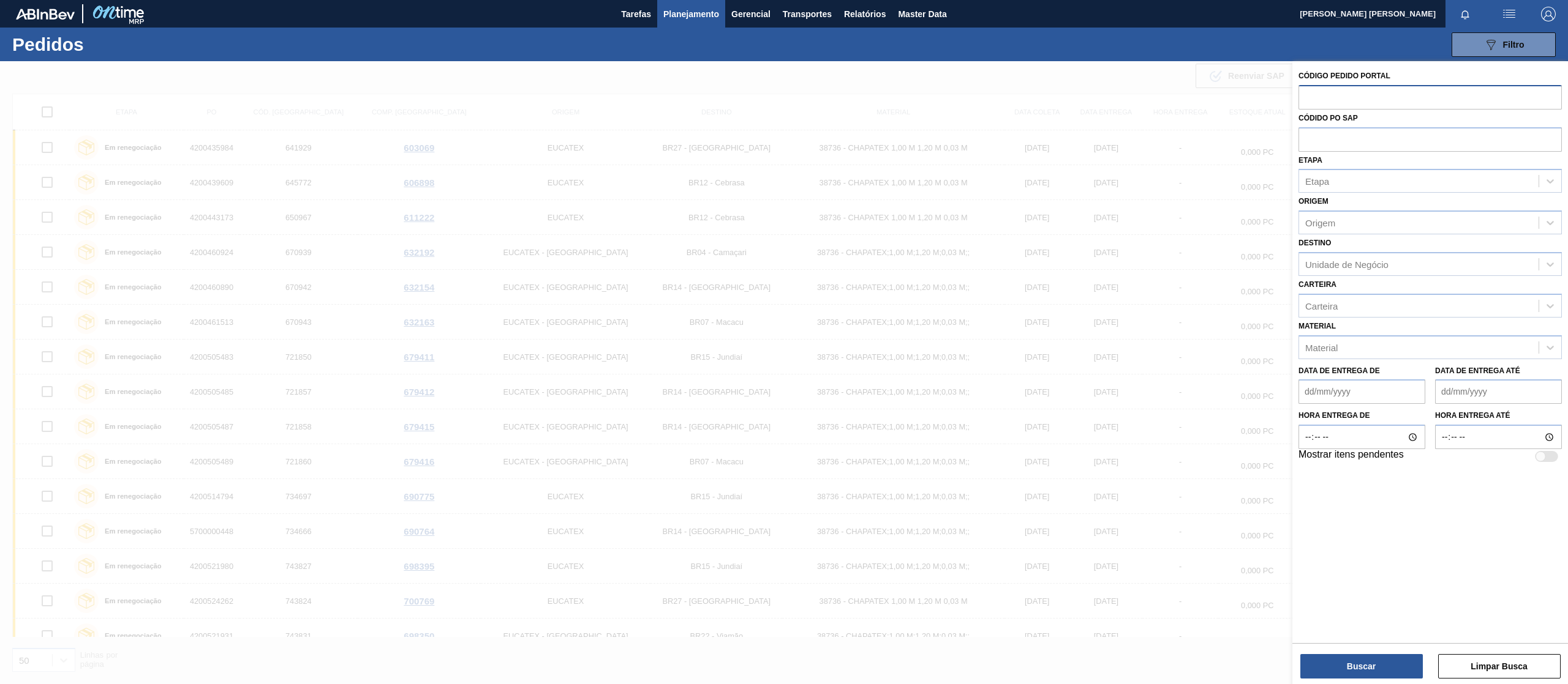
click at [1335, 94] on input "text" at bounding box center [1430, 97] width 264 height 23
paste input "text"
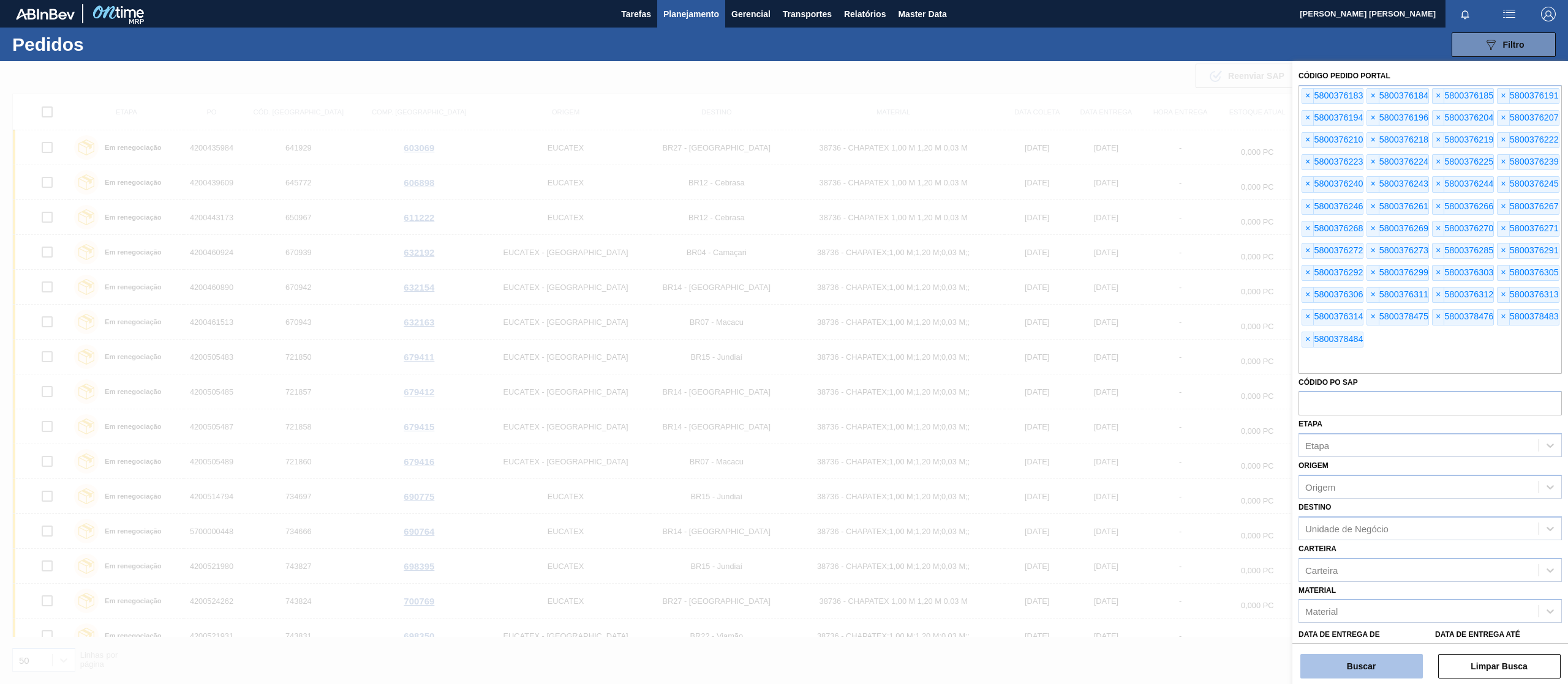
click at [1371, 666] on button "Buscar" at bounding box center [1361, 666] width 122 height 24
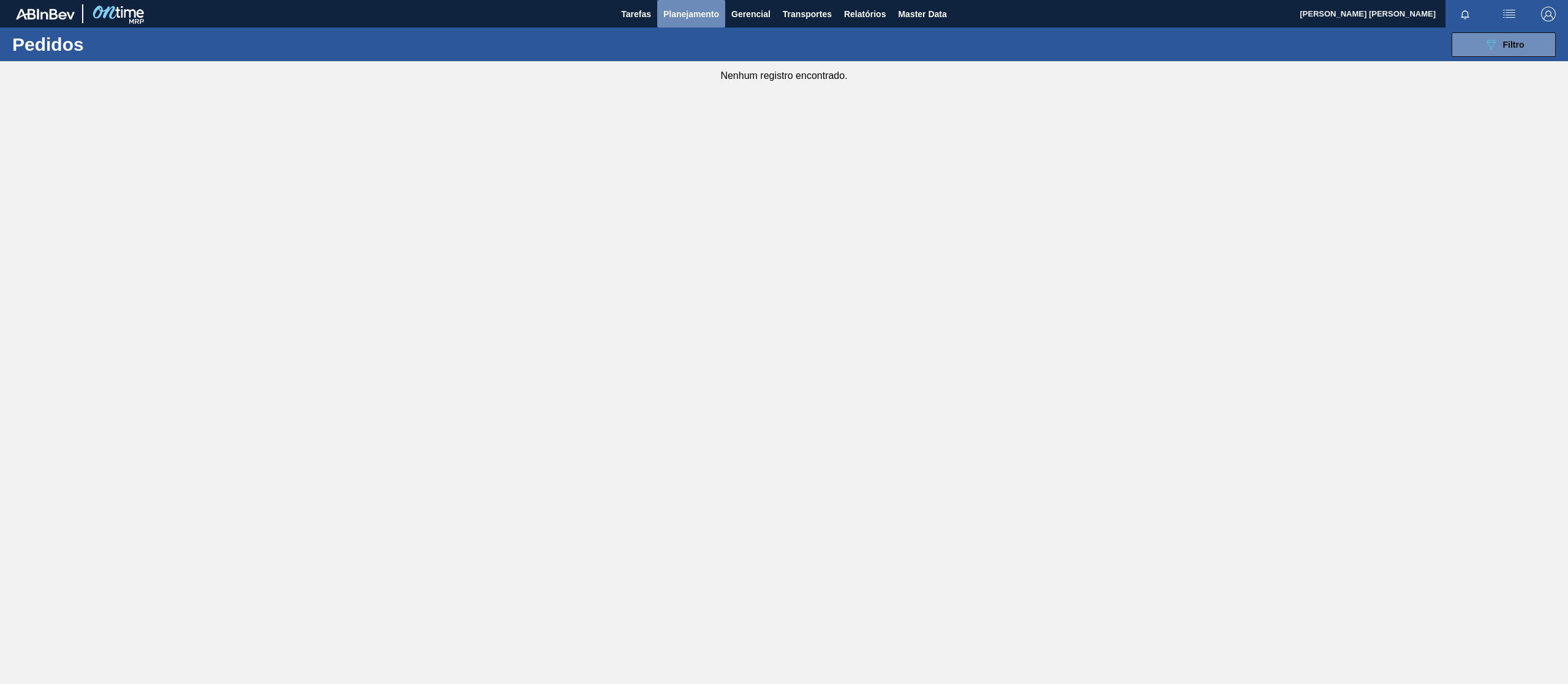
click at [702, 13] on span "Planejamento" at bounding box center [691, 14] width 56 height 15
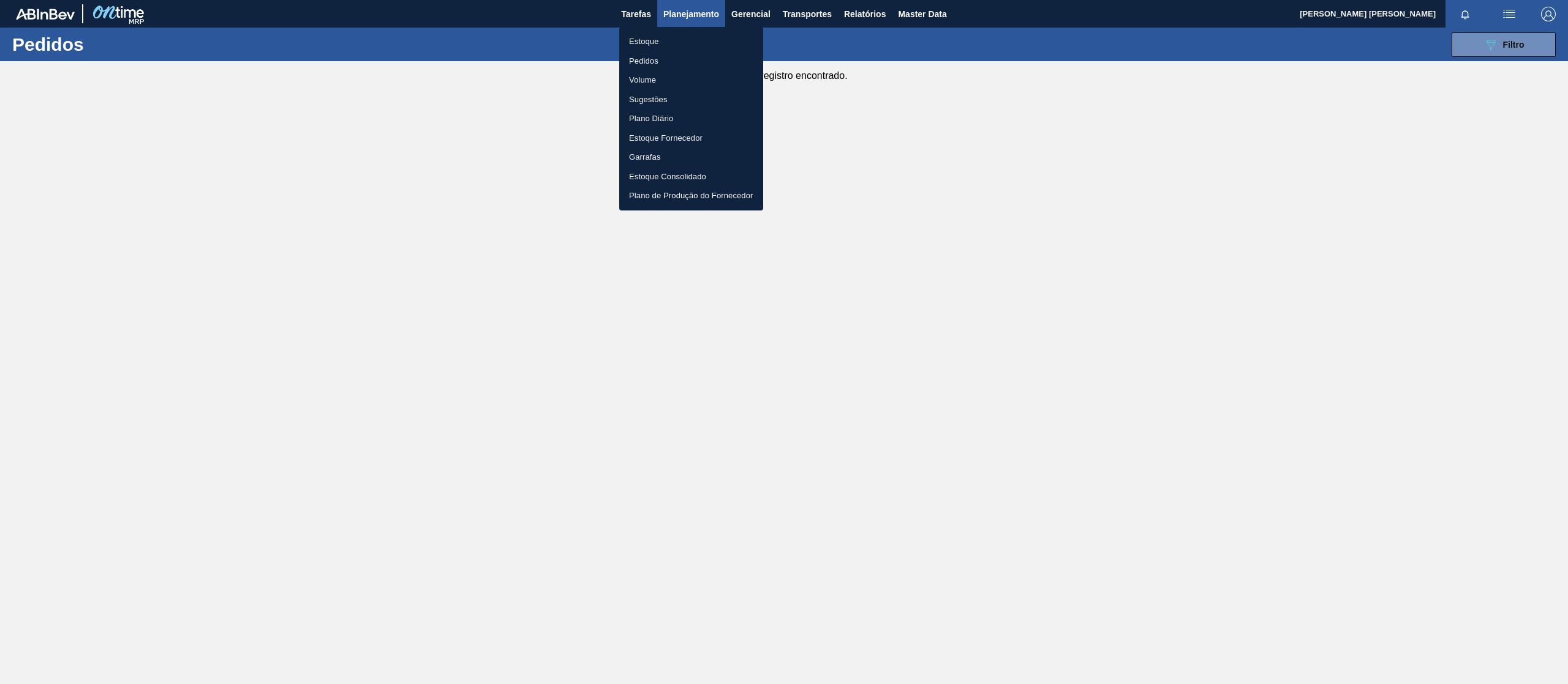
click at [668, 55] on li "Pedidos" at bounding box center [691, 60] width 144 height 19
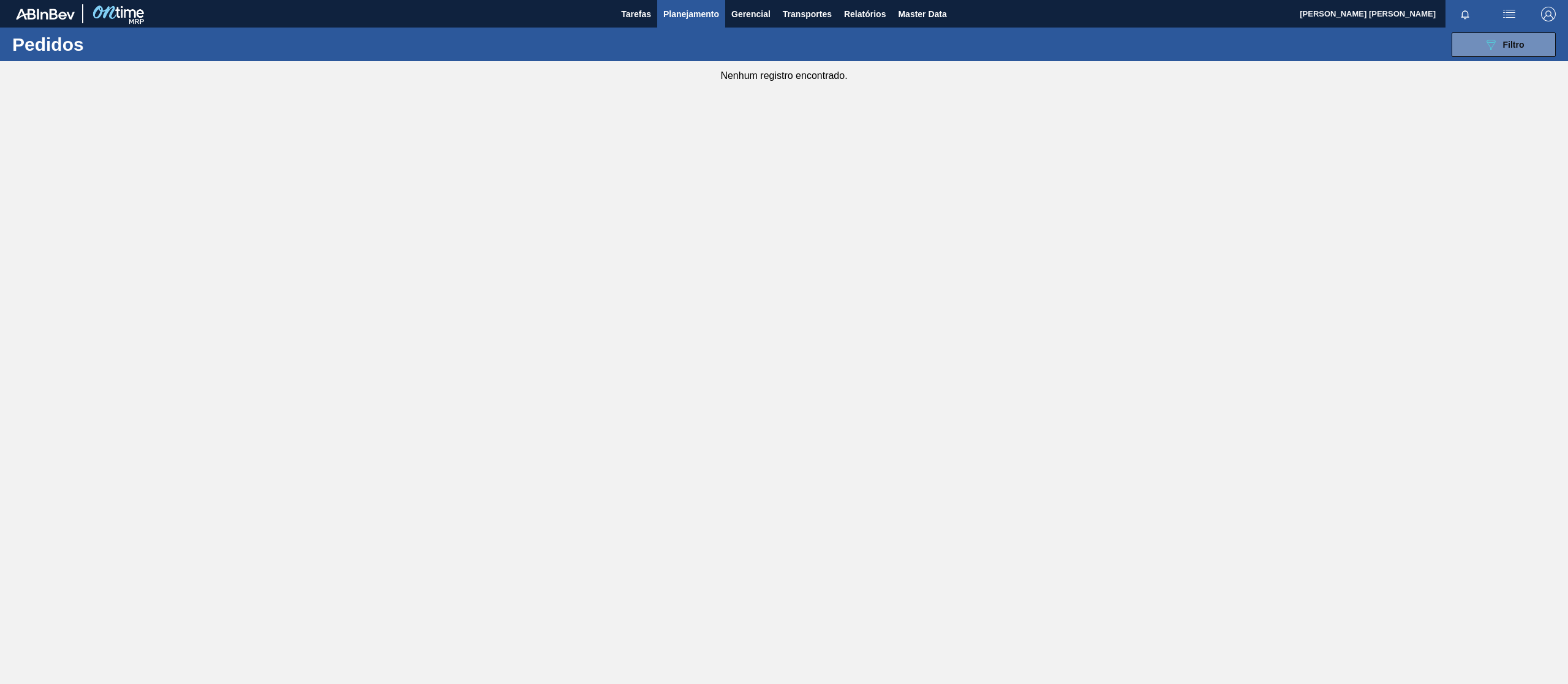
click at [1515, 56] on div "089F7B8B-B2A5-4AFE-B5C0-19BA573D28AC Filtro Código Pedido Portal × 5800376183 ×…" at bounding box center [882, 44] width 1359 height 37
click at [1504, 44] on span "Filtro" at bounding box center [1514, 45] width 22 height 10
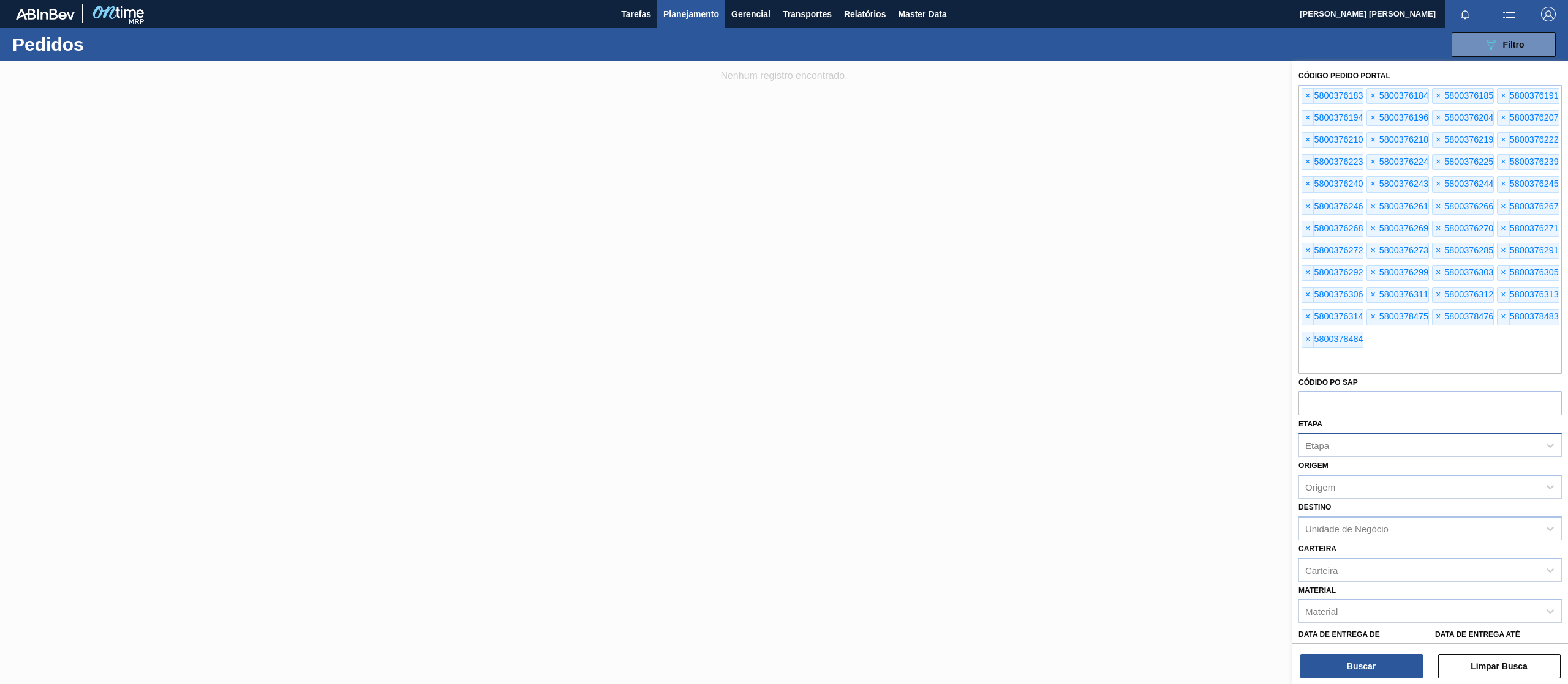
scroll to position [165, 0]
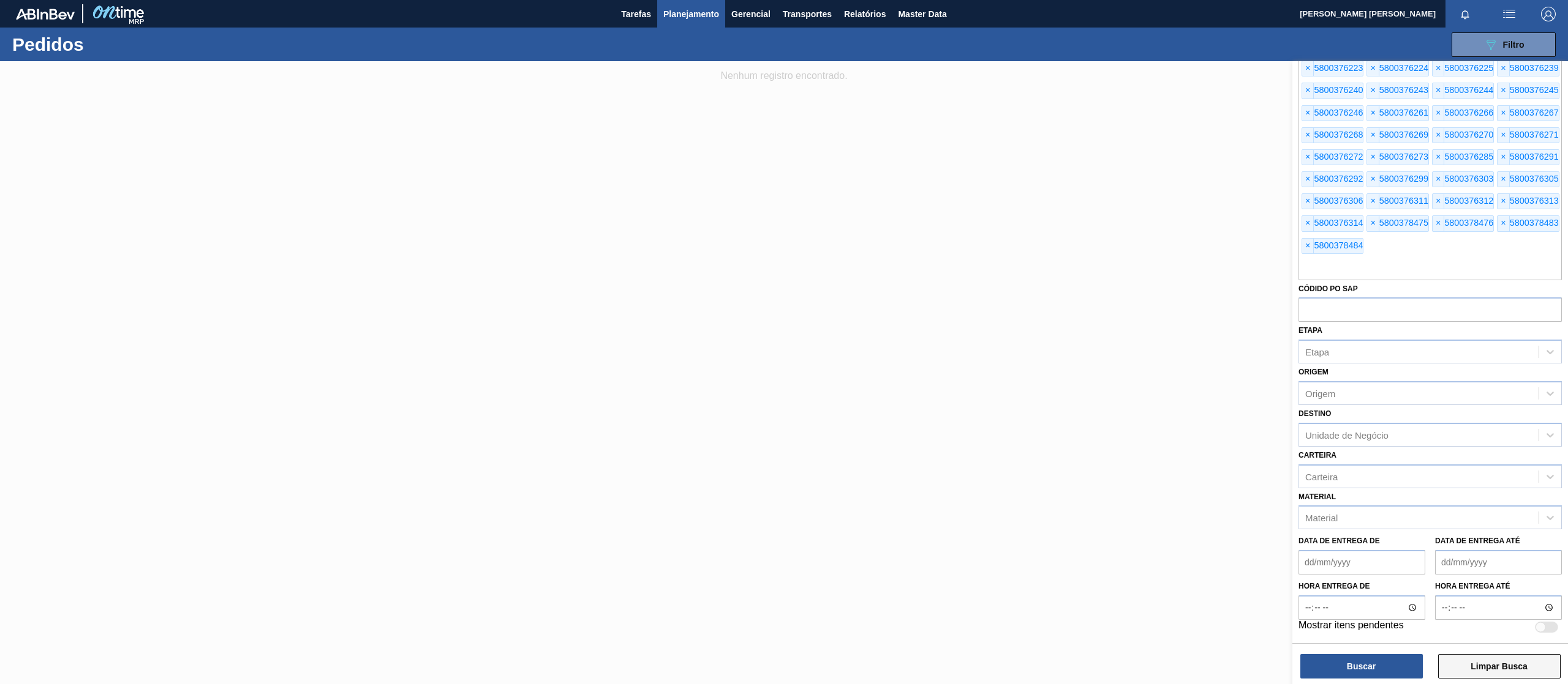
click at [1484, 665] on button "Limpar Busca" at bounding box center [1499, 666] width 122 height 24
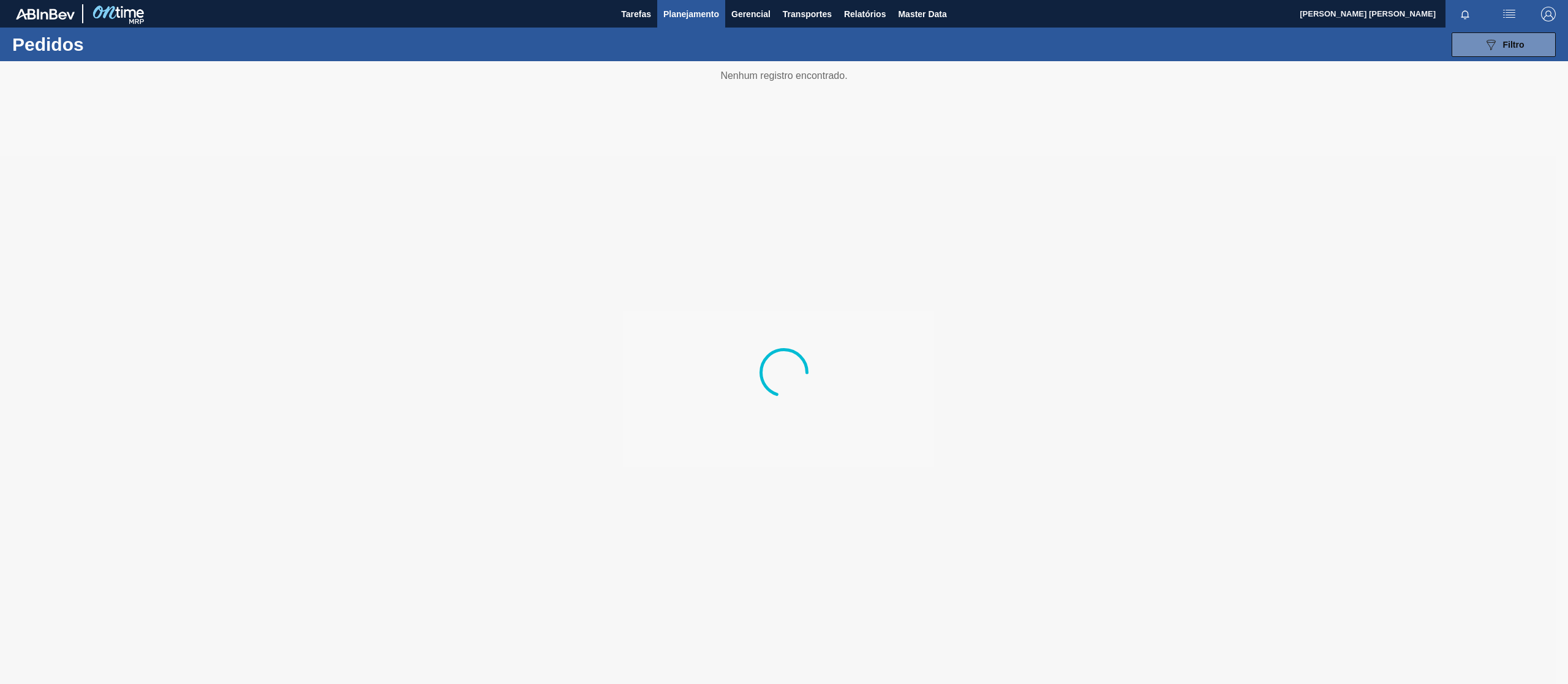
click at [705, 205] on div at bounding box center [784, 372] width 1568 height 623
click at [853, 13] on span "Relatórios" at bounding box center [865, 14] width 42 height 15
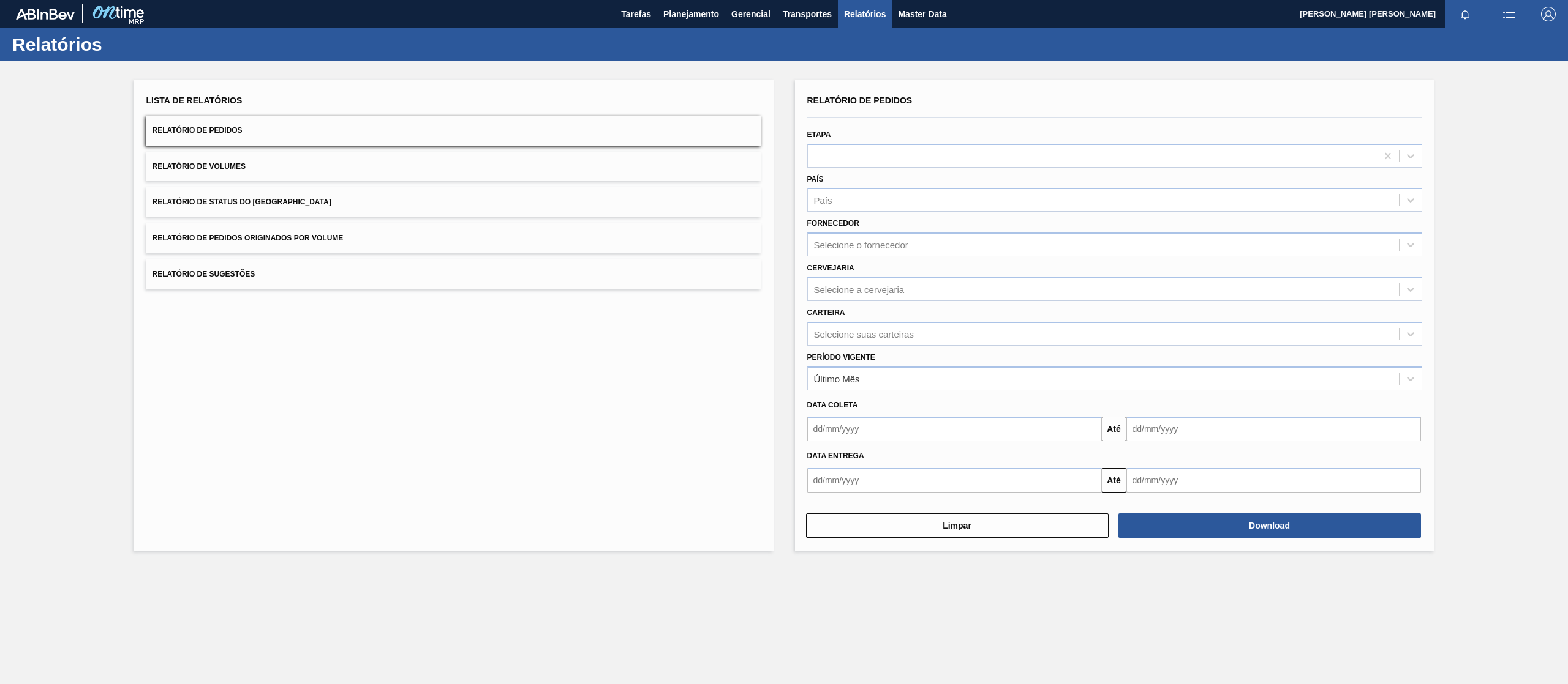
click at [282, 242] on button "Relatório de Pedidos Originados por Volume" at bounding box center [453, 238] width 615 height 30
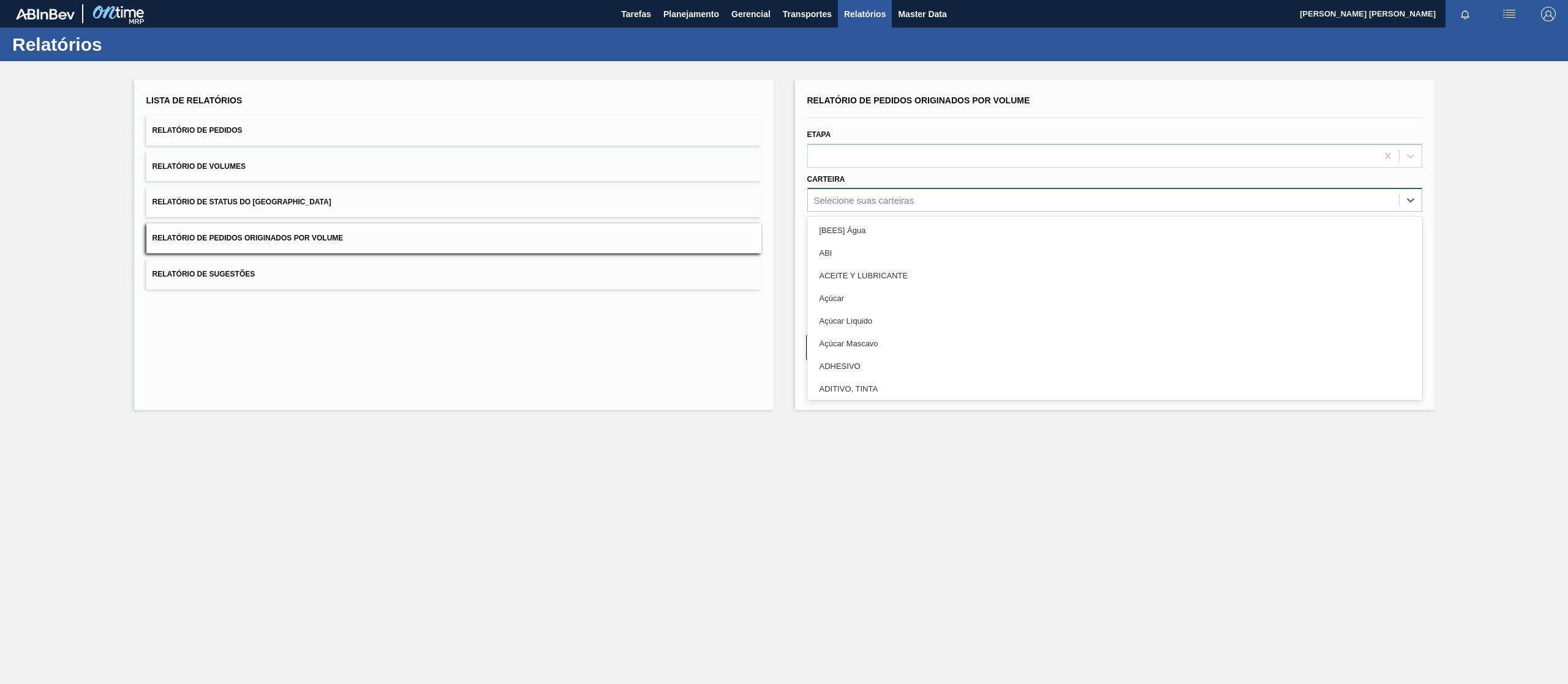
click at [930, 190] on div "Selecione suas carteiras" at bounding box center [1115, 200] width 615 height 24
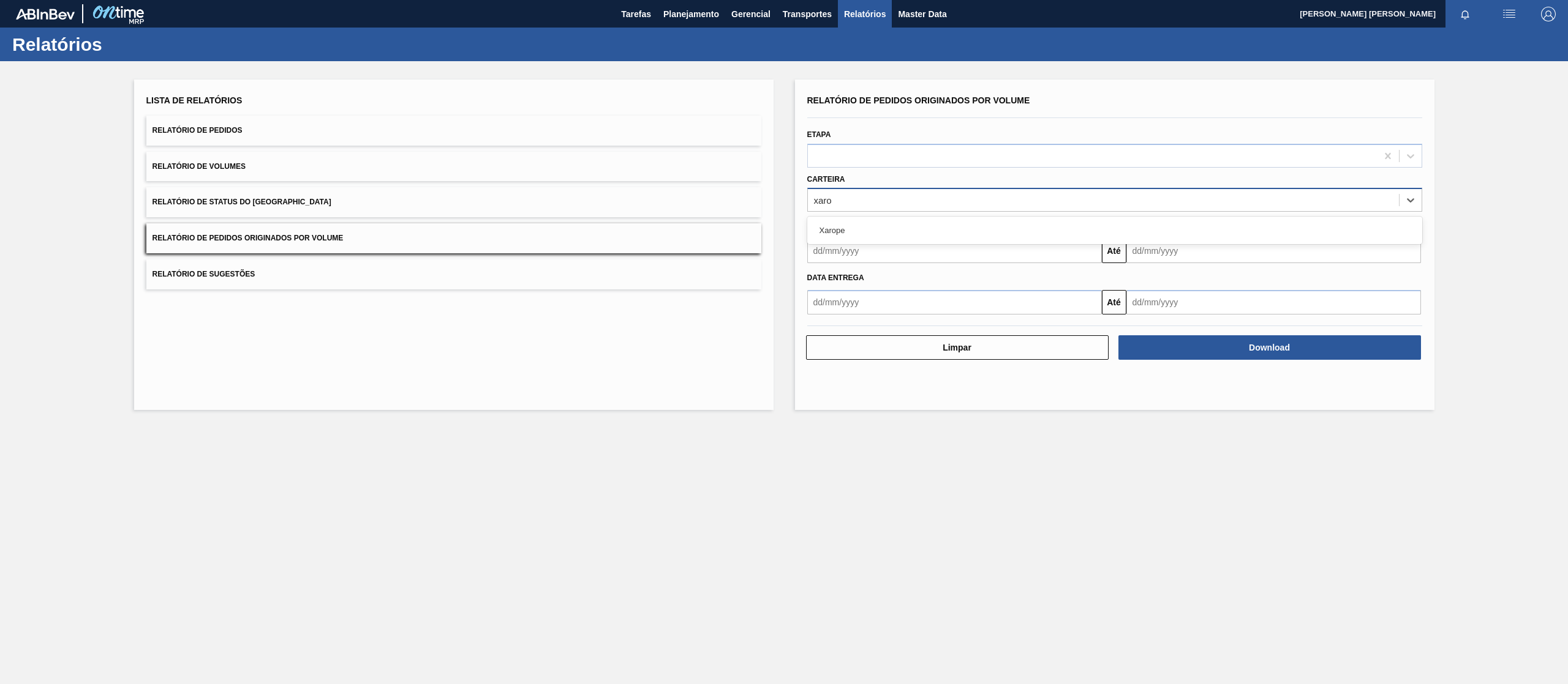
type input "xarop"
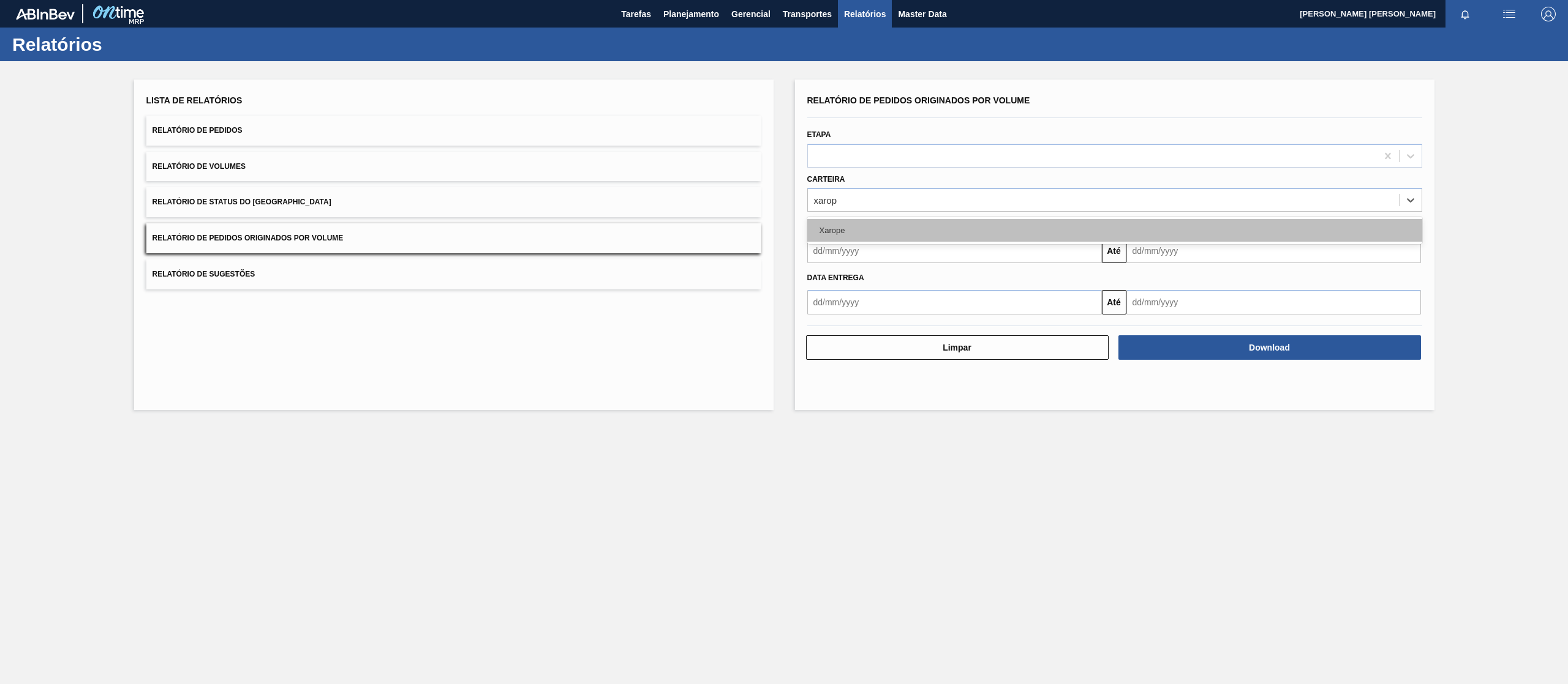
click at [898, 220] on div "Xarope" at bounding box center [1115, 230] width 615 height 23
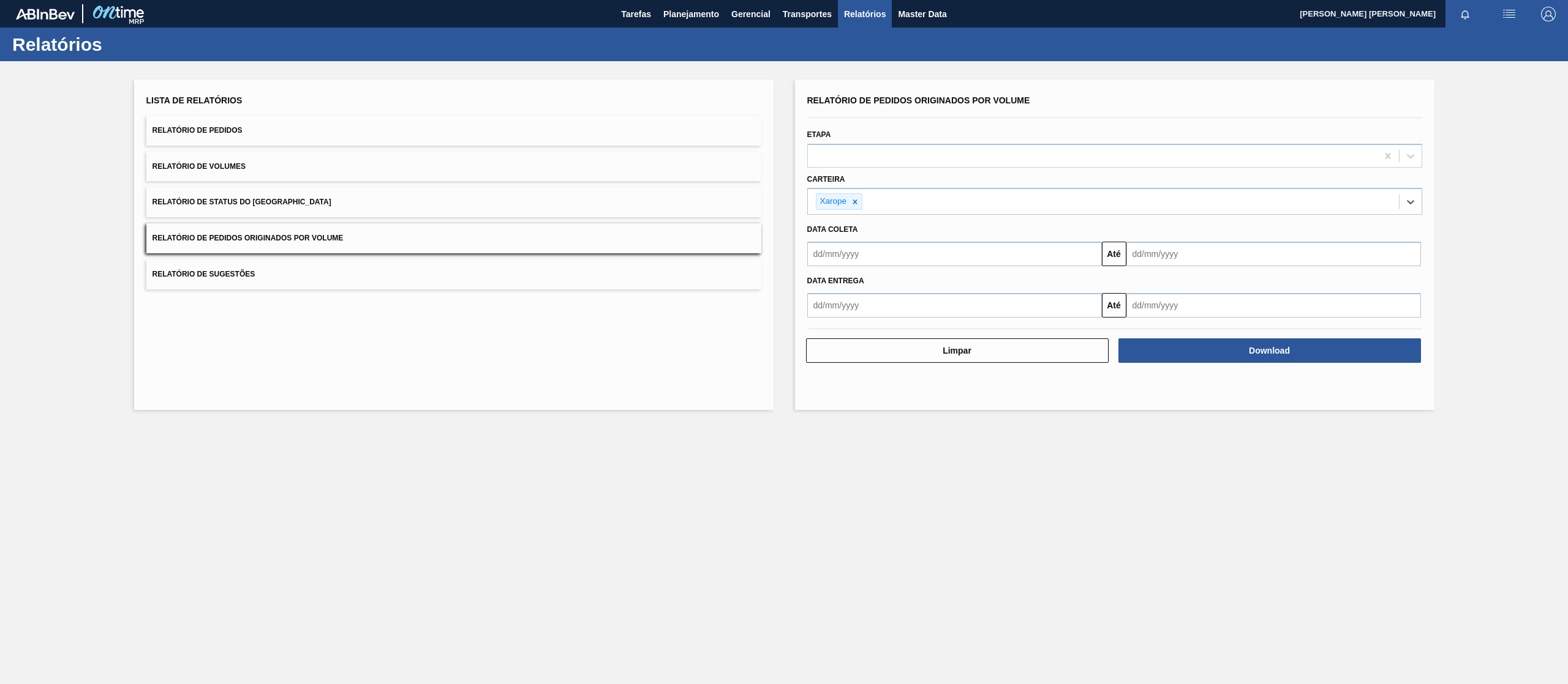
drag, startPoint x: 888, startPoint y: 253, endPoint x: 897, endPoint y: 263, distance: 13.5
click at [888, 254] on input "text" at bounding box center [955, 253] width 295 height 24
drag, startPoint x: 920, startPoint y: 378, endPoint x: 1061, endPoint y: 350, distance: 143.8
click at [919, 378] on div "26" at bounding box center [921, 382] width 17 height 17
type input "[DATE]"
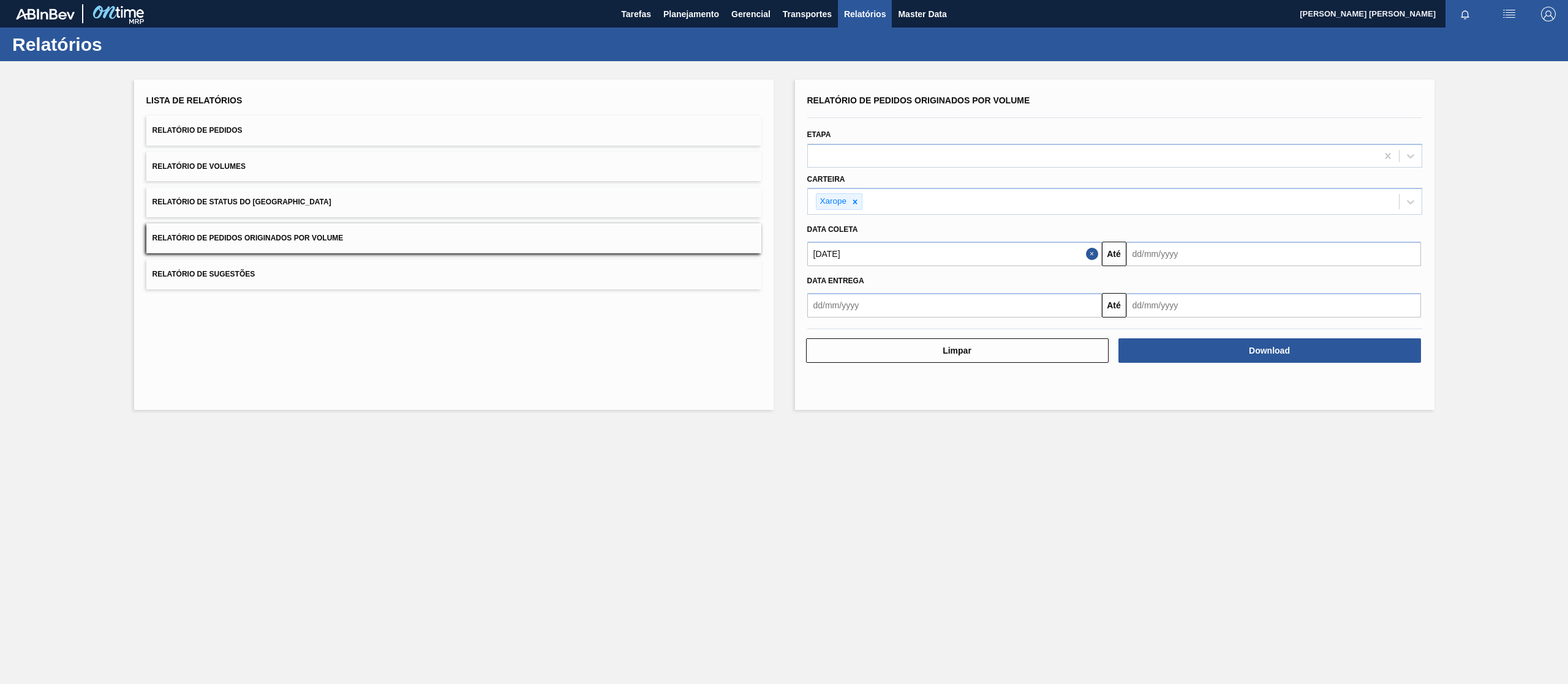
click at [1207, 240] on div "[DATE] Até" at bounding box center [1115, 252] width 625 height 28
click at [1203, 257] on input "text" at bounding box center [1273, 253] width 295 height 24
click at [1262, 287] on button "Next Month" at bounding box center [1263, 283] width 8 height 8
click at [1227, 401] on div "30" at bounding box center [1220, 402] width 17 height 17
type input "[DATE]"
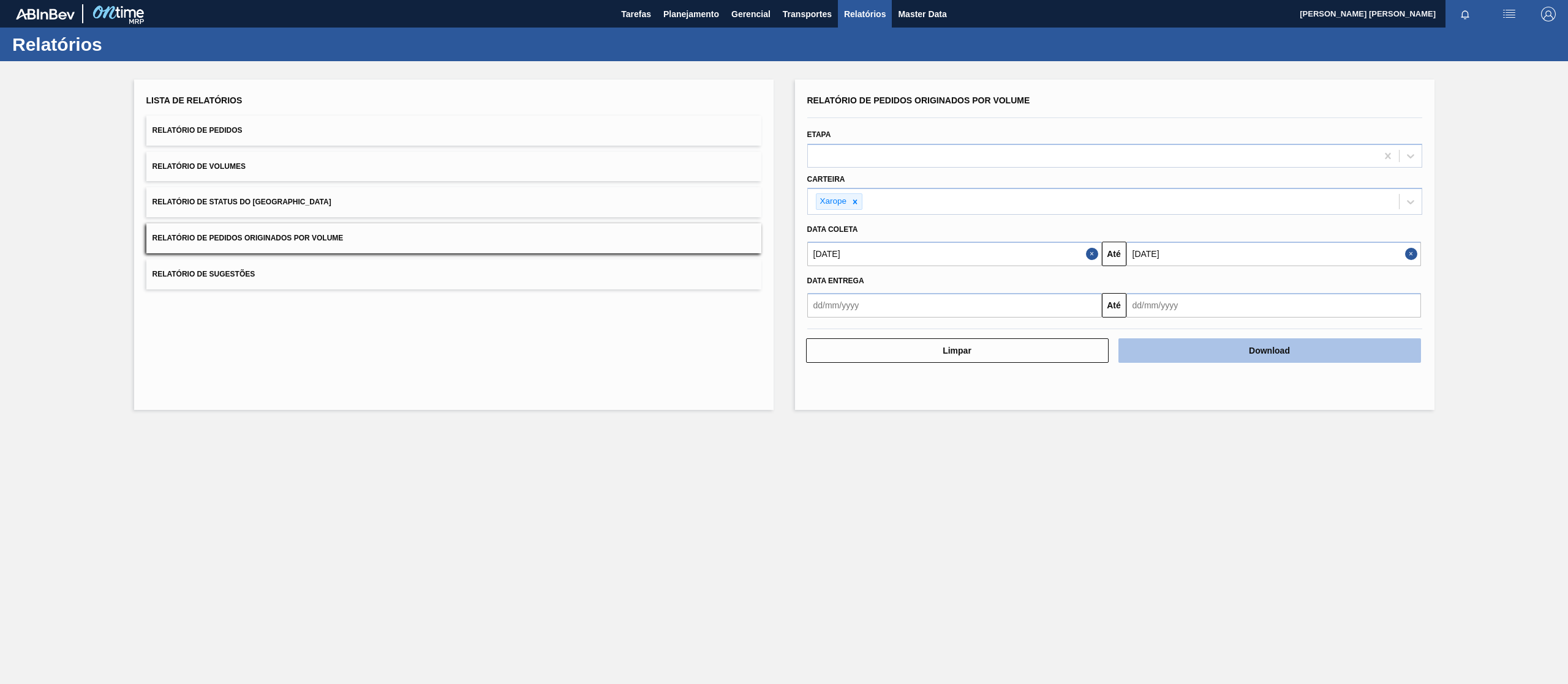
click at [1299, 352] on button "Download" at bounding box center [1269, 350] width 303 height 24
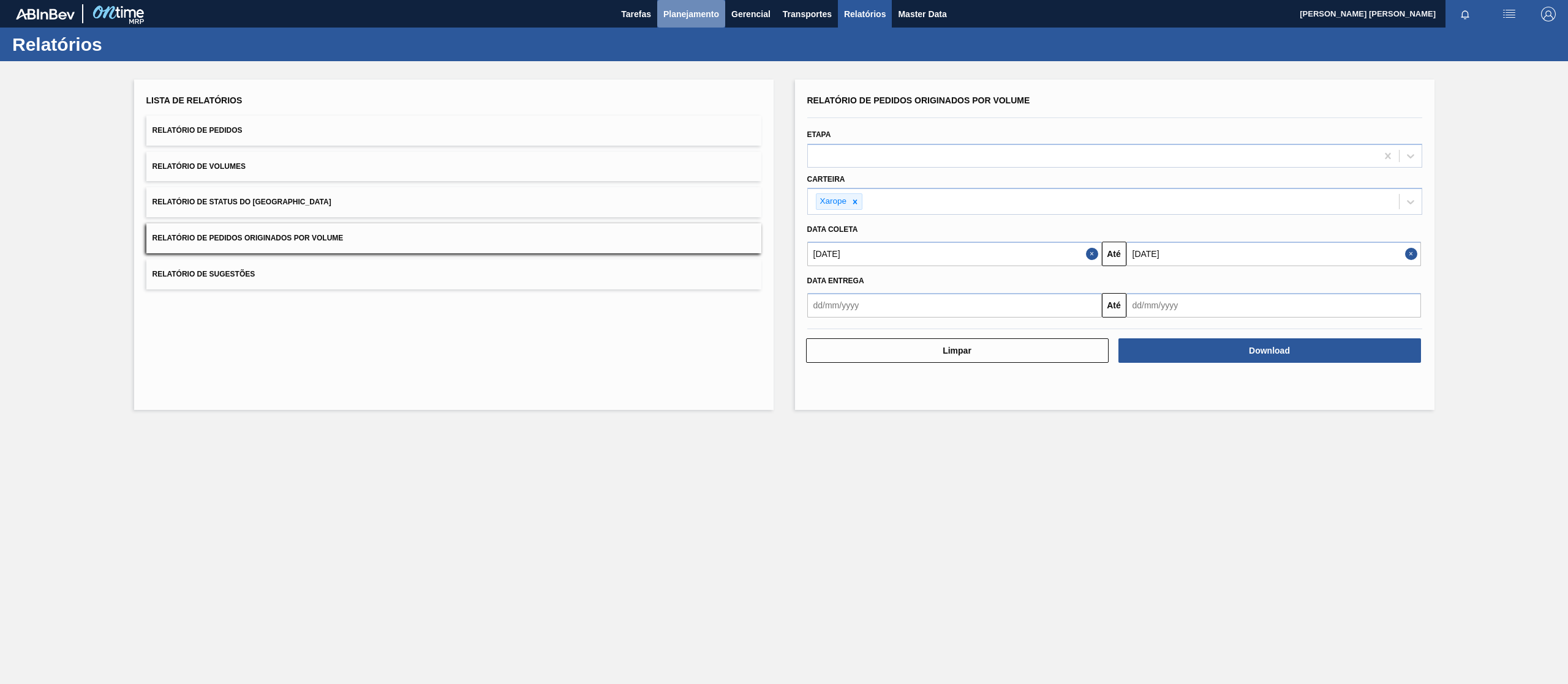
click at [662, 11] on button "Planejamento" at bounding box center [690, 13] width 68 height 28
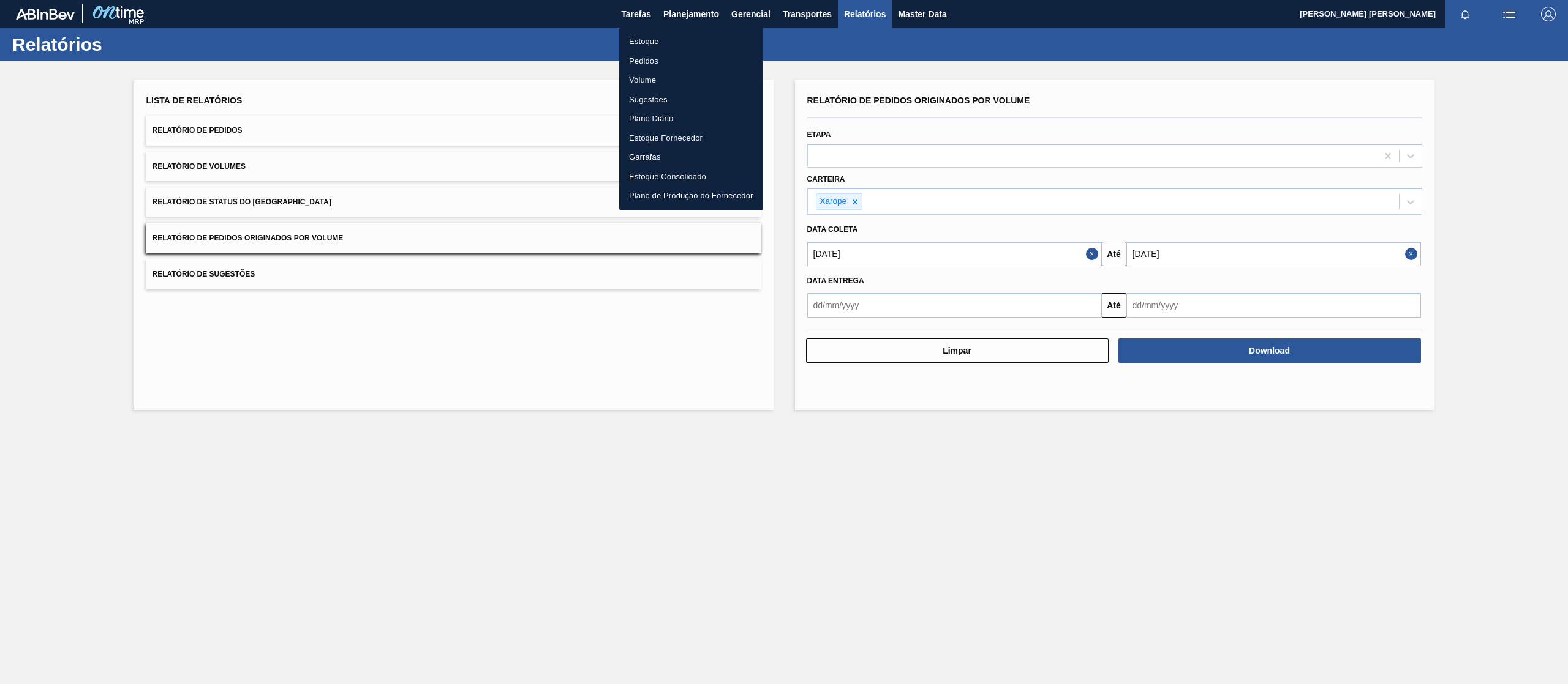
click at [648, 63] on li "Pedidos" at bounding box center [691, 60] width 144 height 19
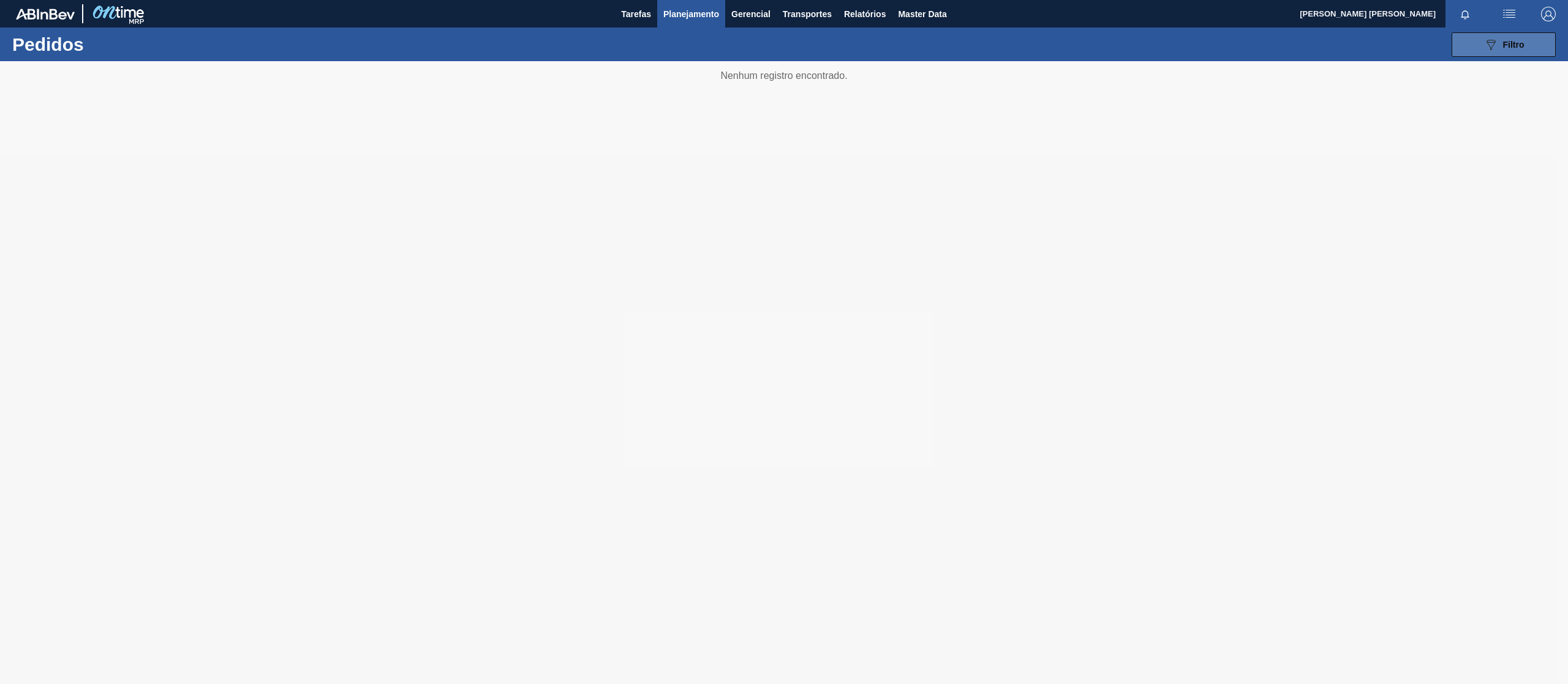
click at [1507, 38] on div "089F7B8B-B2A5-4AFE-B5C0-19BA573D28AC Filtro" at bounding box center [1504, 45] width 41 height 15
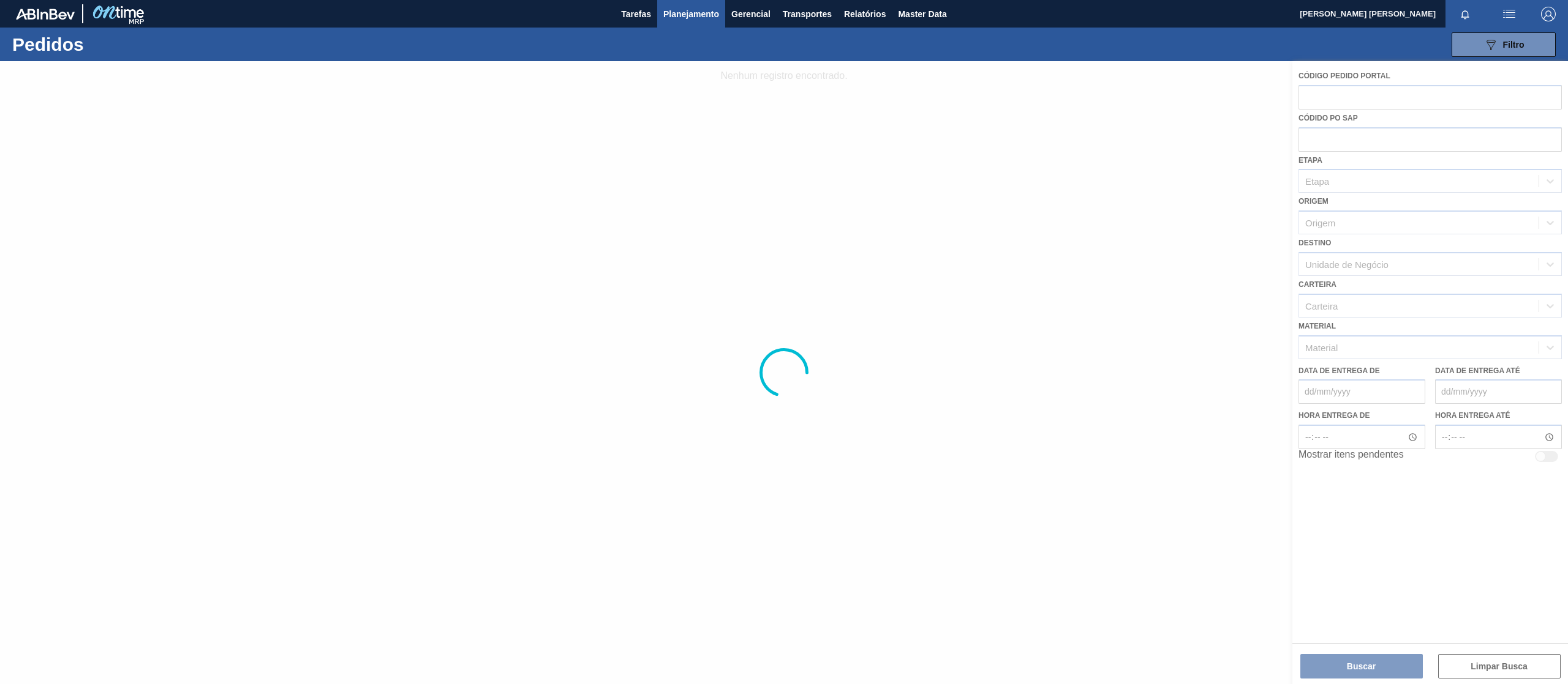
click at [1434, 177] on div at bounding box center [784, 372] width 1568 height 623
click at [1387, 95] on div at bounding box center [784, 372] width 1568 height 623
click at [1348, 113] on div at bounding box center [784, 372] width 1568 height 623
click at [692, 17] on span "Planejamento" at bounding box center [691, 14] width 56 height 15
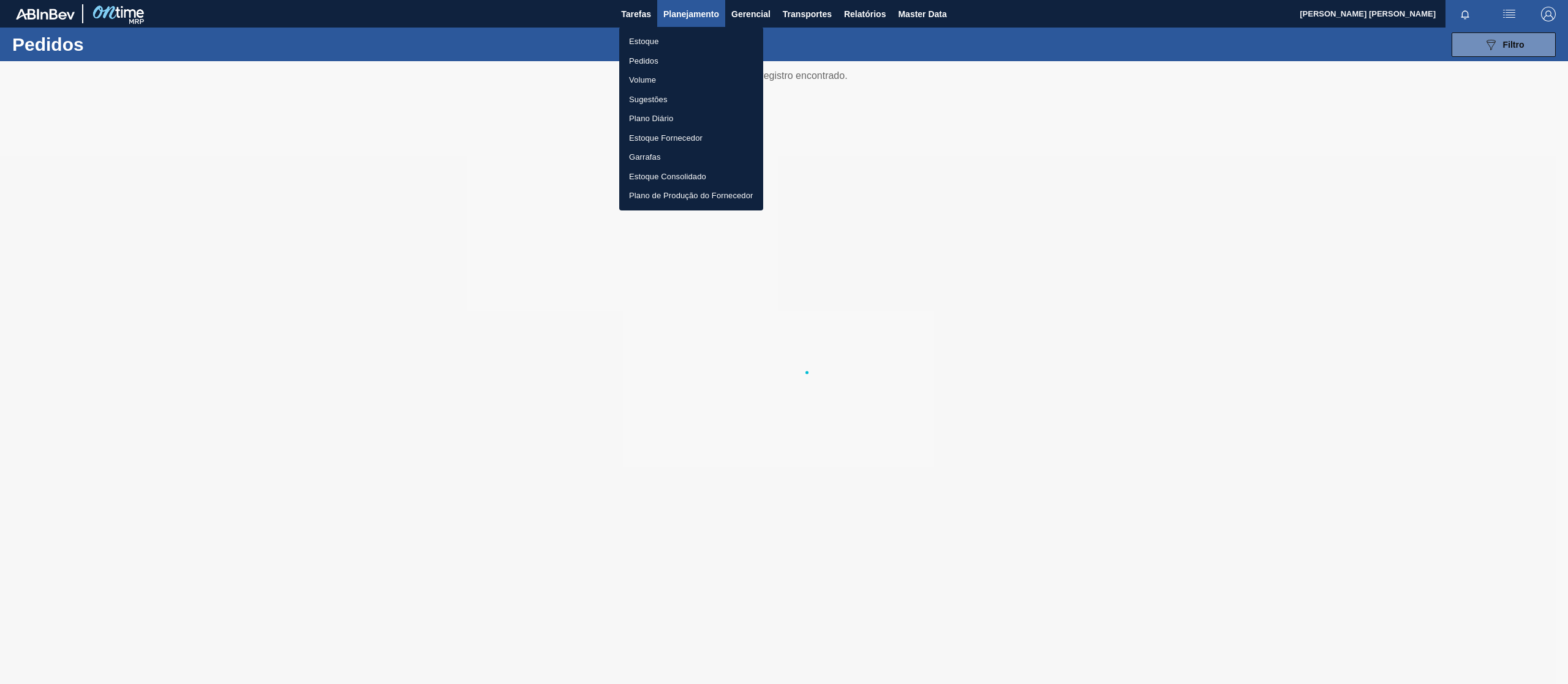
click at [663, 56] on li "Pedidos" at bounding box center [691, 60] width 144 height 19
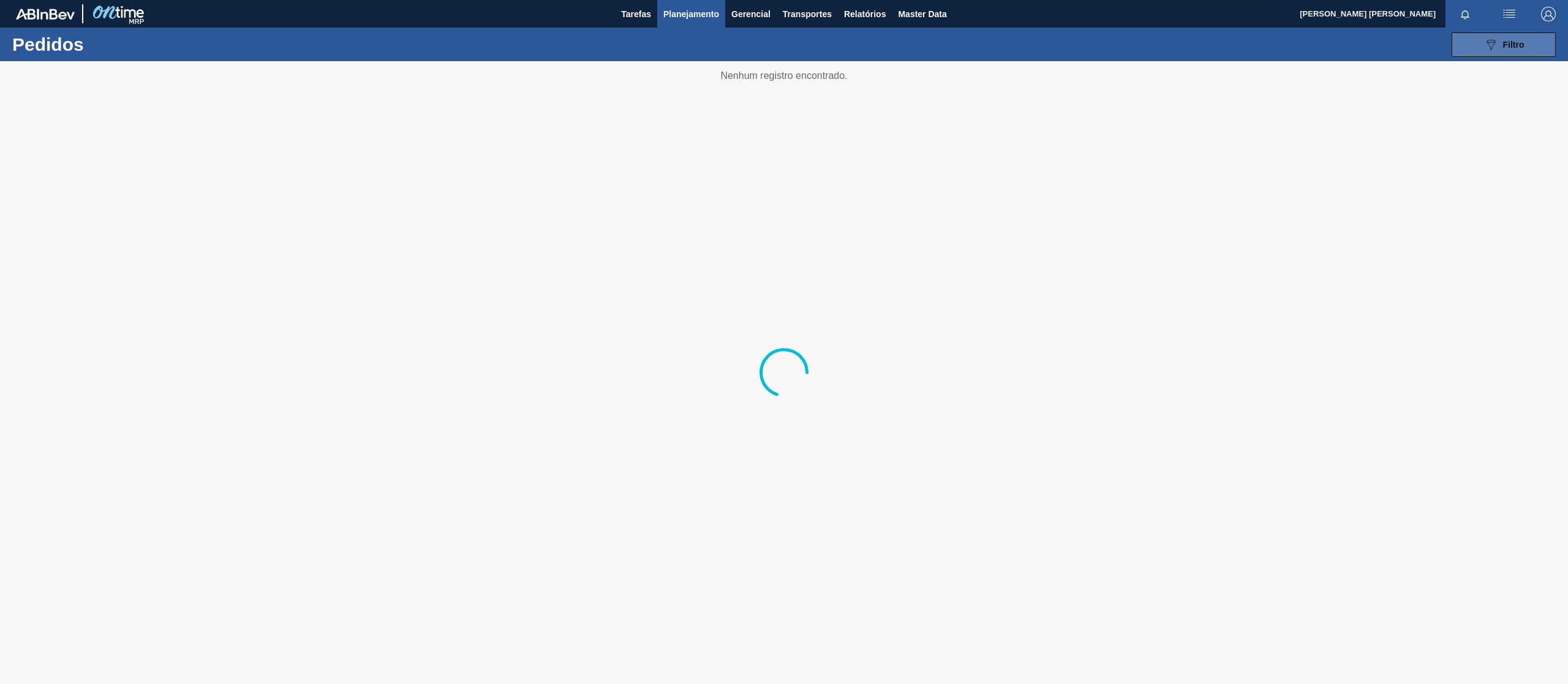
click at [1492, 53] on button "089F7B8B-B2A5-4AFE-B5C0-19BA573D28AC Filtro" at bounding box center [1504, 44] width 104 height 24
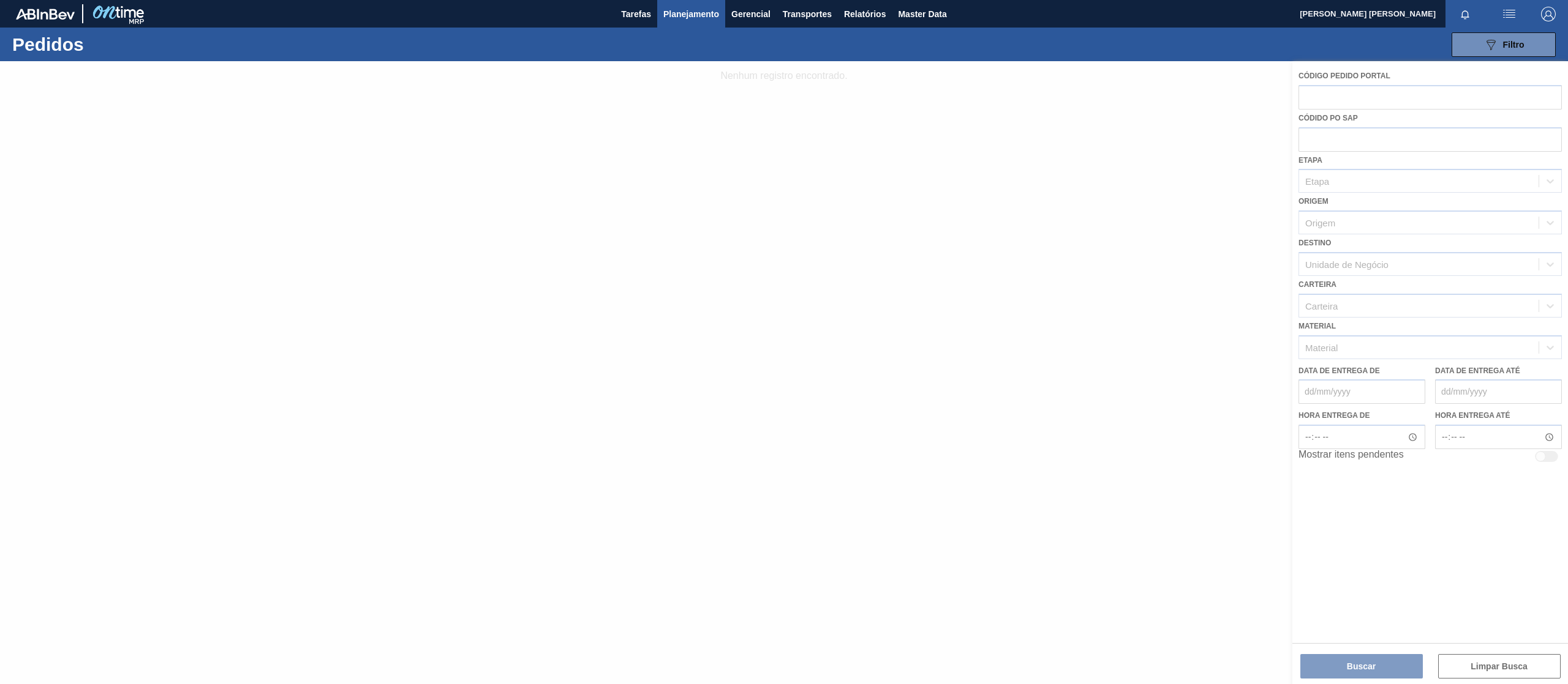
click at [1345, 100] on div at bounding box center [784, 372] width 1568 height 623
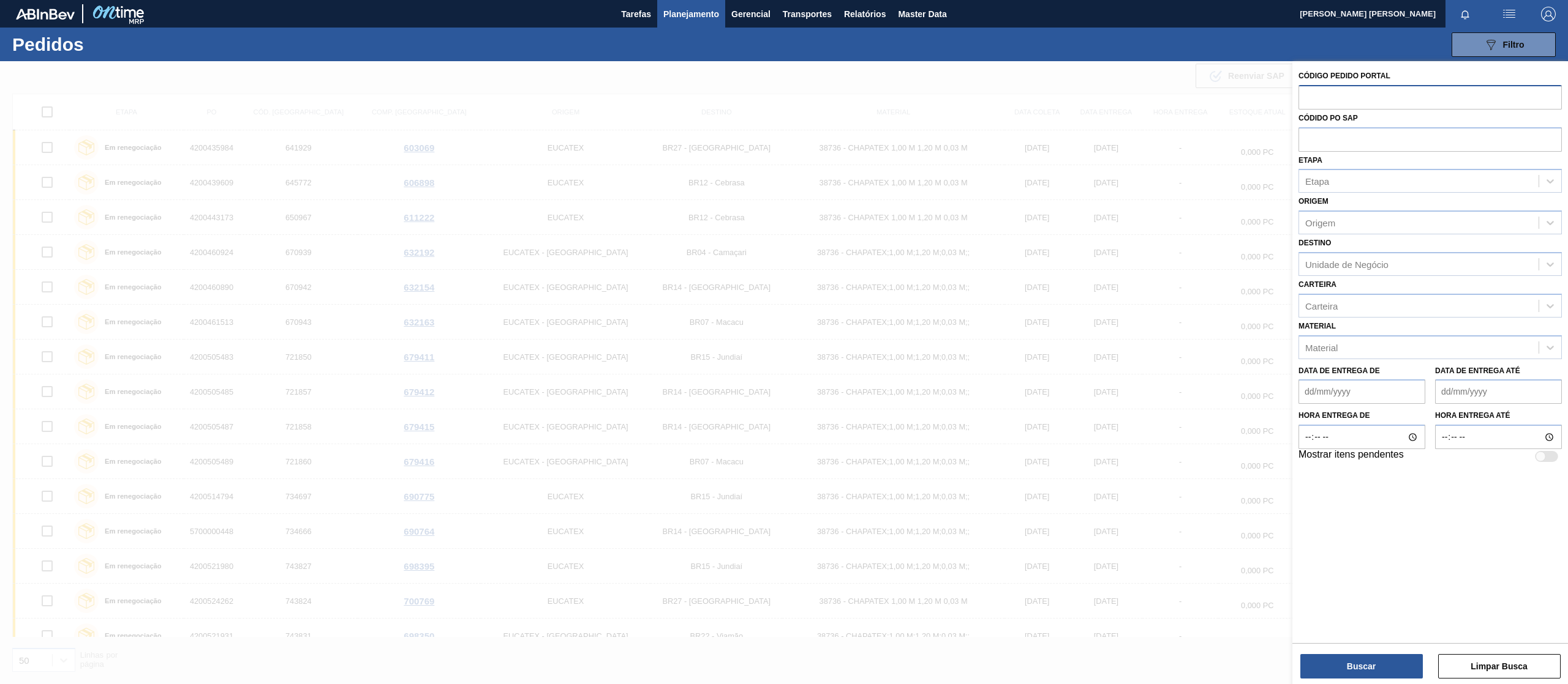
click at [1329, 94] on input "text" at bounding box center [1430, 97] width 264 height 23
paste input "5800376185"
type input "5800376185"
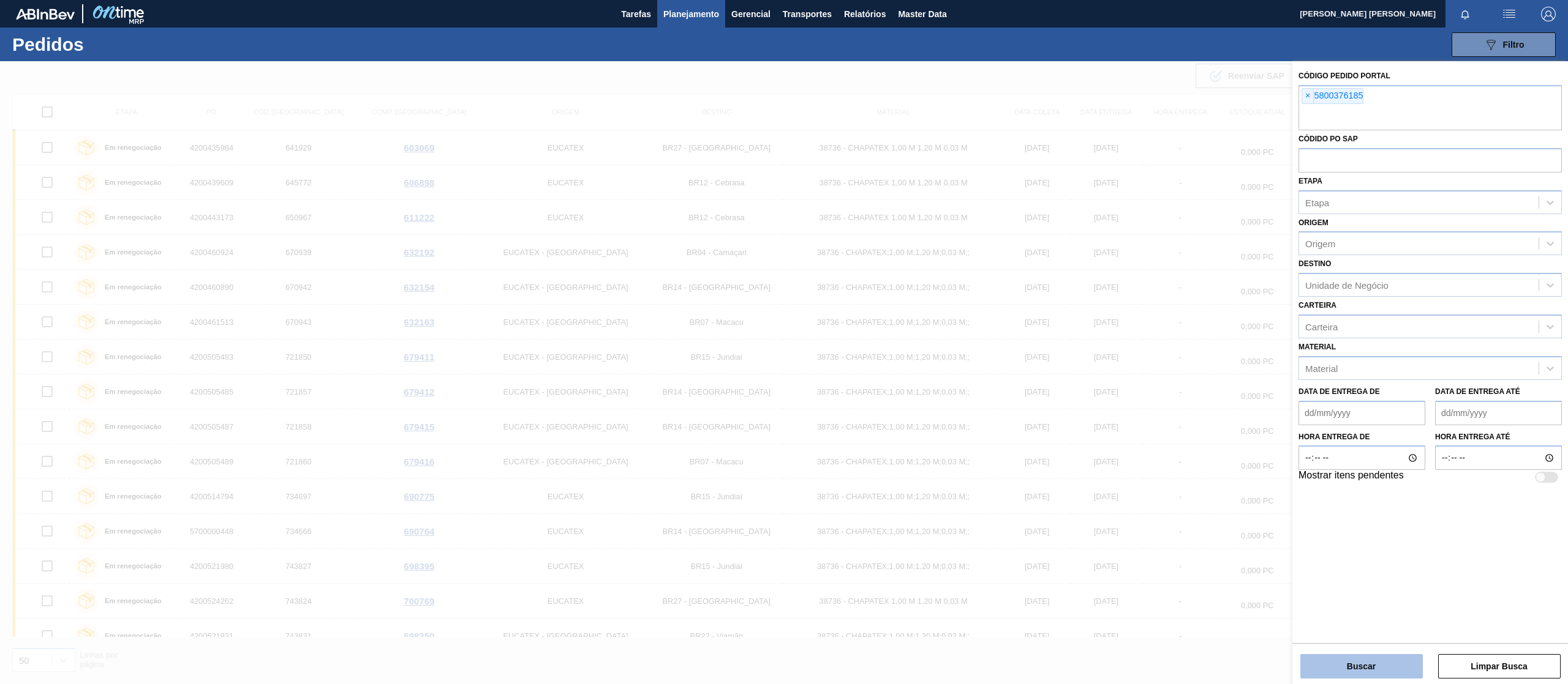
click at [1376, 660] on button "Buscar" at bounding box center [1361, 666] width 122 height 24
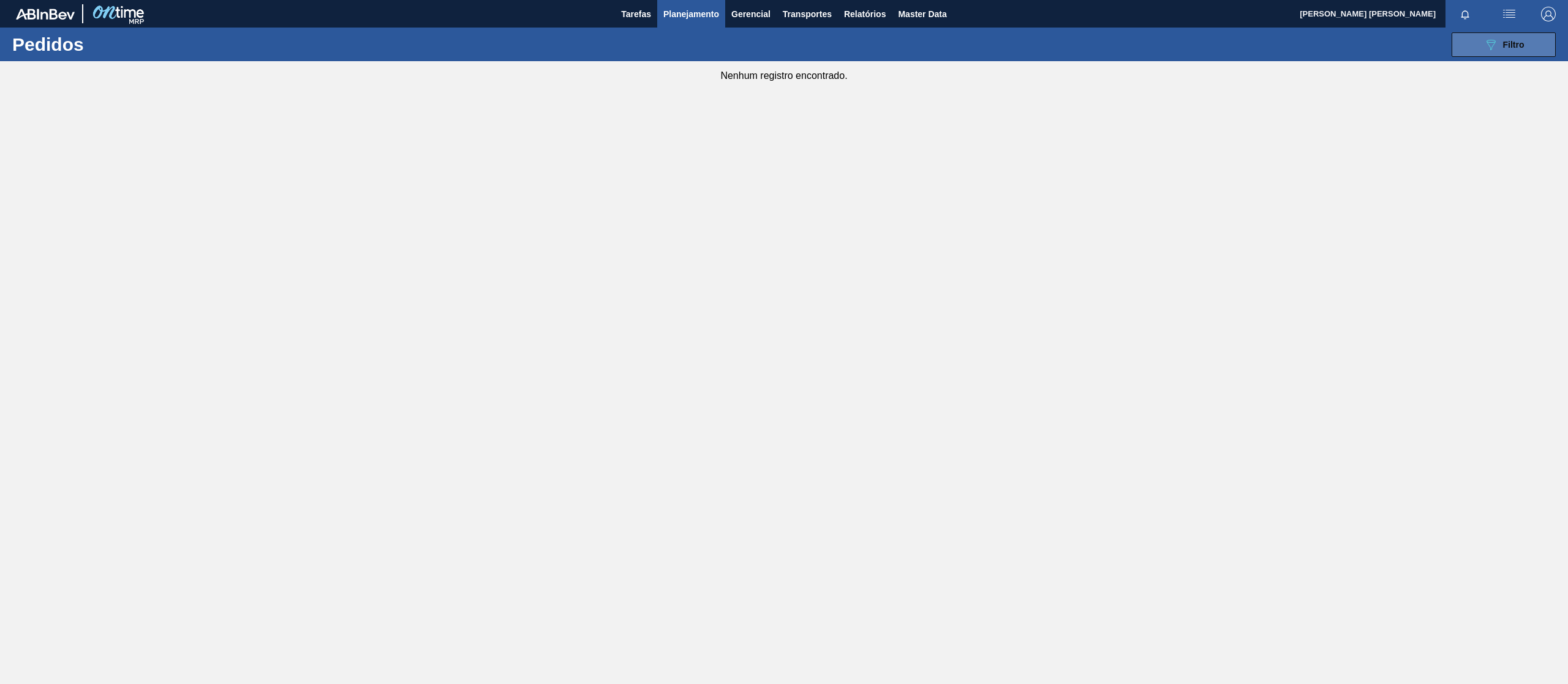
click at [1515, 43] on span "Filtro" at bounding box center [1514, 45] width 22 height 10
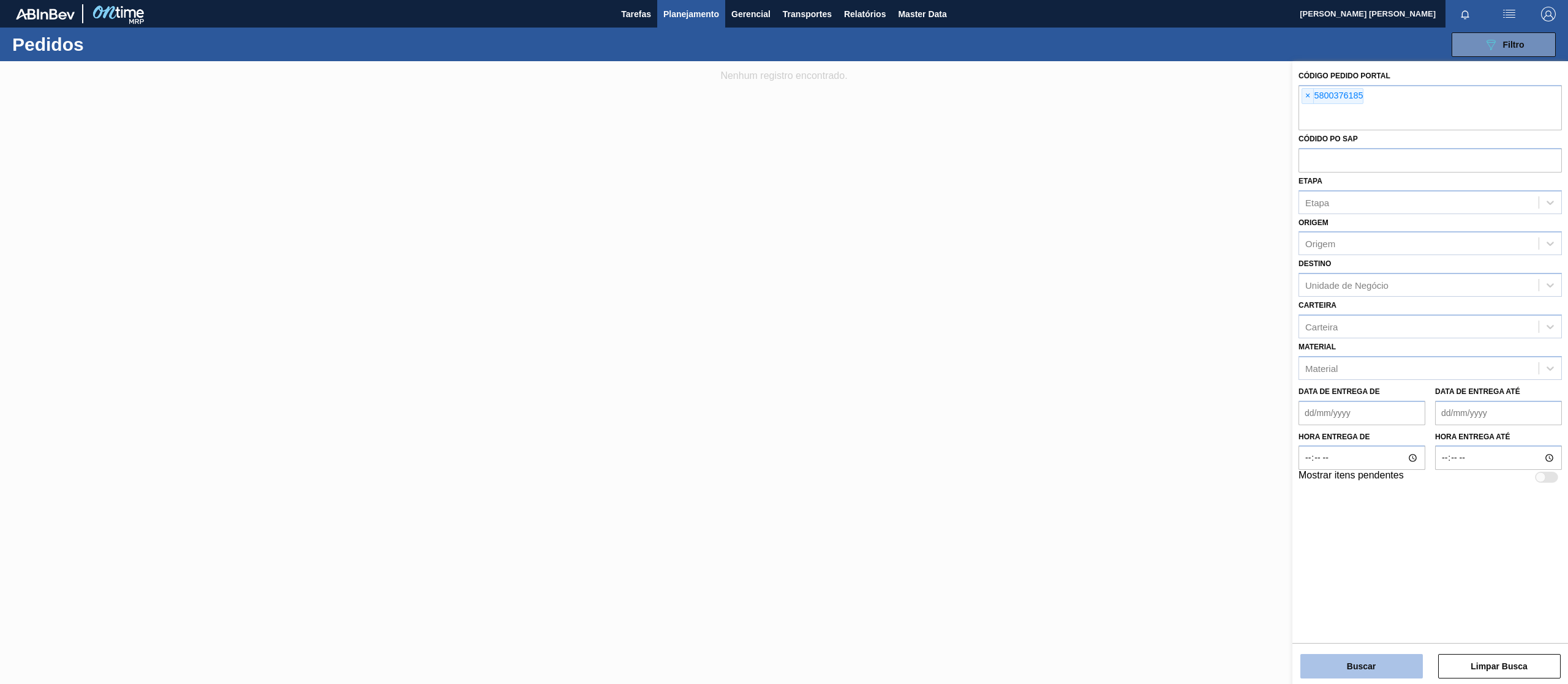
click at [1363, 667] on button "Buscar" at bounding box center [1361, 666] width 122 height 24
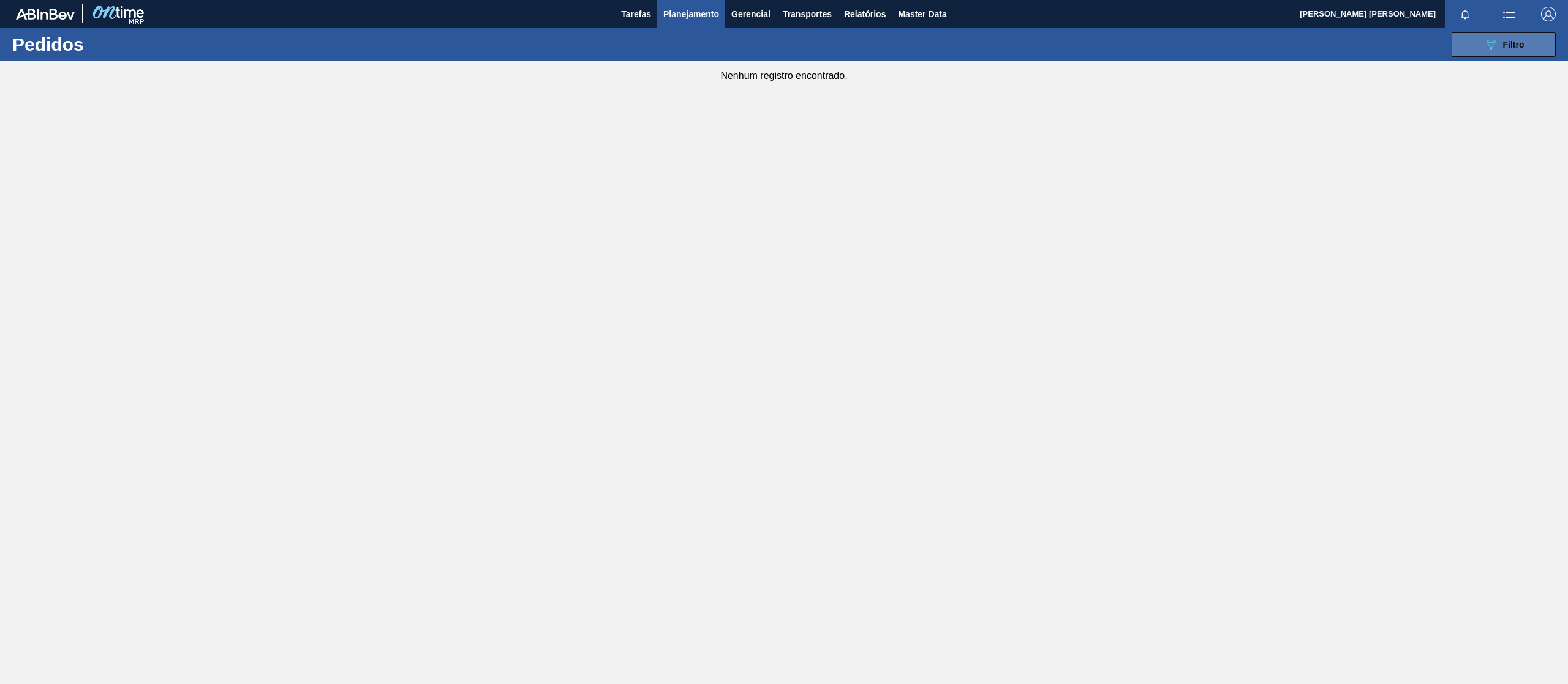
click at [1514, 40] on span "Filtro" at bounding box center [1514, 45] width 22 height 10
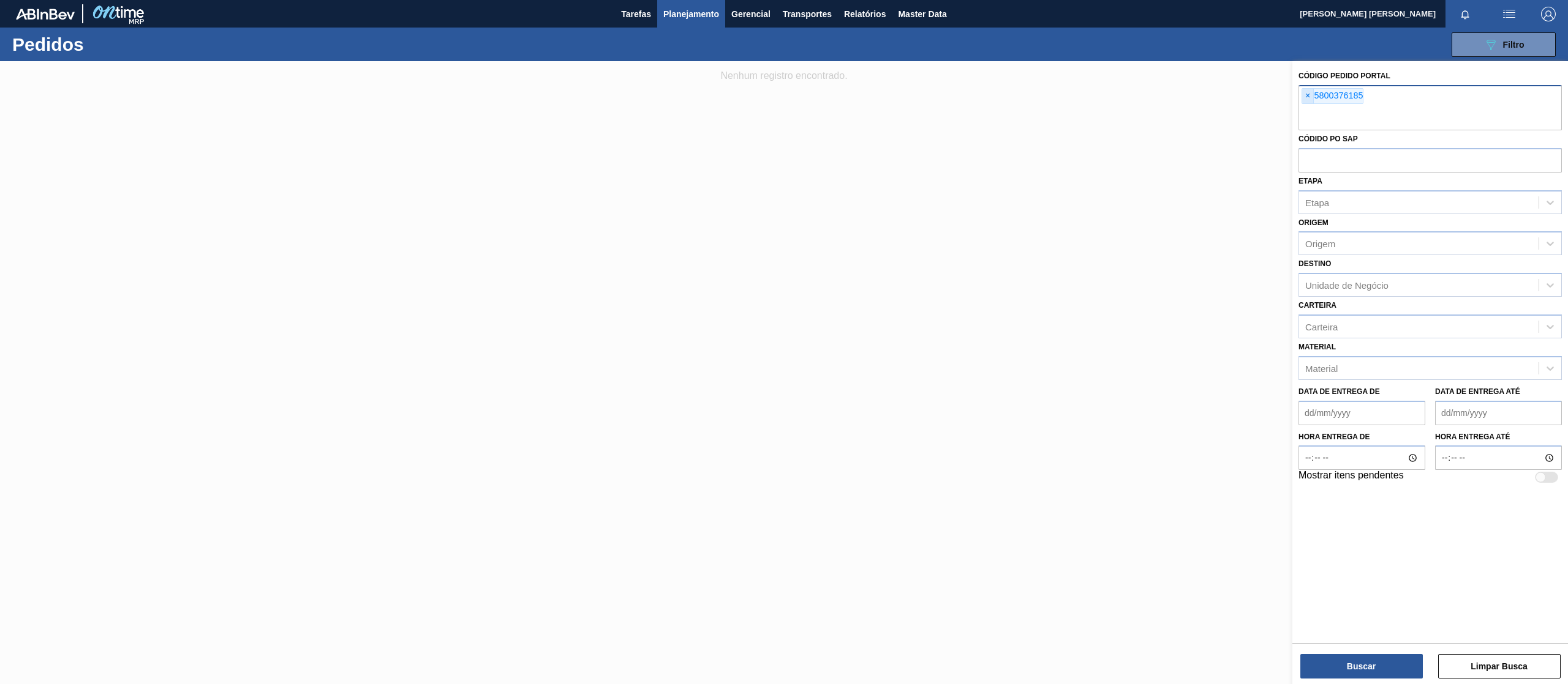
click at [1309, 100] on span "×" at bounding box center [1308, 96] width 12 height 15
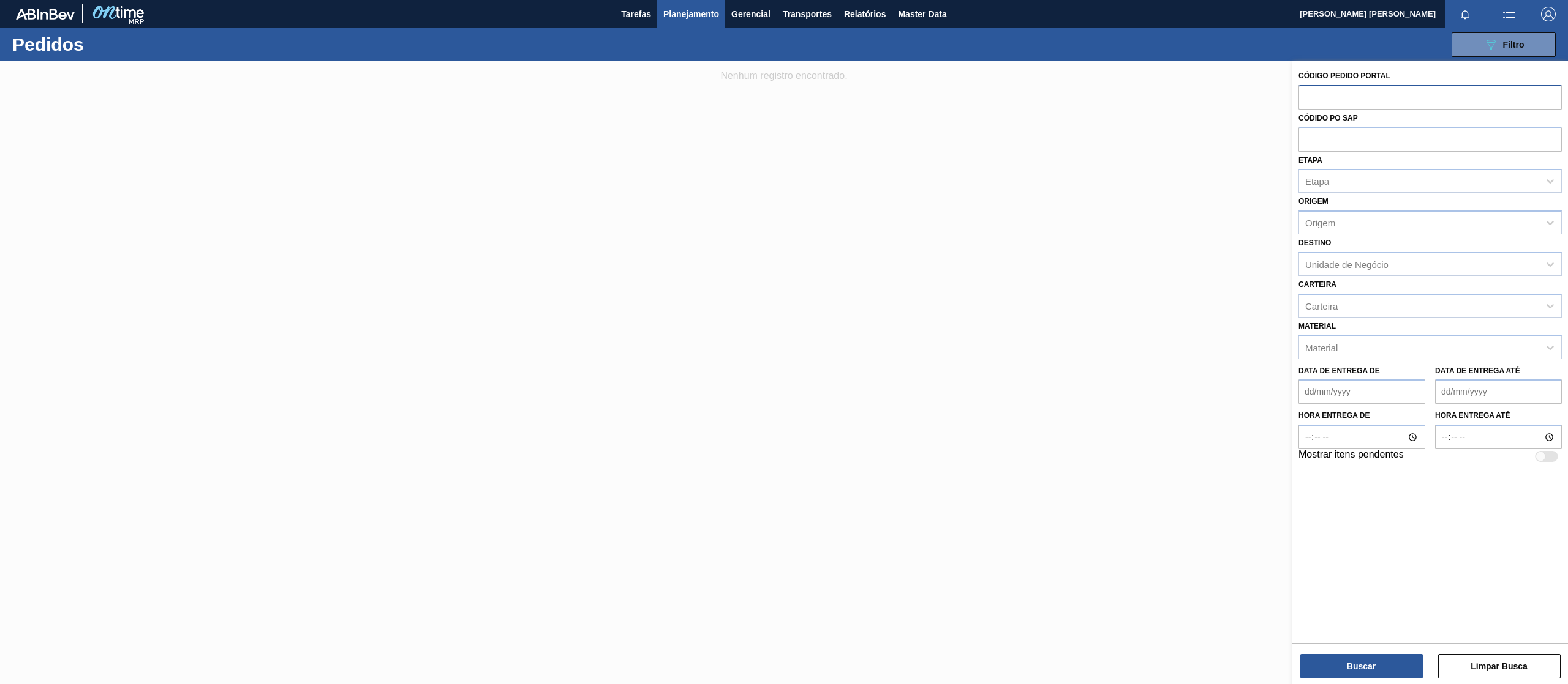
click at [1345, 95] on input "text" at bounding box center [1430, 97] width 264 height 23
type input "c"
paste input "text"
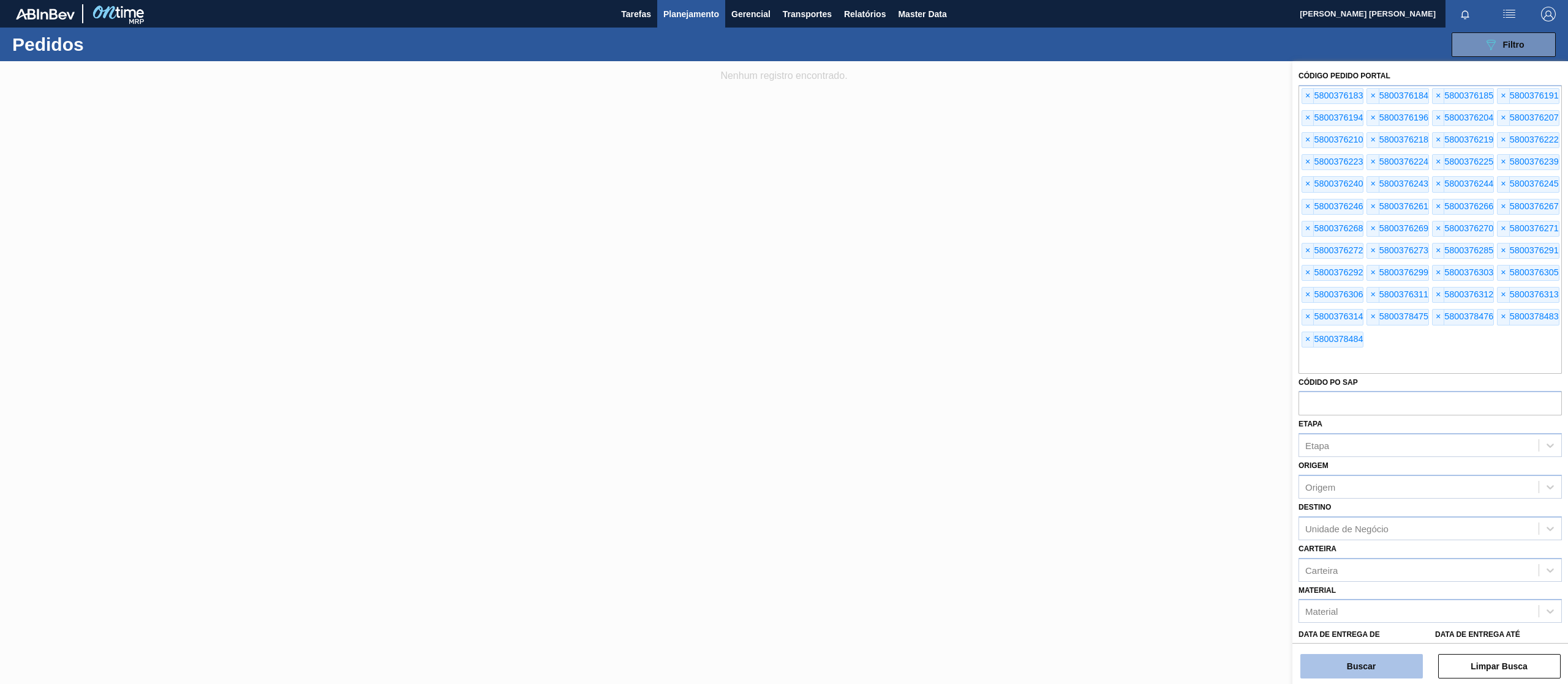
click at [1355, 663] on button "Buscar" at bounding box center [1361, 666] width 122 height 24
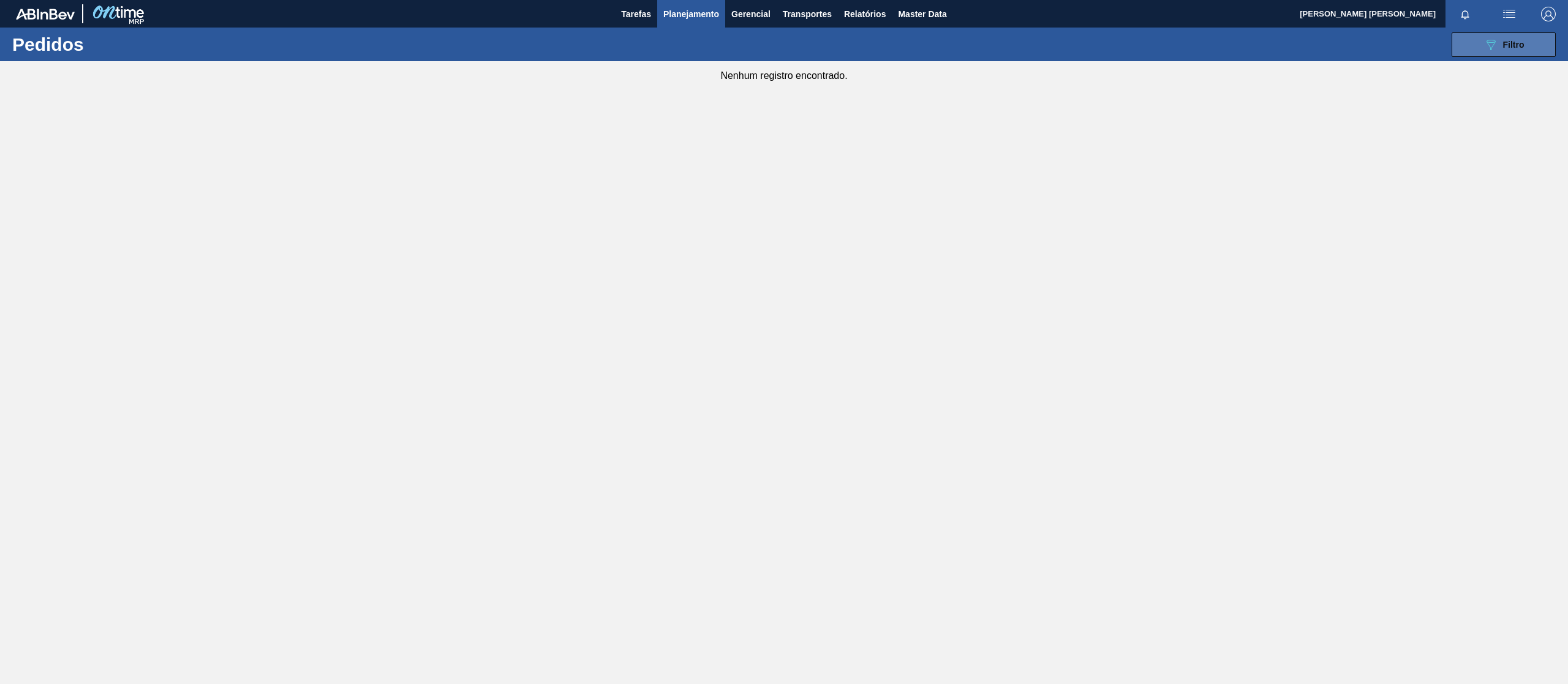
click at [1490, 41] on icon "089F7B8B-B2A5-4AFE-B5C0-19BA573D28AC" at bounding box center [1491, 45] width 15 height 15
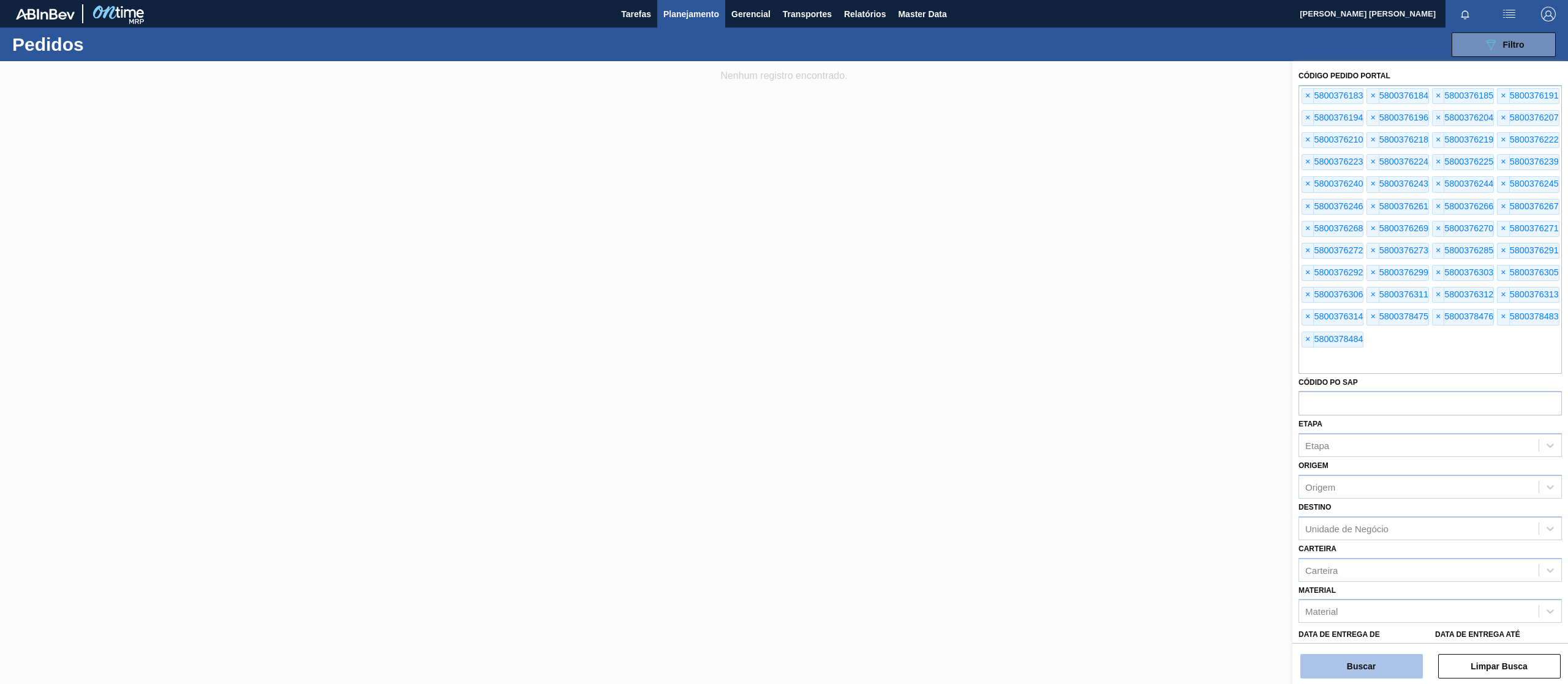
click at [1390, 661] on button "Buscar" at bounding box center [1361, 666] width 122 height 24
